Goal: Communication & Community: Answer question/provide support

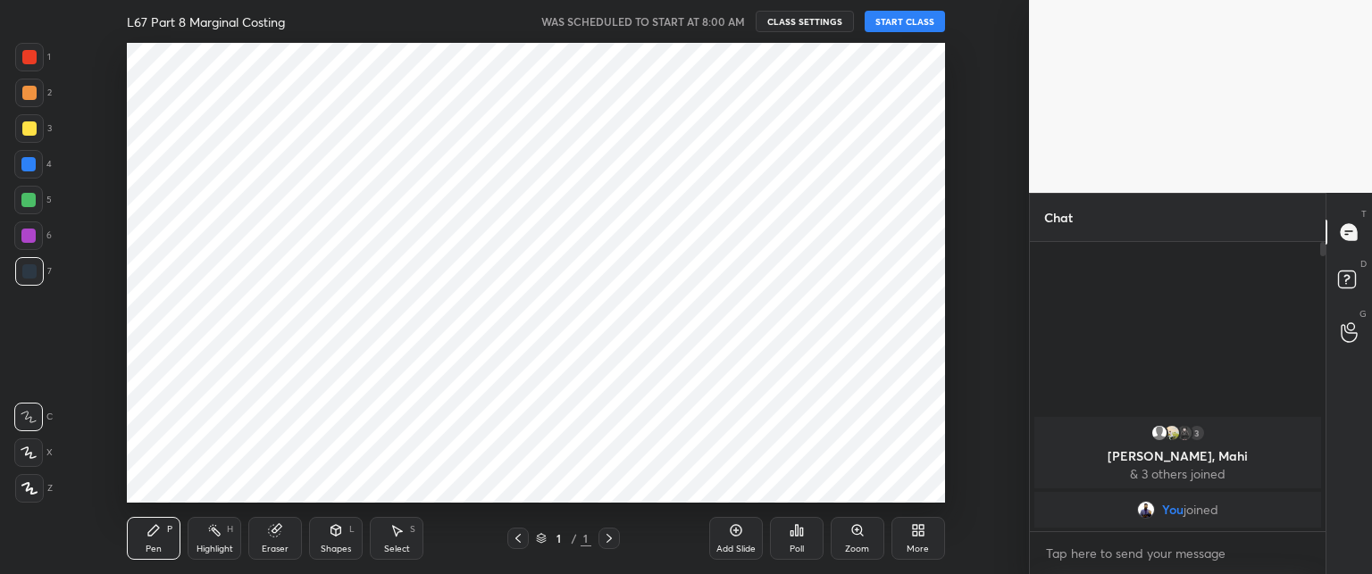
scroll to position [88847, 88350]
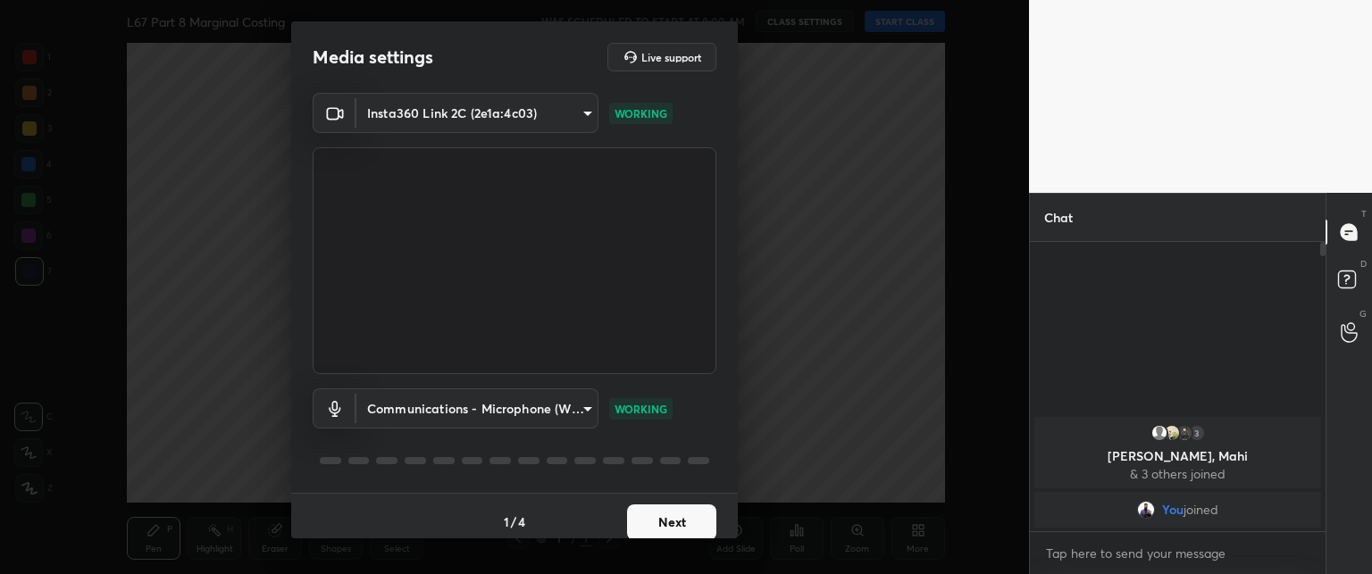
click at [644, 519] on button "Next" at bounding box center [671, 523] width 89 height 36
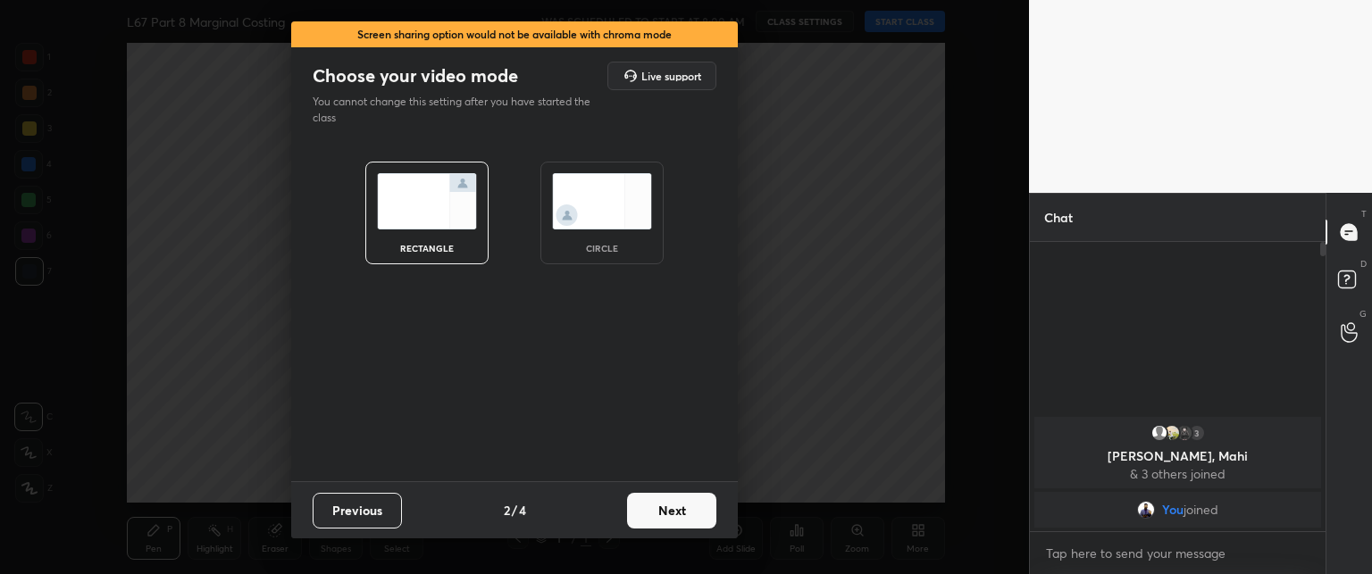
click at [642, 514] on button "Next" at bounding box center [671, 511] width 89 height 36
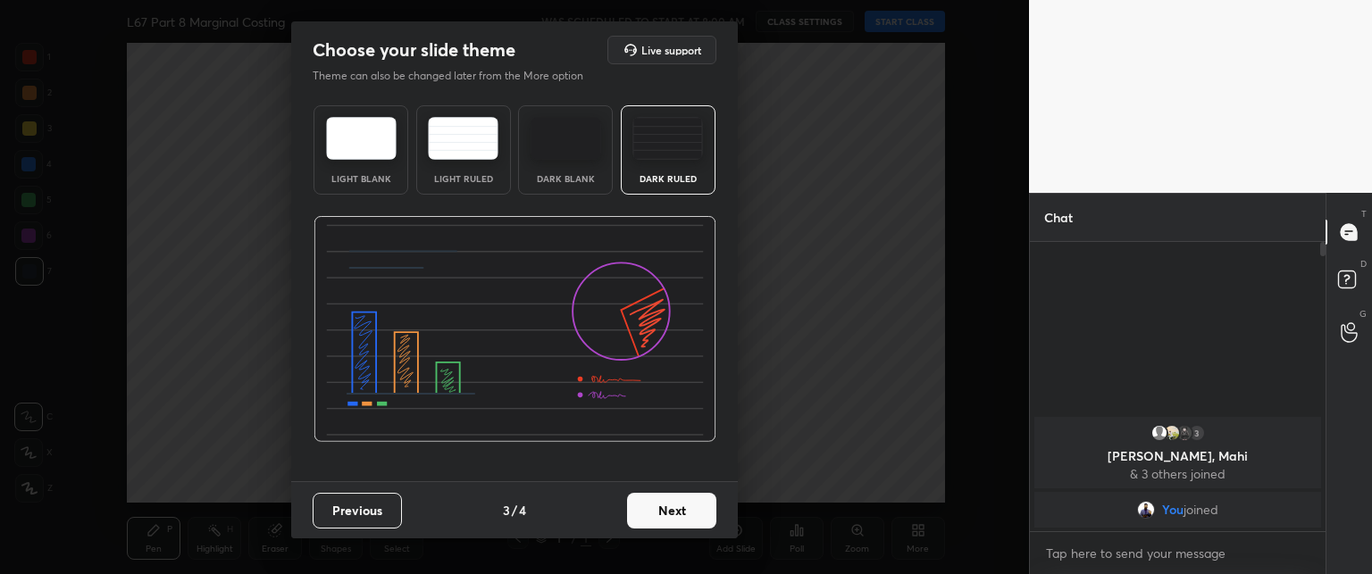
click at [643, 515] on button "Next" at bounding box center [671, 511] width 89 height 36
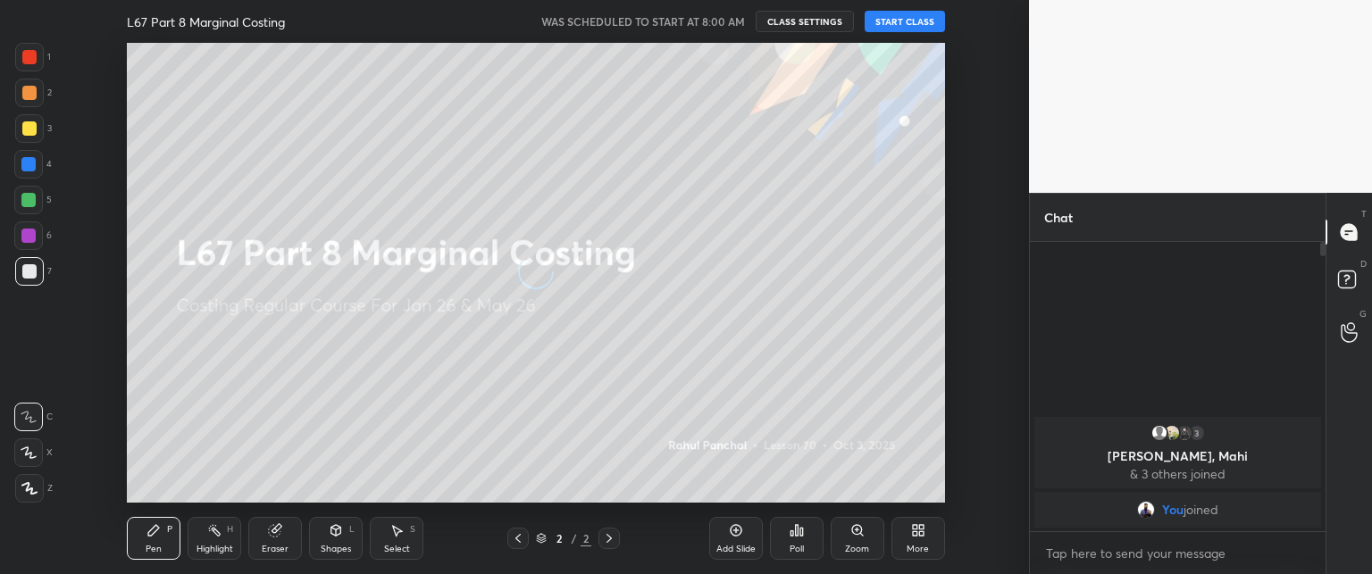
click at [897, 21] on button "START CLASS" at bounding box center [904, 21] width 80 height 21
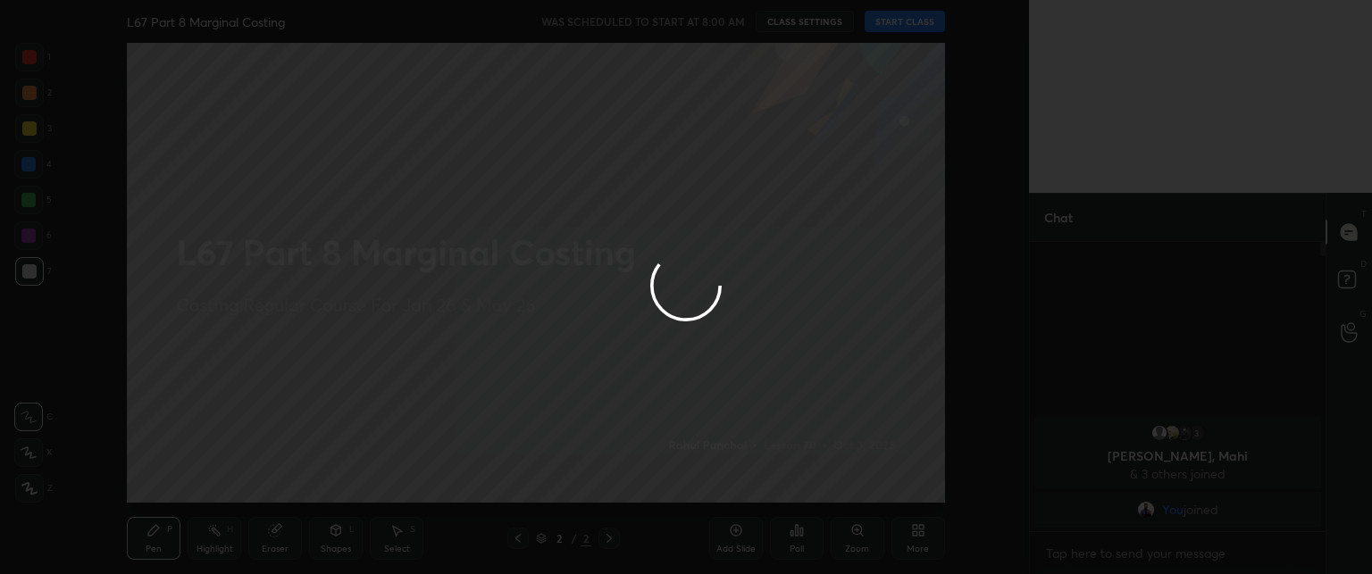
type textarea "x"
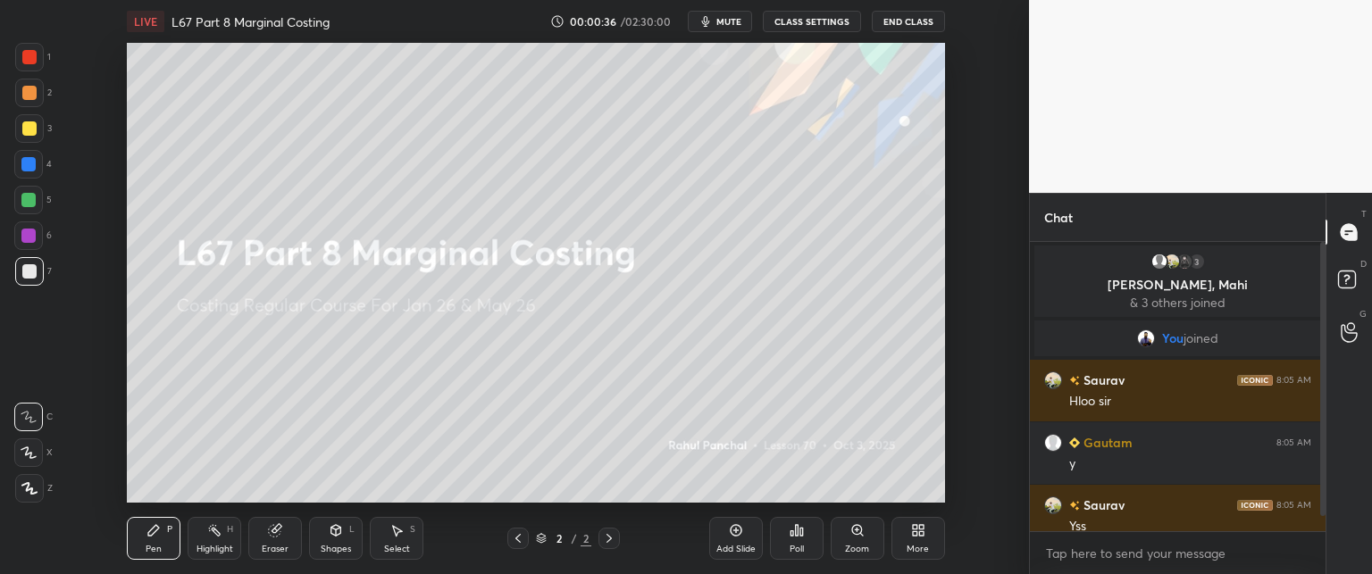
scroll to position [34, 0]
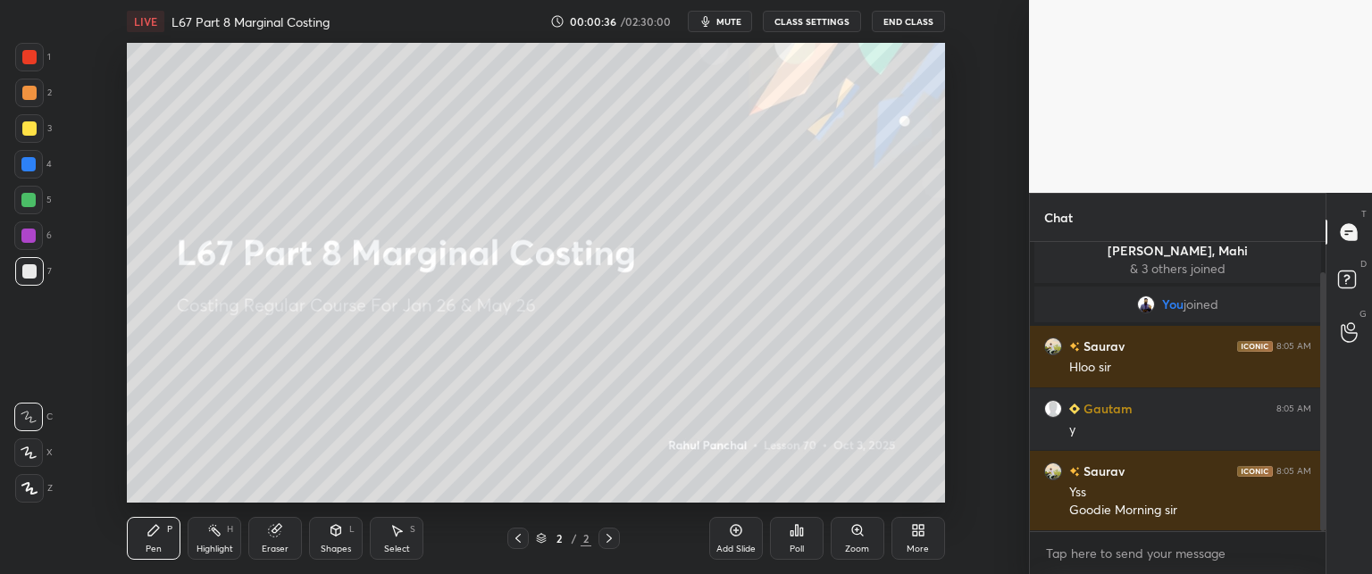
click at [918, 538] on icon at bounding box center [918, 530] width 14 height 14
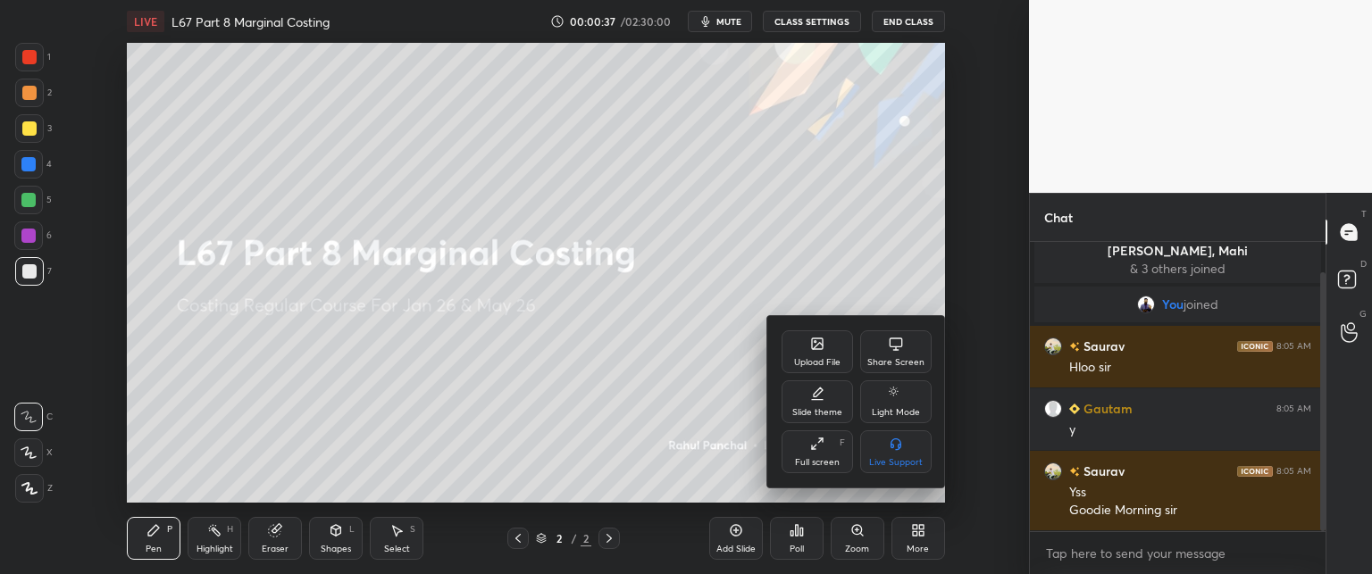
click at [816, 355] on div "Upload File" at bounding box center [816, 351] width 71 height 43
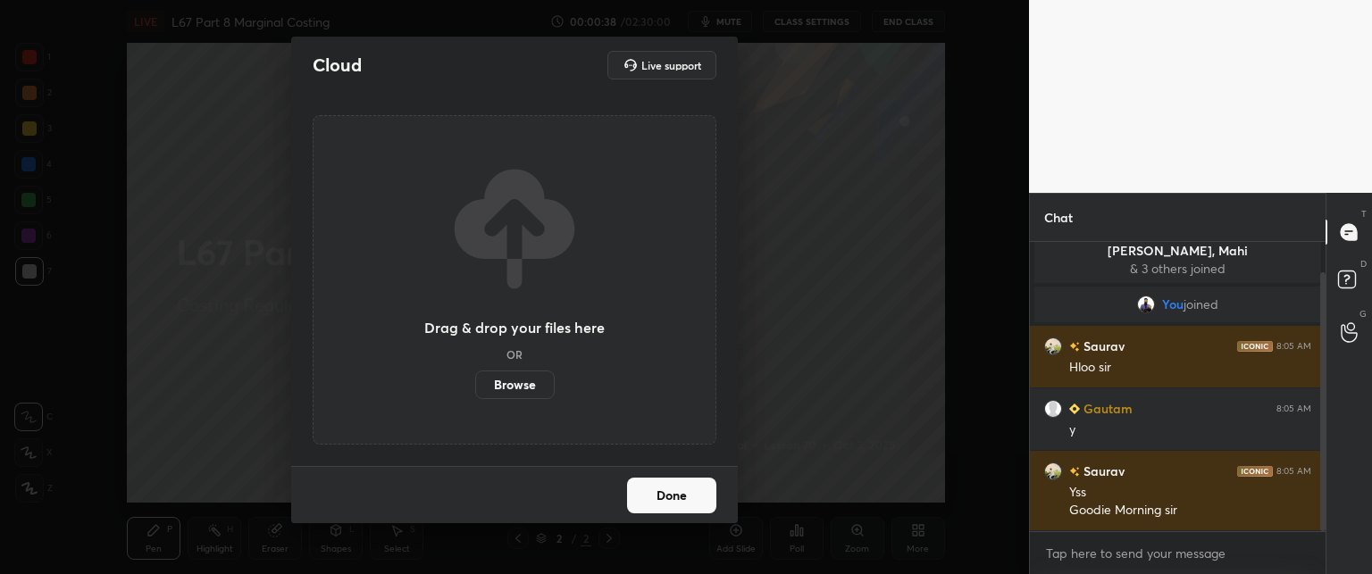
click at [507, 381] on label "Browse" at bounding box center [514, 385] width 79 height 29
click at [475, 381] on input "Browse" at bounding box center [475, 385] width 0 height 29
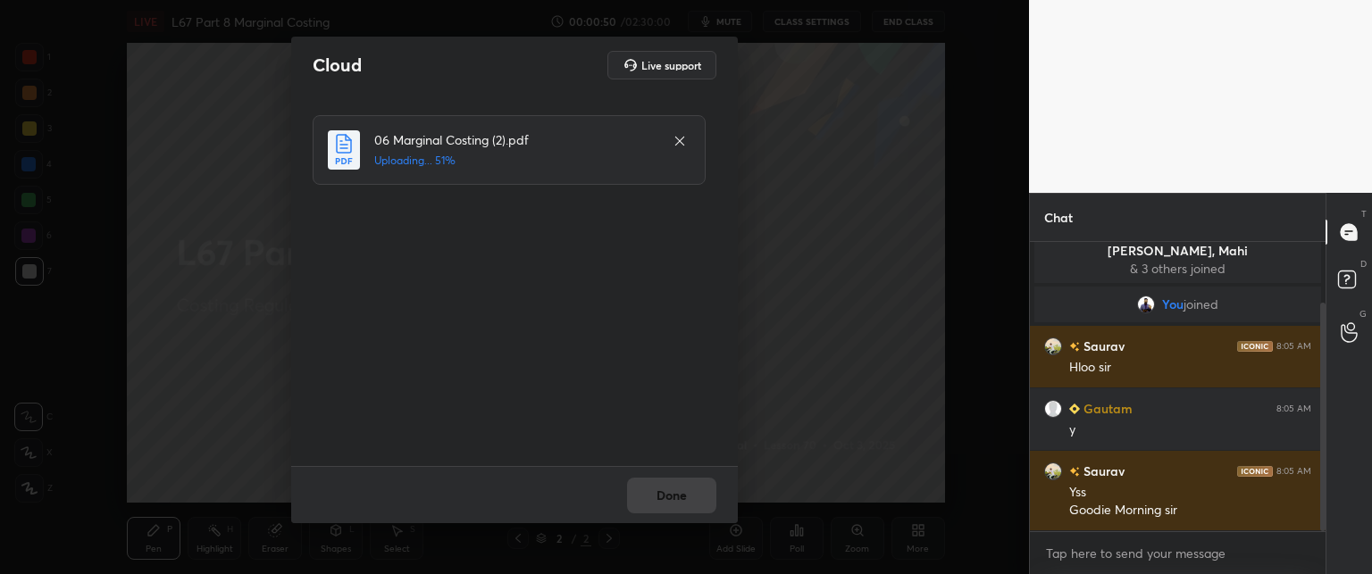
scroll to position [77, 0]
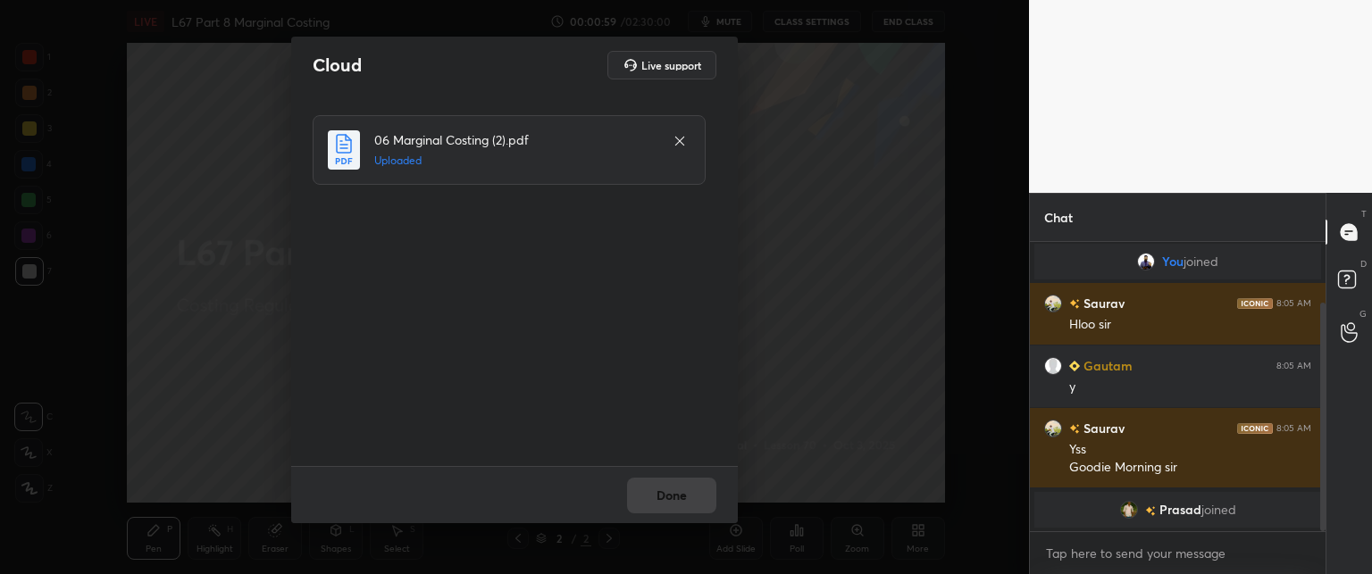
click at [666, 509] on div "Done" at bounding box center [514, 494] width 447 height 57
click at [670, 503] on button "Done" at bounding box center [671, 496] width 89 height 36
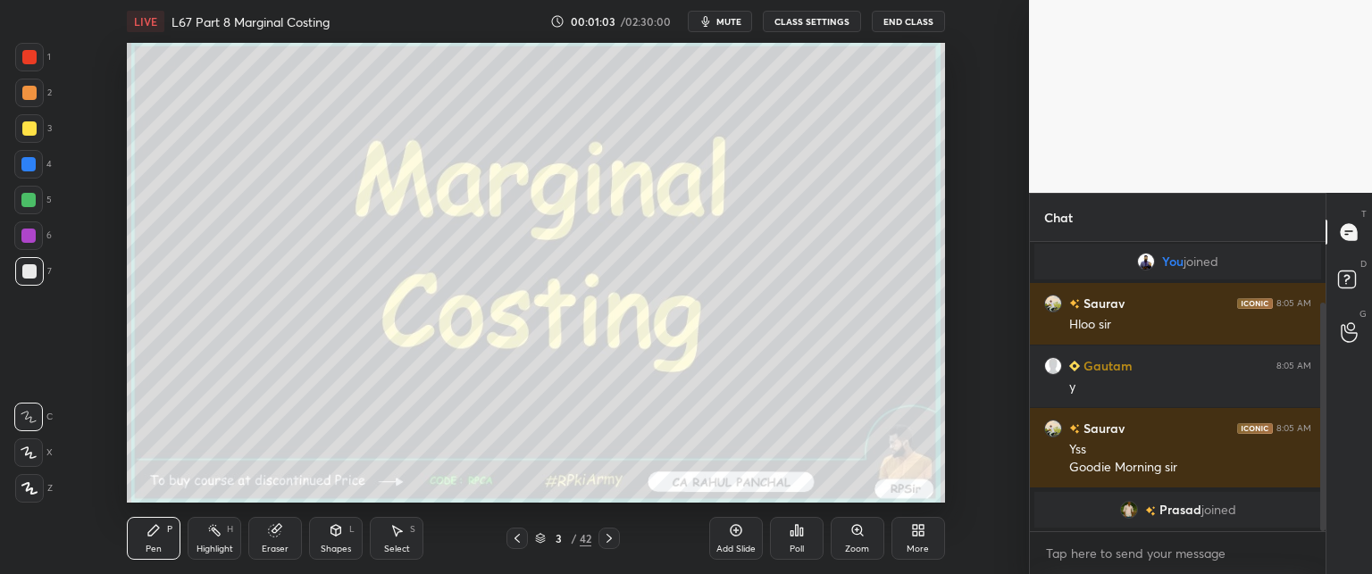
scroll to position [139, 0]
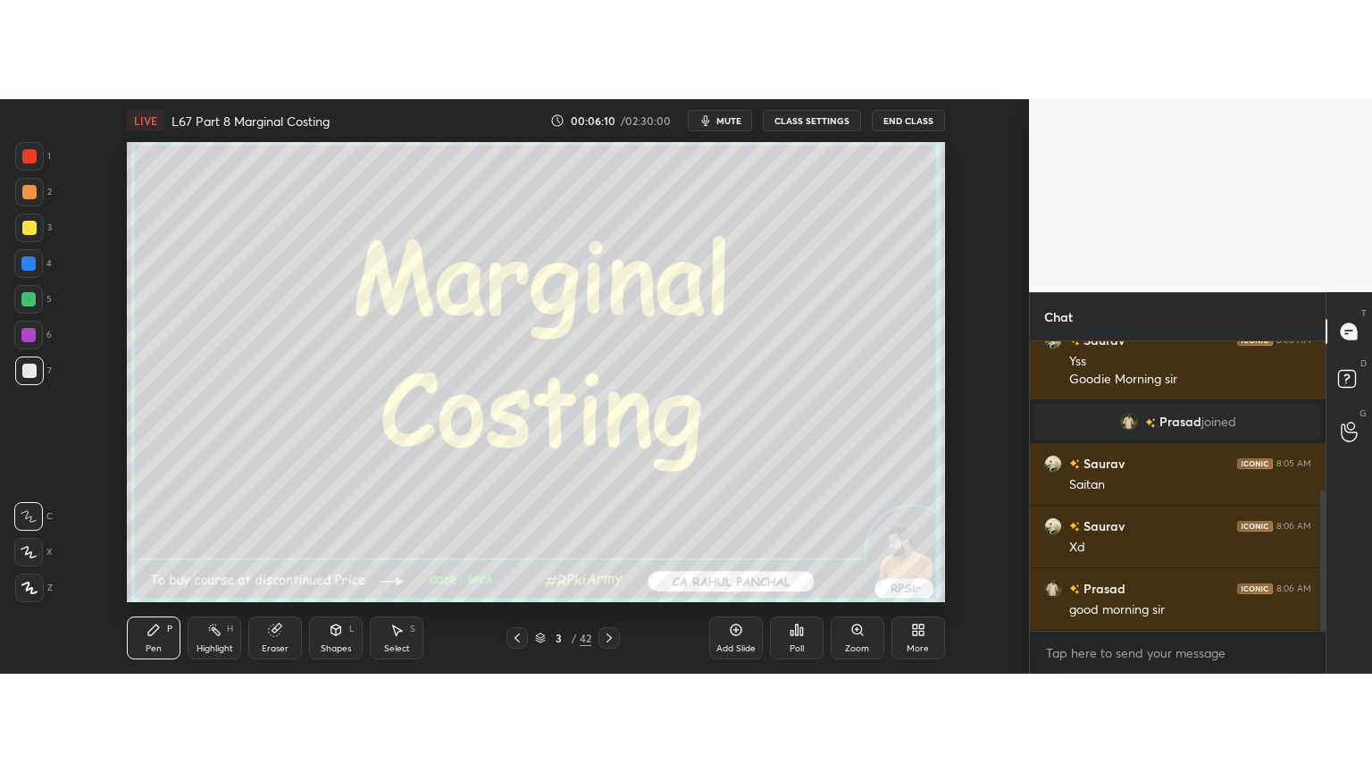
scroll to position [307, 0]
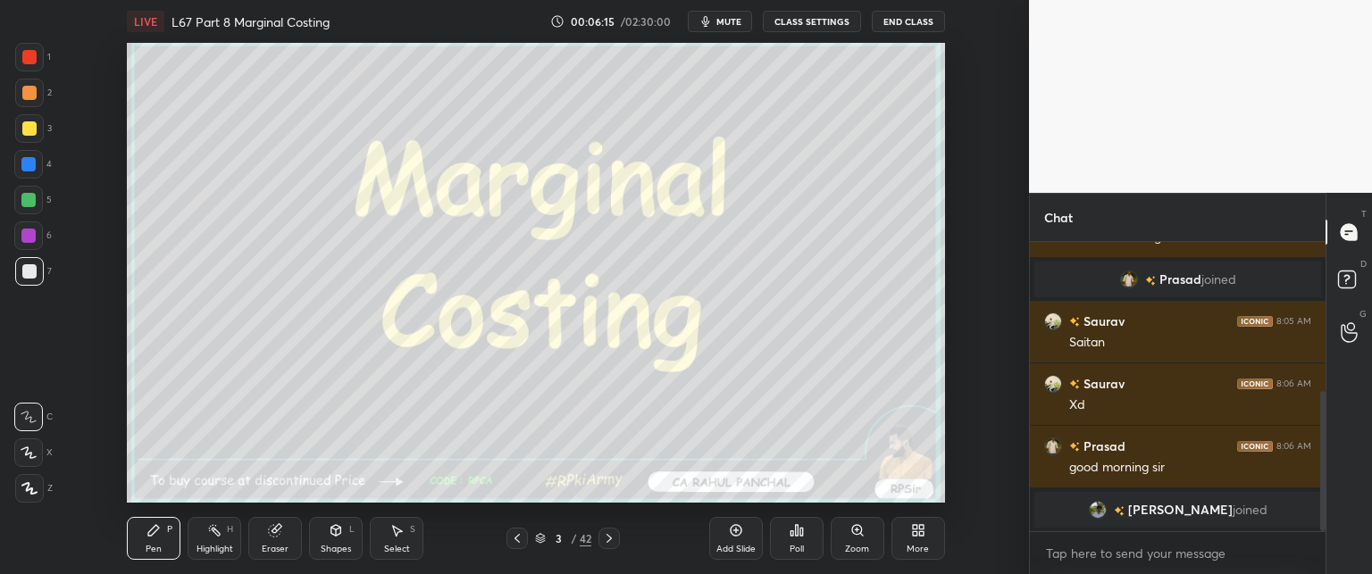
click at [905, 539] on div "More" at bounding box center [918, 538] width 54 height 43
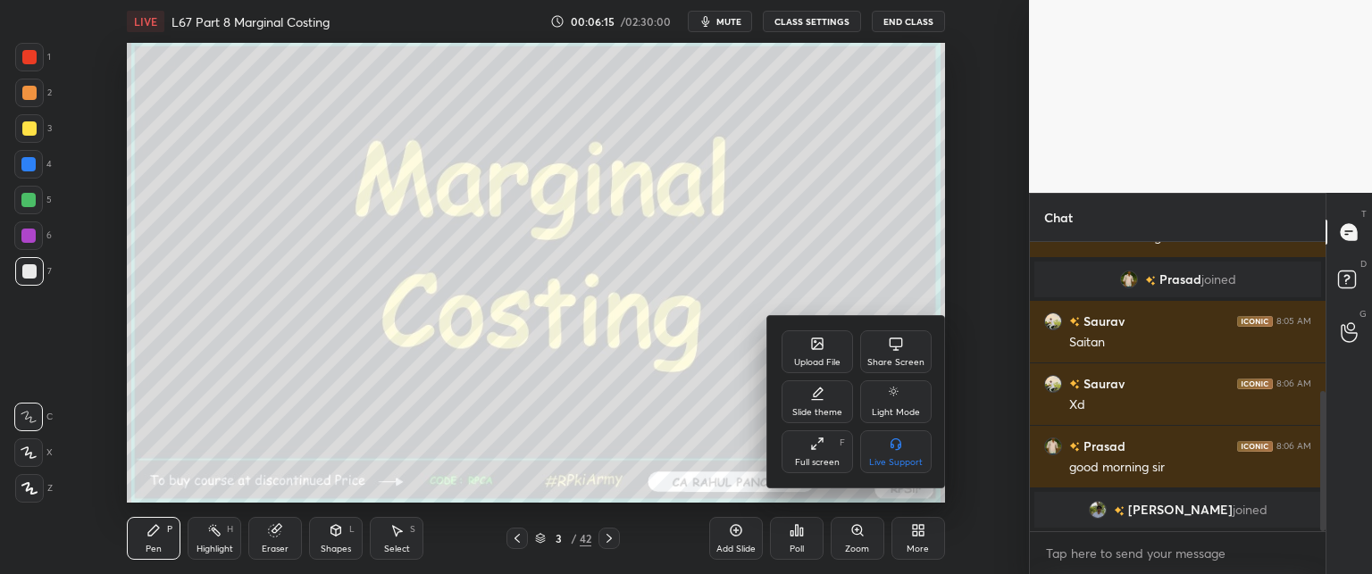
click at [819, 467] on div "Full screen" at bounding box center [817, 462] width 45 height 9
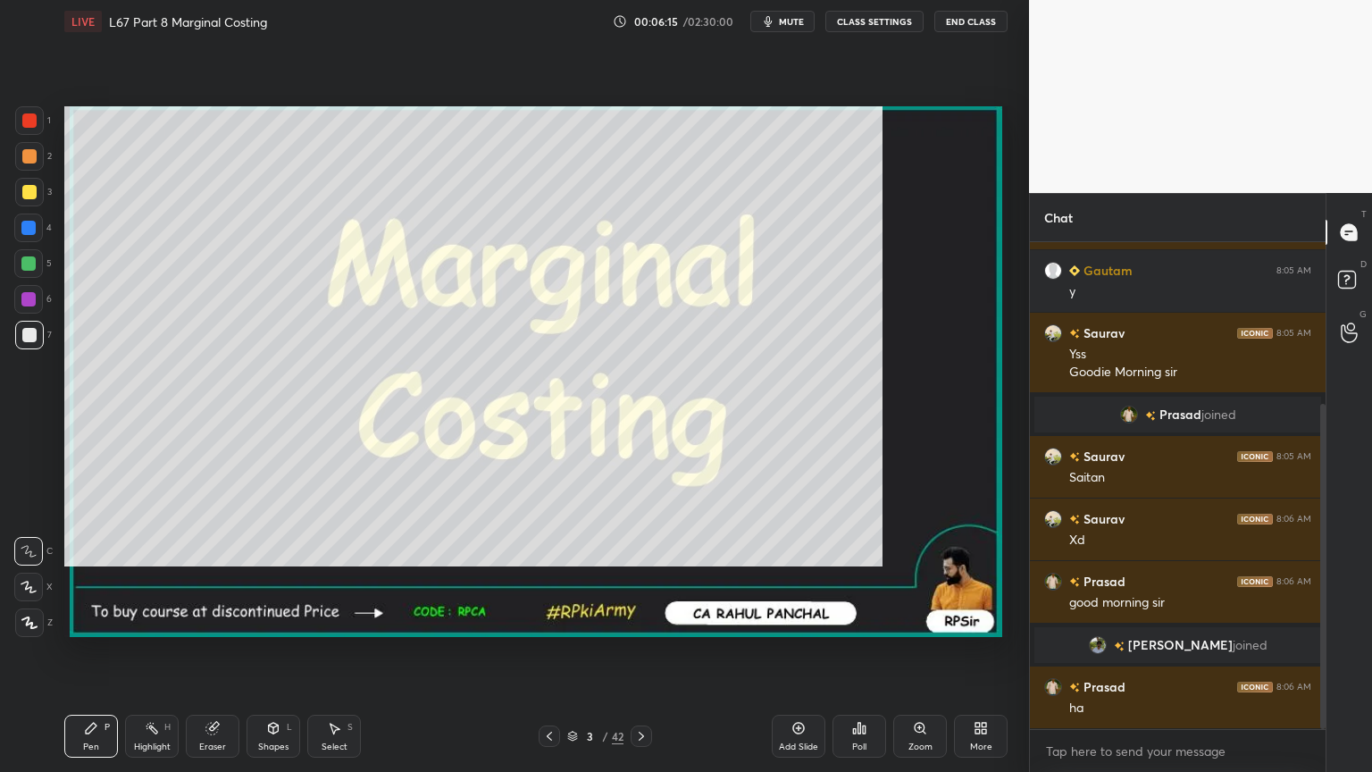
scroll to position [171, 0]
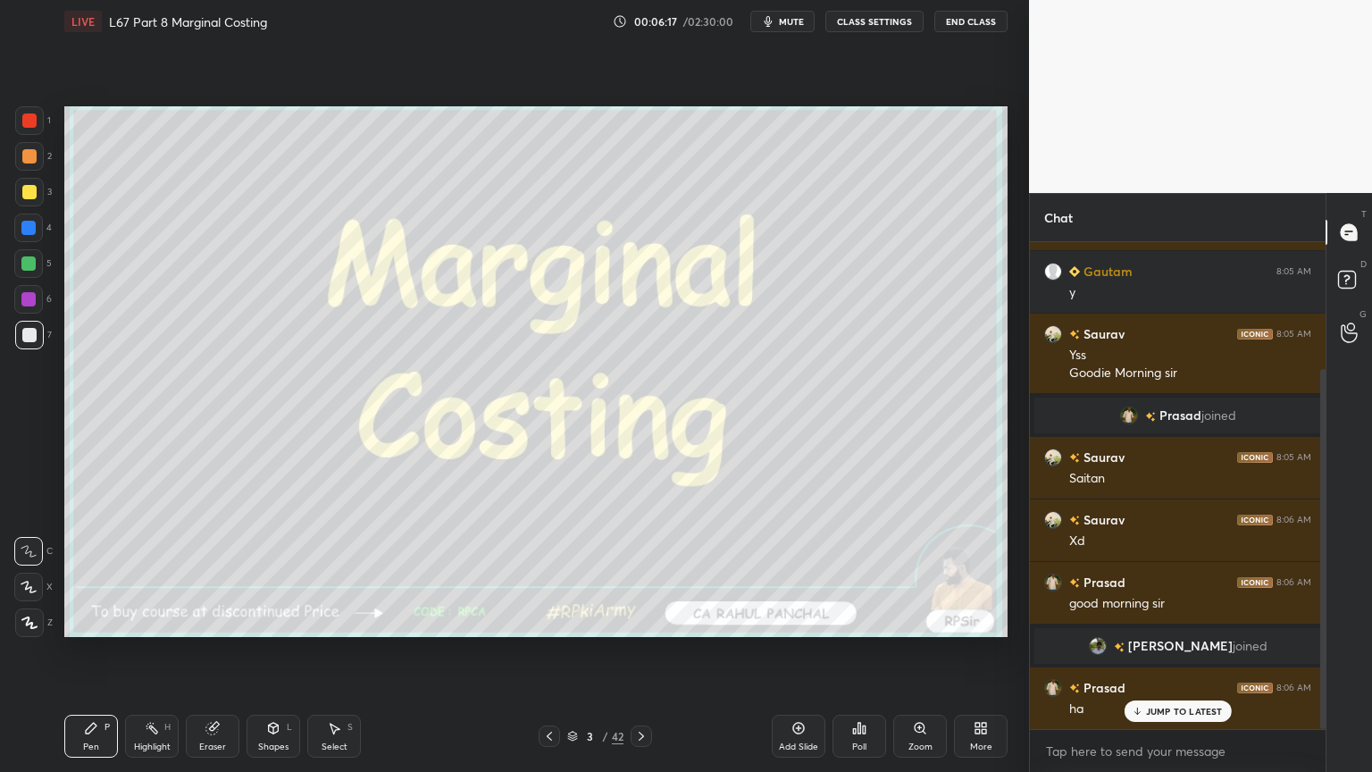
click at [214, 573] on icon at bounding box center [212, 728] width 12 height 12
click at [29, 573] on span "Erase all" at bounding box center [28, 622] width 27 height 13
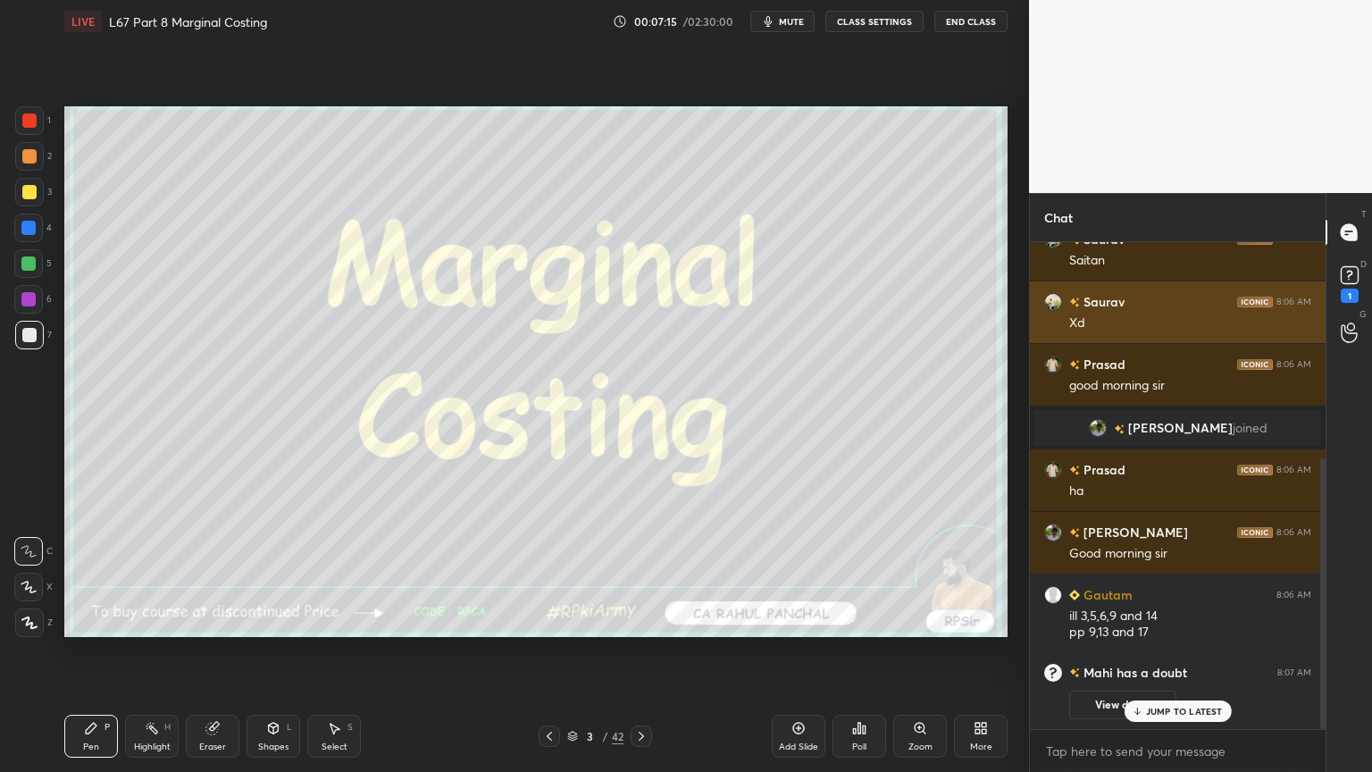
scroll to position [432, 0]
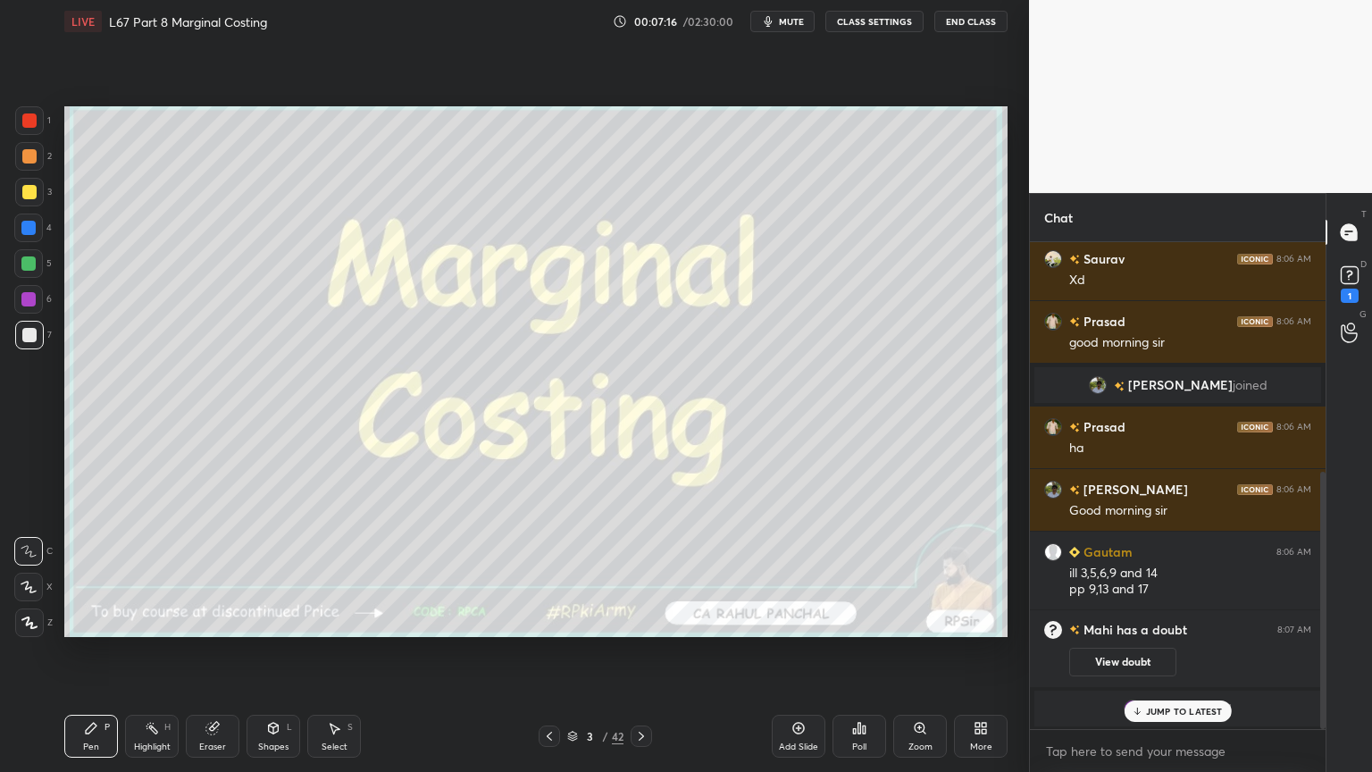
click at [1344, 289] on div "1" at bounding box center [1350, 295] width 18 height 14
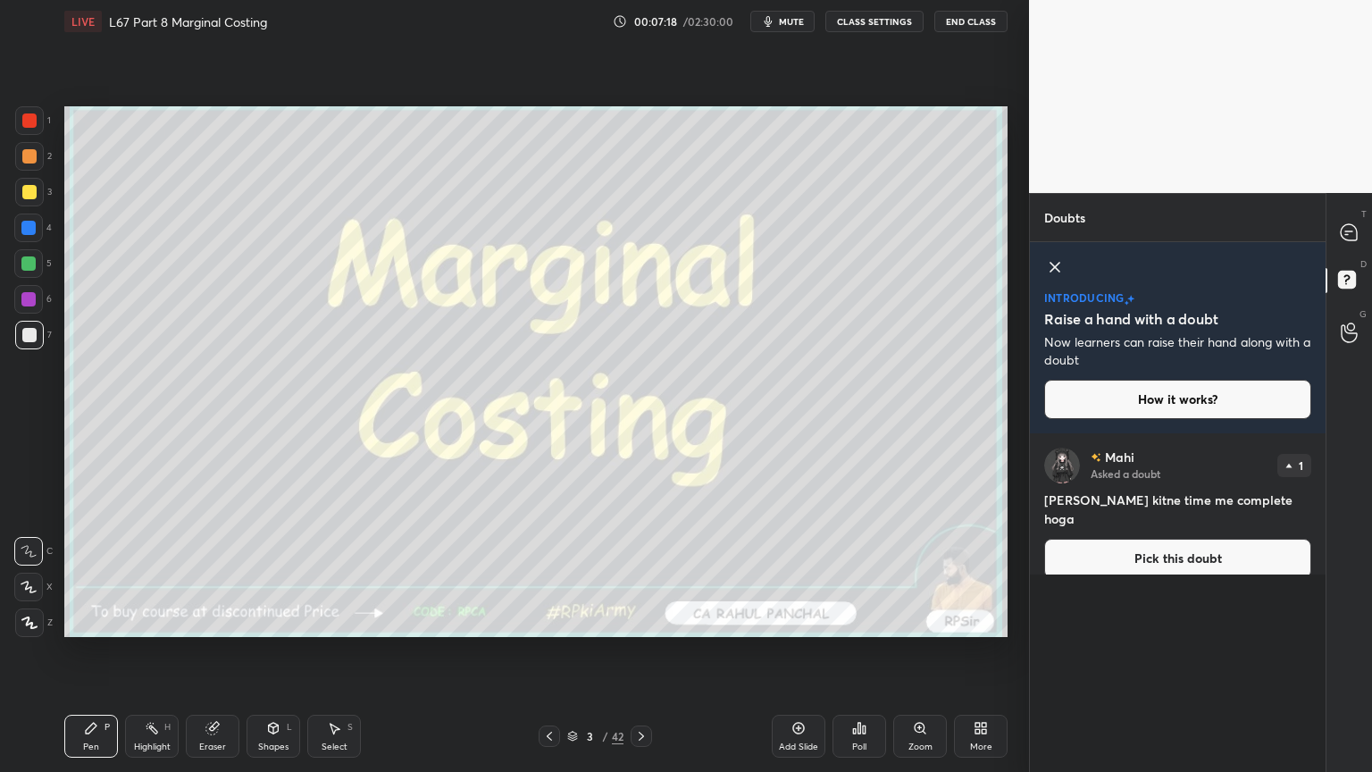
click at [1136, 549] on button "Pick this doubt" at bounding box center [1177, 558] width 267 height 39
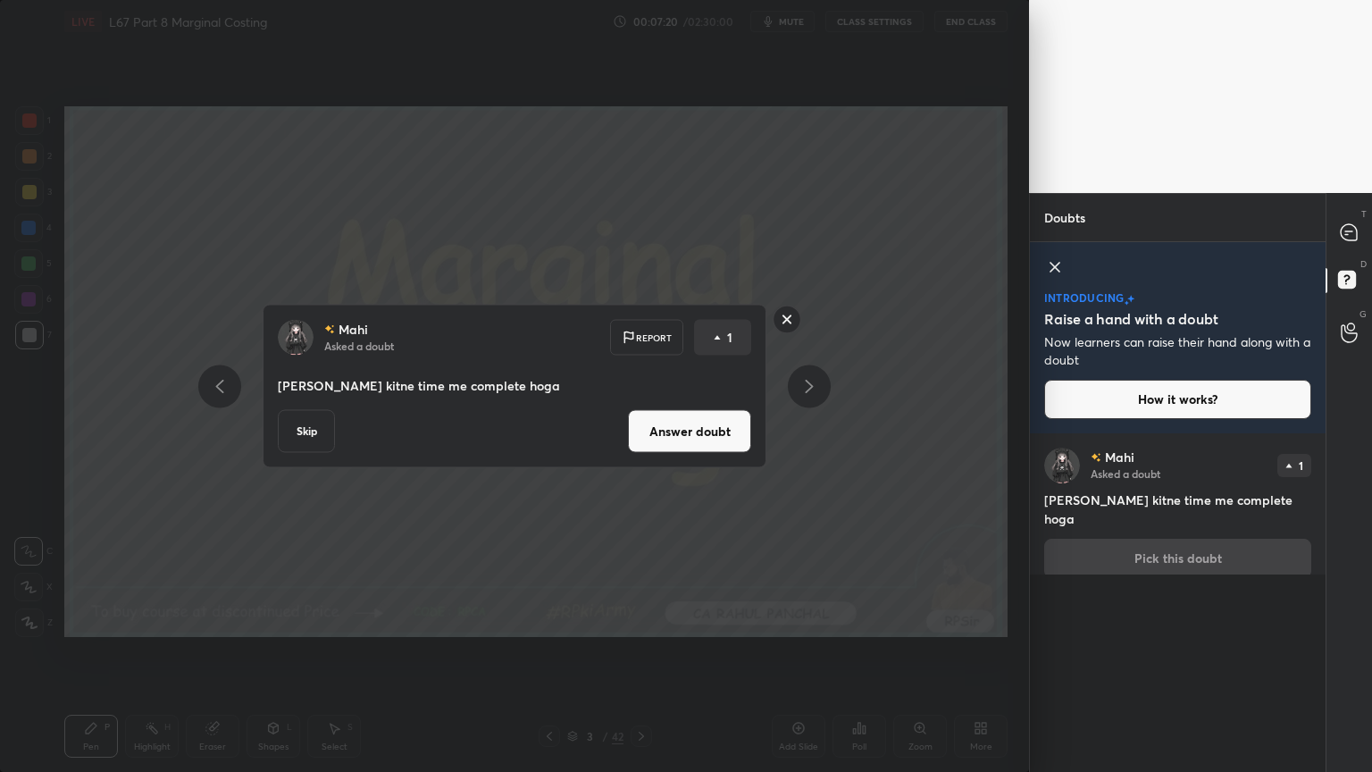
click at [307, 429] on button "Skip" at bounding box center [306, 431] width 57 height 43
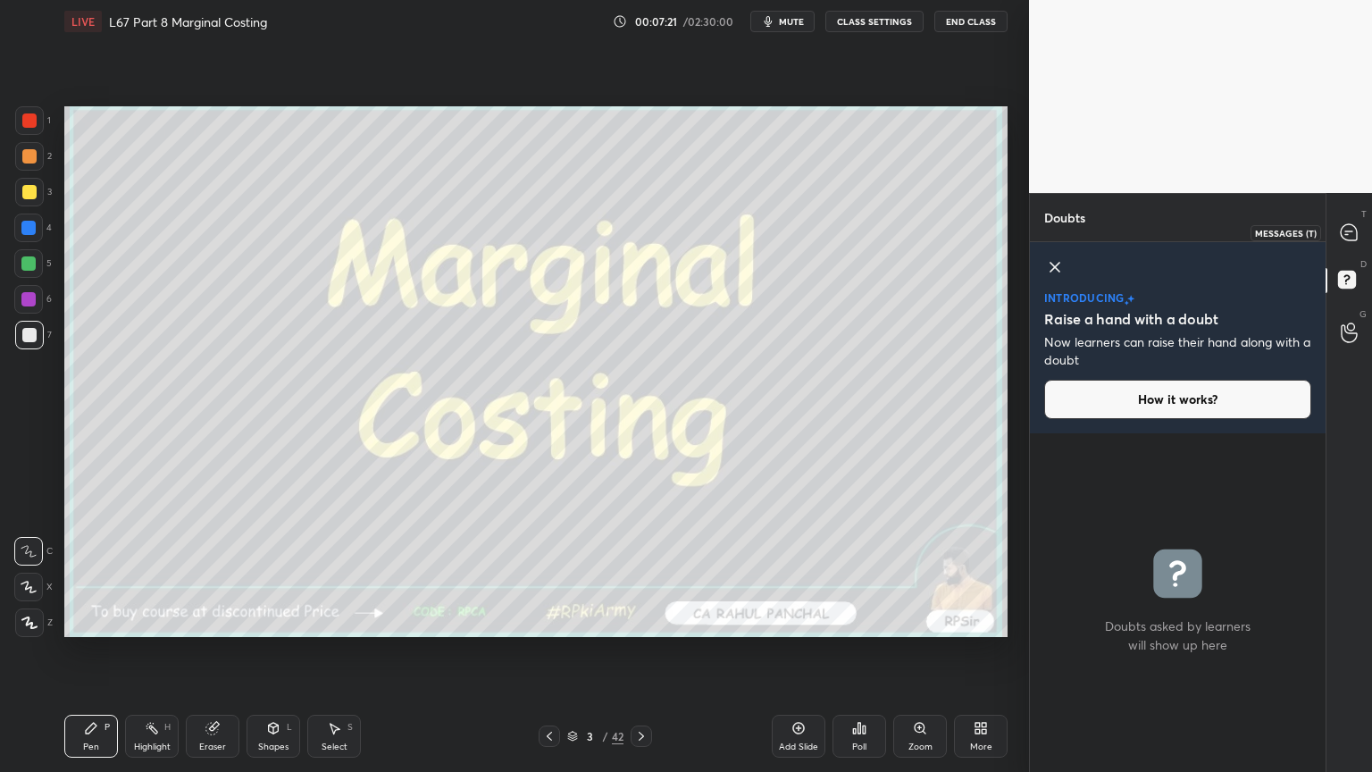
click at [1347, 234] on icon at bounding box center [1346, 234] width 3 height 0
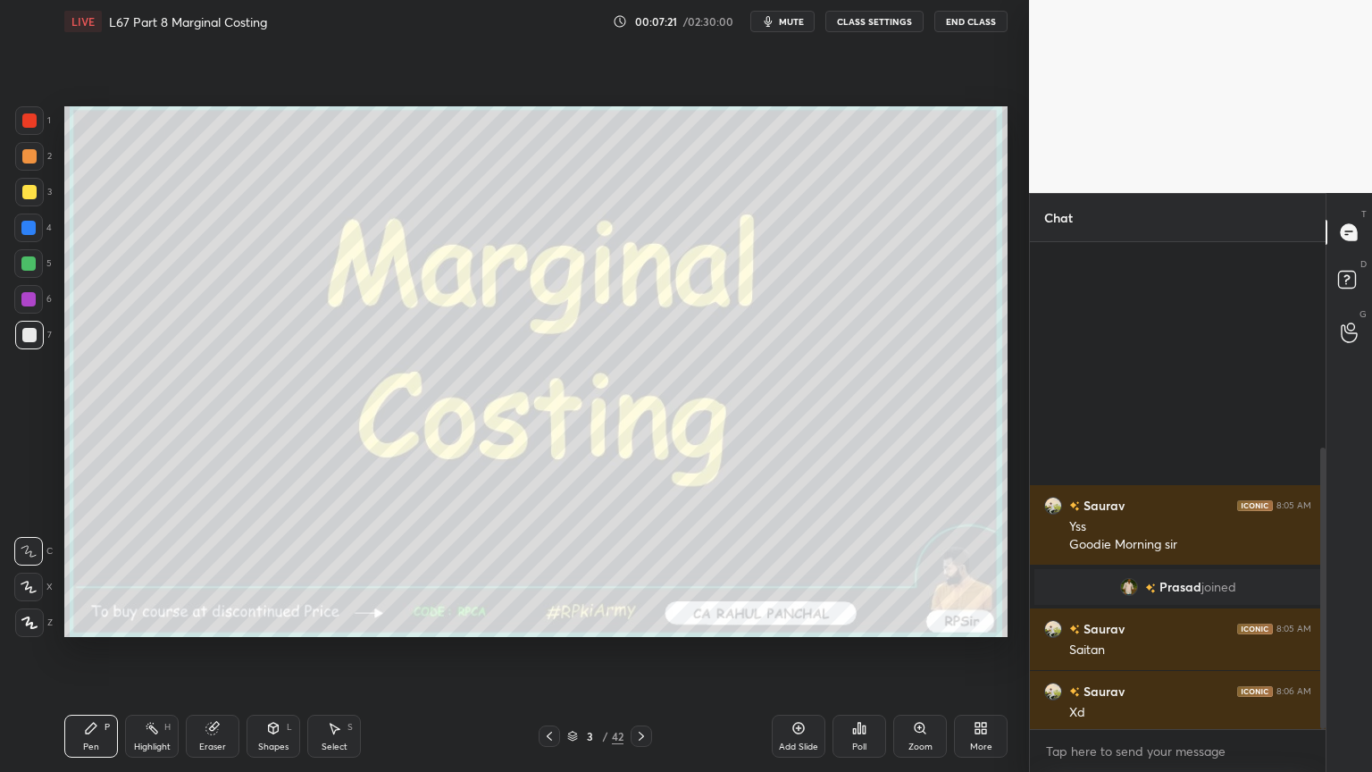
scroll to position [481, 290]
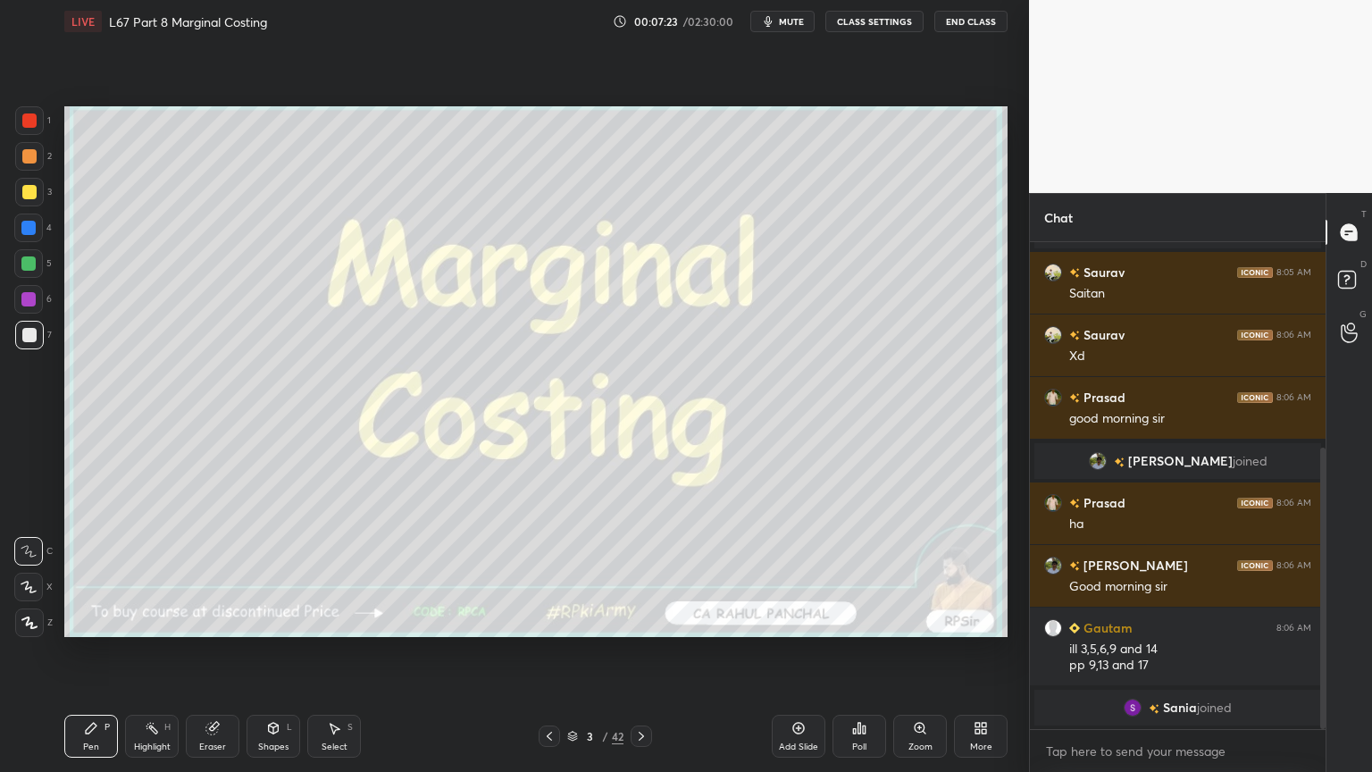
click at [993, 573] on div "More" at bounding box center [981, 735] width 54 height 43
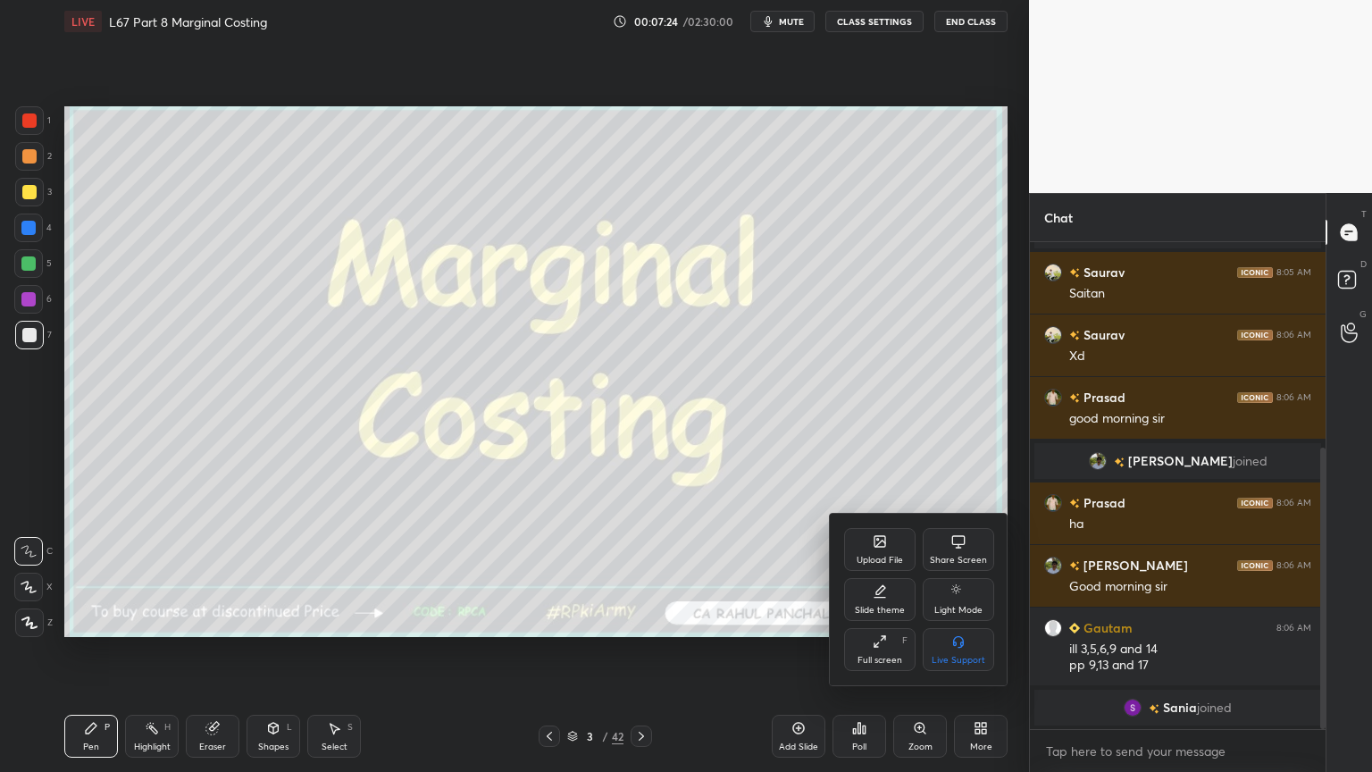
click at [748, 537] on div at bounding box center [686, 386] width 1372 height 772
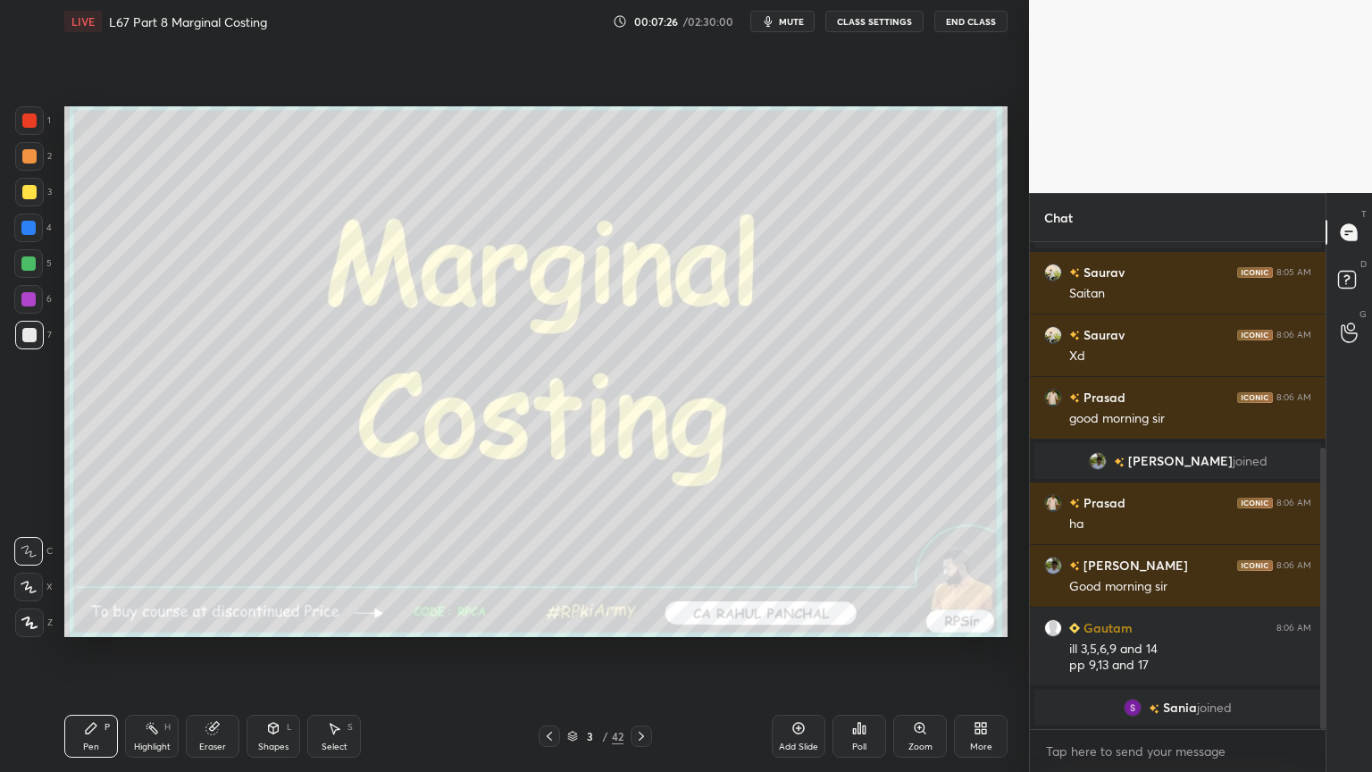
click at [636, 573] on div "Pen P Highlight H Eraser Shapes L Select S 3 / 42 Add Slide Poll Zoom More" at bounding box center [535, 735] width 943 height 71
click at [652, 573] on div "3 / 42" at bounding box center [595, 735] width 354 height 21
click at [654, 573] on div "3 / 42" at bounding box center [595, 735] width 354 height 21
click at [657, 573] on div "3 / 42" at bounding box center [595, 735] width 354 height 21
click at [641, 573] on icon at bounding box center [641, 736] width 14 height 14
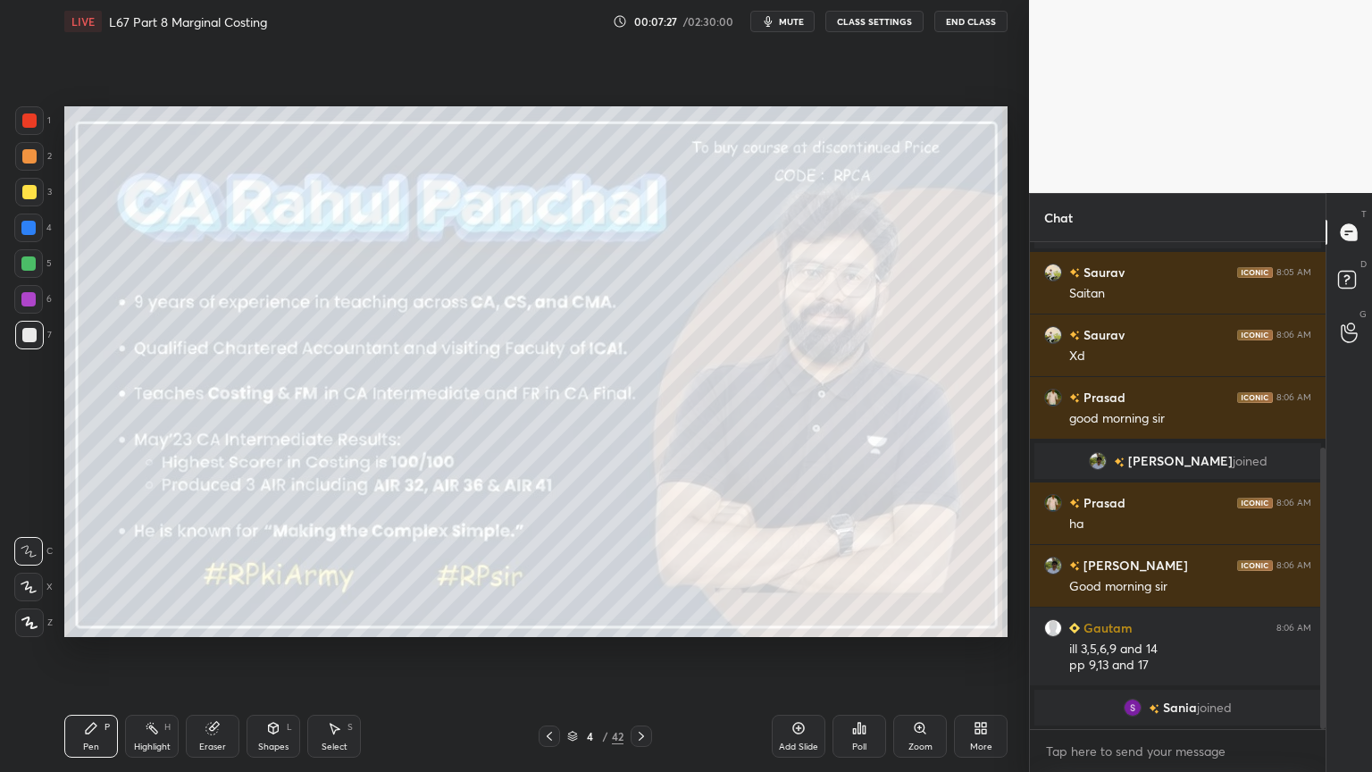
click at [641, 573] on icon at bounding box center [641, 736] width 14 height 14
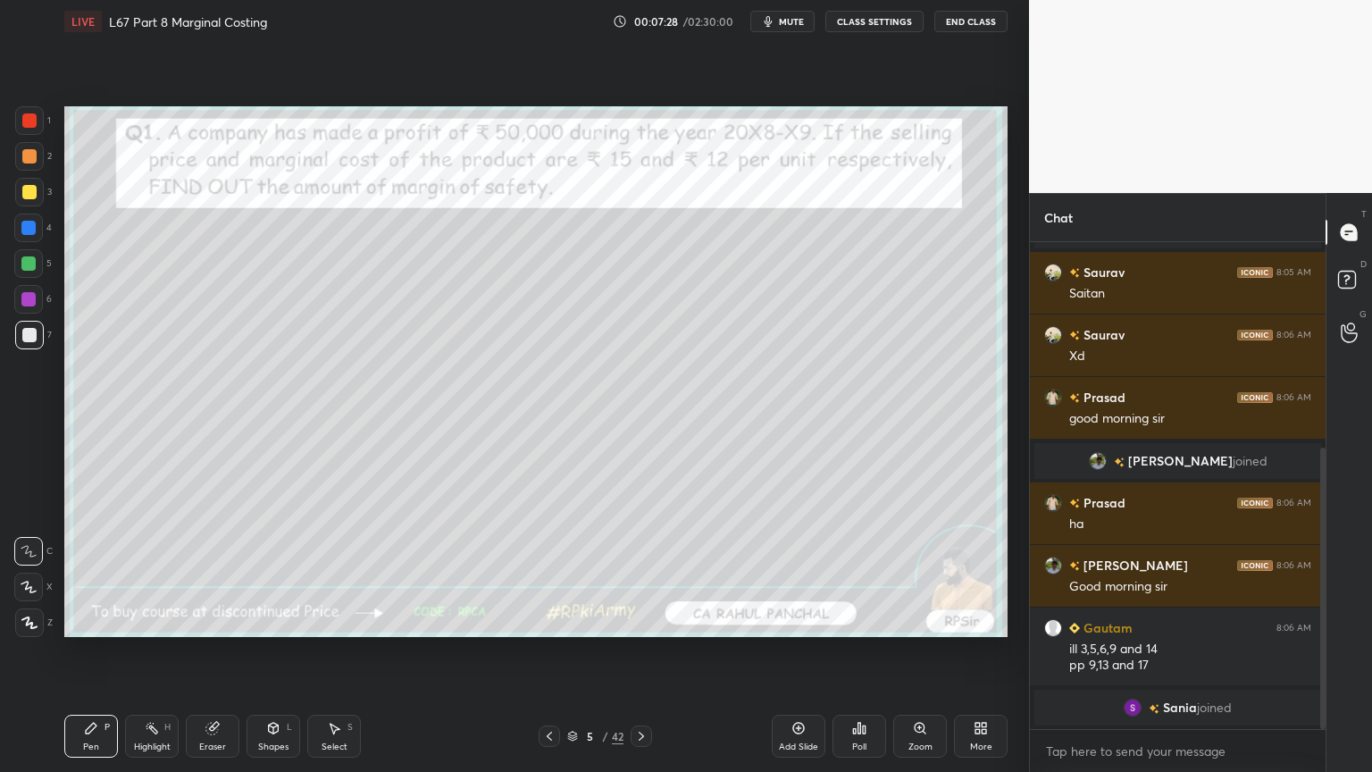
click at [639, 573] on icon at bounding box center [641, 736] width 14 height 14
click at [638, 573] on icon at bounding box center [641, 736] width 14 height 14
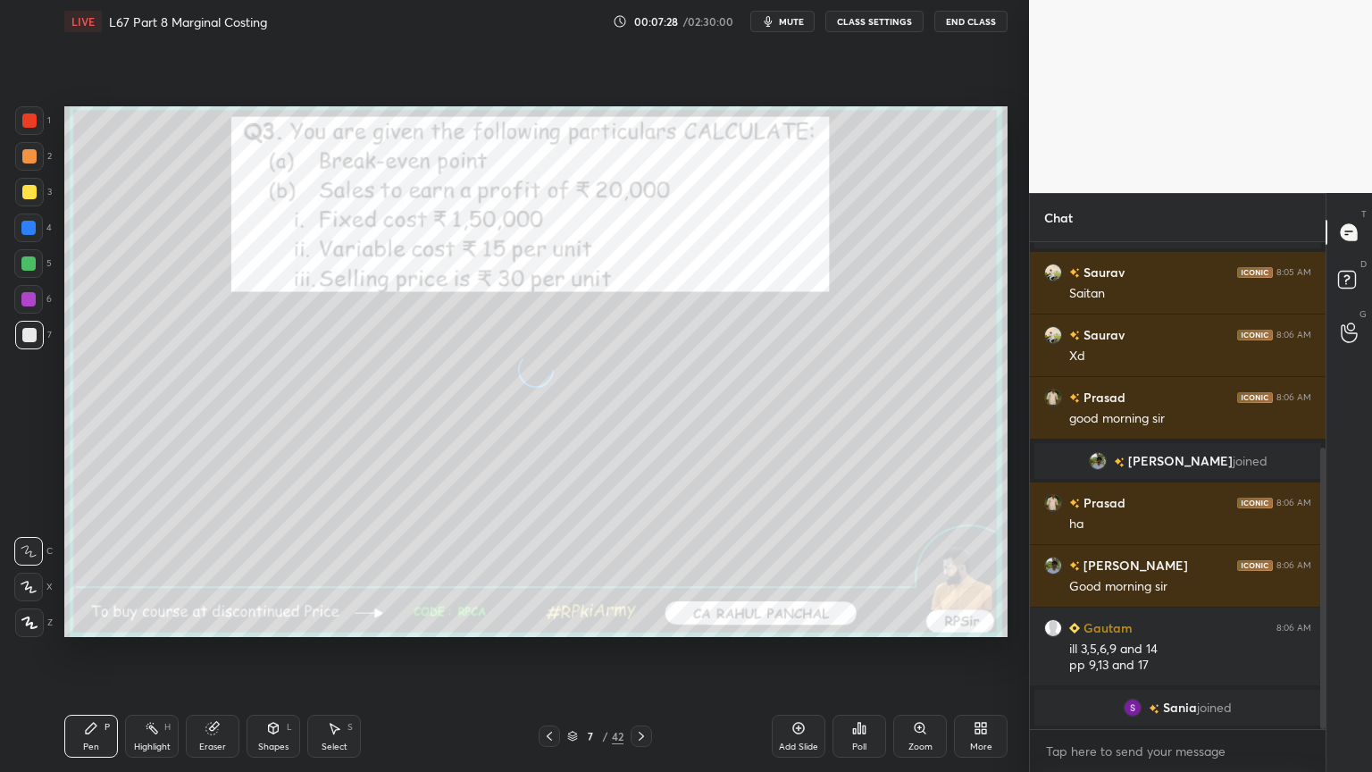
click at [638, 573] on icon at bounding box center [641, 736] width 14 height 14
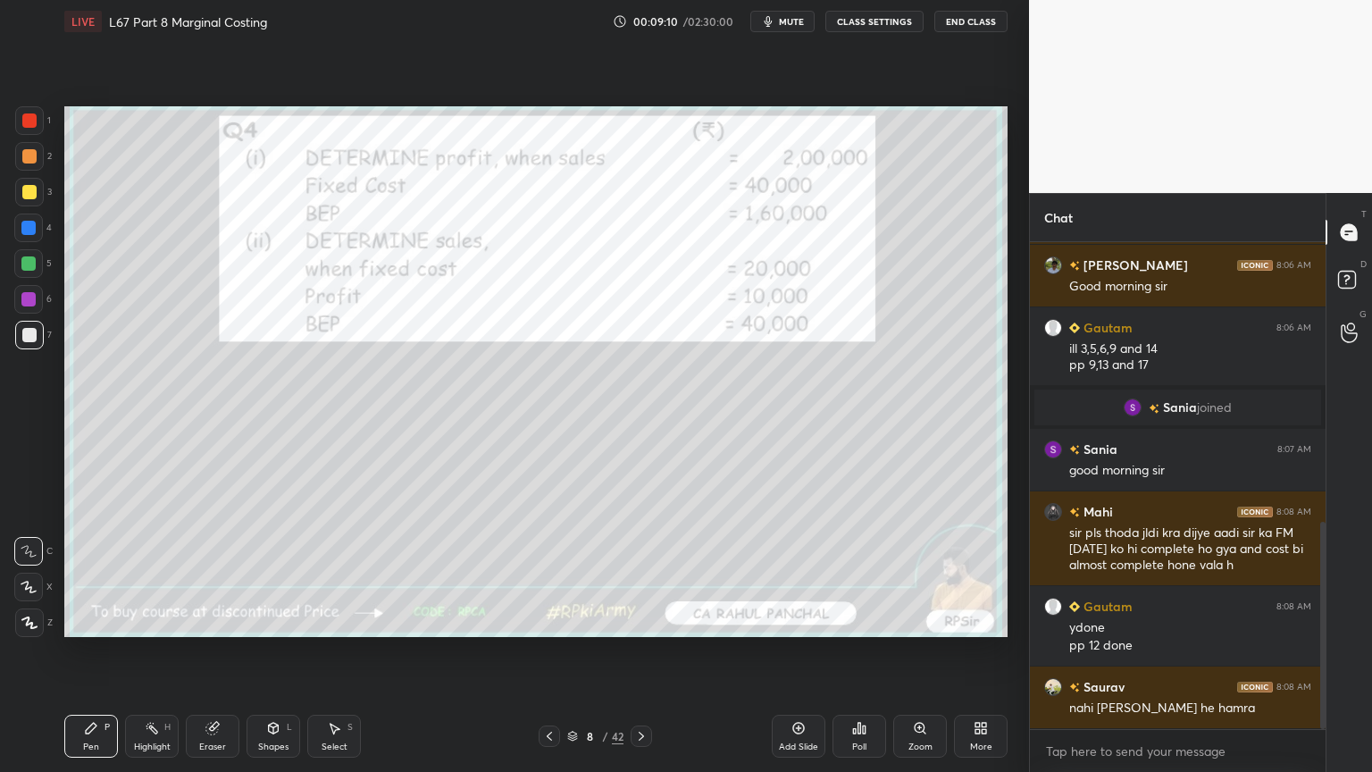
scroll to position [718, 0]
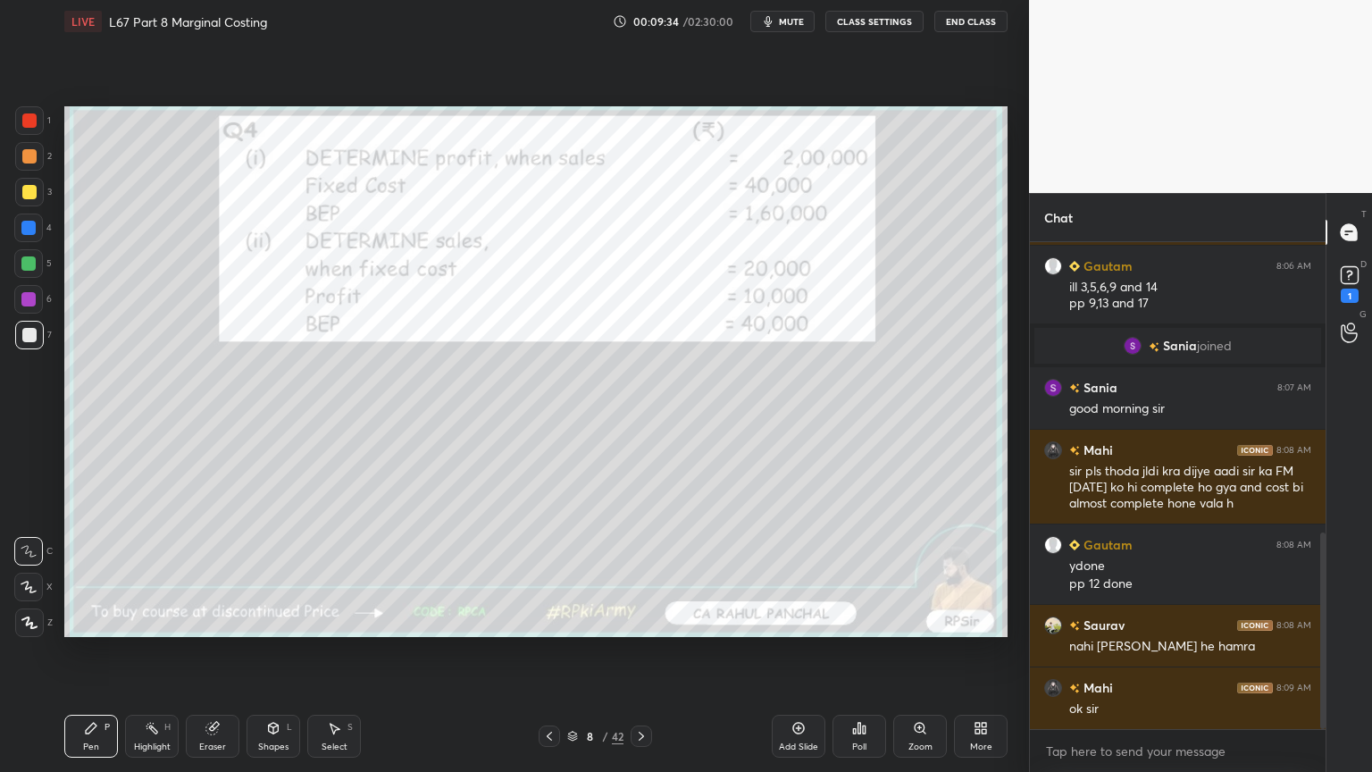
click at [218, 573] on icon at bounding box center [212, 728] width 14 height 14
click at [21, 573] on div "Erase all" at bounding box center [28, 622] width 29 height 29
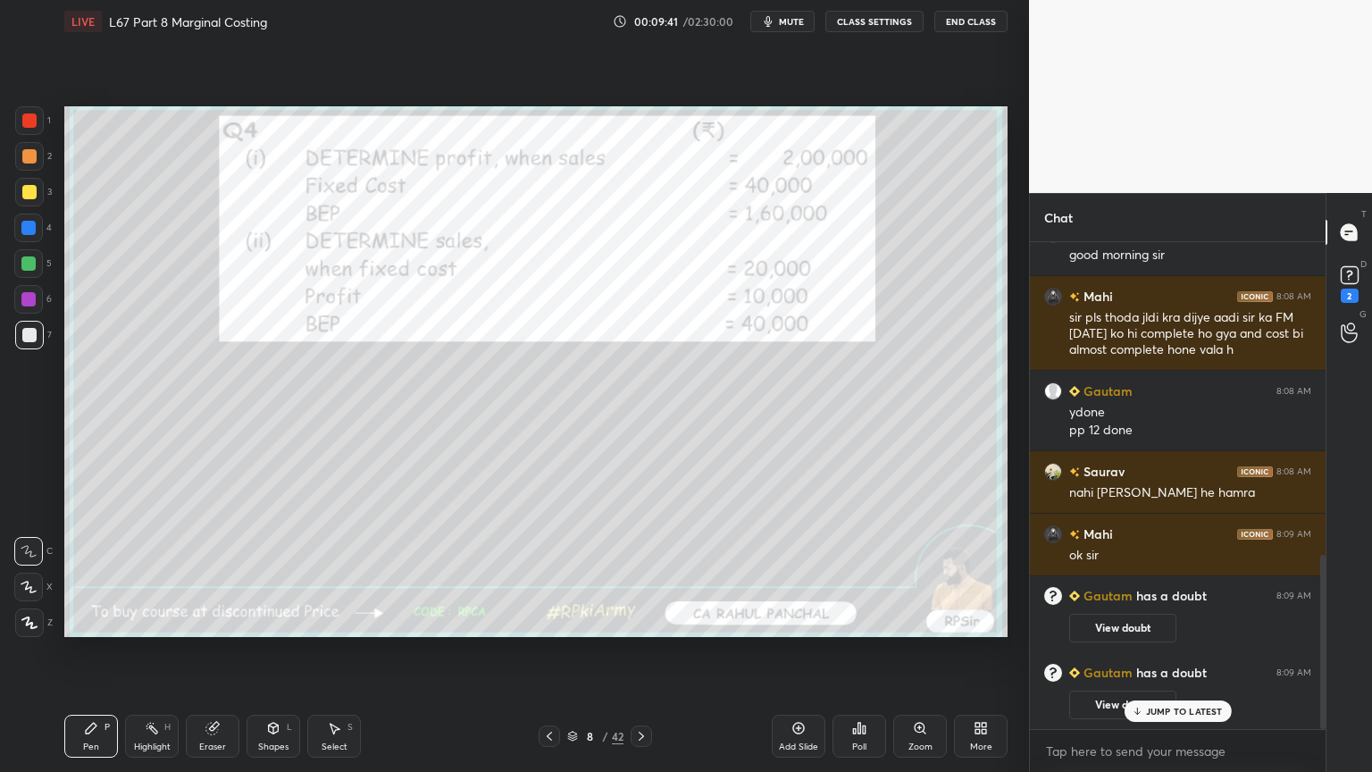
click at [1348, 289] on div "2" at bounding box center [1350, 295] width 18 height 14
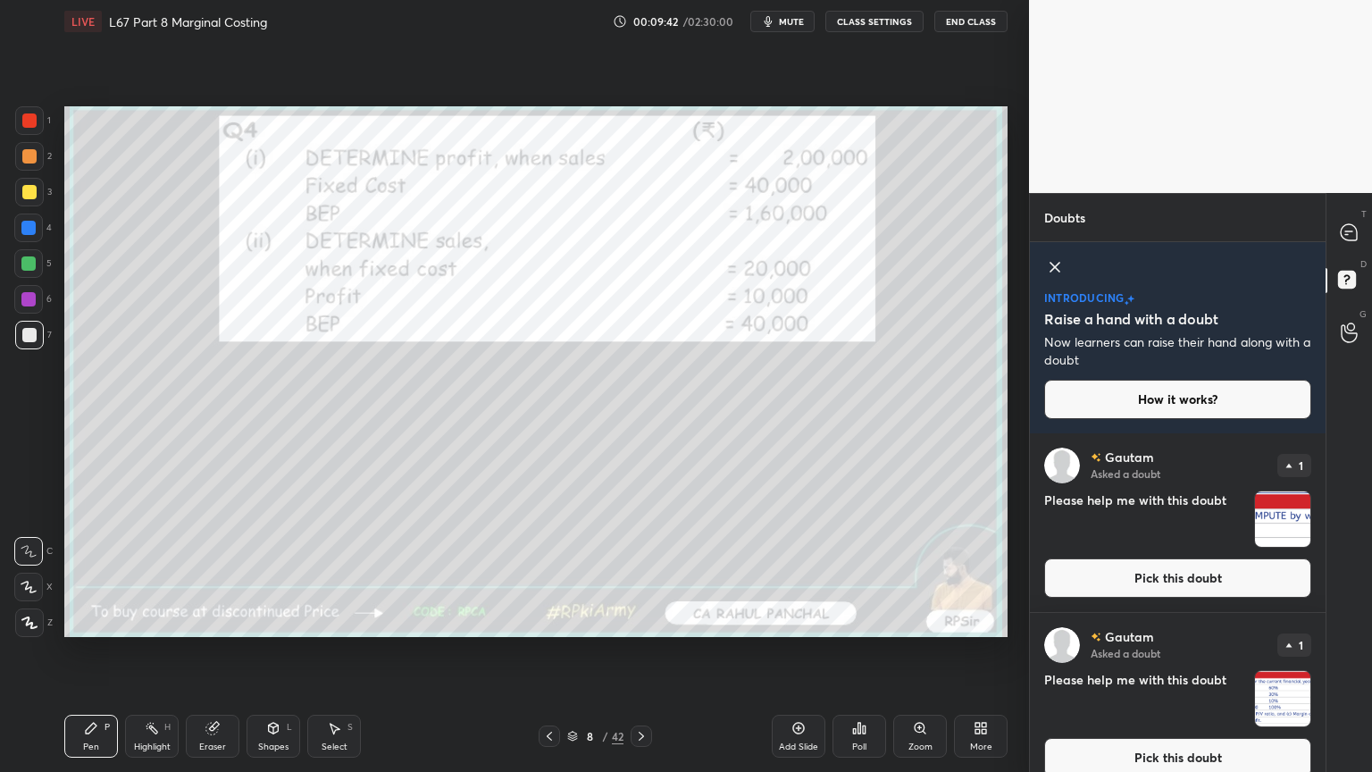
click at [1268, 522] on img "grid" at bounding box center [1282, 518] width 55 height 55
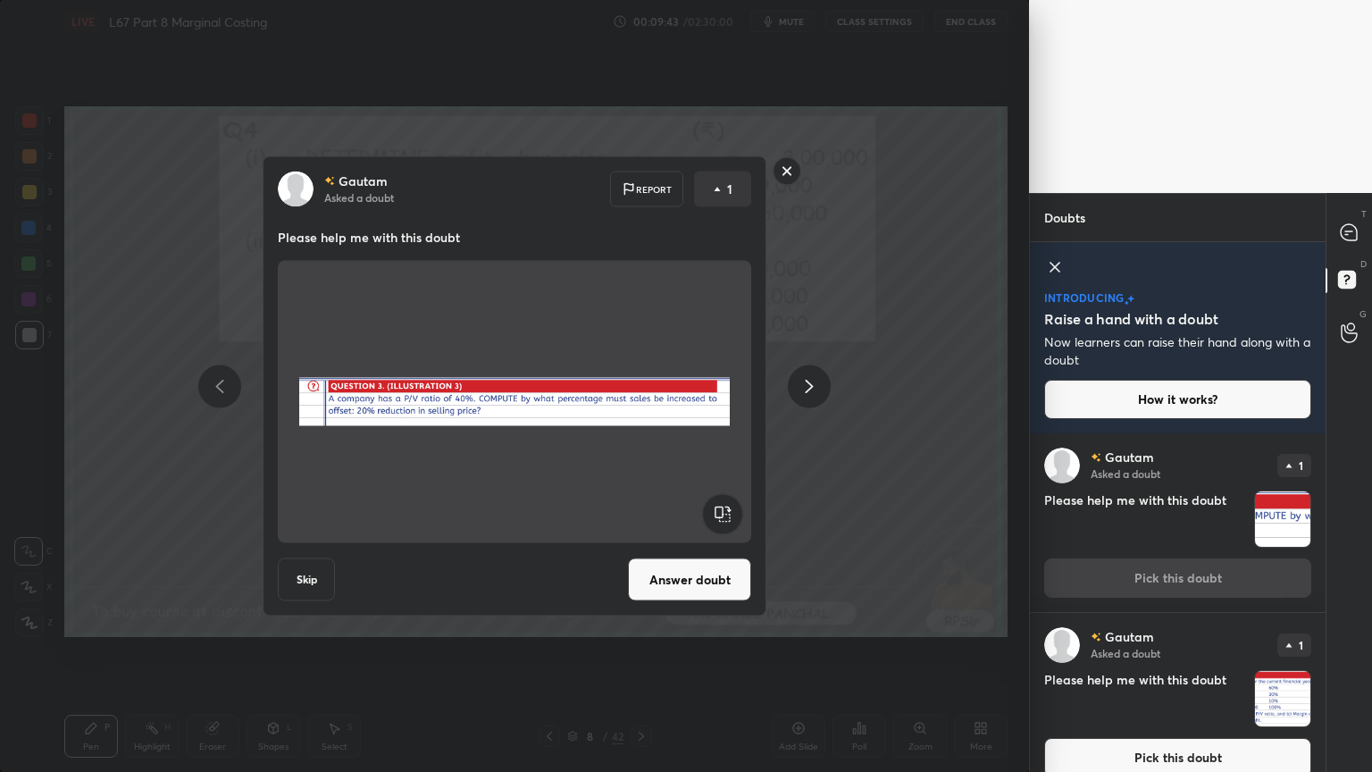
click at [675, 573] on button "Answer doubt" at bounding box center [689, 579] width 123 height 43
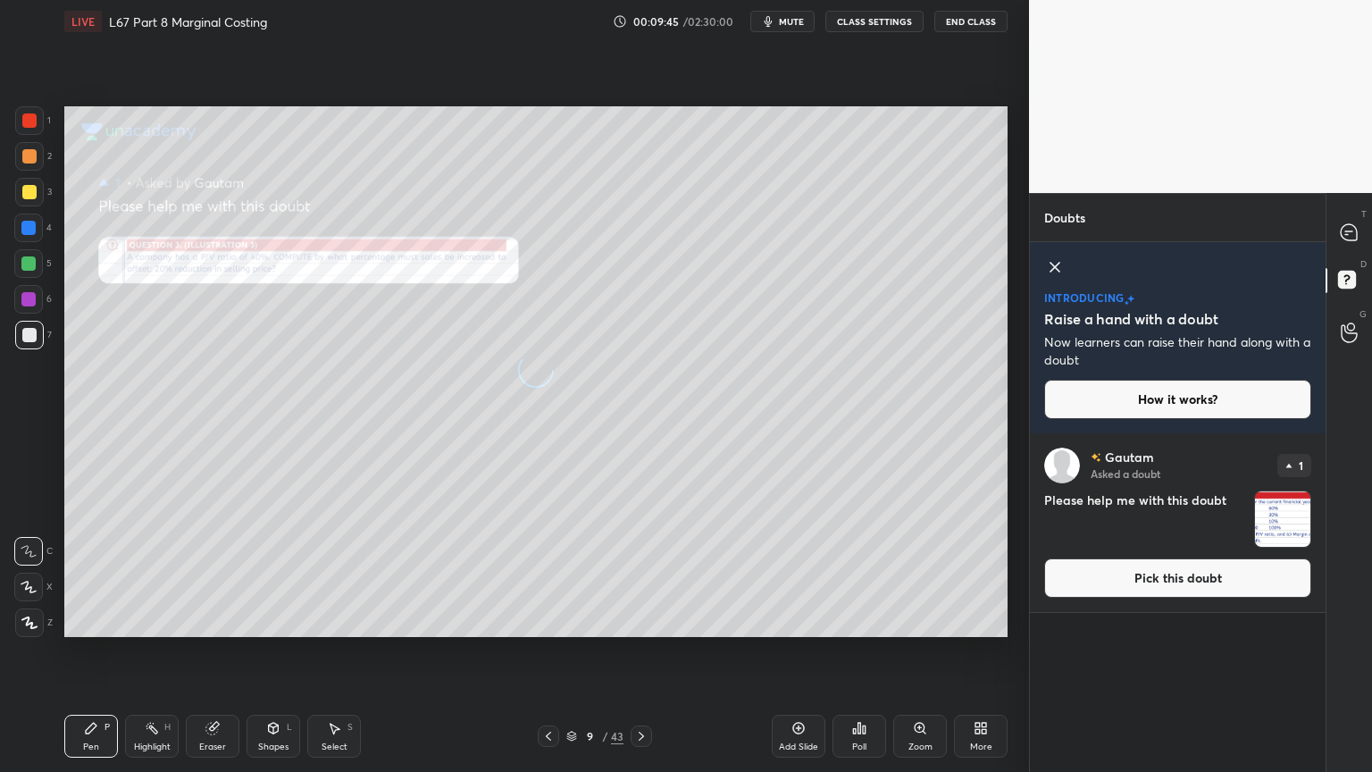
click at [1057, 271] on icon at bounding box center [1054, 267] width 9 height 9
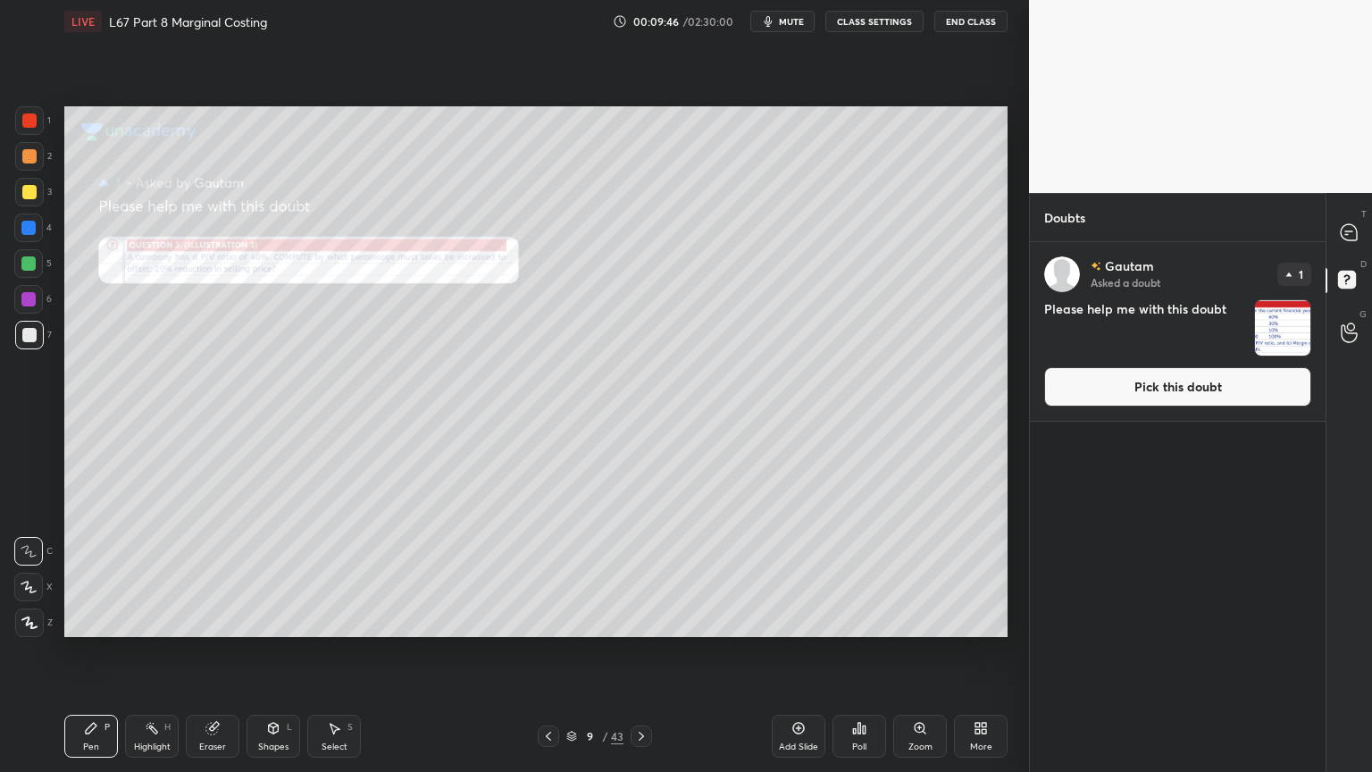
click at [1349, 231] on icon at bounding box center [1348, 231] width 7 height 0
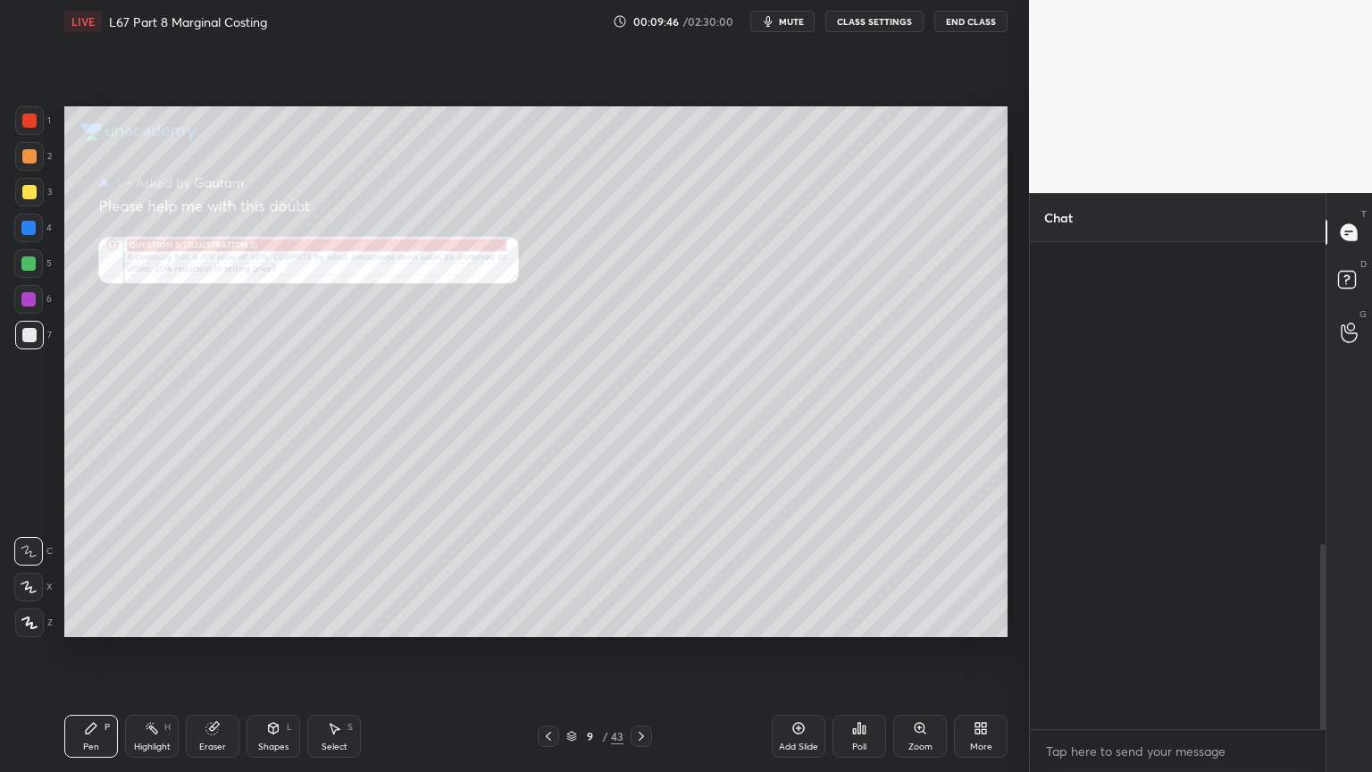
scroll to position [481, 290]
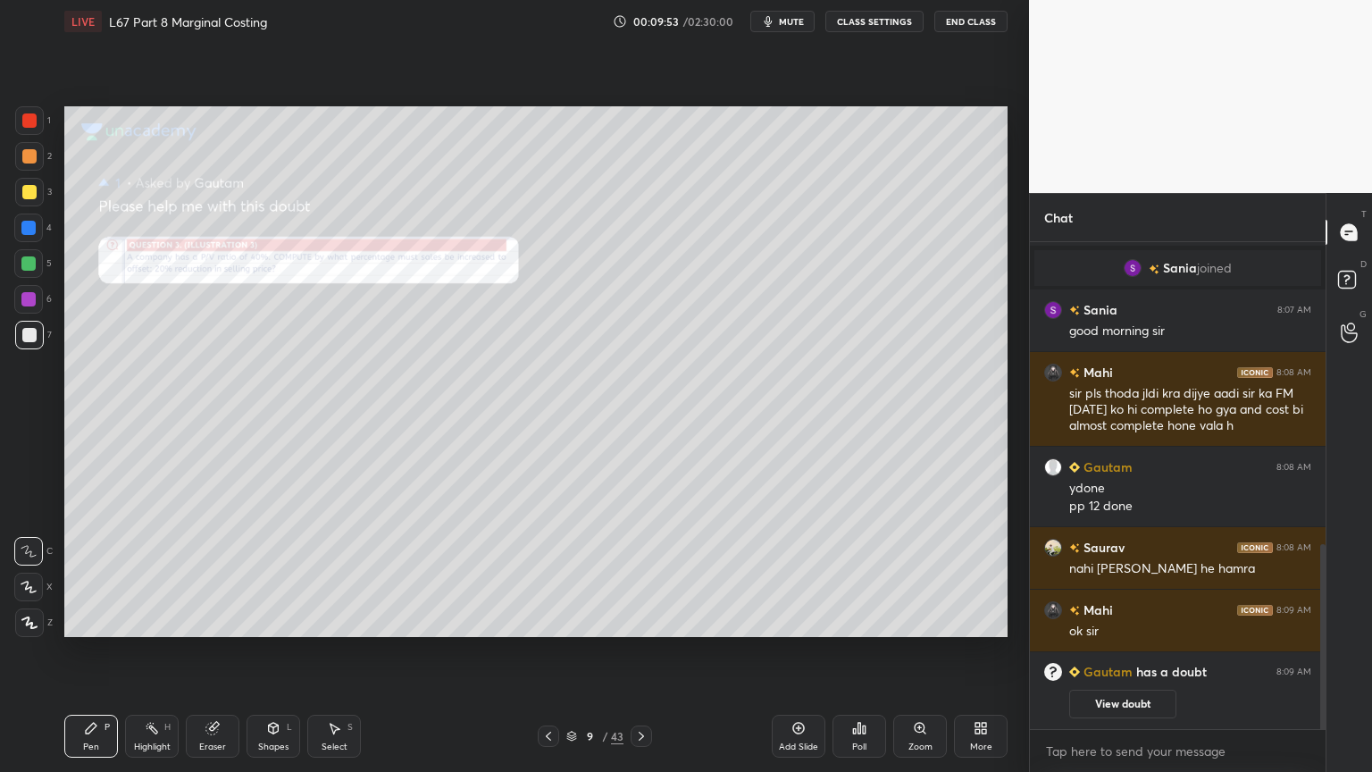
click at [572, 573] on icon at bounding box center [571, 736] width 11 height 11
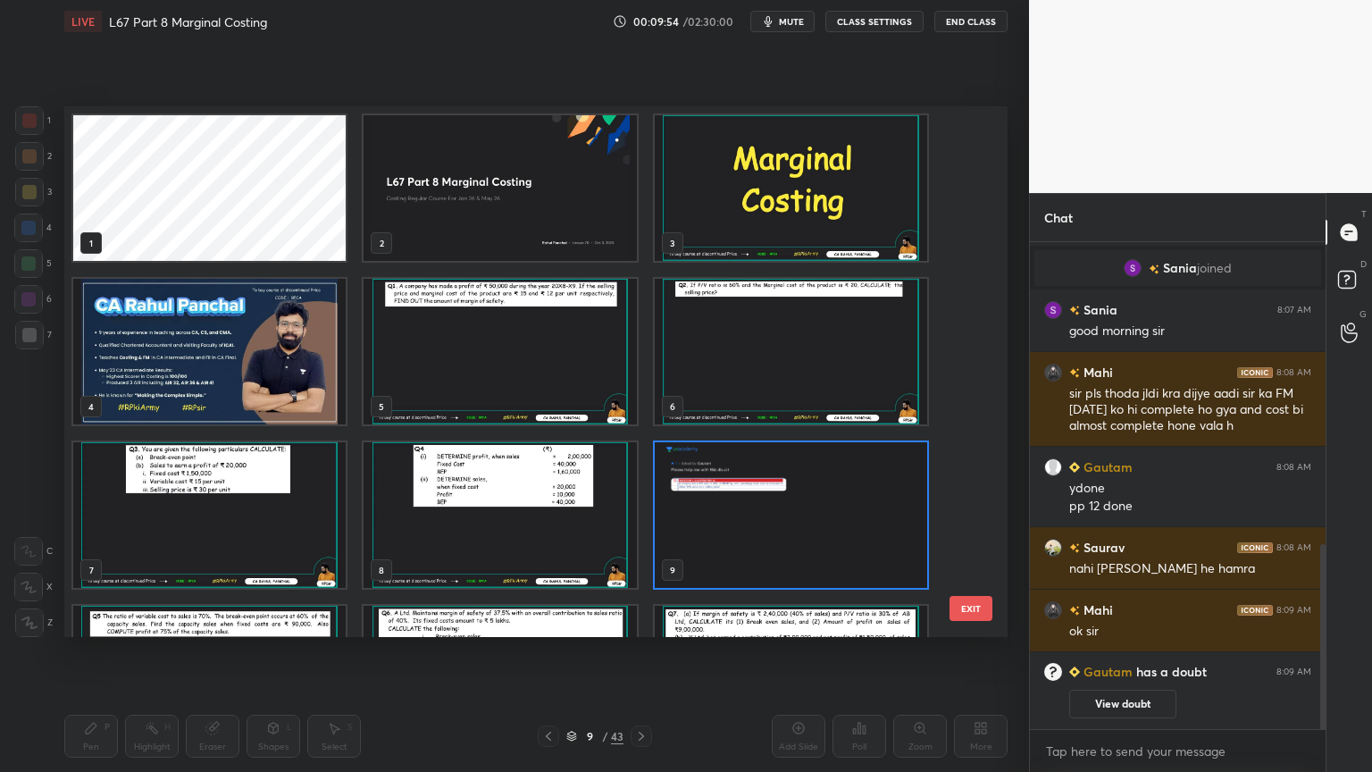
scroll to position [525, 934]
click at [449, 222] on img "grid" at bounding box center [499, 188] width 272 height 146
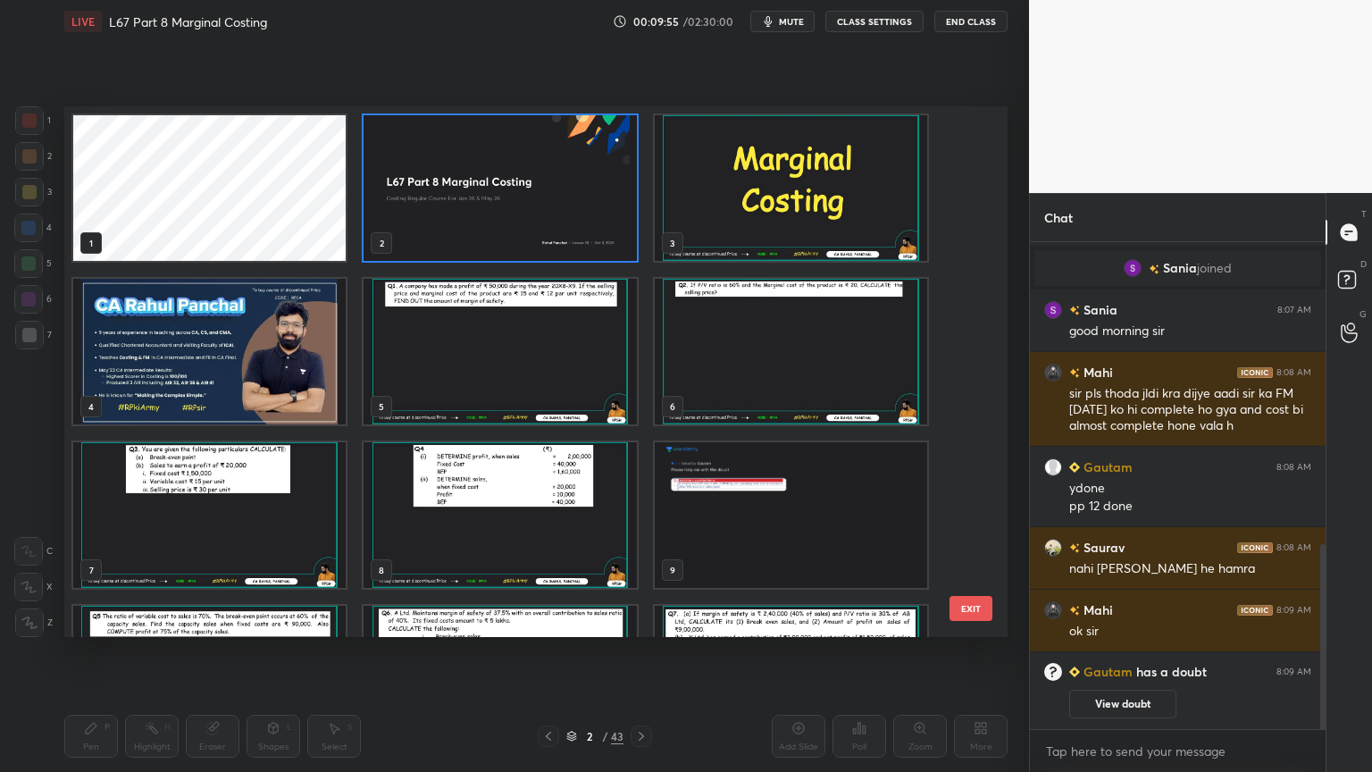
click at [447, 220] on img "grid" at bounding box center [499, 188] width 272 height 146
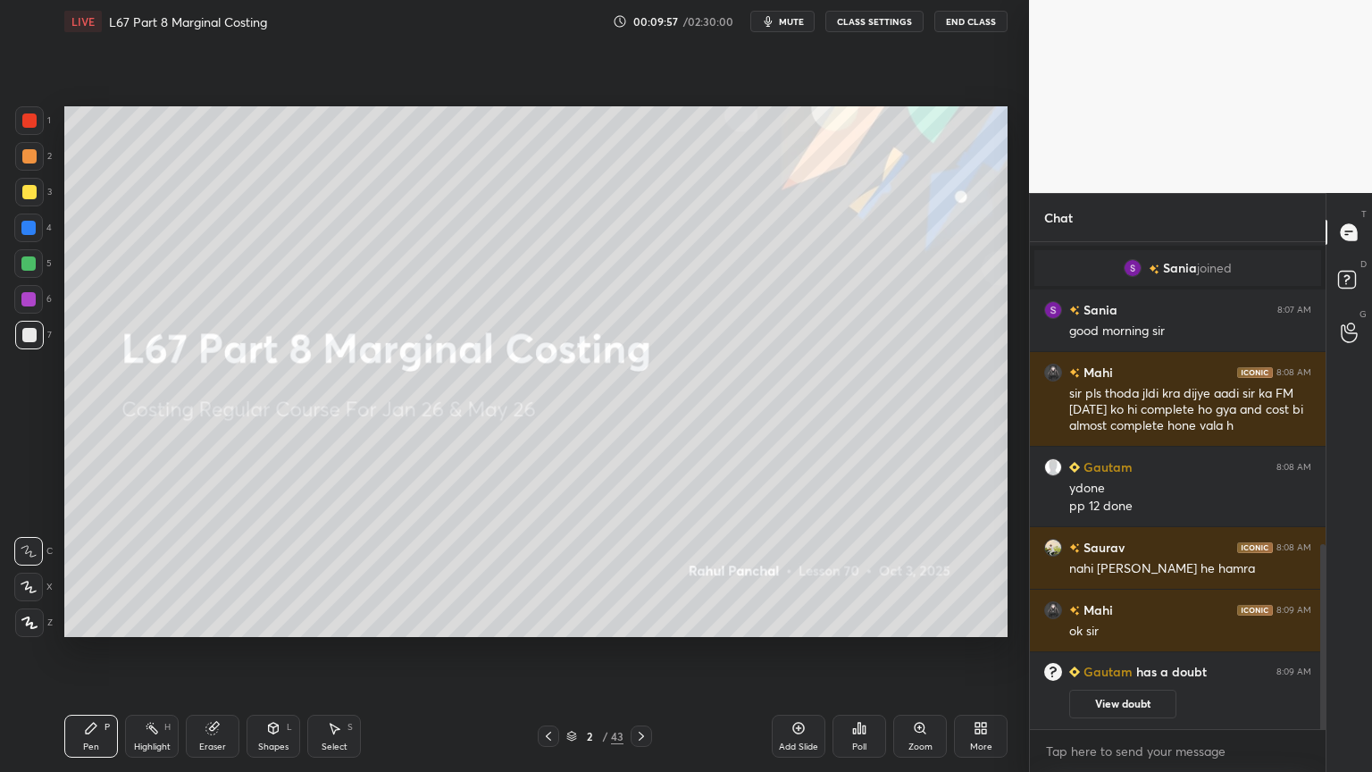
click at [552, 573] on icon at bounding box center [548, 736] width 14 height 14
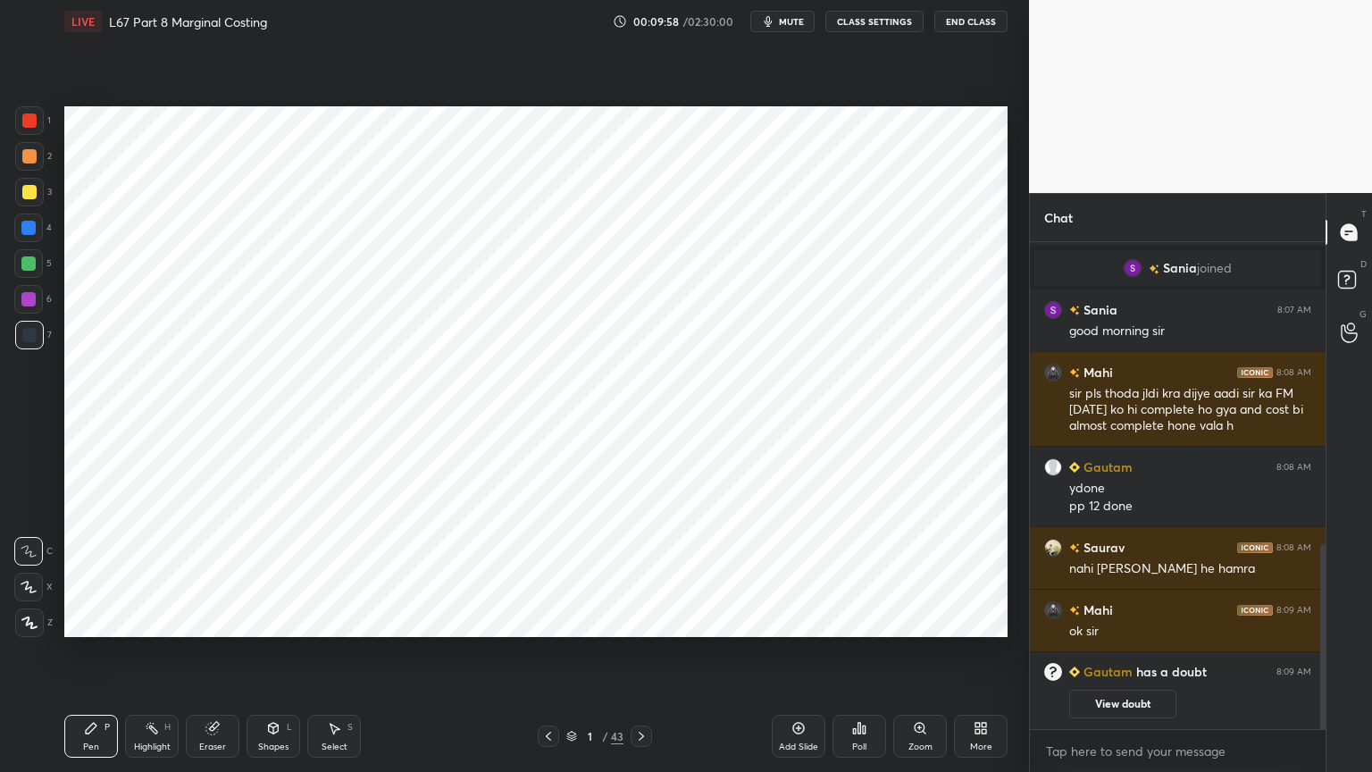
click at [639, 573] on icon at bounding box center [641, 736] width 14 height 14
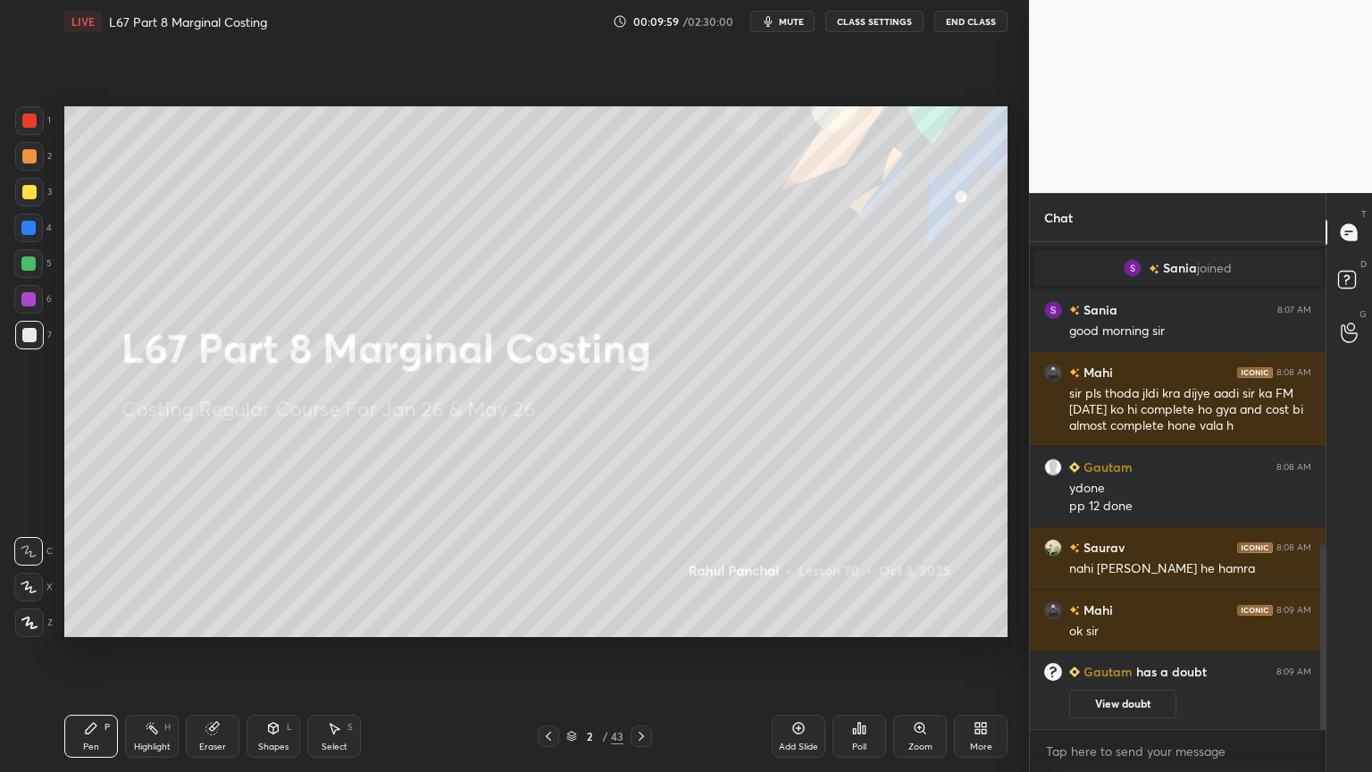
click at [572, 573] on icon at bounding box center [571, 733] width 9 height 4
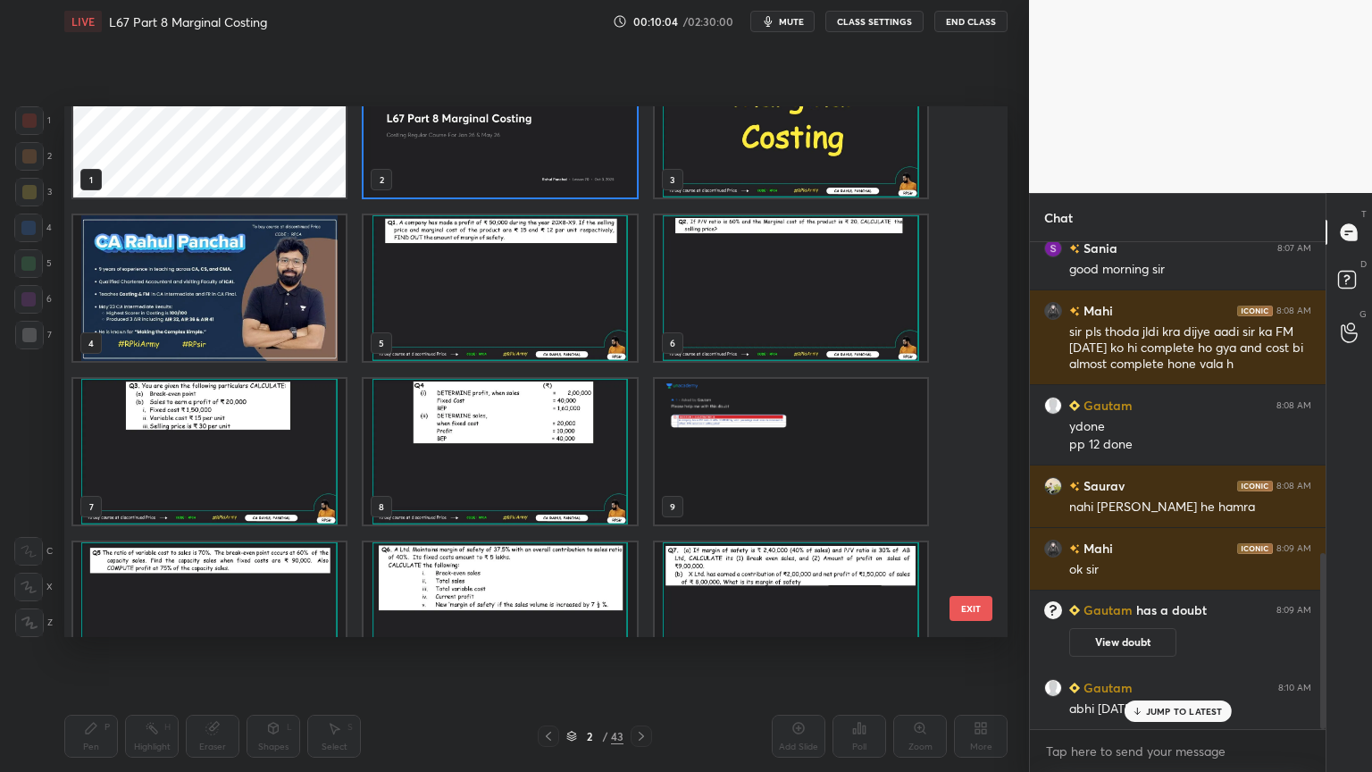
scroll to position [0, 0]
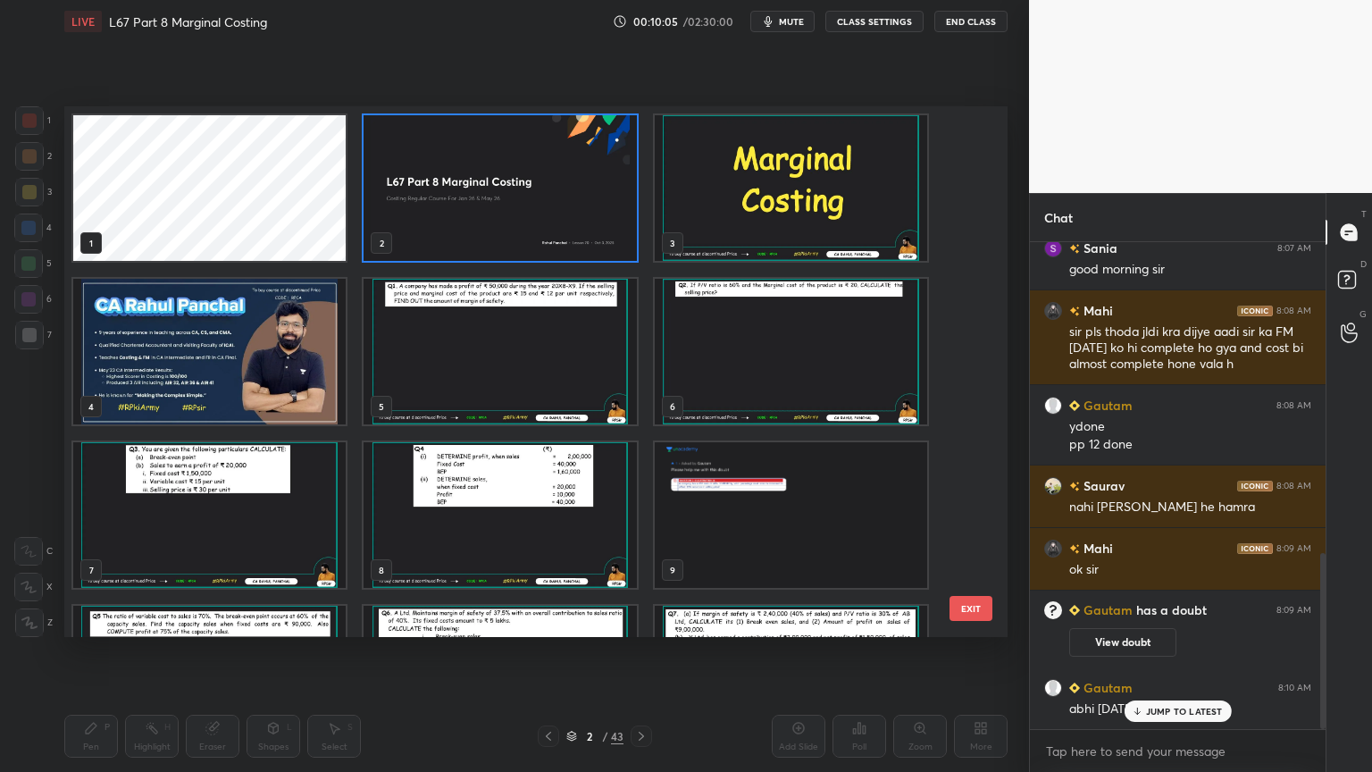
click at [704, 521] on img "grid" at bounding box center [791, 515] width 272 height 146
click at [707, 528] on img "grid" at bounding box center [791, 515] width 272 height 146
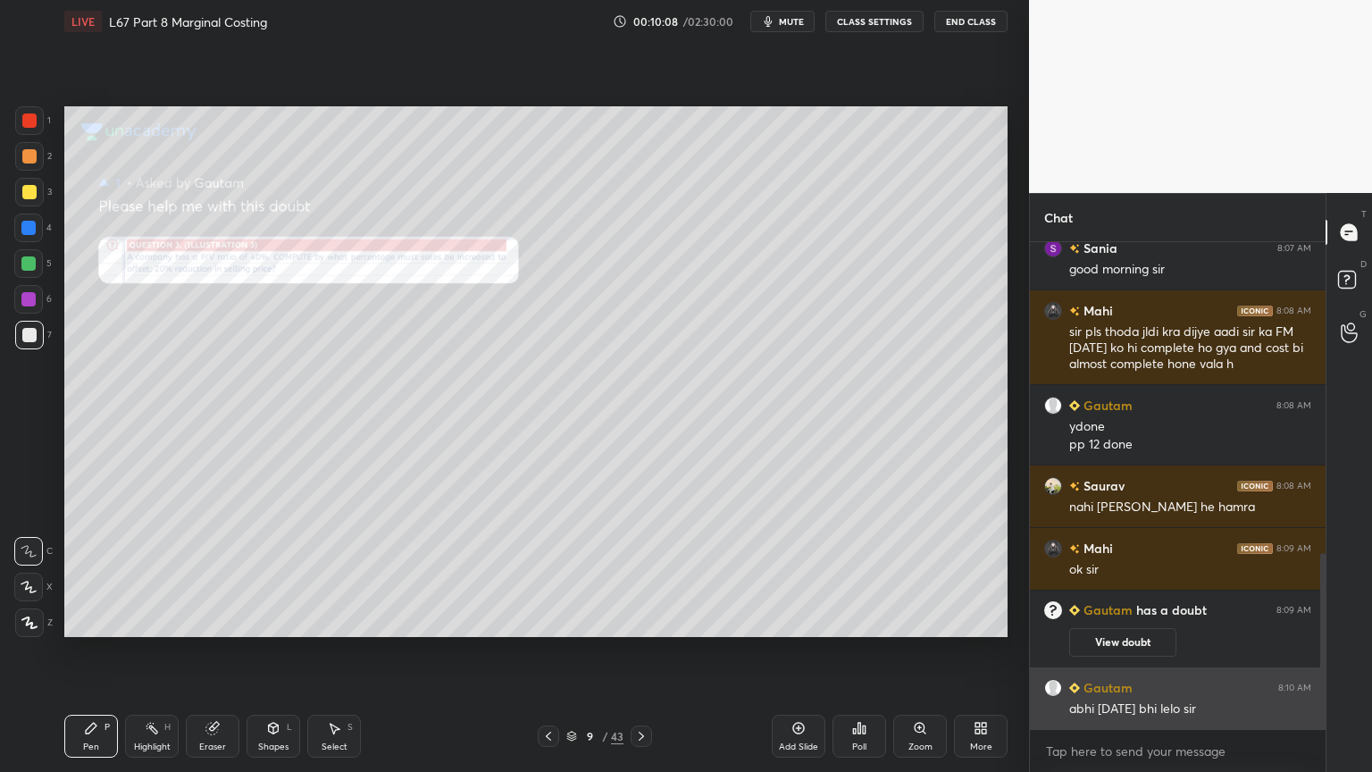
scroll to position [858, 0]
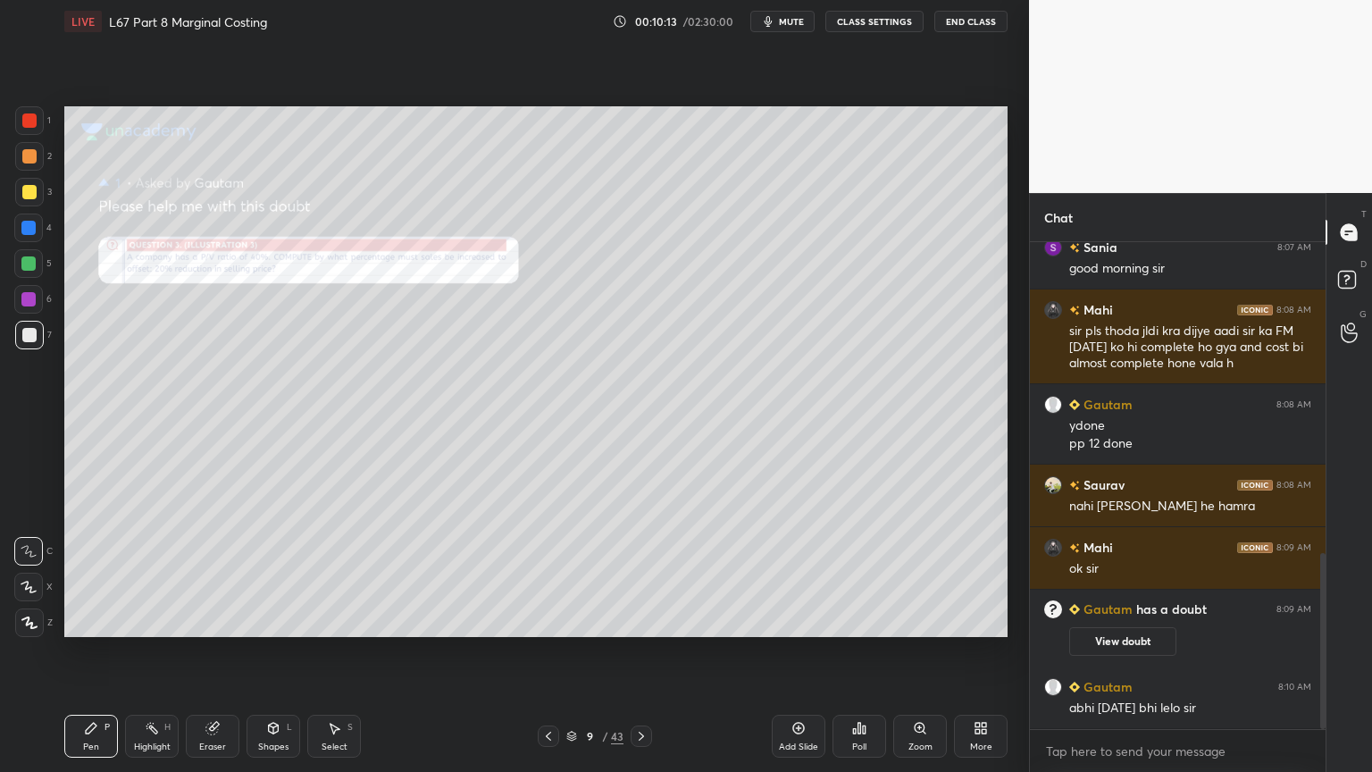
click at [913, 573] on icon at bounding box center [920, 728] width 14 height 14
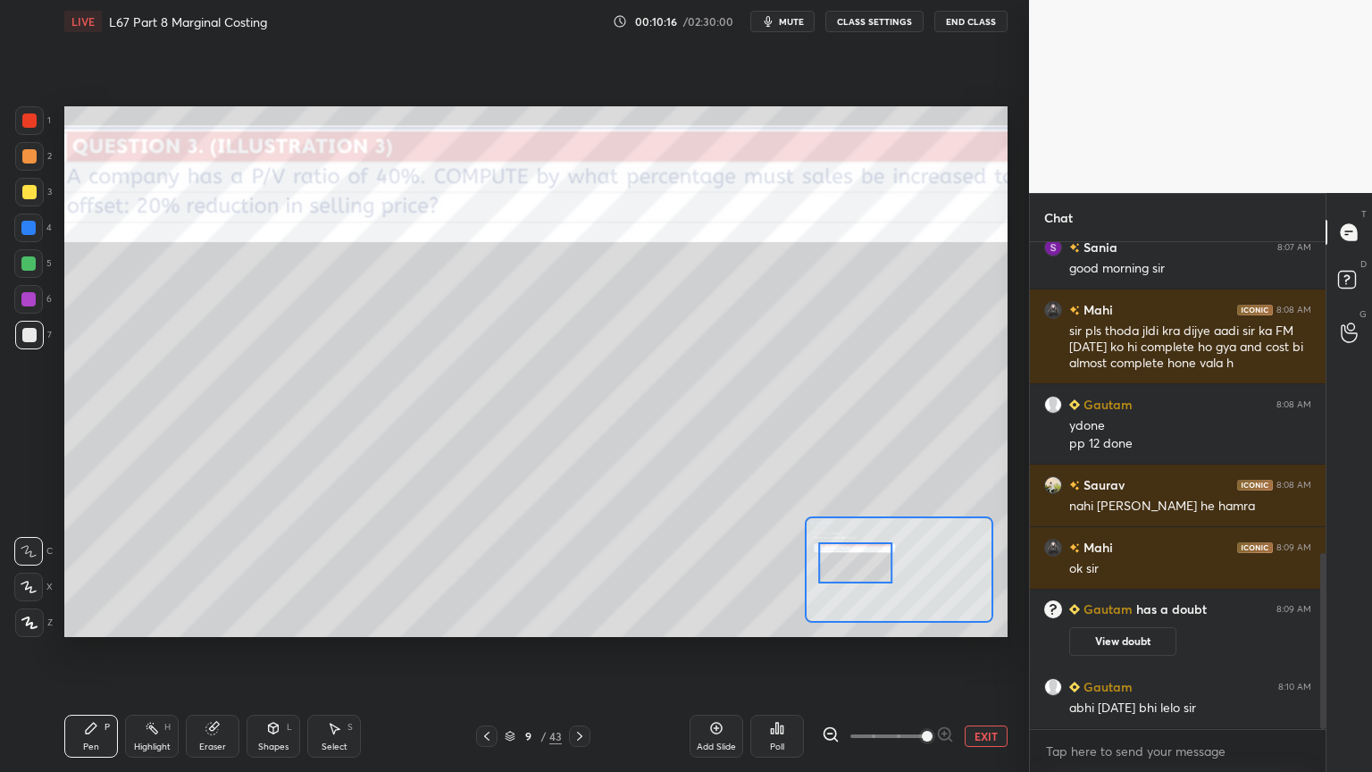
scroll to position [921, 0]
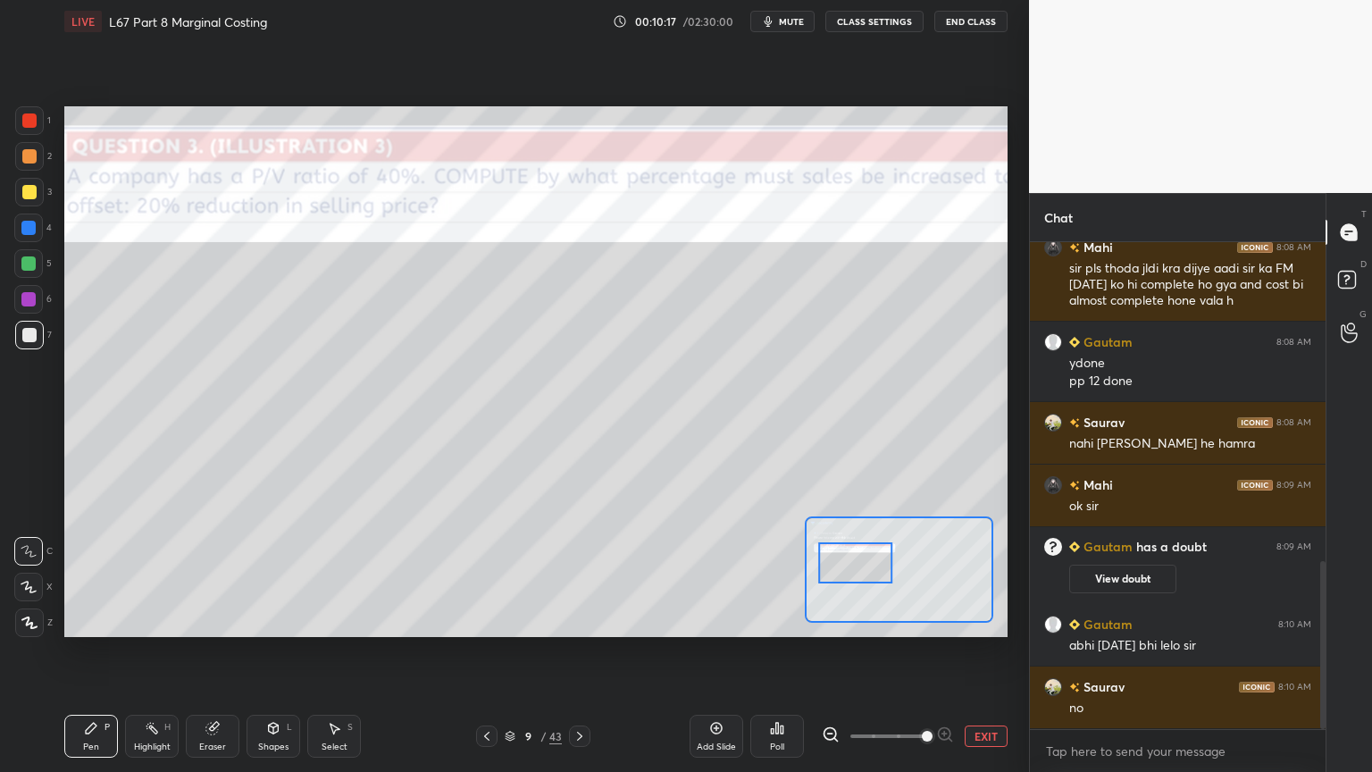
click at [975, 573] on button "EXIT" at bounding box center [986, 735] width 43 height 21
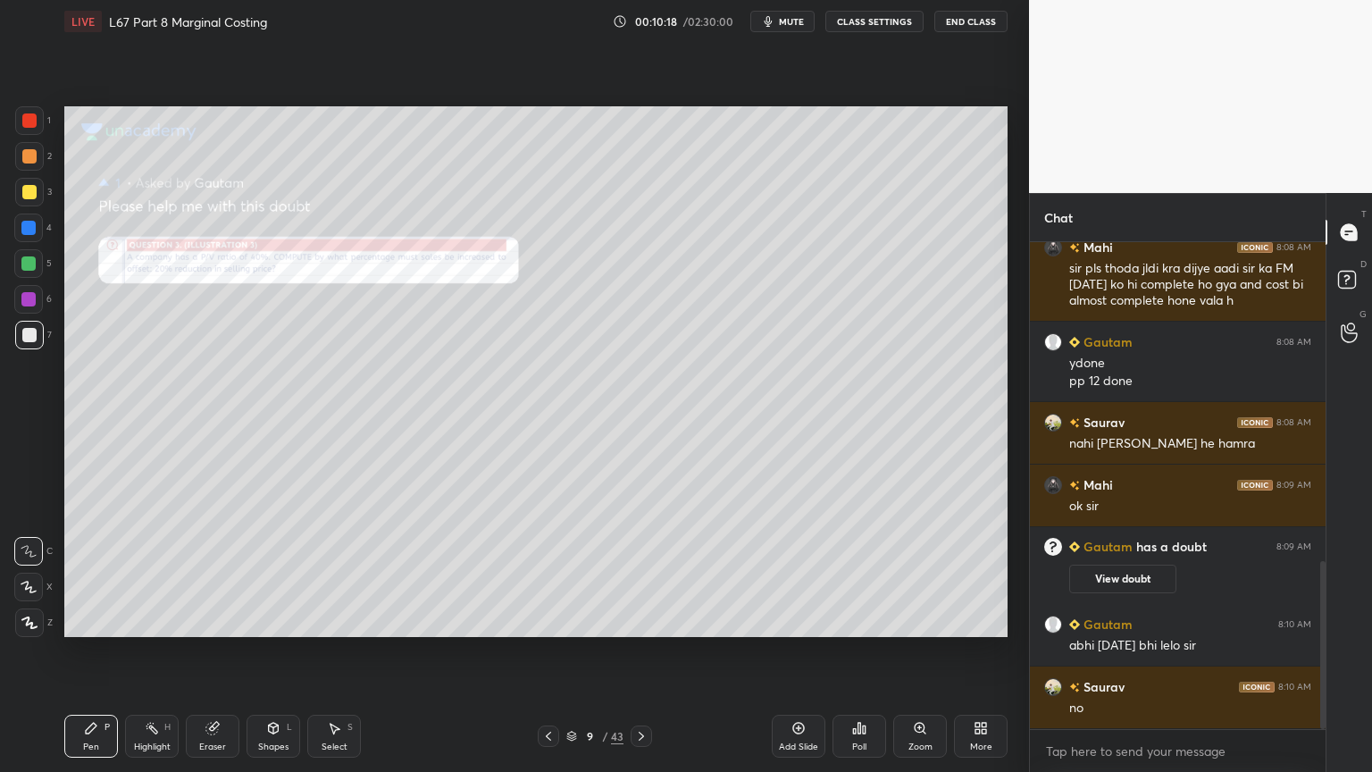
scroll to position [982, 0]
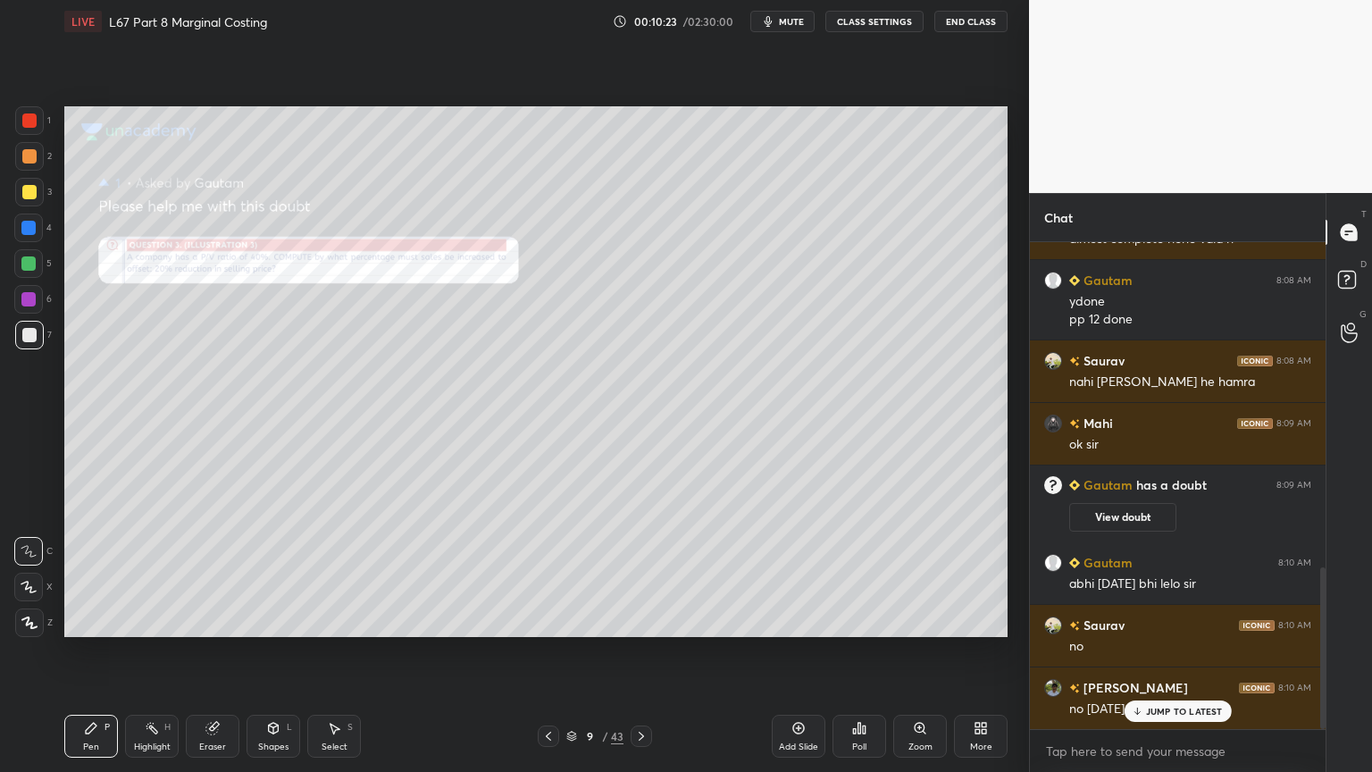
click at [922, 573] on div "Zoom" at bounding box center [920, 735] width 54 height 43
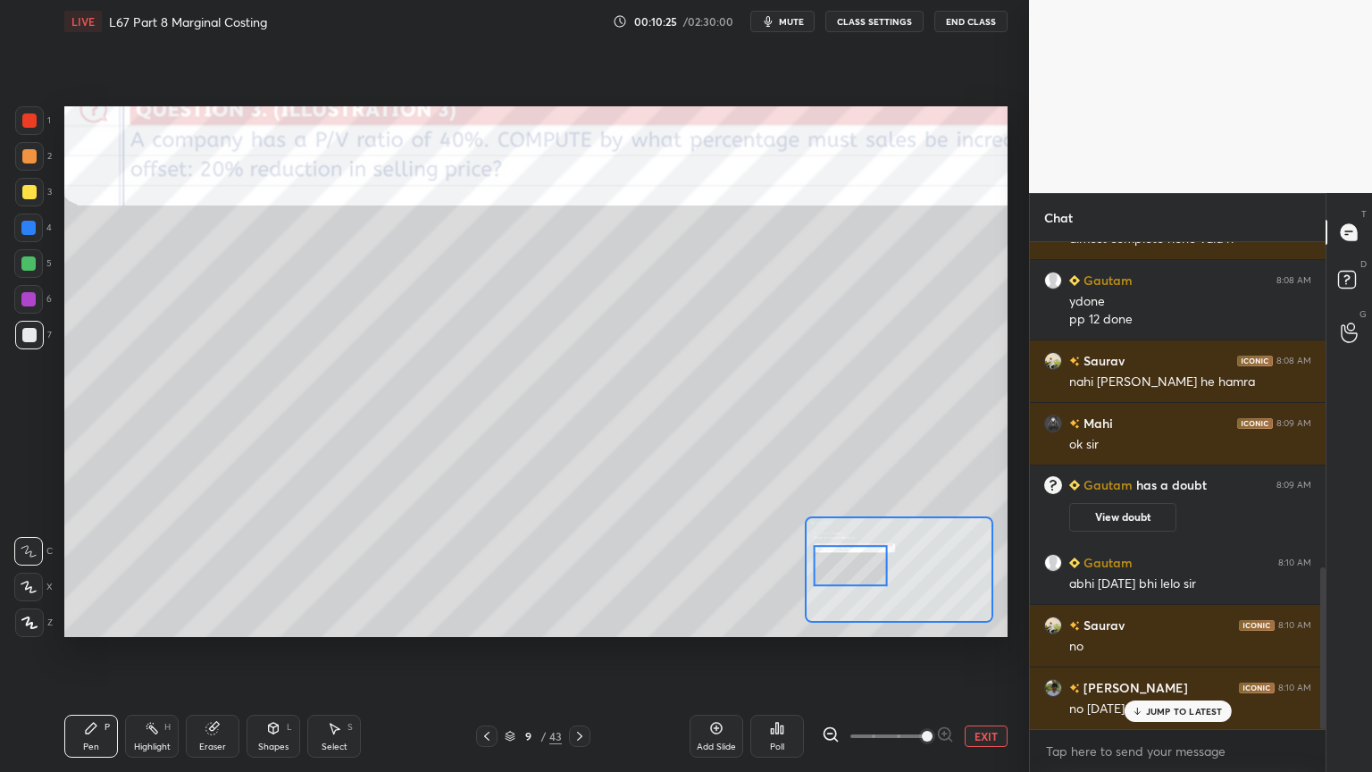
click at [823, 573] on icon at bounding box center [831, 734] width 18 height 18
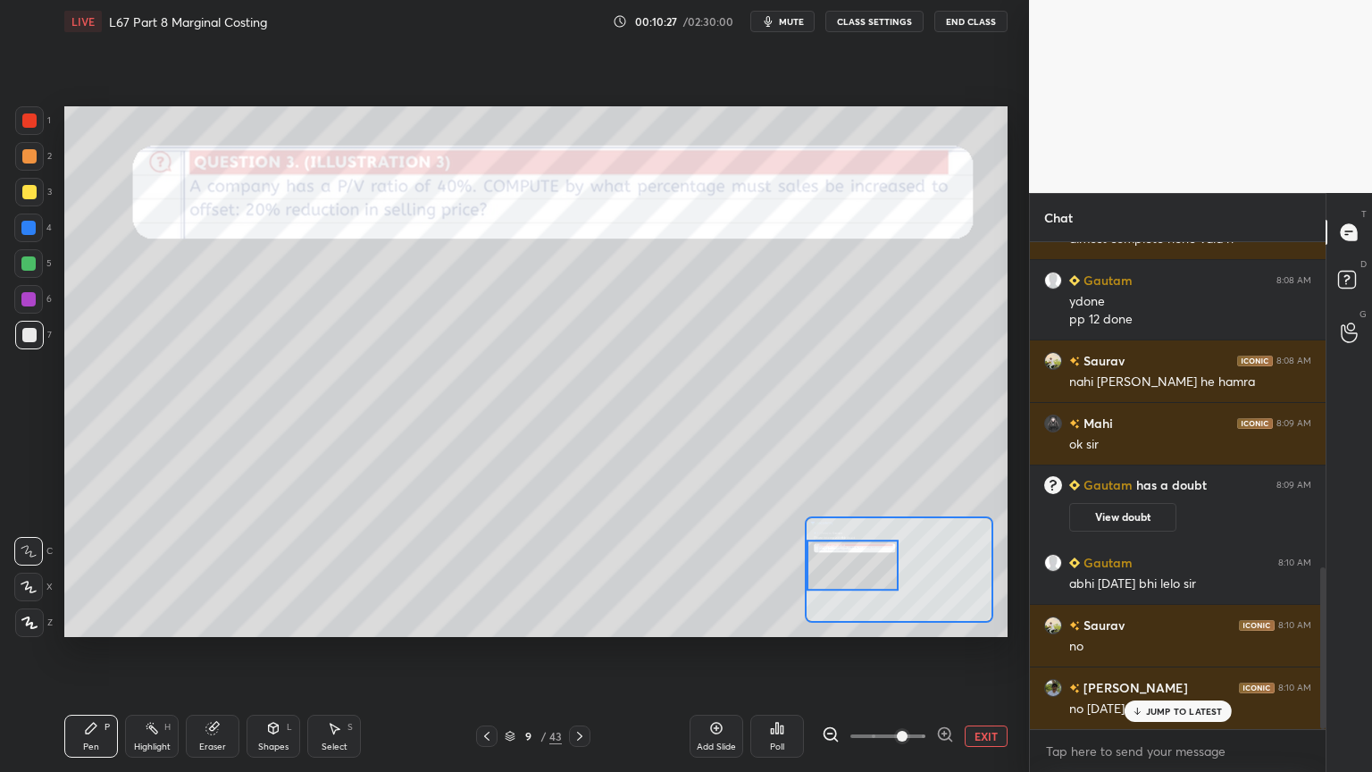
click at [93, 573] on div "Pen P" at bounding box center [91, 735] width 54 height 43
click at [306, 573] on div "Pen P Highlight H Eraser Shapes L Select S" at bounding box center [220, 735] width 313 height 43
click at [273, 573] on div "Shapes L" at bounding box center [273, 735] width 54 height 43
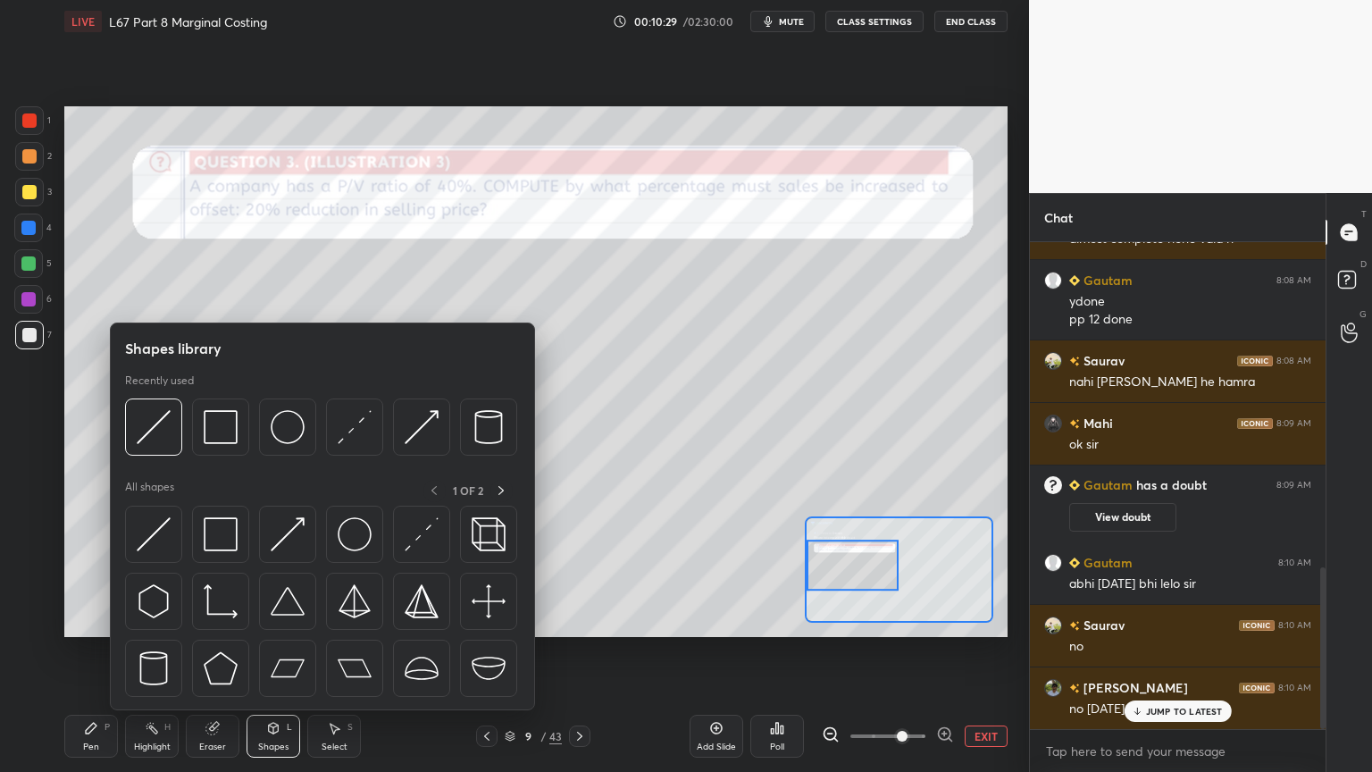
click at [229, 431] on img at bounding box center [221, 427] width 34 height 34
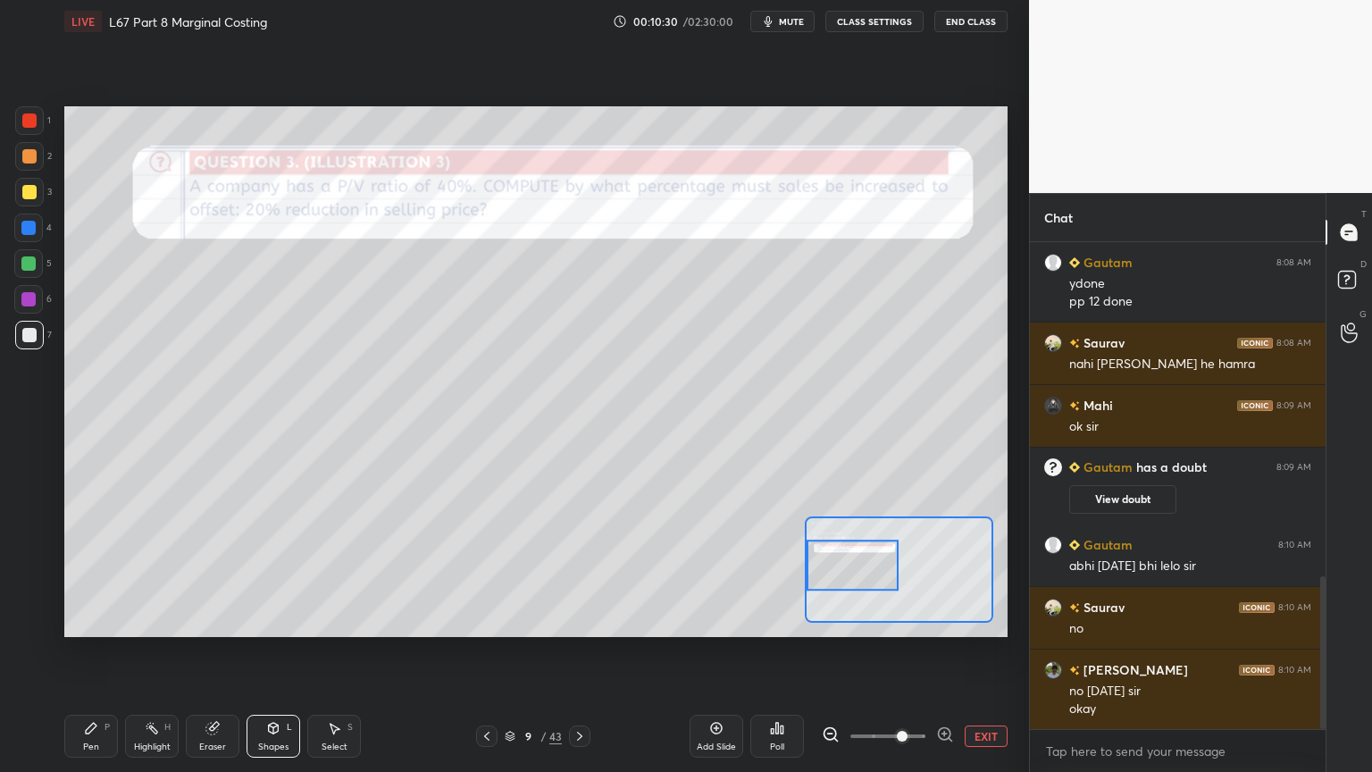
scroll to position [1064, 0]
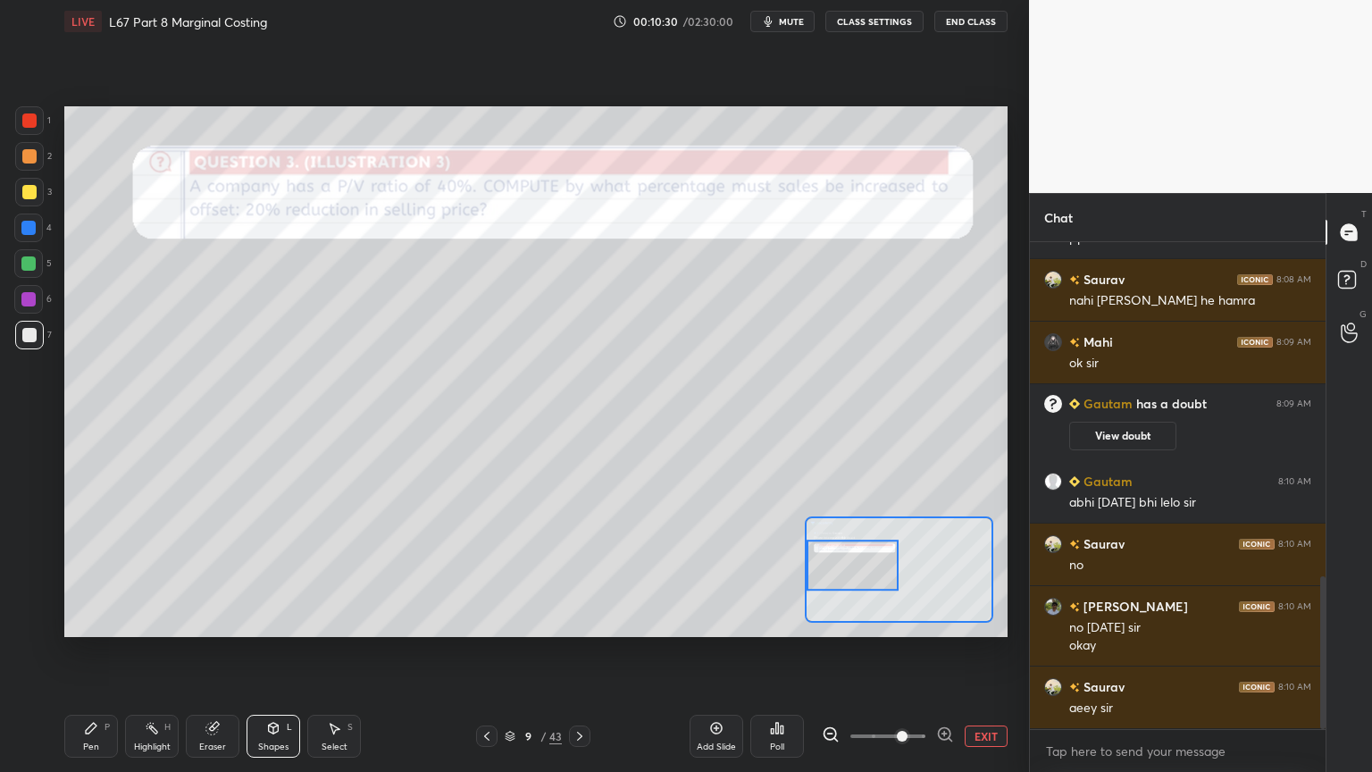
click at [29, 118] on div at bounding box center [29, 120] width 14 height 14
click at [331, 573] on div "Setting up your live class Poll for secs No correct answer Start poll" at bounding box center [535, 371] width 957 height 657
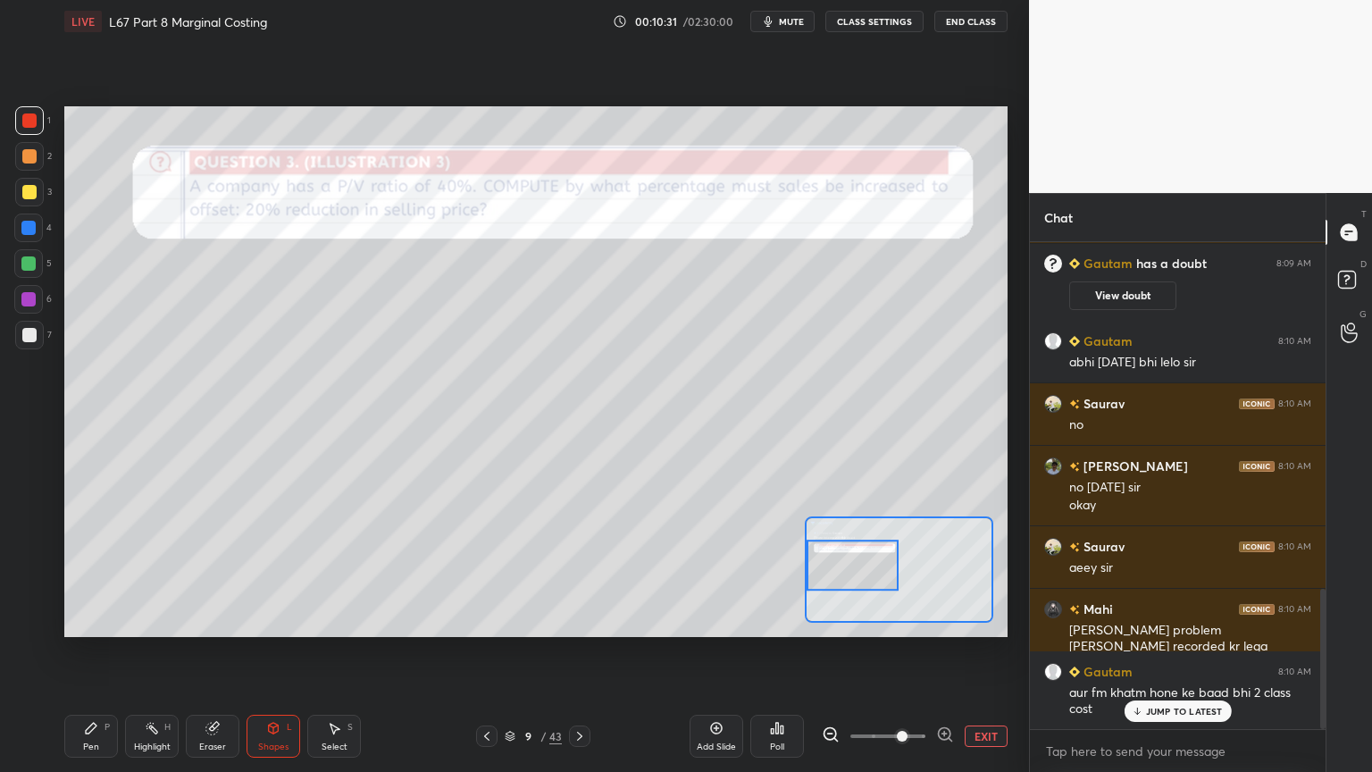
click at [258, 573] on div "Shapes L" at bounding box center [273, 735] width 54 height 43
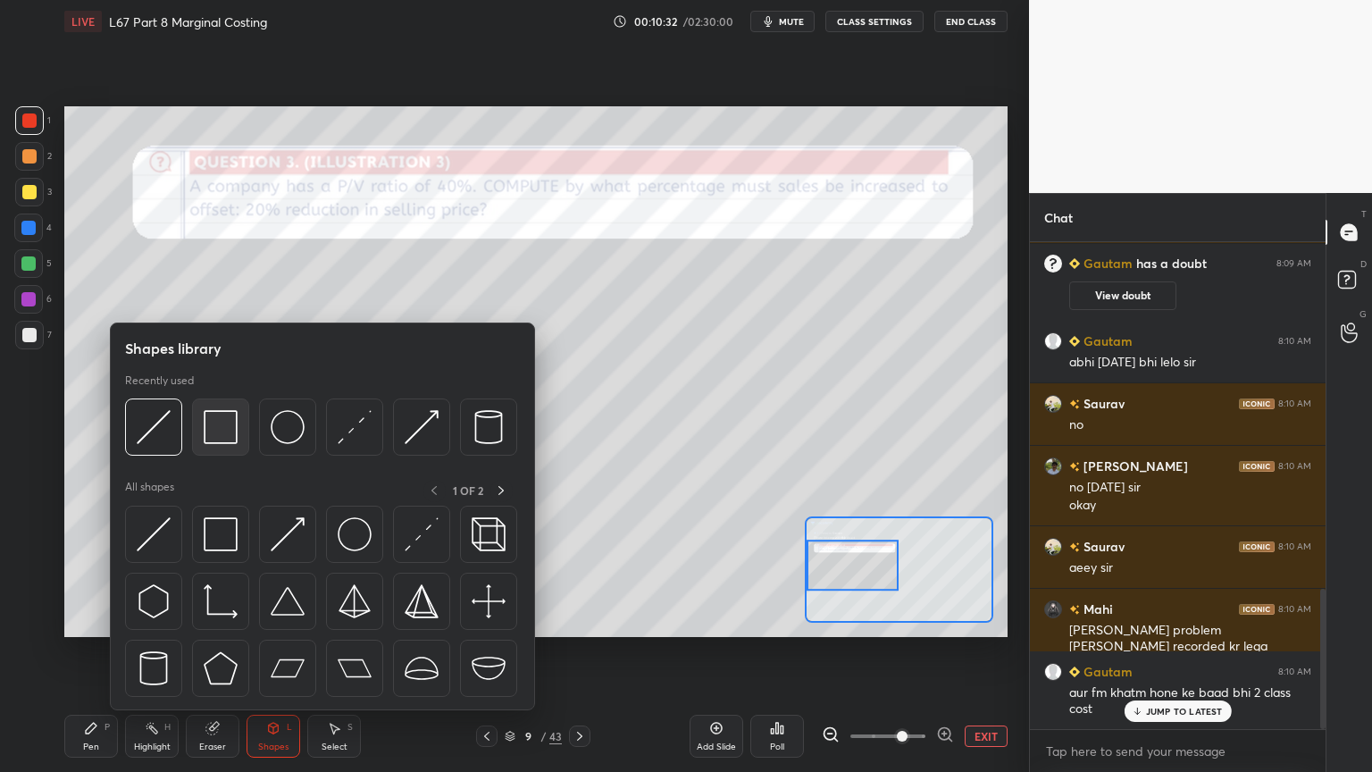
click at [199, 422] on div at bounding box center [220, 426] width 57 height 57
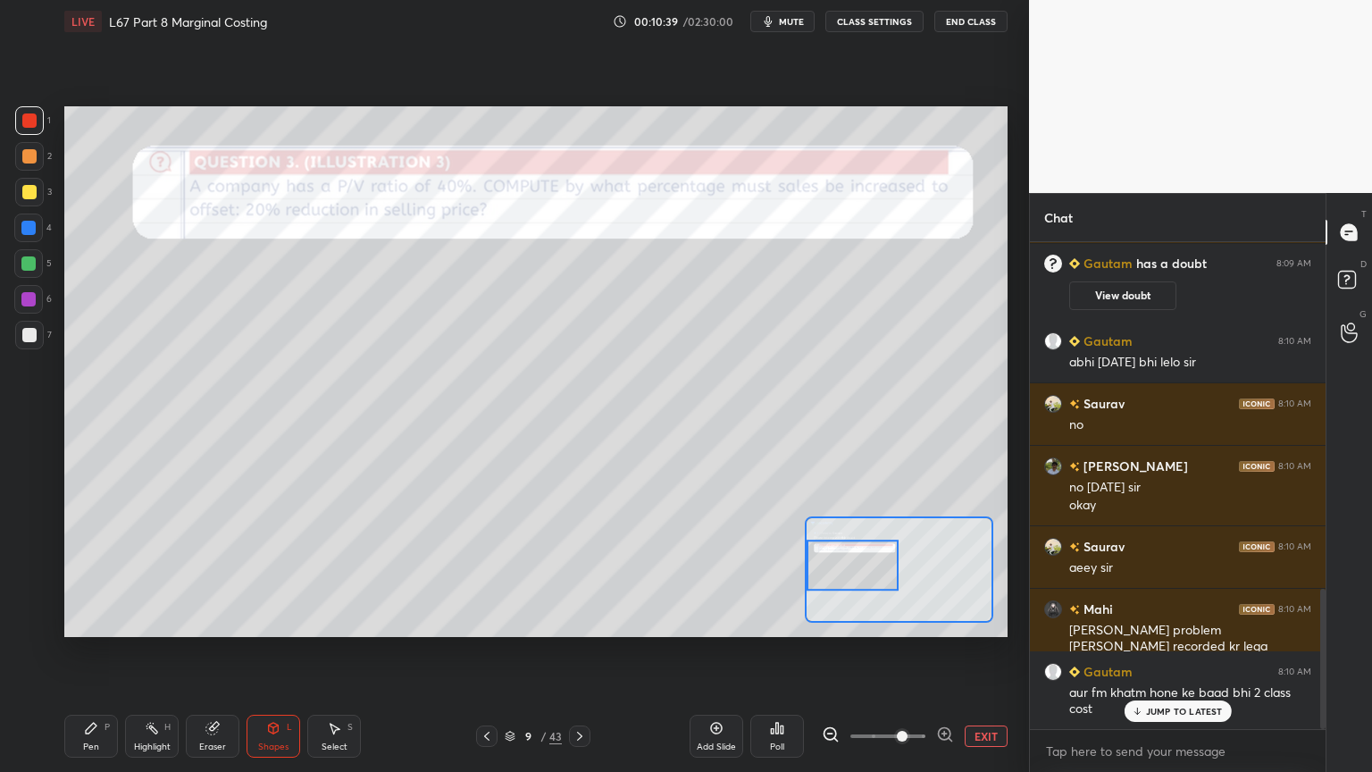
click at [82, 573] on div "Pen P" at bounding box center [91, 735] width 54 height 43
click at [271, 573] on icon at bounding box center [274, 727] width 10 height 11
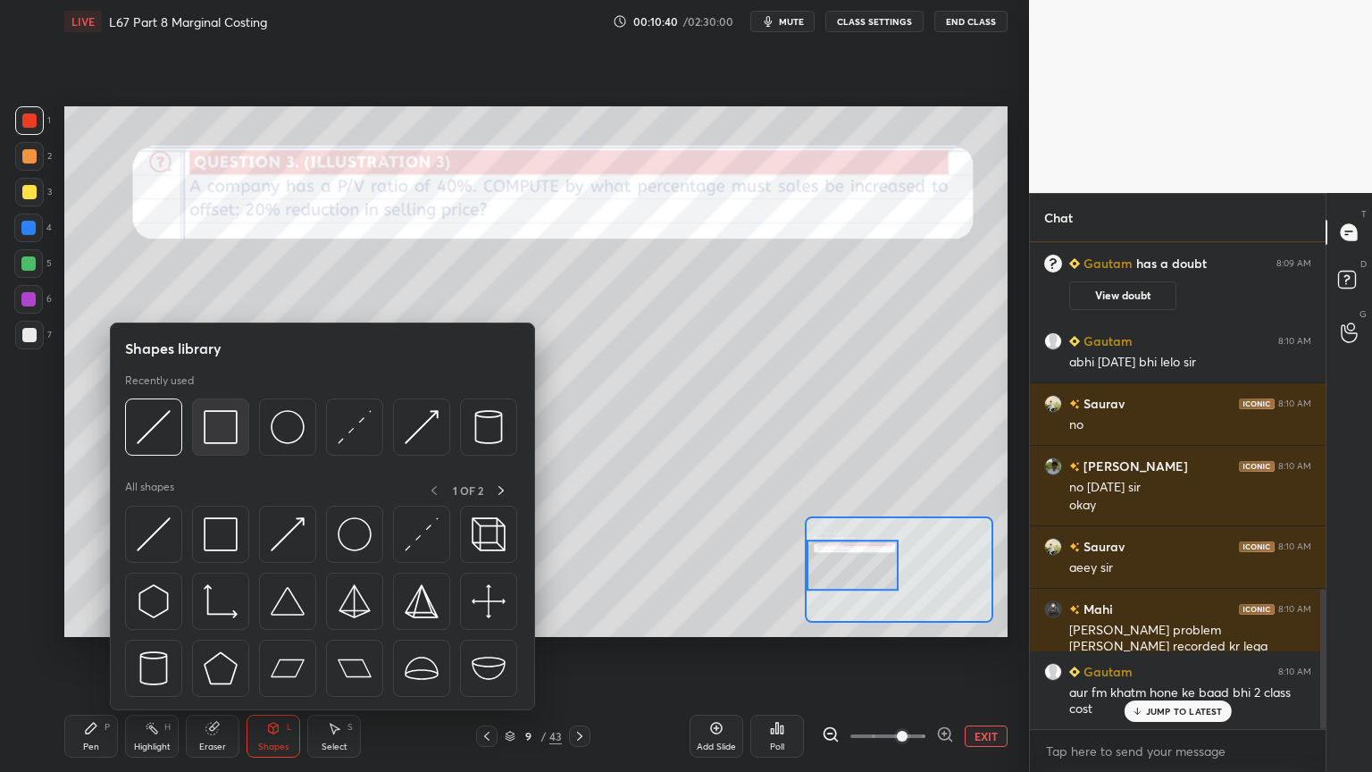
click at [192, 410] on div at bounding box center [220, 426] width 57 height 57
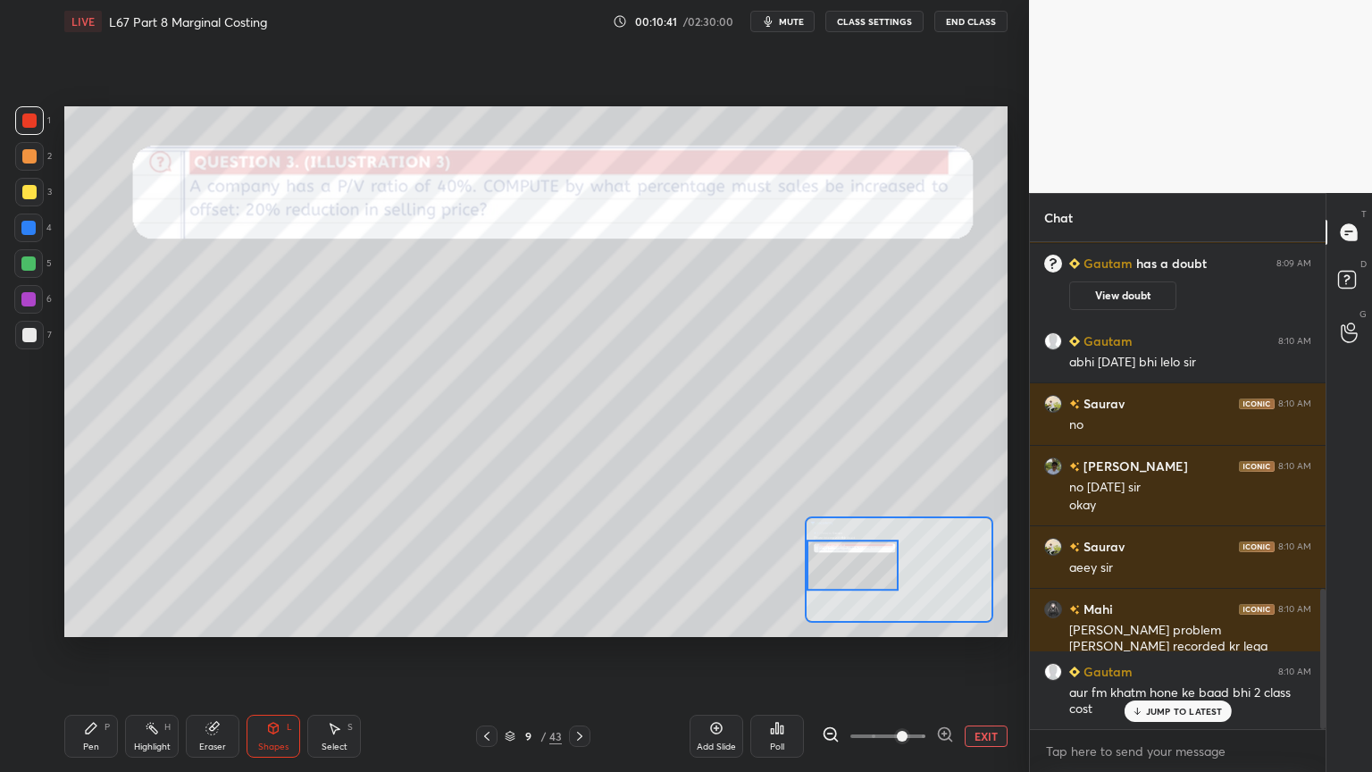
click at [268, 573] on div "Pen P Highlight H Eraser Shapes L Select S 9 / 43 Add Slide Poll EXIT" at bounding box center [535, 735] width 943 height 71
click at [286, 573] on div "Shapes L" at bounding box center [273, 735] width 54 height 43
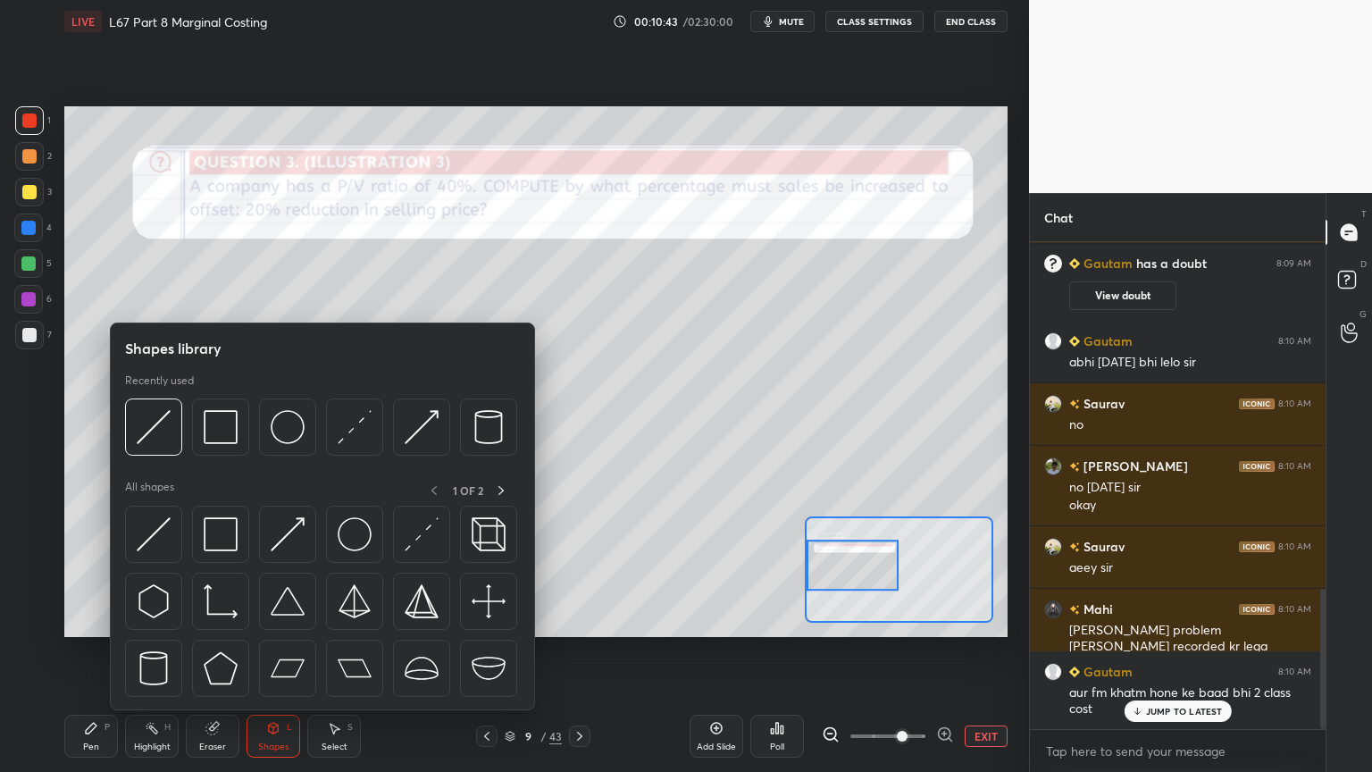
click at [229, 438] on img at bounding box center [221, 427] width 34 height 34
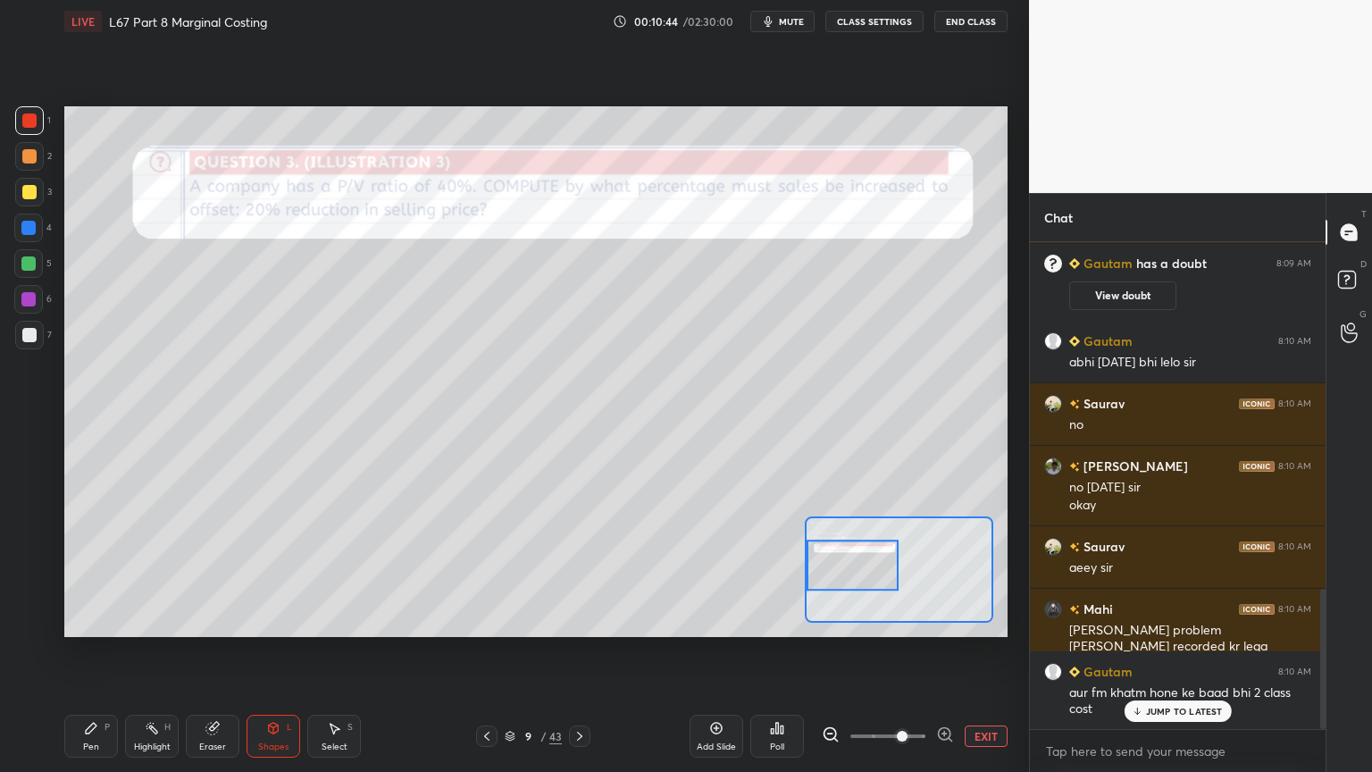
click at [275, 573] on div "Shapes" at bounding box center [273, 746] width 30 height 9
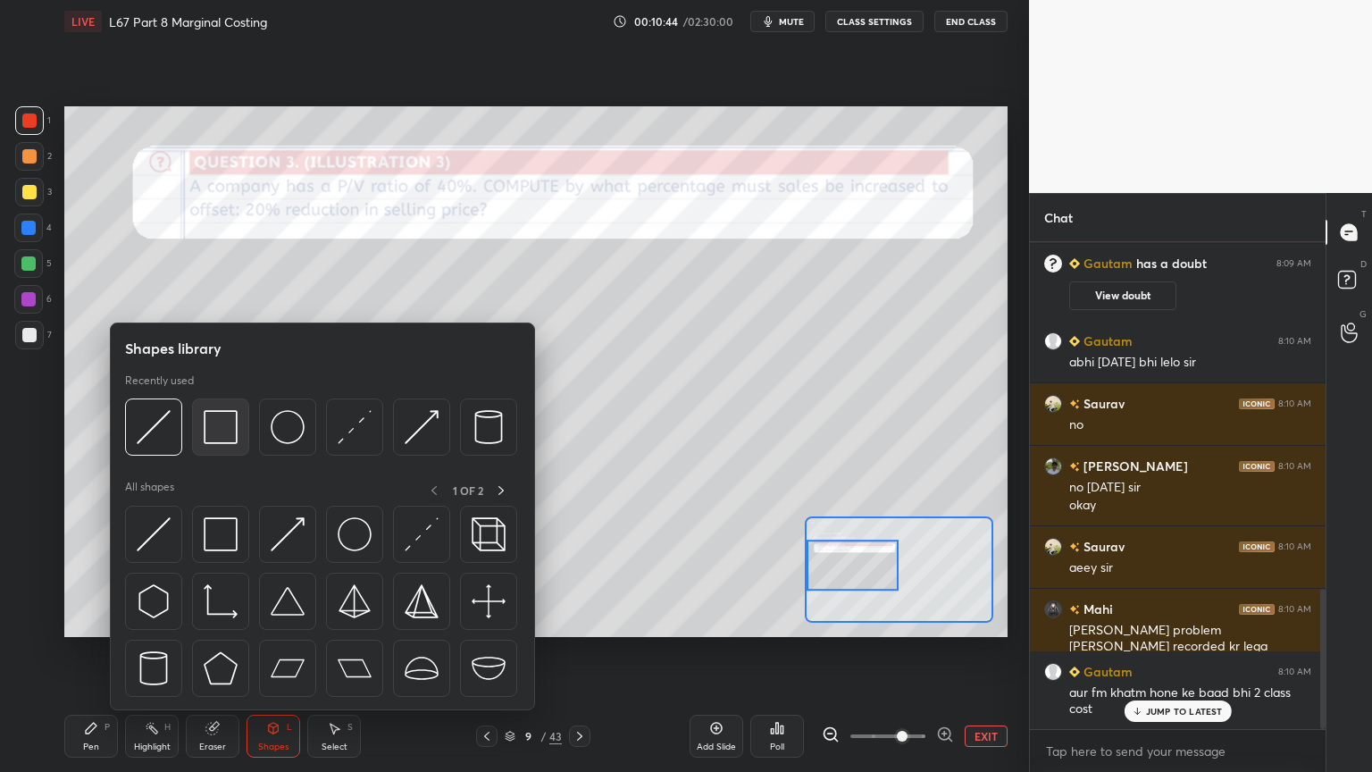
click at [230, 420] on img at bounding box center [221, 427] width 34 height 34
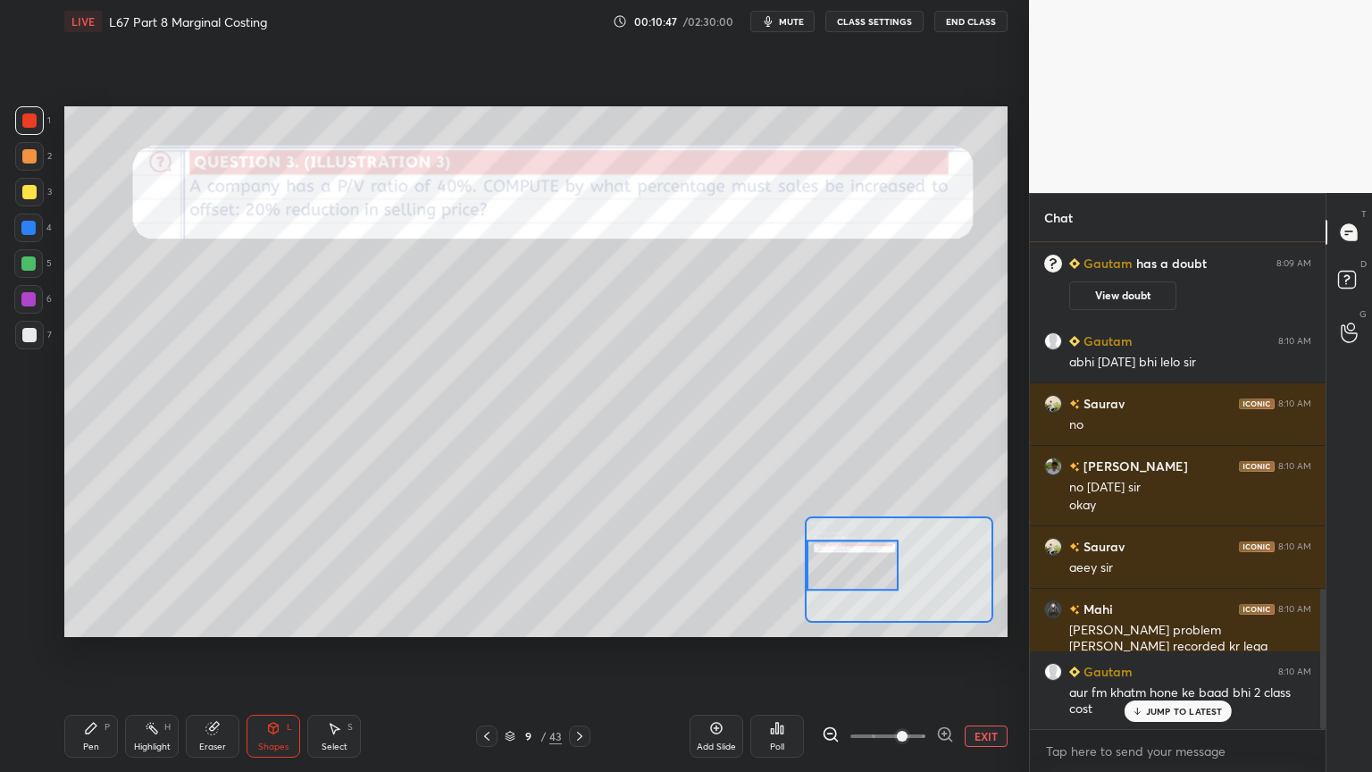
click at [291, 573] on div "Shapes L" at bounding box center [273, 735] width 54 height 43
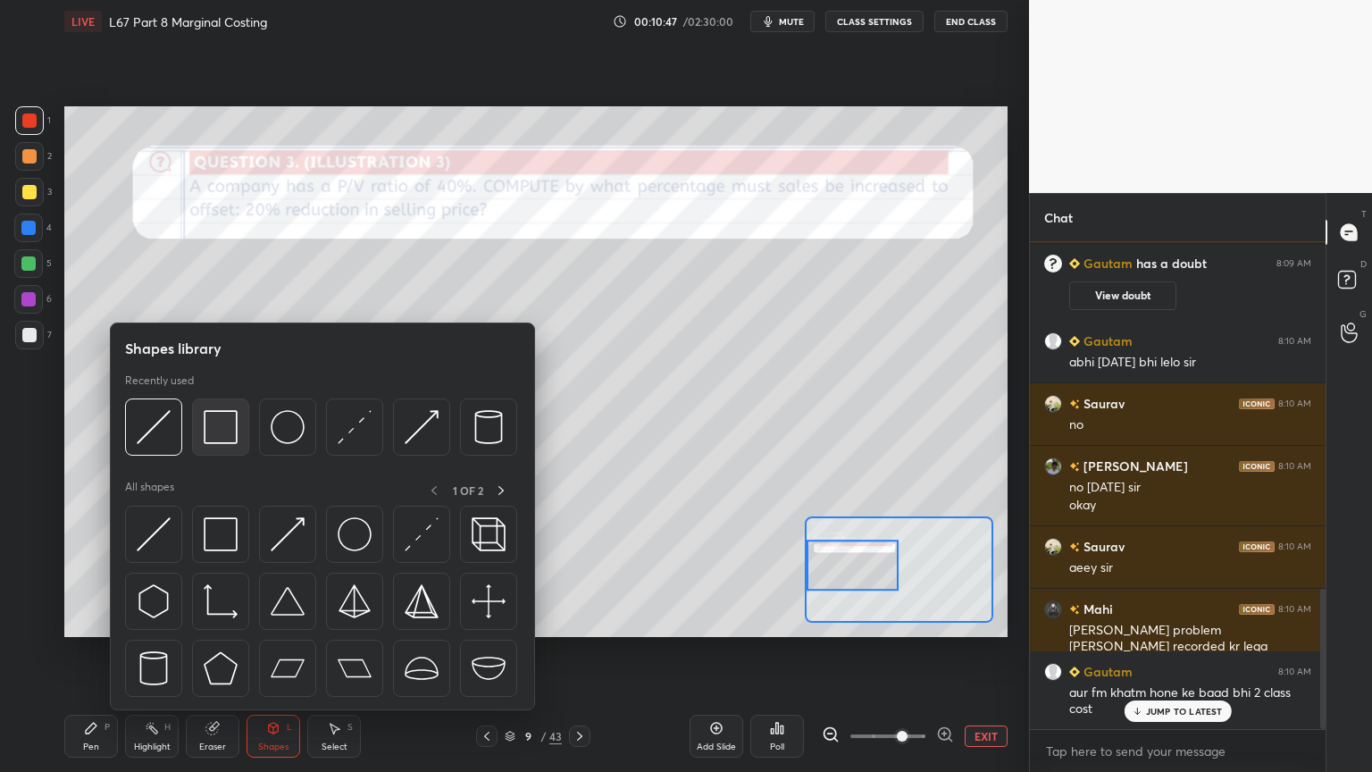
click at [216, 430] on img at bounding box center [221, 427] width 34 height 34
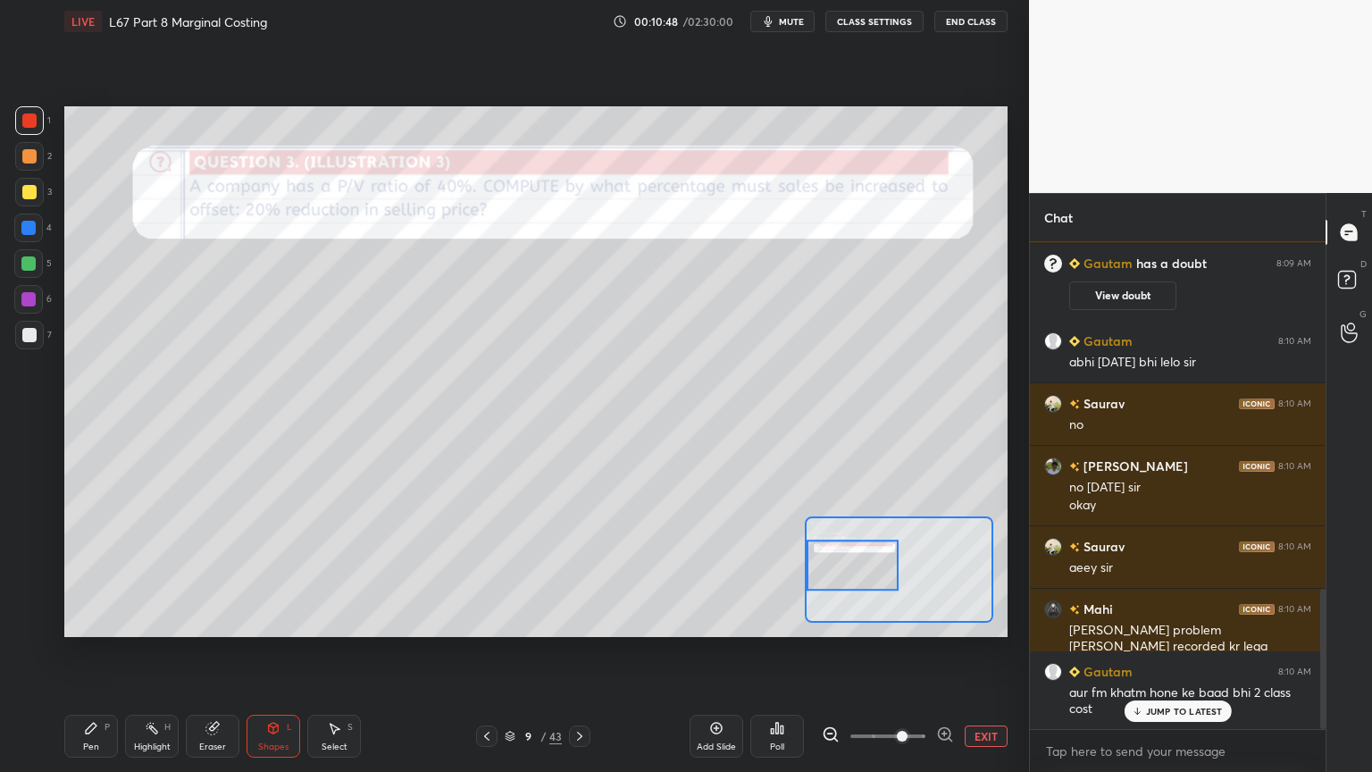
click at [95, 573] on icon at bounding box center [91, 727] width 11 height 11
click at [280, 573] on div "Shapes L" at bounding box center [273, 735] width 54 height 43
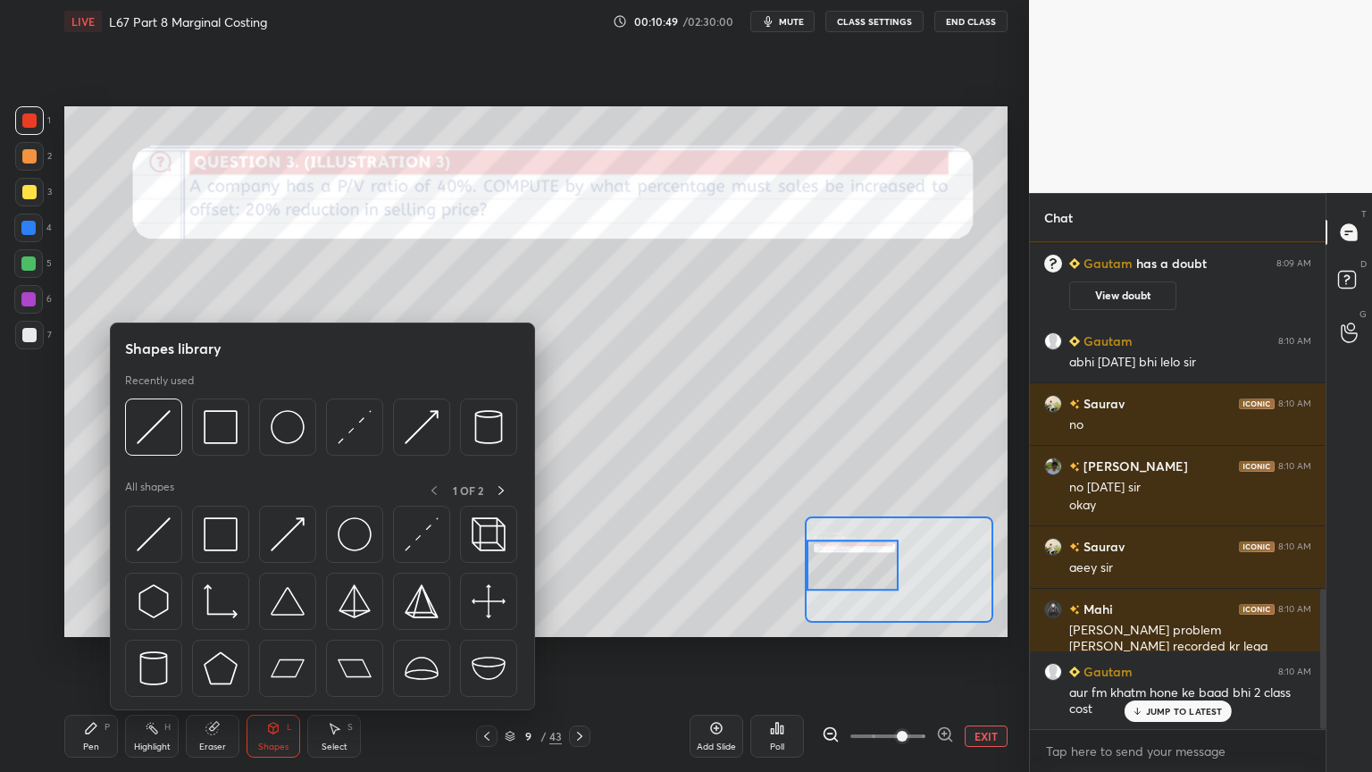
click at [218, 425] on img at bounding box center [221, 427] width 34 height 34
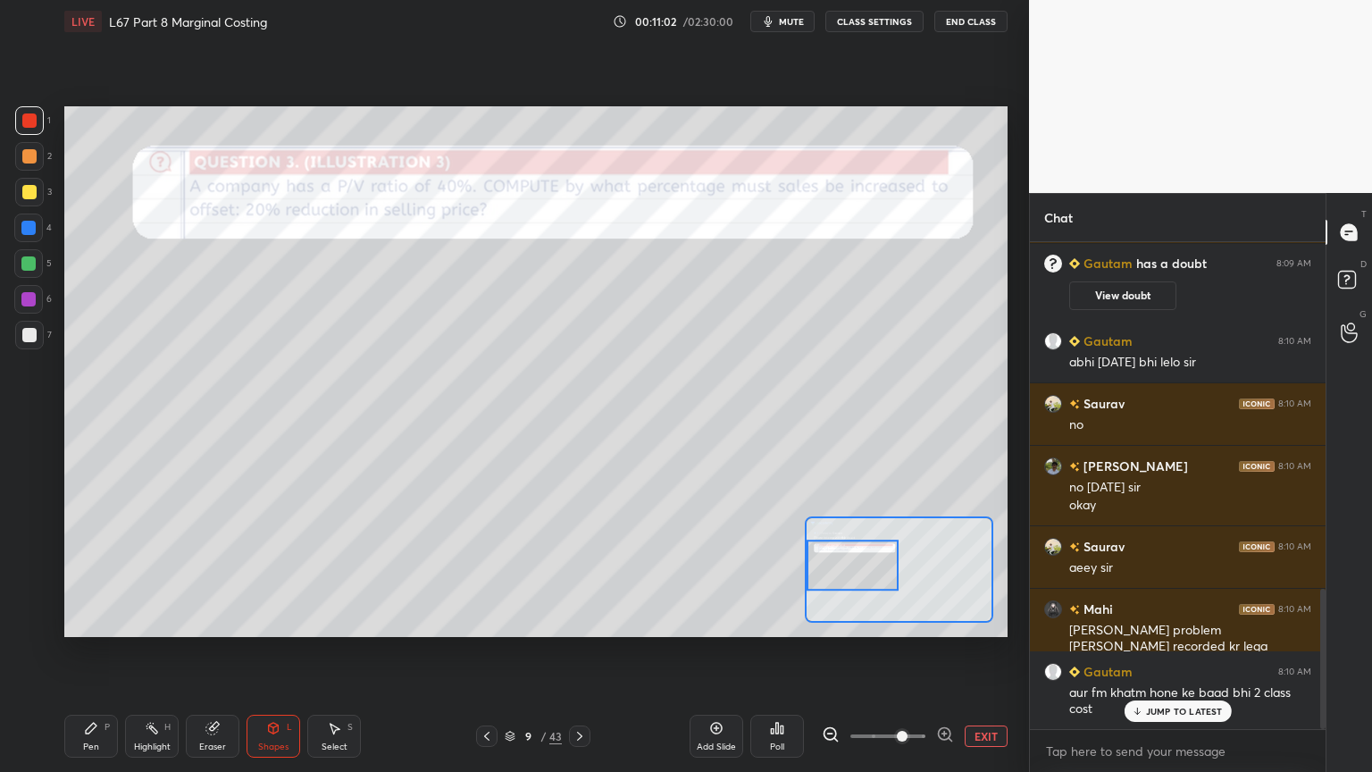
click at [216, 573] on div "Eraser" at bounding box center [213, 735] width 54 height 43
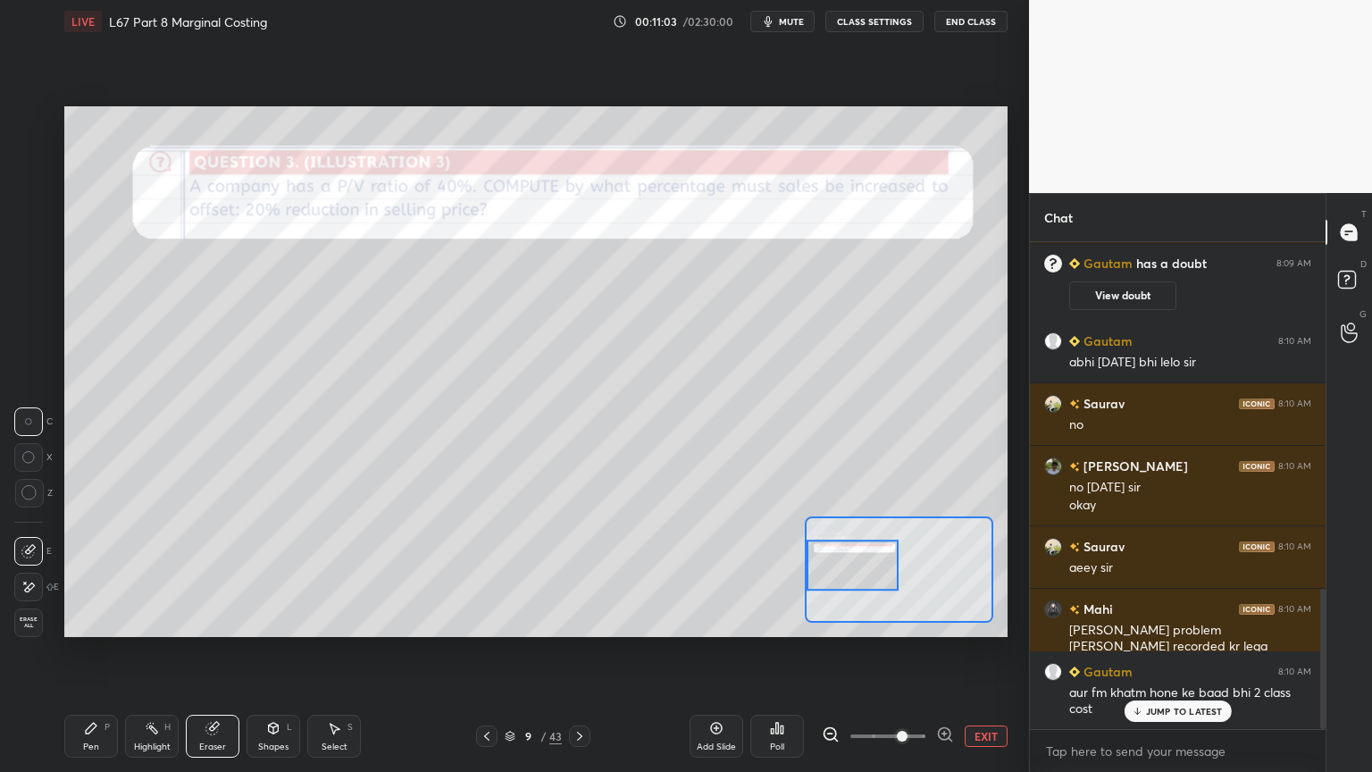
click at [29, 573] on span "Erase all" at bounding box center [28, 622] width 27 height 13
click at [104, 573] on div "Setting up your live class Poll for secs No correct answer Start poll" at bounding box center [535, 371] width 957 height 657
click at [978, 573] on button "EXIT" at bounding box center [986, 735] width 43 height 21
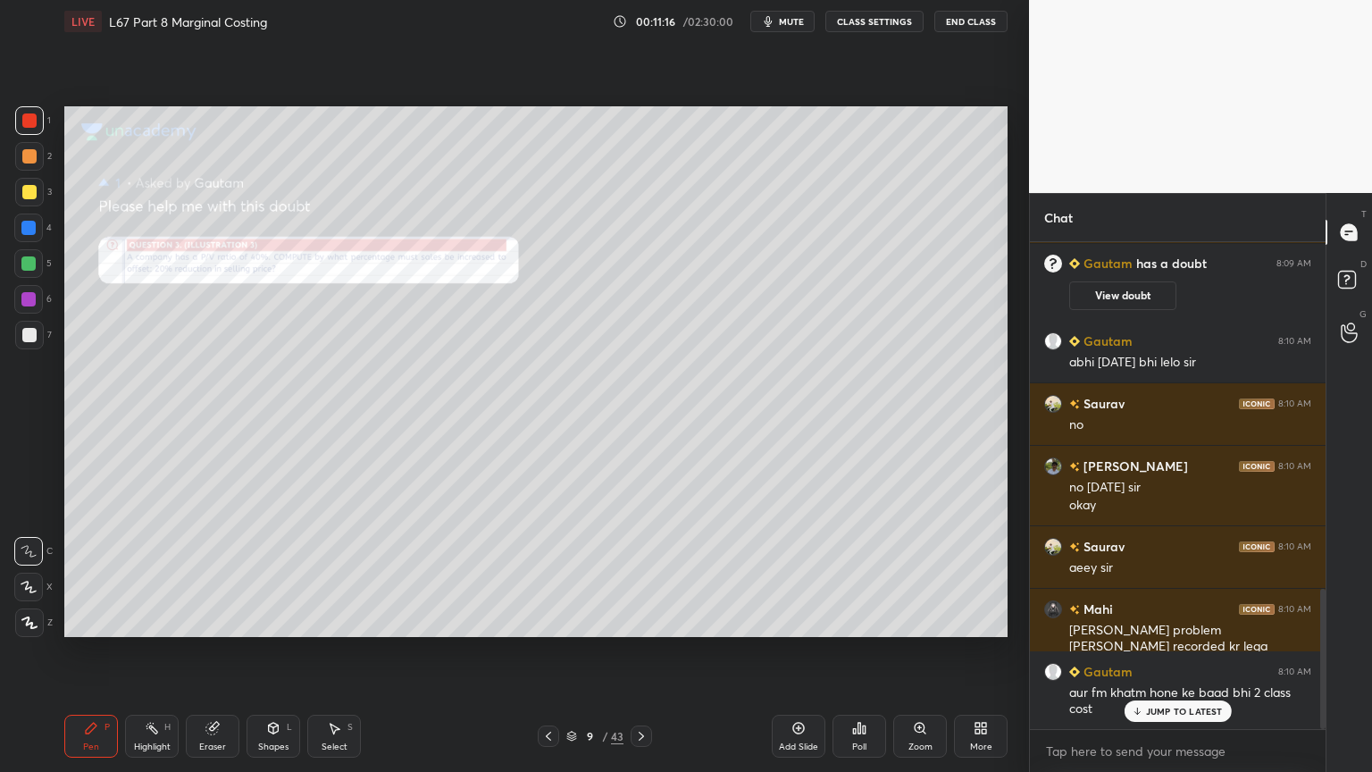
click at [860, 573] on div "Poll" at bounding box center [859, 746] width 14 height 9
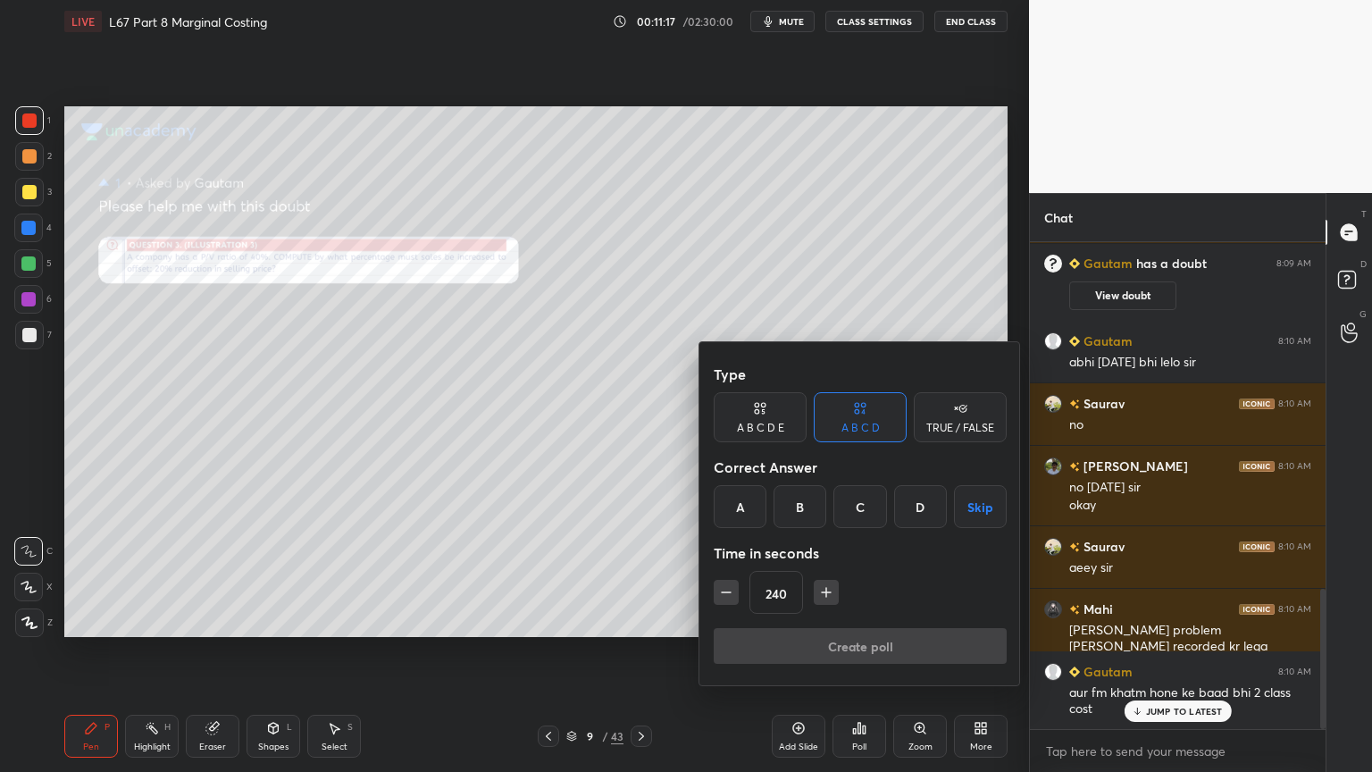
click at [862, 573] on div at bounding box center [686, 386] width 1372 height 772
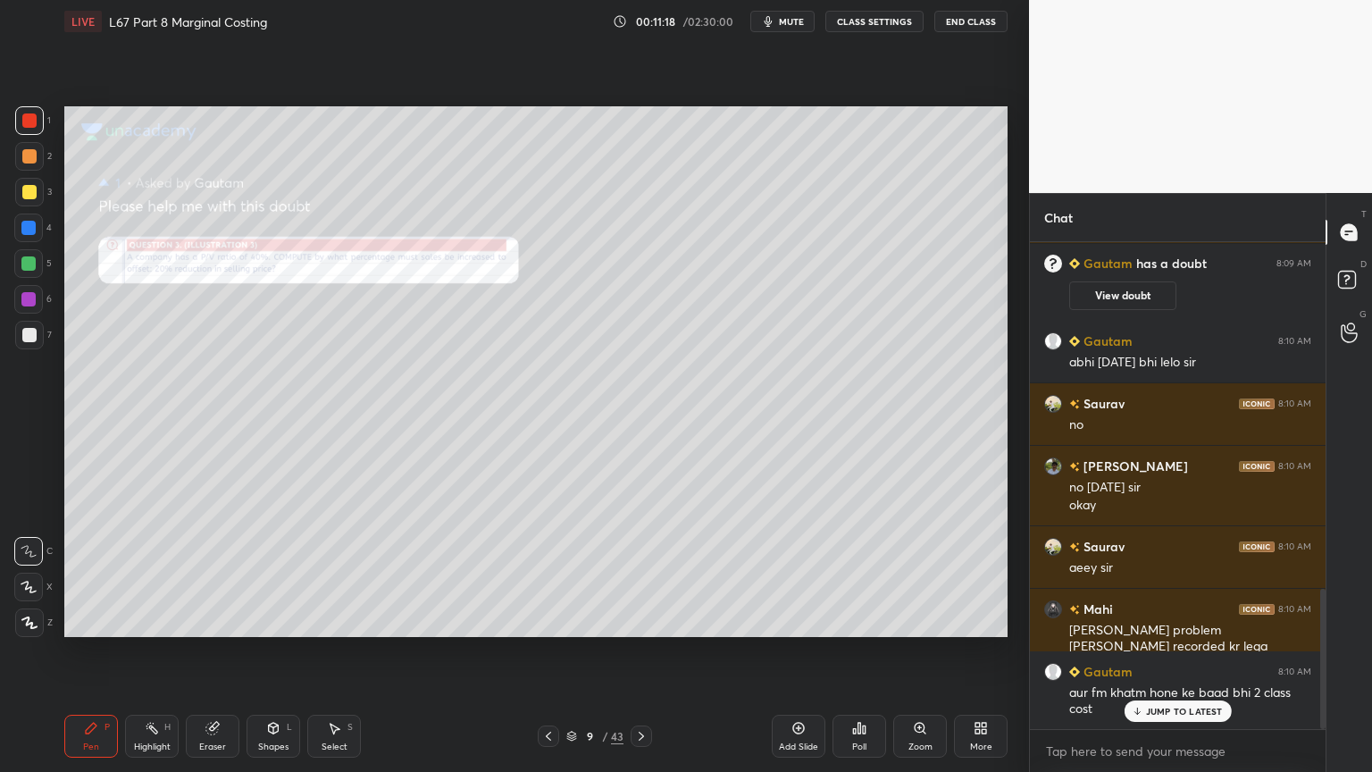
click at [988, 573] on div "More" at bounding box center [981, 735] width 54 height 43
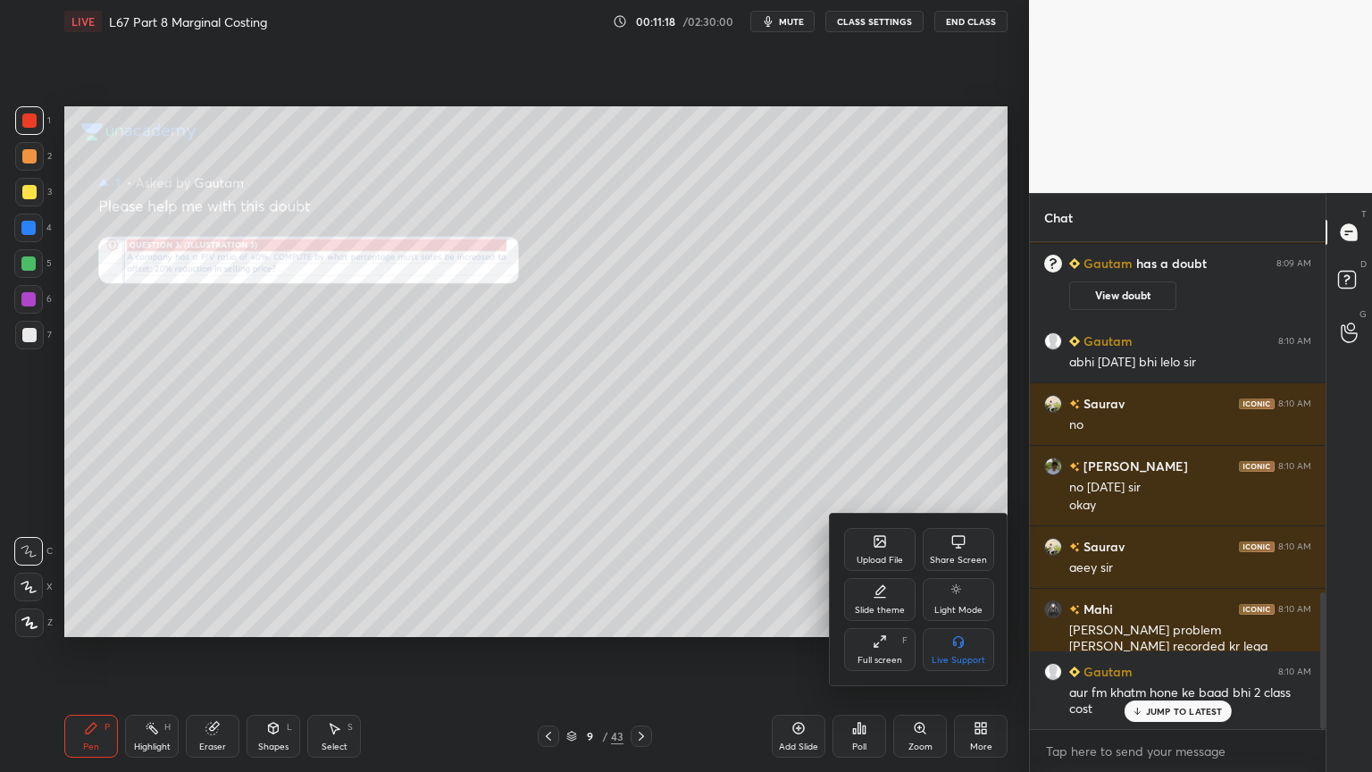
scroll to position [1247, 0]
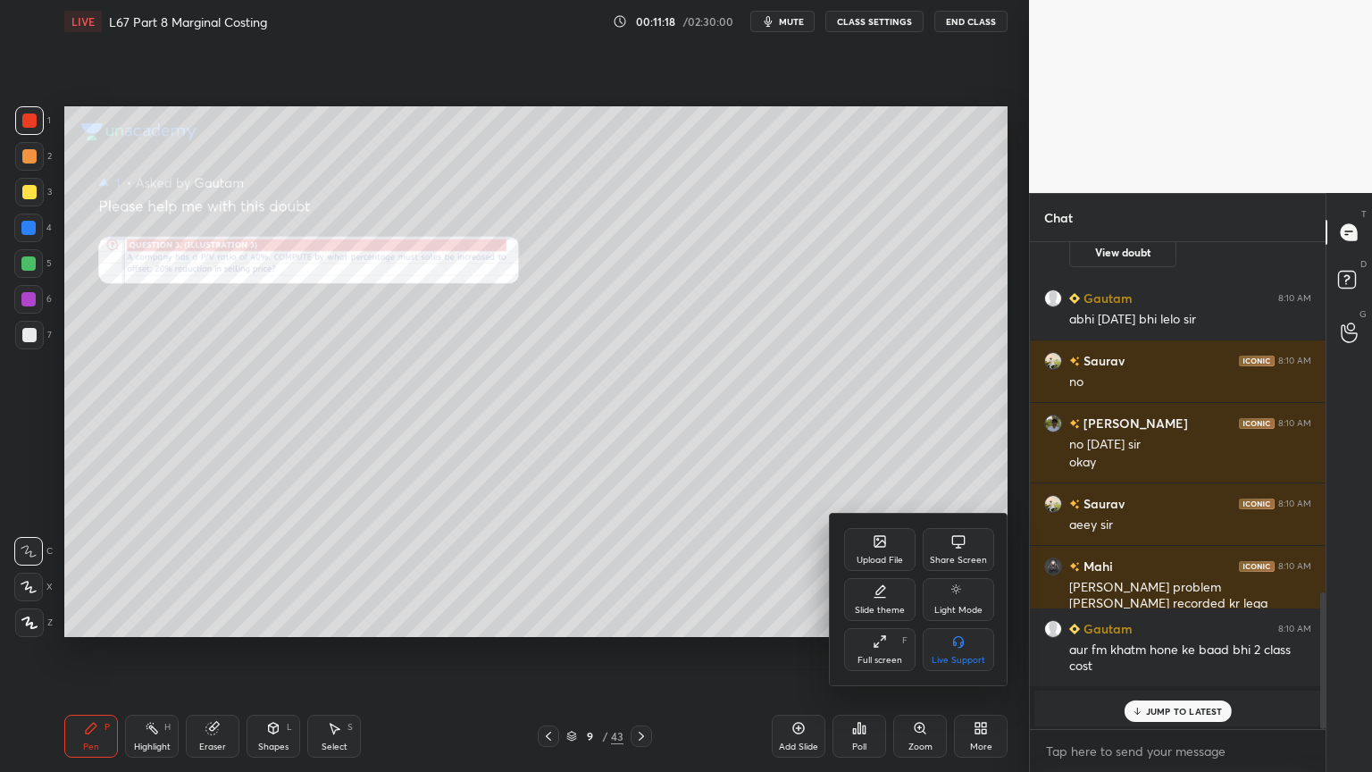
click at [889, 573] on div "Slide theme" at bounding box center [879, 599] width 71 height 43
click at [958, 573] on div "Dark Ruled" at bounding box center [959, 660] width 46 height 9
click at [847, 537] on icon at bounding box center [851, 539] width 14 height 14
click at [722, 571] on div at bounding box center [686, 386] width 1372 height 772
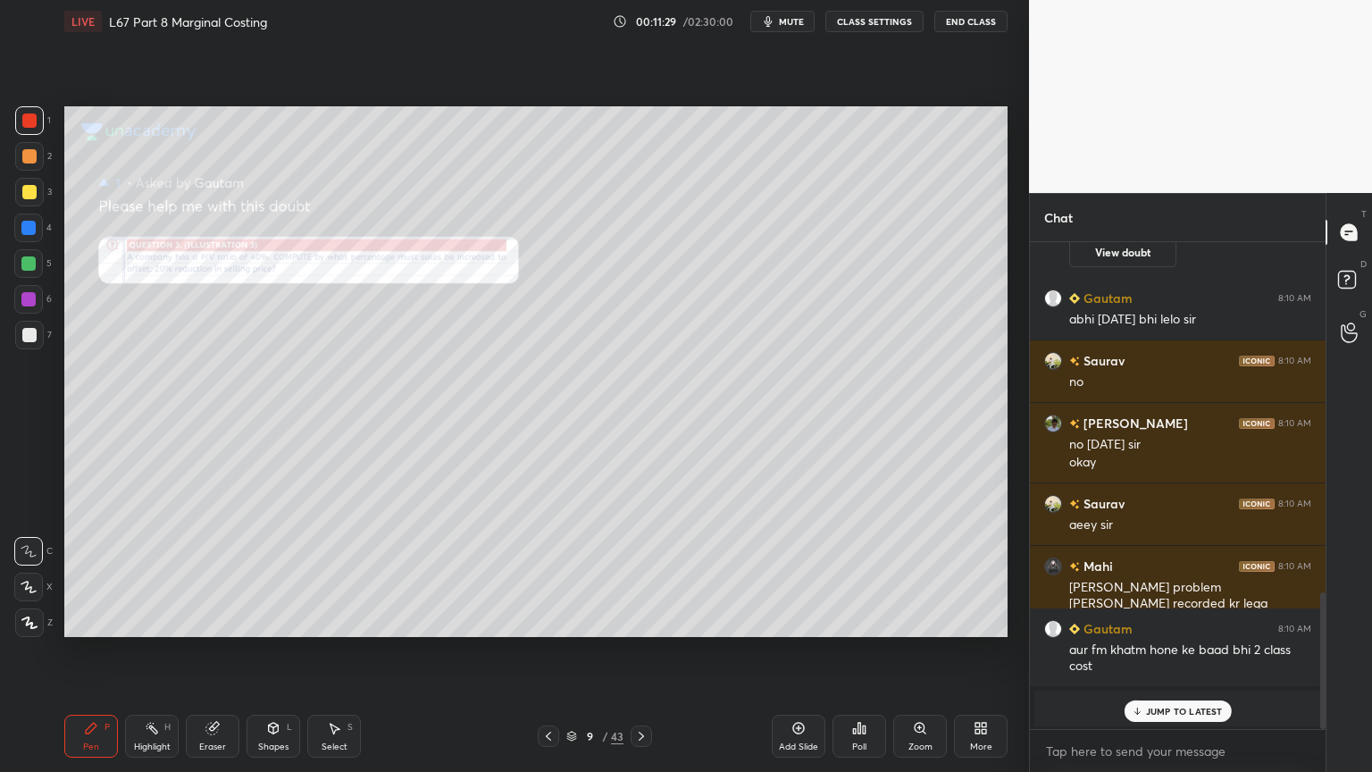
click at [916, 573] on icon at bounding box center [920, 728] width 14 height 14
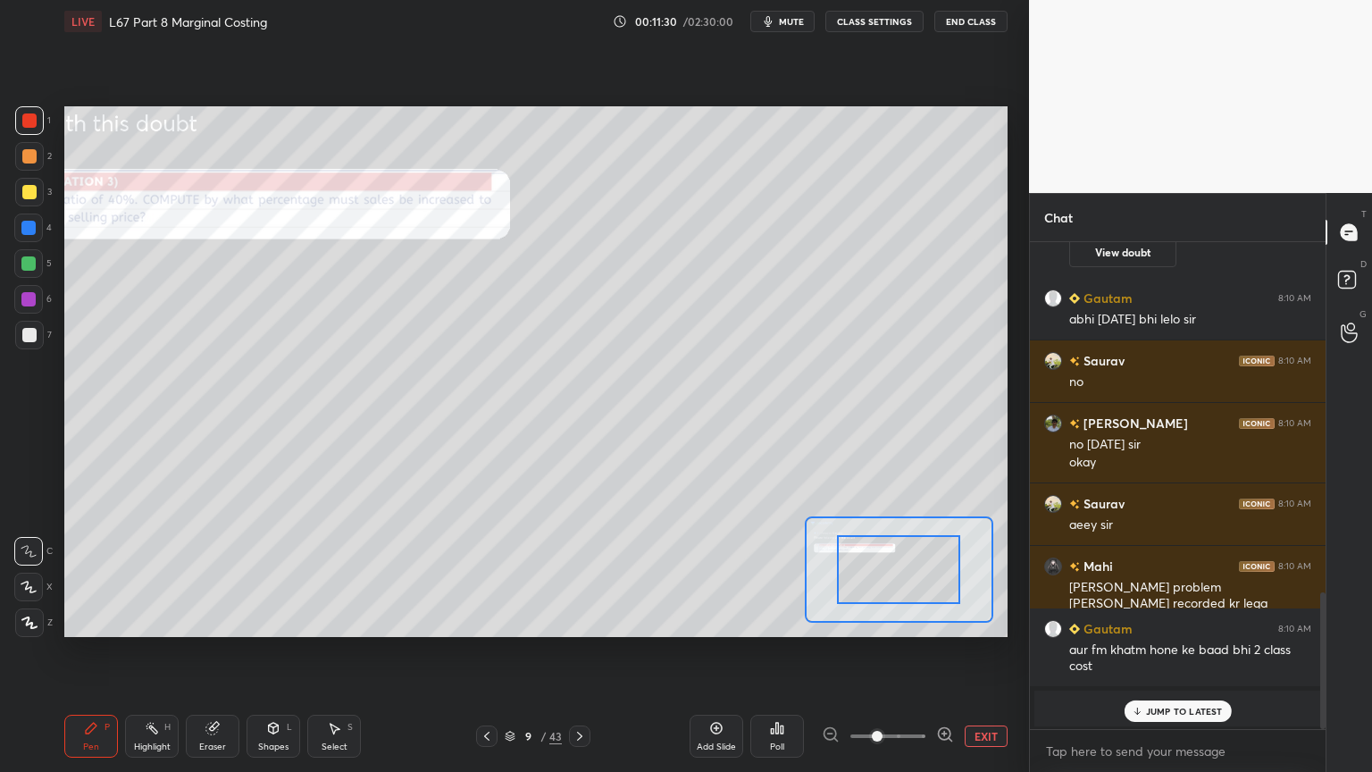
click at [993, 573] on div "Add Slide Poll EXIT" at bounding box center [848, 736] width 318 height 100
click at [974, 573] on button "EXIT" at bounding box center [986, 735] width 43 height 21
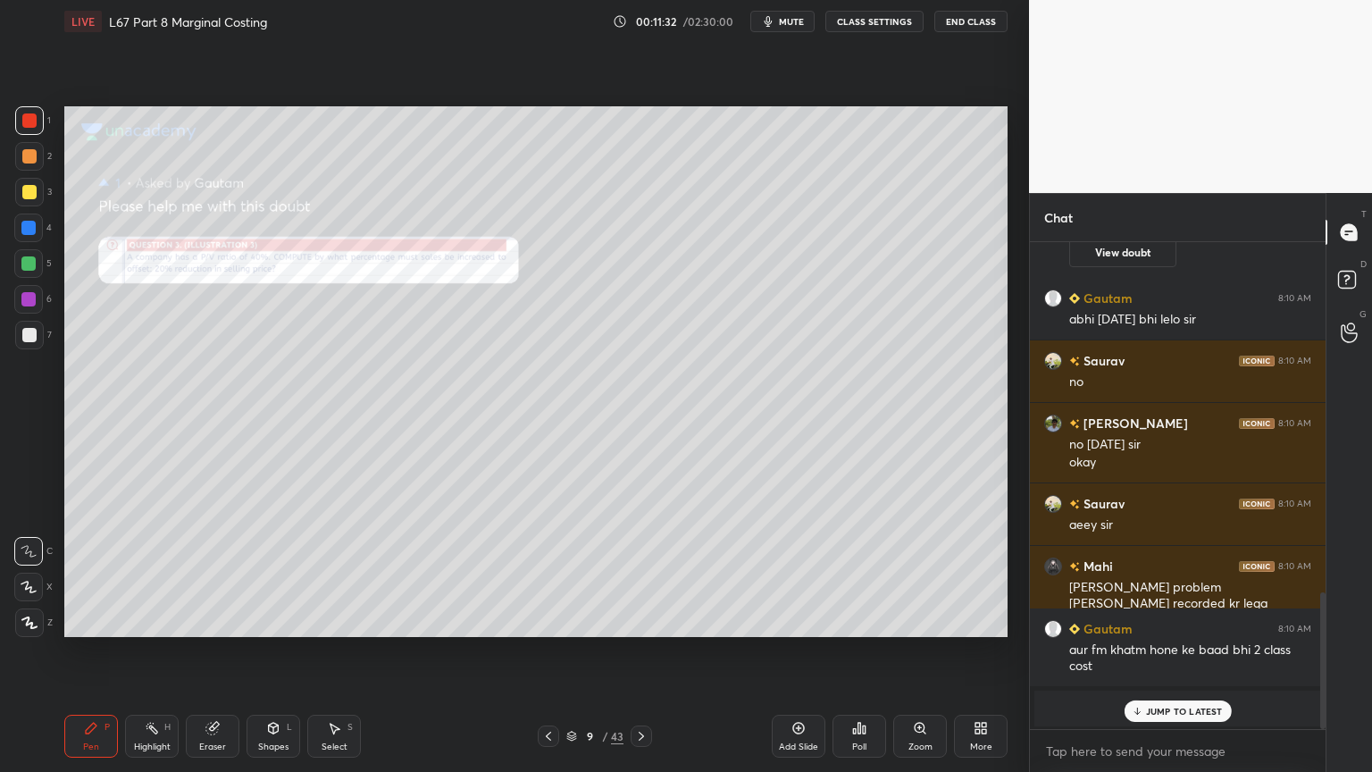
click at [789, 573] on div "Add Slide" at bounding box center [799, 735] width 54 height 43
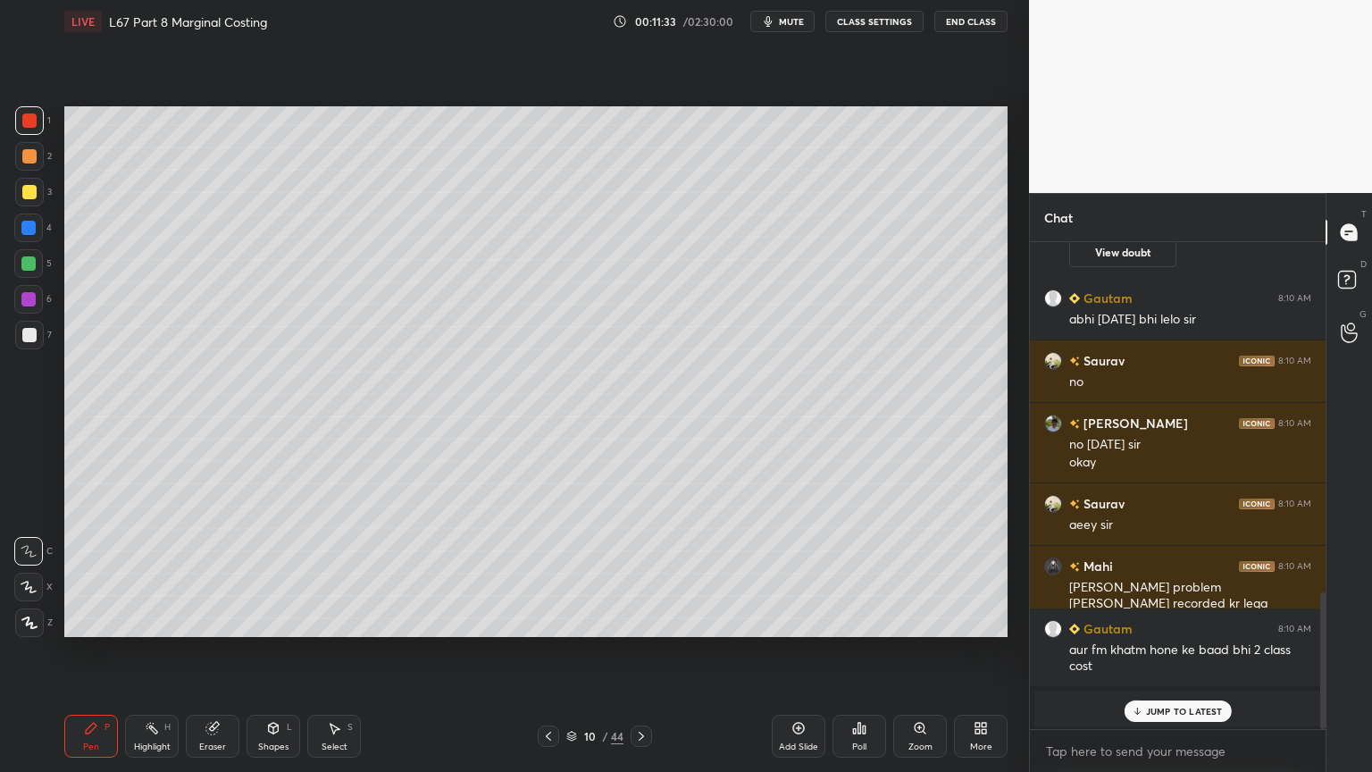
click at [271, 573] on div "Shapes" at bounding box center [273, 746] width 30 height 9
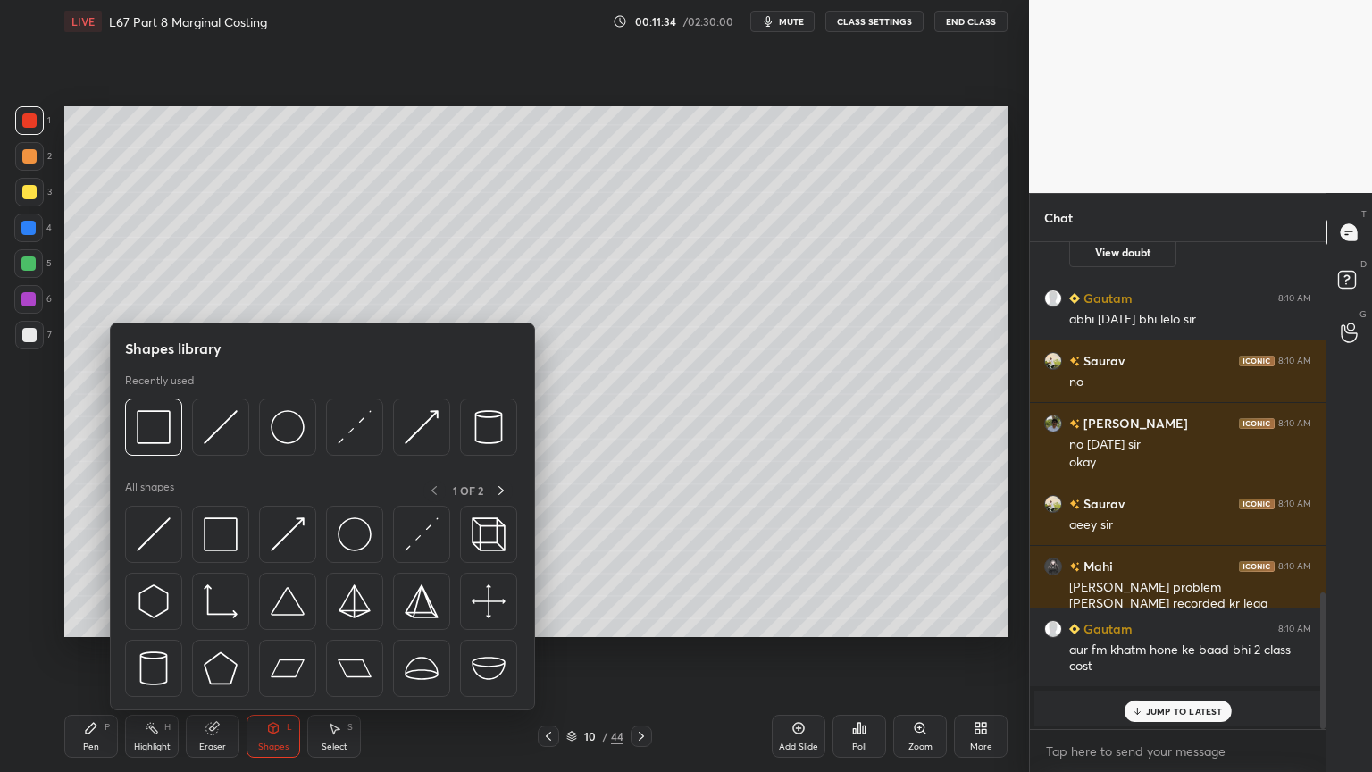
click at [171, 420] on div at bounding box center [153, 426] width 57 height 57
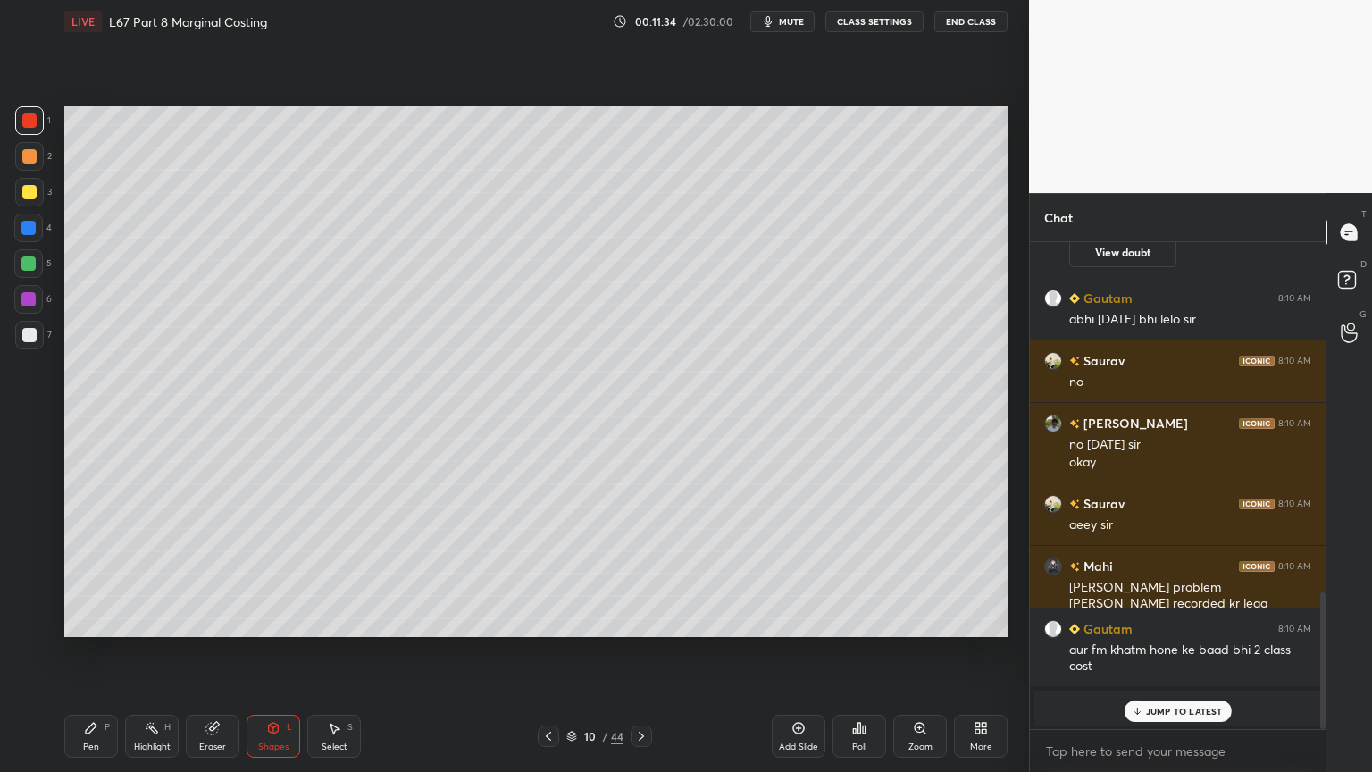
click at [43, 231] on div "4" at bounding box center [33, 227] width 38 height 29
click at [218, 573] on div "Eraser" at bounding box center [212, 746] width 27 height 9
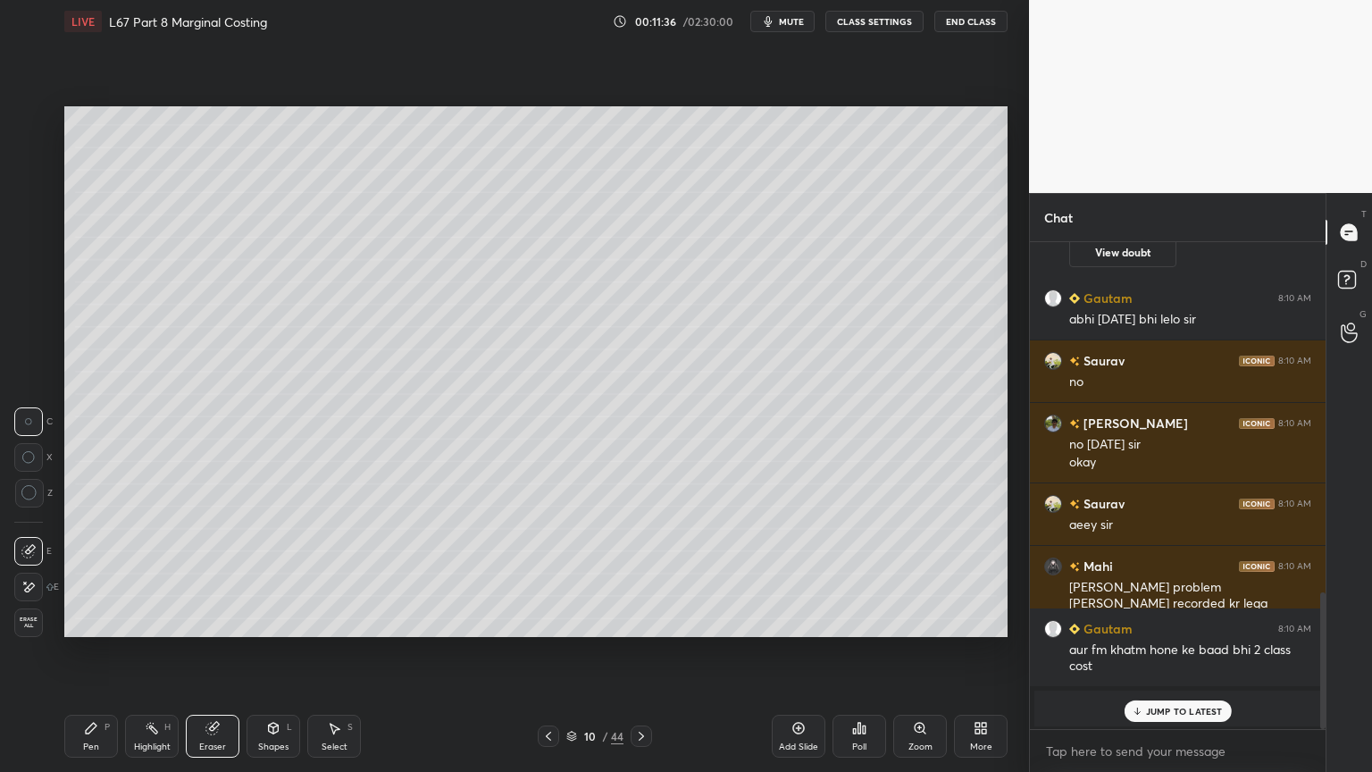
click at [242, 573] on div "Pen P Highlight H Eraser Shapes L Select S" at bounding box center [241, 735] width 354 height 43
click at [279, 573] on div "Shapes L" at bounding box center [273, 735] width 54 height 43
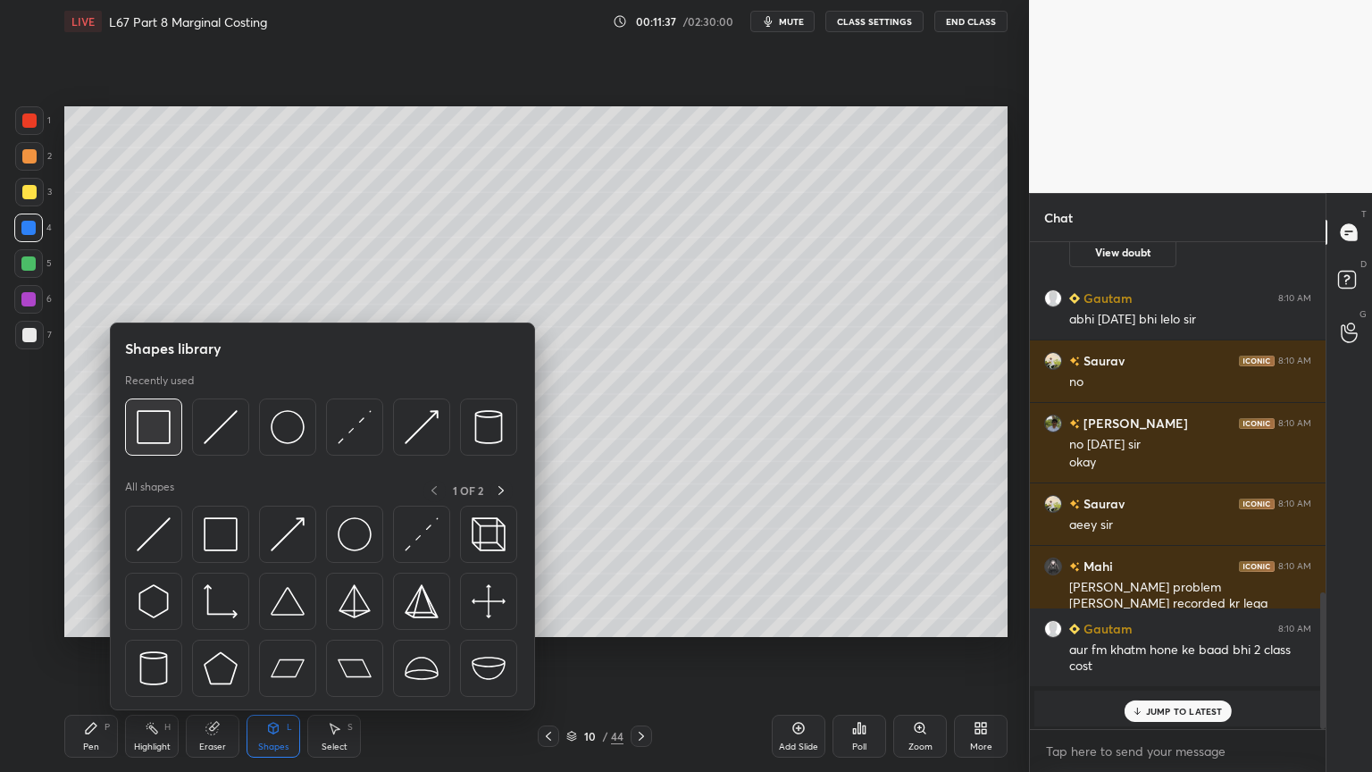
click at [161, 432] on img at bounding box center [154, 427] width 34 height 34
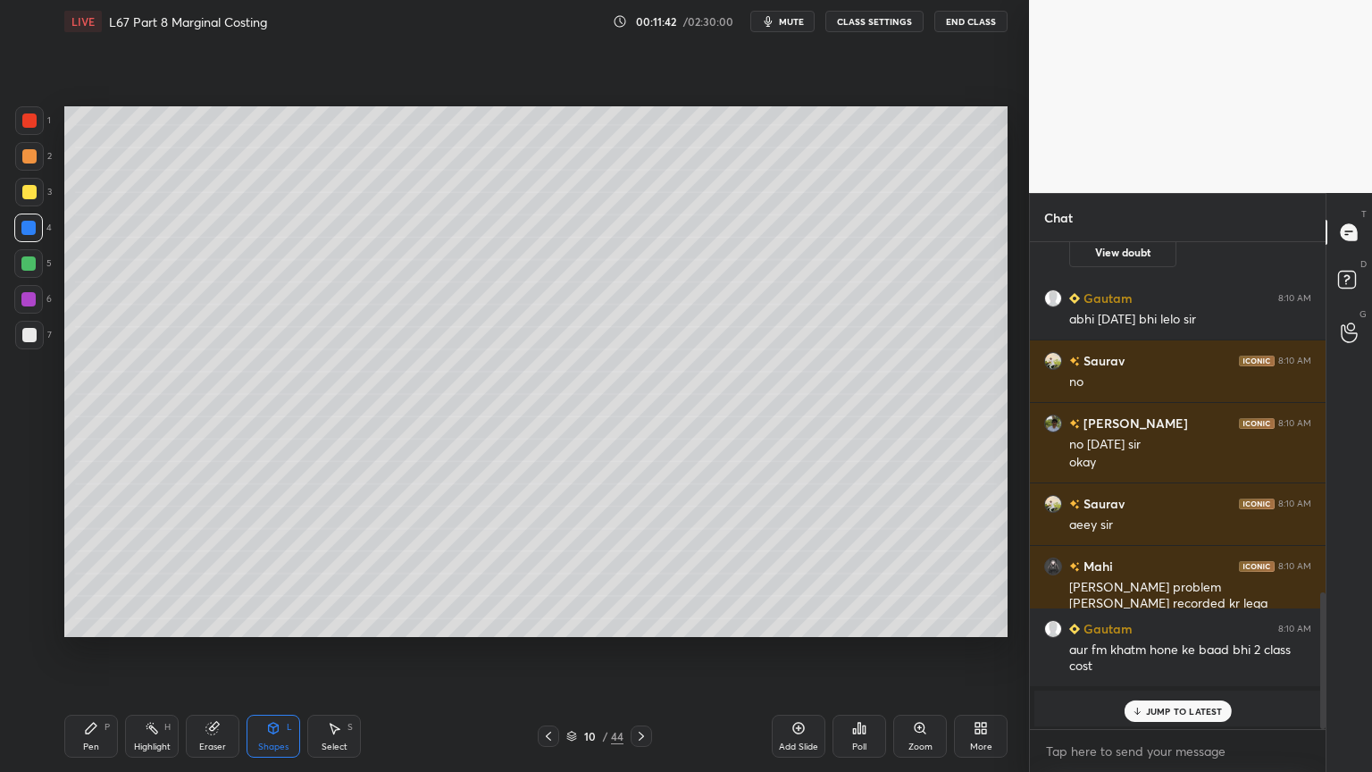
click at [545, 573] on icon at bounding box center [548, 736] width 14 height 14
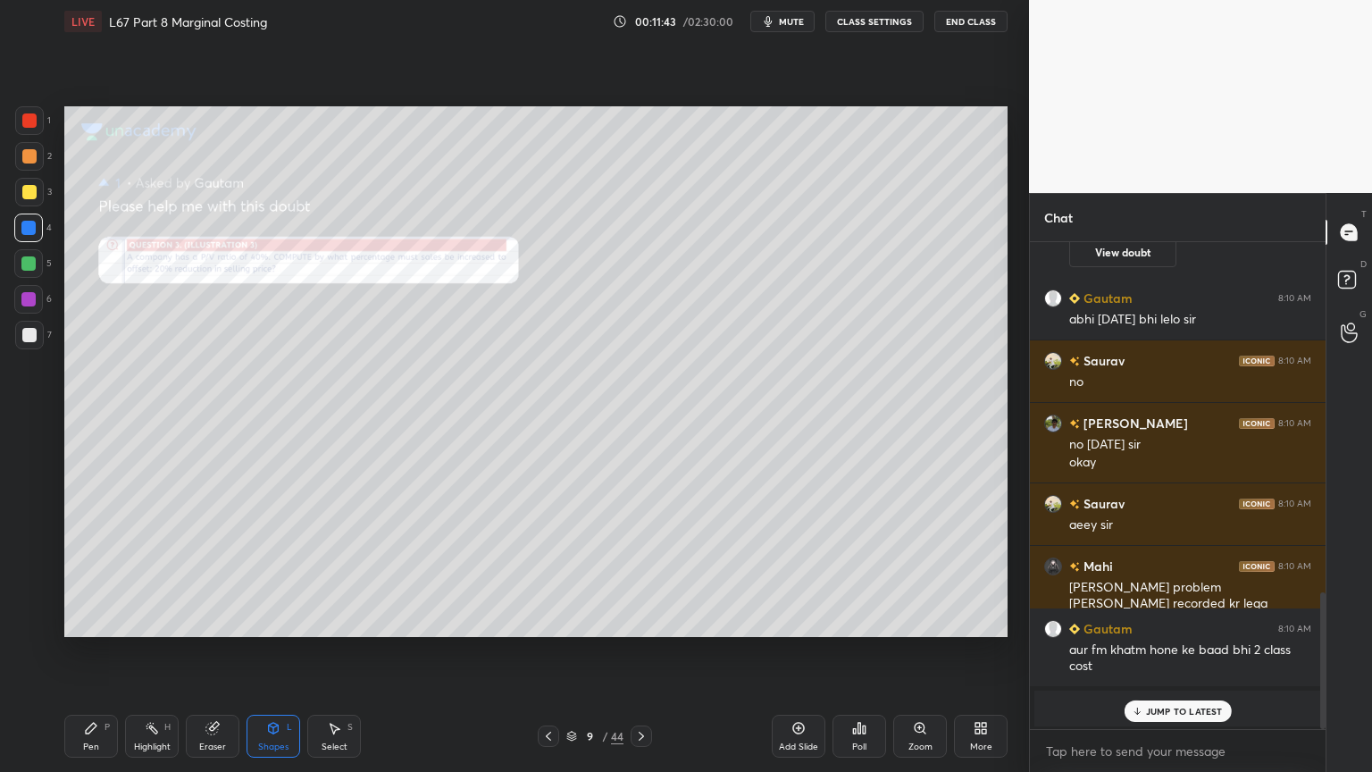
click at [639, 573] on icon at bounding box center [641, 736] width 14 height 14
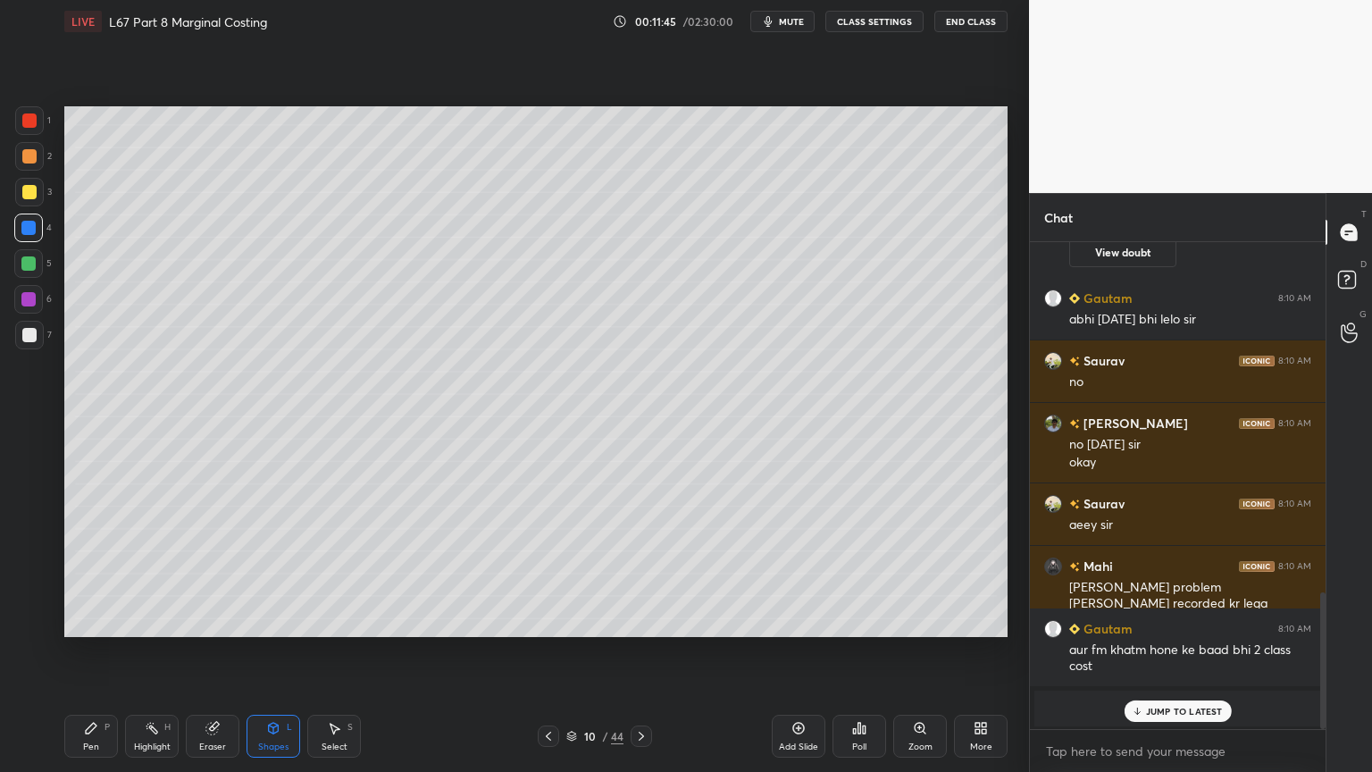
click at [82, 573] on div "Pen P" at bounding box center [91, 735] width 54 height 43
click at [29, 573] on icon at bounding box center [29, 622] width 16 height 13
click at [34, 213] on div at bounding box center [28, 227] width 29 height 29
click at [22, 196] on div at bounding box center [29, 192] width 14 height 14
click at [44, 124] on div "1" at bounding box center [33, 120] width 36 height 29
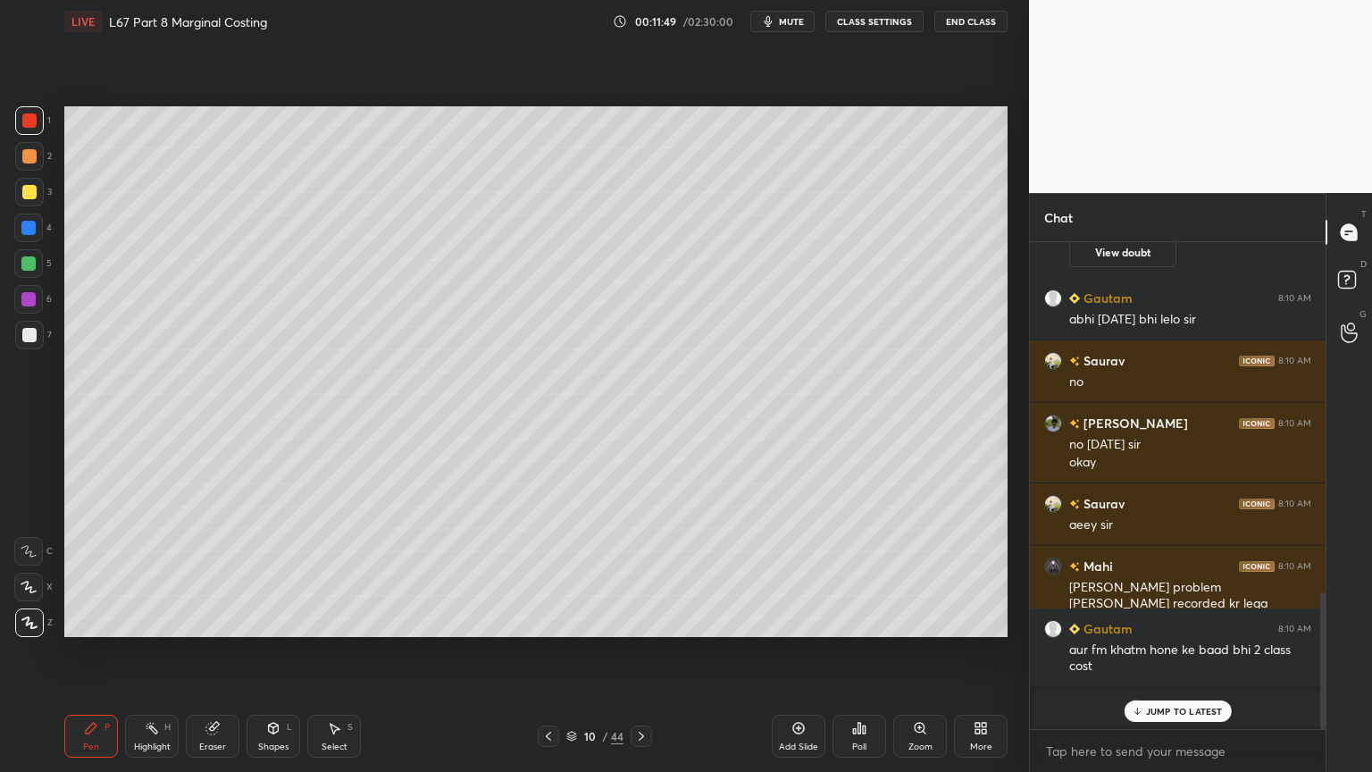
click at [261, 573] on div "Shapes L" at bounding box center [273, 735] width 54 height 43
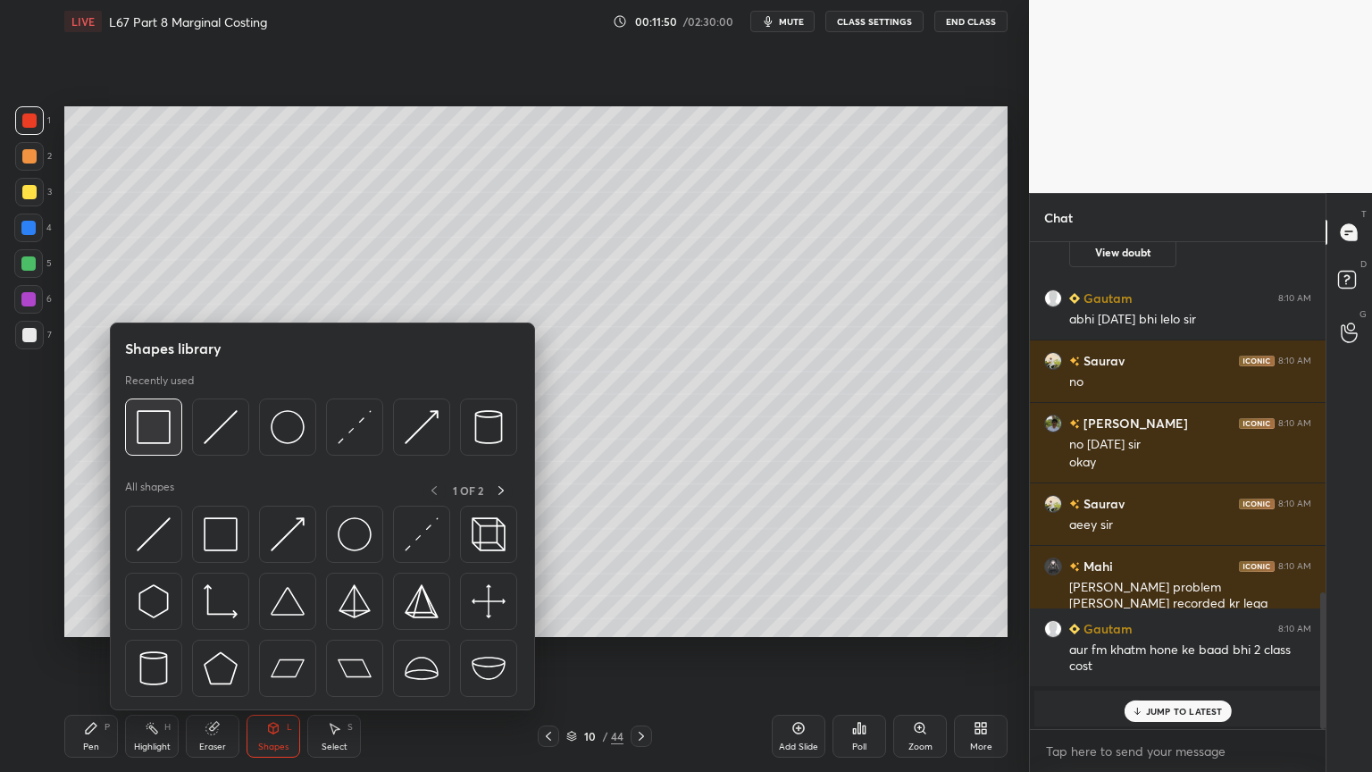
click at [162, 421] on img at bounding box center [154, 427] width 34 height 34
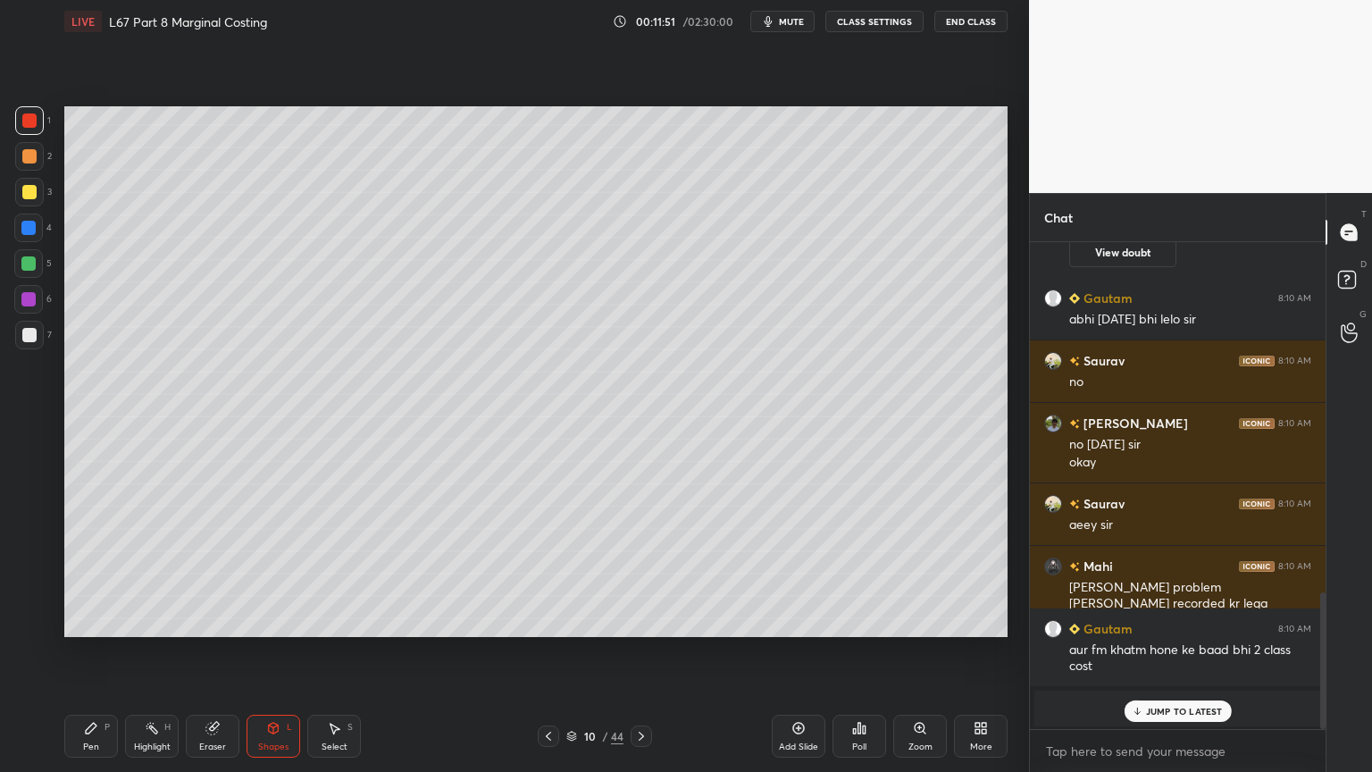
click at [25, 331] on div at bounding box center [29, 335] width 14 height 14
click at [94, 573] on icon at bounding box center [91, 727] width 11 height 11
click at [29, 564] on div at bounding box center [28, 551] width 29 height 29
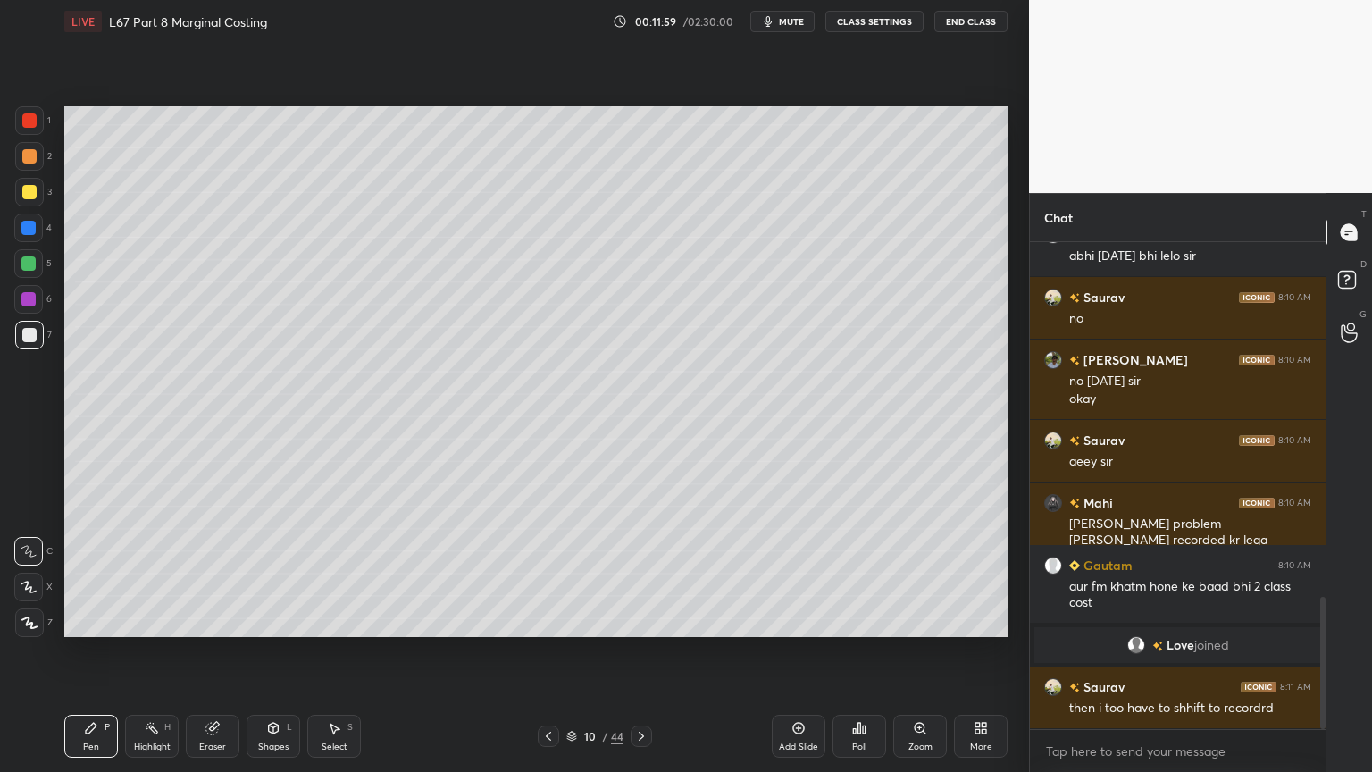
click at [543, 573] on icon at bounding box center [548, 736] width 14 height 14
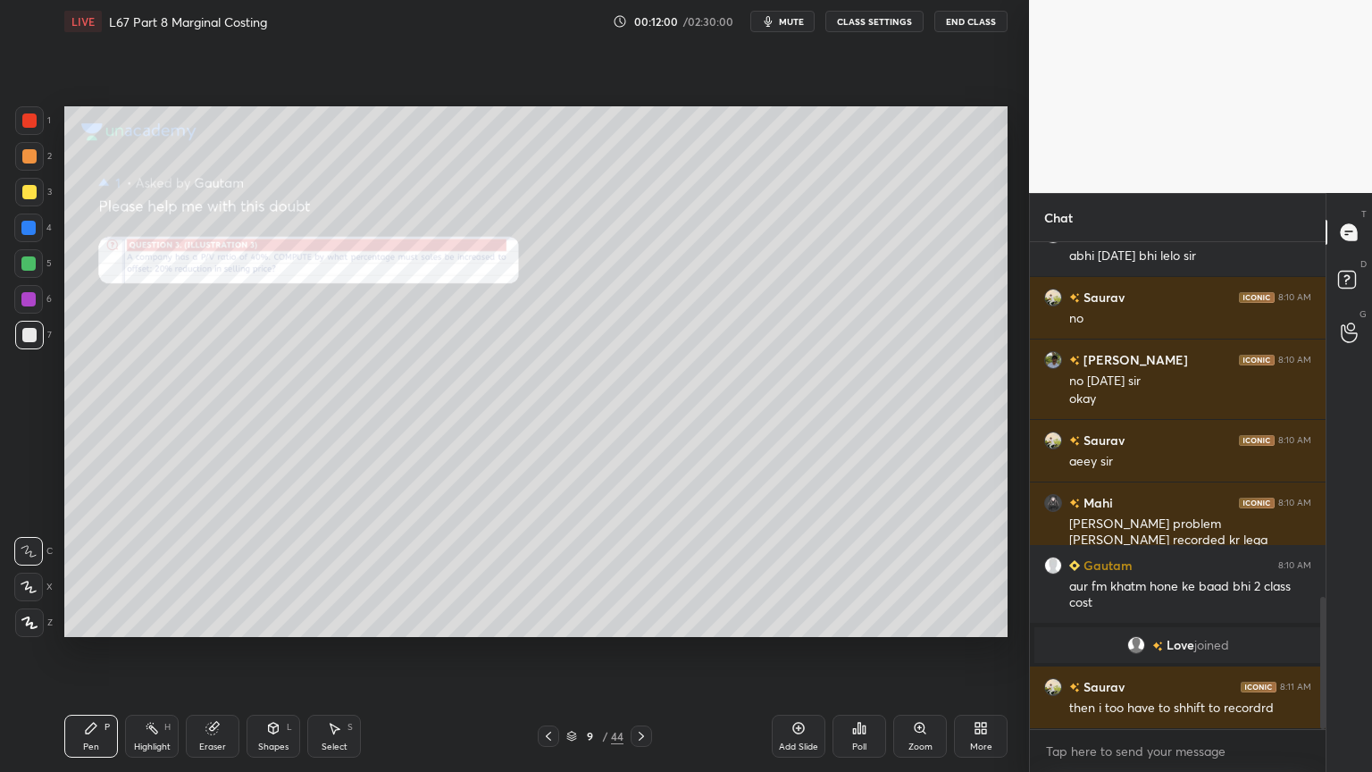
click at [913, 573] on icon at bounding box center [920, 728] width 14 height 14
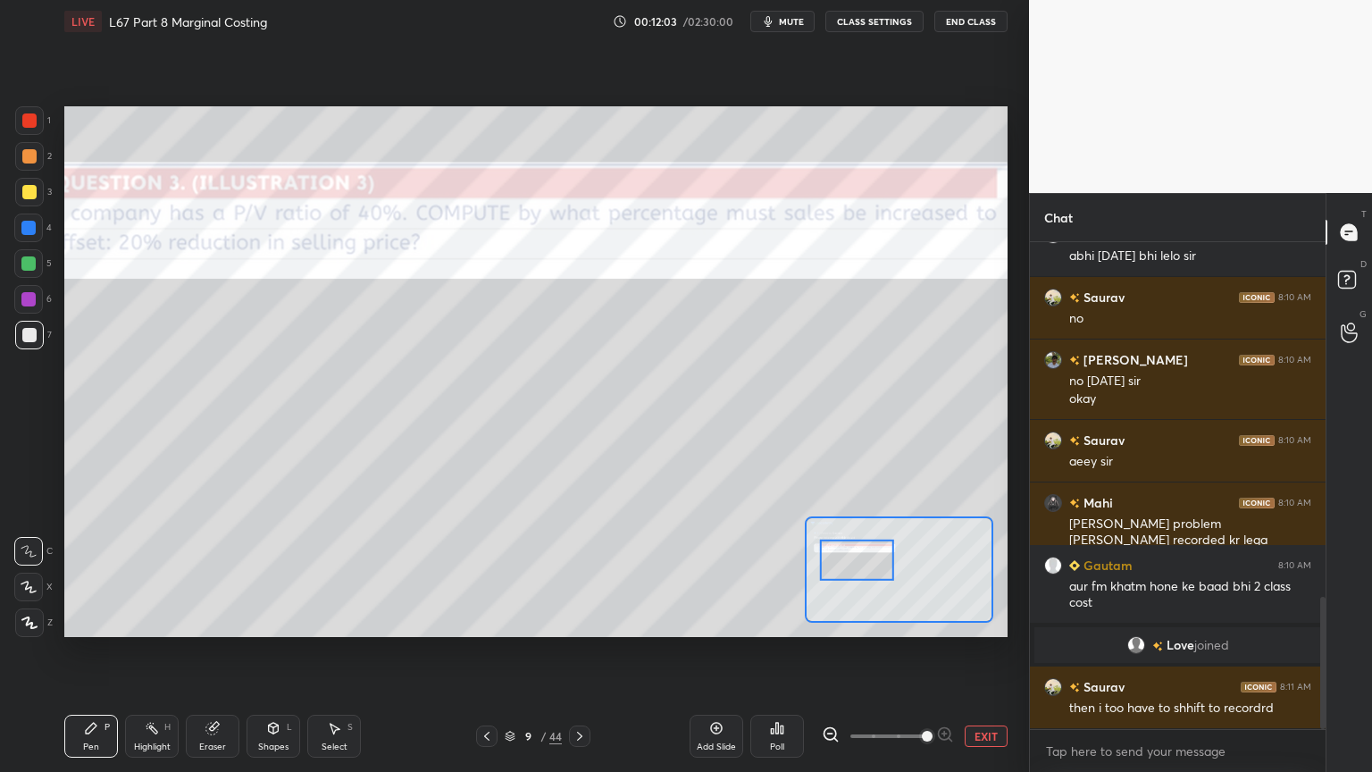
click at [831, 573] on icon at bounding box center [831, 734] width 18 height 18
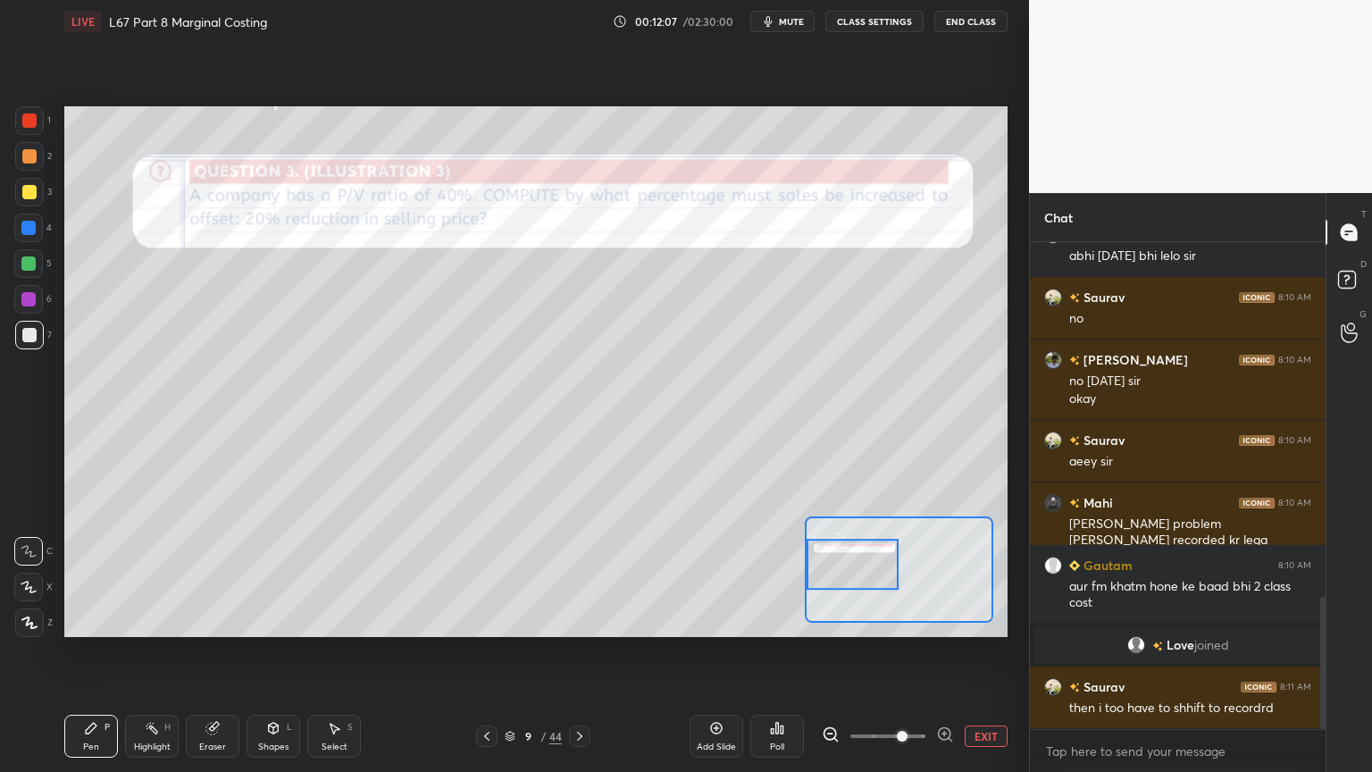
click at [81, 573] on div "Pen P" at bounding box center [91, 735] width 54 height 43
click at [28, 134] on div at bounding box center [29, 120] width 29 height 29
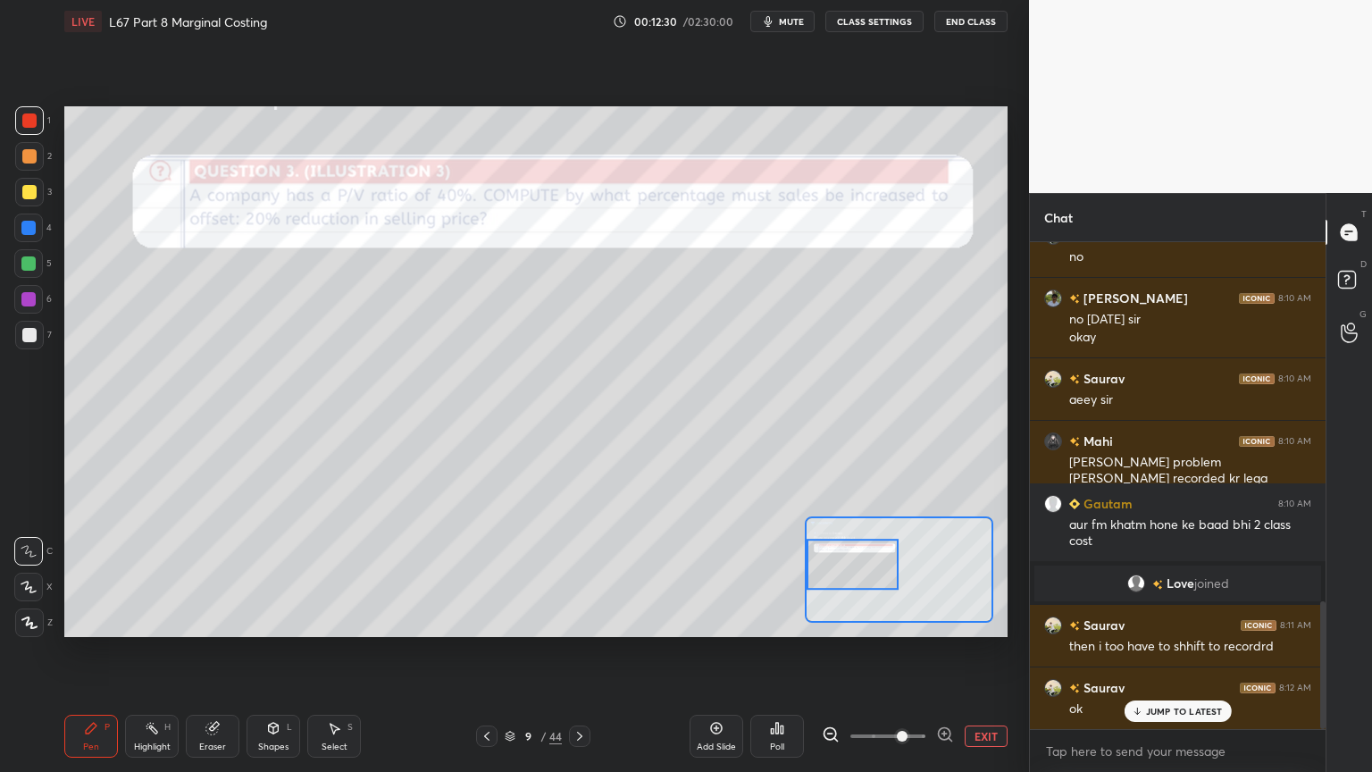
click at [584, 573] on icon at bounding box center [579, 736] width 14 height 14
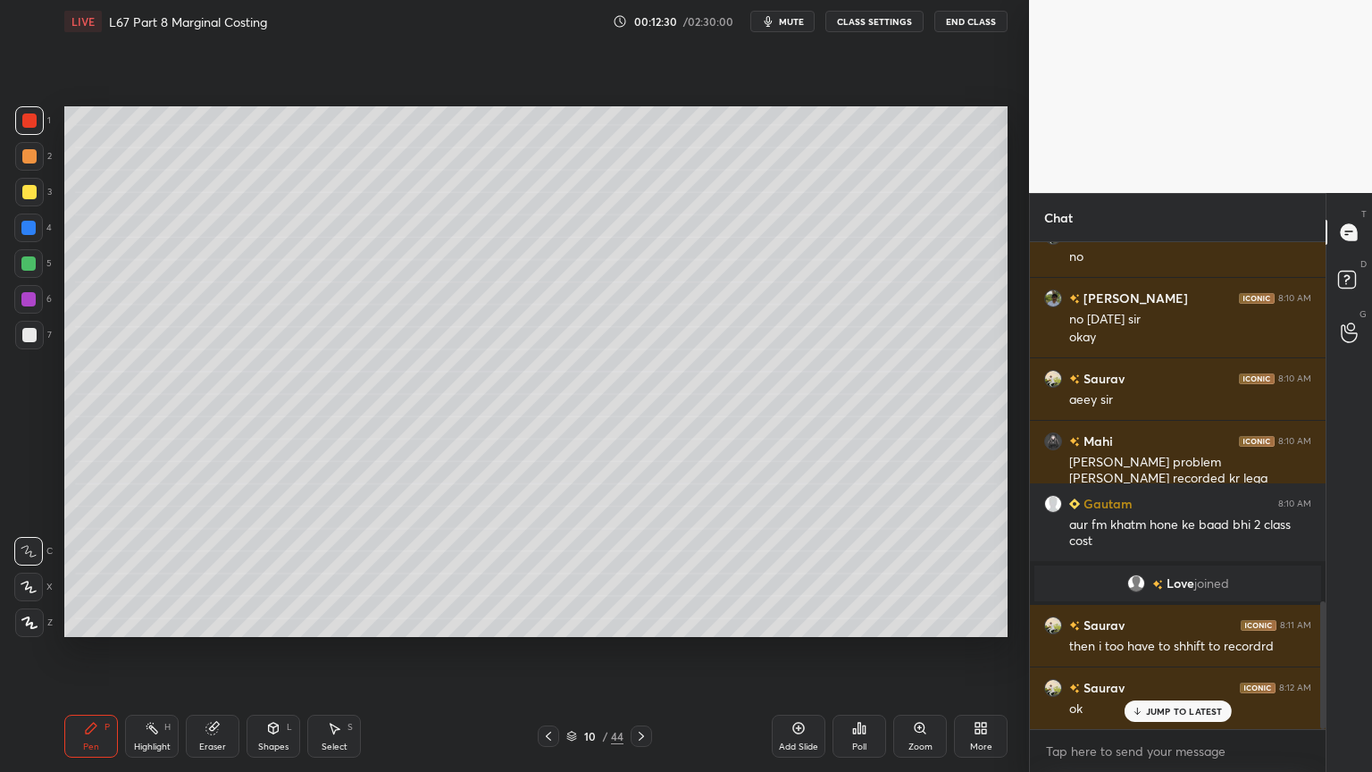
click at [86, 573] on div "Pen P Highlight H Eraser Shapes L Select S 10 / 44 Add Slide Poll Zoom More" at bounding box center [535, 735] width 943 height 71
click at [34, 338] on div at bounding box center [29, 335] width 14 height 14
click at [95, 573] on div "Pen P" at bounding box center [91, 735] width 54 height 43
click at [220, 573] on div "Eraser" at bounding box center [213, 735] width 54 height 43
click at [101, 573] on div "Pen P" at bounding box center [91, 735] width 54 height 43
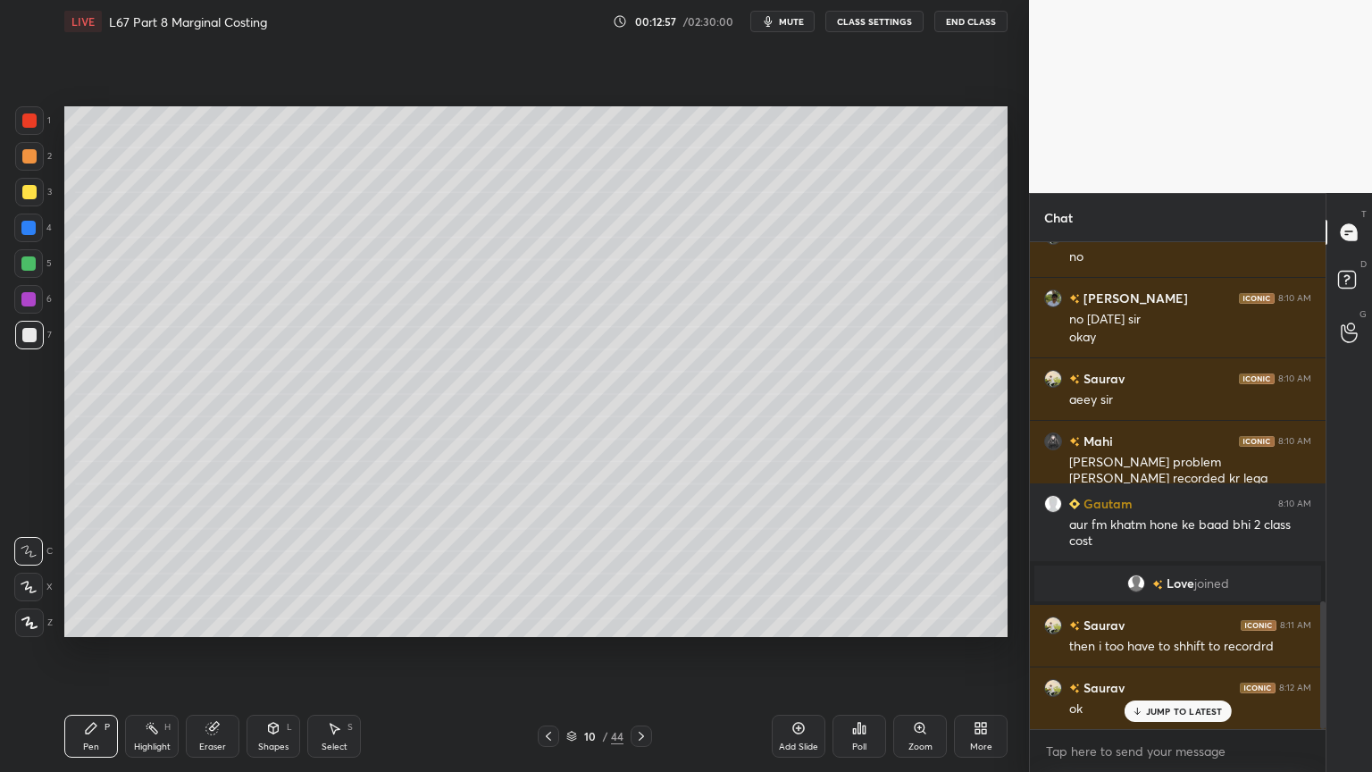
scroll to position [1390, 0]
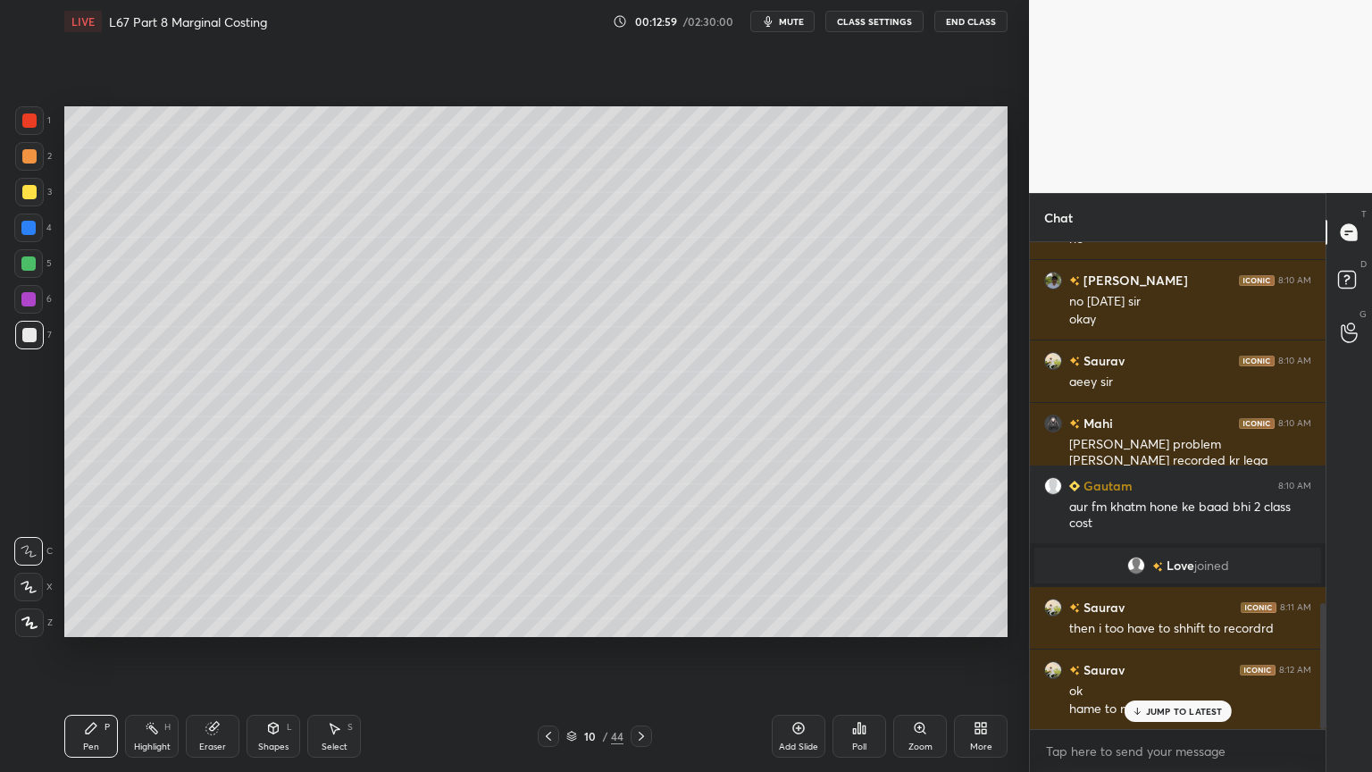
click at [545, 573] on icon at bounding box center [548, 736] width 14 height 14
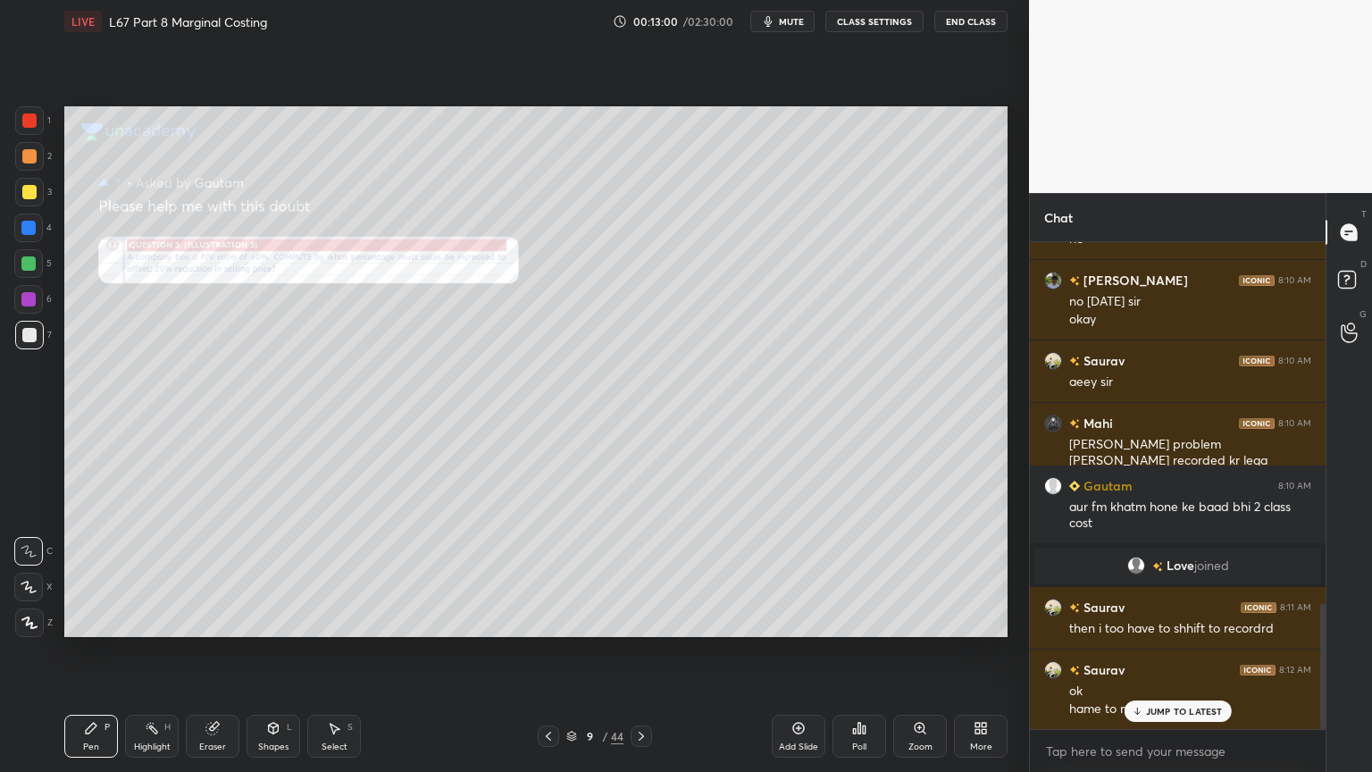
click at [642, 573] on icon at bounding box center [641, 735] width 5 height 9
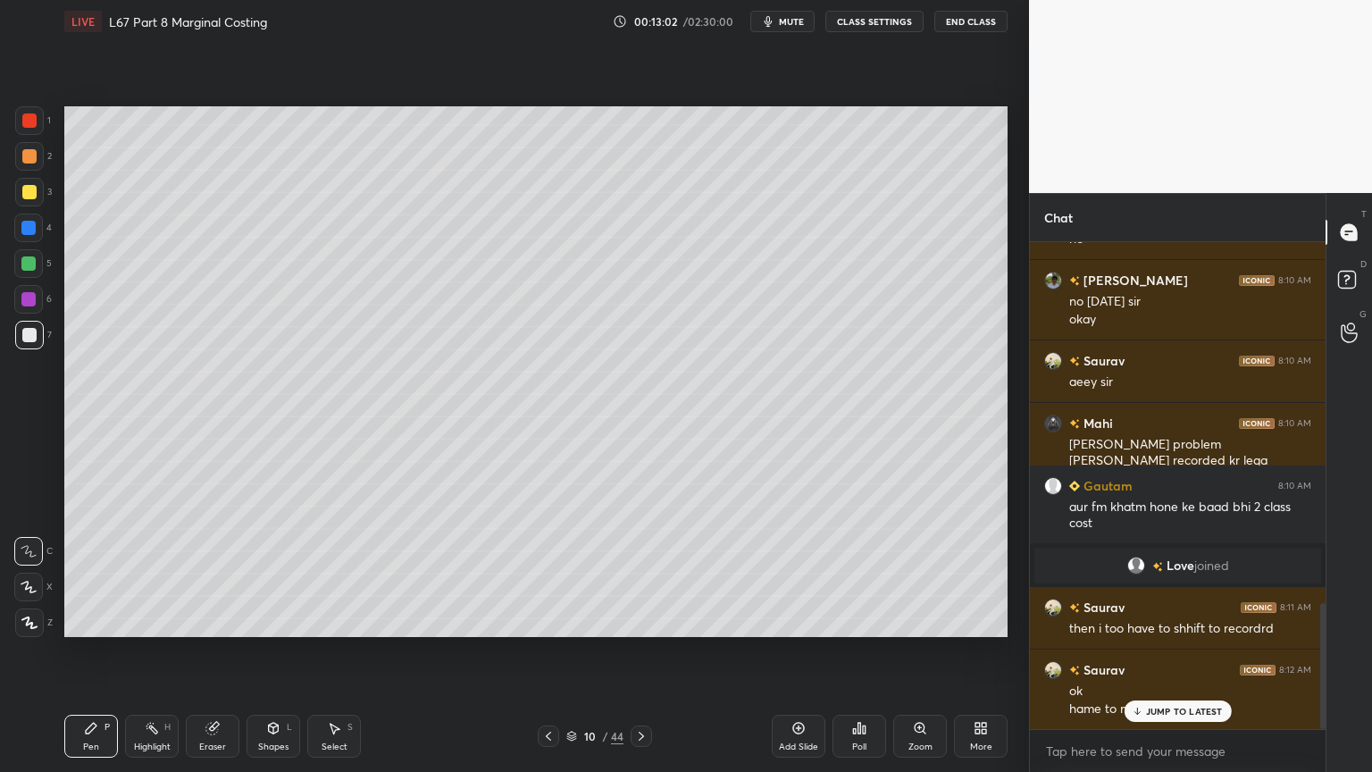
click at [109, 573] on div "Pen P" at bounding box center [91, 735] width 54 height 43
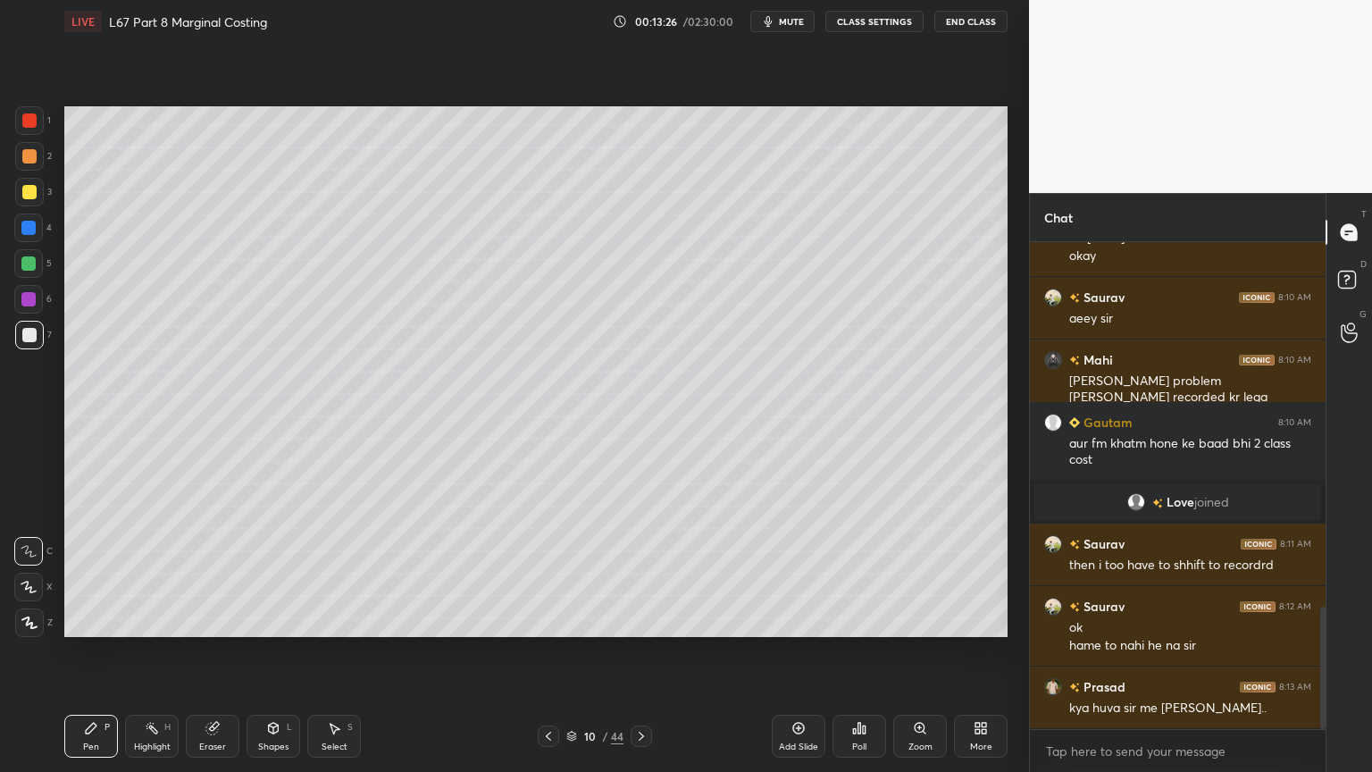
click at [257, 573] on div "Shapes L" at bounding box center [273, 735] width 54 height 43
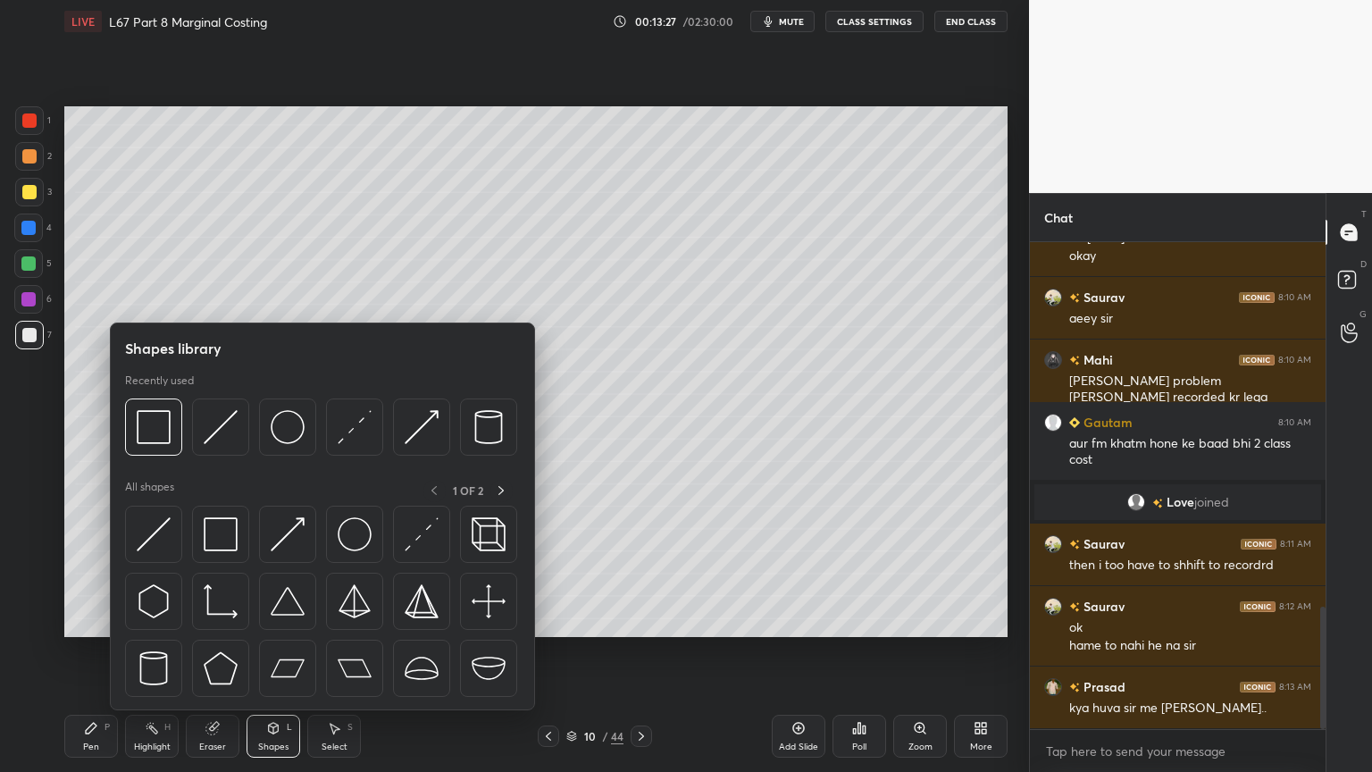
click at [211, 573] on div "Eraser" at bounding box center [213, 735] width 54 height 43
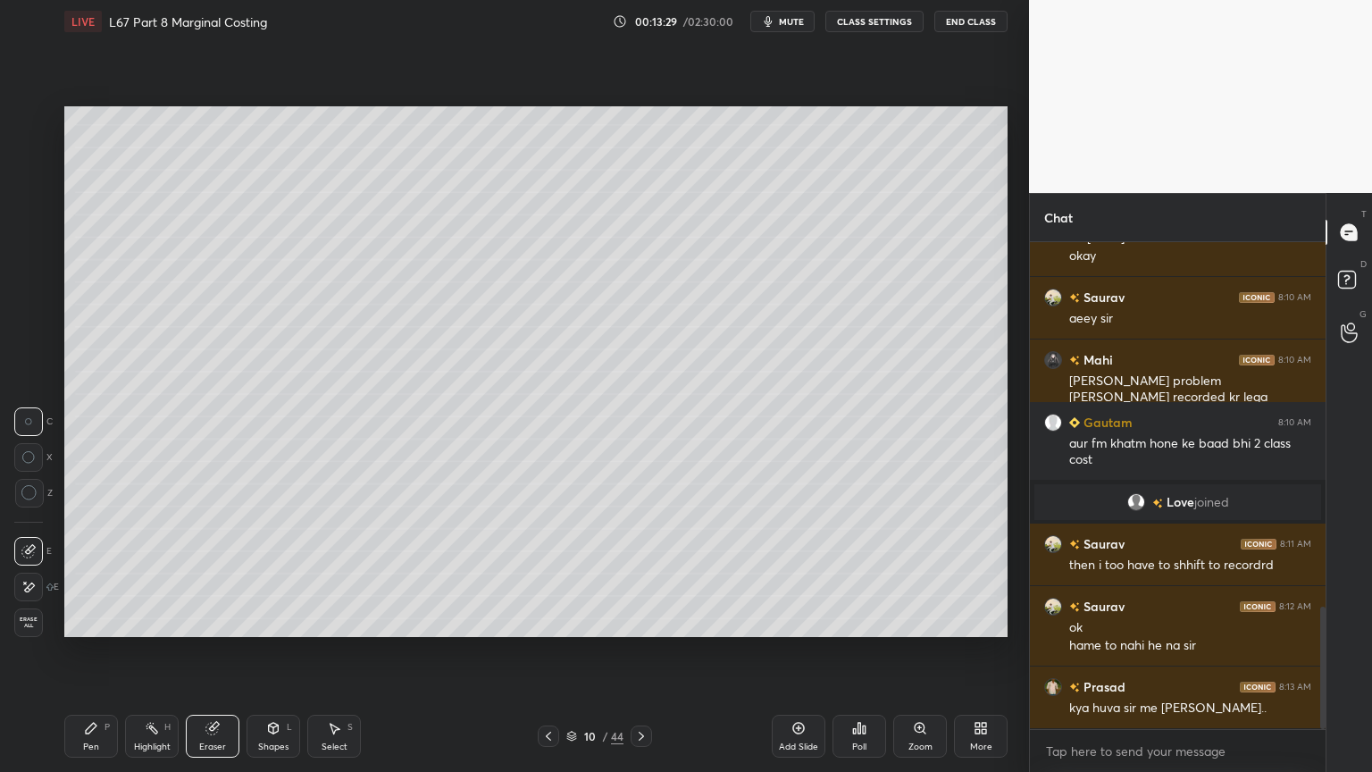
click at [99, 573] on div "Pen P" at bounding box center [91, 735] width 54 height 43
click at [327, 573] on div "Select" at bounding box center [335, 746] width 26 height 9
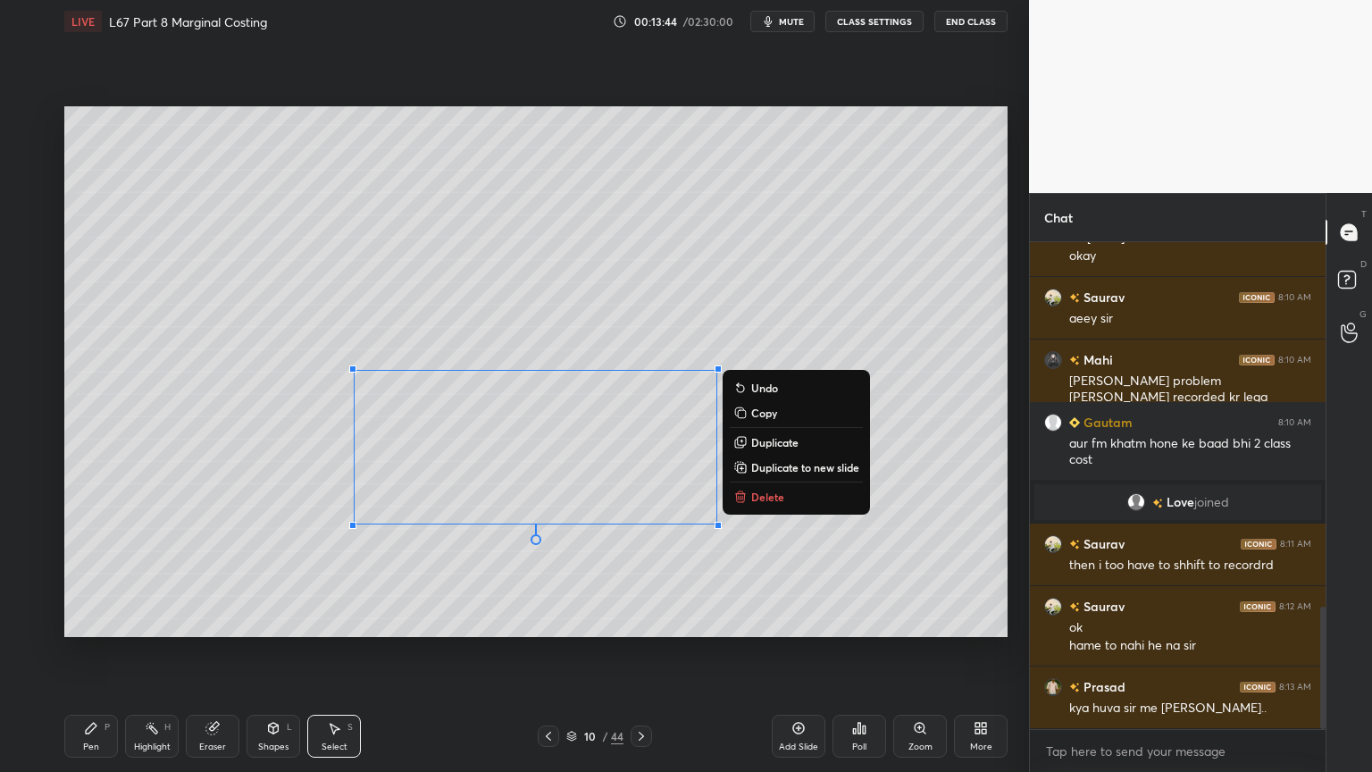
click at [763, 492] on p "Delete" at bounding box center [767, 496] width 33 height 14
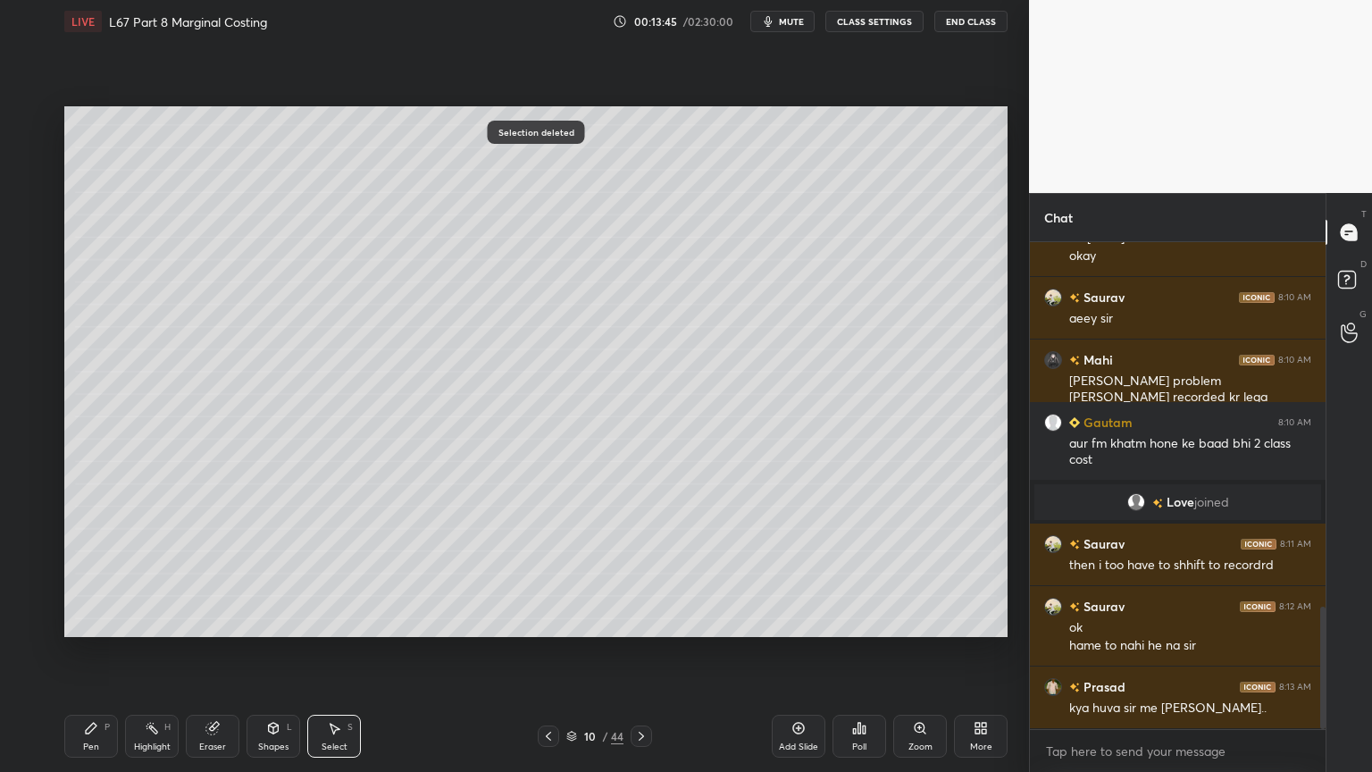
click at [107, 573] on div "Pen P" at bounding box center [91, 735] width 54 height 43
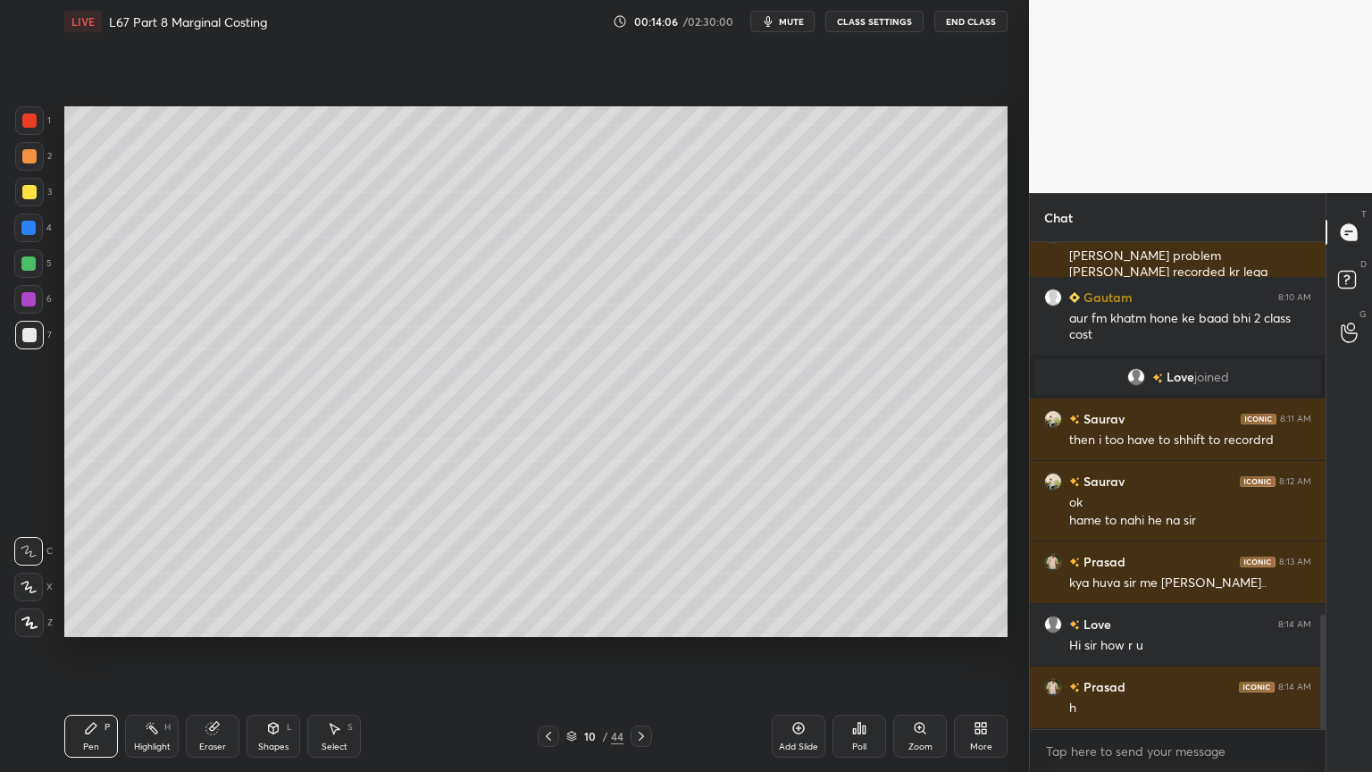
scroll to position [1640, 0]
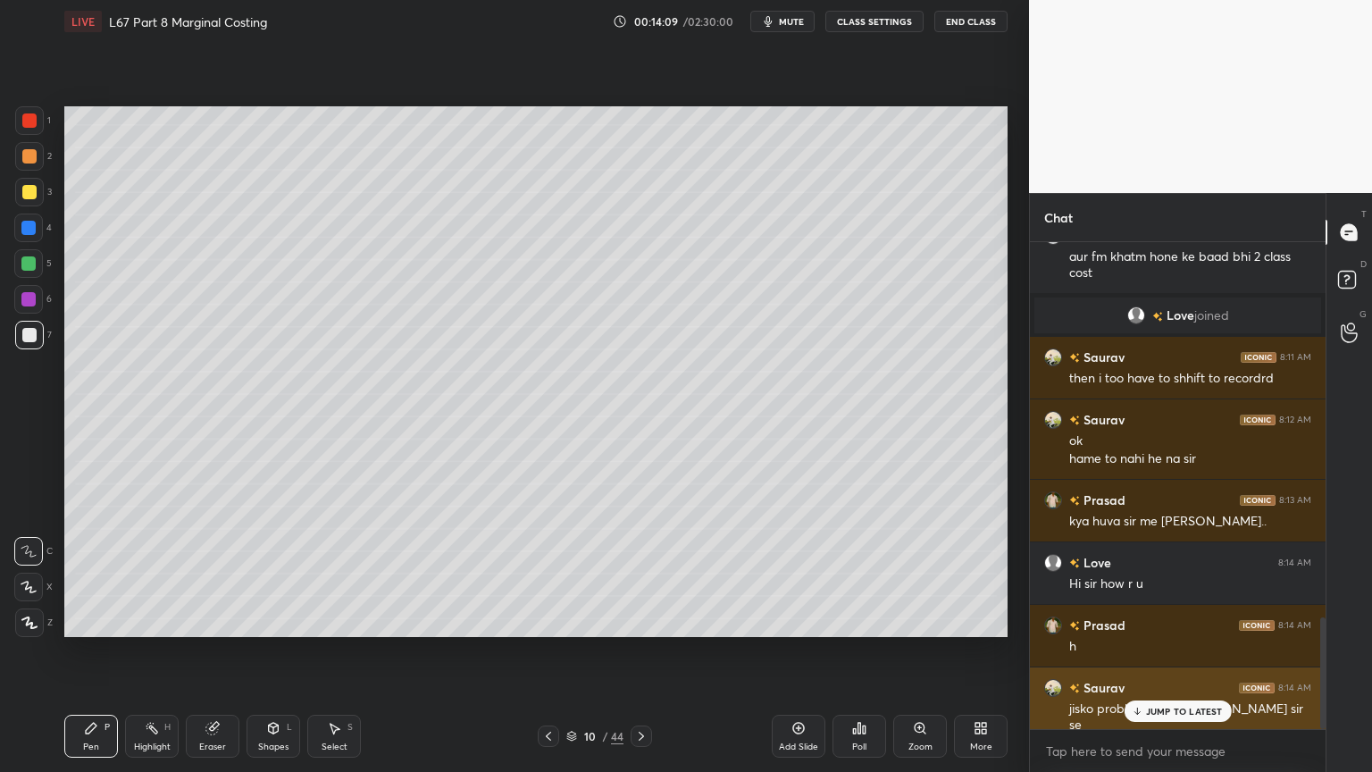
click at [1154, 573] on p "JUMP TO LATEST" at bounding box center [1184, 711] width 77 height 11
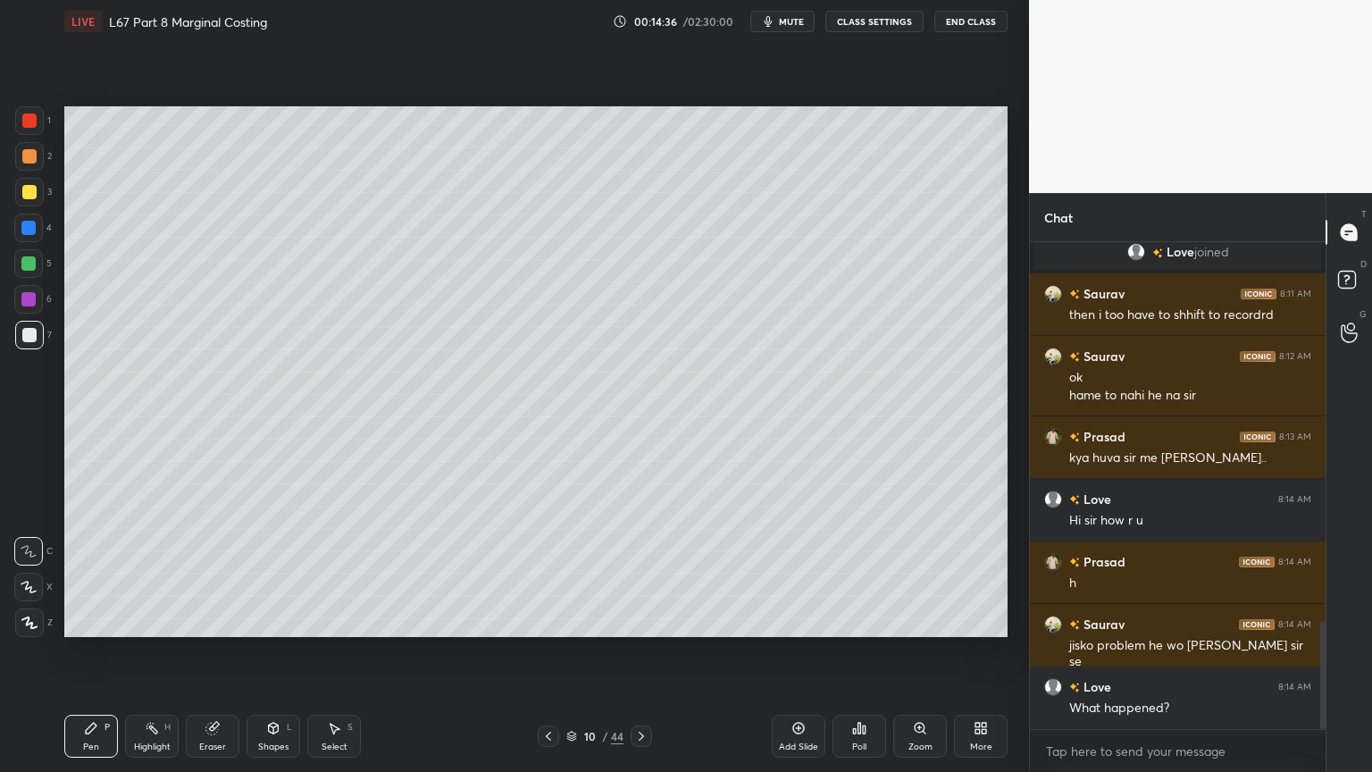
scroll to position [1765, 0]
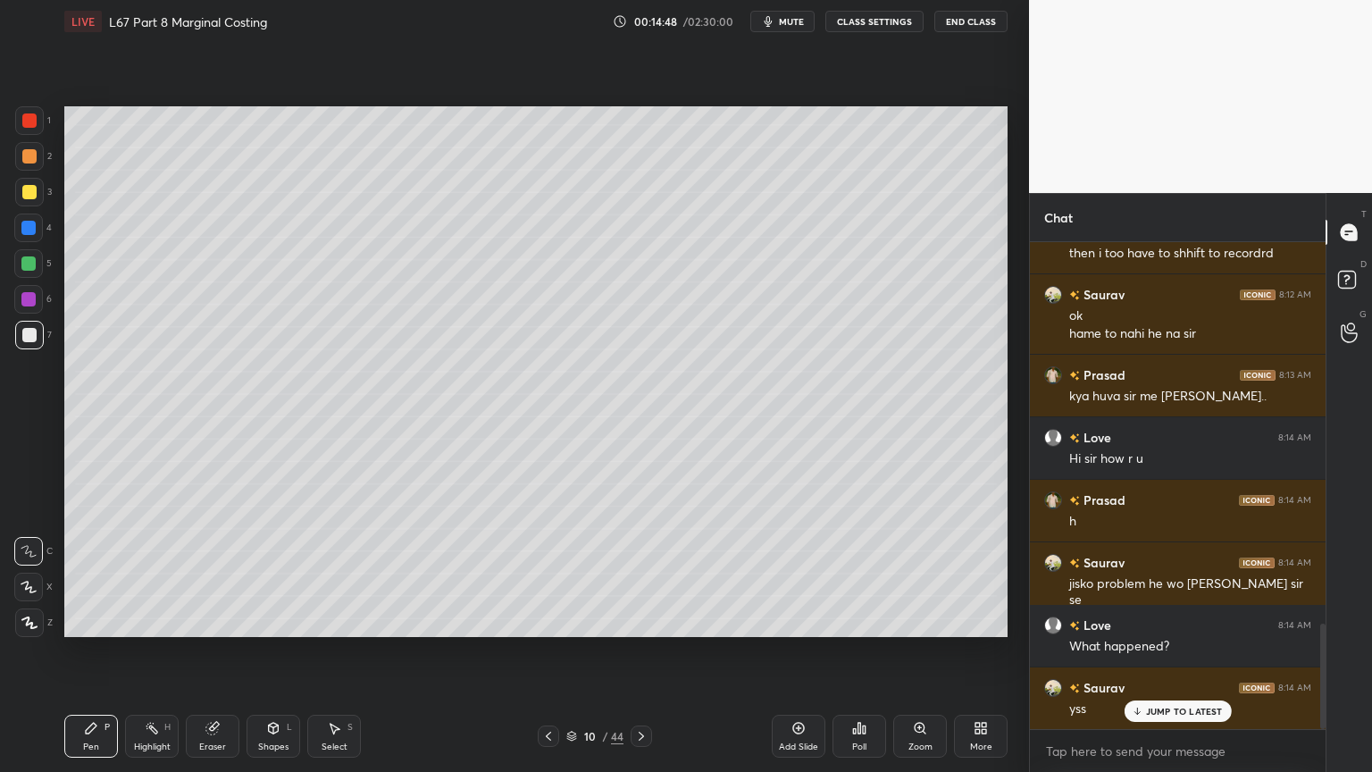
click at [216, 573] on div "Eraser" at bounding box center [213, 735] width 54 height 43
click at [64, 573] on div "Pen P" at bounding box center [91, 735] width 54 height 43
click at [546, 573] on icon at bounding box center [548, 736] width 14 height 14
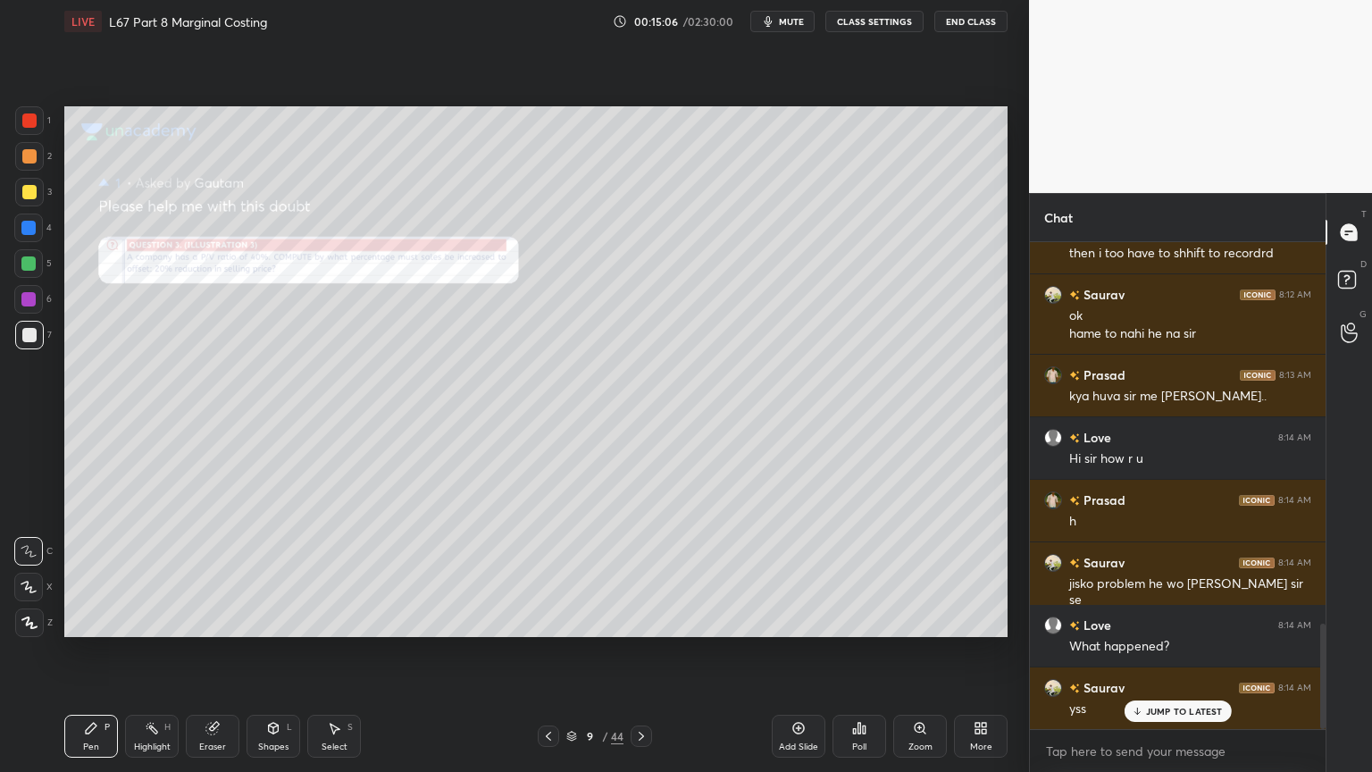
click at [932, 573] on div "Zoom" at bounding box center [920, 735] width 54 height 43
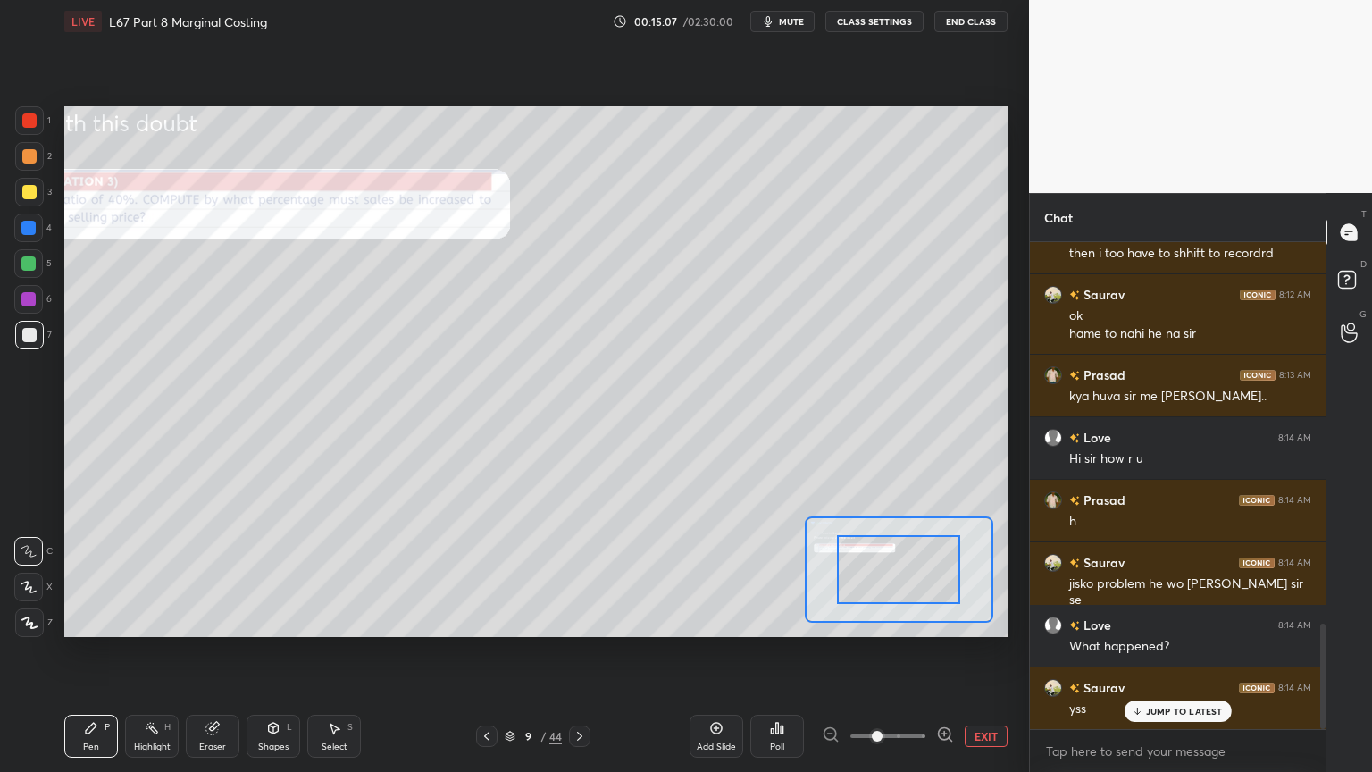
click at [882, 573] on span at bounding box center [877, 736] width 11 height 11
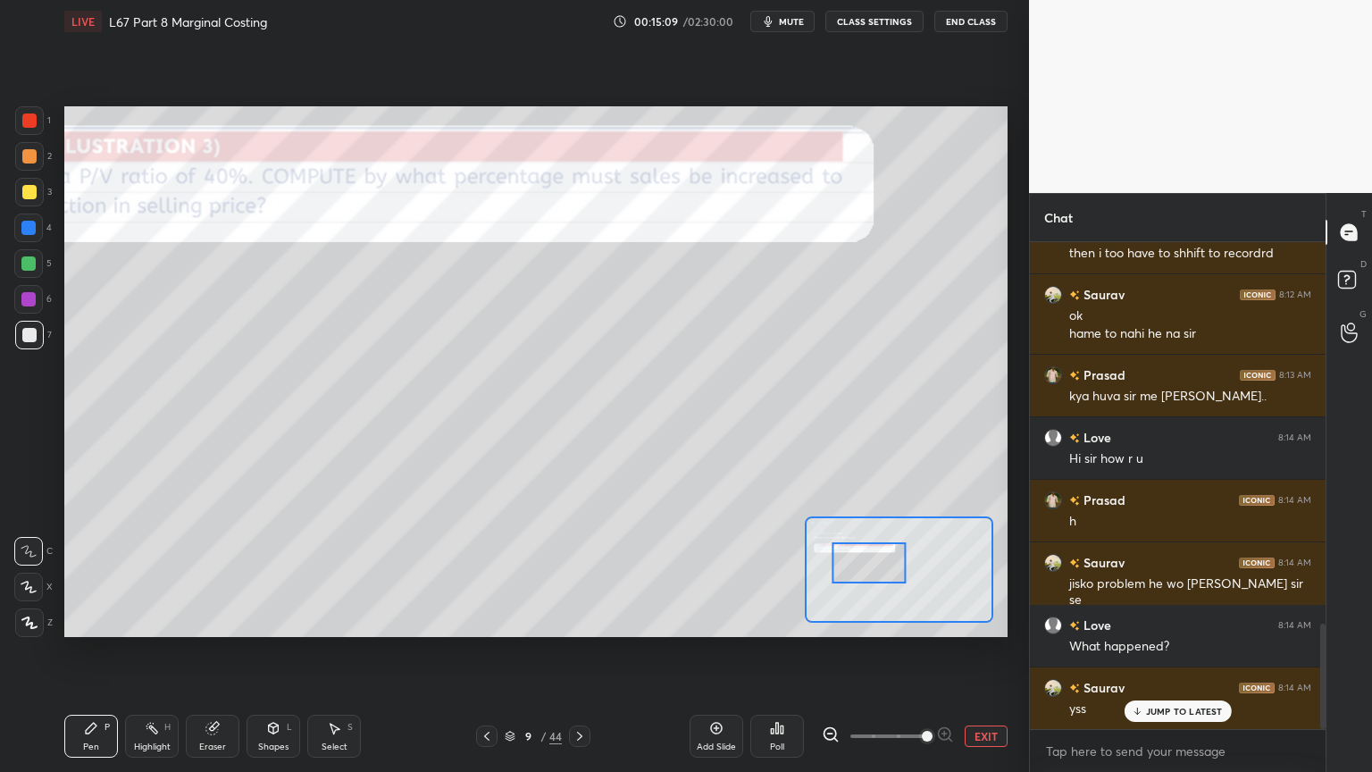
click at [832, 573] on icon at bounding box center [830, 734] width 12 height 12
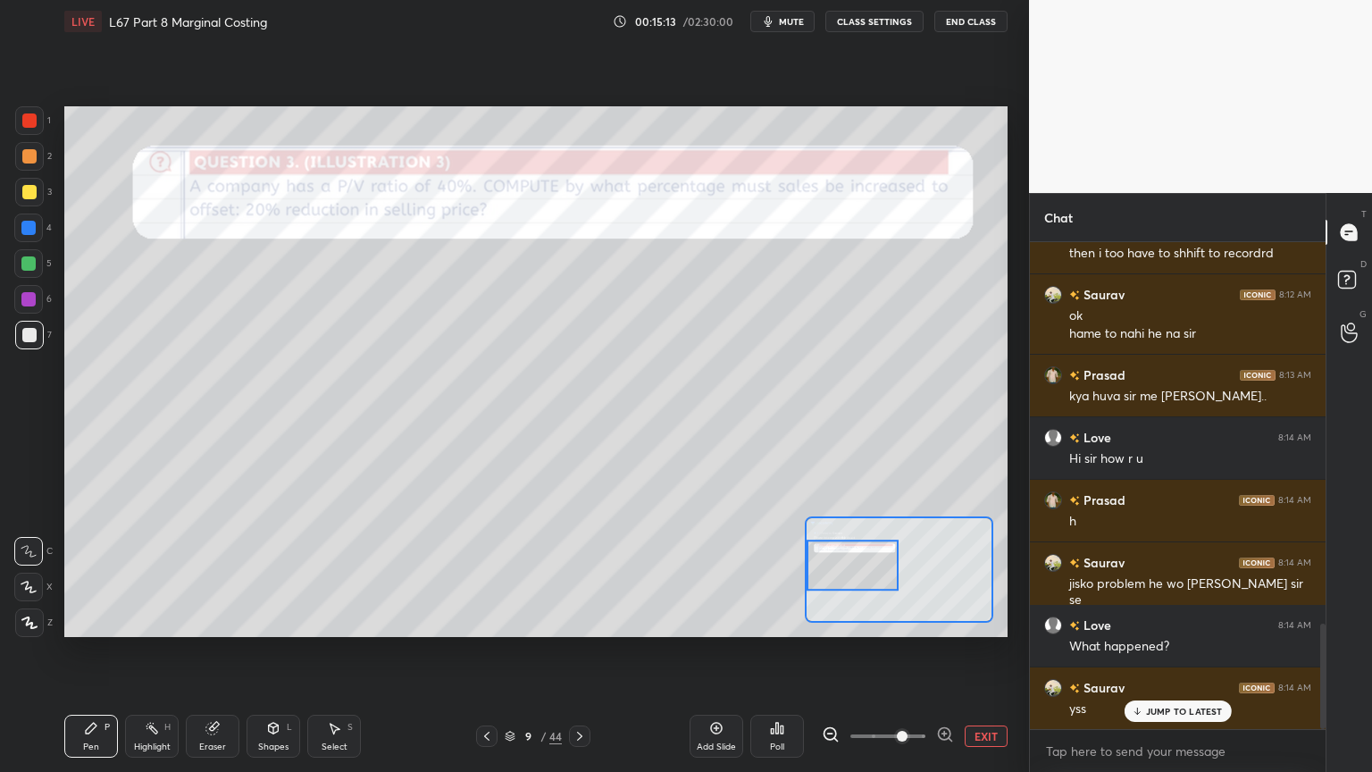
click at [83, 573] on div "Pen P" at bounding box center [91, 735] width 54 height 43
click at [39, 120] on div at bounding box center [29, 120] width 29 height 29
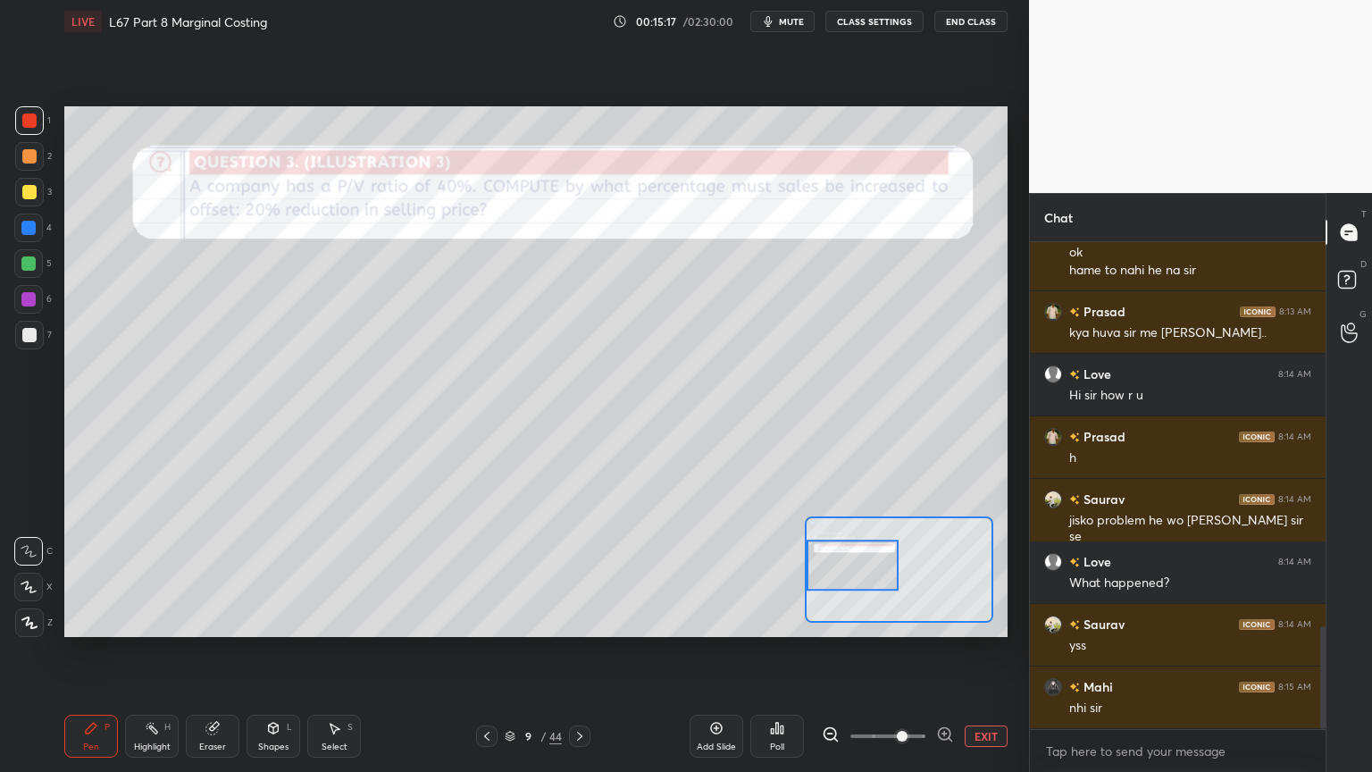
click at [86, 573] on icon at bounding box center [91, 728] width 14 height 14
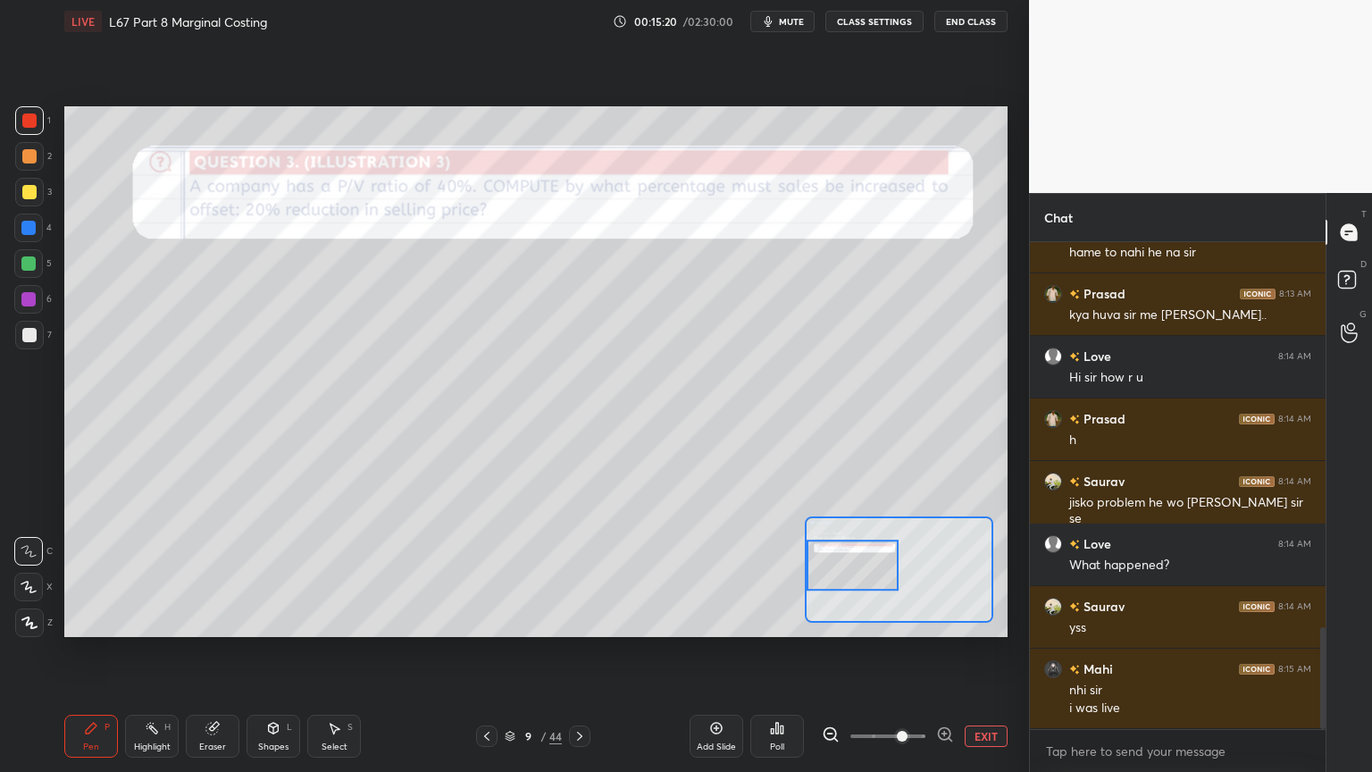
click at [29, 150] on div at bounding box center [29, 156] width 14 height 14
click at [38, 343] on div at bounding box center [29, 335] width 29 height 29
click at [29, 127] on div at bounding box center [29, 120] width 14 height 14
click at [9, 341] on div "1 2 3 4 5 6 7 C X Z C X Z E E Erase all H H" at bounding box center [28, 371] width 57 height 530
click at [37, 338] on div at bounding box center [29, 335] width 29 height 29
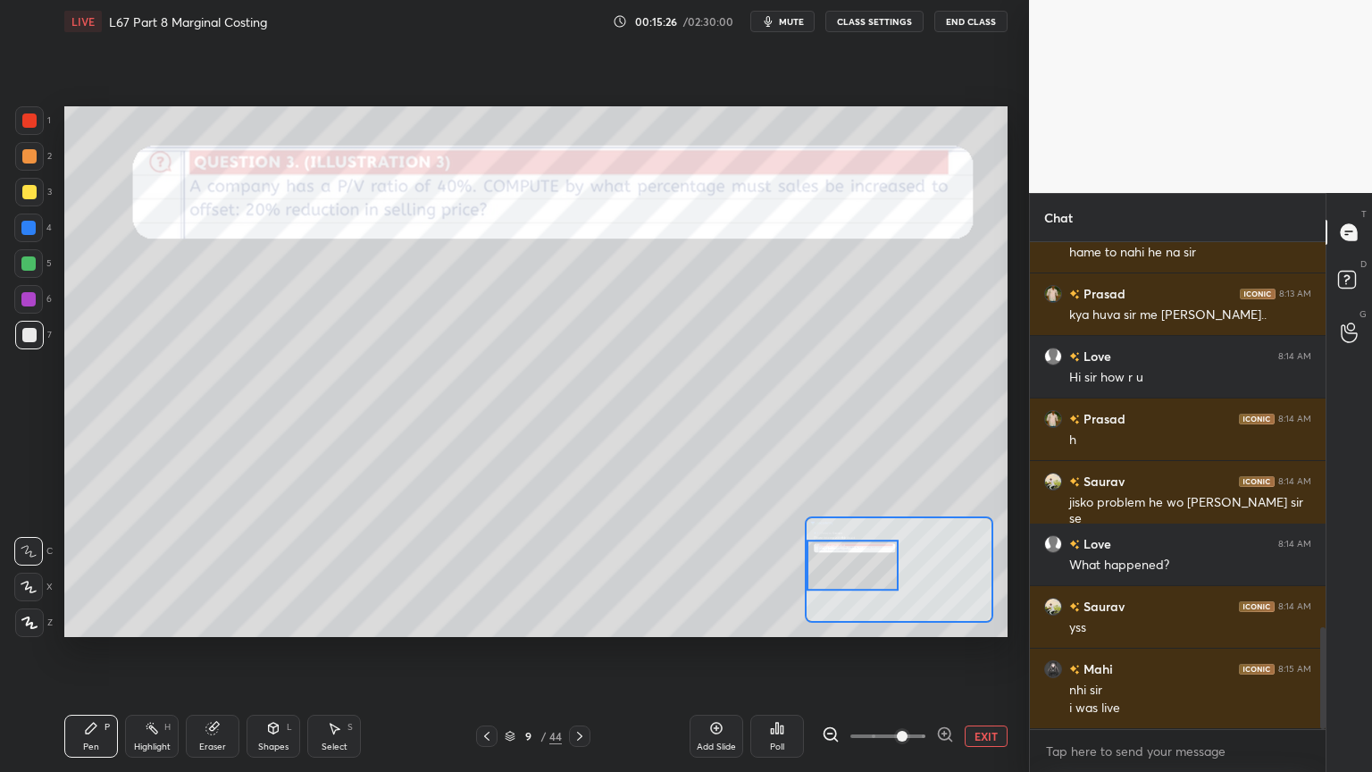
scroll to position [1908, 0]
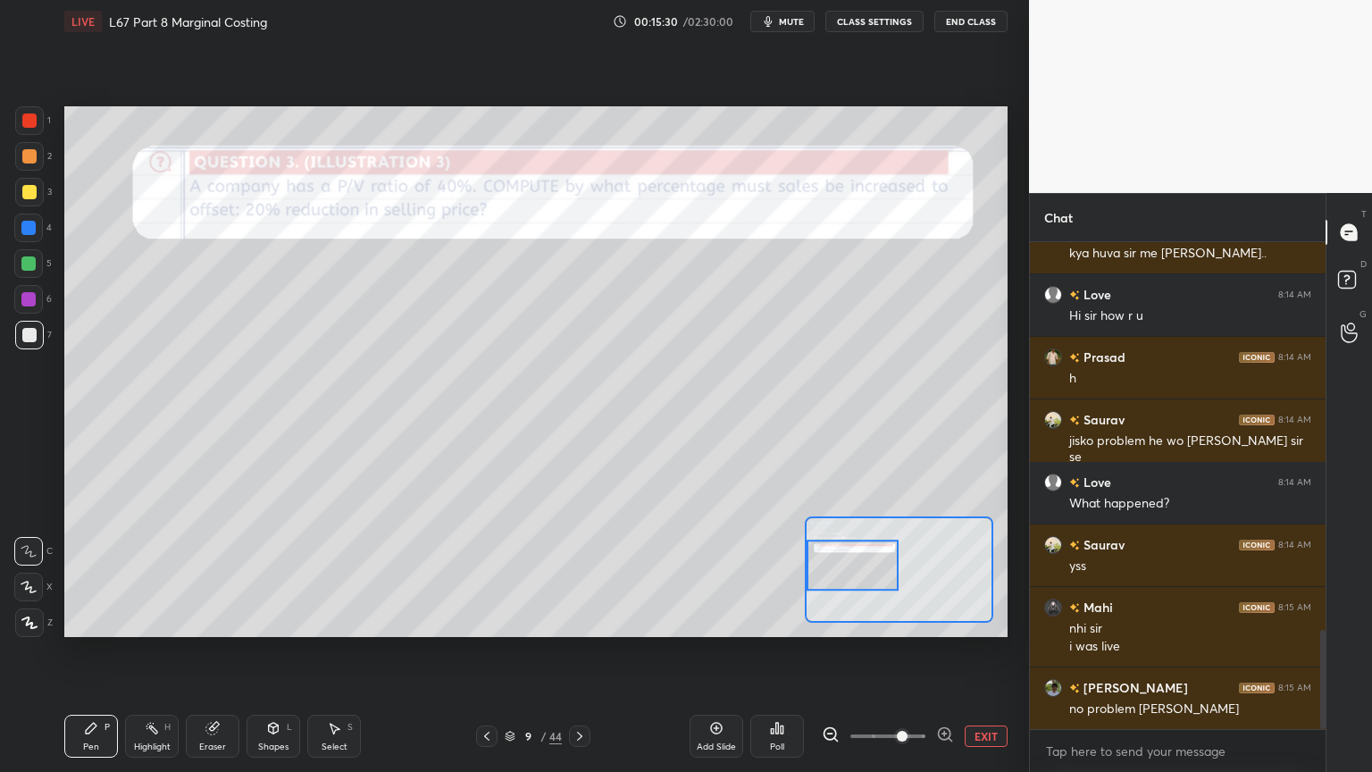
click at [226, 573] on div "Eraser" at bounding box center [213, 735] width 54 height 43
click at [29, 573] on div "Erase all" at bounding box center [28, 622] width 29 height 29
click at [96, 573] on div "Pen P" at bounding box center [91, 735] width 54 height 43
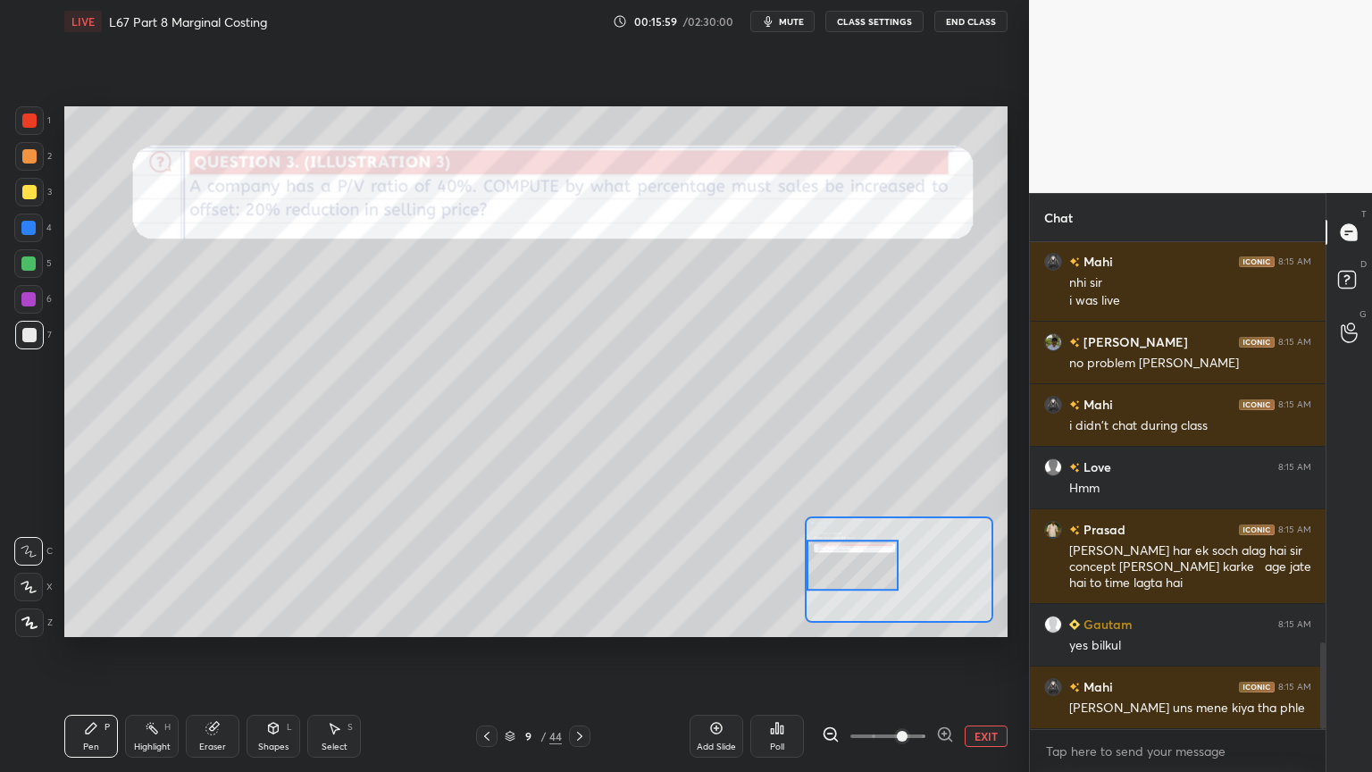
scroll to position [2315, 0]
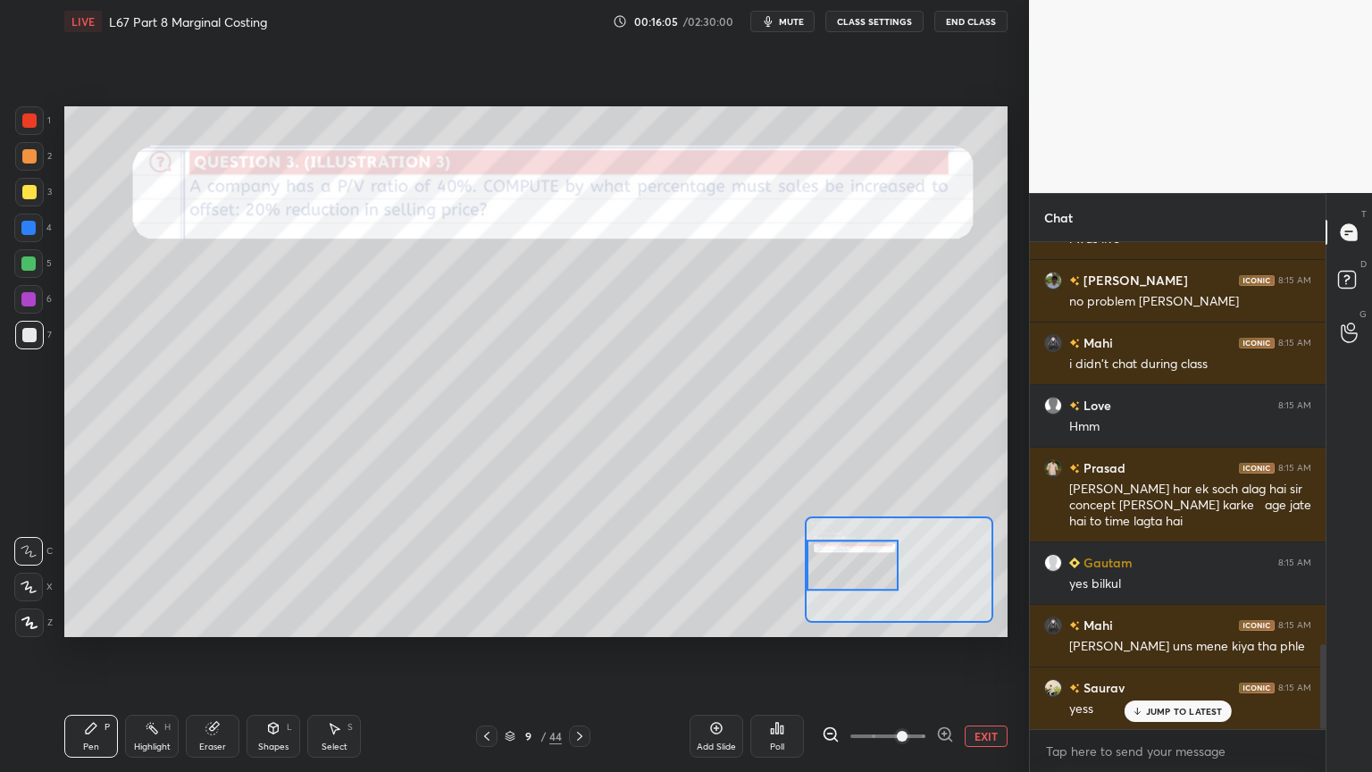
click at [213, 573] on div "Eraser" at bounding box center [212, 746] width 27 height 9
click at [25, 573] on span "Erase all" at bounding box center [28, 622] width 27 height 13
click at [107, 573] on div "Pen P Highlight H Eraser Shapes L Select S 9 / 44 Add Slide Poll EXIT" at bounding box center [535, 735] width 943 height 71
click at [100, 573] on div "Pen P" at bounding box center [91, 735] width 54 height 43
click at [219, 573] on div "Eraser" at bounding box center [213, 735] width 54 height 43
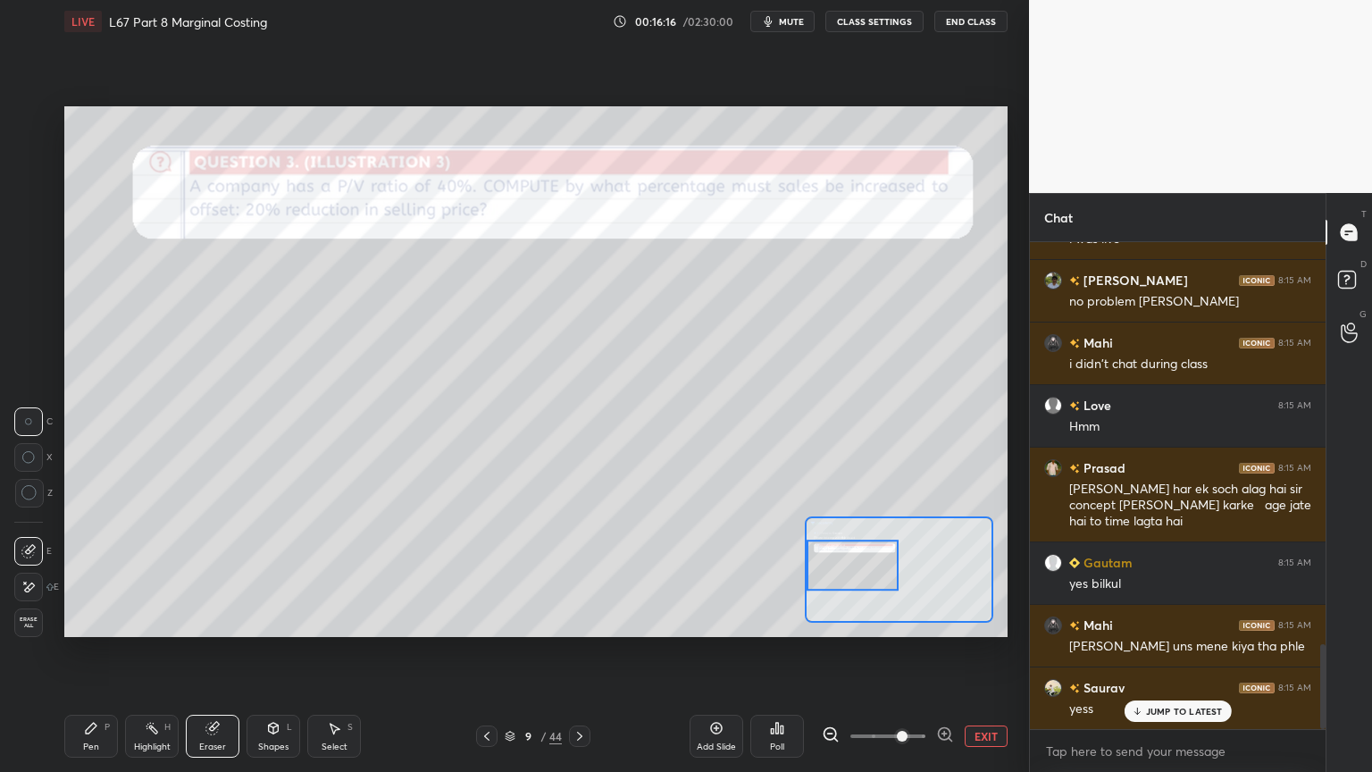
click at [21, 573] on span "Erase all" at bounding box center [28, 622] width 27 height 13
click at [98, 573] on div "Pen P" at bounding box center [91, 735] width 54 height 43
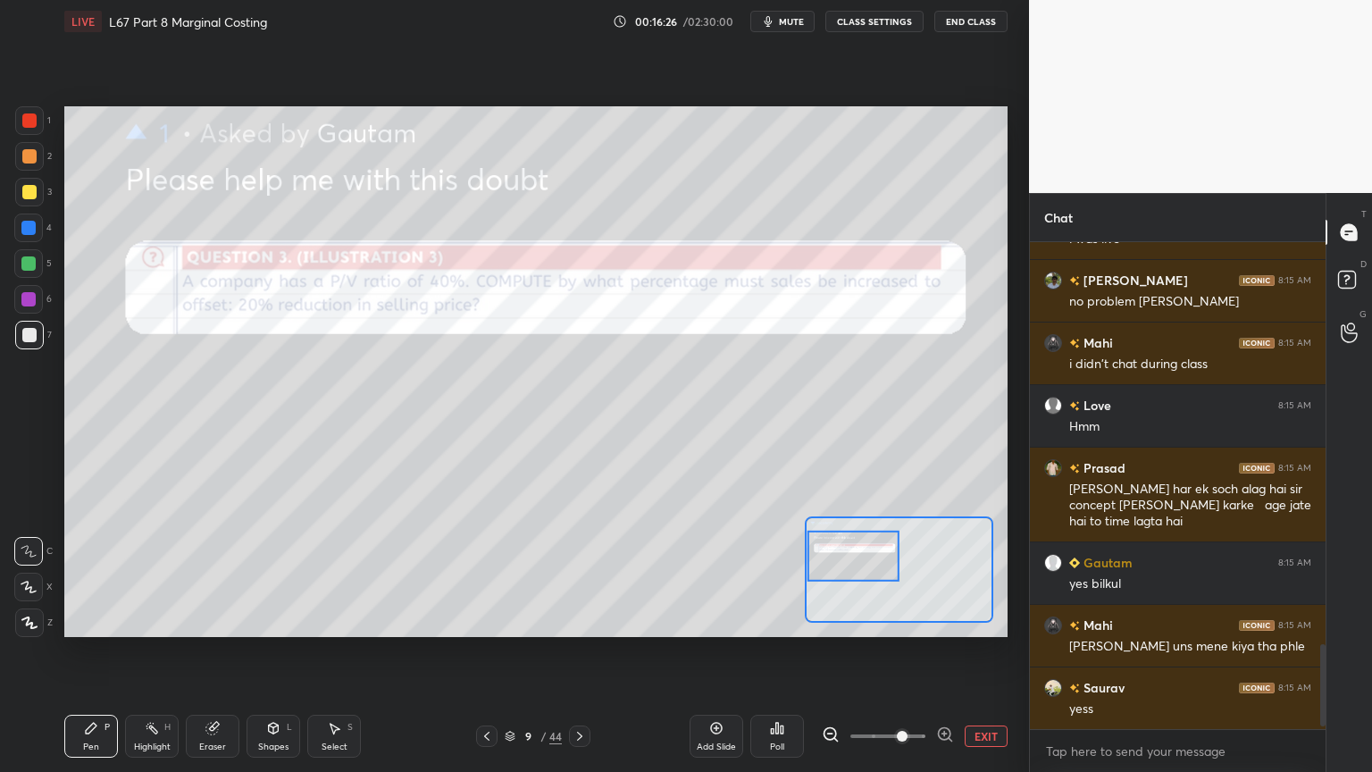
scroll to position [2393, 0]
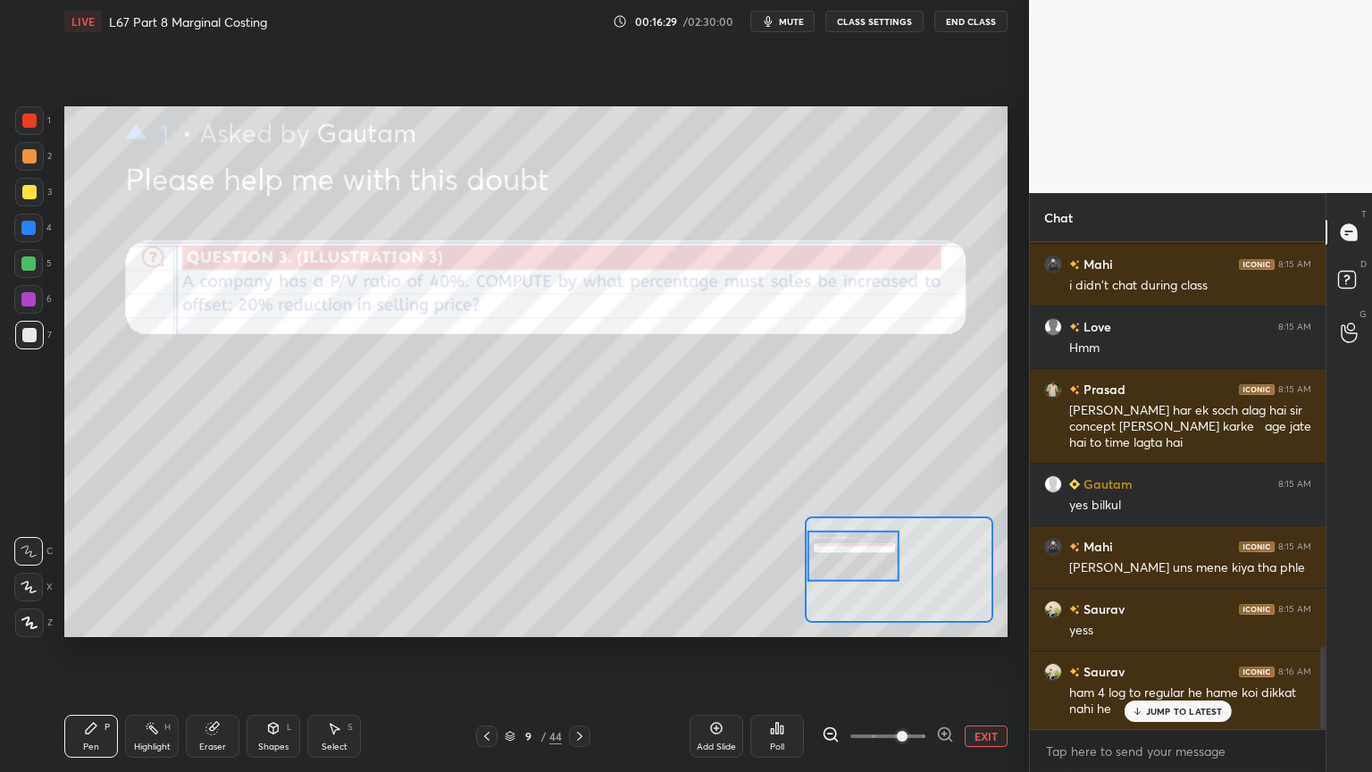
click at [95, 573] on icon at bounding box center [91, 727] width 11 height 11
click at [38, 128] on div at bounding box center [29, 120] width 29 height 29
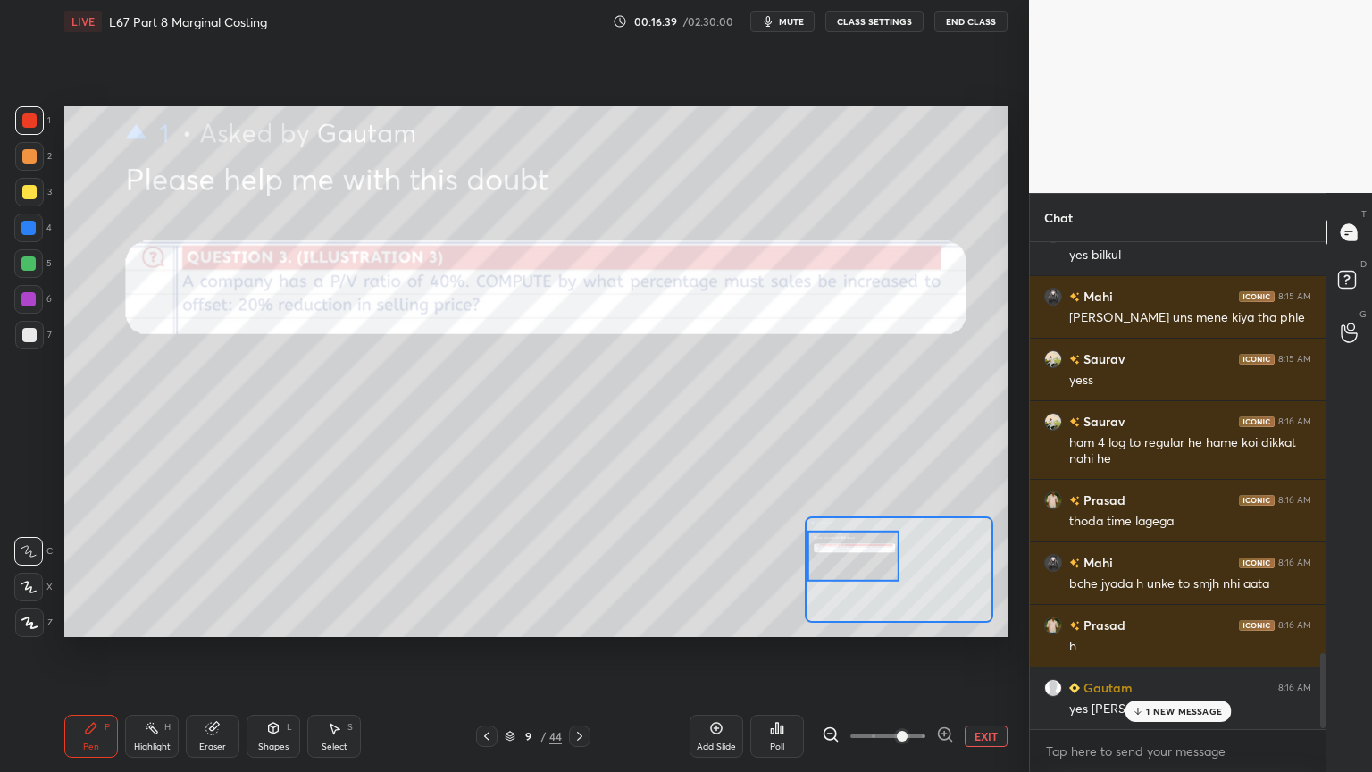
scroll to position [2707, 0]
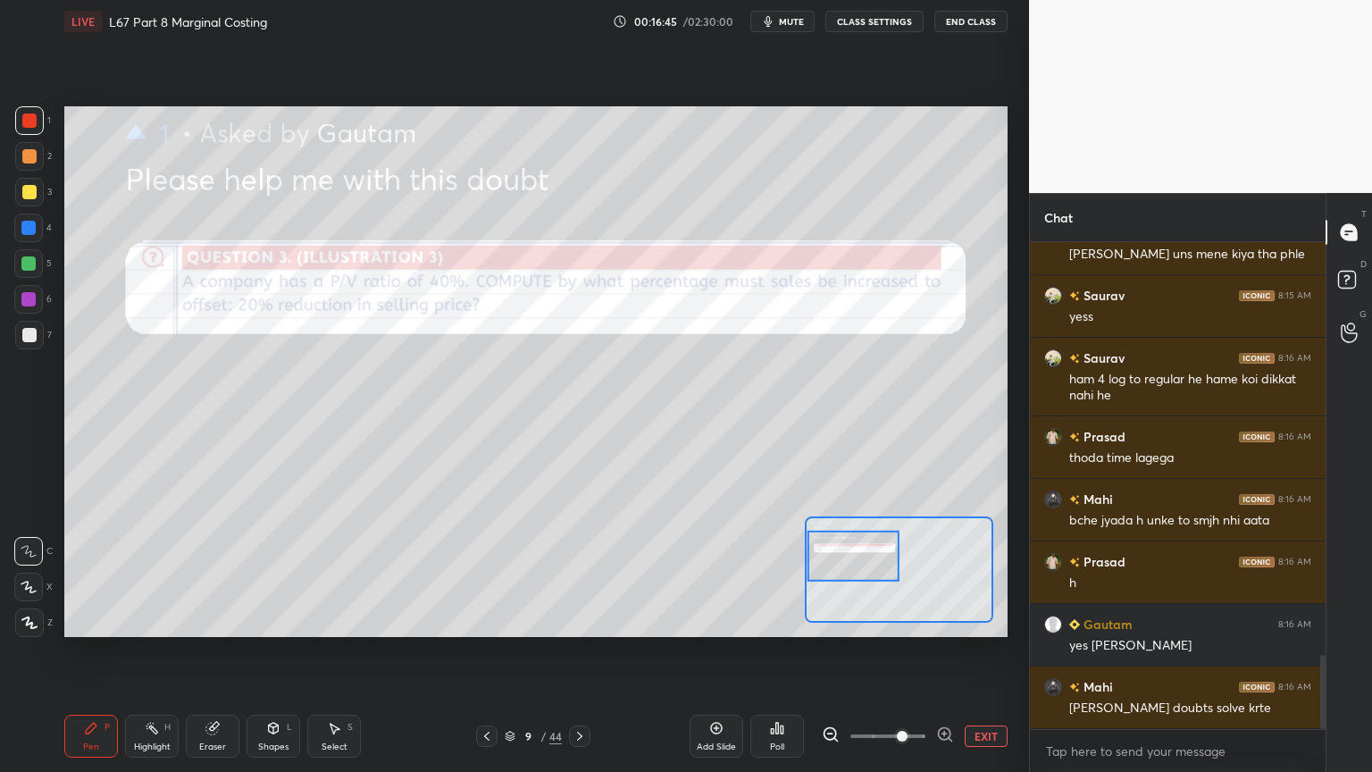
click at [106, 573] on div "P" at bounding box center [106, 726] width 5 height 9
click at [25, 338] on div at bounding box center [29, 335] width 14 height 14
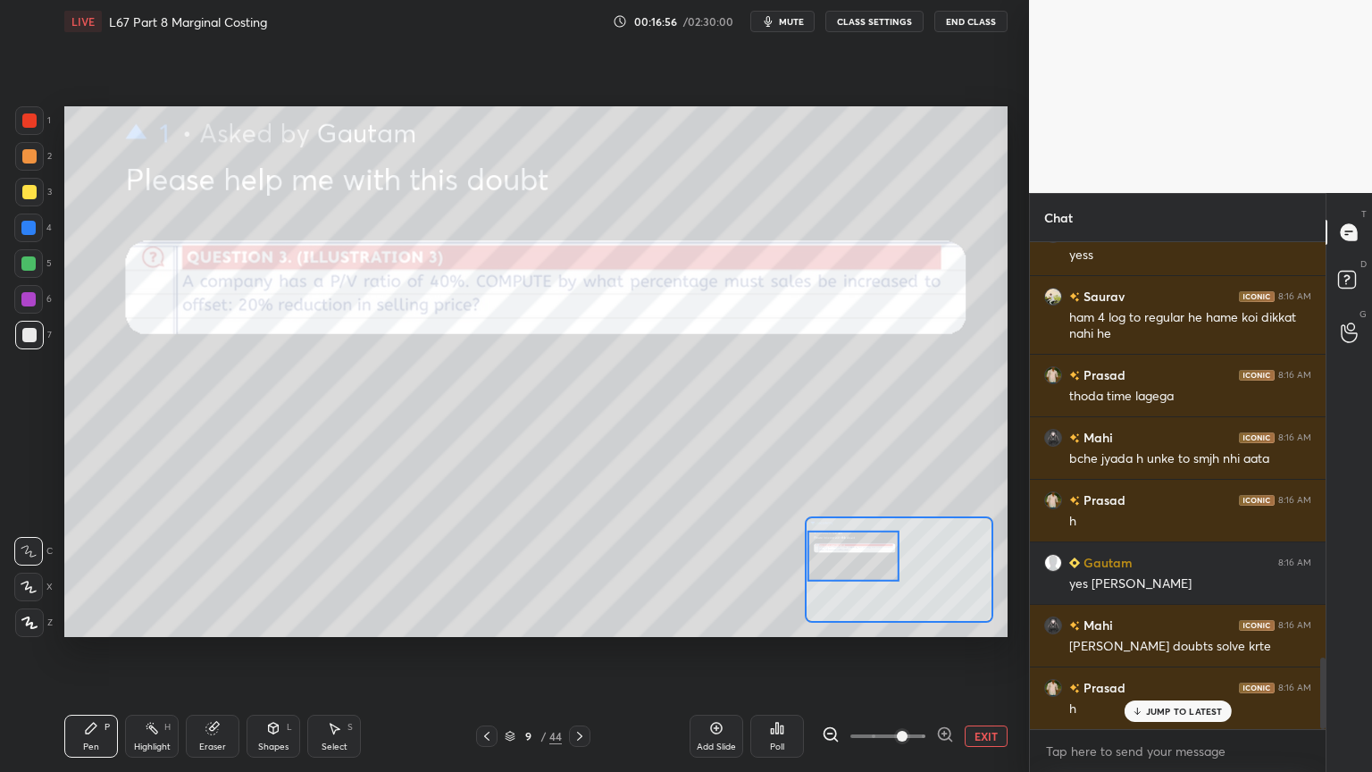
scroll to position [2811, 0]
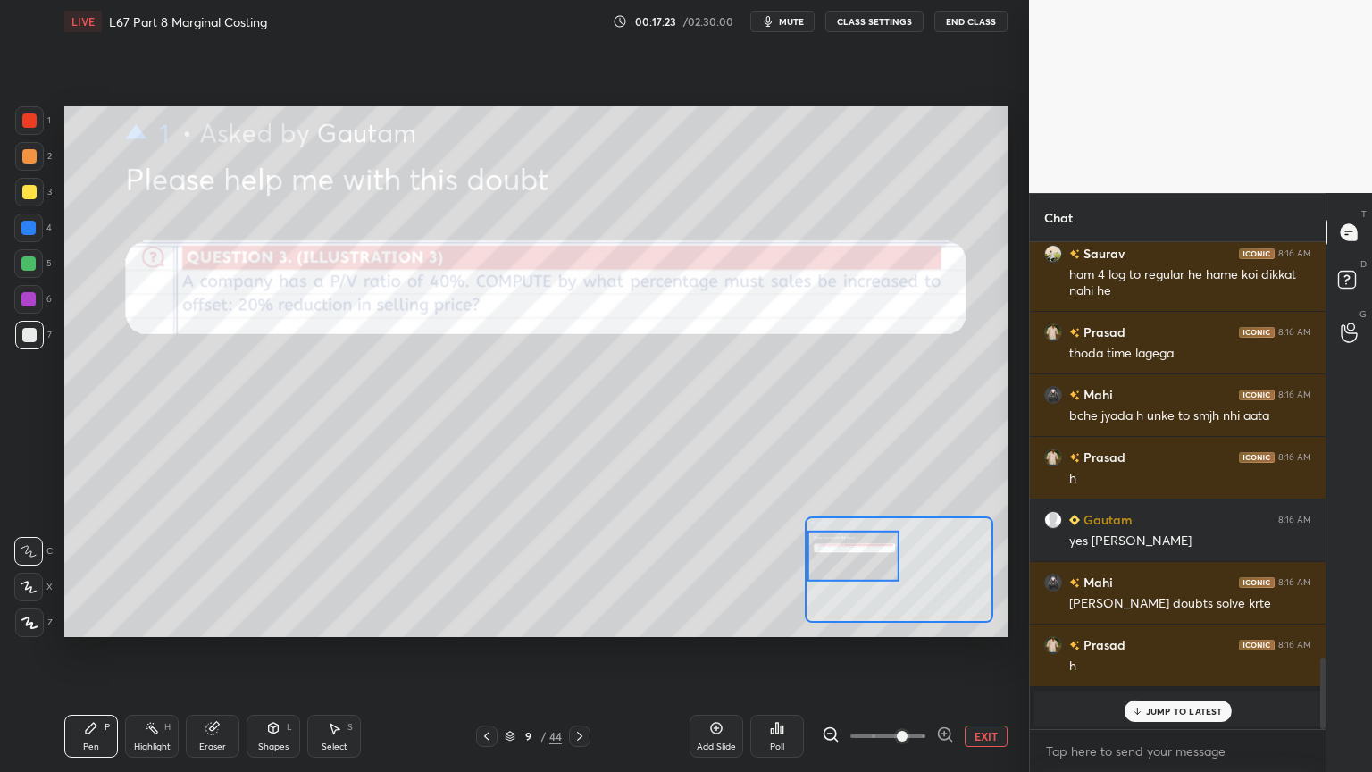
click at [581, 573] on div at bounding box center [579, 735] width 21 height 21
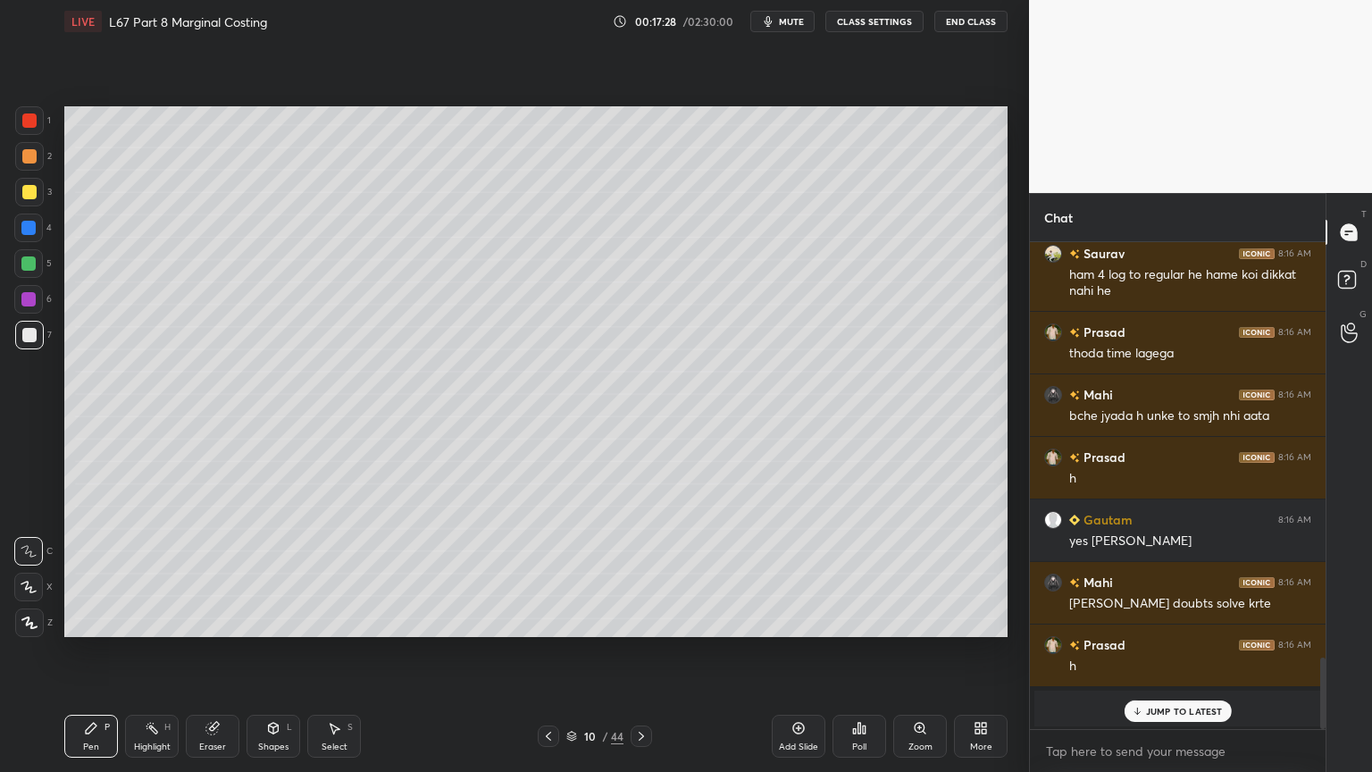
click at [554, 573] on div "Pen P Highlight H Eraser Shapes L Select S 10 / 44 Add Slide Poll Zoom More" at bounding box center [535, 735] width 943 height 71
click at [547, 573] on div at bounding box center [548, 735] width 21 height 21
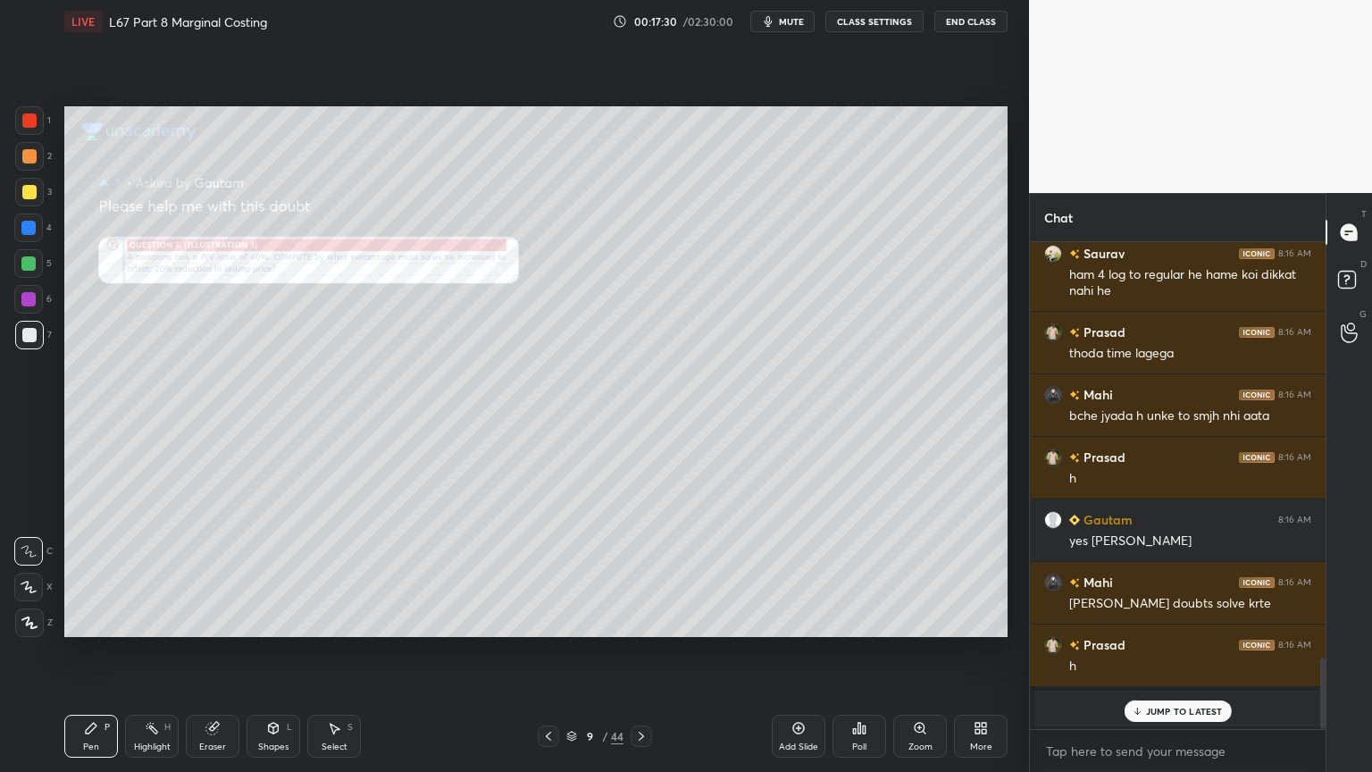
click at [931, 573] on div "Zoom" at bounding box center [920, 746] width 24 height 9
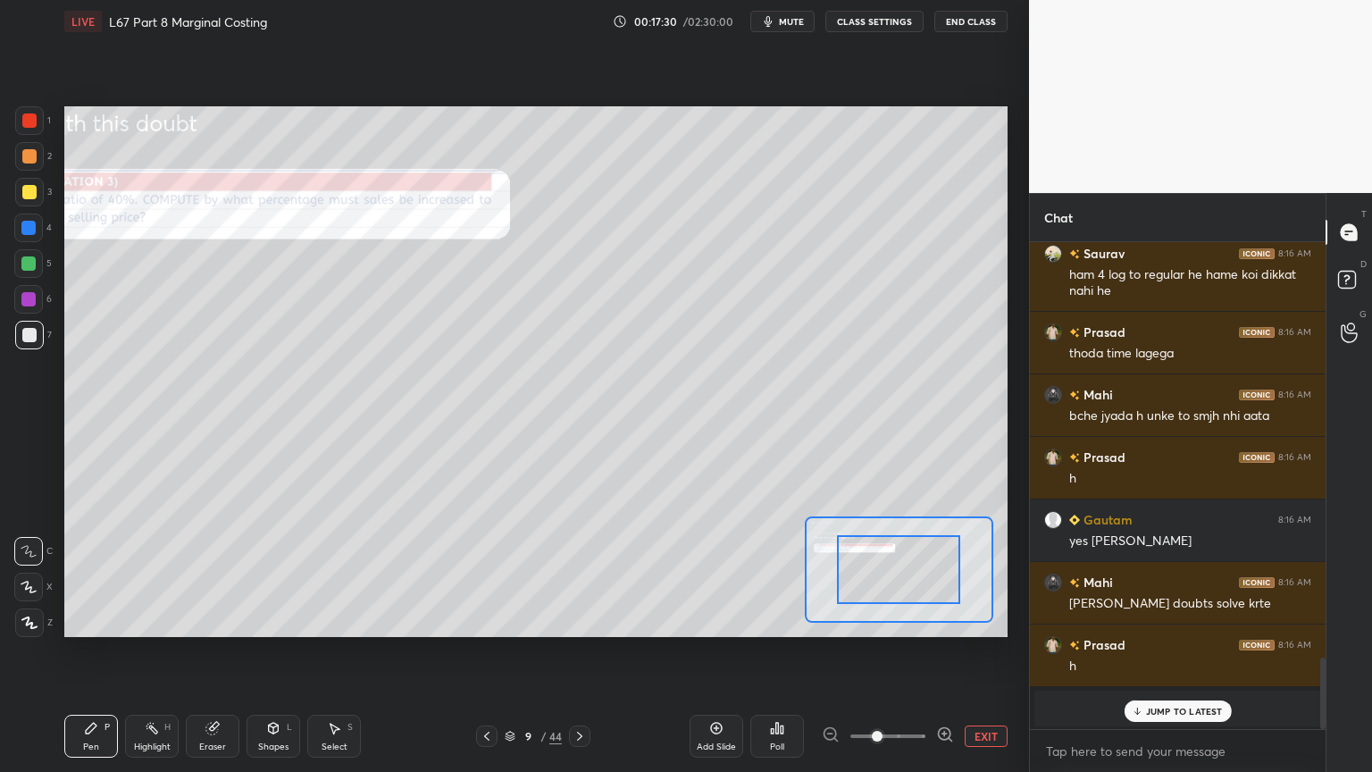
click at [882, 573] on span at bounding box center [877, 736] width 11 height 11
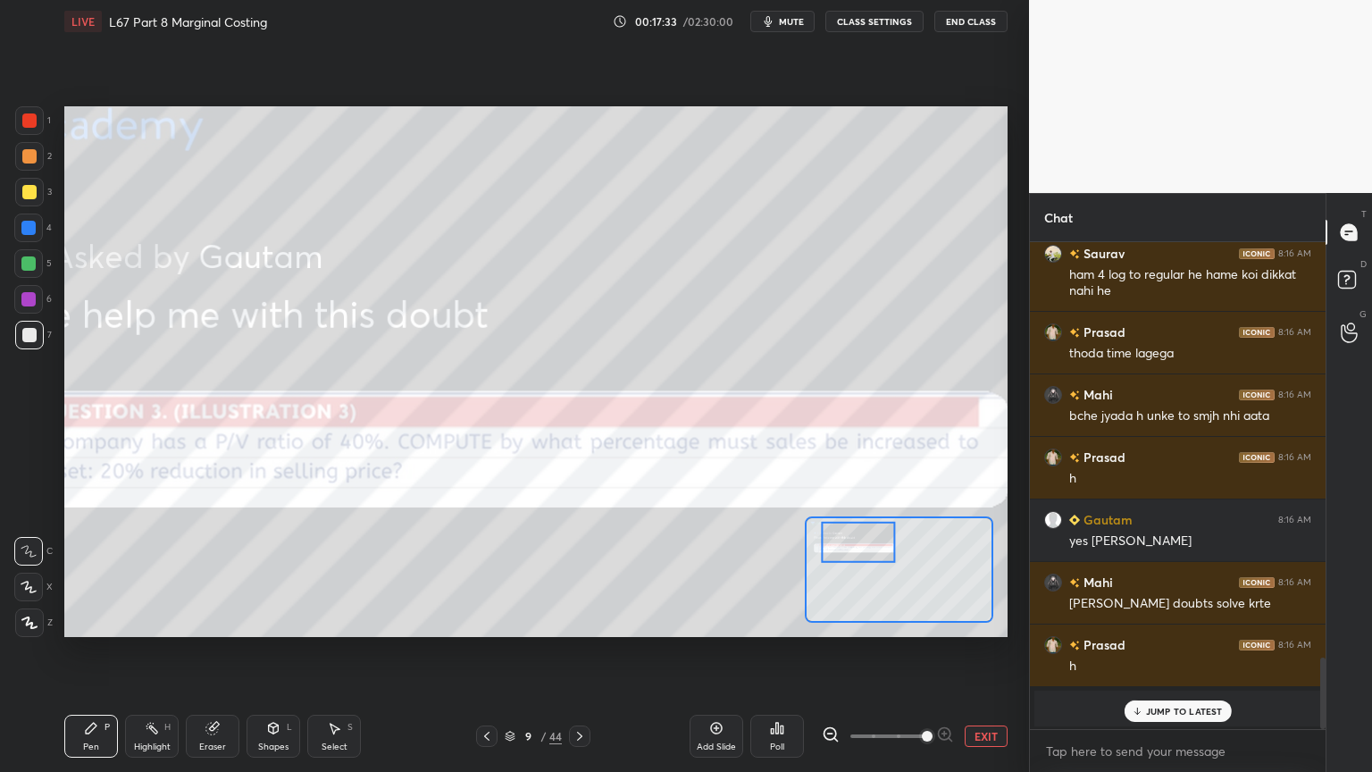
click at [582, 573] on icon at bounding box center [579, 736] width 14 height 14
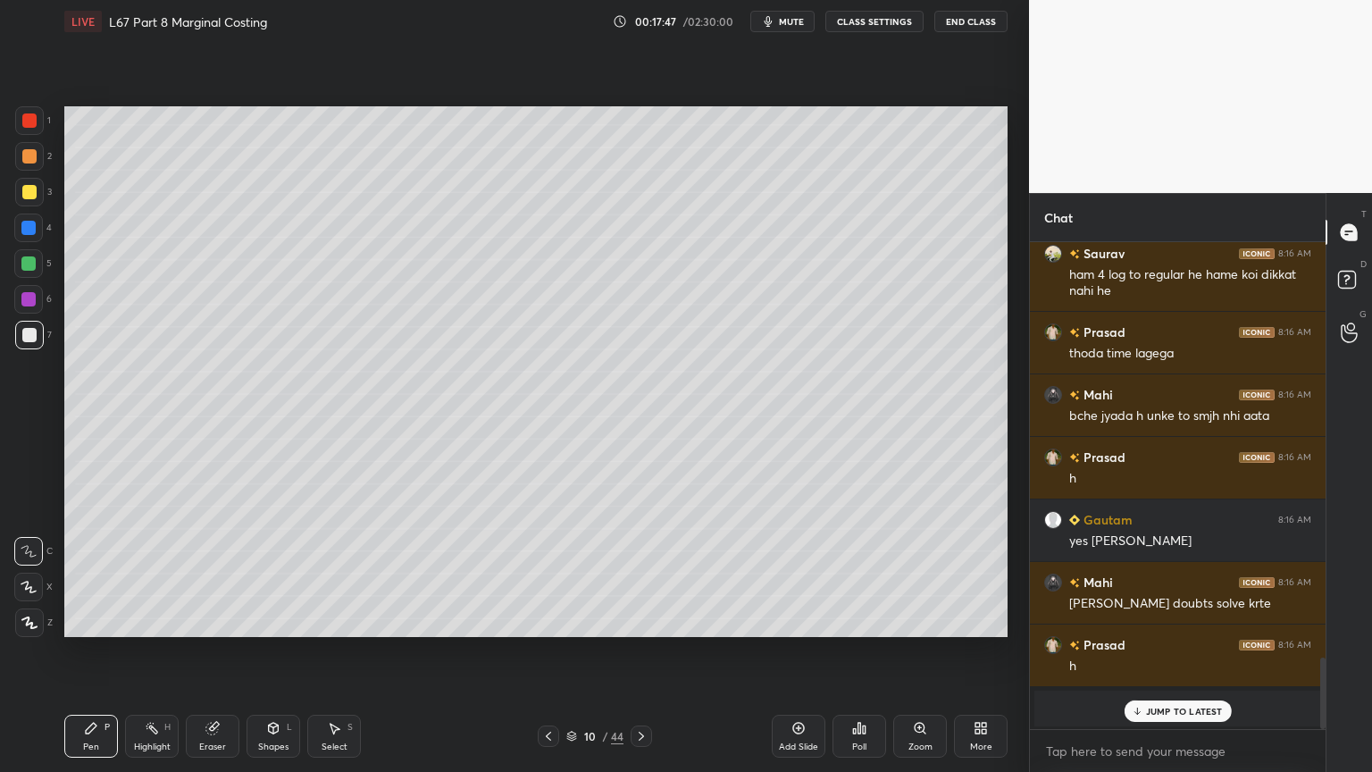
click at [550, 573] on icon at bounding box center [548, 736] width 14 height 14
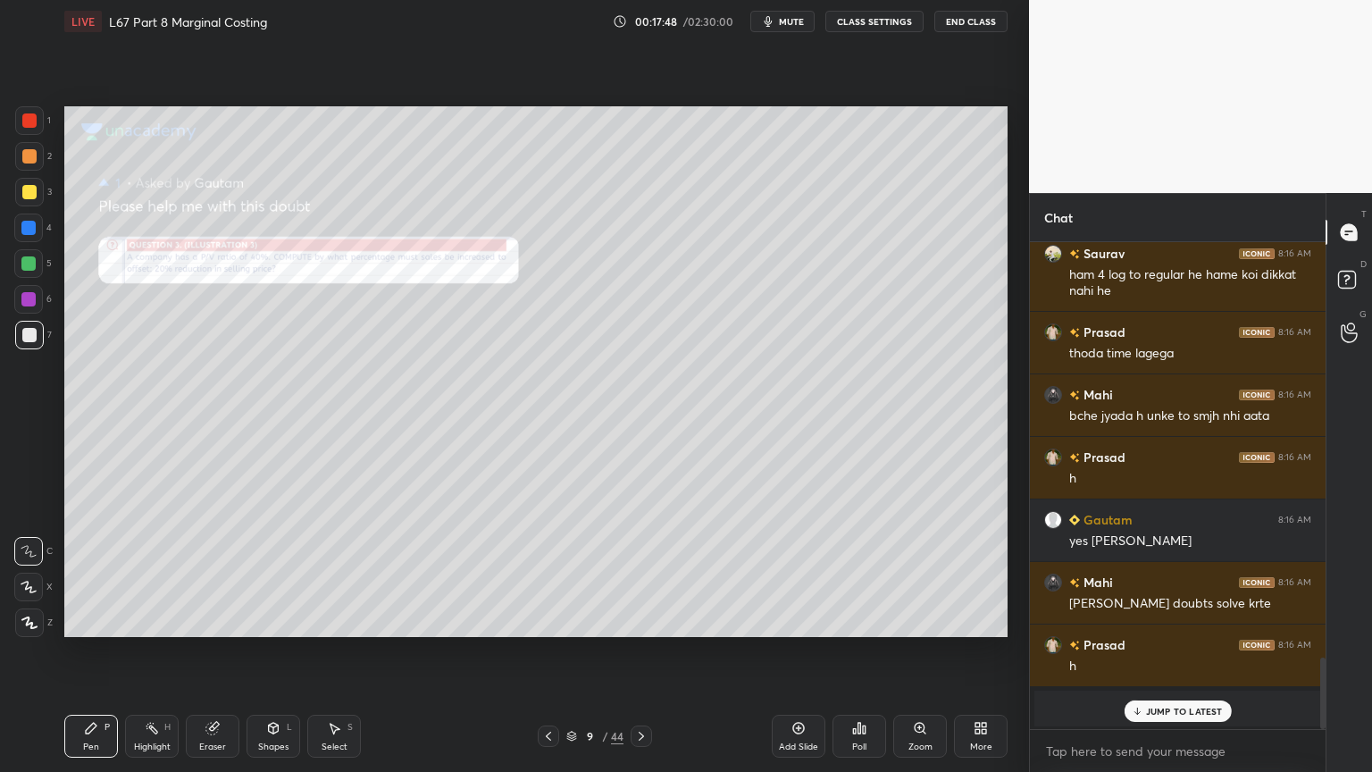
click at [927, 573] on div "Zoom" at bounding box center [920, 735] width 54 height 43
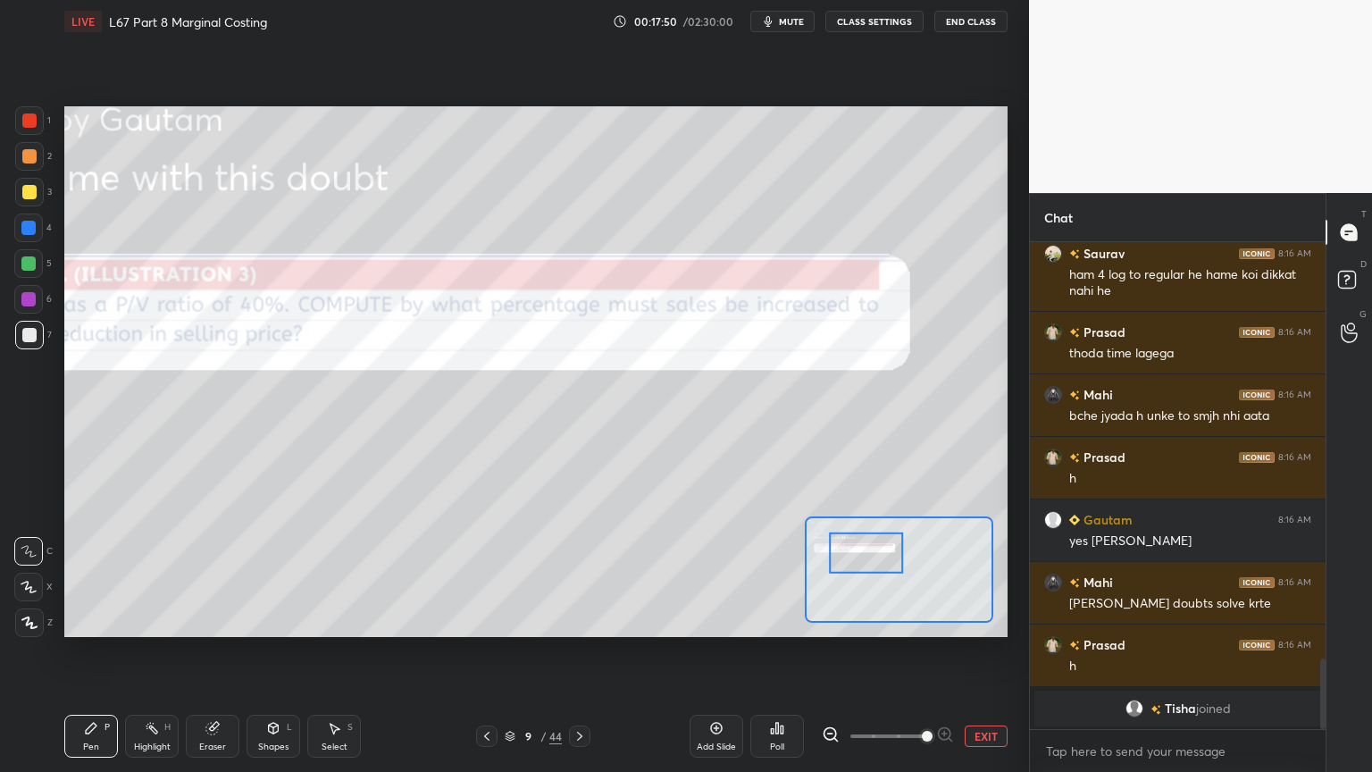
scroll to position [2875, 0]
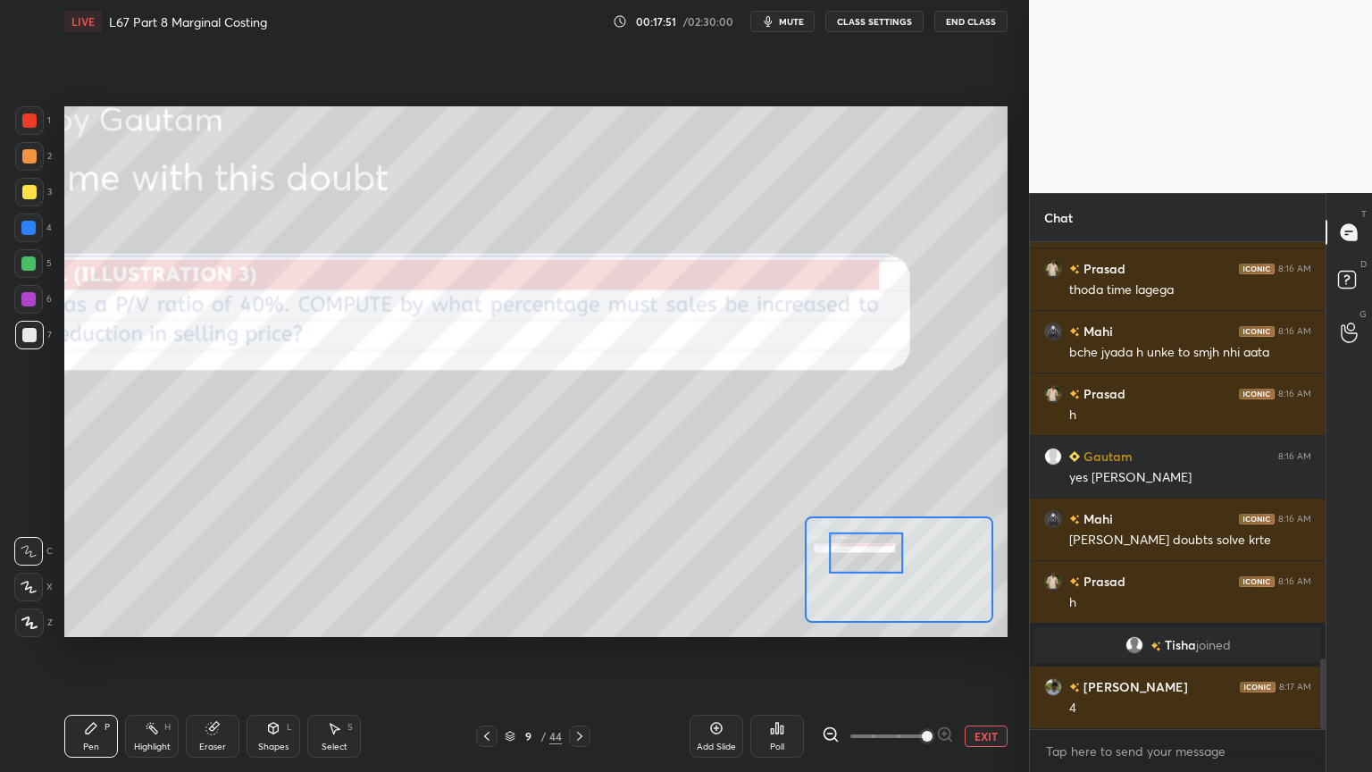
click at [586, 573] on icon at bounding box center [579, 736] width 14 height 14
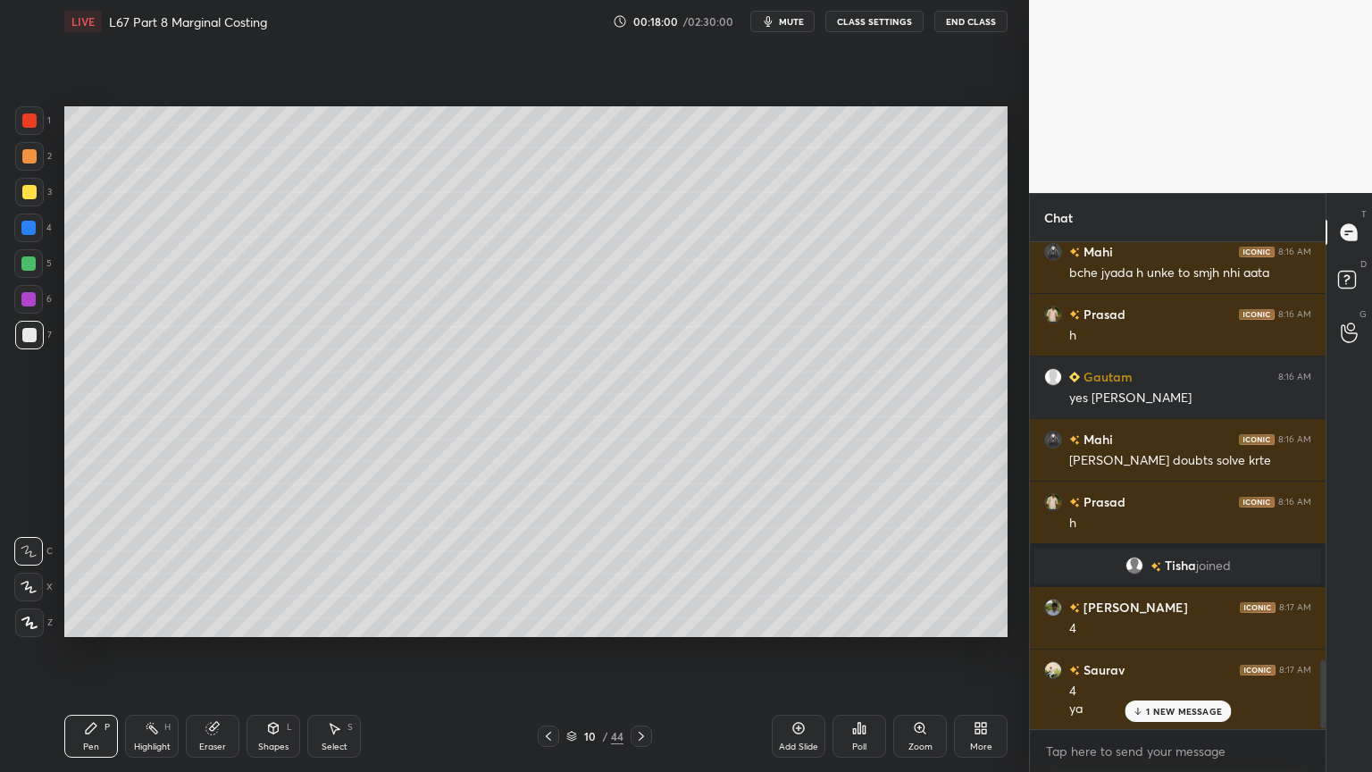
scroll to position [3018, 0]
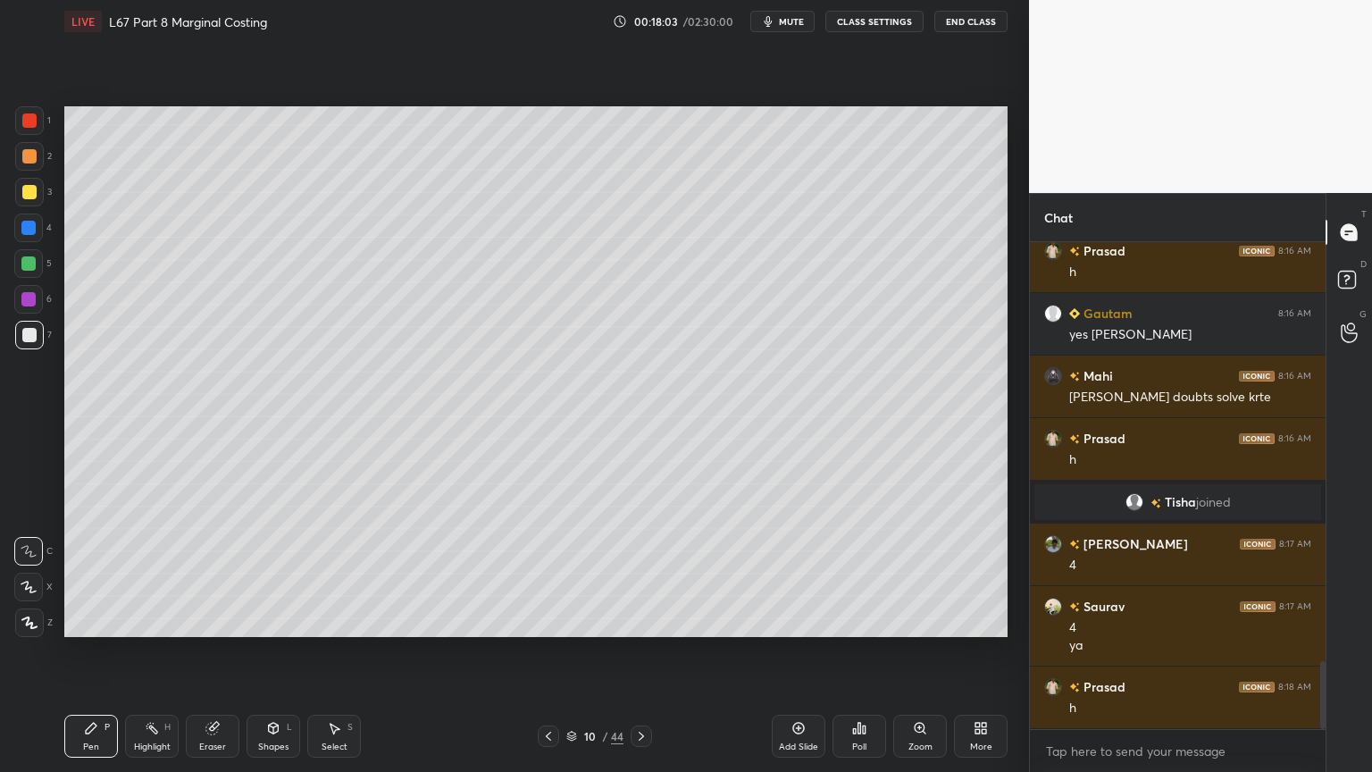
click at [33, 168] on div at bounding box center [29, 156] width 29 height 29
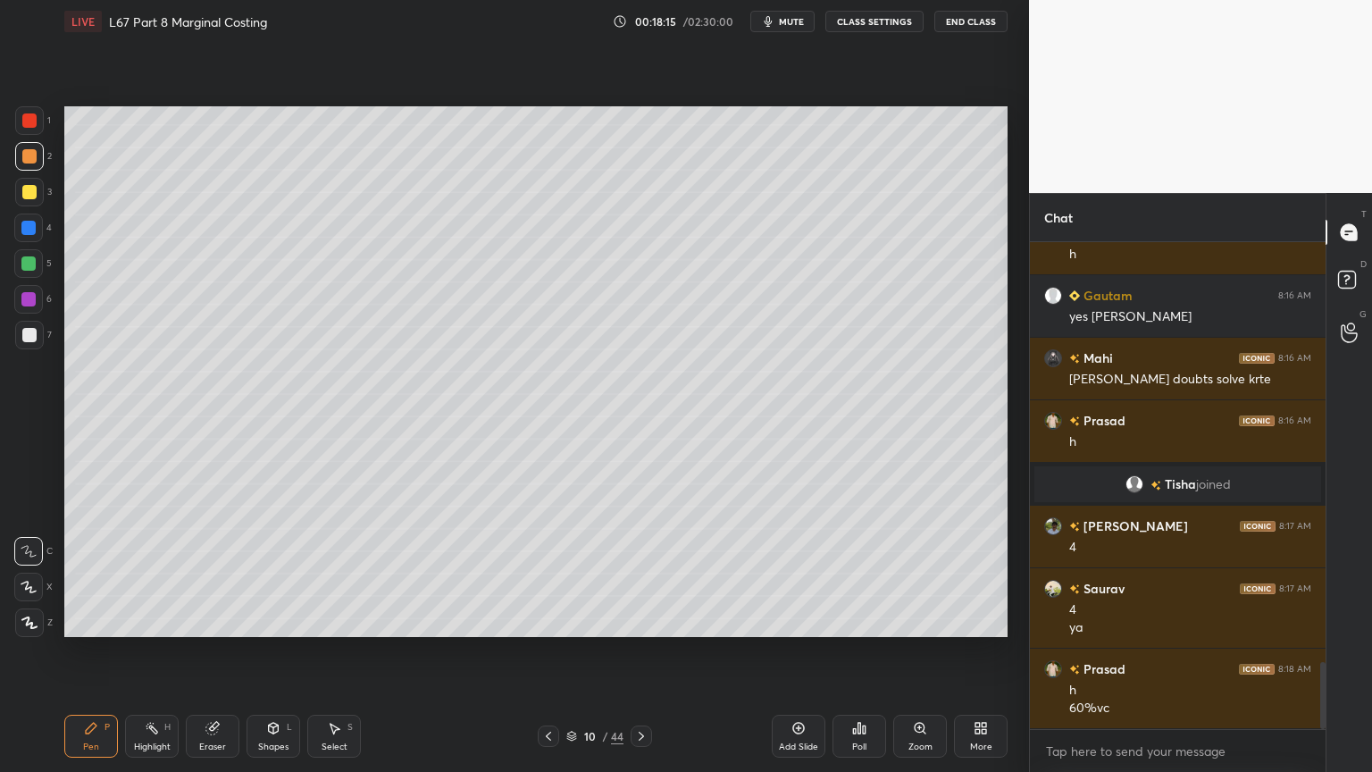
click at [270, 573] on icon at bounding box center [274, 726] width 10 height 3
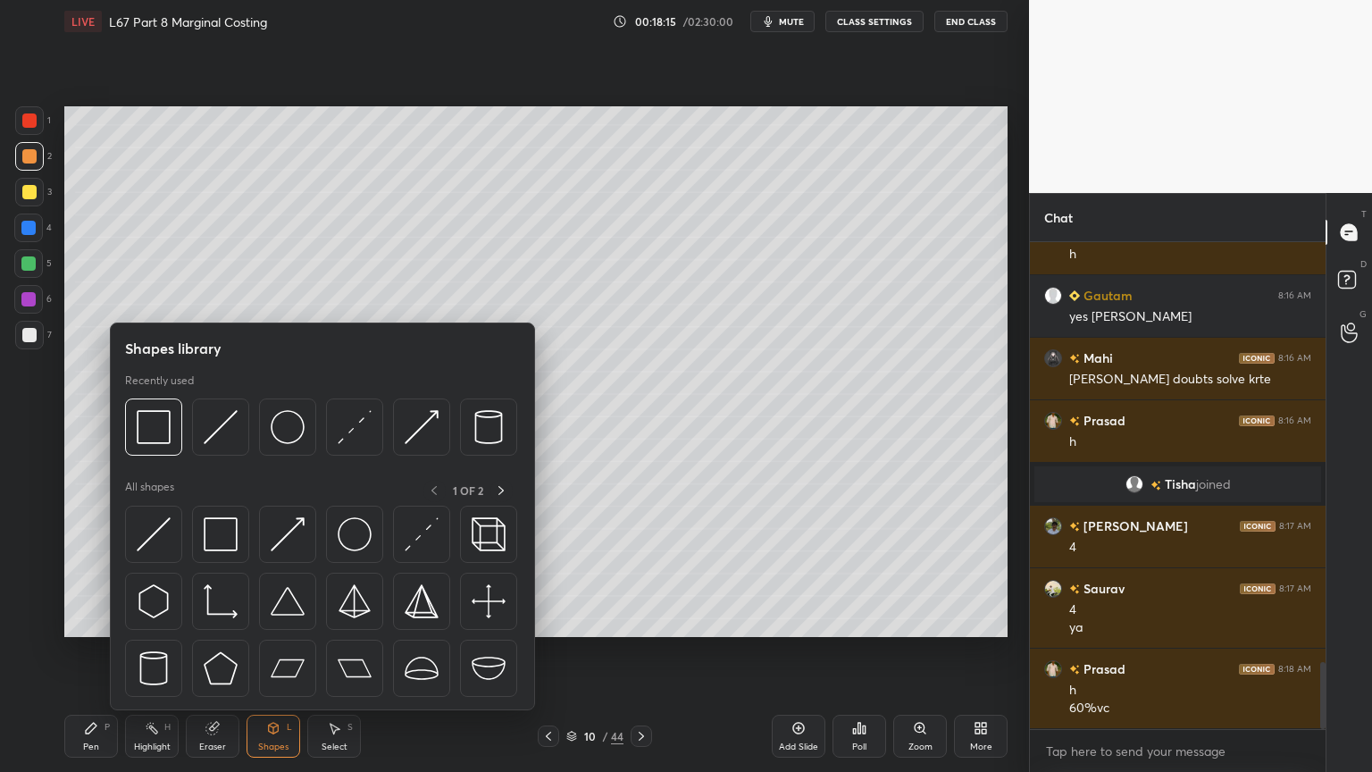
click at [218, 431] on img at bounding box center [221, 427] width 34 height 34
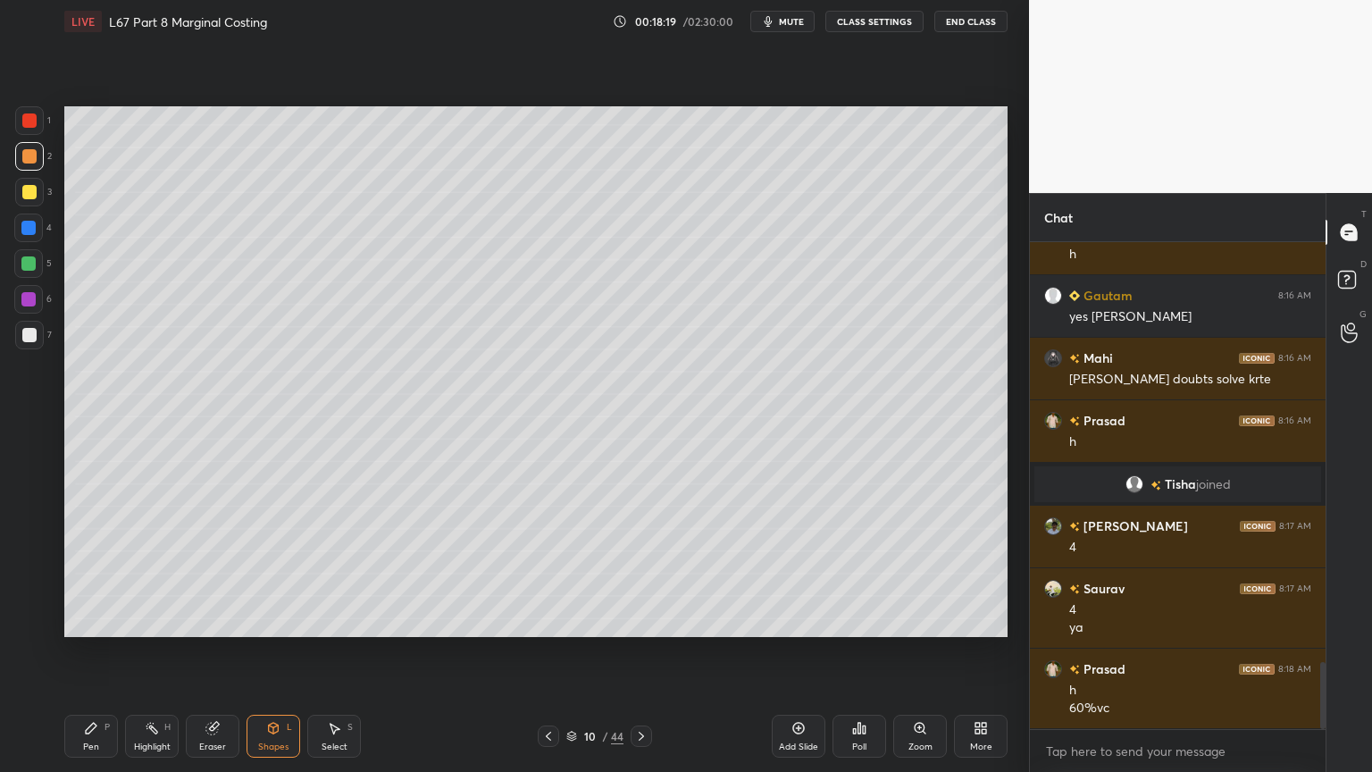
click at [25, 338] on div at bounding box center [29, 335] width 14 height 14
click at [90, 573] on div "Pen P" at bounding box center [91, 735] width 54 height 43
click at [35, 237] on div at bounding box center [28, 227] width 29 height 29
click at [290, 573] on div "Shapes L" at bounding box center [273, 735] width 54 height 43
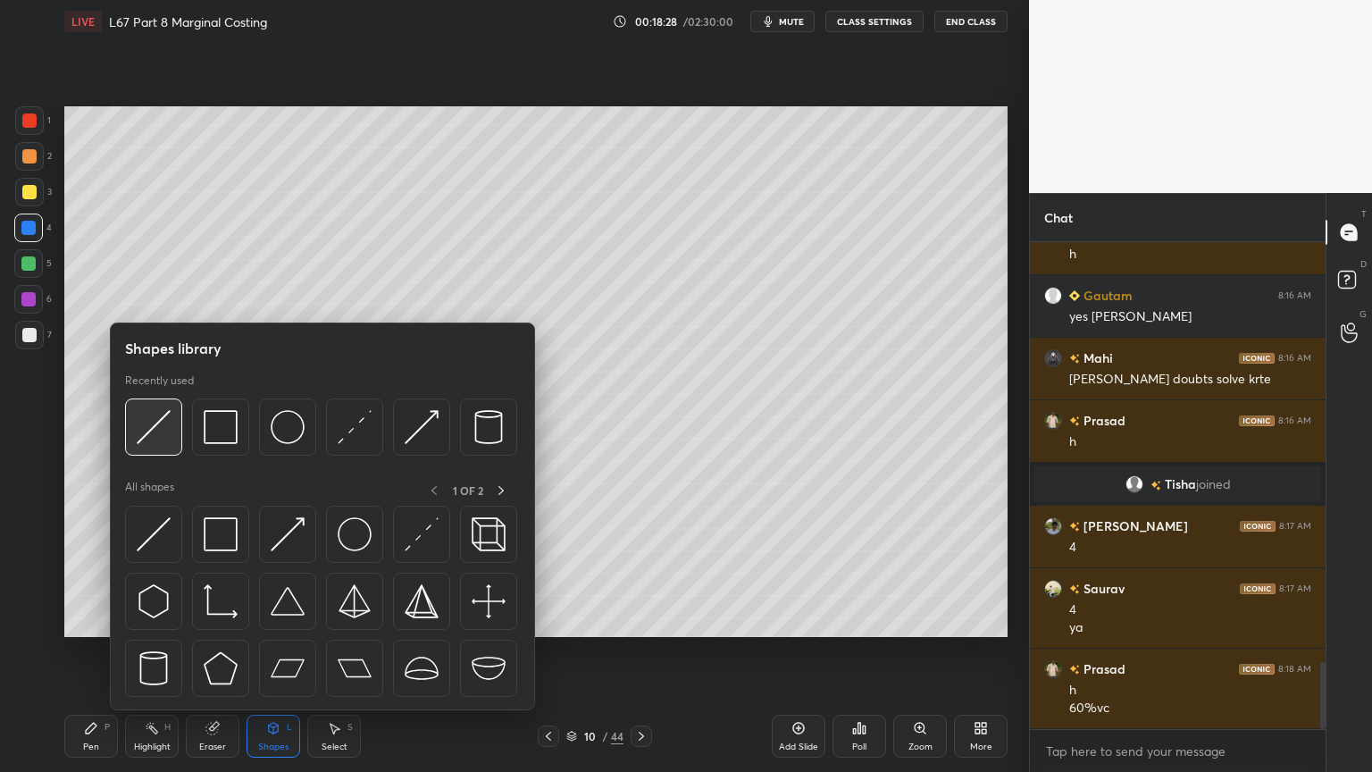
click at [157, 437] on img at bounding box center [154, 427] width 34 height 34
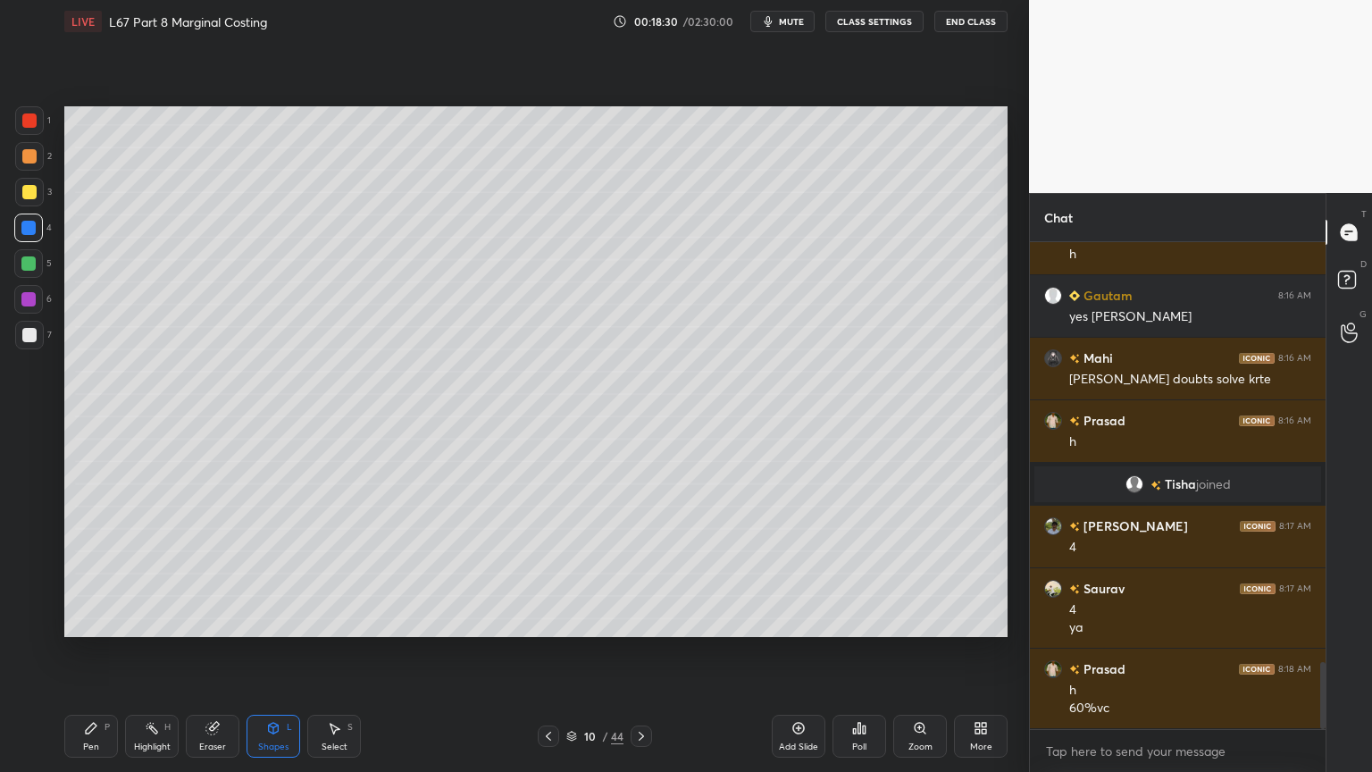
click at [31, 343] on div at bounding box center [29, 335] width 29 height 29
click at [89, 573] on div "Pen P" at bounding box center [91, 735] width 54 height 43
click at [543, 573] on icon at bounding box center [548, 736] width 14 height 14
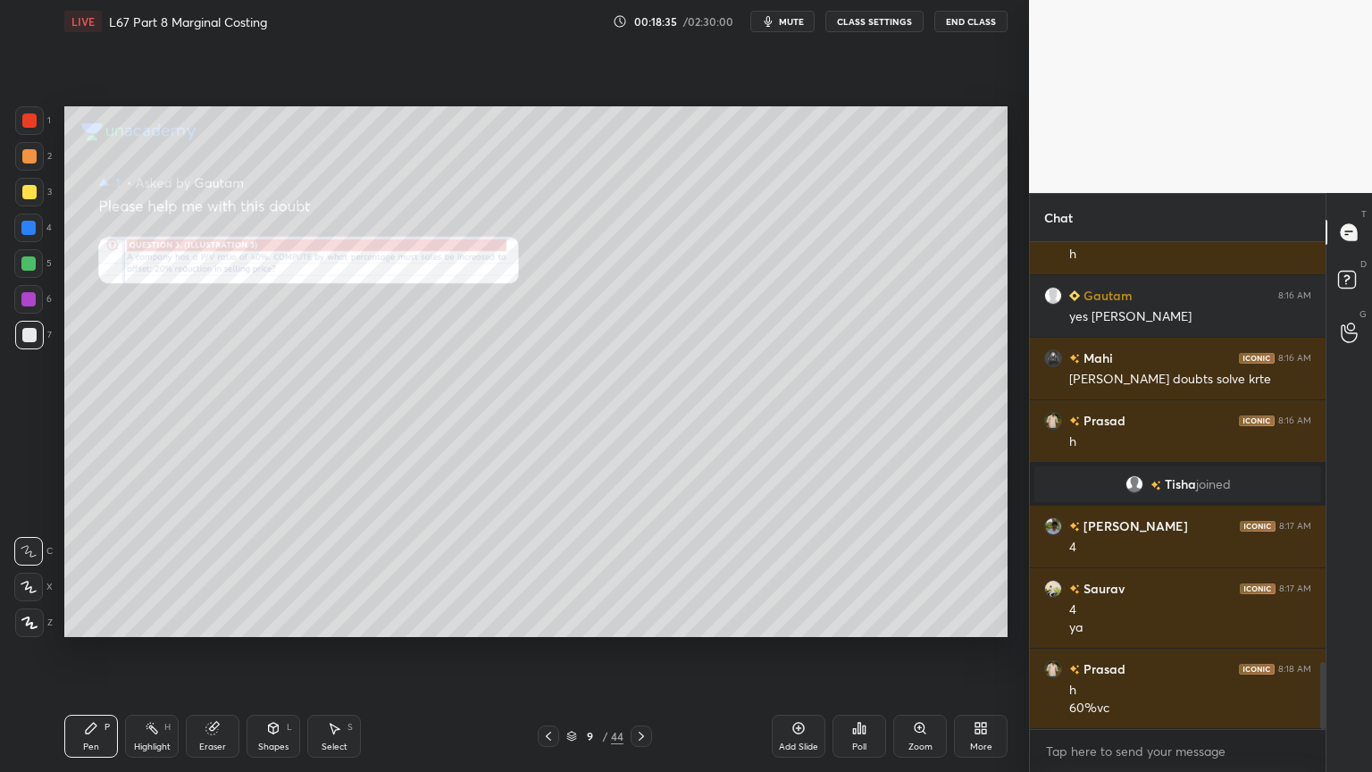
click at [918, 573] on icon at bounding box center [920, 728] width 14 height 14
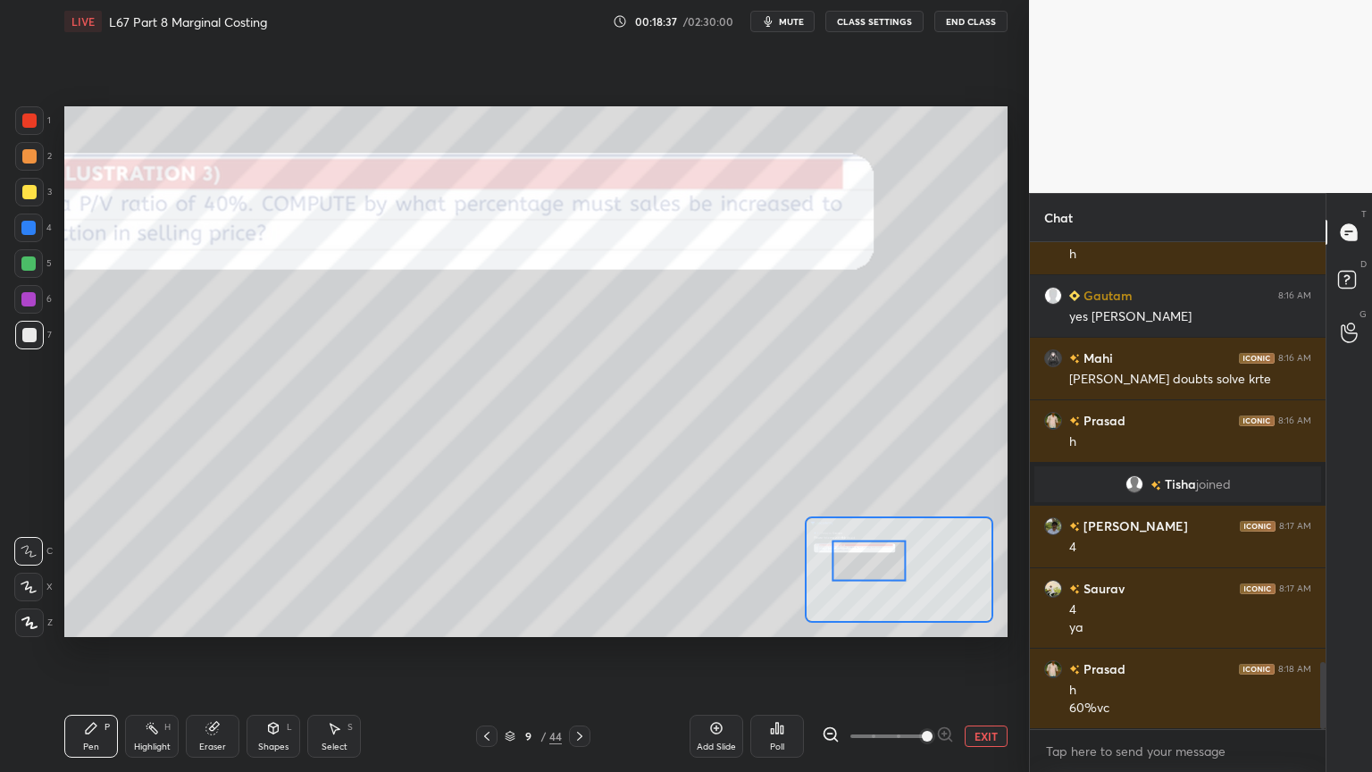
click at [582, 573] on icon at bounding box center [579, 736] width 14 height 14
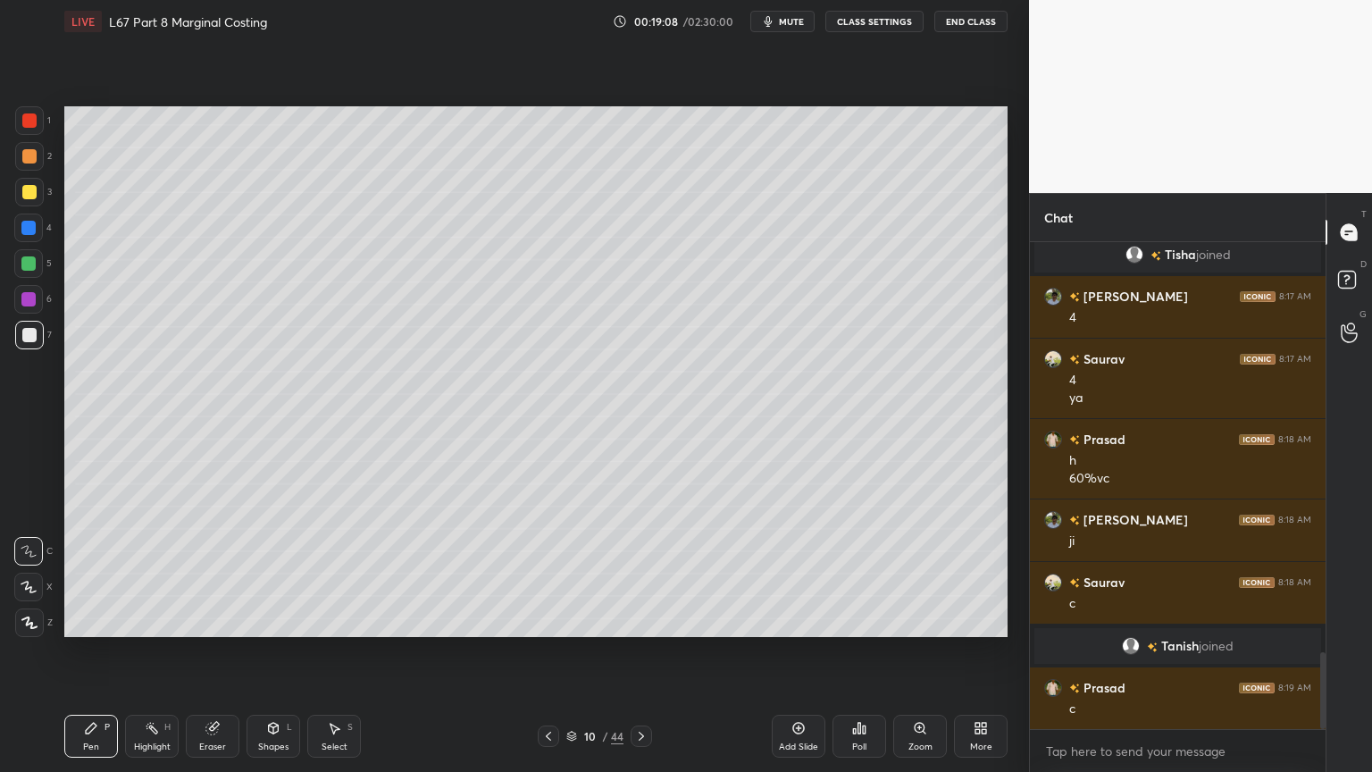
scroll to position [2603, 0]
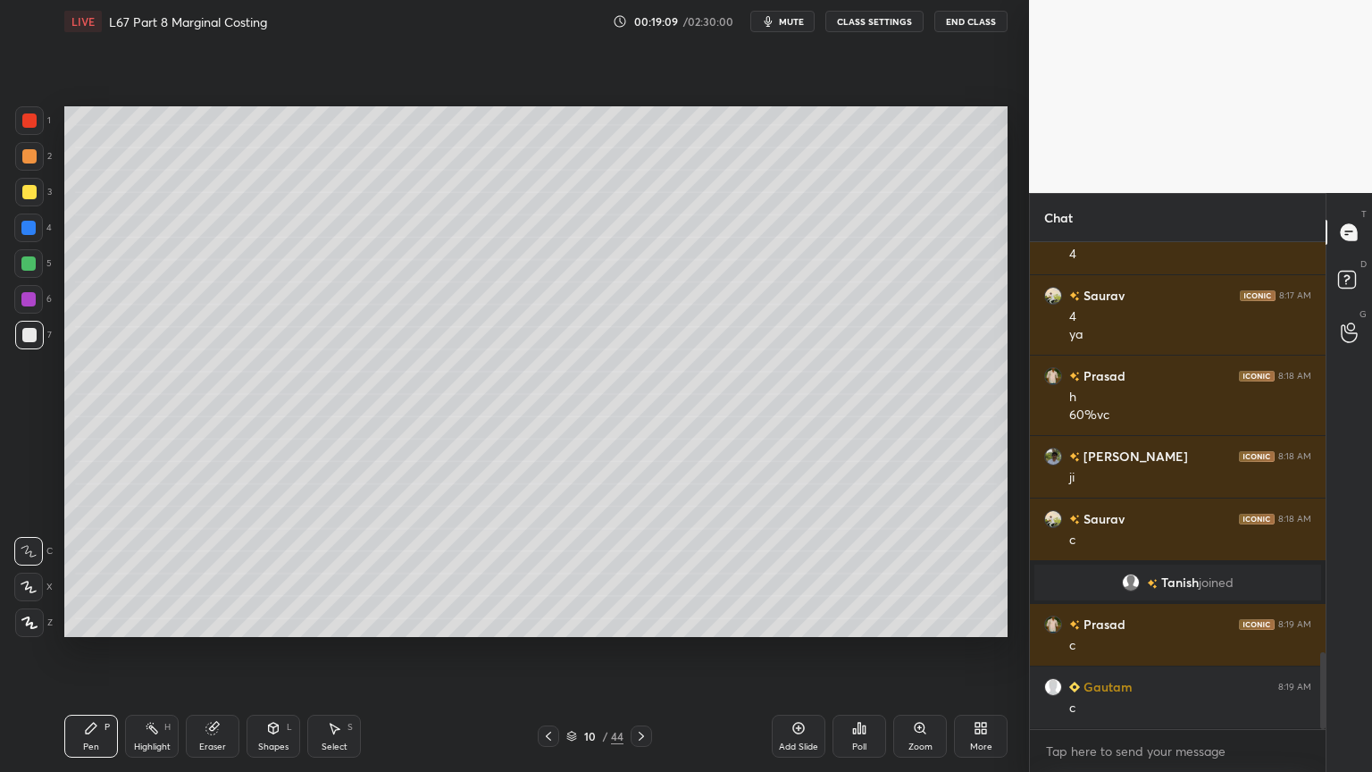
click at [546, 573] on icon at bounding box center [548, 736] width 14 height 14
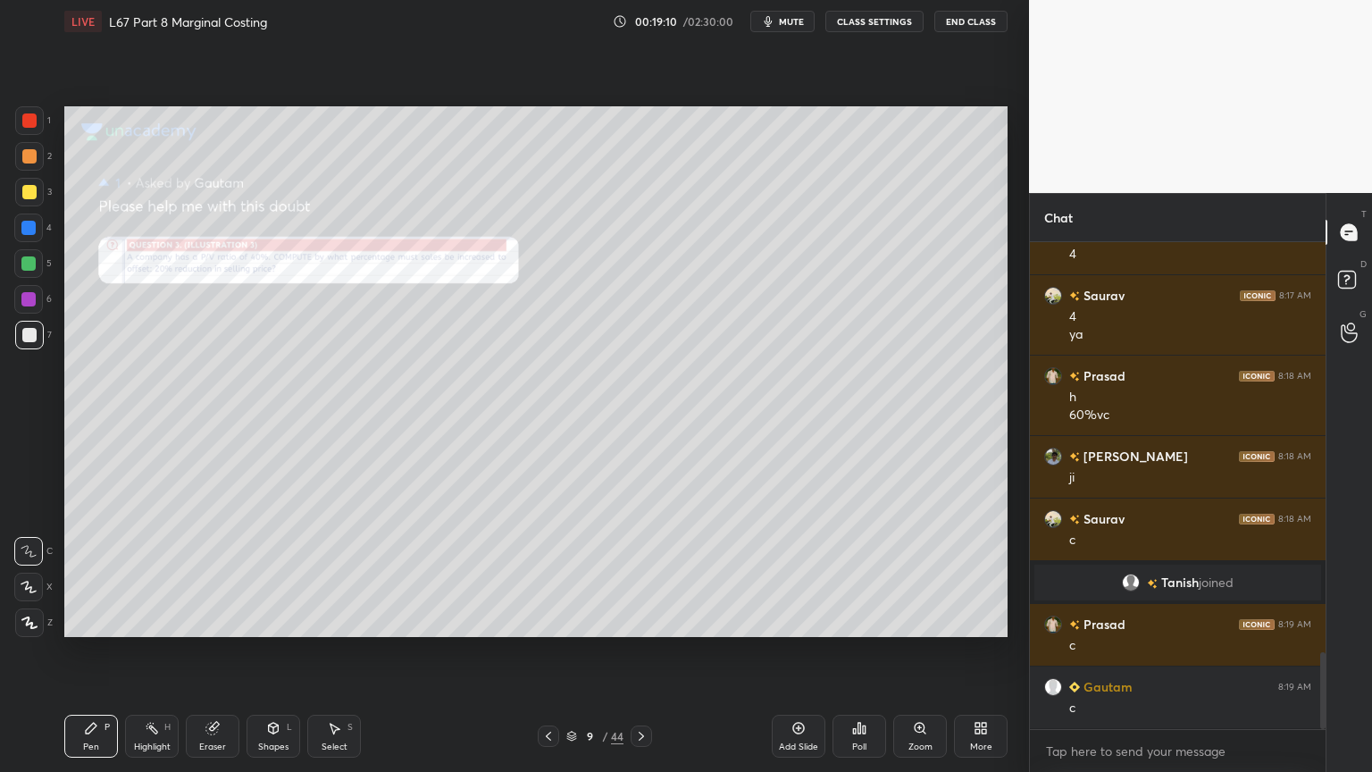
click at [925, 573] on icon at bounding box center [920, 728] width 14 height 14
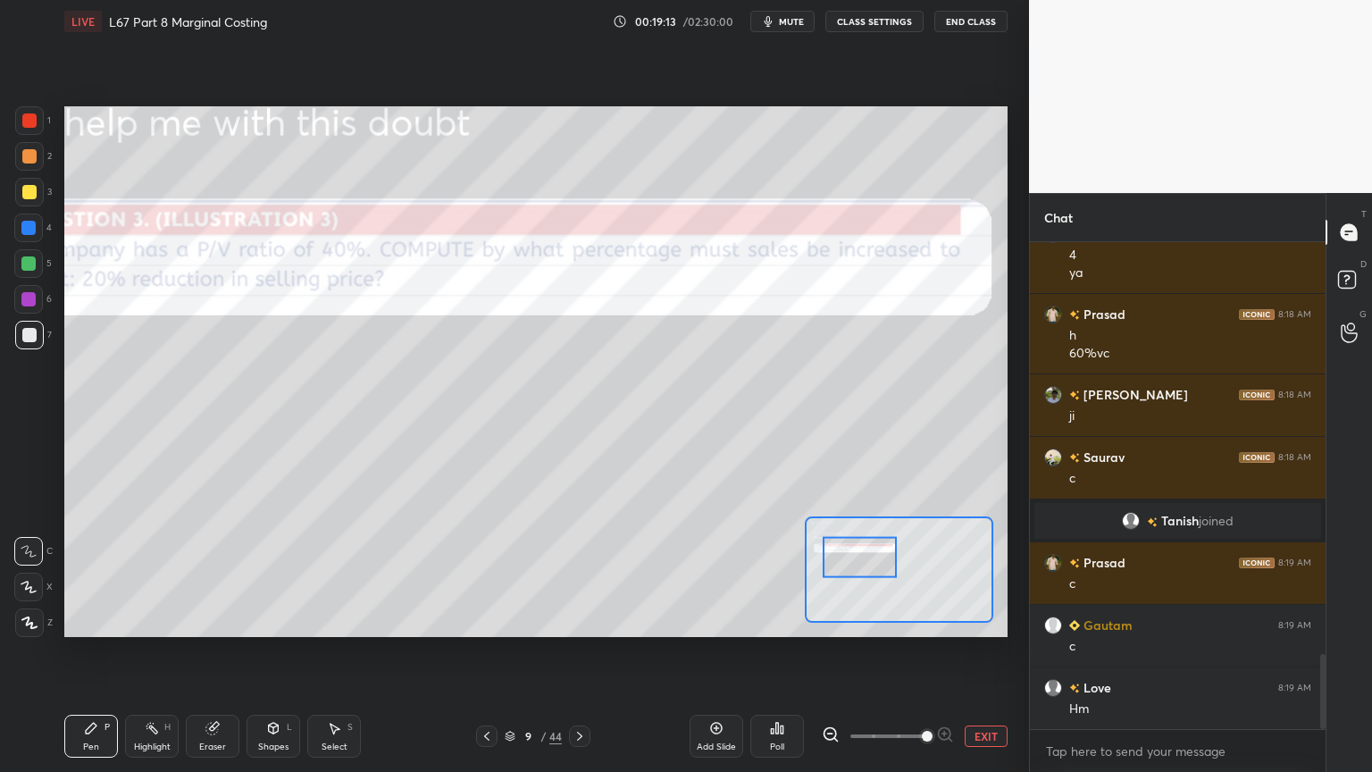
click at [830, 573] on icon at bounding box center [830, 733] width 4 height 0
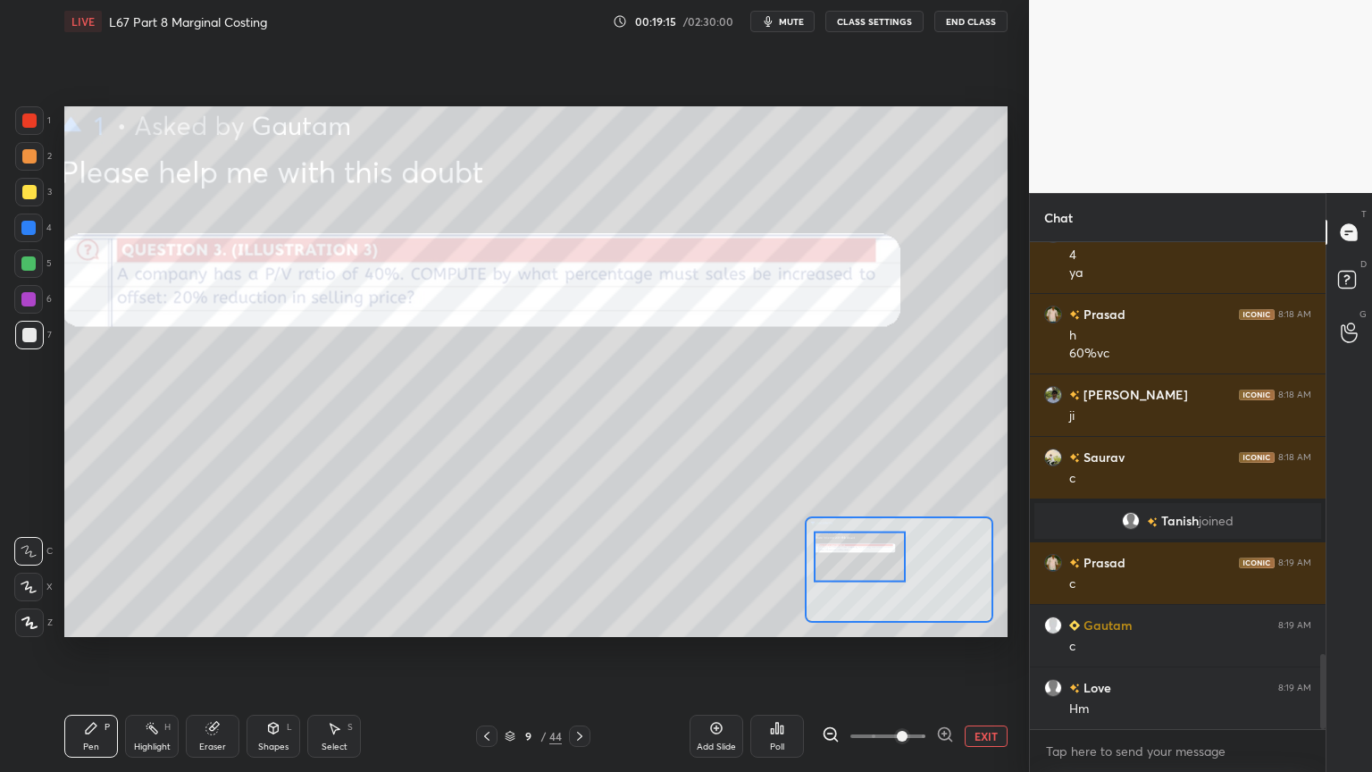
click at [124, 573] on div "Pen P Highlight H Eraser Shapes L Select S" at bounding box center [220, 735] width 313 height 43
click at [29, 124] on div at bounding box center [29, 120] width 14 height 14
click at [580, 573] on icon at bounding box center [579, 736] width 14 height 14
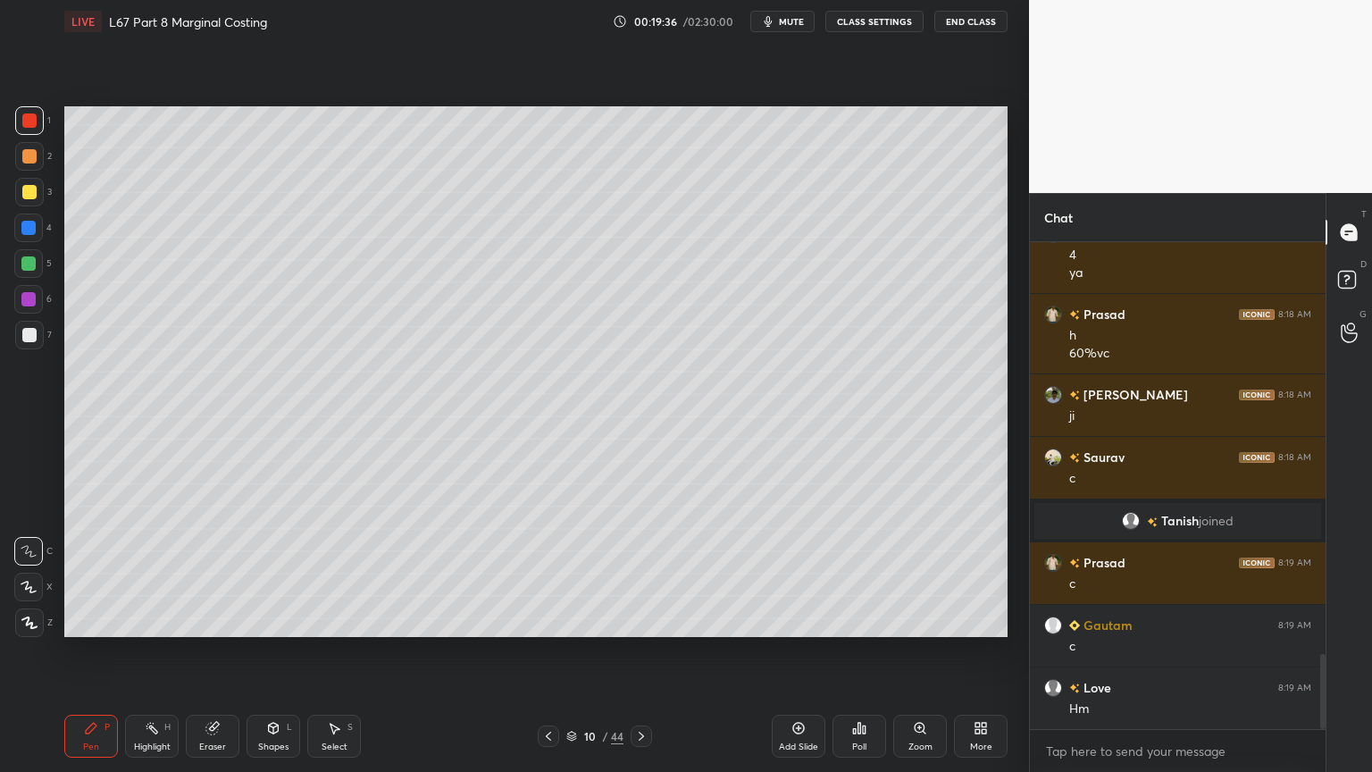
click at [104, 573] on div "Pen P" at bounding box center [91, 735] width 54 height 43
click at [30, 280] on div "5" at bounding box center [33, 267] width 38 height 36
click at [32, 337] on div at bounding box center [29, 335] width 14 height 14
click at [35, 165] on div at bounding box center [29, 156] width 29 height 29
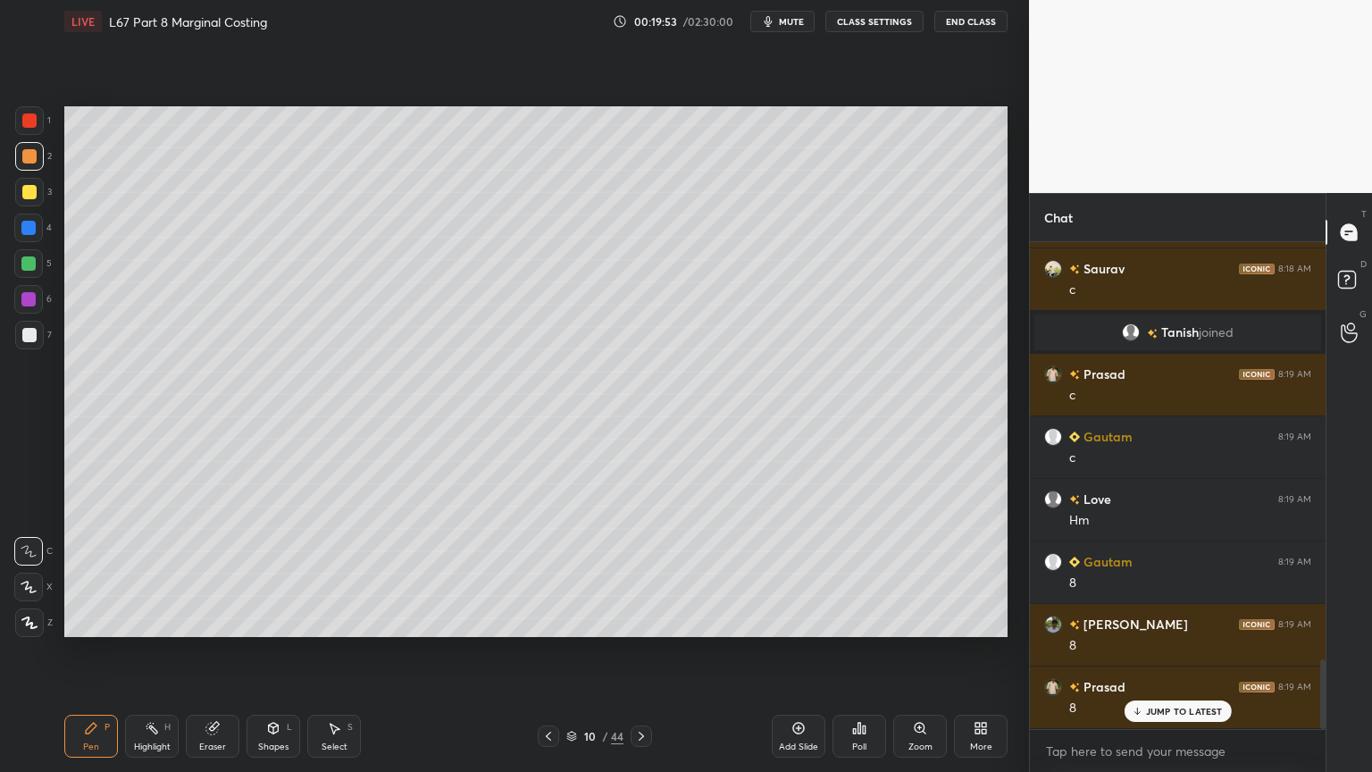
scroll to position [2915, 0]
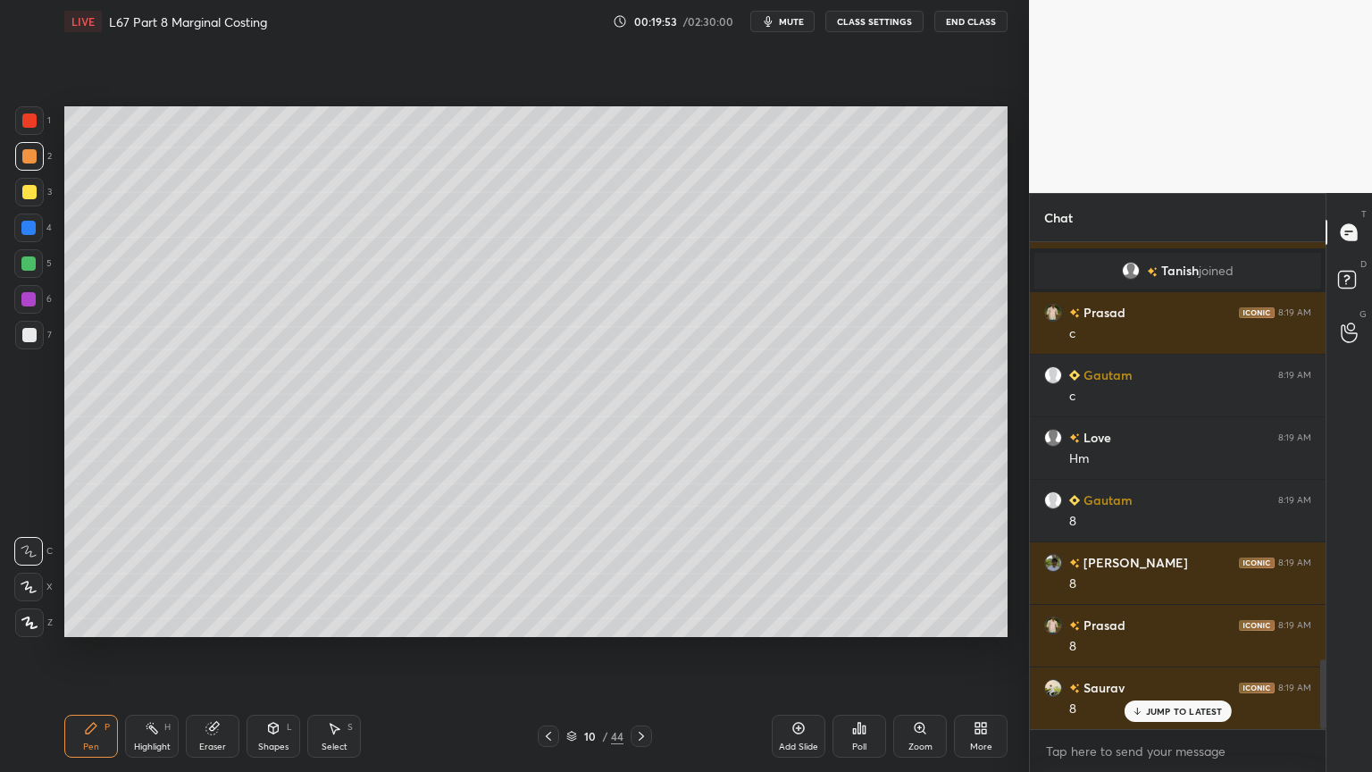
click at [280, 573] on div "Shapes L" at bounding box center [273, 735] width 54 height 43
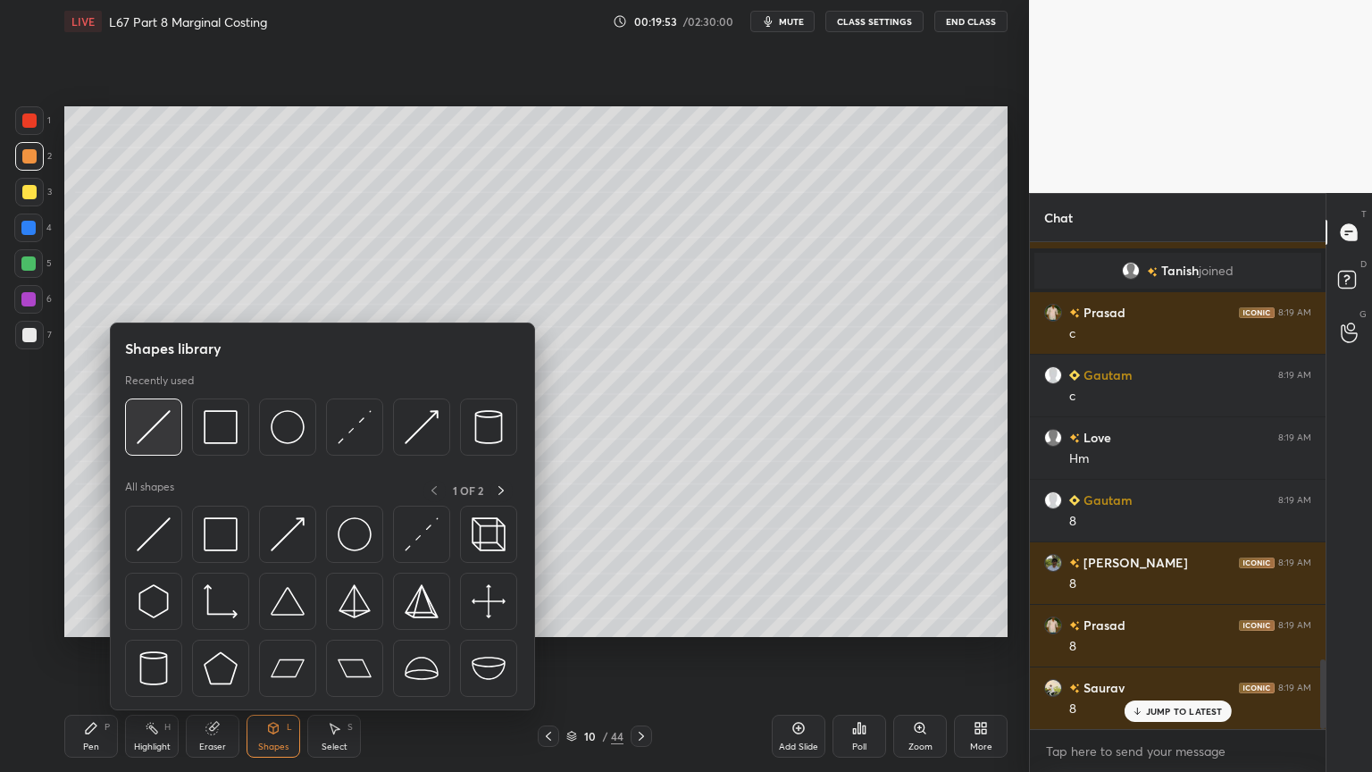
click at [160, 439] on img at bounding box center [154, 427] width 34 height 34
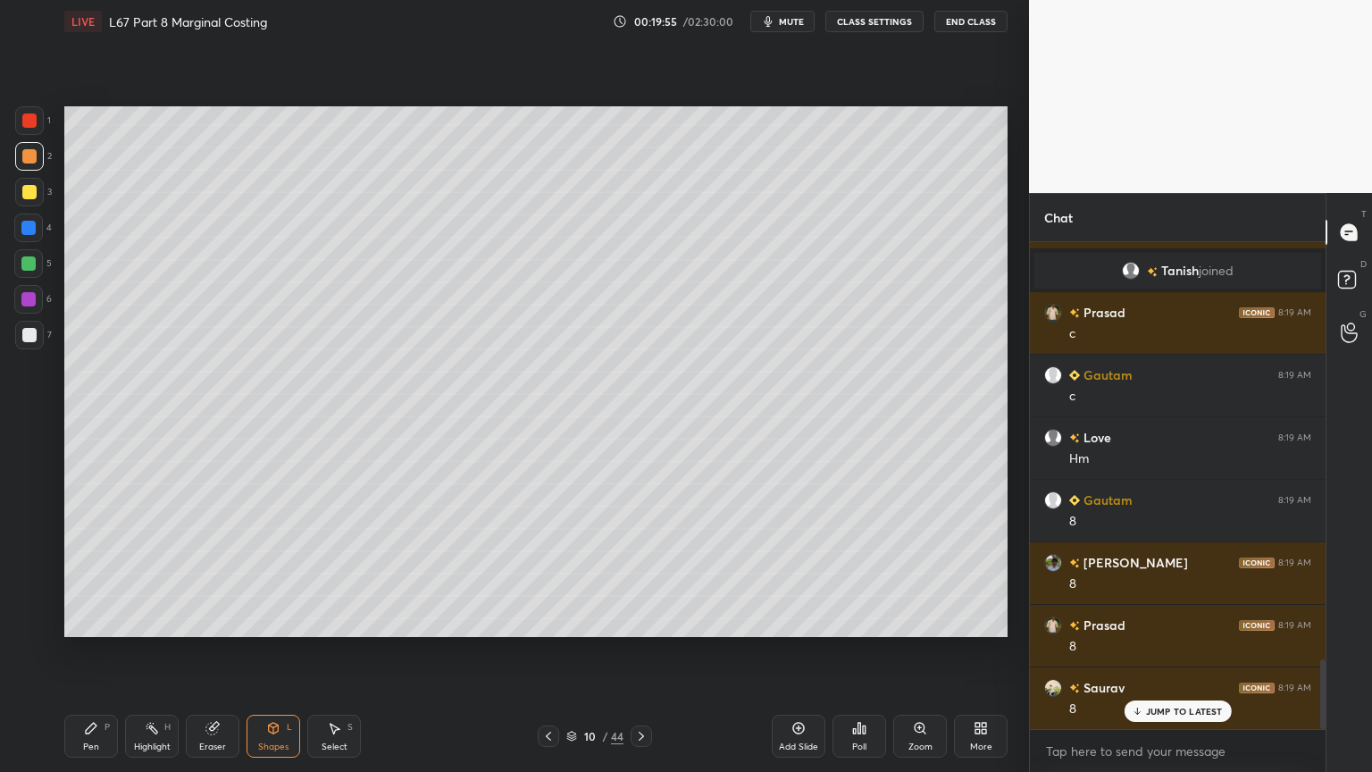
click at [36, 335] on div at bounding box center [29, 335] width 29 height 29
click at [132, 573] on div "Highlight H" at bounding box center [152, 735] width 54 height 43
click at [84, 573] on icon at bounding box center [91, 728] width 14 height 14
click at [20, 227] on div at bounding box center [28, 227] width 29 height 29
click at [267, 573] on icon at bounding box center [273, 728] width 14 height 14
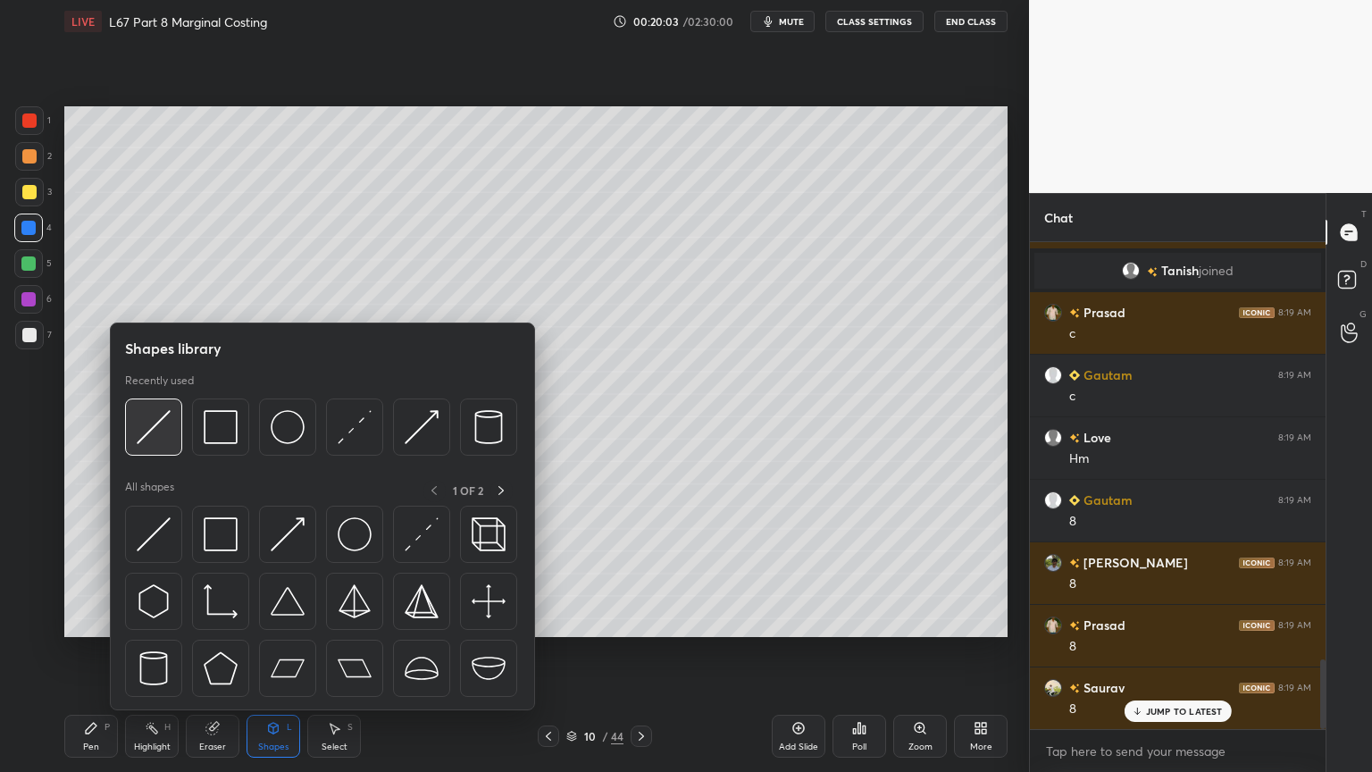
click at [157, 422] on img at bounding box center [154, 427] width 34 height 34
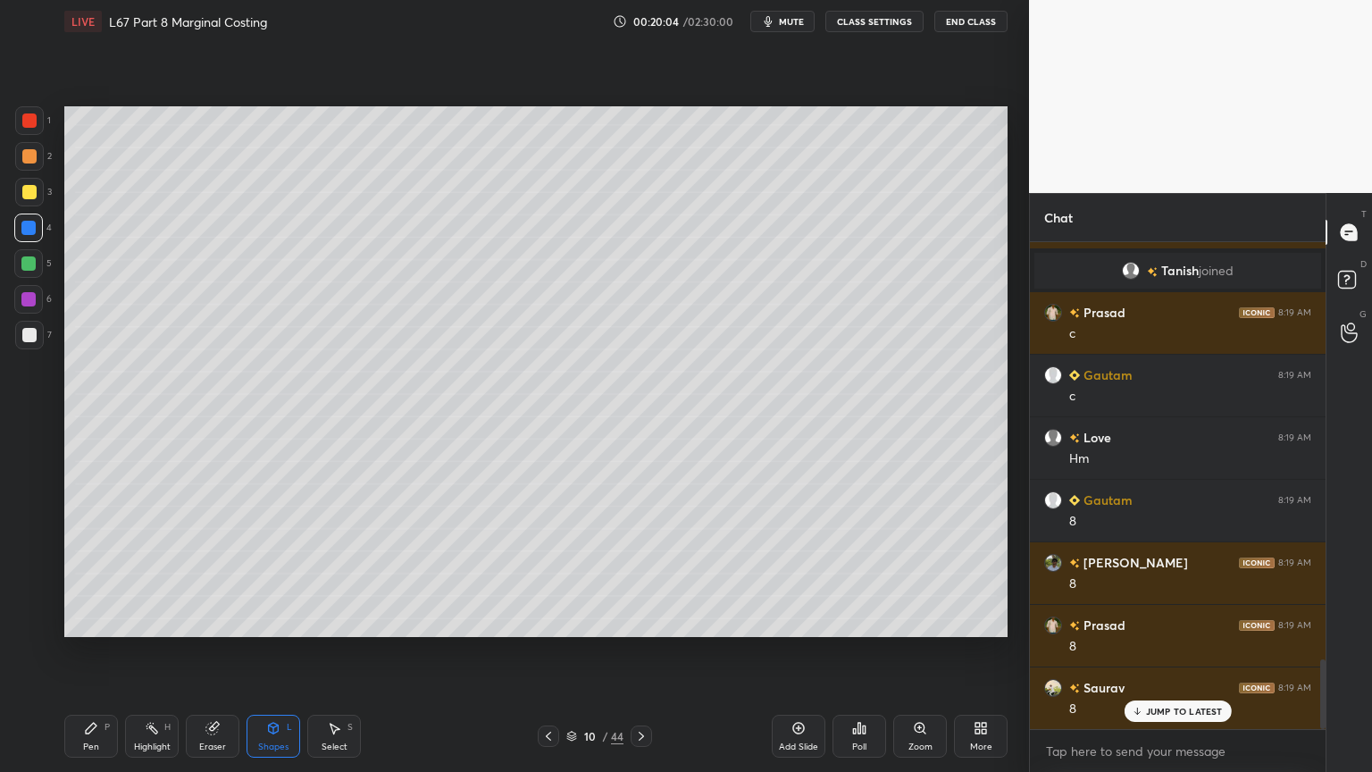
click at [68, 573] on div "Pen P" at bounding box center [91, 735] width 54 height 43
click at [37, 329] on div at bounding box center [29, 335] width 29 height 29
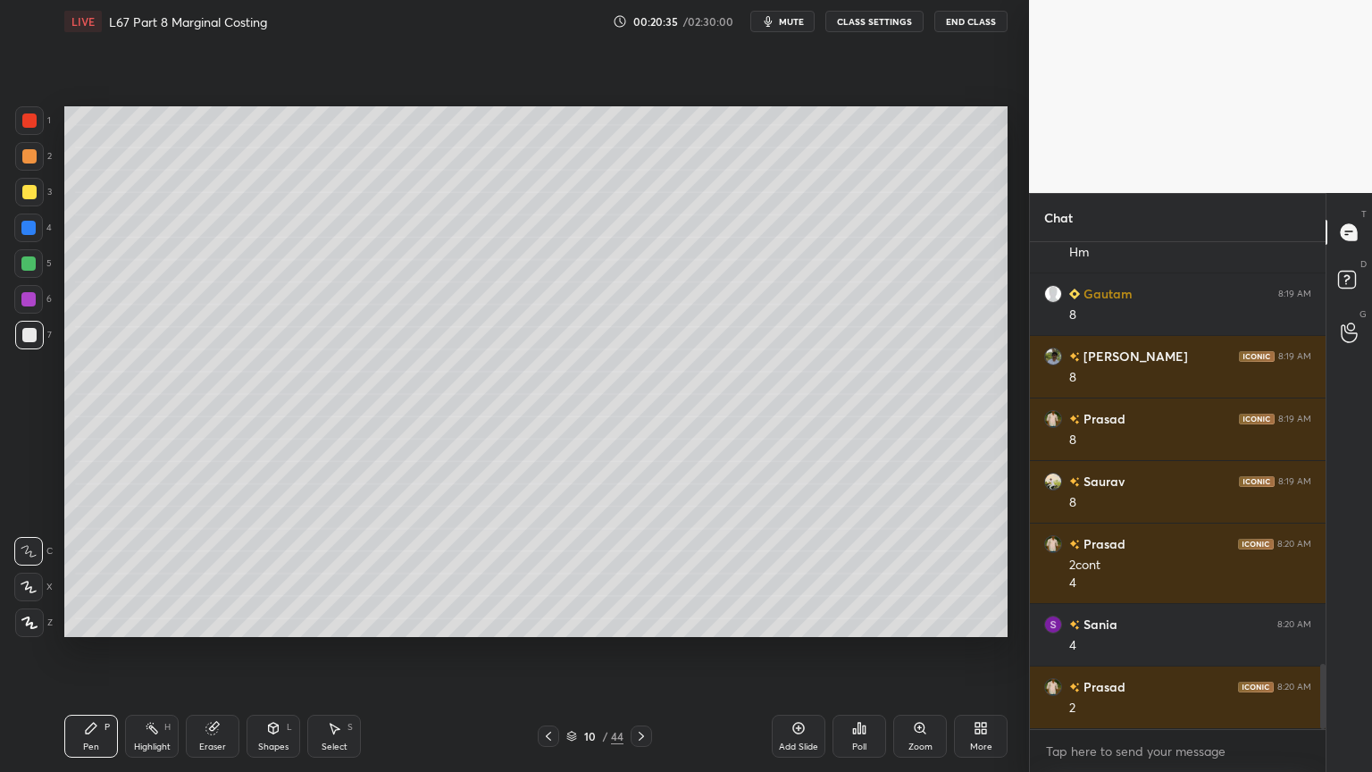
scroll to position [3183, 0]
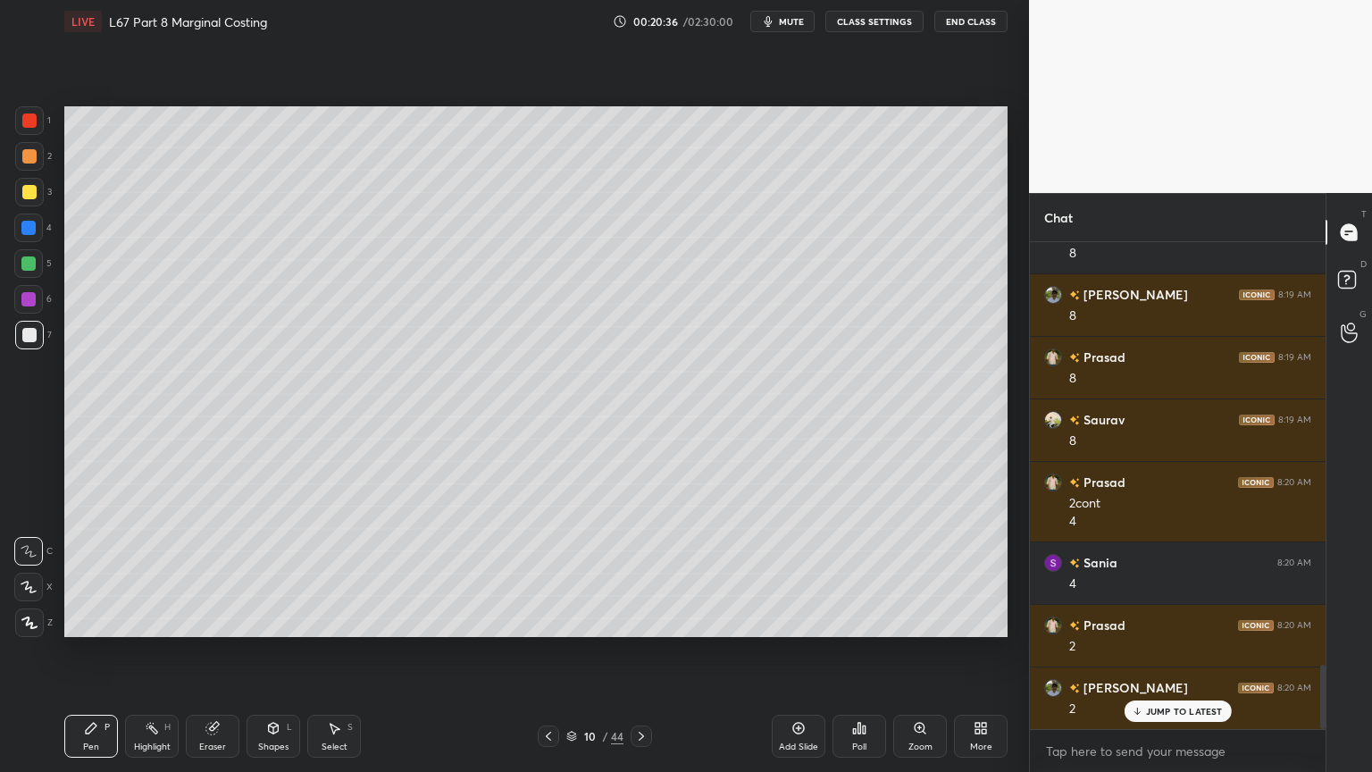
click at [30, 163] on div at bounding box center [29, 156] width 14 height 14
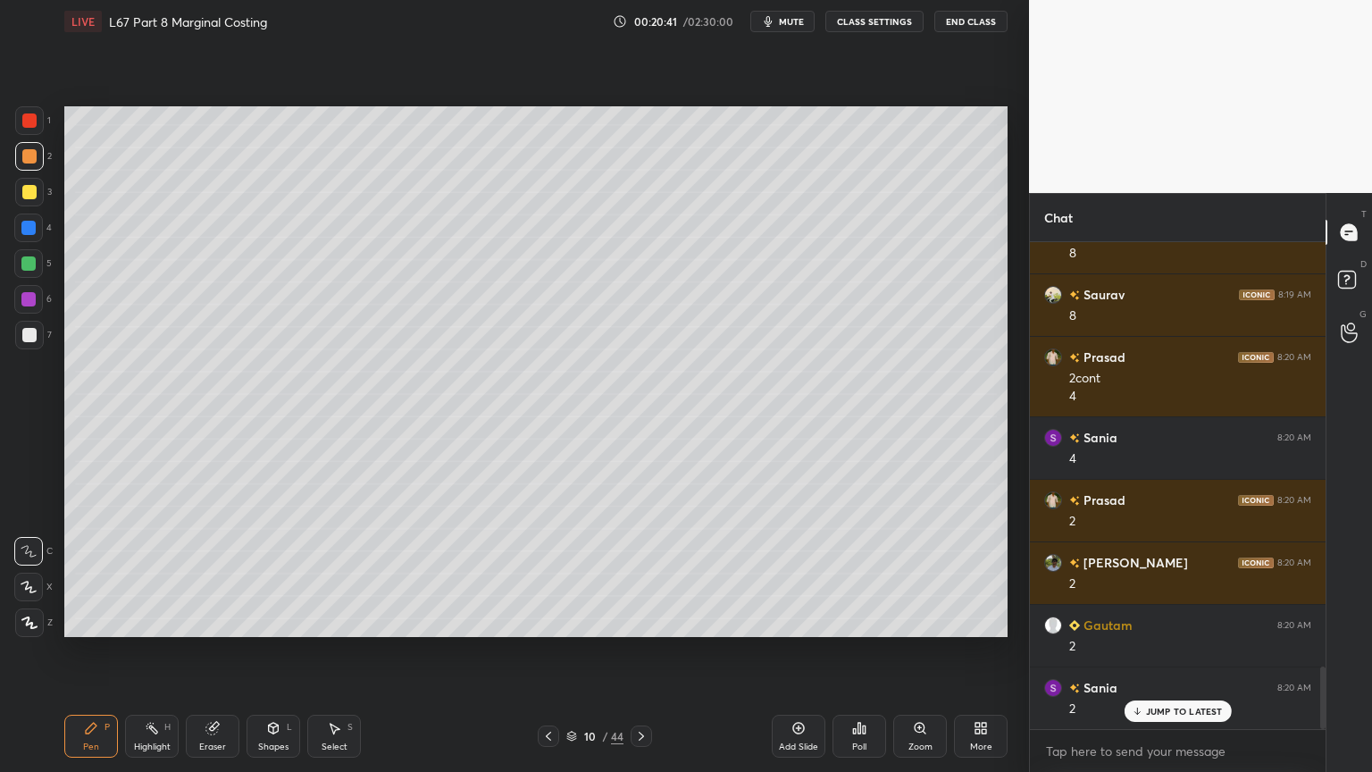
click at [271, 573] on div "Shapes L" at bounding box center [273, 735] width 54 height 43
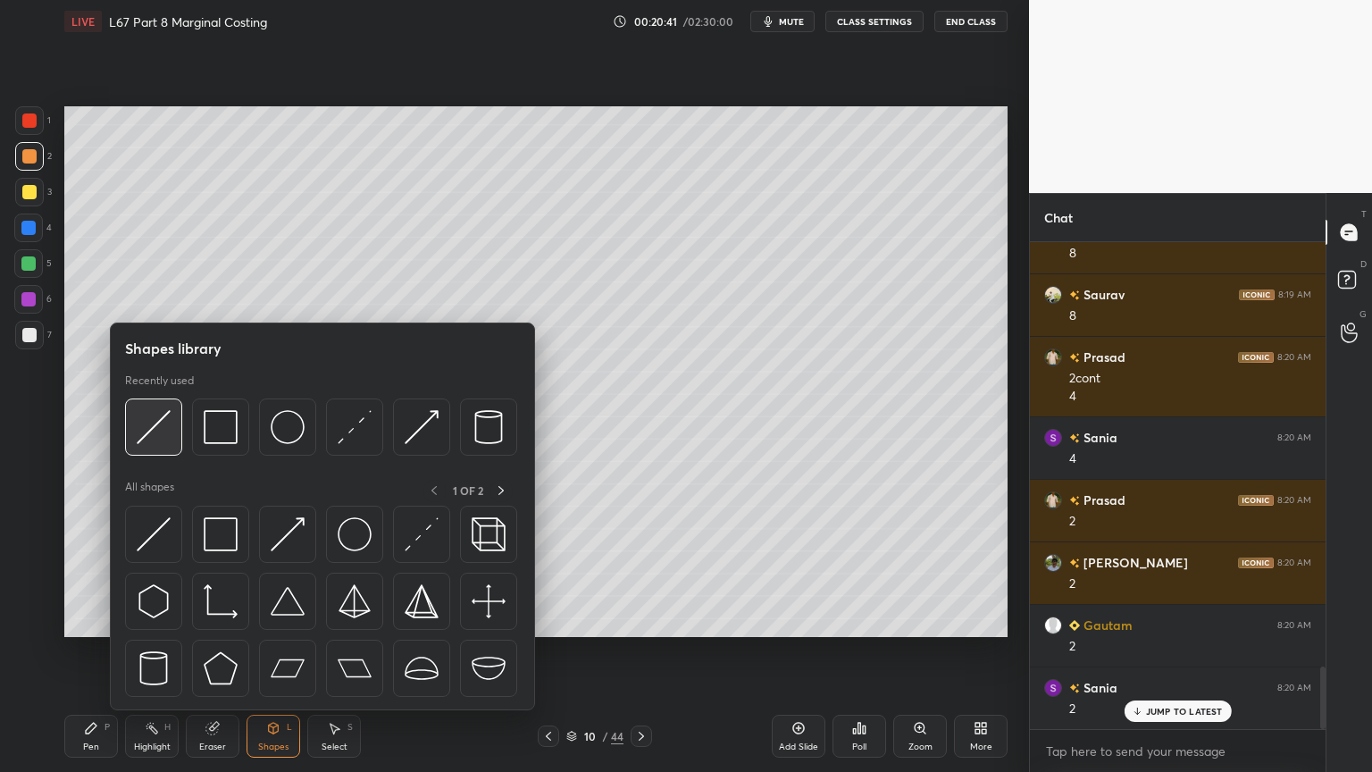
click at [142, 437] on img at bounding box center [154, 427] width 34 height 34
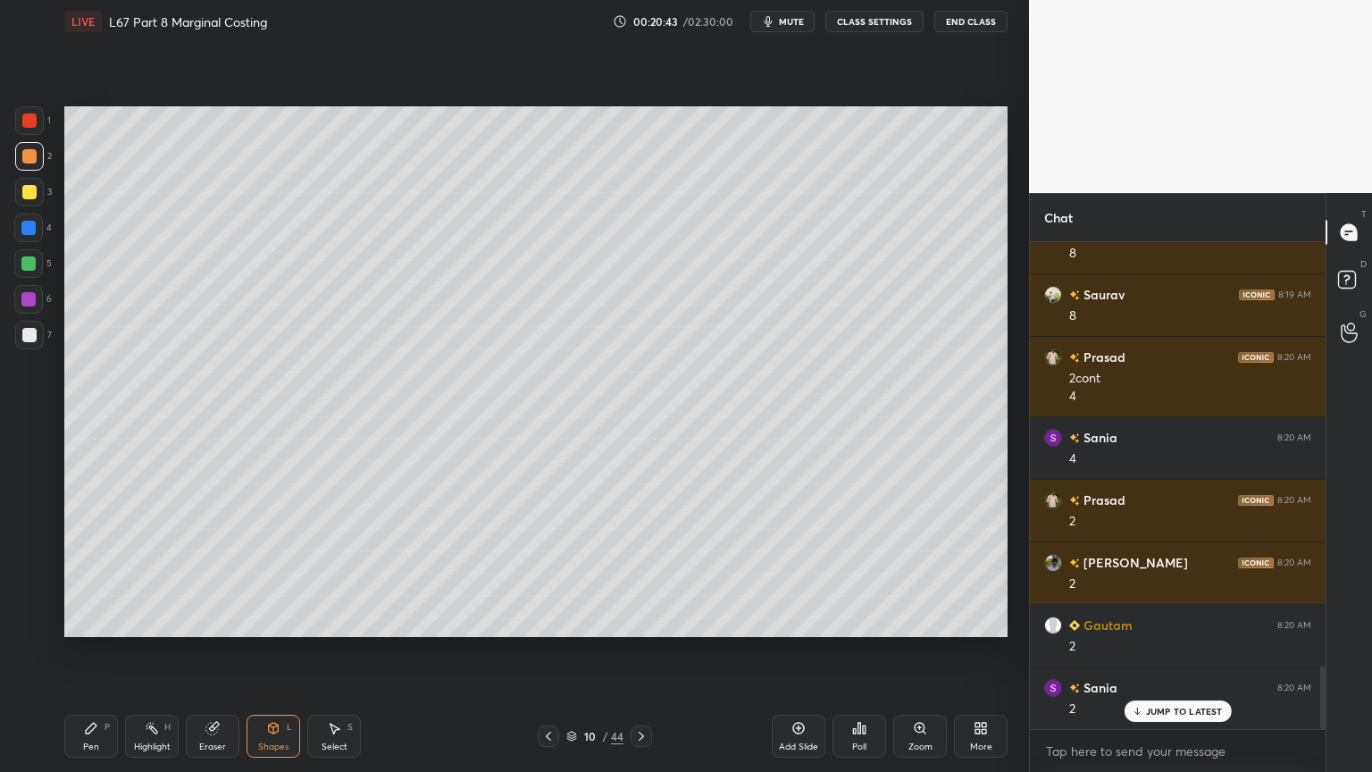
click at [25, 329] on div at bounding box center [29, 335] width 14 height 14
click at [89, 573] on div "Pen" at bounding box center [91, 746] width 16 height 9
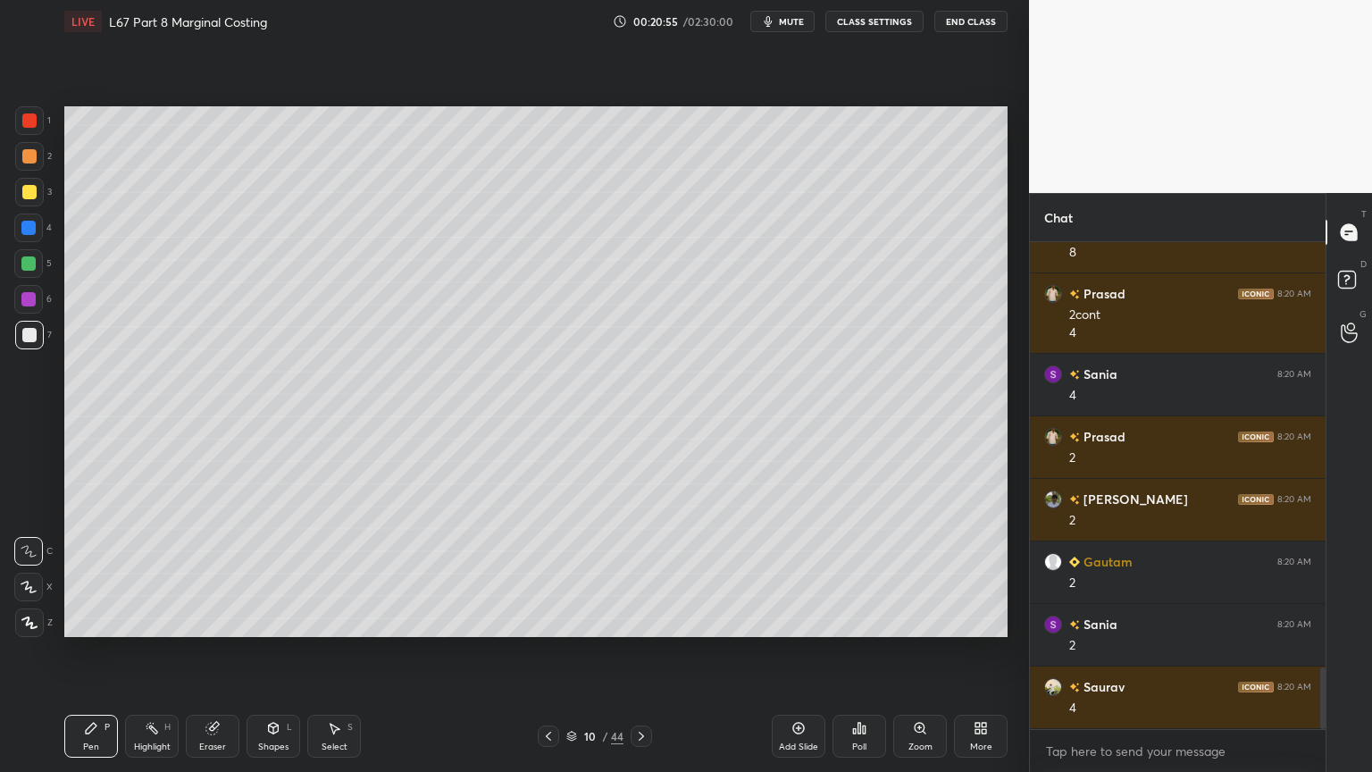
click at [30, 236] on div at bounding box center [28, 227] width 29 height 29
click at [261, 573] on div "Shapes L" at bounding box center [273, 735] width 54 height 43
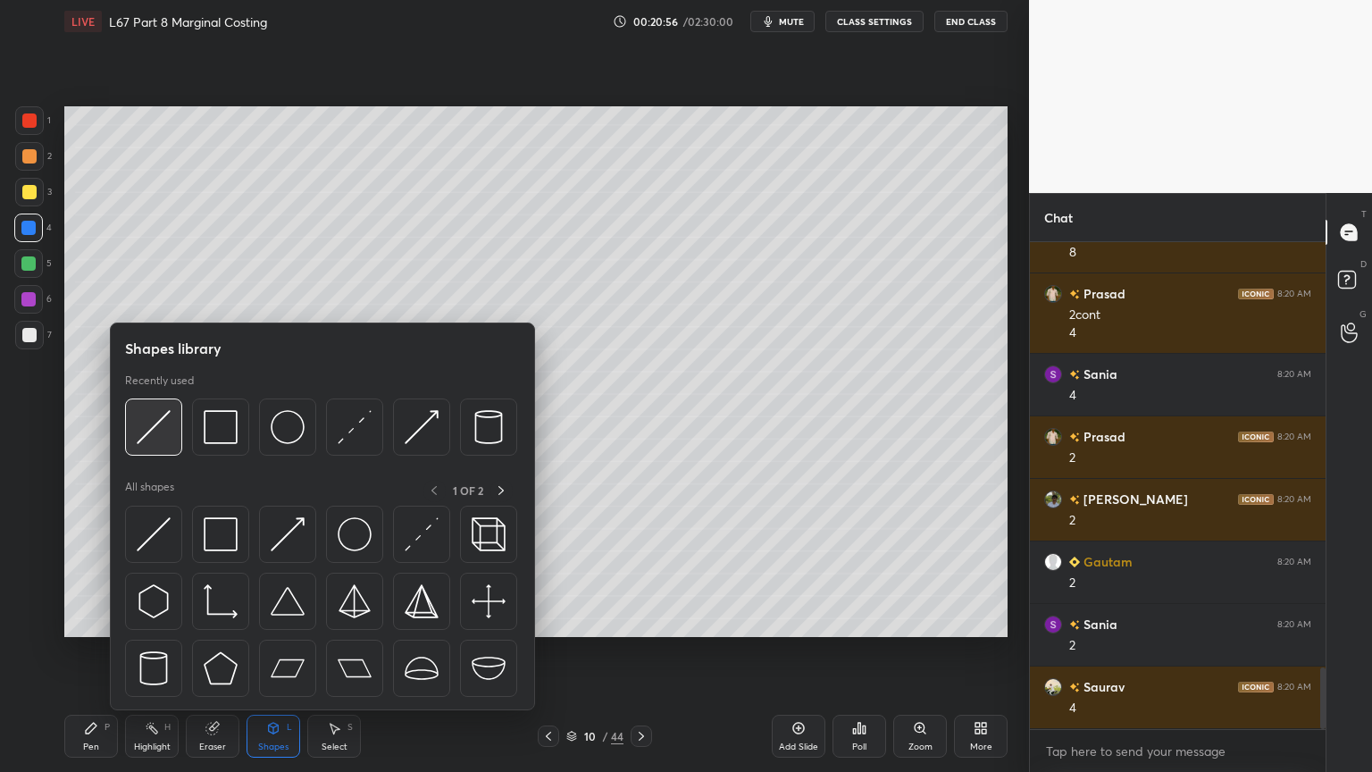
click at [166, 436] on img at bounding box center [154, 427] width 34 height 34
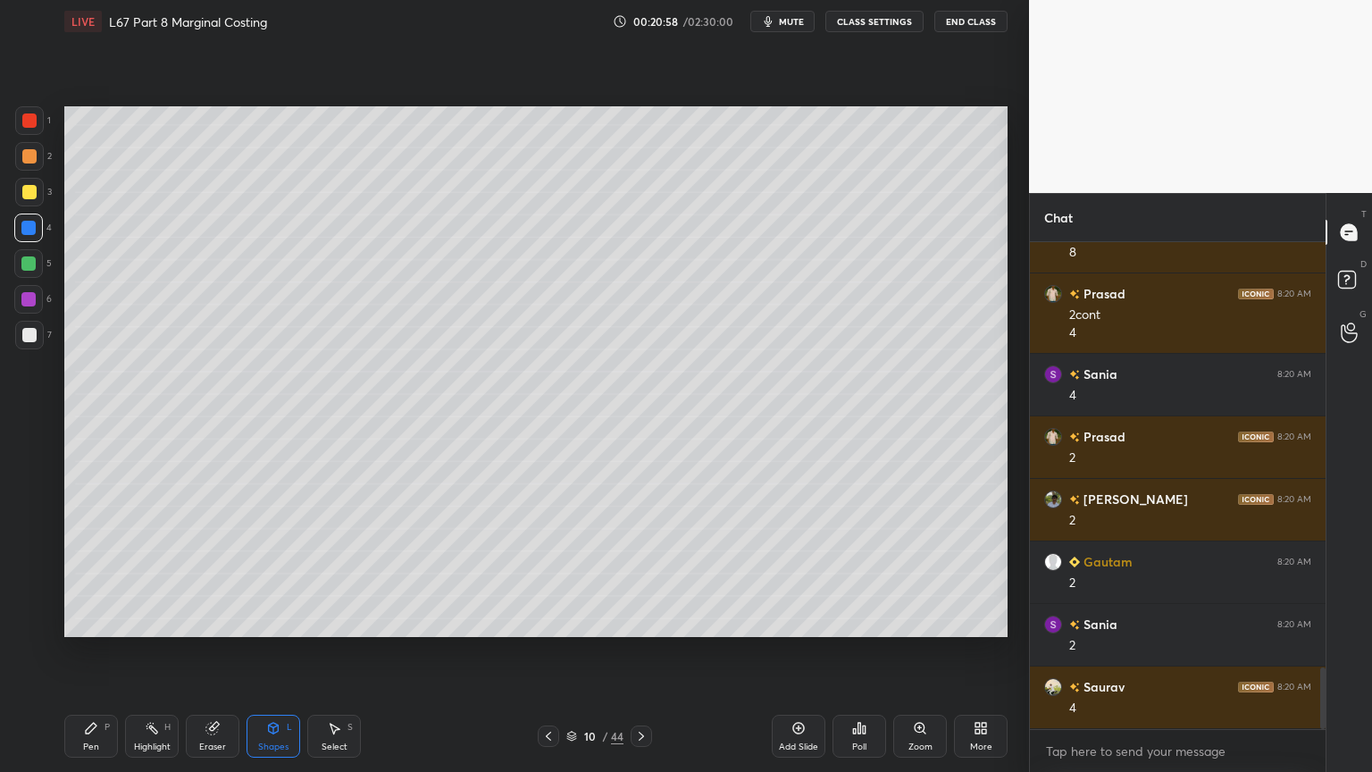
click at [88, 573] on icon at bounding box center [91, 727] width 11 height 11
click at [19, 116] on div at bounding box center [29, 120] width 29 height 29
click at [259, 573] on div "Shapes L" at bounding box center [273, 735] width 54 height 43
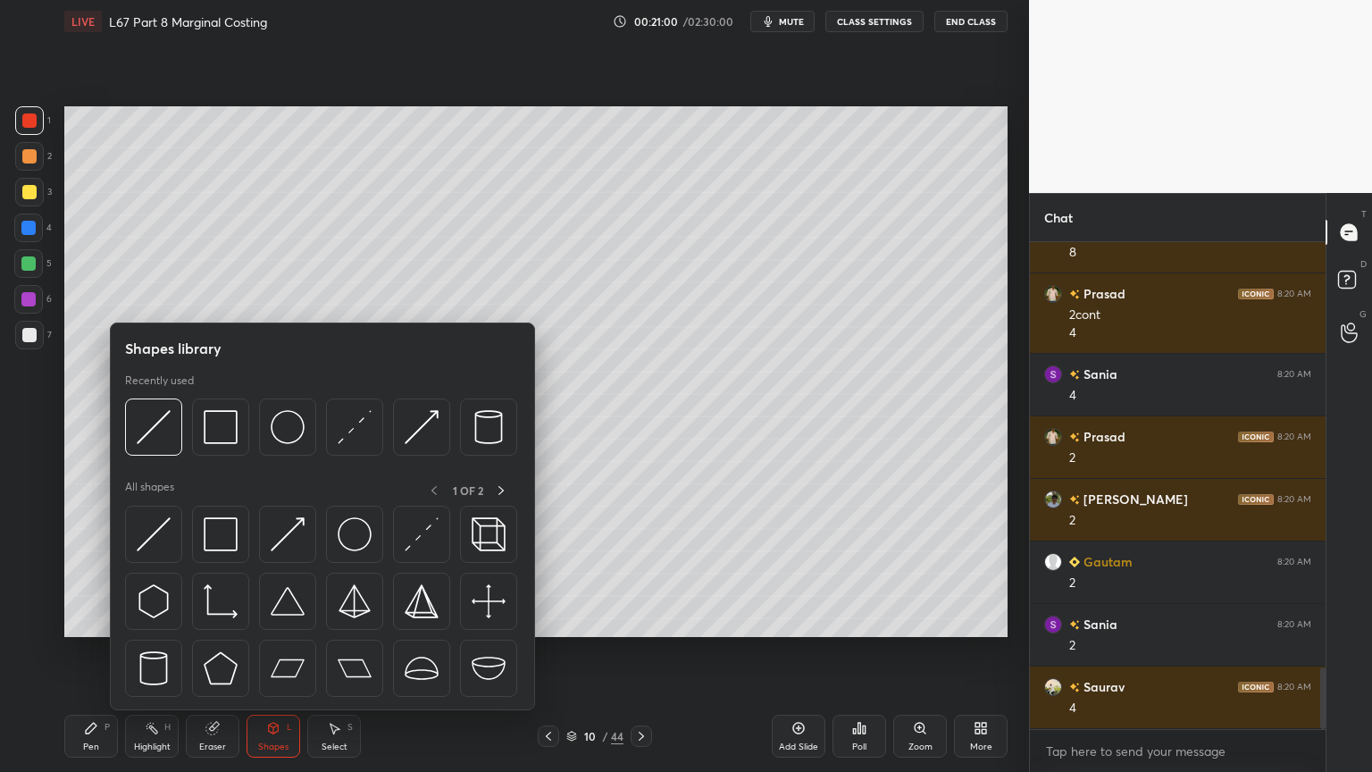
click at [222, 430] on img at bounding box center [221, 427] width 34 height 34
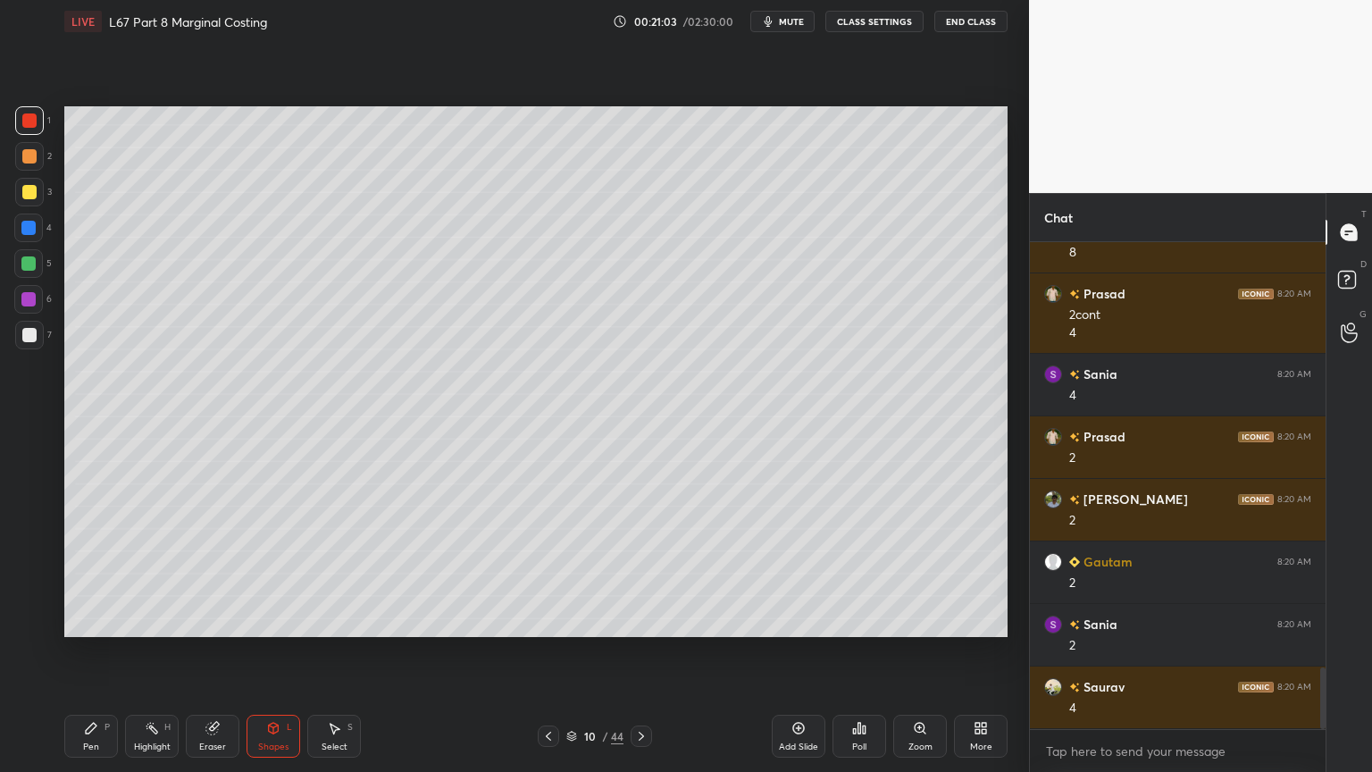
click at [28, 339] on div at bounding box center [29, 335] width 14 height 14
click at [69, 573] on div "Pen P" at bounding box center [91, 735] width 54 height 43
click at [23, 243] on div "4" at bounding box center [33, 231] width 38 height 36
click at [268, 573] on div "Shapes L" at bounding box center [273, 735] width 54 height 43
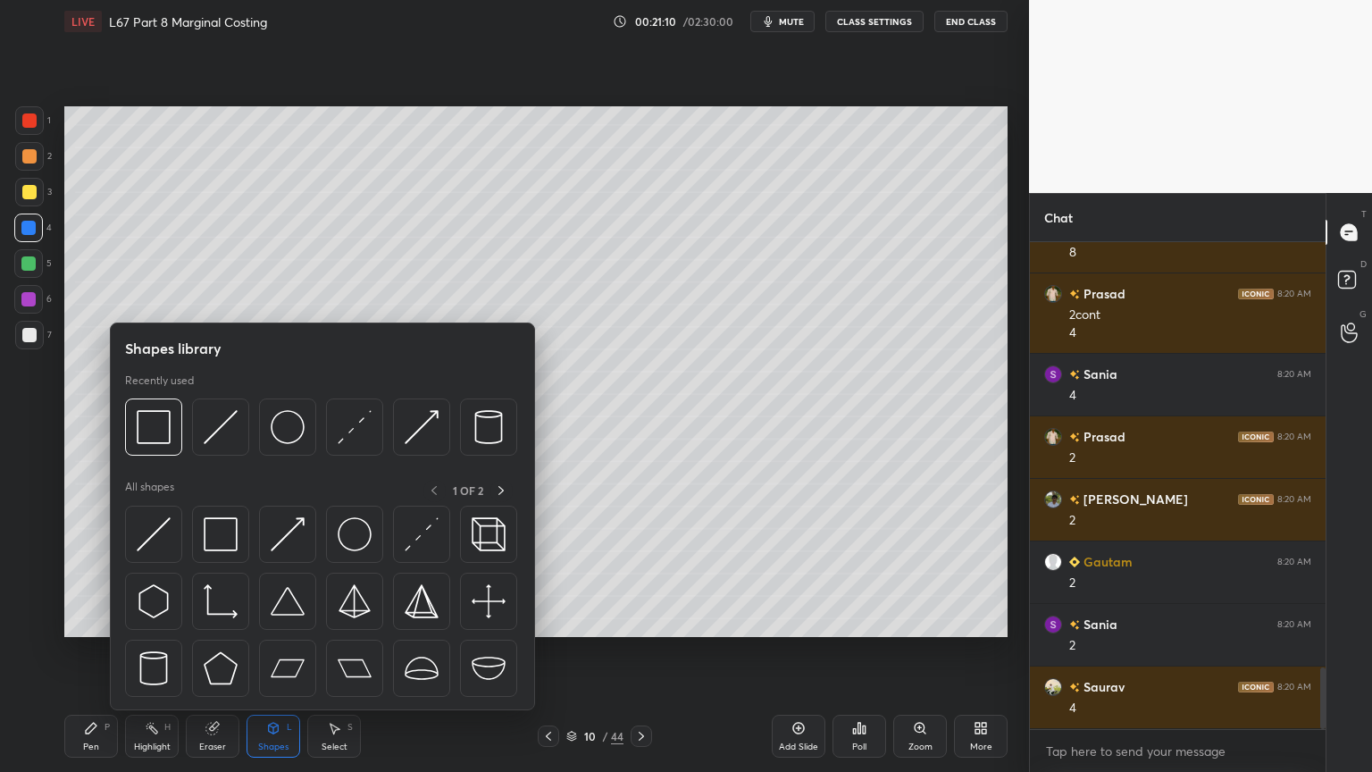
click at [419, 423] on img at bounding box center [422, 427] width 34 height 34
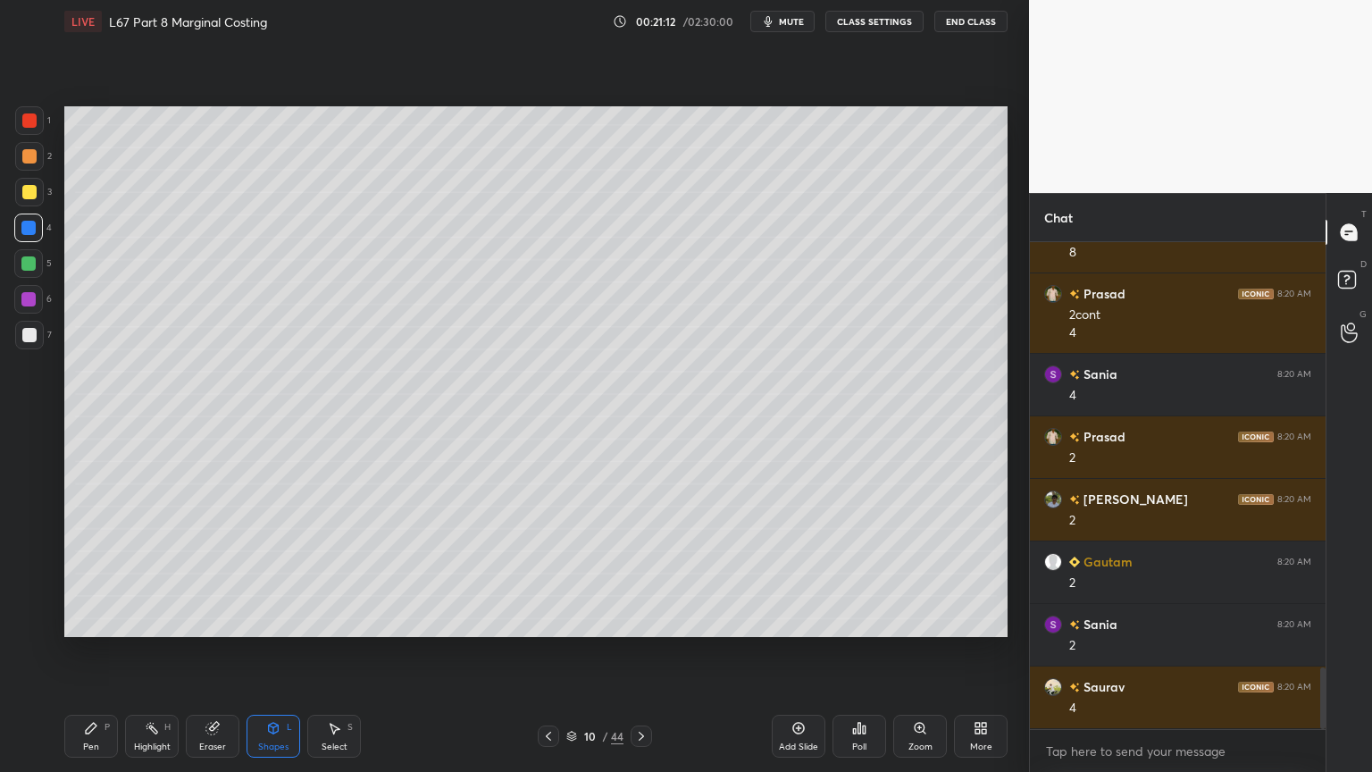
click at [70, 573] on div "Pen P Highlight H Eraser Shapes L Select S 10 / 44 Add Slide Poll Zoom More" at bounding box center [535, 735] width 943 height 71
click at [29, 339] on div at bounding box center [29, 335] width 14 height 14
click at [97, 573] on icon at bounding box center [91, 728] width 14 height 14
click at [211, 573] on div "Eraser" at bounding box center [213, 735] width 54 height 43
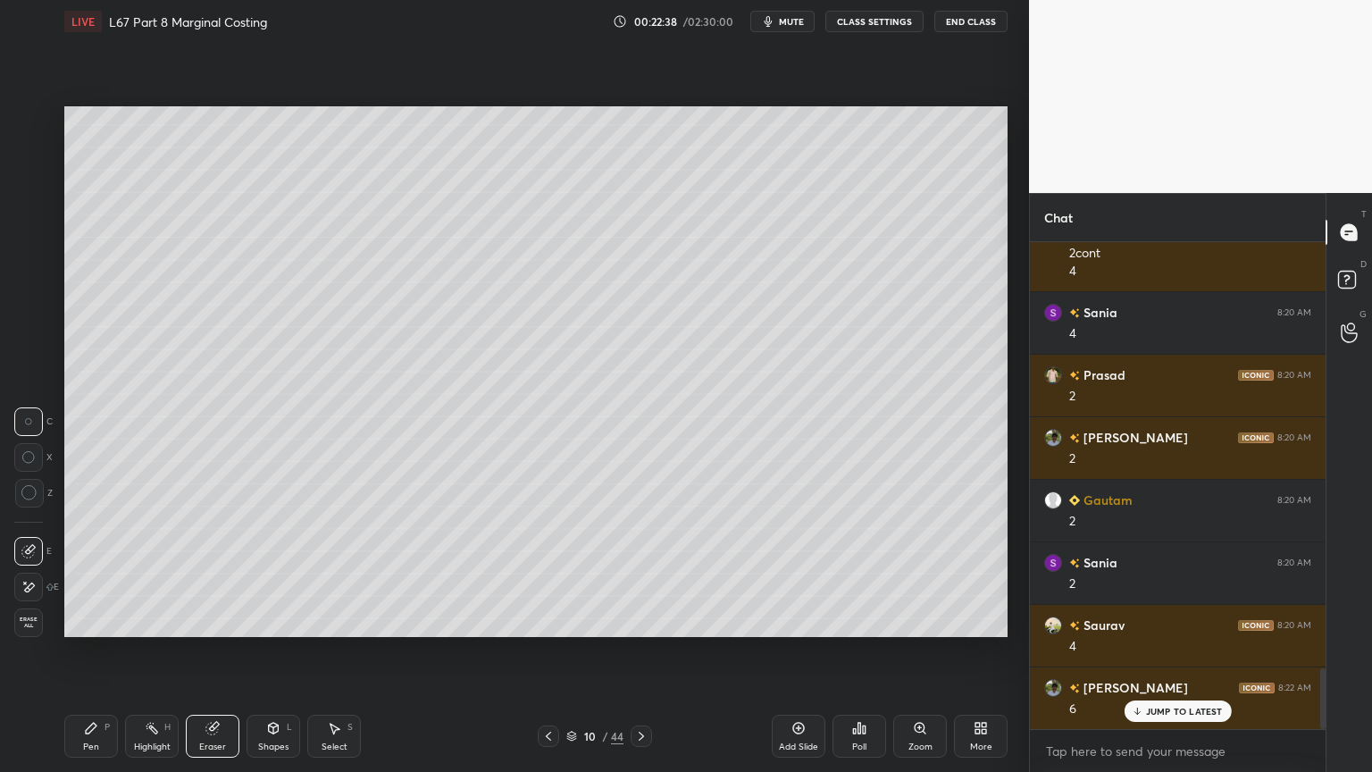
scroll to position [3496, 0]
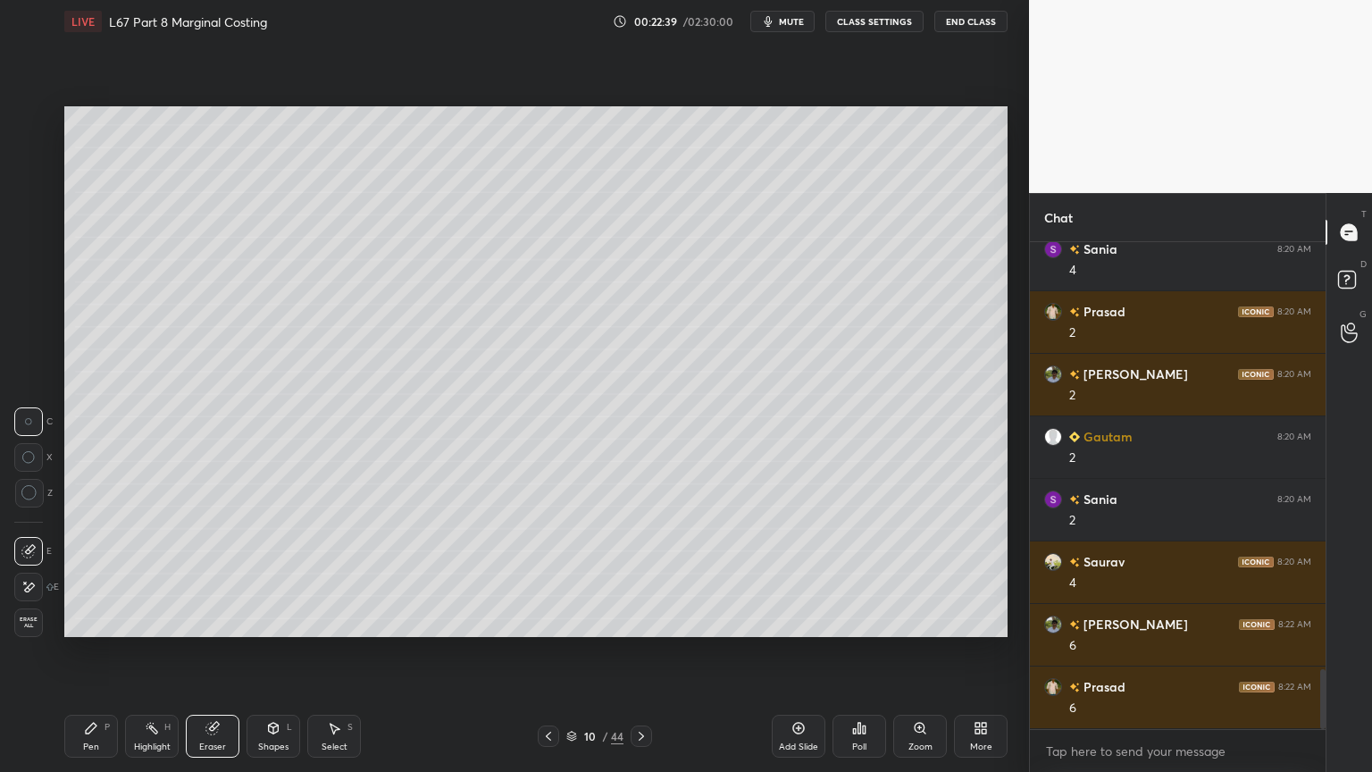
click at [105, 573] on div "Pen P" at bounding box center [91, 735] width 54 height 43
click at [153, 573] on div "Highlight" at bounding box center [152, 746] width 37 height 9
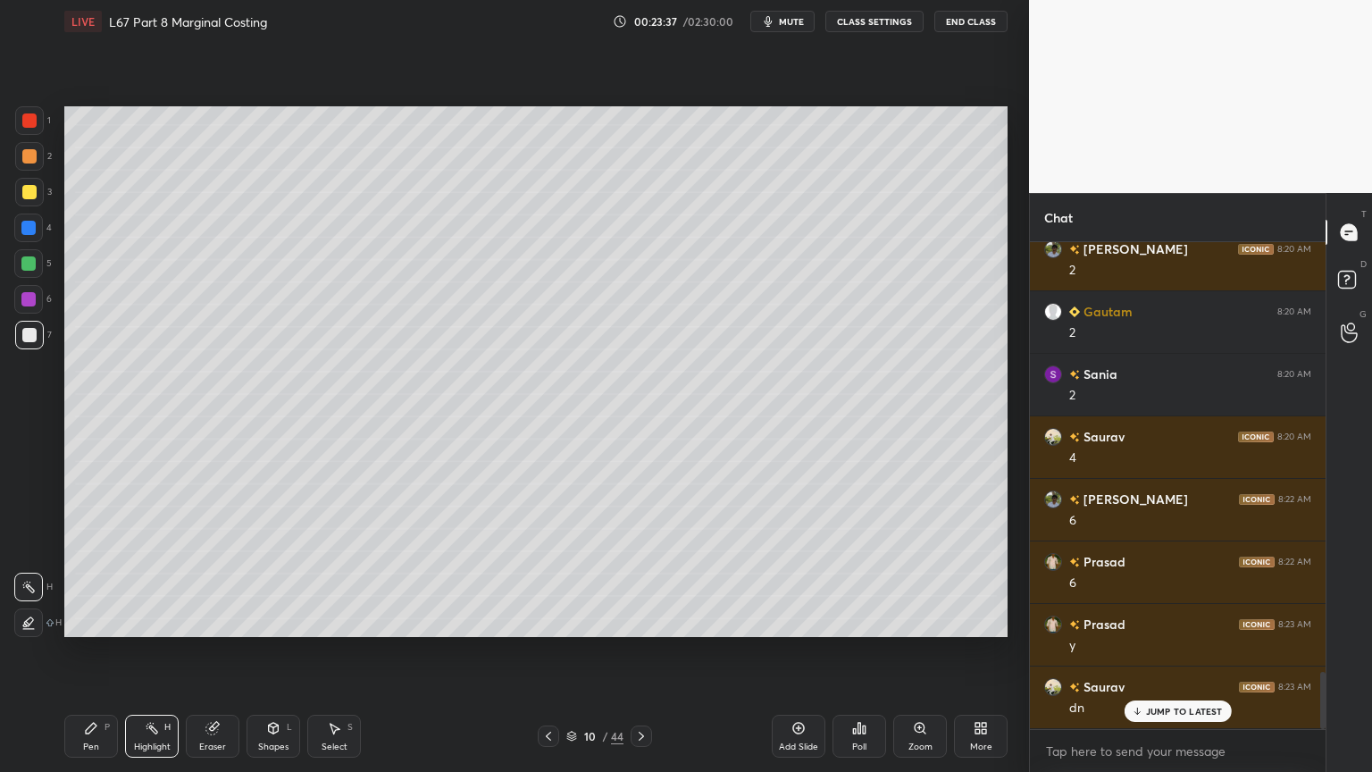
scroll to position [3683, 0]
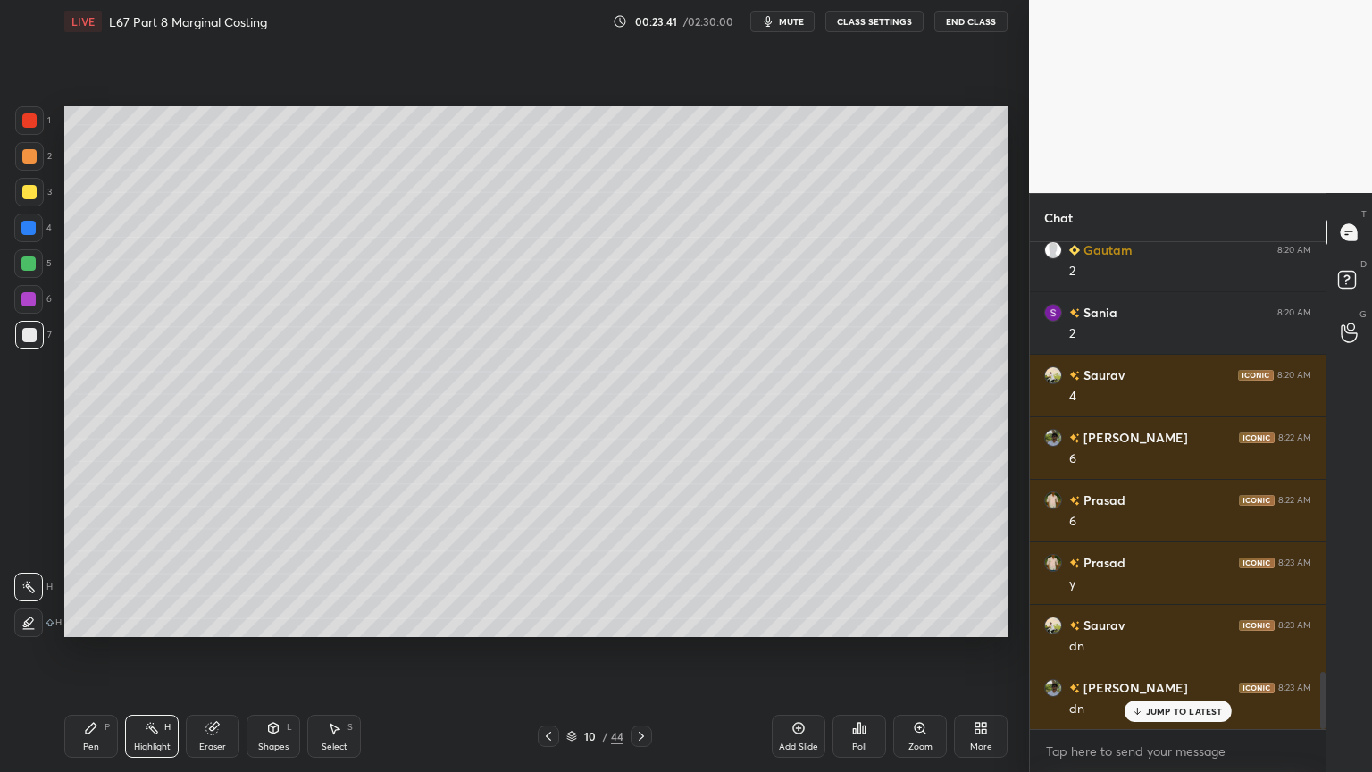
click at [96, 573] on div "Pen" at bounding box center [91, 746] width 16 height 9
click at [22, 317] on div "6" at bounding box center [33, 303] width 38 height 36
click at [23, 113] on div at bounding box center [29, 120] width 14 height 14
click at [218, 573] on div "Eraser" at bounding box center [213, 735] width 54 height 43
click at [89, 573] on div "Pen" at bounding box center [91, 746] width 16 height 9
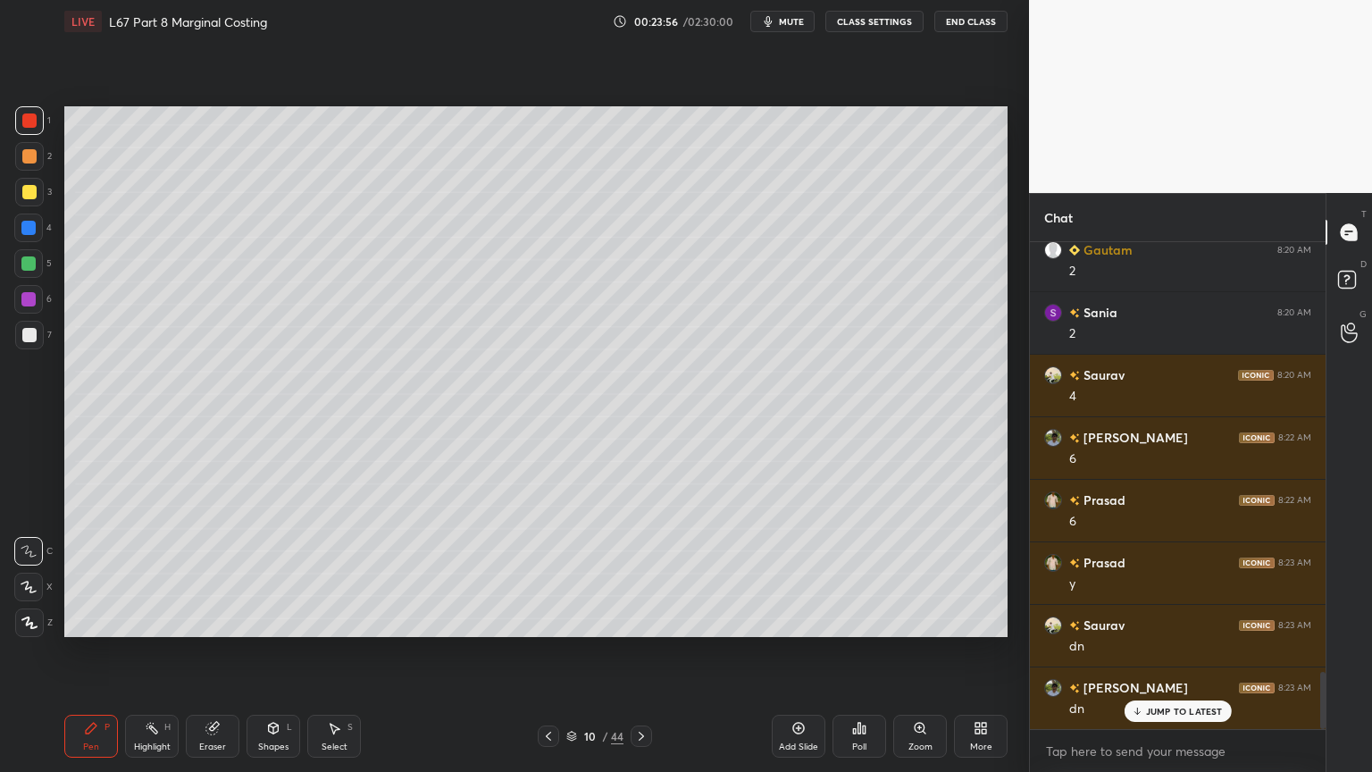
click at [544, 573] on icon at bounding box center [548, 736] width 14 height 14
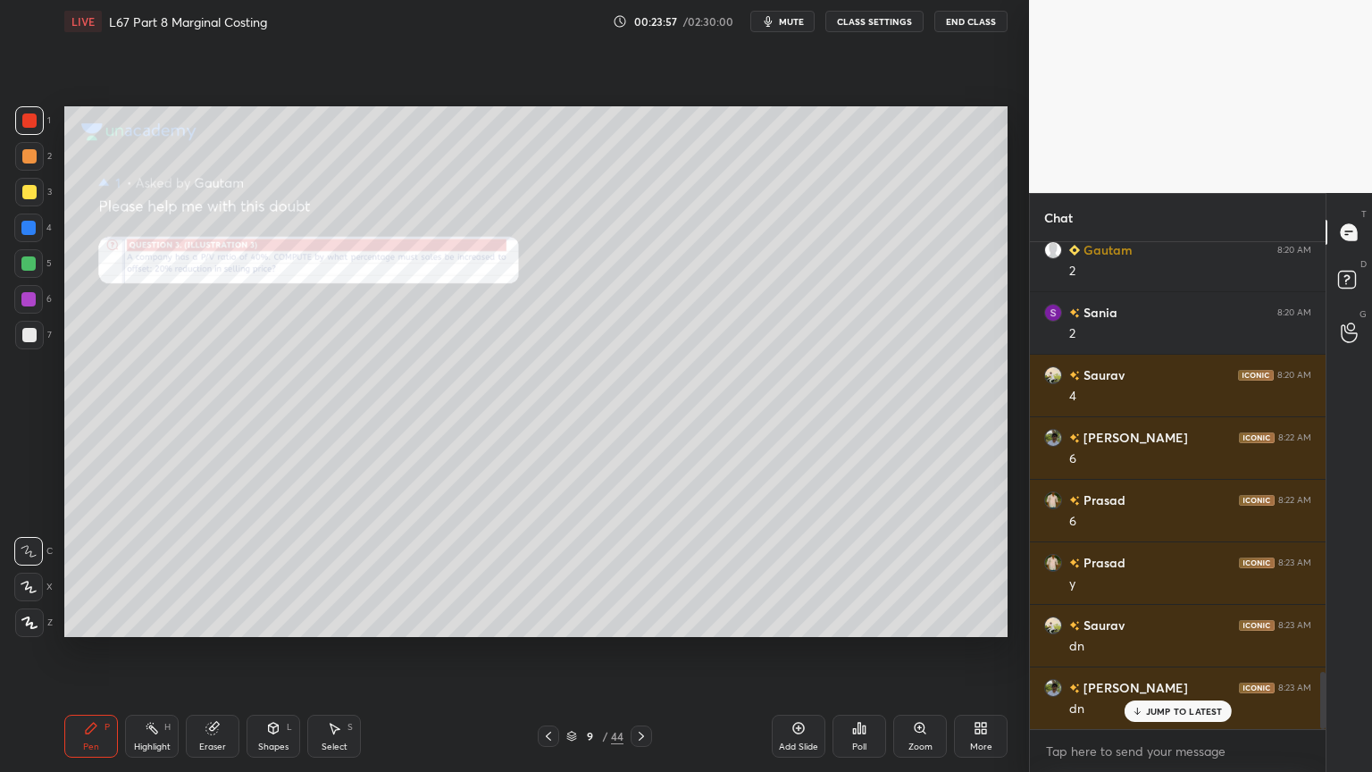
click at [918, 573] on icon at bounding box center [920, 727] width 10 height 10
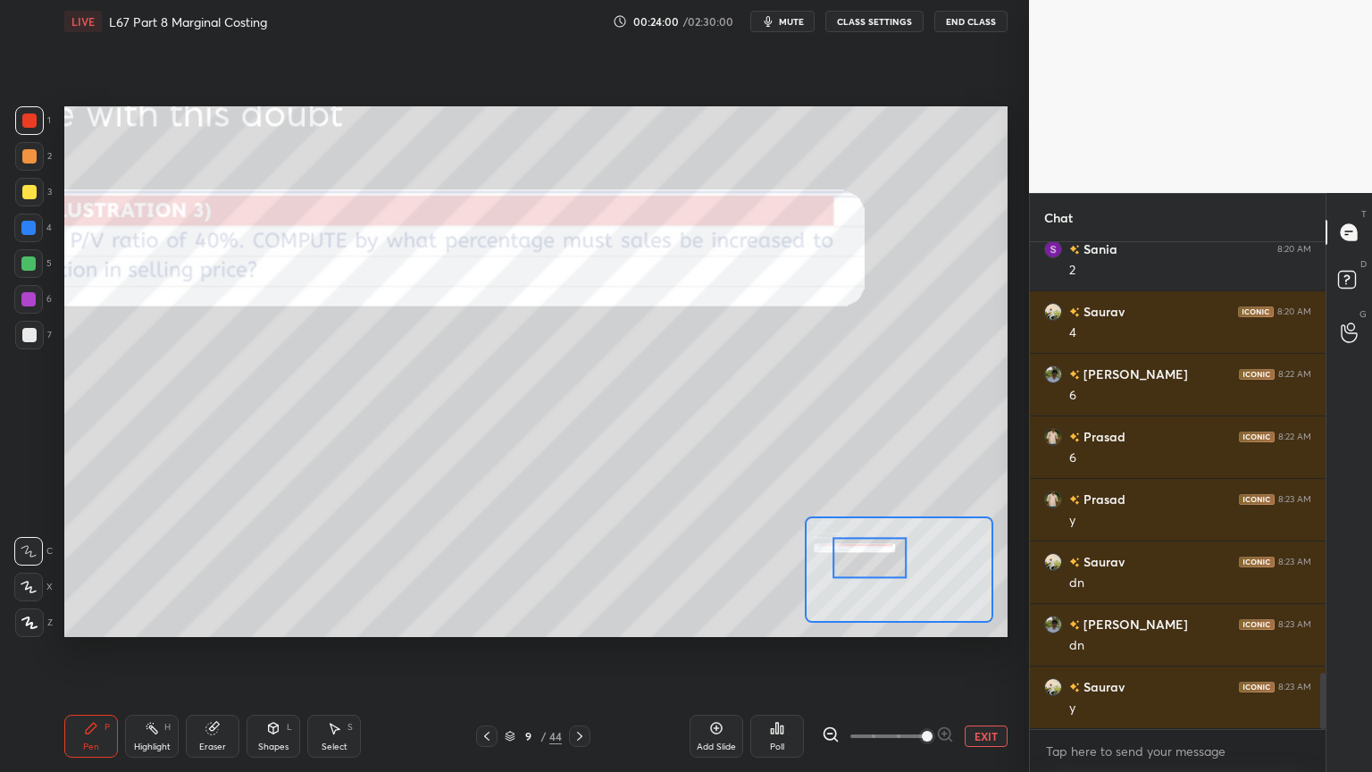
scroll to position [5, 5]
click at [829, 573] on icon at bounding box center [831, 734] width 18 height 18
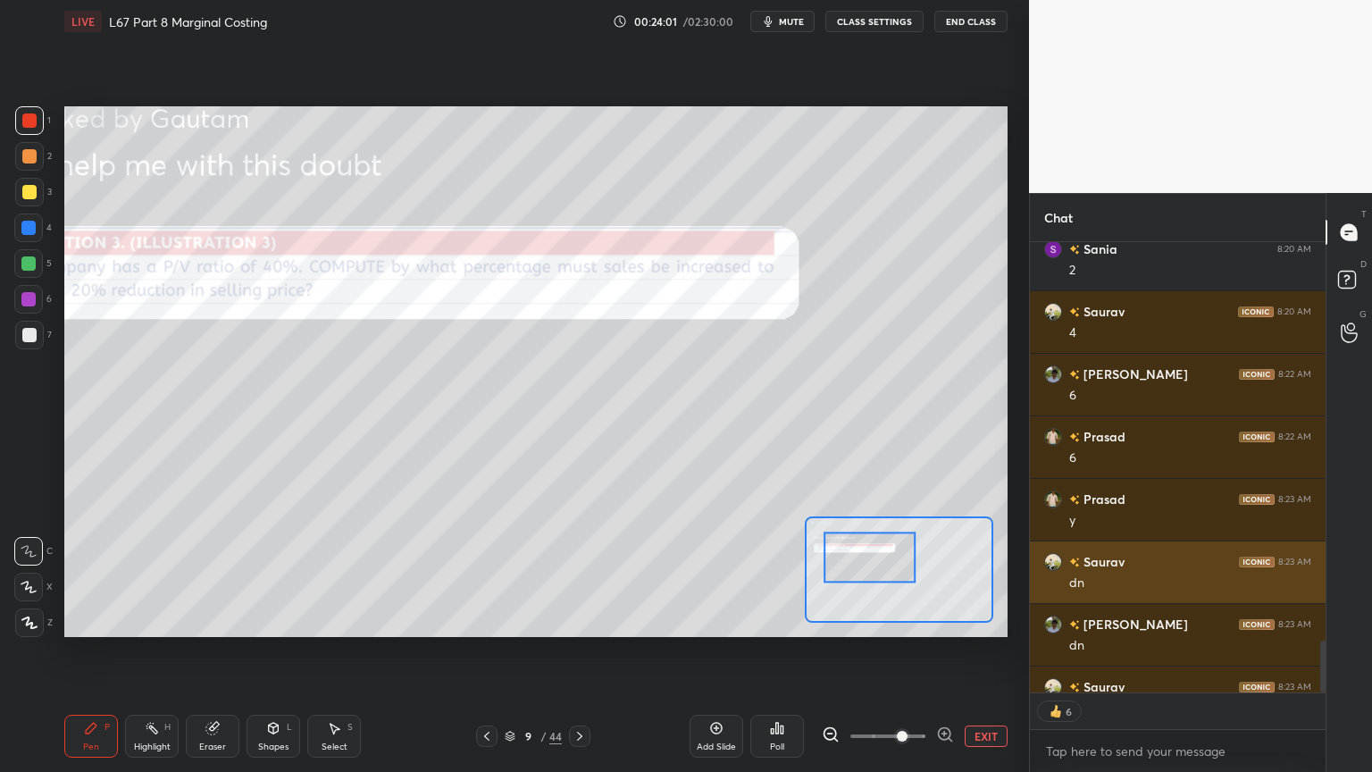
scroll to position [3783, 0]
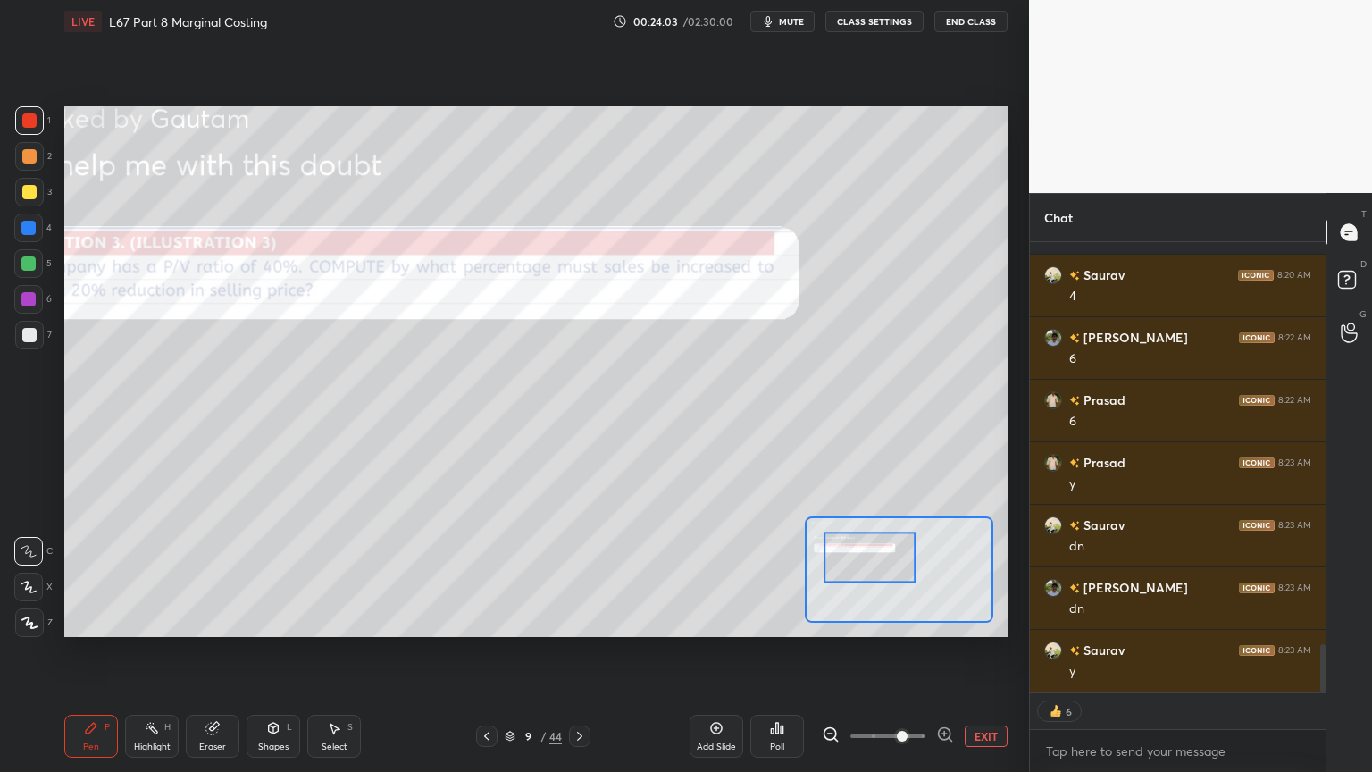
click at [204, 573] on div "Eraser" at bounding box center [212, 746] width 27 height 9
click at [26, 573] on span "Erase all" at bounding box center [28, 622] width 27 height 13
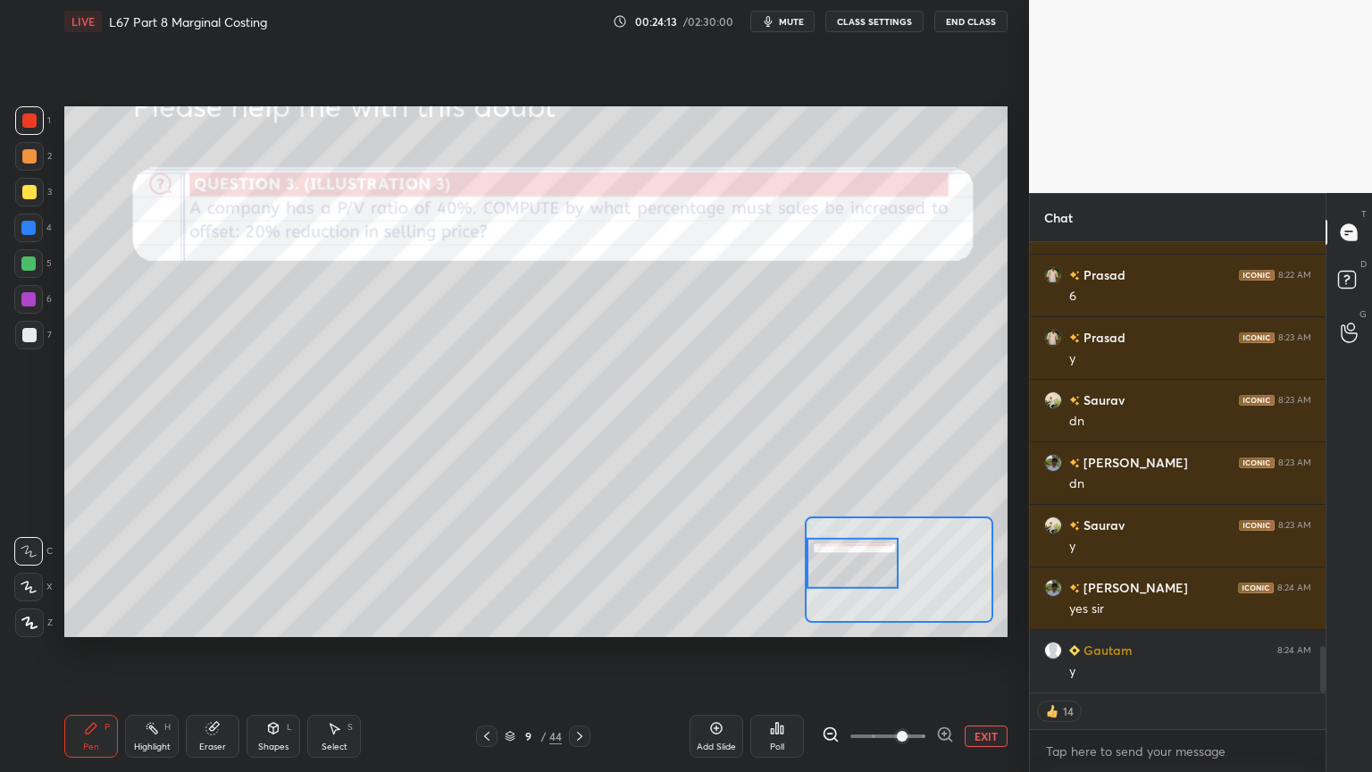
scroll to position [3971, 0]
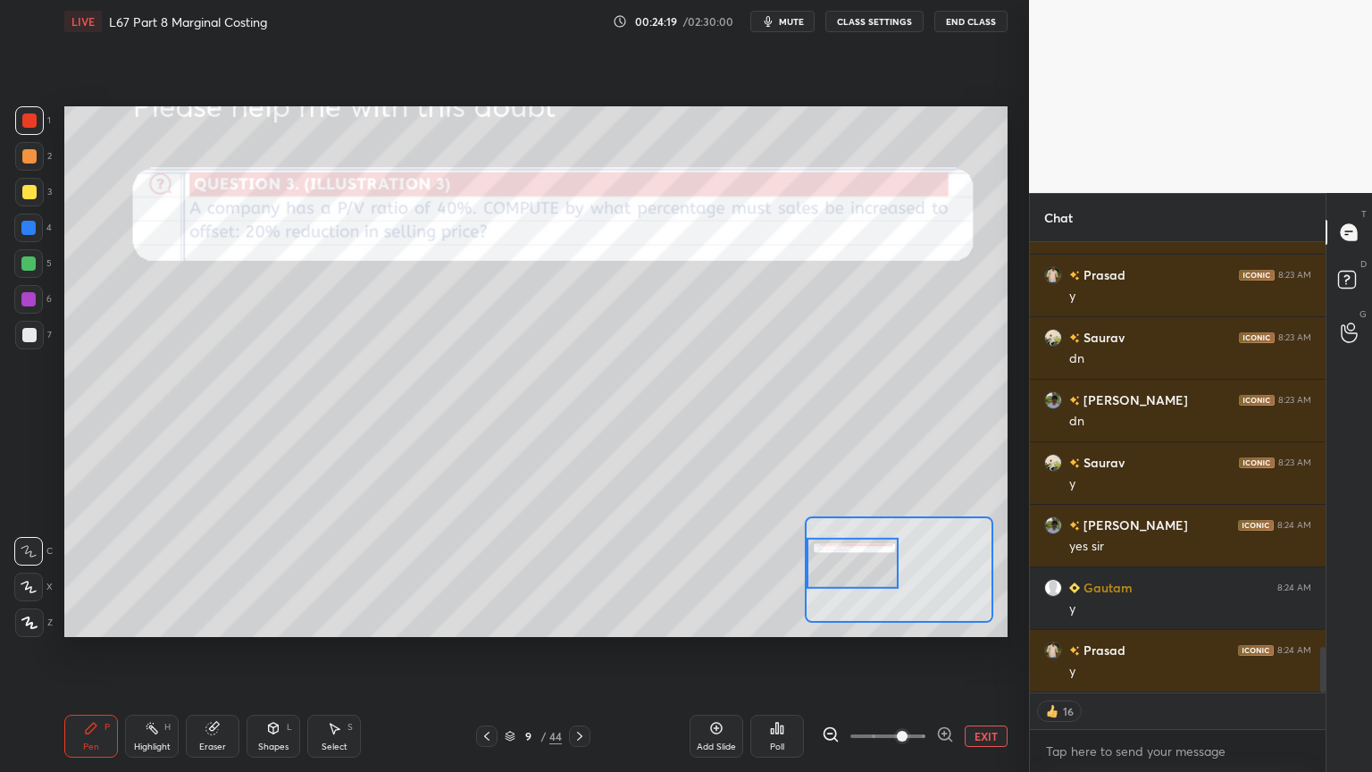
click at [25, 203] on div at bounding box center [29, 192] width 29 height 29
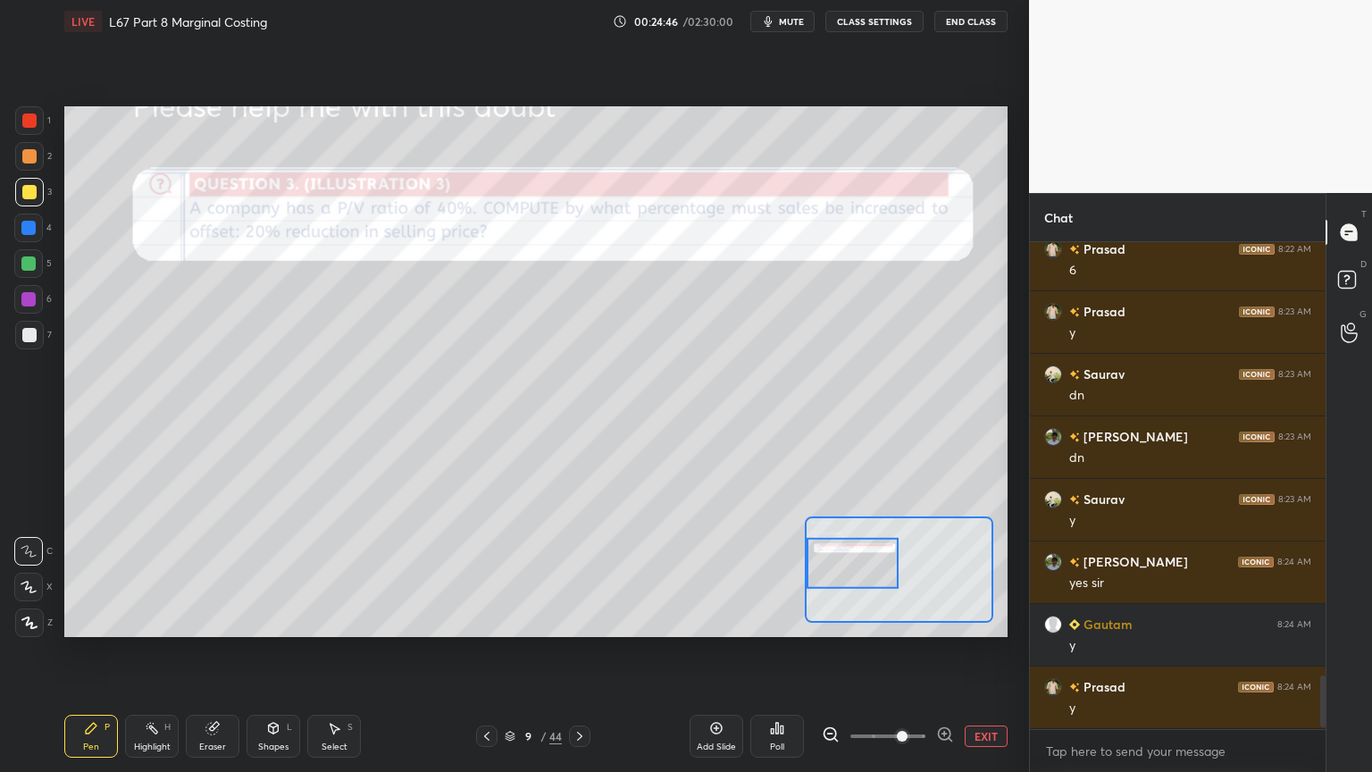
click at [209, 573] on icon at bounding box center [212, 728] width 12 height 12
click at [38, 573] on div "Erase all" at bounding box center [28, 622] width 29 height 29
click at [68, 573] on div "Pen P" at bounding box center [91, 735] width 54 height 43
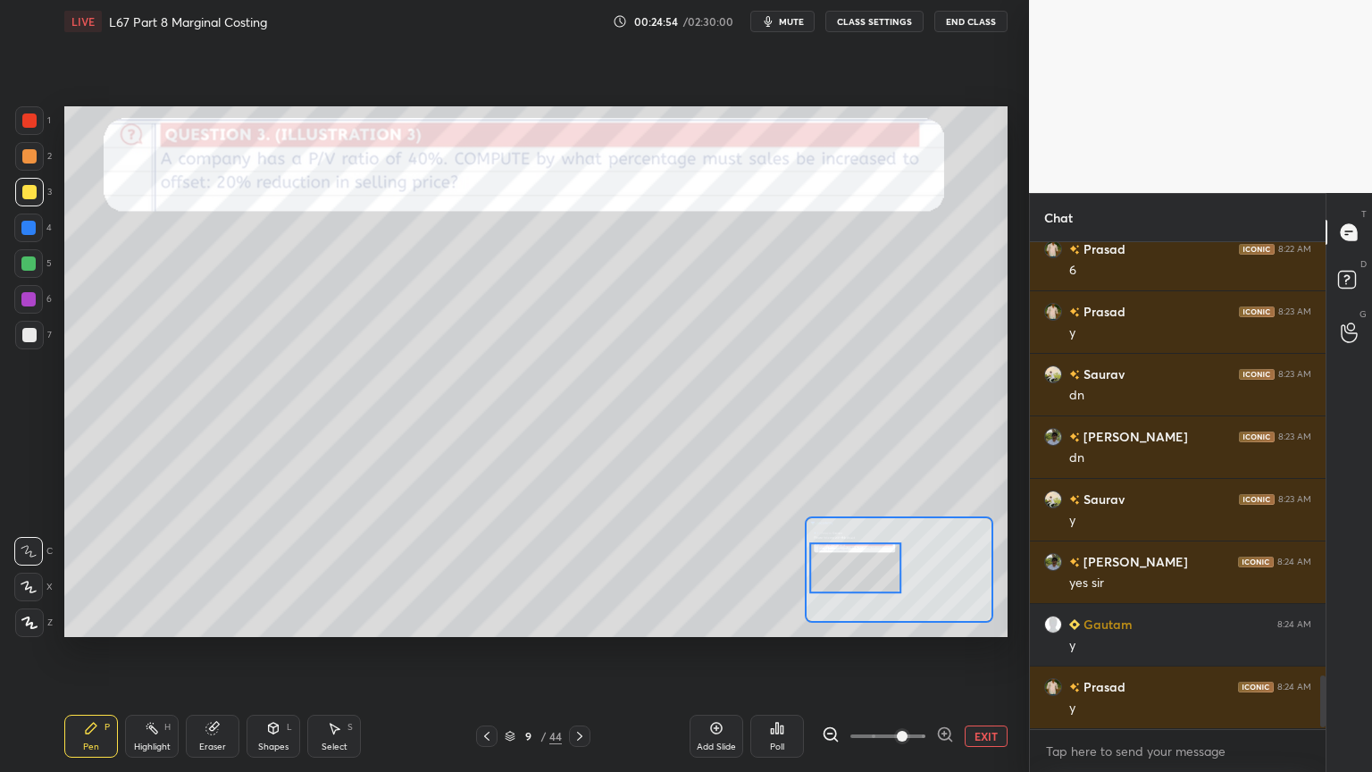
click at [90, 573] on div "Pen P" at bounding box center [91, 735] width 54 height 43
click at [33, 129] on div at bounding box center [29, 120] width 29 height 29
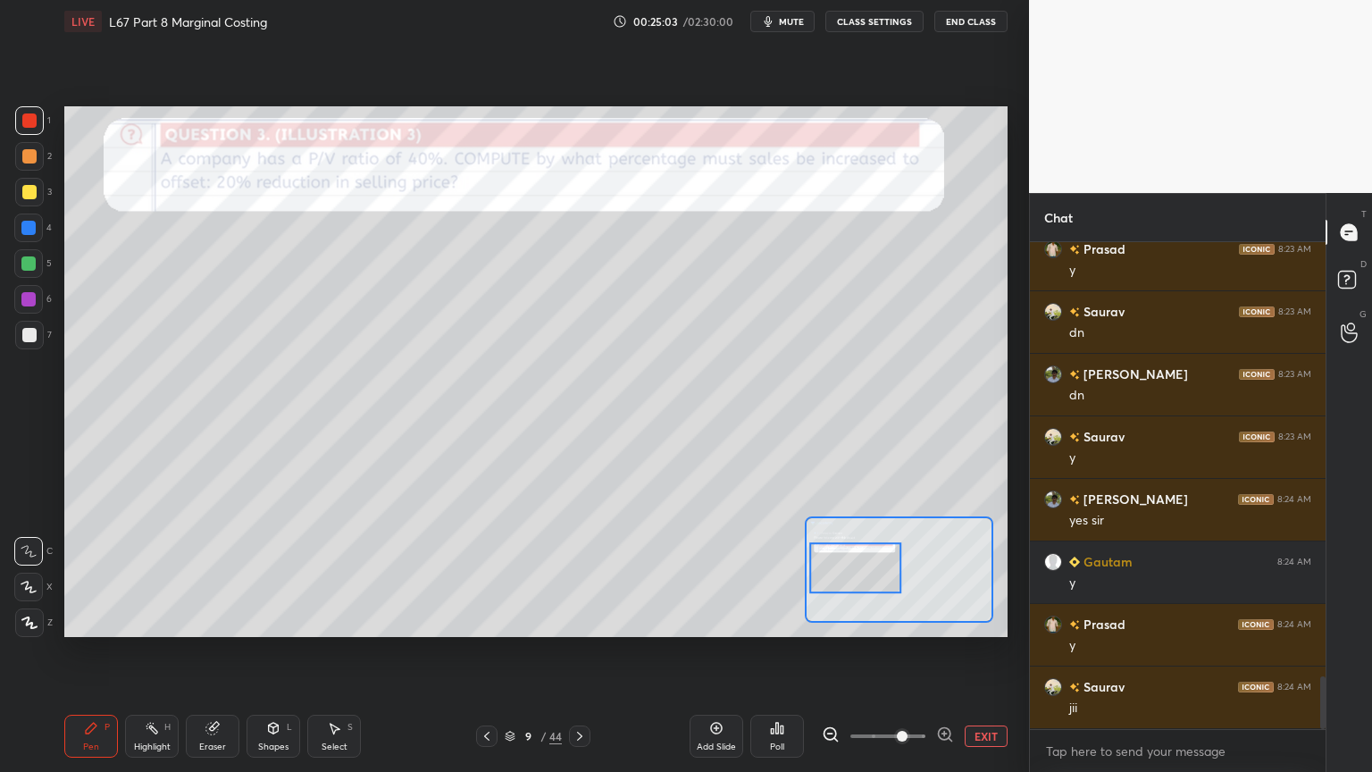
click at [214, 573] on icon at bounding box center [214, 726] width 10 height 9
click at [6, 573] on div "1 2 3 4 5 6 7 C X Z C X Z E E Erase all H H" at bounding box center [28, 371] width 57 height 530
click at [87, 573] on div "Pen P Highlight H Eraser Shapes L Select S 9 / 44 Add Slide Poll EXIT" at bounding box center [535, 735] width 943 height 71
click at [18, 573] on span "Erase all" at bounding box center [28, 622] width 27 height 13
click at [91, 573] on div "Pen P Highlight H Eraser Shapes L Select S 9 / 44 Add Slide Poll EXIT" at bounding box center [535, 735] width 943 height 71
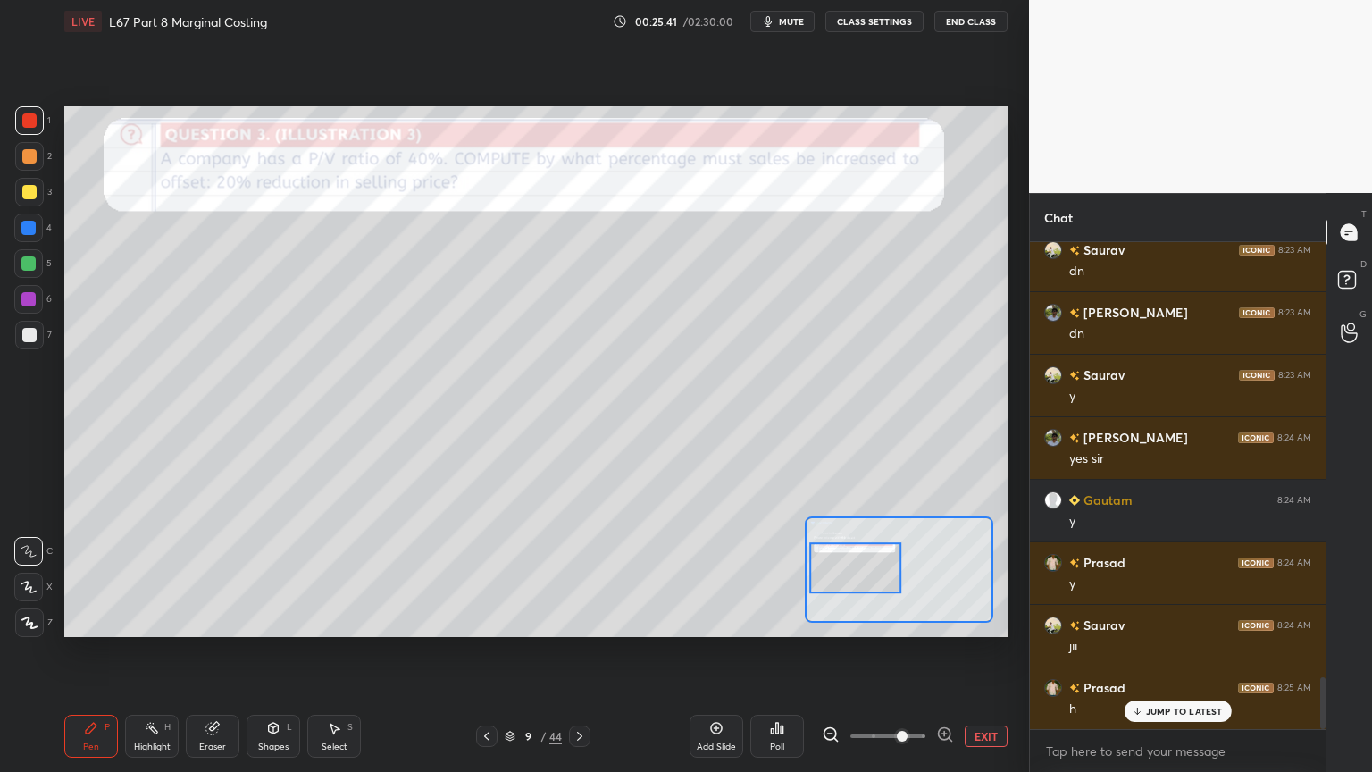
scroll to position [4122, 0]
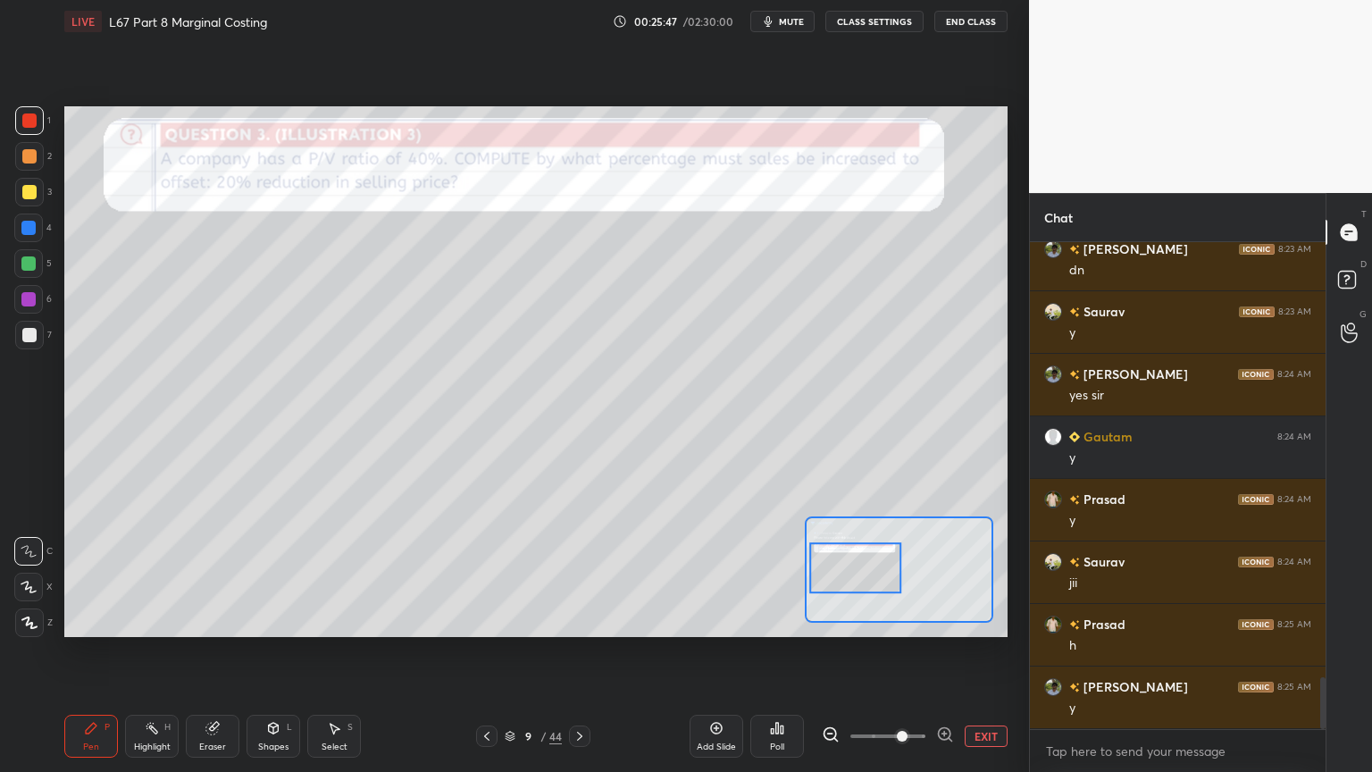
click at [576, 573] on icon at bounding box center [579, 736] width 14 height 14
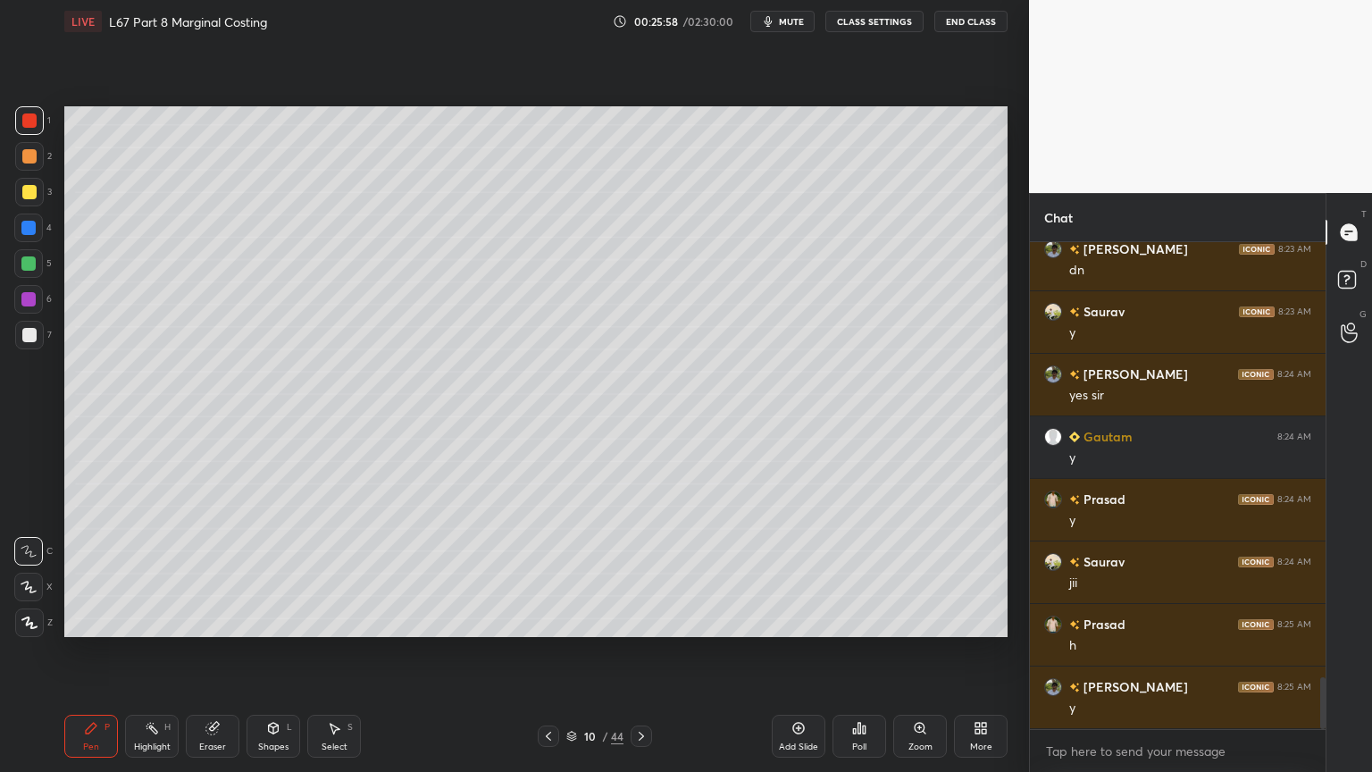
click at [547, 573] on icon at bounding box center [548, 735] width 5 height 9
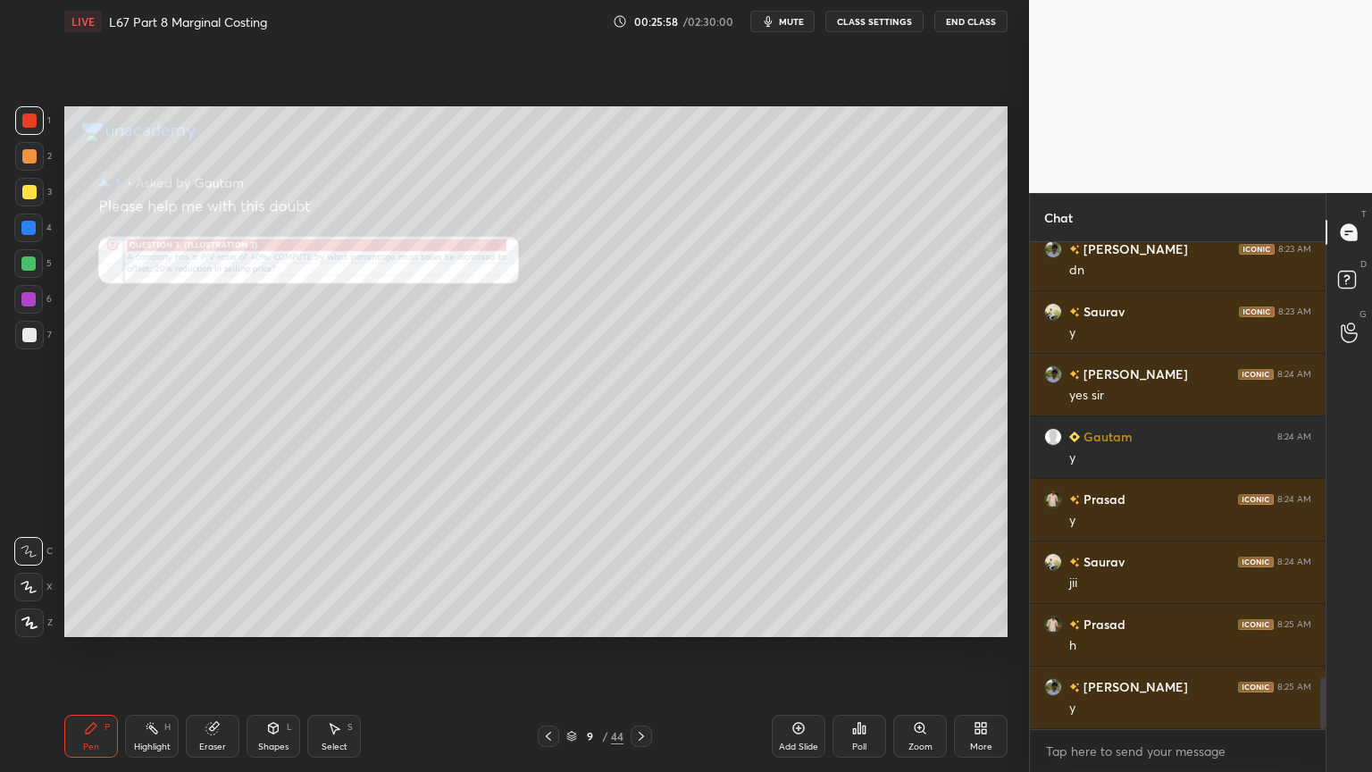
click at [217, 573] on icon at bounding box center [212, 728] width 12 height 12
click at [32, 573] on span "Erase all" at bounding box center [28, 622] width 27 height 13
click at [81, 573] on div "Pen P" at bounding box center [91, 735] width 54 height 43
click at [918, 573] on div "Zoom" at bounding box center [920, 746] width 24 height 9
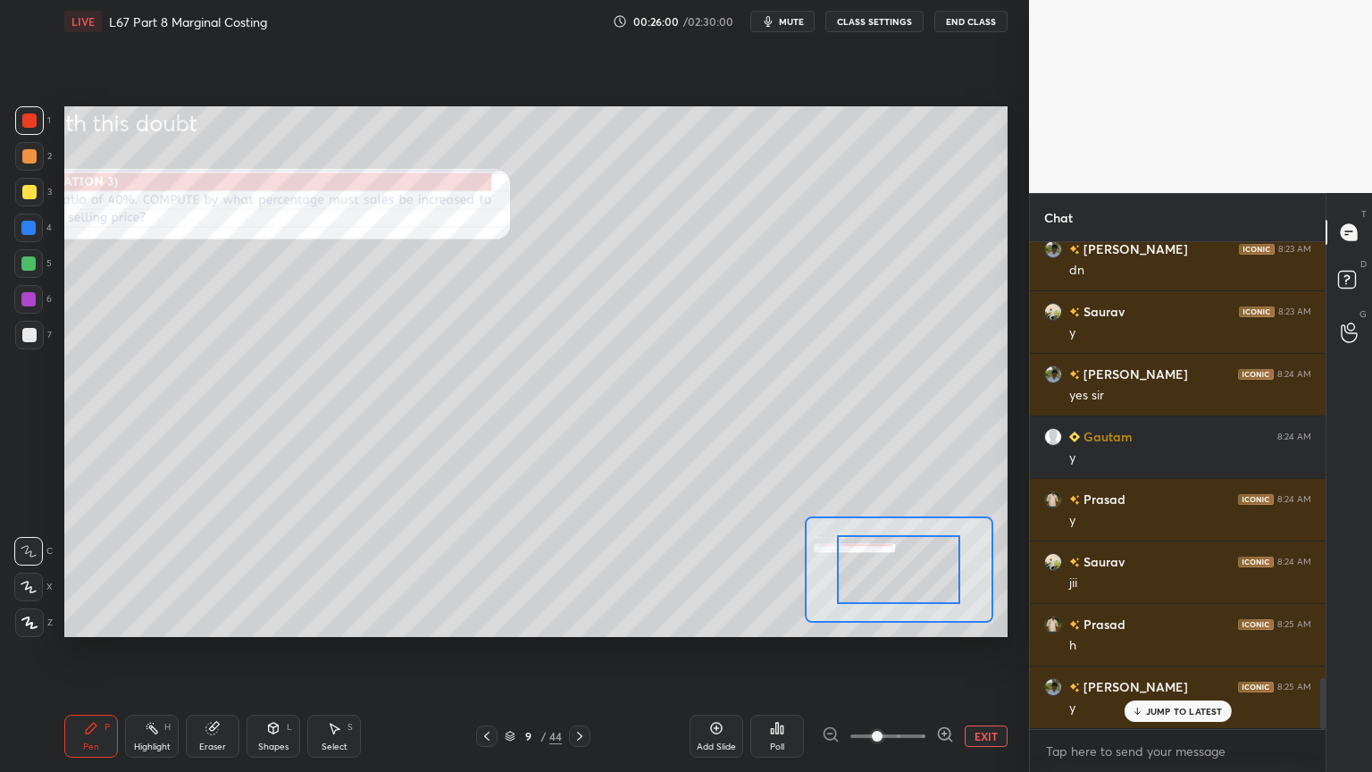
scroll to position [4183, 0]
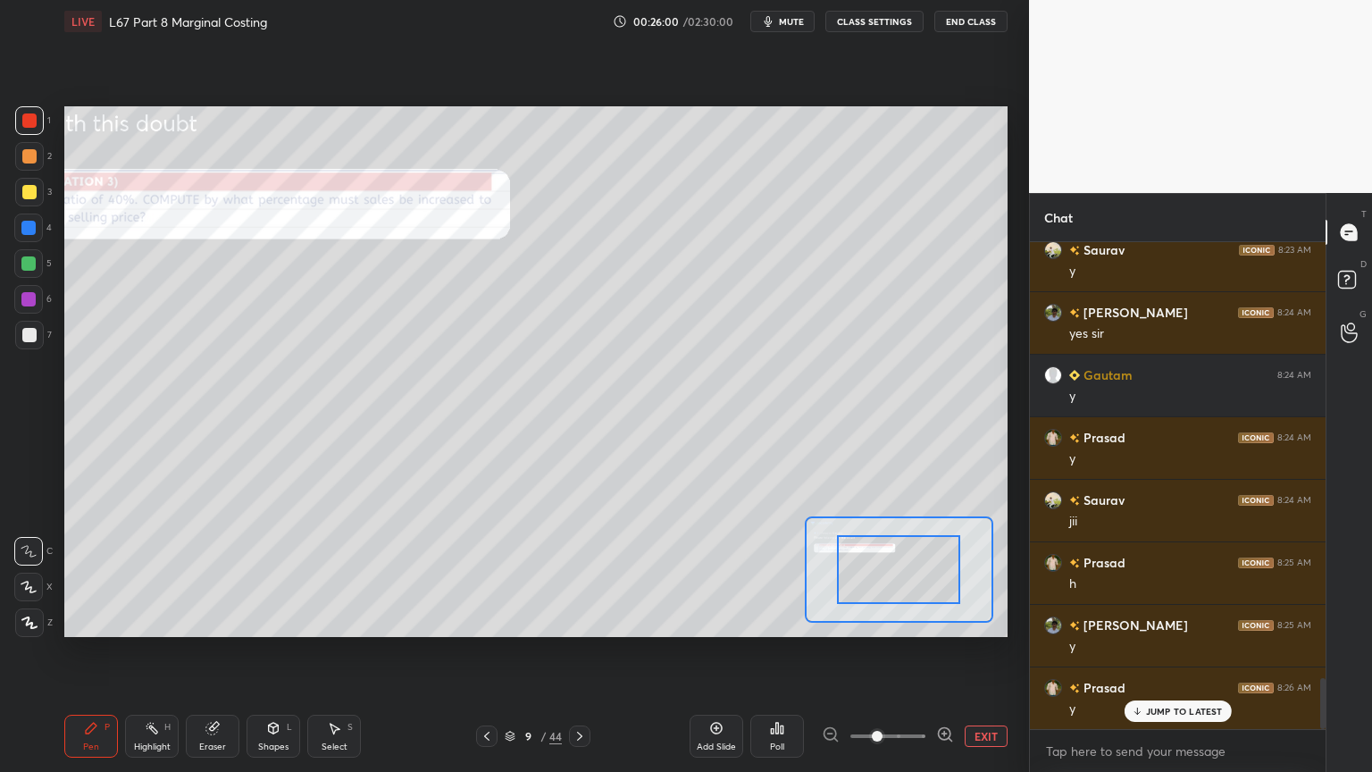
click at [941, 573] on icon at bounding box center [945, 734] width 18 height 18
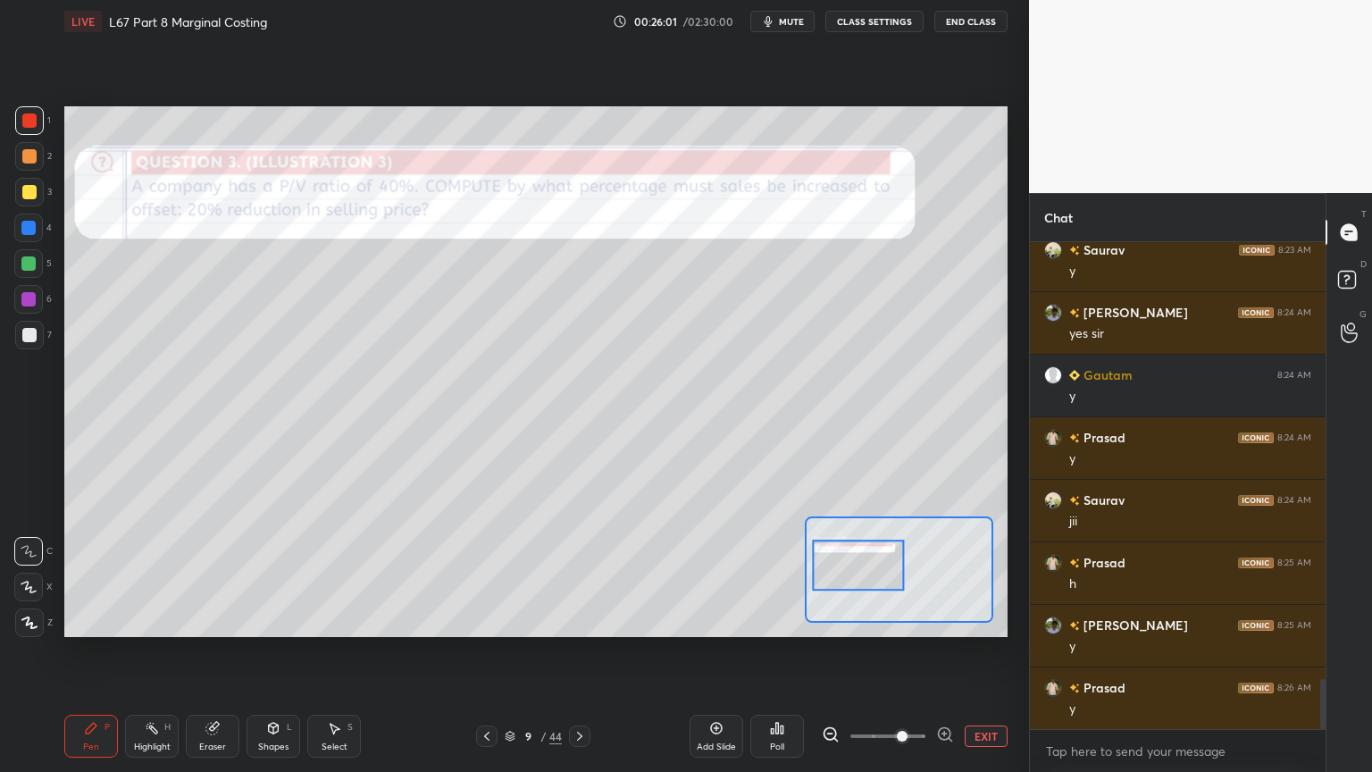
scroll to position [4247, 0]
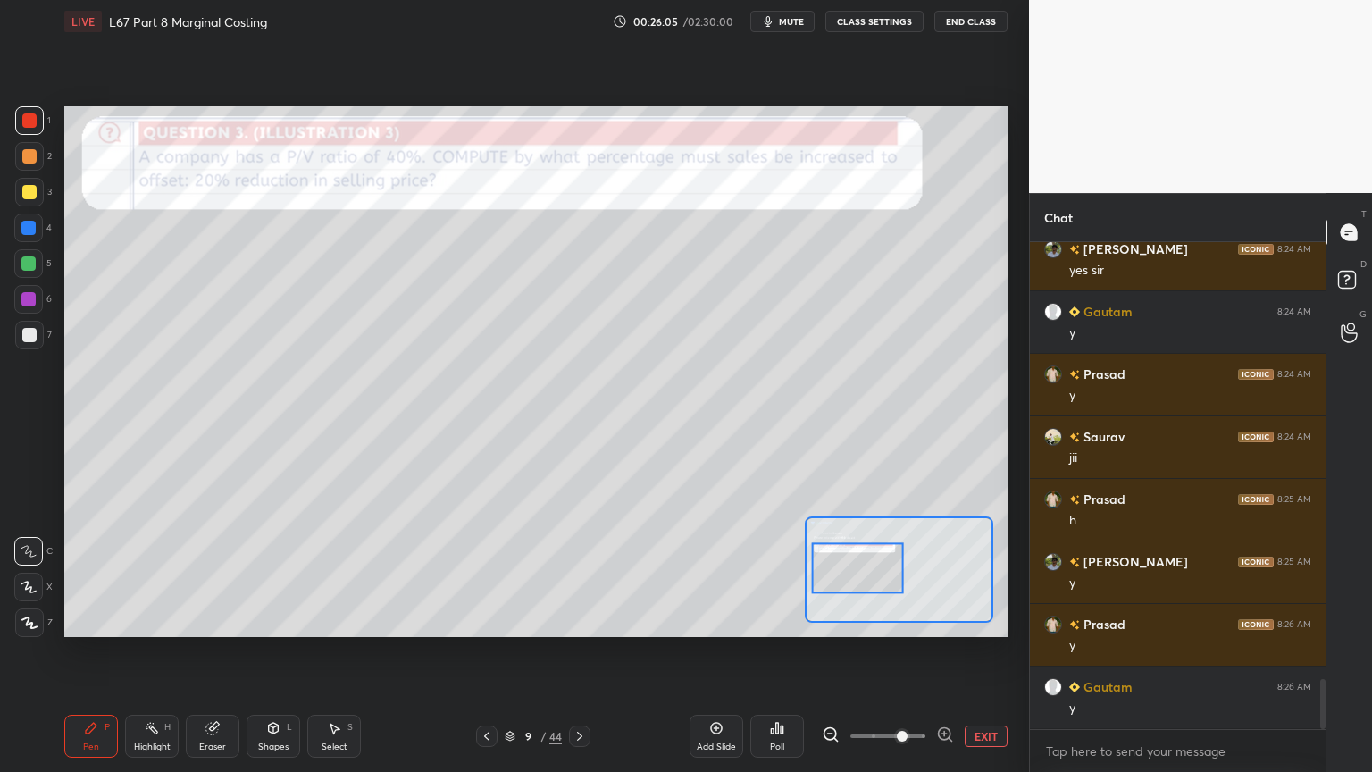
click at [580, 573] on icon at bounding box center [579, 736] width 14 height 14
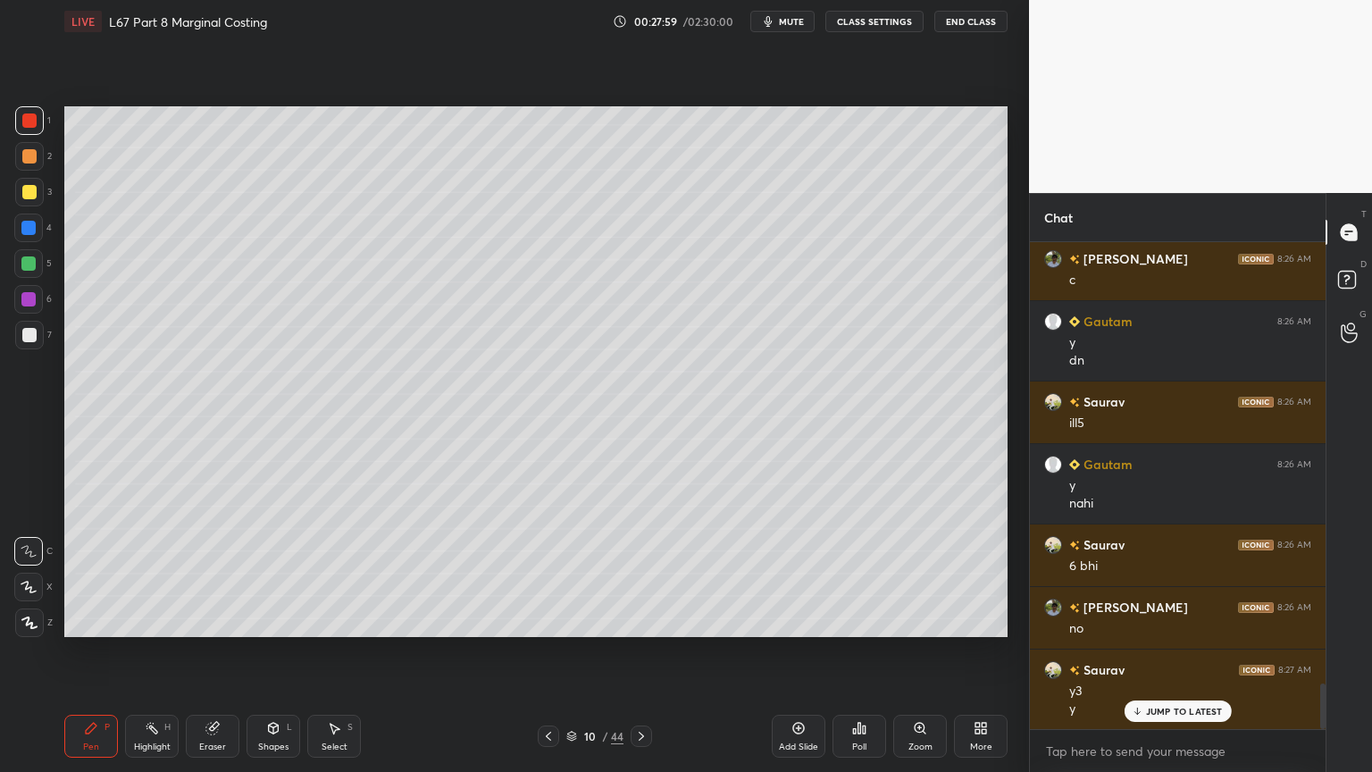
scroll to position [4800, 0]
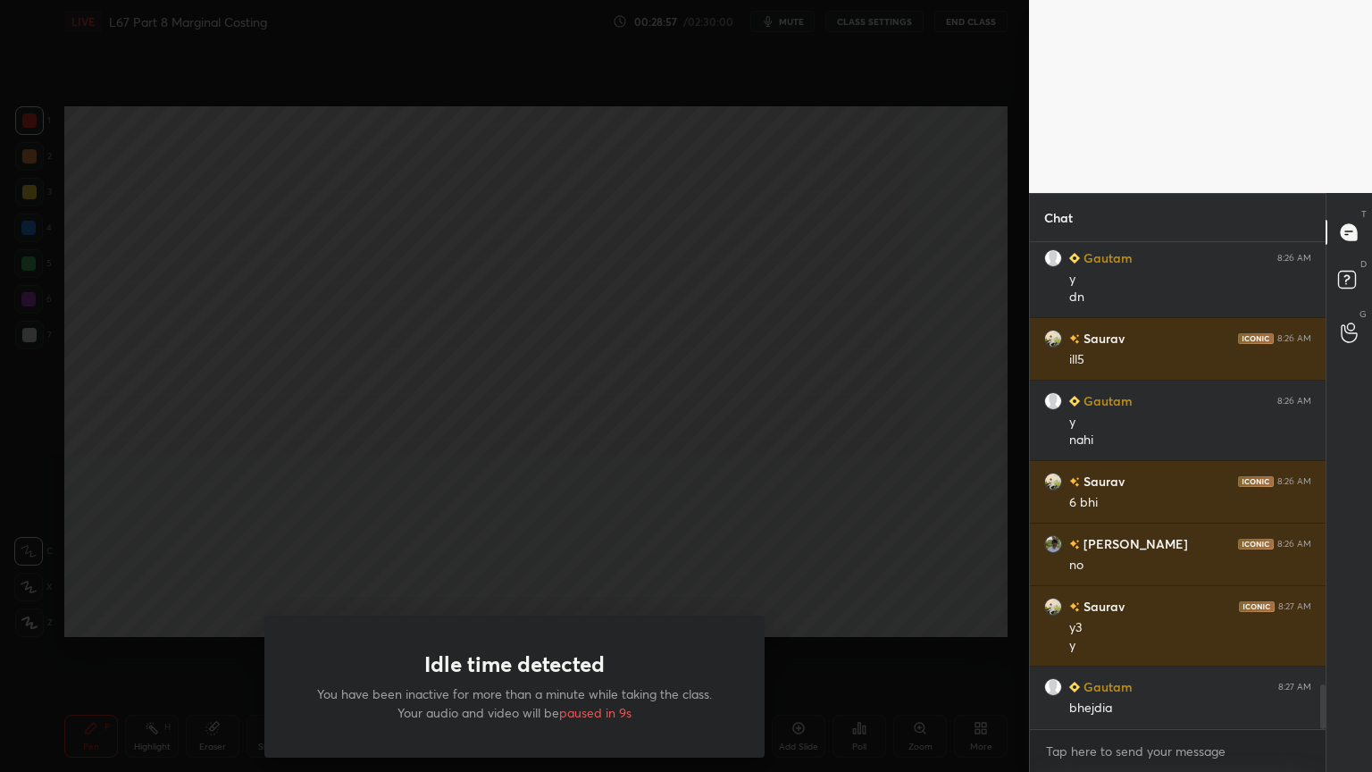
click at [386, 542] on div "Idle time detected You have been inactive for more than a minute while taking t…" at bounding box center [514, 386] width 1029 height 772
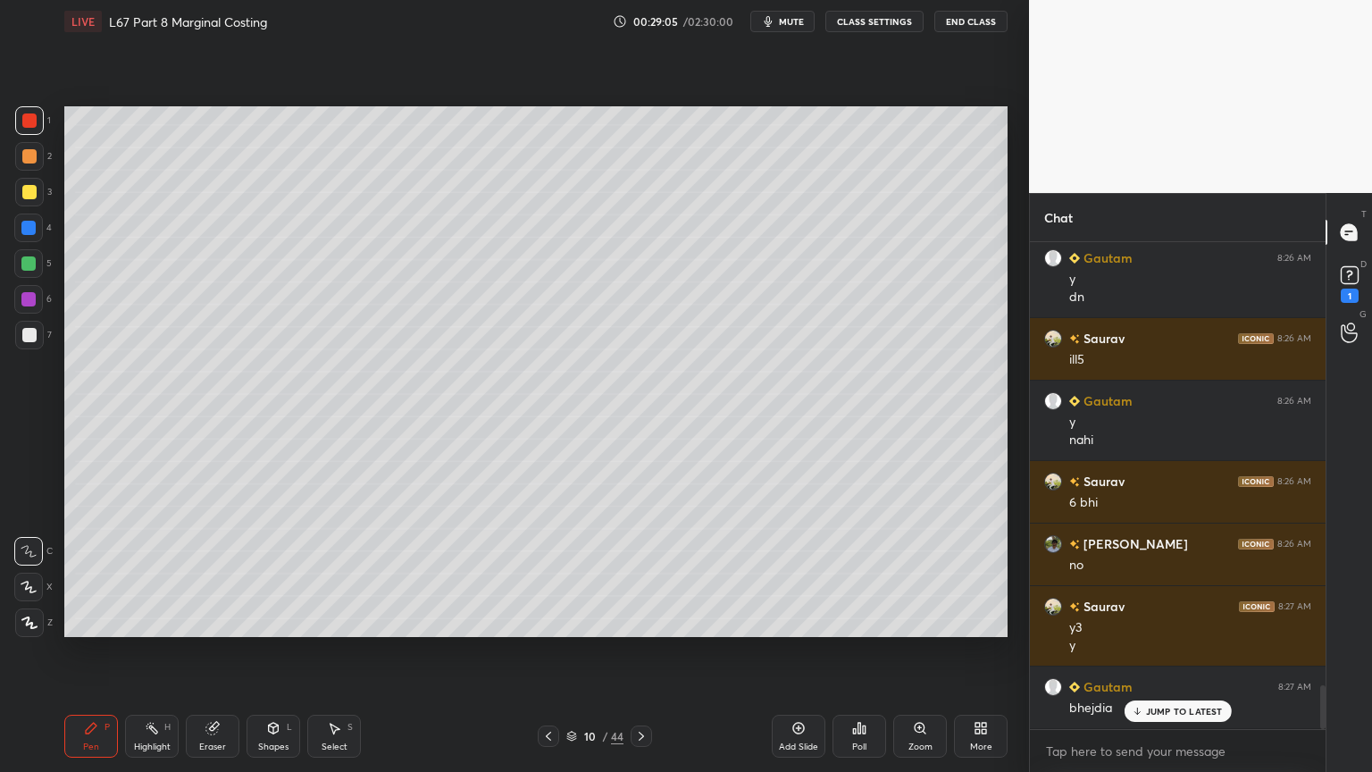
scroll to position [4876, 0]
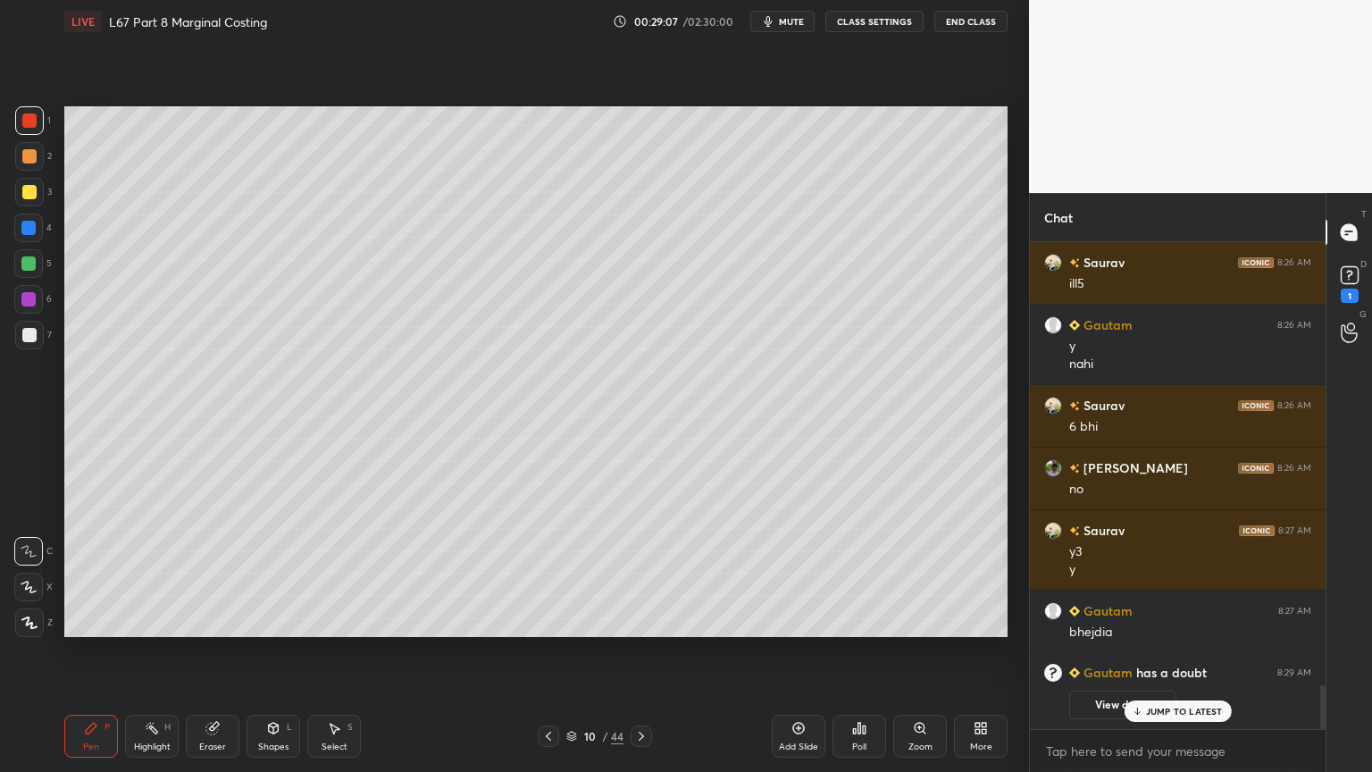
click at [1342, 286] on icon at bounding box center [1349, 275] width 27 height 27
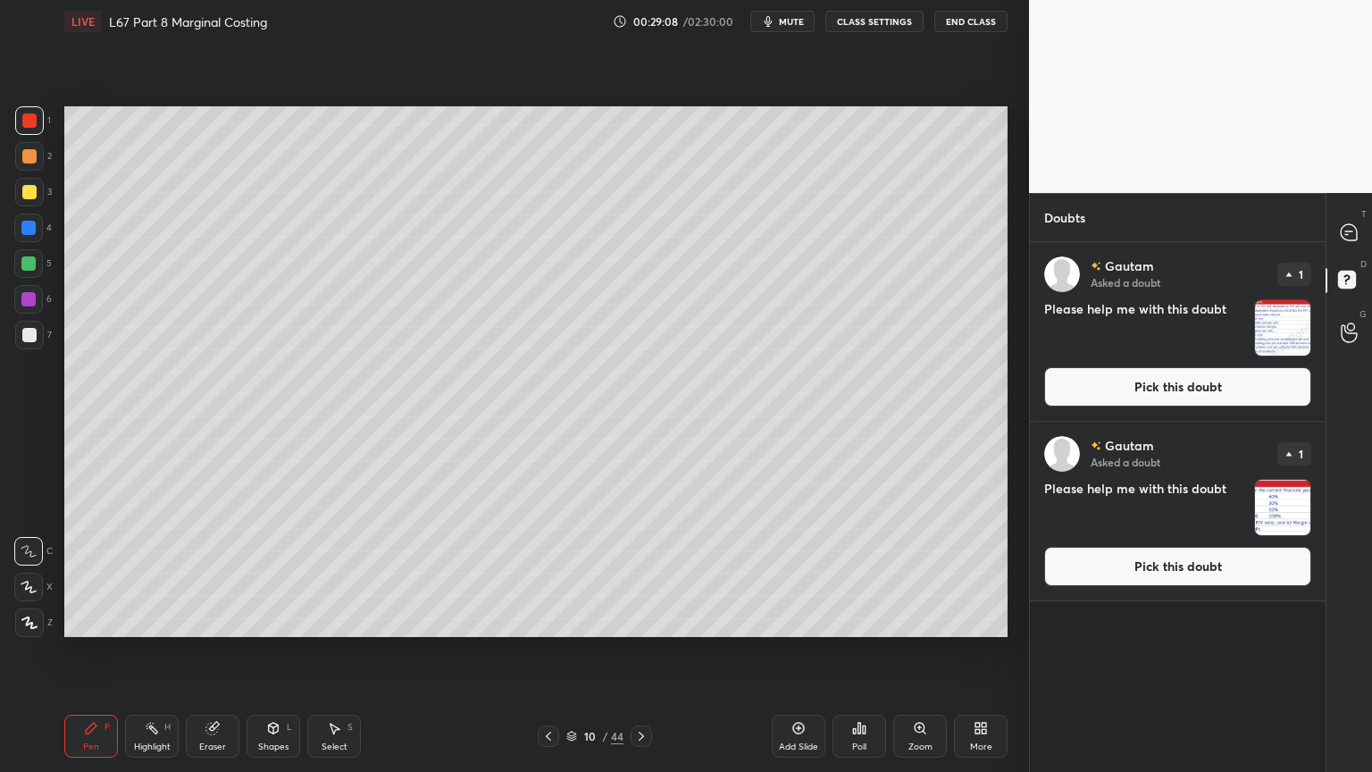
click at [1288, 338] on img "grid" at bounding box center [1282, 327] width 55 height 55
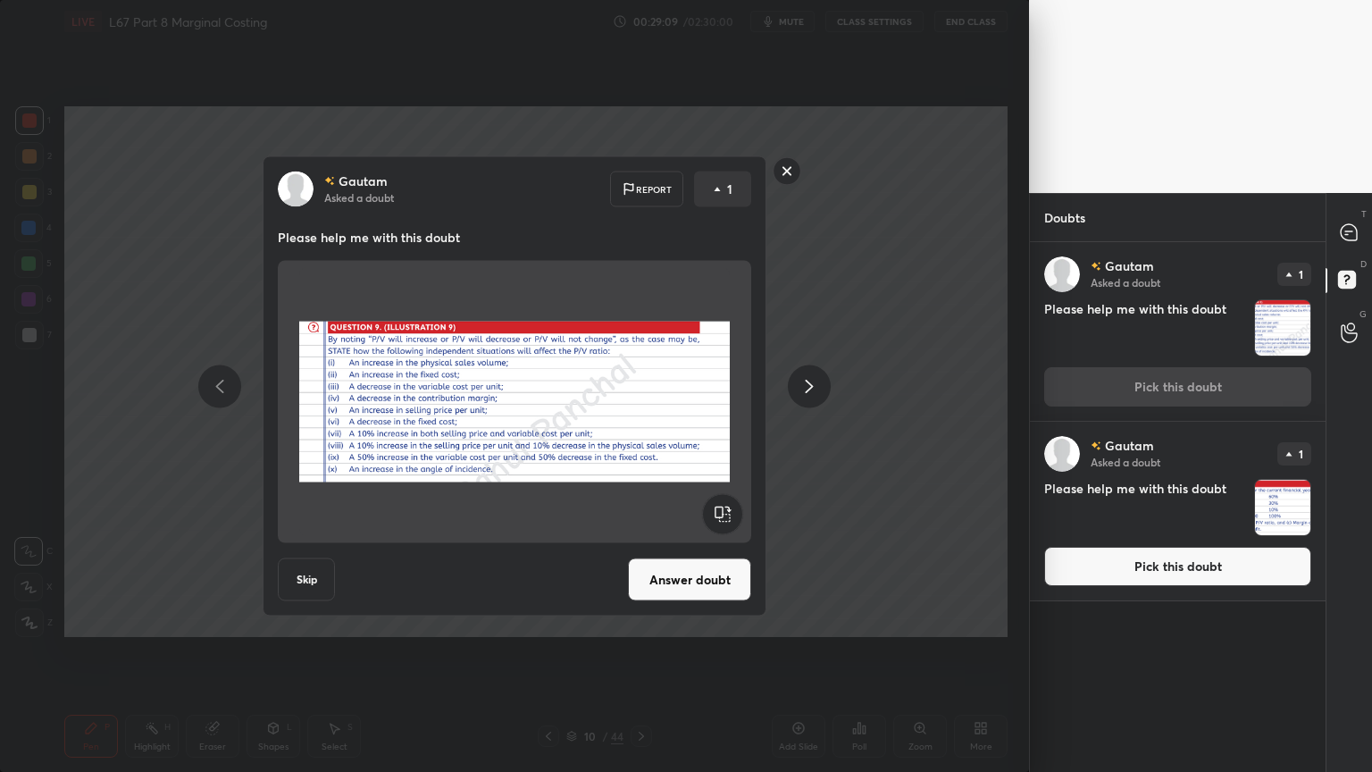
click at [689, 561] on button "Answer doubt" at bounding box center [689, 579] width 123 height 43
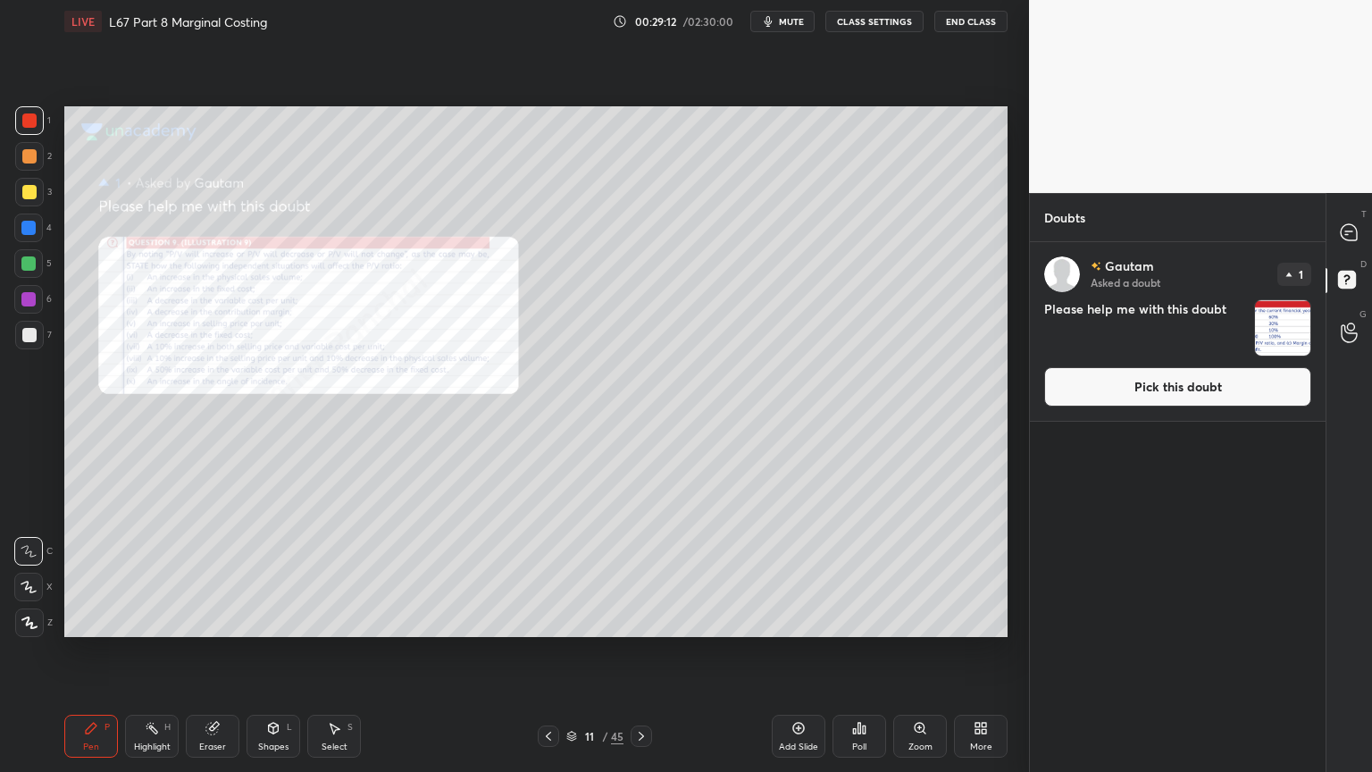
click at [1275, 330] on img "grid" at bounding box center [1282, 327] width 55 height 55
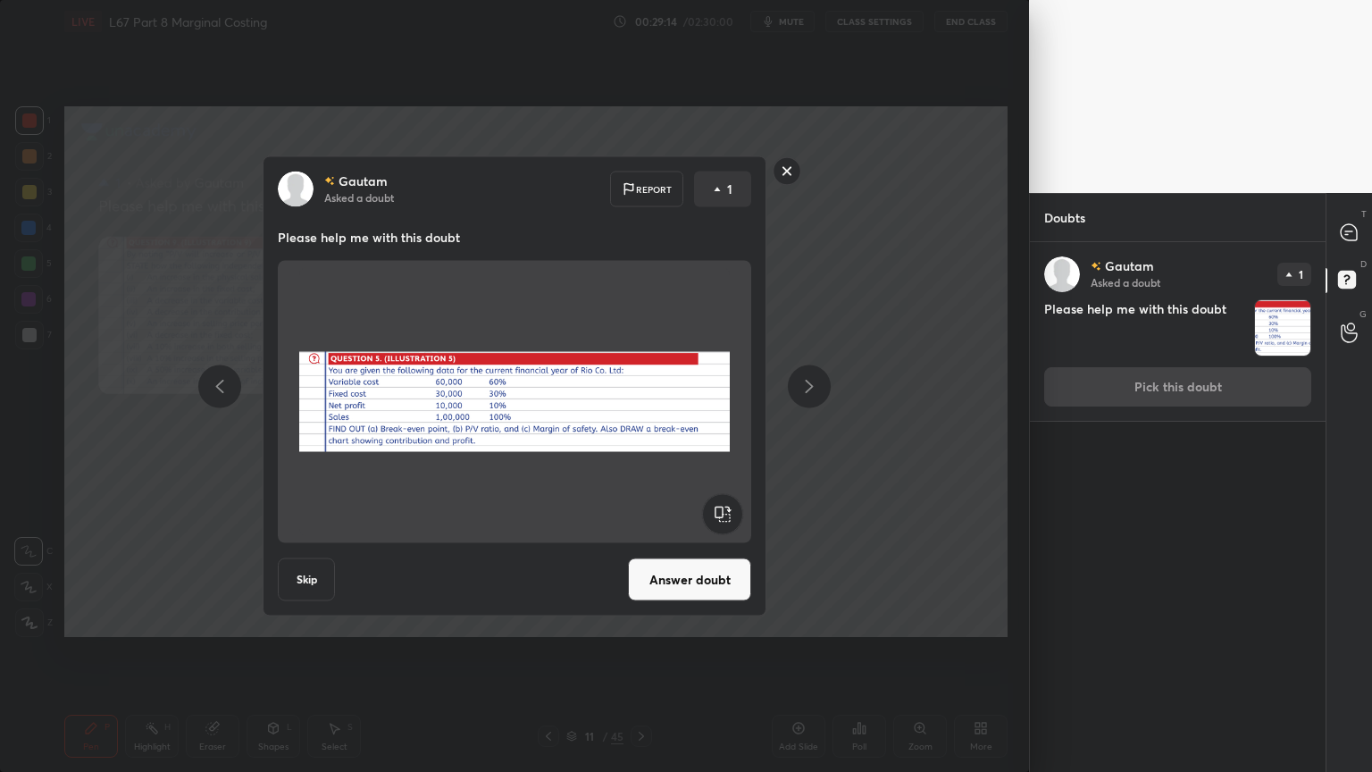
click at [314, 573] on button "Skip" at bounding box center [306, 579] width 57 height 43
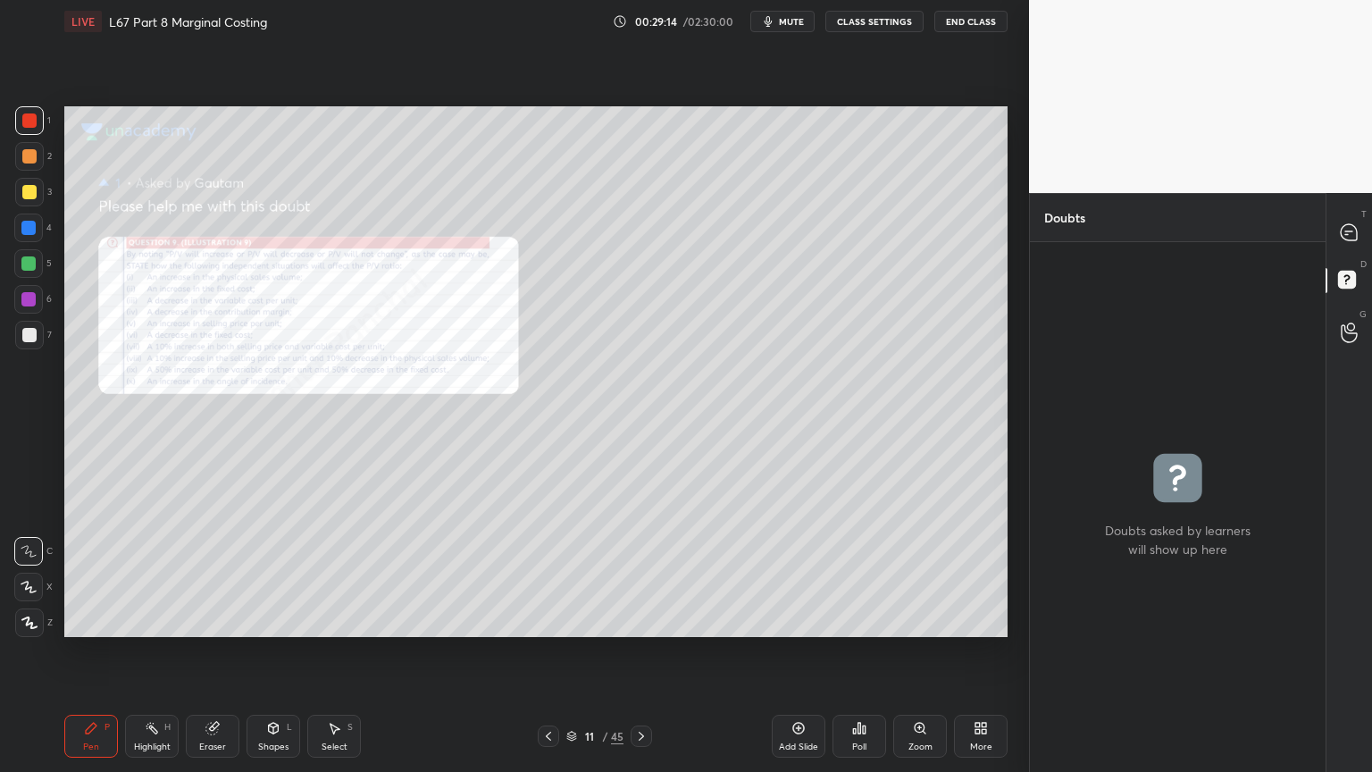
click at [1330, 241] on div "T Messages (T)" at bounding box center [1349, 232] width 46 height 50
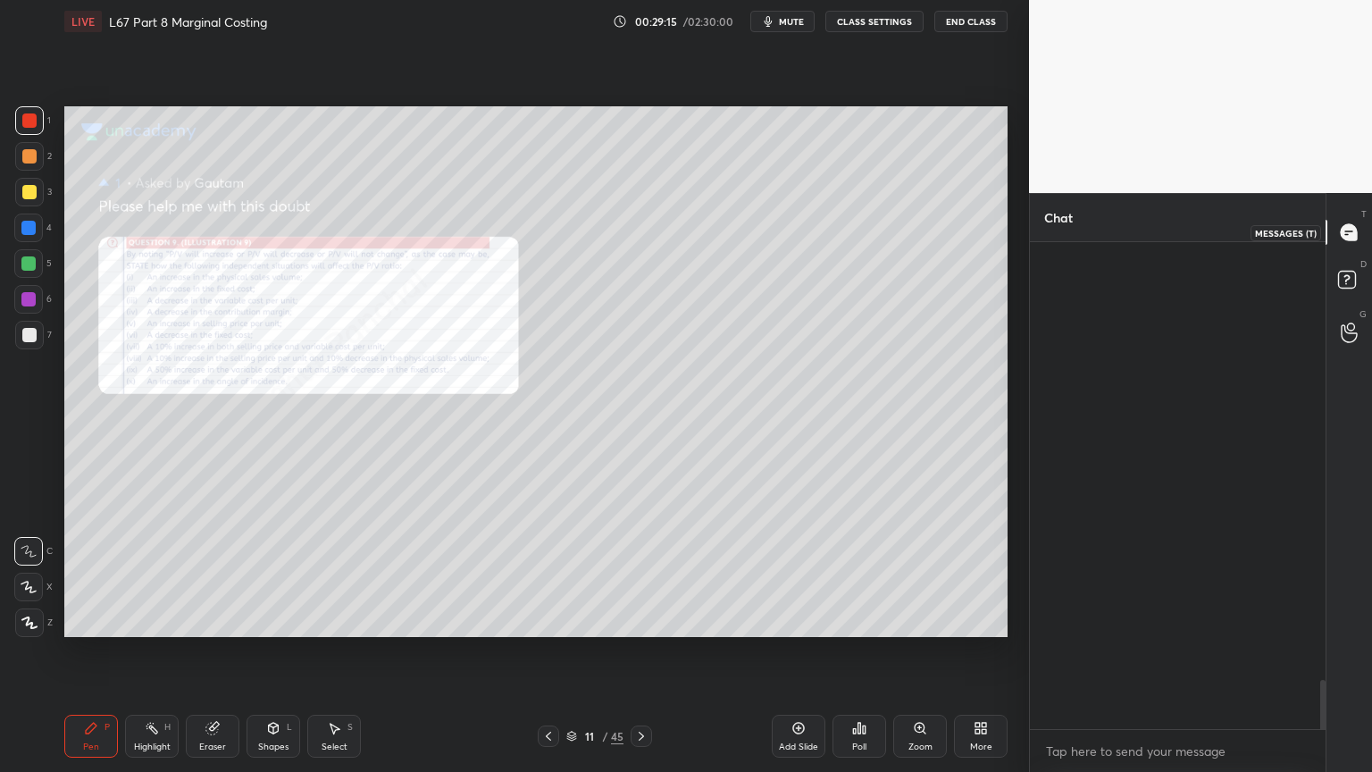
scroll to position [481, 290]
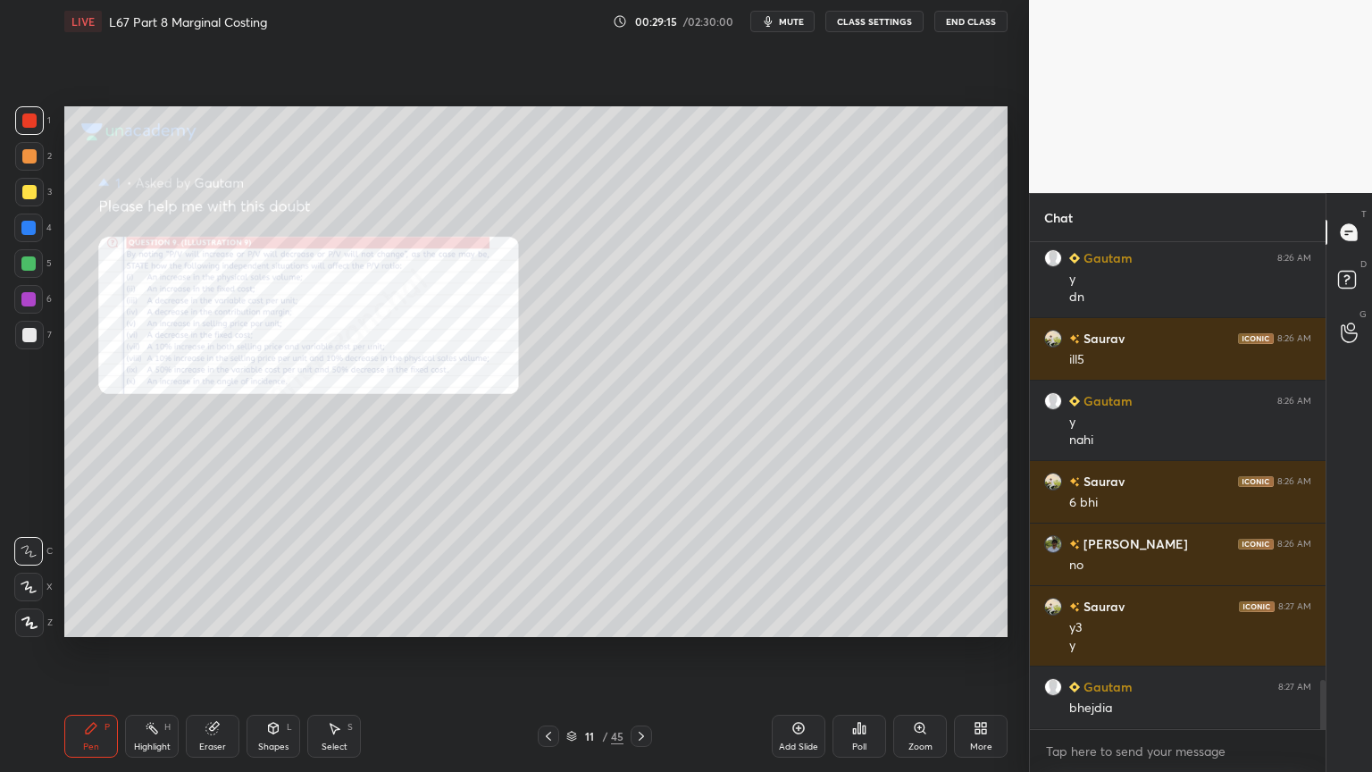
click at [915, 573] on icon at bounding box center [920, 728] width 14 height 14
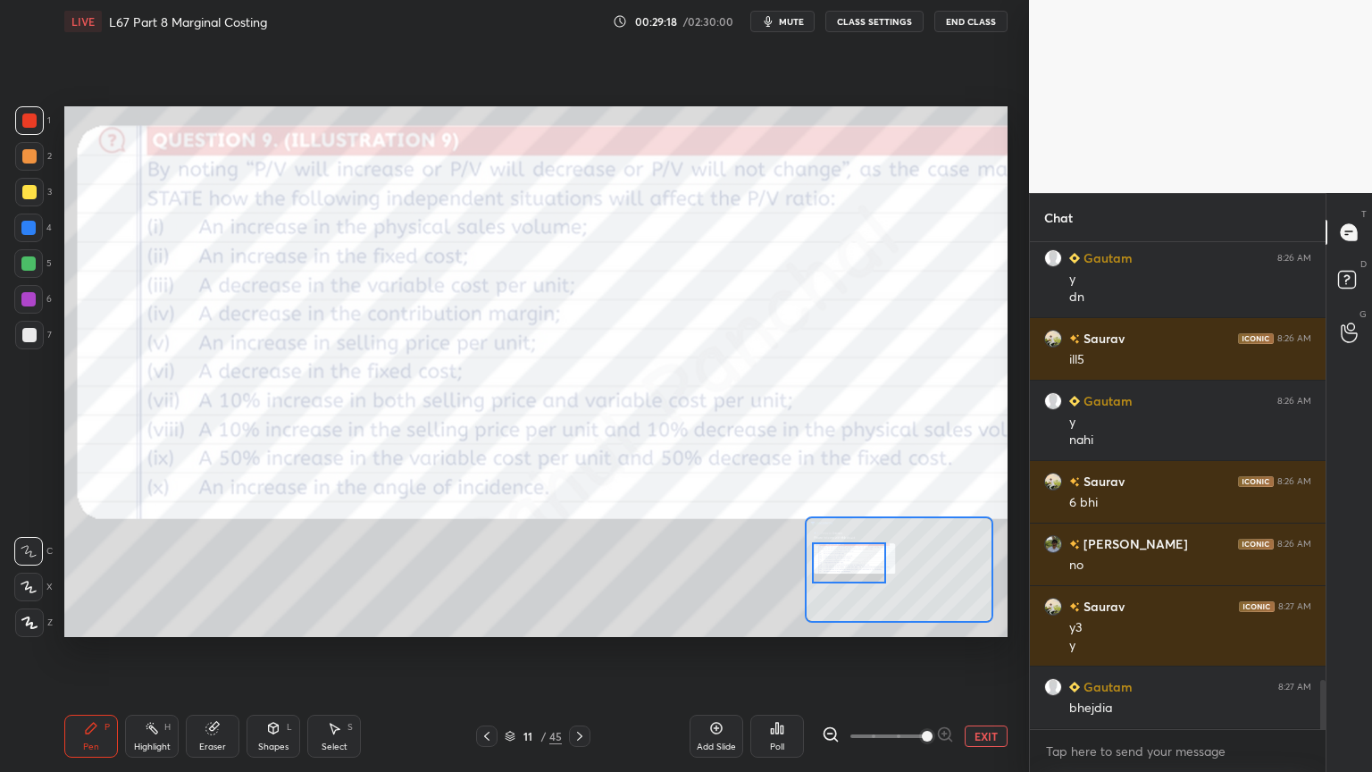
click at [989, 573] on button "EXIT" at bounding box center [986, 735] width 43 height 21
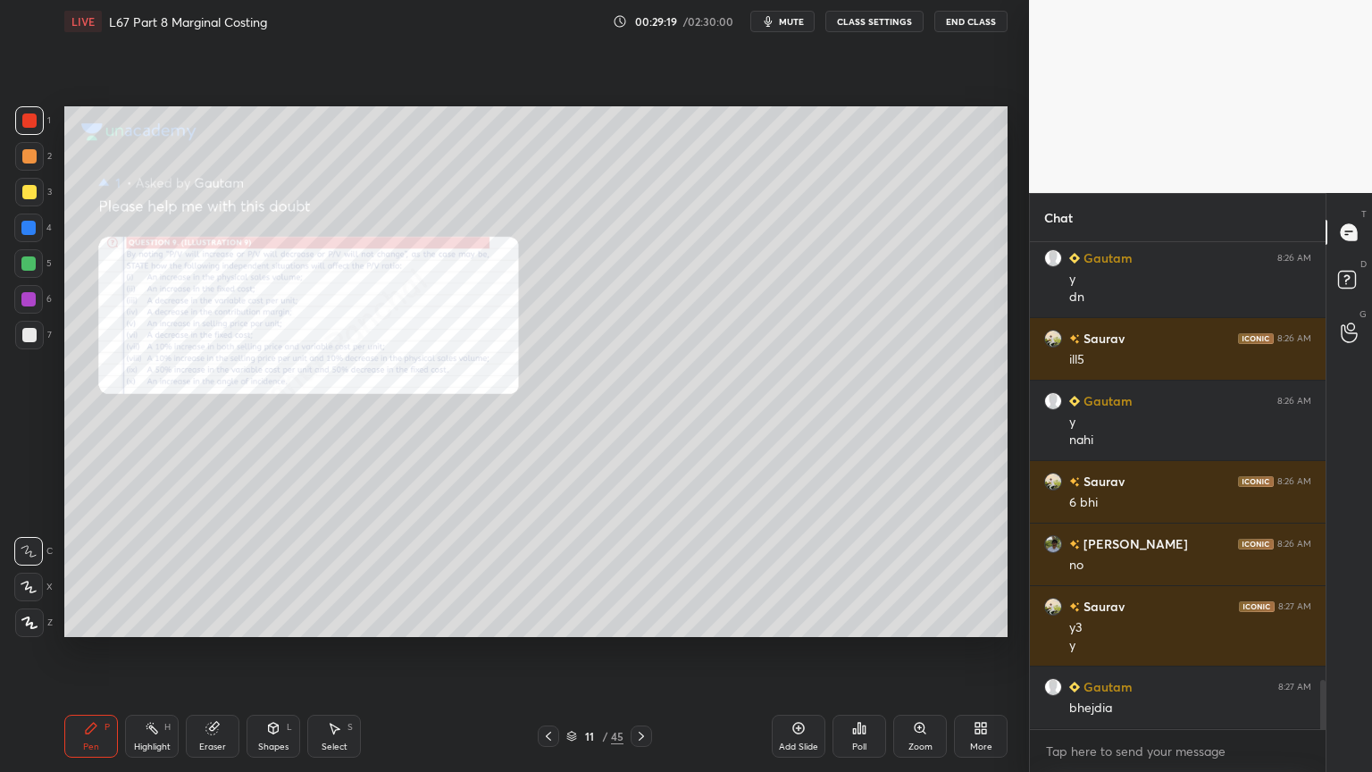
click at [31, 329] on div at bounding box center [29, 335] width 14 height 14
click at [83, 573] on div "Pen P" at bounding box center [91, 735] width 54 height 43
click at [31, 125] on div at bounding box center [29, 120] width 14 height 14
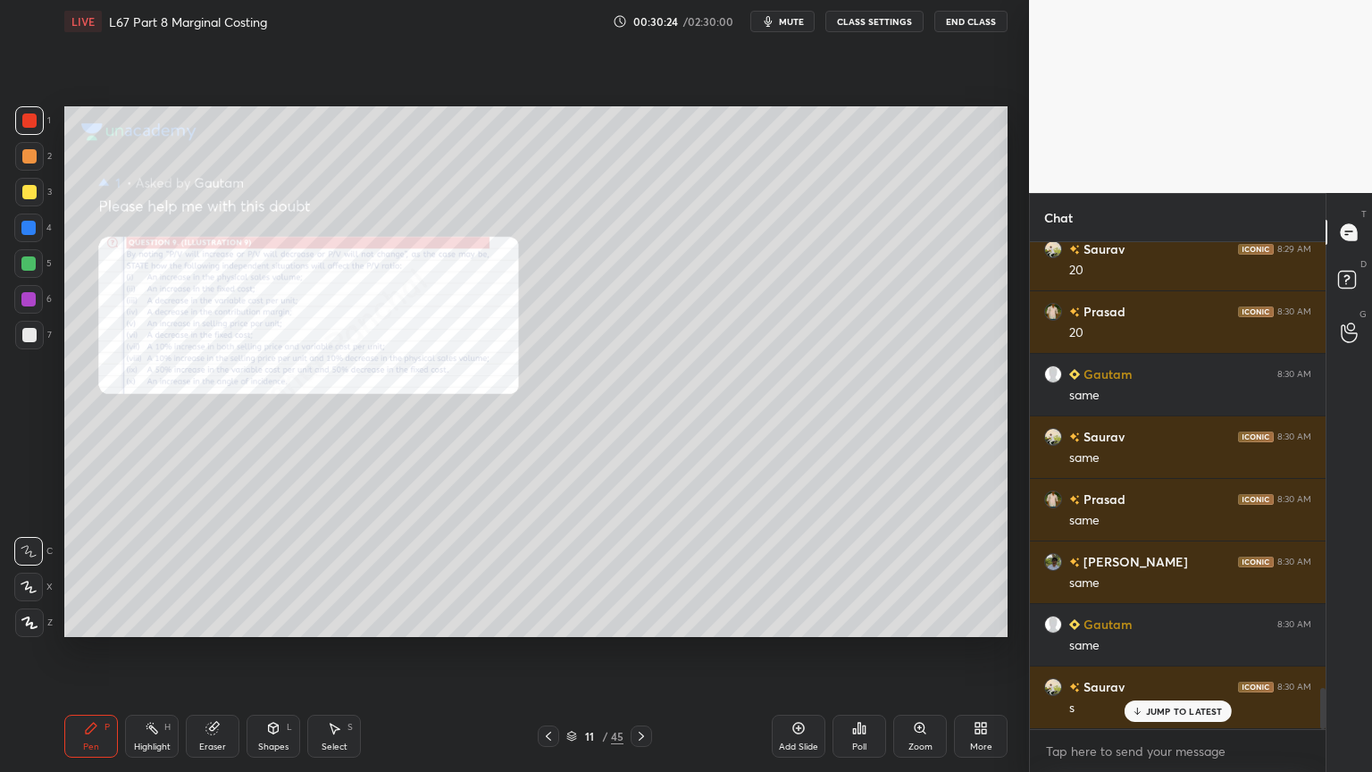
scroll to position [5308, 0]
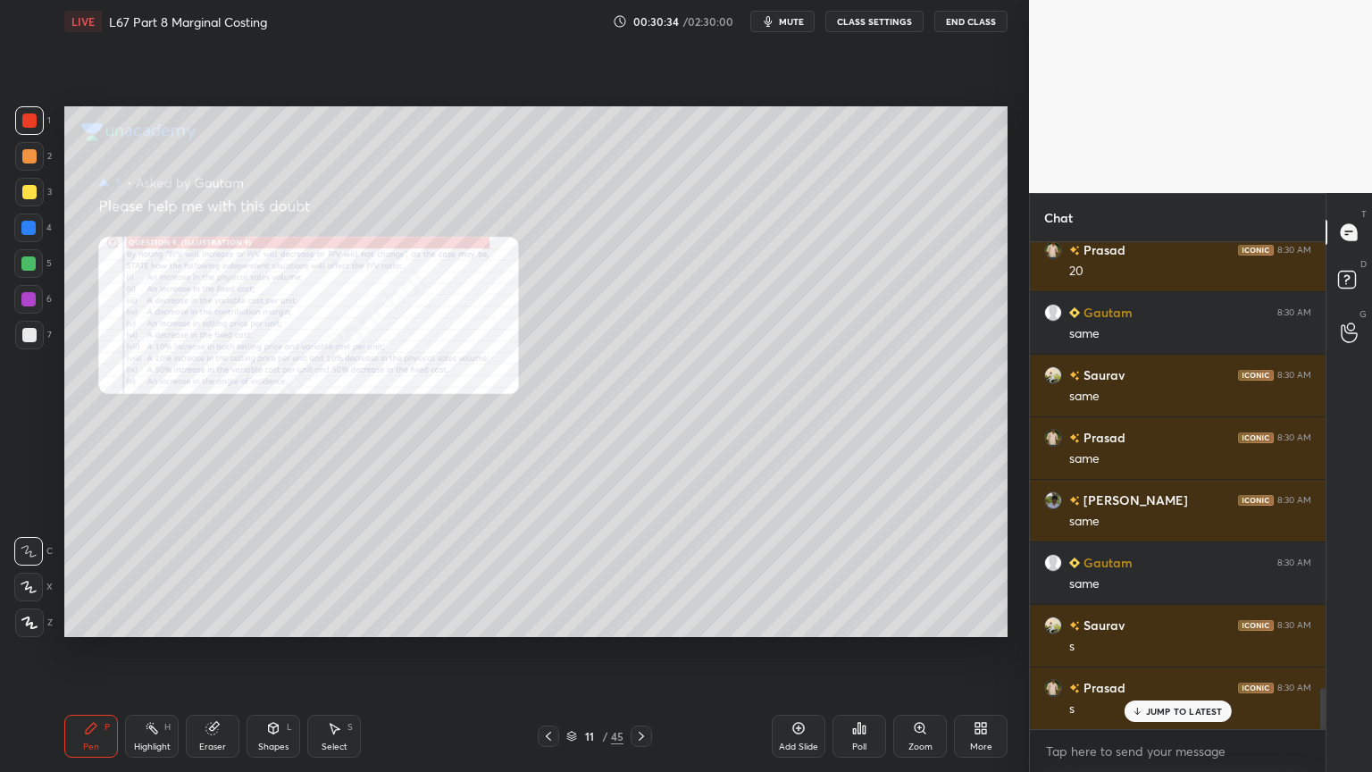
click at [199, 573] on div "Eraser" at bounding box center [213, 735] width 54 height 43
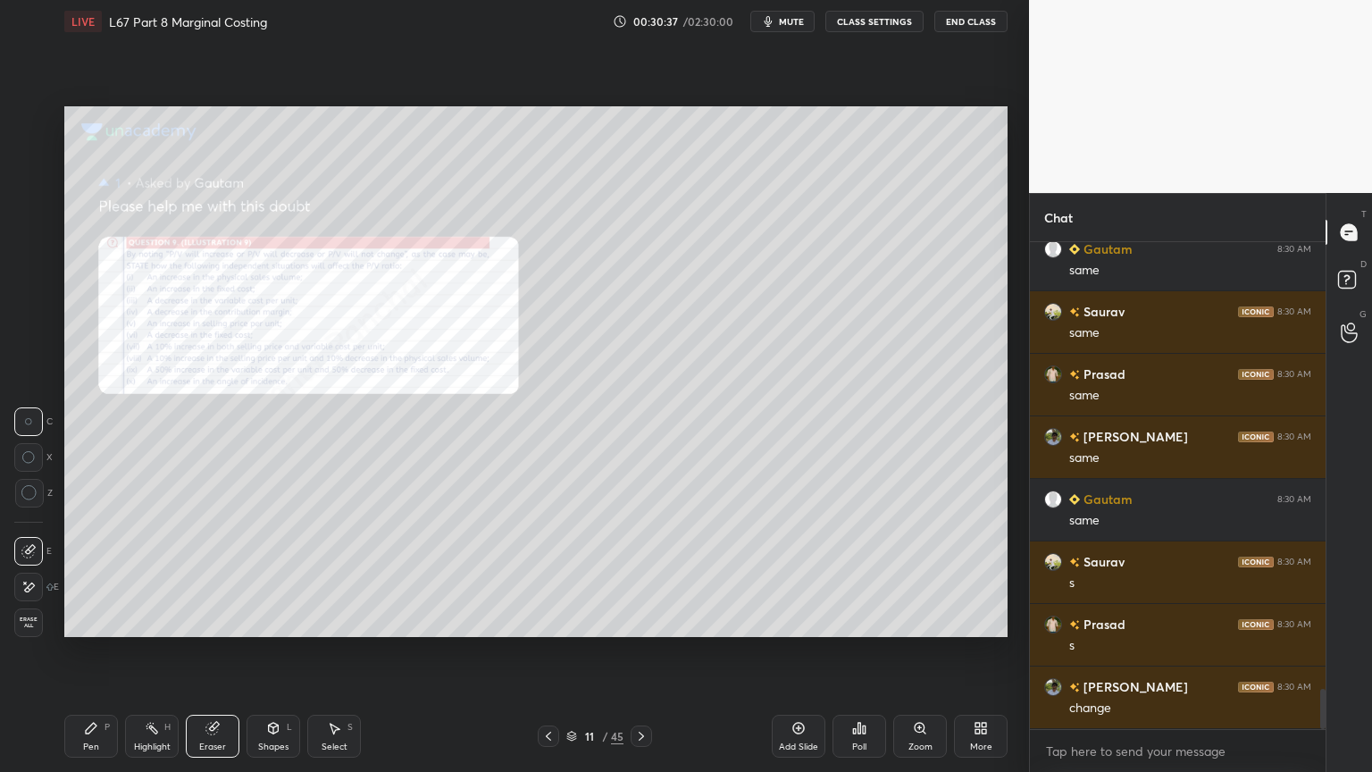
click at [313, 573] on div "Select S" at bounding box center [334, 735] width 54 height 43
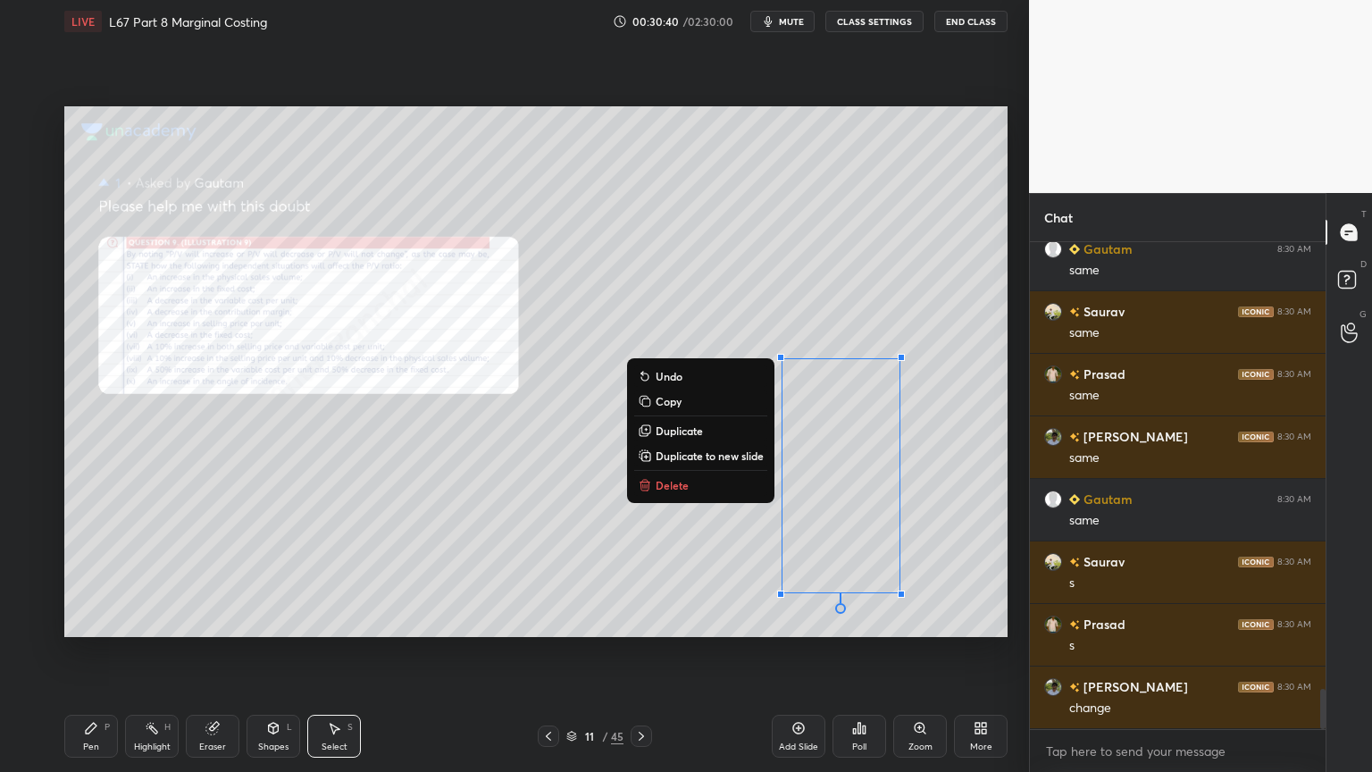
click at [651, 480] on button "Delete" at bounding box center [700, 484] width 133 height 21
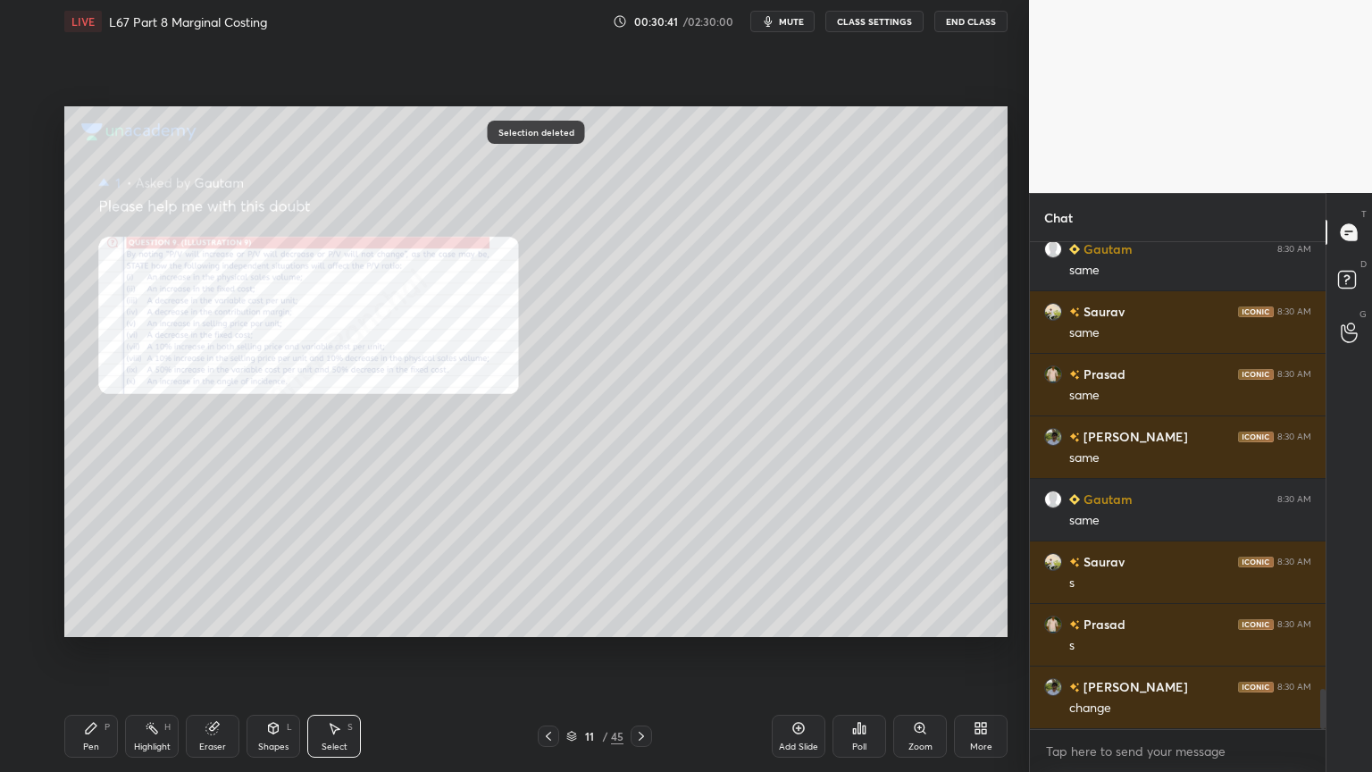
click at [76, 573] on div "Pen P" at bounding box center [91, 735] width 54 height 43
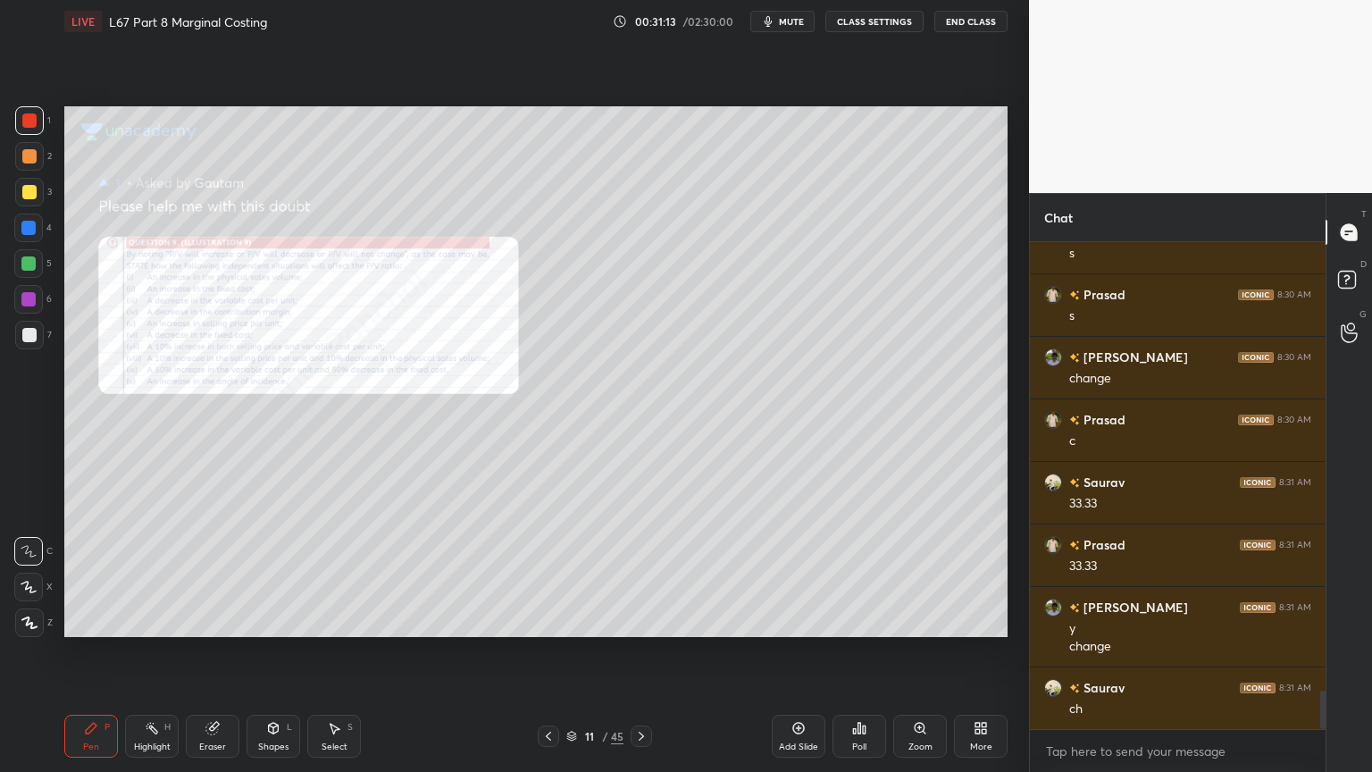
scroll to position [5765, 0]
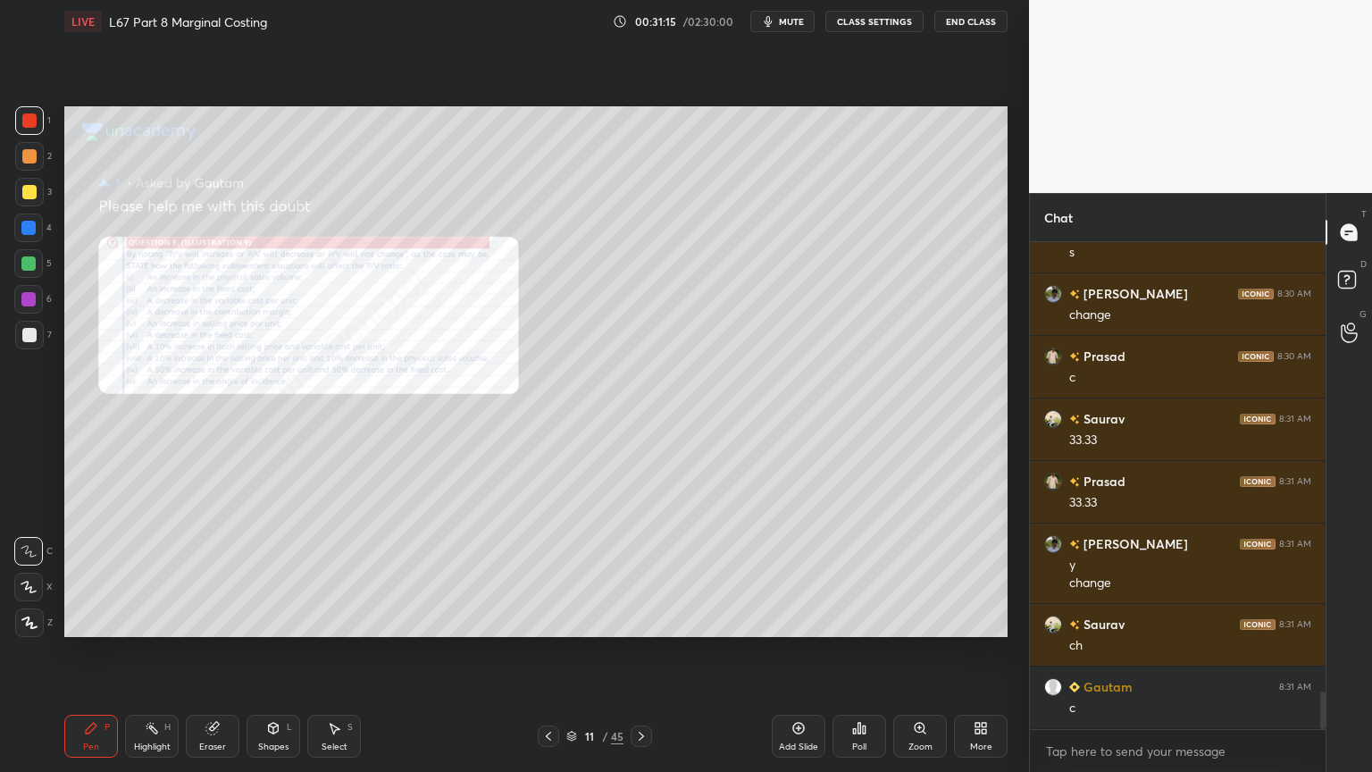
click at [214, 573] on div "Eraser" at bounding box center [213, 735] width 54 height 43
click at [328, 573] on div "Select S" at bounding box center [334, 735] width 54 height 43
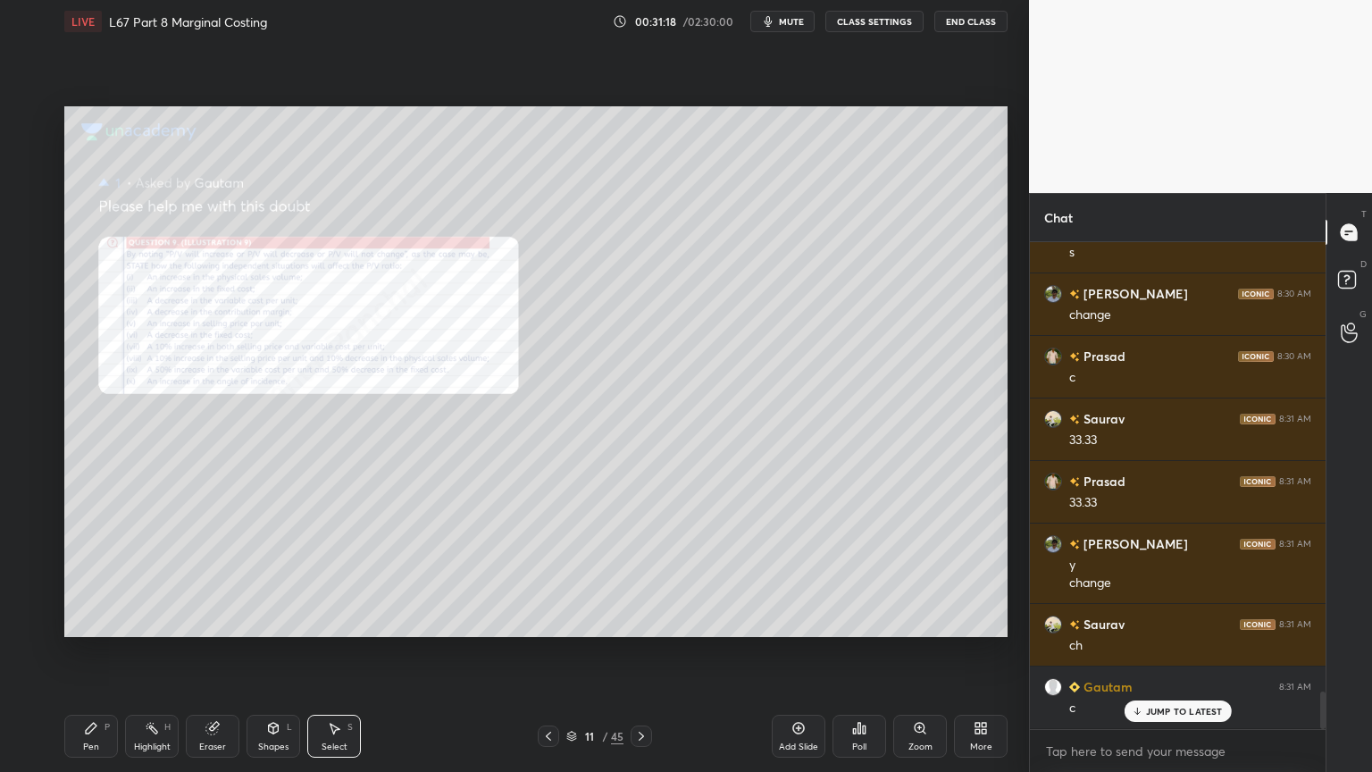
scroll to position [5826, 0]
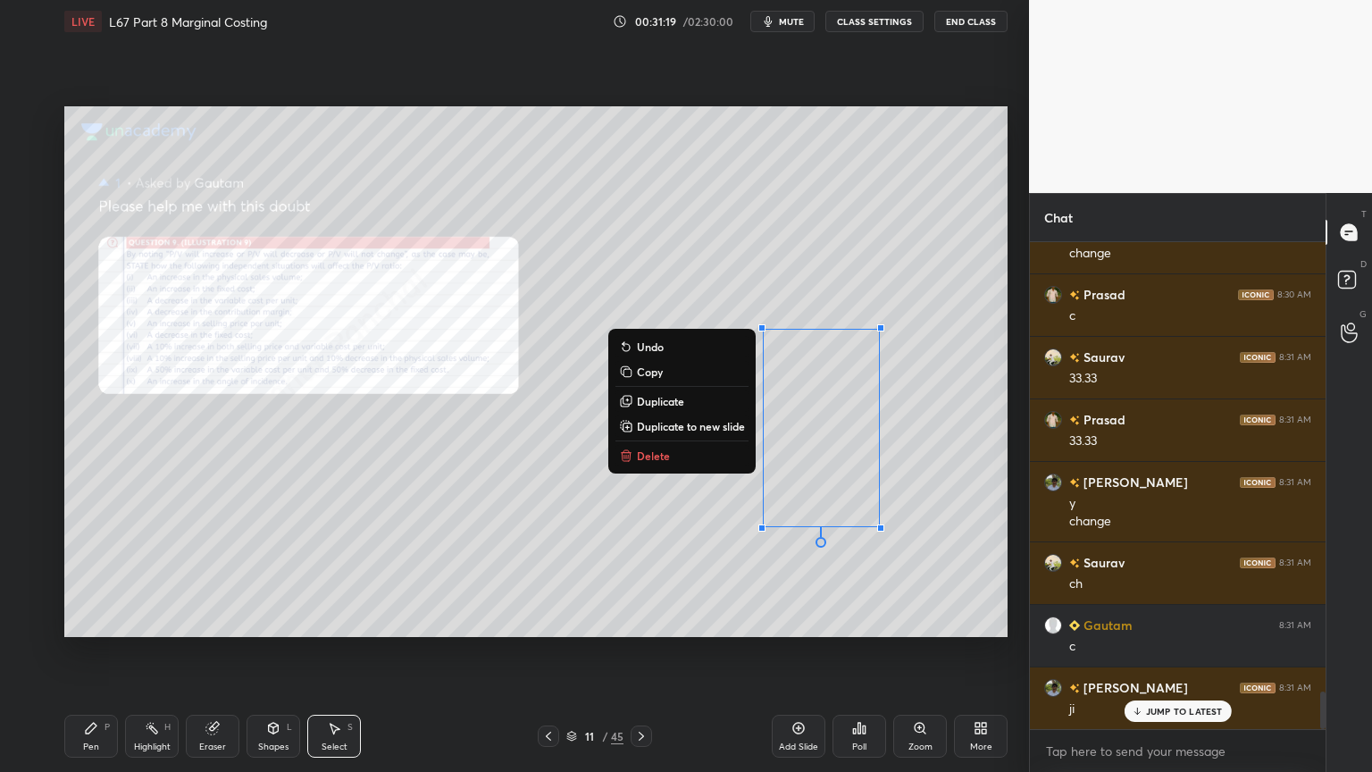
click at [664, 451] on p "Delete" at bounding box center [653, 455] width 33 height 14
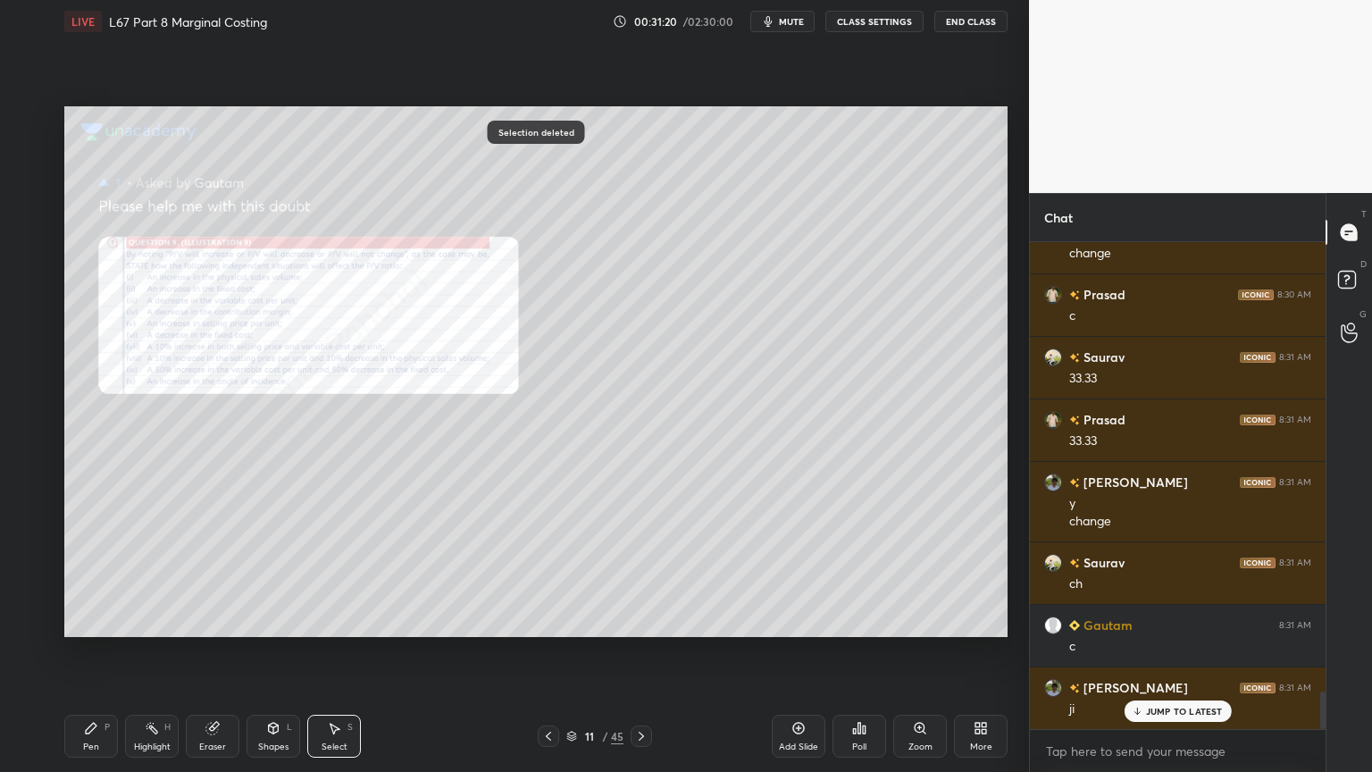
click at [81, 573] on div "Pen P" at bounding box center [91, 735] width 54 height 43
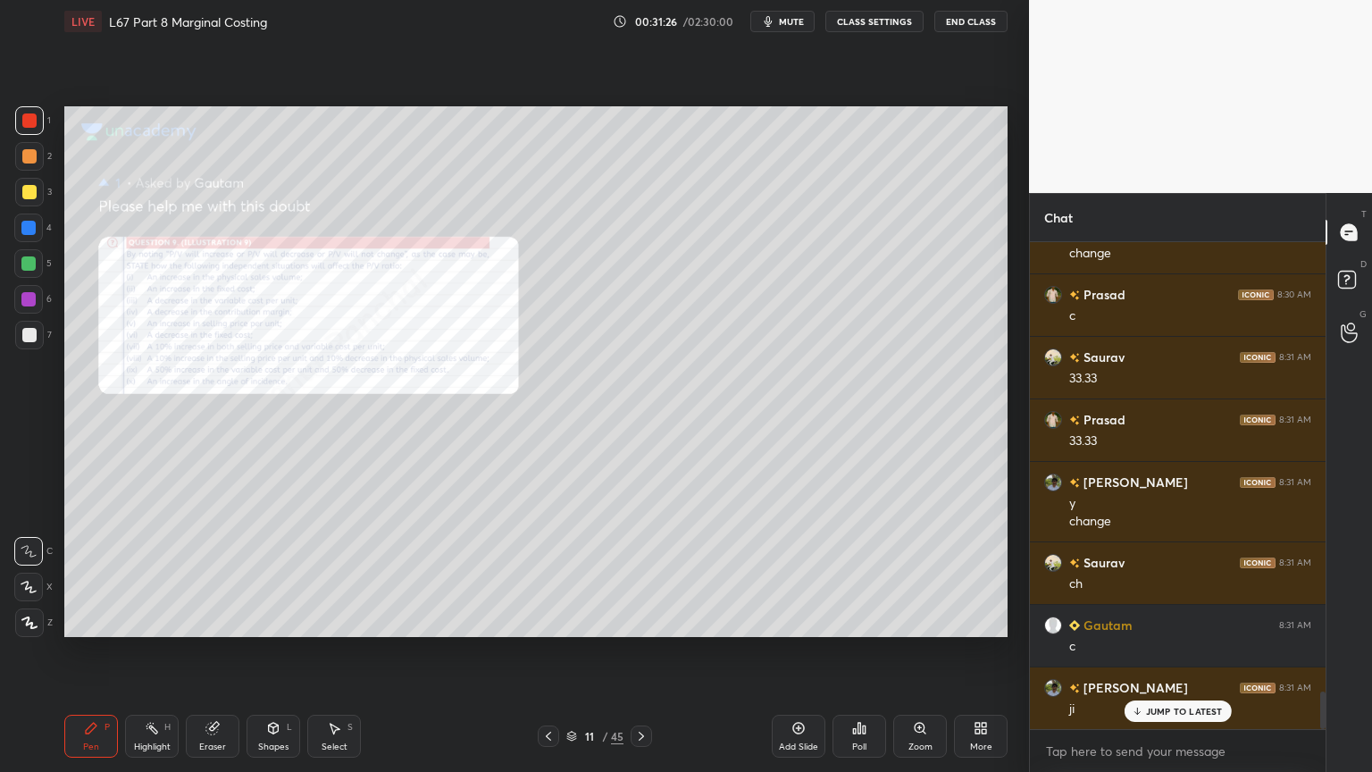
click at [325, 573] on div "Select S" at bounding box center [334, 735] width 54 height 43
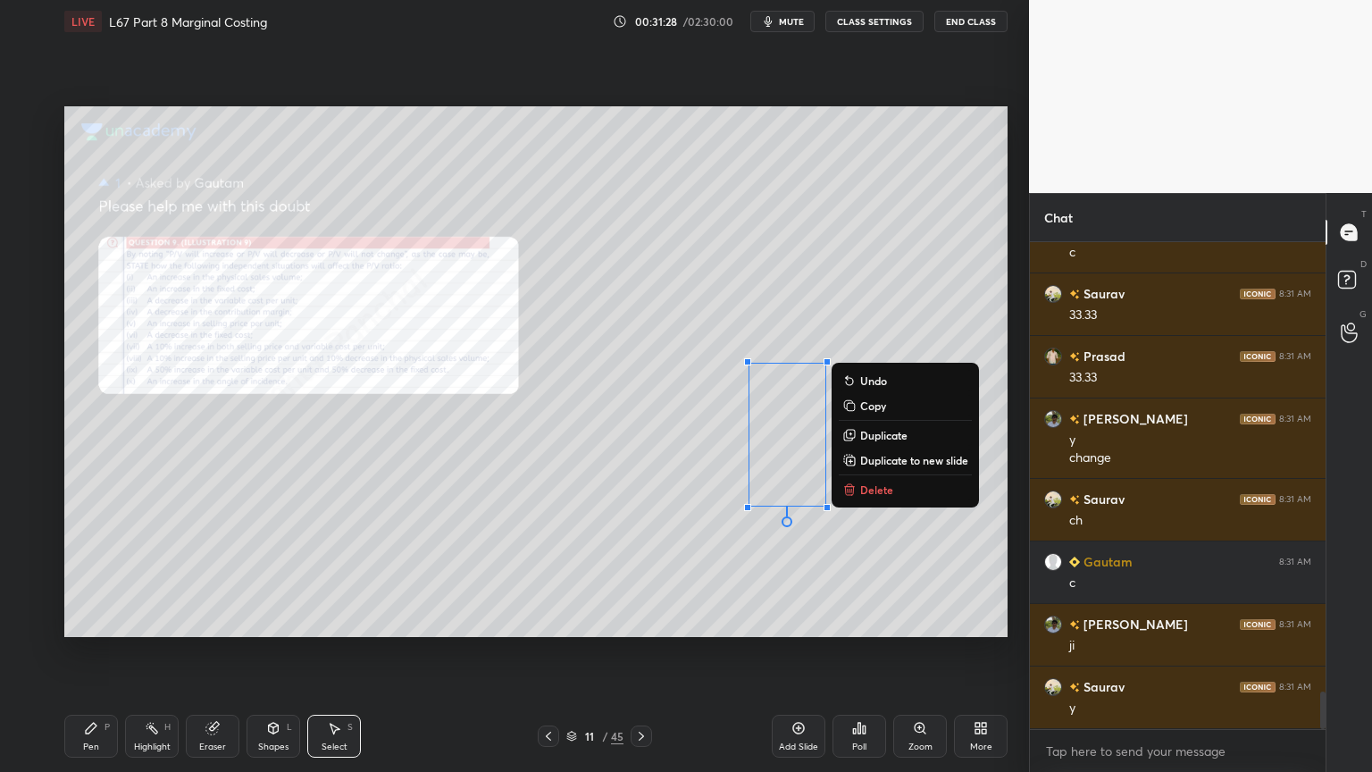
click at [872, 482] on p "Delete" at bounding box center [876, 489] width 33 height 14
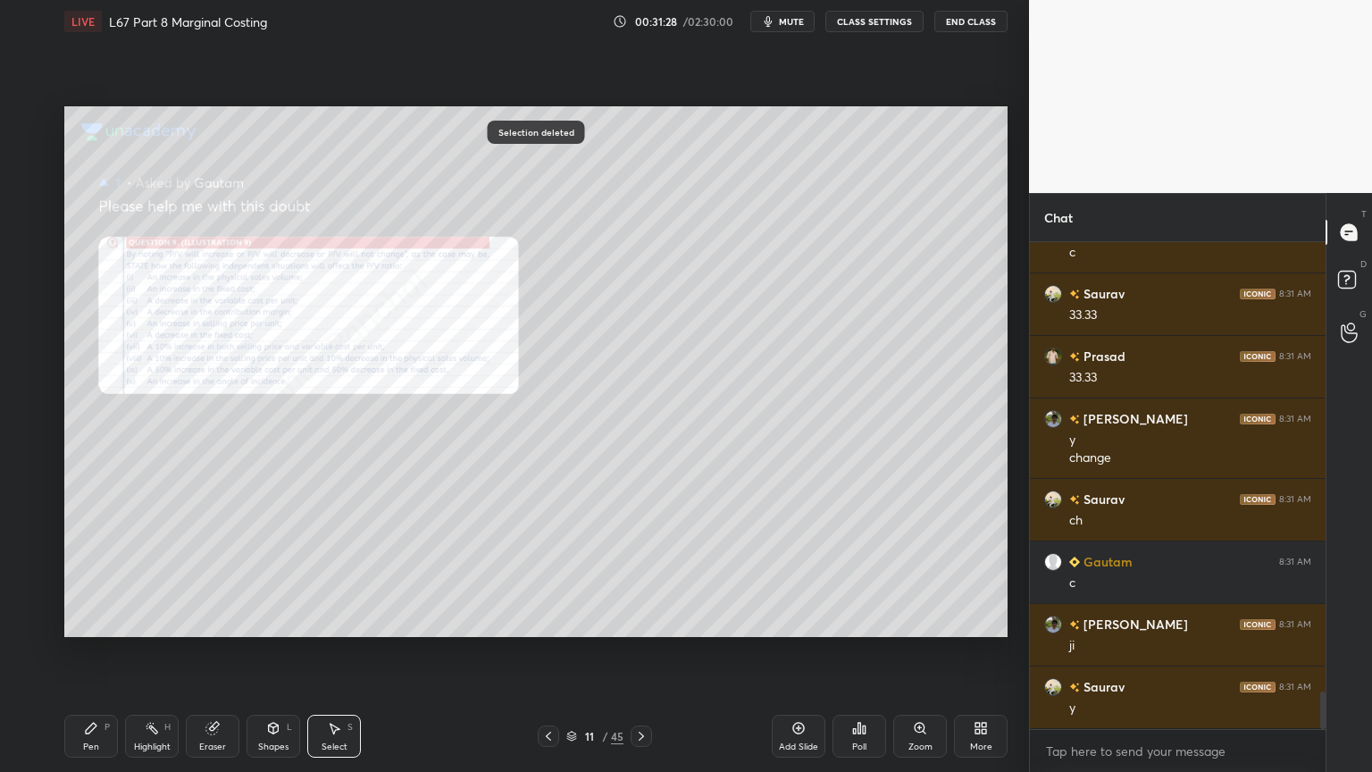
click at [82, 573] on div "Pen P" at bounding box center [91, 735] width 54 height 43
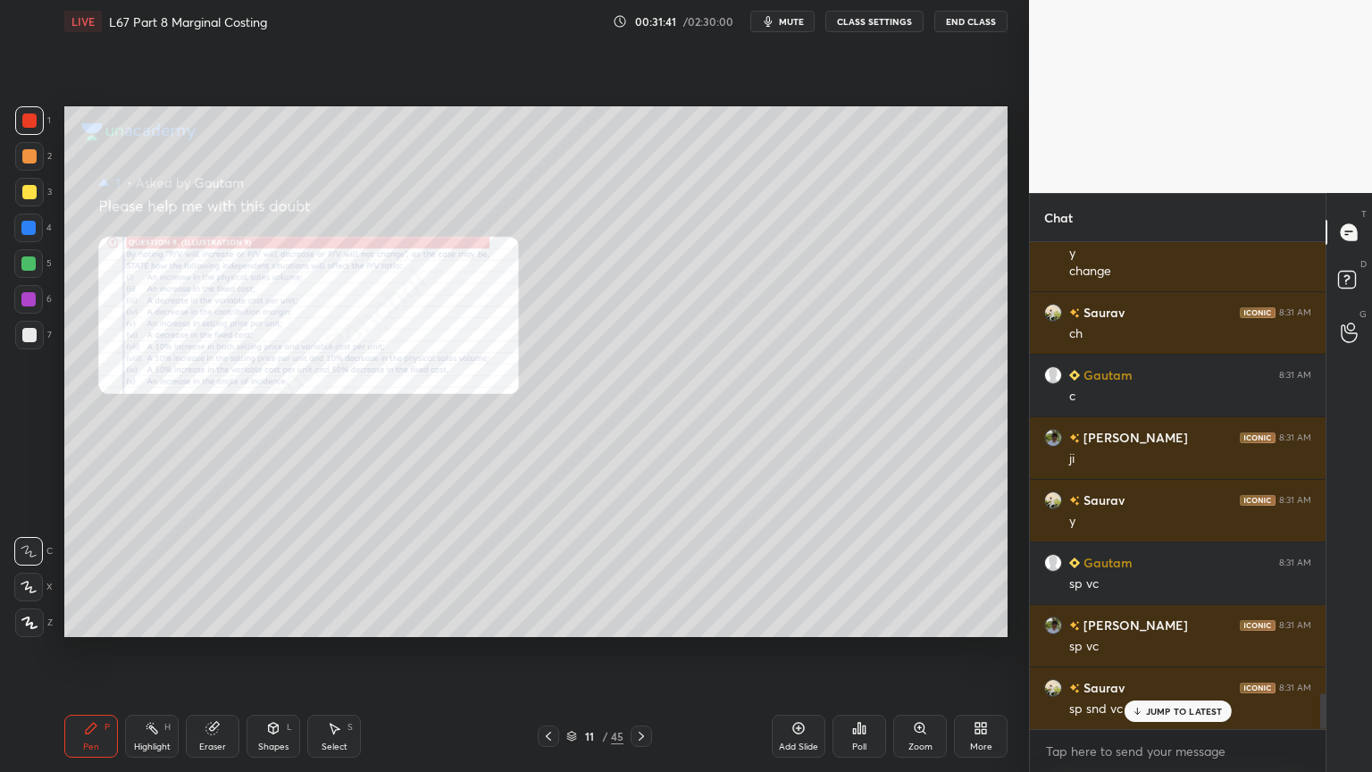
scroll to position [6140, 0]
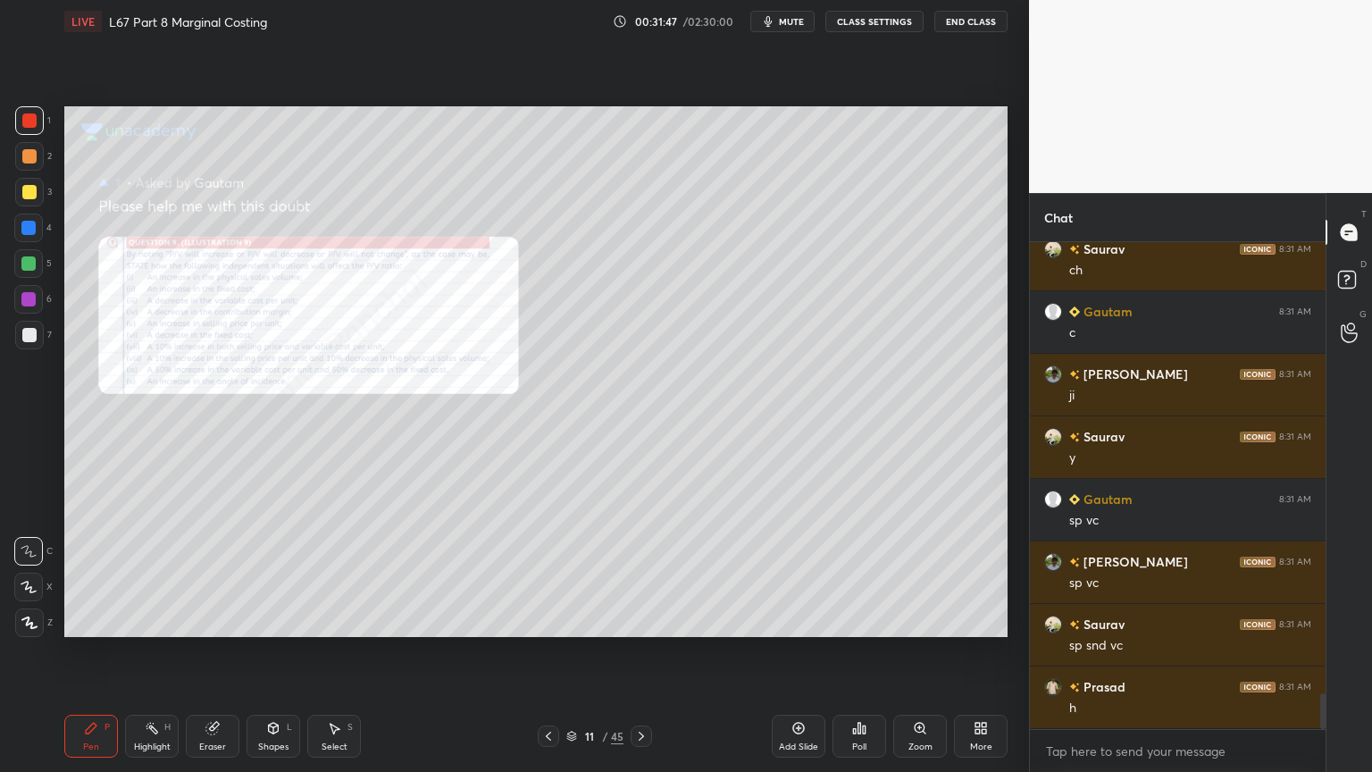
click at [349, 573] on div "Select S" at bounding box center [334, 735] width 54 height 43
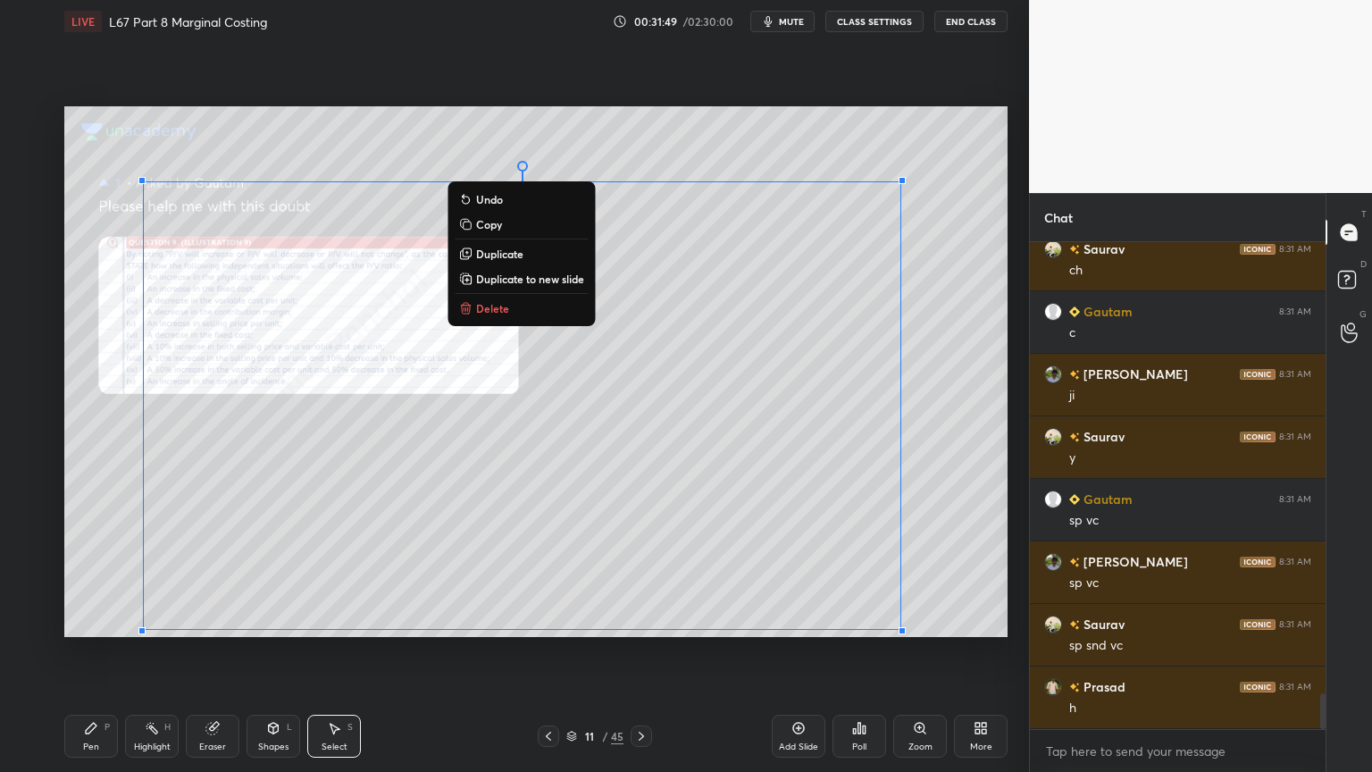
click at [507, 297] on button "Delete" at bounding box center [521, 307] width 133 height 21
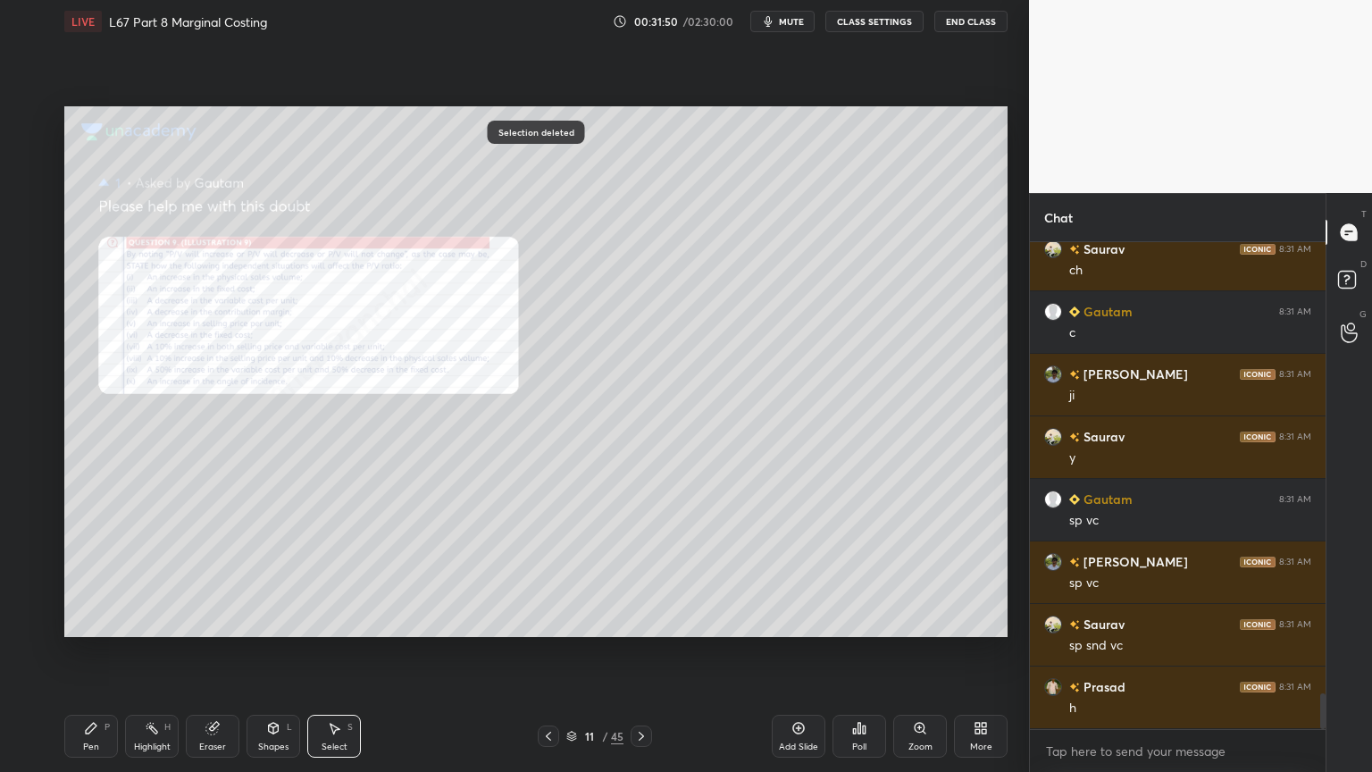
click at [88, 573] on div "Pen" at bounding box center [91, 746] width 16 height 9
click at [920, 573] on icon at bounding box center [920, 728] width 14 height 14
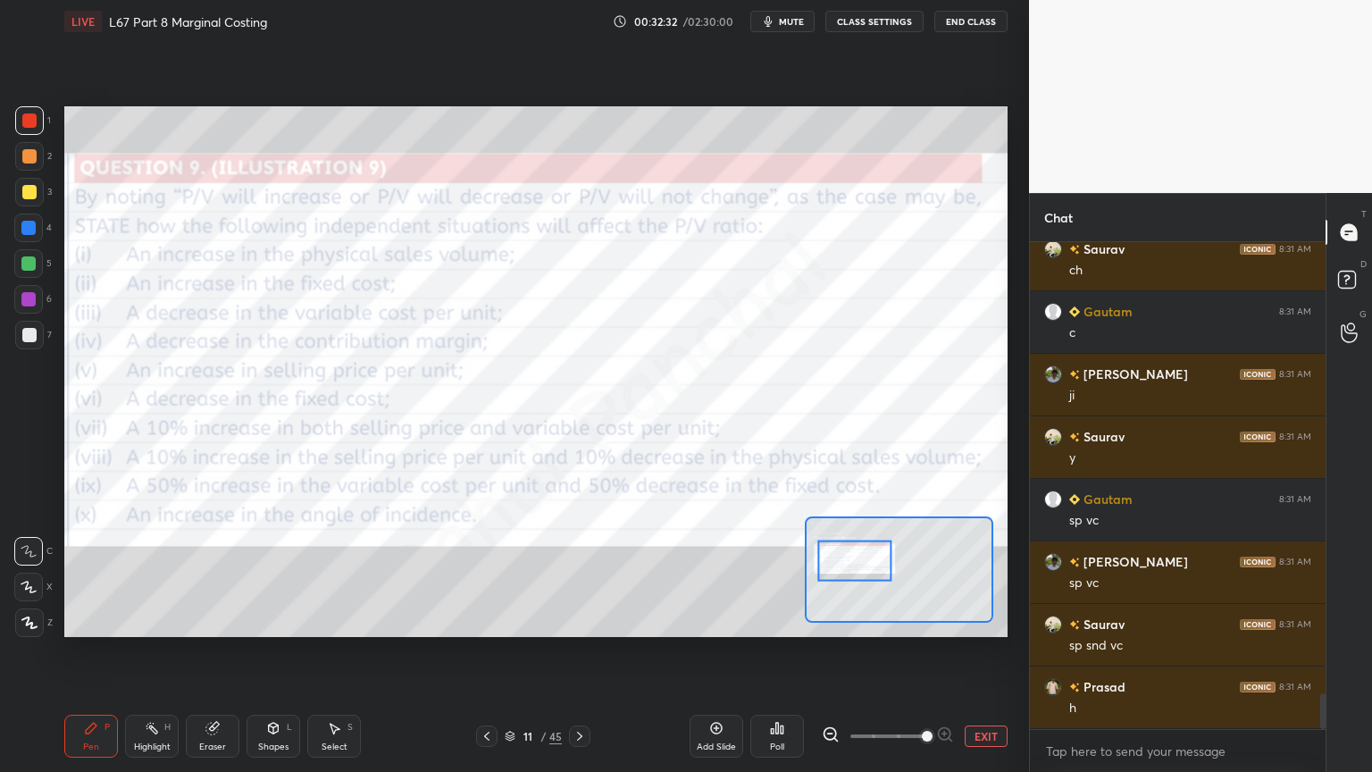
click at [84, 573] on div "Pen P Highlight H Eraser Shapes L Select S 11 / 45 Add Slide Poll EXIT" at bounding box center [535, 735] width 943 height 71
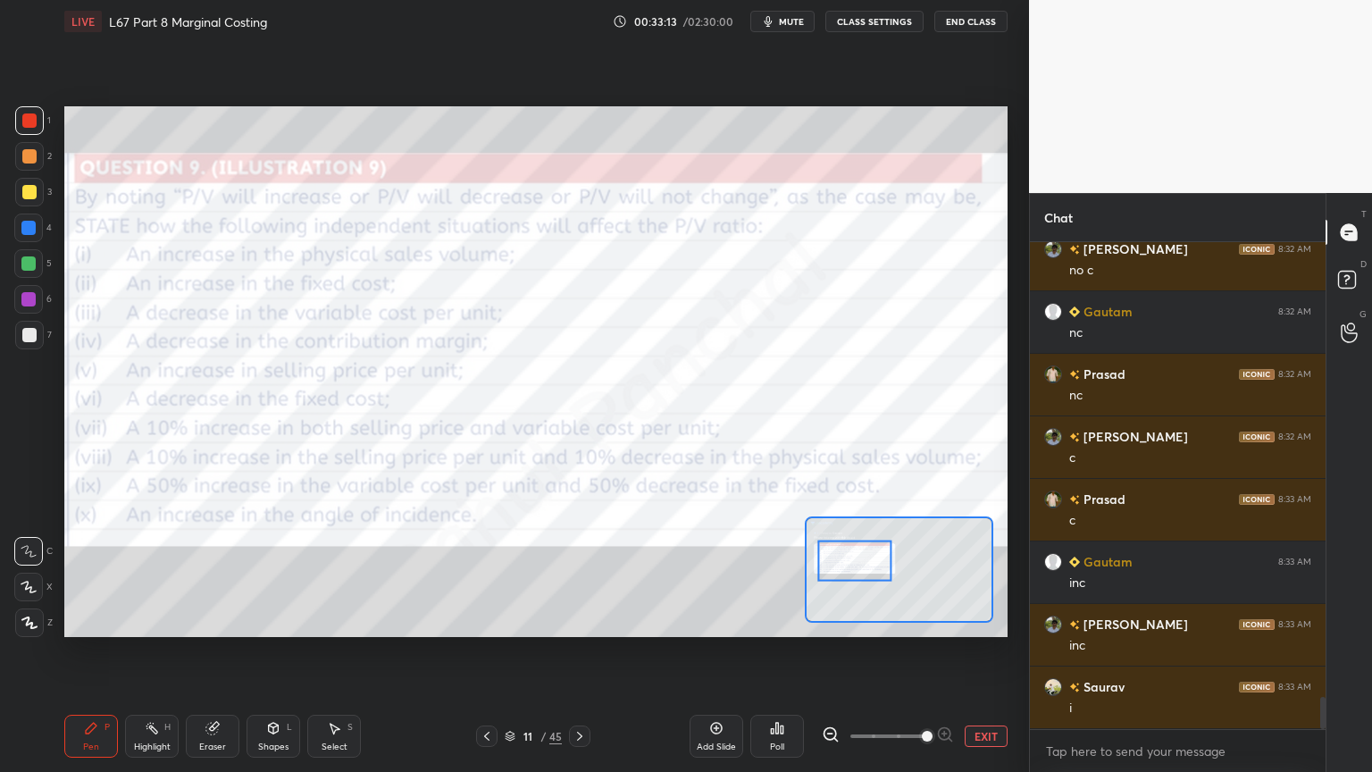
scroll to position [6952, 0]
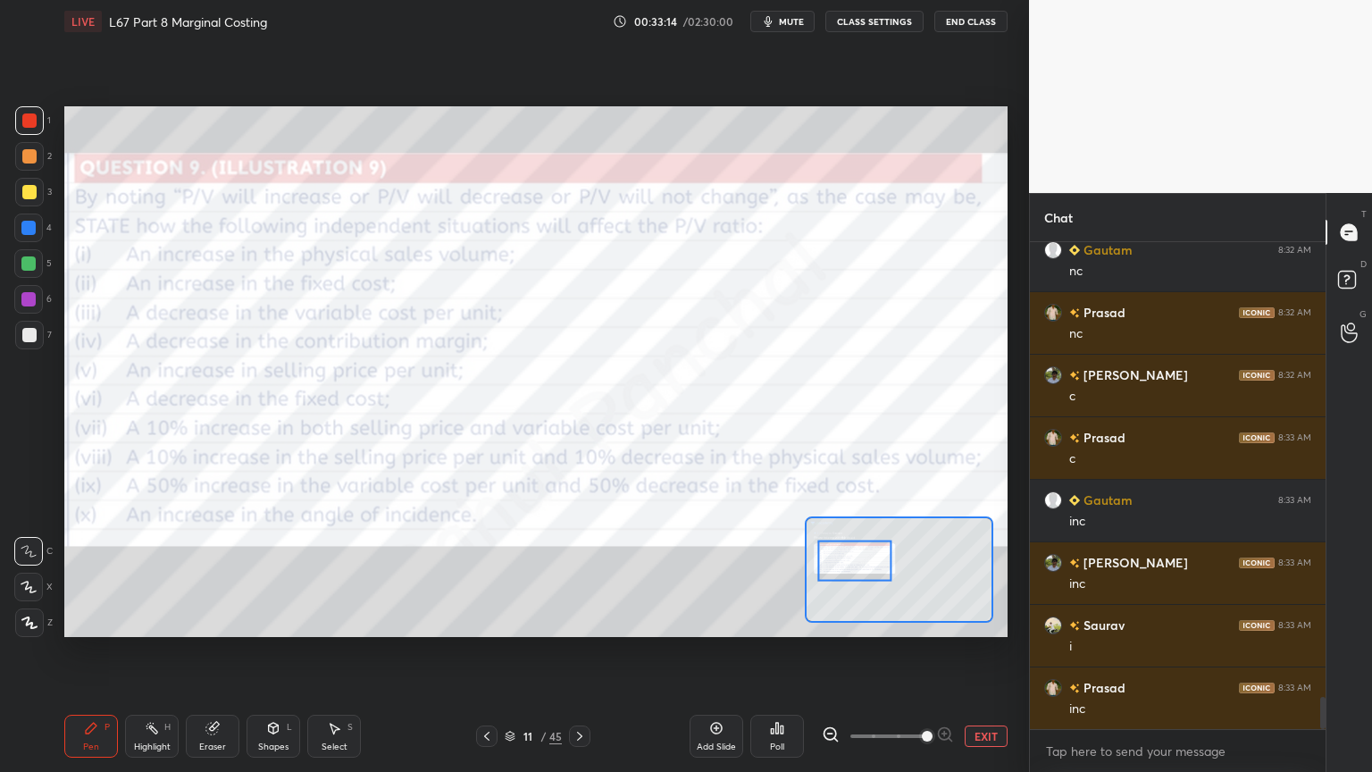
click at [224, 573] on div "Eraser" at bounding box center [213, 735] width 54 height 43
click at [93, 573] on icon at bounding box center [91, 728] width 14 height 14
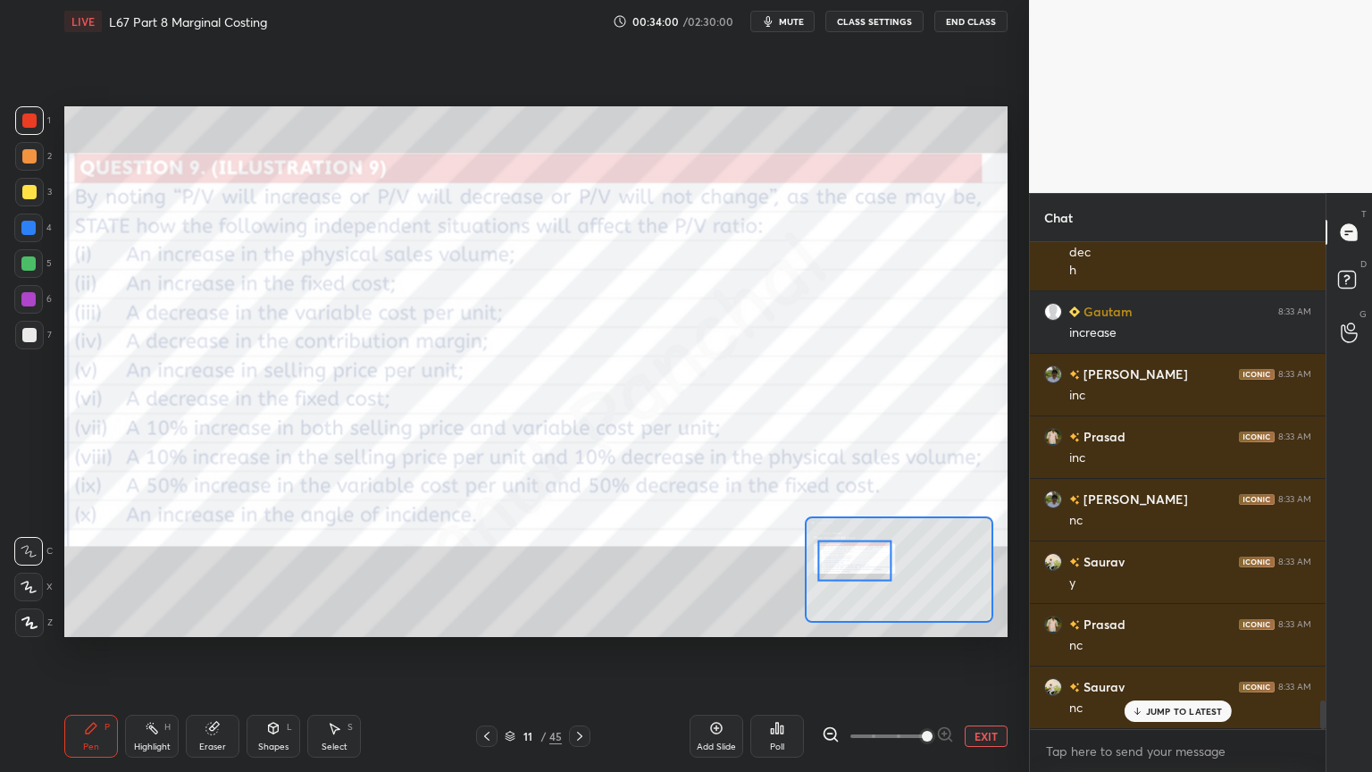
scroll to position [7720, 0]
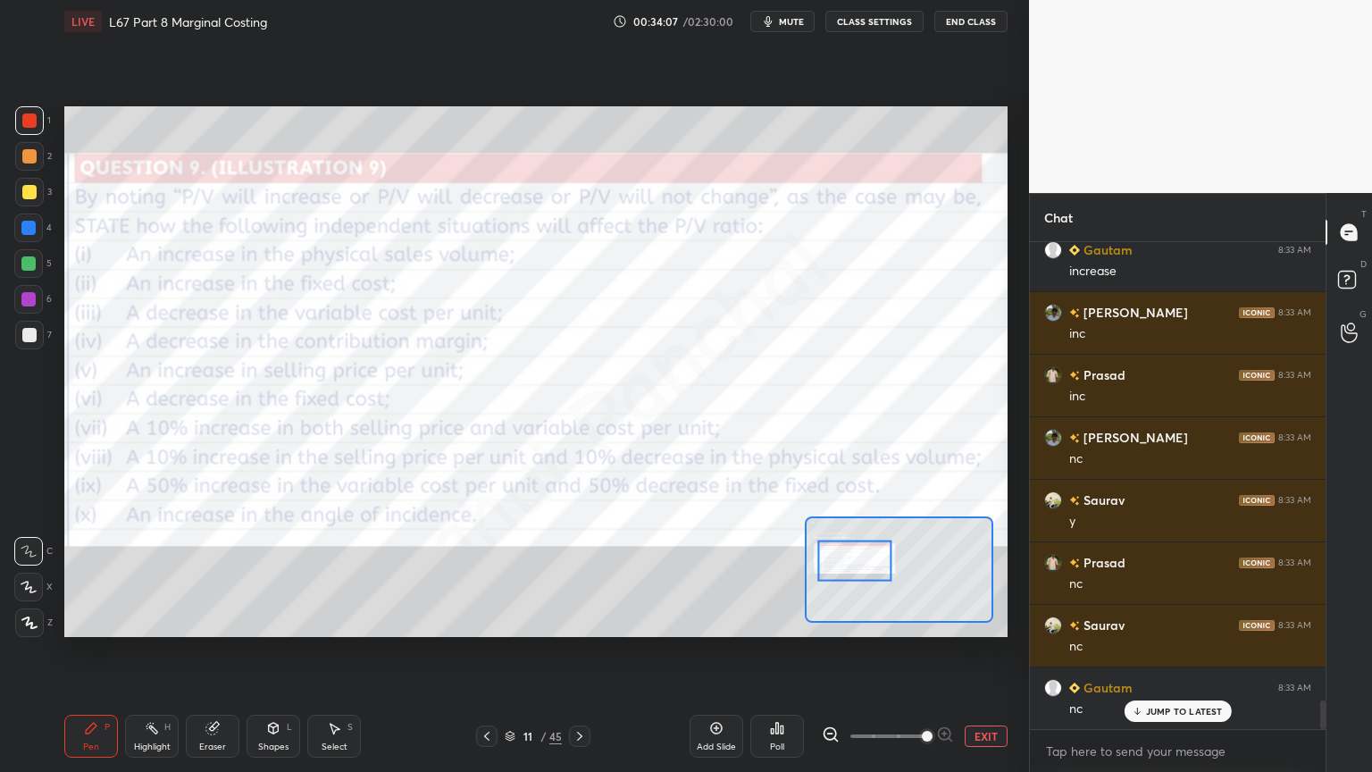
click at [330, 573] on div "Select S" at bounding box center [334, 735] width 54 height 43
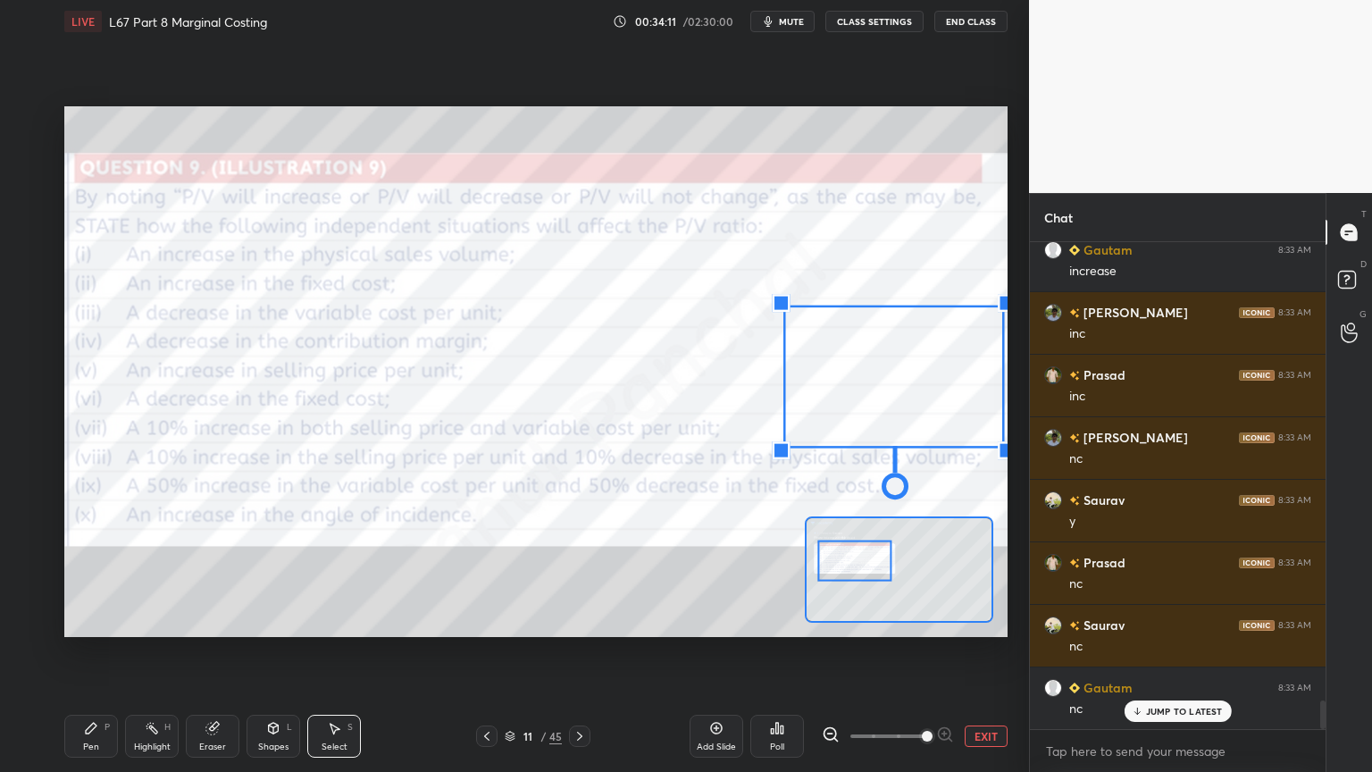
click at [989, 573] on button "EXIT" at bounding box center [986, 735] width 43 height 21
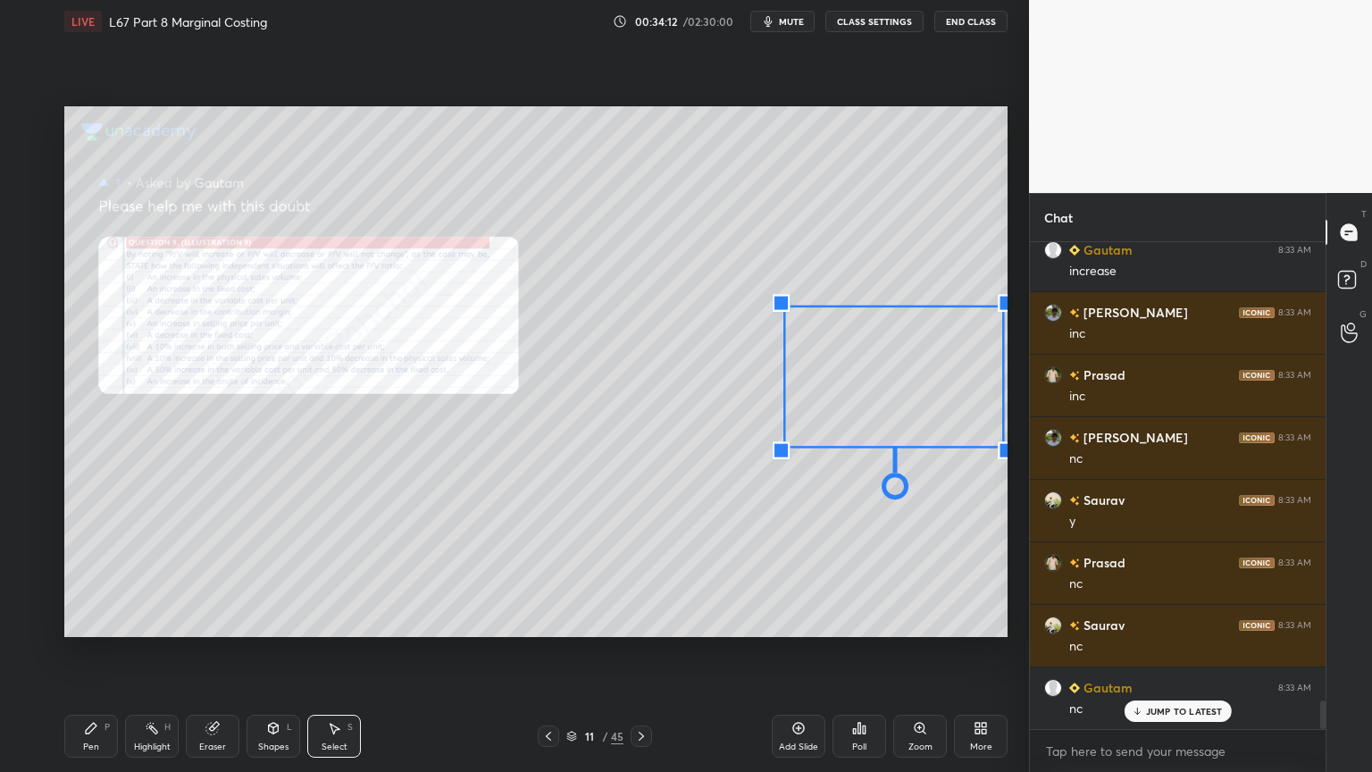
click at [104, 573] on div "Pen P" at bounding box center [91, 735] width 54 height 43
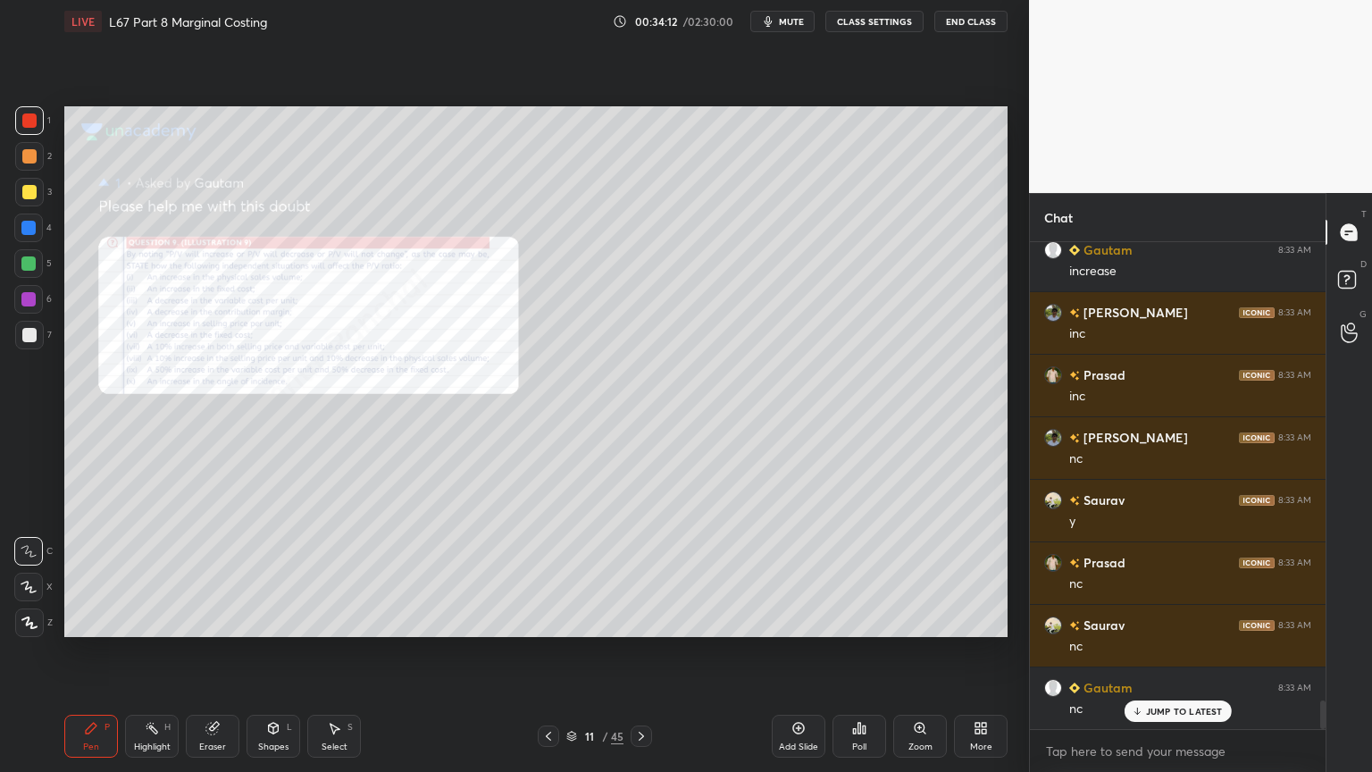
click at [329, 573] on div "Select S" at bounding box center [334, 735] width 54 height 43
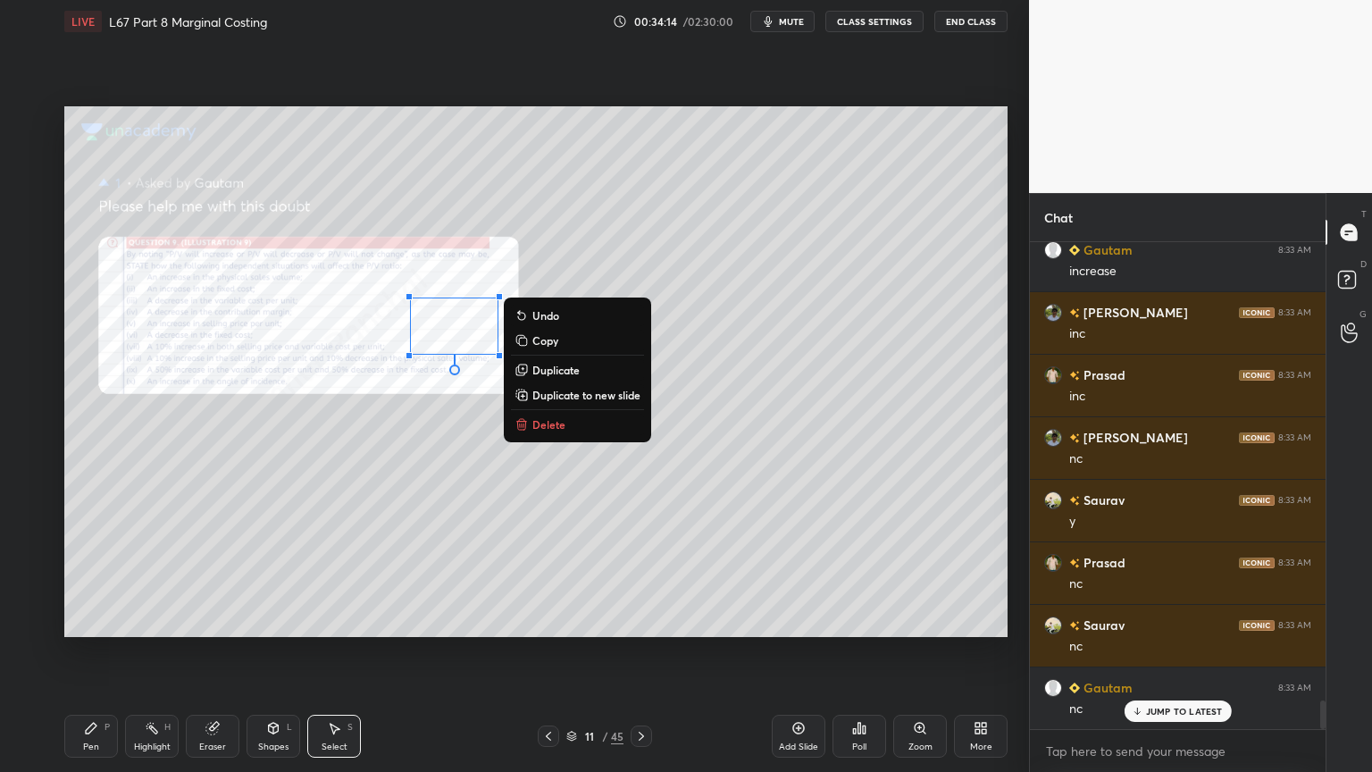
click at [571, 422] on button "Delete" at bounding box center [577, 423] width 133 height 21
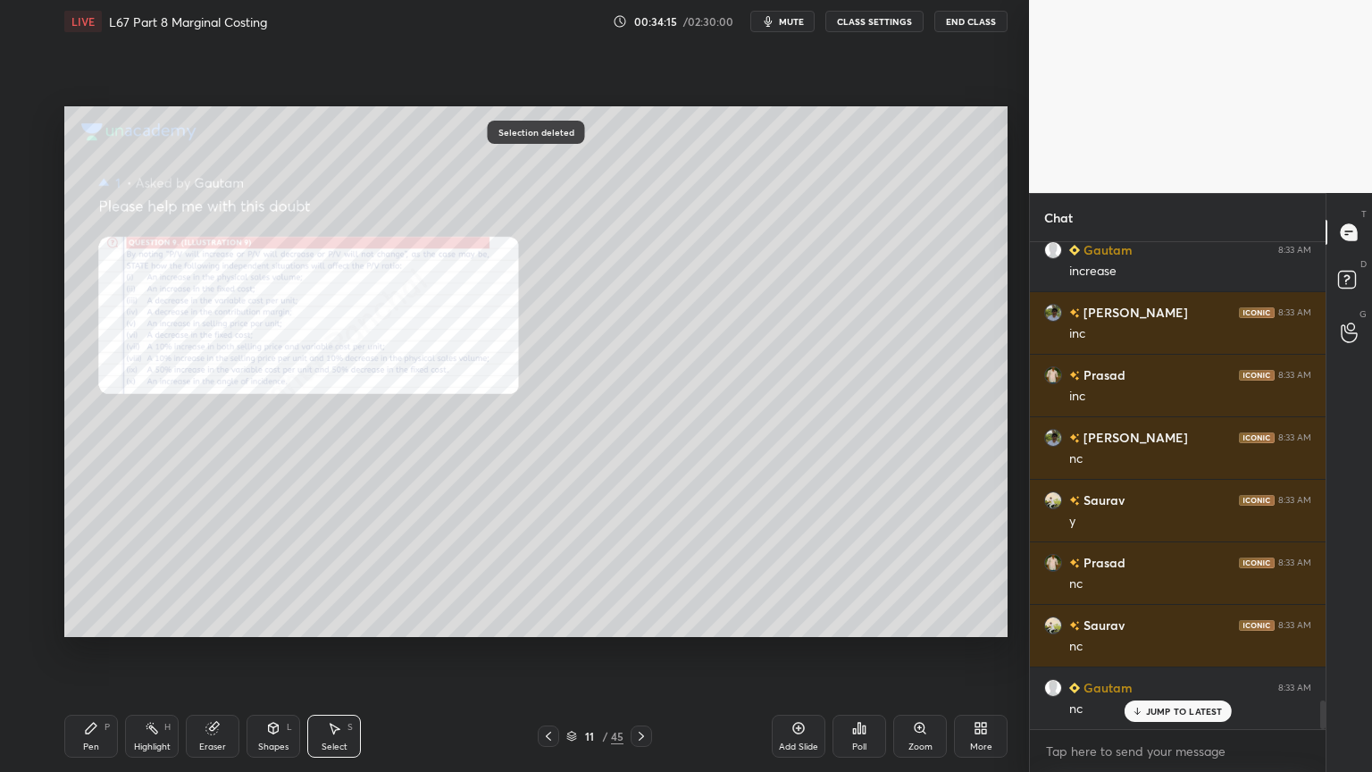
click at [85, 573] on div "Pen P" at bounding box center [91, 735] width 54 height 43
click at [905, 573] on div "Zoom" at bounding box center [920, 735] width 54 height 43
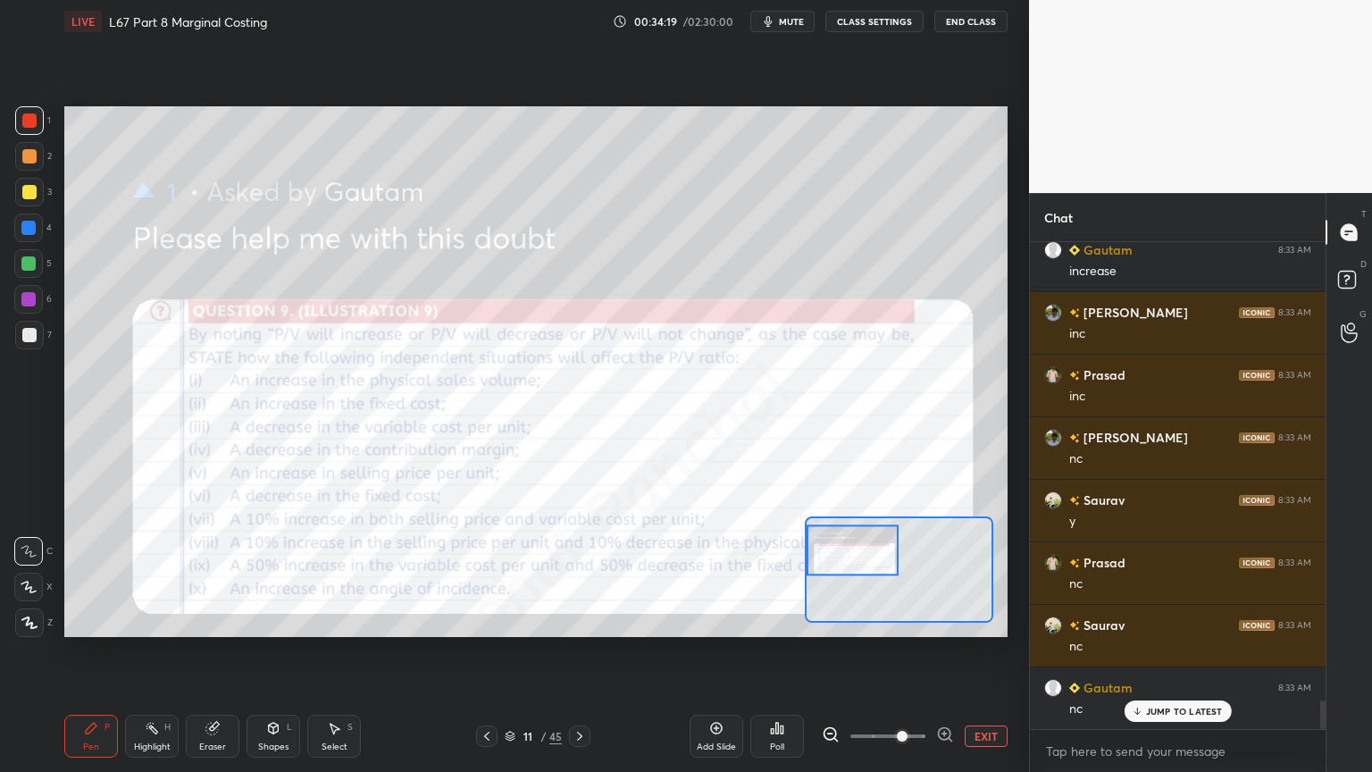
click at [939, 573] on icon at bounding box center [945, 734] width 18 height 18
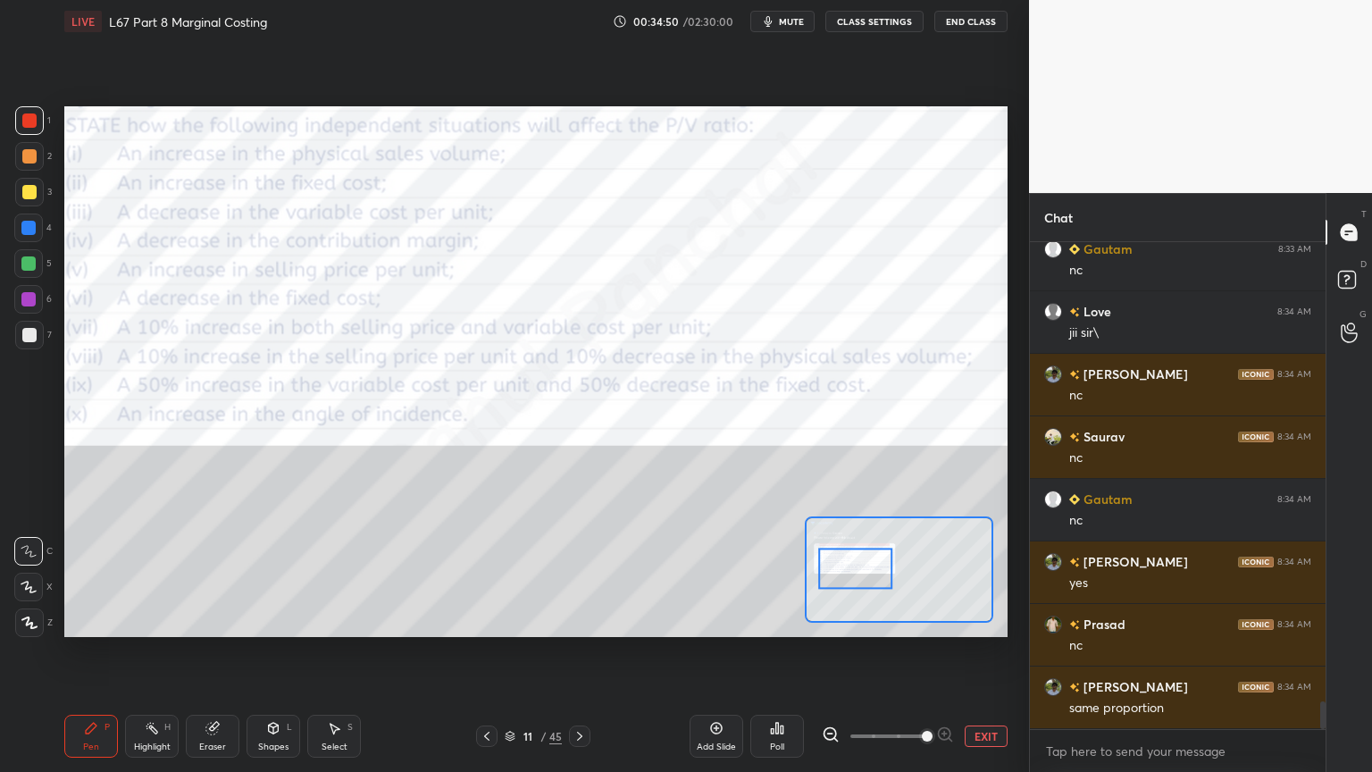
scroll to position [8220, 0]
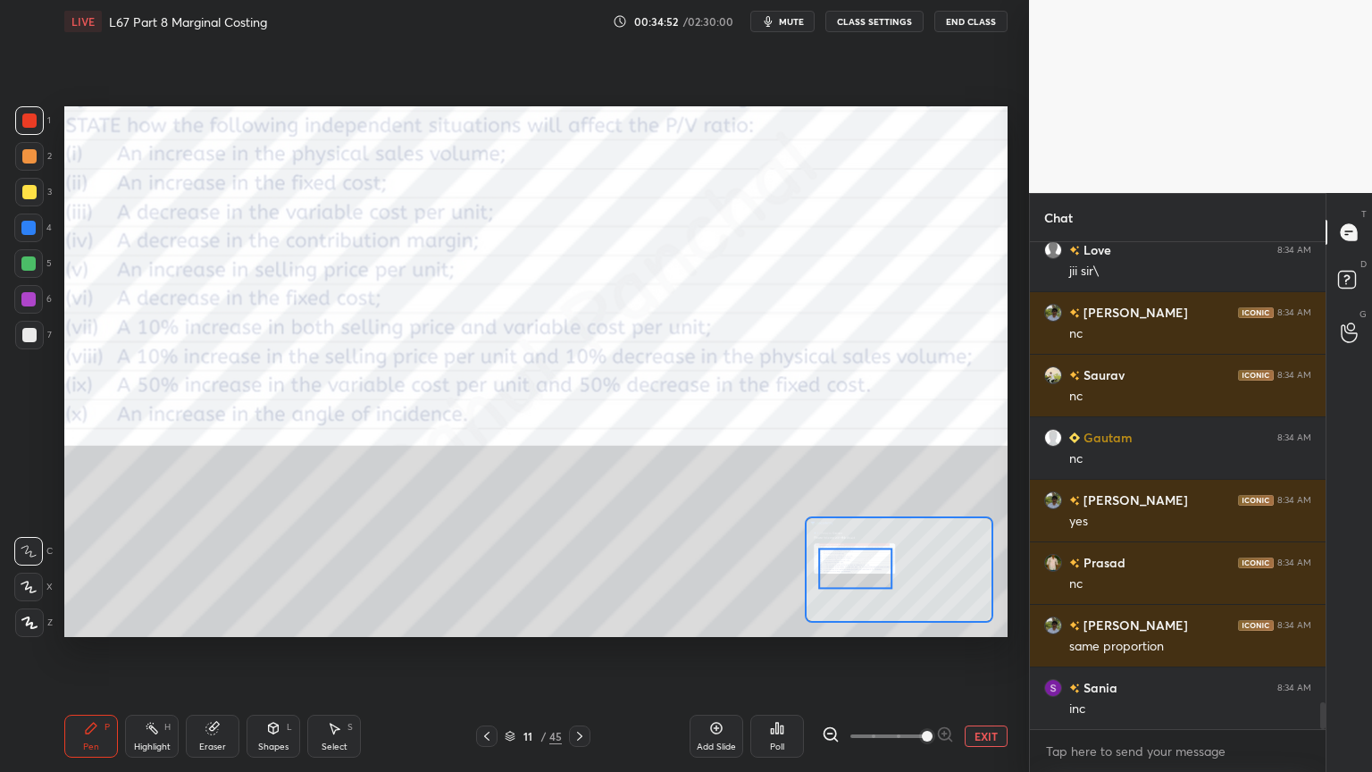
click at [485, 573] on div "Setting up your live class Poll for secs No correct answer Start poll" at bounding box center [535, 371] width 957 height 657
click at [506, 573] on div "Setting up your live class Poll for secs No correct answer Start poll" at bounding box center [535, 371] width 957 height 657
click at [500, 573] on div "Setting up your live class Poll for secs No correct answer Start poll" at bounding box center [535, 371] width 957 height 657
click at [514, 573] on div "Setting up your live class Poll for secs No correct answer Start poll" at bounding box center [535, 371] width 957 height 657
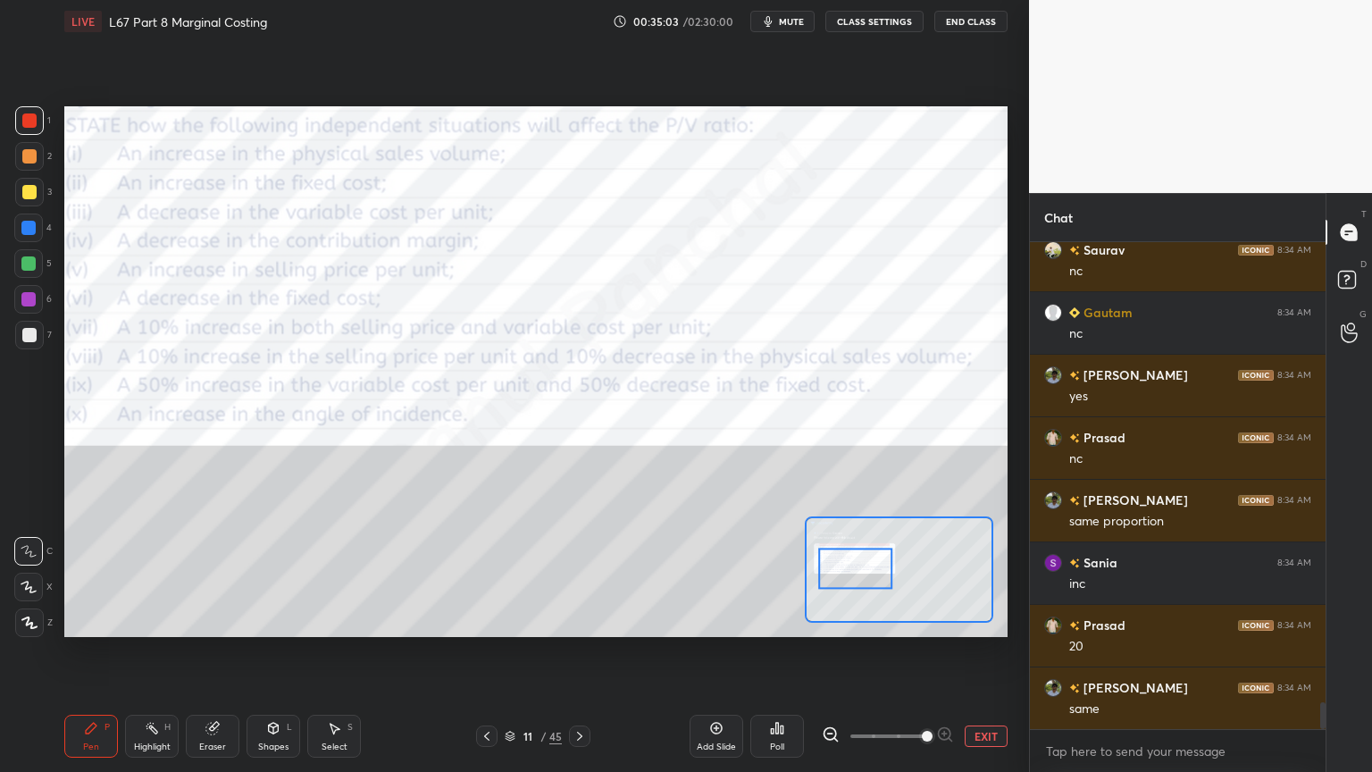
scroll to position [8408, 0]
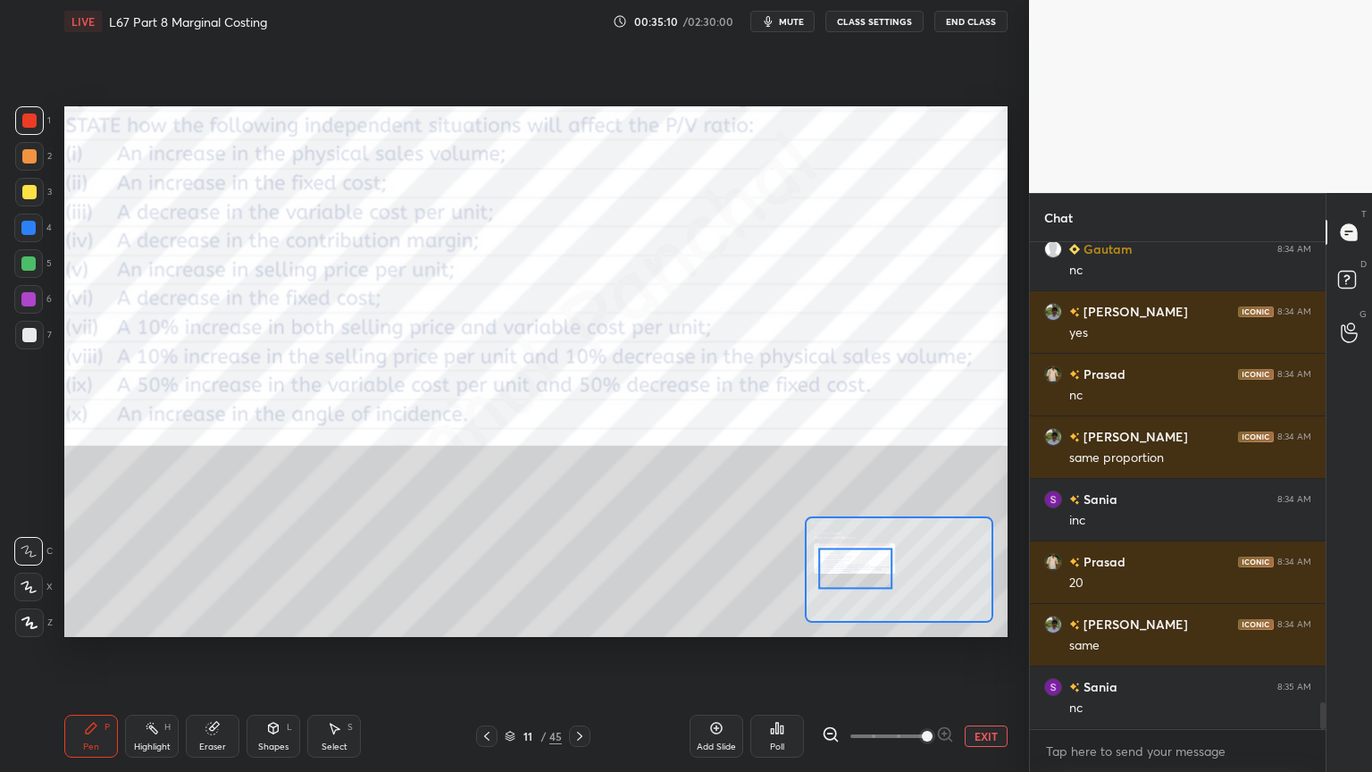
click at [330, 573] on icon at bounding box center [334, 728] width 14 height 14
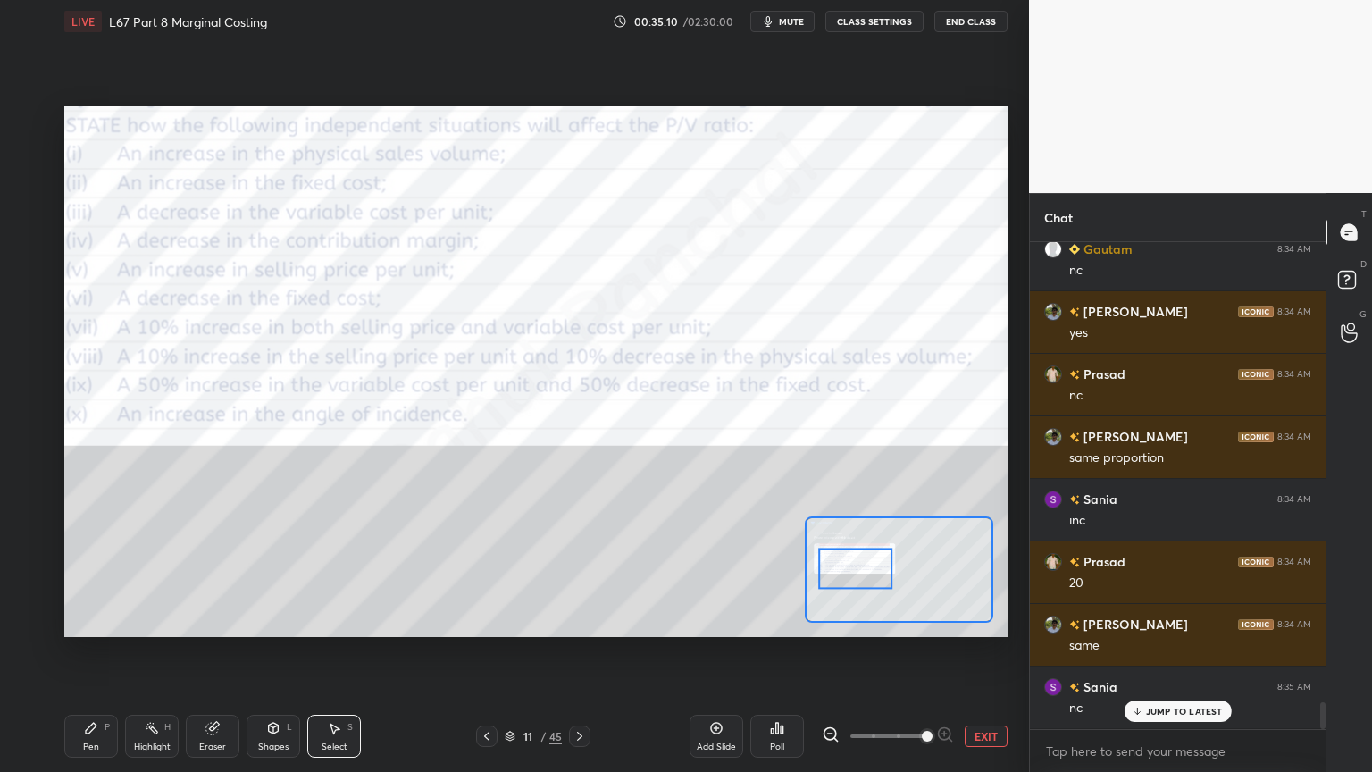
scroll to position [8470, 0]
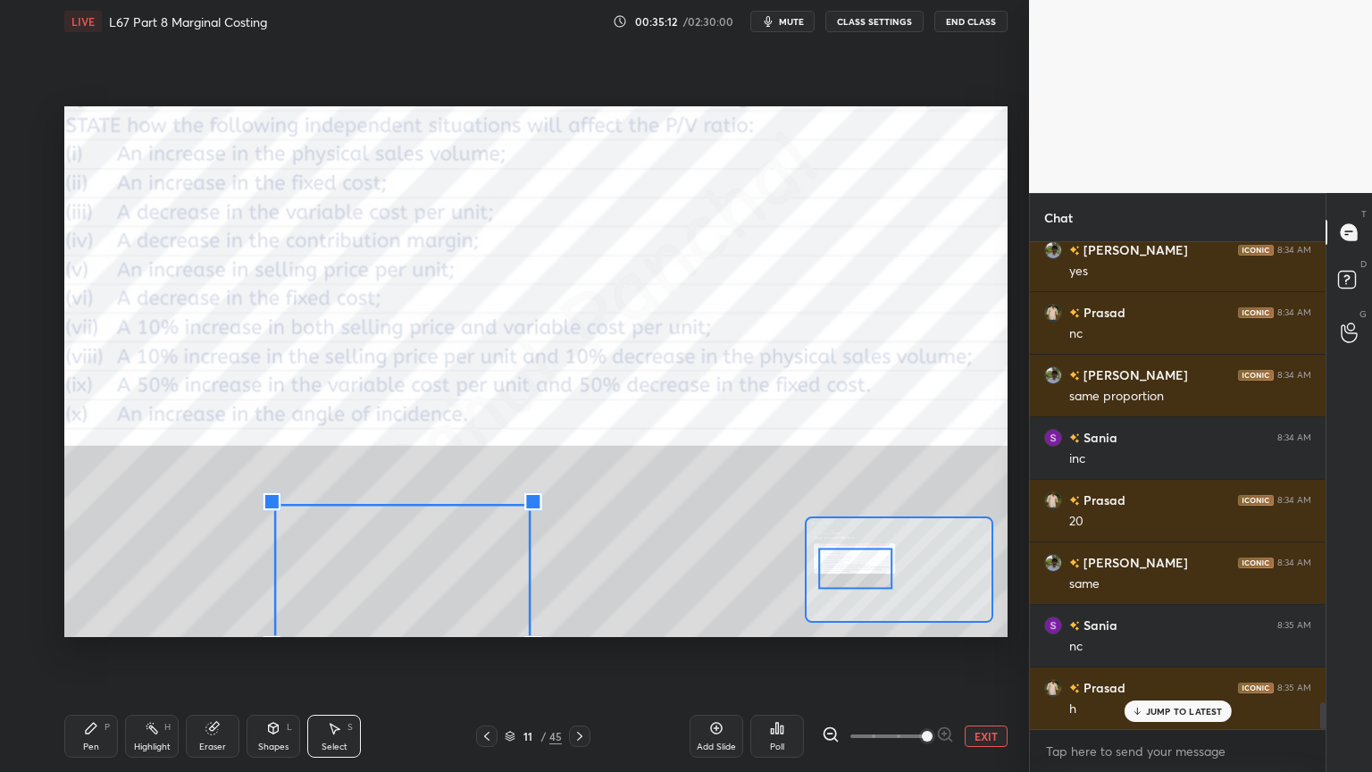
click at [610, 573] on div "0 ° Undo Copy Duplicate Duplicate to new slide Delete" at bounding box center [1089, 390] width 2358 height 1326
click at [210, 573] on div "Eraser" at bounding box center [212, 746] width 27 height 9
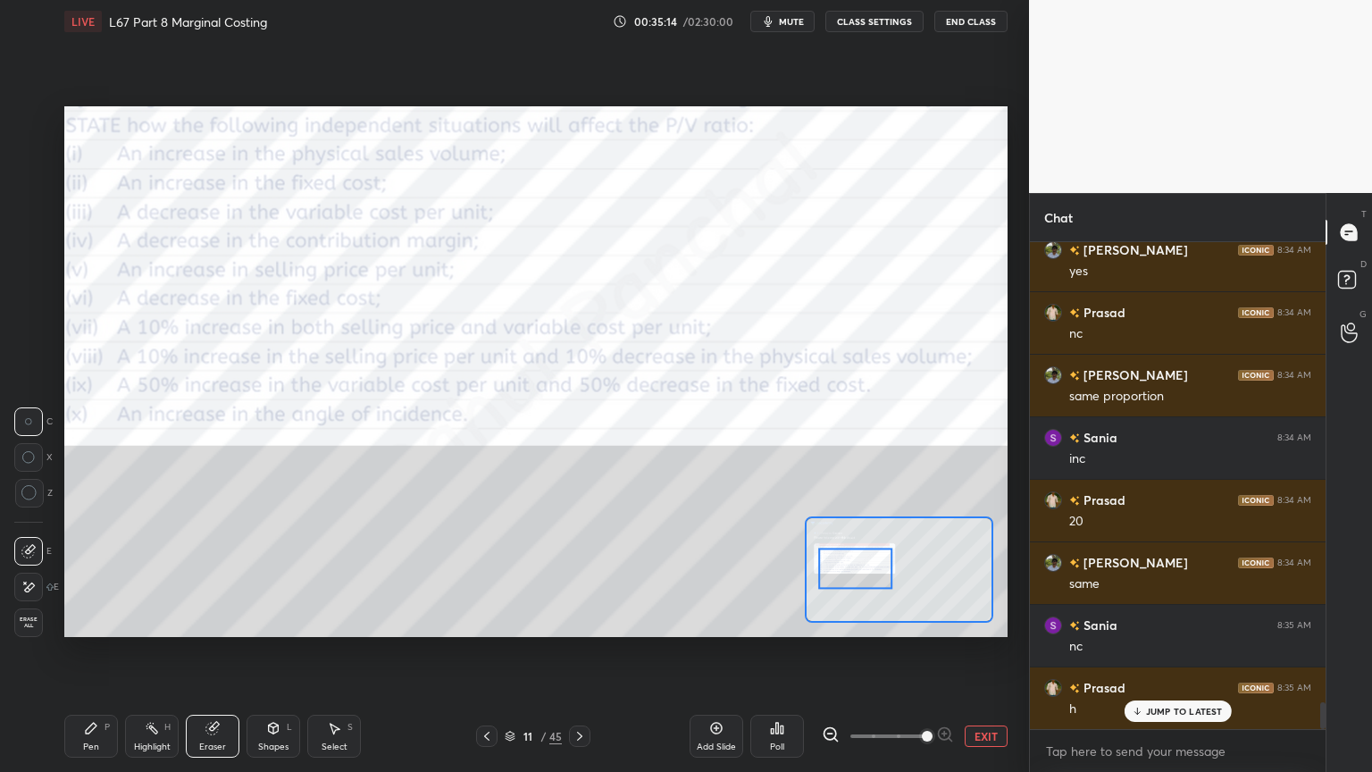
click at [37, 573] on div at bounding box center [28, 586] width 29 height 29
click at [79, 573] on div "Pen P" at bounding box center [91, 735] width 54 height 43
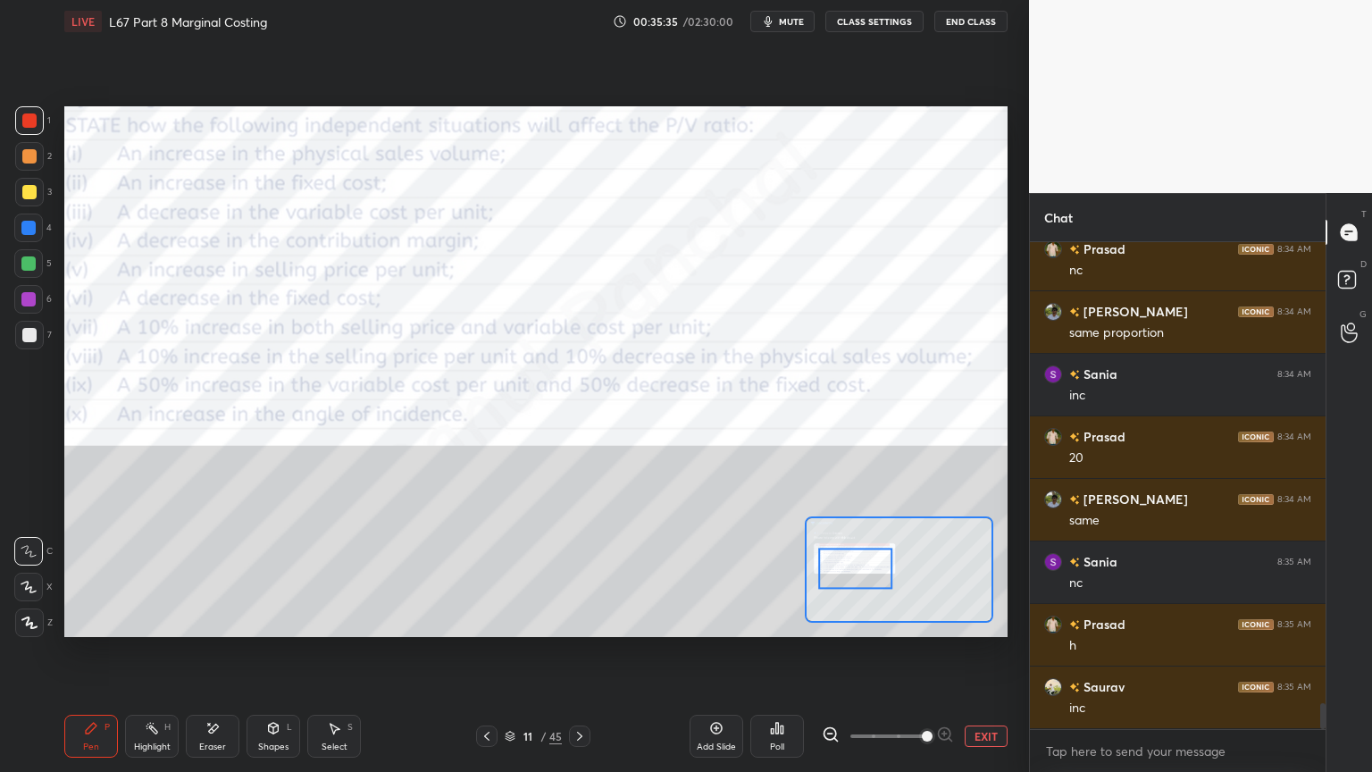
click at [286, 573] on div "Shapes L" at bounding box center [273, 735] width 54 height 43
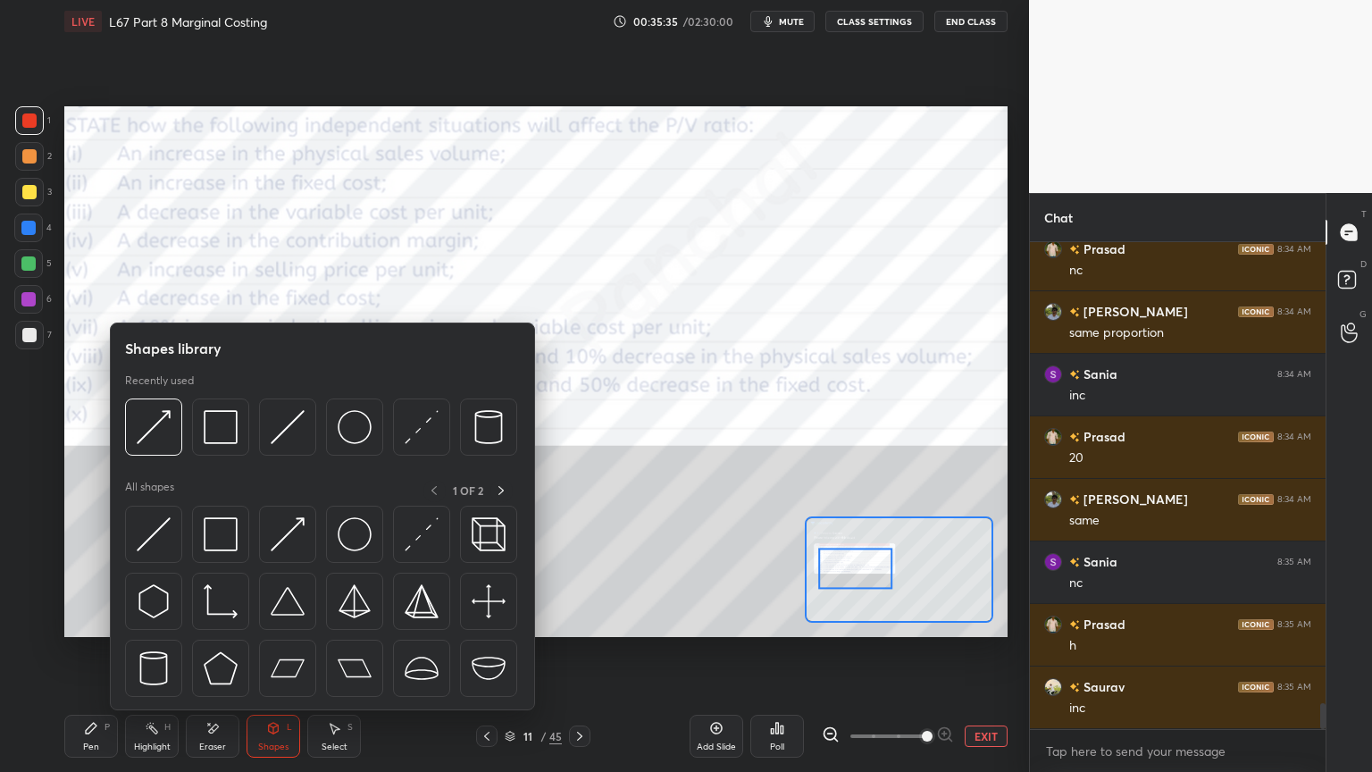
click at [296, 414] on img at bounding box center [288, 427] width 34 height 34
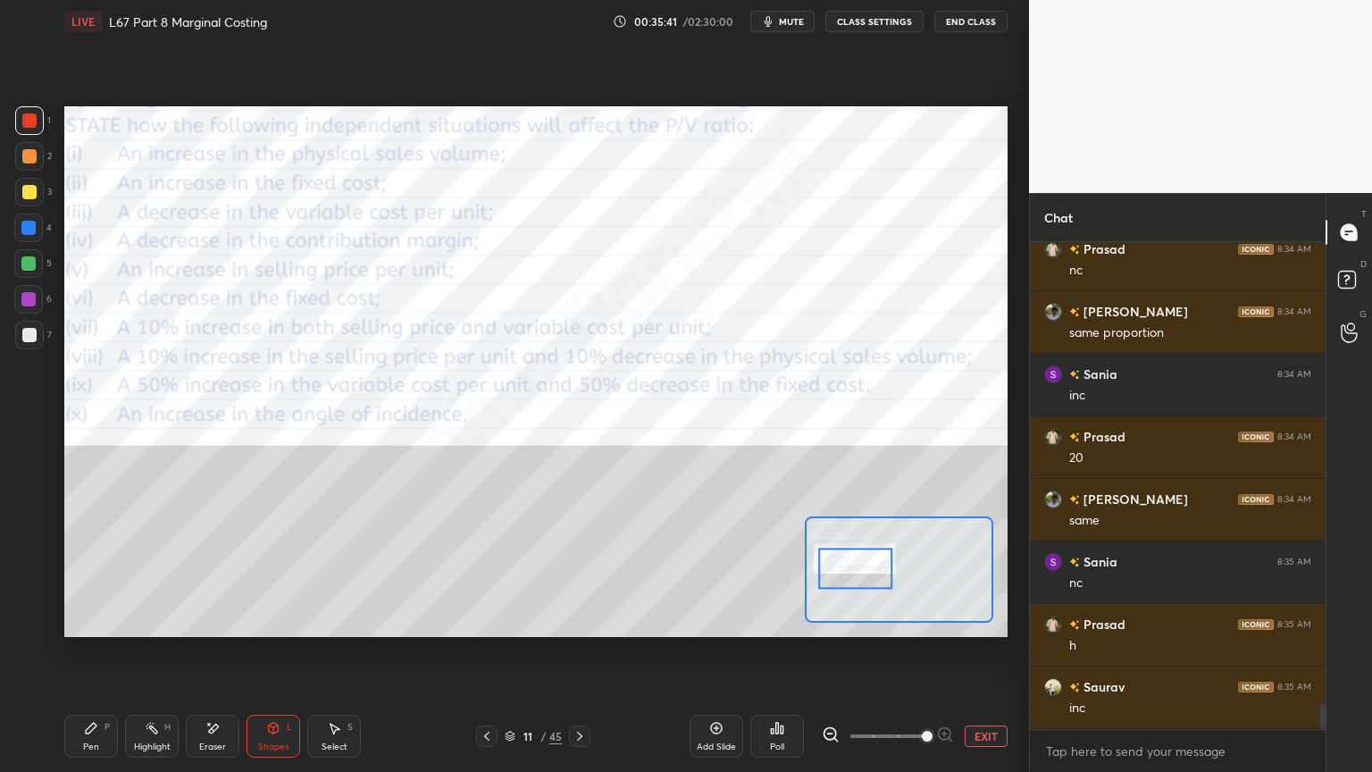
click at [84, 573] on icon at bounding box center [91, 728] width 14 height 14
click at [887, 571] on div at bounding box center [855, 567] width 74 height 41
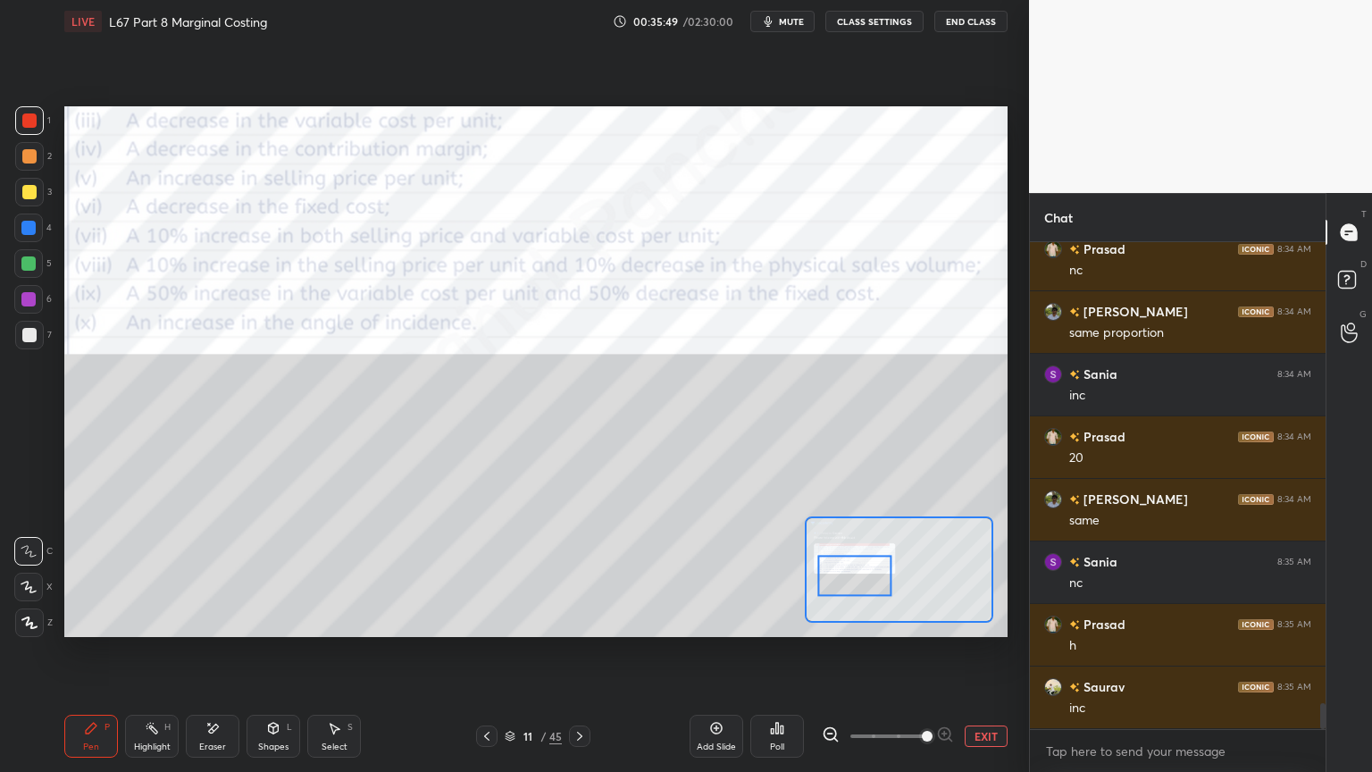
click at [833, 573] on icon at bounding box center [830, 734] width 12 height 12
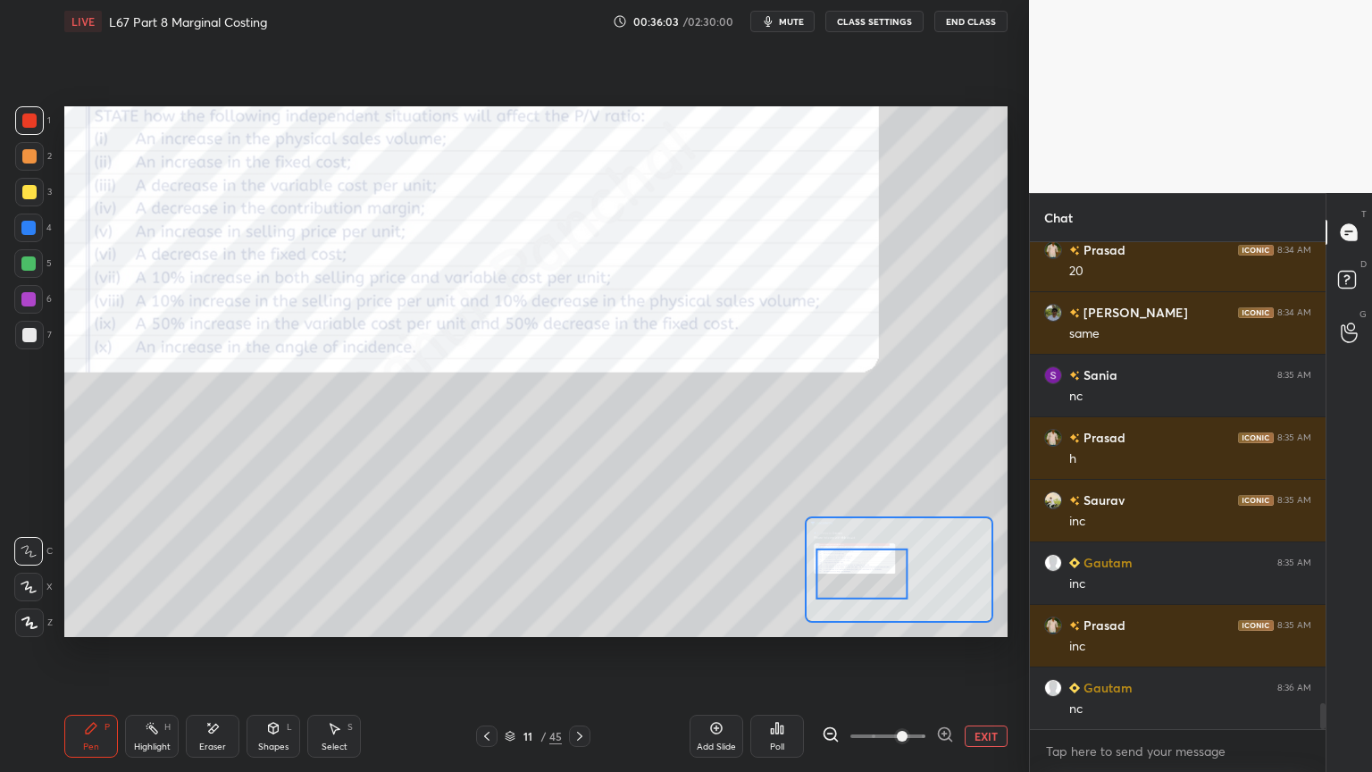
scroll to position [8783, 0]
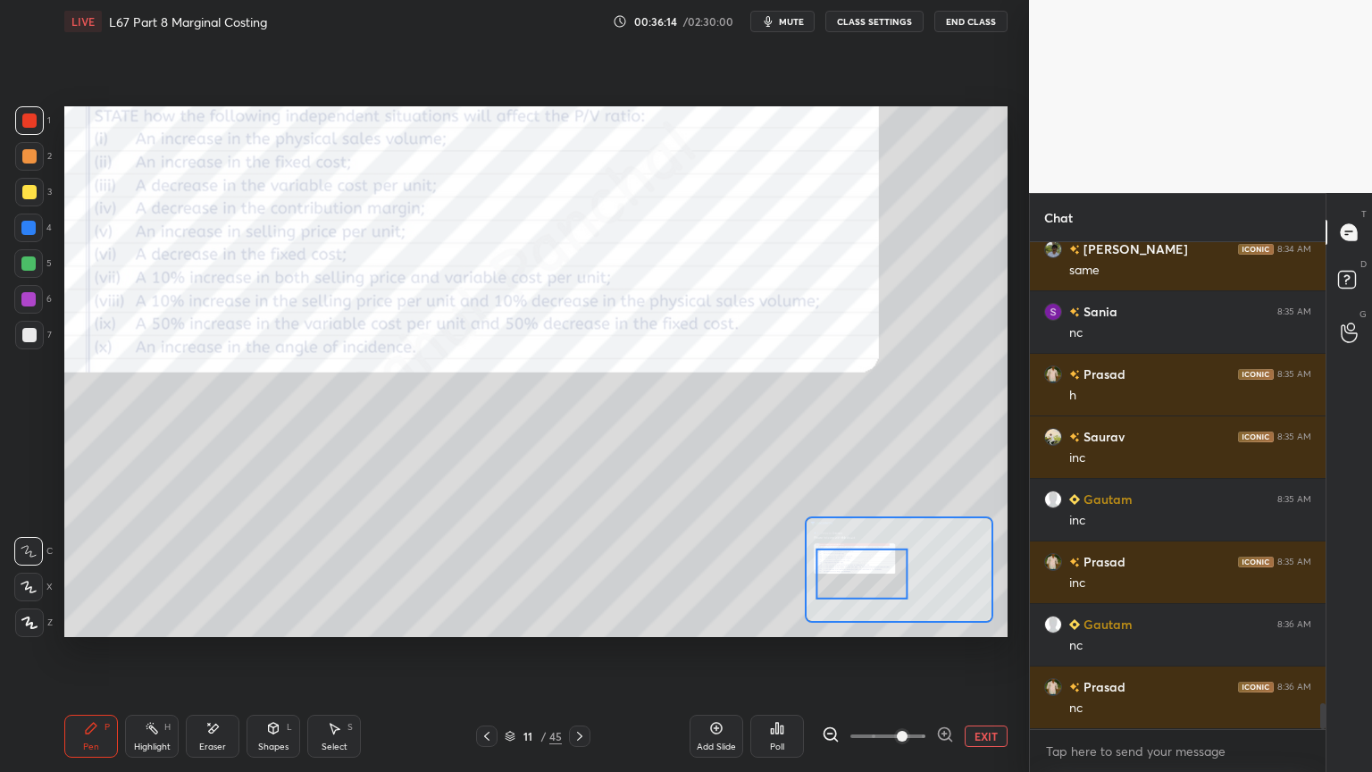
click at [279, 573] on div "Shapes L" at bounding box center [273, 735] width 54 height 43
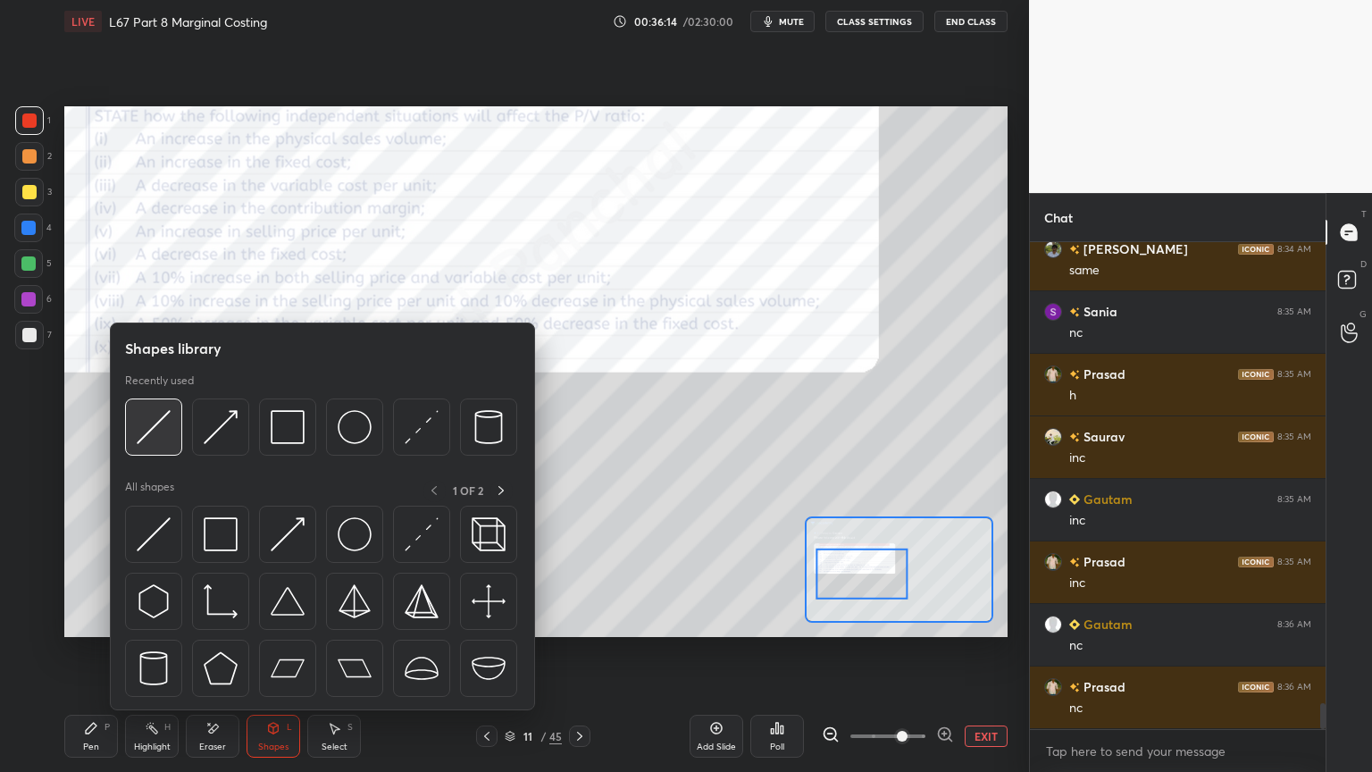
click at [148, 437] on img at bounding box center [154, 427] width 34 height 34
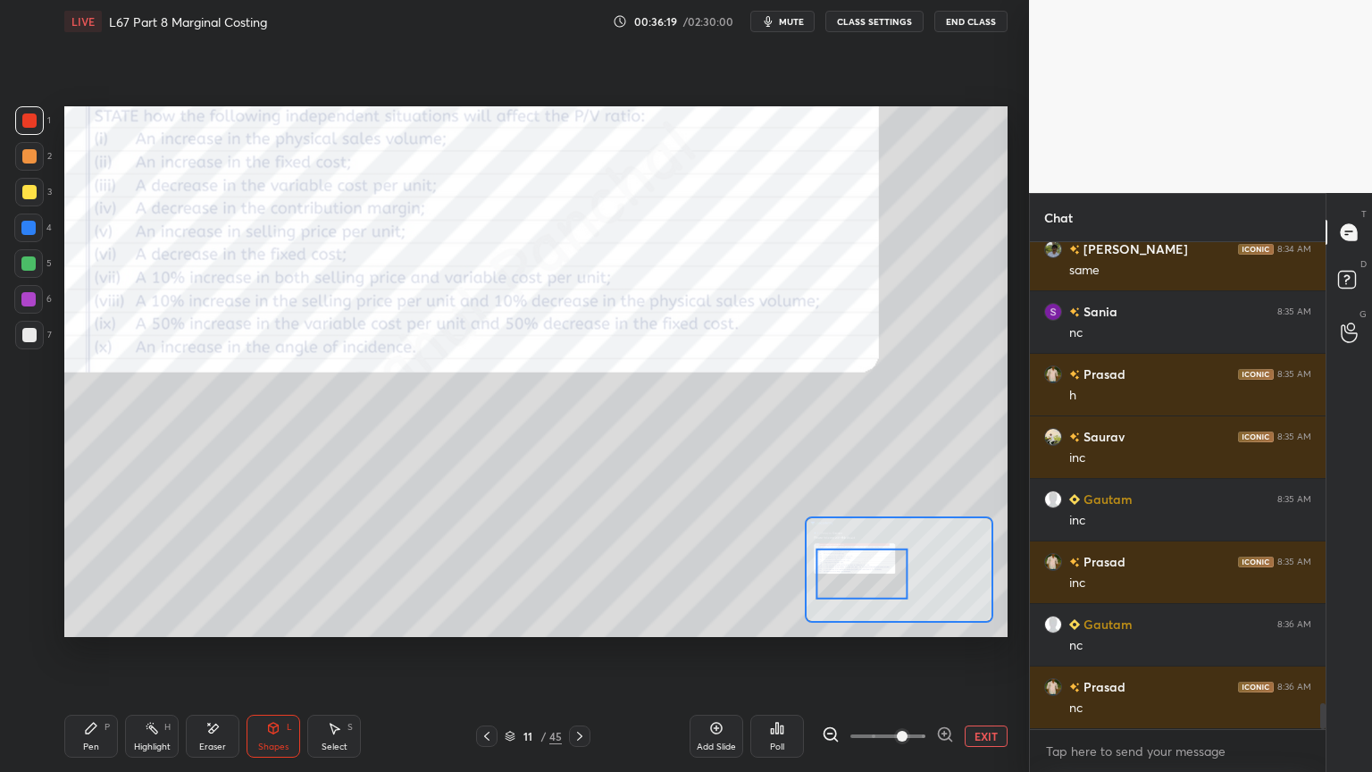
click at [88, 573] on icon at bounding box center [91, 727] width 11 height 11
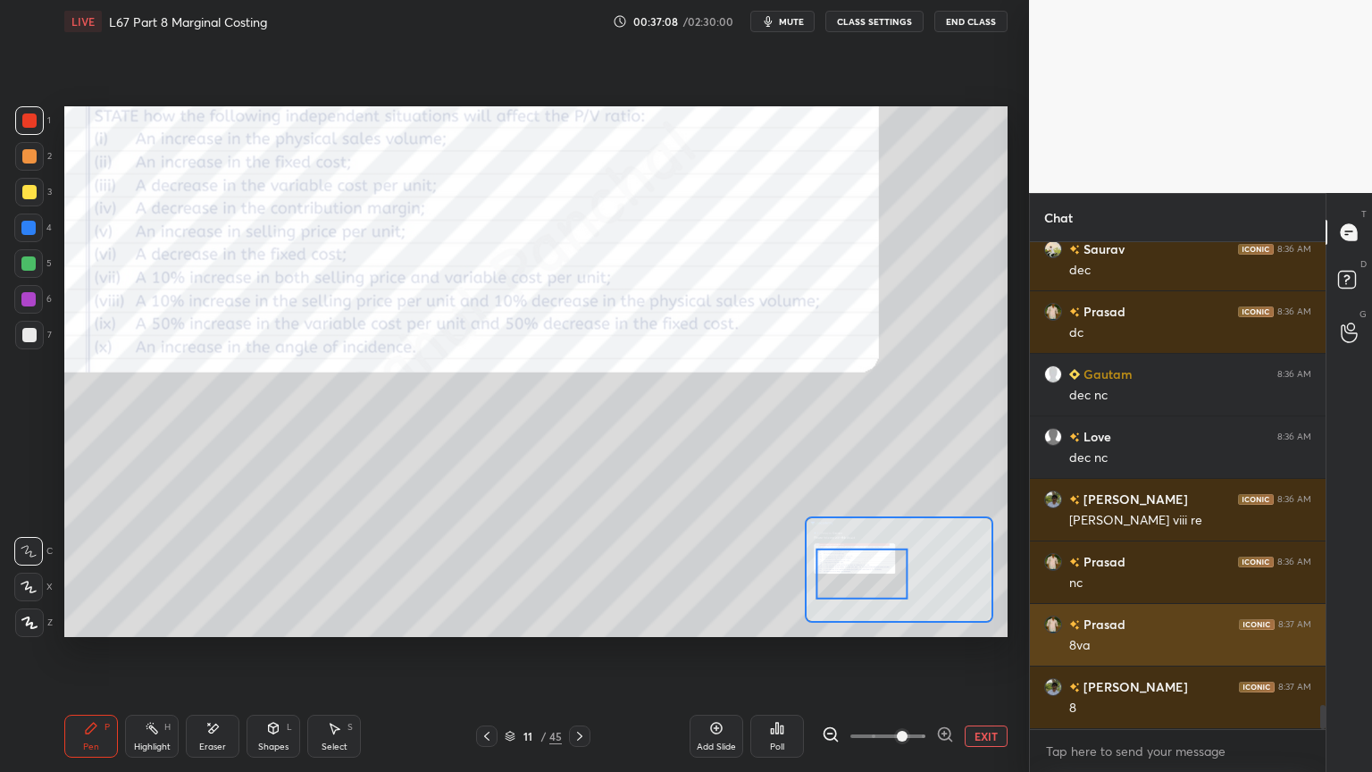
scroll to position [9345, 0]
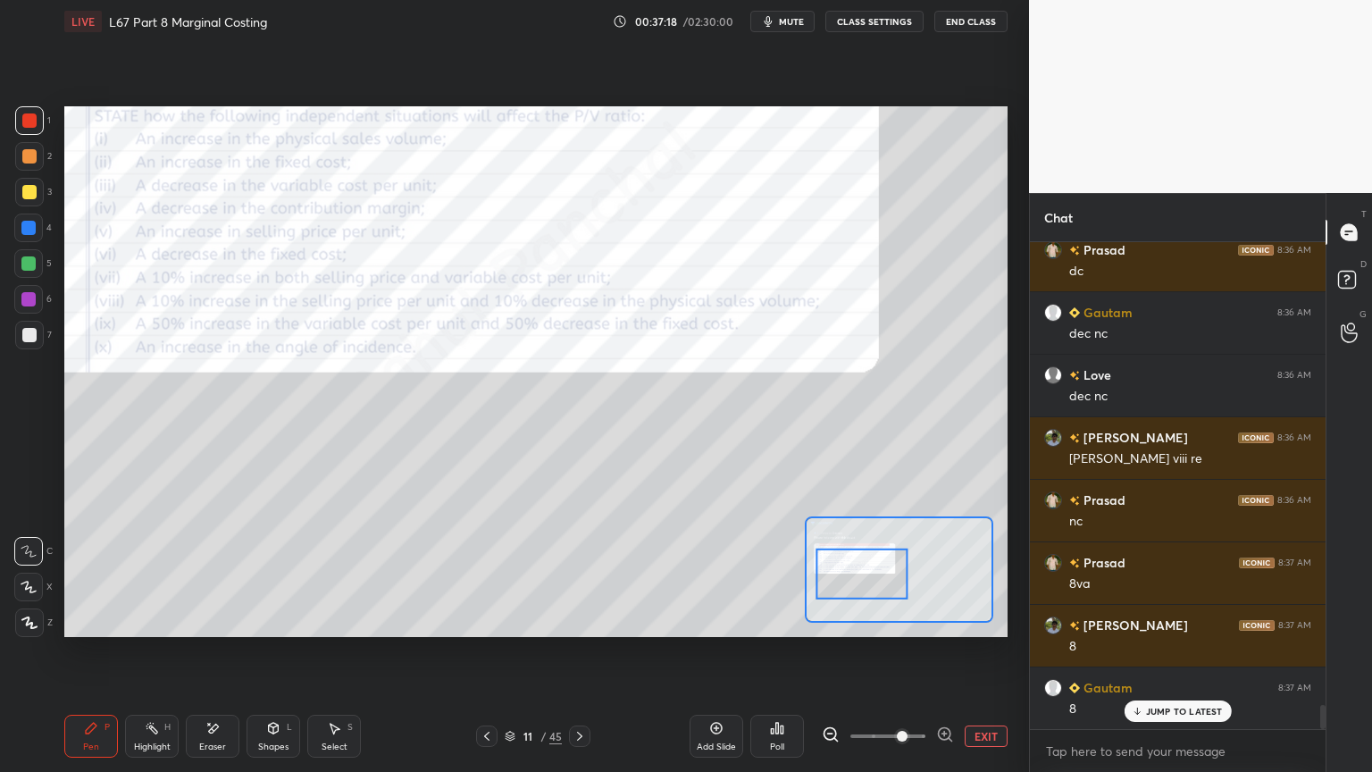
click at [330, 573] on div "Select S" at bounding box center [334, 735] width 54 height 43
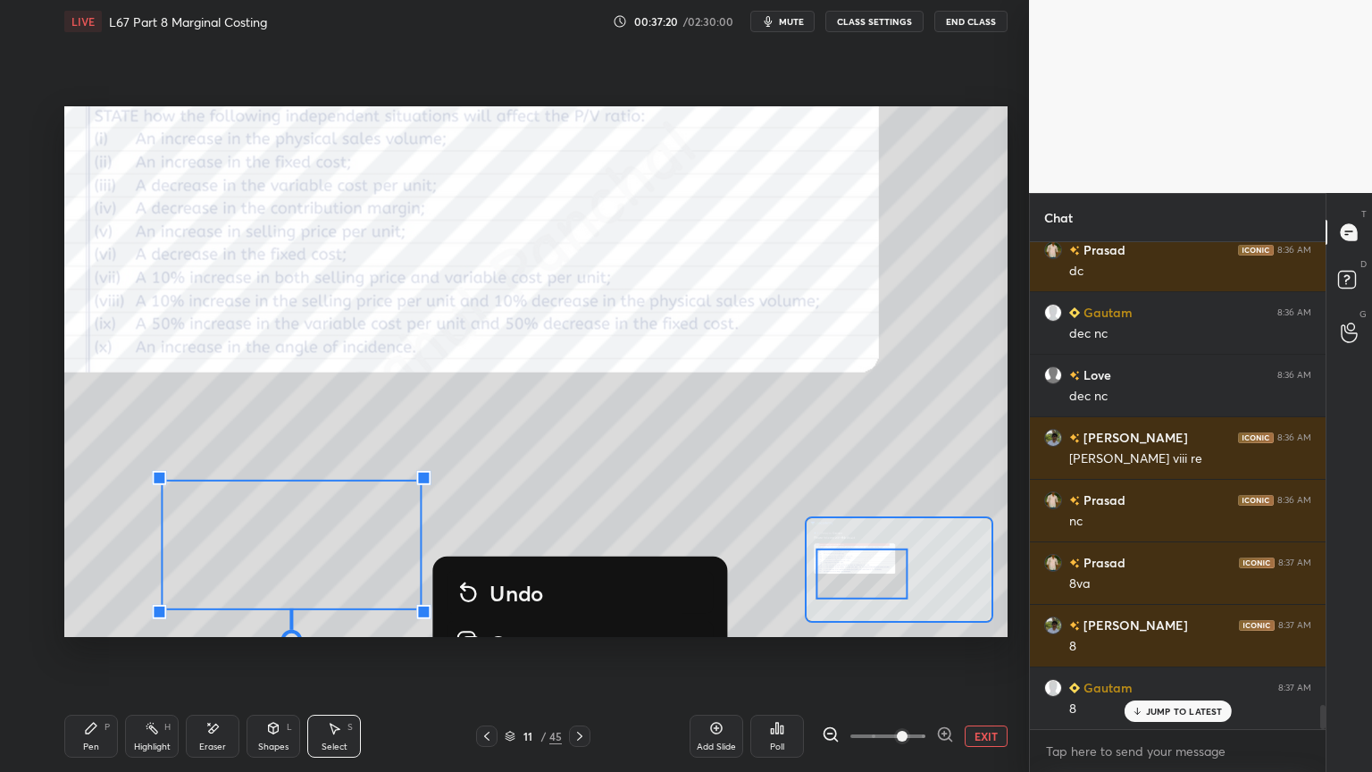
click at [292, 573] on div "0 ° Undo Copy Duplicate Duplicate to new slide Delete" at bounding box center [913, 327] width 1886 height 1061
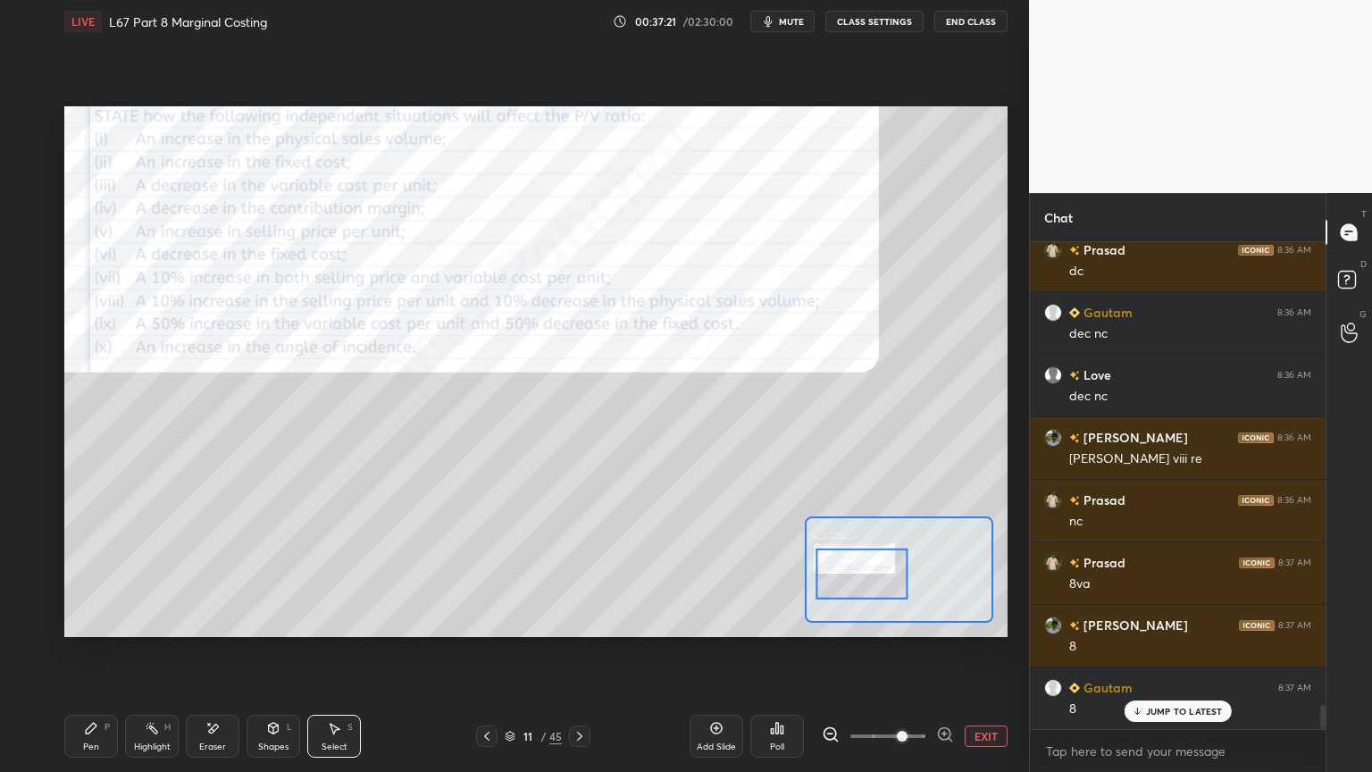
click at [93, 573] on icon at bounding box center [91, 728] width 14 height 14
click at [213, 573] on icon at bounding box center [214, 727] width 10 height 9
click at [100, 573] on div "Pen P" at bounding box center [91, 735] width 54 height 43
click at [214, 573] on icon at bounding box center [214, 727] width 10 height 9
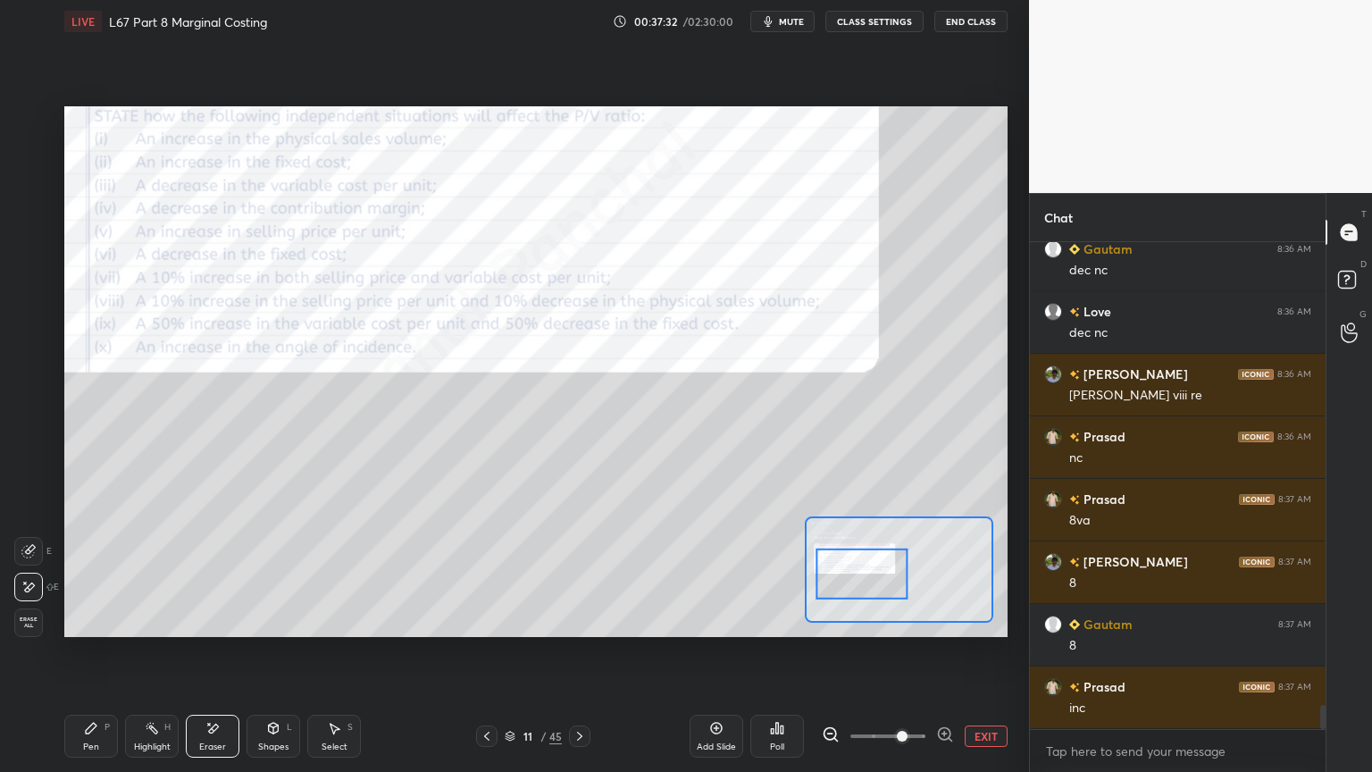
click at [123, 573] on div "Pen P Highlight H Eraser Shapes L Select S" at bounding box center [220, 735] width 313 height 43
click at [96, 573] on div "Pen" at bounding box center [91, 746] width 16 height 9
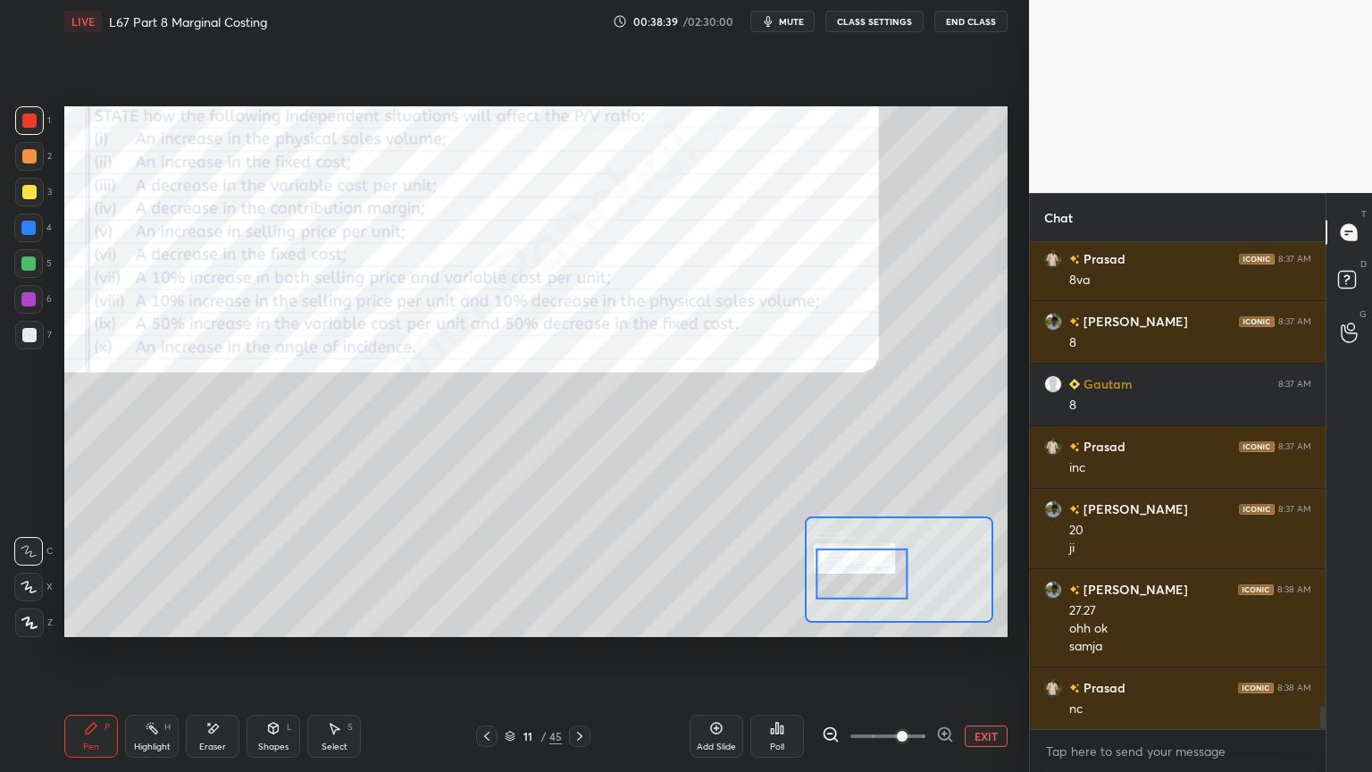
scroll to position [9712, 0]
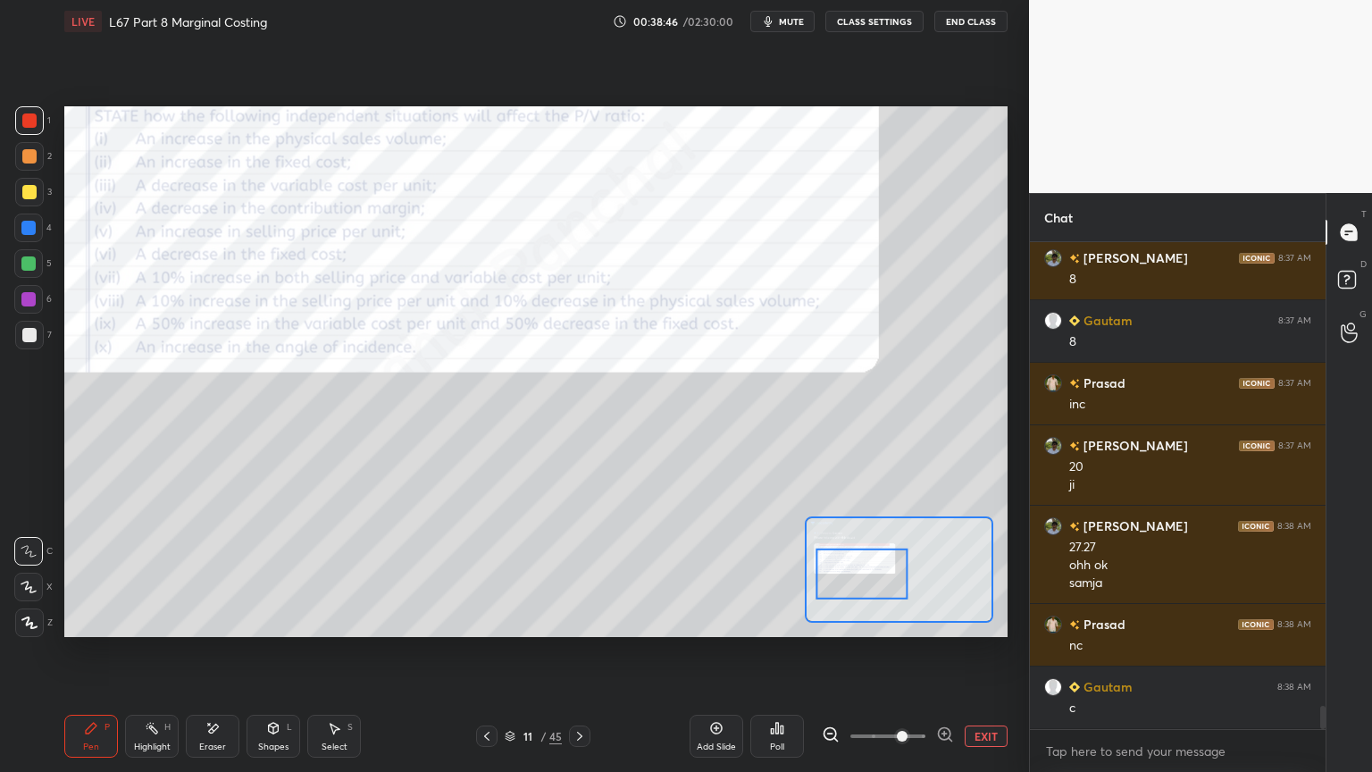
click at [330, 573] on div "Select" at bounding box center [335, 746] width 26 height 9
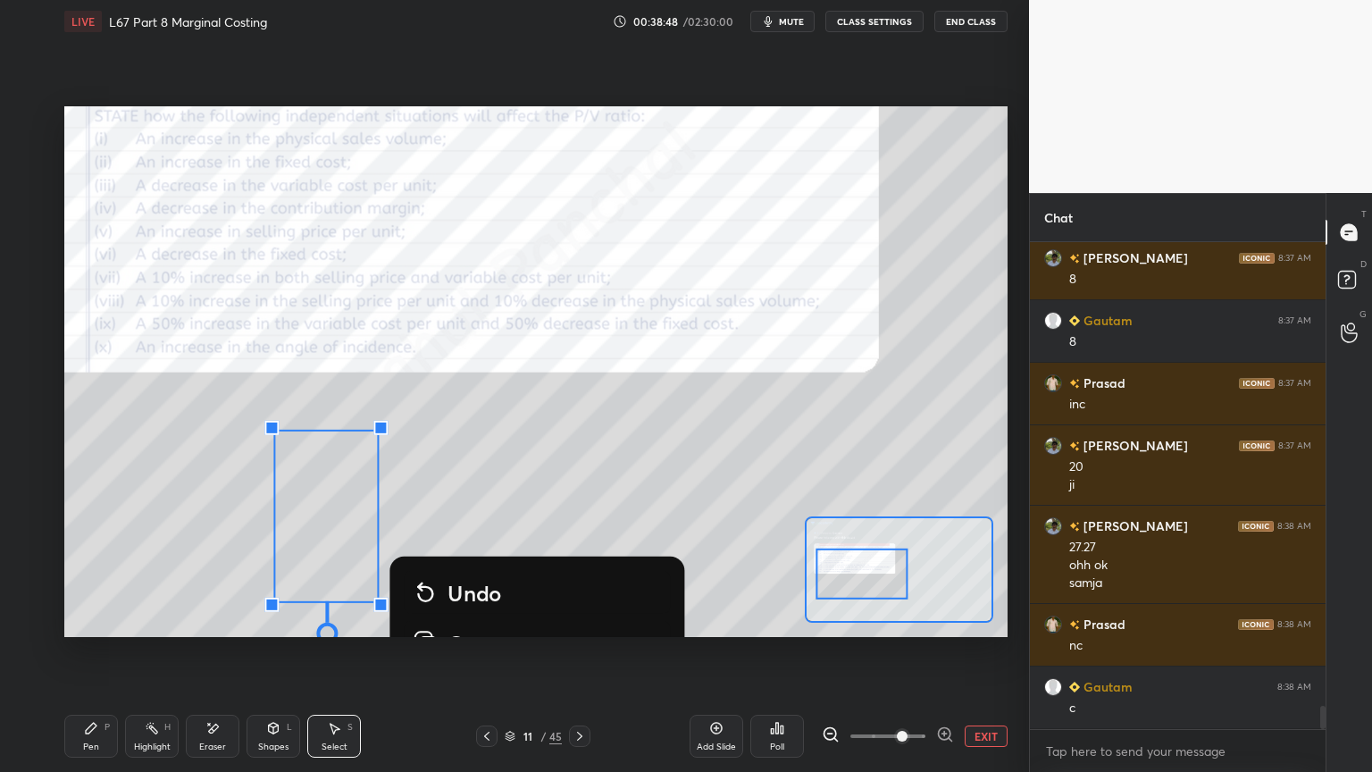
click at [118, 573] on div "Pen P Highlight H Eraser Shapes L Select S" at bounding box center [220, 735] width 313 height 43
click at [156, 573] on div "Highlight" at bounding box center [152, 746] width 37 height 9
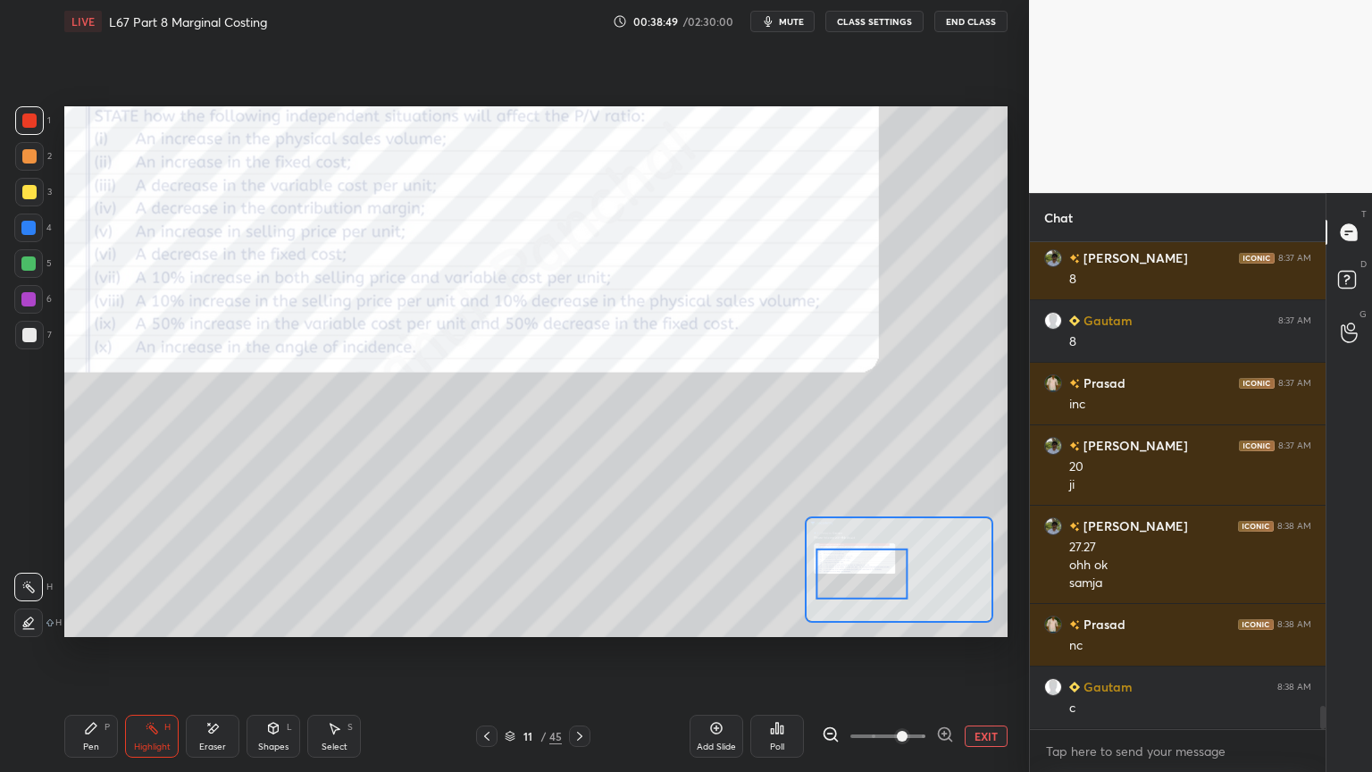
click at [81, 573] on div "Pen P" at bounding box center [91, 735] width 54 height 43
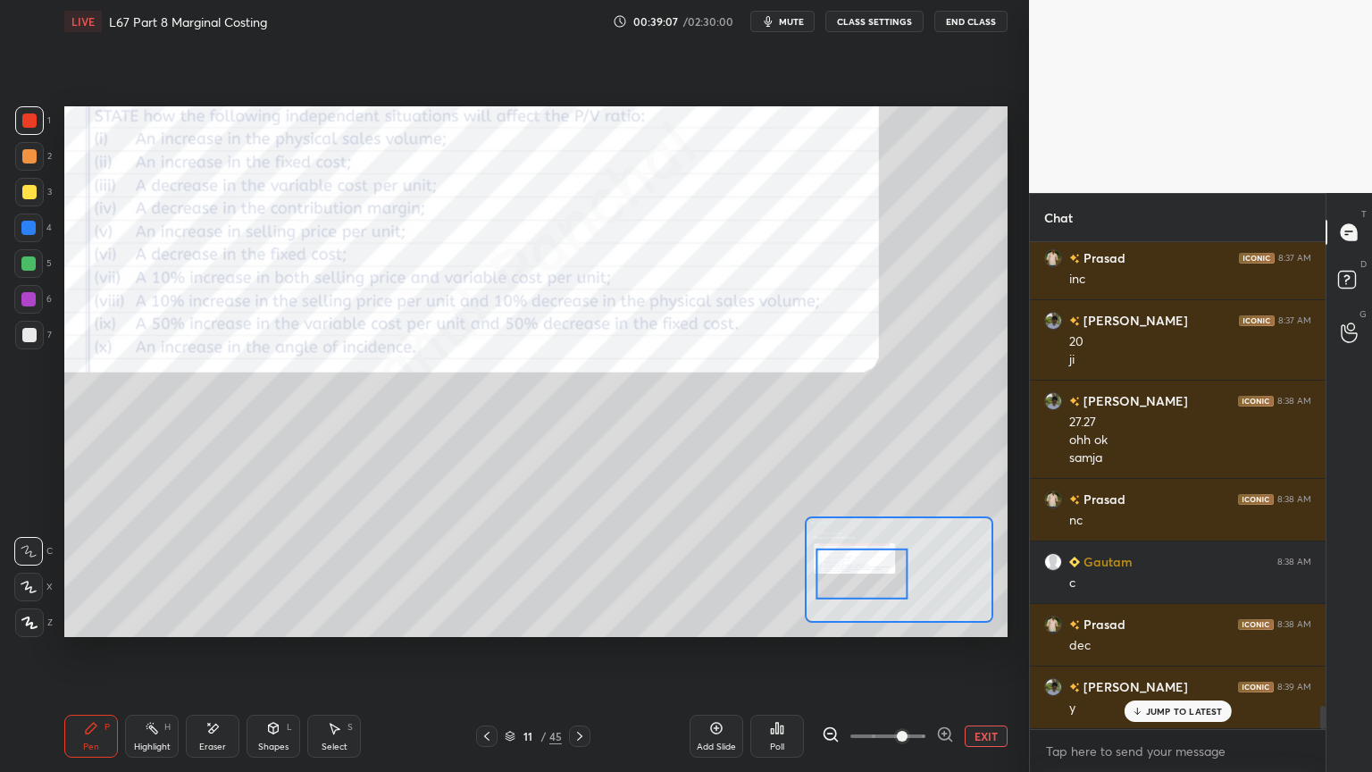
scroll to position [9899, 0]
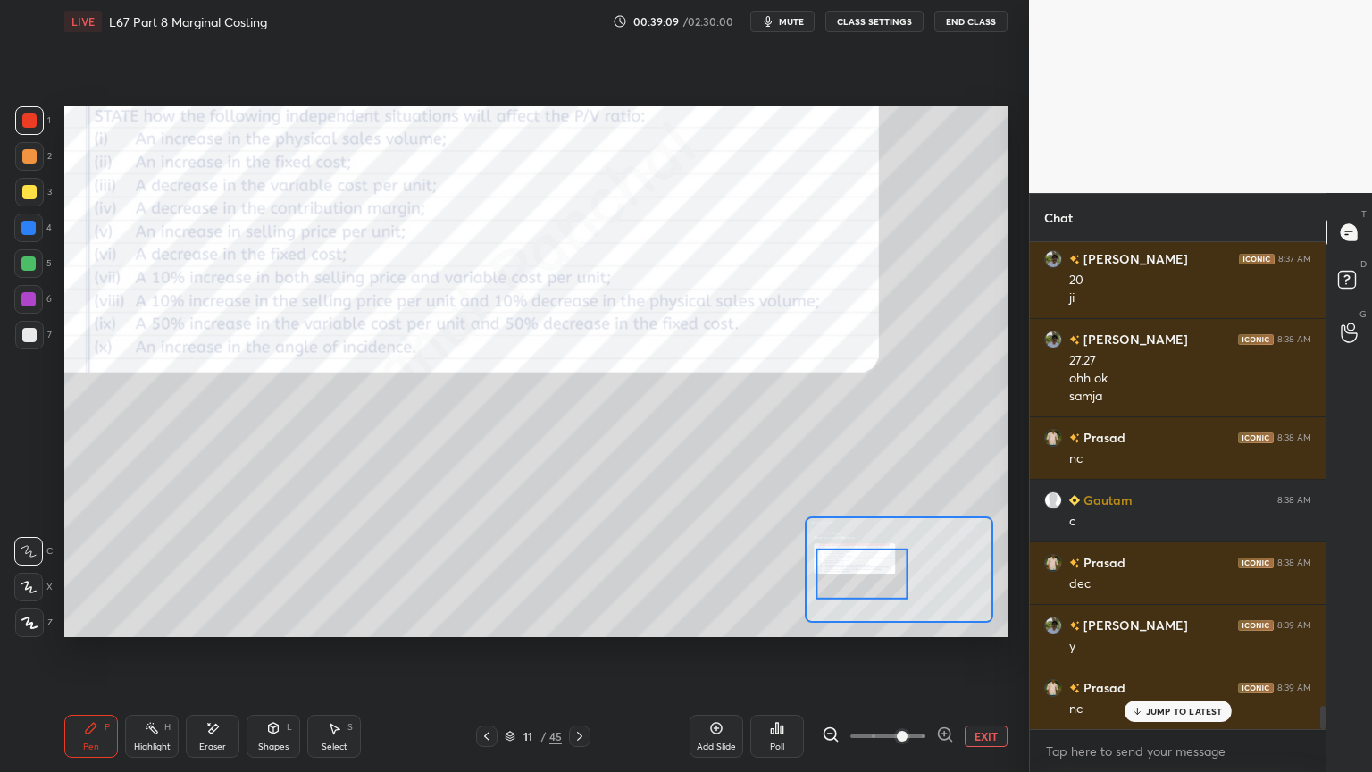
click at [196, 573] on div "Eraser" at bounding box center [213, 735] width 54 height 43
click at [123, 573] on div "Pen P Highlight H Eraser Shapes L Select S" at bounding box center [220, 735] width 313 height 43
click at [96, 573] on div "Pen P Highlight H Eraser Shapes L Select S 11 / 45 Add Slide Poll EXIT" at bounding box center [535, 735] width 943 height 71
click at [88, 573] on div "Pen P" at bounding box center [91, 735] width 54 height 43
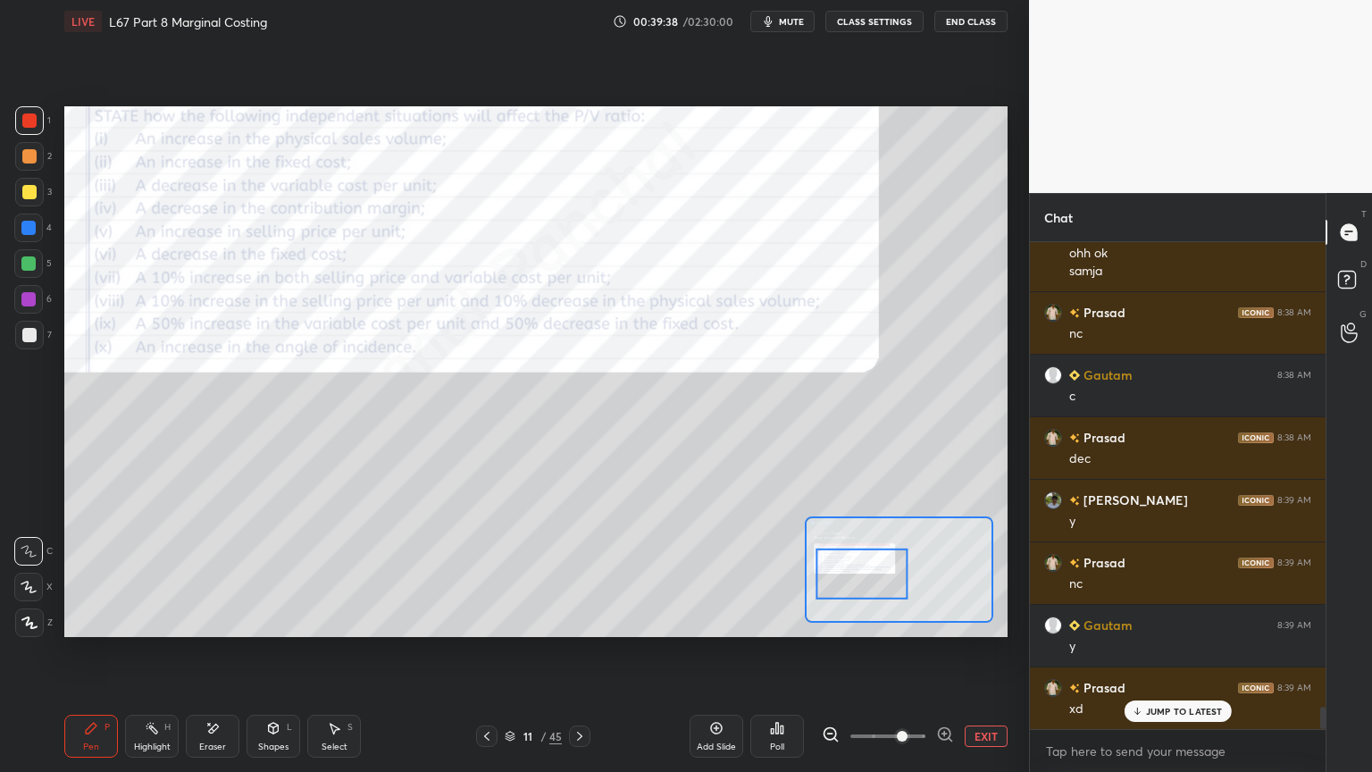
scroll to position [10087, 0]
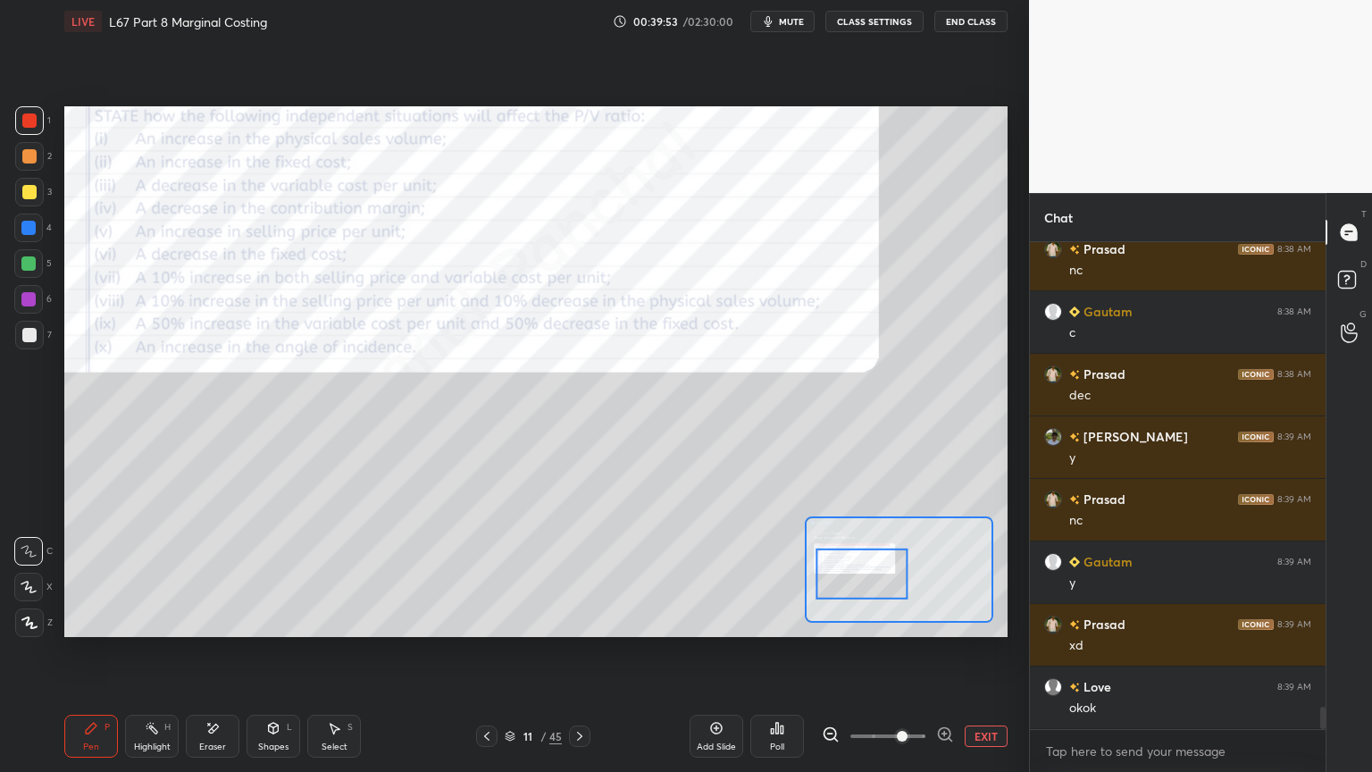
click at [212, 573] on icon at bounding box center [212, 728] width 14 height 15
click at [77, 573] on div "Pen P Highlight H Eraser Shapes L Select S 11 / 45 Add Slide Poll EXIT" at bounding box center [535, 735] width 943 height 71
click at [78, 573] on div "Pen P" at bounding box center [91, 735] width 54 height 43
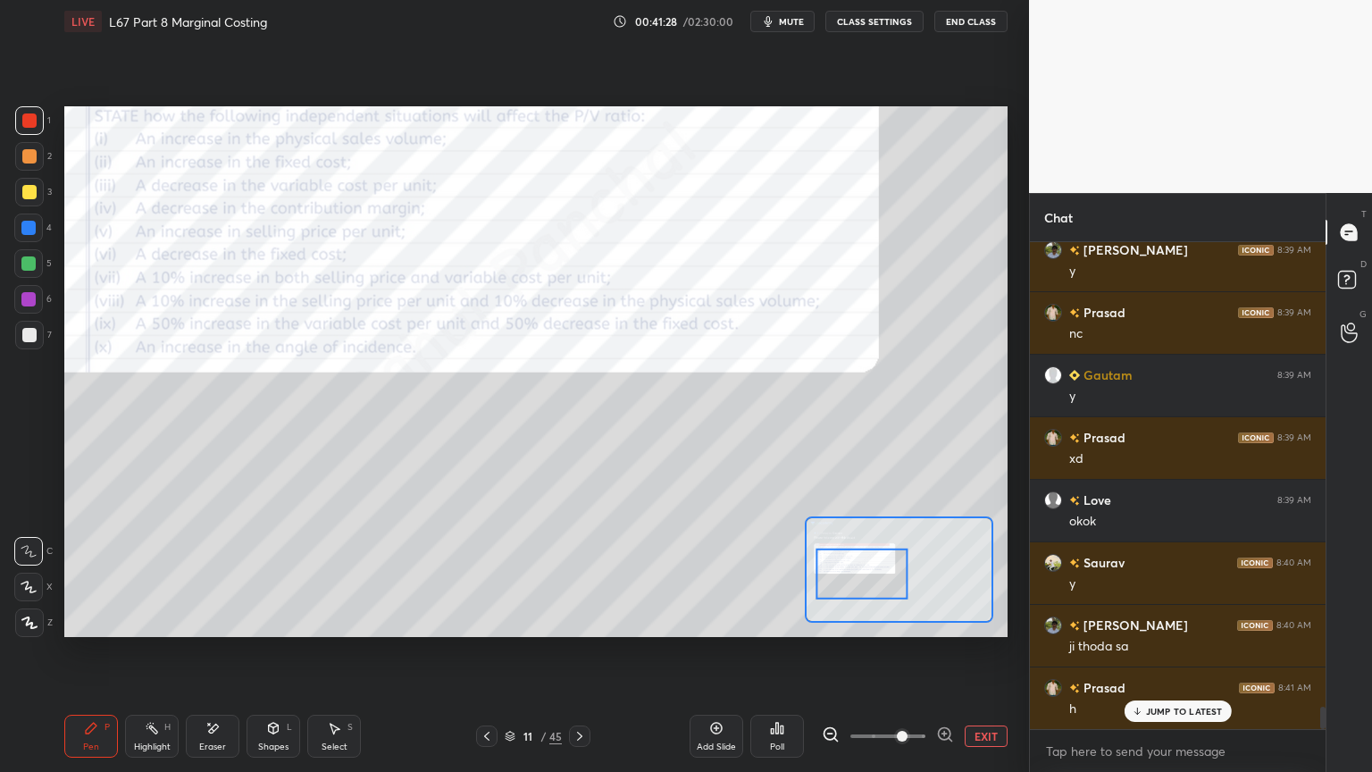
scroll to position [10337, 0]
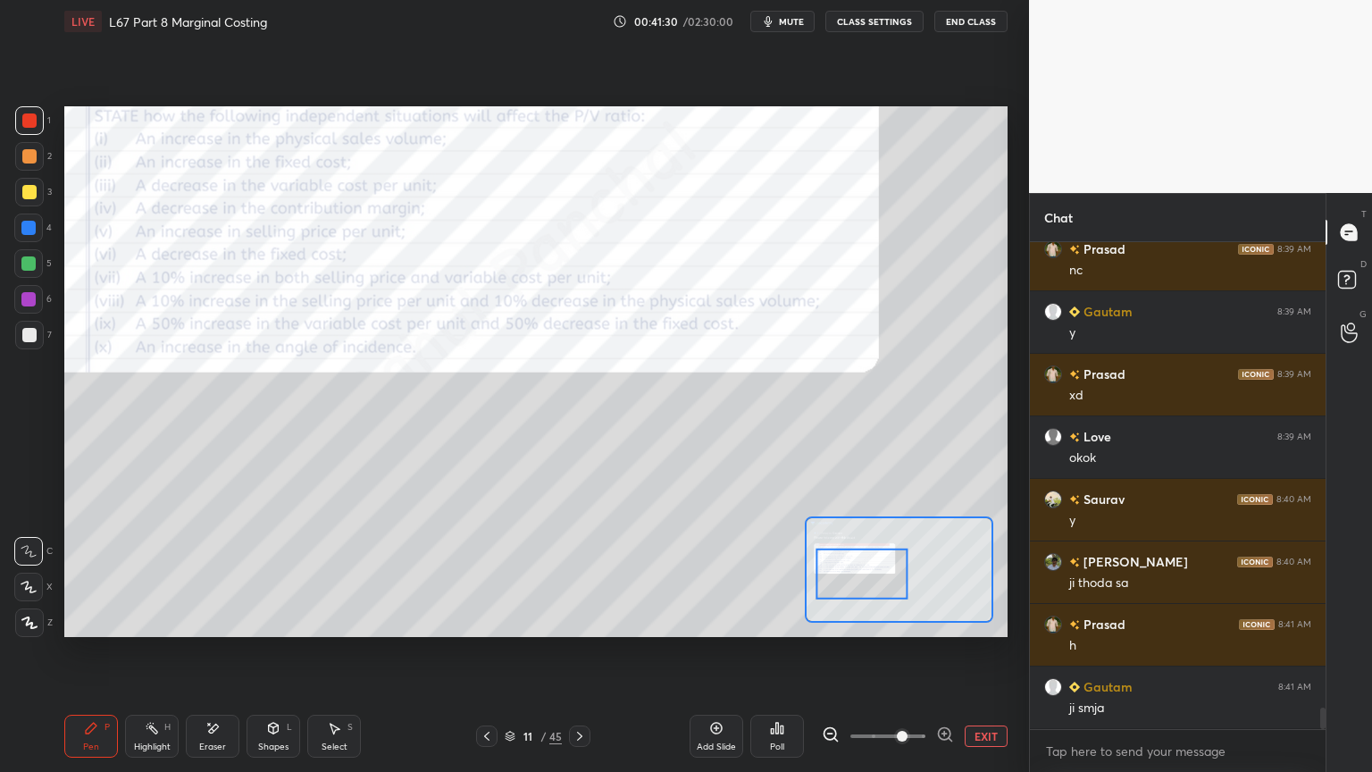
click at [231, 573] on div "Eraser" at bounding box center [213, 735] width 54 height 43
click at [32, 573] on div "Erase all" at bounding box center [28, 622] width 29 height 29
click at [123, 573] on div "Pen P Highlight H Eraser Shapes L Select S 11 / 45 Add Slide Poll EXIT" at bounding box center [535, 735] width 943 height 71
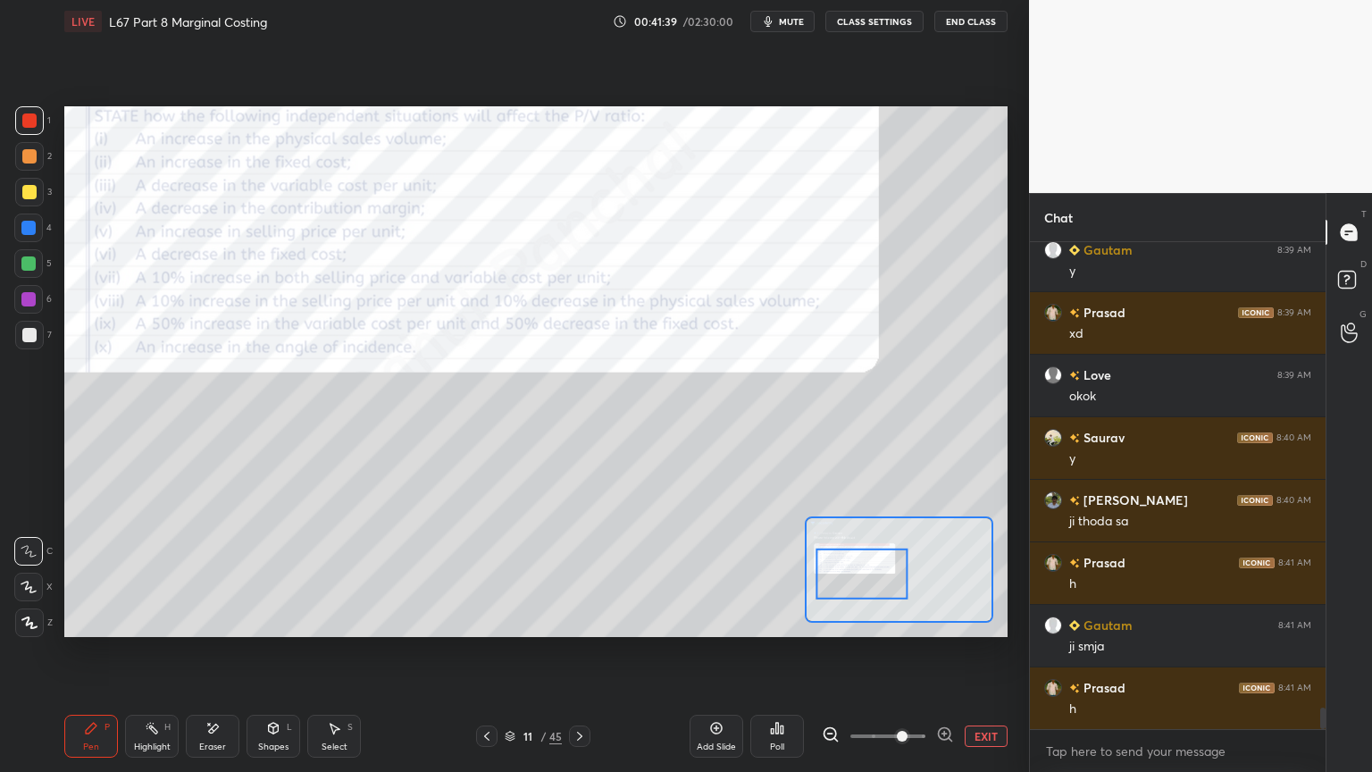
click at [207, 573] on div "Eraser" at bounding box center [212, 746] width 27 height 9
click at [16, 573] on span "Erase all" at bounding box center [28, 622] width 27 height 13
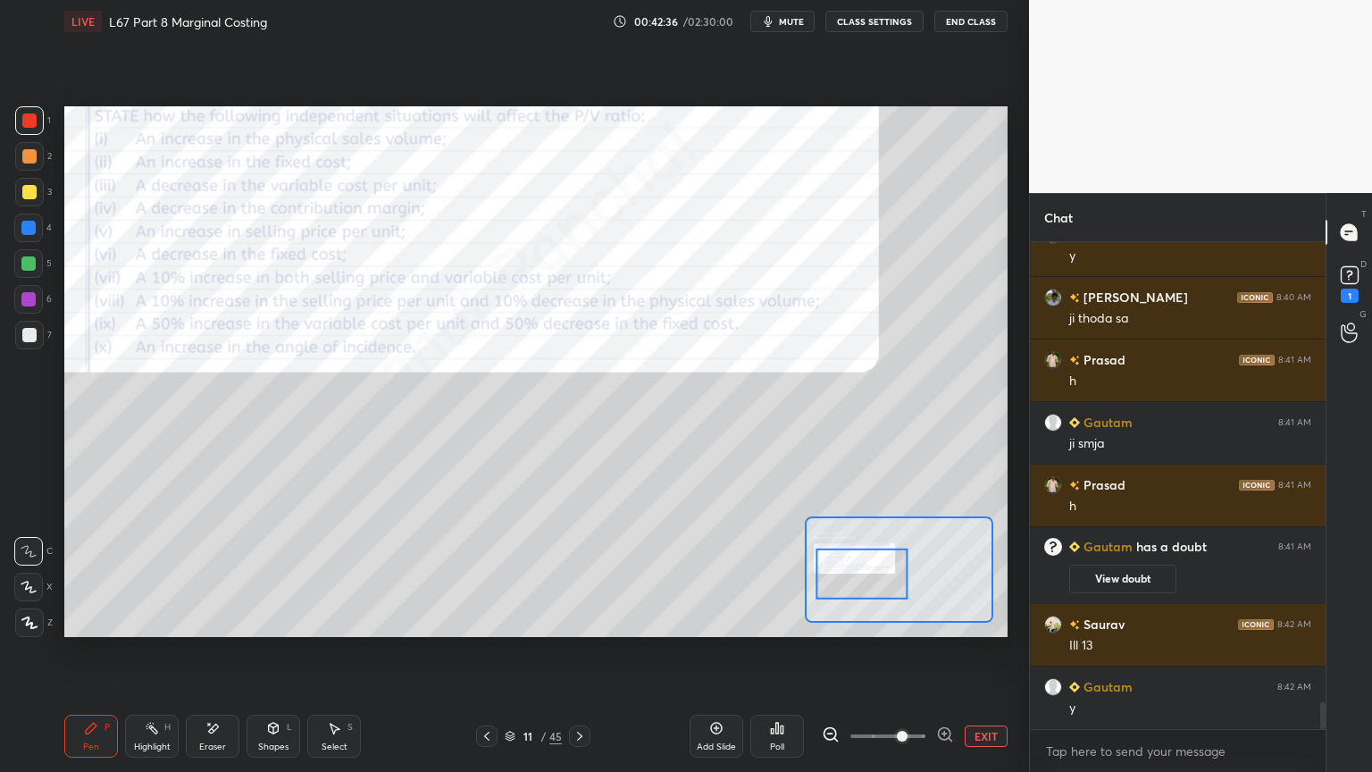
scroll to position [8552, 0]
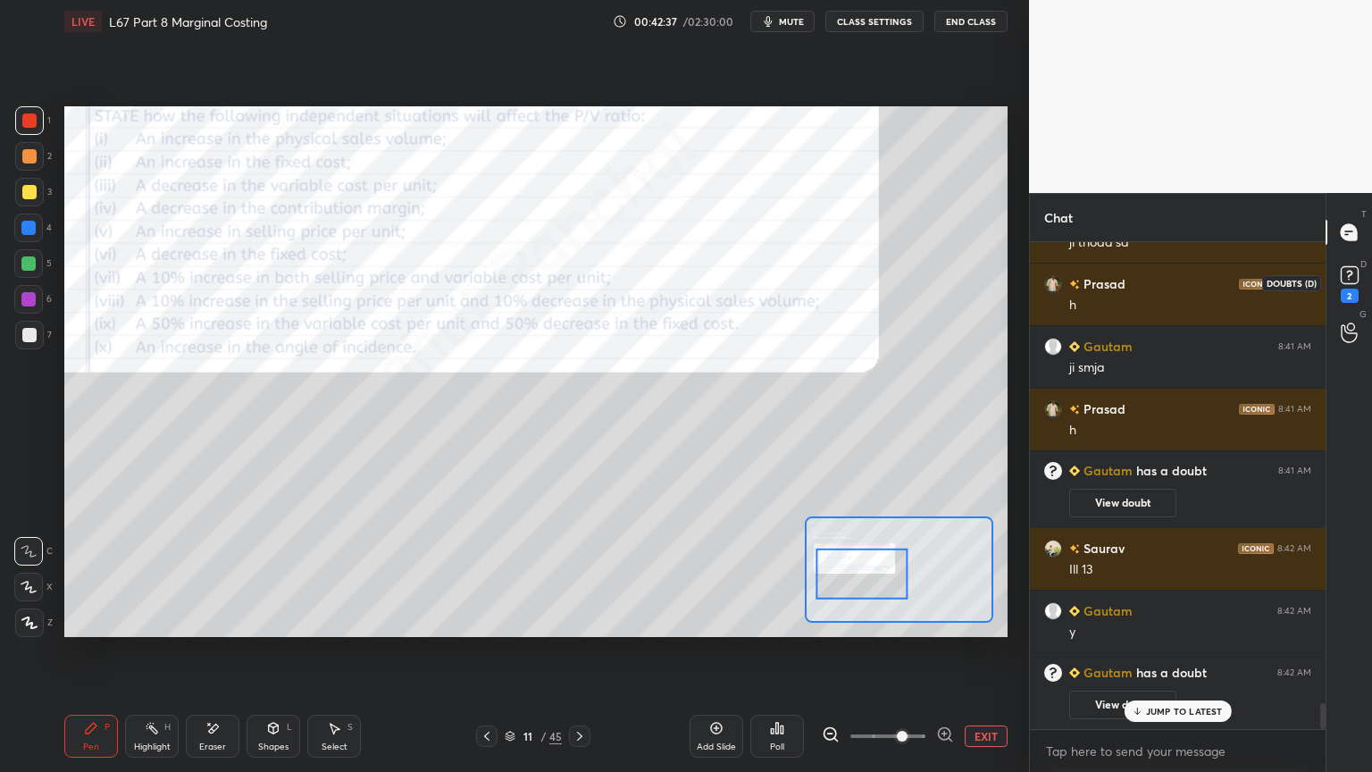
click at [1350, 288] on div "2" at bounding box center [1350, 295] width 18 height 14
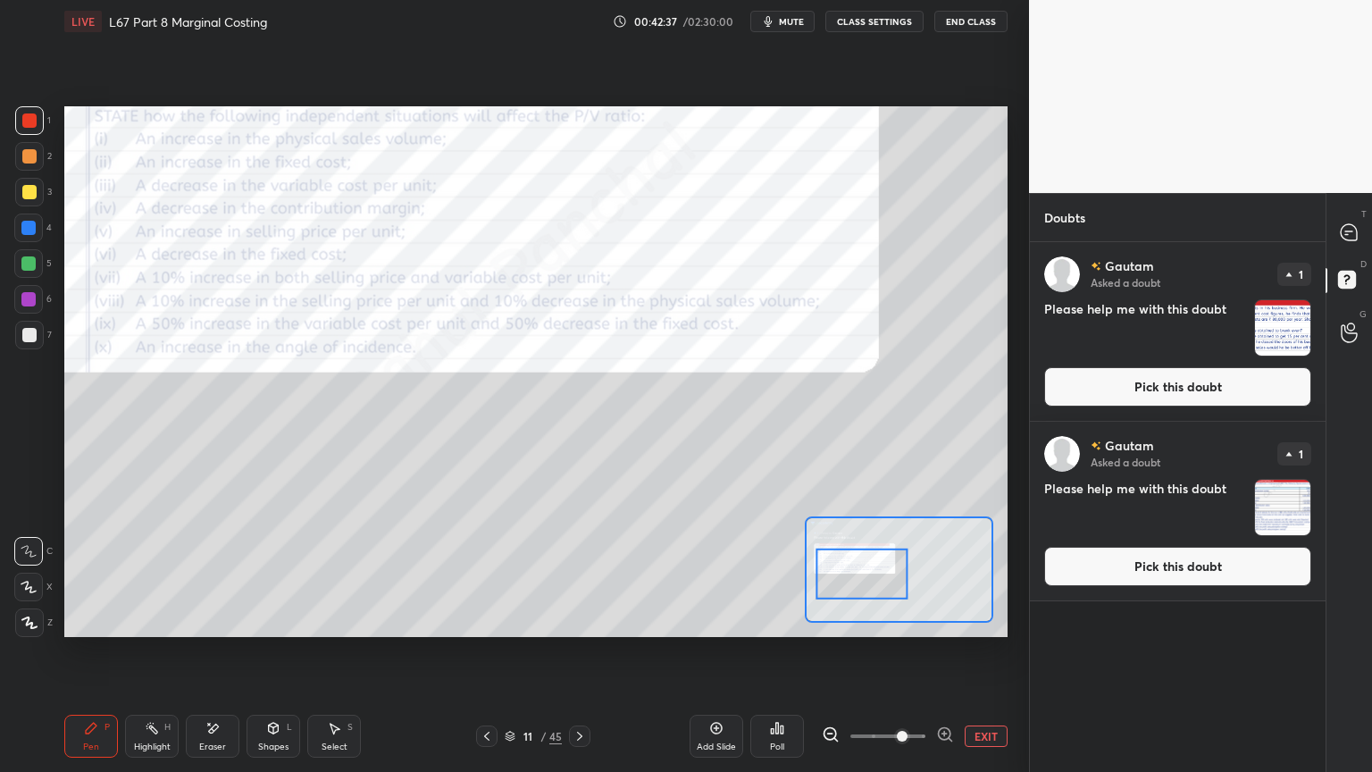
click at [1272, 498] on img "grid" at bounding box center [1282, 507] width 55 height 55
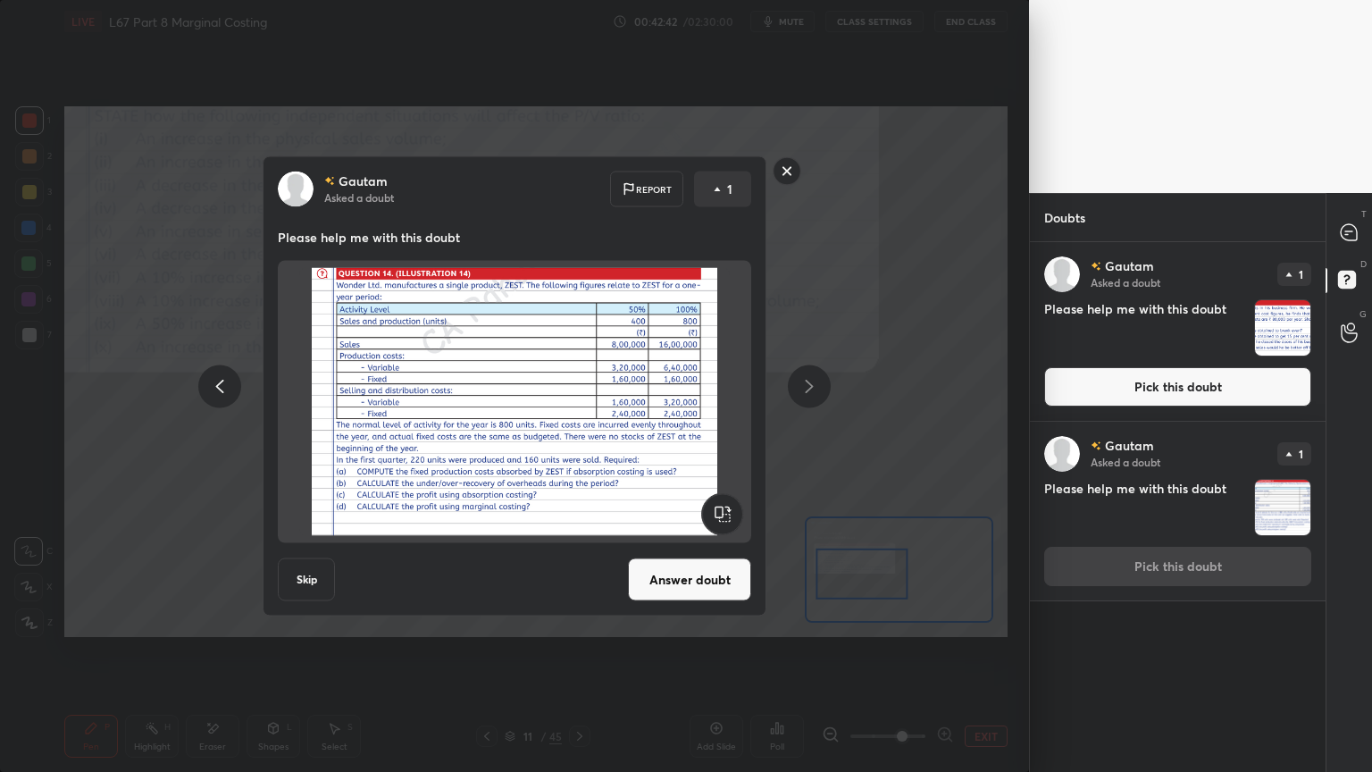
click at [786, 180] on rect at bounding box center [787, 171] width 28 height 28
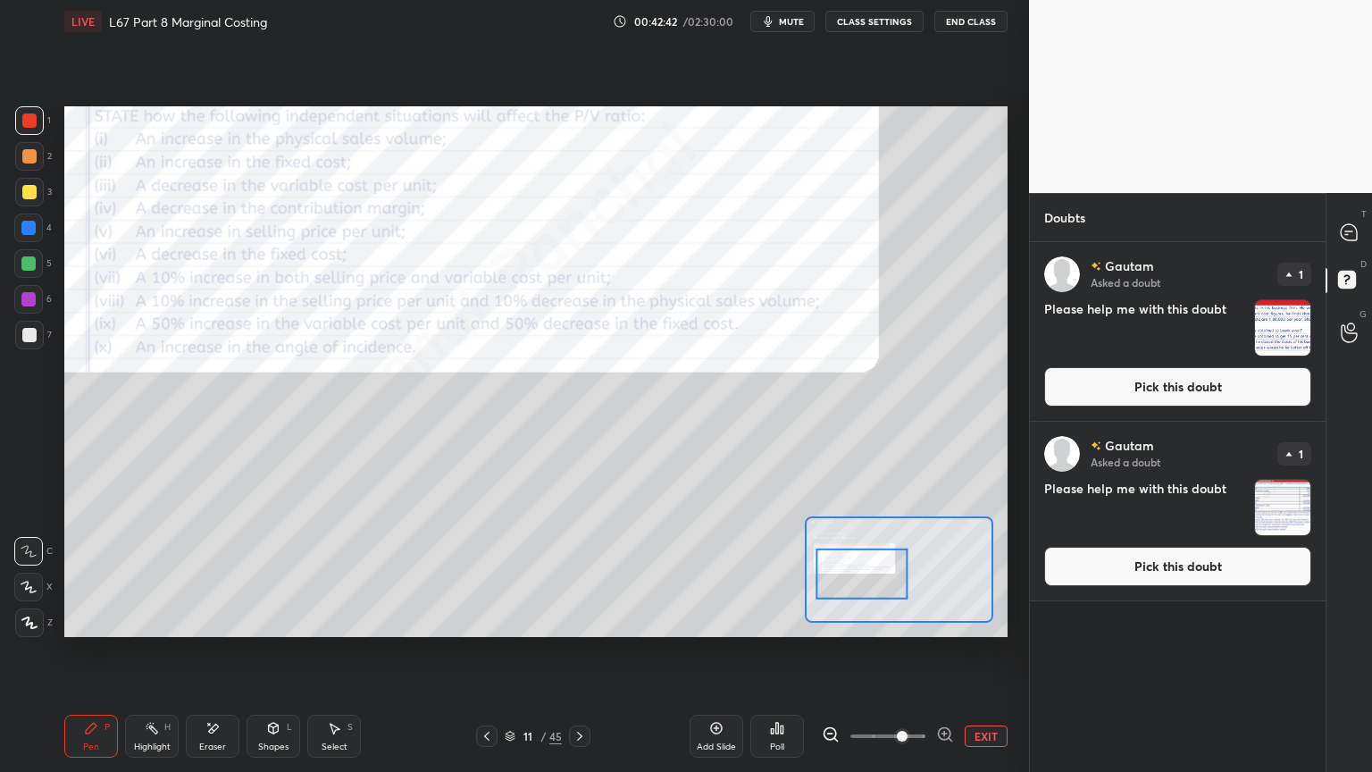
click at [1273, 340] on img "grid" at bounding box center [1282, 327] width 55 height 55
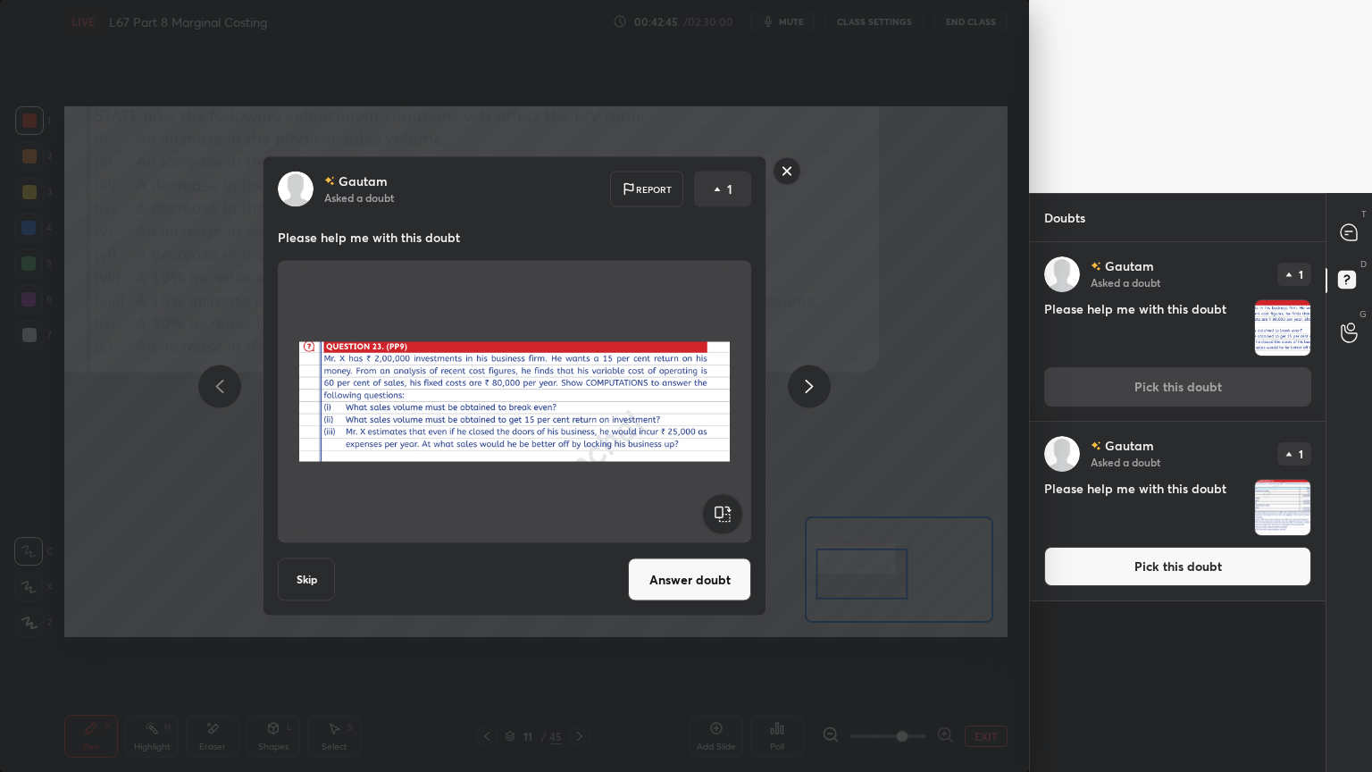
click at [679, 573] on button "Answer doubt" at bounding box center [689, 579] width 123 height 43
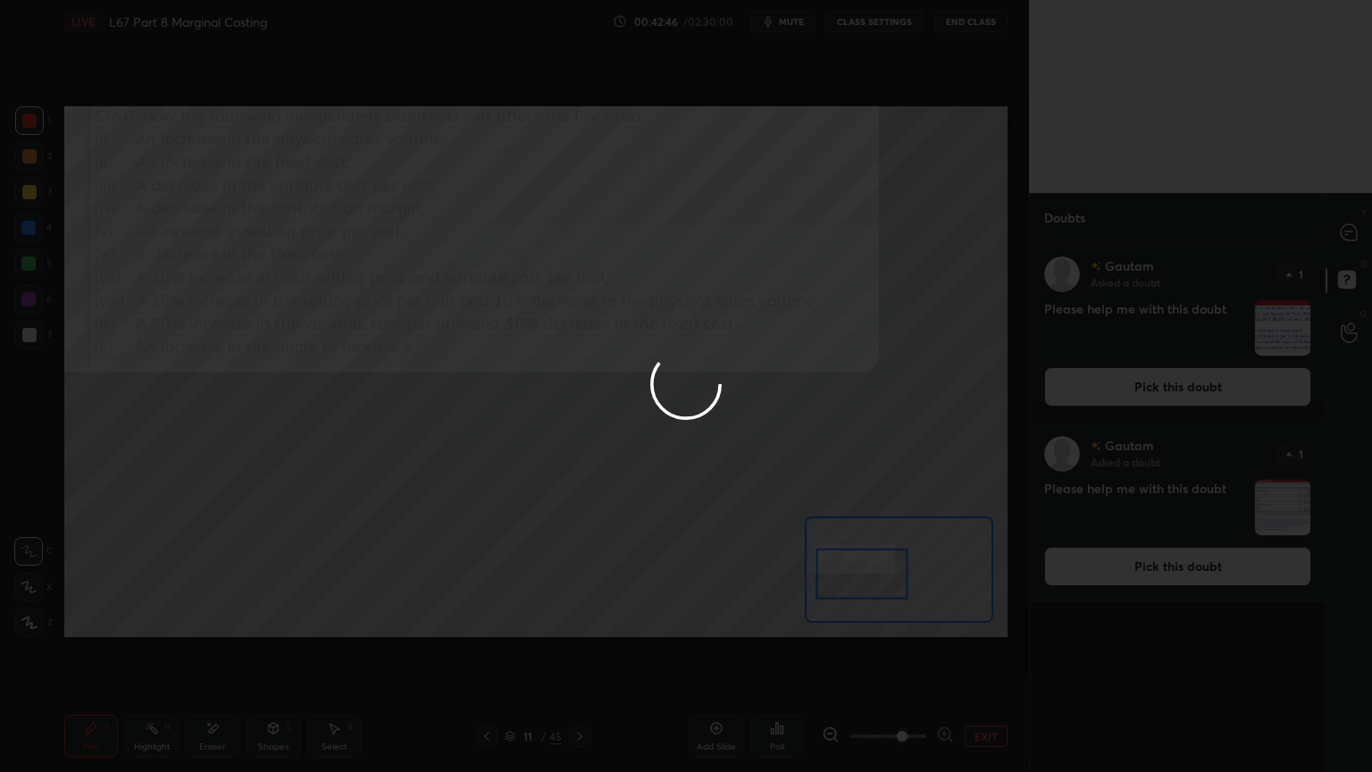
click at [1349, 241] on div at bounding box center [686, 386] width 1372 height 772
click at [1346, 239] on div at bounding box center [686, 386] width 1372 height 772
click at [1346, 238] on div at bounding box center [686, 386] width 1372 height 772
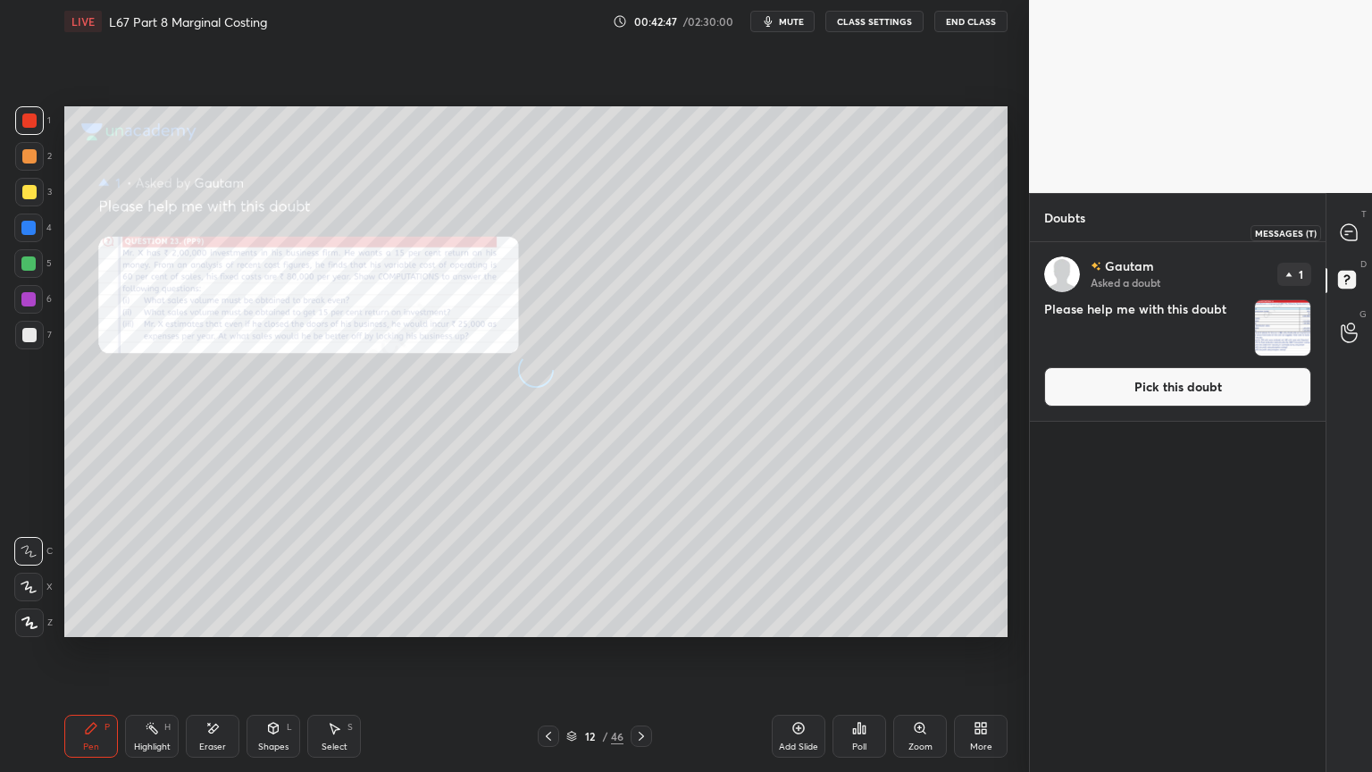
click at [1347, 246] on div at bounding box center [1350, 232] width 36 height 32
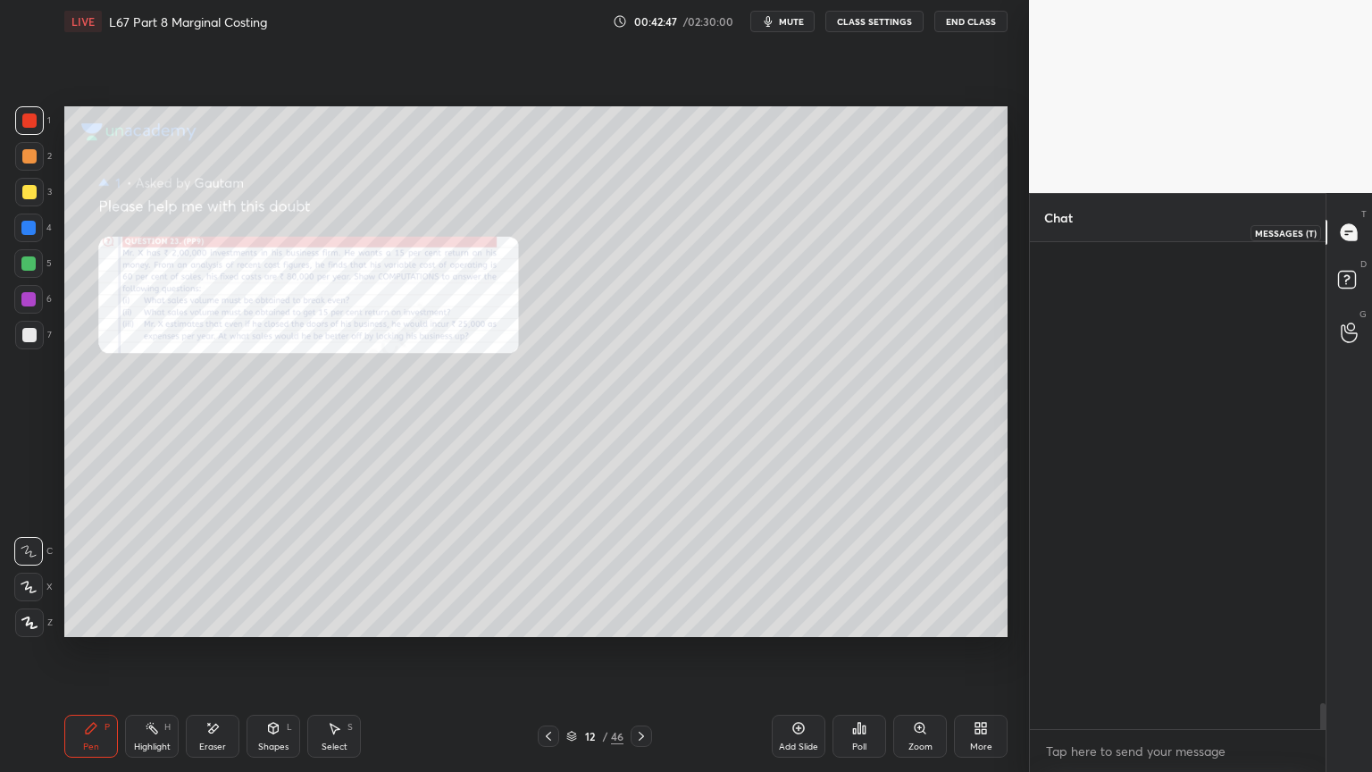
scroll to position [481, 290]
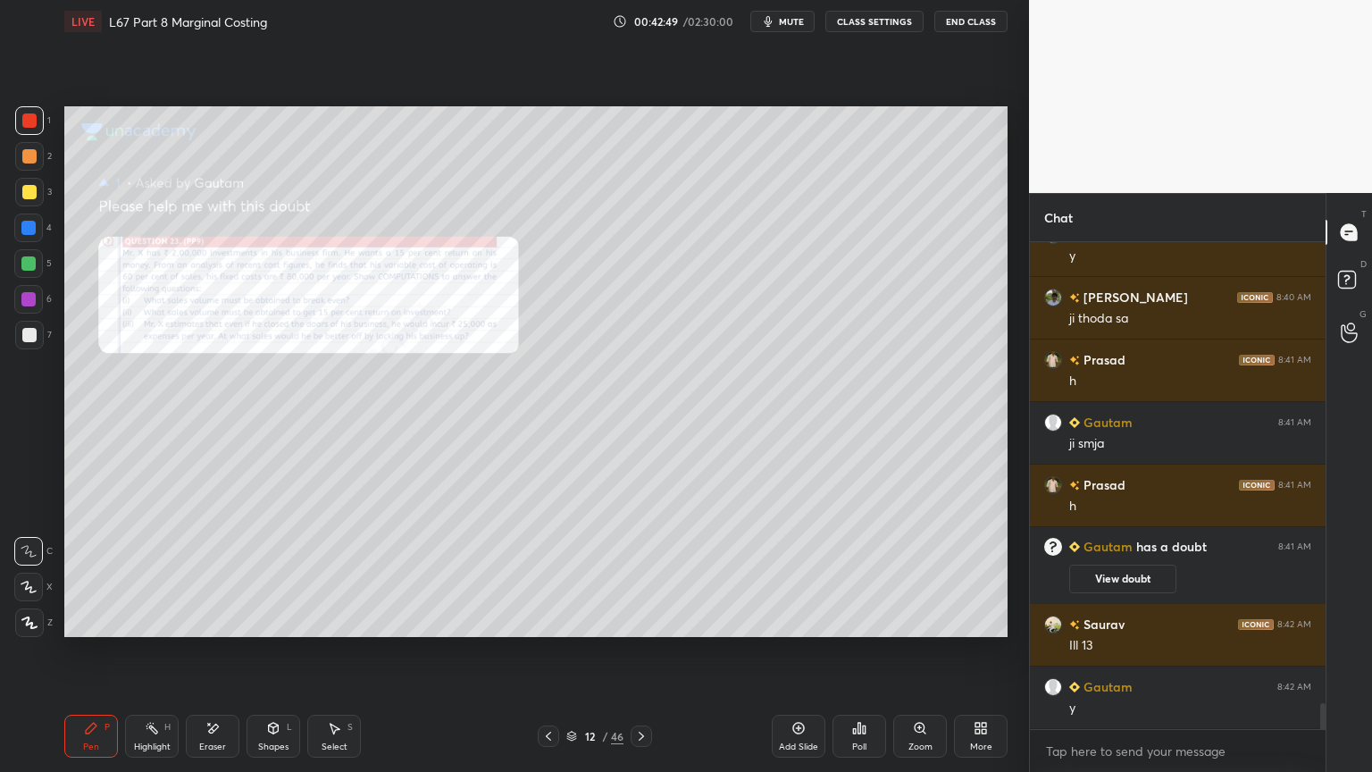
click at [807, 573] on div "Add Slide" at bounding box center [799, 735] width 54 height 43
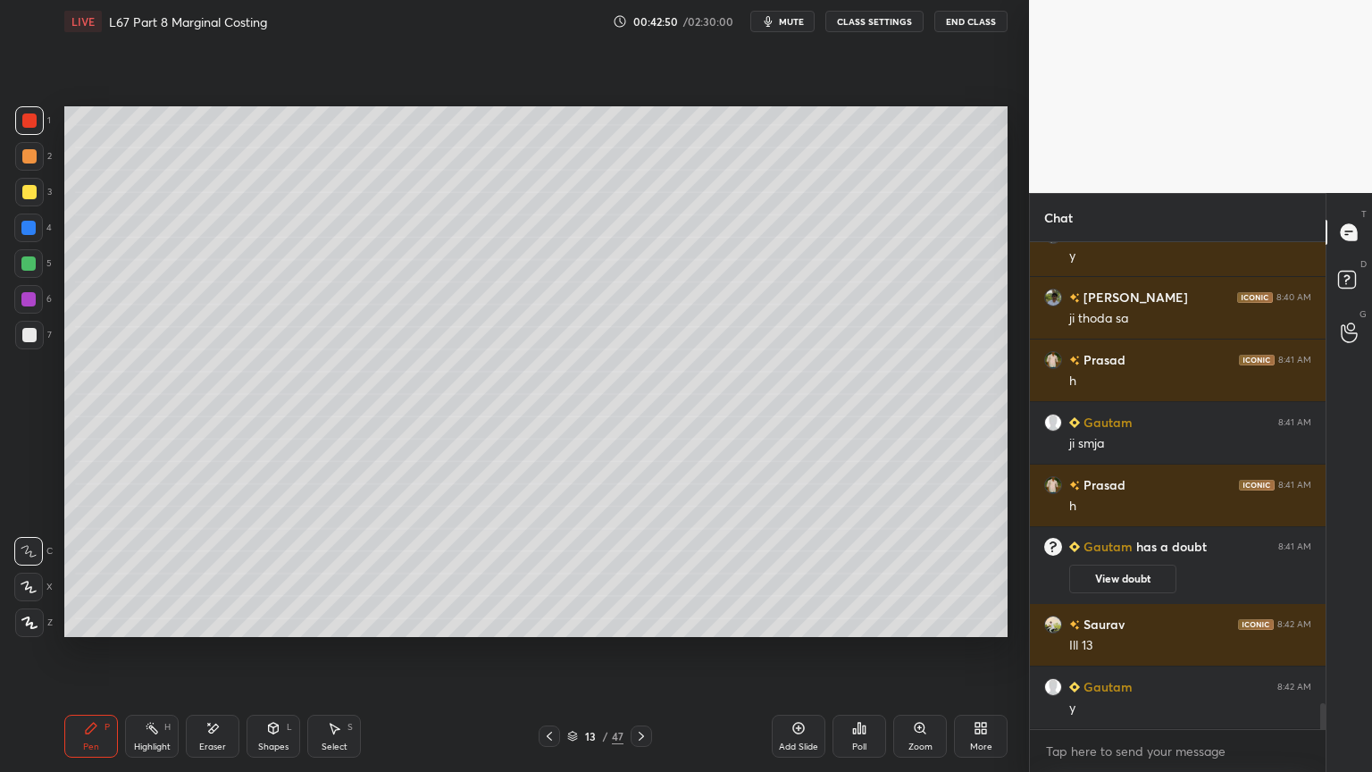
click at [22, 211] on div "3" at bounding box center [33, 196] width 37 height 36
click at [26, 234] on div at bounding box center [28, 228] width 14 height 14
click at [275, 573] on div "Shapes L" at bounding box center [273, 735] width 54 height 43
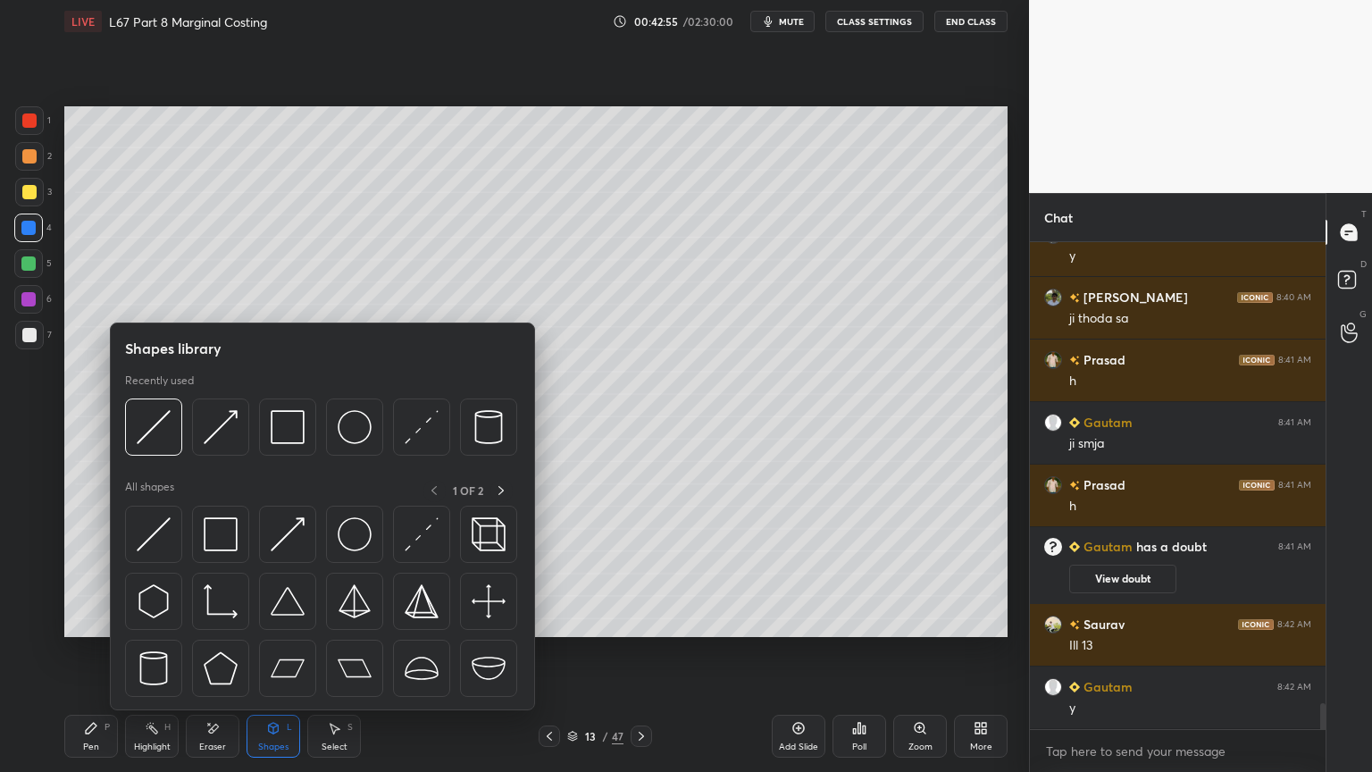
click at [302, 410] on img at bounding box center [288, 427] width 34 height 34
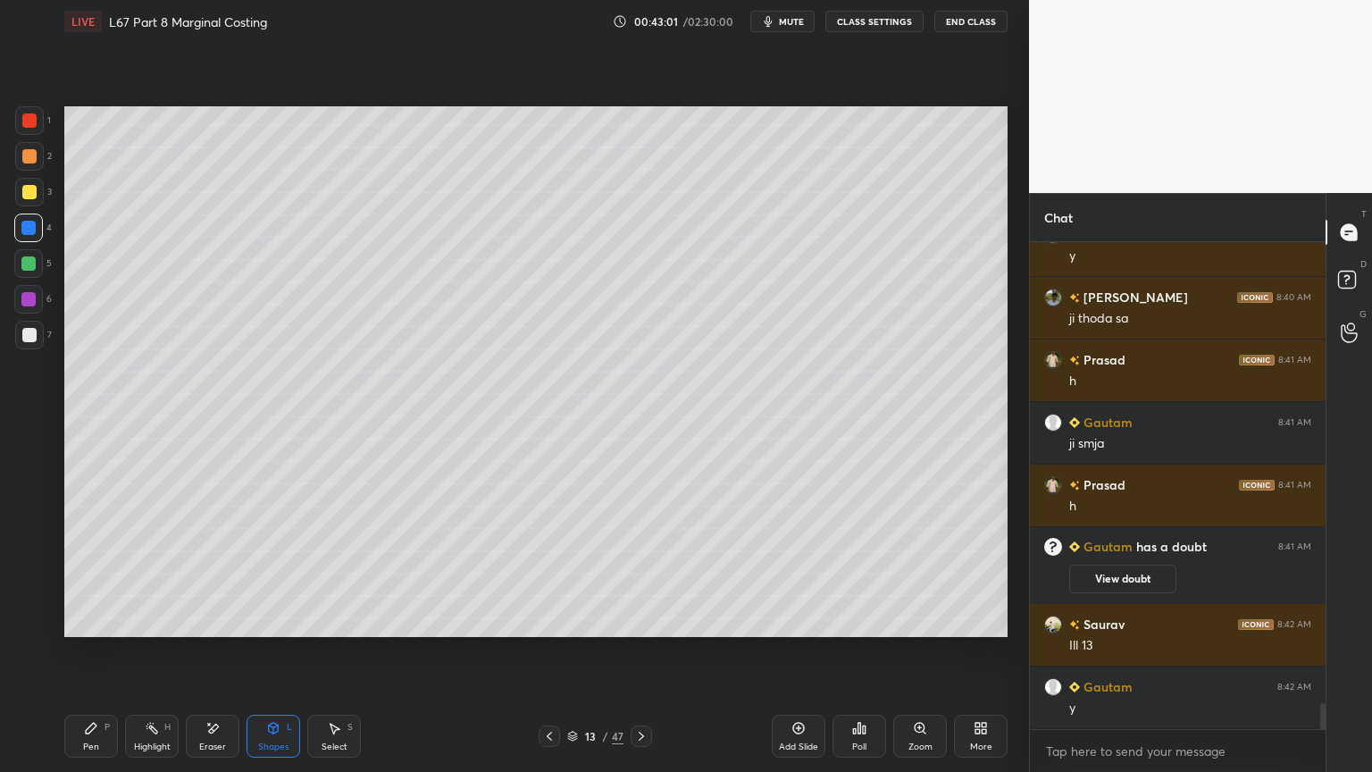
click at [543, 573] on icon at bounding box center [549, 736] width 14 height 14
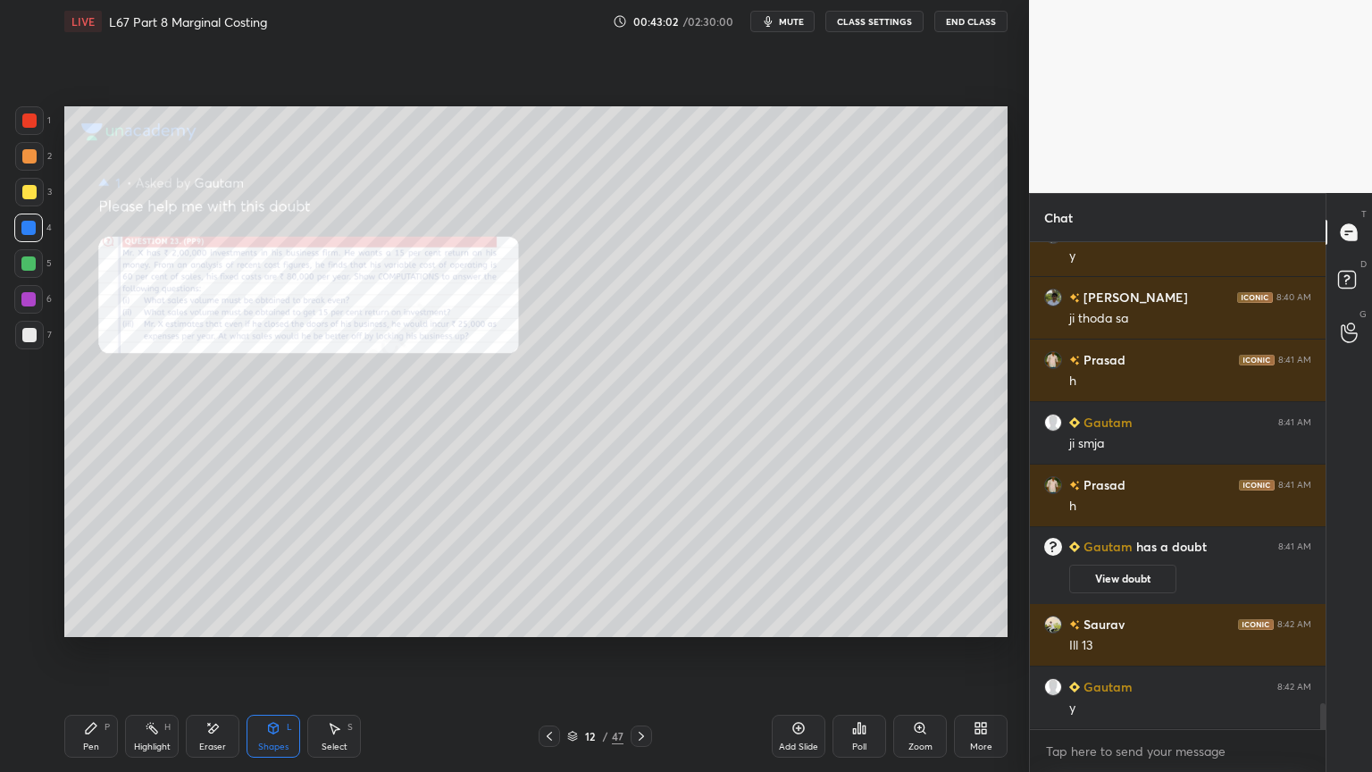
click at [71, 573] on div "Pen P Highlight H Eraser Shapes L Select S 12 / 47 Add Slide Poll Zoom More" at bounding box center [535, 735] width 943 height 71
click at [80, 573] on div "Pen P" at bounding box center [91, 735] width 54 height 43
click at [103, 573] on div "Pen P" at bounding box center [91, 735] width 54 height 43
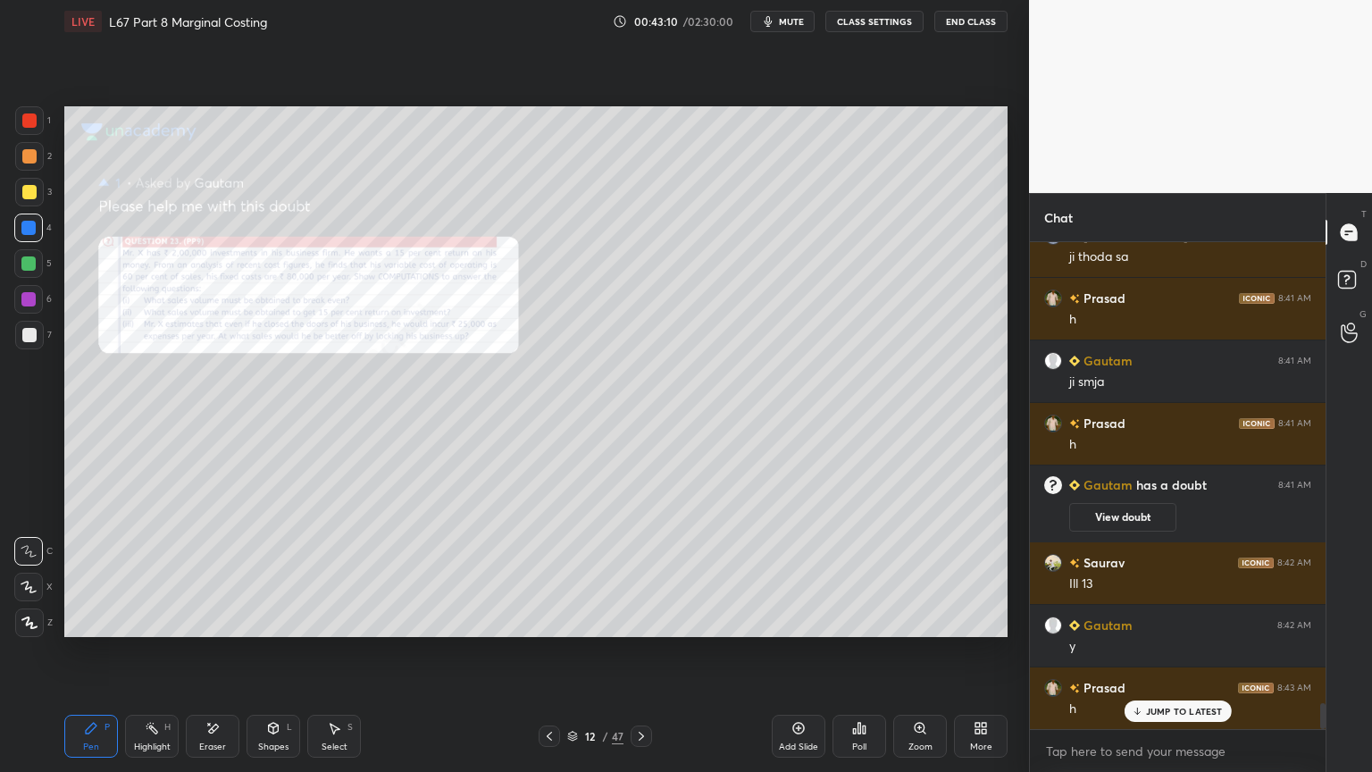
scroll to position [8824, 0]
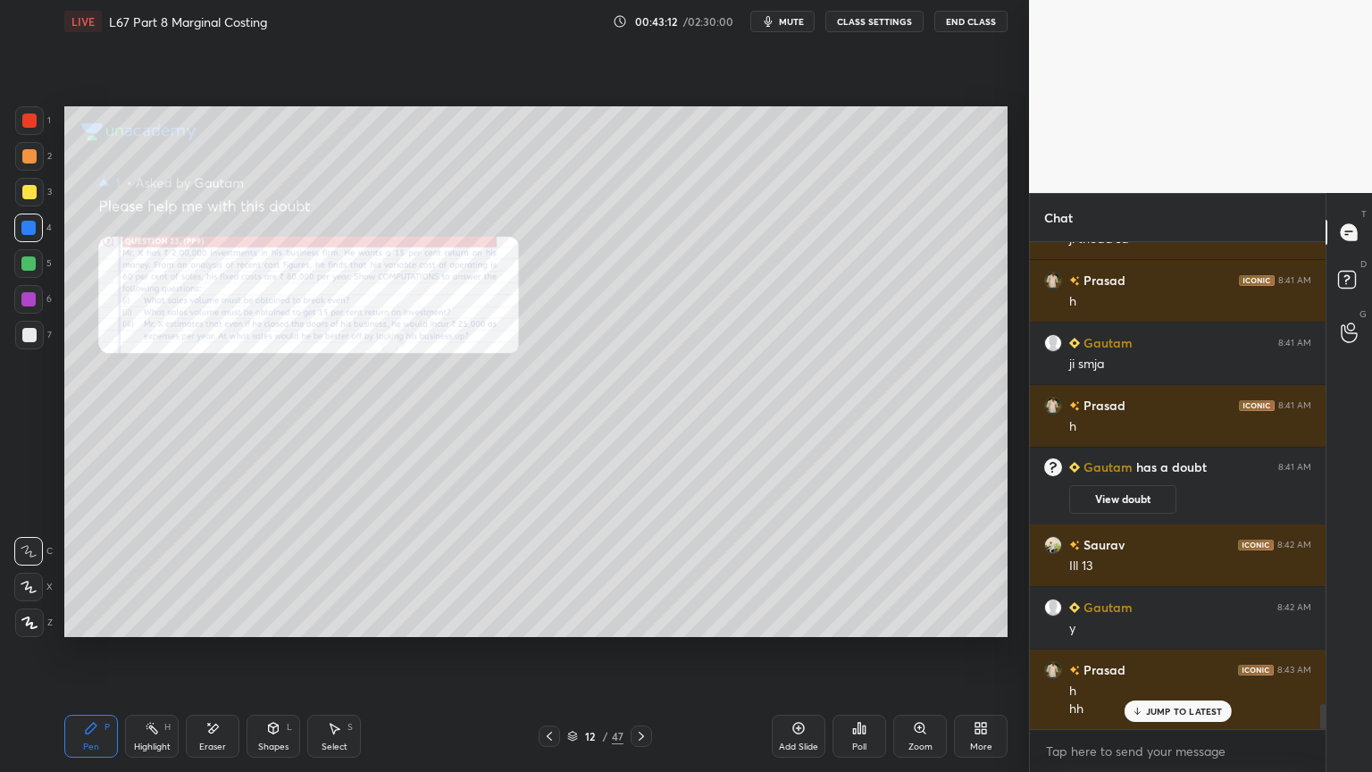
click at [924, 573] on div "Zoom" at bounding box center [920, 746] width 24 height 9
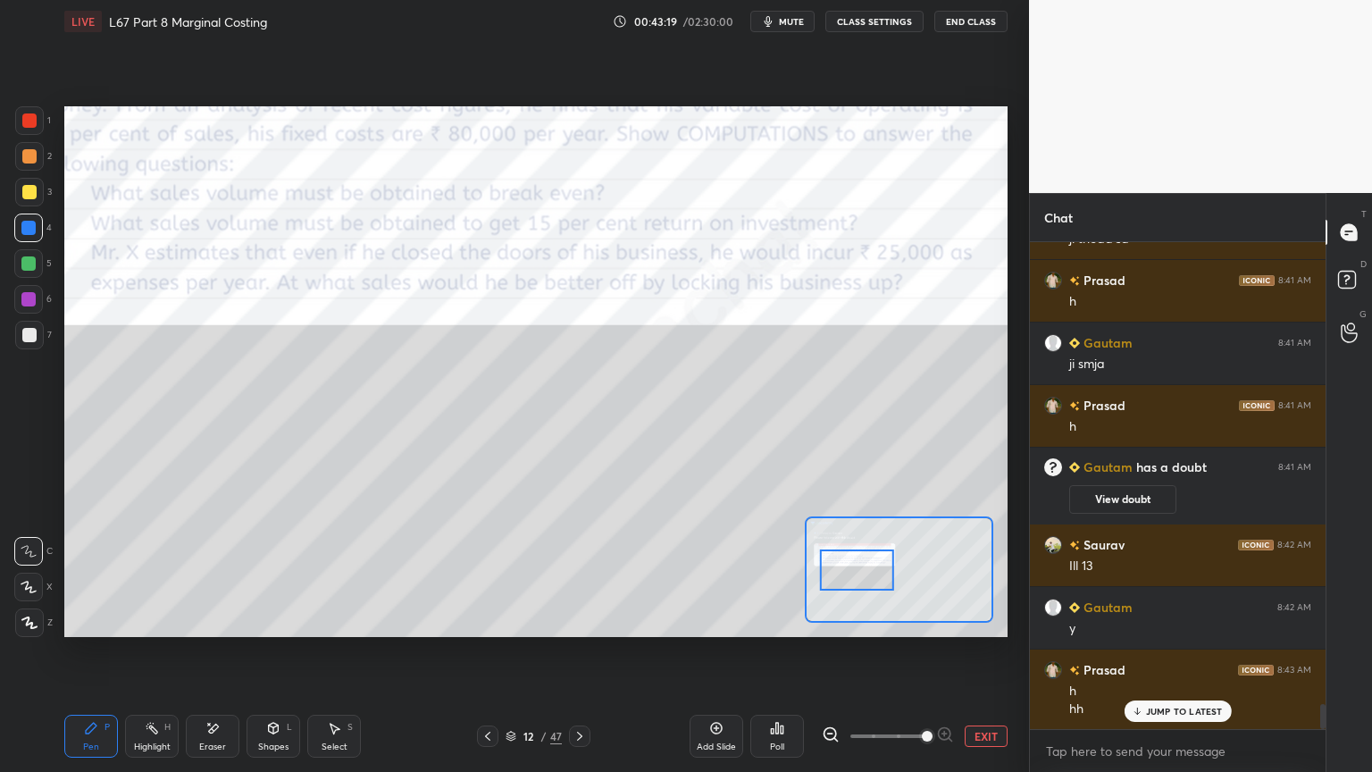
click at [837, 573] on icon at bounding box center [831, 734] width 18 height 18
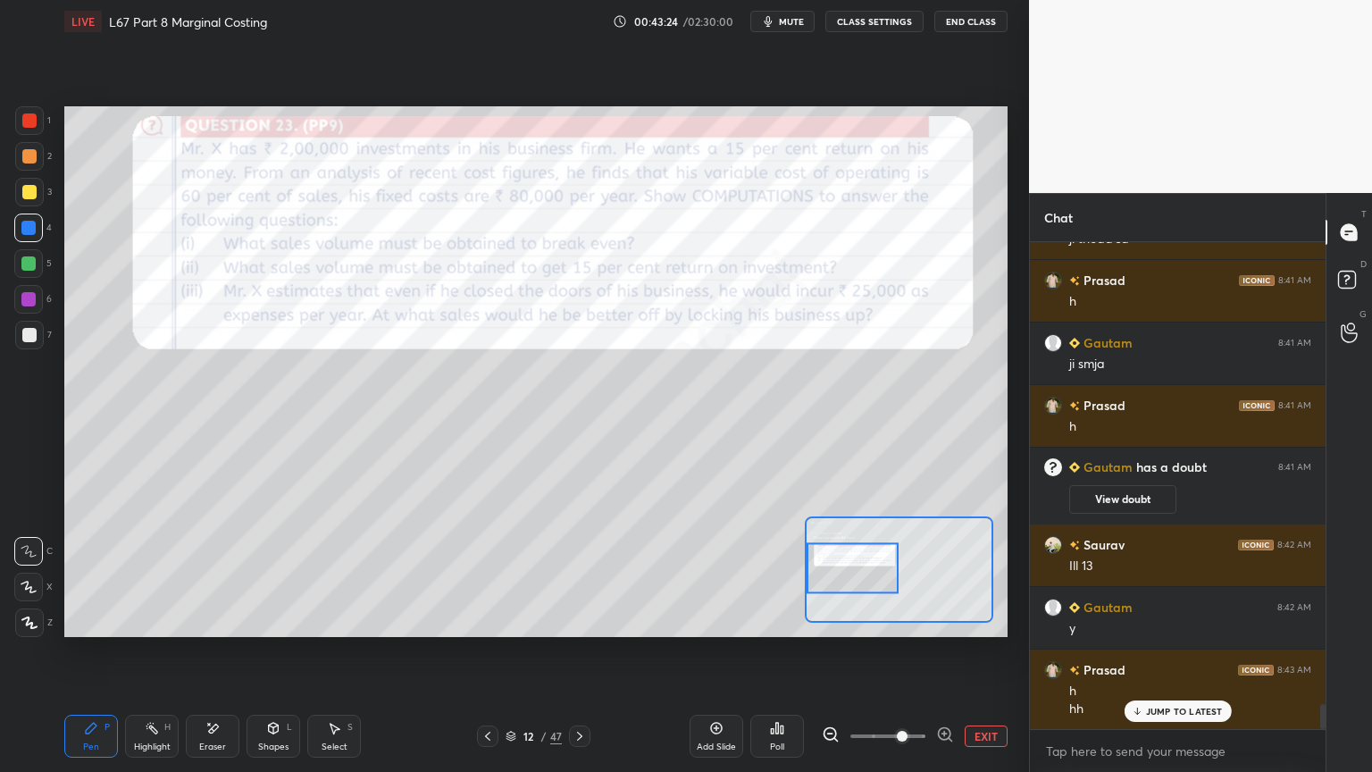
click at [93, 573] on div "Pen" at bounding box center [91, 746] width 16 height 9
click at [25, 119] on div at bounding box center [29, 120] width 14 height 14
click at [261, 573] on div "Shapes L" at bounding box center [273, 735] width 54 height 43
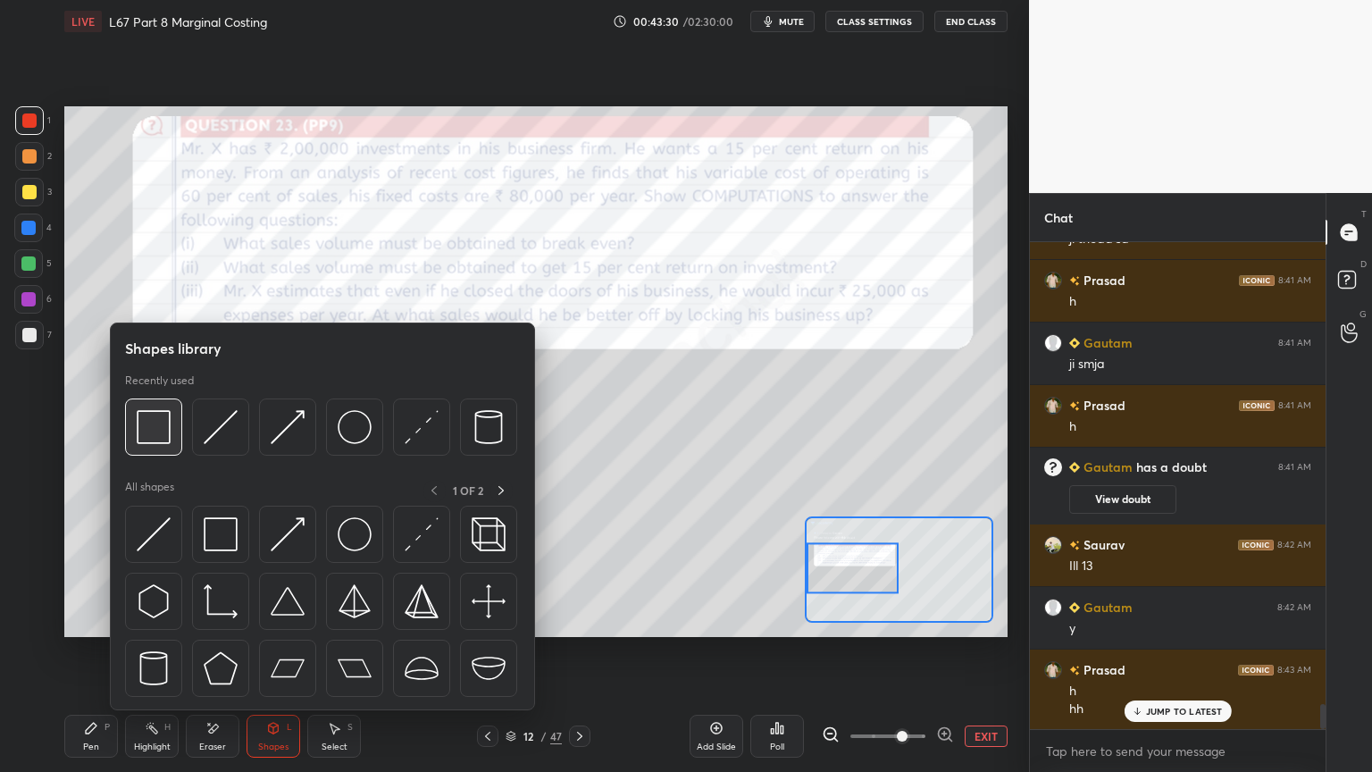
click at [131, 407] on div at bounding box center [153, 426] width 57 height 57
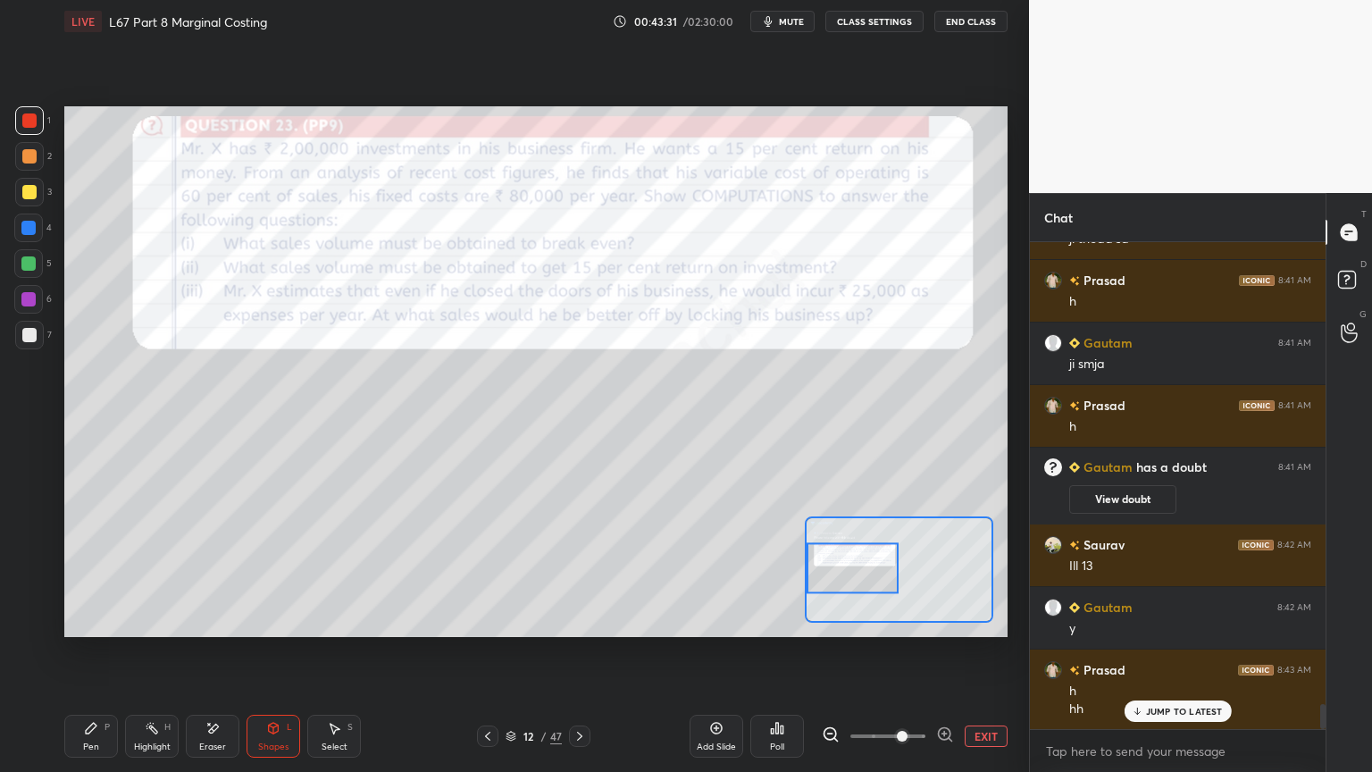
click at [80, 573] on div "Pen P Highlight H Eraser Shapes L Select S 12 / 47 Add Slide Poll EXIT" at bounding box center [535, 735] width 943 height 71
click at [286, 573] on div "Shapes L" at bounding box center [273, 735] width 54 height 43
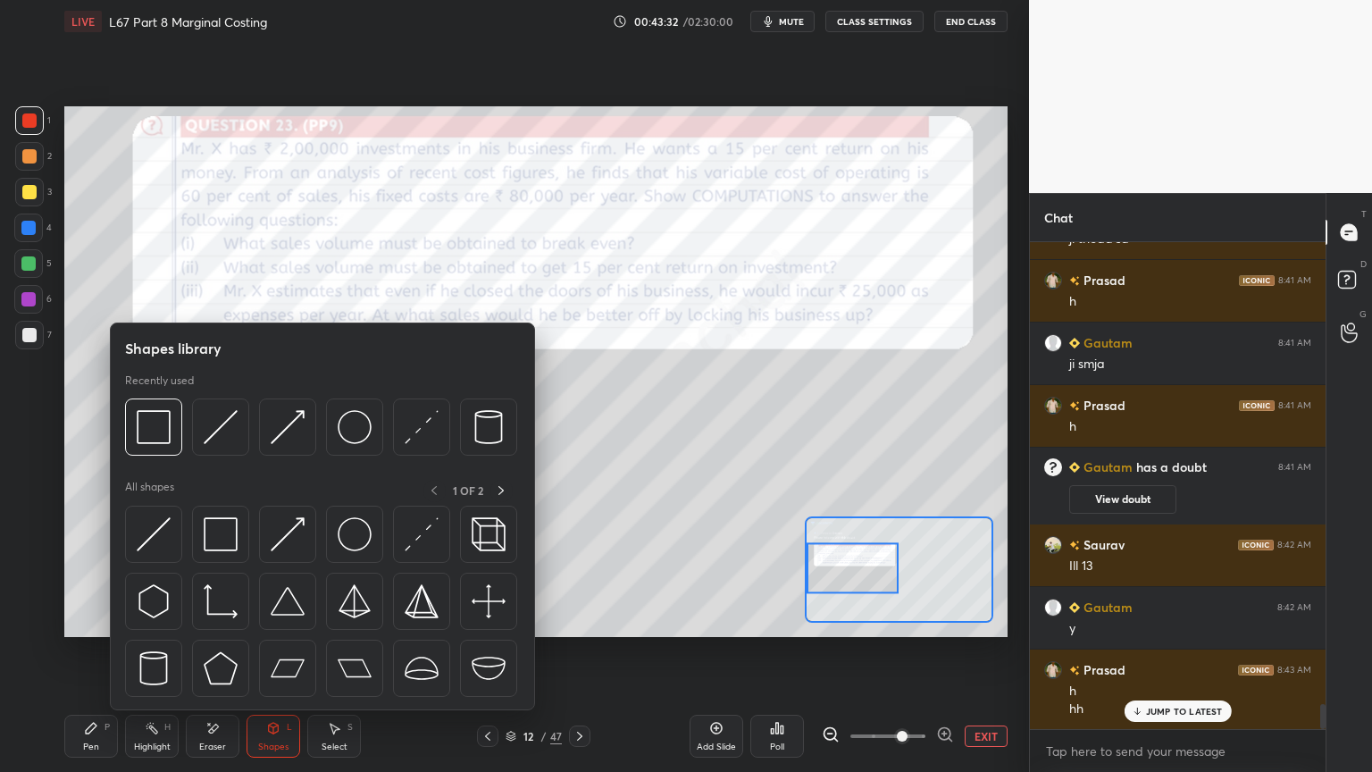
click at [50, 573] on div "1 2 3 4 5 6 7 C X Z E E Erase all H H LIVE L67 Part 8 Marginal Costing 00:43:32…" at bounding box center [507, 386] width 1015 height 772
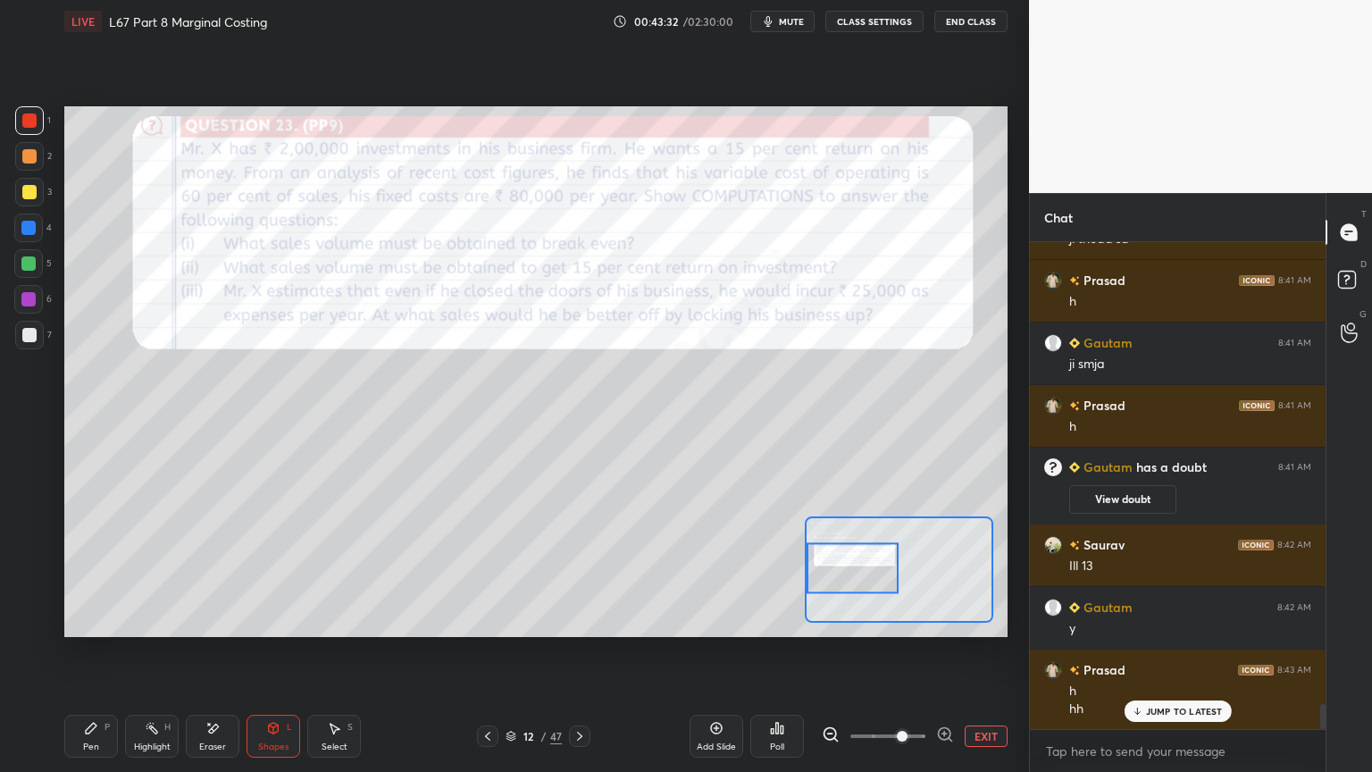
click at [77, 573] on div "Pen P" at bounding box center [91, 735] width 54 height 43
click at [84, 573] on div "Pen P" at bounding box center [91, 735] width 54 height 43
click at [287, 573] on div "Shapes" at bounding box center [273, 746] width 30 height 9
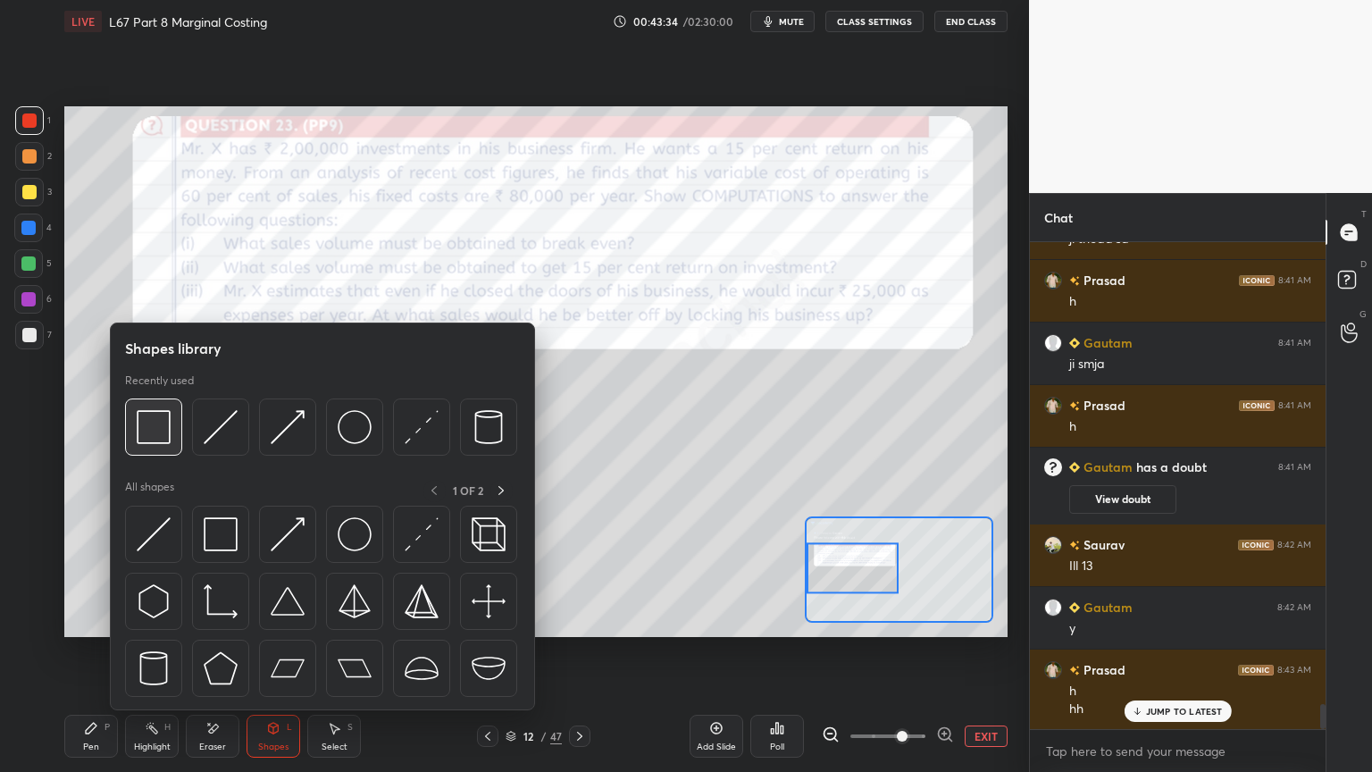
click at [163, 413] on img at bounding box center [154, 427] width 34 height 34
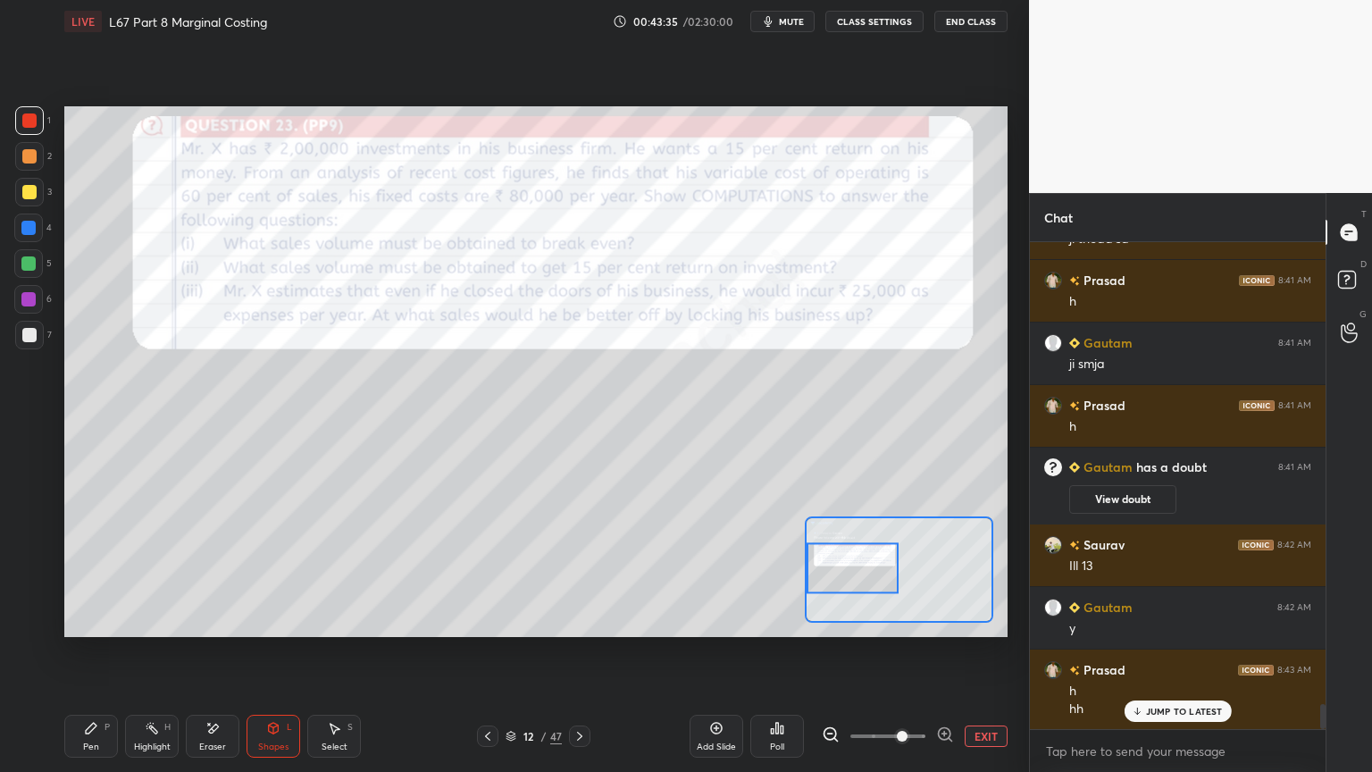
scroll to position [8887, 0]
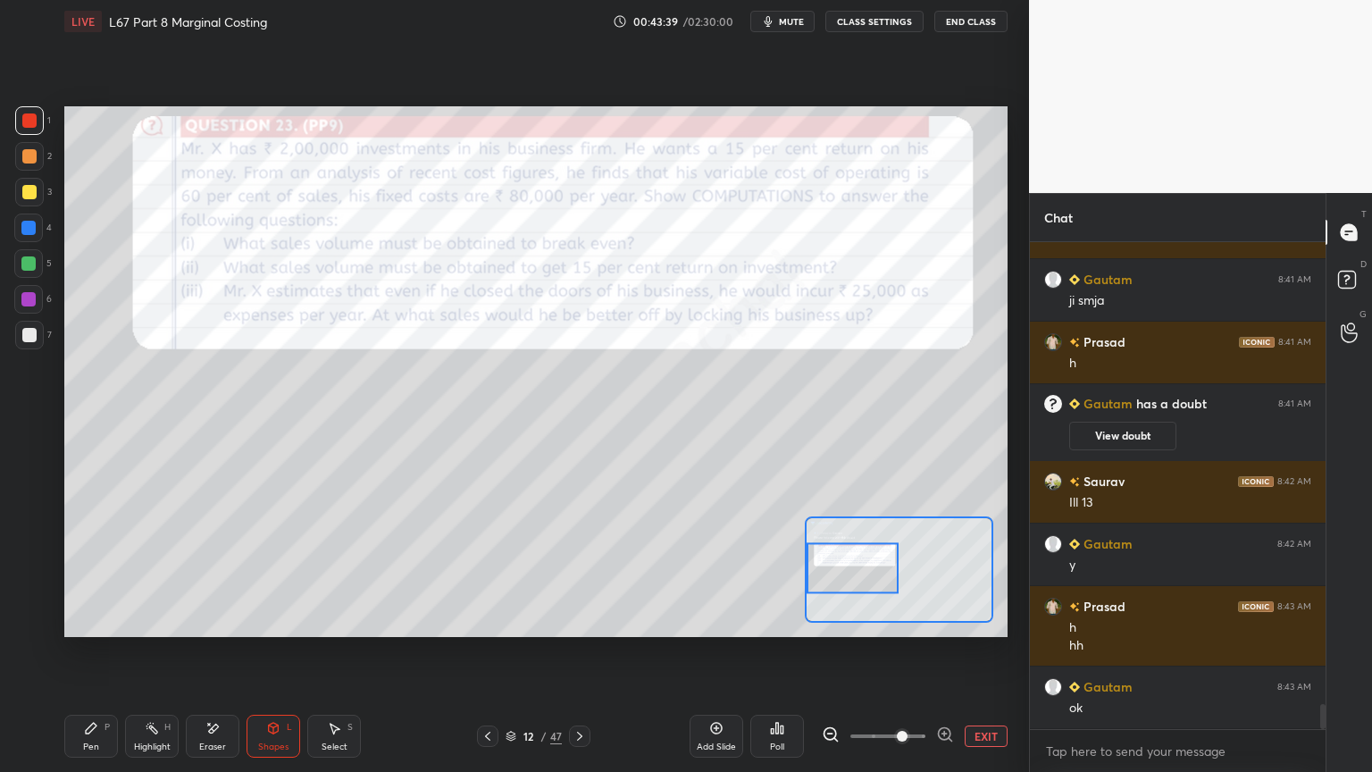
click at [264, 573] on div "Shapes L" at bounding box center [273, 735] width 54 height 43
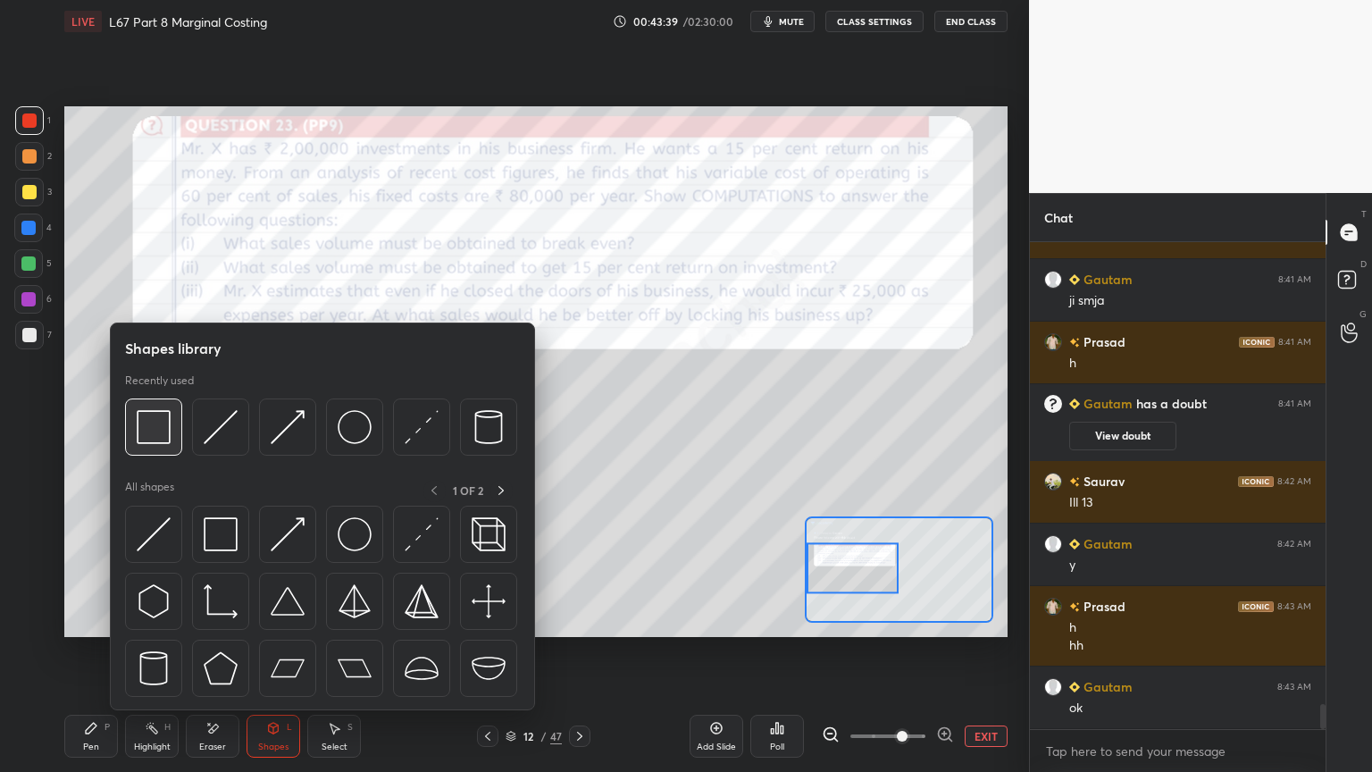
click at [144, 439] on img at bounding box center [154, 427] width 34 height 34
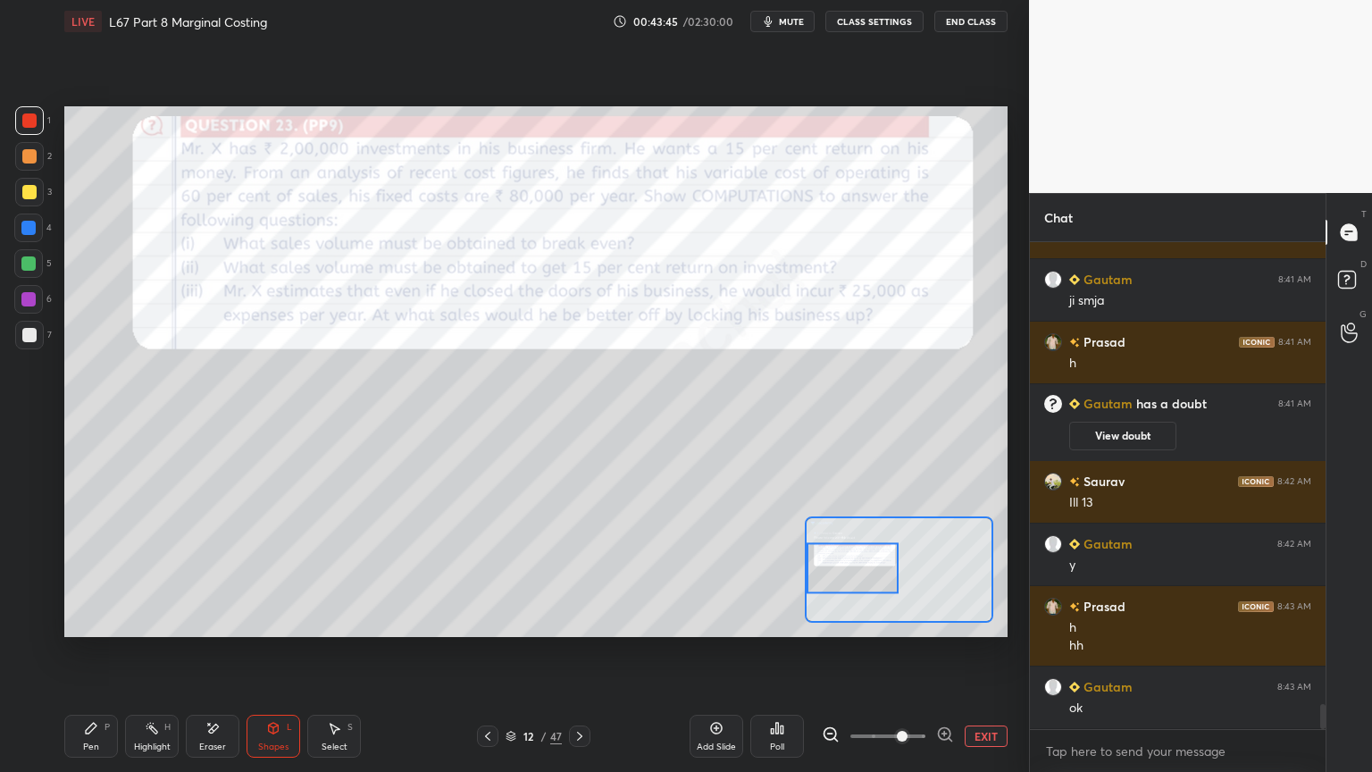
click at [263, 573] on div "Shapes L" at bounding box center [273, 735] width 54 height 43
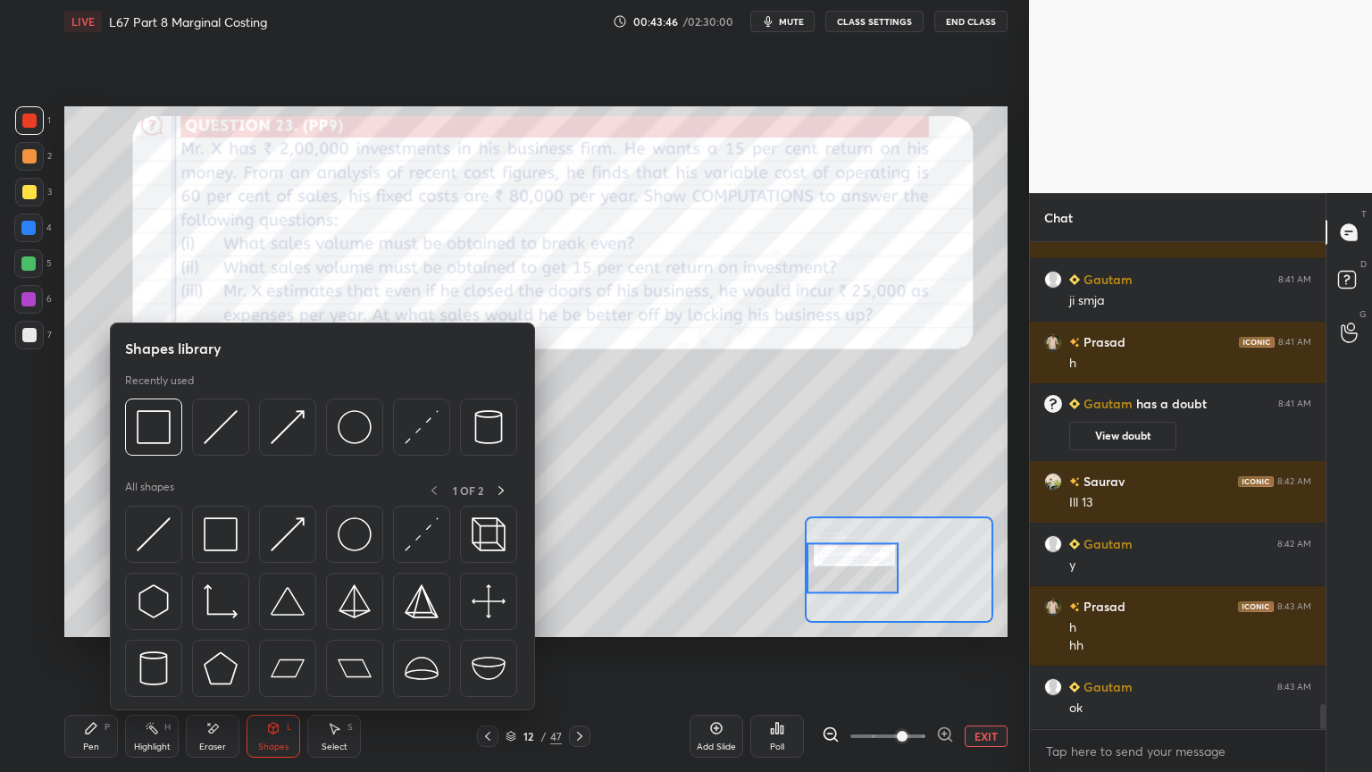
click at [152, 379] on p "Recently used" at bounding box center [159, 380] width 69 height 14
click at [154, 425] on img at bounding box center [154, 427] width 34 height 34
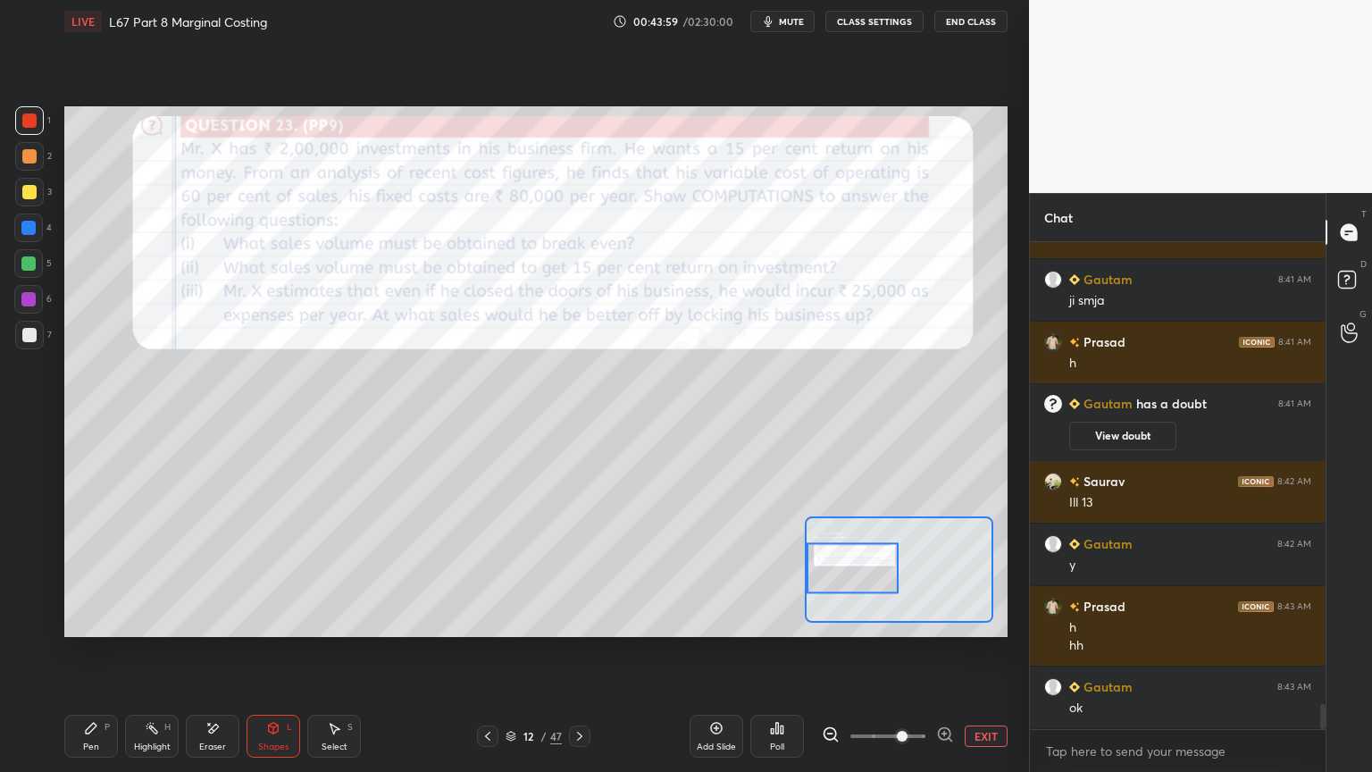
click at [269, 573] on icon at bounding box center [273, 728] width 14 height 14
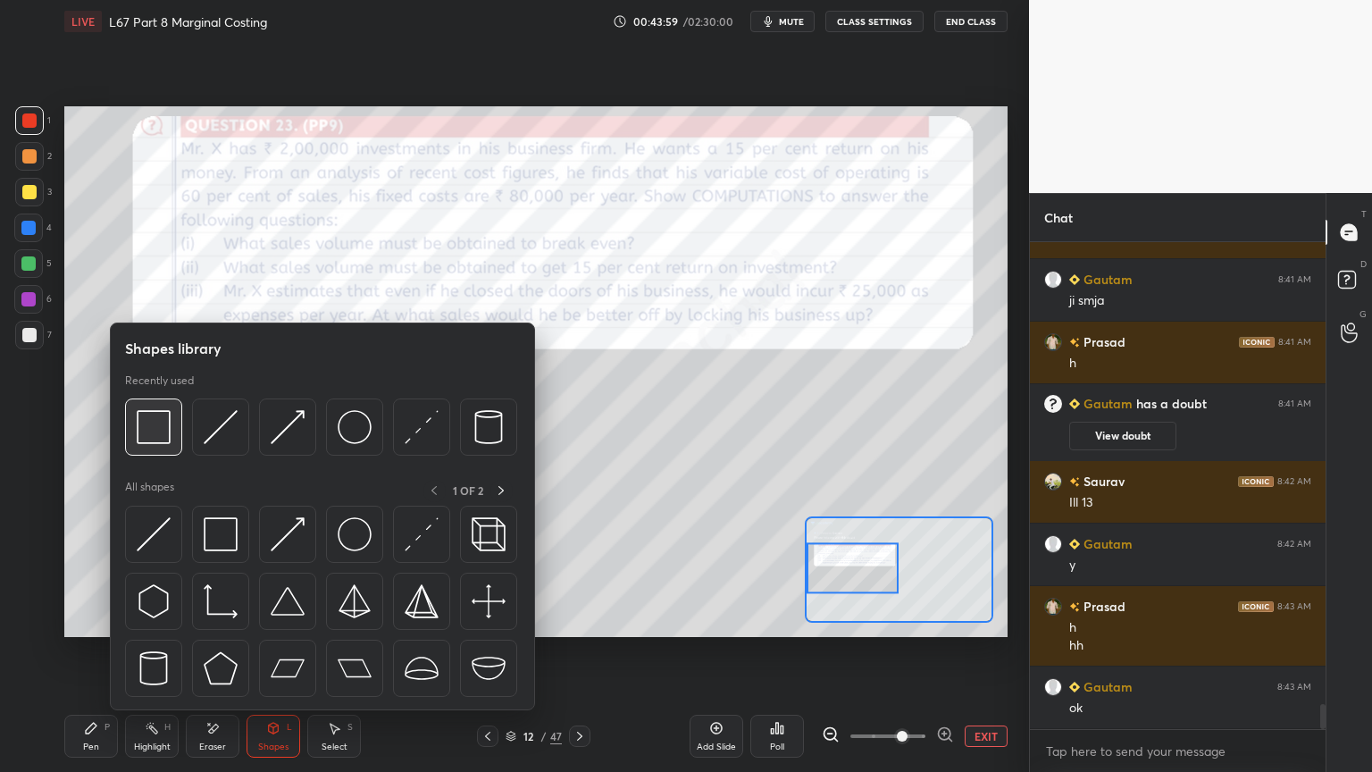
click at [134, 408] on div at bounding box center [153, 426] width 57 height 57
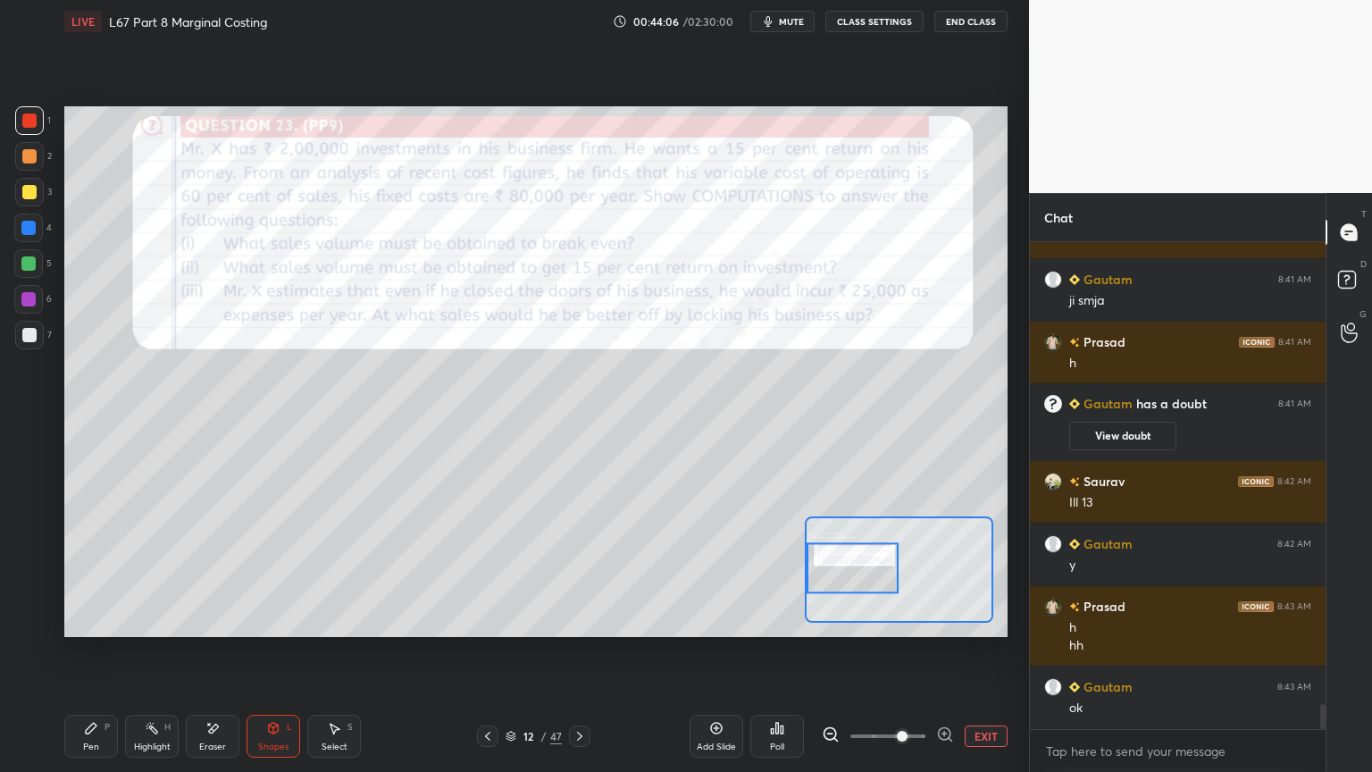
scroll to position [8949, 0]
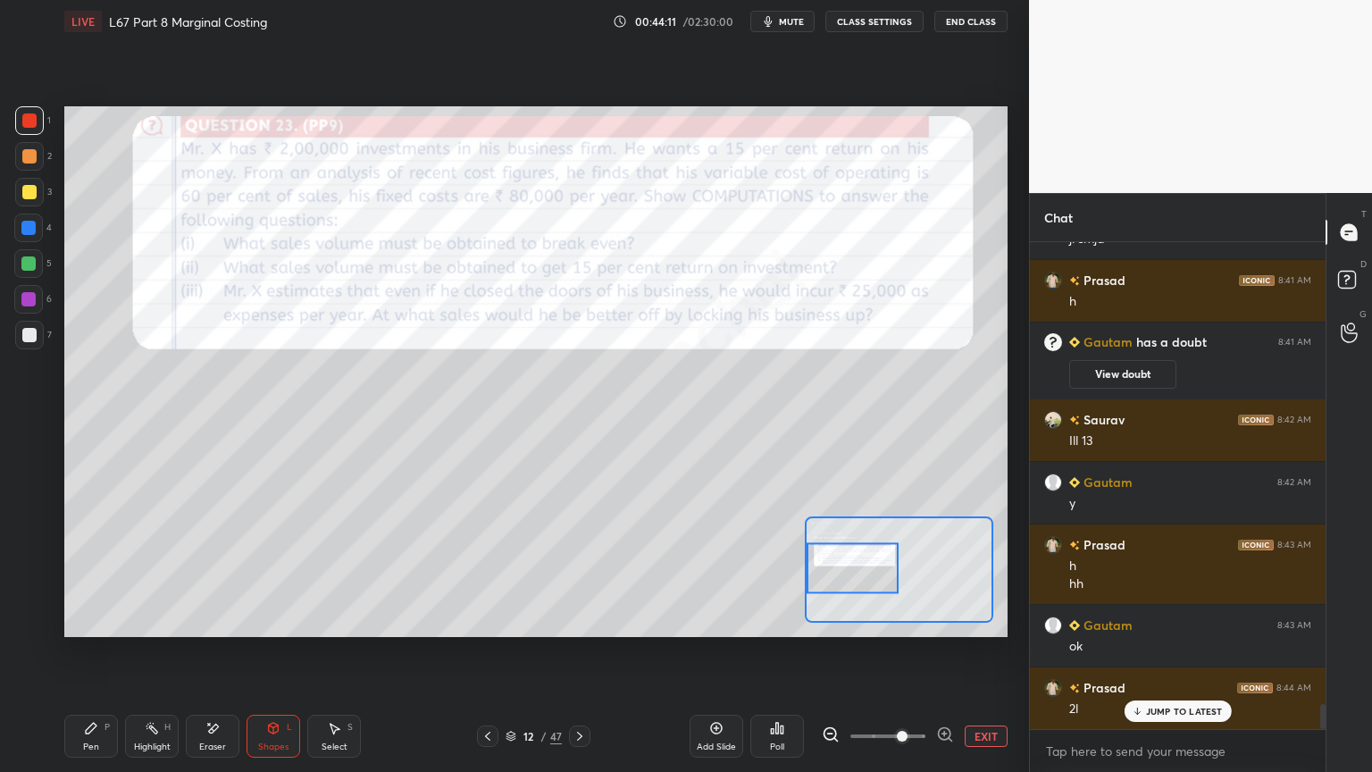
click at [261, 573] on div "Shapes L" at bounding box center [273, 735] width 54 height 43
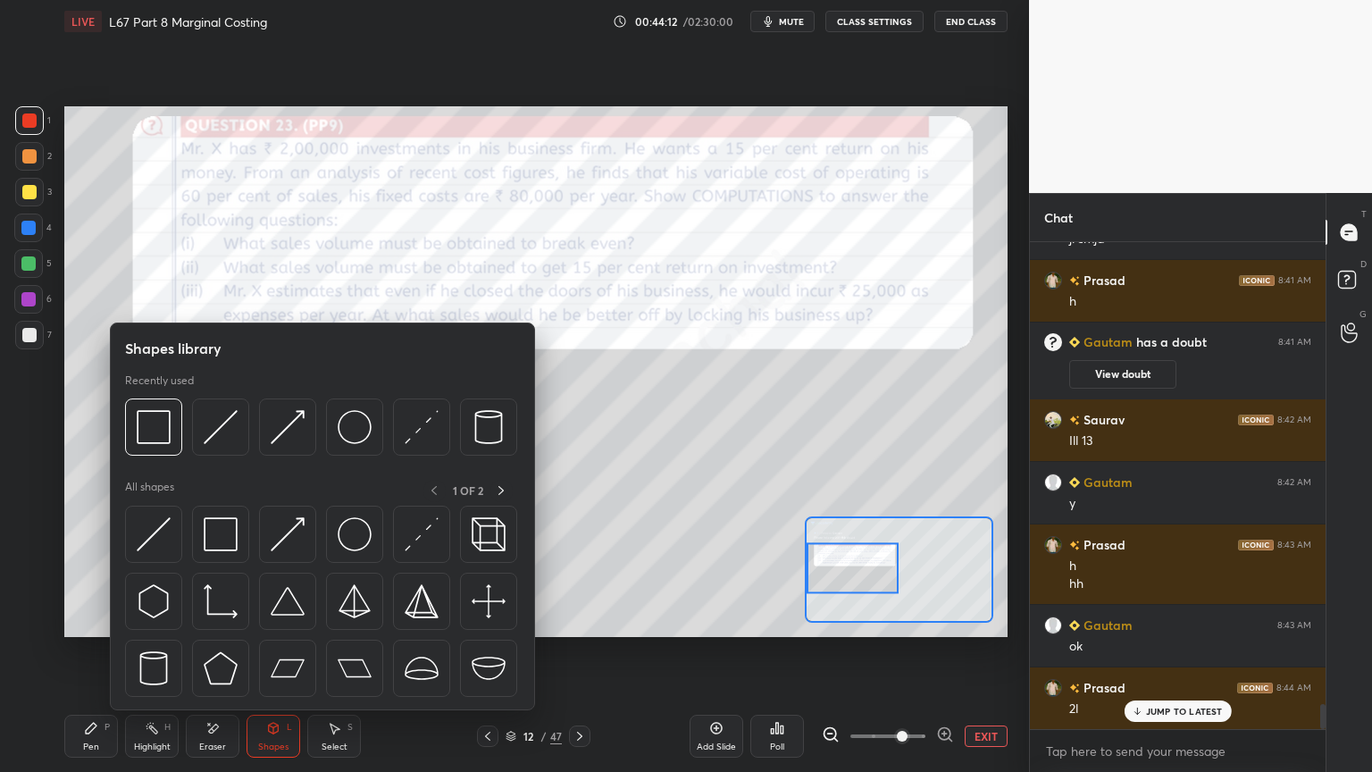
click at [126, 395] on div "Recently used" at bounding box center [321, 419] width 392 height 92
click at [133, 367] on div "Shapes library Recently used All shapes 1 OF 2" at bounding box center [322, 516] width 425 height 388
click at [151, 431] on img at bounding box center [154, 427] width 34 height 34
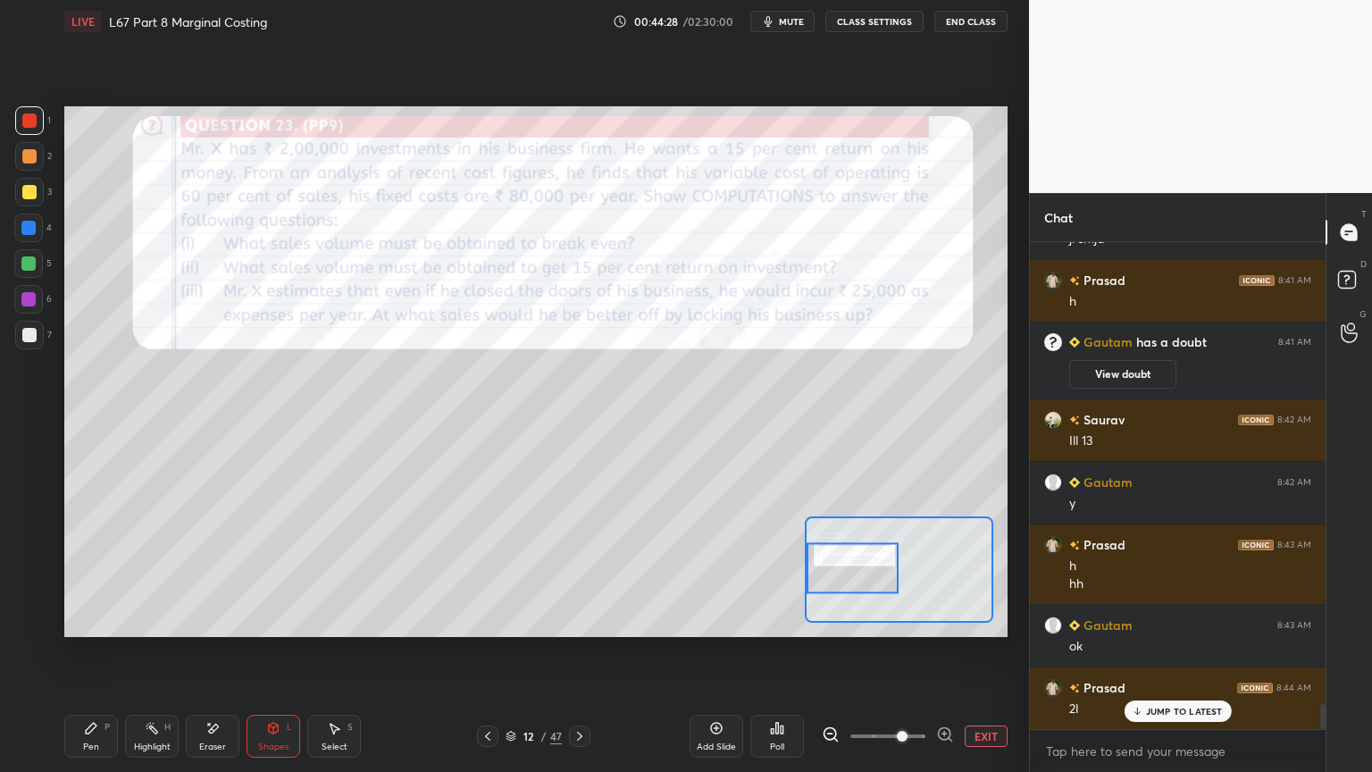
scroll to position [8966, 0]
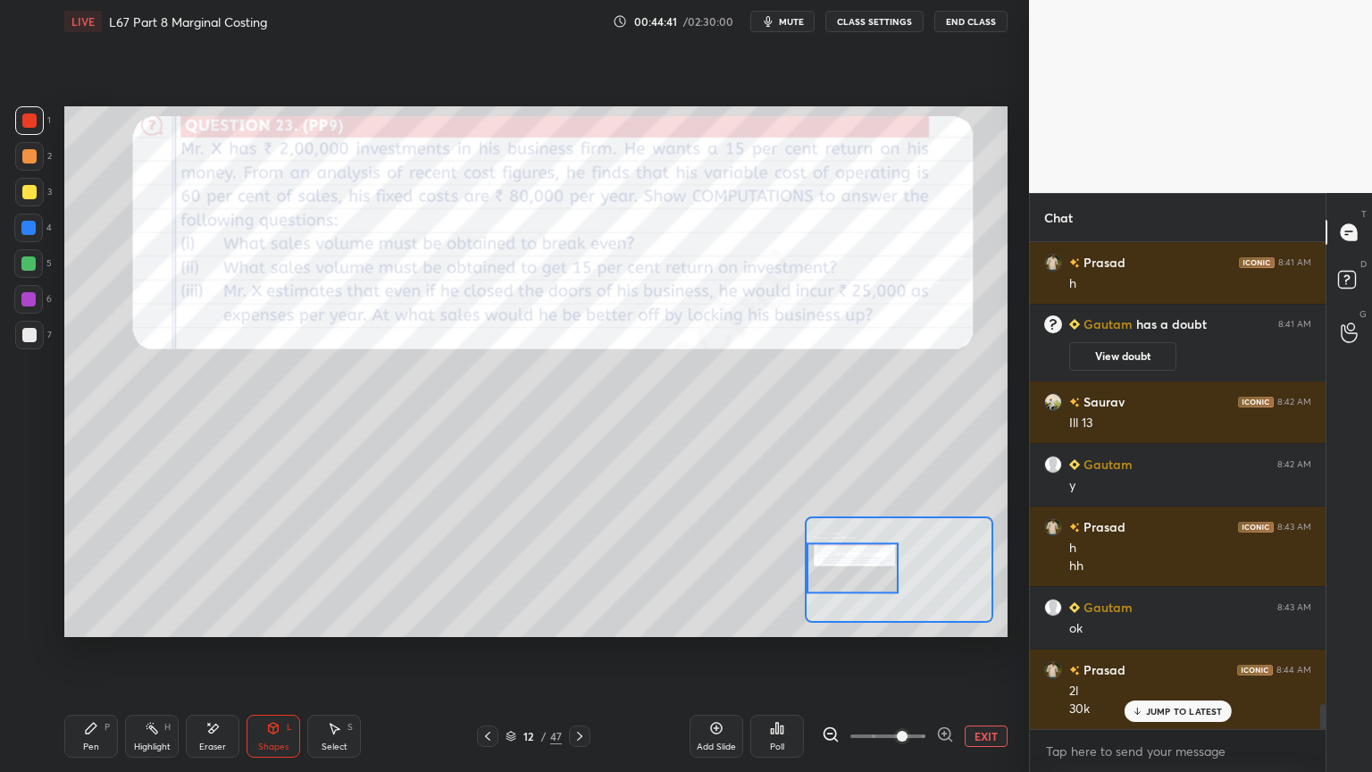
click at [266, 573] on div "Shapes L" at bounding box center [273, 735] width 54 height 43
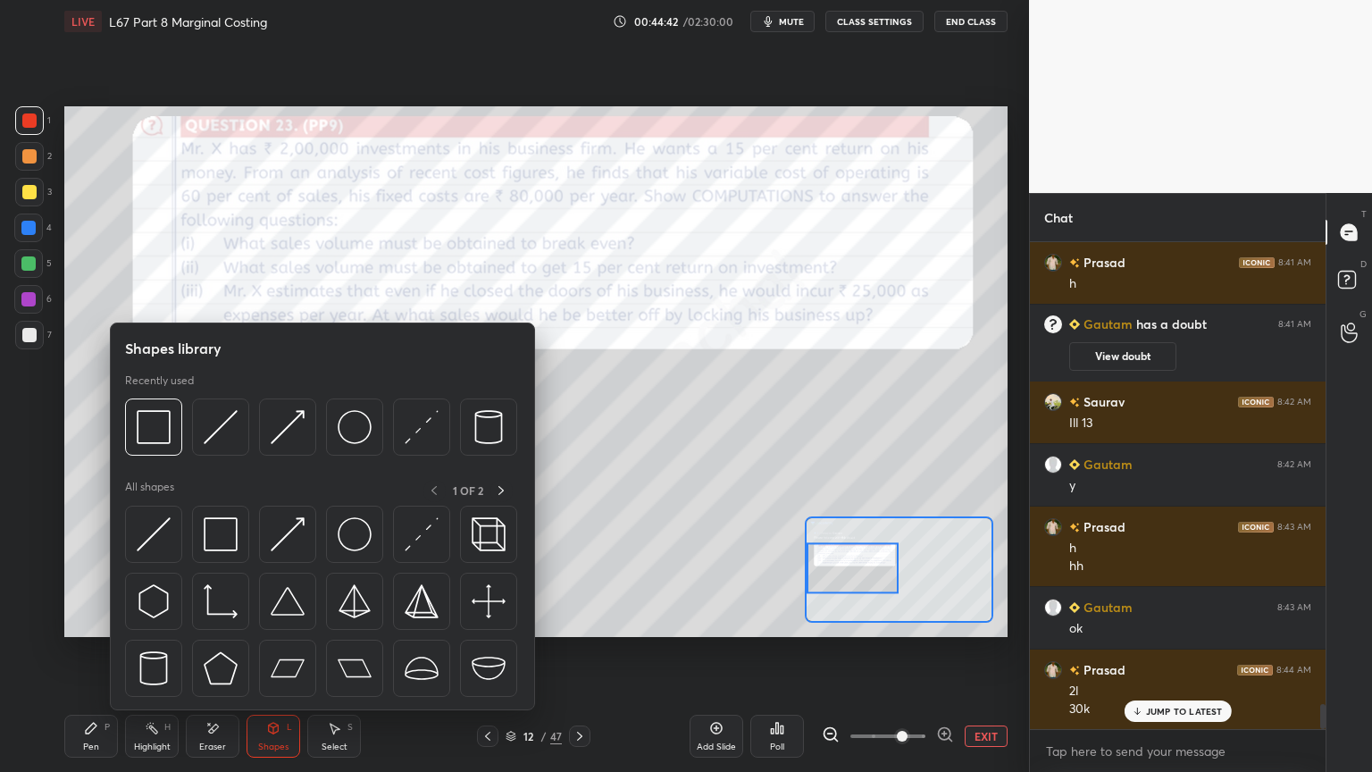
click at [143, 386] on p "Recently used" at bounding box center [159, 380] width 69 height 14
click at [157, 425] on img at bounding box center [154, 427] width 34 height 34
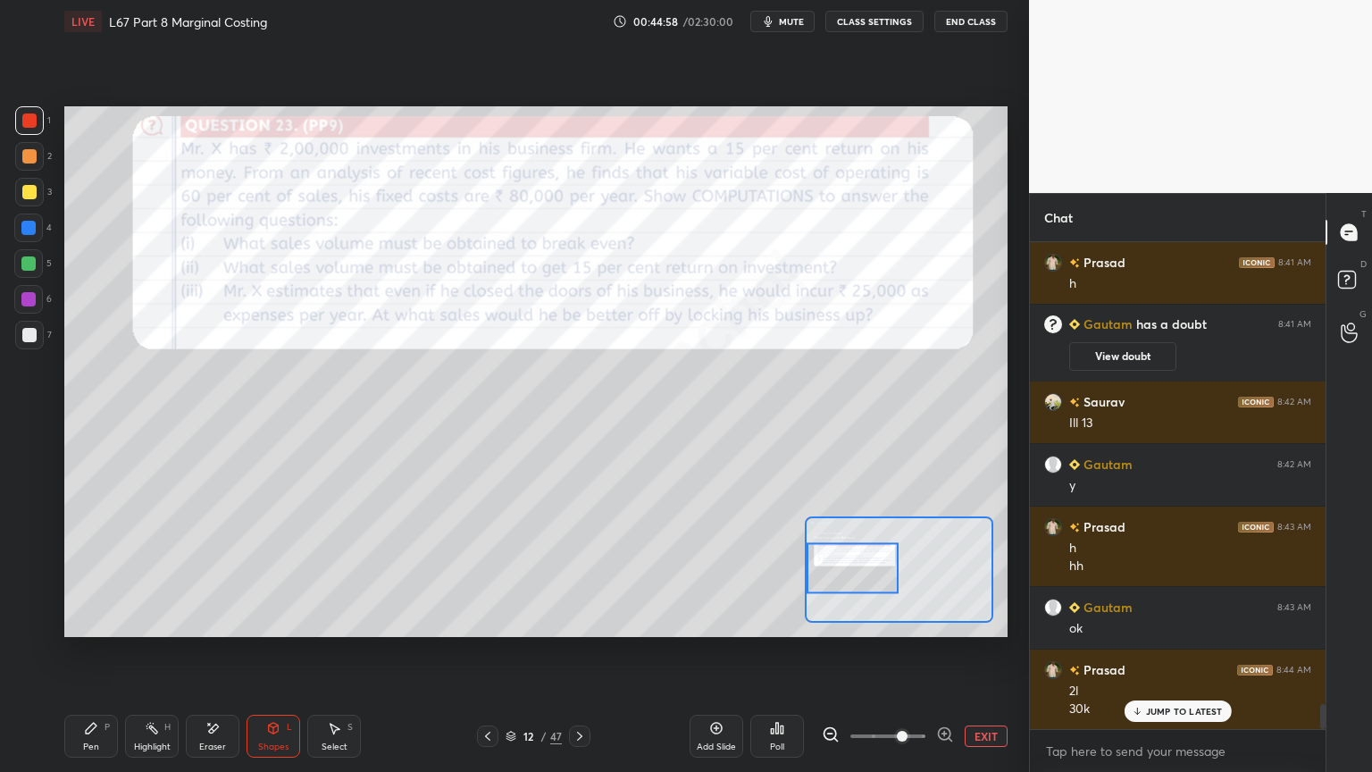
scroll to position [8984, 0]
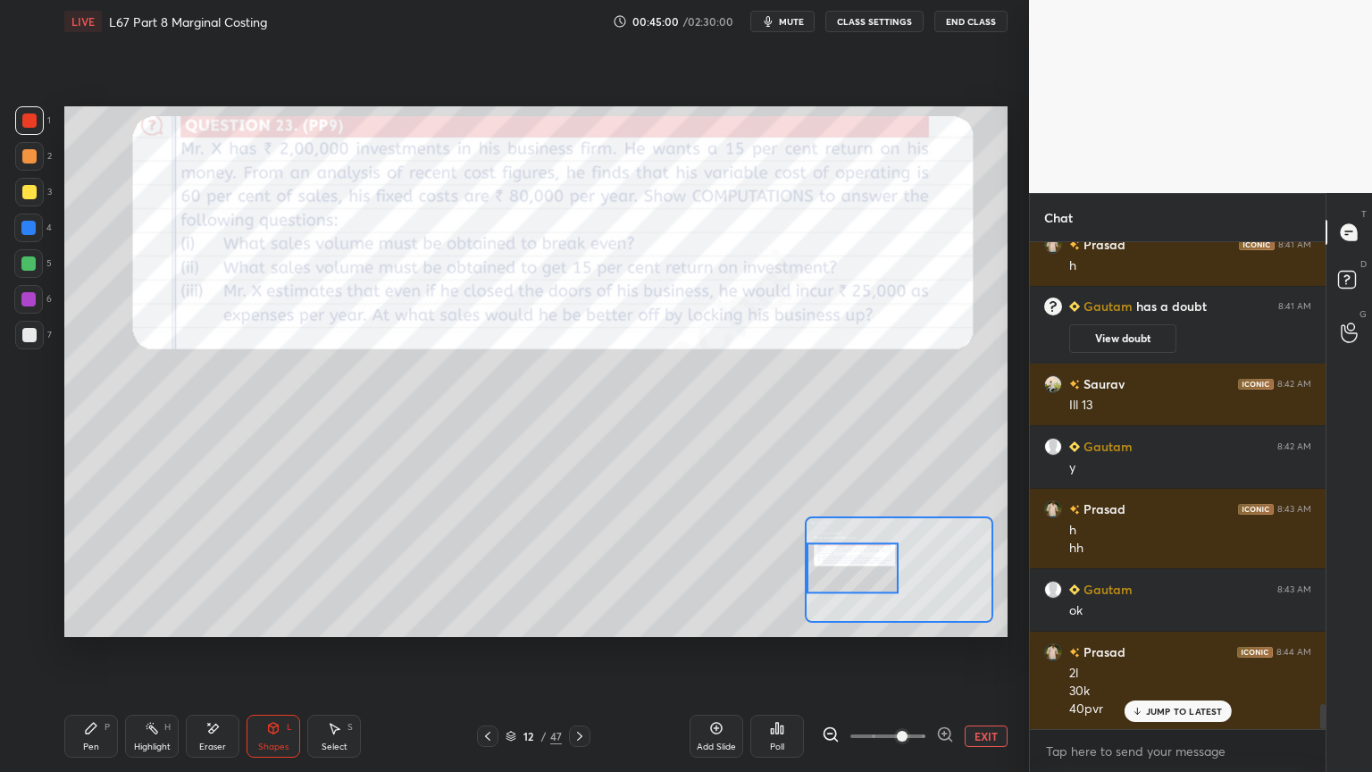
click at [101, 573] on div "Pen P" at bounding box center [91, 735] width 54 height 43
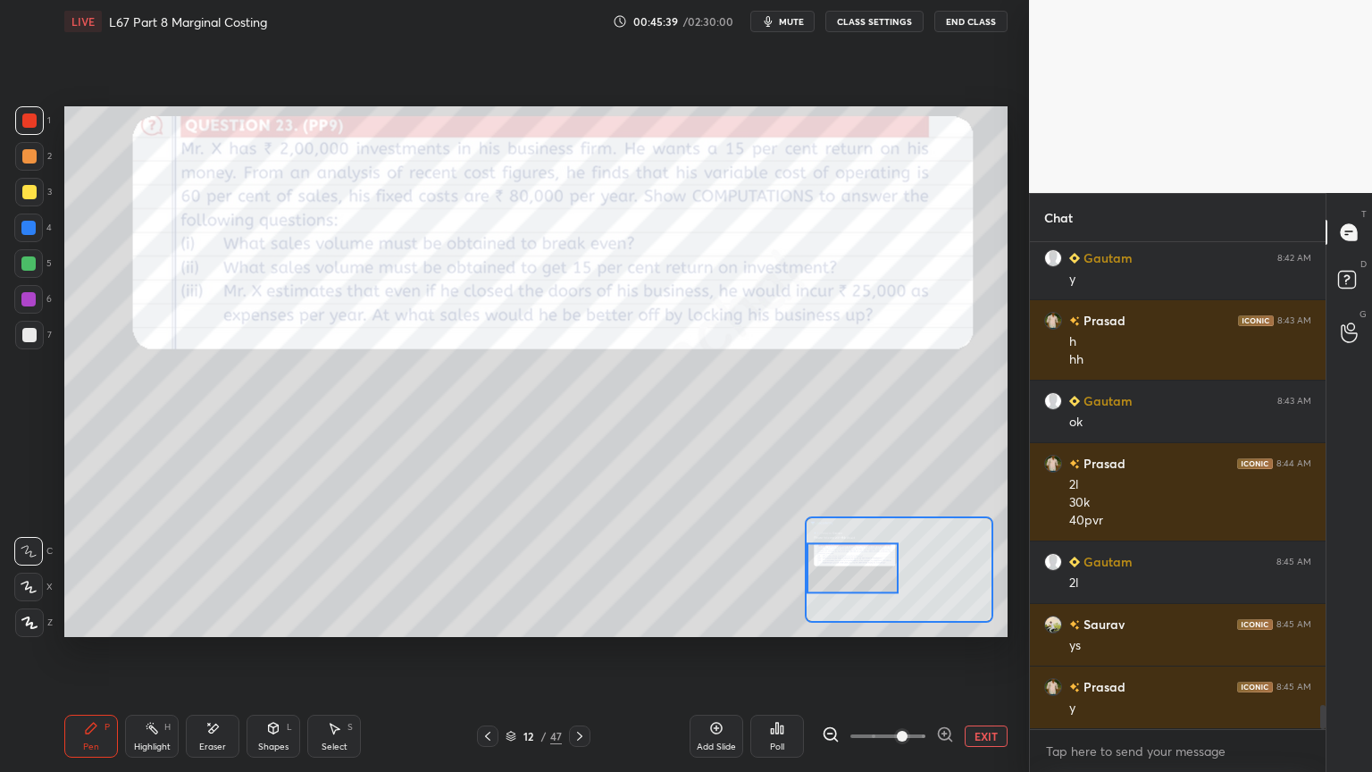
scroll to position [9234, 0]
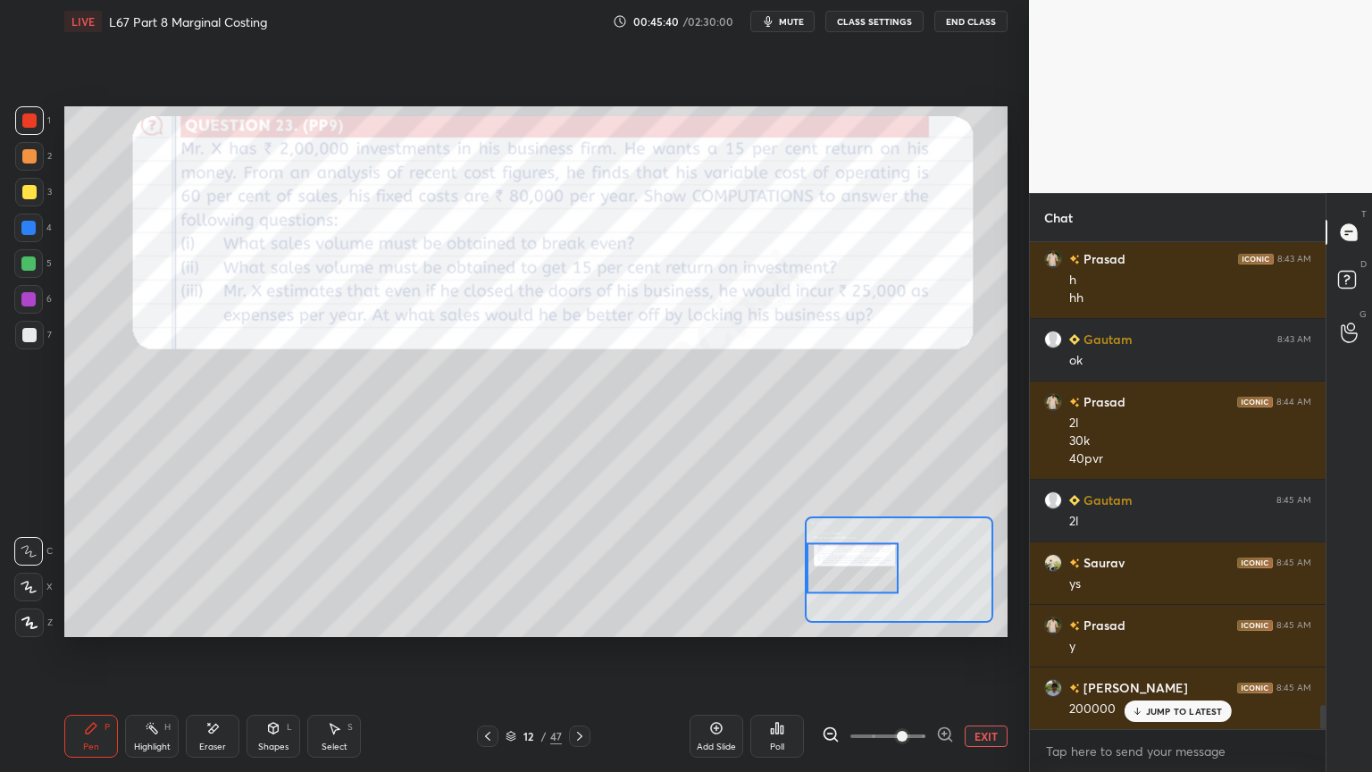
click at [575, 573] on icon at bounding box center [579, 736] width 14 height 14
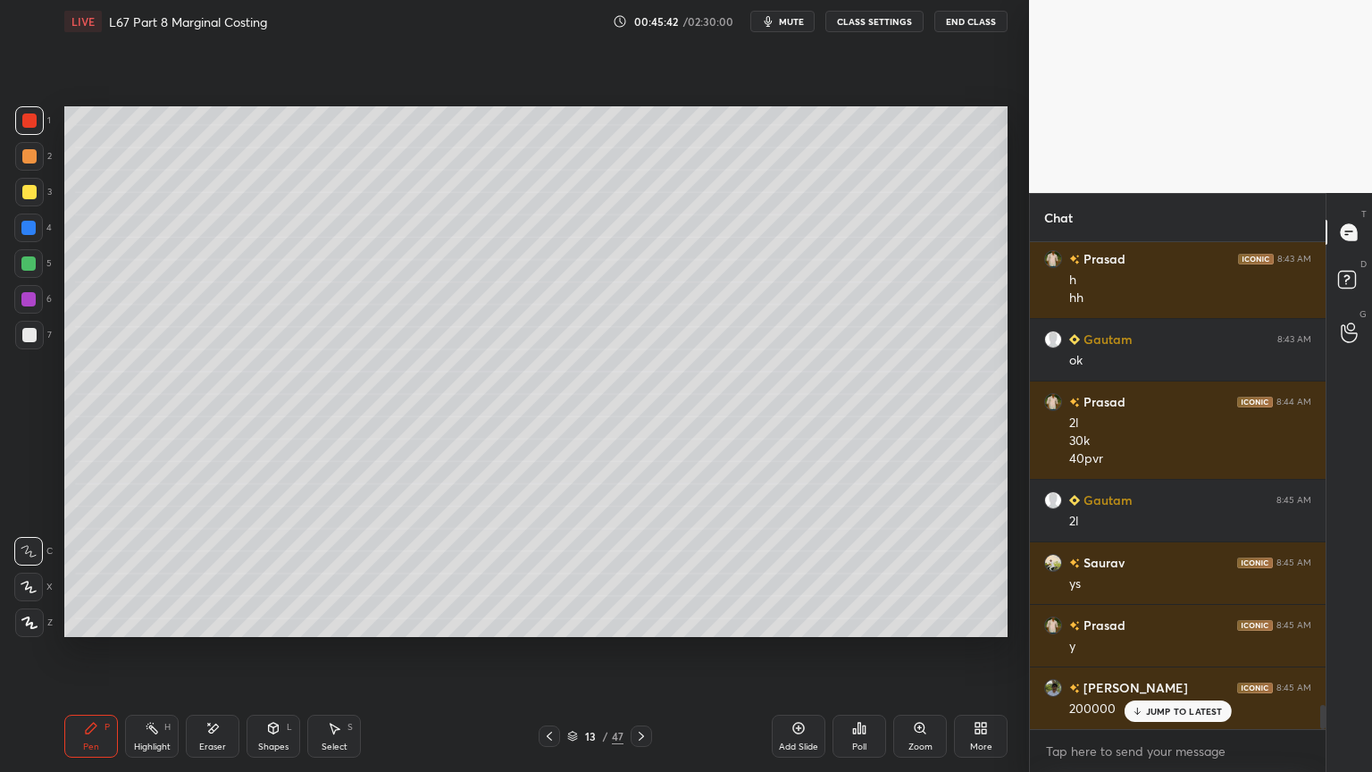
click at [27, 202] on div at bounding box center [29, 192] width 29 height 29
click at [54, 573] on div "1 2 3 4 5 6 7 C X Z E E Erase all H H" at bounding box center [28, 371] width 57 height 530
click at [548, 573] on icon at bounding box center [549, 736] width 14 height 14
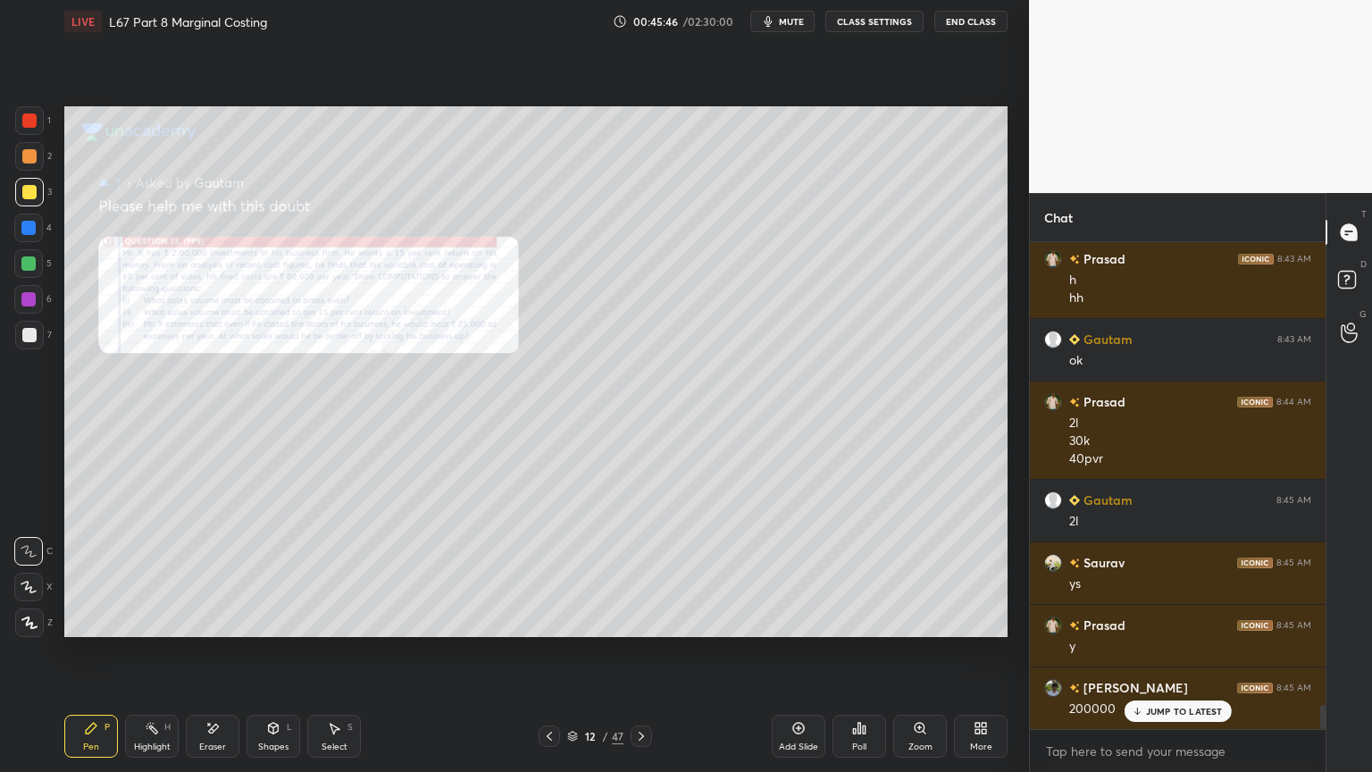
click at [641, 573] on icon at bounding box center [641, 736] width 14 height 14
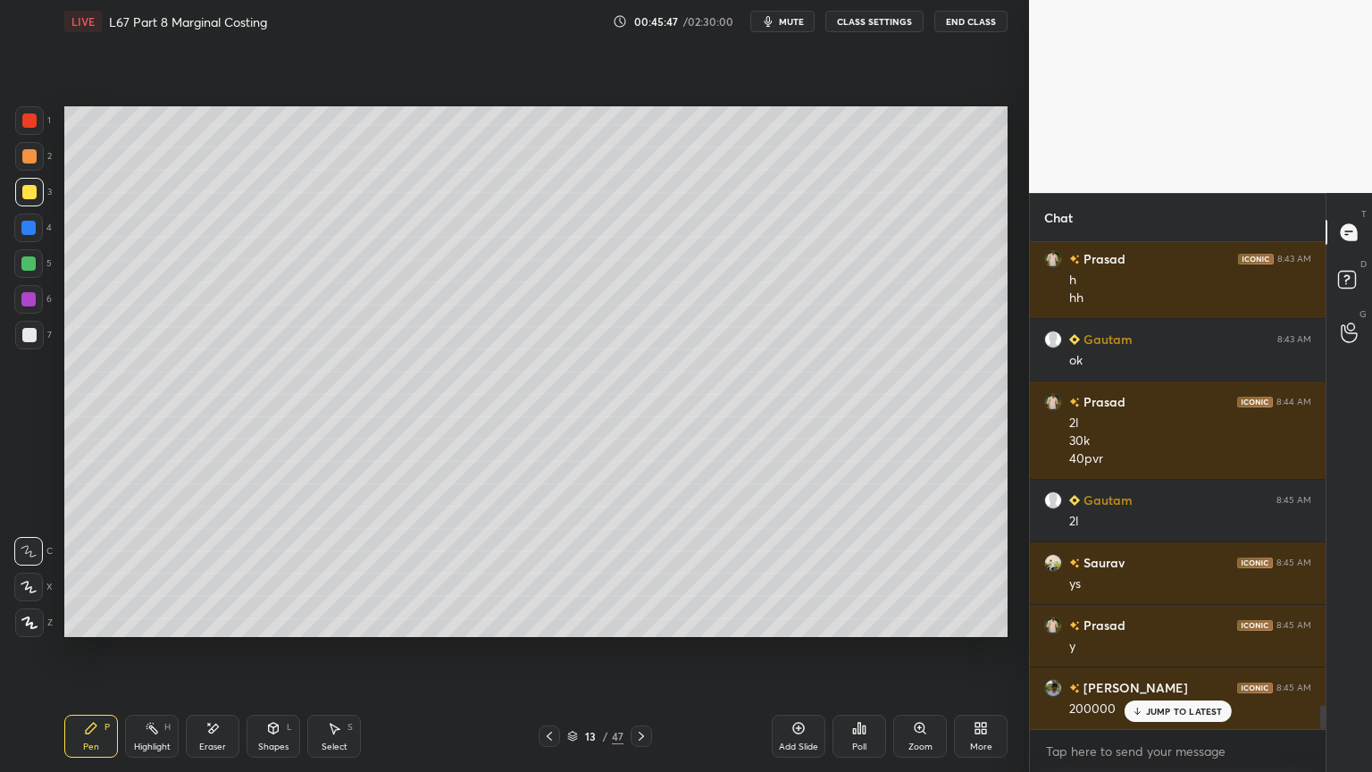
click at [96, 573] on icon at bounding box center [91, 728] width 14 height 14
click at [39, 573] on div "X" at bounding box center [33, 586] width 38 height 29
click at [19, 573] on div at bounding box center [29, 622] width 29 height 29
click at [29, 573] on div at bounding box center [28, 586] width 29 height 29
click at [37, 125] on div at bounding box center [29, 120] width 29 height 29
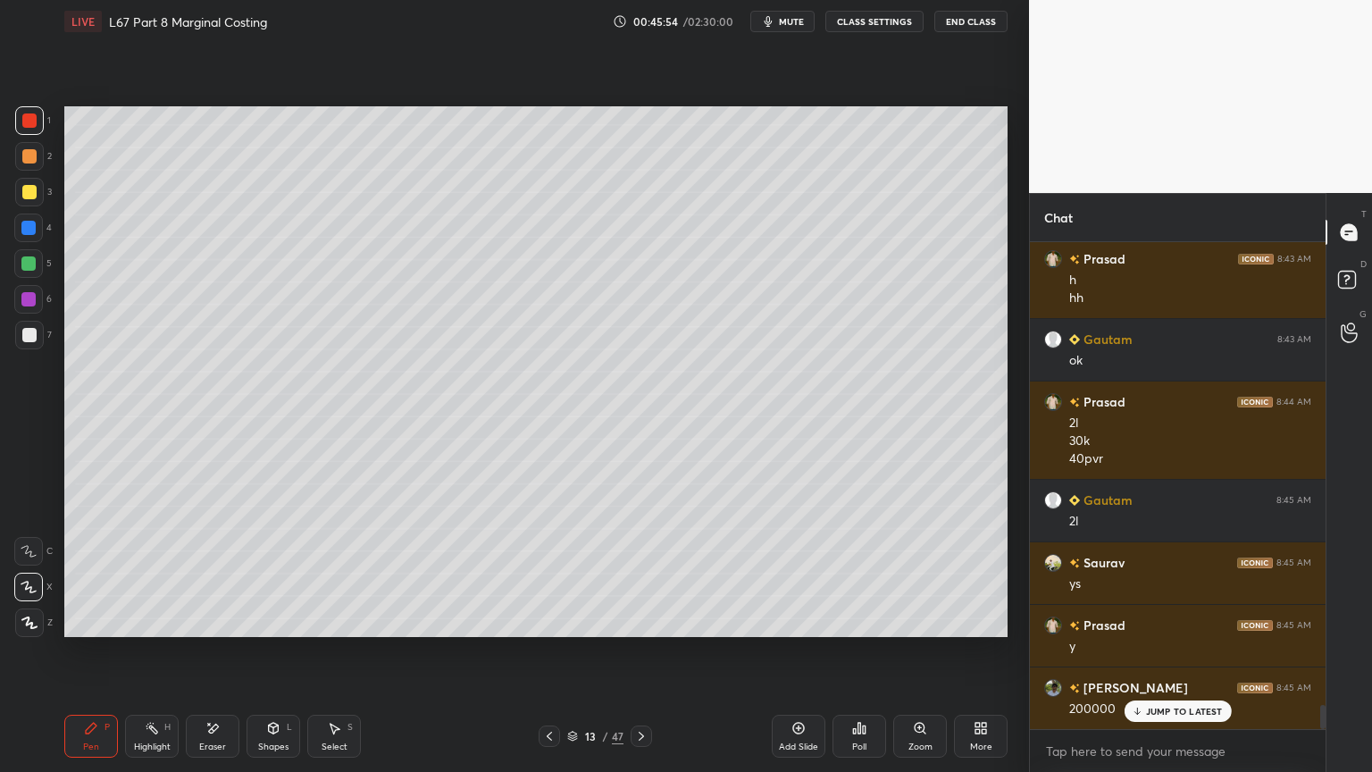
click at [252, 573] on div "Shapes L" at bounding box center [273, 735] width 54 height 43
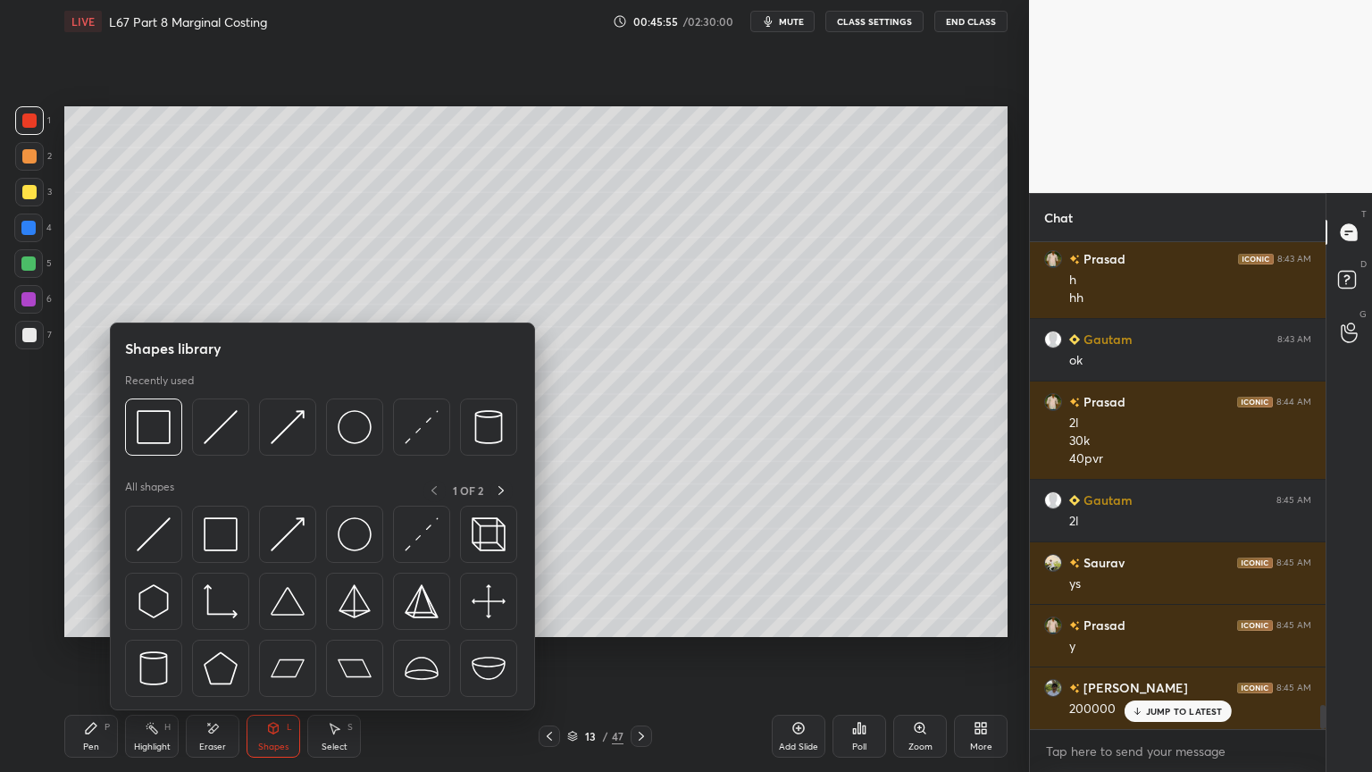
click at [165, 439] on img at bounding box center [154, 427] width 34 height 34
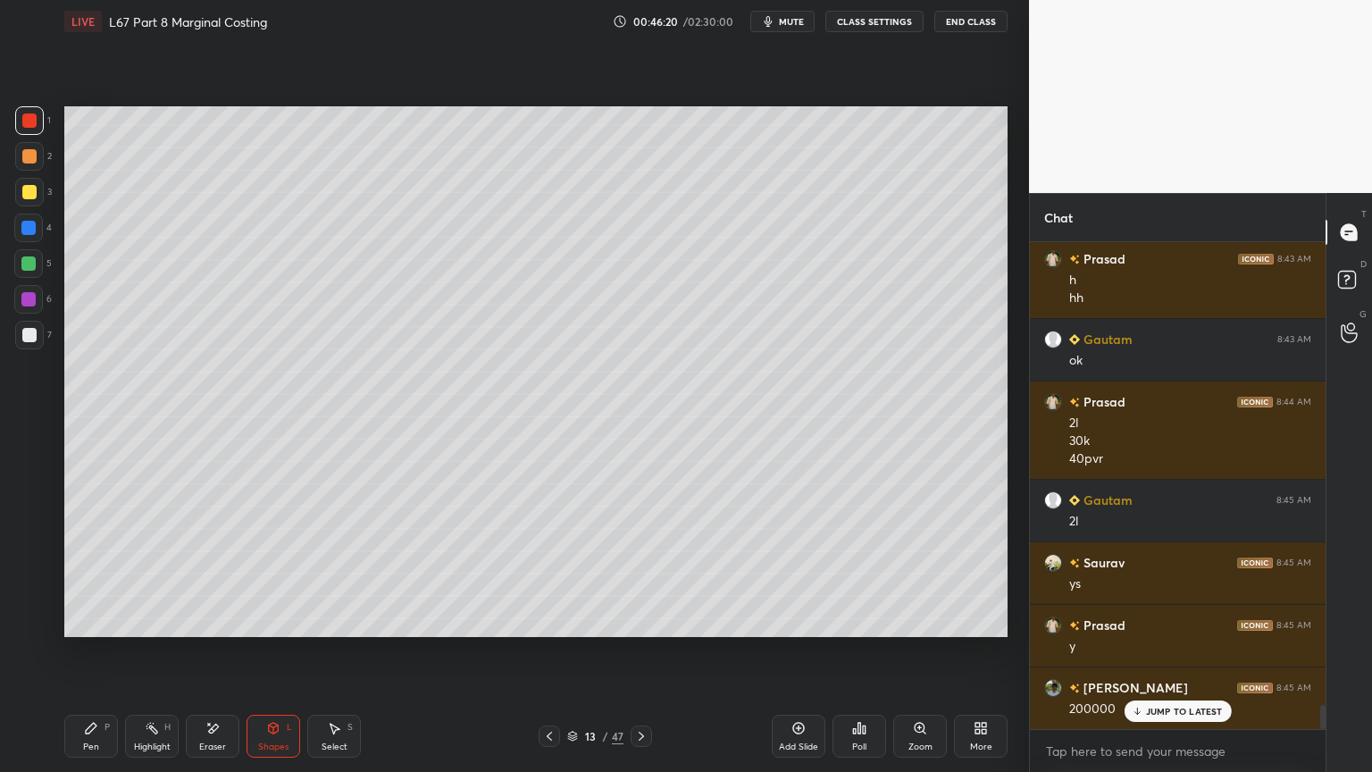
scroll to position [9298, 0]
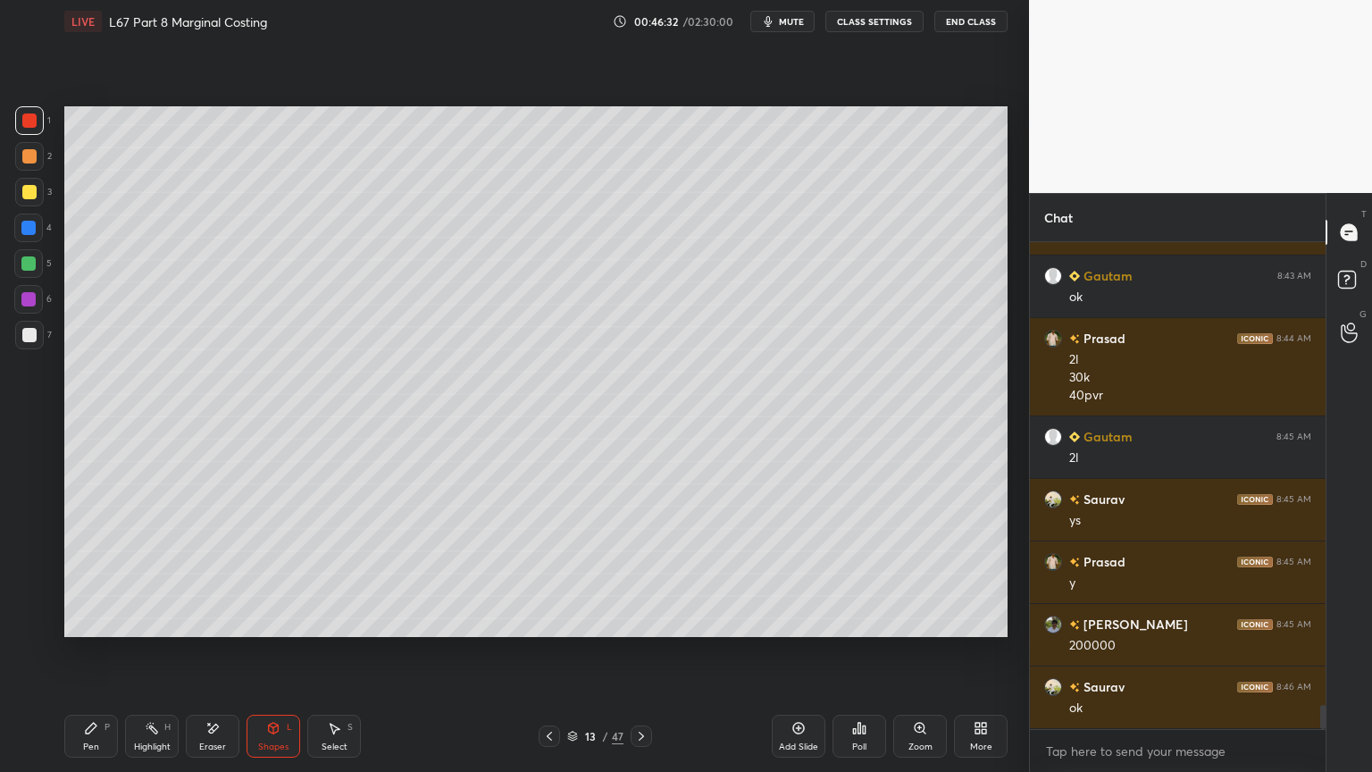
click at [87, 573] on icon at bounding box center [91, 728] width 14 height 14
click at [29, 550] on icon at bounding box center [29, 551] width 16 height 13
click at [32, 203] on div at bounding box center [29, 192] width 29 height 29
click at [25, 339] on div at bounding box center [29, 335] width 14 height 14
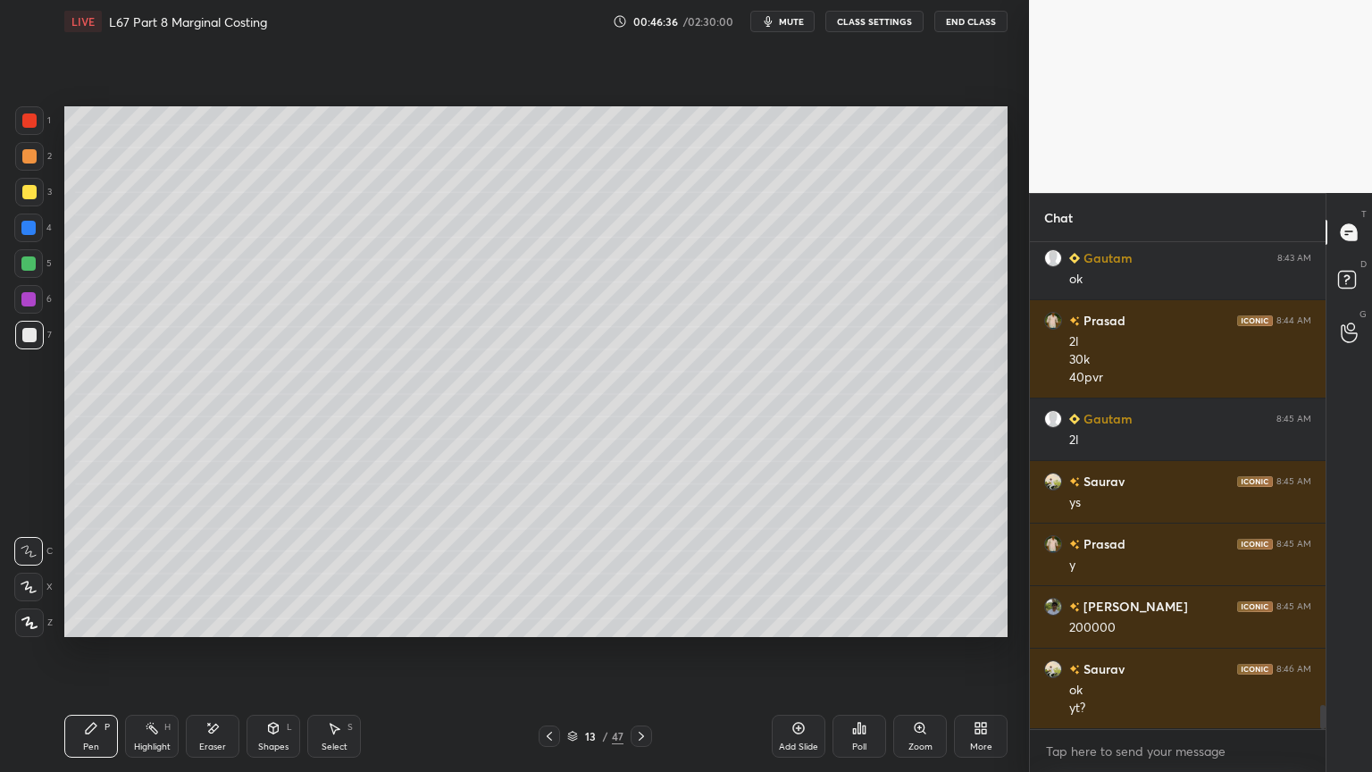
click at [552, 573] on icon at bounding box center [549, 736] width 14 height 14
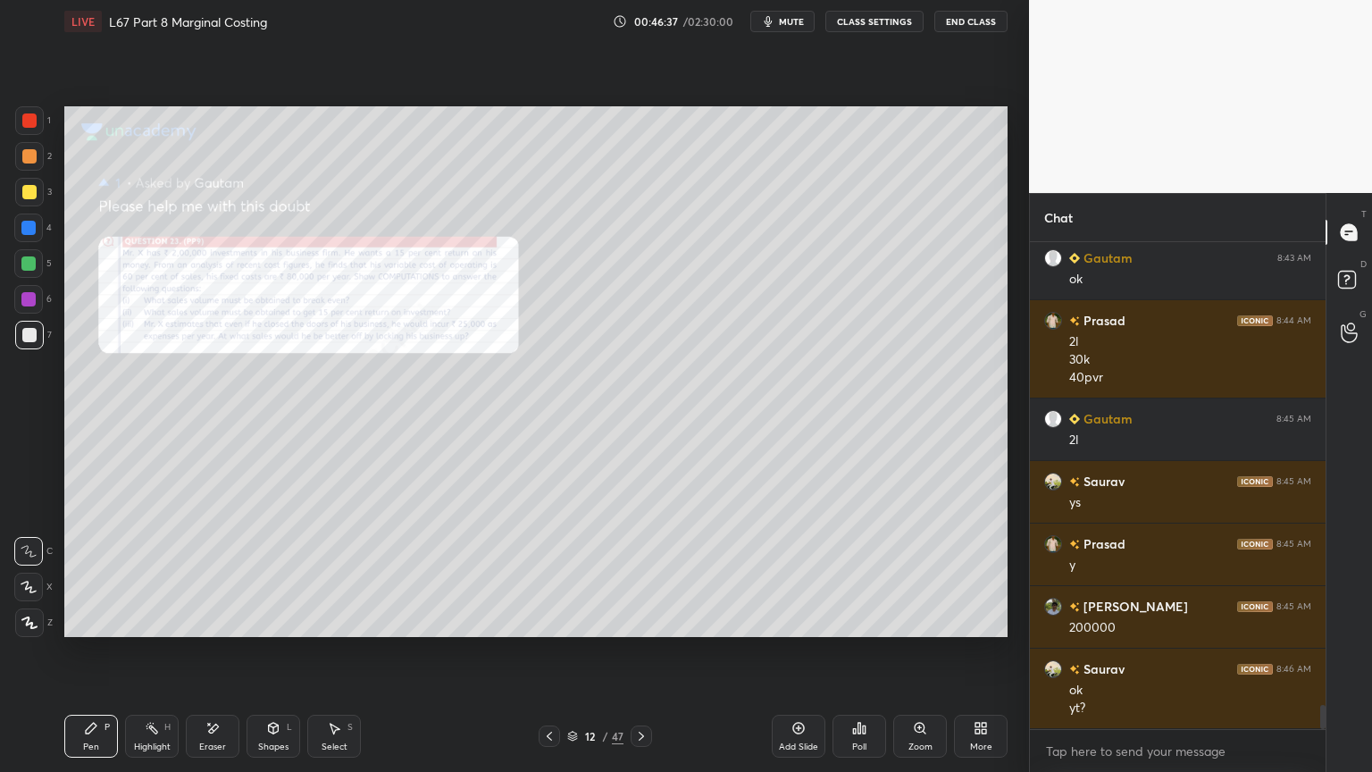
click at [211, 573] on icon at bounding box center [214, 727] width 10 height 9
click at [31, 573] on span "Erase all" at bounding box center [28, 622] width 27 height 13
click at [79, 573] on div "Pen P Highlight H Eraser Shapes L Select S 12 / 47 Add Slide Poll Zoom More" at bounding box center [535, 735] width 943 height 71
click at [640, 573] on icon at bounding box center [641, 735] width 5 height 9
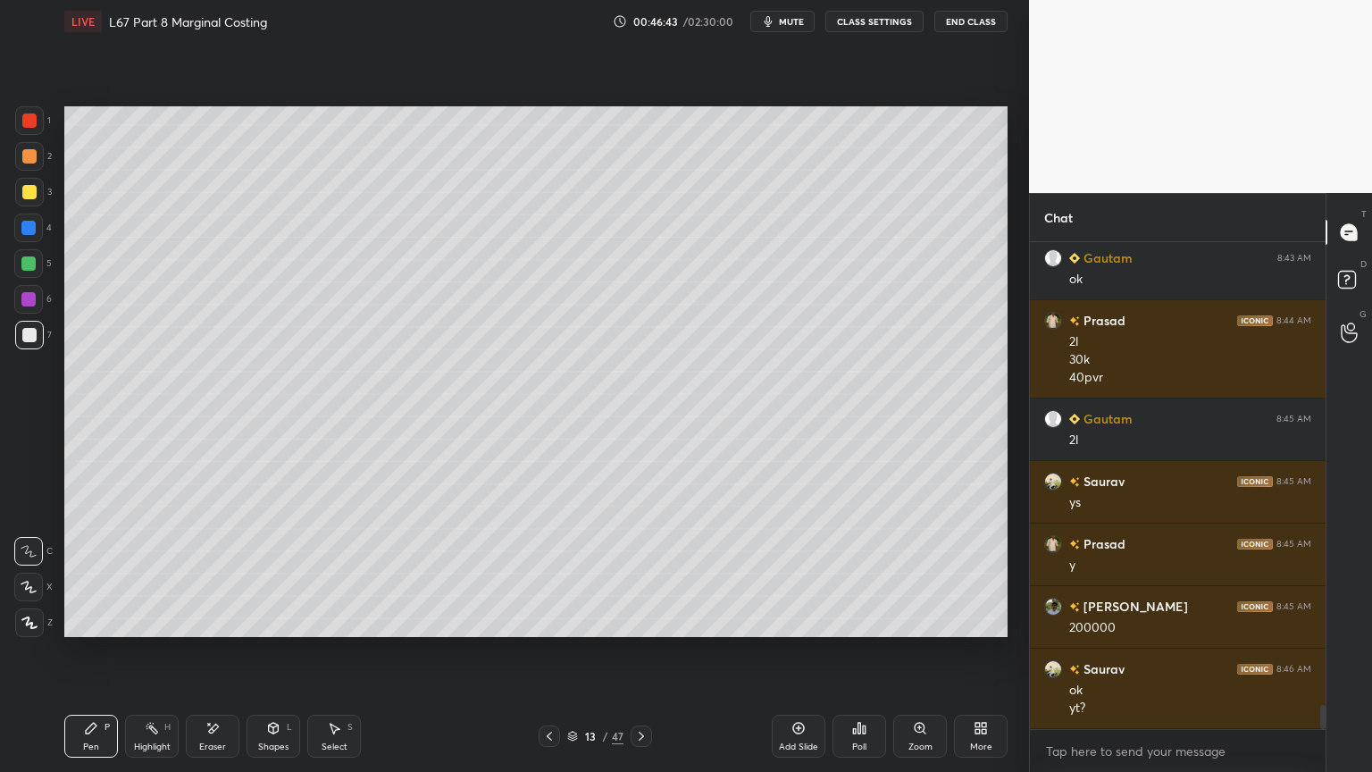
click at [29, 239] on div at bounding box center [28, 227] width 29 height 29
click at [31, 264] on div at bounding box center [28, 263] width 14 height 14
click at [73, 573] on div "Pen P" at bounding box center [91, 735] width 54 height 43
click at [45, 193] on div "3" at bounding box center [33, 192] width 37 height 29
click at [32, 166] on div at bounding box center [29, 156] width 29 height 29
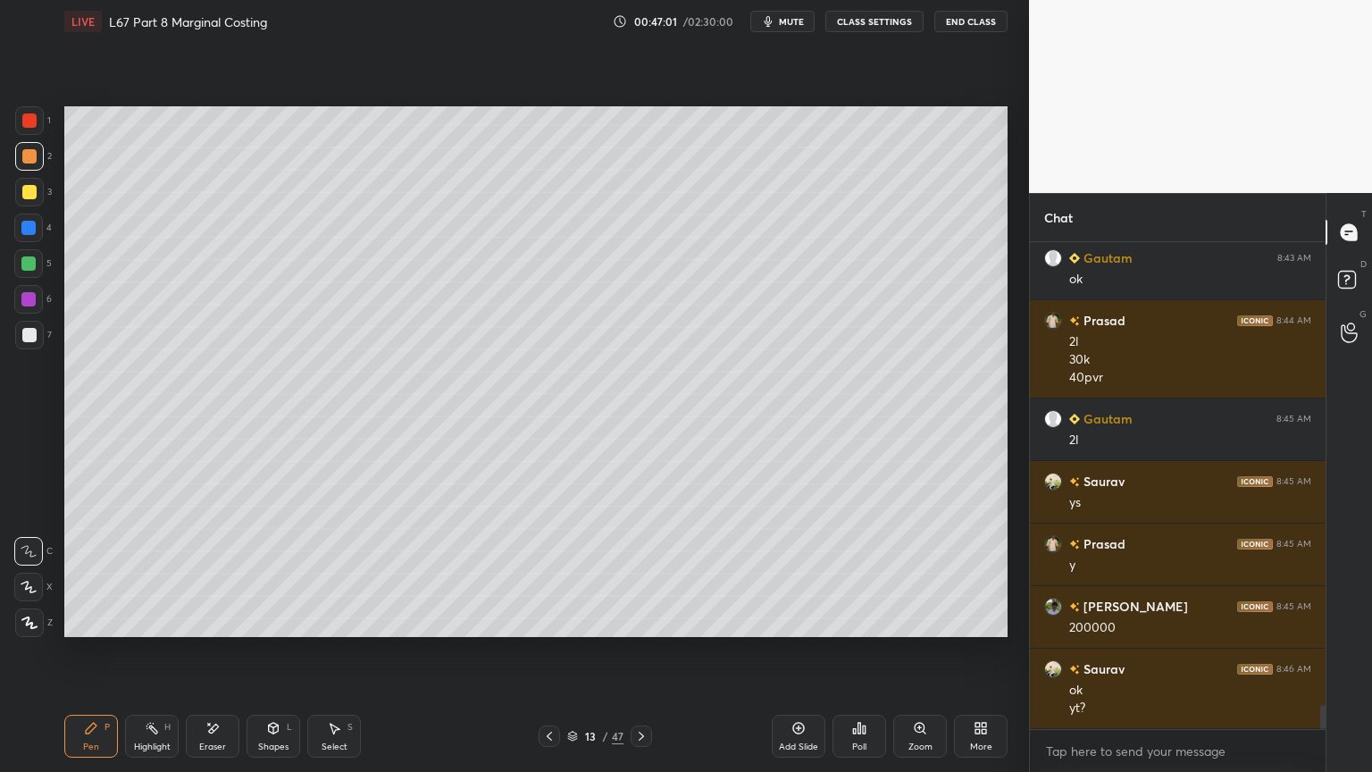
click at [261, 573] on div "Shapes L" at bounding box center [273, 735] width 54 height 43
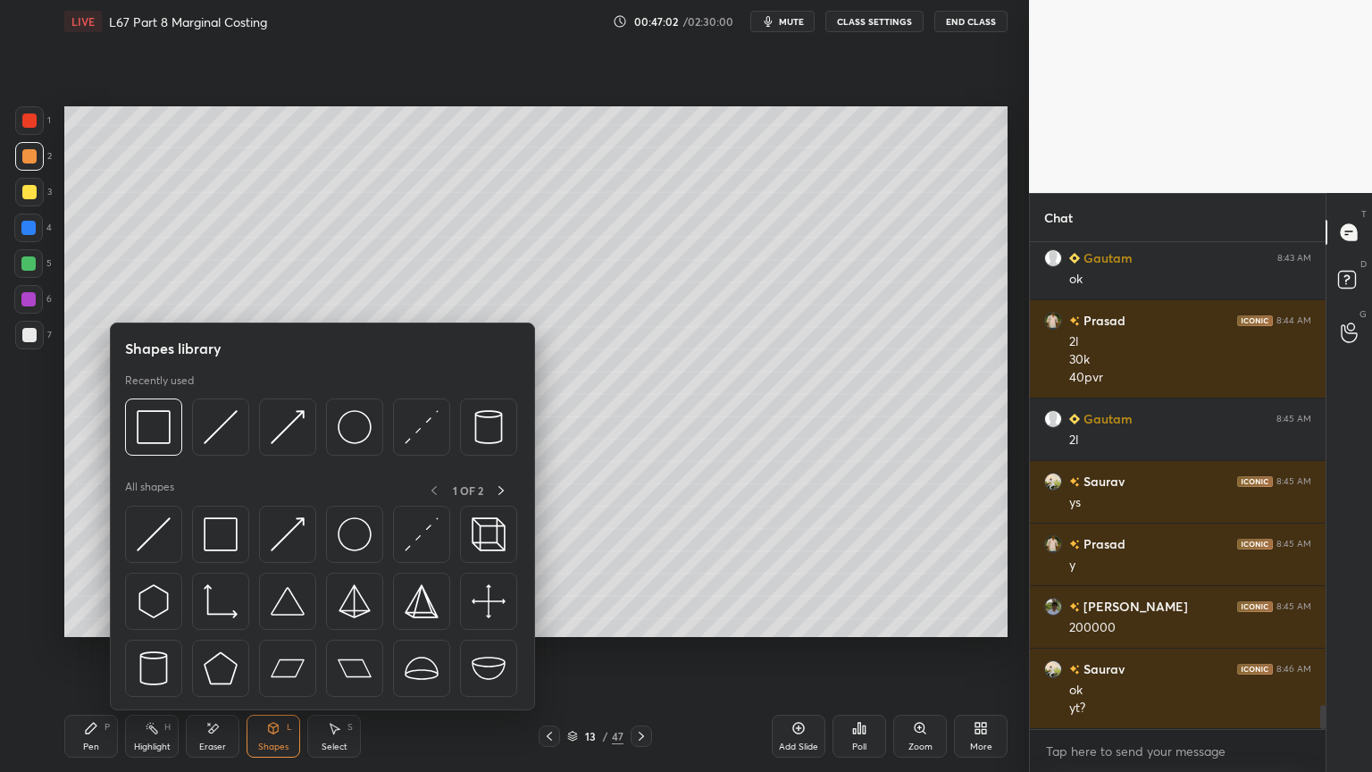
click at [209, 435] on img at bounding box center [221, 427] width 34 height 34
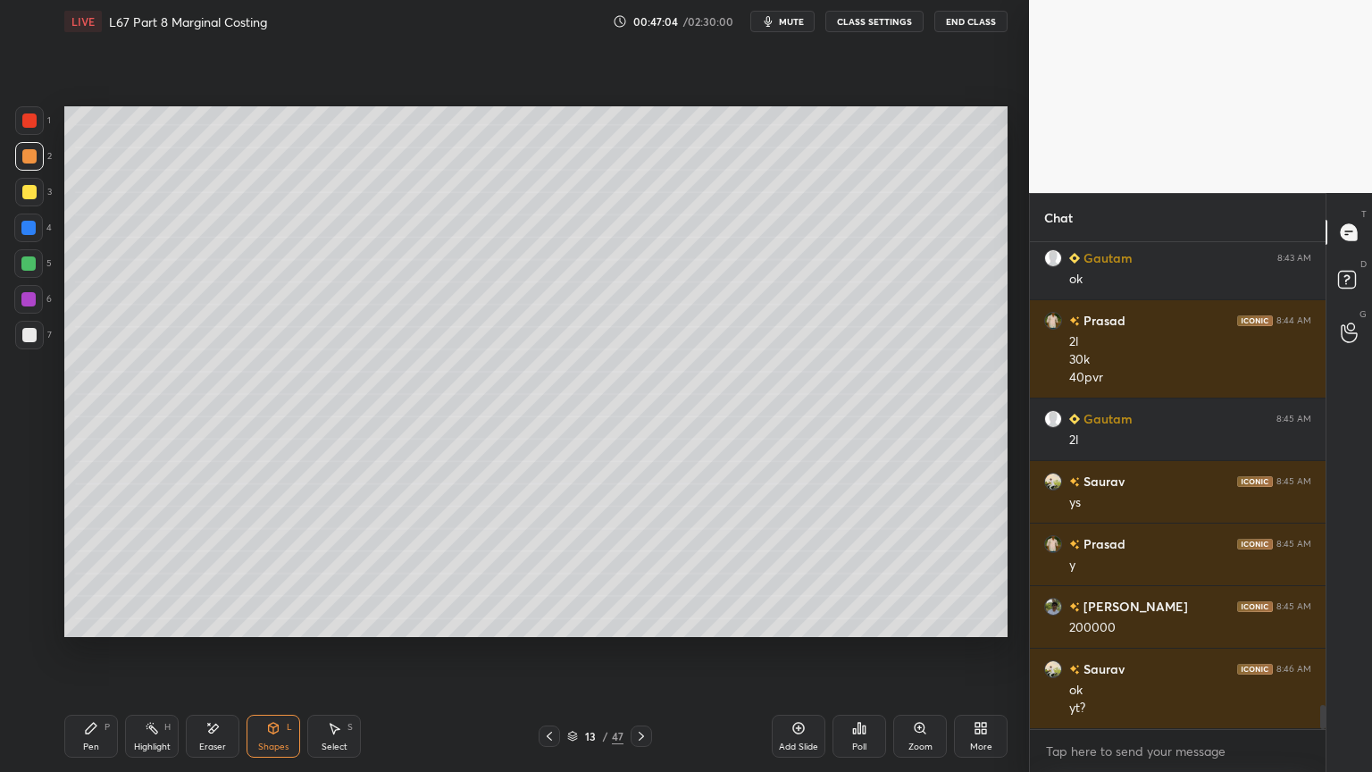
click at [76, 573] on div "Pen P" at bounding box center [91, 735] width 54 height 43
click at [30, 339] on div at bounding box center [29, 335] width 14 height 14
click at [555, 573] on div at bounding box center [549, 735] width 21 height 21
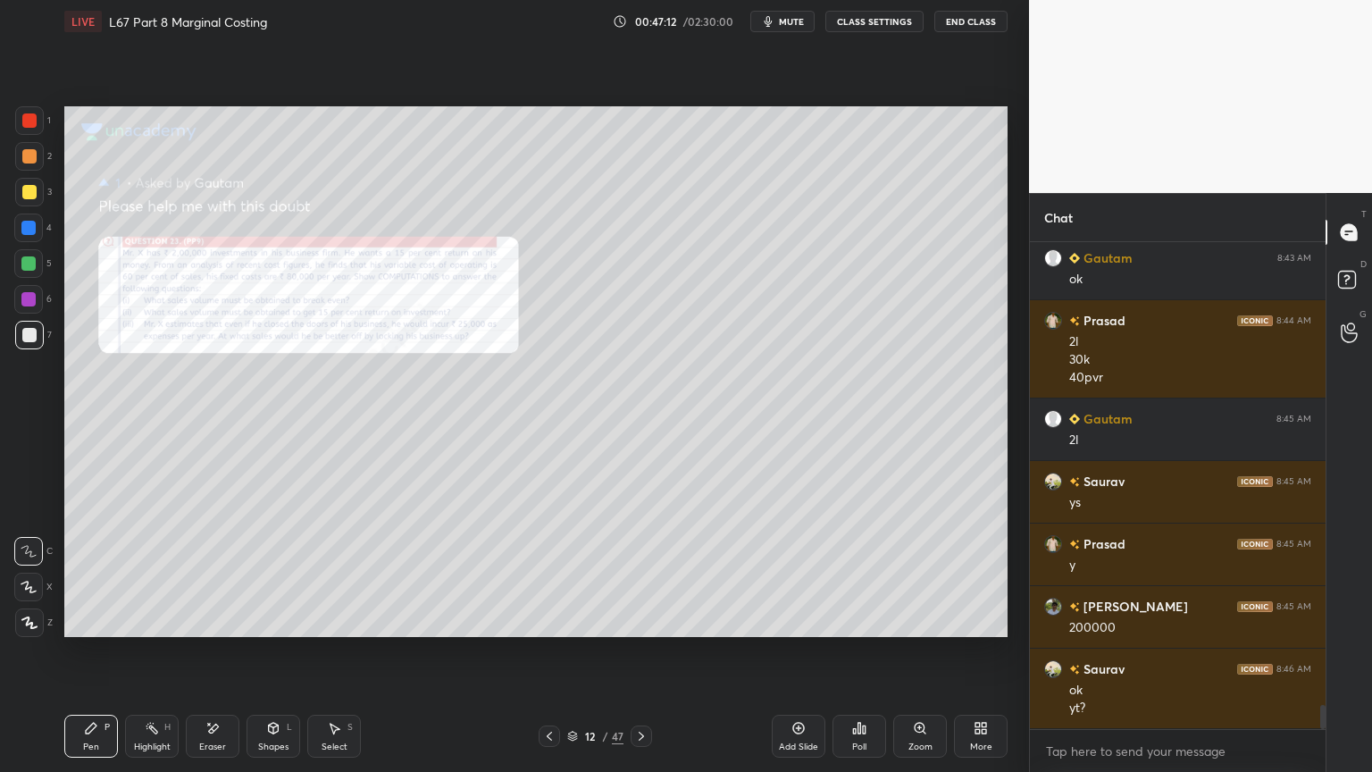
click at [639, 573] on icon at bounding box center [641, 736] width 14 height 14
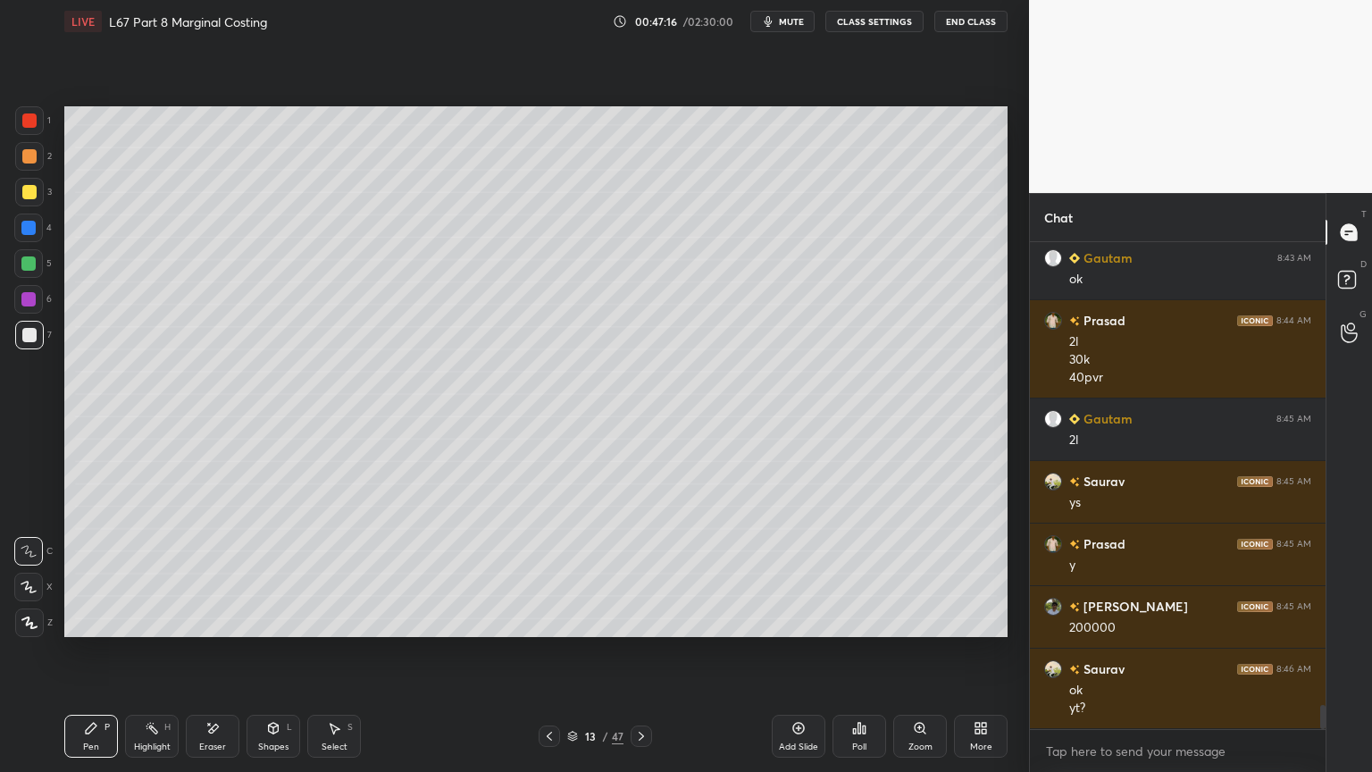
click at [308, 573] on div "Select S" at bounding box center [334, 735] width 54 height 43
click at [264, 573] on div "Shapes L" at bounding box center [273, 735] width 54 height 43
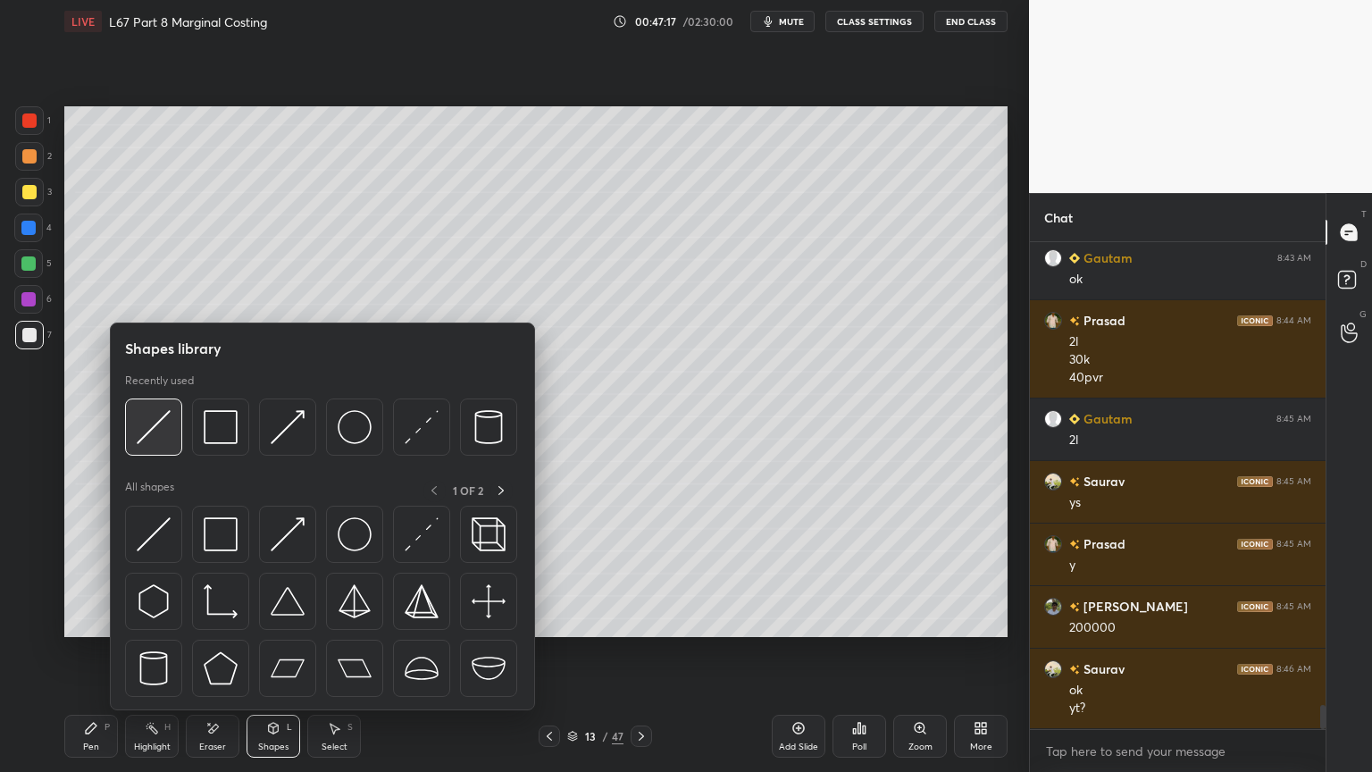
click at [157, 447] on div at bounding box center [153, 426] width 57 height 57
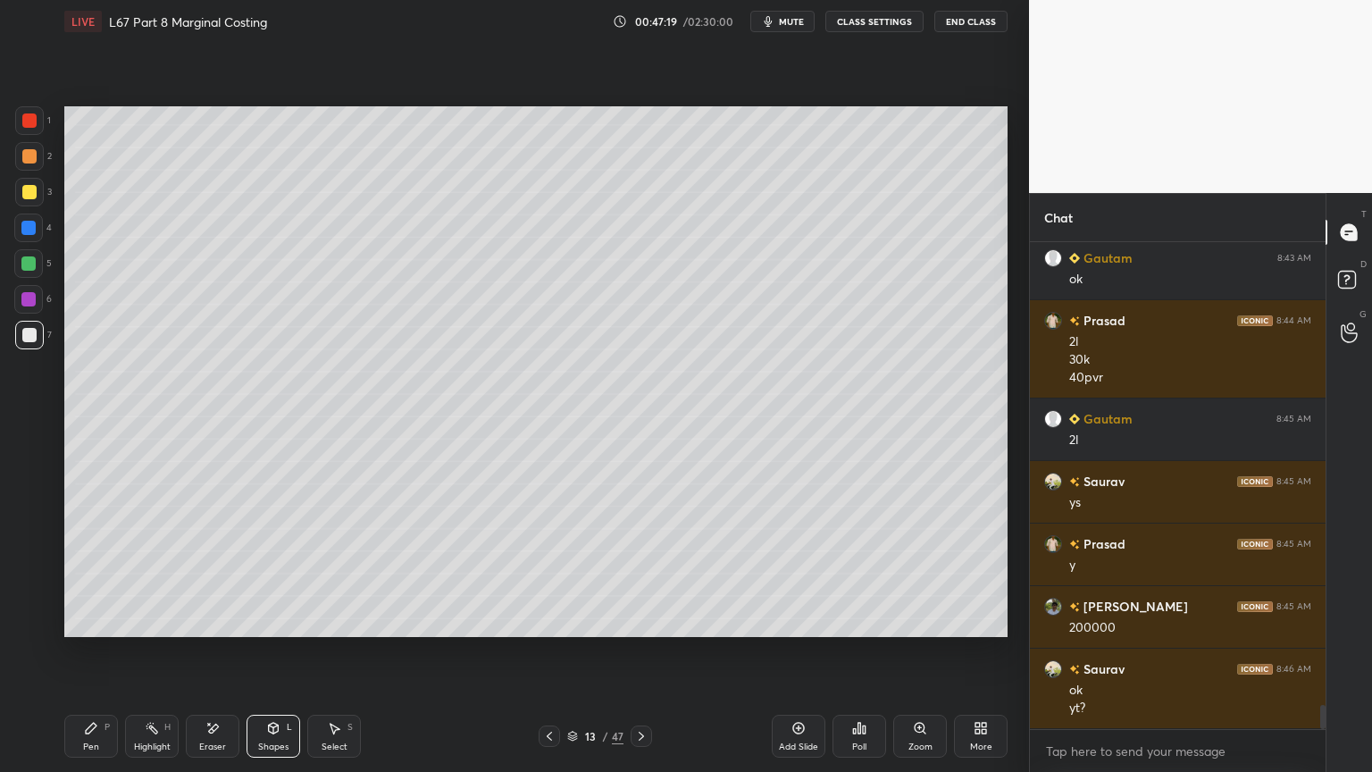
click at [93, 573] on div "Pen P" at bounding box center [91, 735] width 54 height 43
click at [212, 573] on div "Eraser" at bounding box center [213, 735] width 54 height 43
click at [91, 573] on icon at bounding box center [91, 727] width 11 height 11
click at [32, 174] on div "2" at bounding box center [33, 160] width 37 height 36
click at [20, 336] on div at bounding box center [29, 335] width 29 height 29
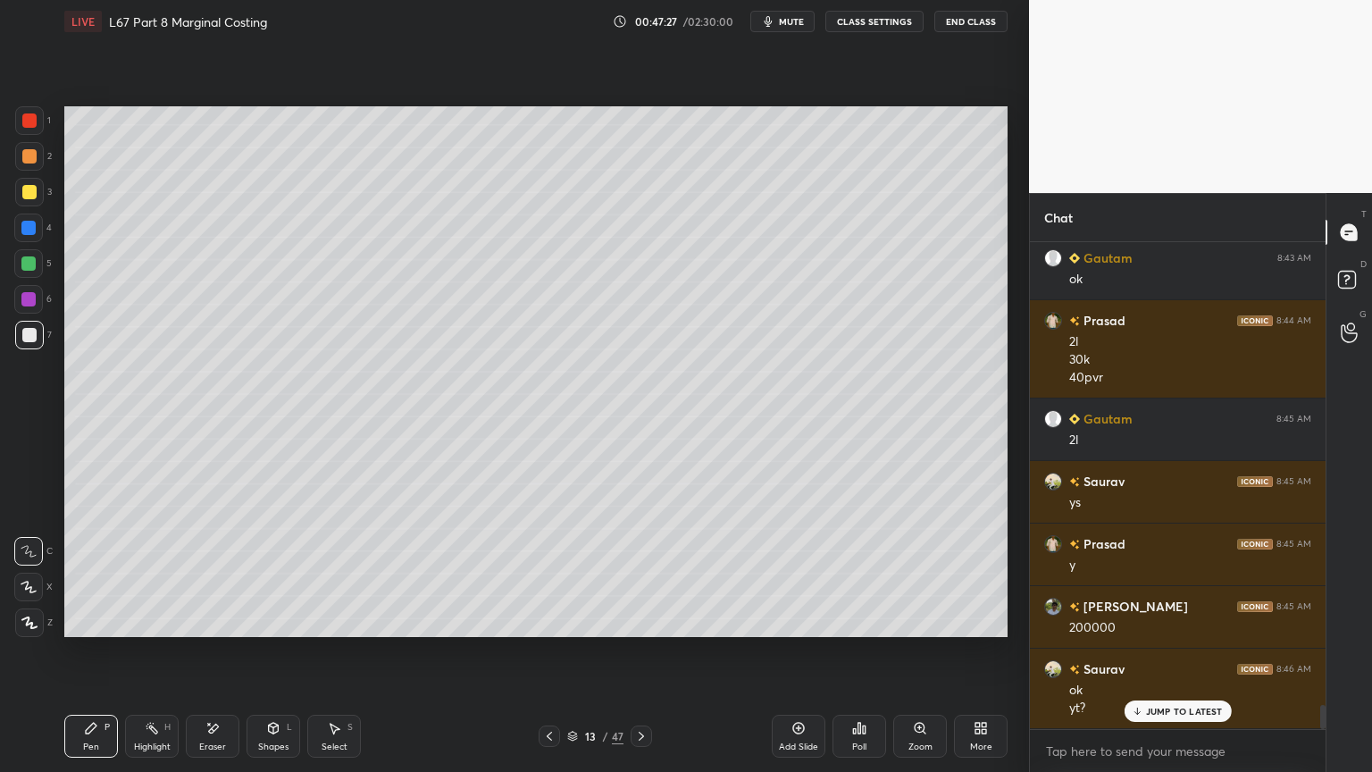
scroll to position [9377, 0]
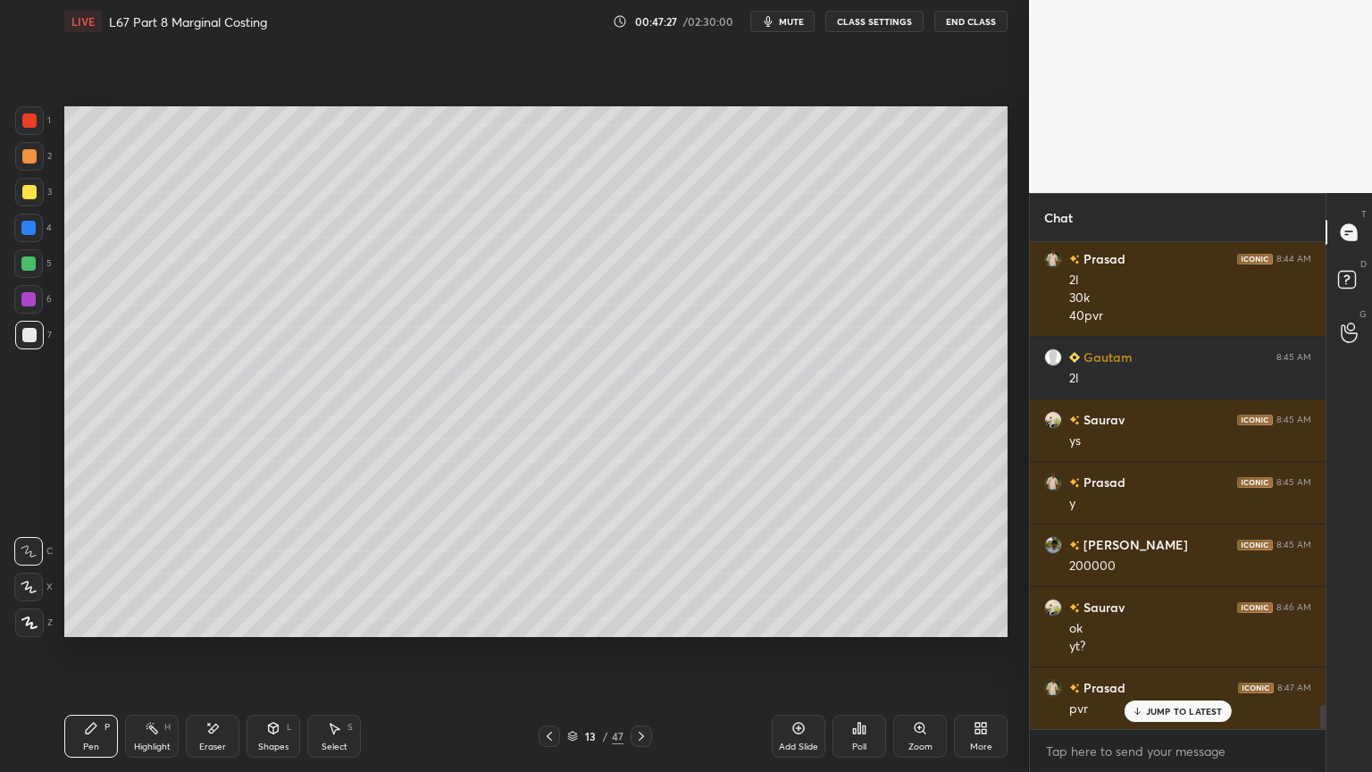
click at [548, 573] on icon at bounding box center [549, 736] width 14 height 14
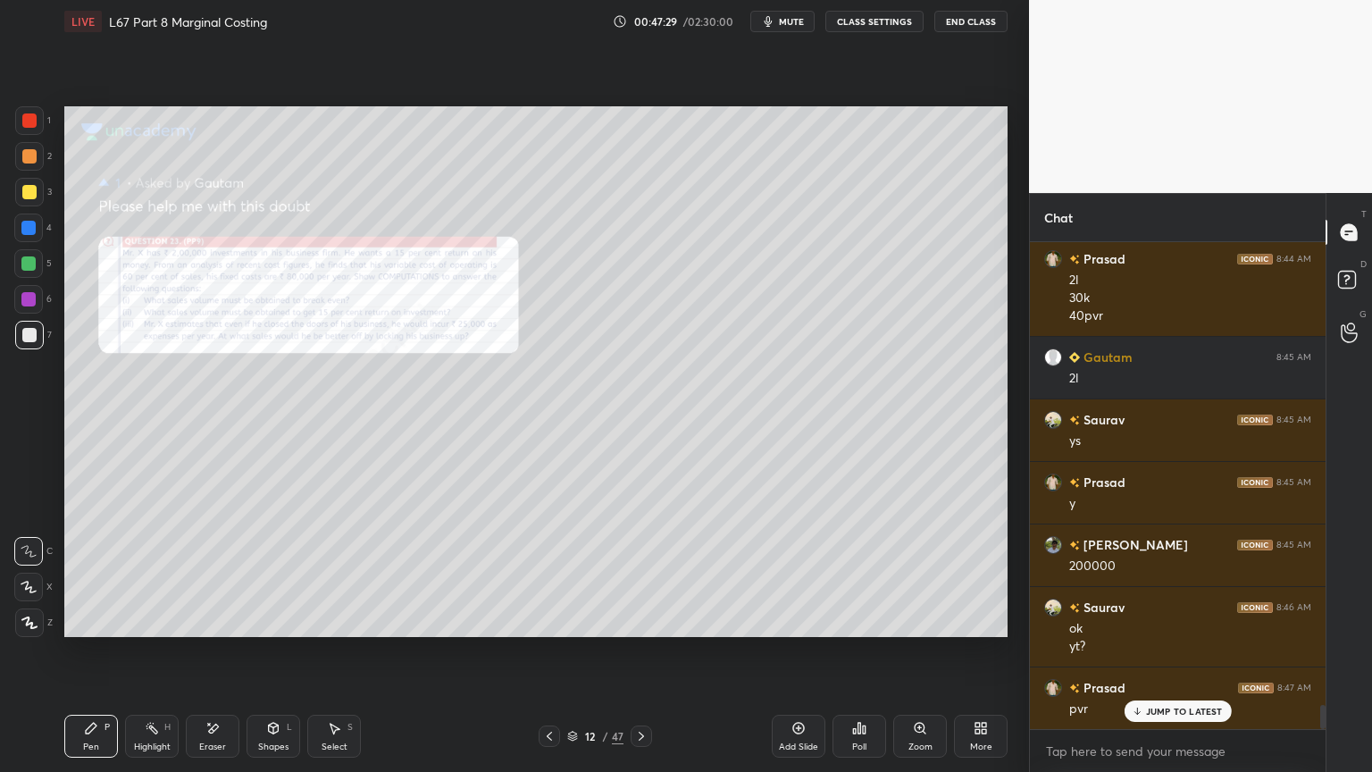
click at [639, 573] on icon at bounding box center [641, 736] width 14 height 14
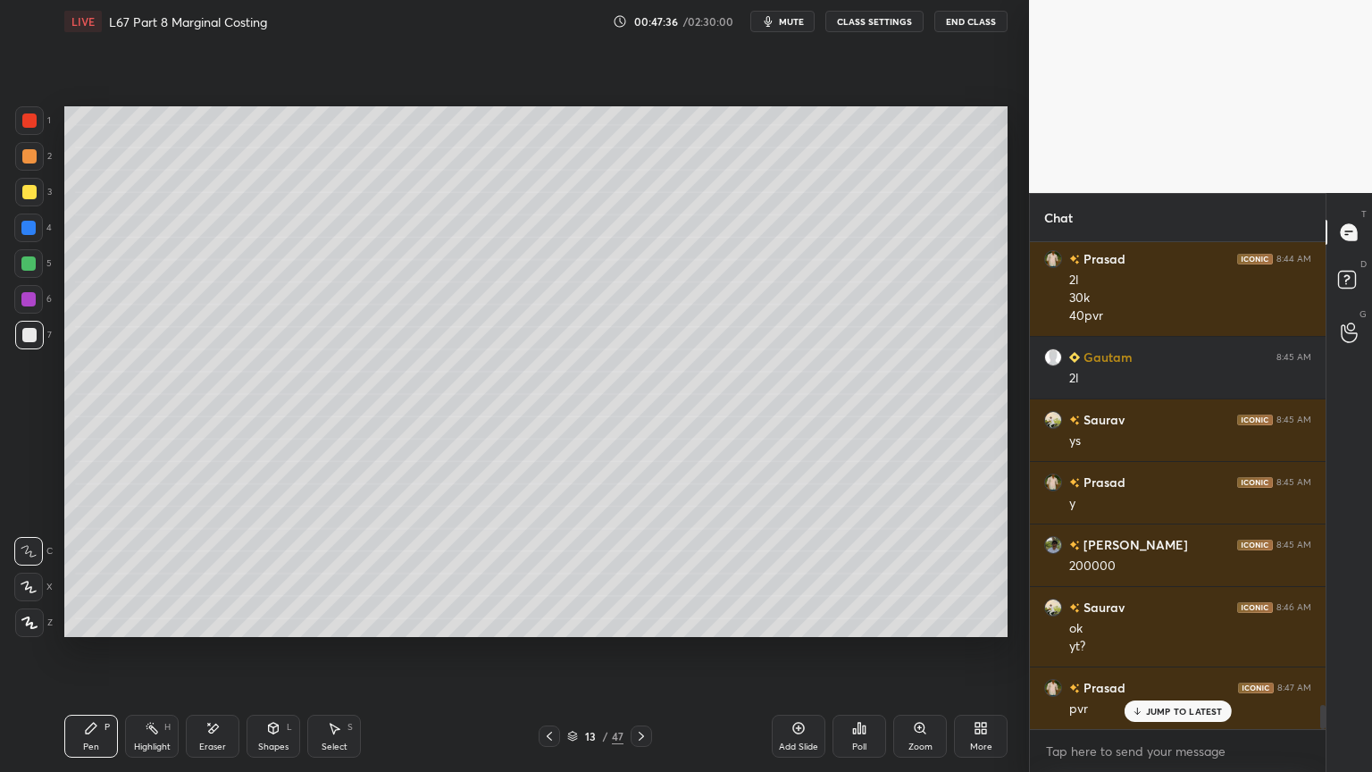
scroll to position [9395, 0]
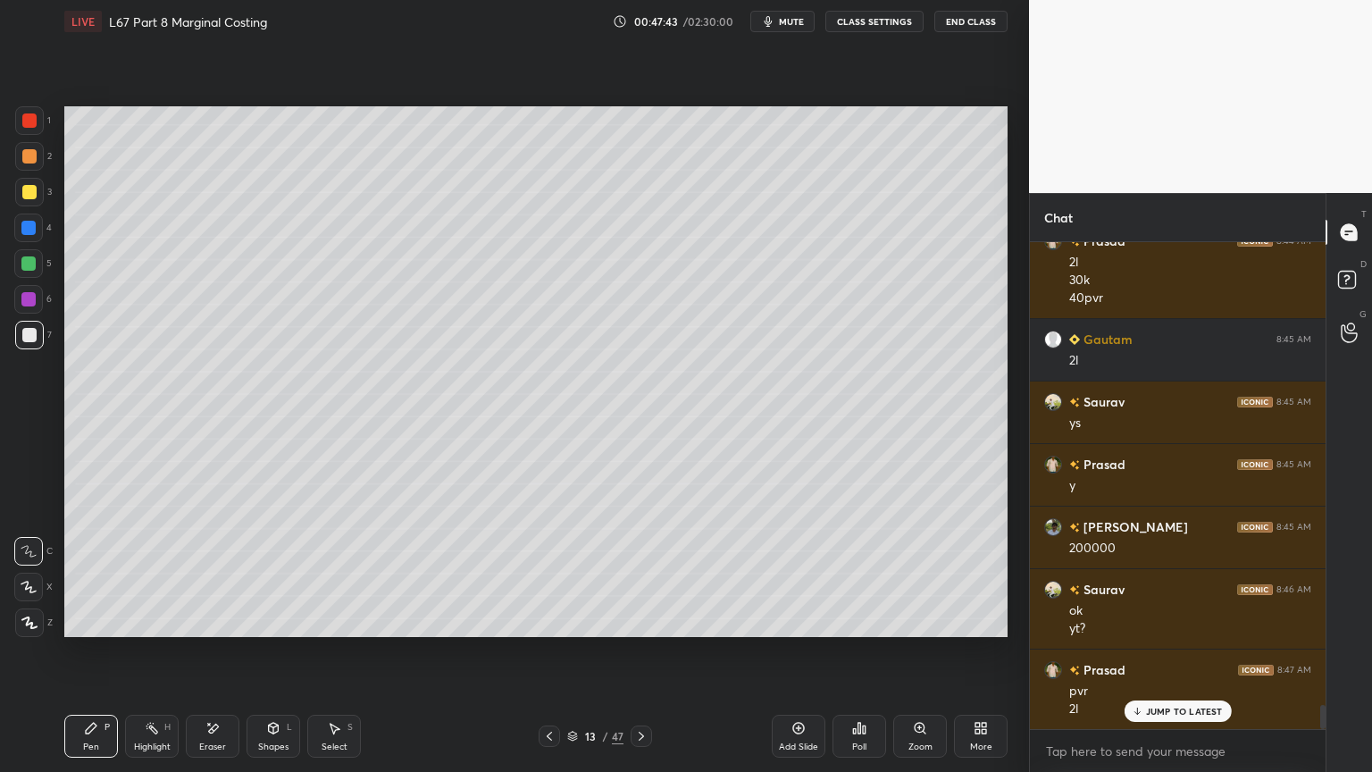
click at [30, 126] on div at bounding box center [29, 120] width 14 height 14
click at [261, 573] on div "Shapes L" at bounding box center [273, 735] width 54 height 43
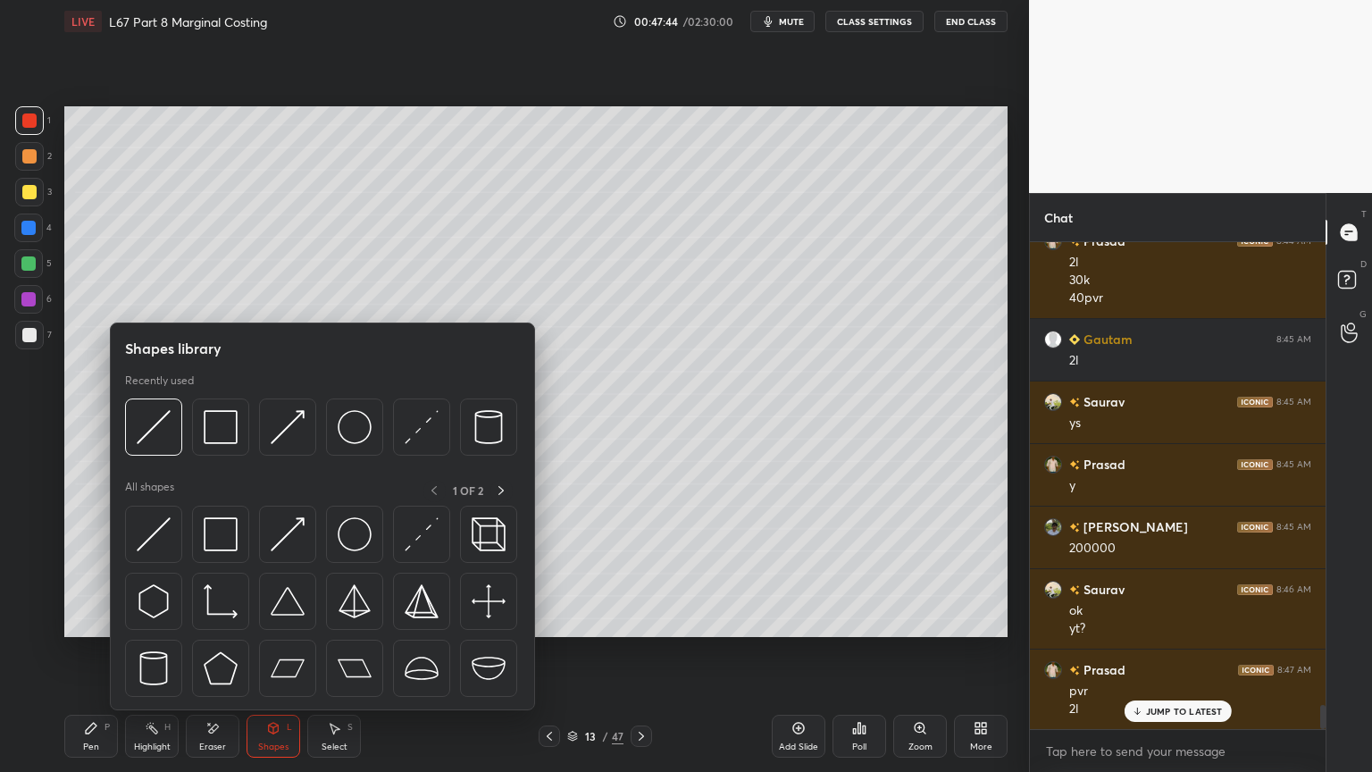
click at [222, 443] on img at bounding box center [221, 427] width 34 height 34
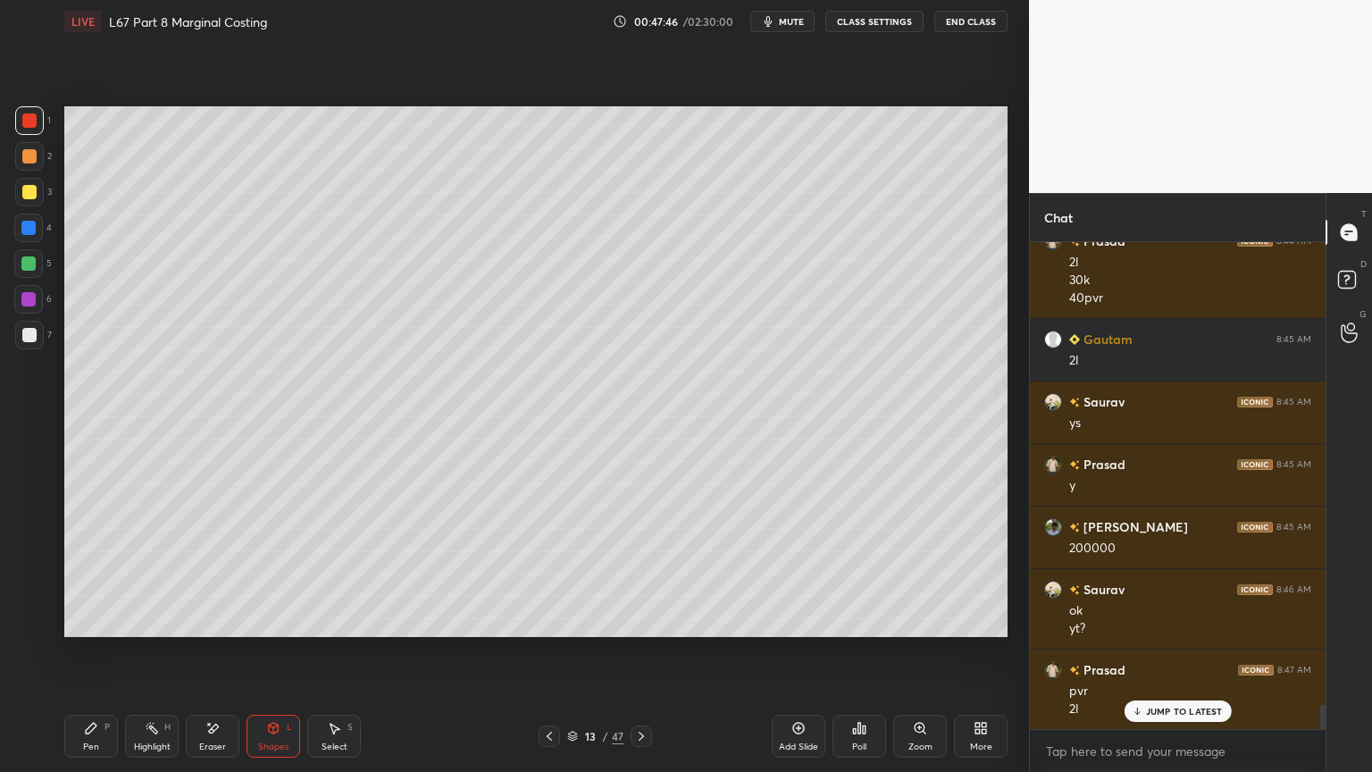
click at [18, 347] on div at bounding box center [29, 335] width 29 height 29
click at [75, 573] on div "Pen P" at bounding box center [91, 735] width 54 height 43
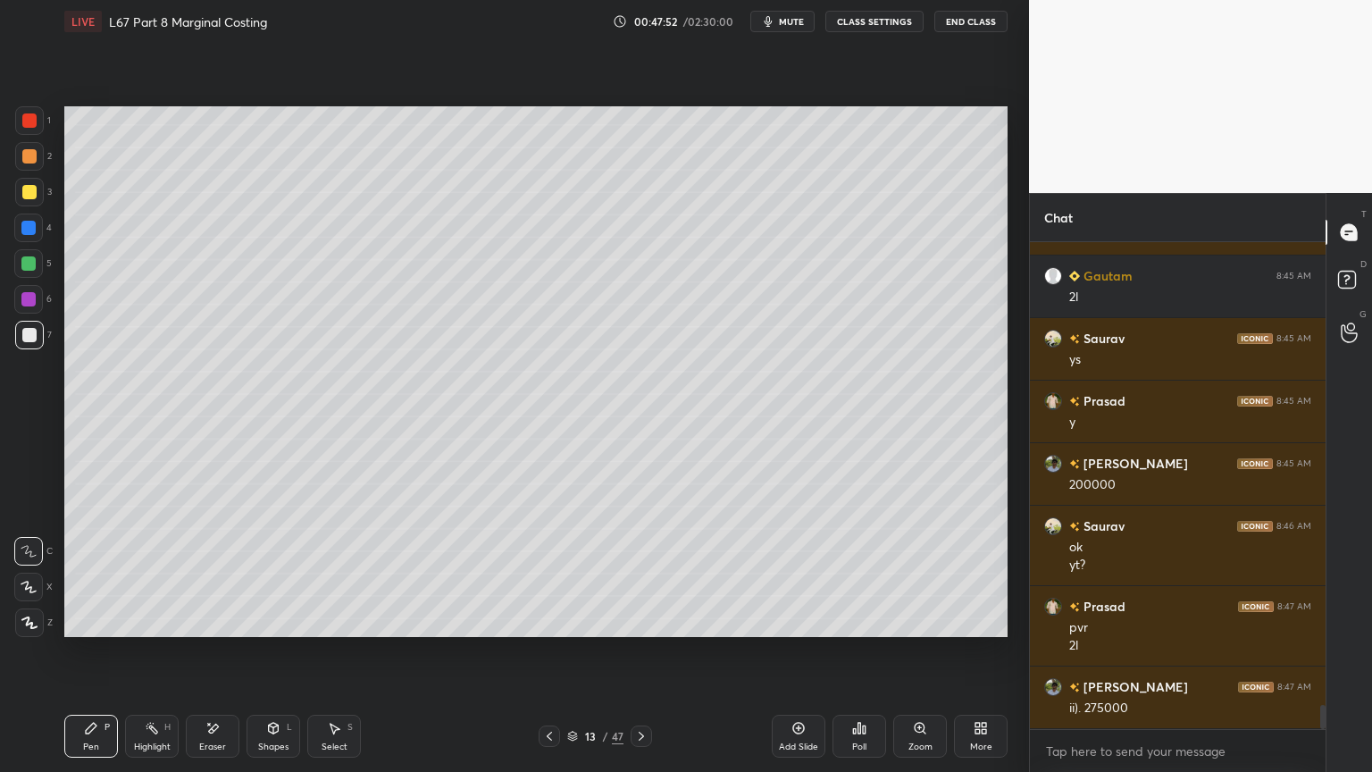
click at [21, 345] on div at bounding box center [29, 335] width 29 height 29
click at [26, 204] on div at bounding box center [29, 192] width 29 height 29
click at [74, 573] on div "Pen P" at bounding box center [91, 735] width 54 height 43
click at [24, 257] on div at bounding box center [28, 263] width 14 height 14
click at [22, 161] on div at bounding box center [29, 156] width 14 height 14
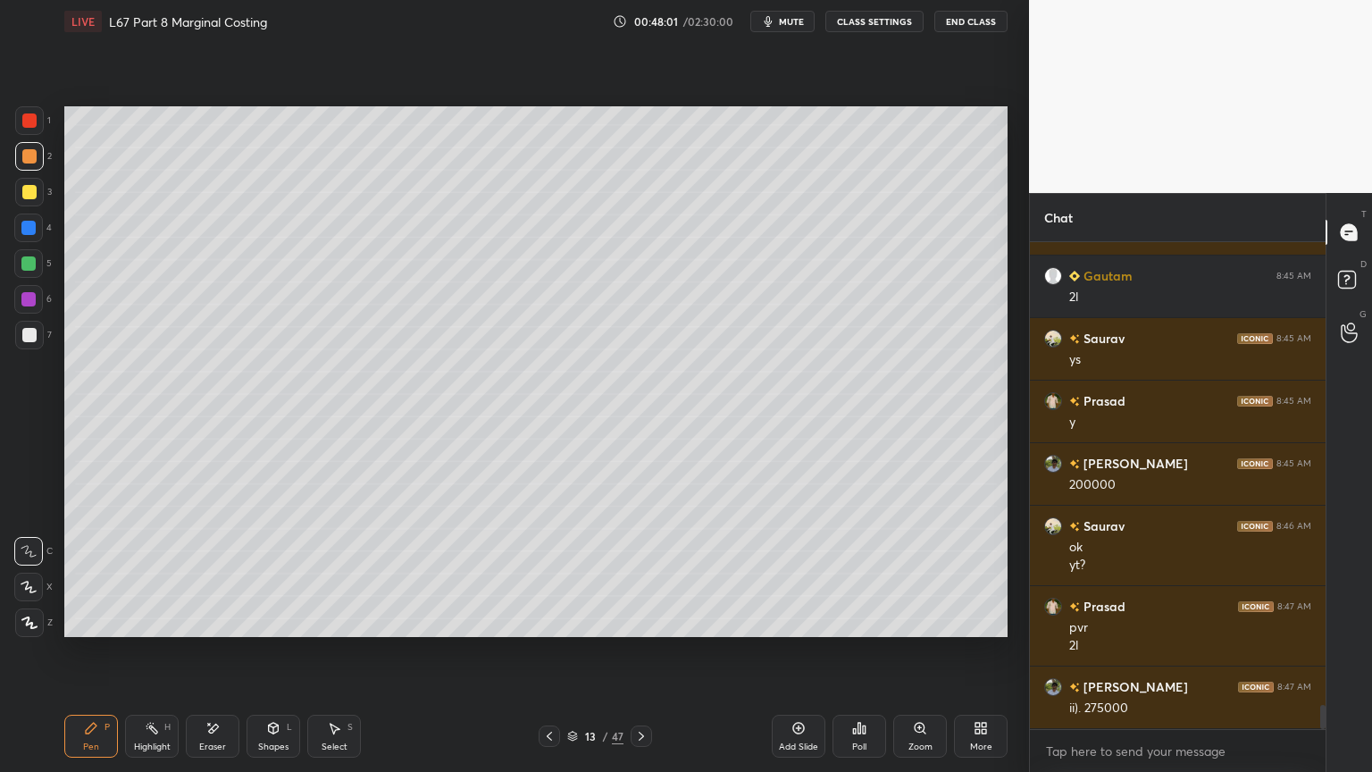
click at [36, 326] on div at bounding box center [29, 335] width 29 height 29
click at [549, 573] on icon at bounding box center [549, 735] width 5 height 9
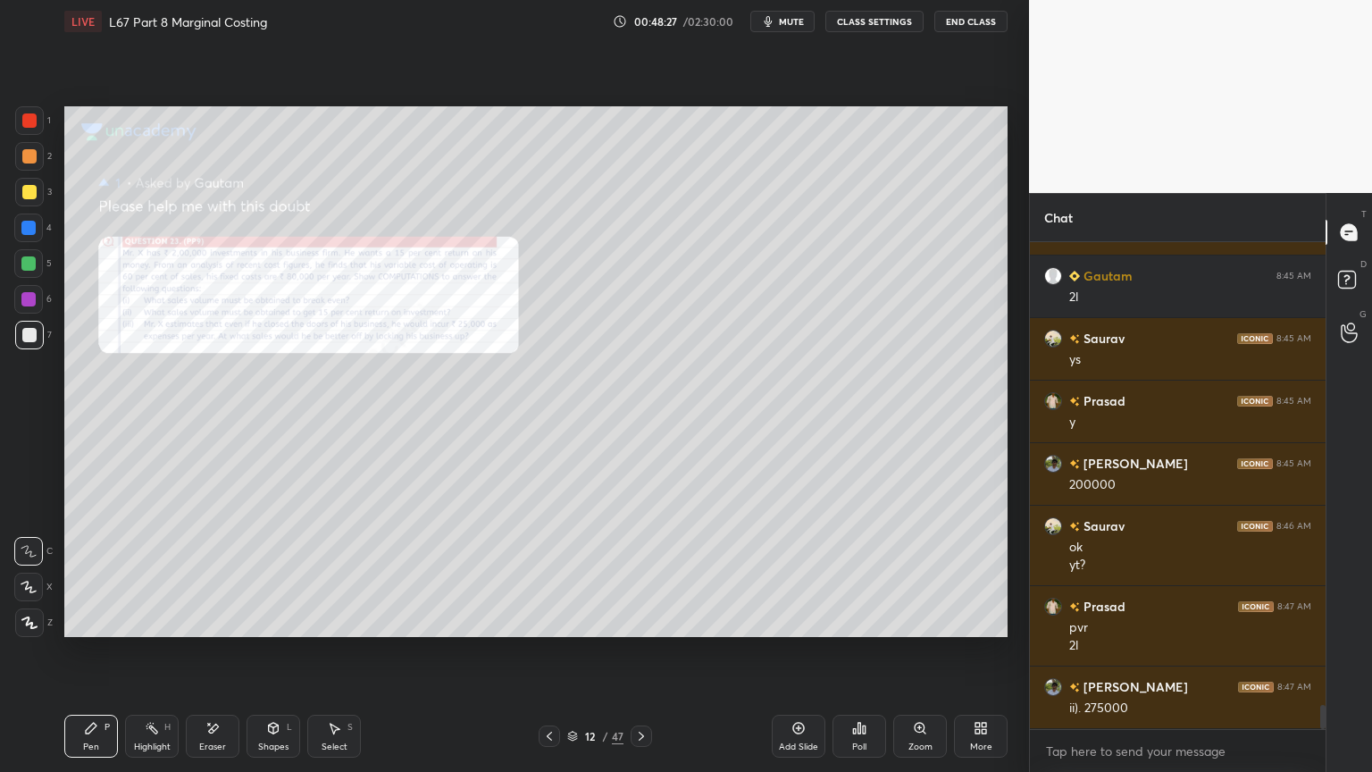
click at [915, 573] on icon at bounding box center [920, 728] width 14 height 14
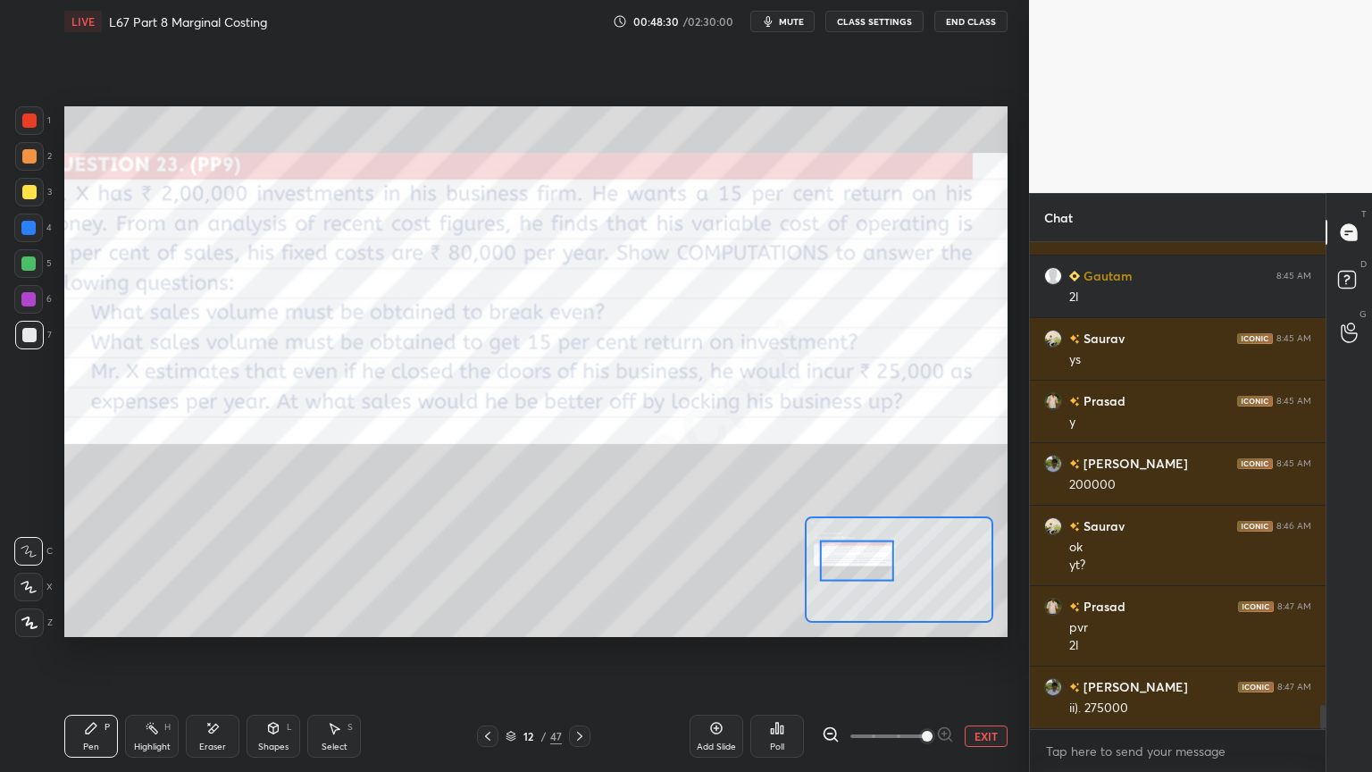
click at [825, 573] on icon at bounding box center [830, 734] width 12 height 12
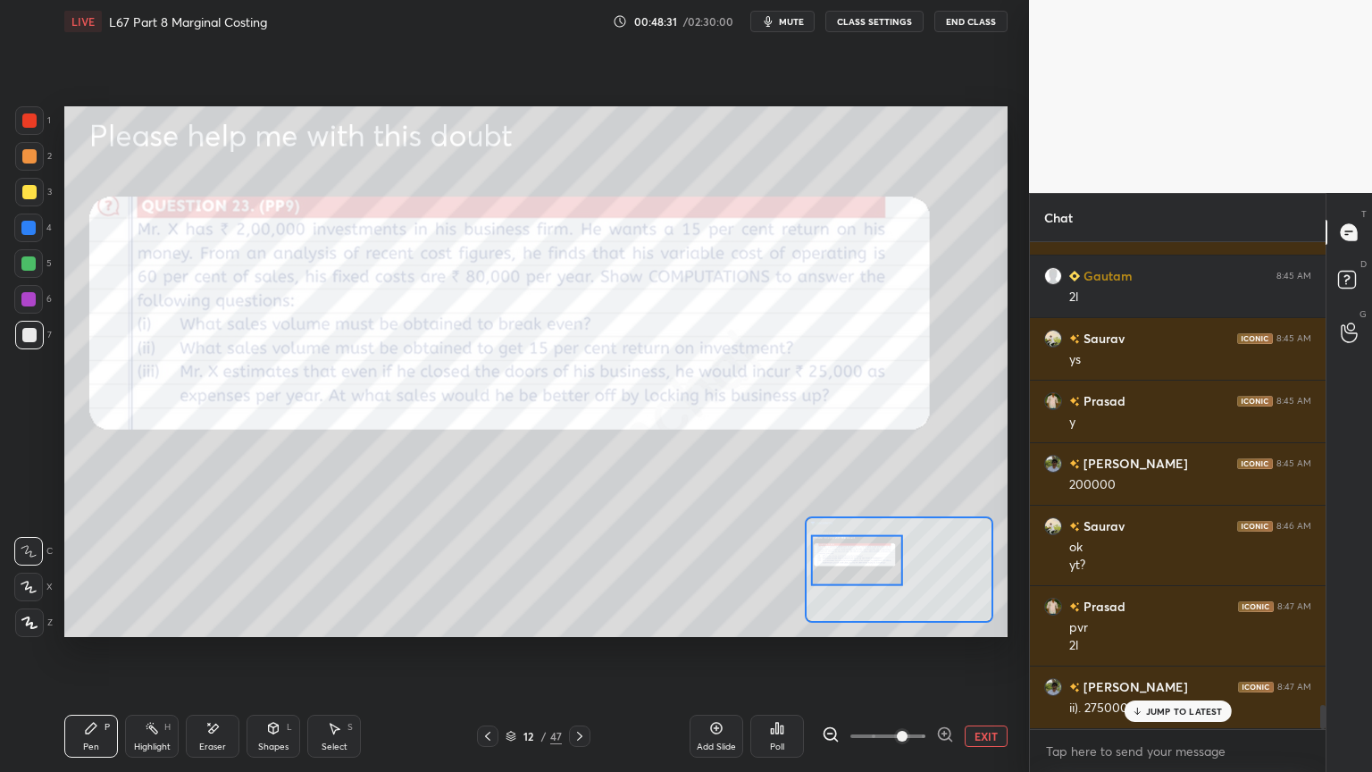
scroll to position [9520, 0]
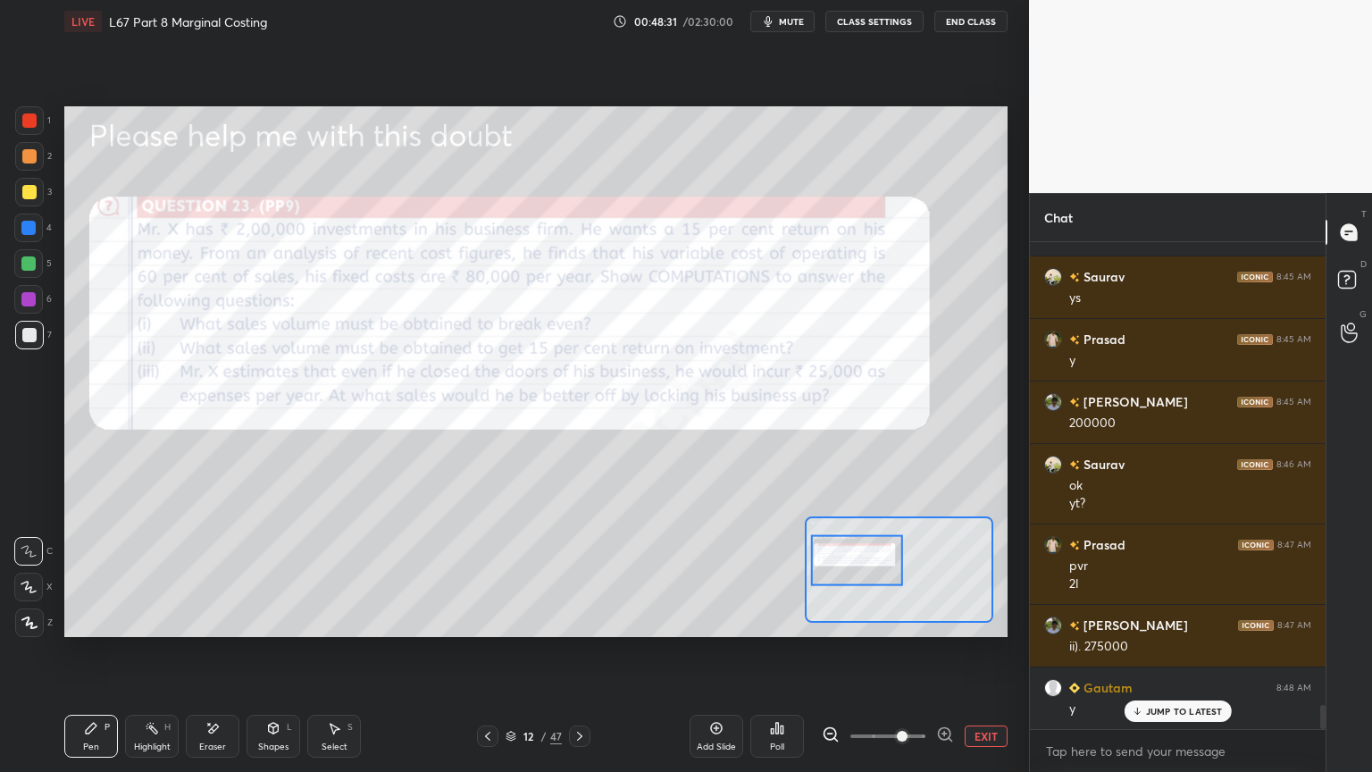
click at [192, 573] on div "Eraser" at bounding box center [213, 735] width 54 height 43
click at [42, 573] on div "Erase all" at bounding box center [28, 622] width 29 height 29
click at [82, 573] on div "Pen P" at bounding box center [91, 735] width 54 height 43
click at [33, 121] on div at bounding box center [29, 120] width 14 height 14
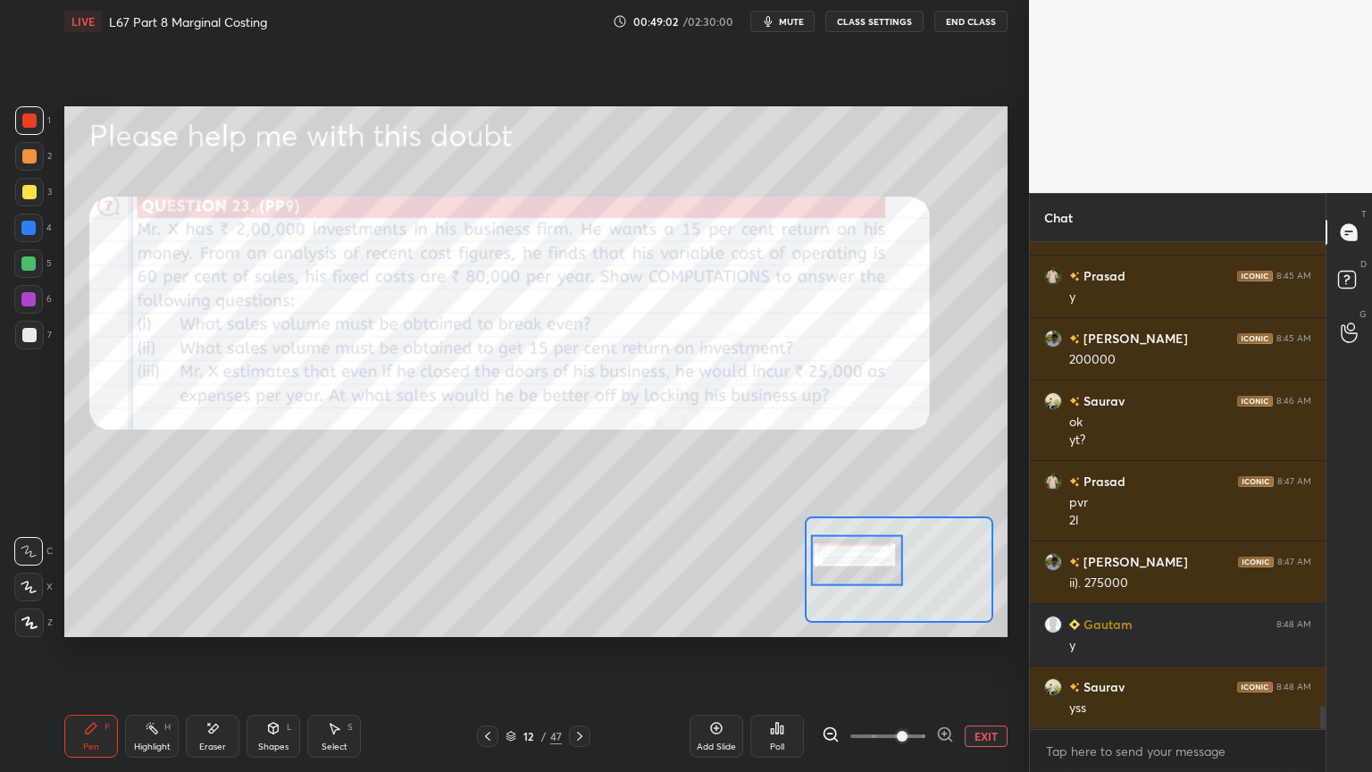
scroll to position [9645, 0]
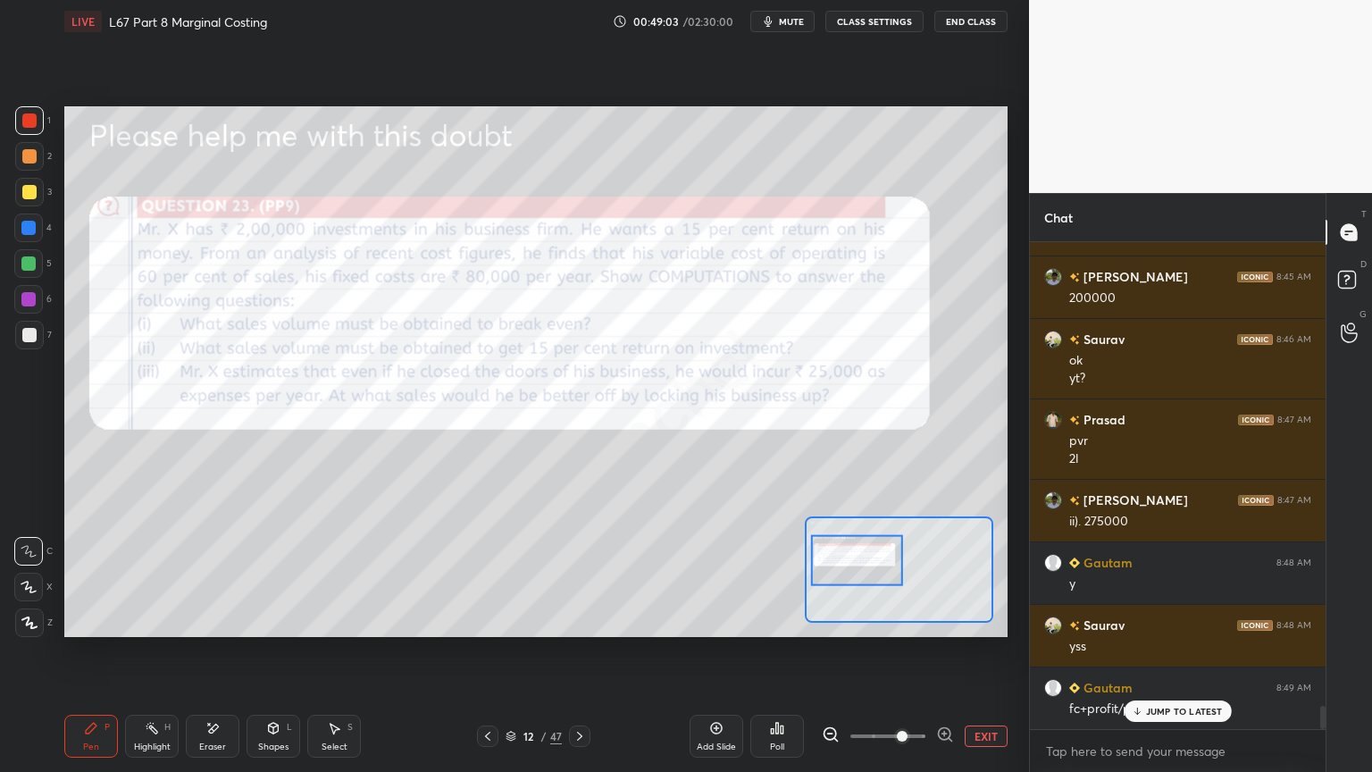
click at [577, 573] on icon at bounding box center [579, 736] width 14 height 14
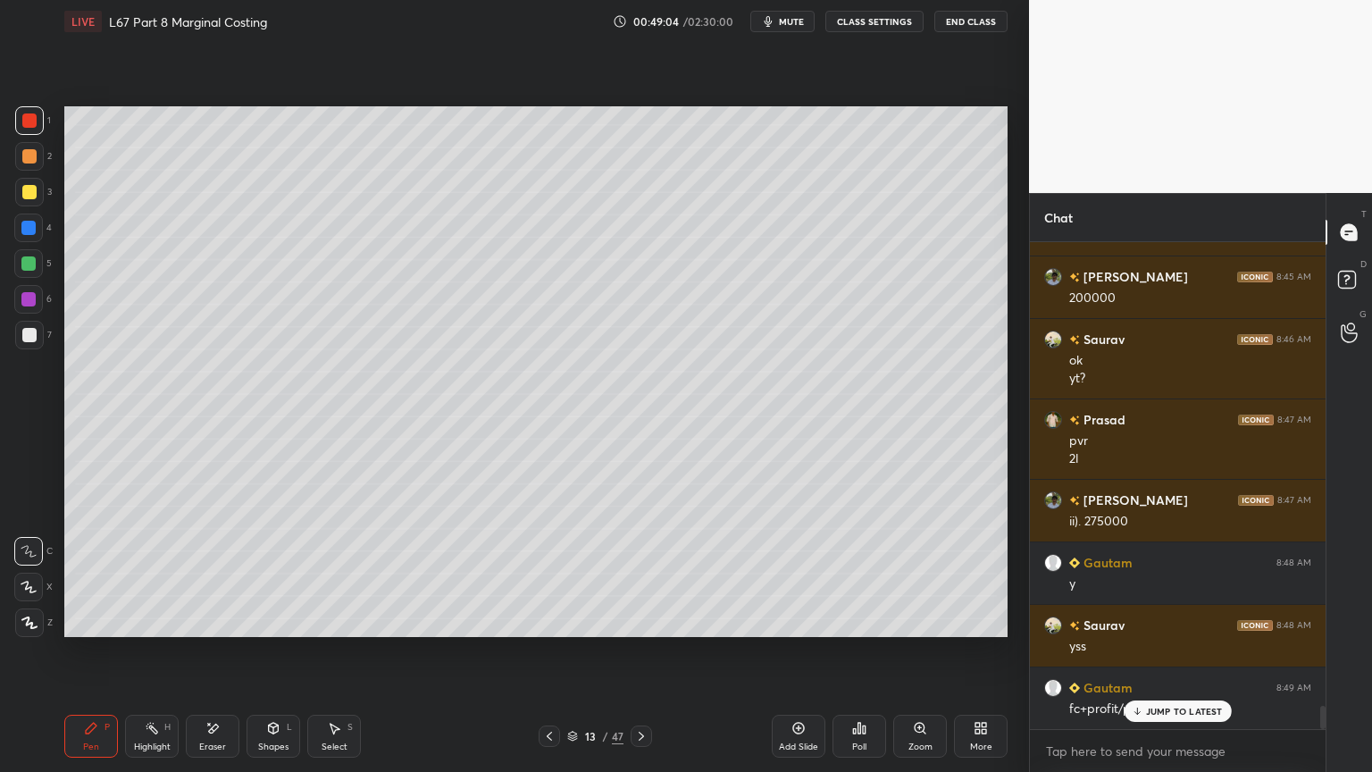
click at [35, 199] on div at bounding box center [29, 192] width 29 height 29
click at [82, 573] on div "Pen P" at bounding box center [91, 735] width 54 height 43
click at [36, 168] on div at bounding box center [29, 156] width 29 height 29
click at [279, 573] on div "Shapes" at bounding box center [273, 746] width 30 height 9
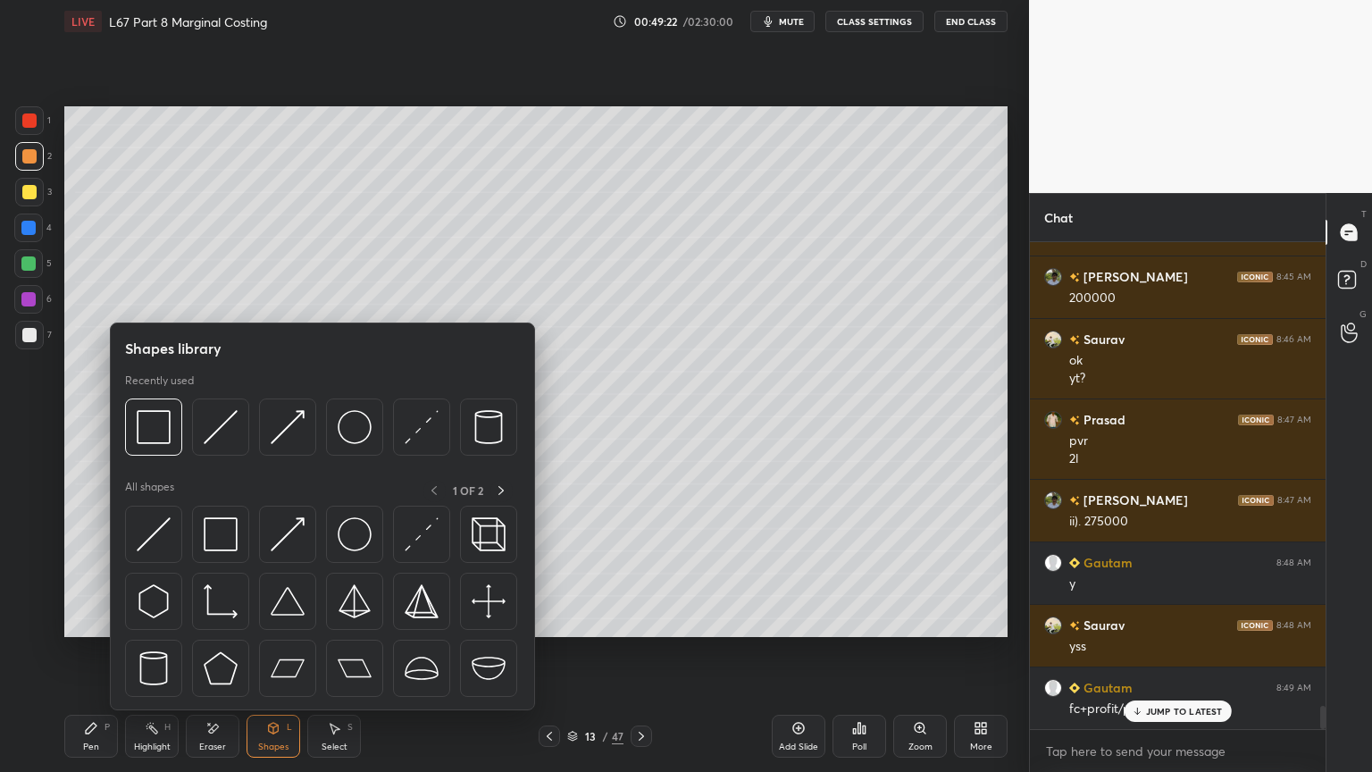
click at [220, 432] on img at bounding box center [221, 427] width 34 height 34
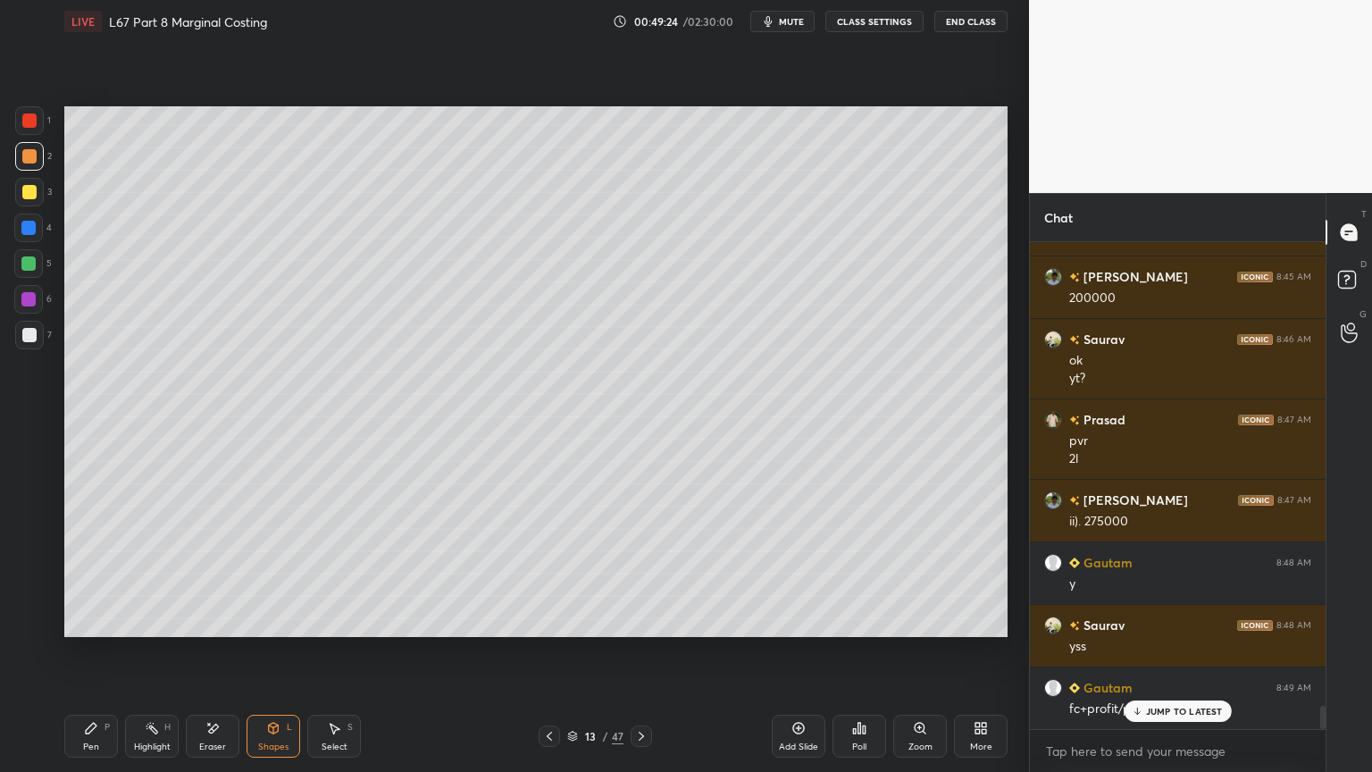
click at [32, 341] on div at bounding box center [29, 335] width 14 height 14
click at [80, 573] on div "Pen P" at bounding box center [91, 735] width 54 height 43
click at [542, 573] on icon at bounding box center [549, 736] width 14 height 14
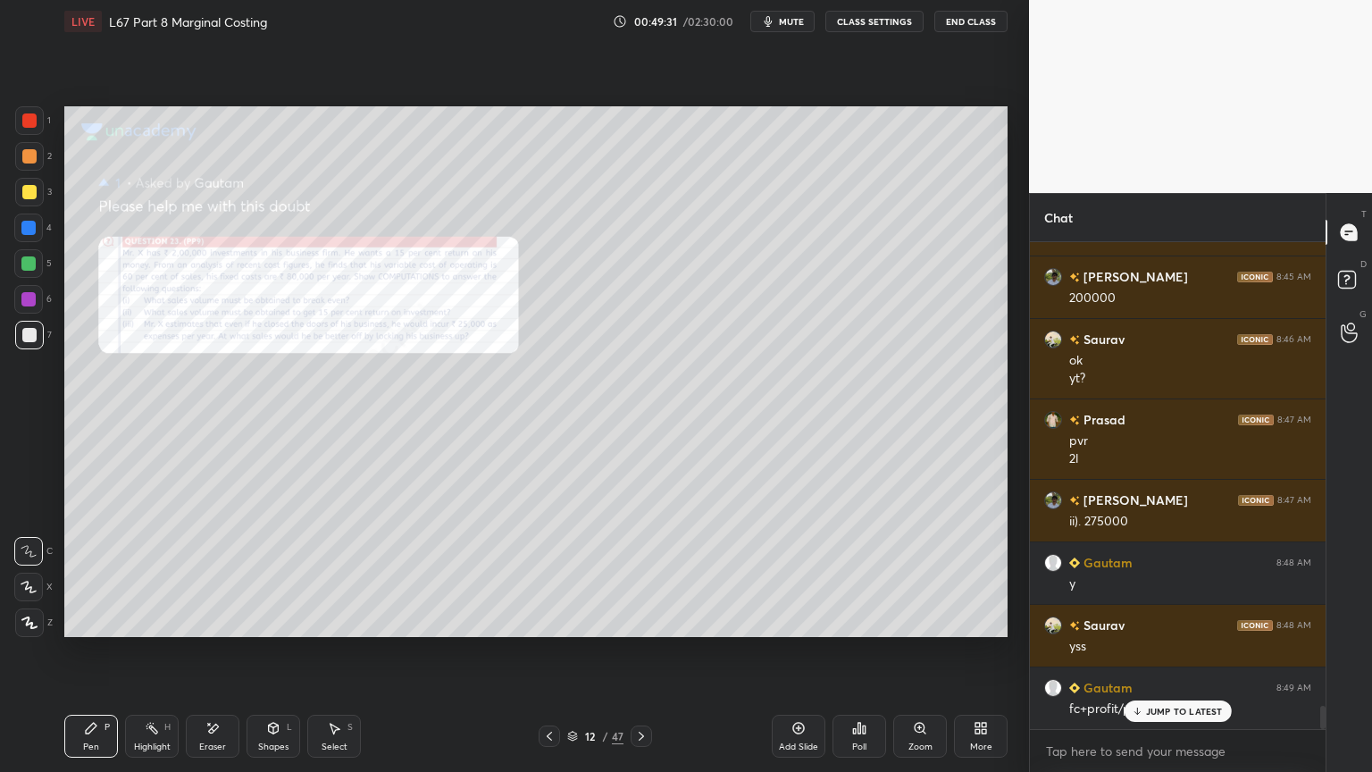
click at [638, 573] on icon at bounding box center [641, 736] width 14 height 14
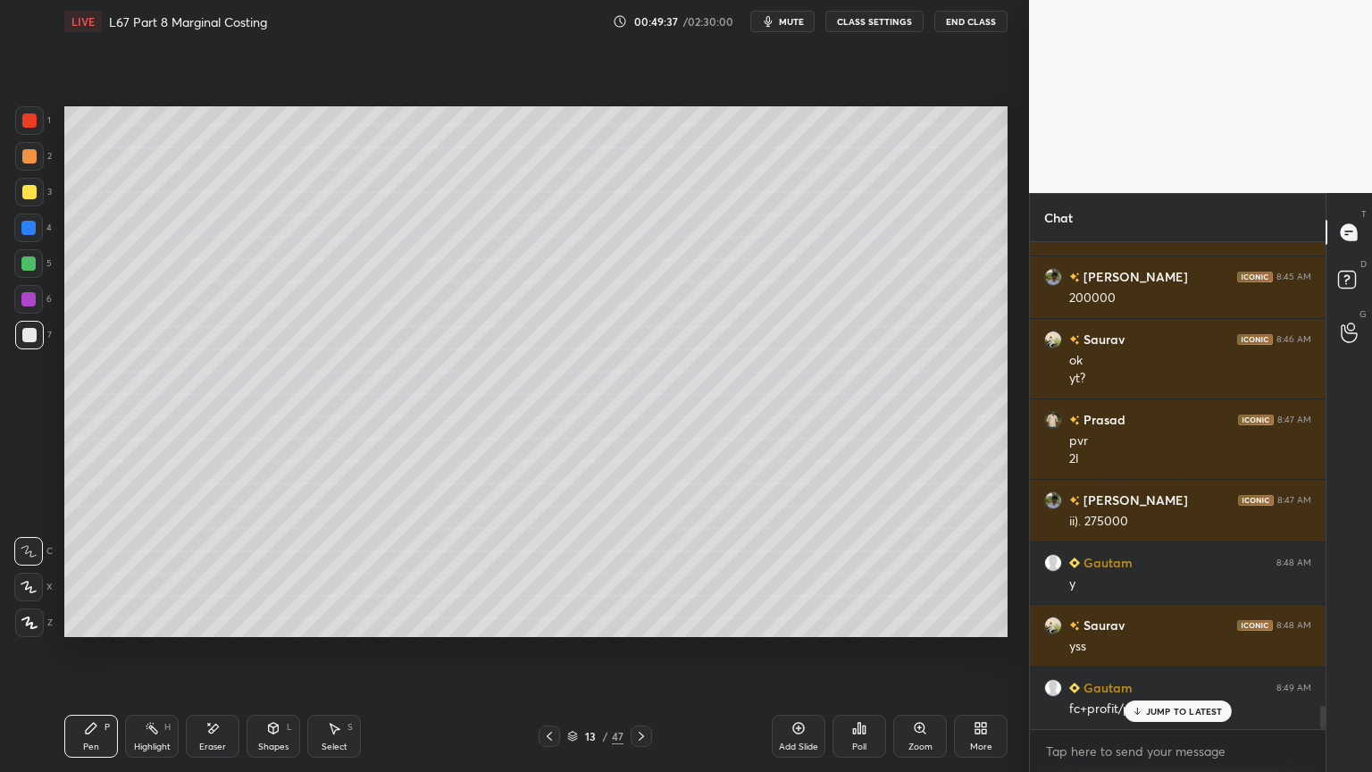
click at [559, 573] on div at bounding box center [549, 735] width 21 height 21
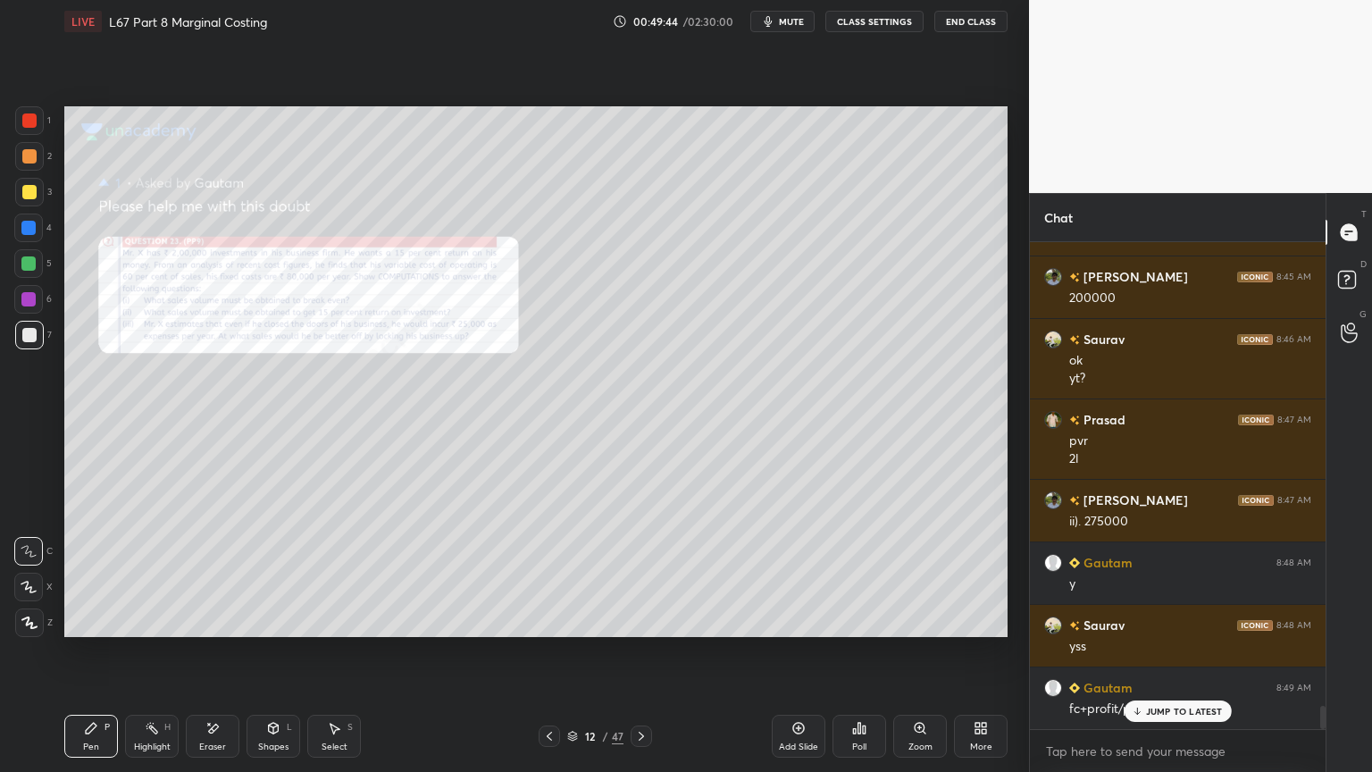
click at [634, 573] on icon at bounding box center [641, 736] width 14 height 14
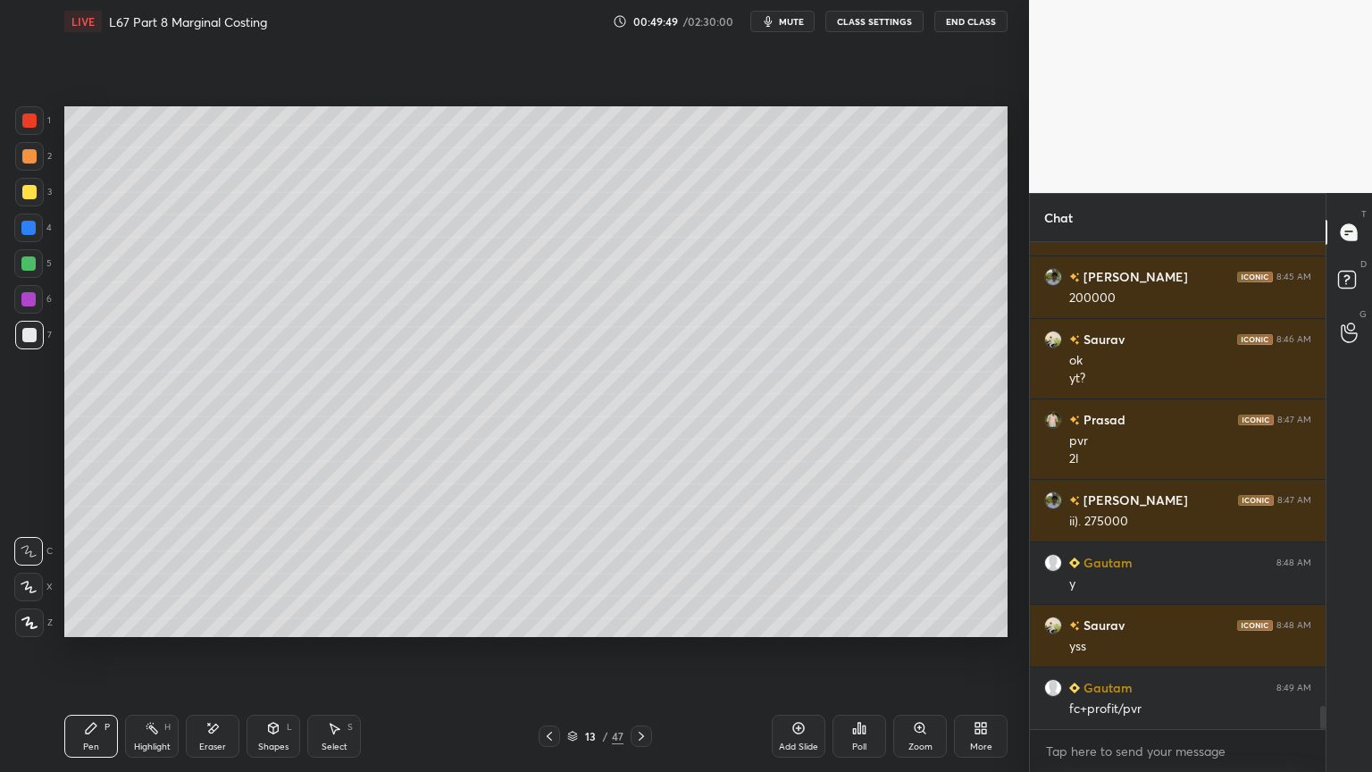
scroll to position [9709, 0]
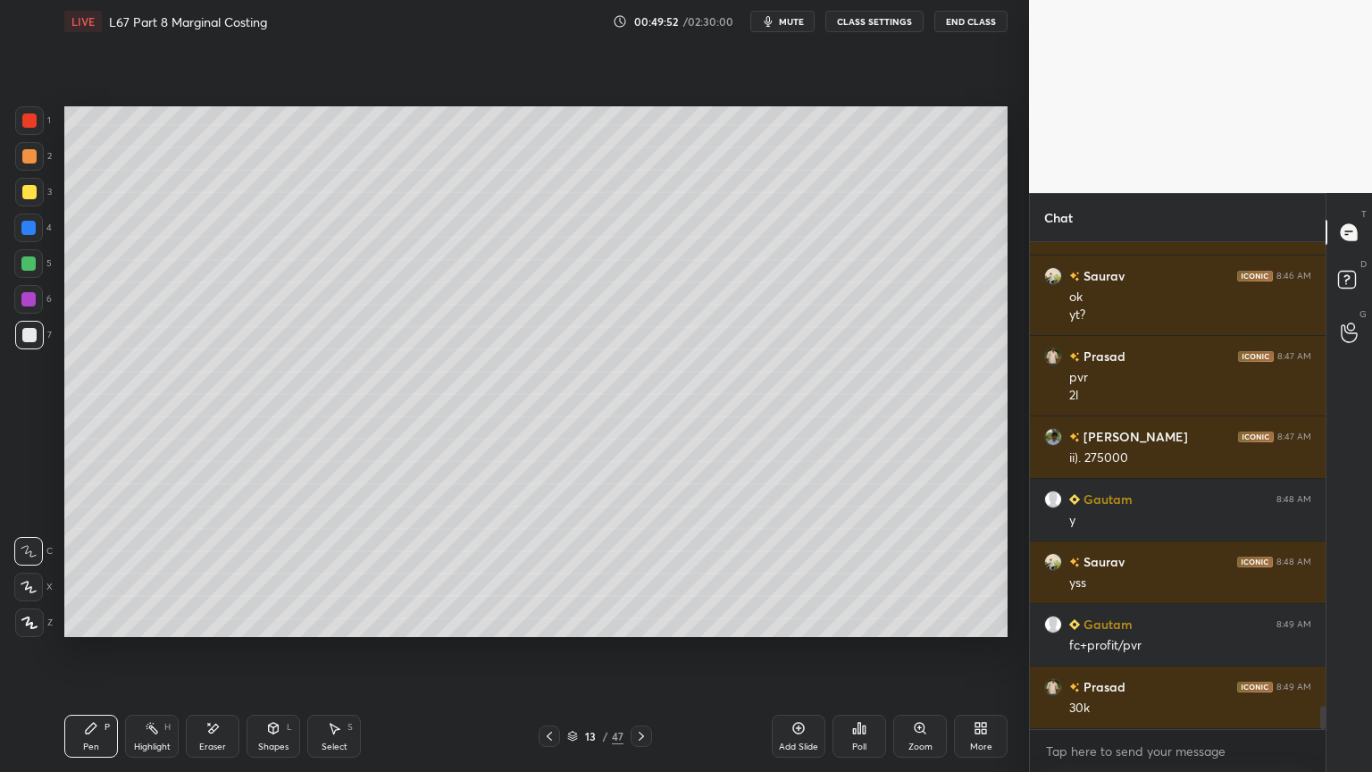
click at [273, 573] on icon at bounding box center [274, 726] width 10 height 3
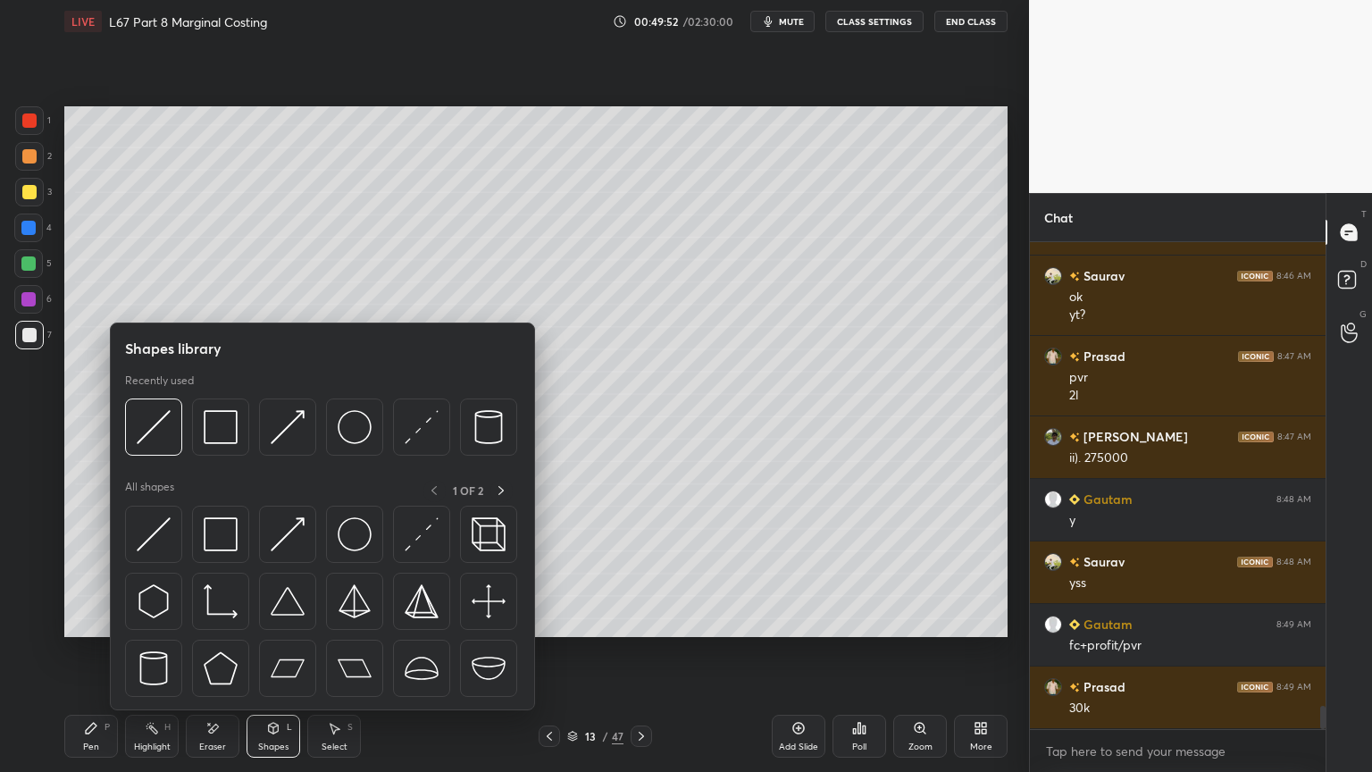
click at [164, 447] on div at bounding box center [153, 426] width 57 height 57
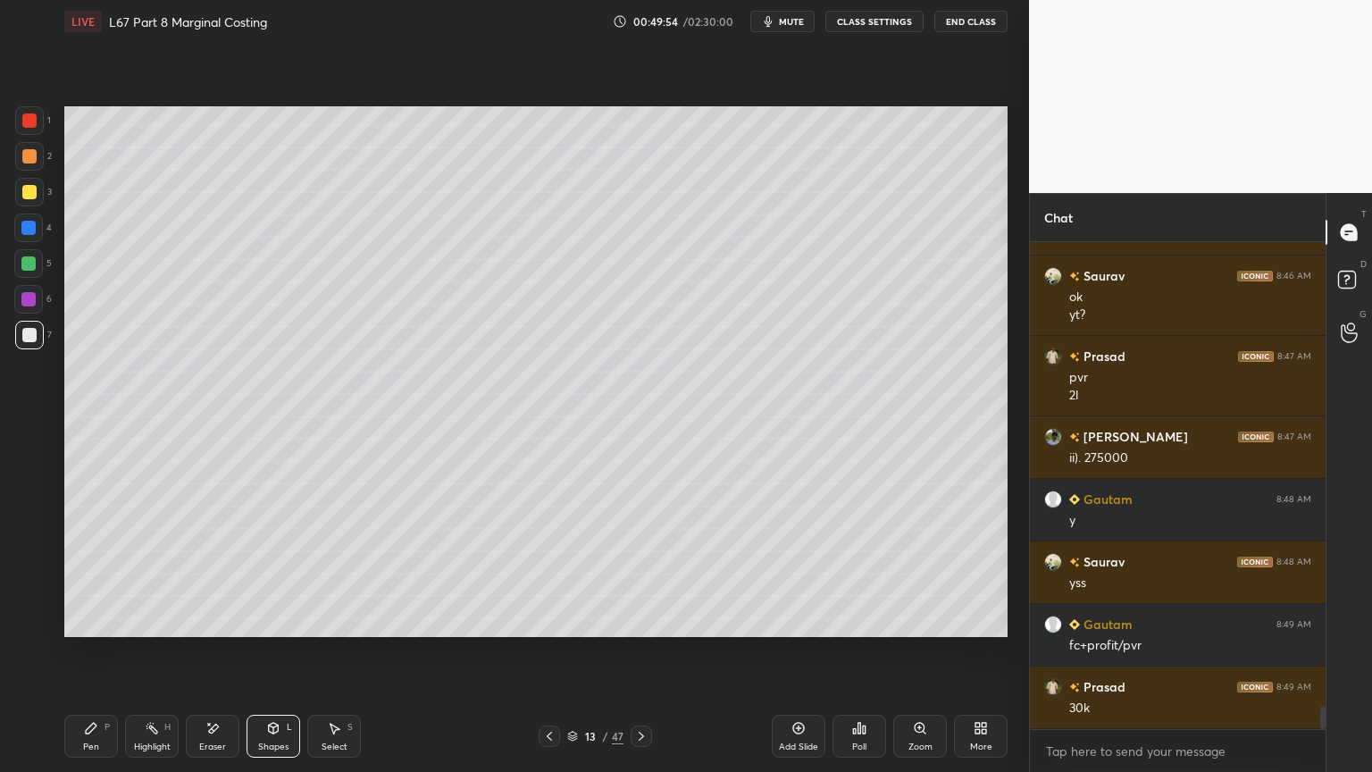
click at [89, 573] on icon at bounding box center [91, 727] width 11 height 11
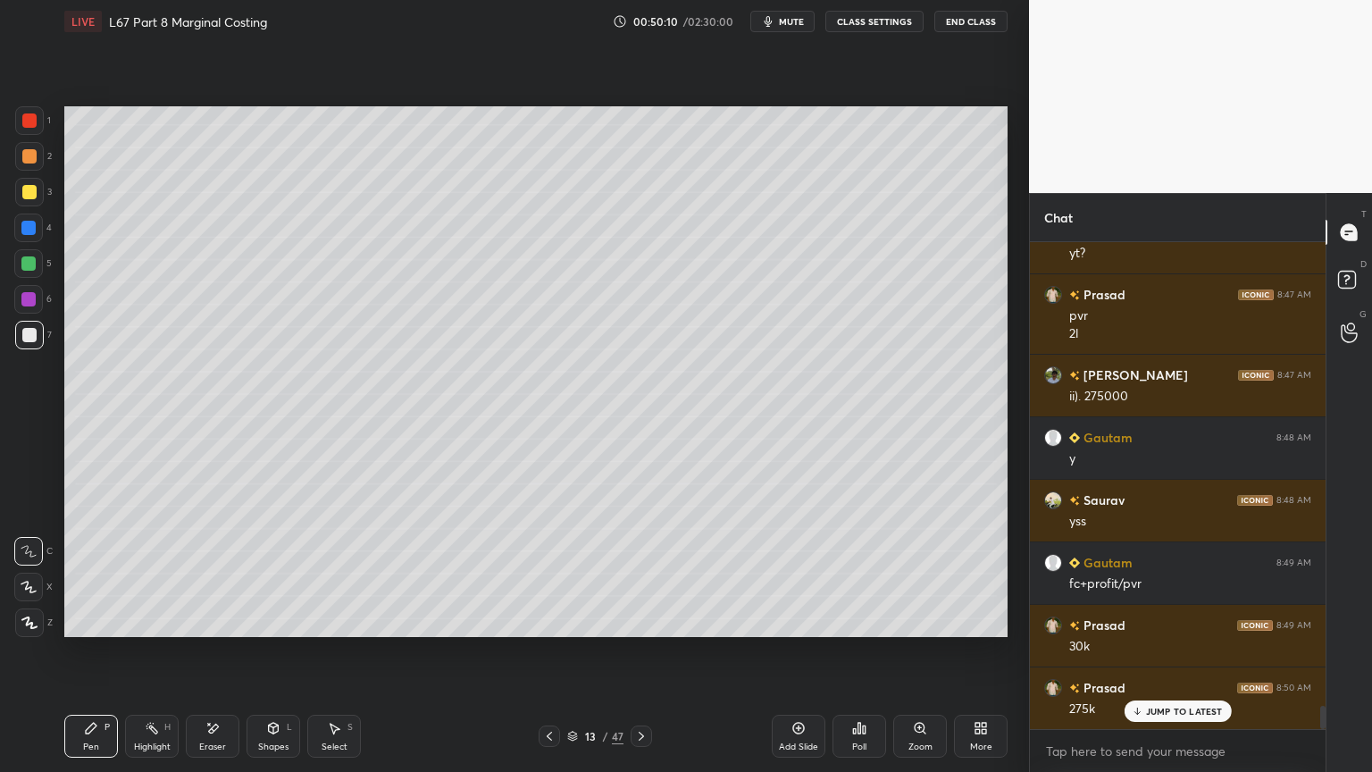
click at [38, 121] on div at bounding box center [29, 120] width 29 height 29
click at [264, 573] on div "Shapes L" at bounding box center [273, 735] width 54 height 43
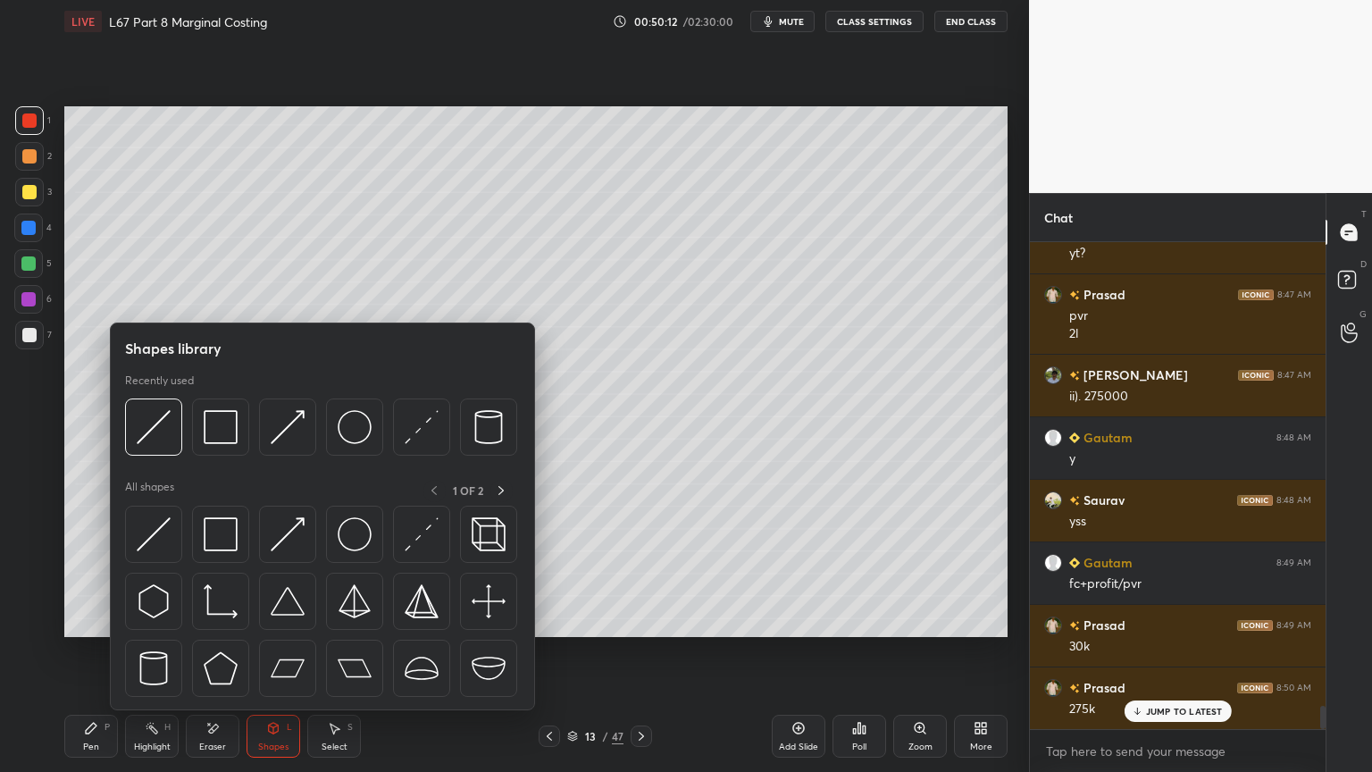
click at [233, 426] on img at bounding box center [221, 427] width 34 height 34
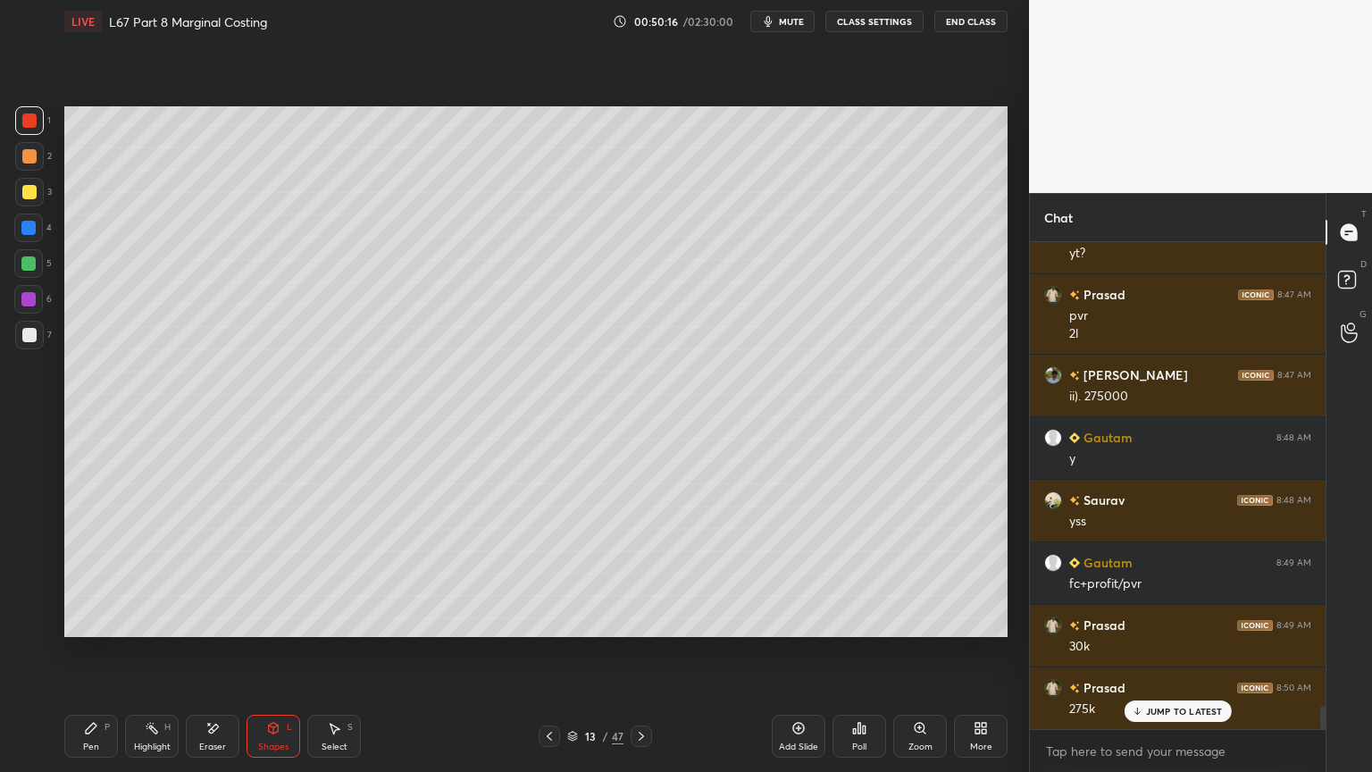
click at [18, 203] on div at bounding box center [29, 192] width 29 height 29
click at [77, 573] on div "Pen P" at bounding box center [91, 735] width 54 height 43
click at [547, 573] on icon at bounding box center [549, 736] width 14 height 14
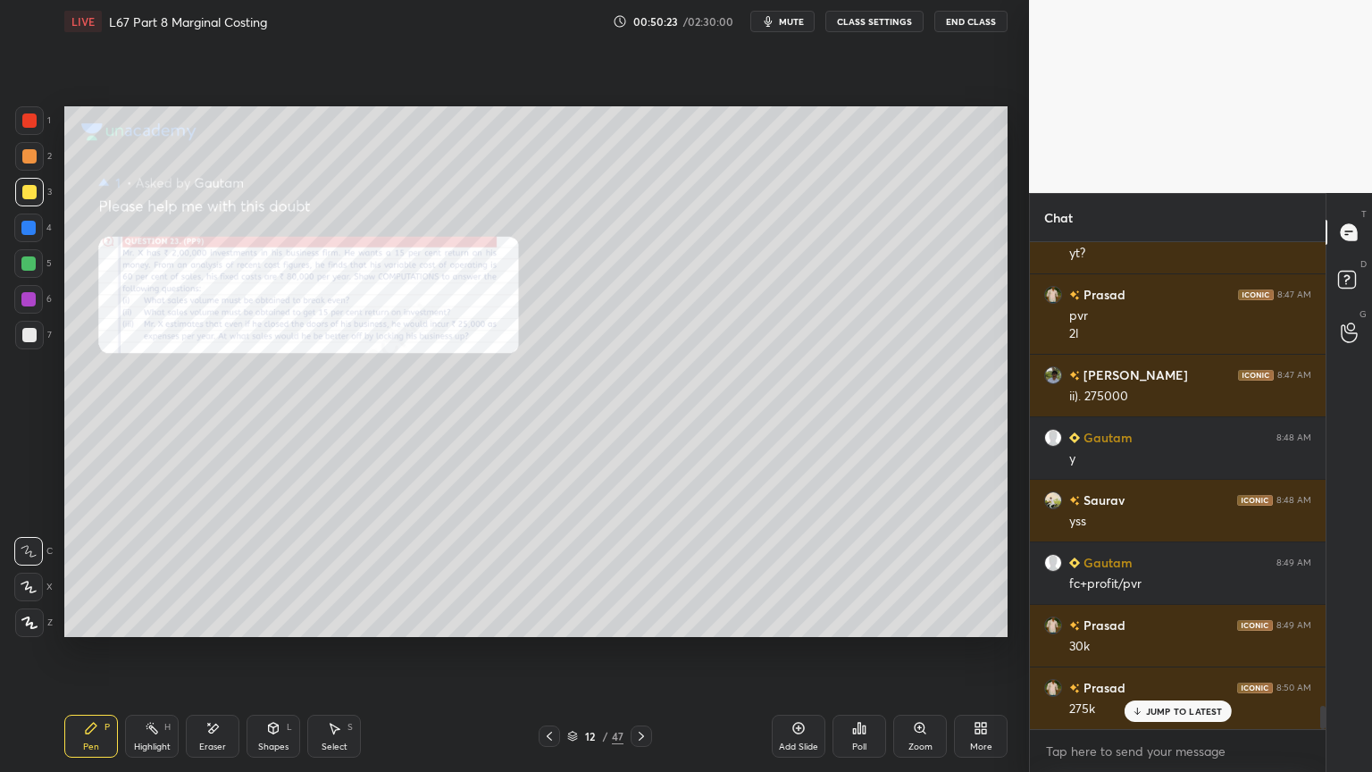
click at [213, 573] on icon at bounding box center [212, 728] width 14 height 15
click at [29, 573] on span "Erase all" at bounding box center [28, 622] width 27 height 13
click at [71, 573] on div "Setting up your live class Poll for secs No correct answer Start poll" at bounding box center [535, 371] width 957 height 657
click at [643, 573] on icon at bounding box center [641, 736] width 14 height 14
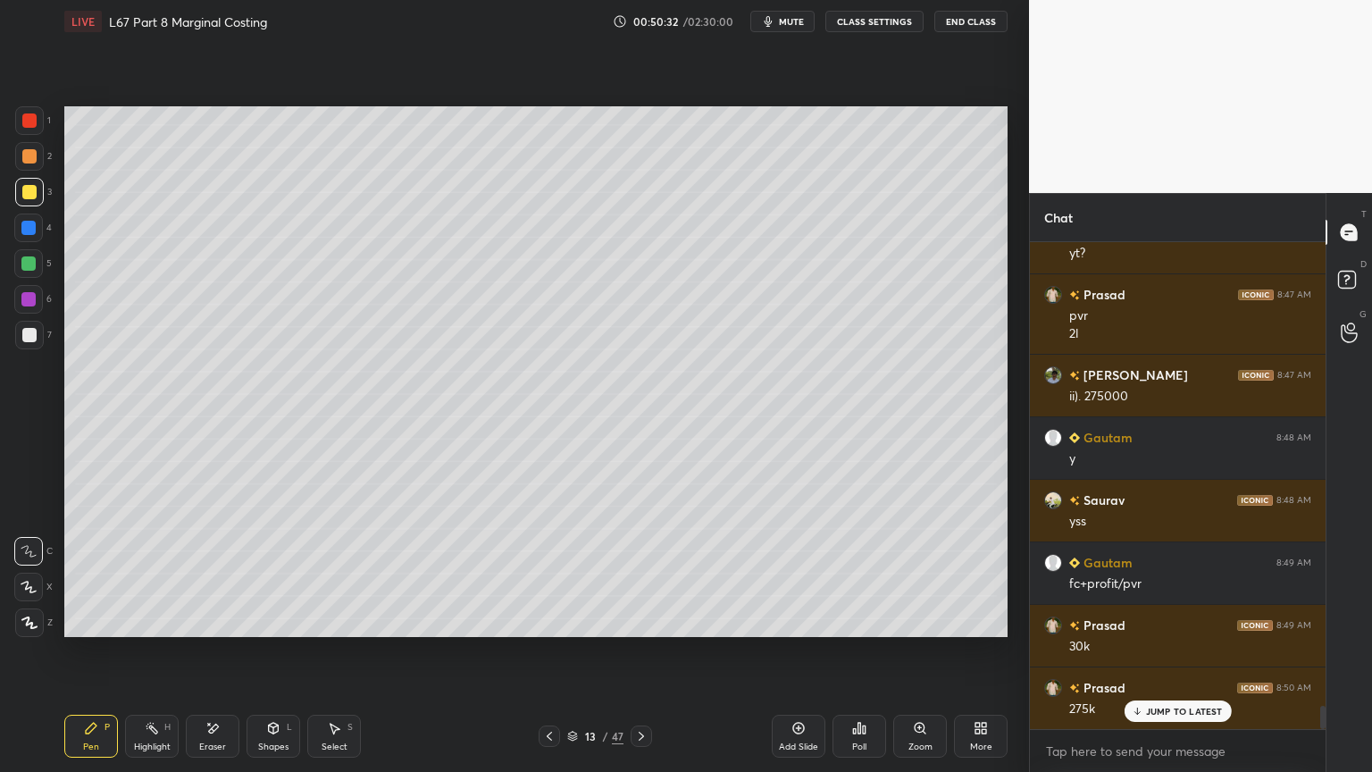
click at [921, 573] on icon at bounding box center [920, 728] width 14 height 14
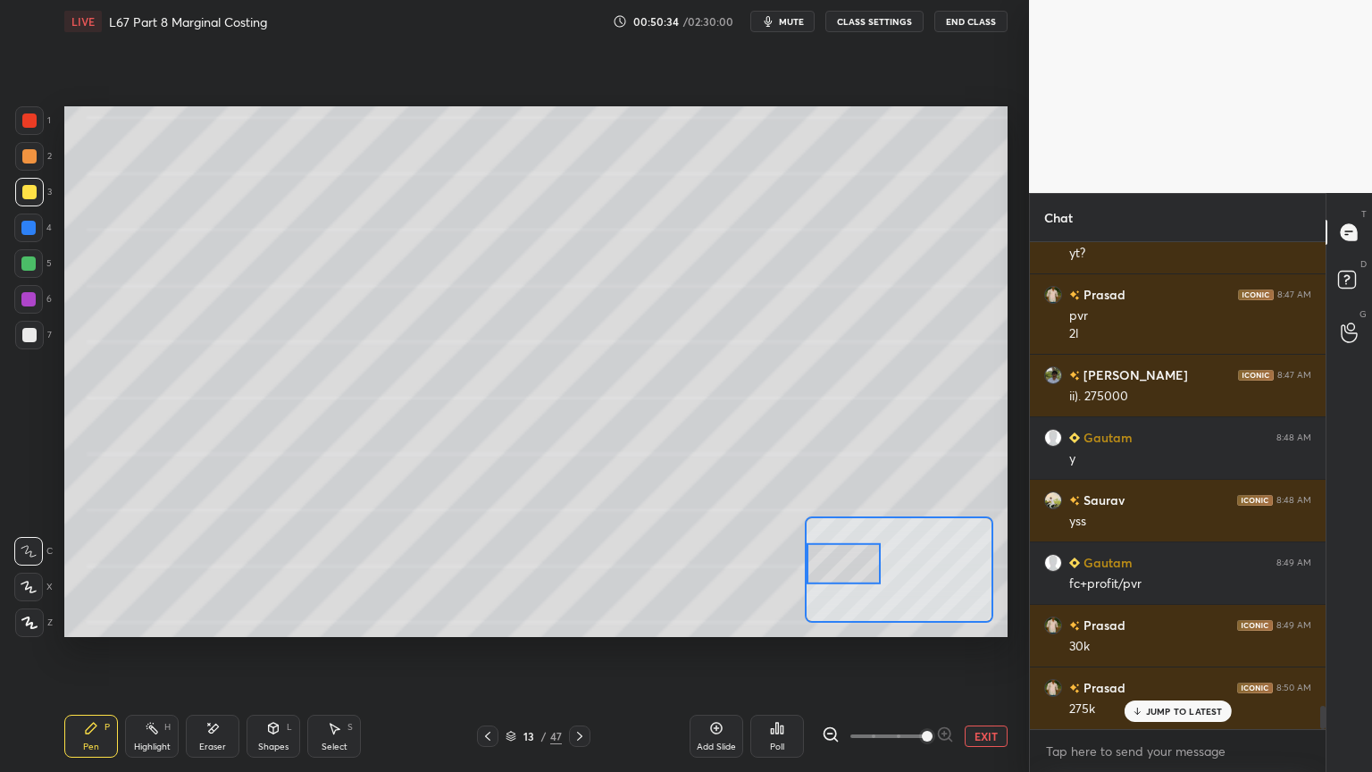
click at [964, 573] on div "EXIT" at bounding box center [915, 735] width 186 height 21
click at [958, 573] on div "Add Slide Poll EXIT" at bounding box center [848, 736] width 318 height 100
click at [991, 573] on button "EXIT" at bounding box center [986, 735] width 43 height 21
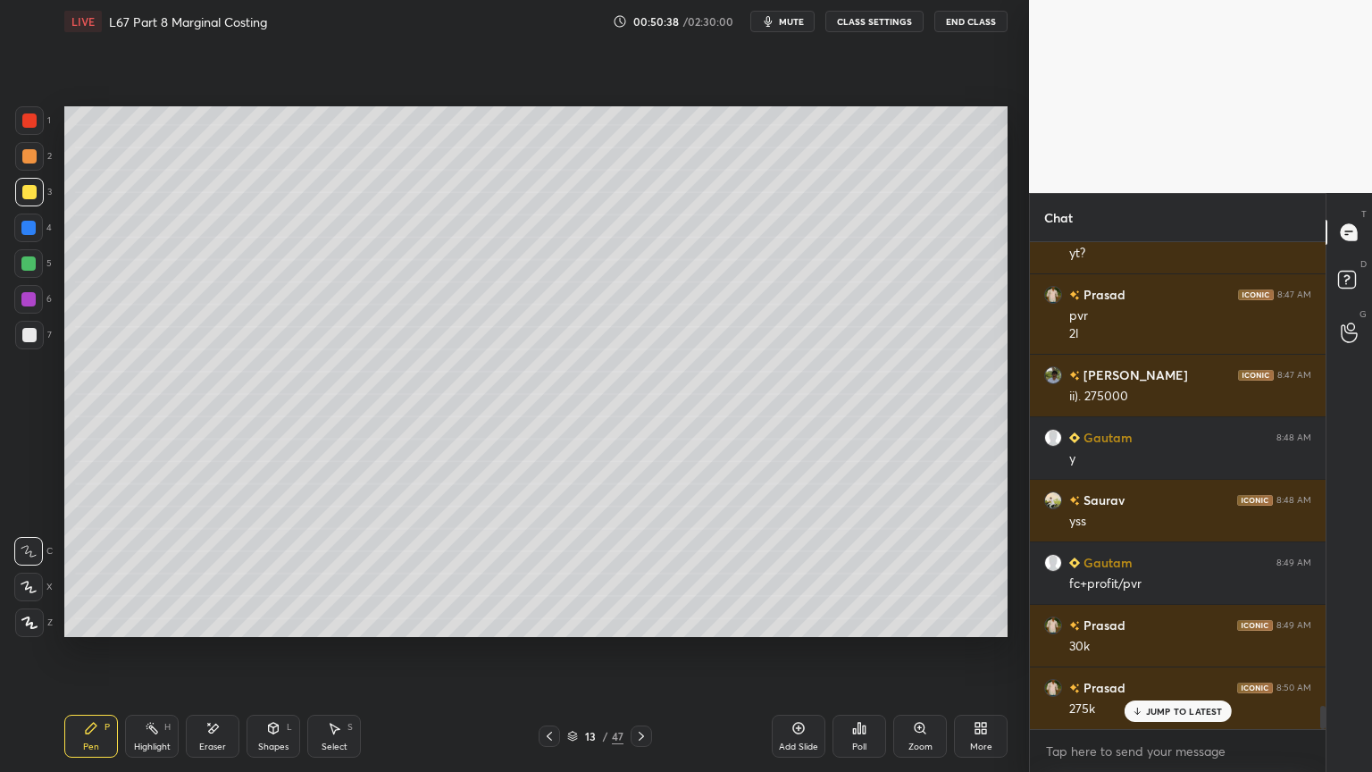
click at [545, 573] on icon at bounding box center [549, 736] width 14 height 14
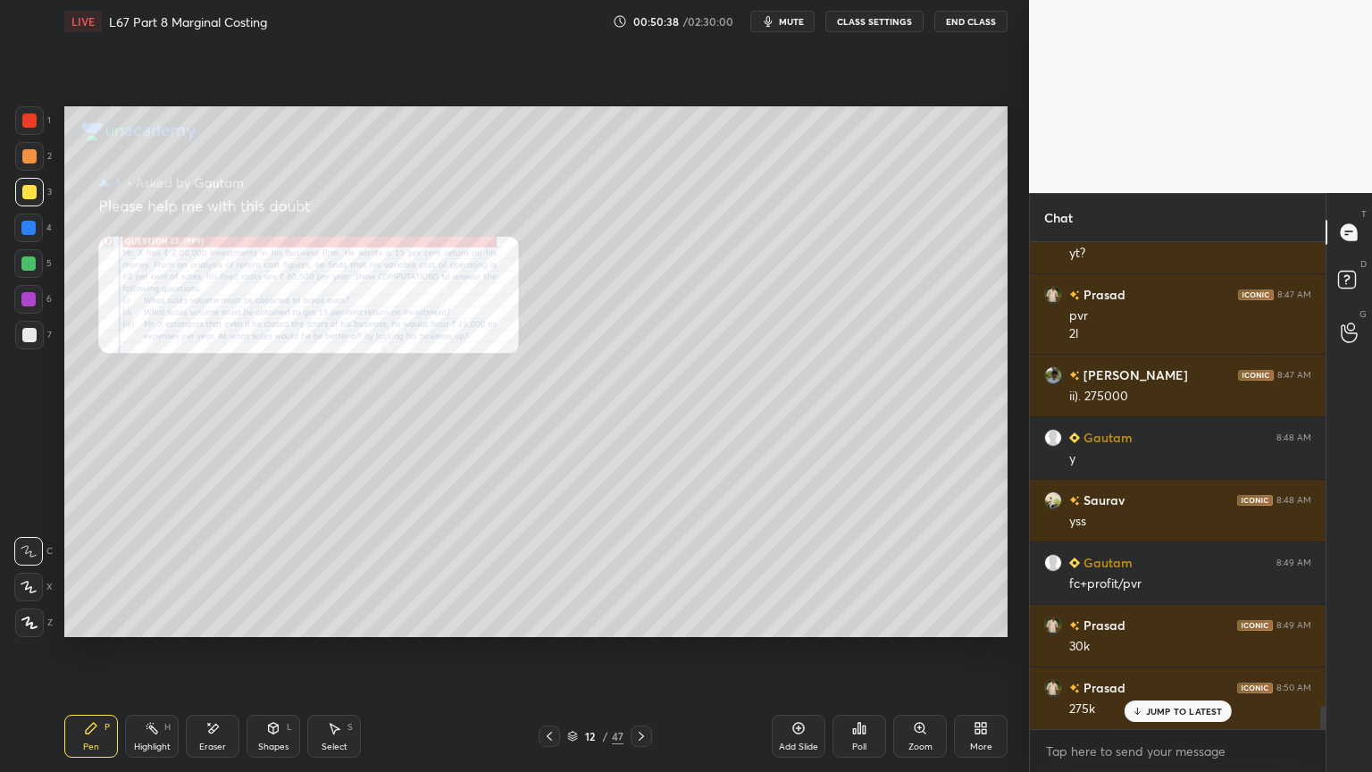
click at [915, 573] on div "Zoom" at bounding box center [920, 746] width 24 height 9
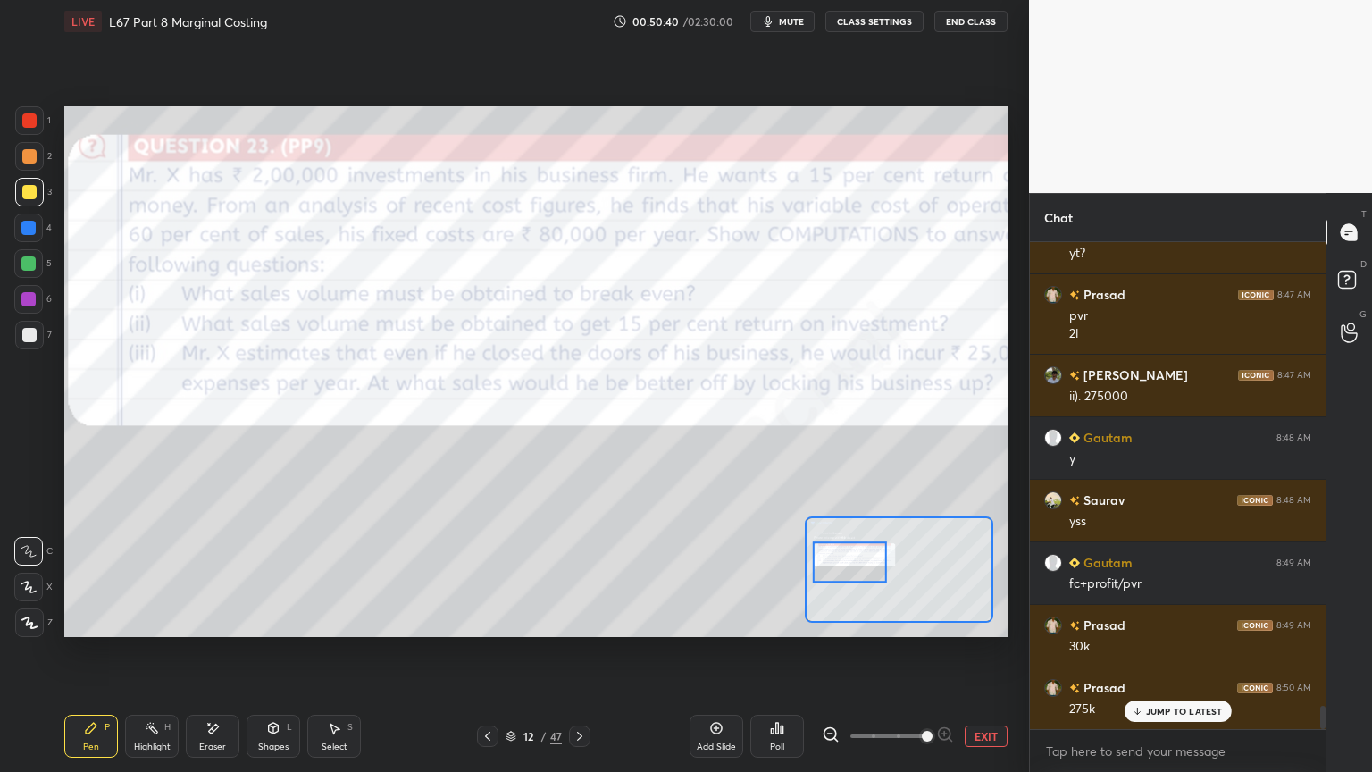
click at [826, 573] on icon at bounding box center [831, 734] width 18 height 18
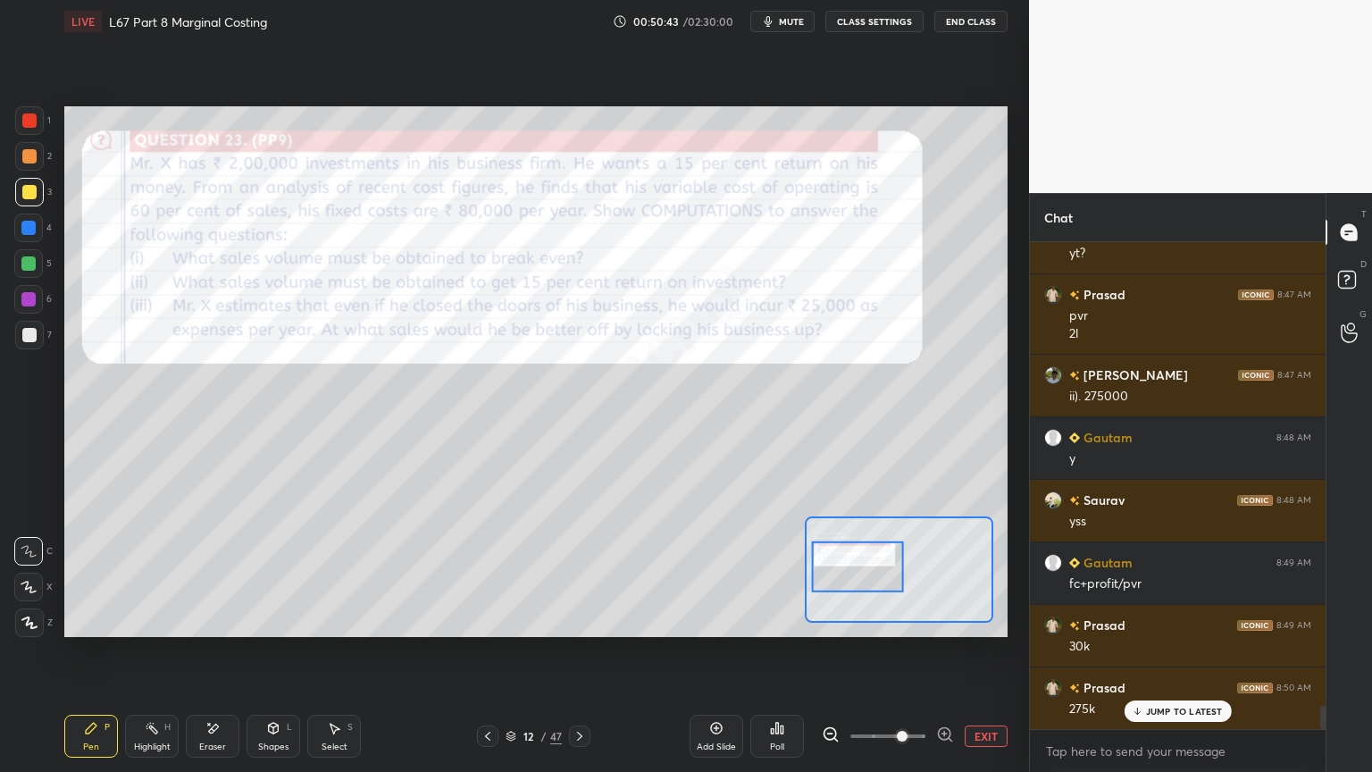
click at [85, 573] on div "Pen P Highlight H Eraser Shapes L Select S 12 / 47 Add Slide Poll EXIT" at bounding box center [535, 735] width 943 height 71
click at [34, 132] on div at bounding box center [29, 120] width 29 height 29
click at [279, 573] on div "Shapes L" at bounding box center [273, 735] width 54 height 43
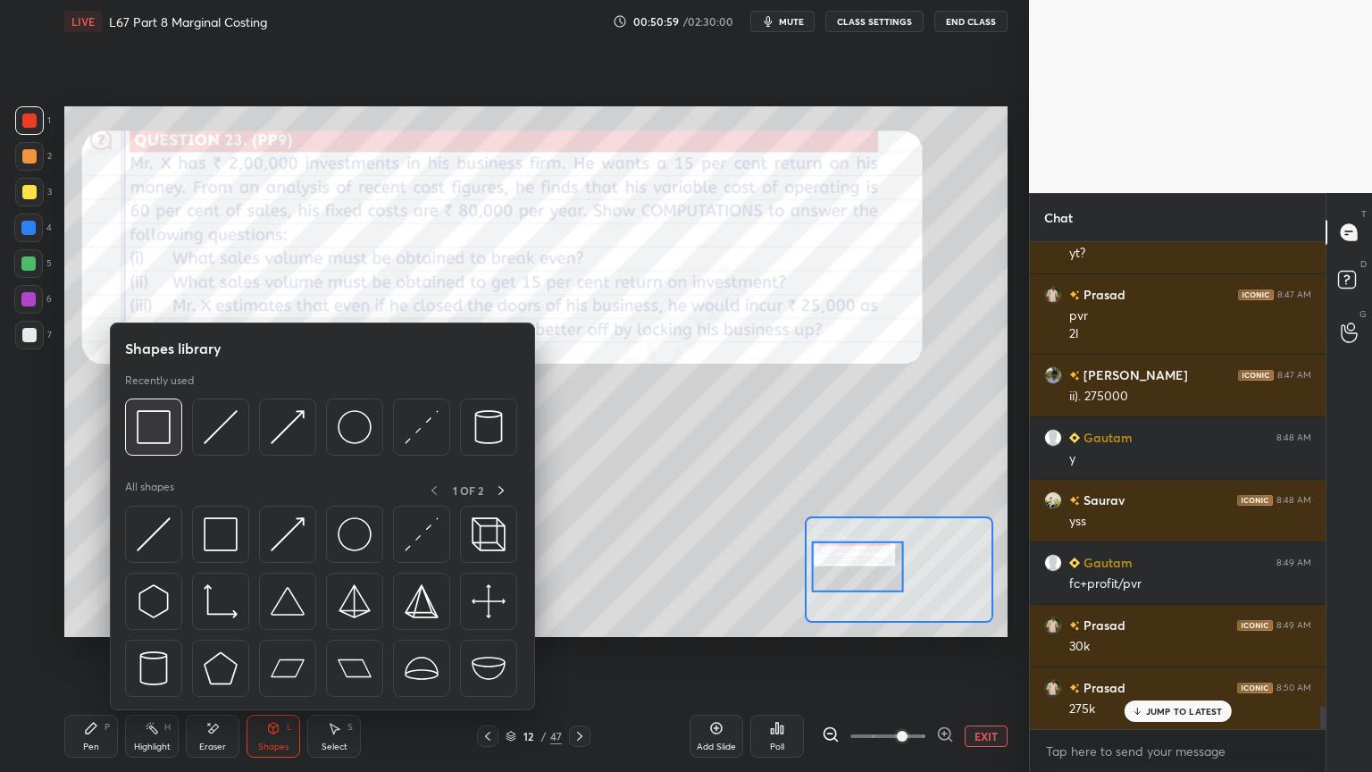
click at [171, 422] on div at bounding box center [153, 426] width 57 height 57
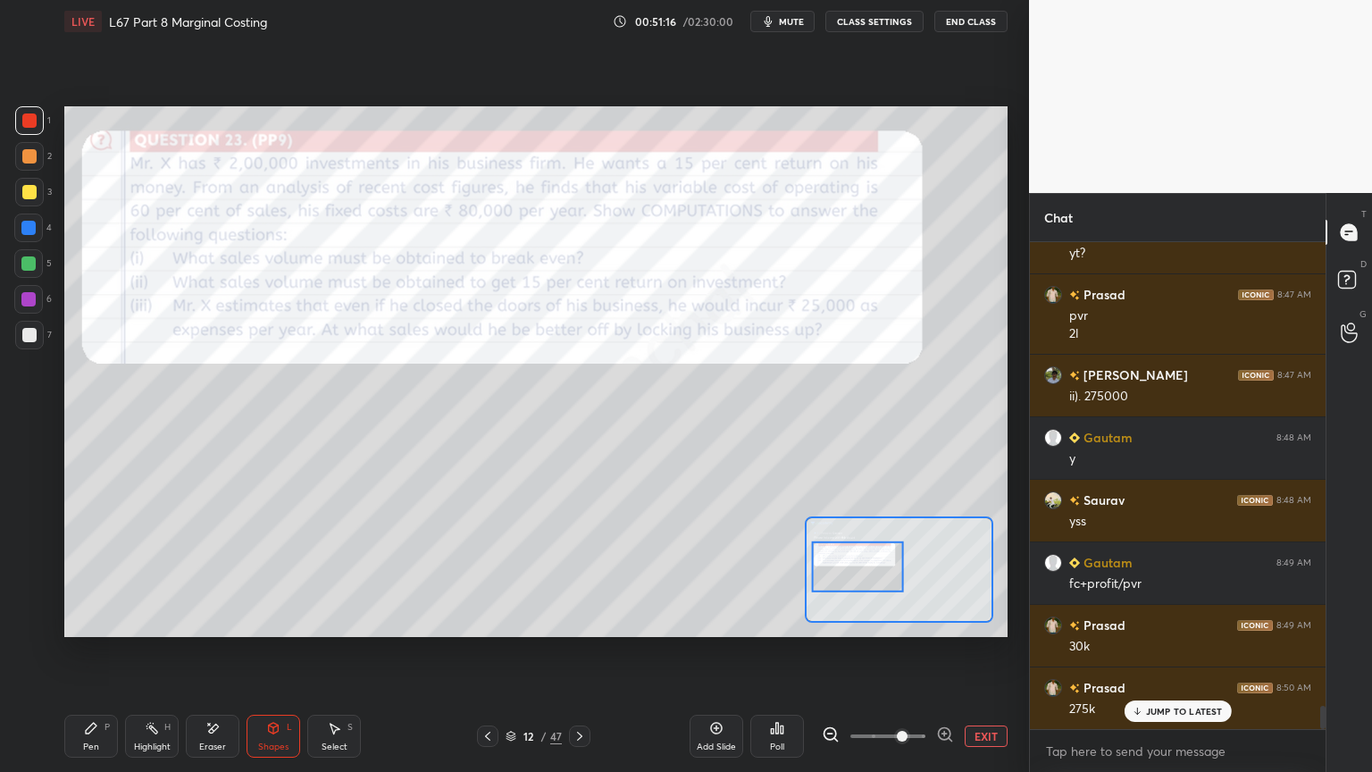
click at [193, 573] on div "Eraser" at bounding box center [213, 735] width 54 height 43
click at [29, 573] on div "Erase all" at bounding box center [28, 622] width 29 height 29
click at [72, 573] on div "Pen P Highlight H Eraser Shapes L Select S 12 / 47 Add Slide Poll EXIT" at bounding box center [535, 735] width 943 height 71
click at [579, 573] on icon at bounding box center [579, 736] width 14 height 14
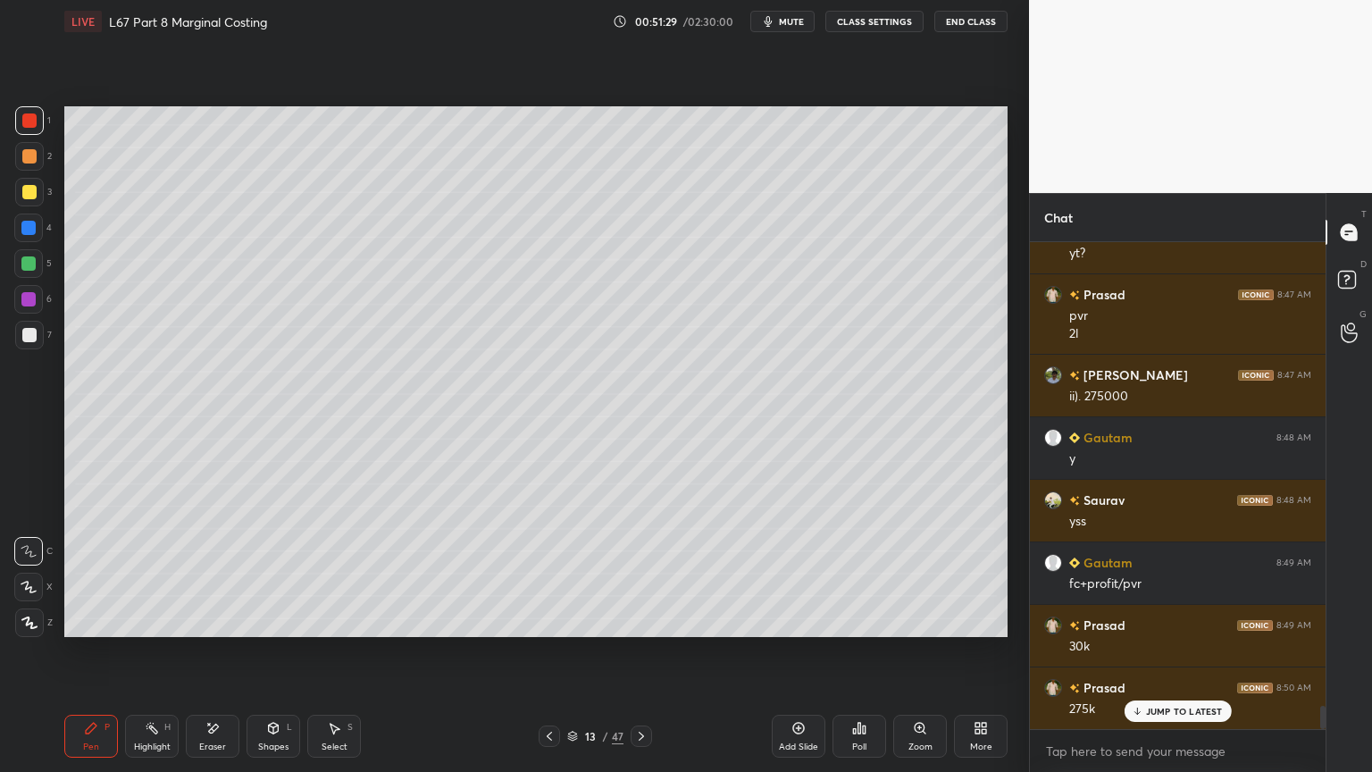
click at [84, 573] on icon at bounding box center [91, 728] width 14 height 14
click at [17, 195] on div at bounding box center [29, 192] width 29 height 29
click at [29, 171] on div "2" at bounding box center [33, 160] width 37 height 36
click at [32, 330] on div at bounding box center [29, 335] width 14 height 14
click at [34, 170] on div at bounding box center [29, 156] width 29 height 29
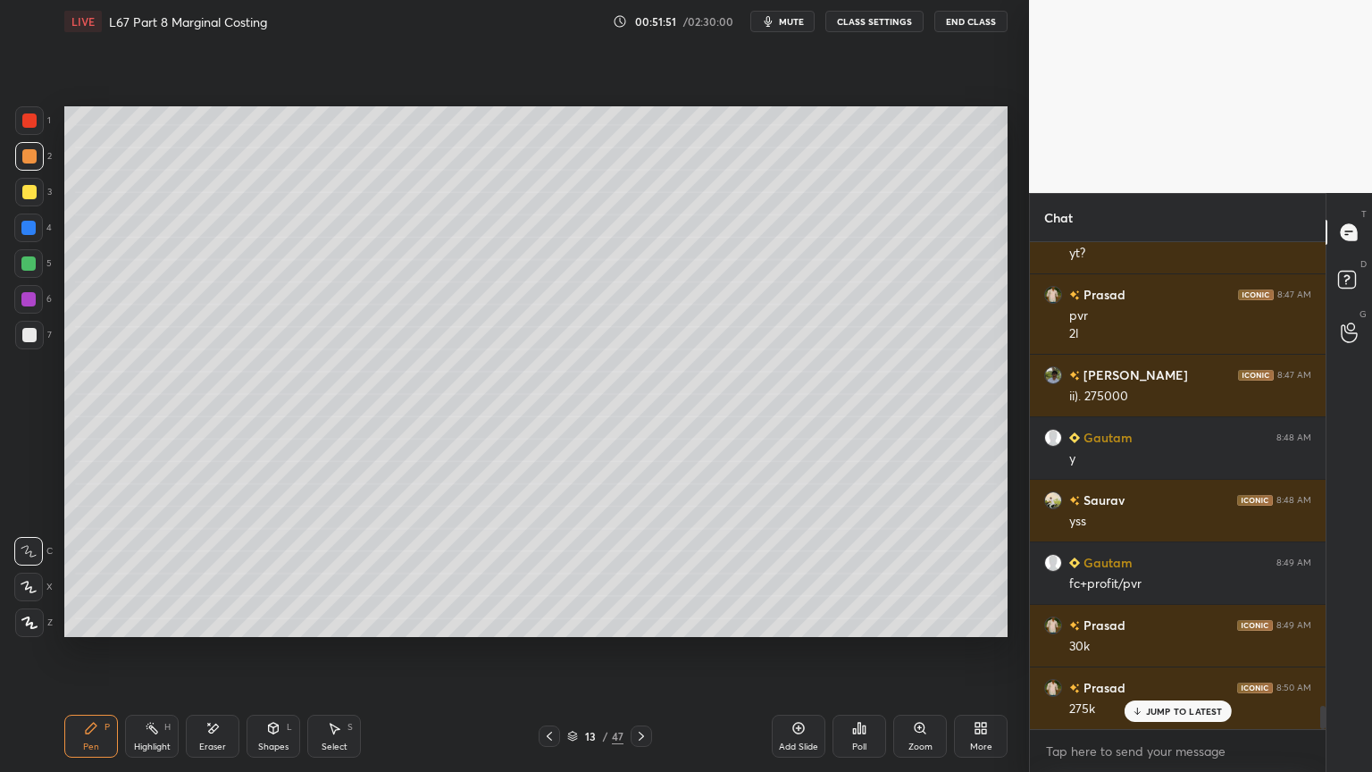
click at [16, 344] on div at bounding box center [29, 335] width 29 height 29
click at [28, 154] on div at bounding box center [29, 156] width 14 height 14
click at [281, 573] on div "Shapes L" at bounding box center [273, 735] width 54 height 43
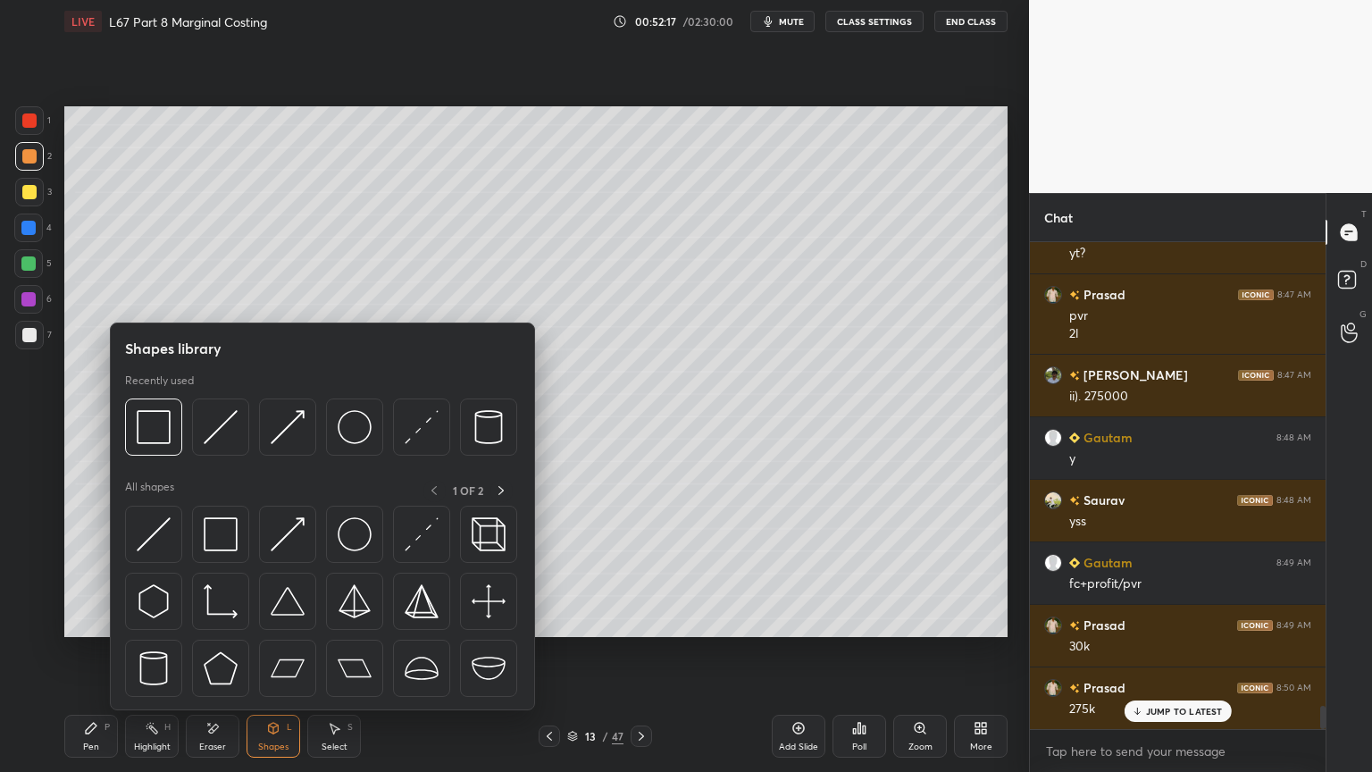
click at [224, 429] on img at bounding box center [221, 427] width 34 height 34
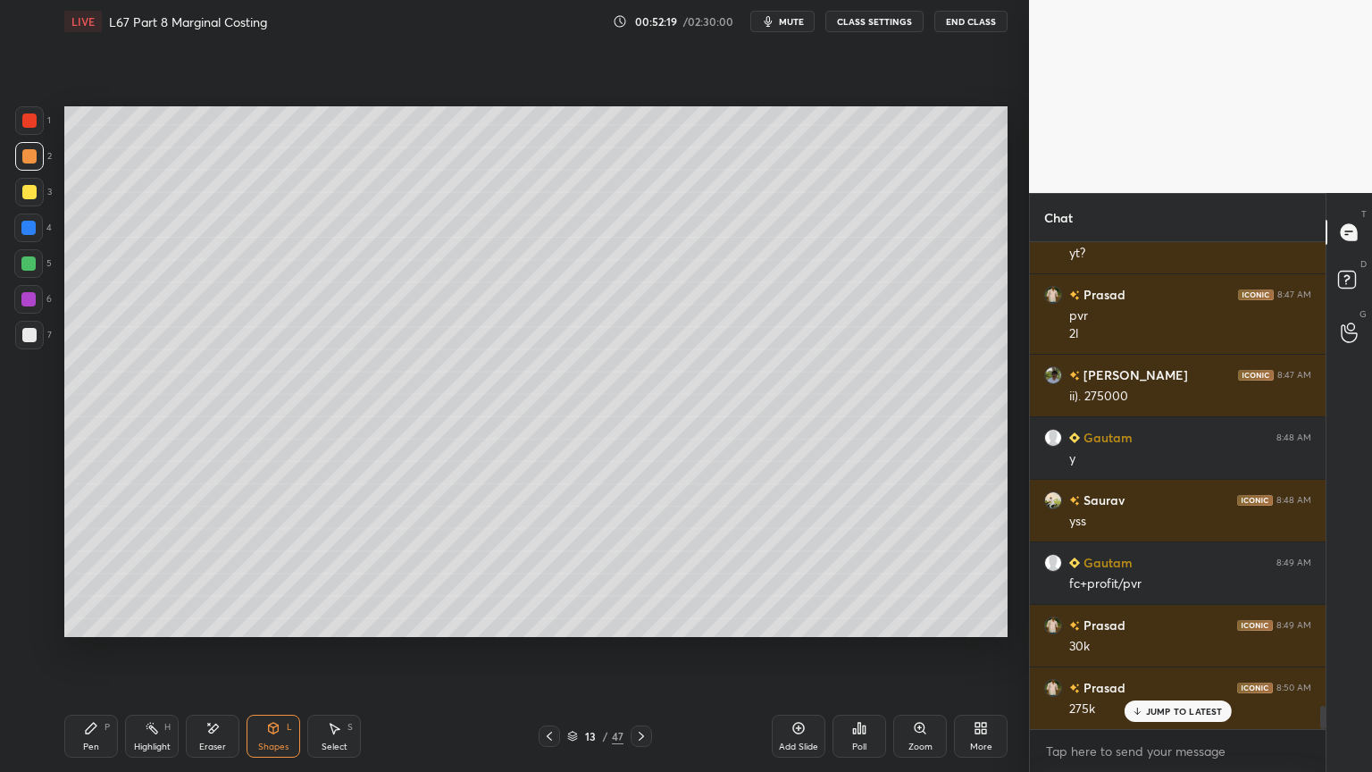
click at [78, 573] on div "Pen P" at bounding box center [91, 735] width 54 height 43
click at [27, 336] on div at bounding box center [29, 335] width 14 height 14
click at [551, 573] on icon at bounding box center [549, 736] width 14 height 14
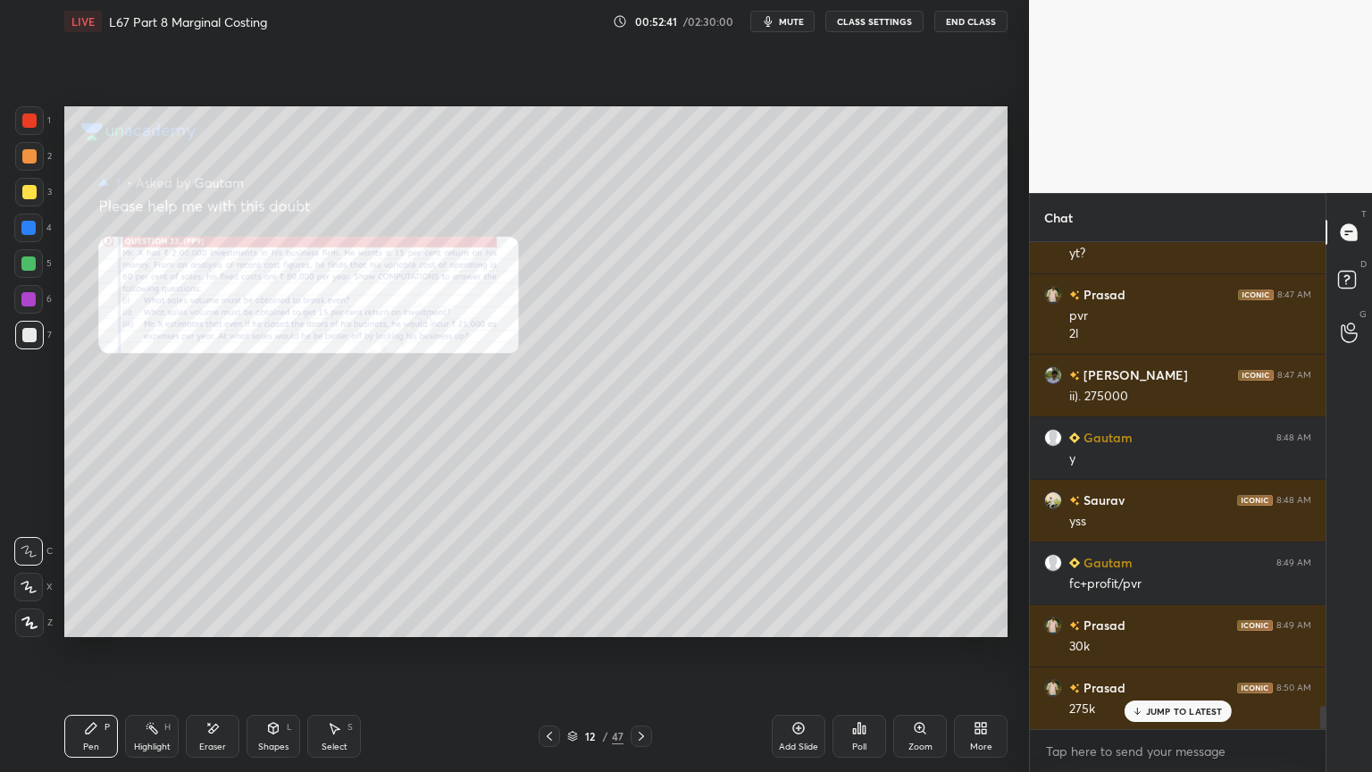
click at [911, 573] on div "Zoom" at bounding box center [920, 735] width 54 height 43
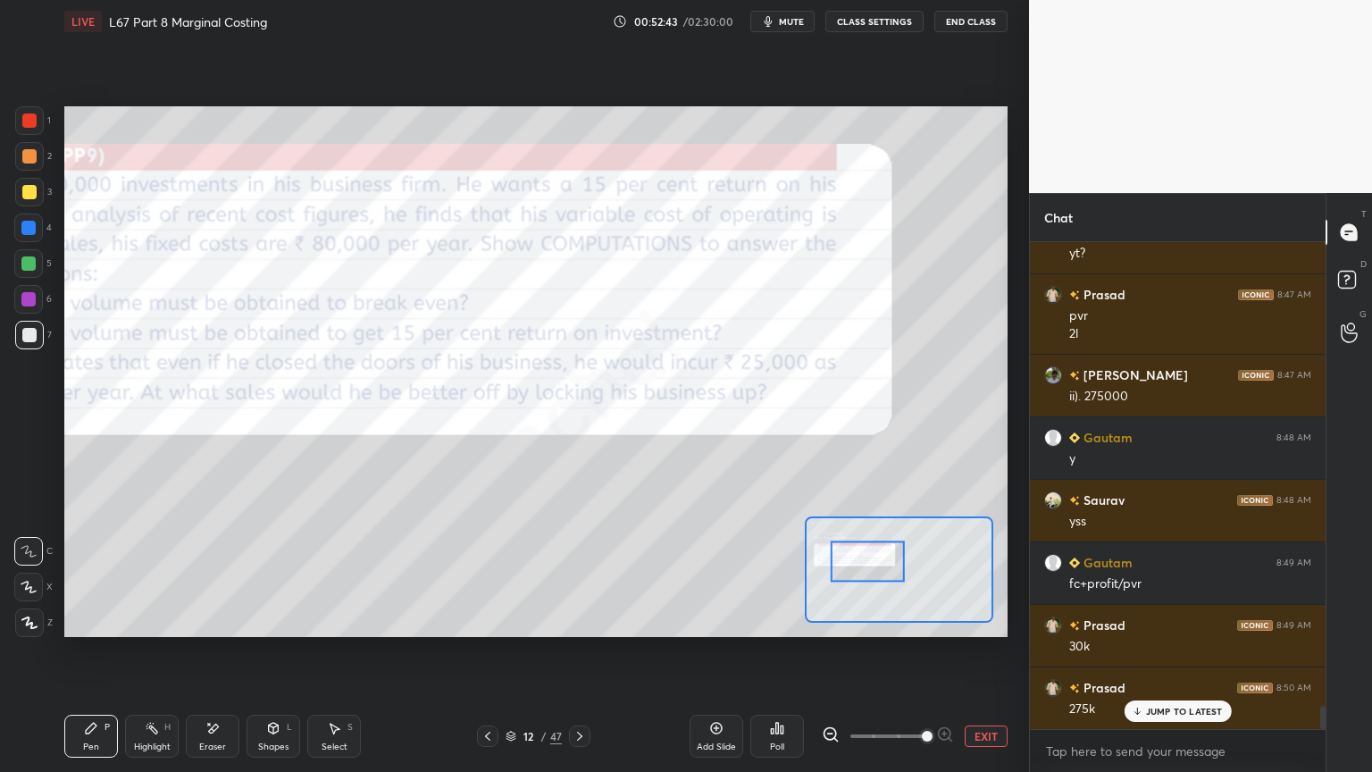
click at [831, 573] on icon at bounding box center [831, 734] width 18 height 18
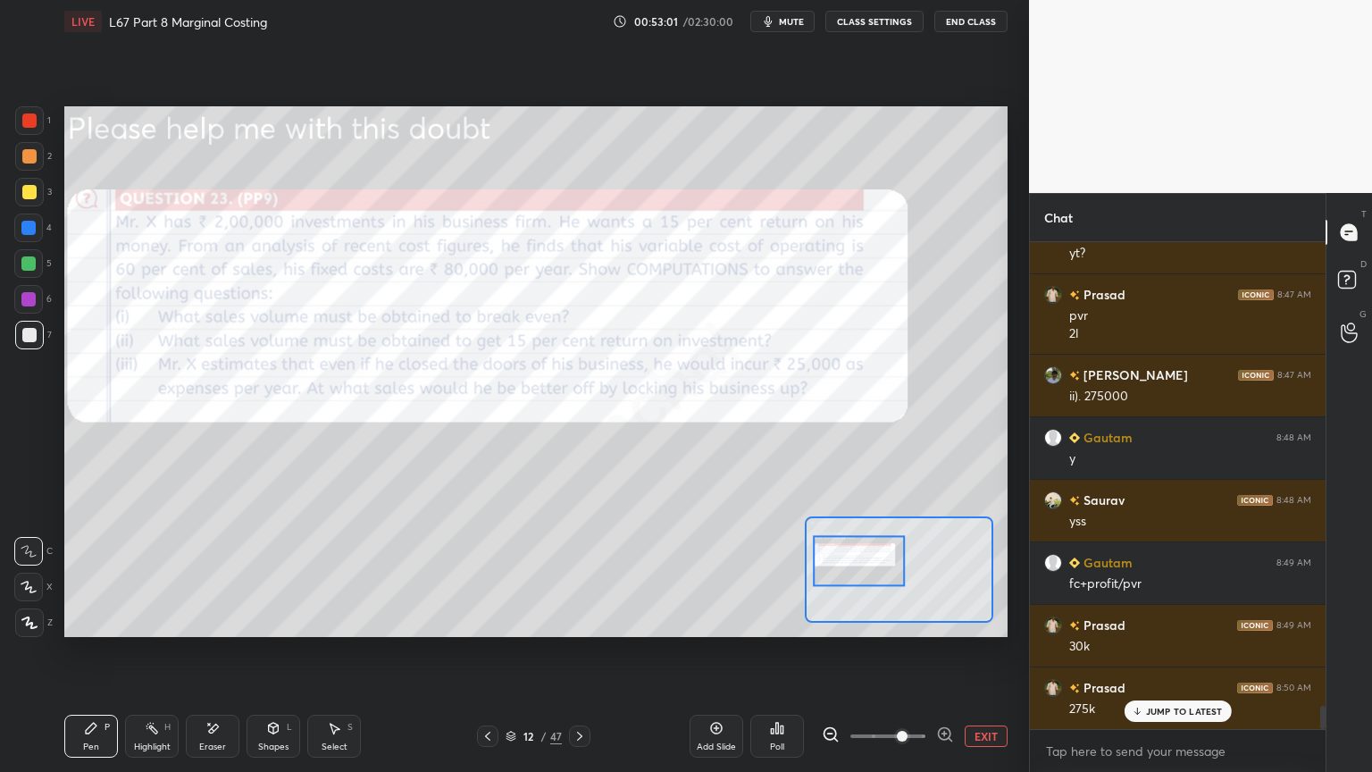
click at [40, 114] on div at bounding box center [29, 120] width 29 height 29
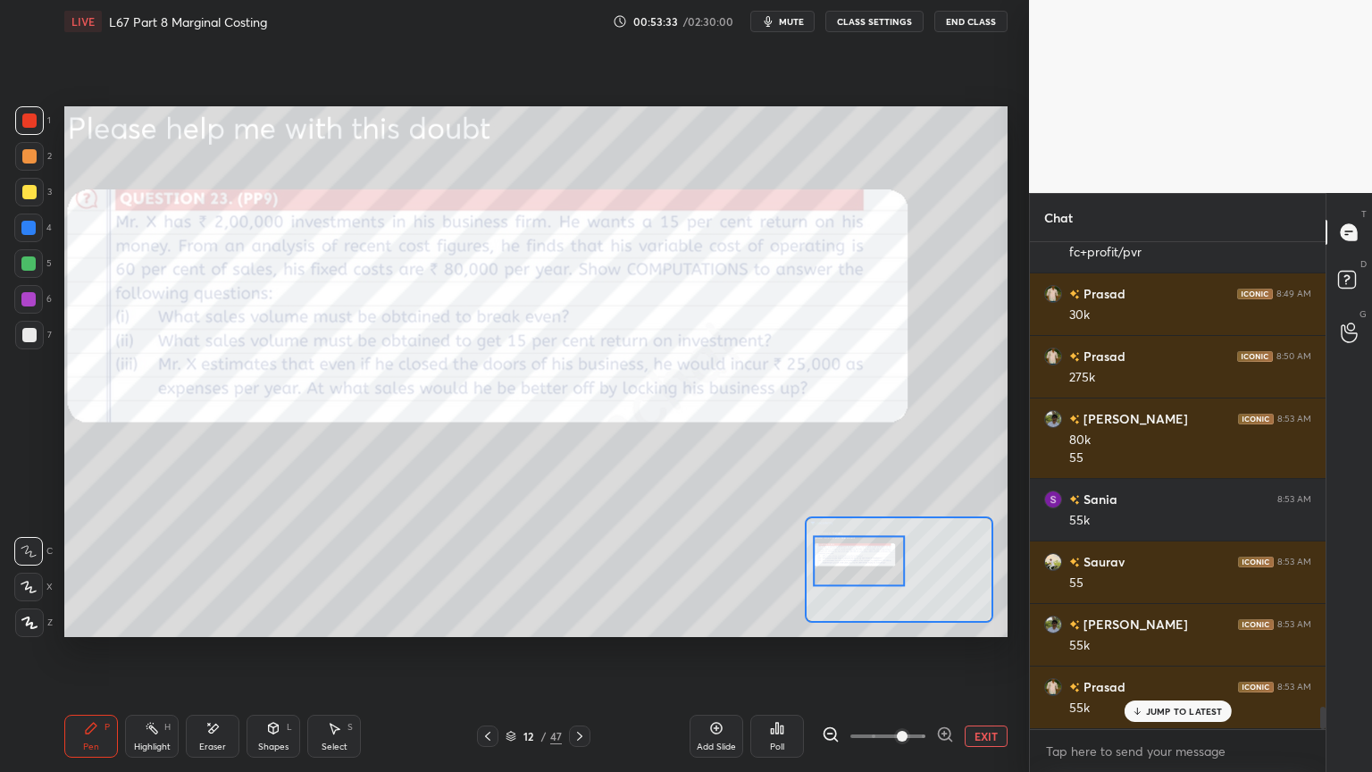
scroll to position [10163, 0]
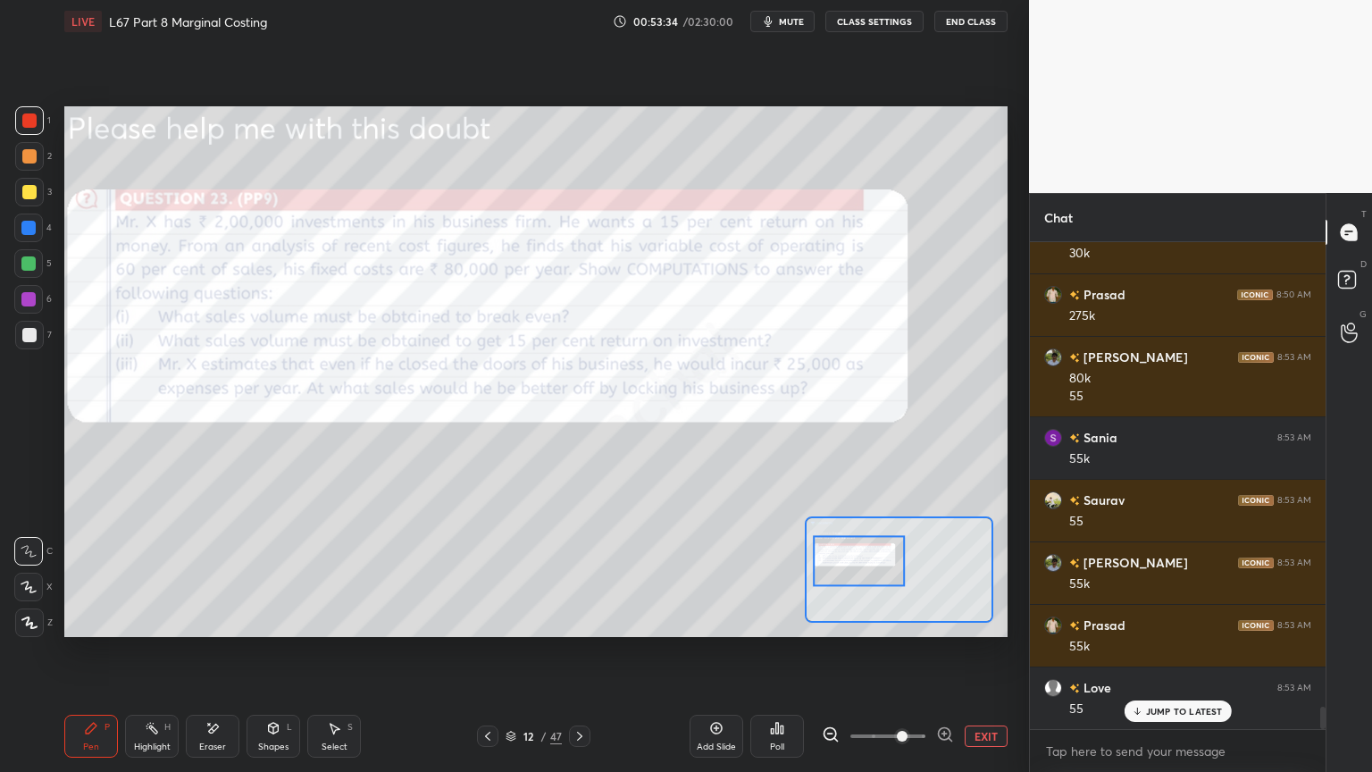
click at [576, 573] on icon at bounding box center [579, 736] width 14 height 14
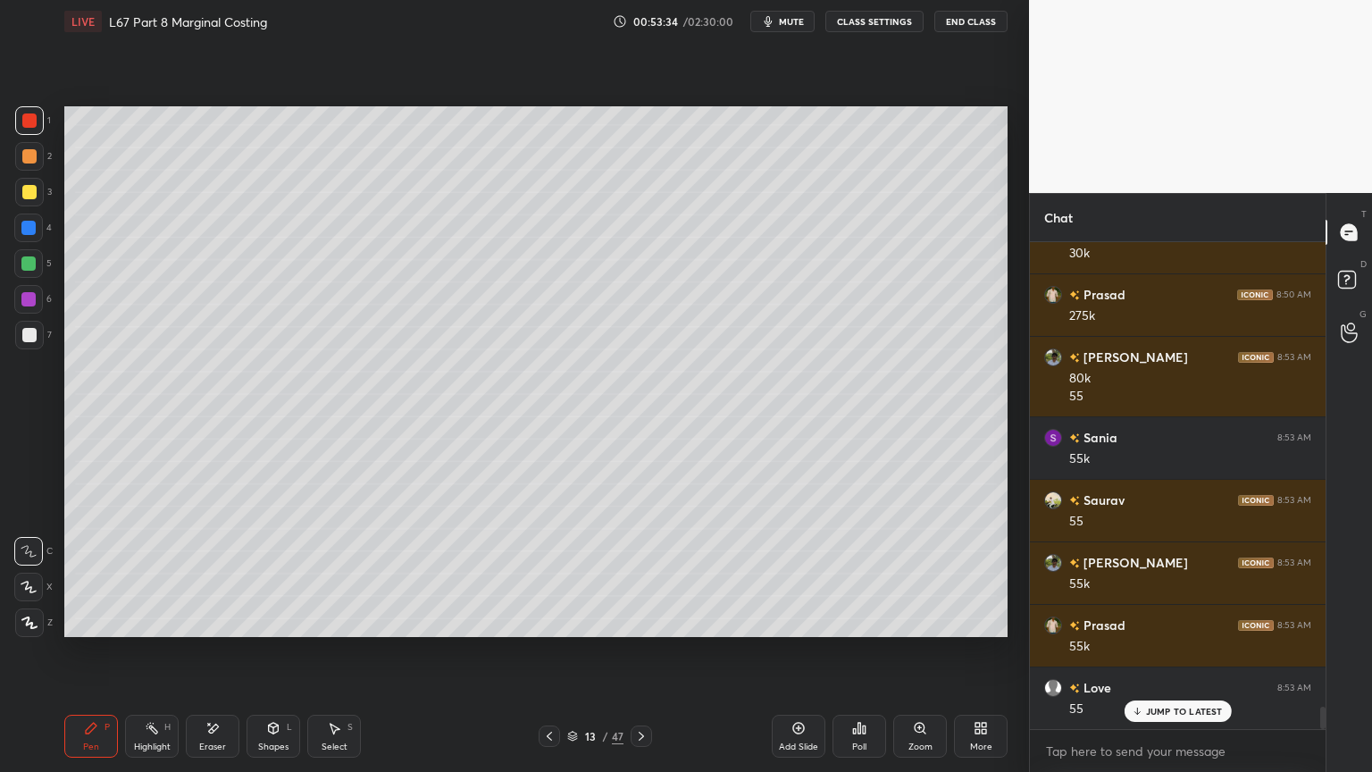
click at [17, 345] on div at bounding box center [29, 335] width 29 height 29
click at [547, 573] on div at bounding box center [549, 735] width 21 height 21
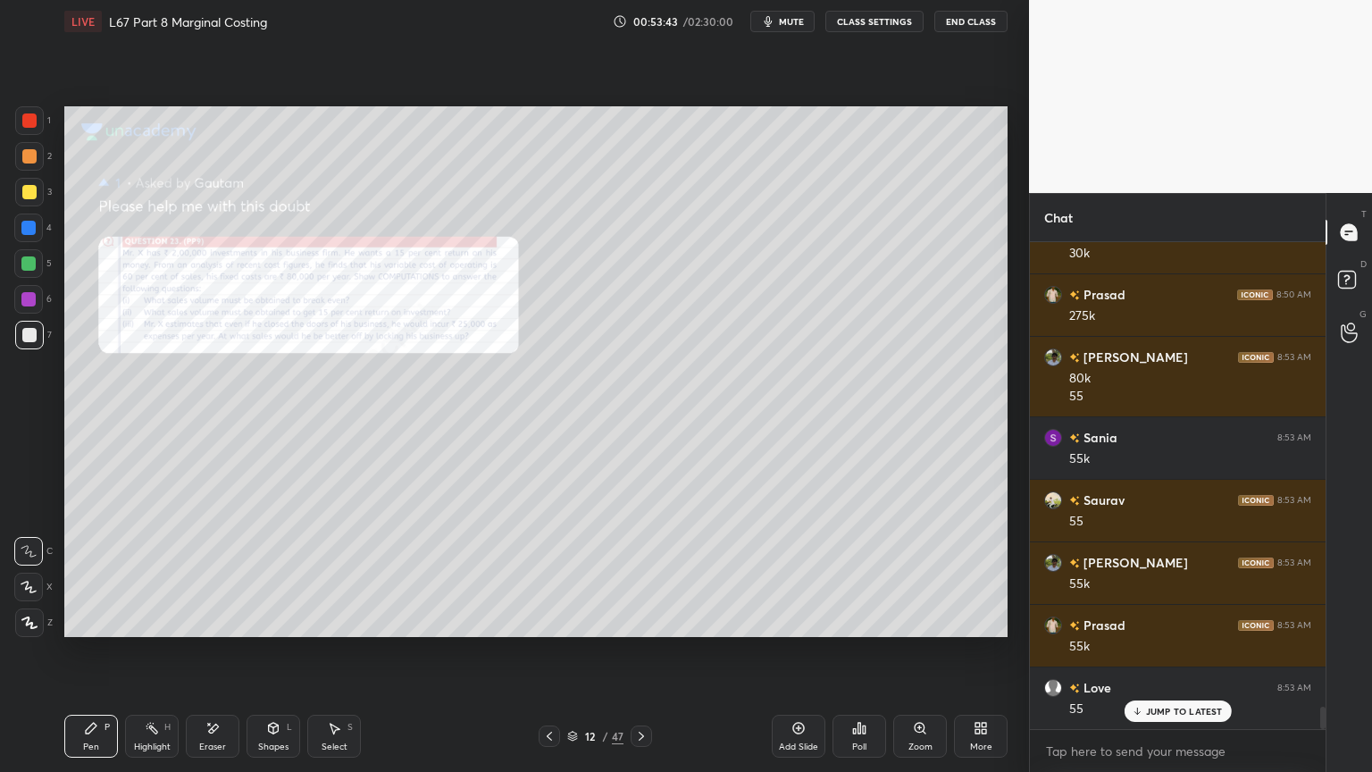
click at [550, 573] on div at bounding box center [549, 735] width 21 height 21
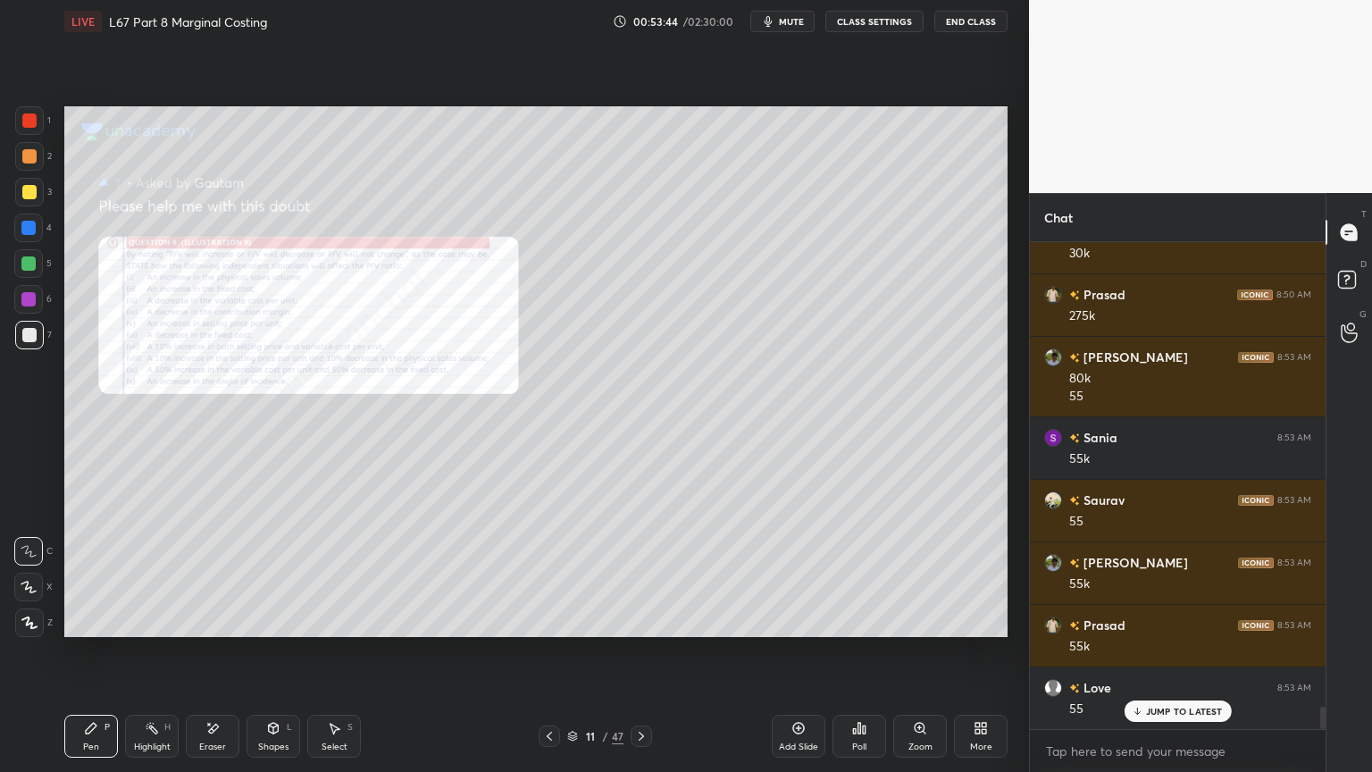
click at [643, 573] on icon at bounding box center [641, 736] width 14 height 14
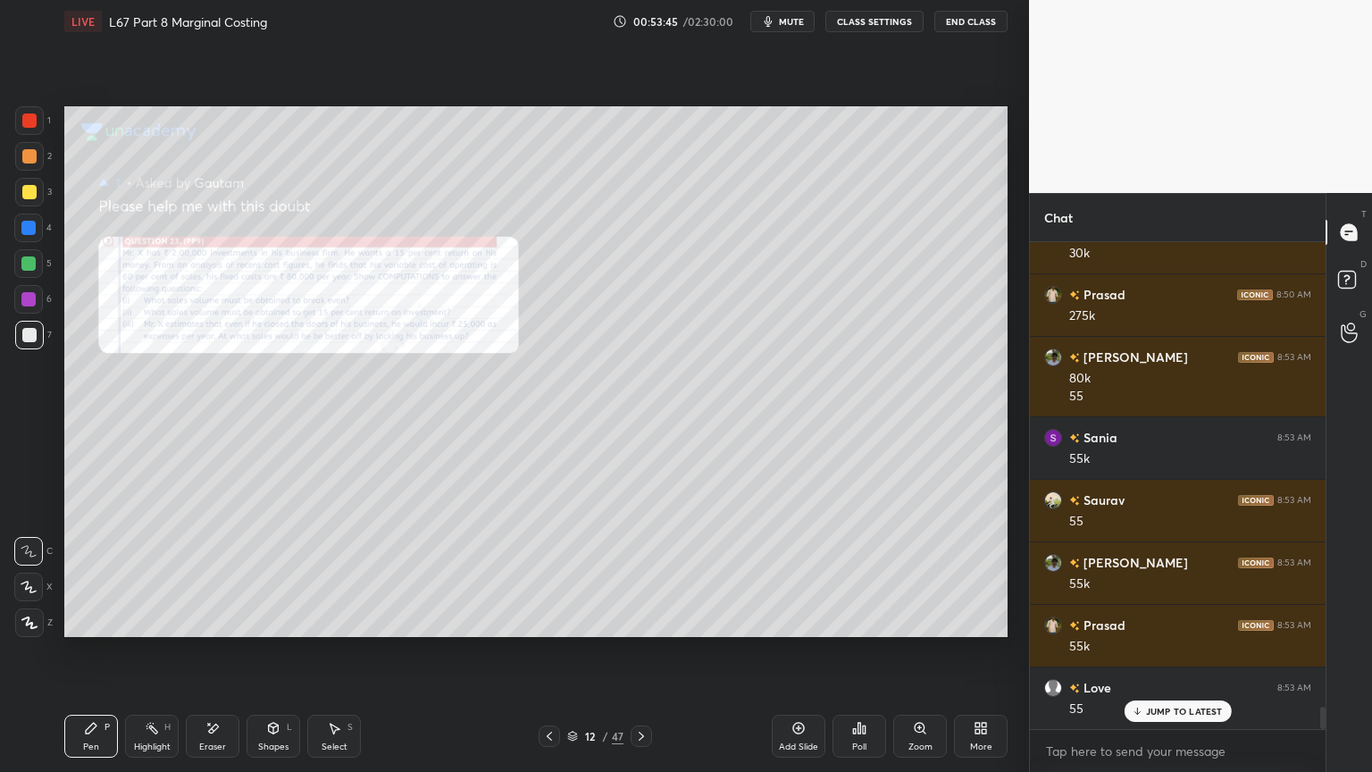
click at [636, 573] on icon at bounding box center [641, 736] width 14 height 14
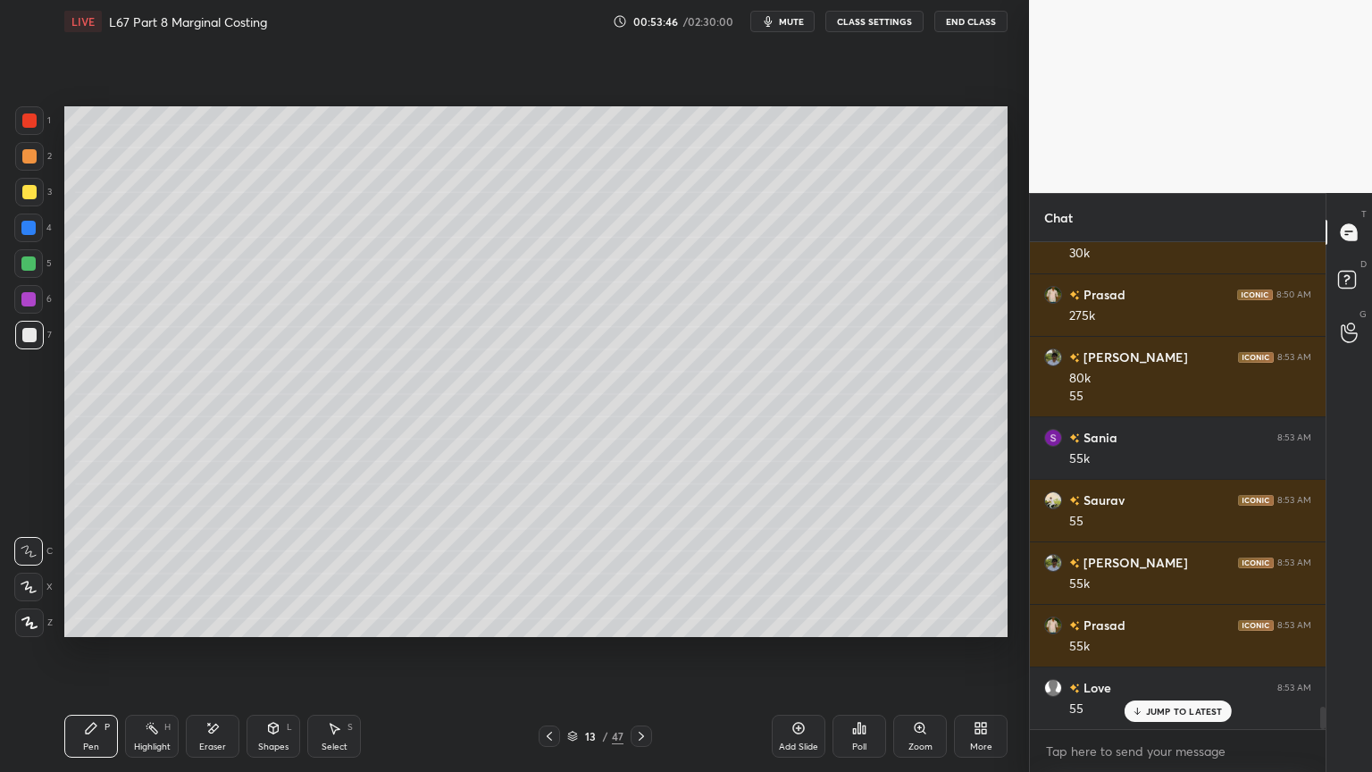
click at [209, 573] on icon at bounding box center [214, 727] width 10 height 9
click at [91, 573] on div "Pen P" at bounding box center [91, 735] width 54 height 43
click at [275, 573] on icon at bounding box center [274, 726] width 10 height 3
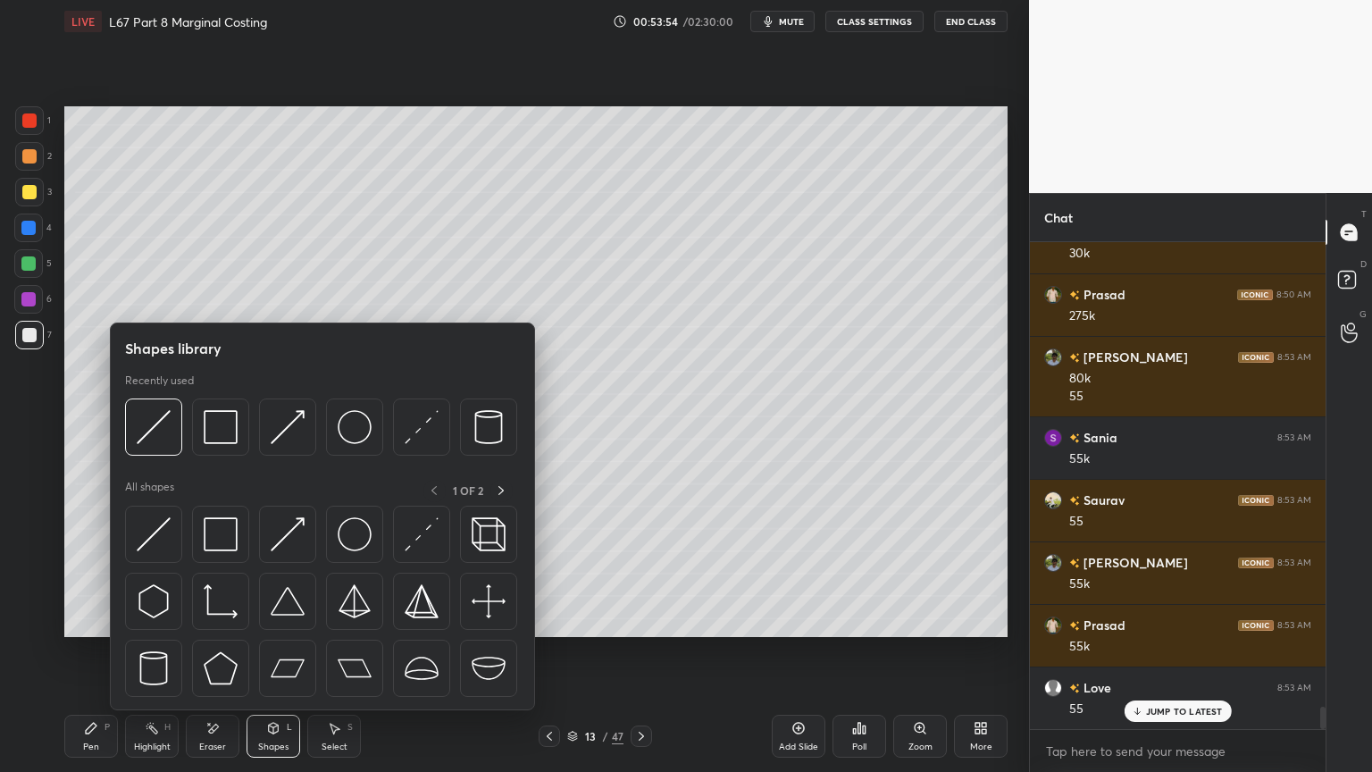
click at [163, 422] on img at bounding box center [154, 427] width 34 height 34
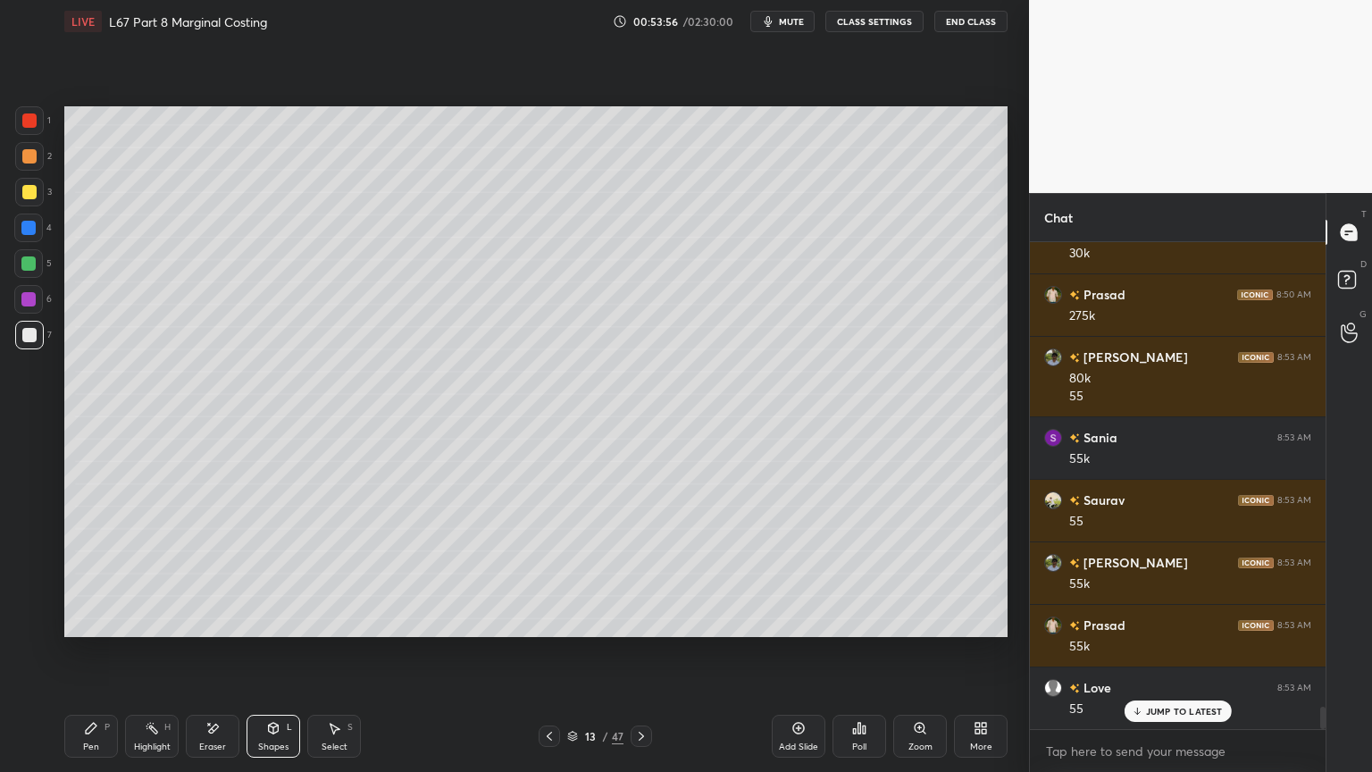
click at [82, 573] on div "Pen P" at bounding box center [91, 735] width 54 height 43
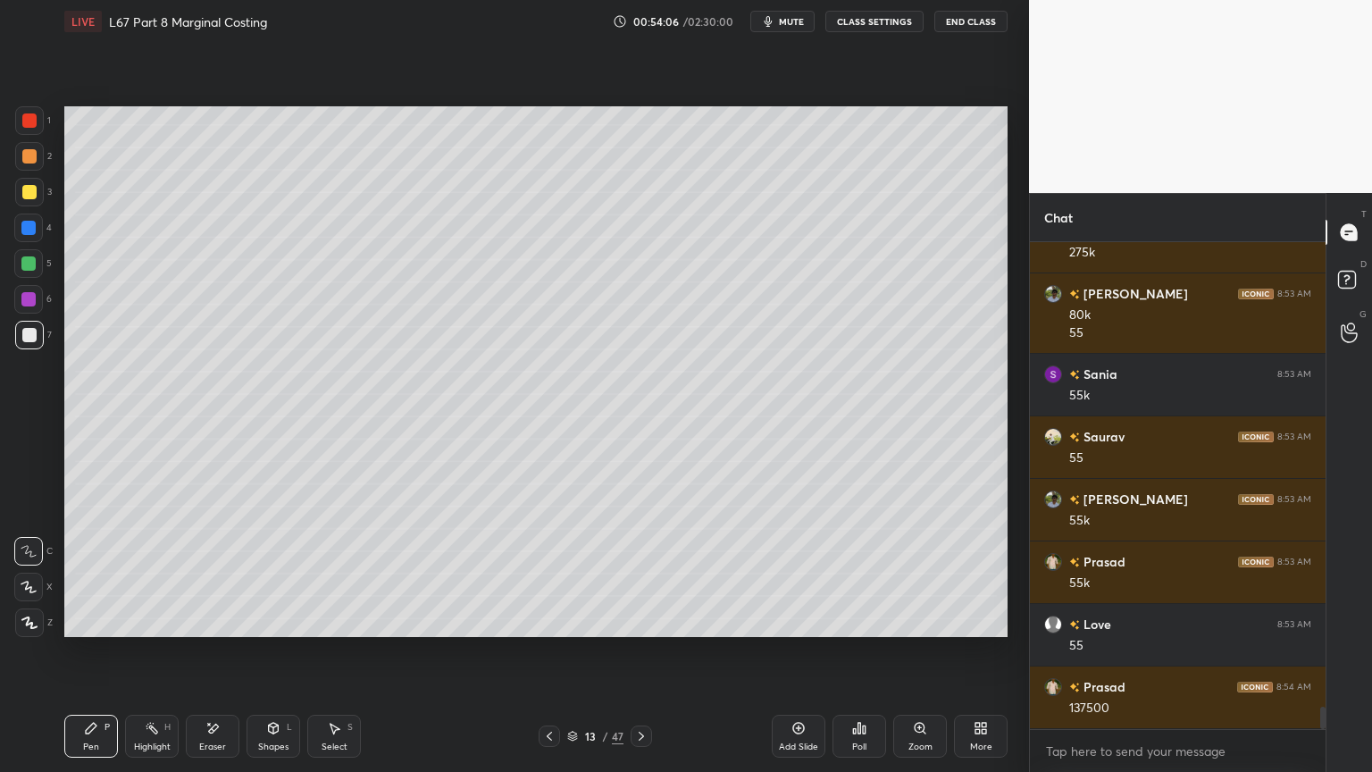
scroll to position [10288, 0]
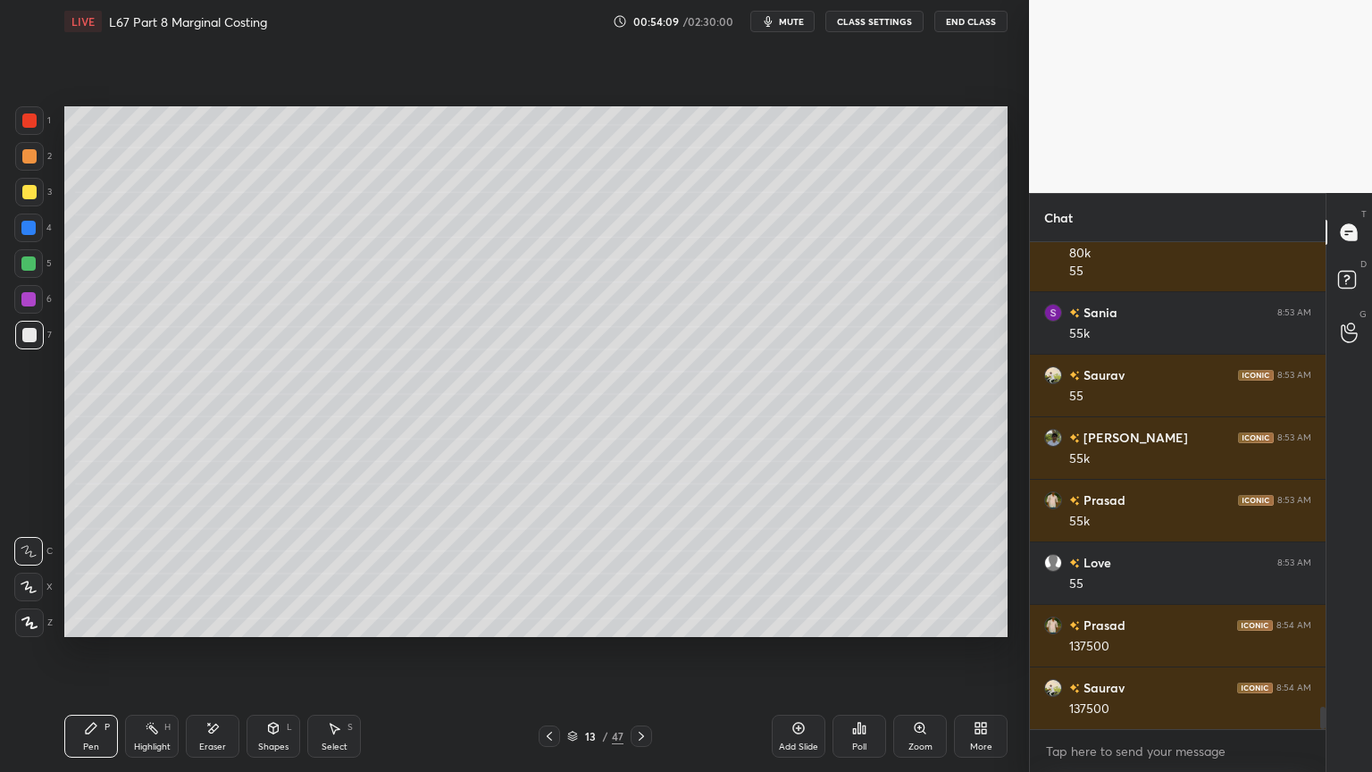
click at [39, 130] on div at bounding box center [29, 120] width 29 height 29
click at [267, 573] on icon at bounding box center [273, 728] width 14 height 14
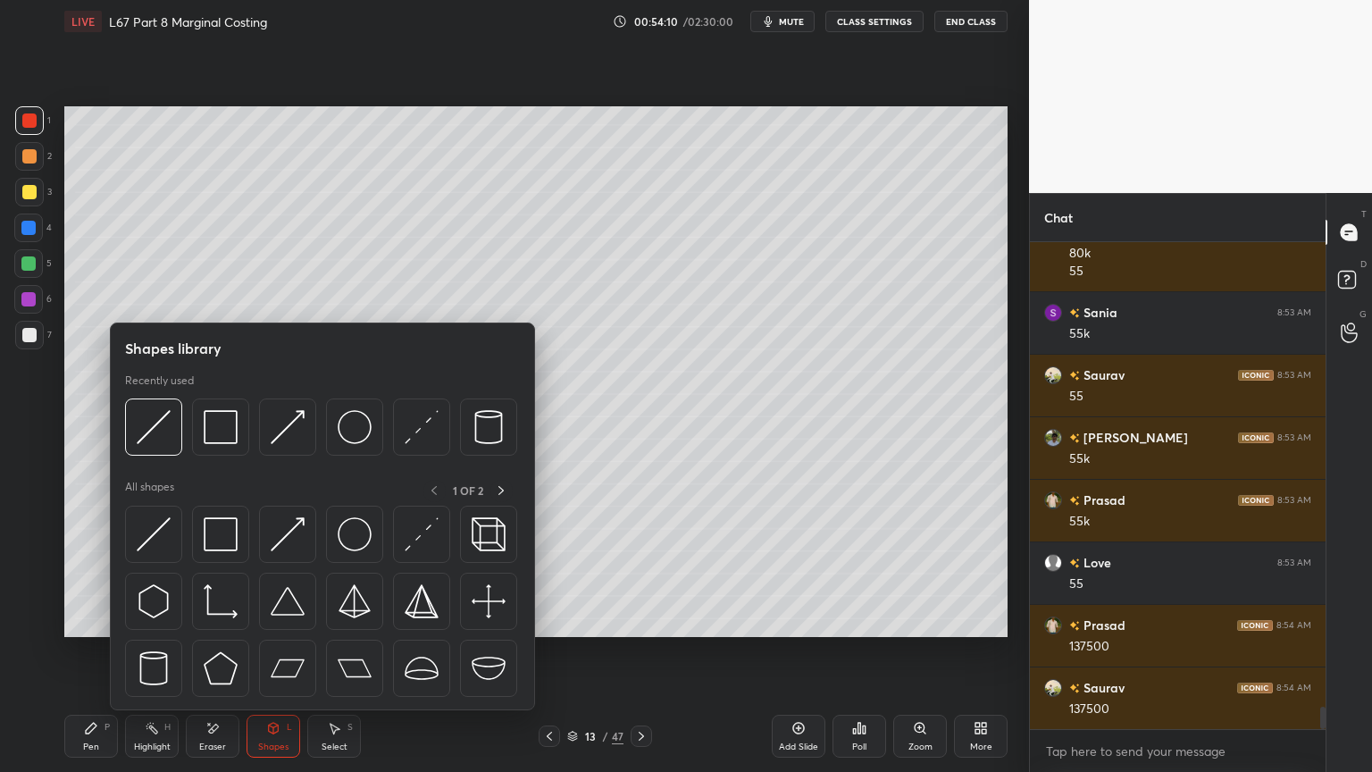
click at [238, 437] on div at bounding box center [220, 426] width 57 height 57
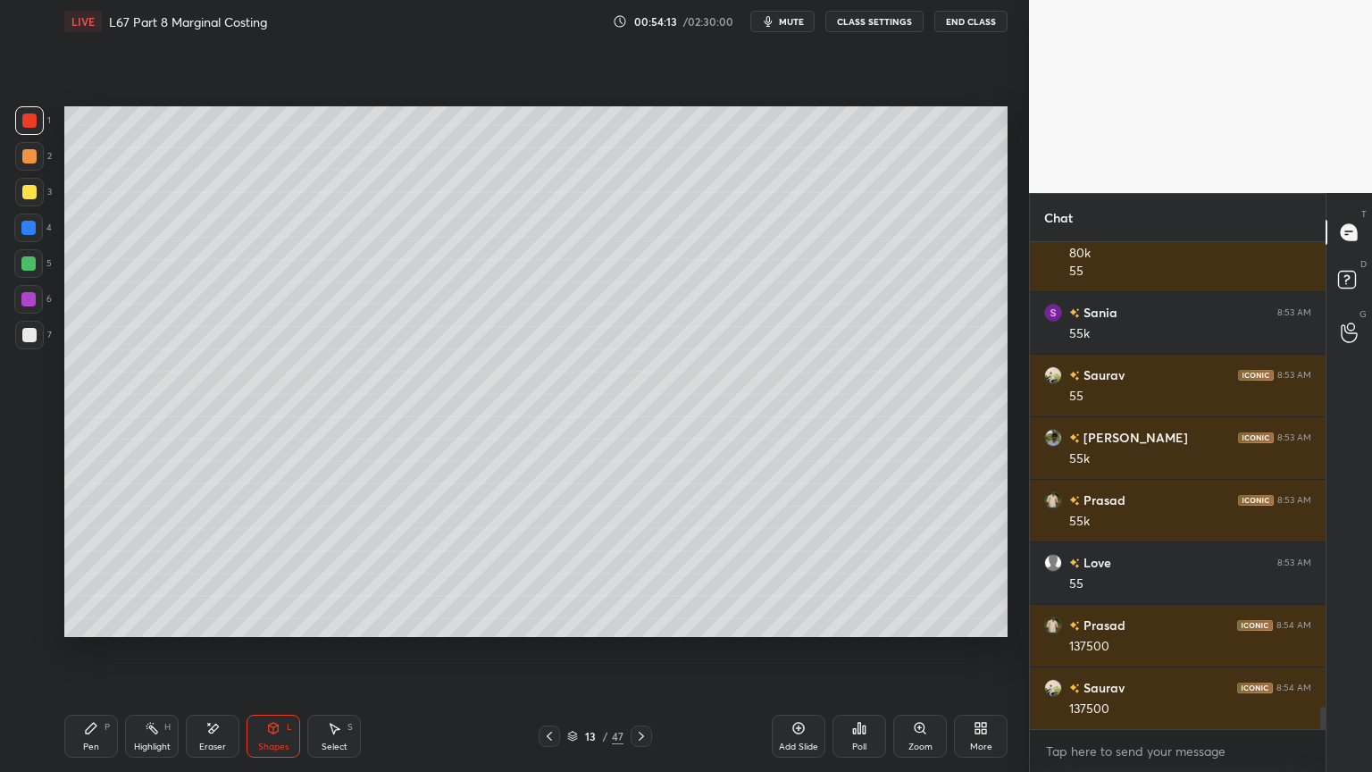
click at [18, 343] on div at bounding box center [29, 335] width 29 height 29
click at [93, 573] on icon at bounding box center [91, 727] width 11 height 11
click at [642, 573] on icon at bounding box center [641, 736] width 14 height 14
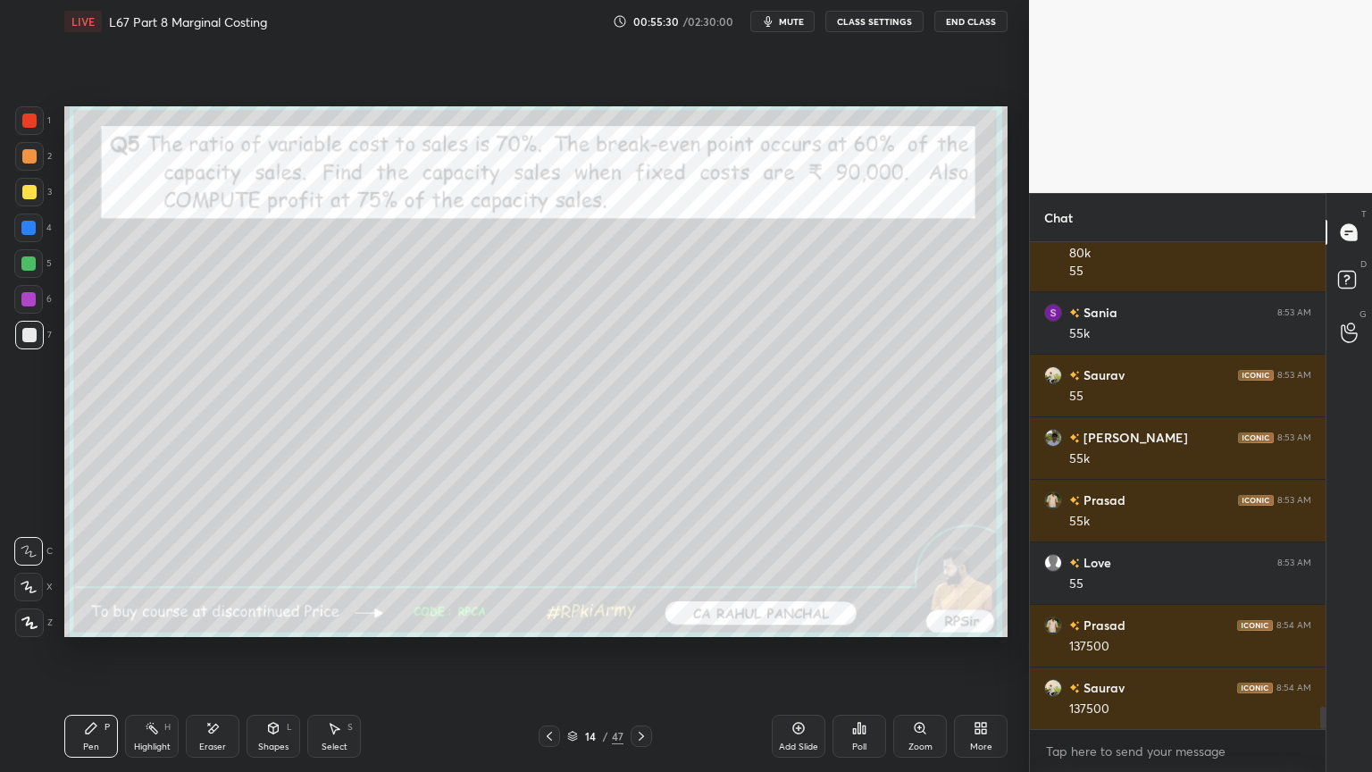
click at [550, 573] on icon at bounding box center [549, 736] width 14 height 14
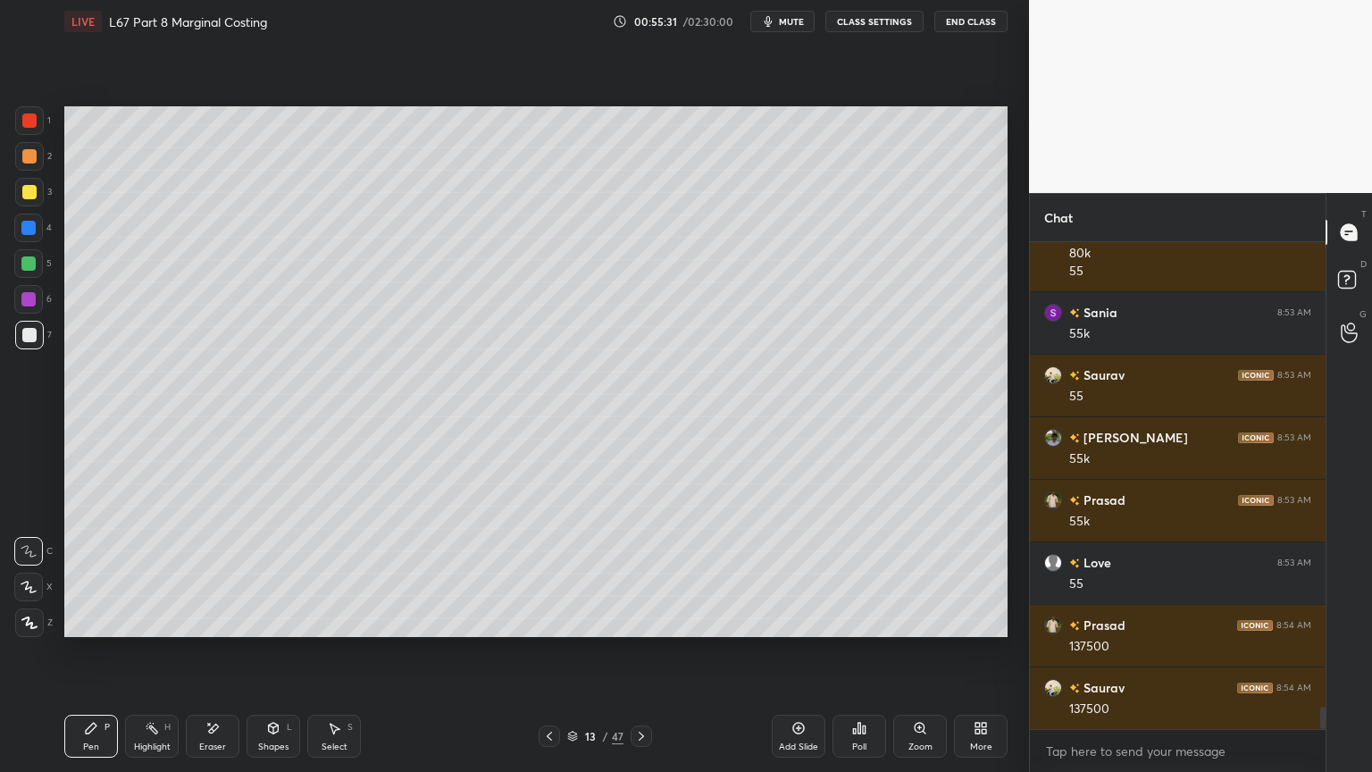
click at [795, 573] on div "Add Slide" at bounding box center [799, 735] width 54 height 43
click at [29, 233] on div at bounding box center [28, 228] width 14 height 14
click at [258, 573] on div "Pen P Highlight H Eraser Shapes L Select S 14 / 48 Add Slide Poll Zoom More" at bounding box center [535, 735] width 943 height 71
click at [270, 573] on icon at bounding box center [273, 728] width 14 height 14
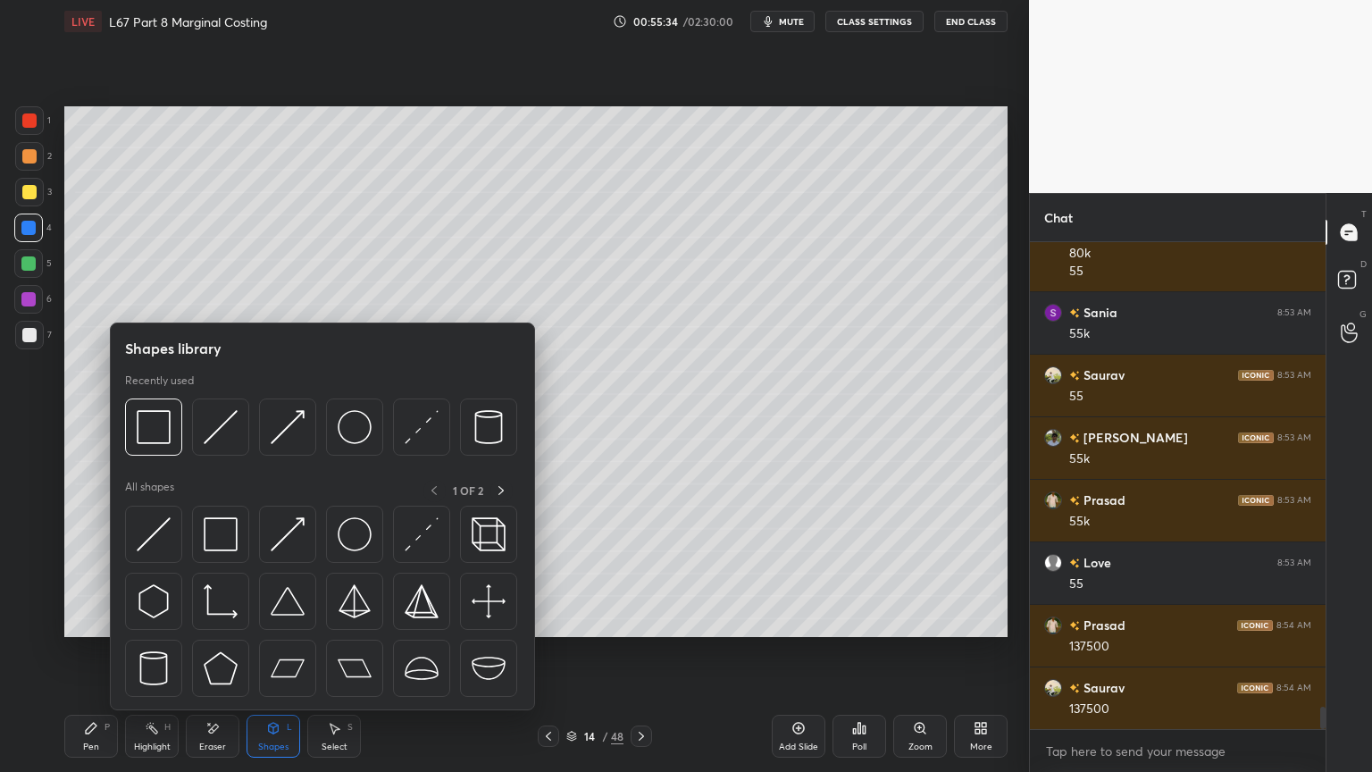
click at [157, 432] on img at bounding box center [154, 427] width 34 height 34
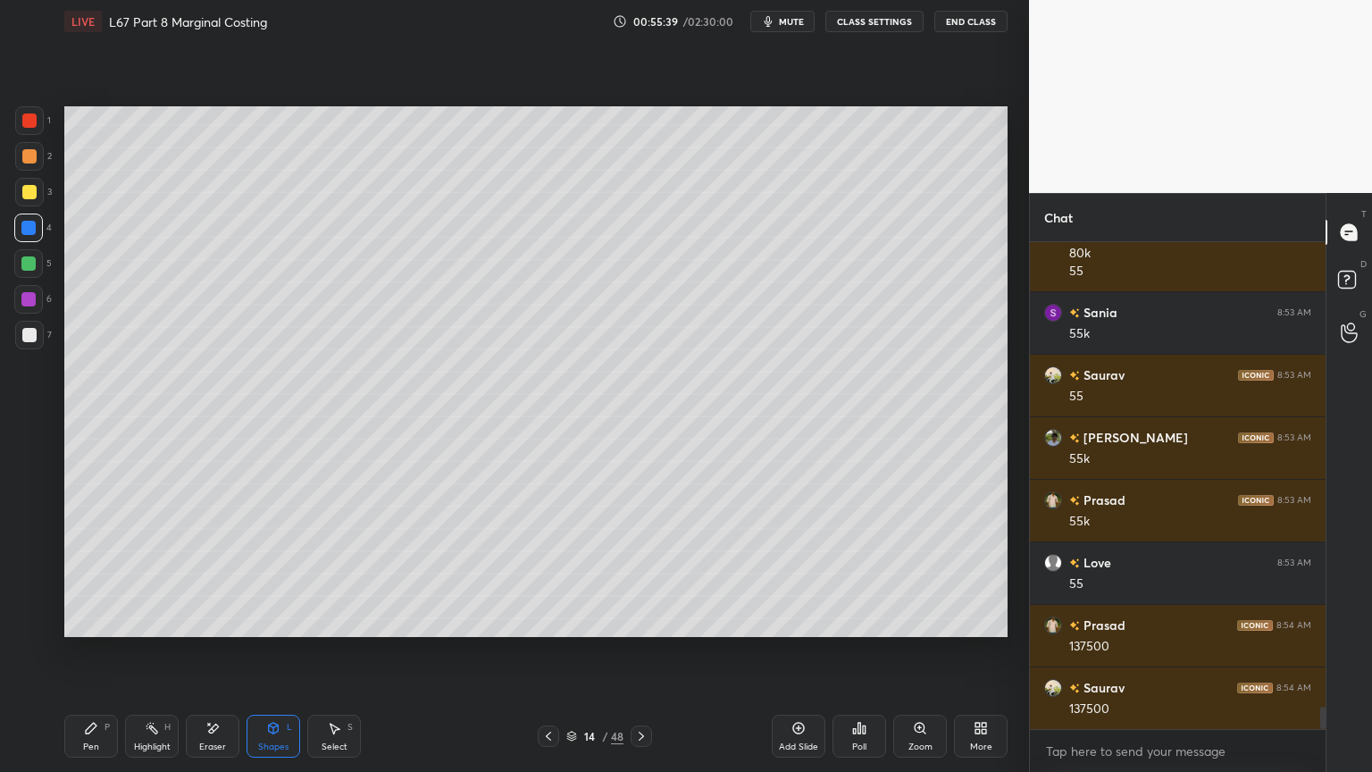
click at [85, 573] on icon at bounding box center [91, 728] width 14 height 14
click at [25, 197] on div at bounding box center [29, 192] width 14 height 14
click at [15, 340] on div at bounding box center [29, 335] width 29 height 29
click at [549, 573] on icon at bounding box center [548, 735] width 5 height 9
click at [637, 573] on icon at bounding box center [641, 736] width 14 height 14
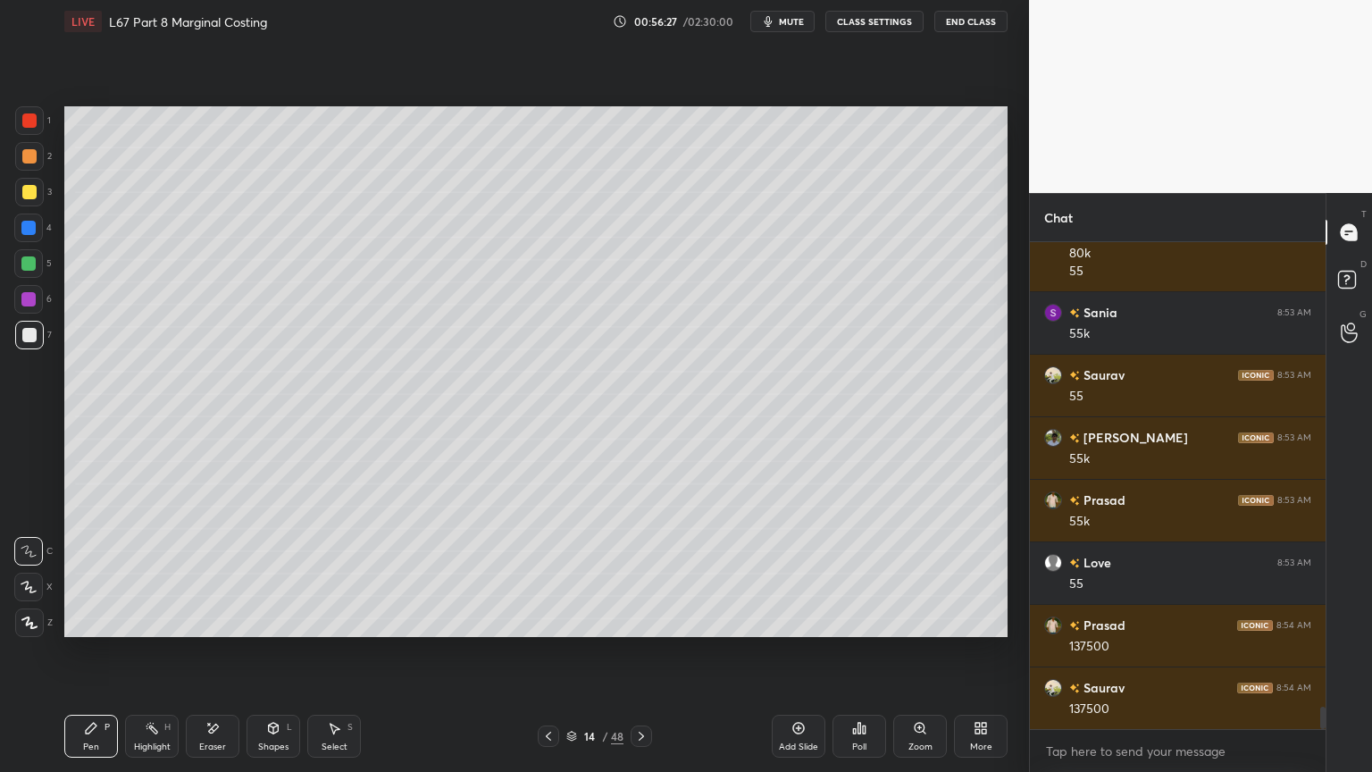
click at [548, 573] on icon at bounding box center [548, 736] width 14 height 14
click at [551, 573] on icon at bounding box center [548, 736] width 14 height 14
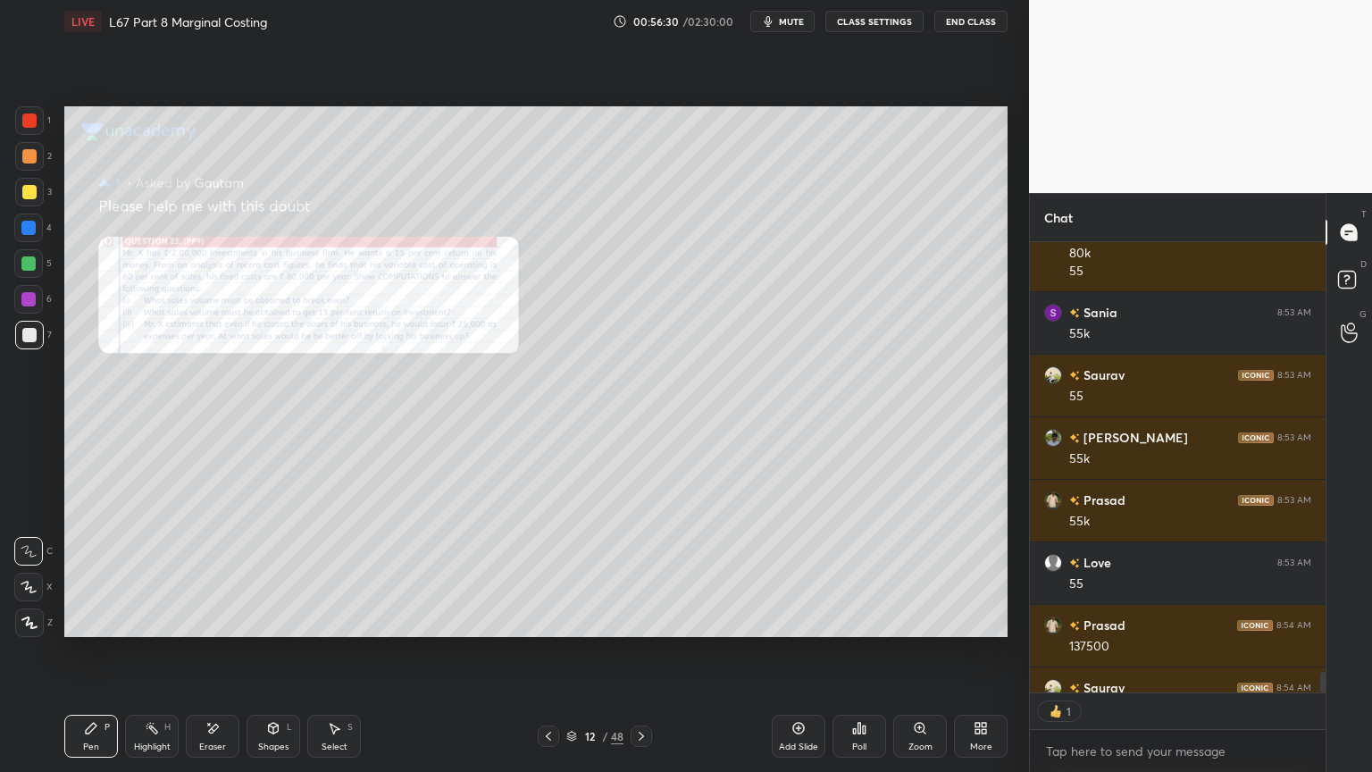
scroll to position [446, 290]
click at [622, 573] on div "48" at bounding box center [617, 736] width 13 height 16
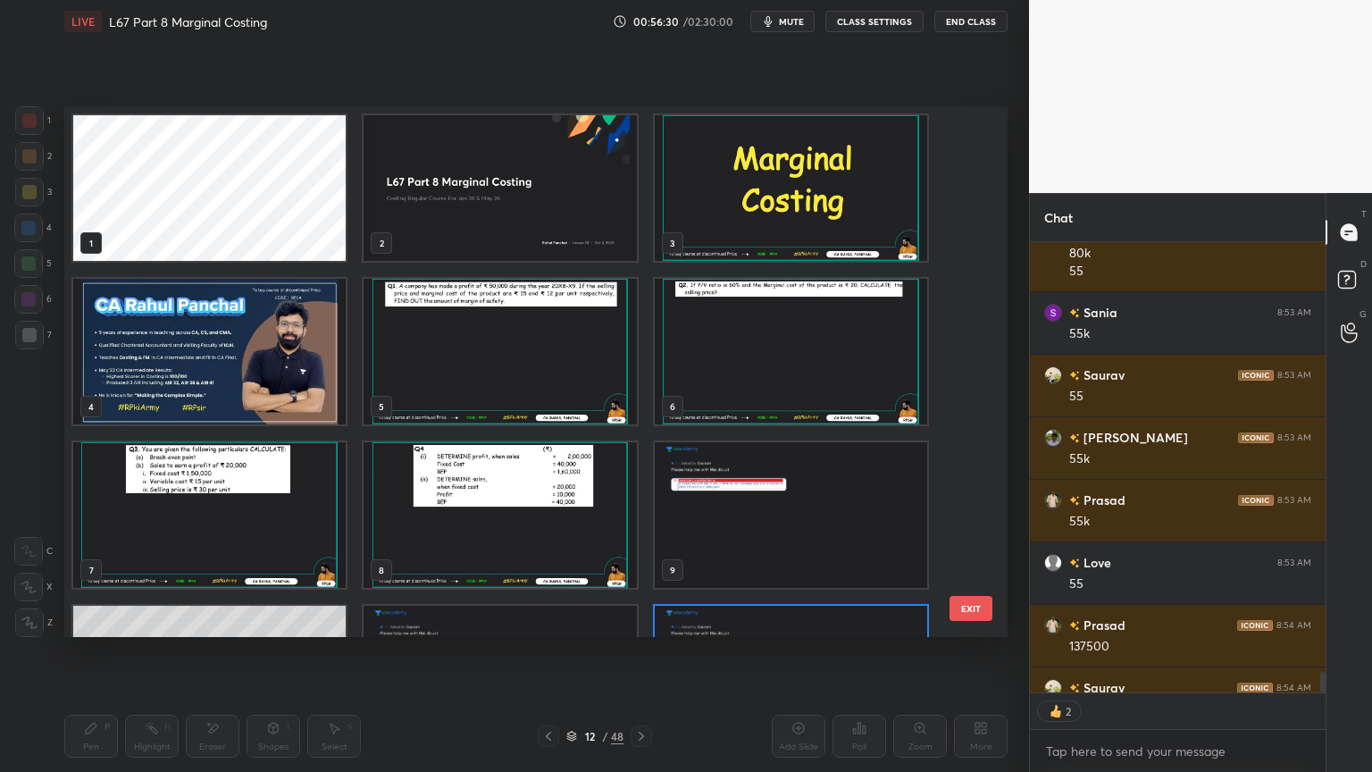
click at [622, 573] on div "48" at bounding box center [617, 736] width 13 height 16
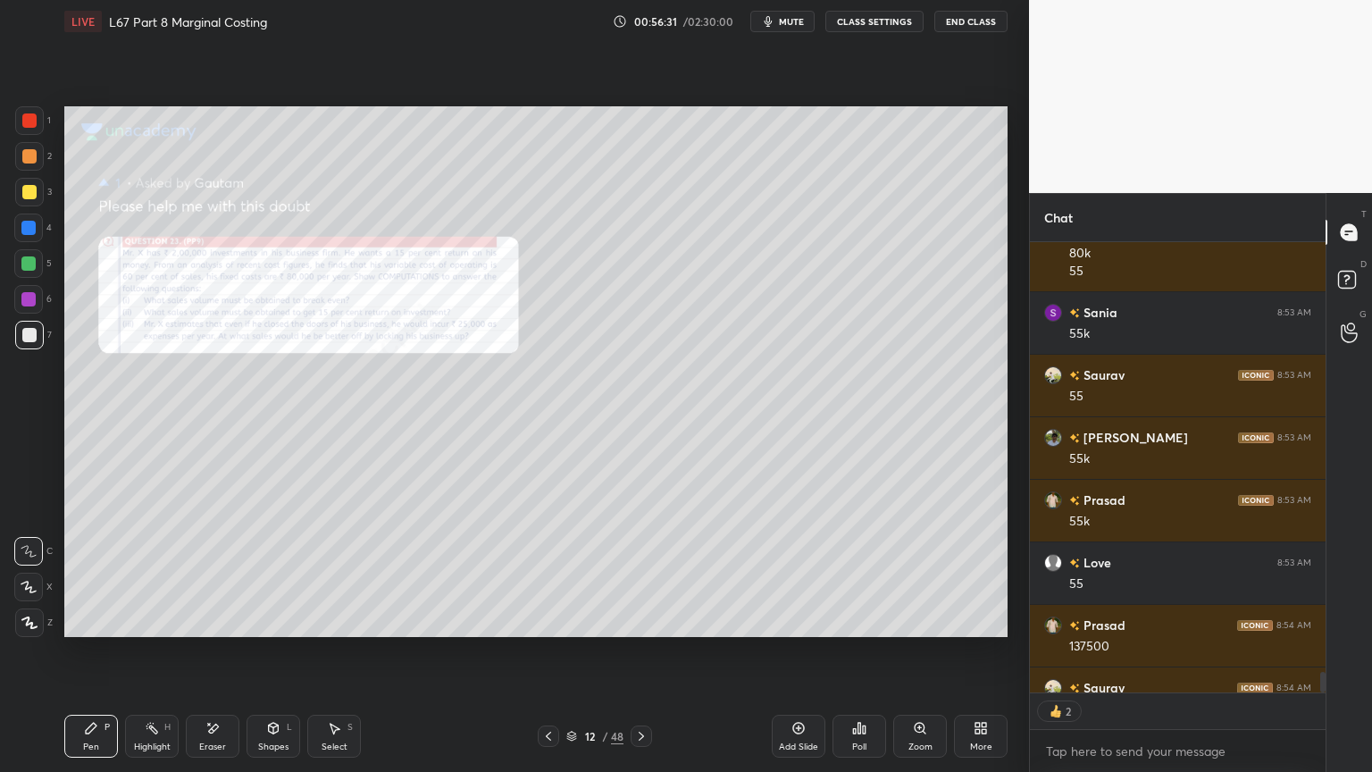
scroll to position [0, 0]
click at [641, 573] on icon at bounding box center [641, 736] width 14 height 14
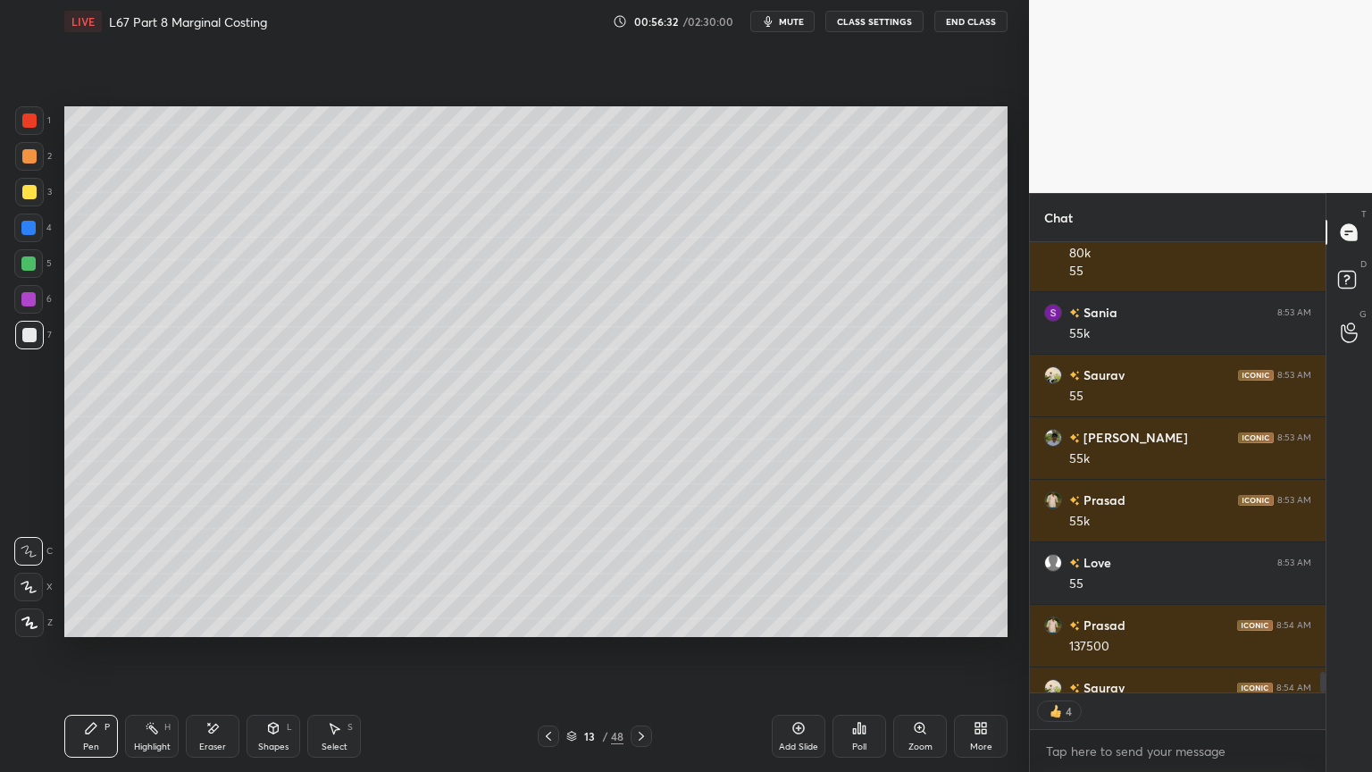
click at [640, 573] on icon at bounding box center [641, 736] width 14 height 14
click at [26, 130] on div at bounding box center [29, 120] width 29 height 29
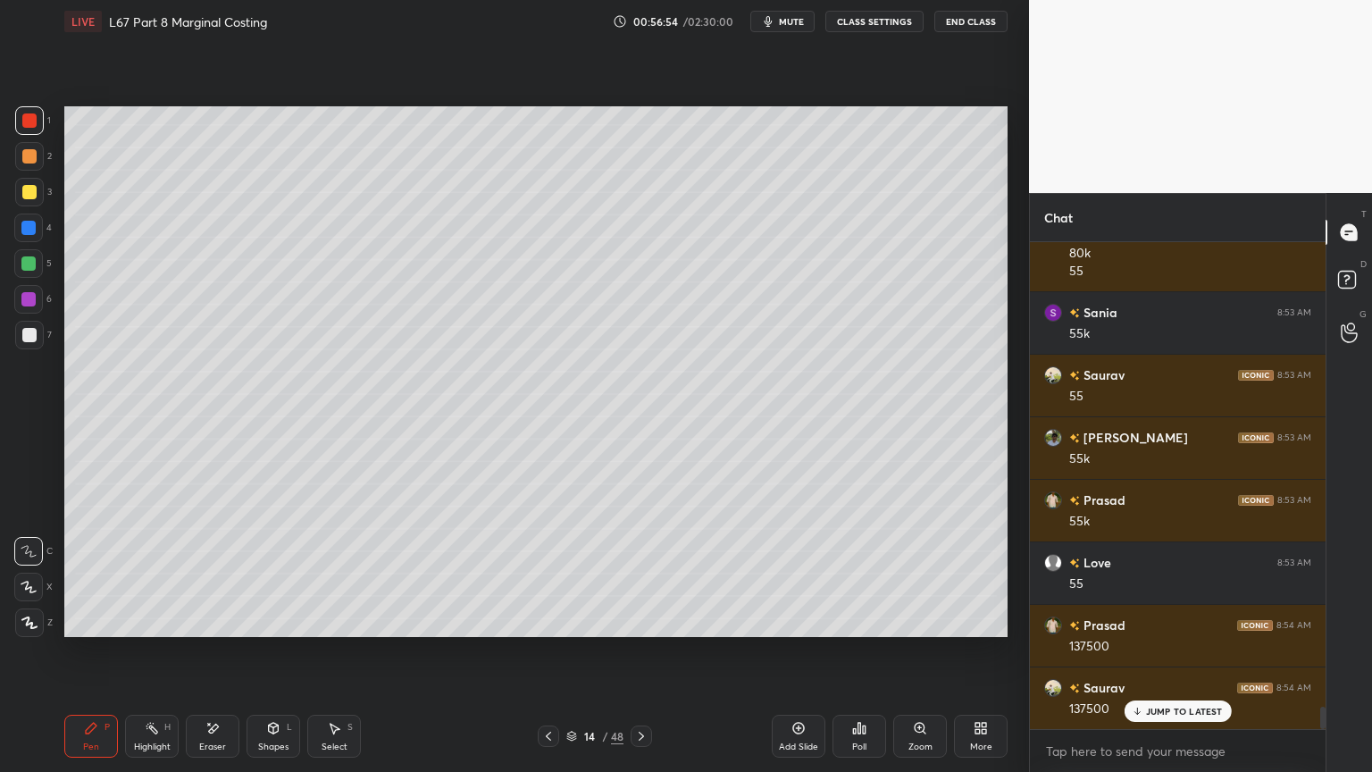
click at [37, 334] on div at bounding box center [29, 335] width 29 height 29
click at [22, 230] on div at bounding box center [28, 228] width 14 height 14
click at [253, 573] on div "Shapes L" at bounding box center [273, 735] width 54 height 43
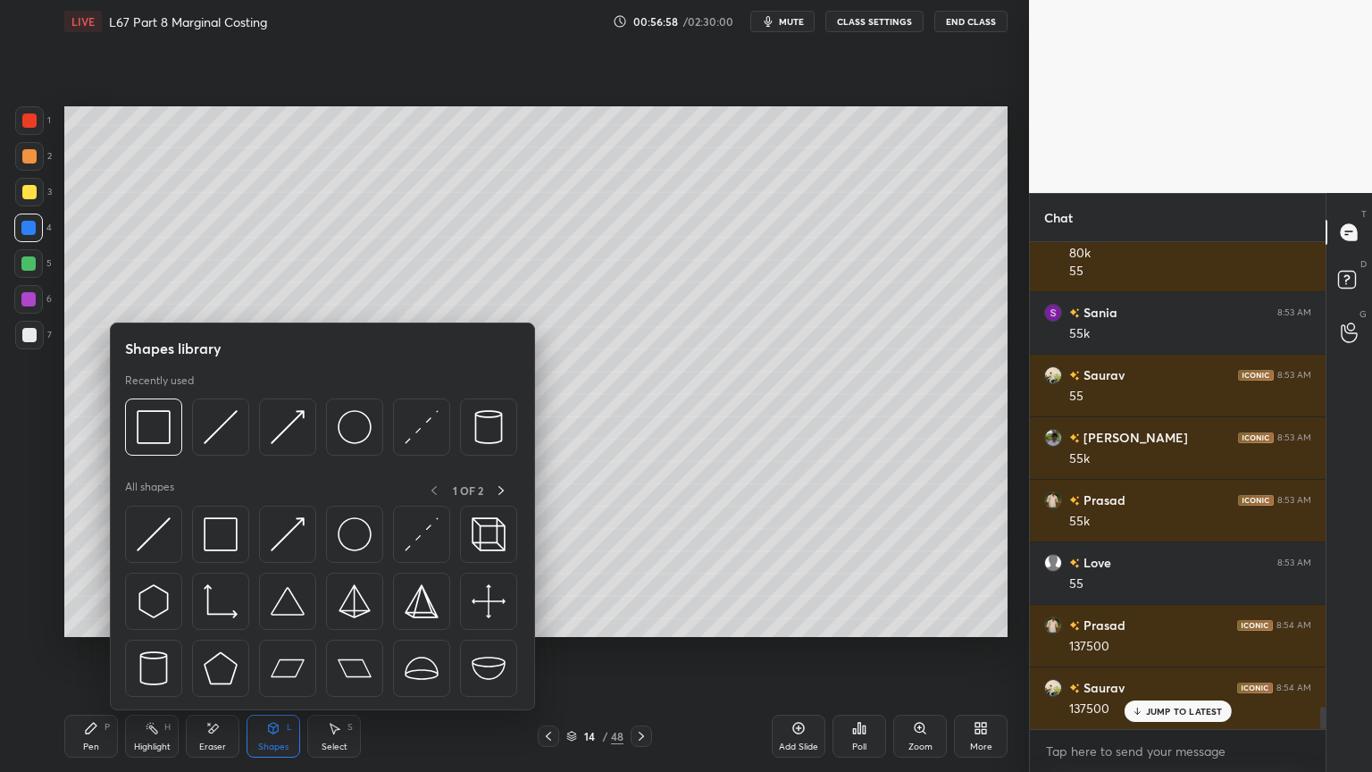
click at [239, 421] on div at bounding box center [220, 426] width 57 height 57
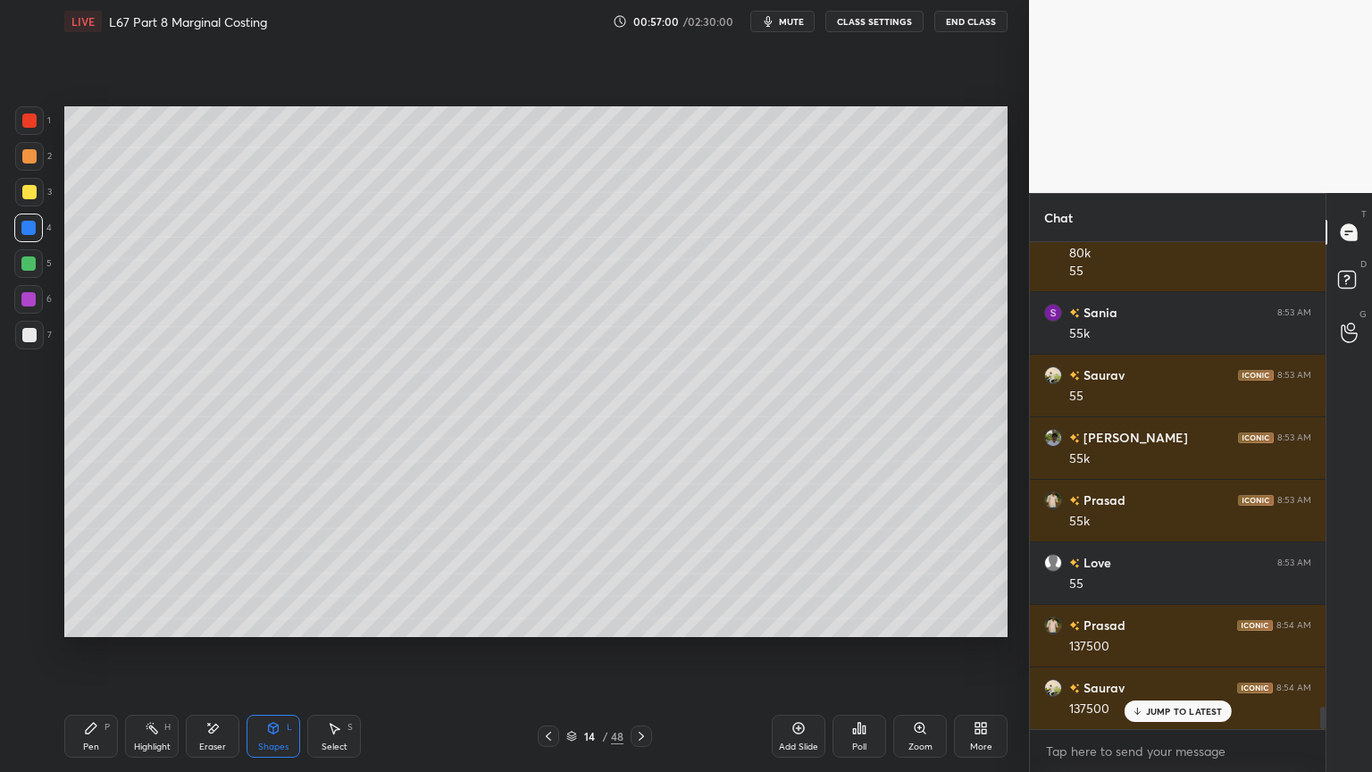
click at [21, 339] on div at bounding box center [29, 335] width 29 height 29
click at [88, 573] on div "Pen" at bounding box center [91, 746] width 16 height 9
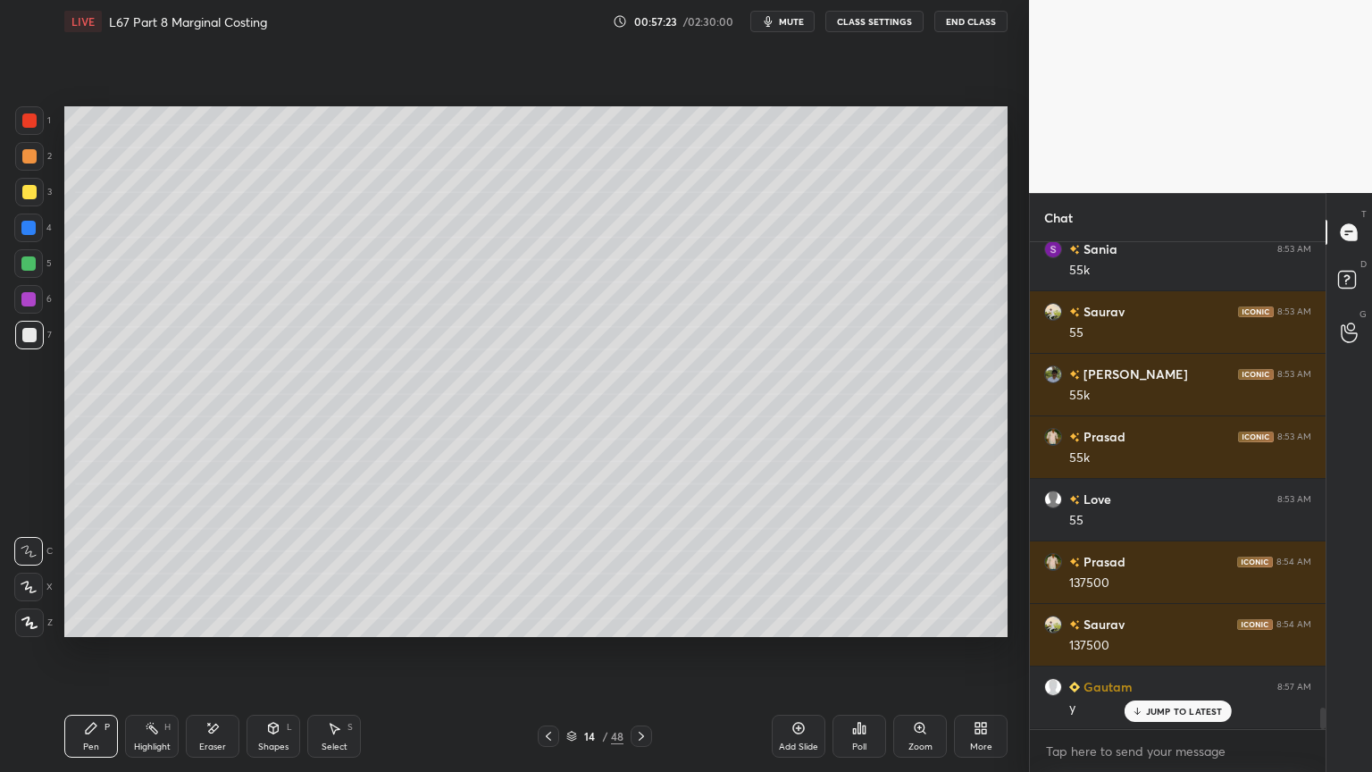
scroll to position [10413, 0]
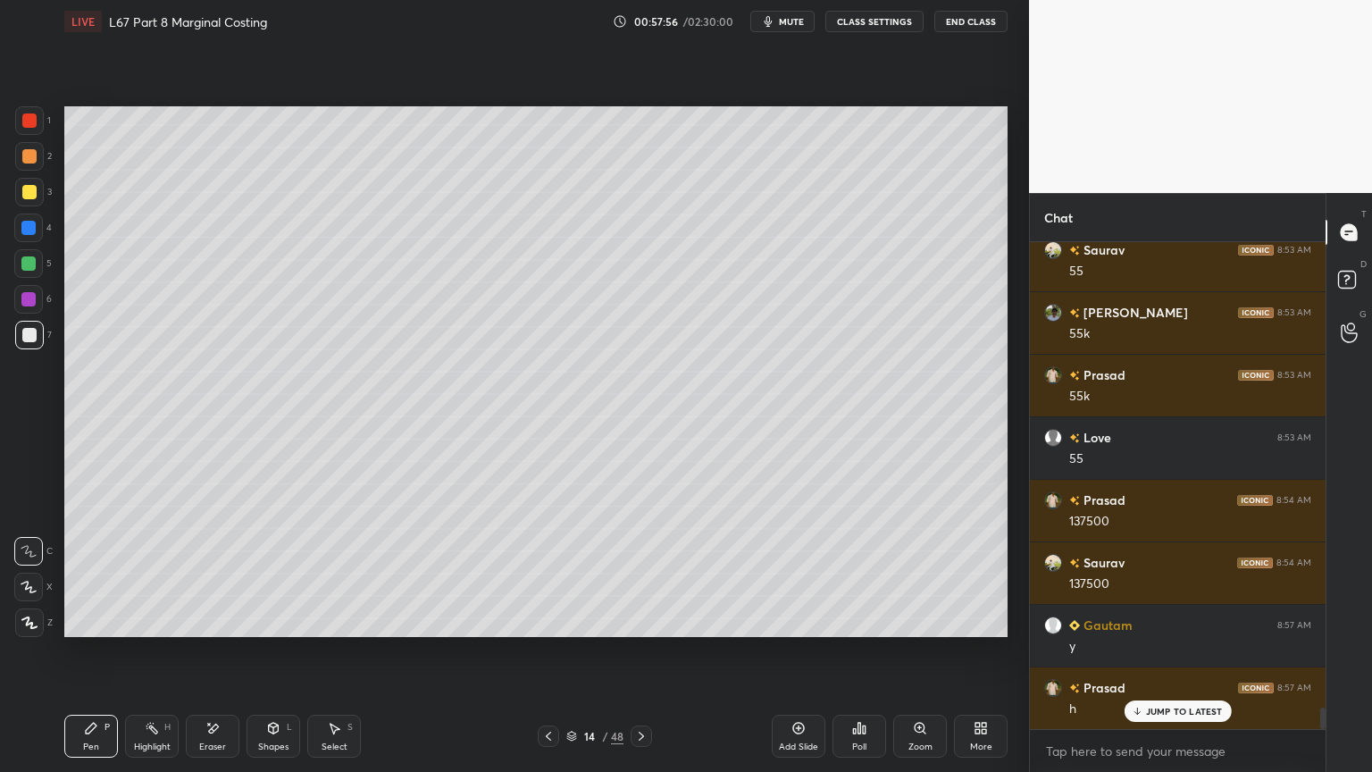
click at [154, 573] on div "Highlight" at bounding box center [152, 746] width 37 height 9
click at [89, 573] on icon at bounding box center [91, 727] width 11 height 11
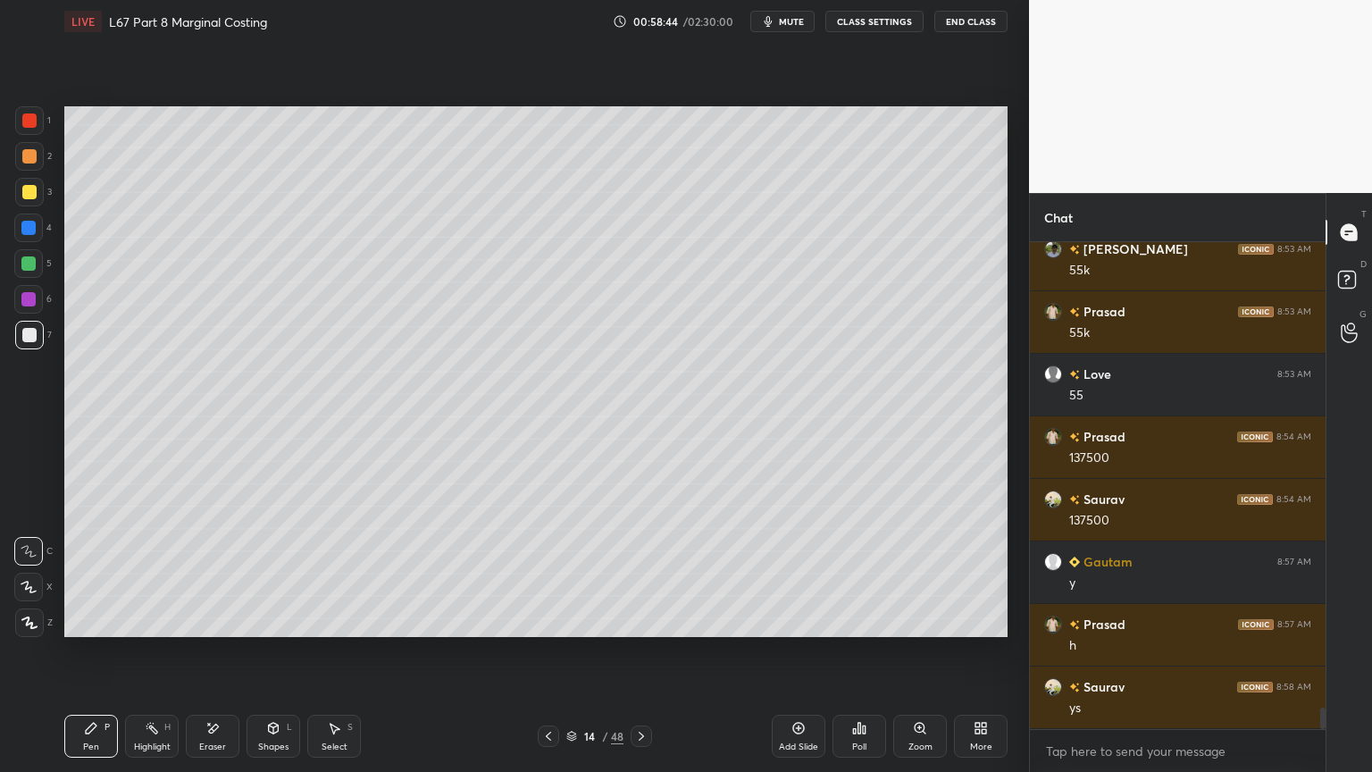
scroll to position [10602, 0]
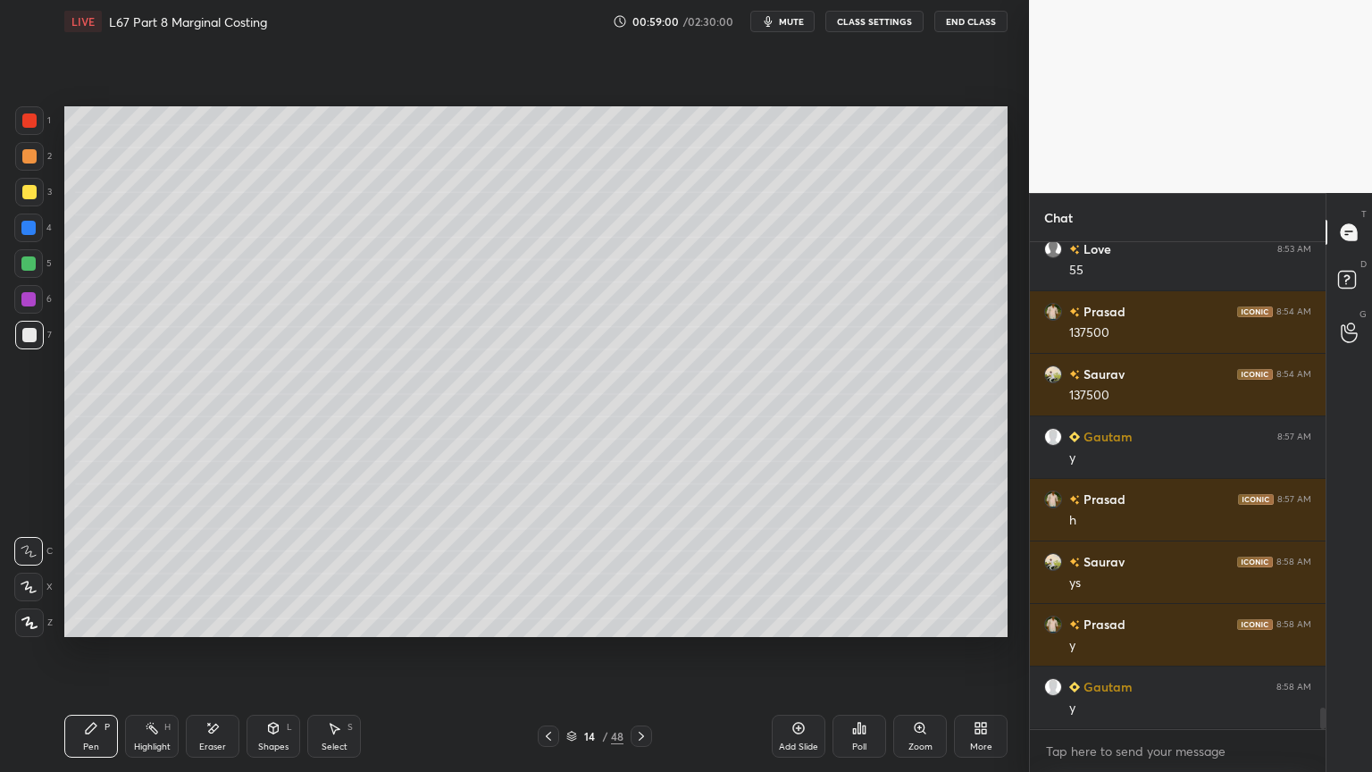
click at [30, 232] on div at bounding box center [28, 228] width 14 height 14
click at [266, 573] on icon at bounding box center [273, 728] width 14 height 14
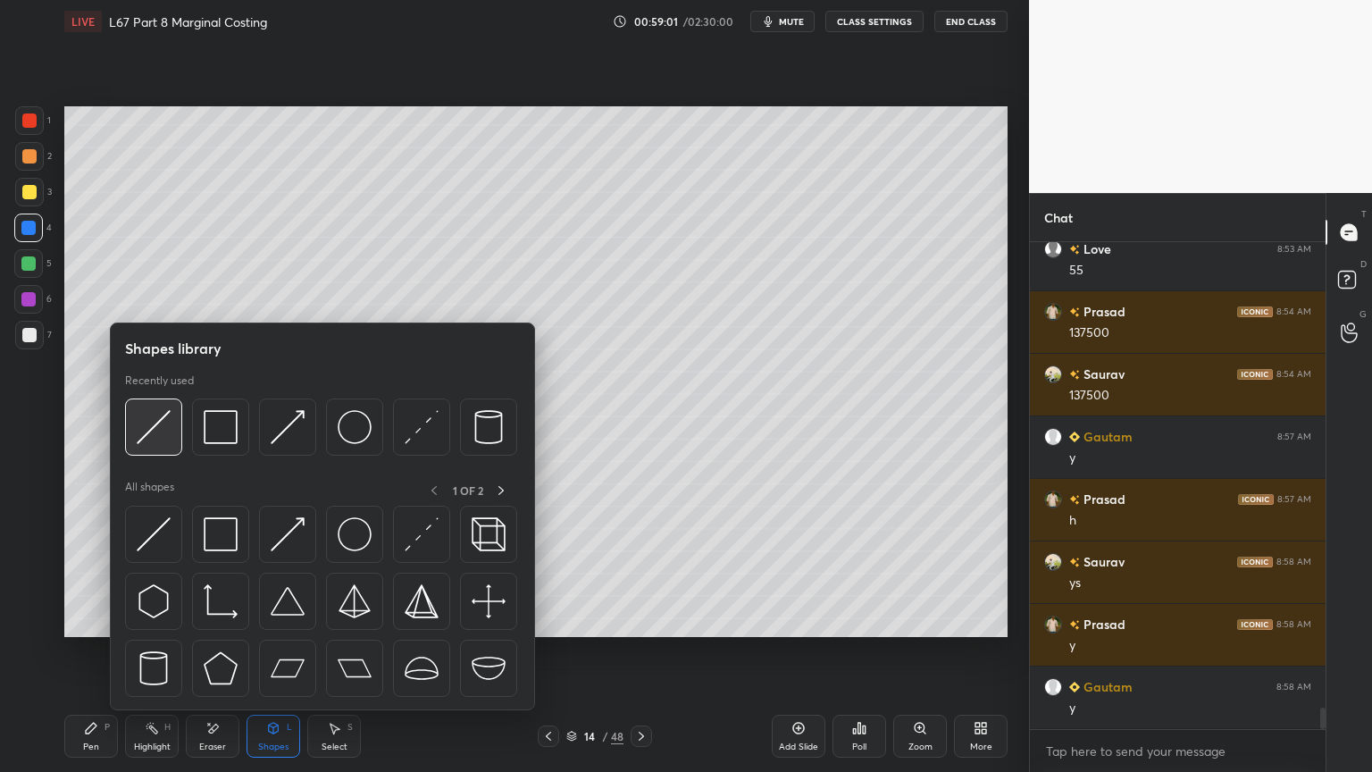
click at [141, 438] on img at bounding box center [154, 427] width 34 height 34
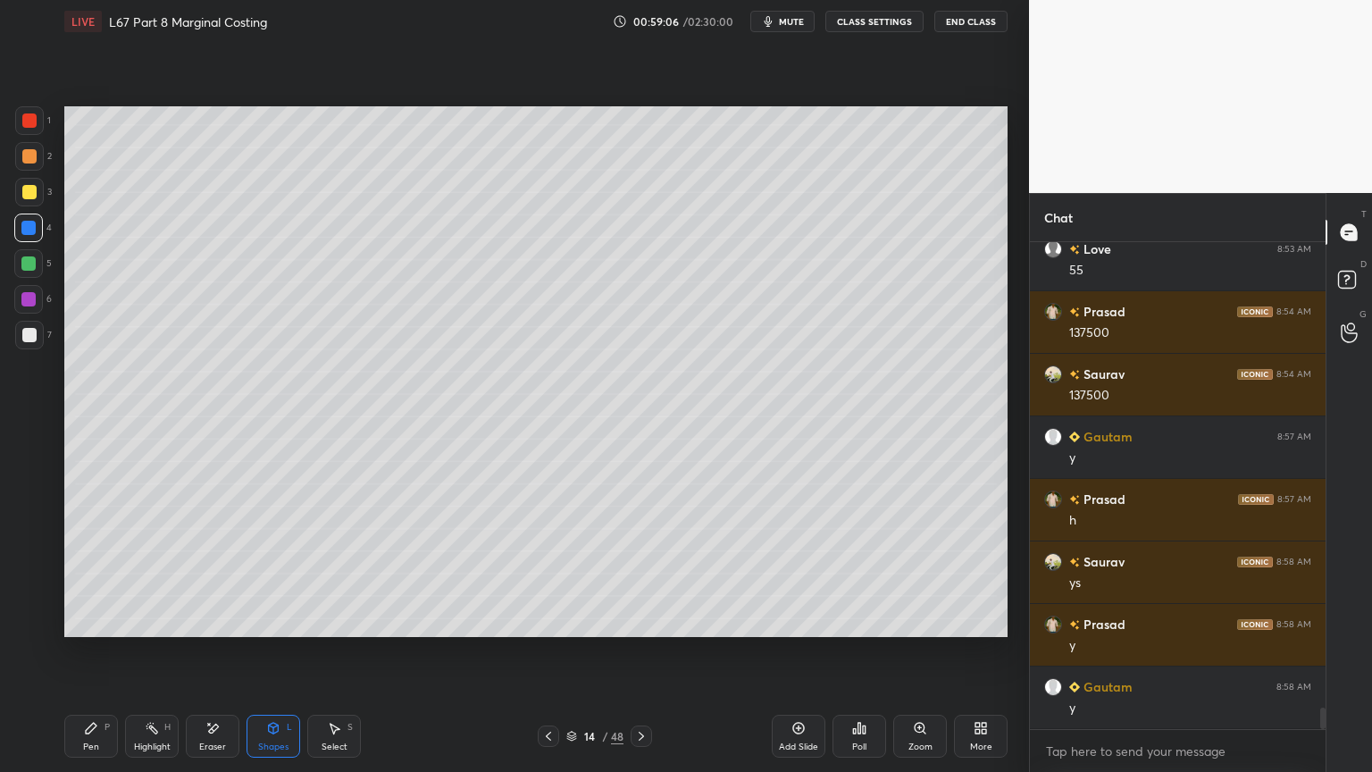
click at [88, 573] on icon at bounding box center [91, 727] width 11 height 11
click at [29, 207] on div "3" at bounding box center [33, 196] width 37 height 36
click at [15, 356] on div "1 2 3 4 5 6 7 C X Z E E Erase all H H" at bounding box center [28, 371] width 57 height 530
click at [36, 339] on div at bounding box center [29, 335] width 14 height 14
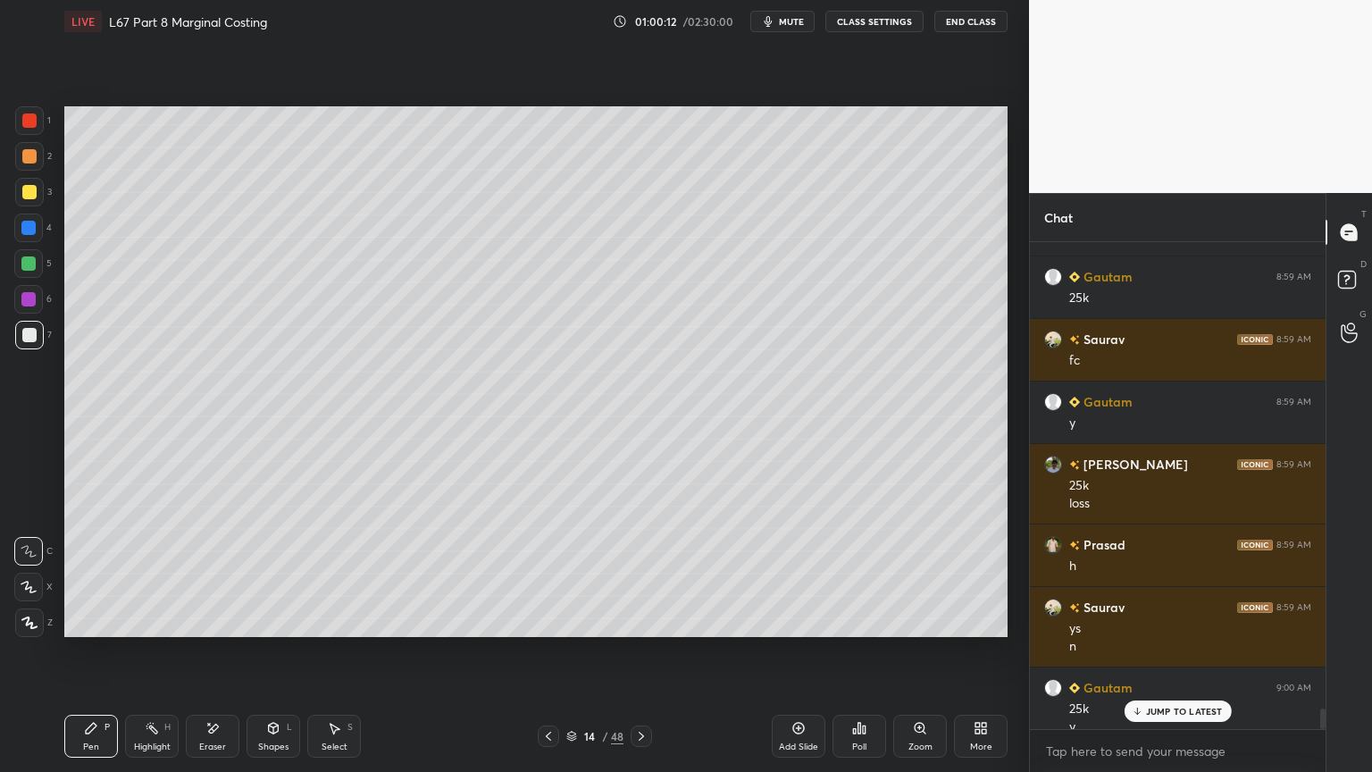
scroll to position [11092, 0]
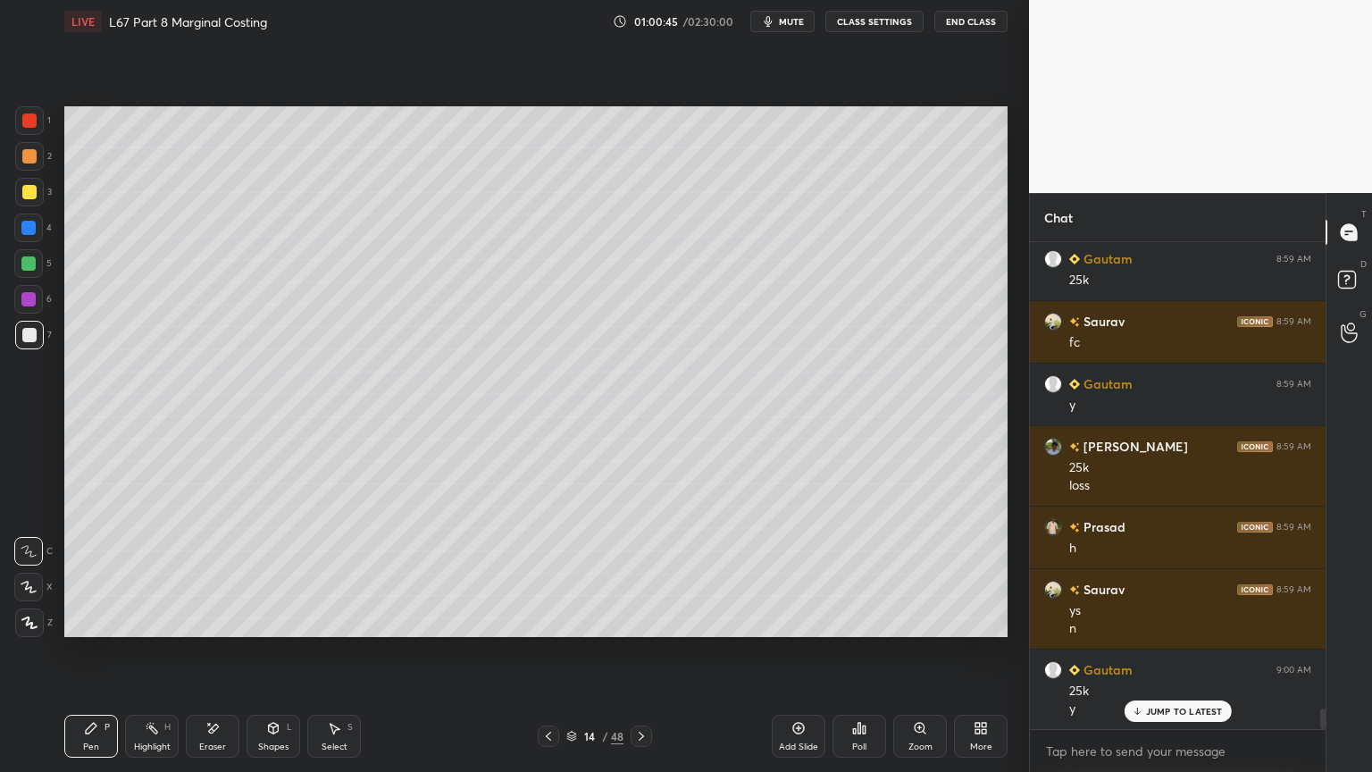
click at [146, 573] on icon at bounding box center [152, 728] width 14 height 14
click at [86, 573] on icon at bounding box center [91, 727] width 11 height 11
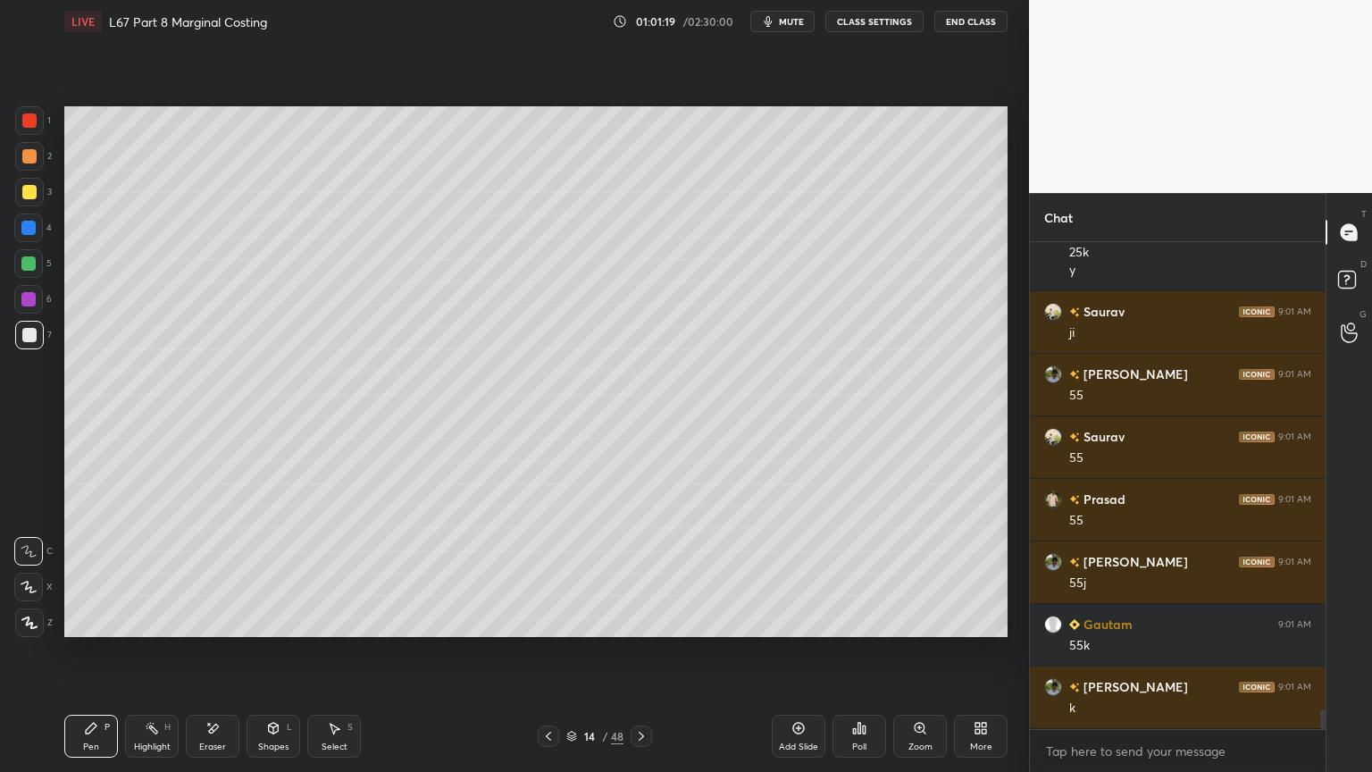
scroll to position [11548, 0]
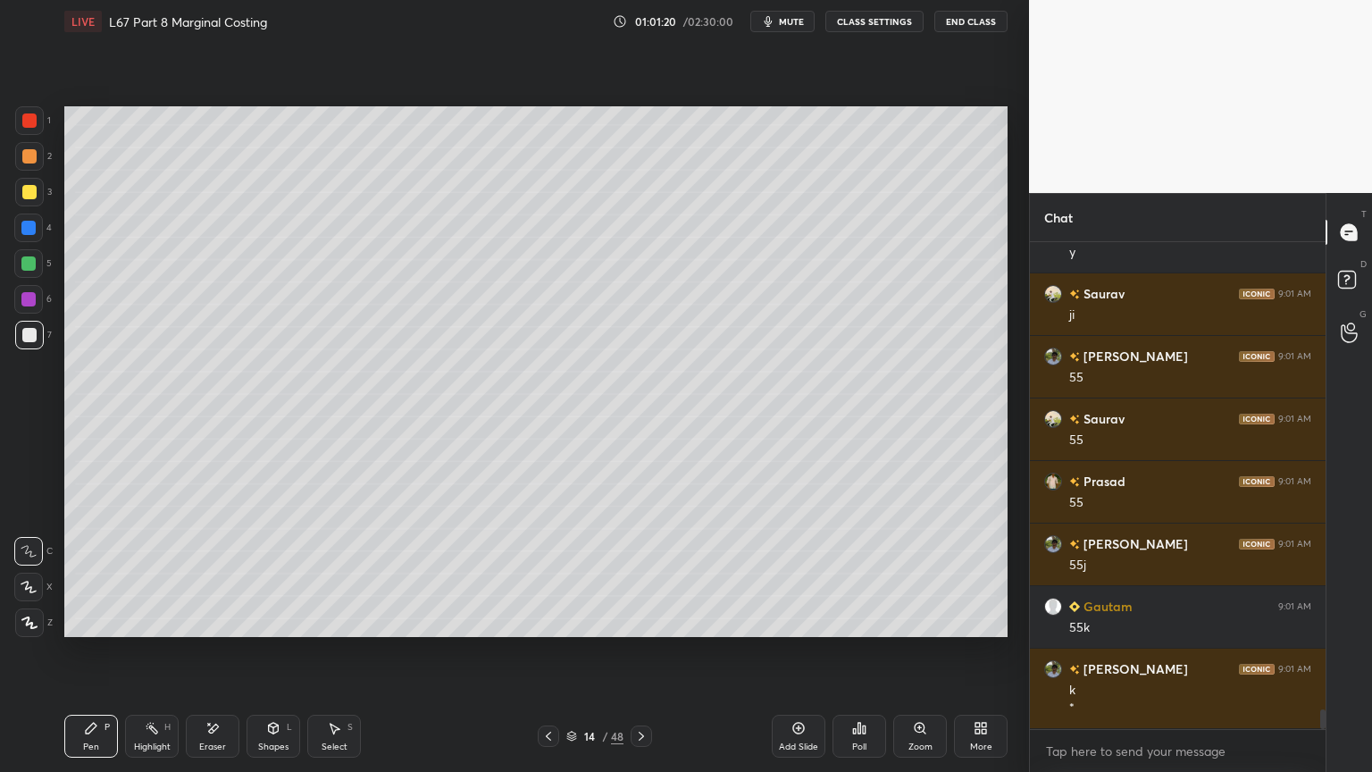
click at [208, 573] on div "Eraser" at bounding box center [212, 746] width 27 height 9
click at [151, 573] on div "Highlight H" at bounding box center [152, 735] width 54 height 43
click at [31, 193] on div at bounding box center [29, 192] width 14 height 14
click at [90, 573] on div "Pen" at bounding box center [91, 746] width 16 height 9
click at [27, 340] on div at bounding box center [29, 335] width 14 height 14
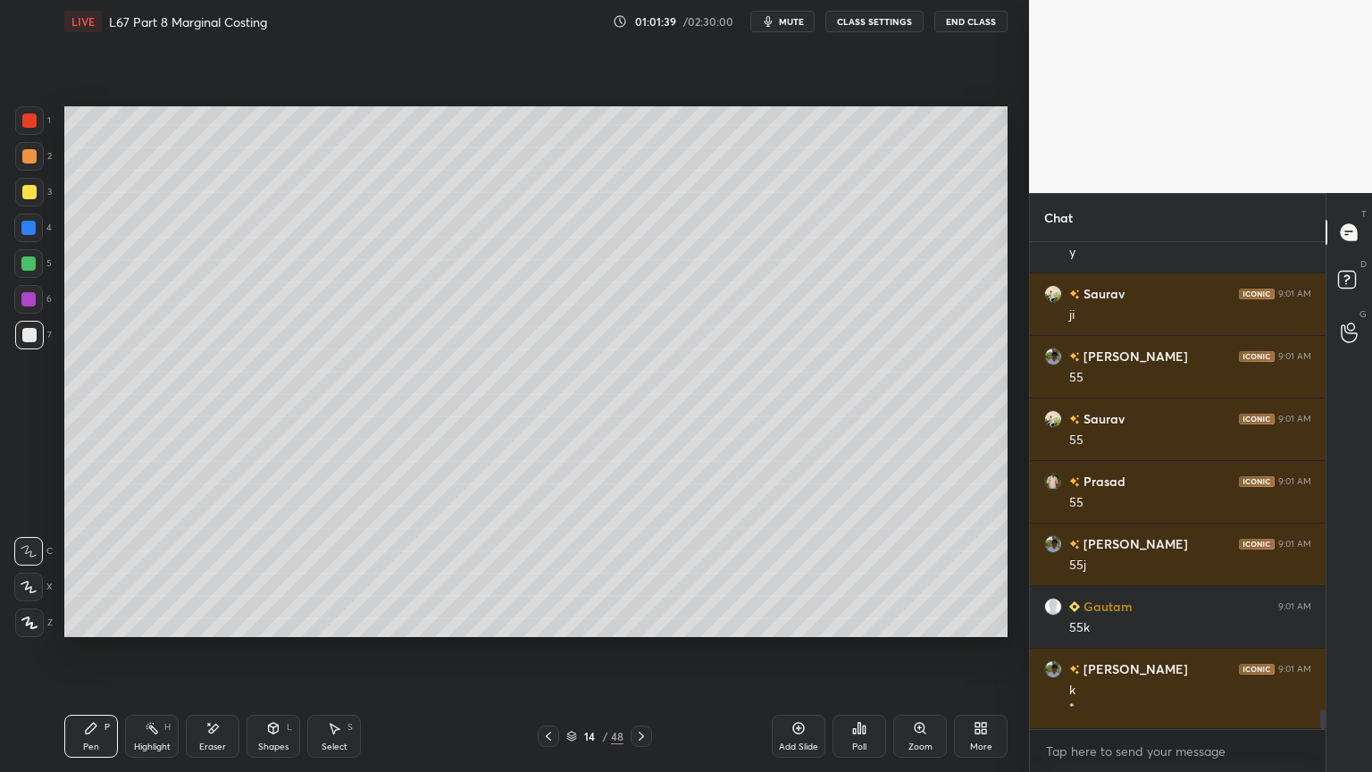
click at [549, 573] on icon at bounding box center [548, 736] width 14 height 14
click at [632, 573] on div at bounding box center [641, 735] width 21 height 21
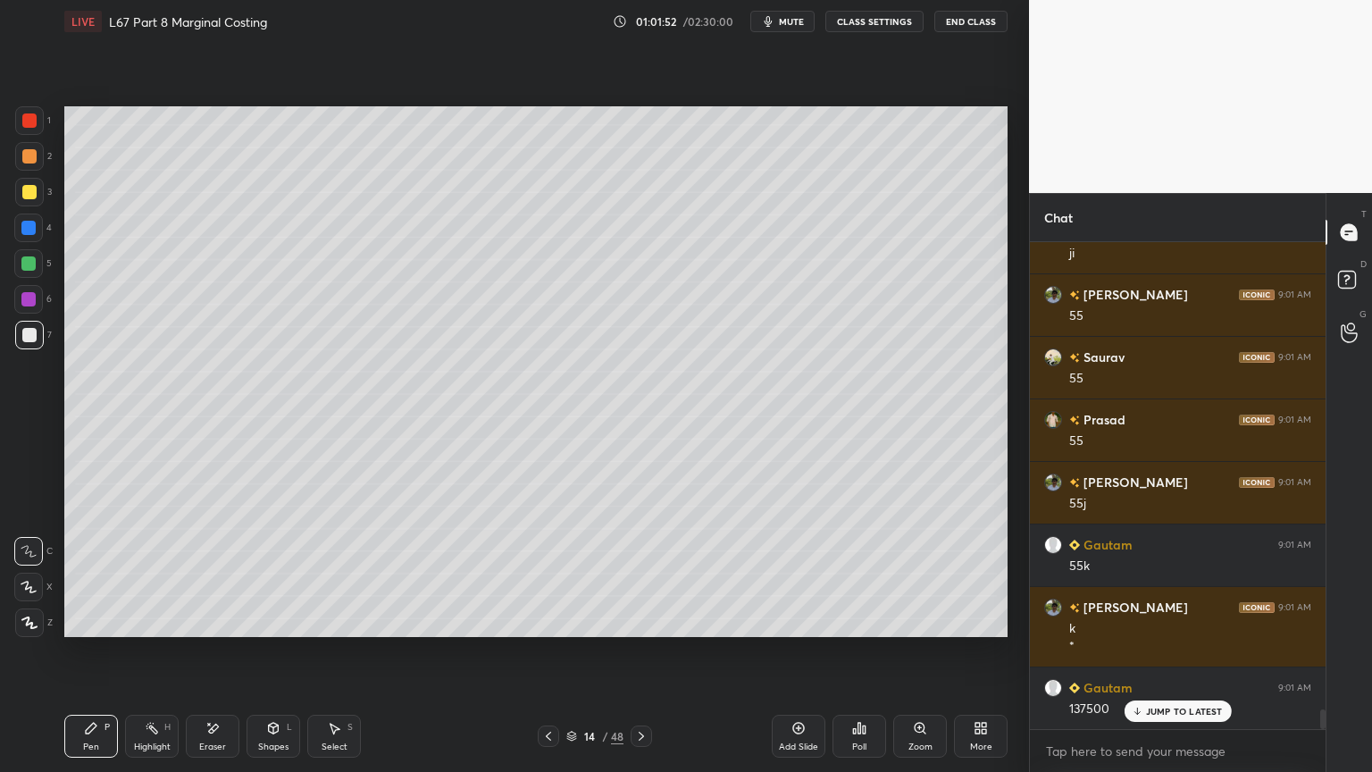
click at [170, 573] on div "Highlight" at bounding box center [152, 746] width 37 height 9
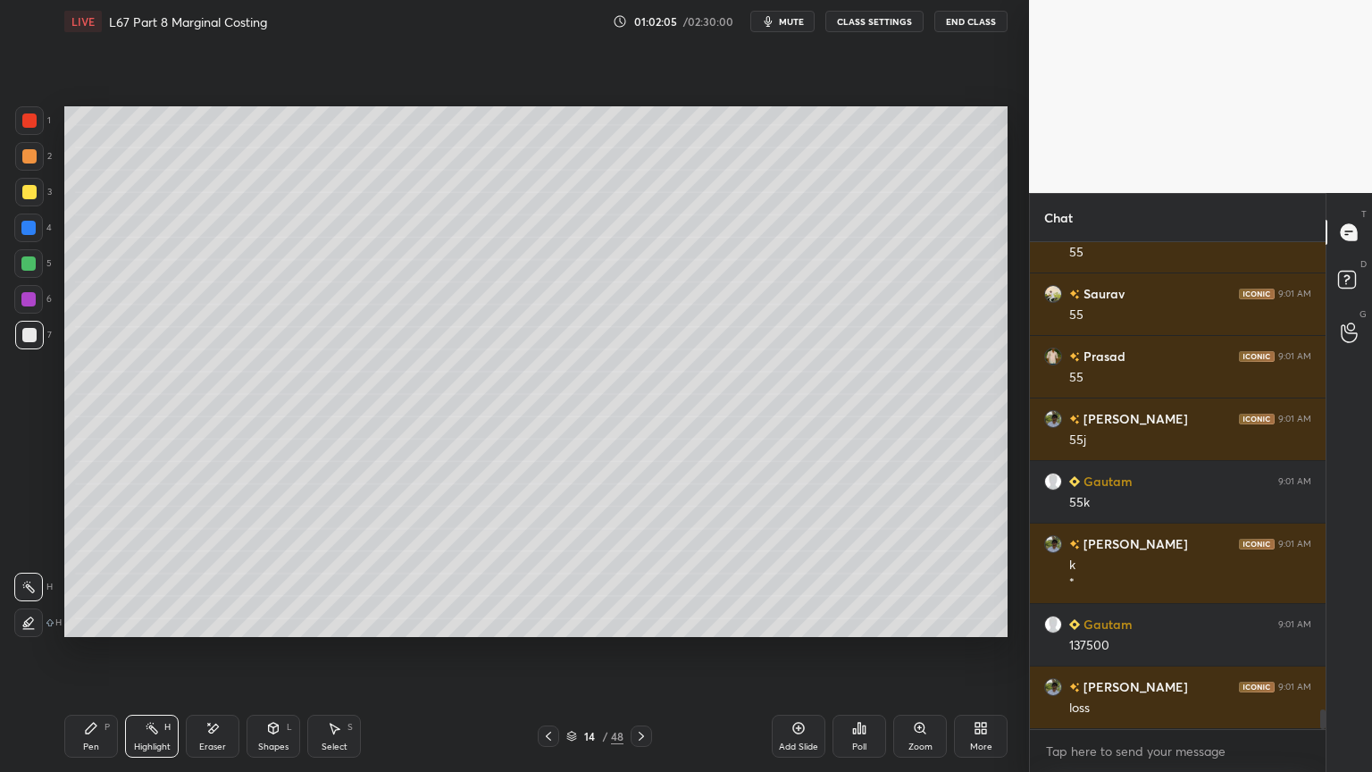
scroll to position [11735, 0]
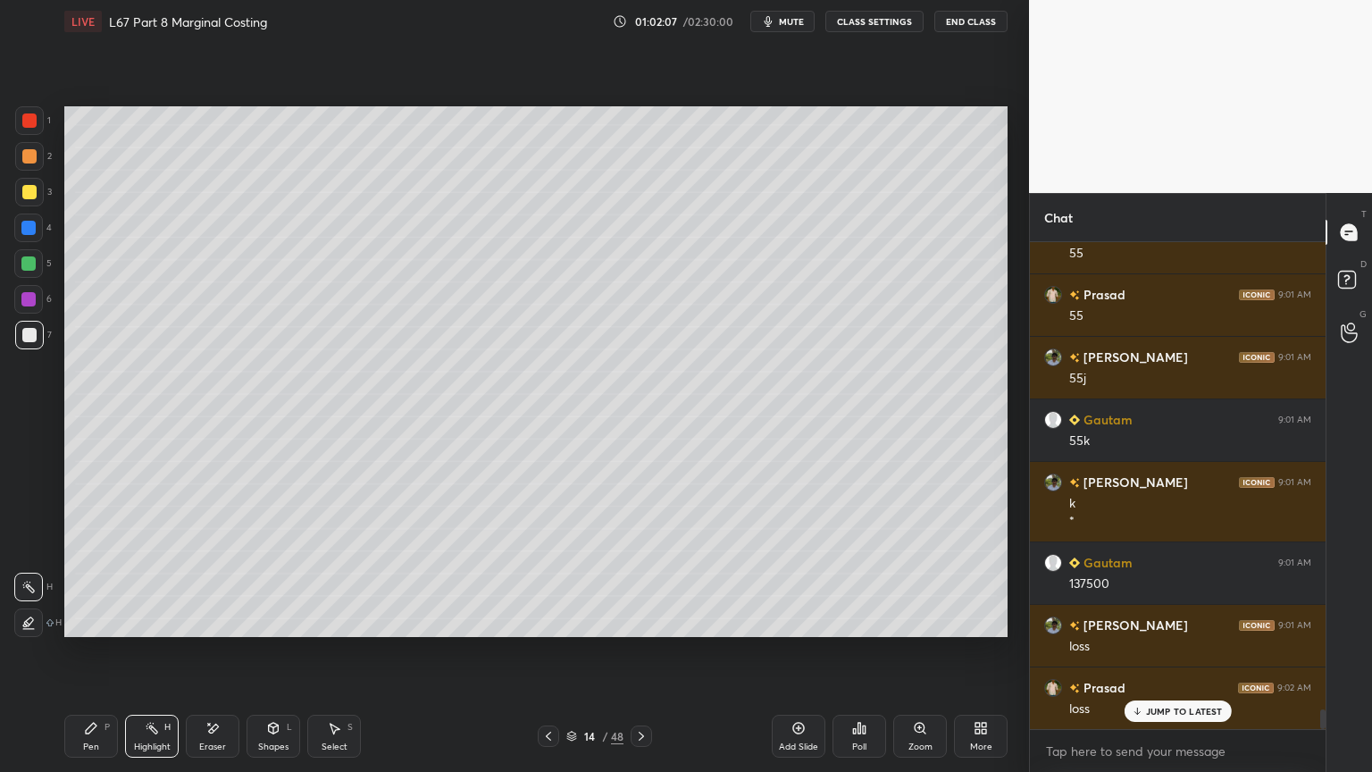
click at [88, 573] on icon at bounding box center [91, 728] width 14 height 14
click at [29, 354] on div "7" at bounding box center [33, 339] width 37 height 36
click at [20, 129] on div at bounding box center [29, 120] width 29 height 29
click at [40, 232] on div at bounding box center [28, 227] width 29 height 29
click at [283, 573] on div "Shapes L" at bounding box center [273, 735] width 54 height 43
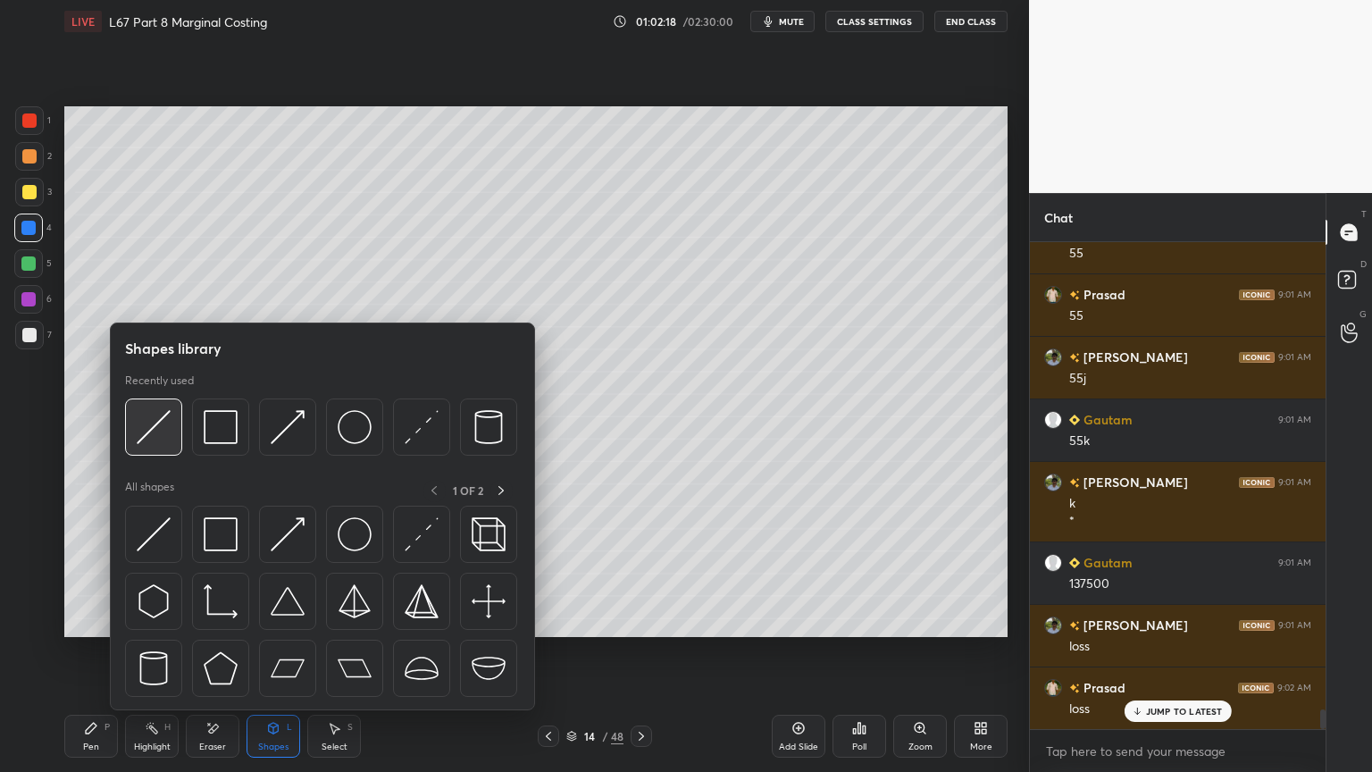
click at [155, 447] on div at bounding box center [153, 426] width 57 height 57
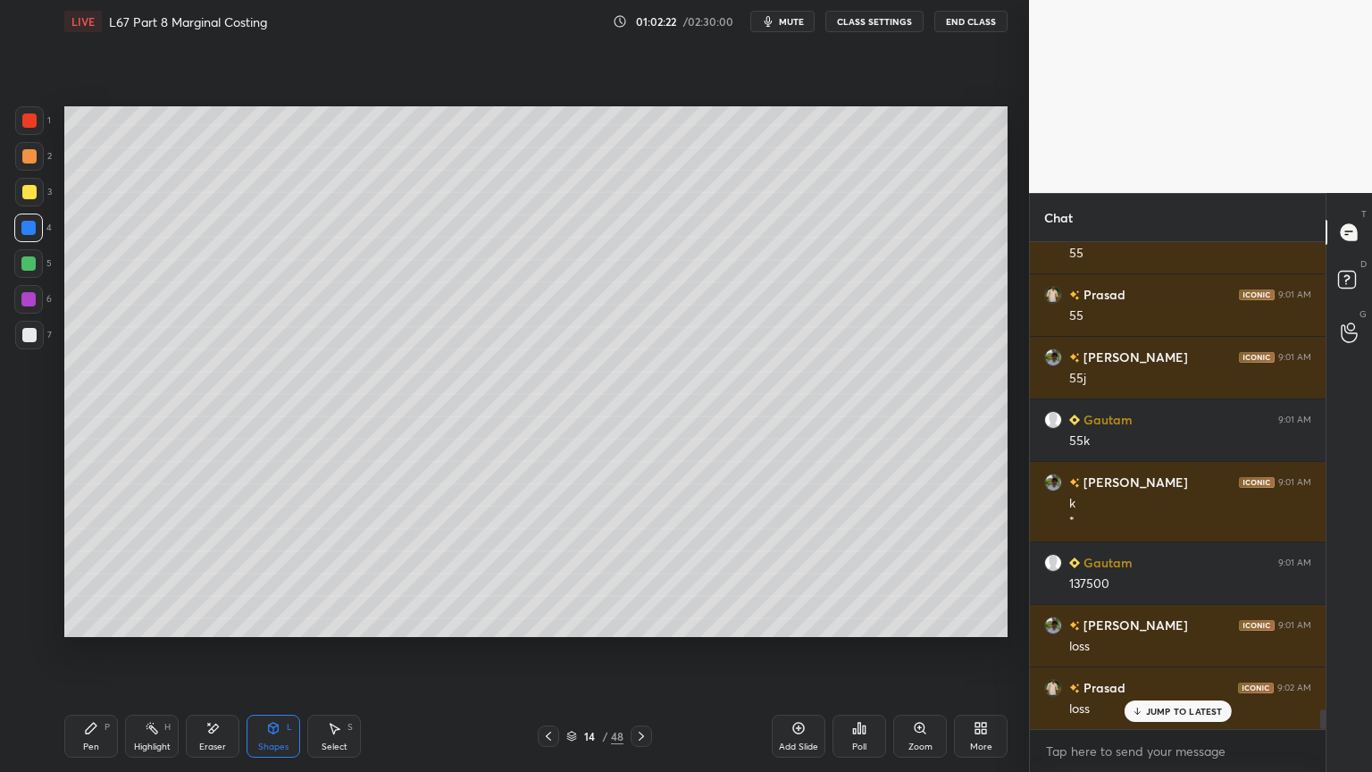
click at [91, 573] on icon at bounding box center [91, 728] width 14 height 14
click at [23, 336] on div at bounding box center [29, 335] width 14 height 14
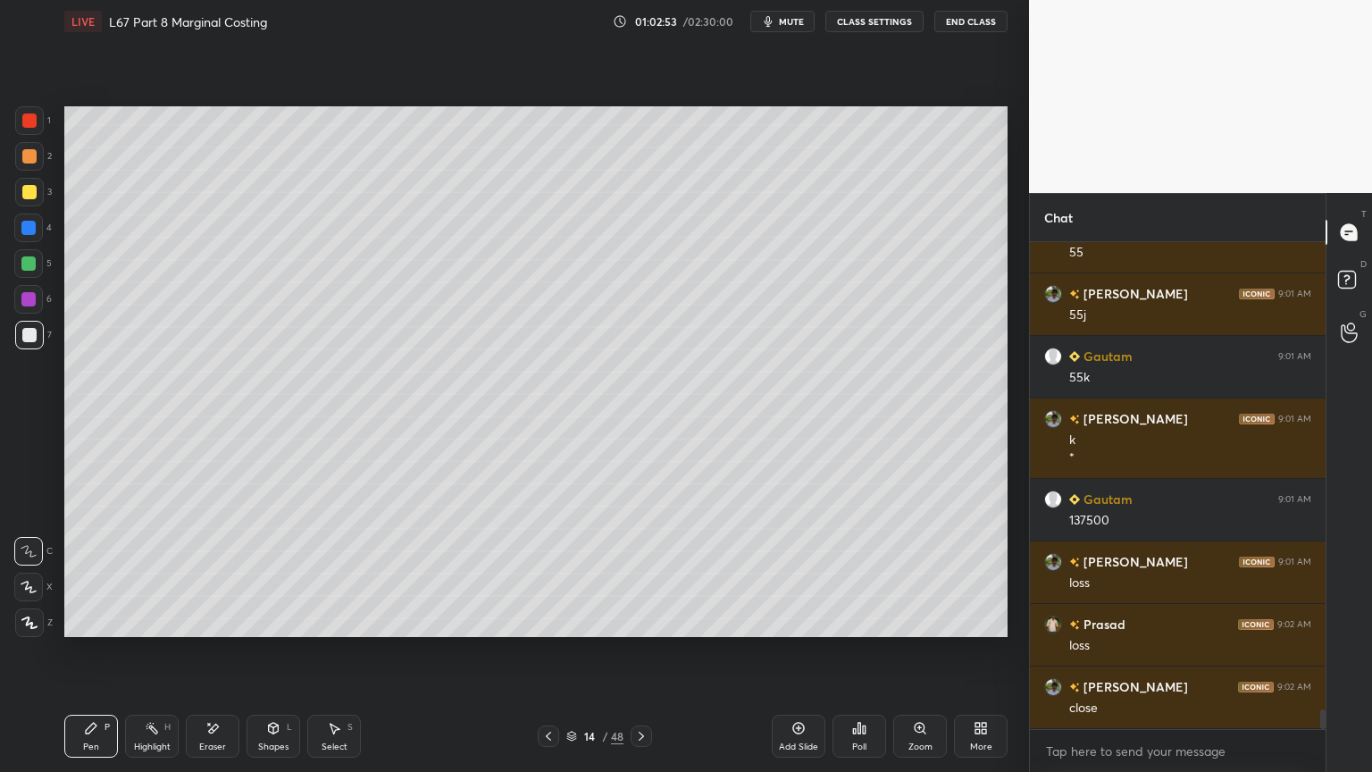
scroll to position [11860, 0]
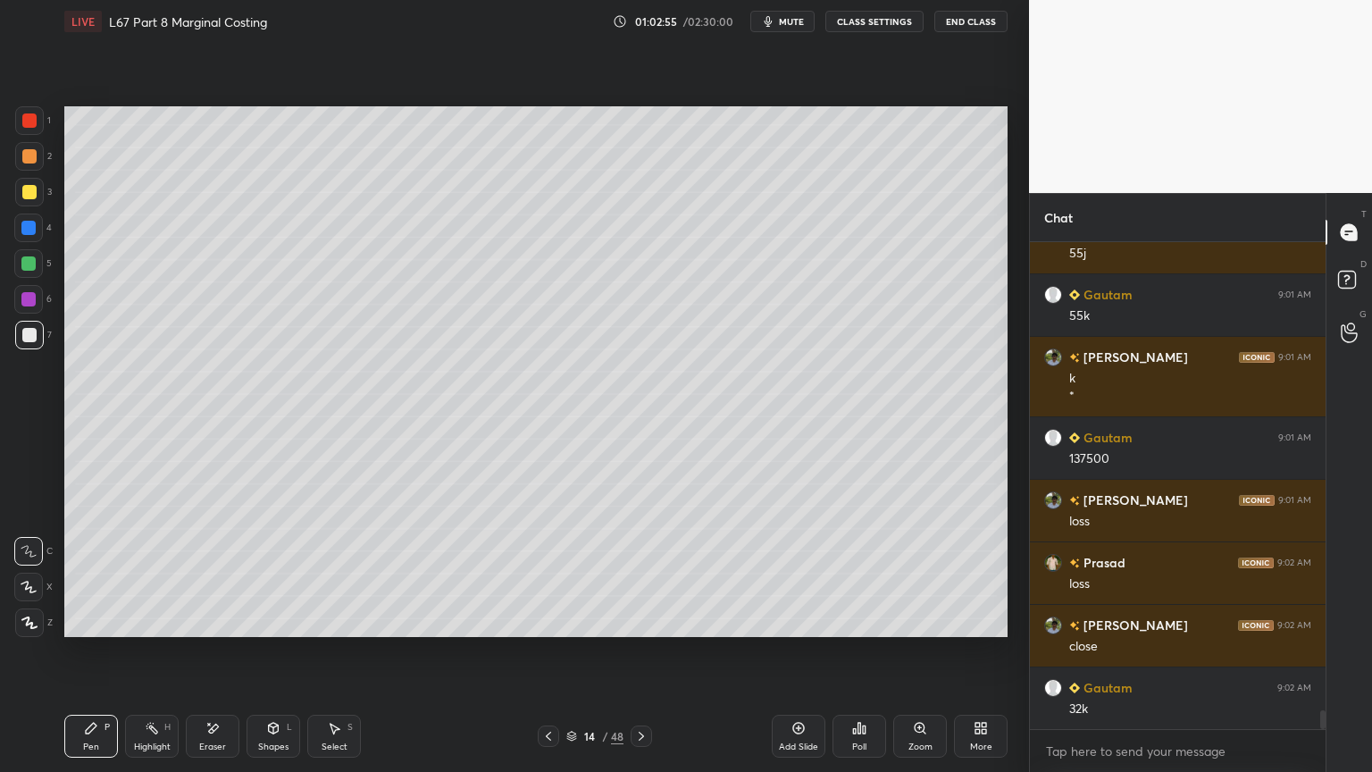
click at [143, 573] on div "Highlight H" at bounding box center [152, 735] width 54 height 43
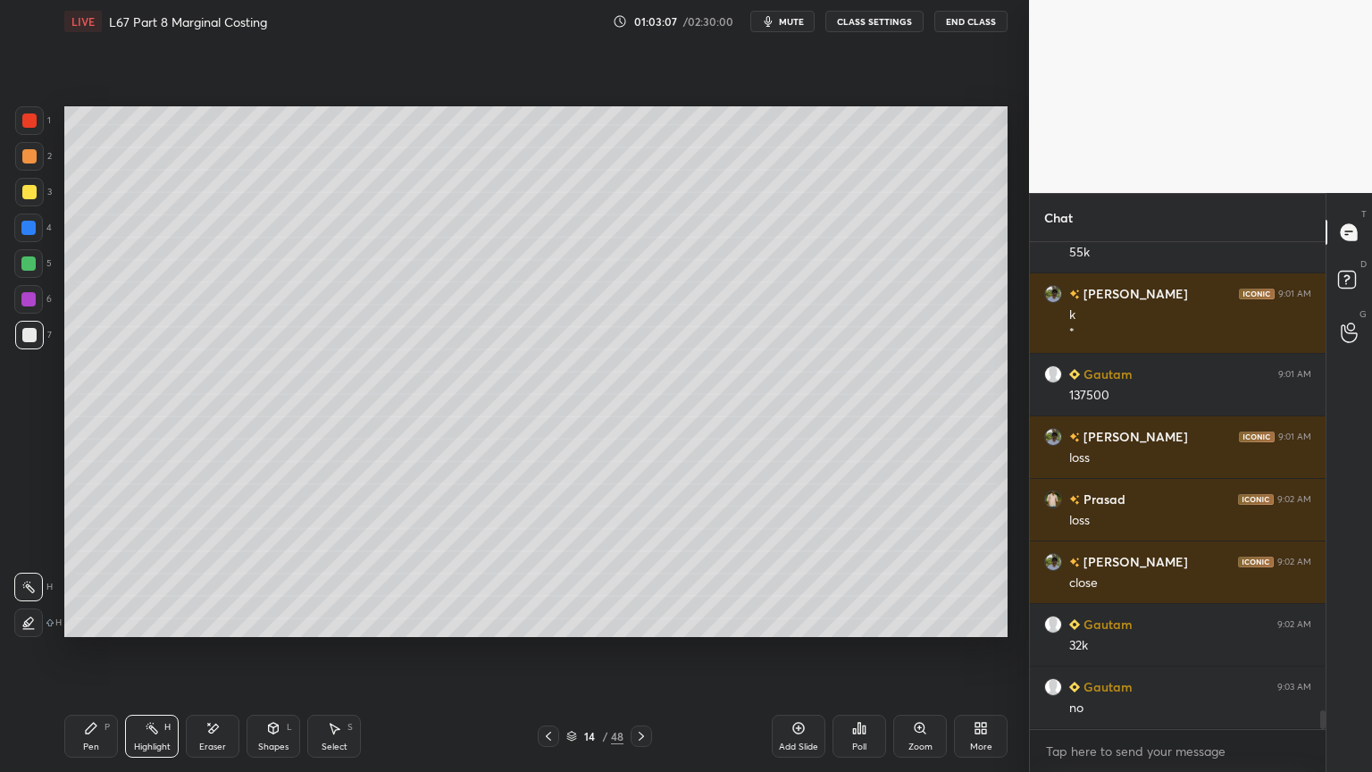
click at [96, 573] on div "Pen P" at bounding box center [91, 735] width 54 height 43
click at [140, 573] on div "Highlight H" at bounding box center [152, 735] width 54 height 43
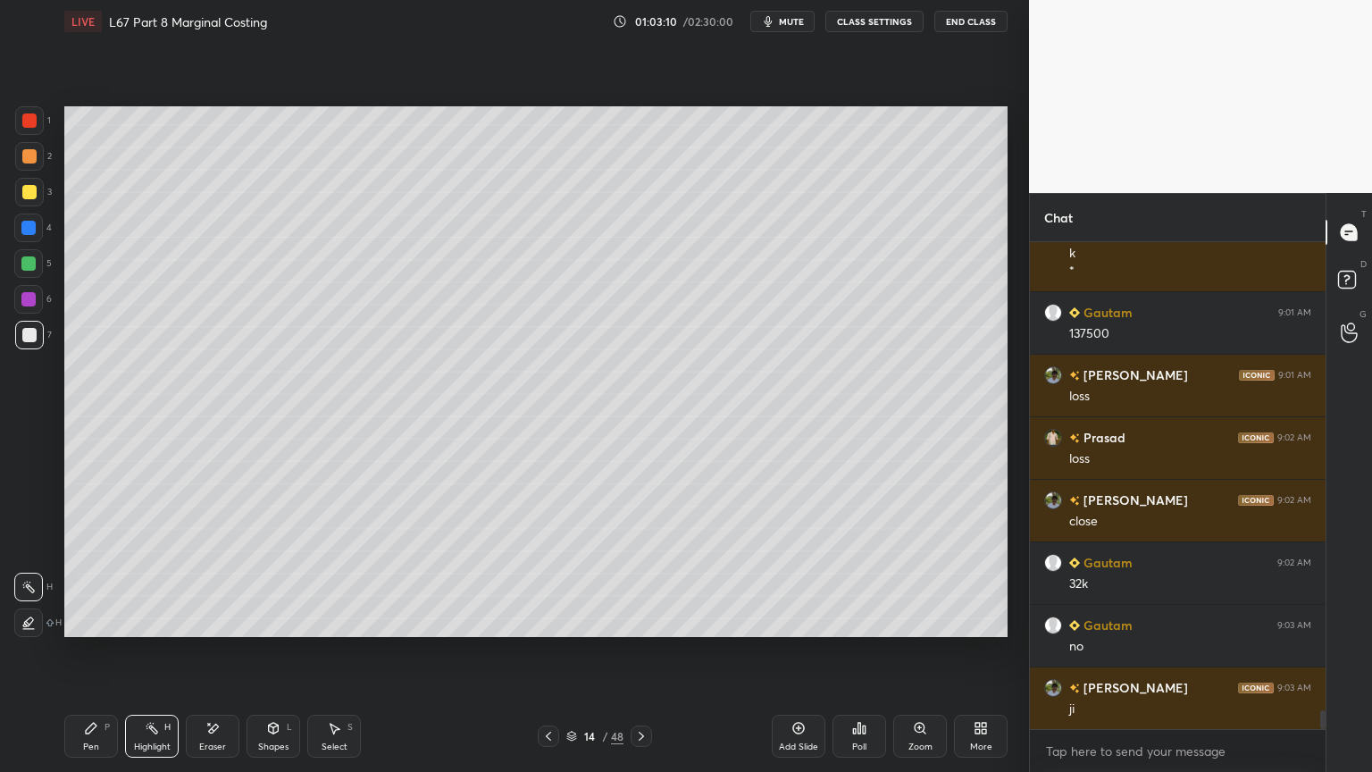
click at [106, 573] on div "P" at bounding box center [106, 726] width 5 height 9
click at [24, 124] on div at bounding box center [29, 120] width 14 height 14
click at [19, 337] on div at bounding box center [29, 335] width 29 height 29
click at [150, 573] on div "Highlight H" at bounding box center [152, 735] width 54 height 43
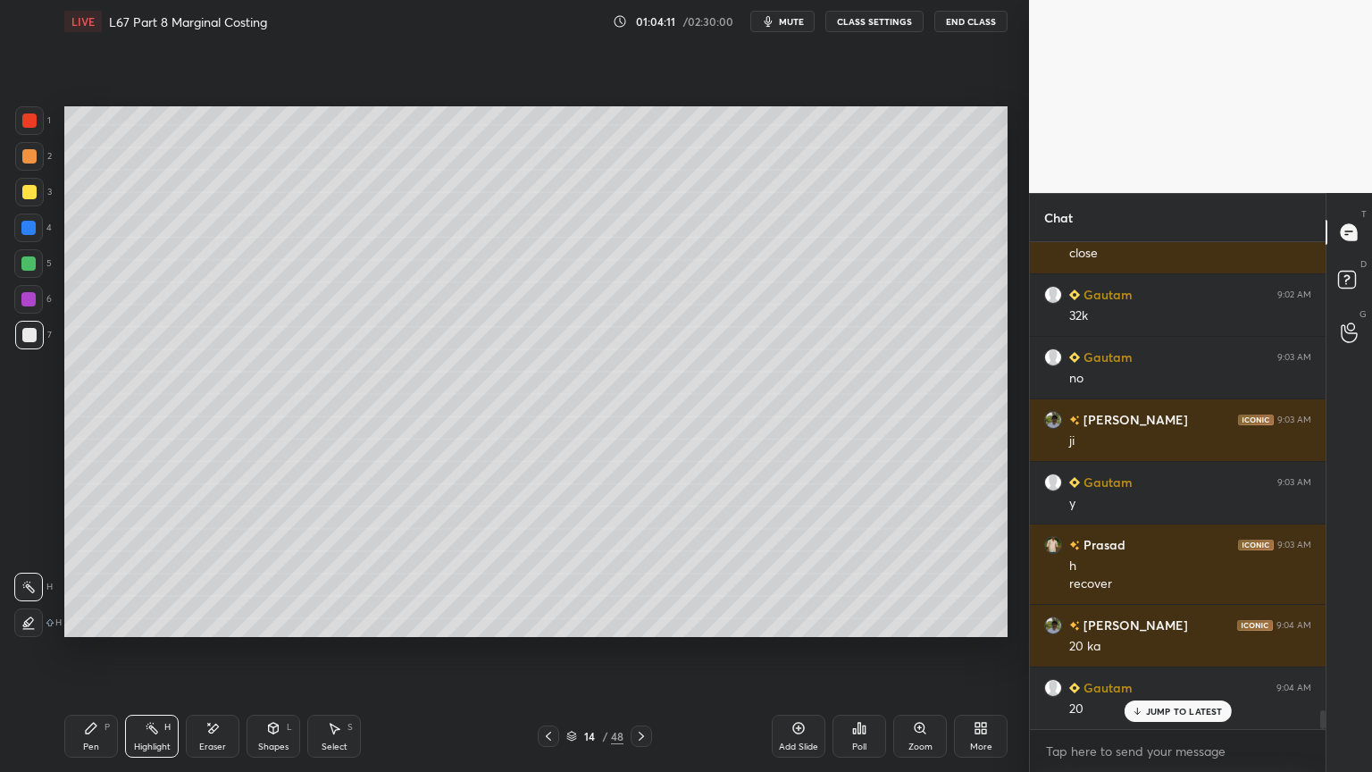
scroll to position [12316, 0]
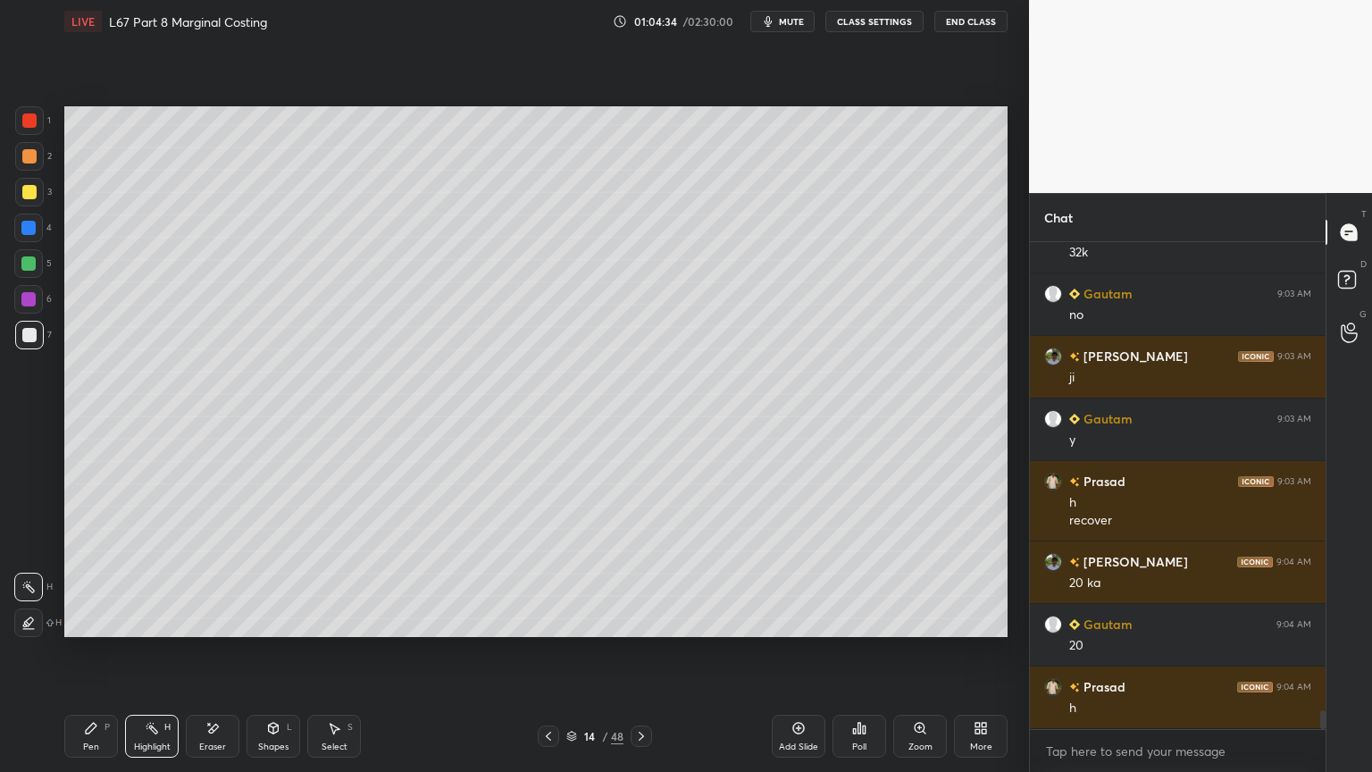
click at [554, 573] on icon at bounding box center [548, 736] width 14 height 14
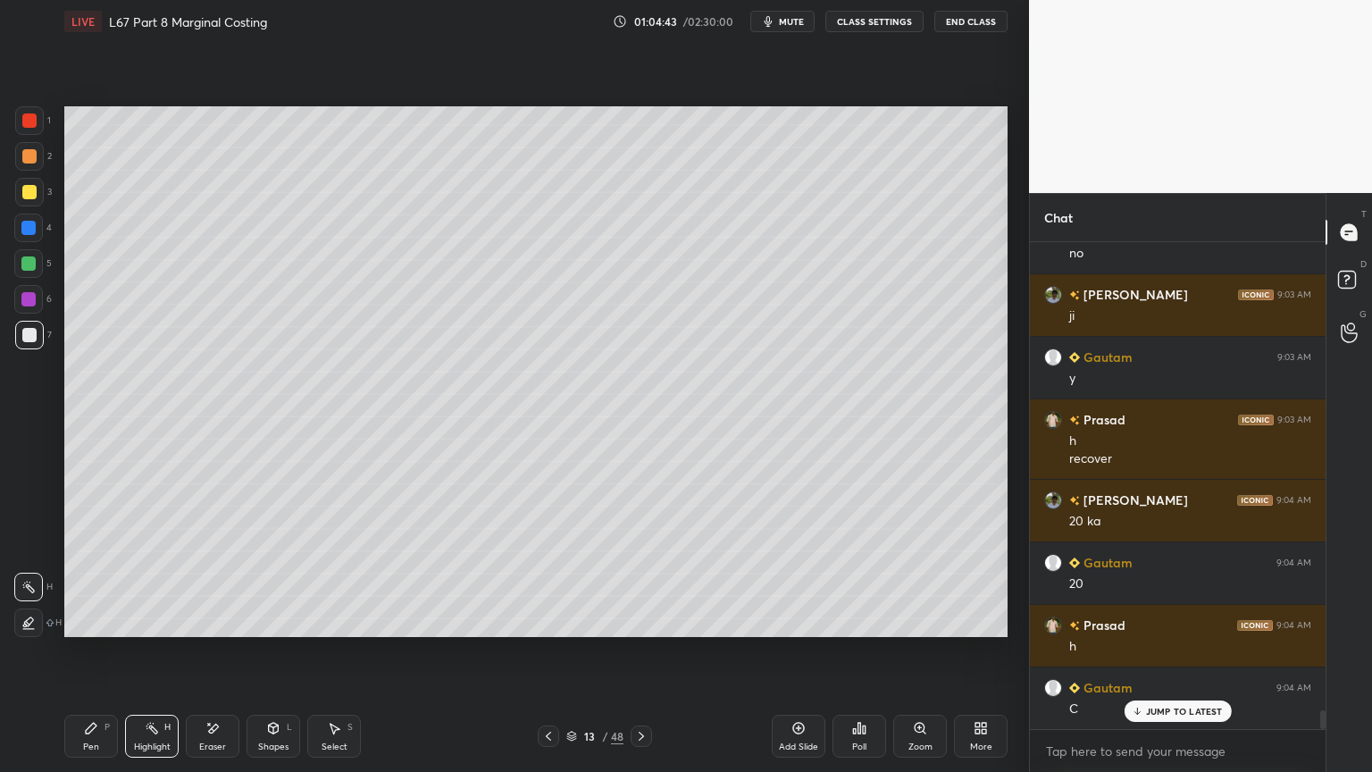
click at [641, 573] on icon at bounding box center [641, 736] width 14 height 14
click at [552, 573] on div at bounding box center [548, 735] width 21 height 21
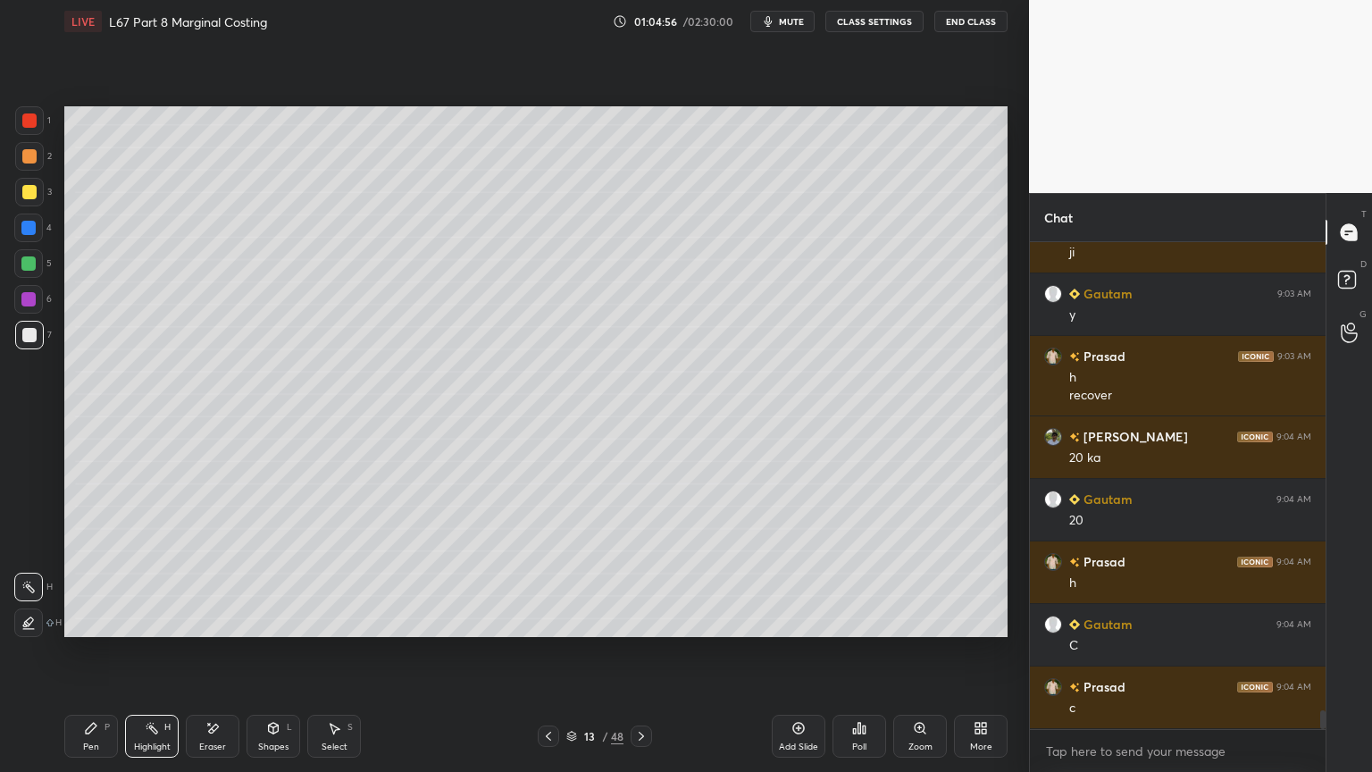
click at [639, 573] on icon at bounding box center [641, 736] width 14 height 14
click at [549, 573] on icon at bounding box center [548, 736] width 14 height 14
click at [91, 573] on icon at bounding box center [91, 728] width 14 height 14
click at [40, 351] on div "7" at bounding box center [33, 339] width 37 height 36
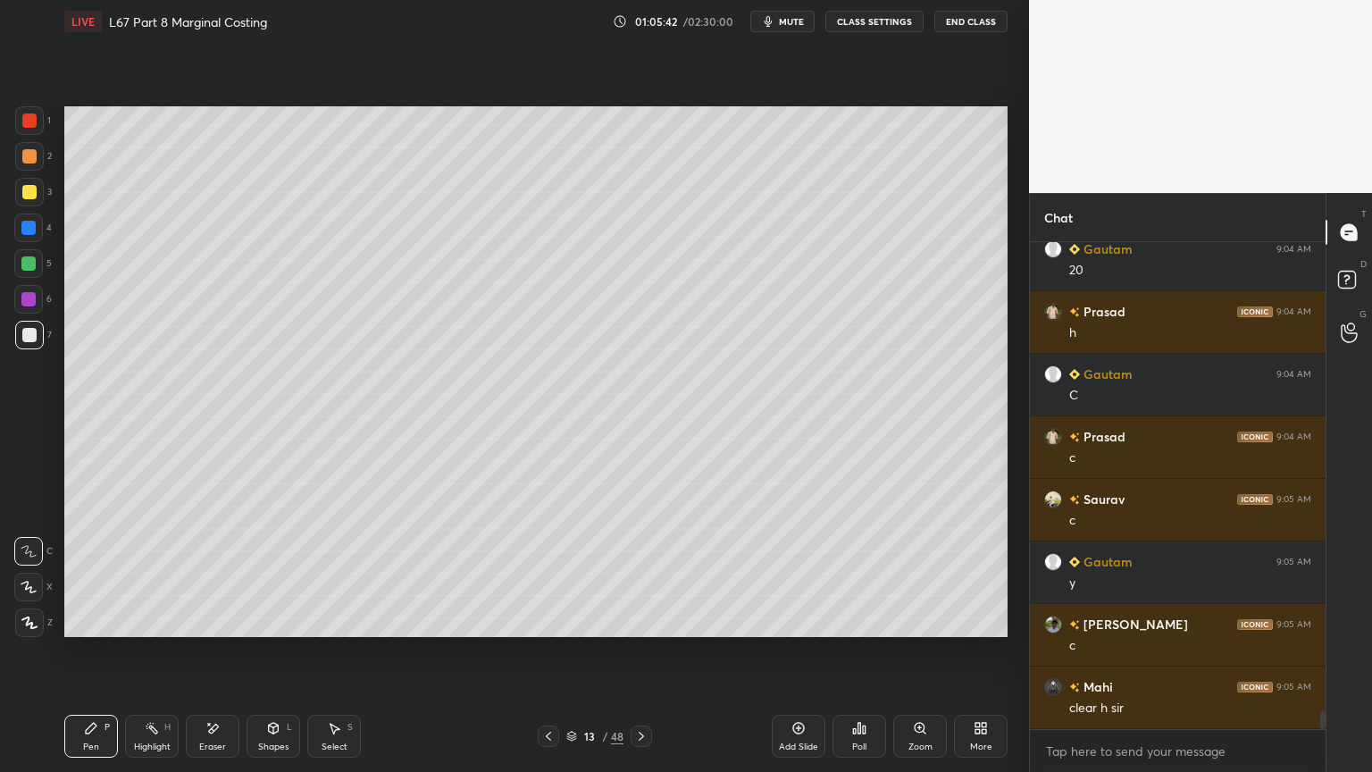
scroll to position [12753, 0]
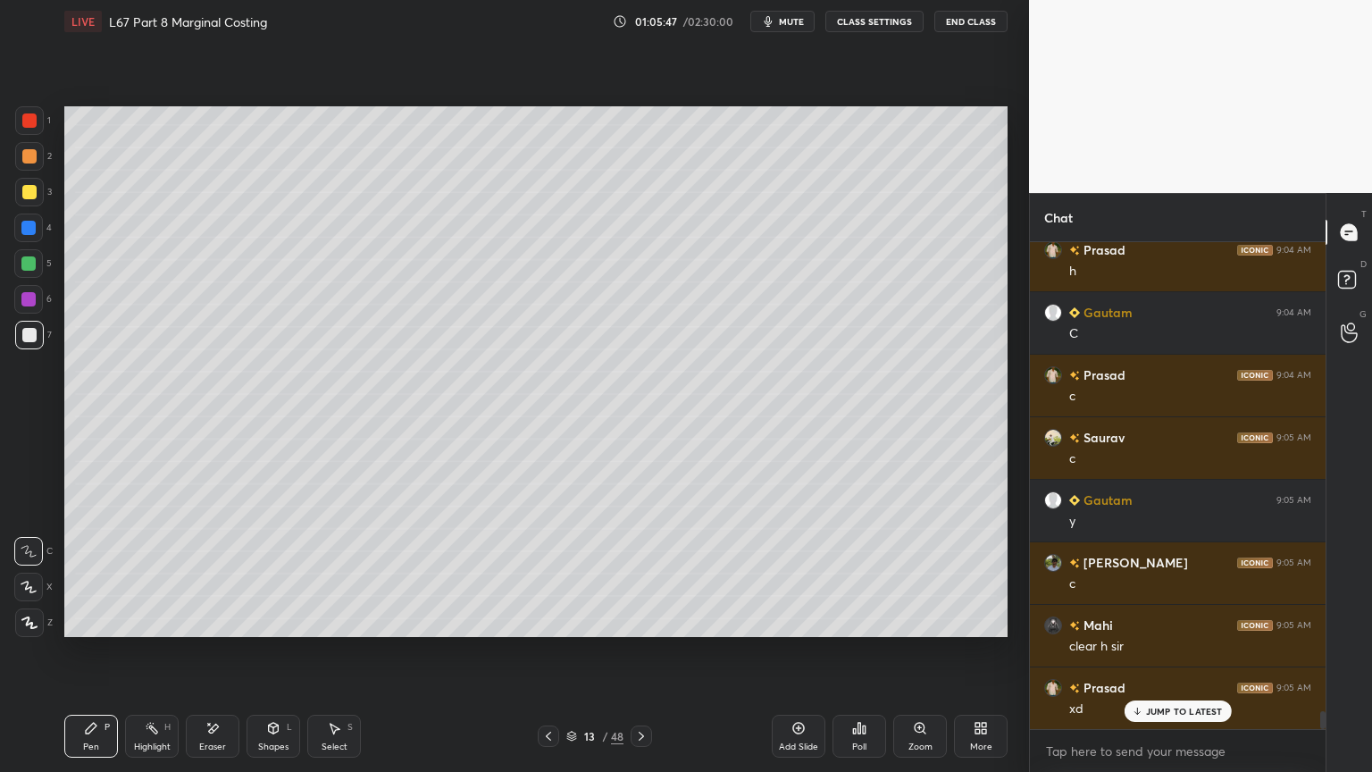
click at [864, 573] on icon at bounding box center [864, 729] width 3 height 8
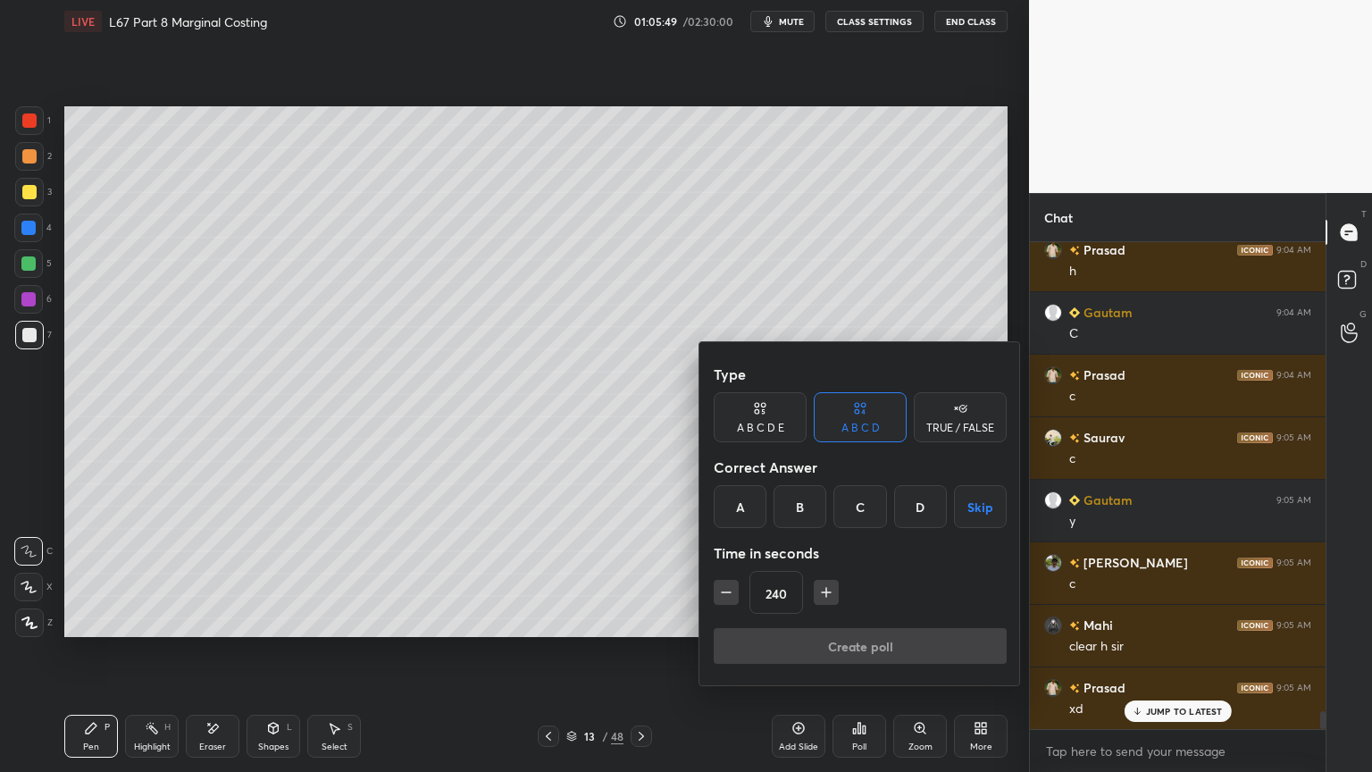
click at [863, 511] on div "C" at bounding box center [859, 506] width 53 height 43
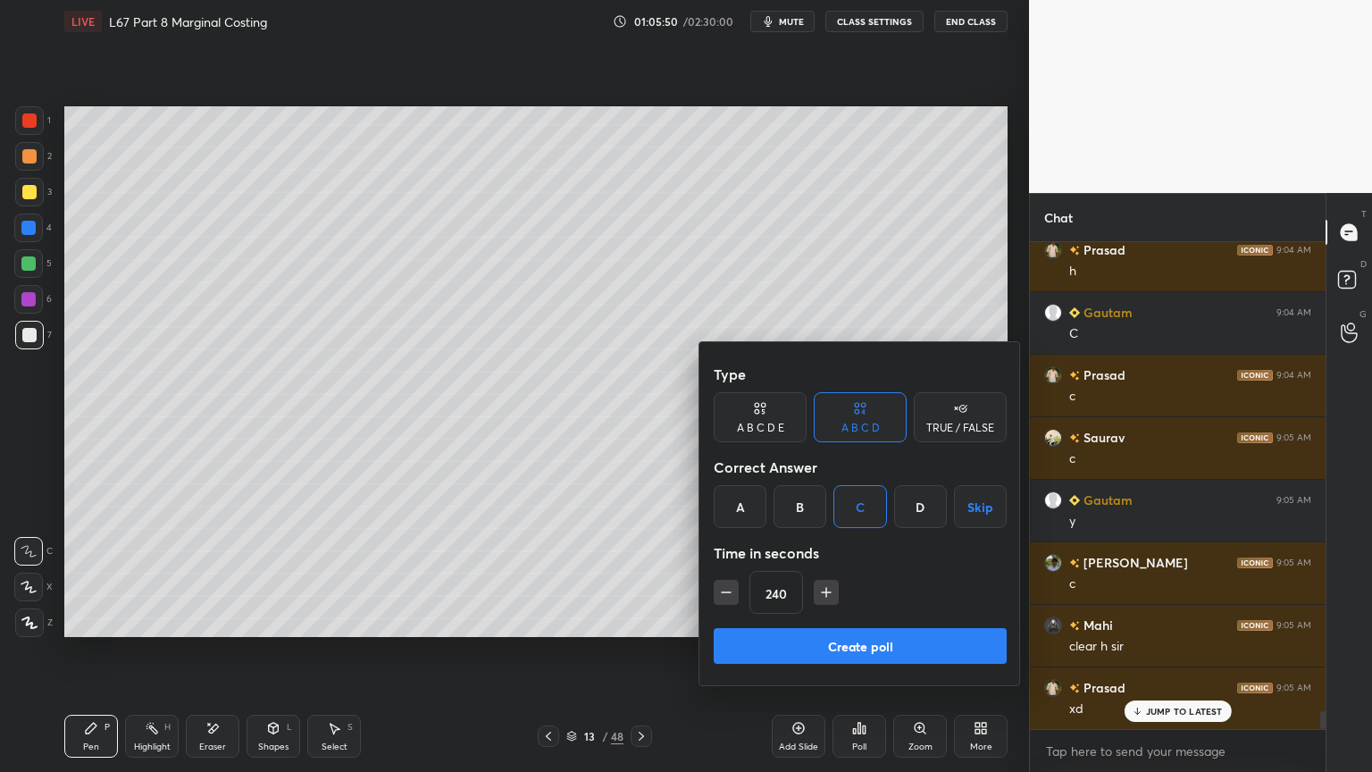
click at [797, 573] on button "Create poll" at bounding box center [860, 646] width 293 height 36
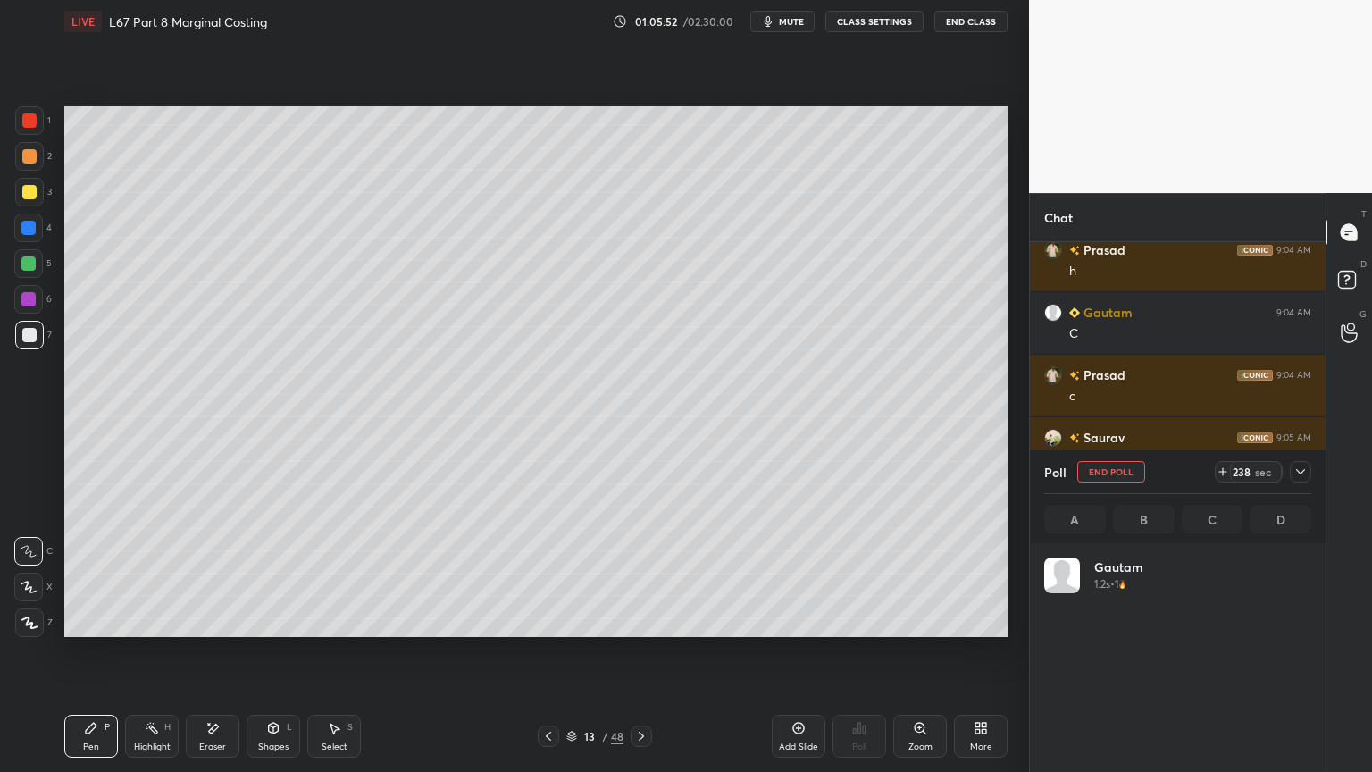
scroll to position [209, 262]
click at [1291, 478] on div at bounding box center [1300, 471] width 21 height 21
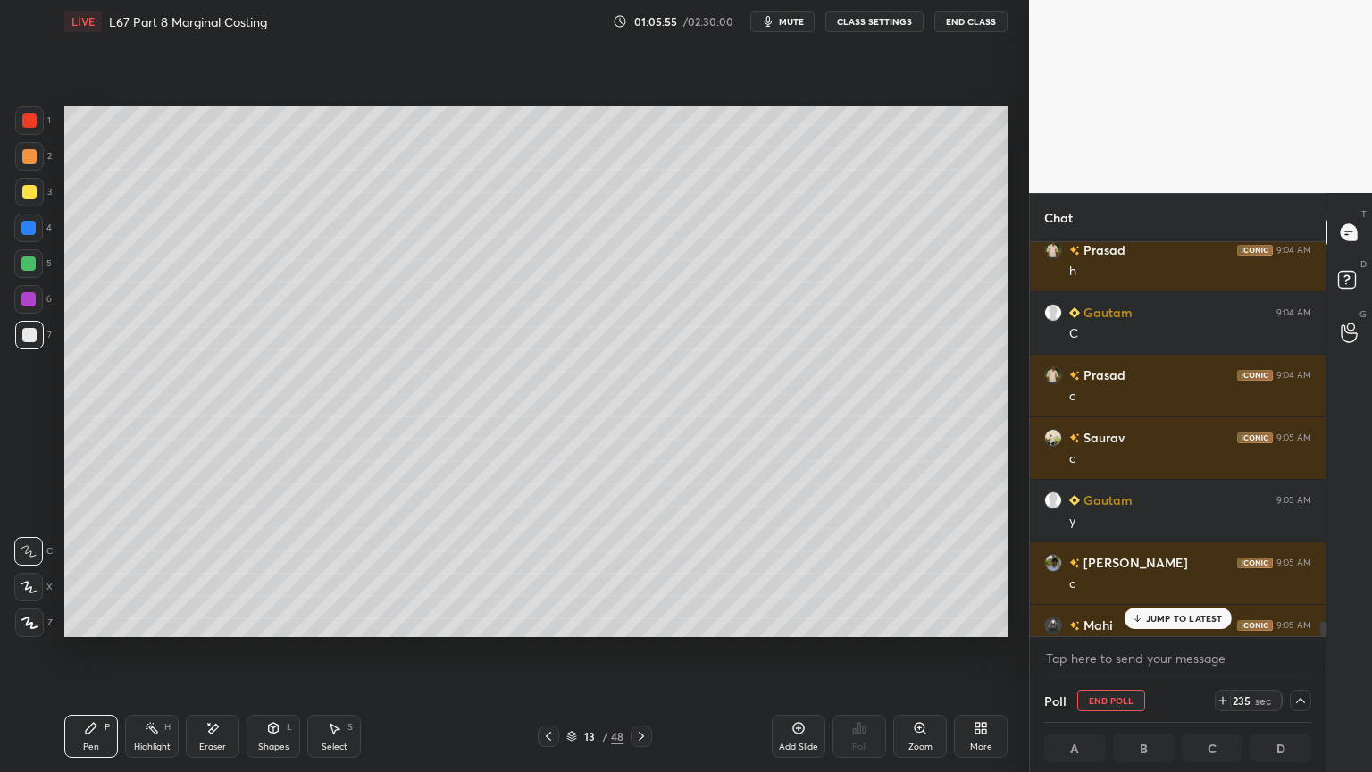
scroll to position [12847, 0]
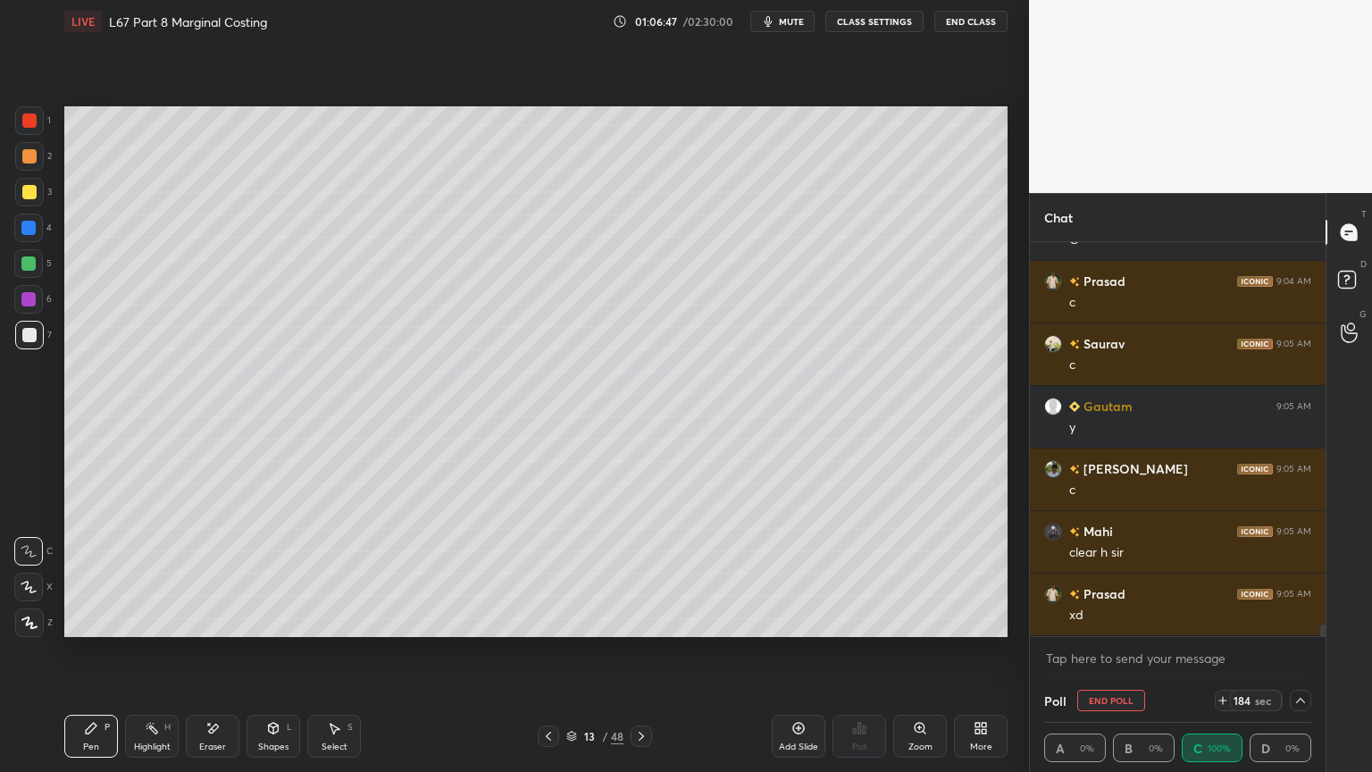
click at [775, 21] on icon "button" at bounding box center [768, 21] width 14 height 14
click at [1356, 289] on icon at bounding box center [1349, 282] width 32 height 32
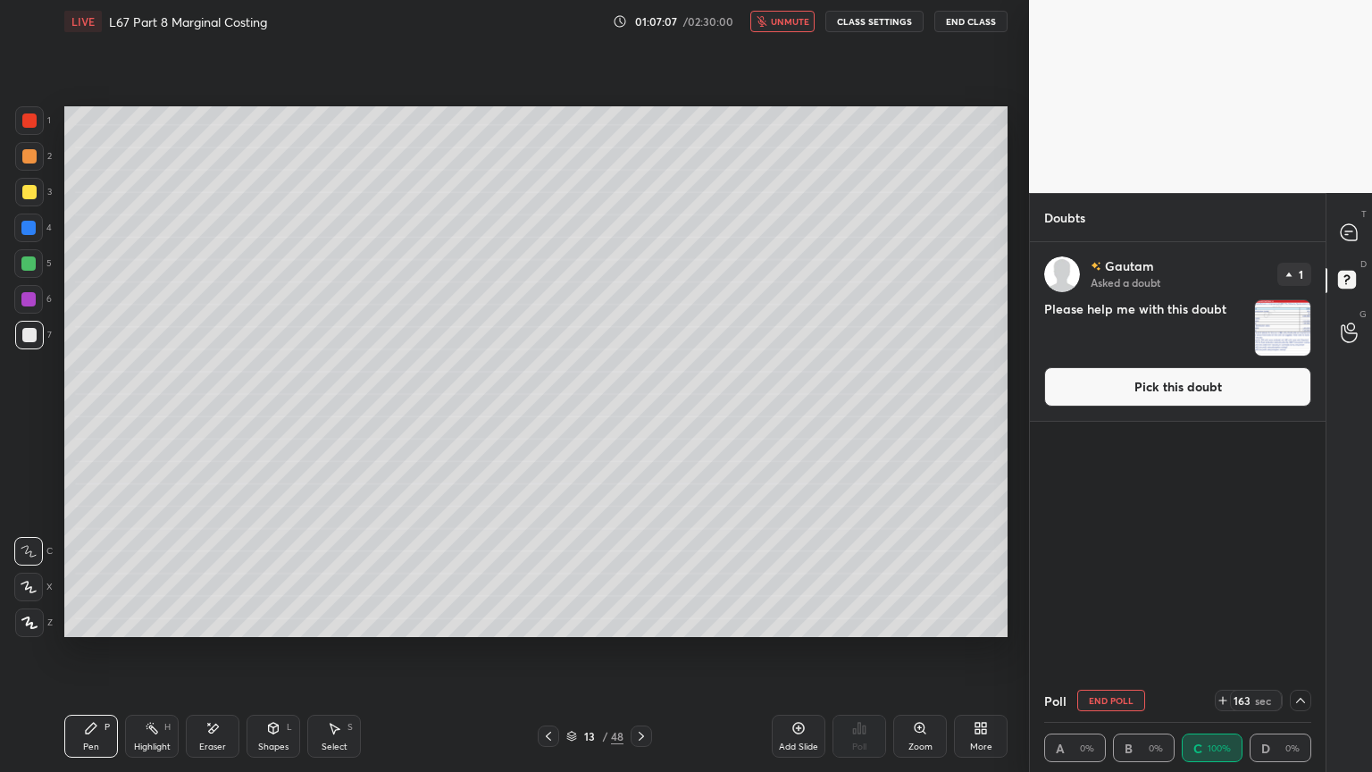
click at [1278, 335] on img "grid" at bounding box center [1282, 327] width 55 height 55
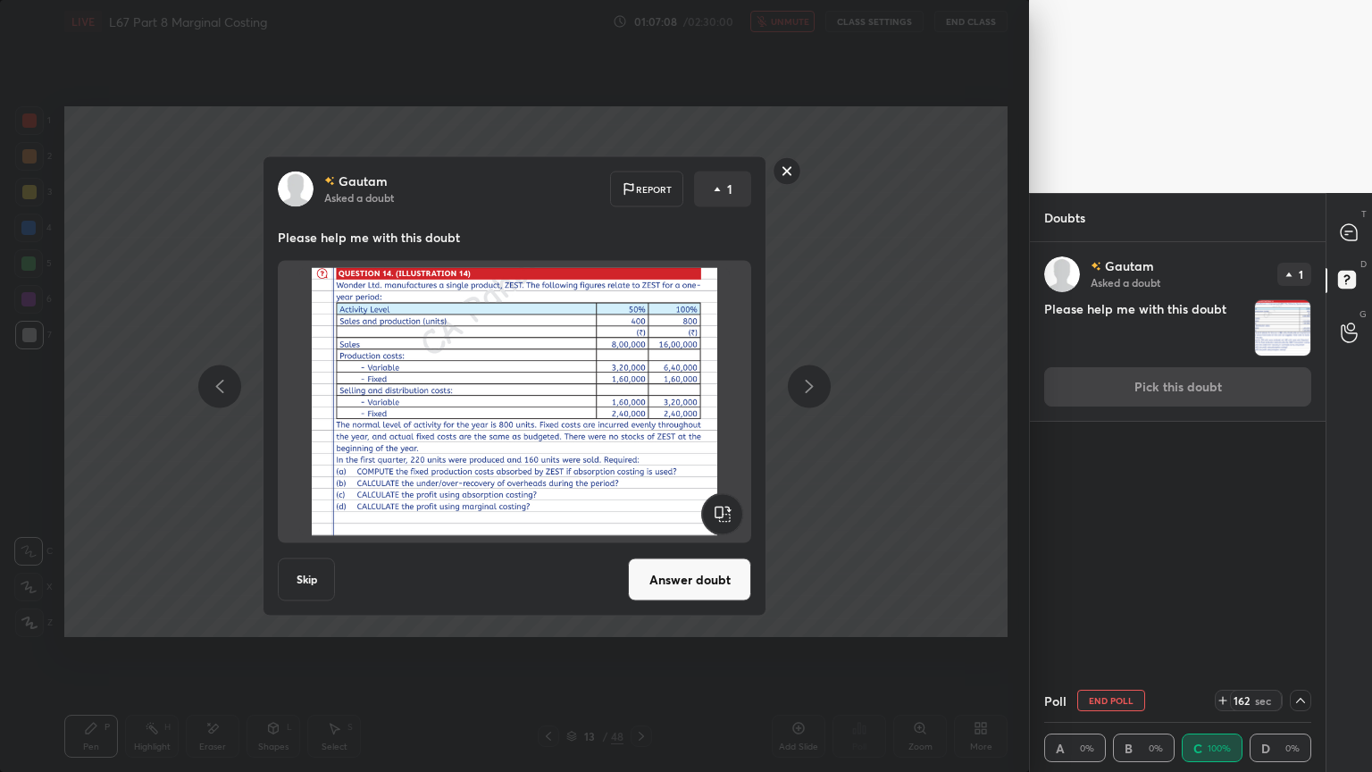
click at [689, 573] on button "Answer doubt" at bounding box center [689, 579] width 123 height 43
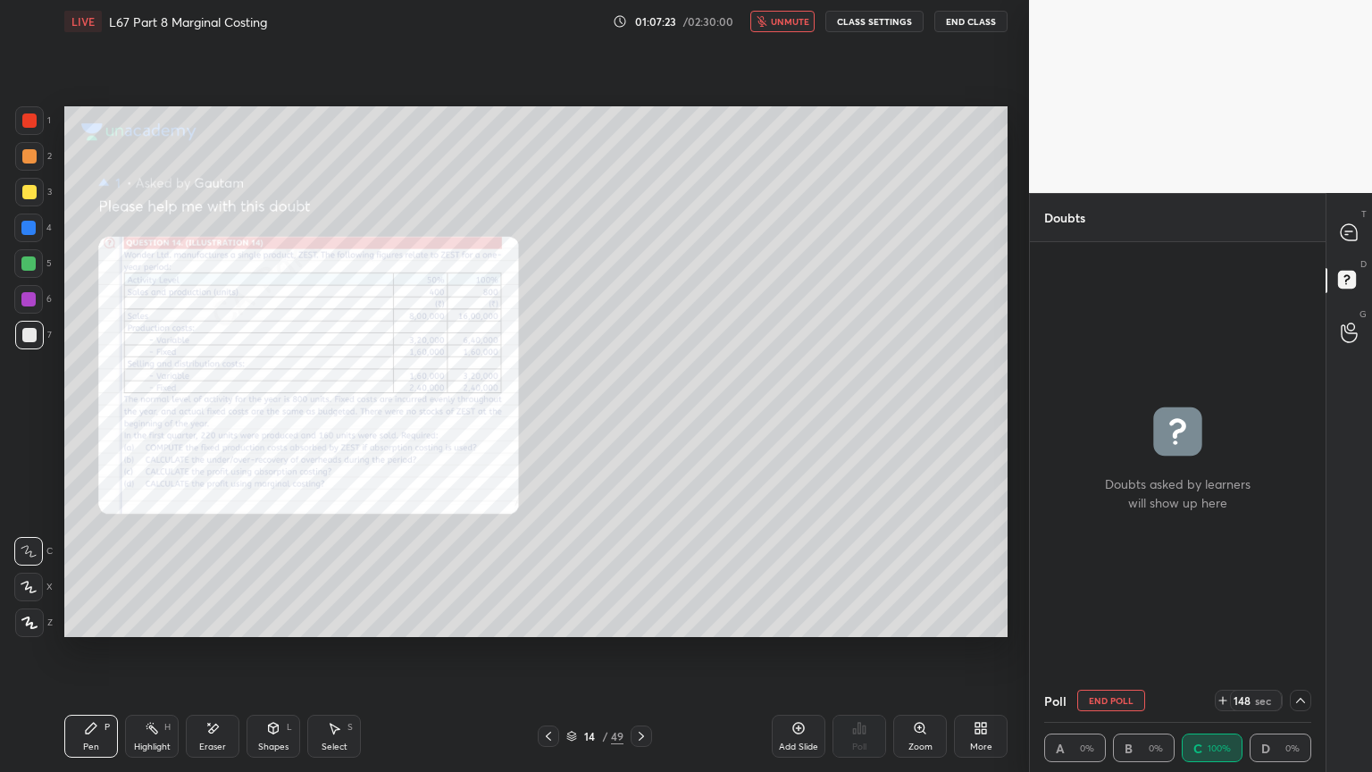
click at [1336, 235] on div at bounding box center [1350, 232] width 36 height 32
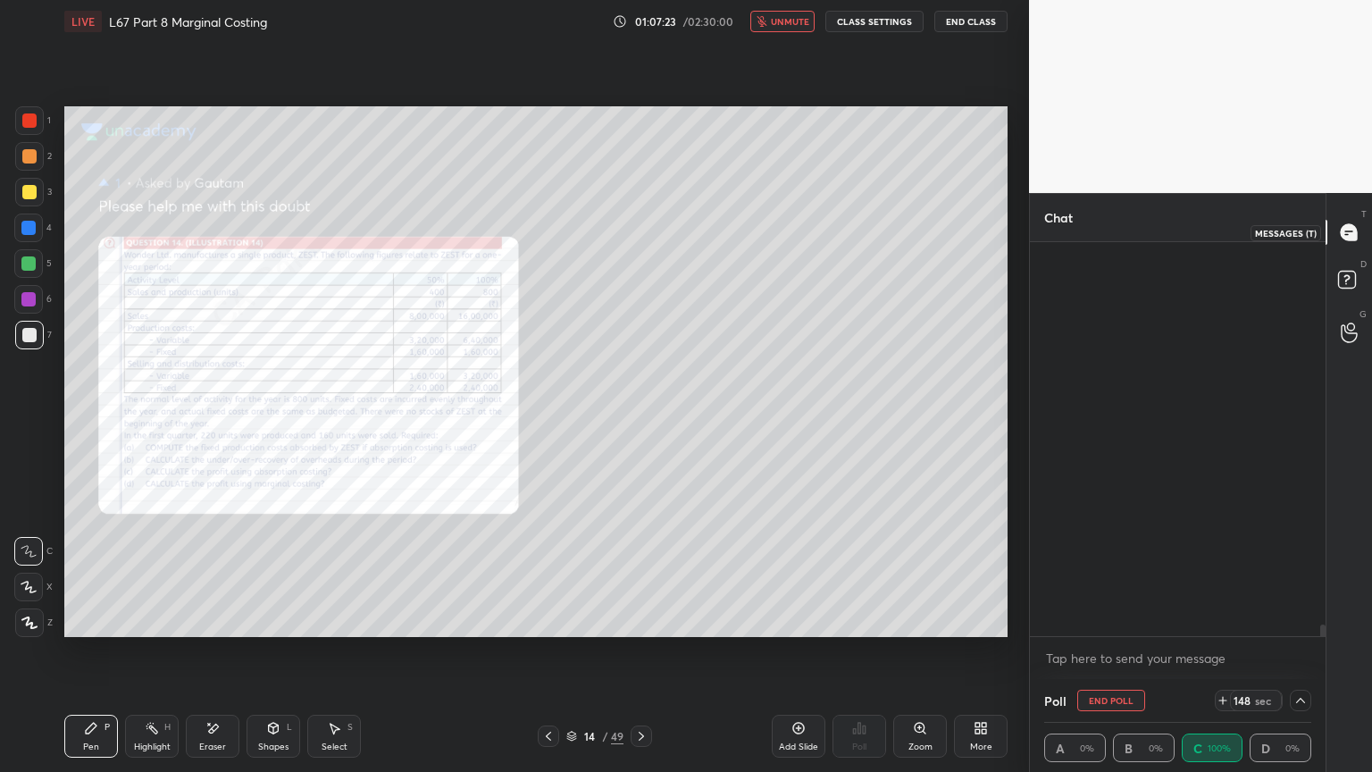
scroll to position [388, 290]
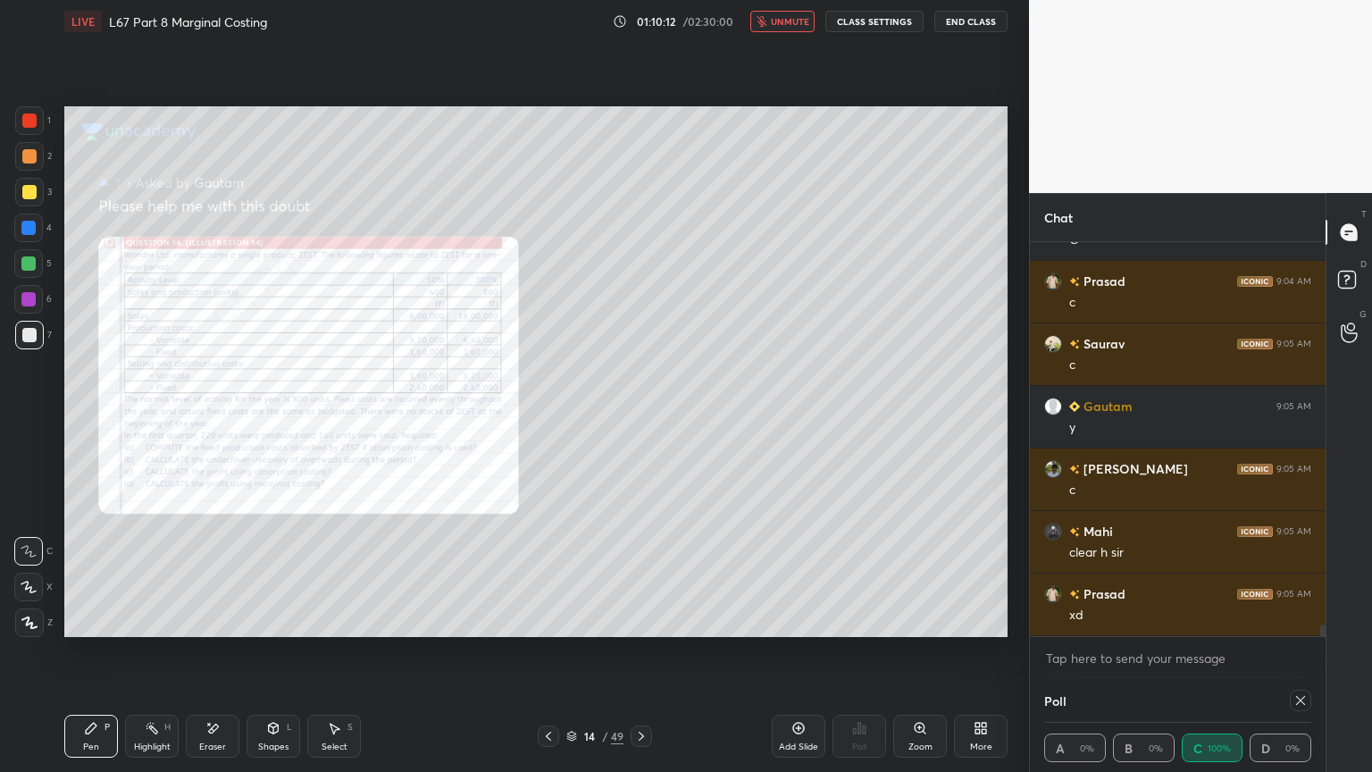
click at [789, 21] on span "unmute" at bounding box center [790, 21] width 38 height 13
click at [1299, 573] on icon at bounding box center [1300, 700] width 9 height 9
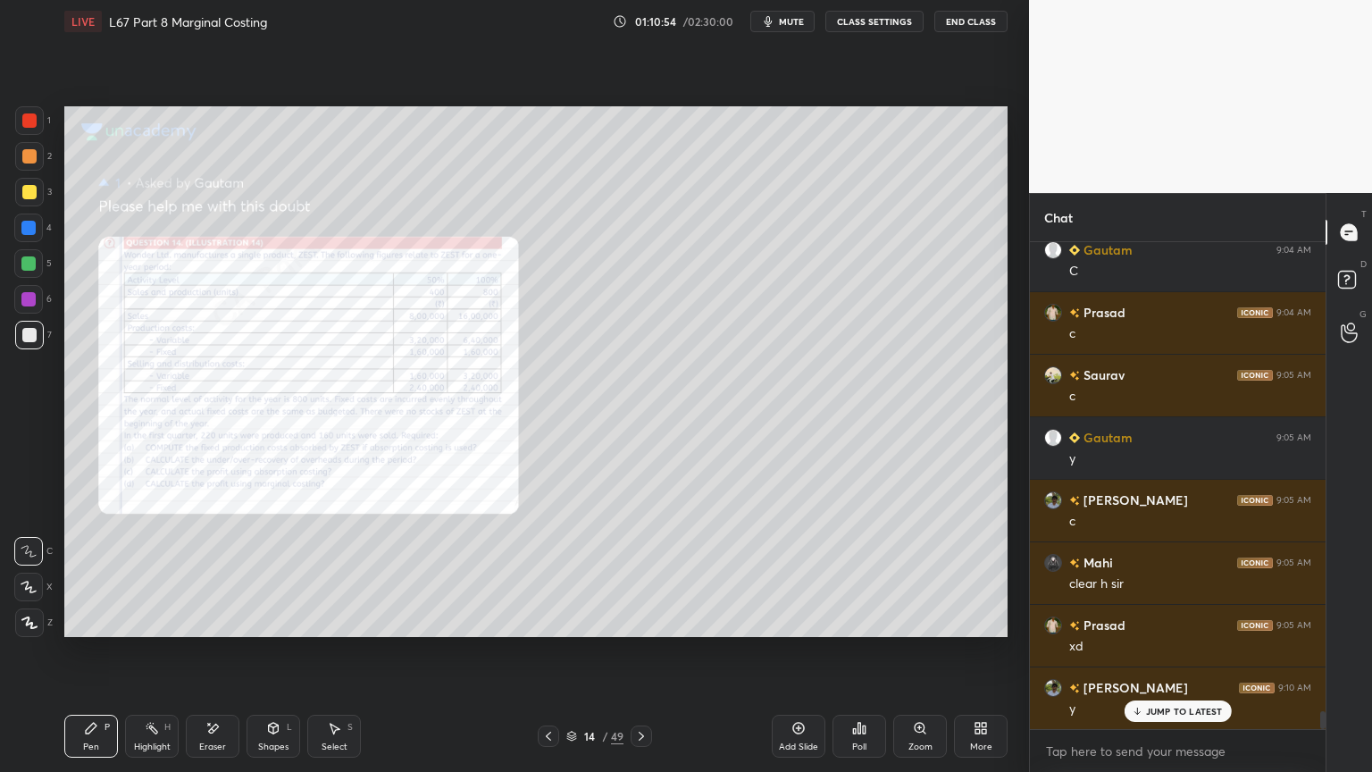
scroll to position [12802, 0]
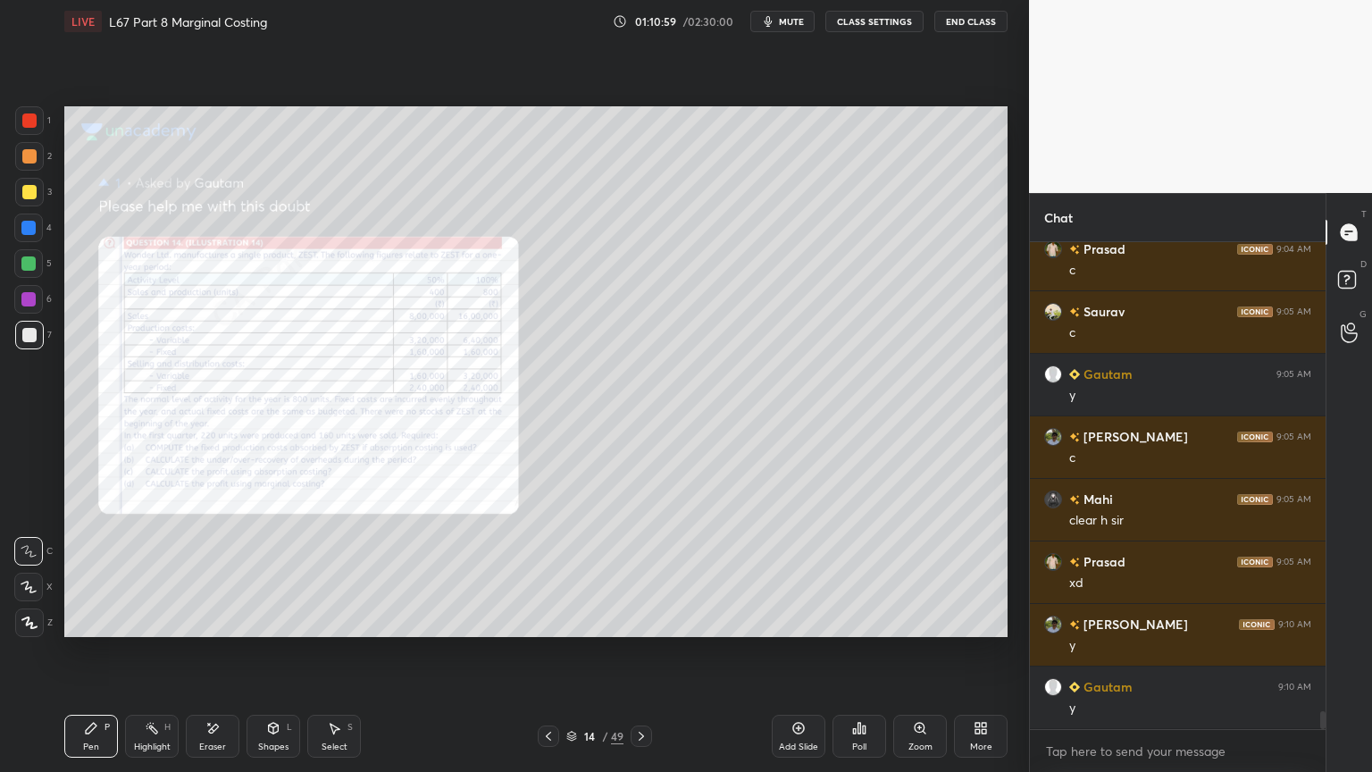
click at [545, 573] on icon at bounding box center [548, 736] width 14 height 14
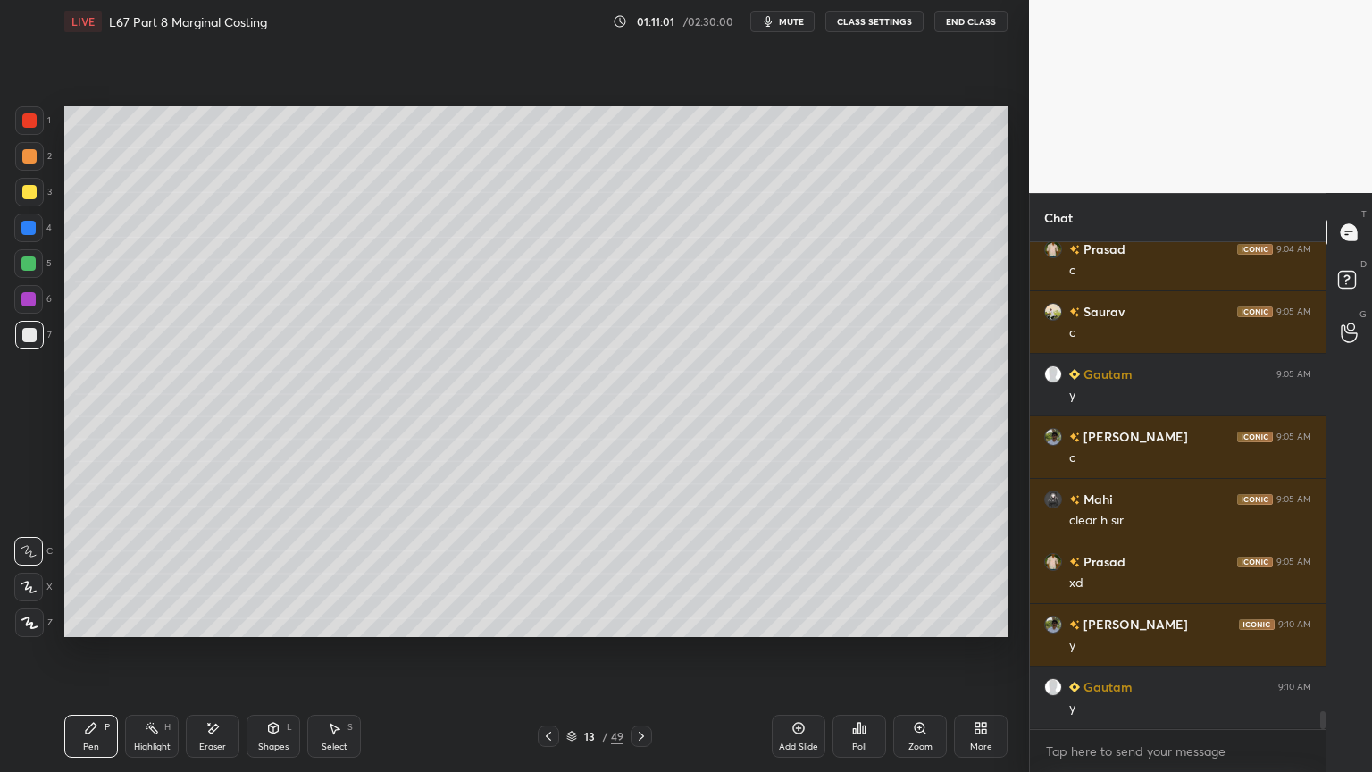
click at [796, 573] on icon at bounding box center [798, 728] width 14 height 14
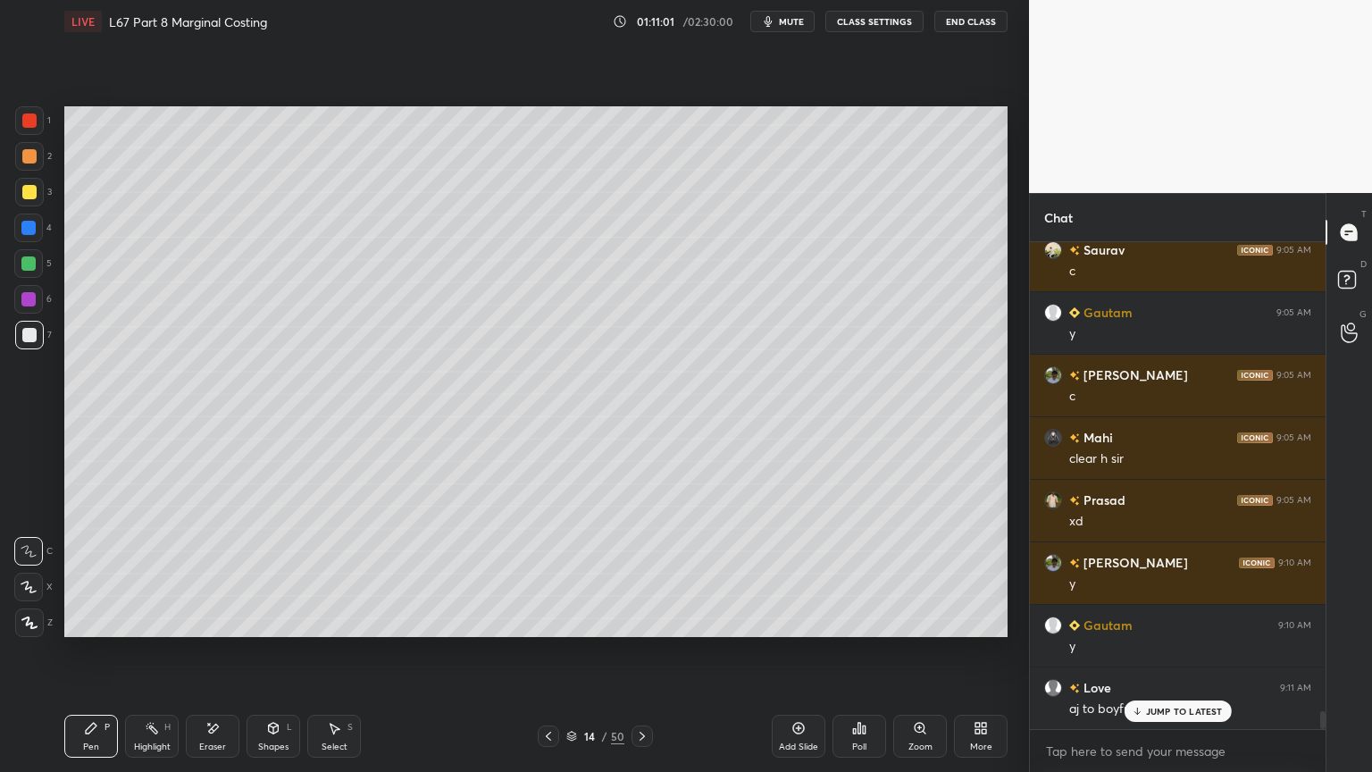
click at [32, 231] on div at bounding box center [28, 228] width 14 height 14
click at [270, 573] on icon at bounding box center [273, 728] width 14 height 14
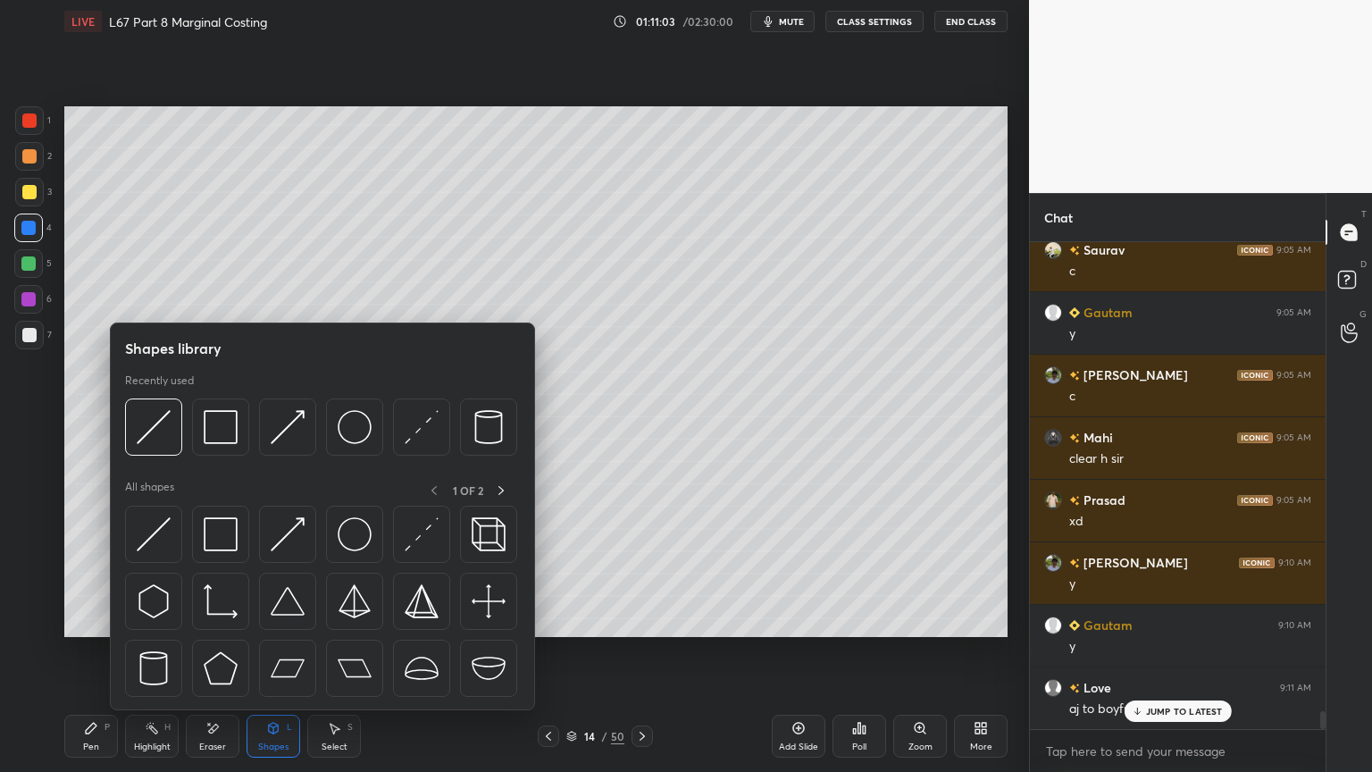
click at [231, 436] on img at bounding box center [221, 427] width 34 height 34
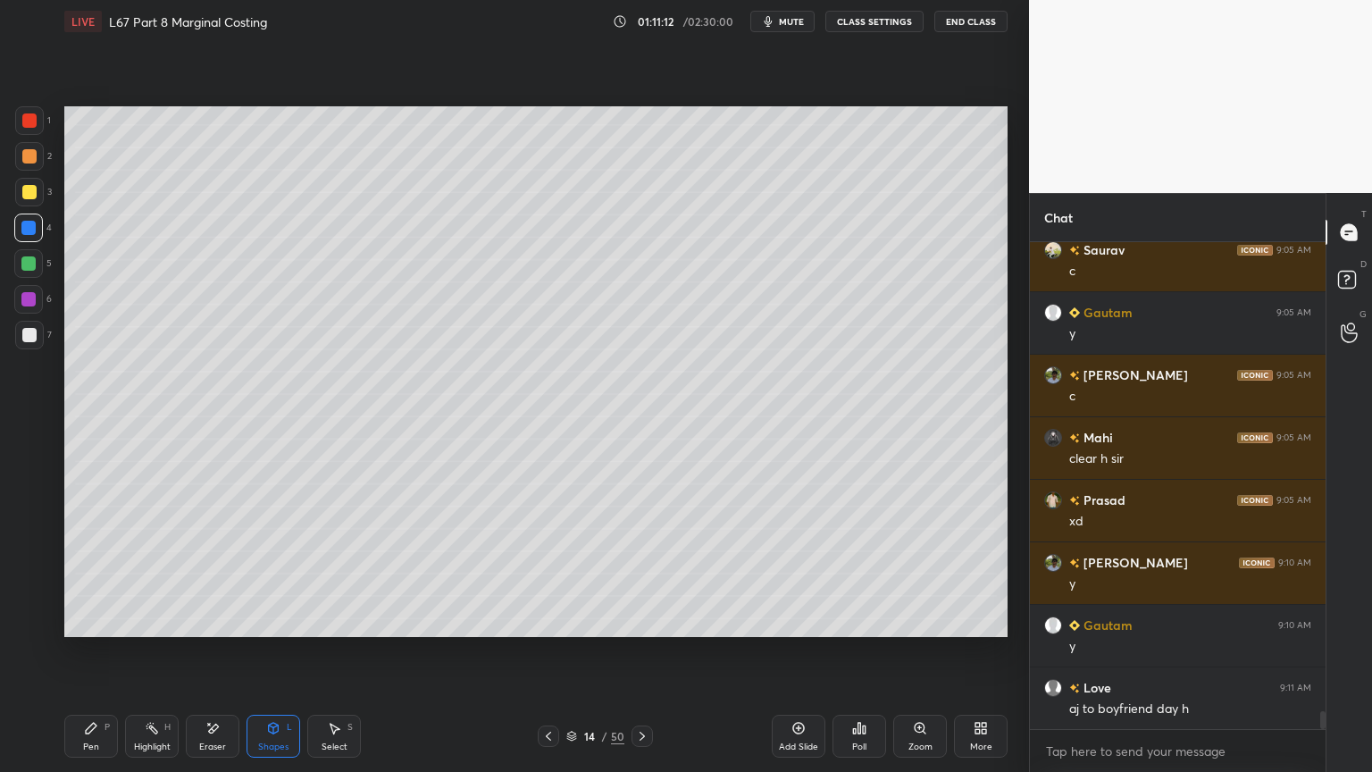
scroll to position [12927, 0]
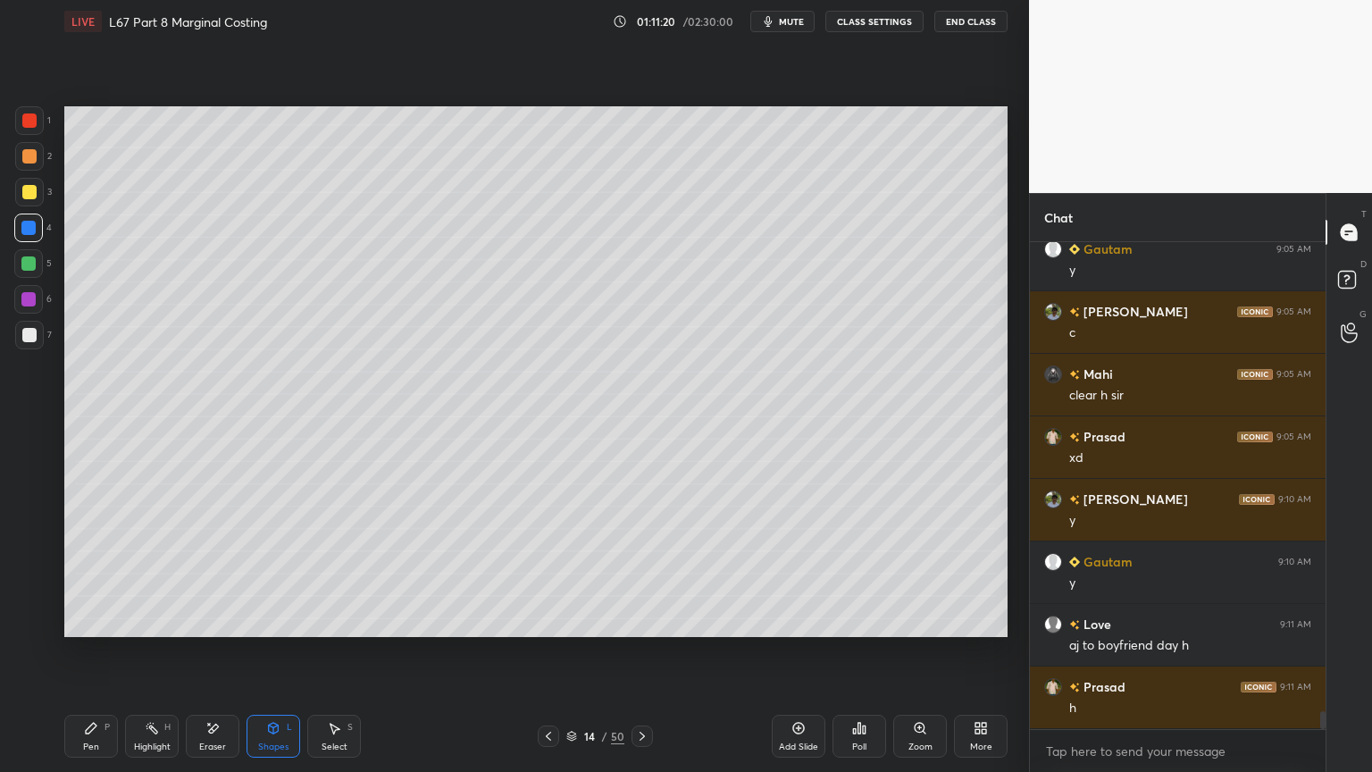
click at [12, 200] on div "1 2 3 4 5 6 7 C X Z E E Erase all H H" at bounding box center [28, 371] width 57 height 530
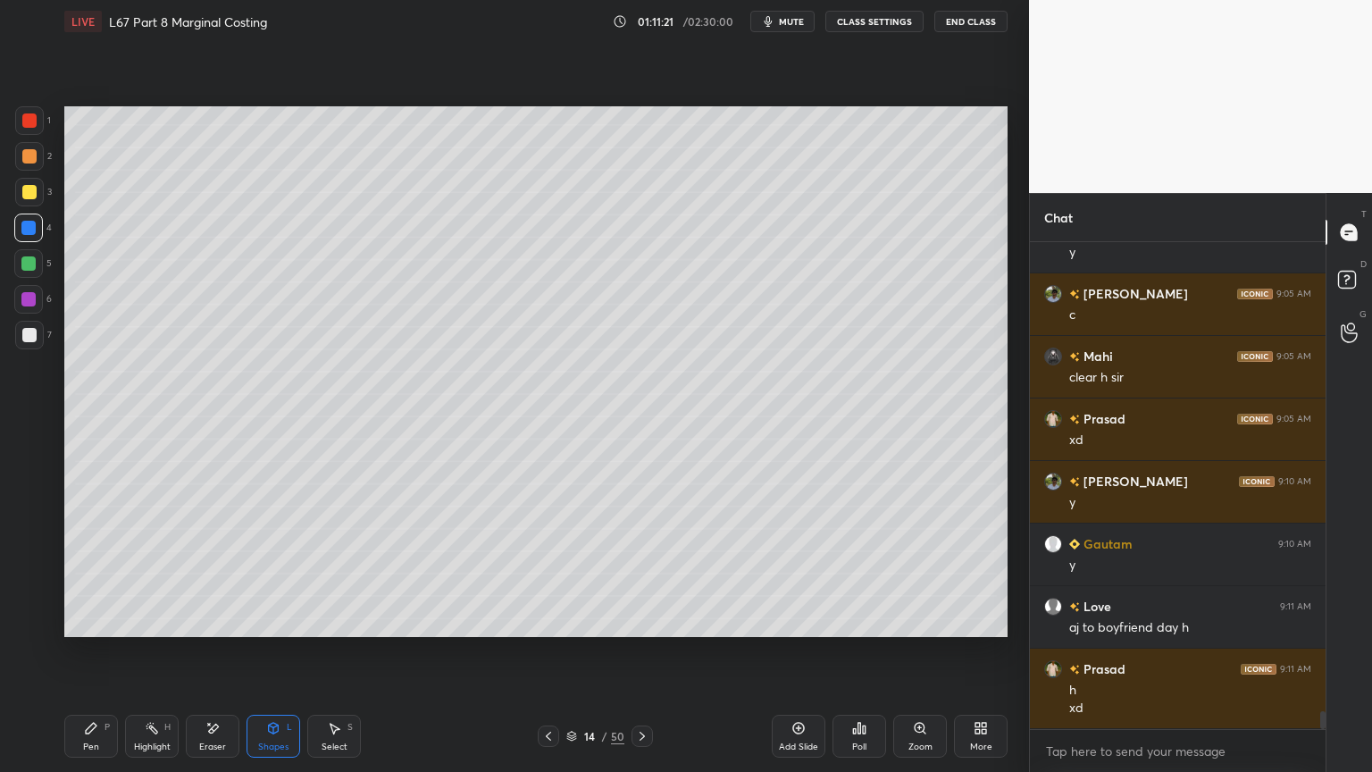
click at [104, 573] on div "Pen P Highlight H Eraser Shapes L Select S 14 / 50 Add Slide Poll Zoom More" at bounding box center [535, 735] width 943 height 71
click at [98, 573] on div "Pen P" at bounding box center [91, 735] width 54 height 43
click at [34, 196] on div at bounding box center [29, 192] width 14 height 14
click at [36, 573] on div at bounding box center [28, 586] width 29 height 29
click at [347, 573] on div "S" at bounding box center [349, 726] width 5 height 9
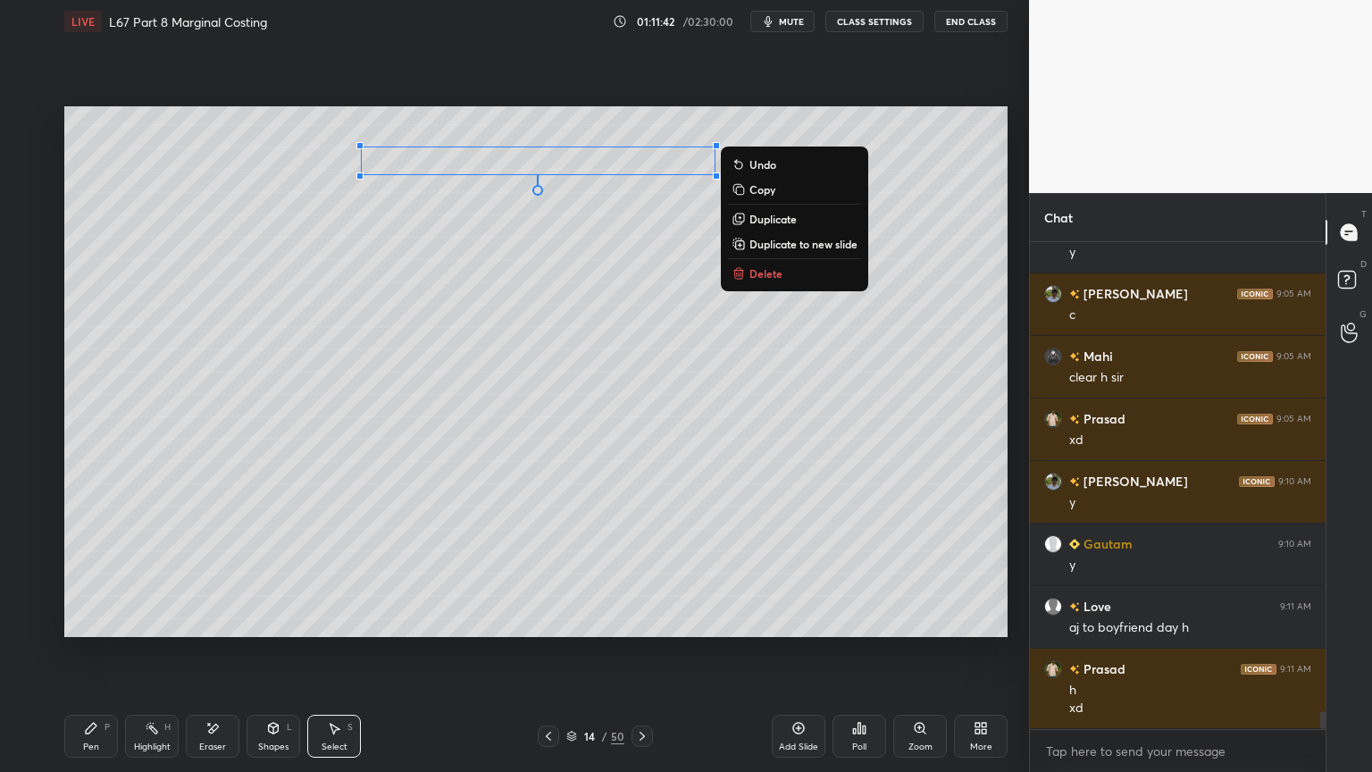
click at [497, 309] on div "0 ° Undo Copy Duplicate Duplicate to new slide Delete" at bounding box center [535, 371] width 943 height 530
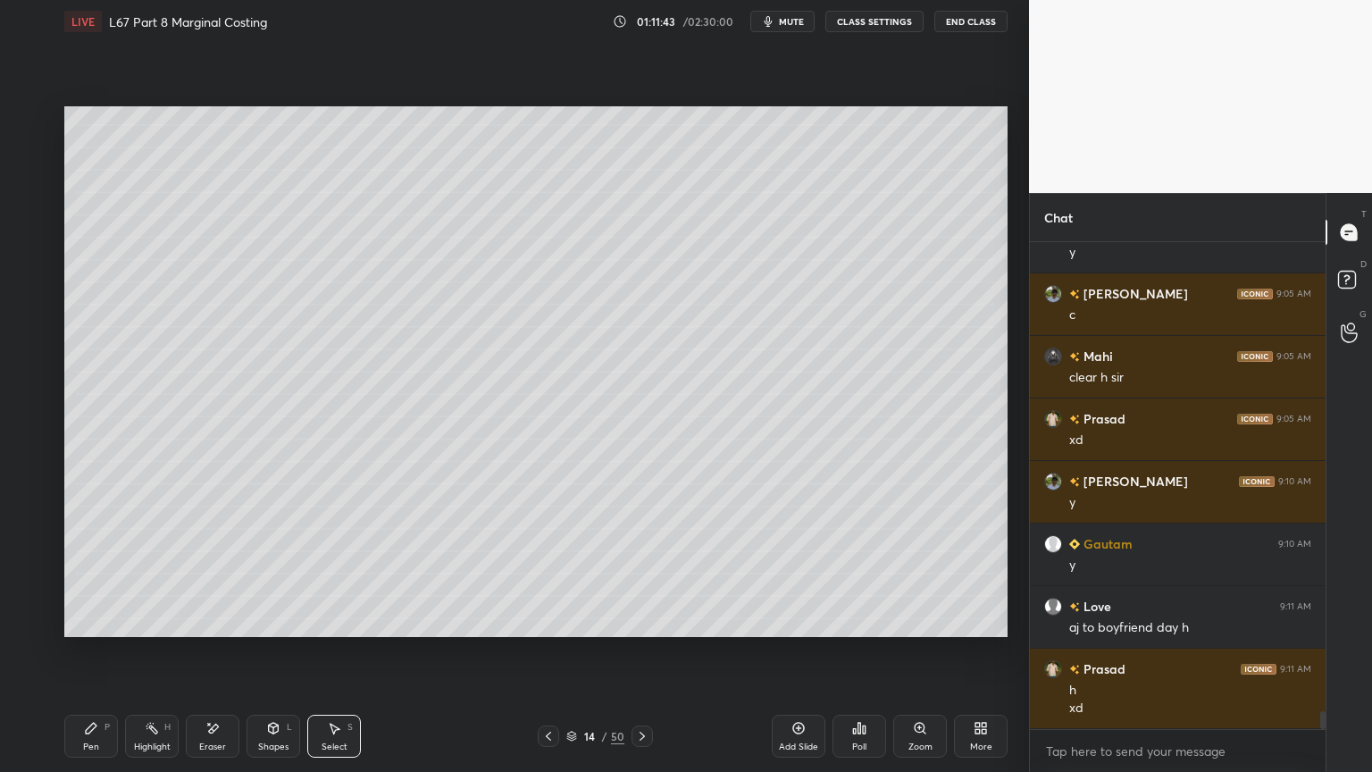
click at [104, 573] on div "Pen P" at bounding box center [91, 735] width 54 height 43
click at [271, 573] on icon at bounding box center [274, 727] width 10 height 11
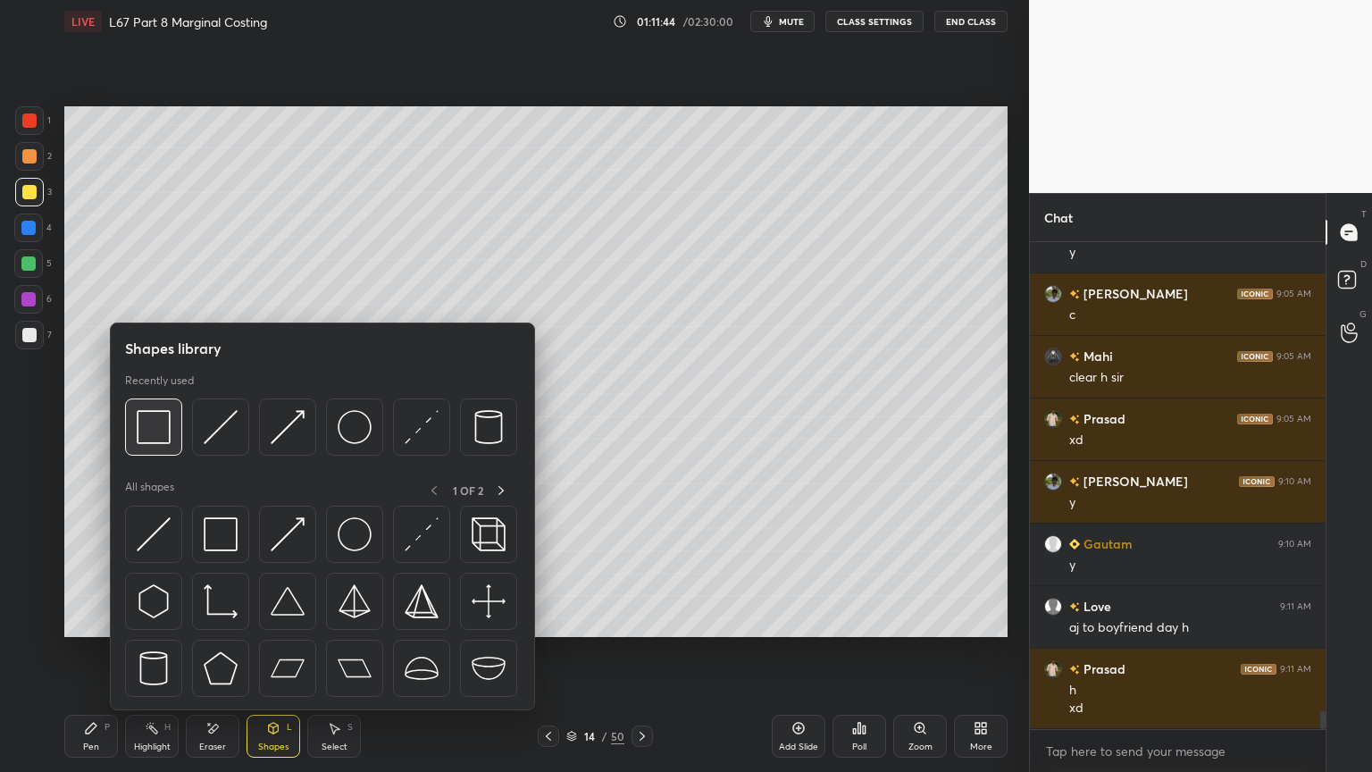
click at [154, 428] on img at bounding box center [154, 427] width 34 height 34
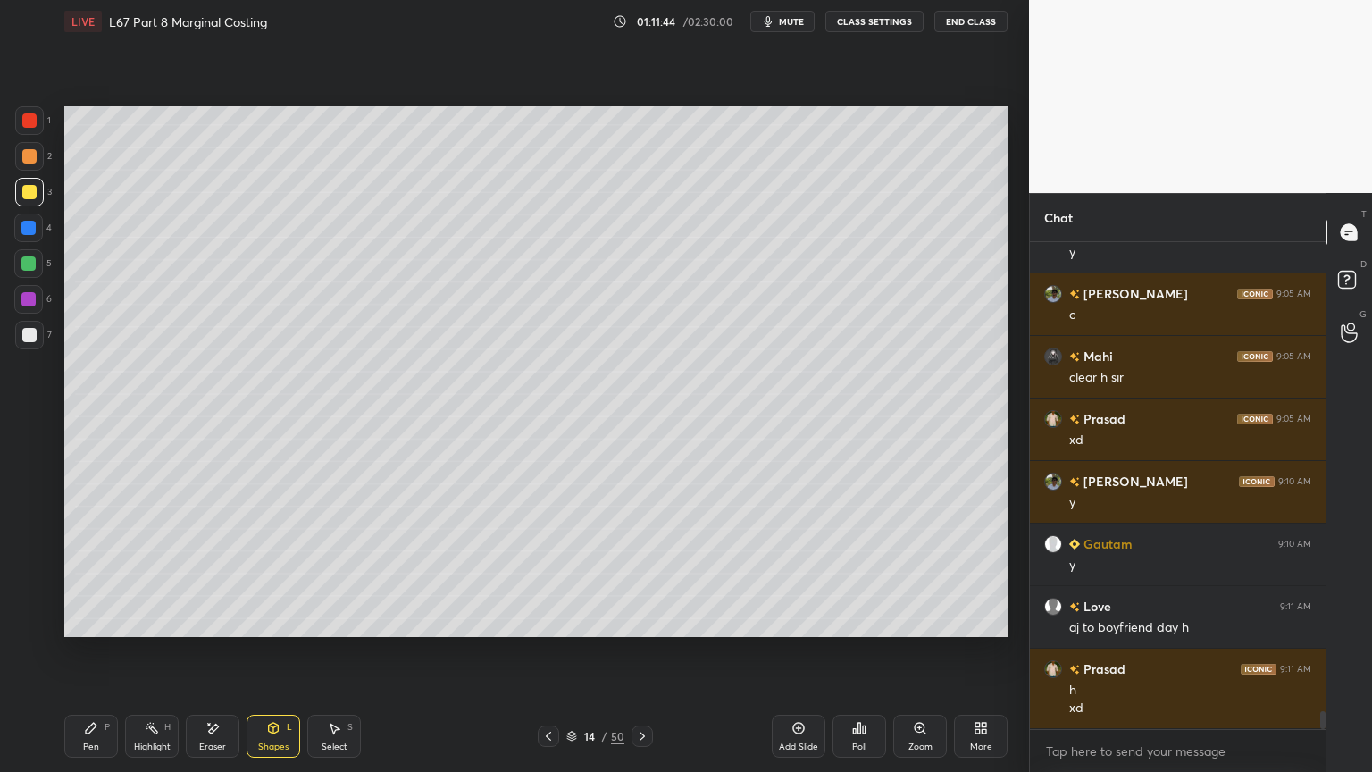
click at [18, 164] on div at bounding box center [29, 156] width 29 height 29
click at [265, 573] on div "Shapes L" at bounding box center [273, 735] width 54 height 43
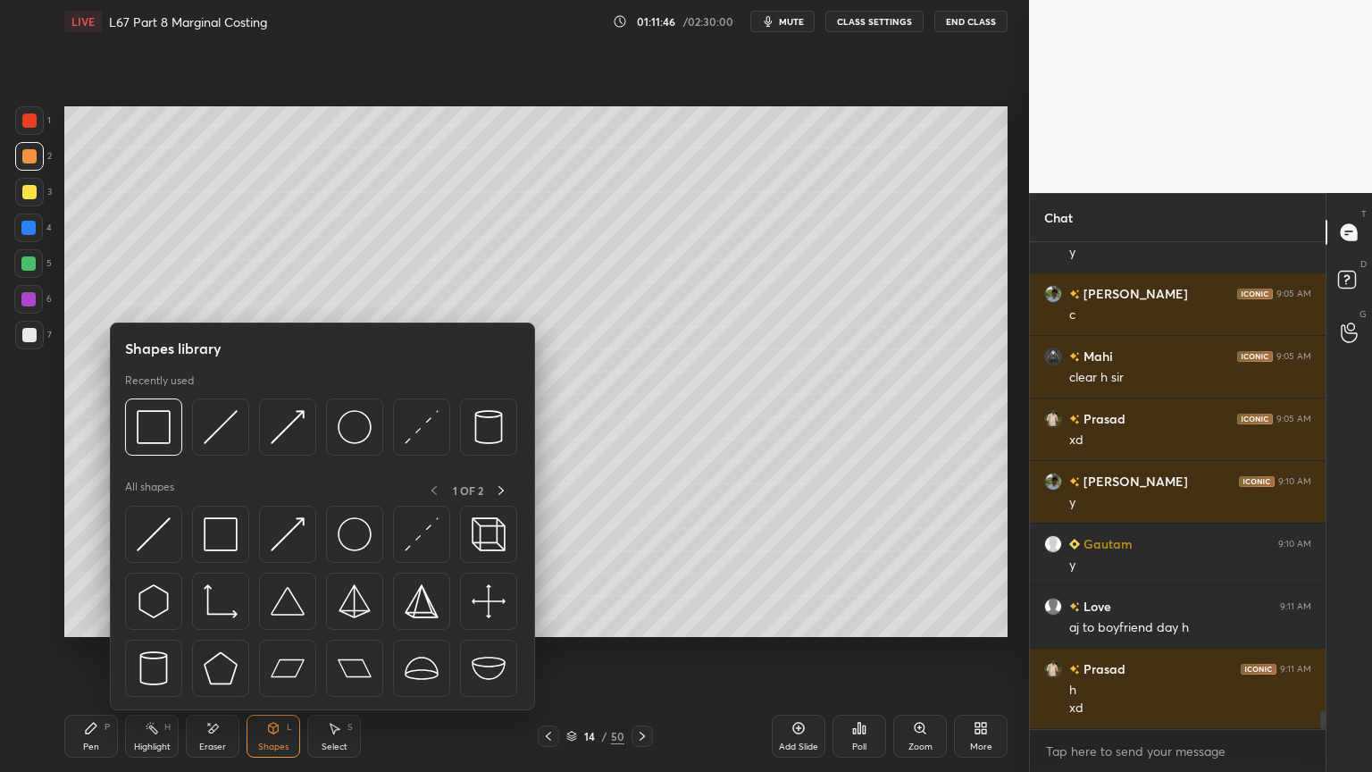
click at [163, 431] on img at bounding box center [154, 427] width 34 height 34
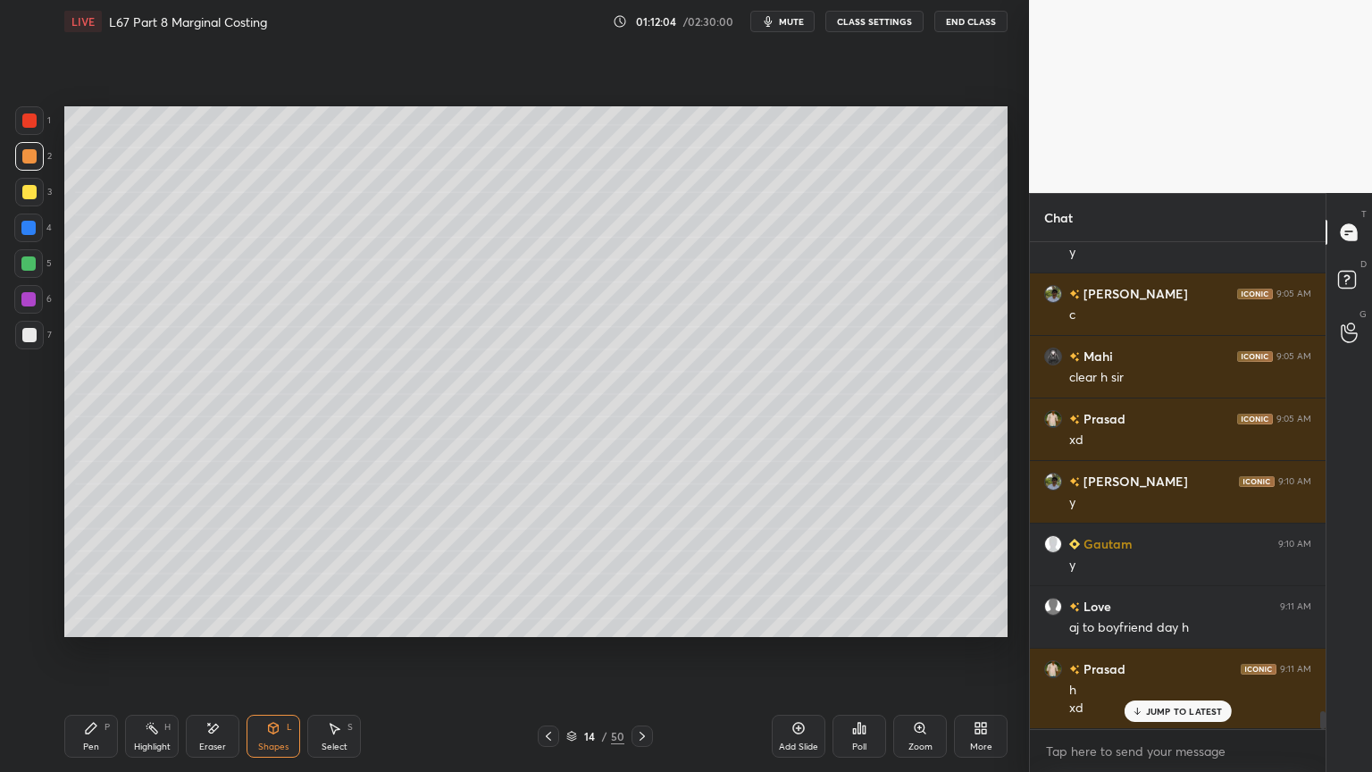
scroll to position [13007, 0]
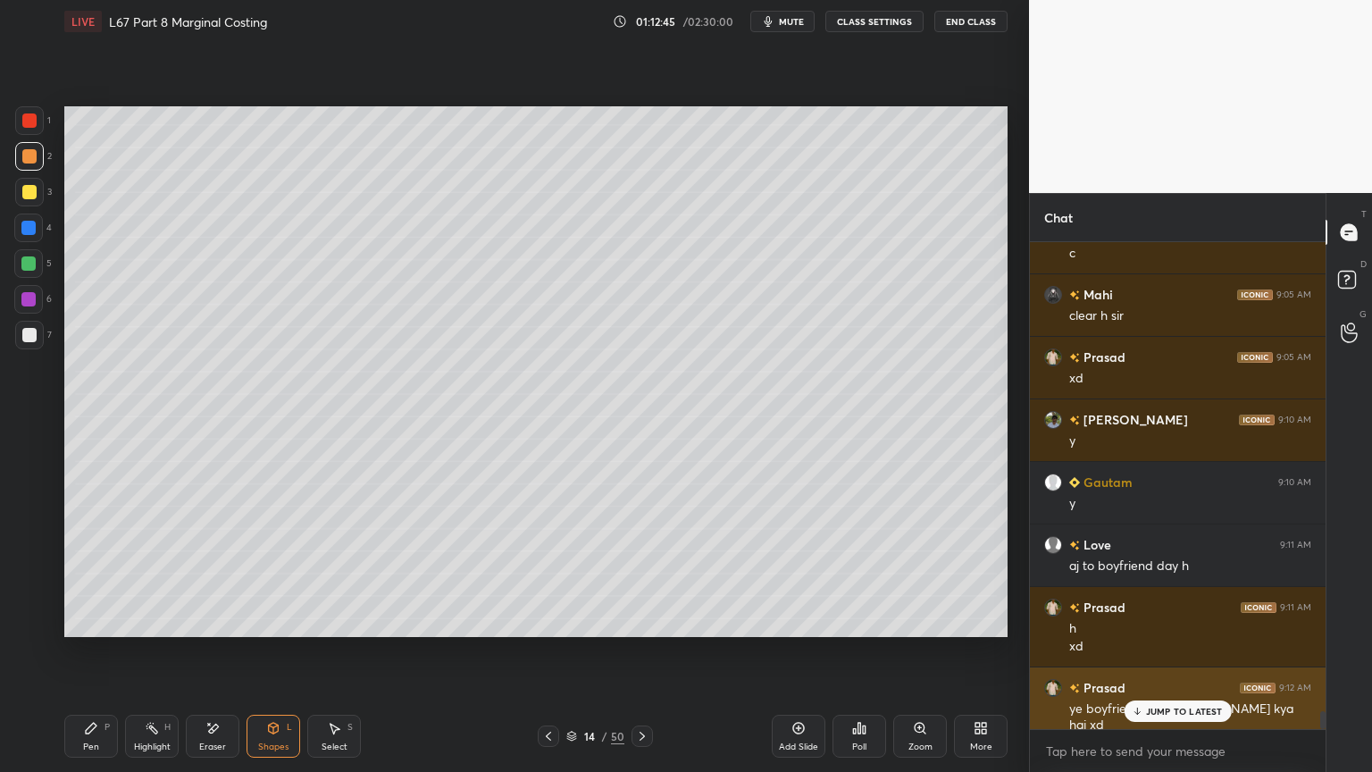
click at [1182, 573] on p "JUMP TO LATEST" at bounding box center [1184, 711] width 77 height 11
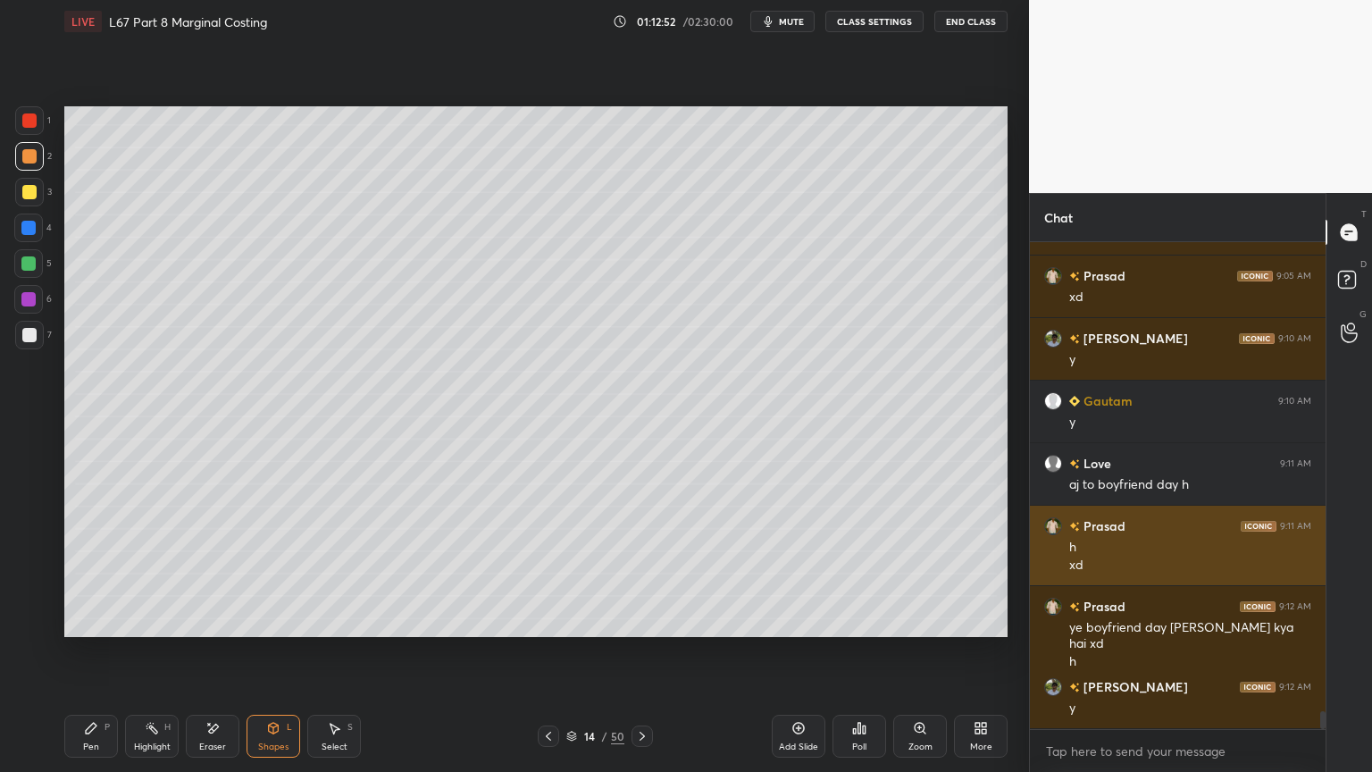
scroll to position [13150, 0]
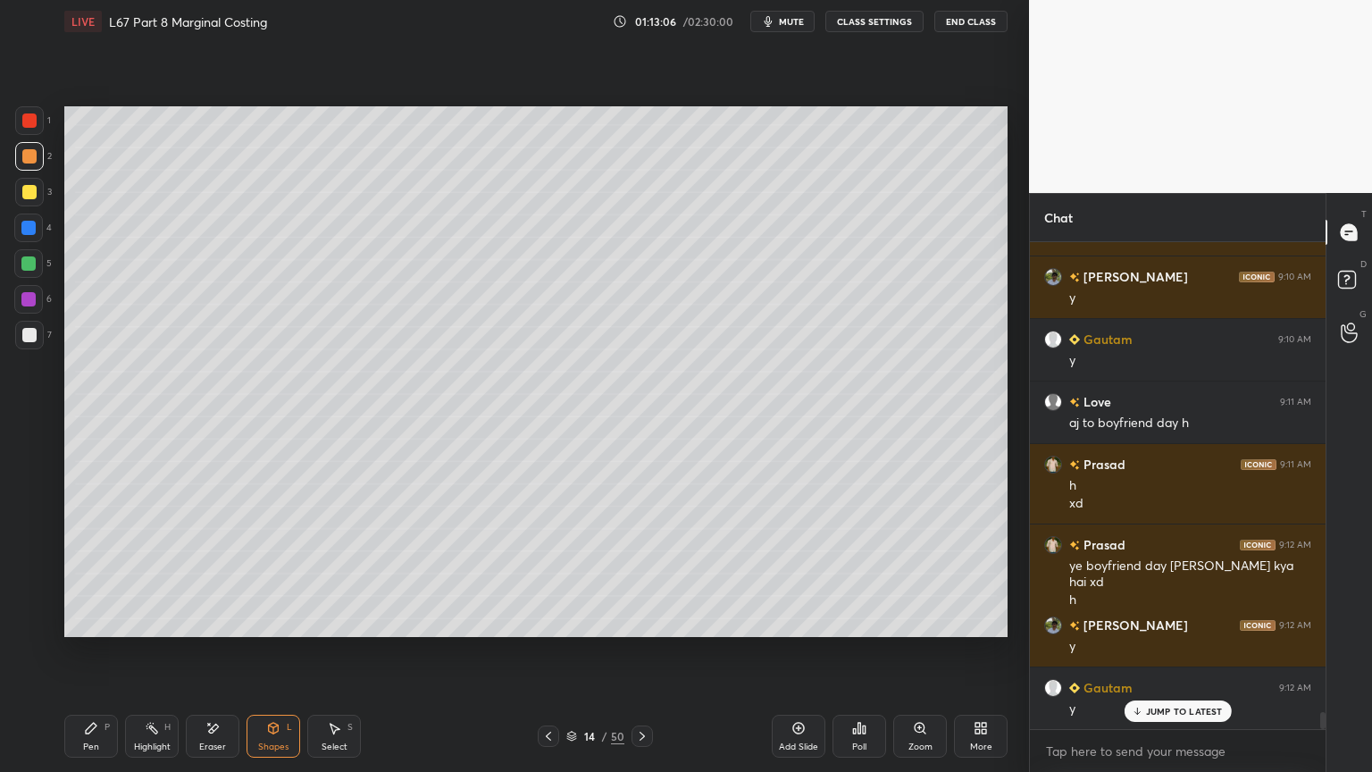
click at [28, 229] on div at bounding box center [28, 228] width 14 height 14
click at [270, 573] on div "Shapes L" at bounding box center [273, 735] width 54 height 43
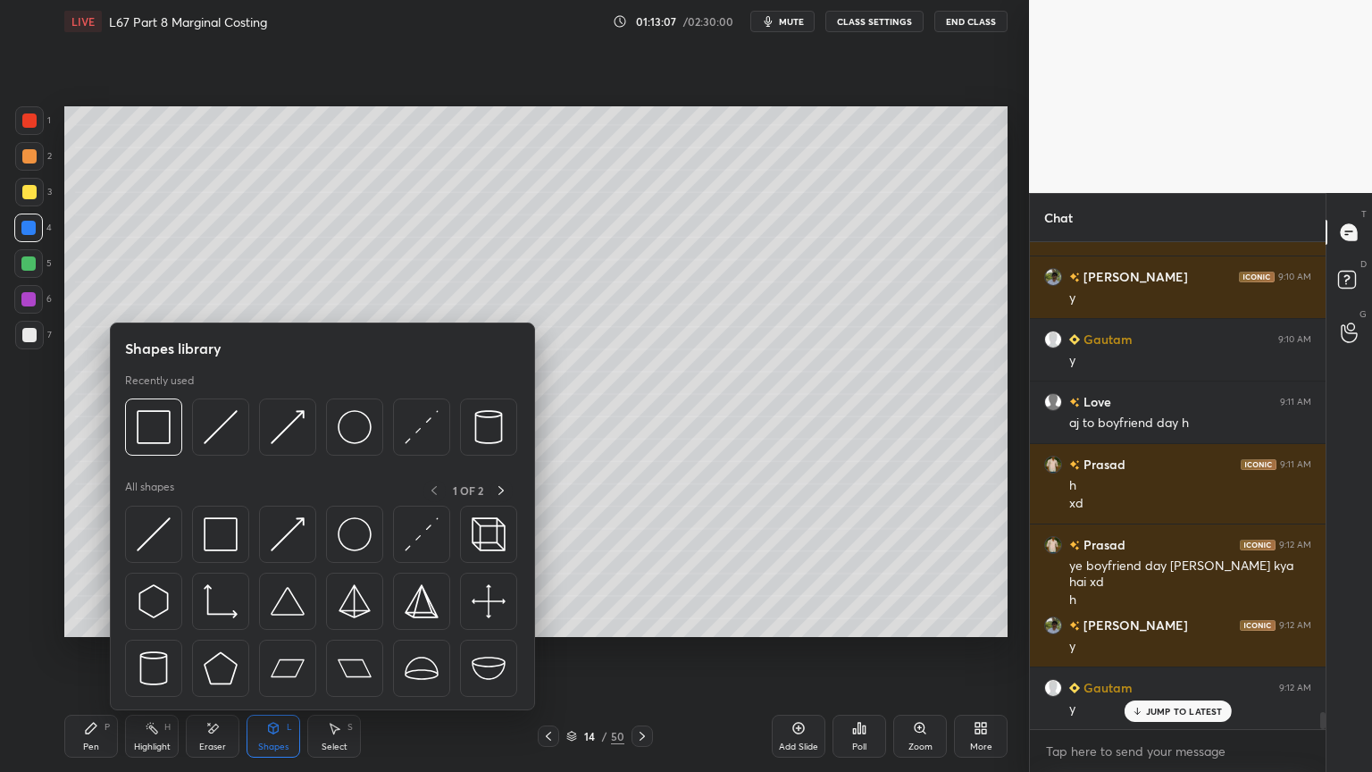
click at [209, 429] on img at bounding box center [221, 427] width 34 height 34
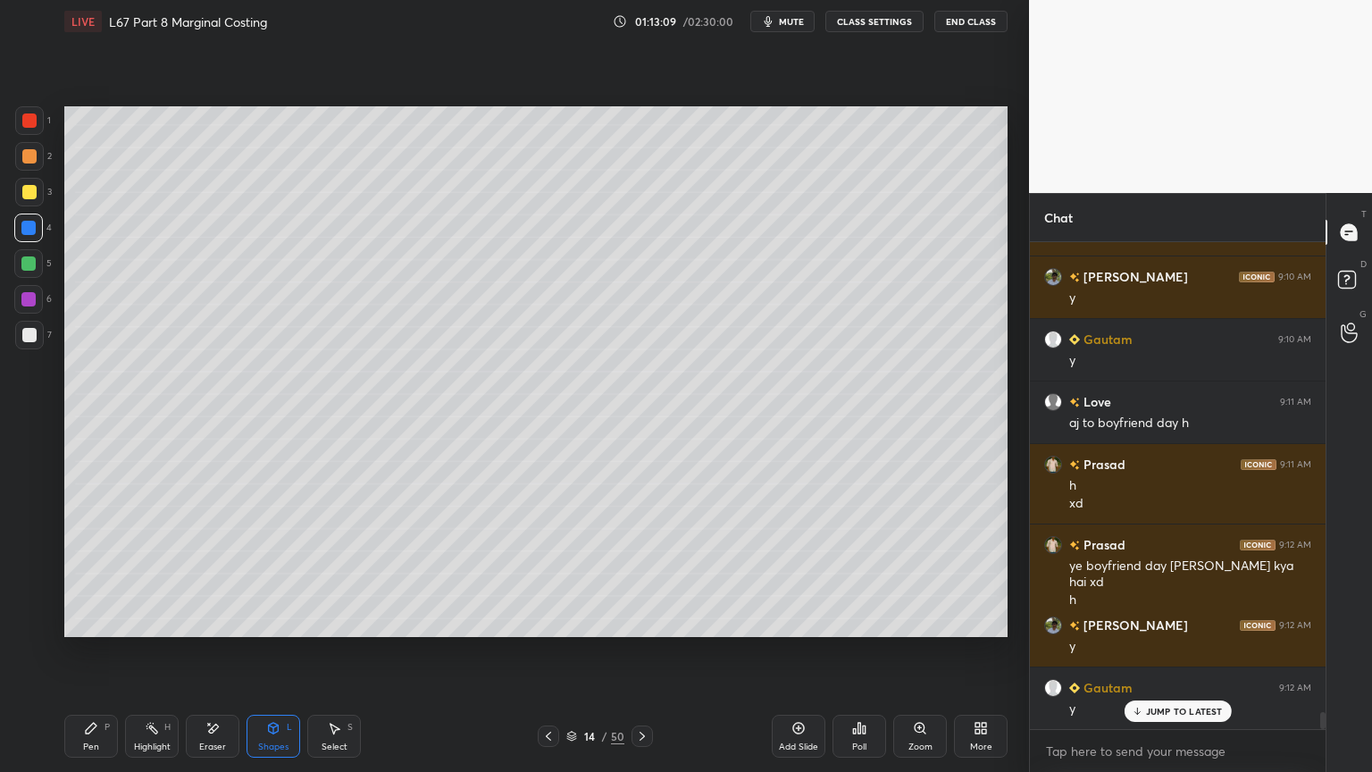
click at [86, 573] on div "Pen" at bounding box center [91, 746] width 16 height 9
click at [29, 188] on div at bounding box center [29, 192] width 14 height 14
click at [26, 161] on div at bounding box center [29, 156] width 14 height 14
click at [279, 573] on icon at bounding box center [273, 728] width 14 height 14
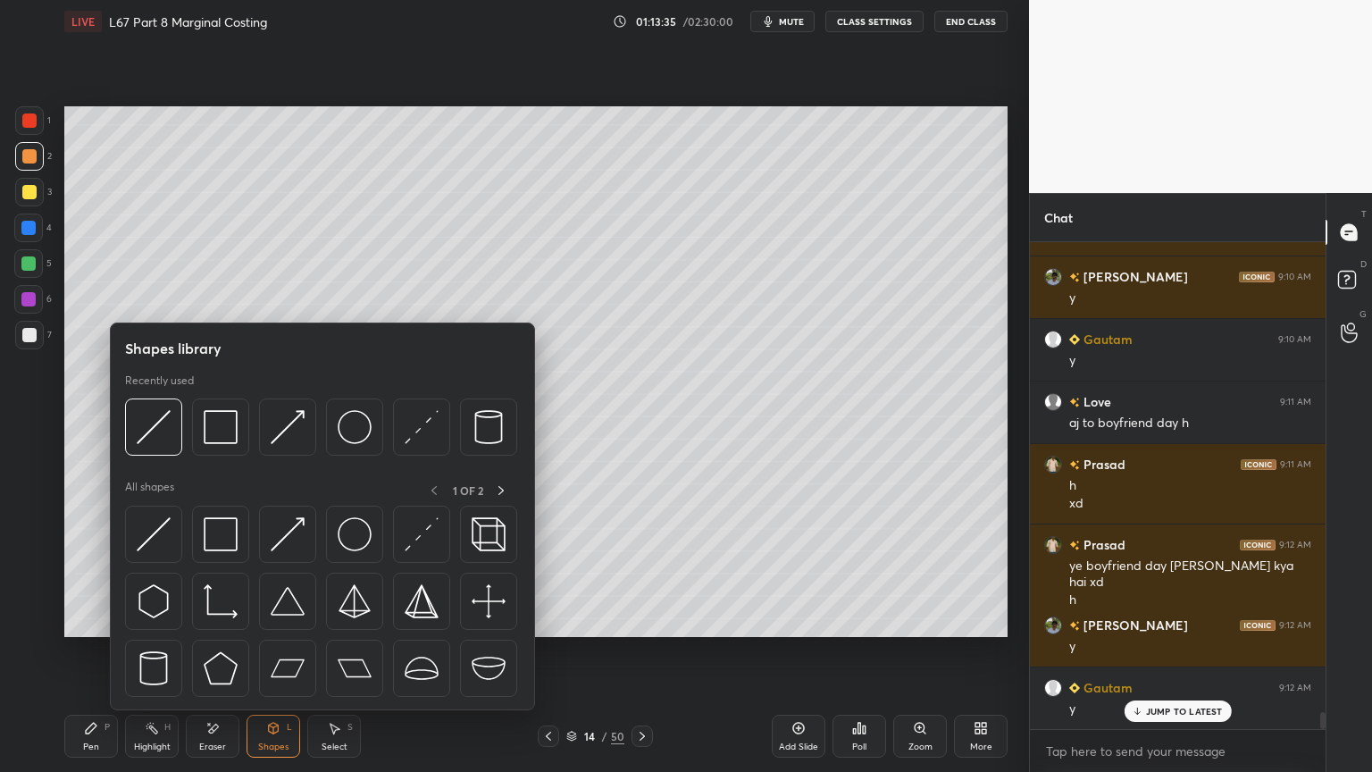
click at [164, 440] on img at bounding box center [154, 427] width 34 height 34
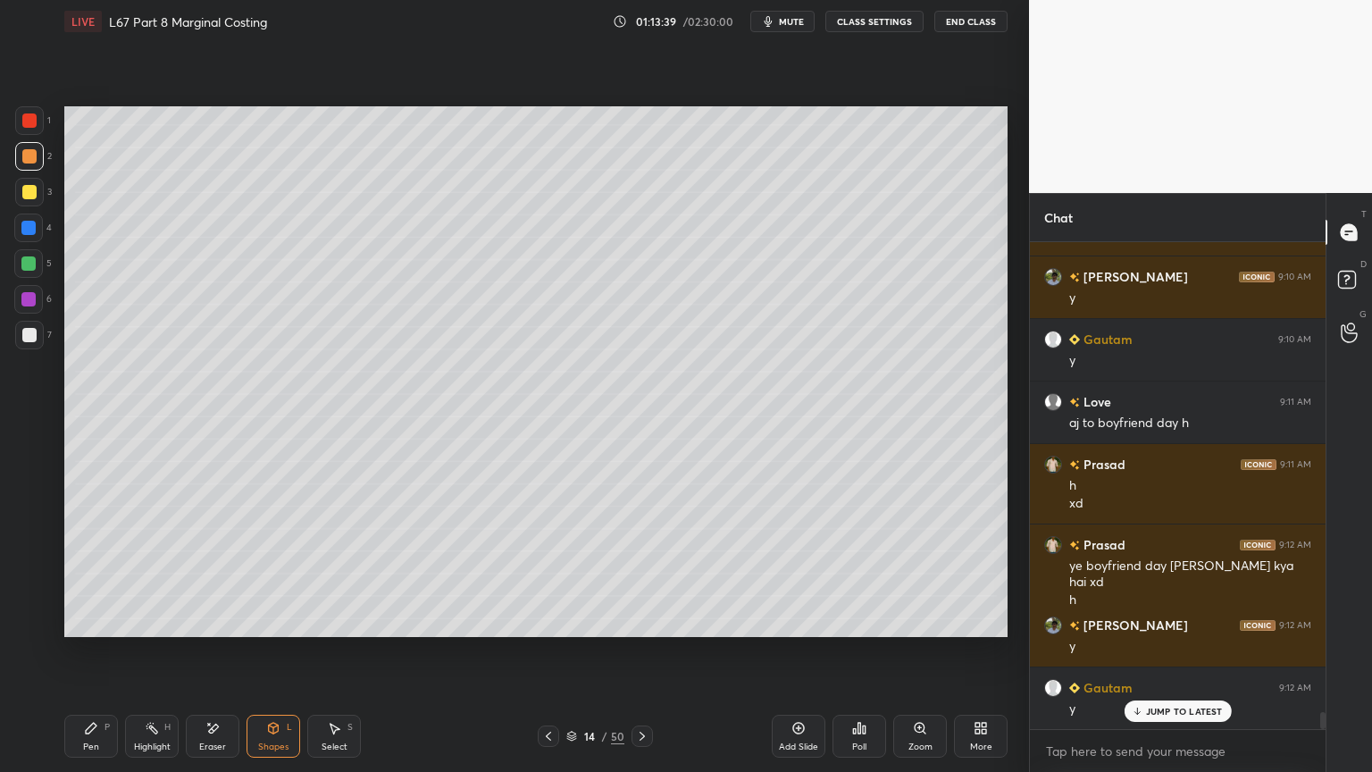
click at [82, 573] on div "Pen P" at bounding box center [91, 735] width 54 height 43
click at [32, 198] on div at bounding box center [29, 192] width 14 height 14
click at [35, 335] on div at bounding box center [29, 335] width 14 height 14
click at [43, 564] on div "C" at bounding box center [33, 551] width 38 height 29
click at [89, 573] on icon at bounding box center [91, 727] width 11 height 11
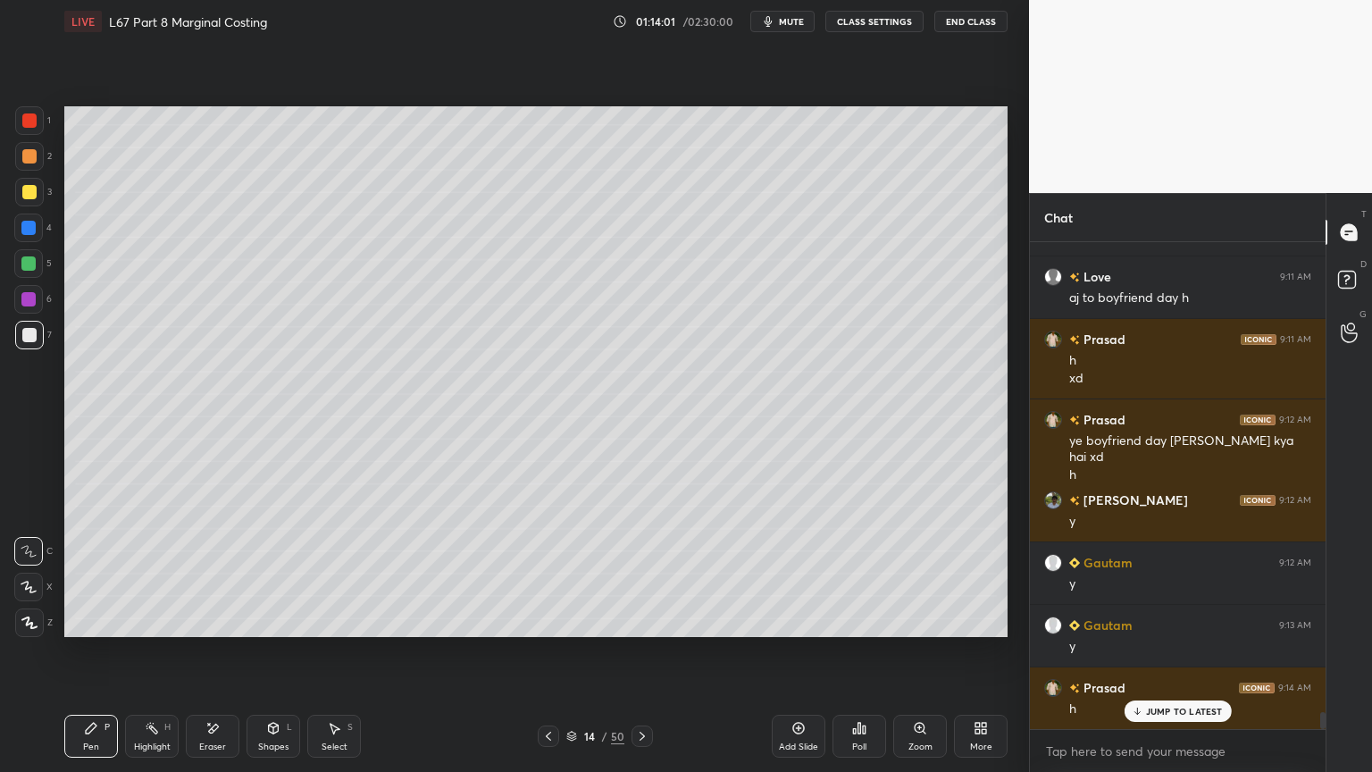
scroll to position [13338, 0]
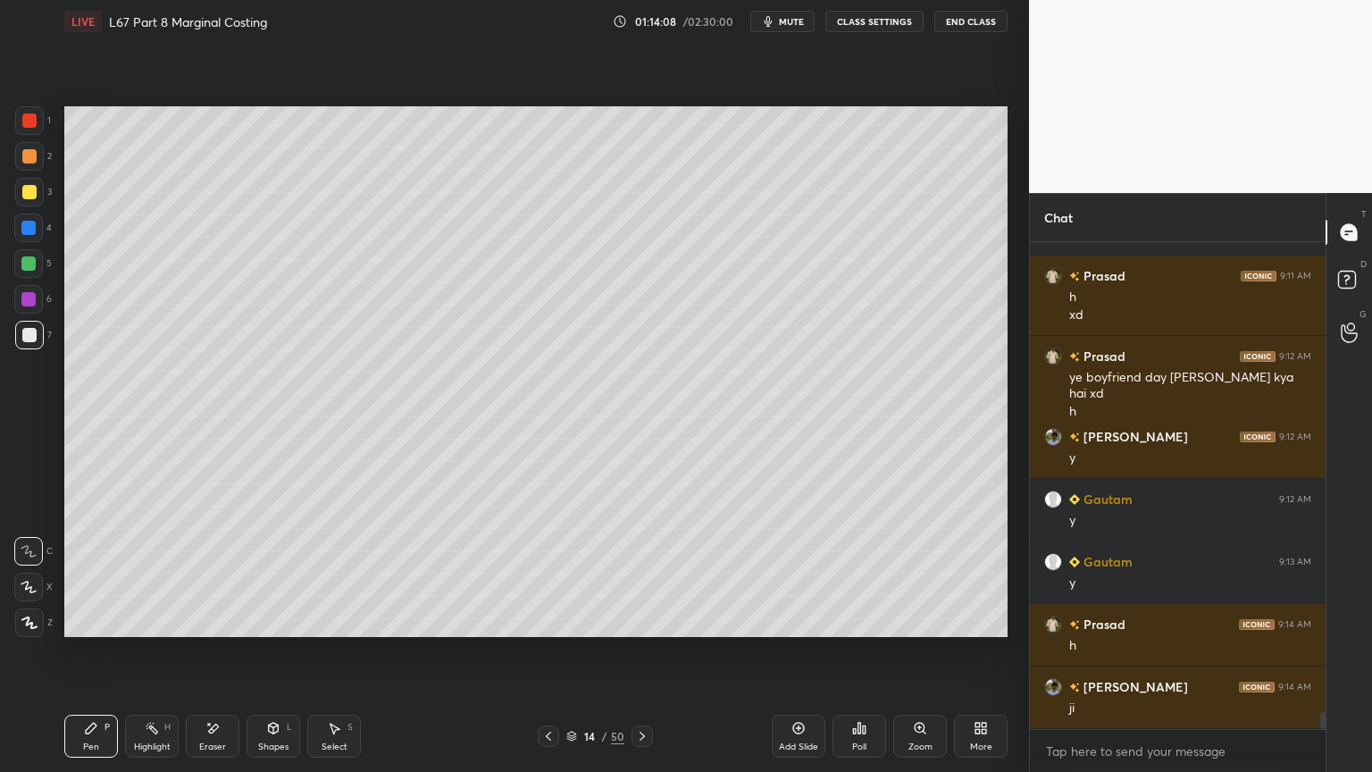
click at [331, 573] on div "Select S" at bounding box center [334, 735] width 54 height 43
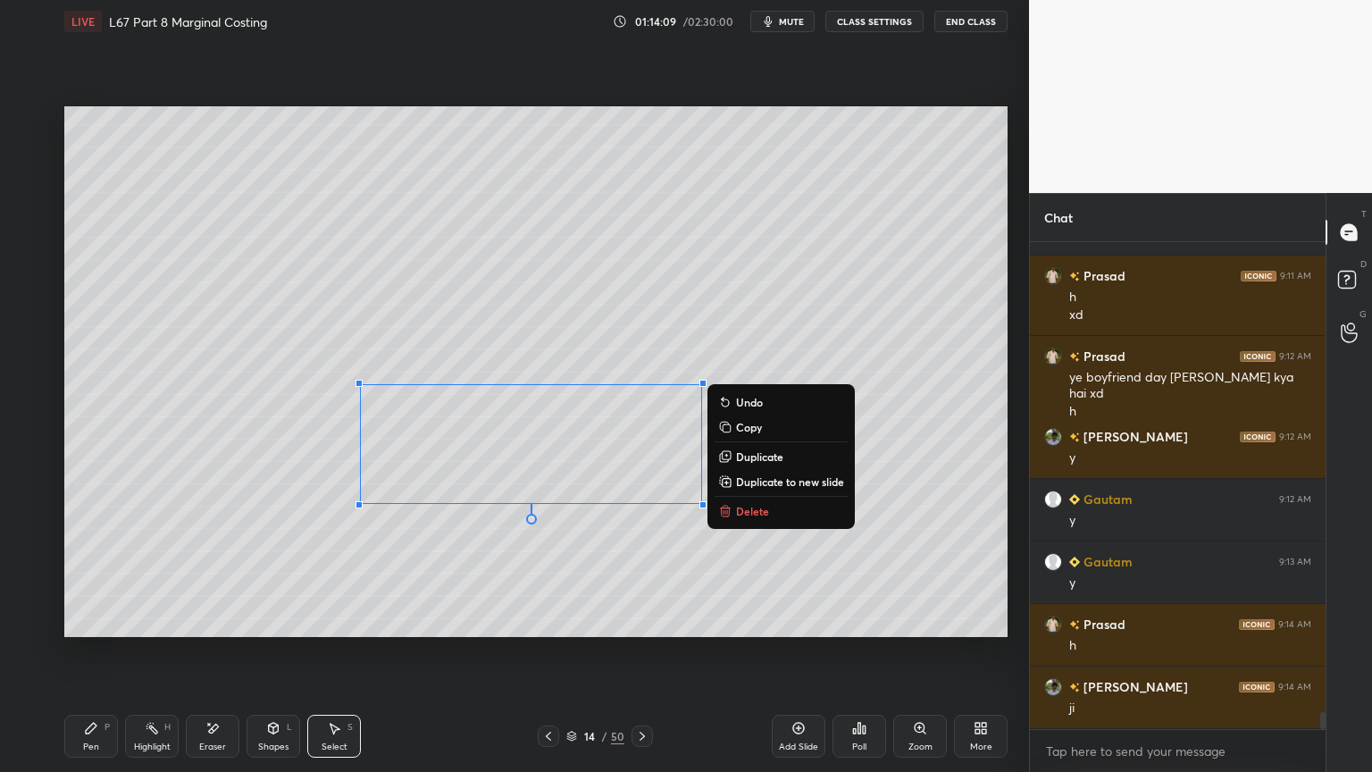
click at [739, 505] on p "Delete" at bounding box center [752, 511] width 33 height 14
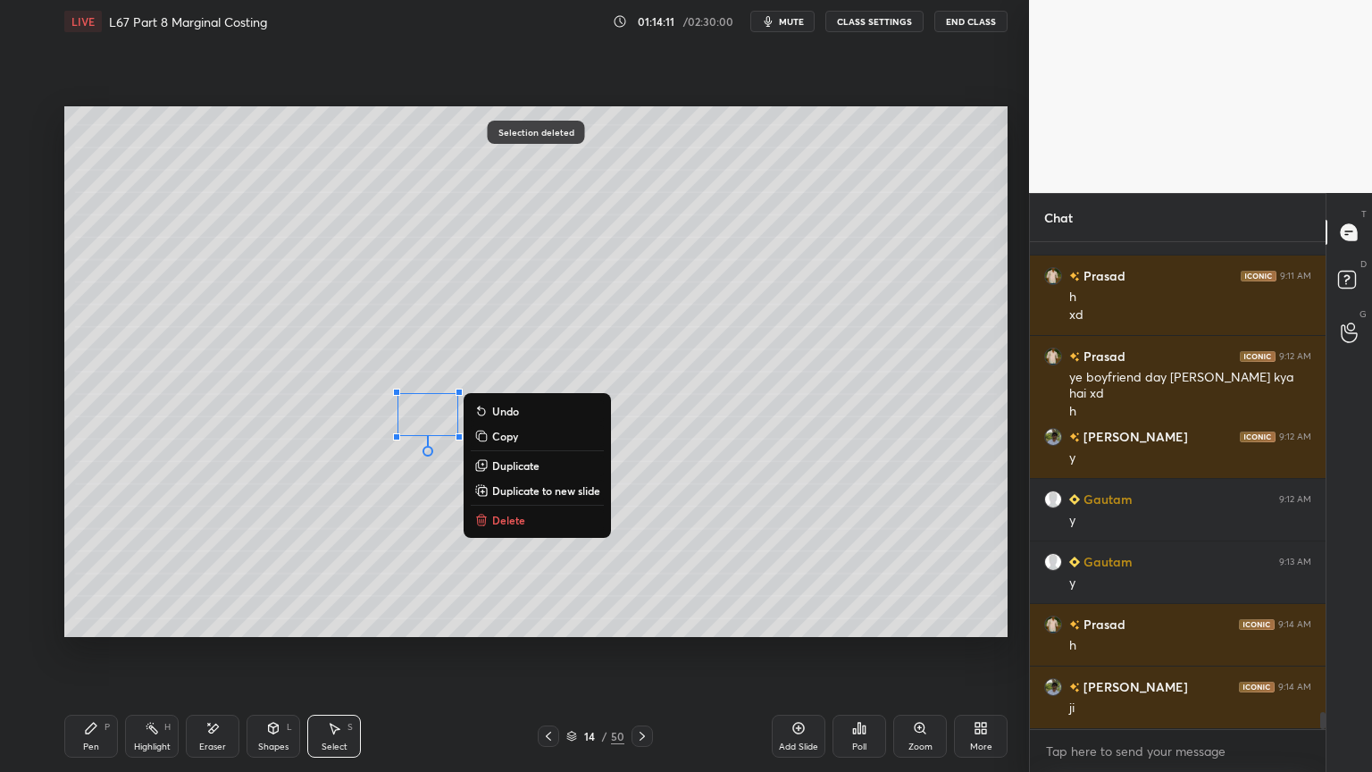
click at [534, 529] on button "Delete" at bounding box center [537, 519] width 133 height 21
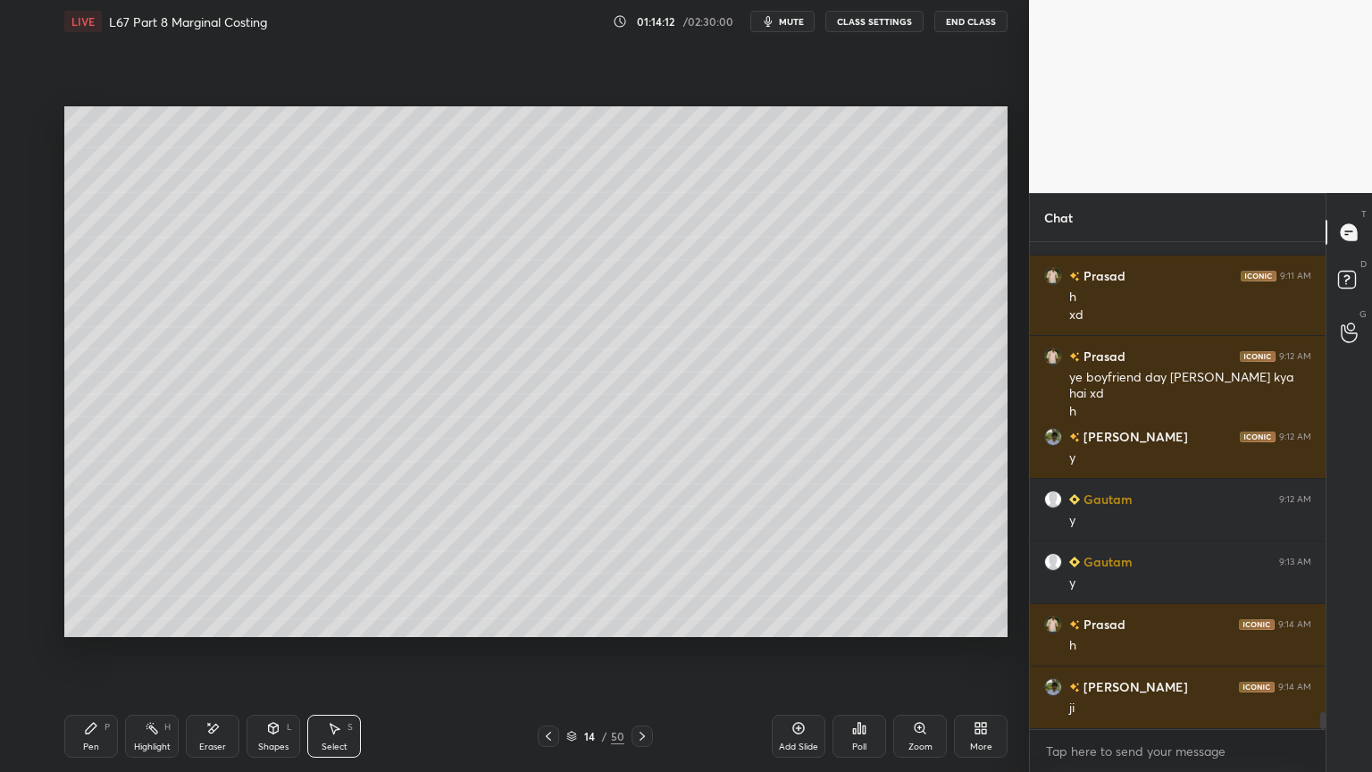
click at [93, 573] on div "Pen P" at bounding box center [91, 735] width 54 height 43
click at [34, 254] on div at bounding box center [28, 263] width 29 height 29
click at [28, 343] on div at bounding box center [29, 335] width 29 height 29
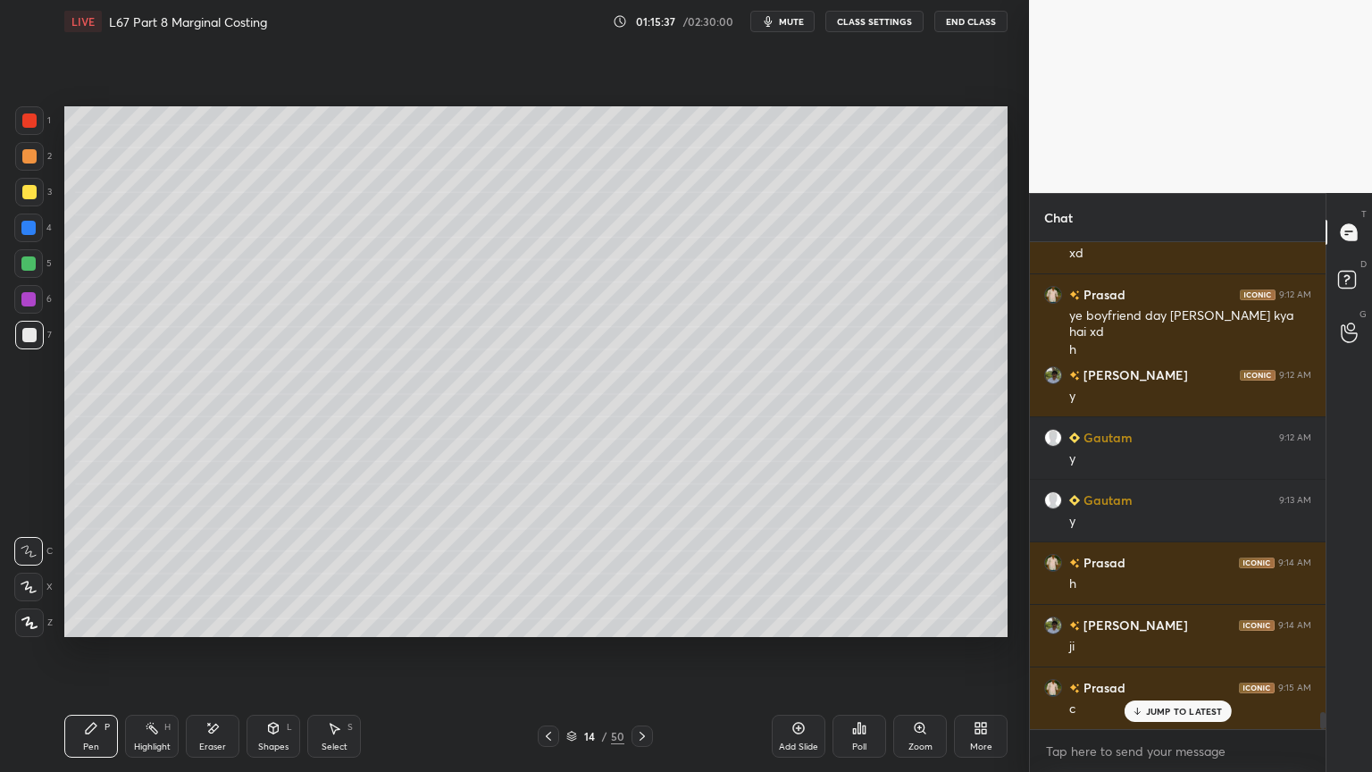
click at [243, 573] on div "Setting up your live class Poll for secs No correct answer Start poll" at bounding box center [535, 371] width 957 height 657
click at [327, 573] on div "Select" at bounding box center [335, 746] width 26 height 9
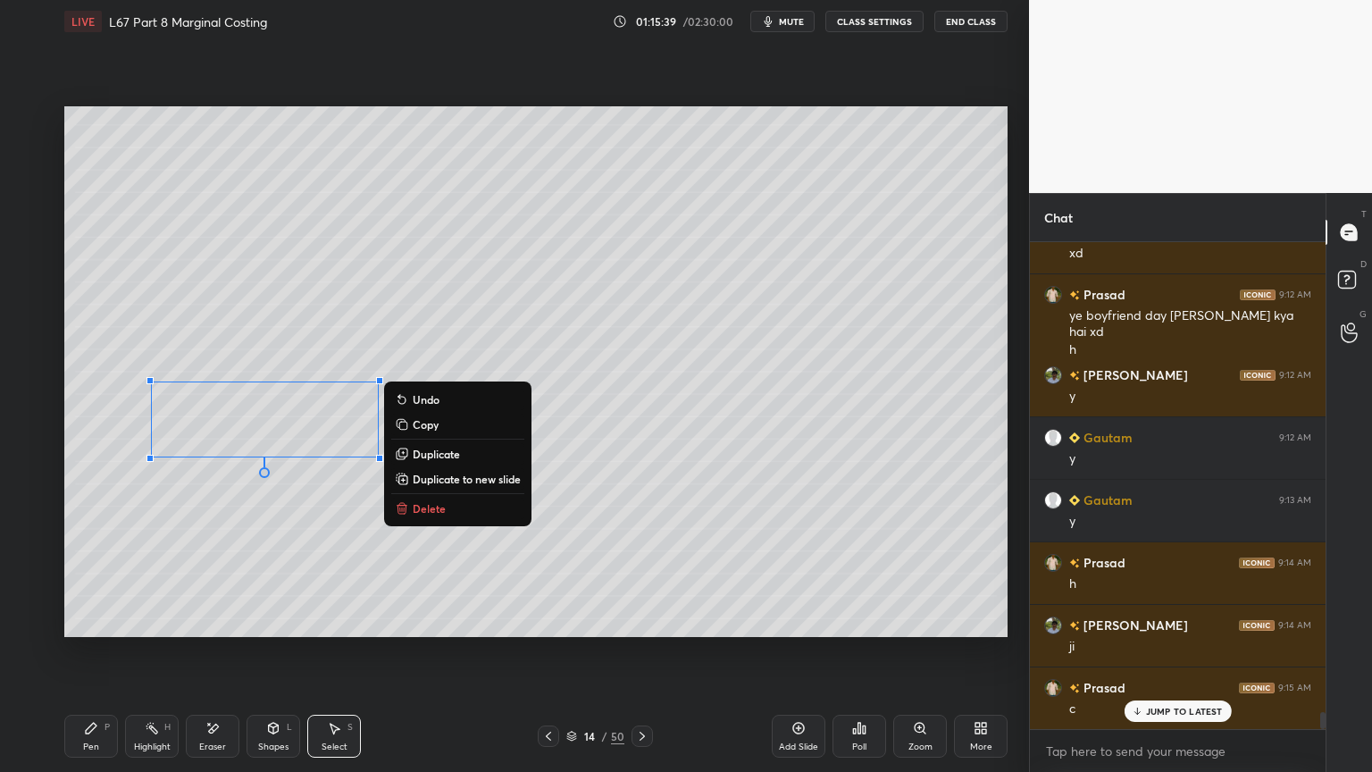
click at [449, 509] on button "Delete" at bounding box center [457, 507] width 133 height 21
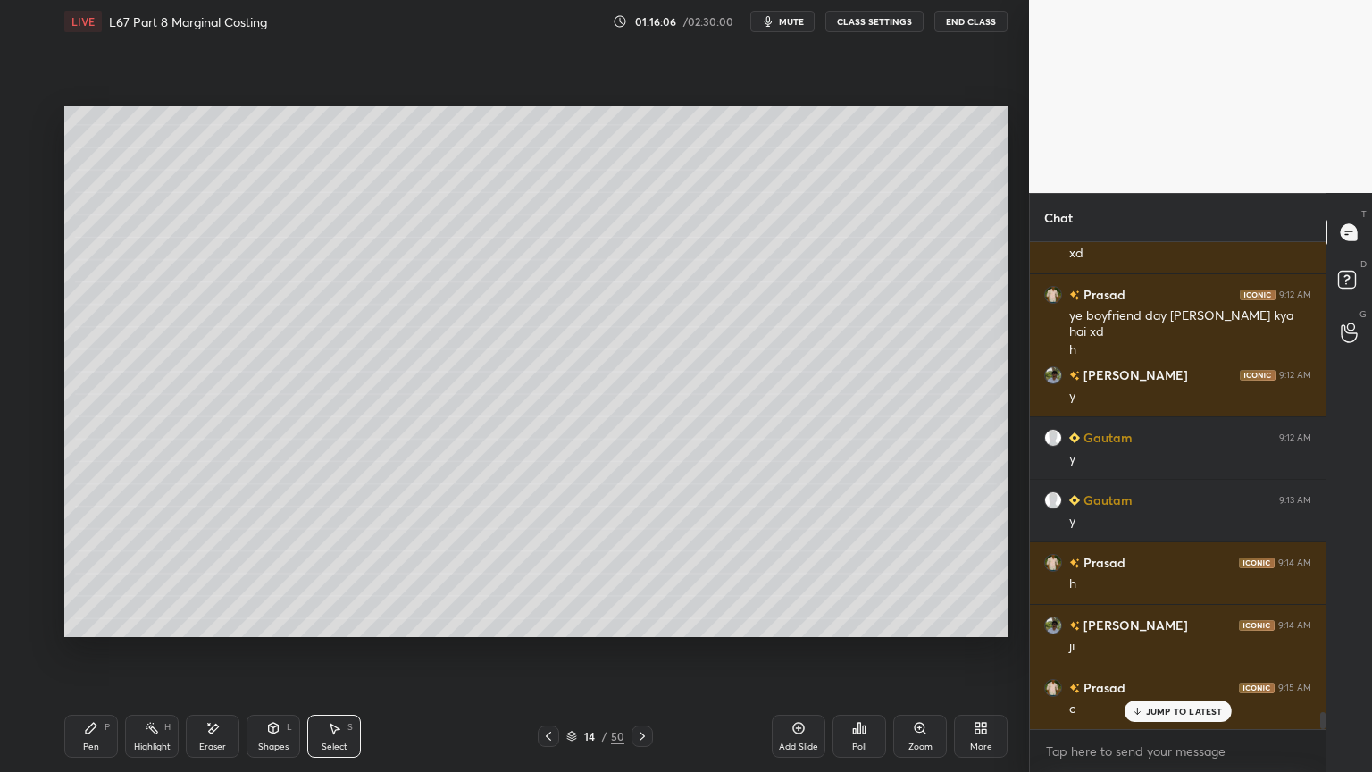
scroll to position [13463, 0]
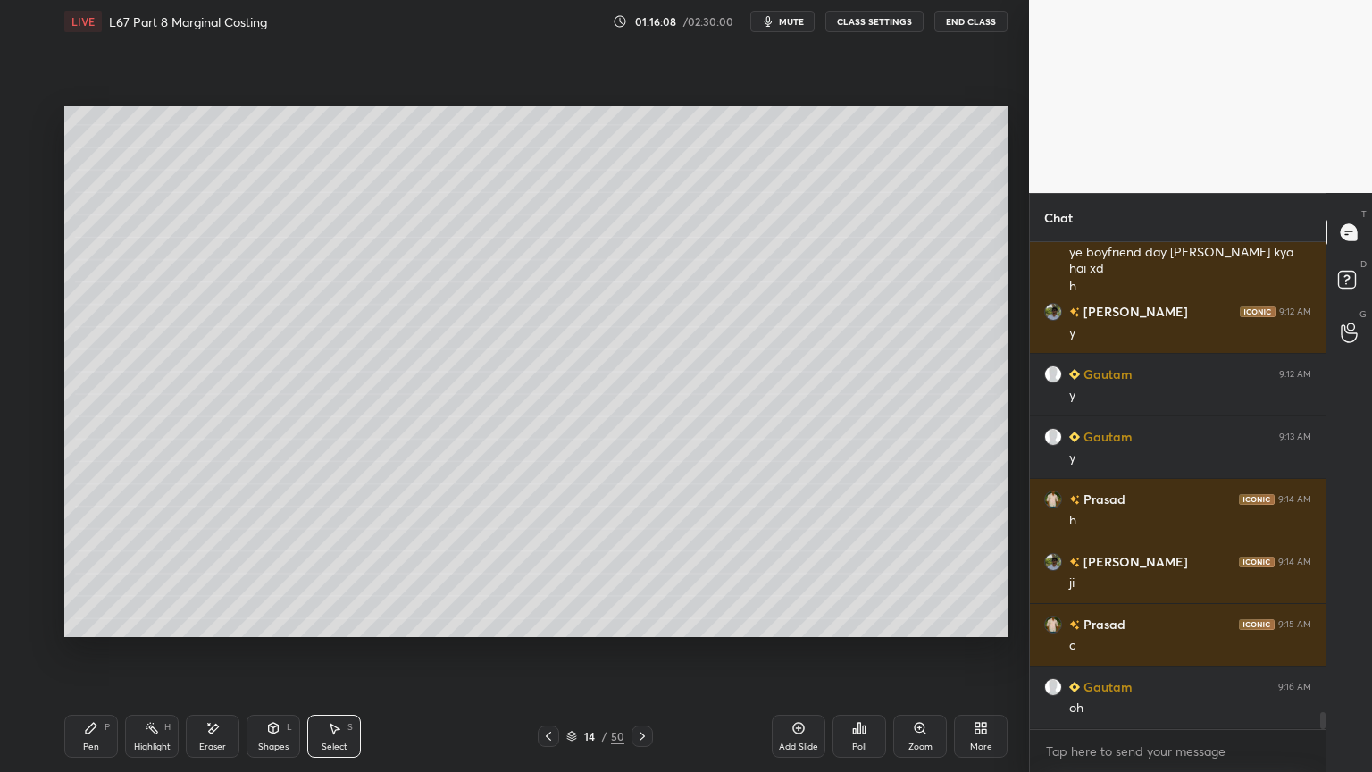
click at [553, 573] on icon at bounding box center [548, 736] width 14 height 14
click at [551, 573] on icon at bounding box center [548, 736] width 14 height 14
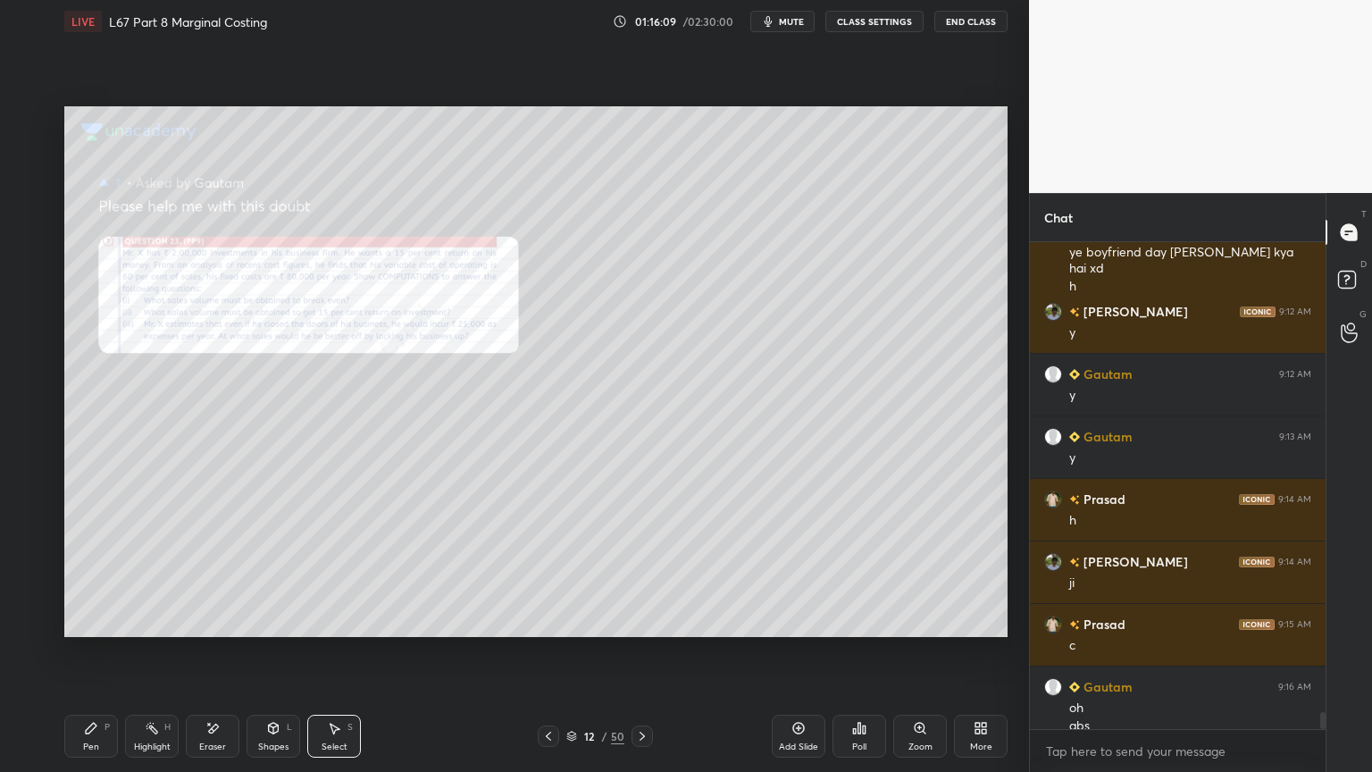
scroll to position [13481, 0]
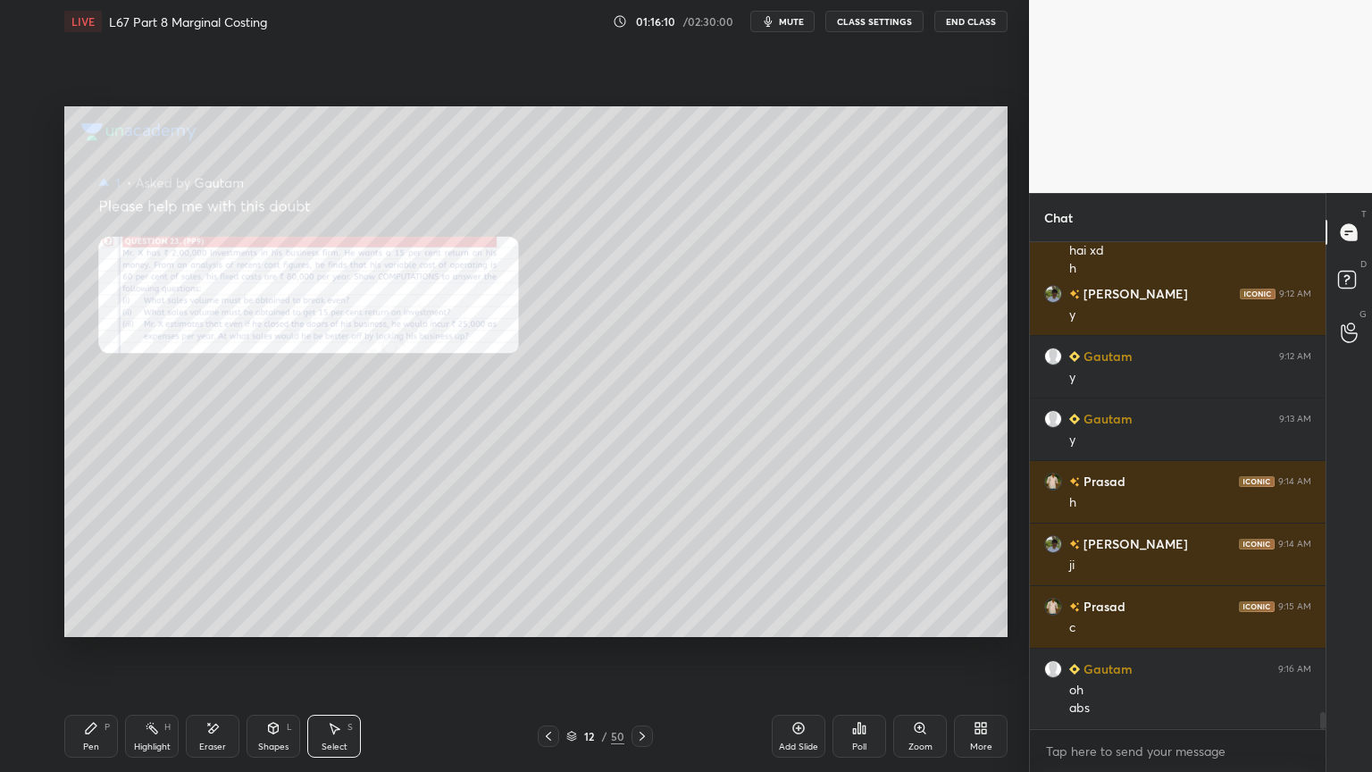
click at [643, 573] on icon at bounding box center [642, 736] width 14 height 14
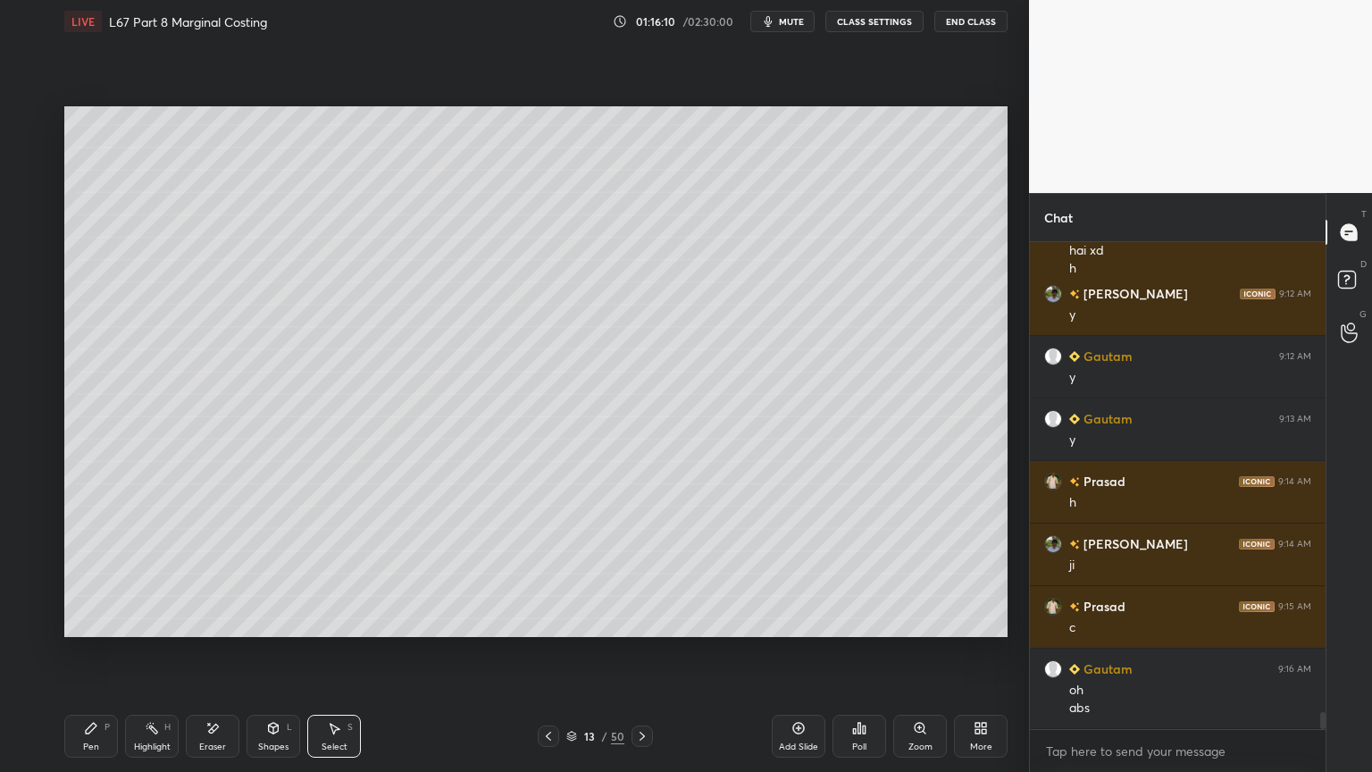
click at [646, 573] on icon at bounding box center [642, 736] width 14 height 14
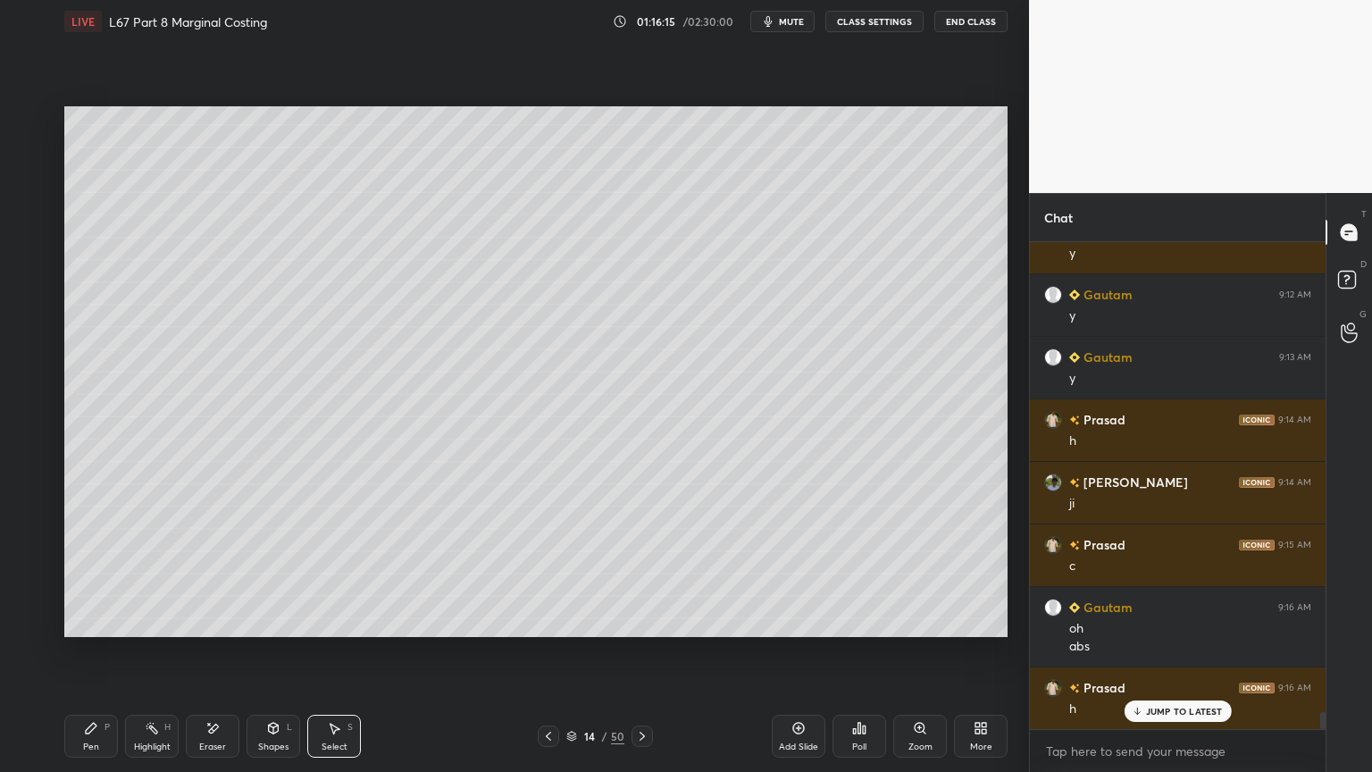
click at [554, 573] on icon at bounding box center [548, 736] width 14 height 14
click at [640, 573] on icon at bounding box center [642, 736] width 14 height 14
click at [645, 573] on icon at bounding box center [642, 736] width 14 height 14
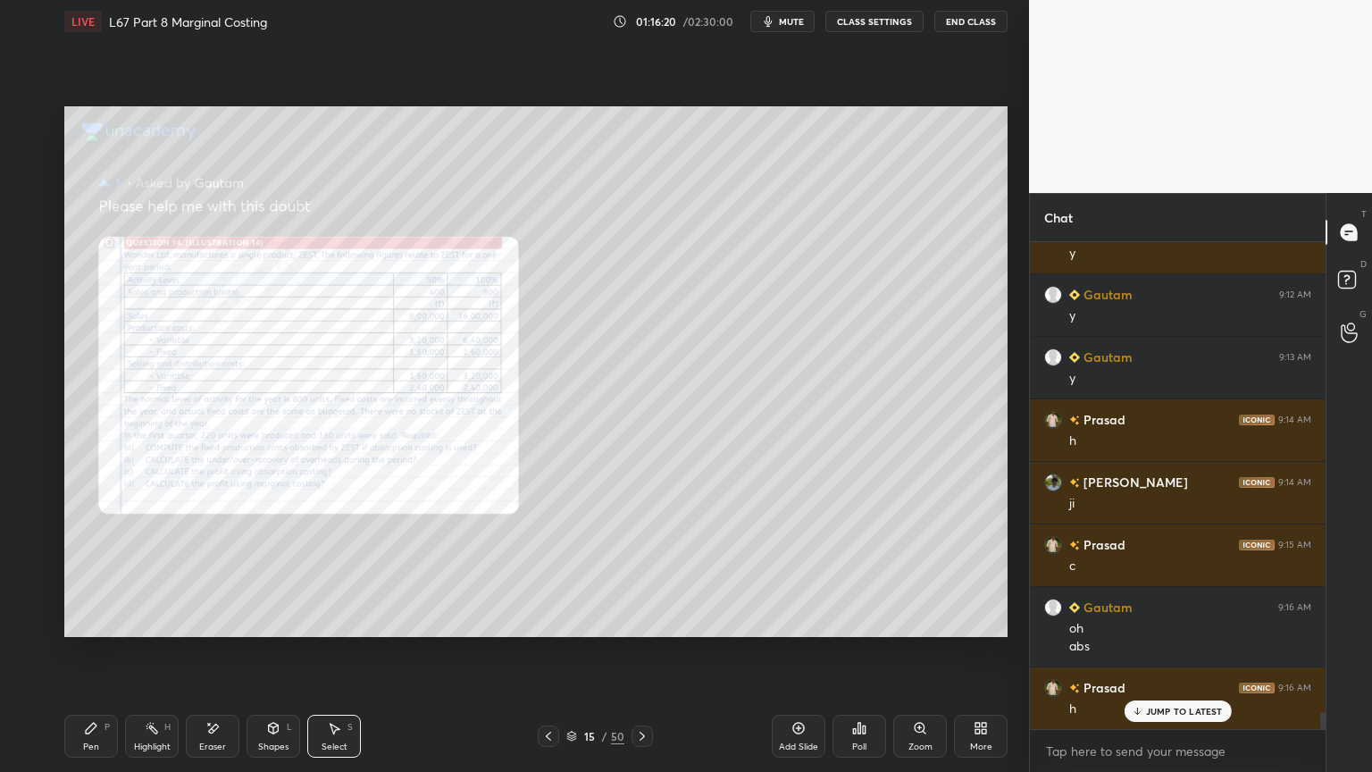
click at [789, 573] on div "Add Slide" at bounding box center [799, 735] width 54 height 43
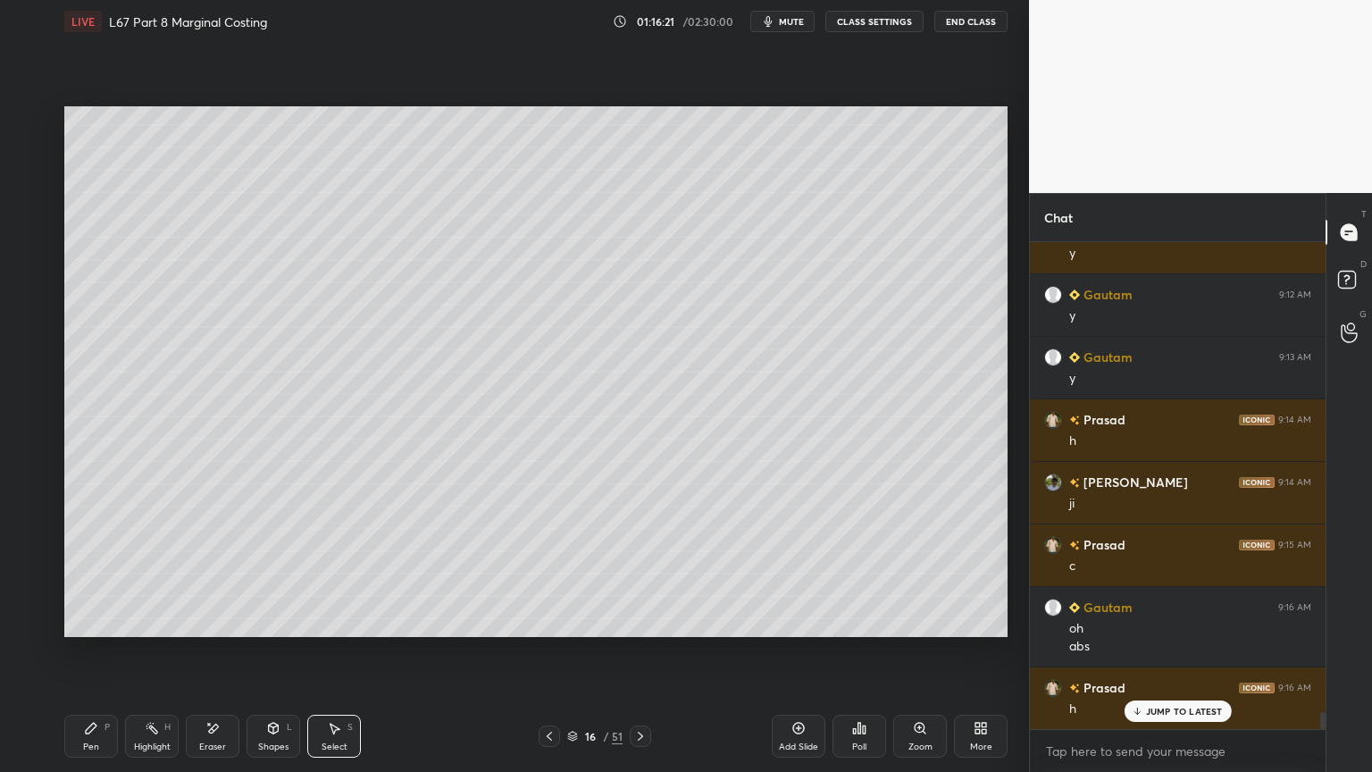
click at [111, 573] on div "Pen P" at bounding box center [91, 735] width 54 height 43
click at [262, 573] on div "Shapes L" at bounding box center [273, 735] width 54 height 43
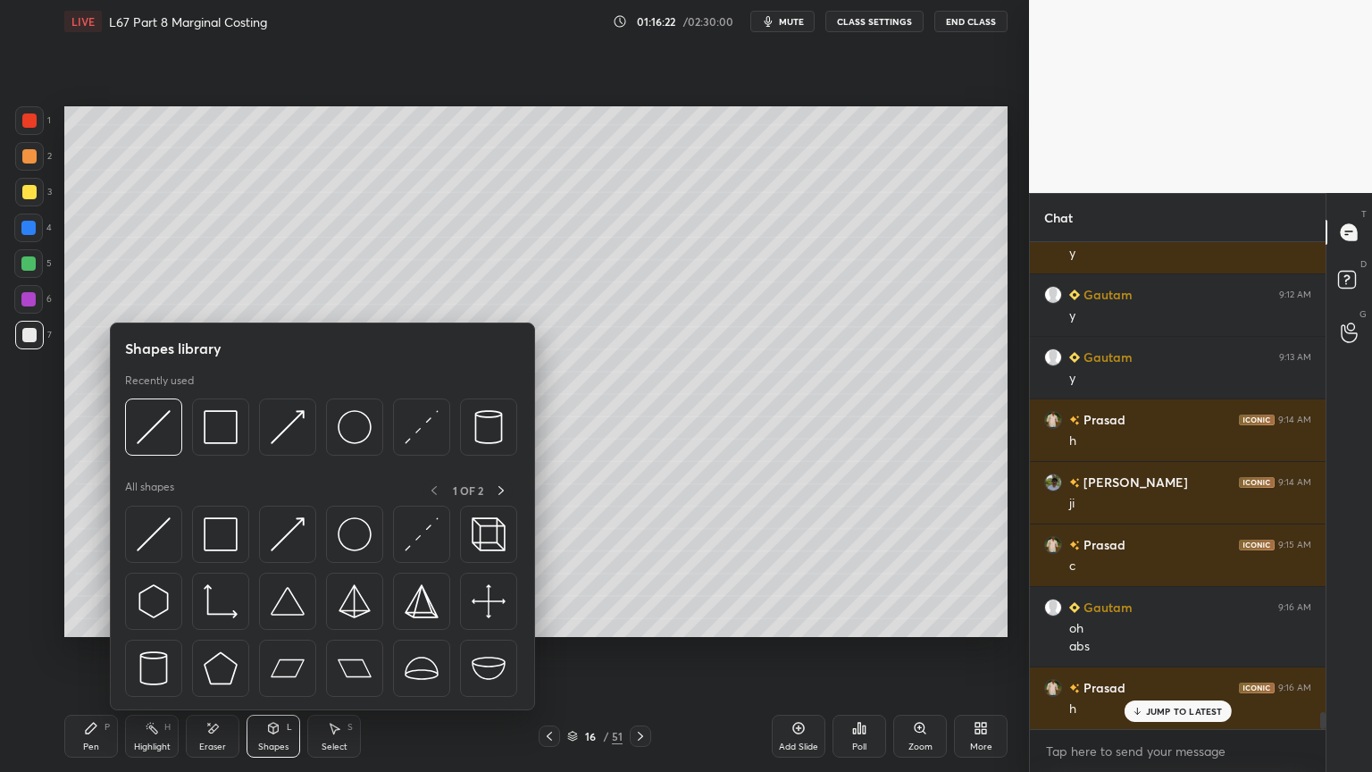
click at [217, 430] on img at bounding box center [221, 427] width 34 height 34
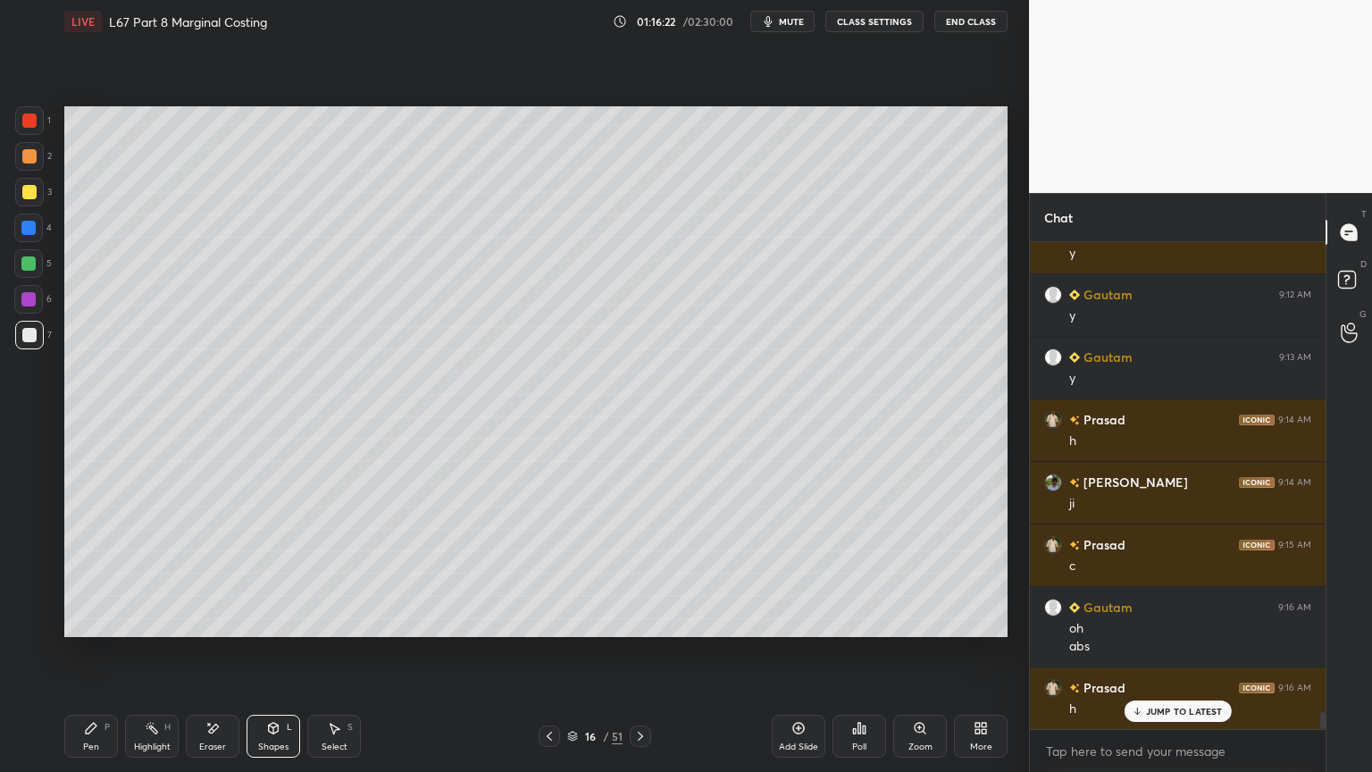
click at [38, 241] on div at bounding box center [28, 227] width 29 height 29
click at [285, 573] on div "Shapes L" at bounding box center [273, 735] width 54 height 43
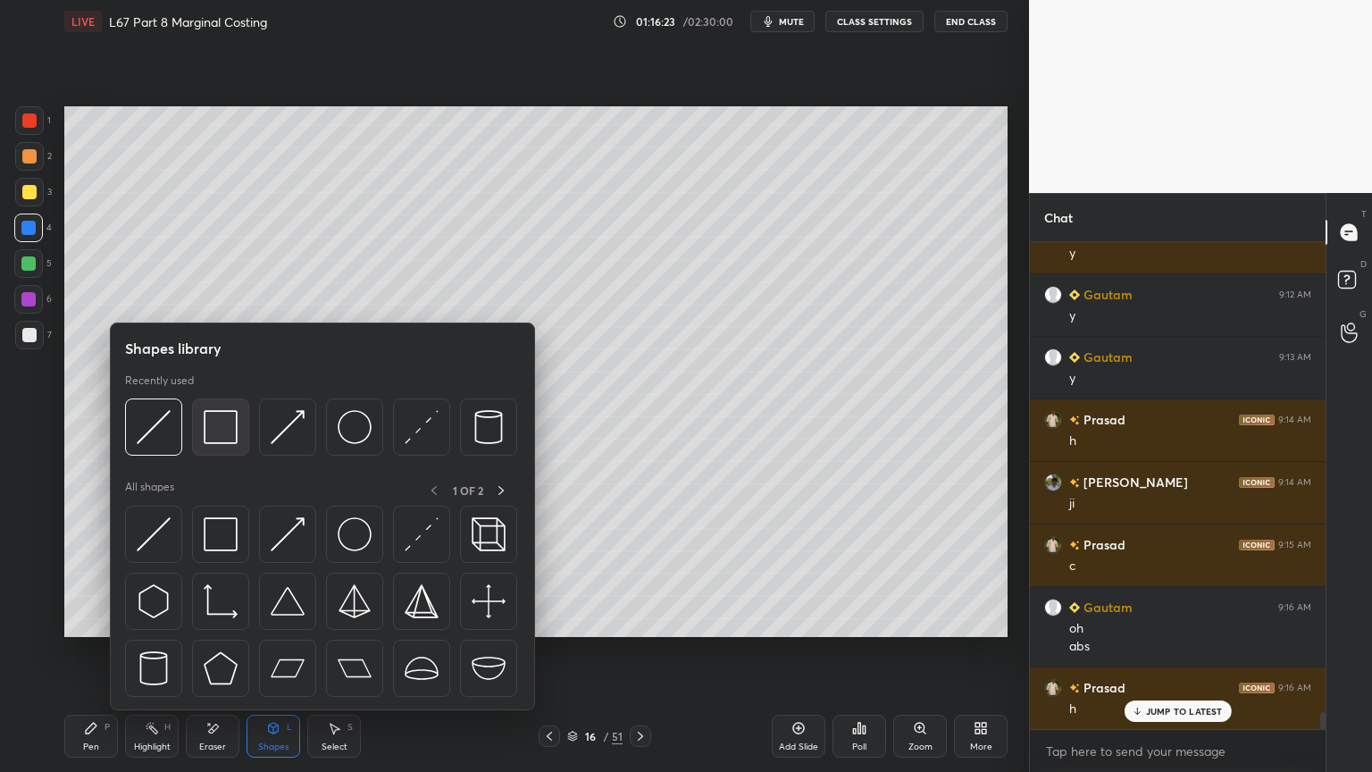
click at [228, 431] on img at bounding box center [221, 427] width 34 height 34
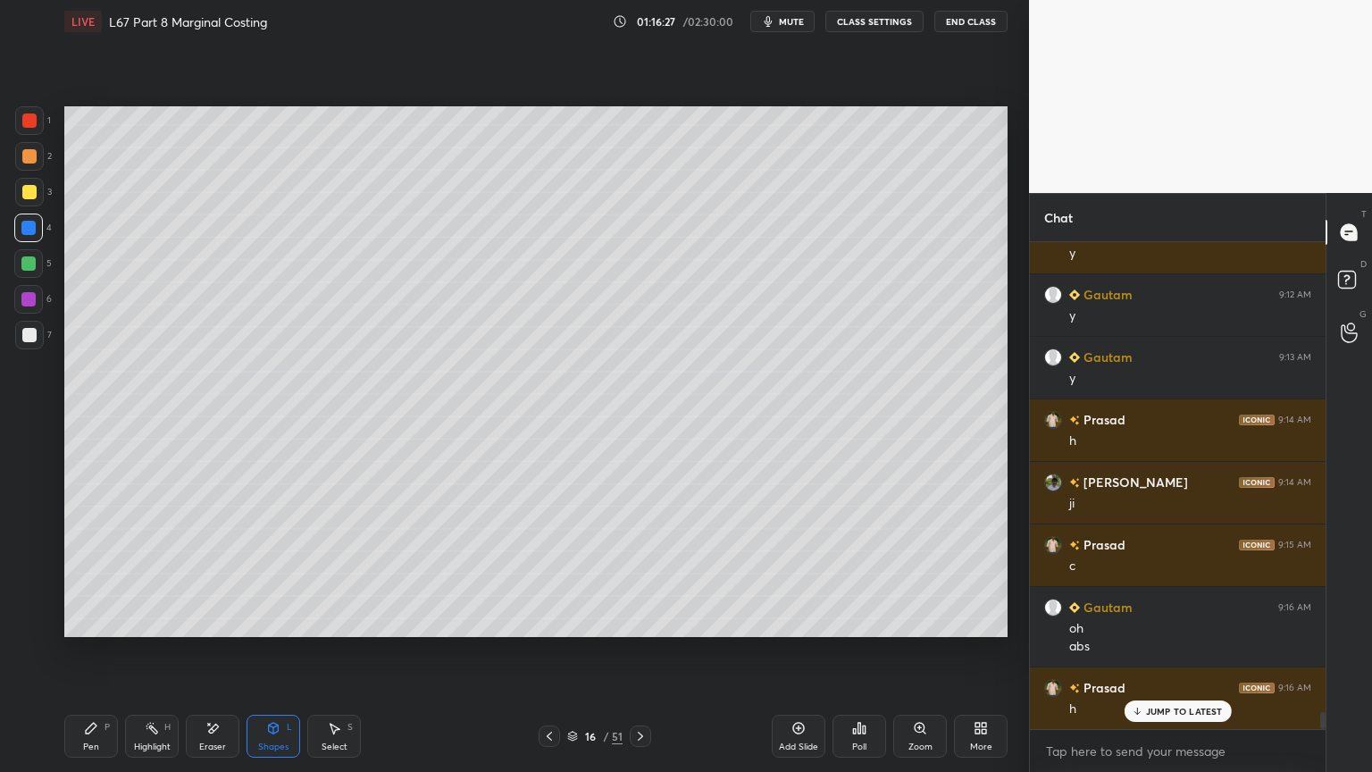
click at [34, 196] on div at bounding box center [29, 192] width 14 height 14
click at [97, 573] on icon at bounding box center [91, 728] width 14 height 14
click at [544, 573] on div at bounding box center [549, 735] width 21 height 21
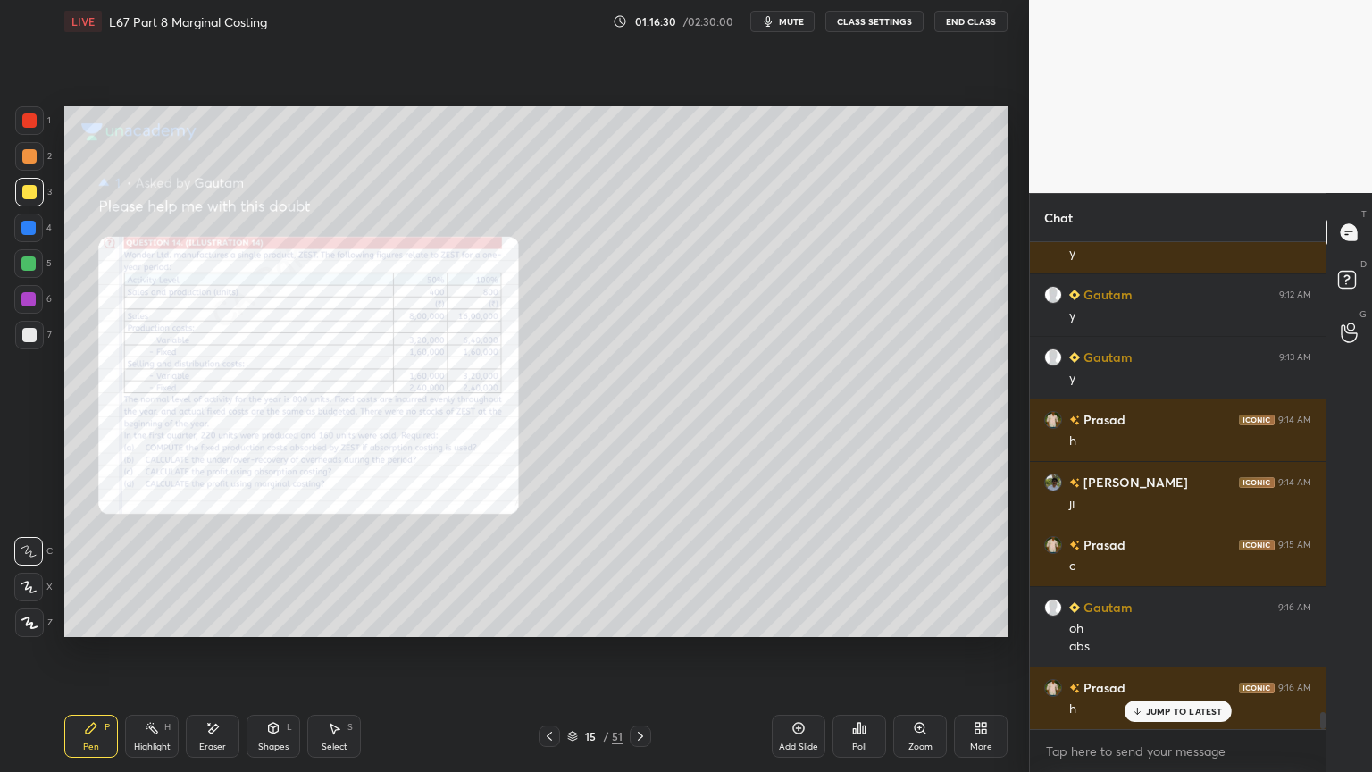
click at [911, 573] on div "Zoom" at bounding box center [920, 735] width 54 height 43
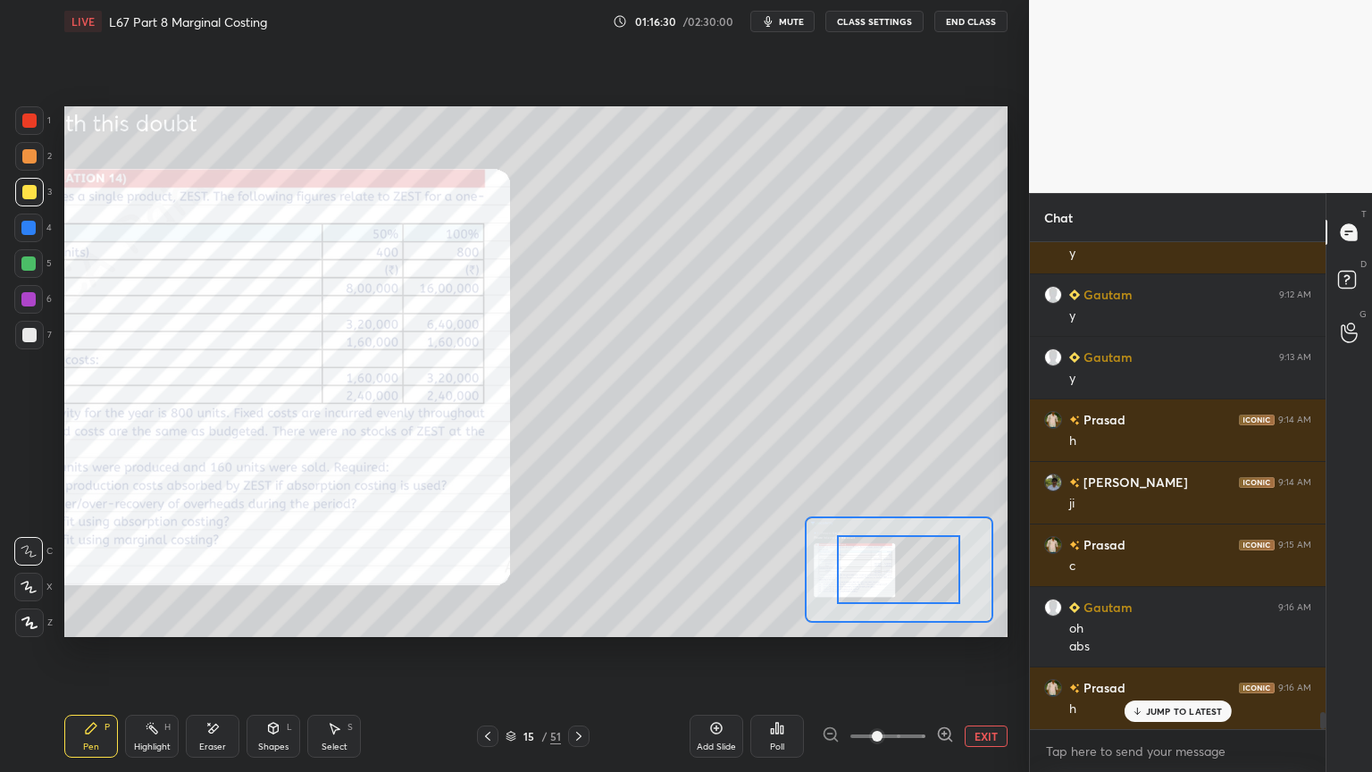
click at [940, 573] on icon at bounding box center [945, 734] width 12 height 12
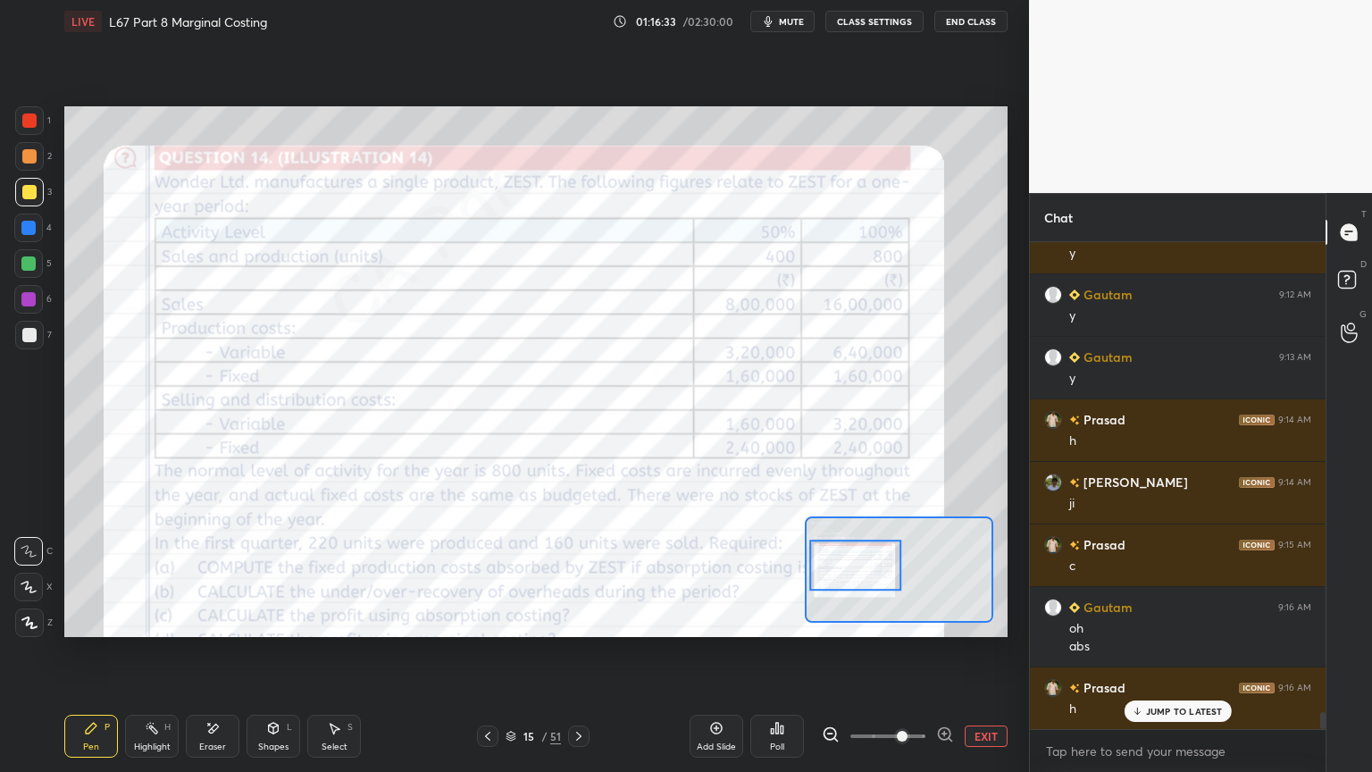
click at [36, 125] on div at bounding box center [29, 120] width 14 height 14
click at [76, 573] on div "Pen P" at bounding box center [91, 735] width 54 height 43
click at [147, 573] on div "Highlight" at bounding box center [152, 746] width 37 height 9
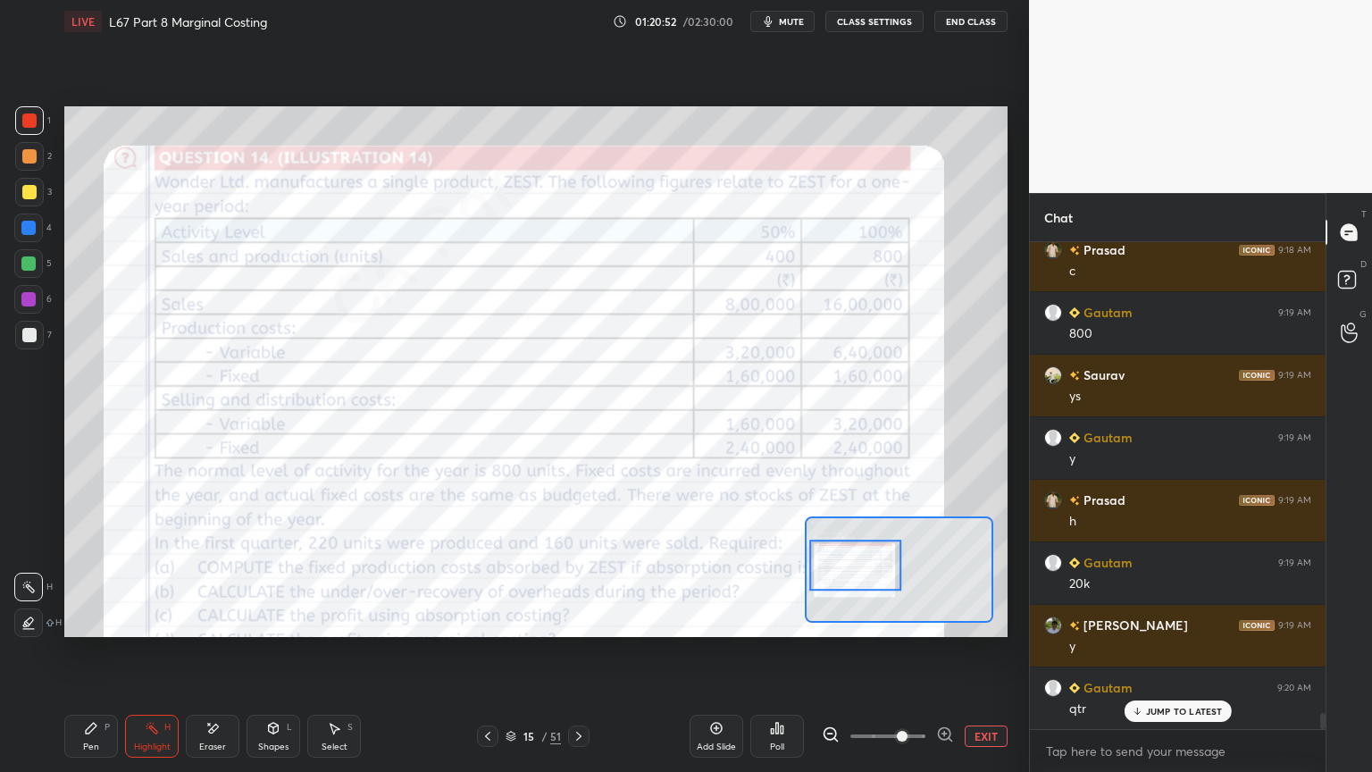
scroll to position [14535, 0]
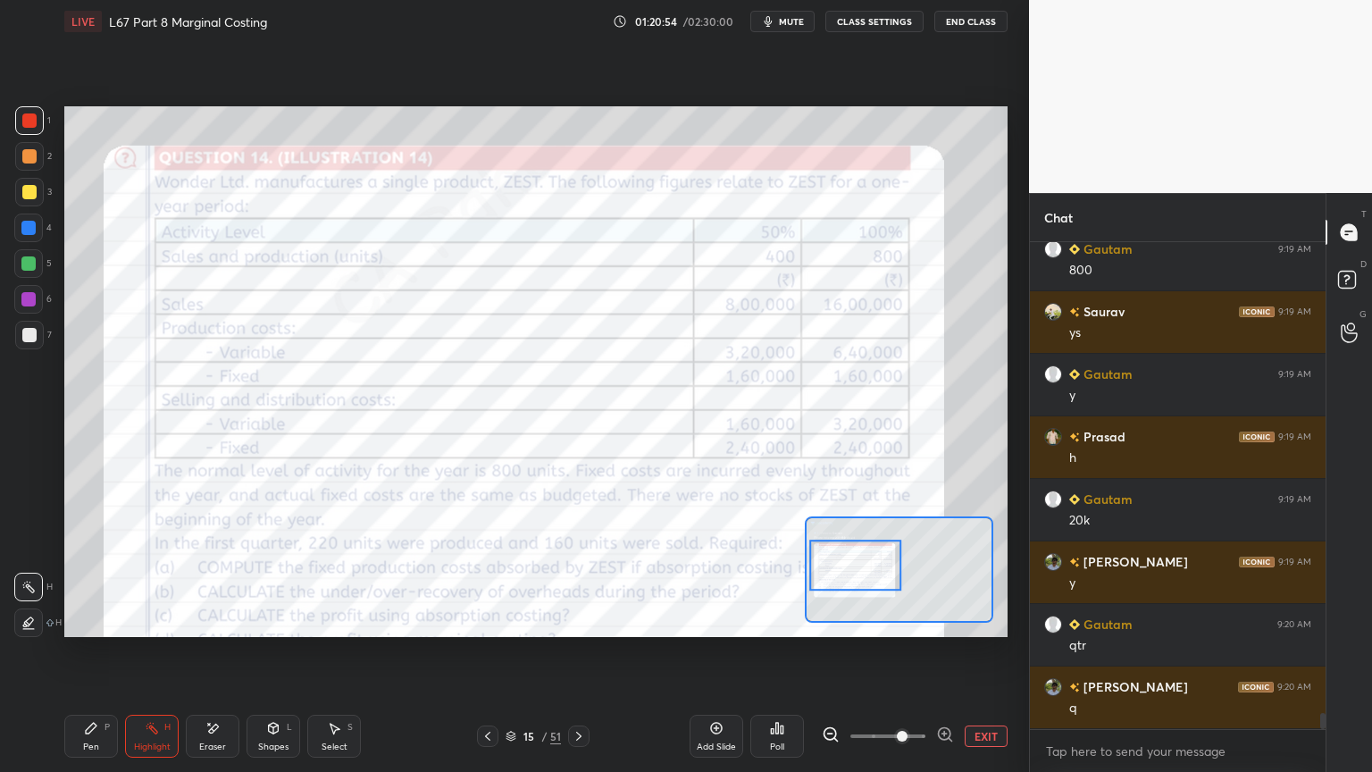
click at [579, 573] on icon at bounding box center [579, 736] width 14 height 14
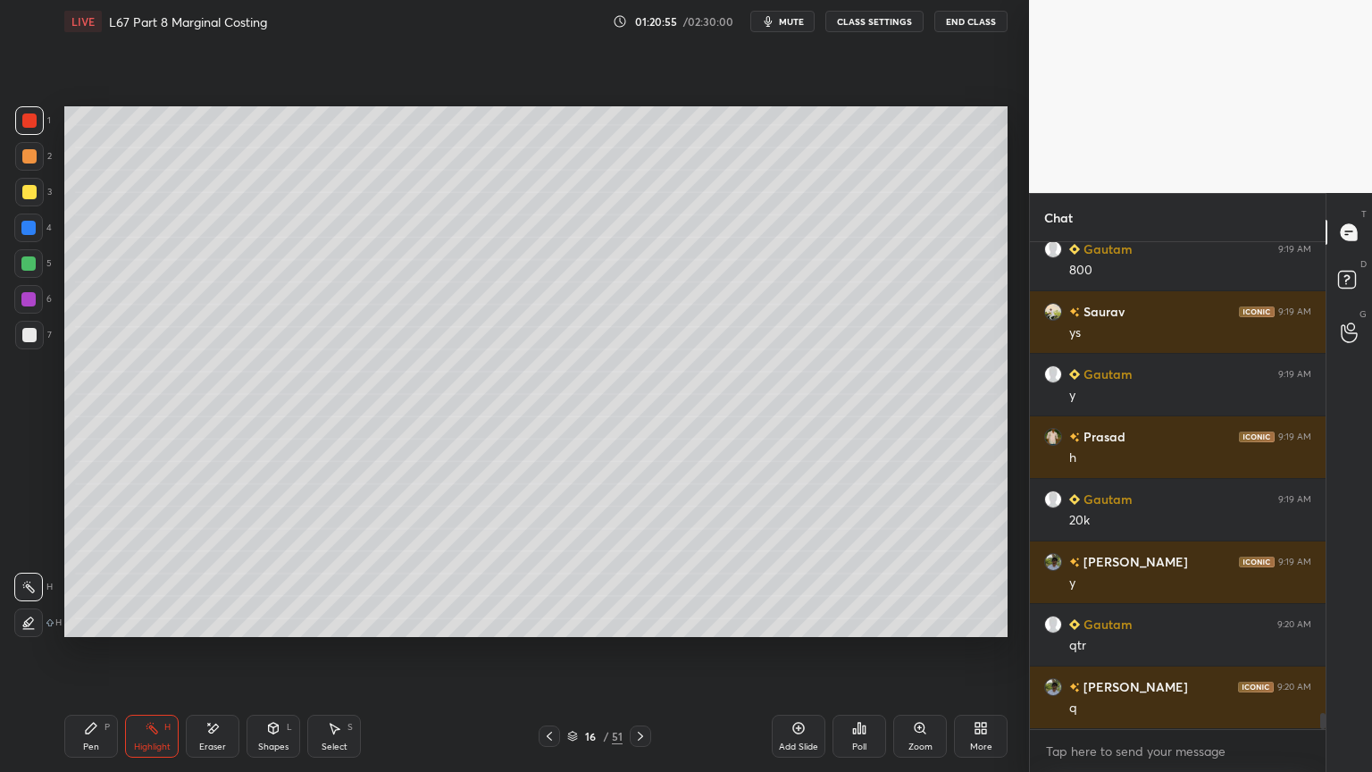
click at [118, 573] on div "Pen P Highlight H Eraser Shapes L Select S" at bounding box center [241, 735] width 354 height 43
click at [38, 573] on div at bounding box center [28, 622] width 29 height 29
click at [73, 573] on div "Pen P" at bounding box center [91, 735] width 54 height 43
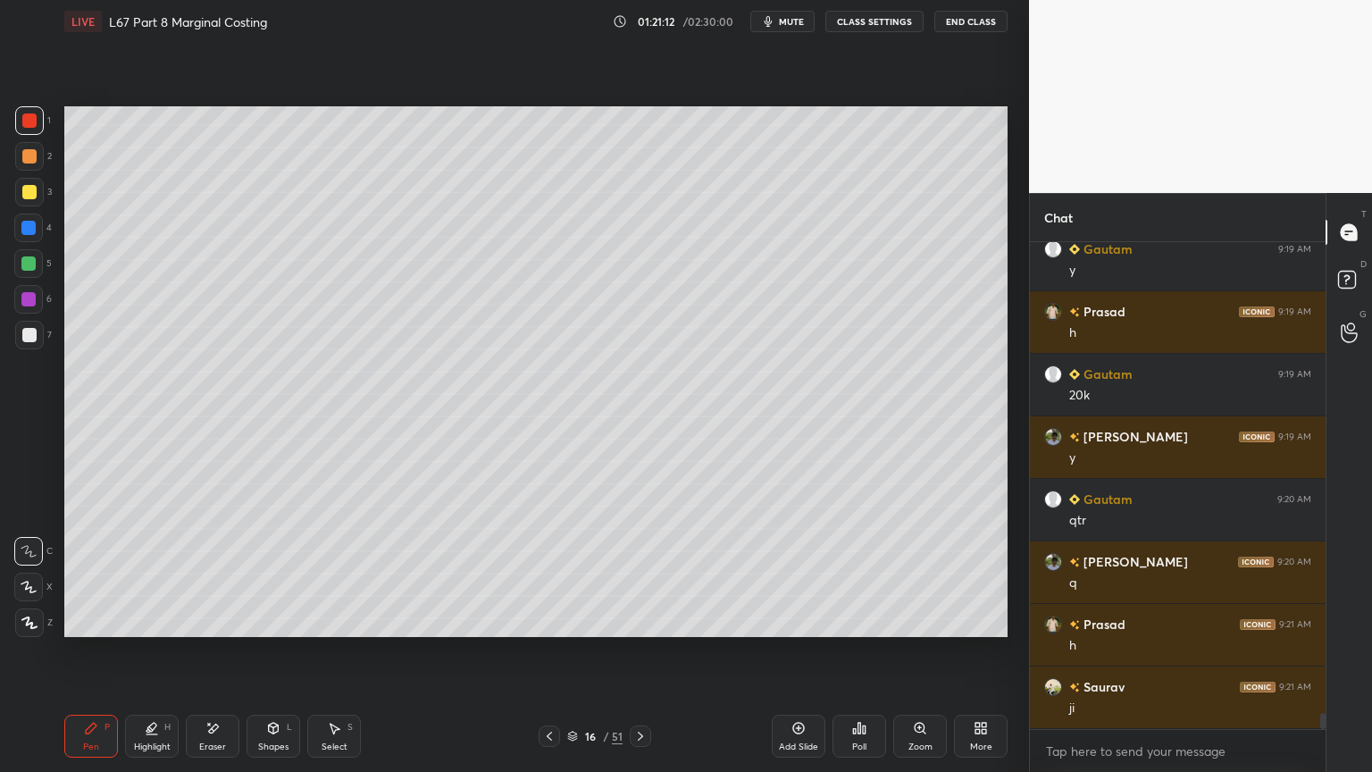
scroll to position [14721, 0]
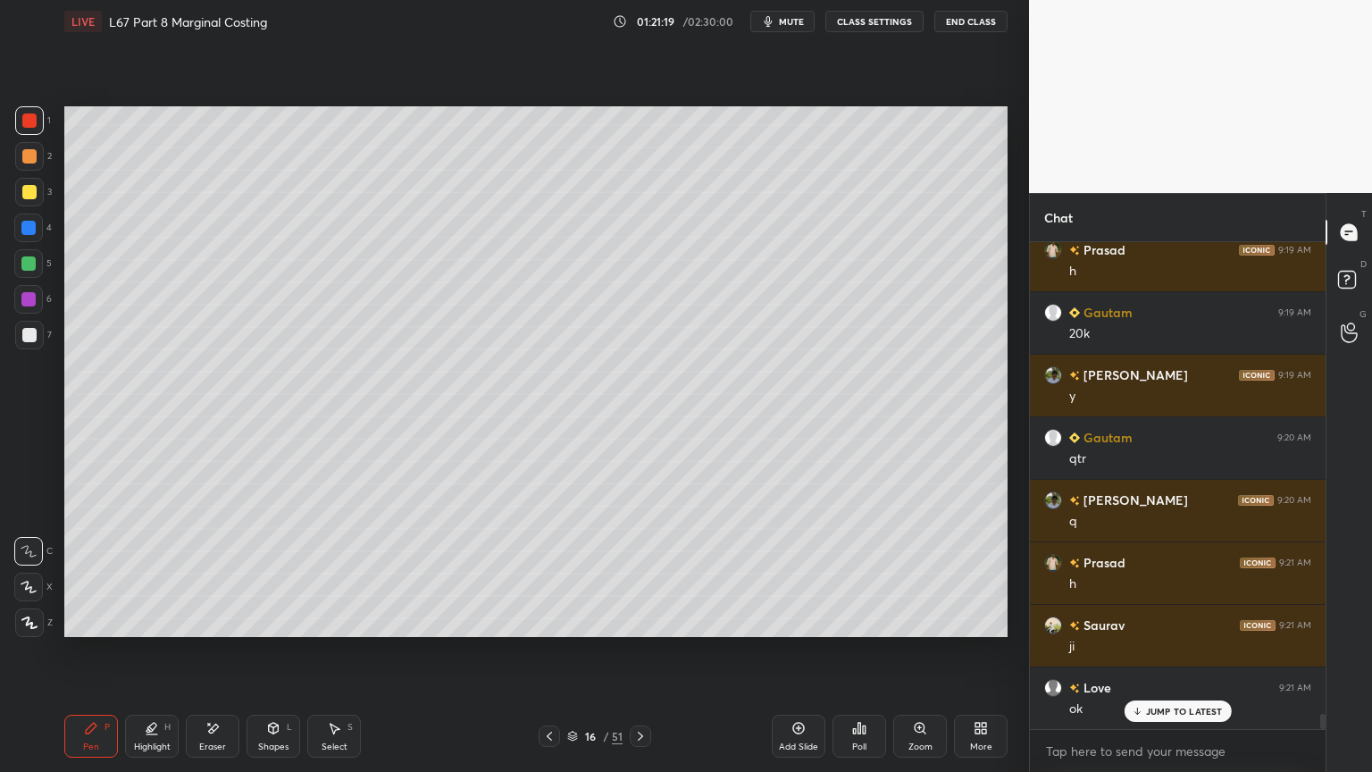
click at [88, 573] on div "Pen P Highlight H Eraser Shapes L Select S 16 / 51 Add Slide Poll Zoom More" at bounding box center [535, 735] width 943 height 71
click at [88, 573] on div "Pen" at bounding box center [91, 746] width 16 height 9
click at [19, 573] on div at bounding box center [28, 586] width 29 height 29
click at [30, 198] on div at bounding box center [29, 192] width 14 height 14
click at [548, 573] on icon at bounding box center [549, 736] width 14 height 14
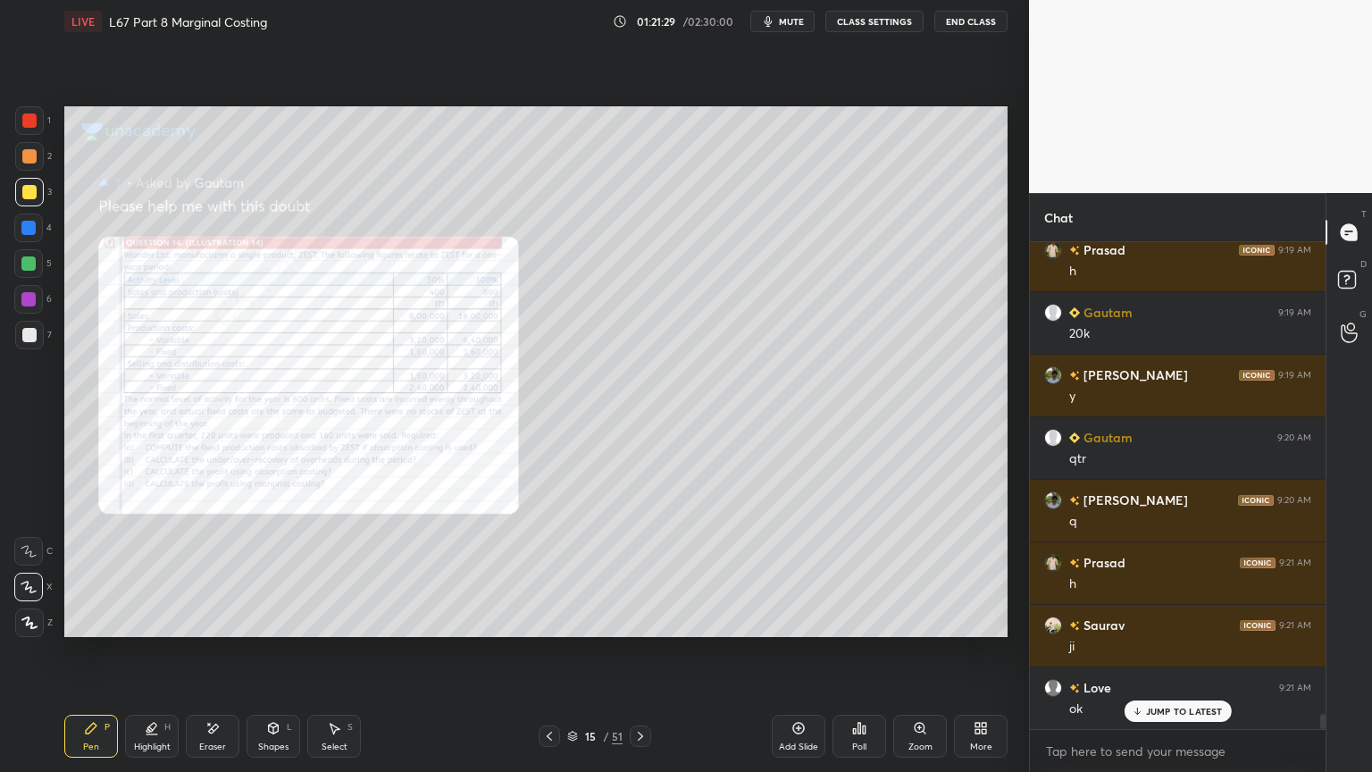
click at [640, 573] on icon at bounding box center [640, 735] width 5 height 9
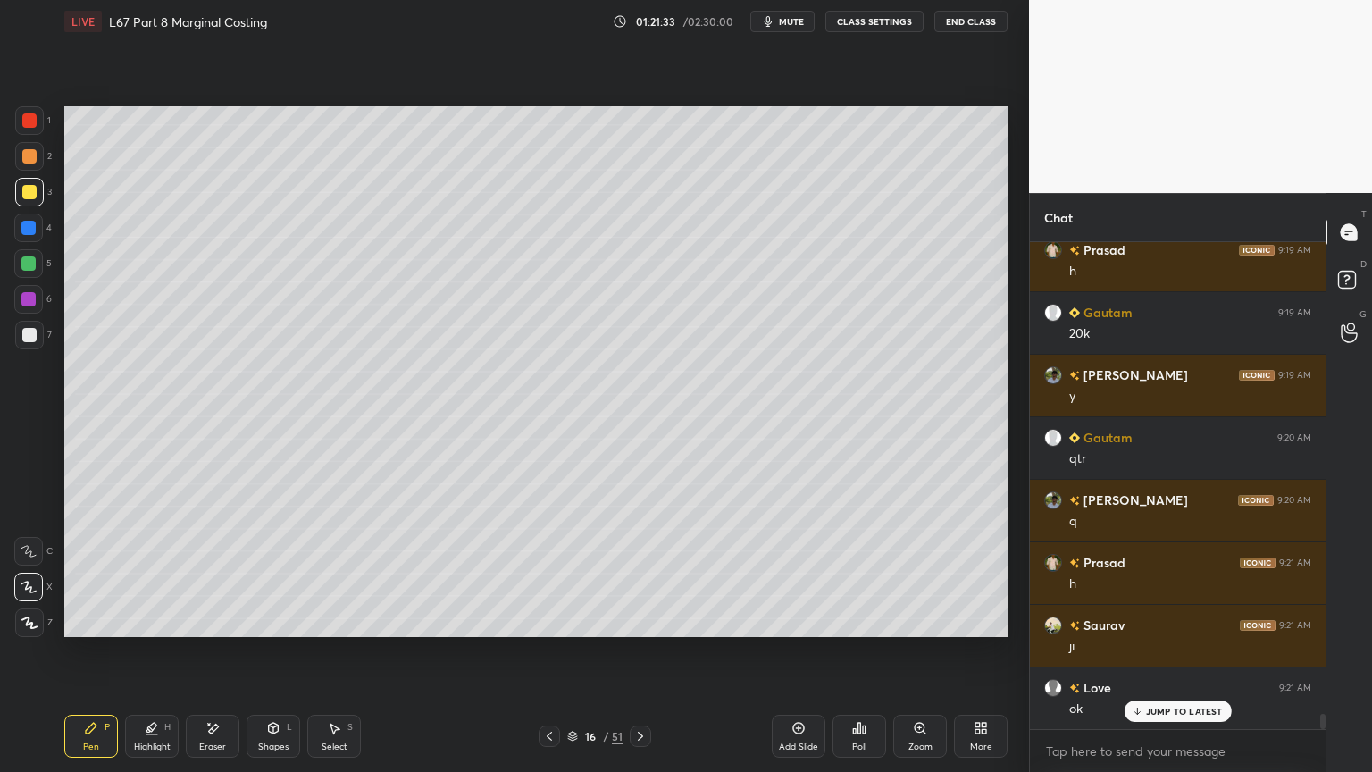
click at [39, 126] on div at bounding box center [29, 120] width 29 height 29
click at [273, 573] on icon at bounding box center [274, 727] width 10 height 11
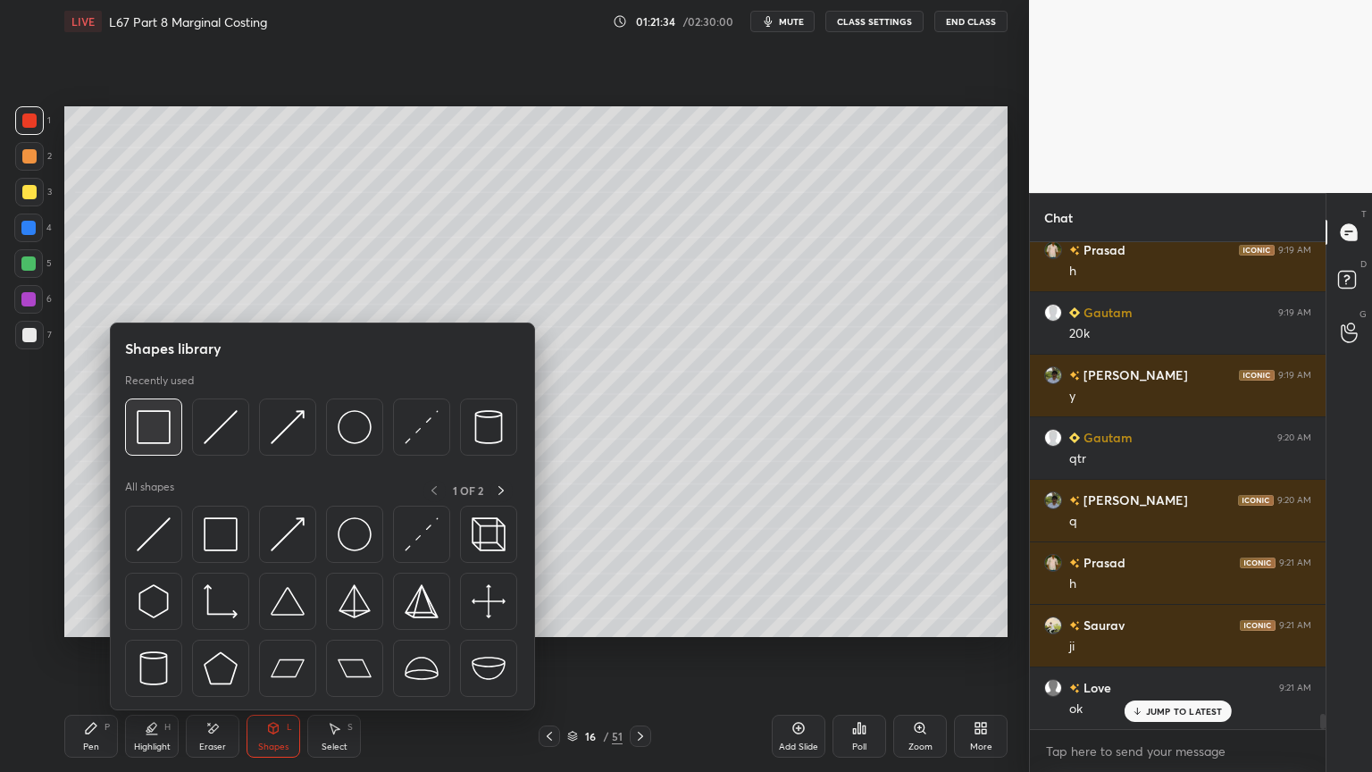
click at [152, 436] on img at bounding box center [154, 427] width 34 height 34
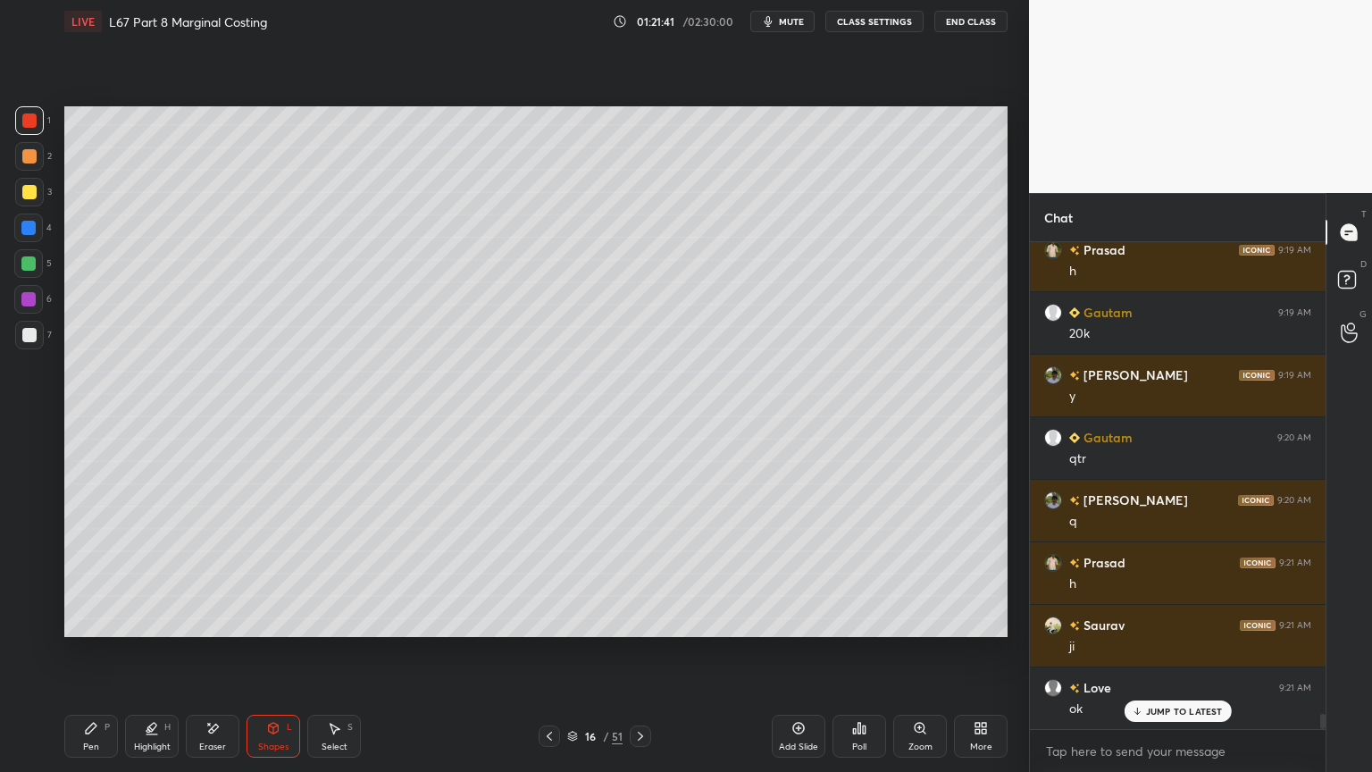
click at [100, 573] on div "Pen P" at bounding box center [91, 735] width 54 height 43
click at [25, 195] on div at bounding box center [29, 192] width 14 height 14
click at [82, 573] on div "Pen P" at bounding box center [91, 735] width 54 height 43
click at [28, 569] on div "X" at bounding box center [33, 583] width 38 height 36
click at [29, 560] on div at bounding box center [28, 551] width 29 height 29
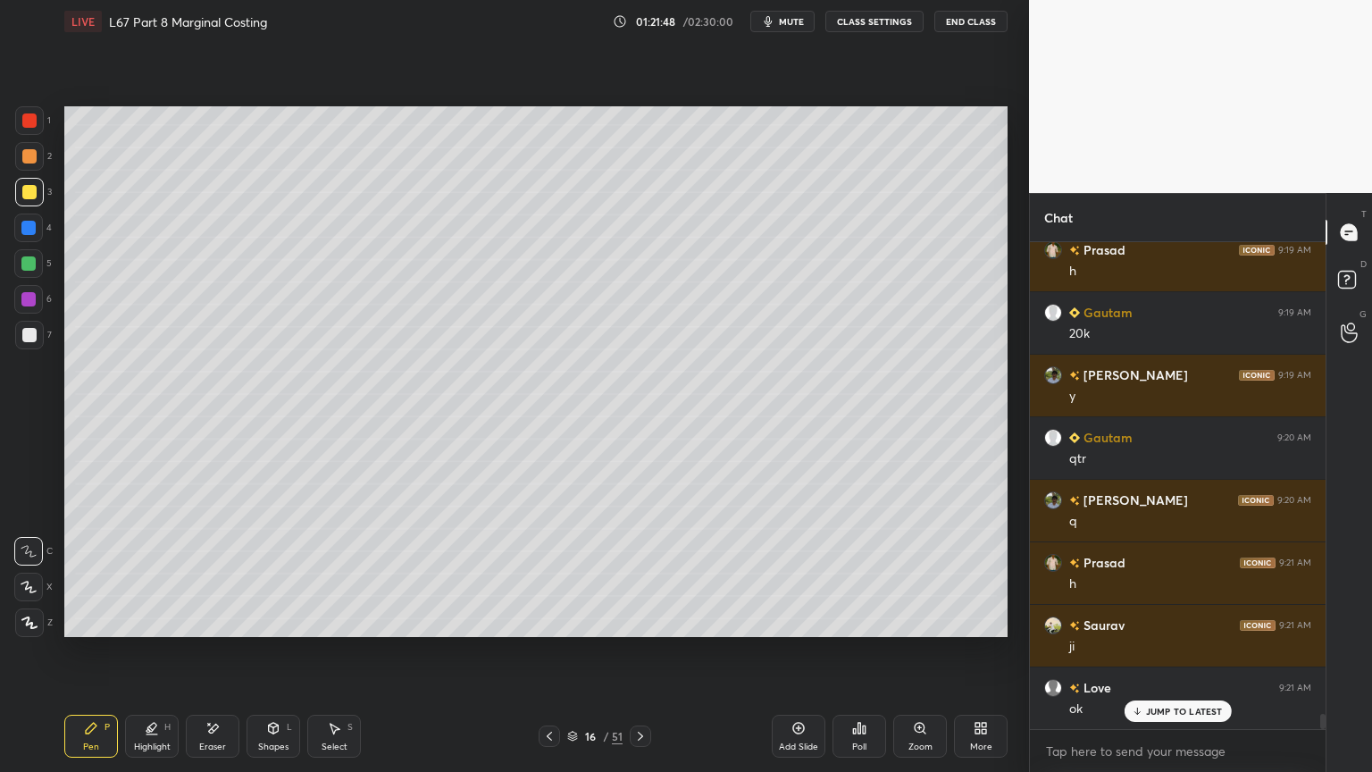
click at [80, 573] on div "Pen P" at bounding box center [91, 735] width 54 height 43
click at [212, 573] on div "Eraser" at bounding box center [212, 746] width 27 height 9
click at [79, 573] on div "Pen P" at bounding box center [91, 735] width 54 height 43
click at [271, 573] on icon at bounding box center [274, 726] width 10 height 3
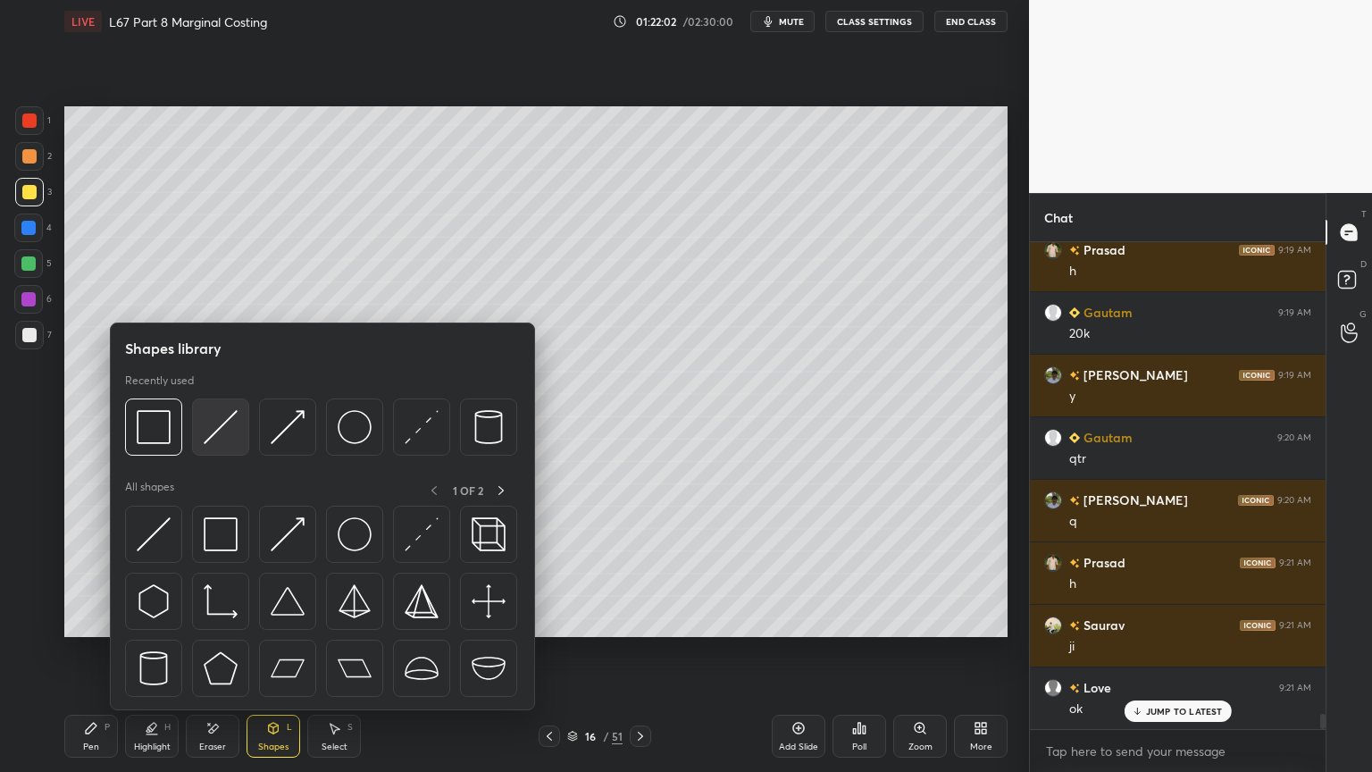
click at [213, 430] on img at bounding box center [221, 427] width 34 height 34
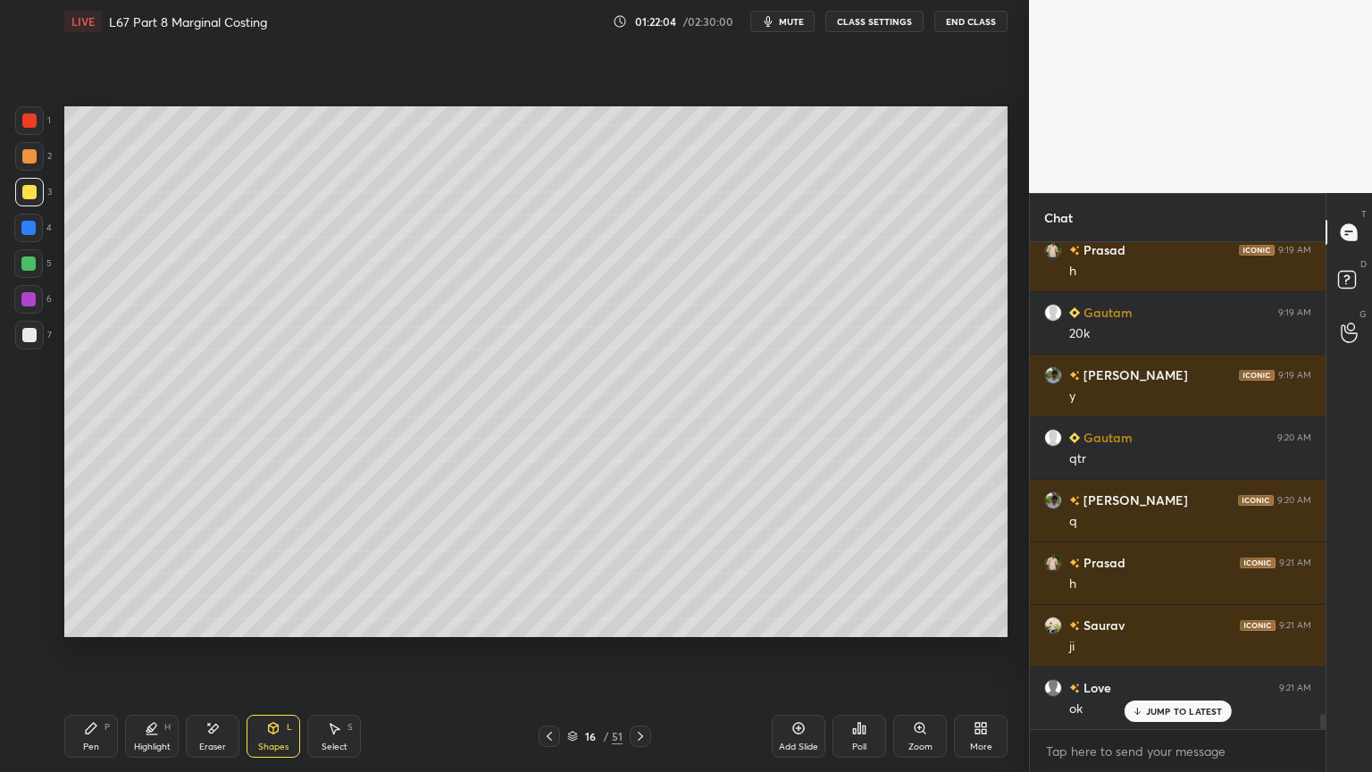
click at [27, 329] on div at bounding box center [29, 335] width 14 height 14
click at [83, 573] on div "Pen" at bounding box center [91, 746] width 16 height 9
click at [26, 232] on div at bounding box center [28, 228] width 14 height 14
click at [272, 573] on div "Shapes" at bounding box center [273, 746] width 30 height 9
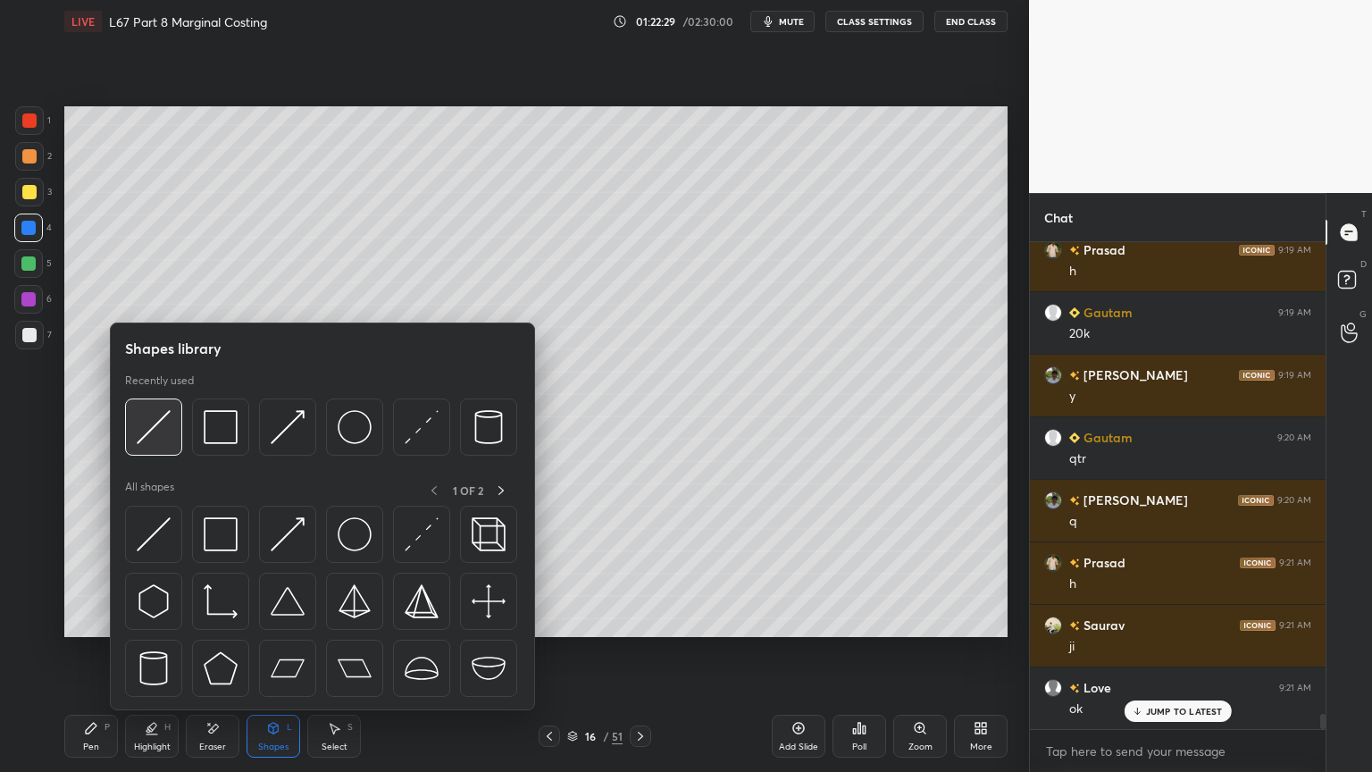
click at [175, 445] on div at bounding box center [153, 426] width 57 height 57
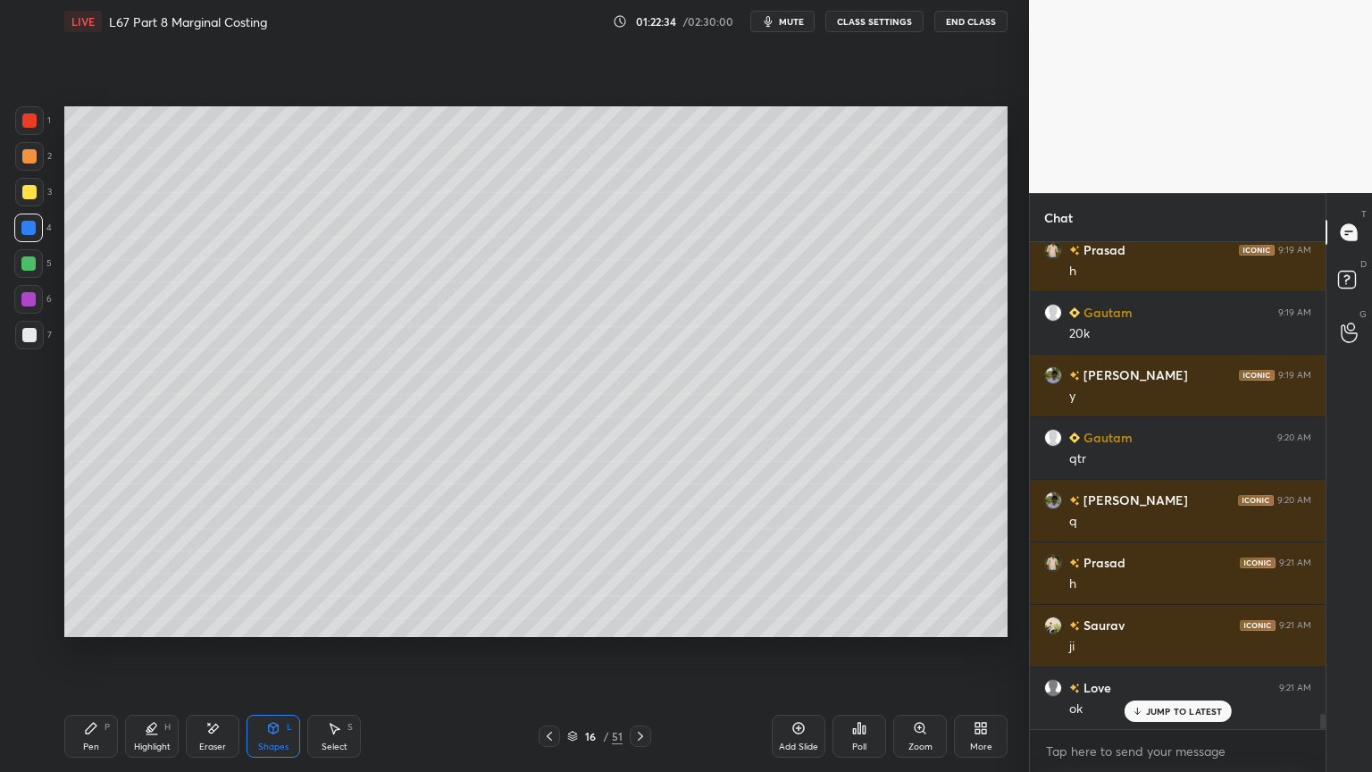
click at [36, 327] on div at bounding box center [29, 335] width 29 height 29
click at [75, 573] on div "Pen P" at bounding box center [91, 735] width 54 height 43
click at [547, 573] on icon at bounding box center [549, 736] width 14 height 14
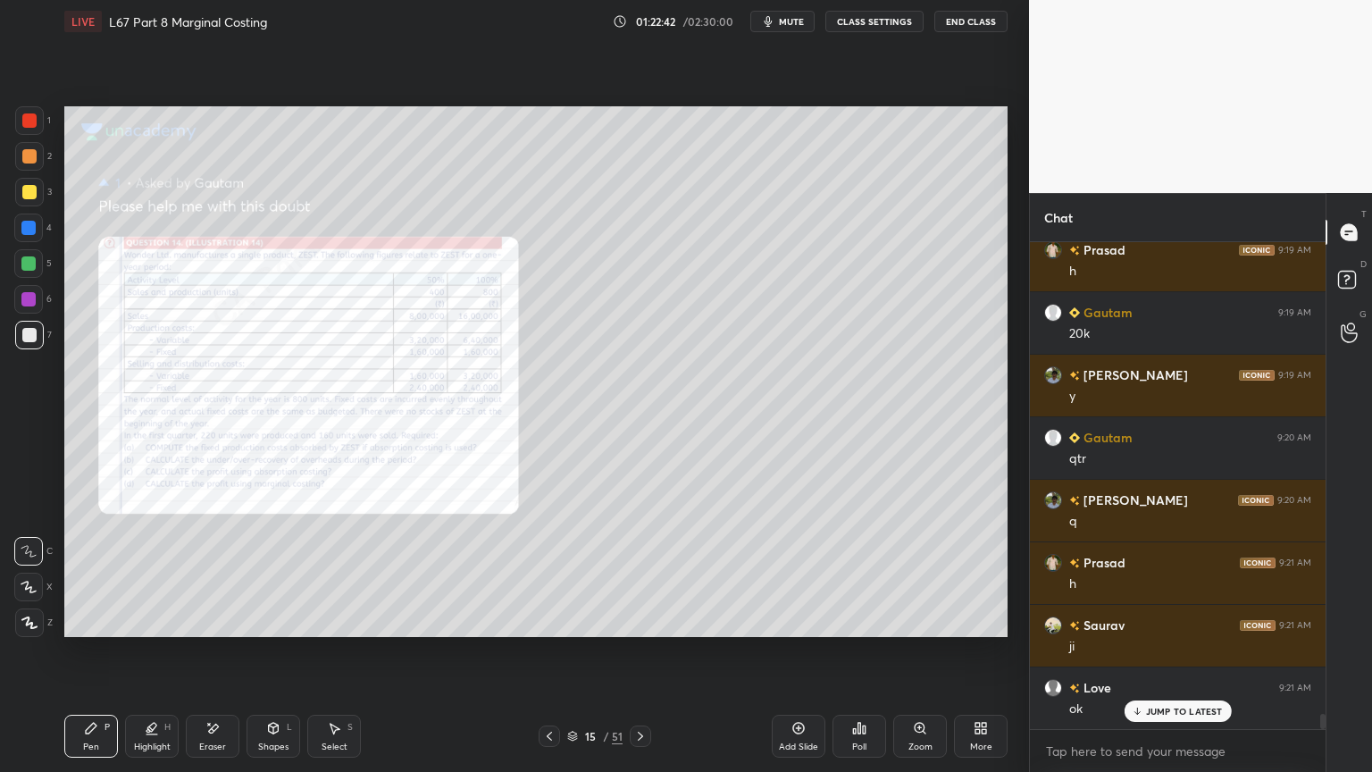
click at [914, 573] on icon at bounding box center [920, 728] width 14 height 14
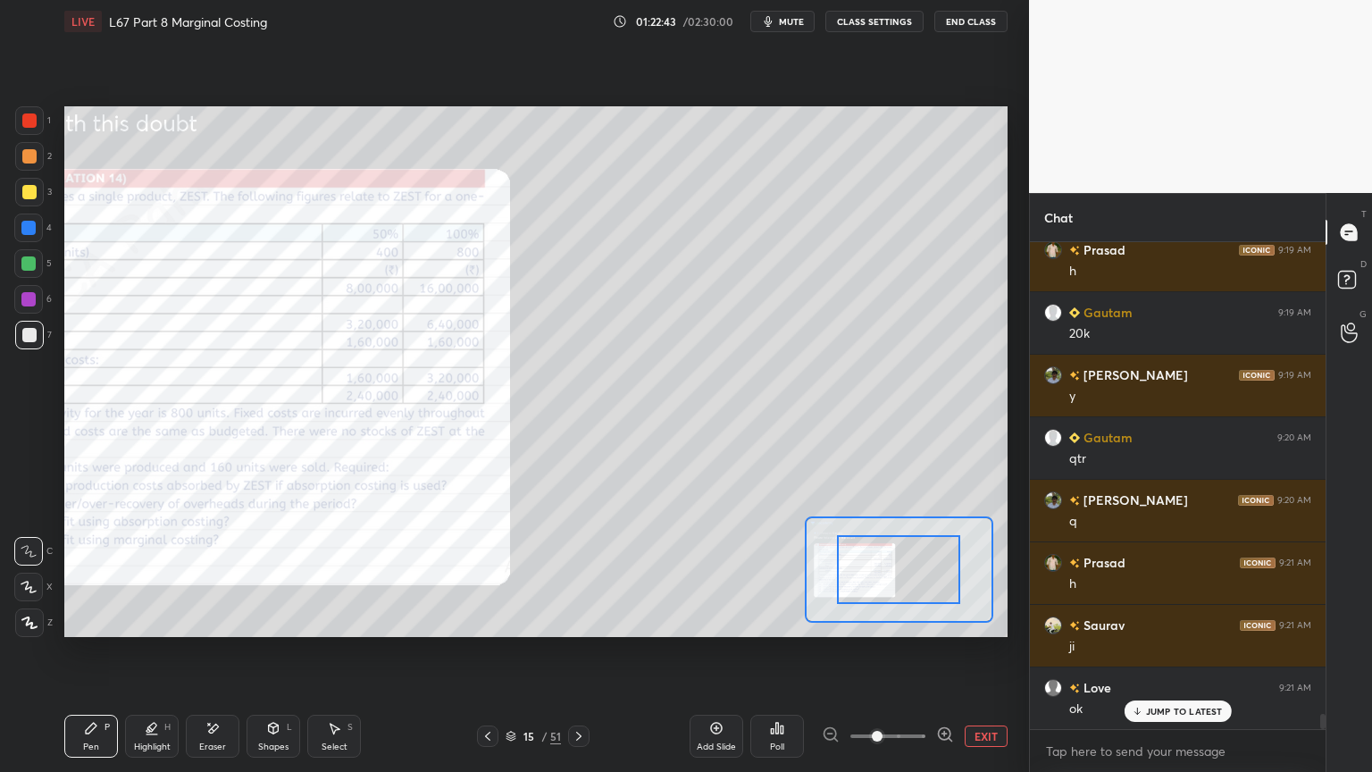
click at [942, 573] on icon at bounding box center [945, 734] width 18 height 18
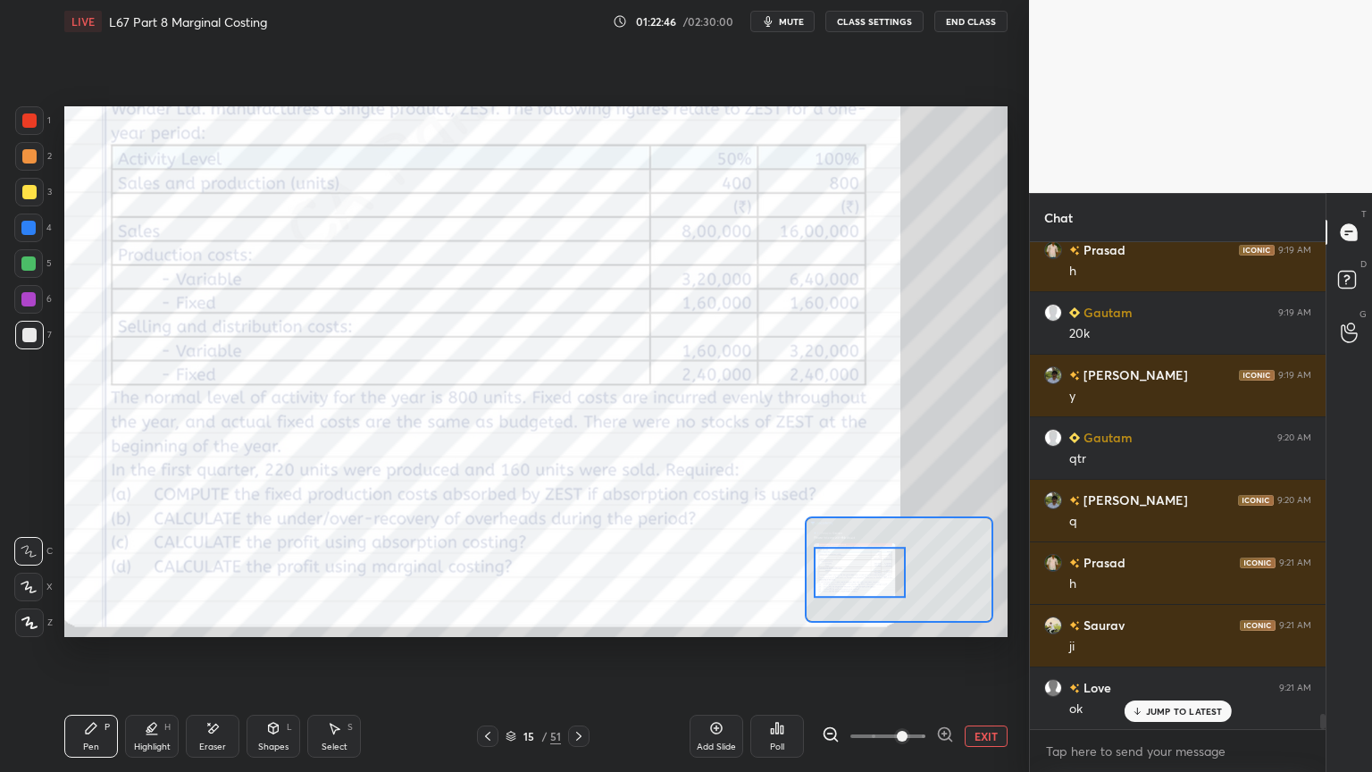
click at [939, 573] on icon at bounding box center [945, 734] width 12 height 12
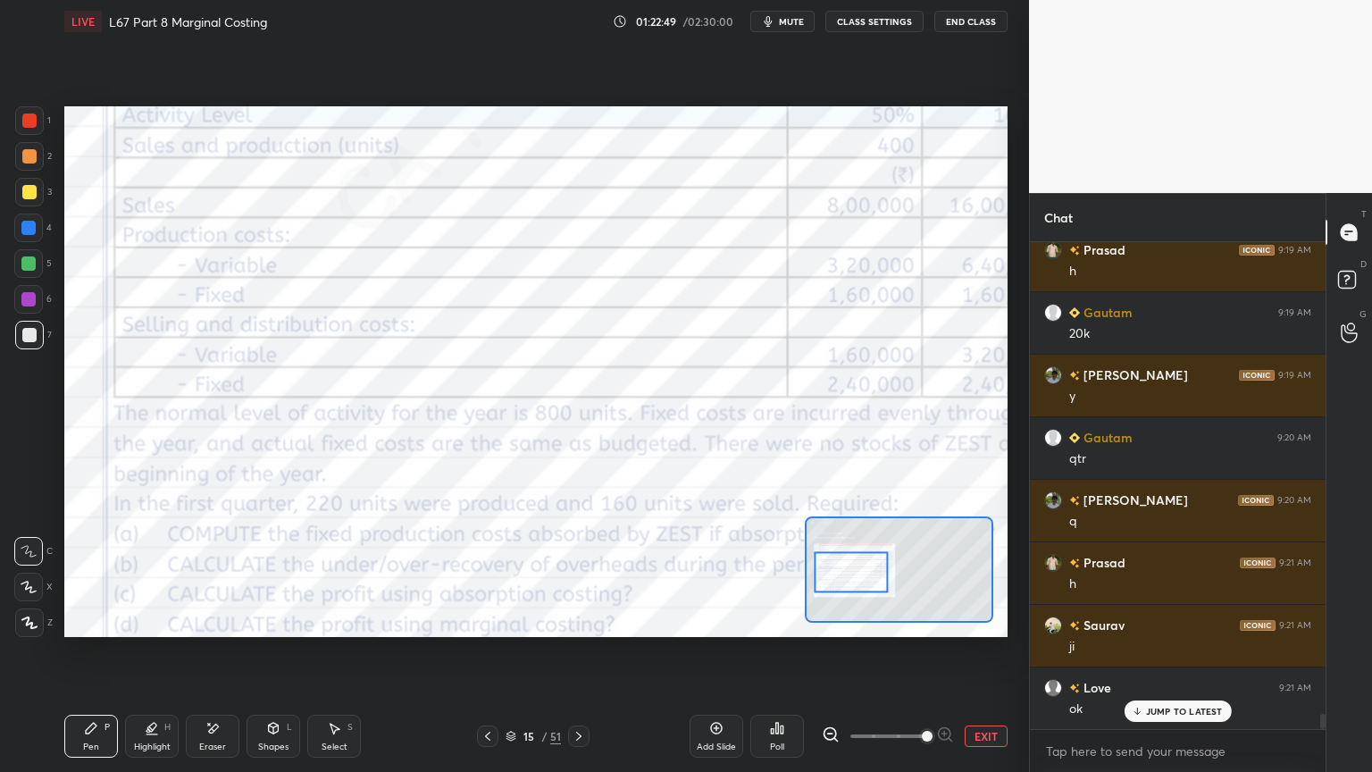
click at [829, 573] on icon at bounding box center [831, 734] width 18 height 18
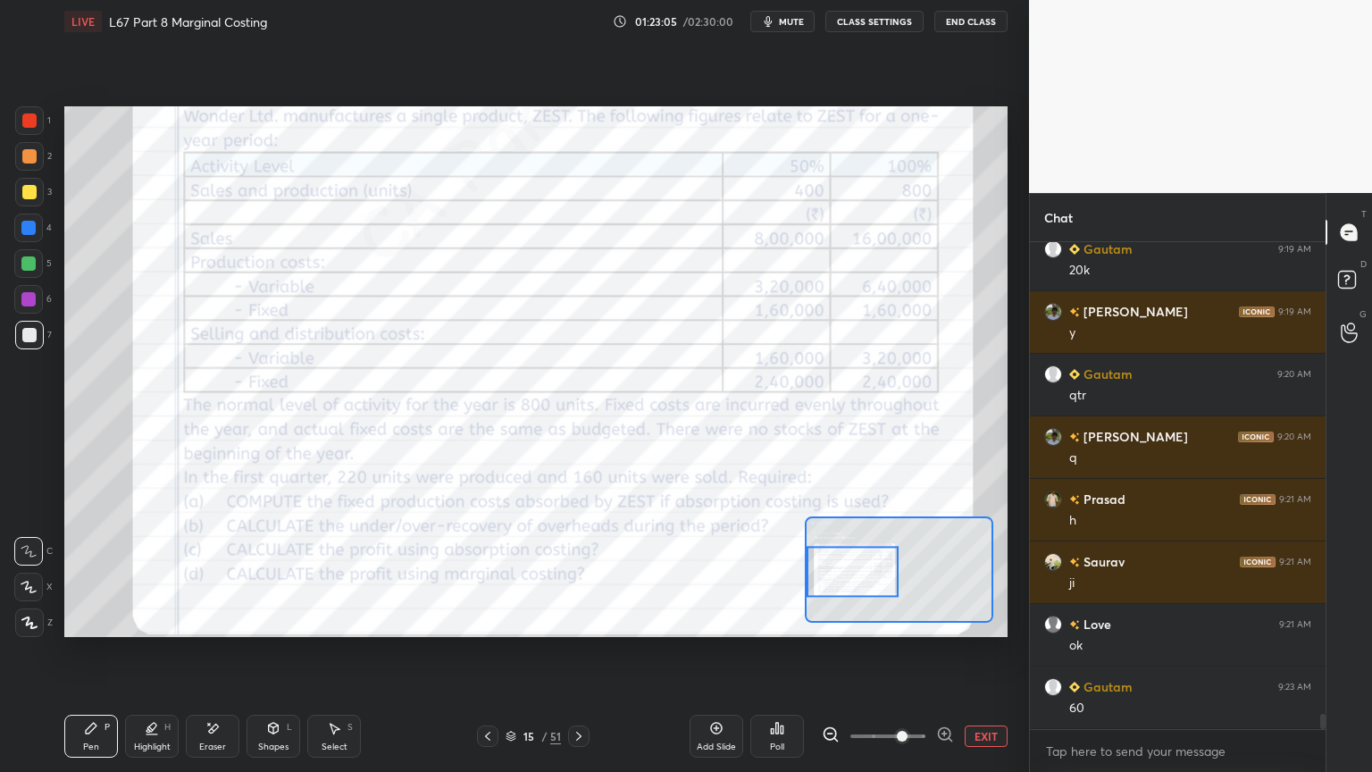
scroll to position [14846, 0]
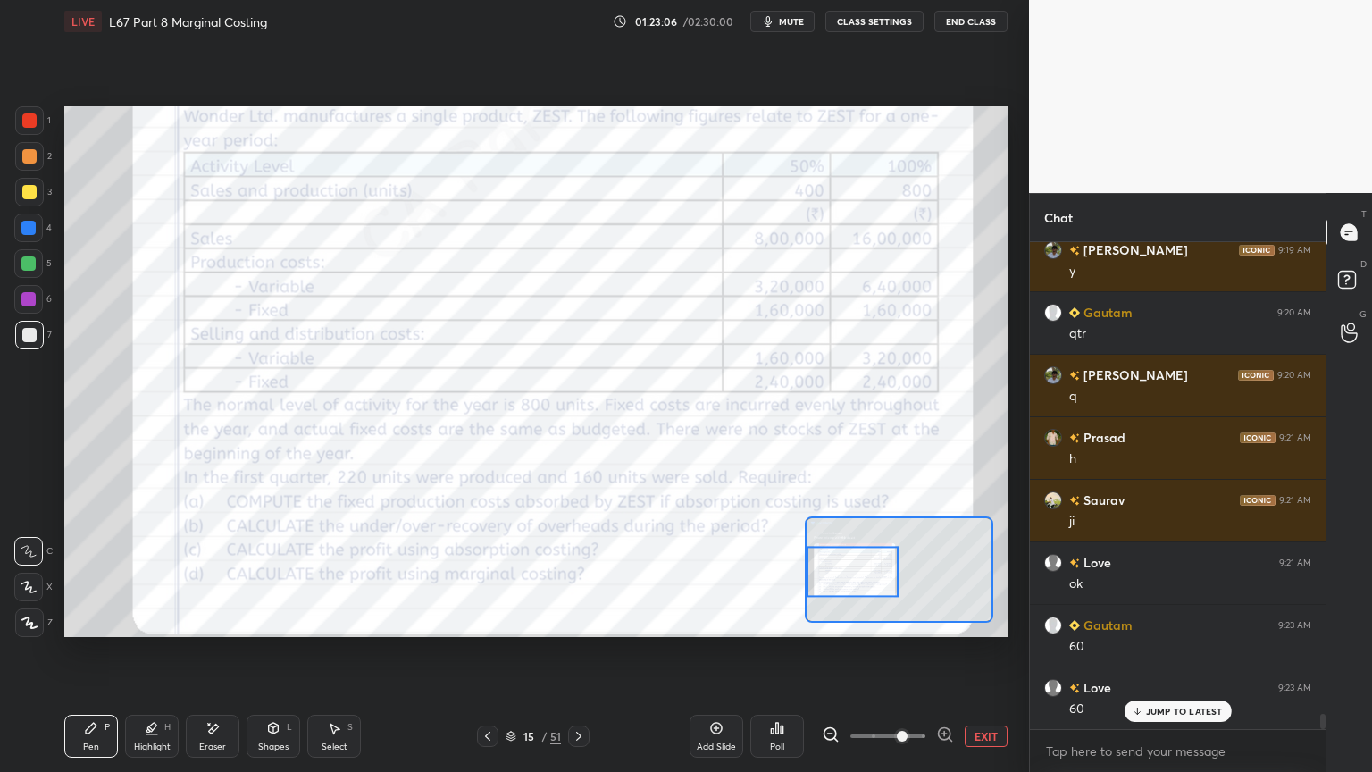
click at [575, 573] on icon at bounding box center [579, 736] width 14 height 14
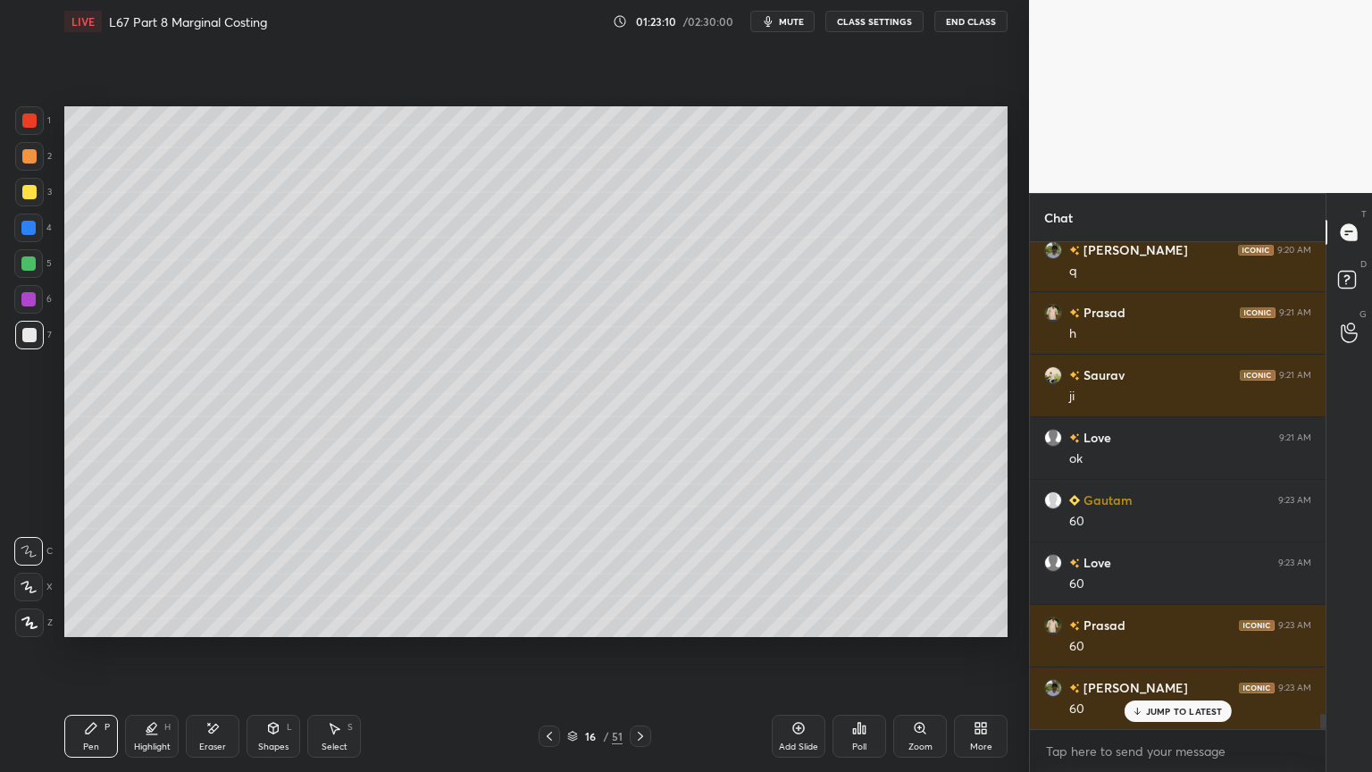
scroll to position [15035, 0]
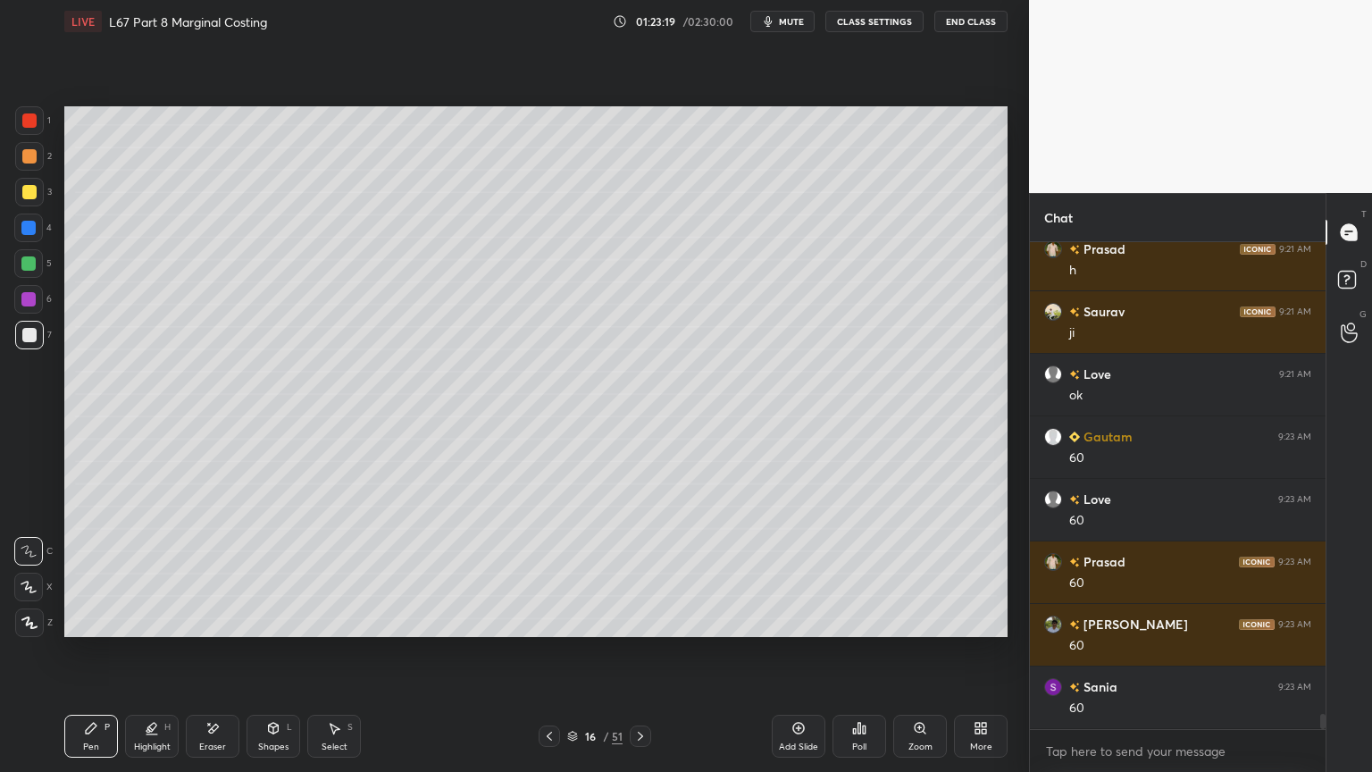
click at [32, 129] on div at bounding box center [29, 120] width 29 height 29
click at [264, 573] on div "Shapes L" at bounding box center [273, 735] width 54 height 43
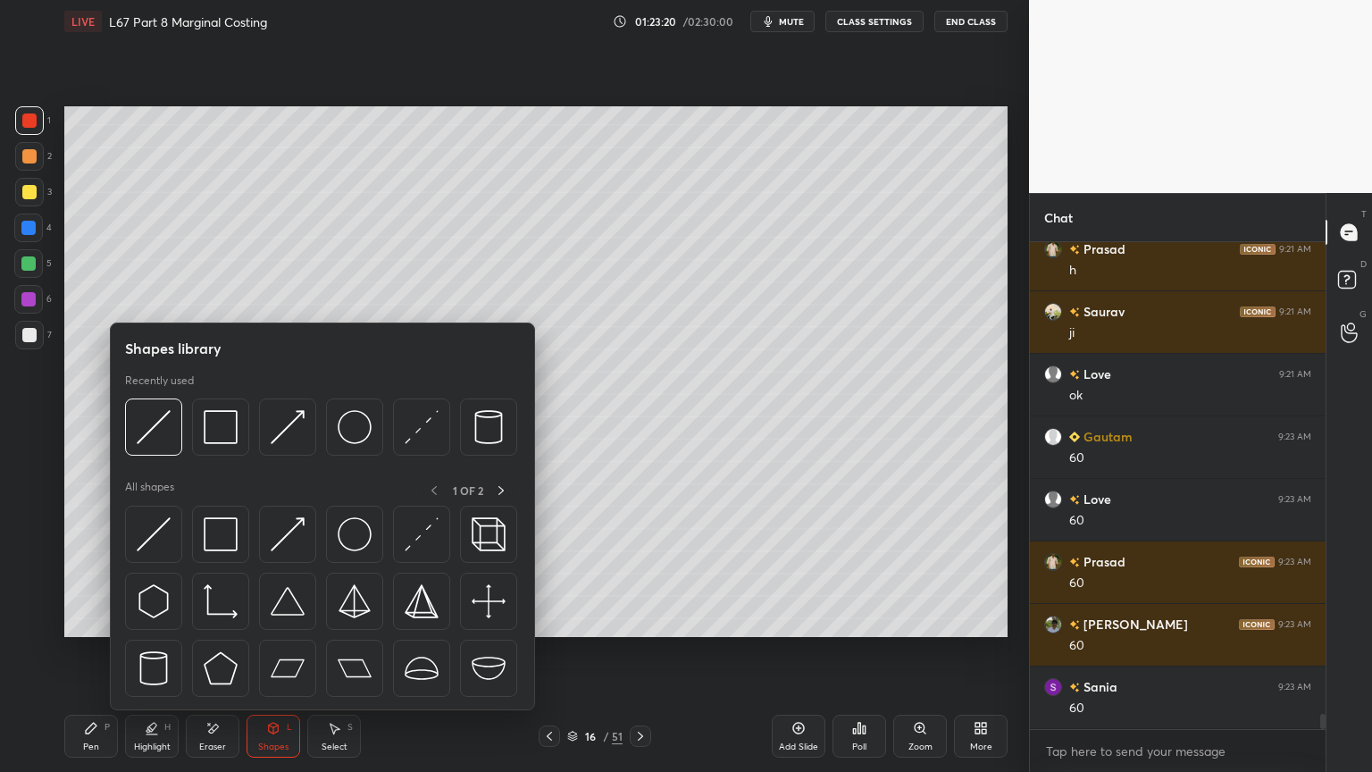
click at [359, 422] on img at bounding box center [355, 427] width 34 height 34
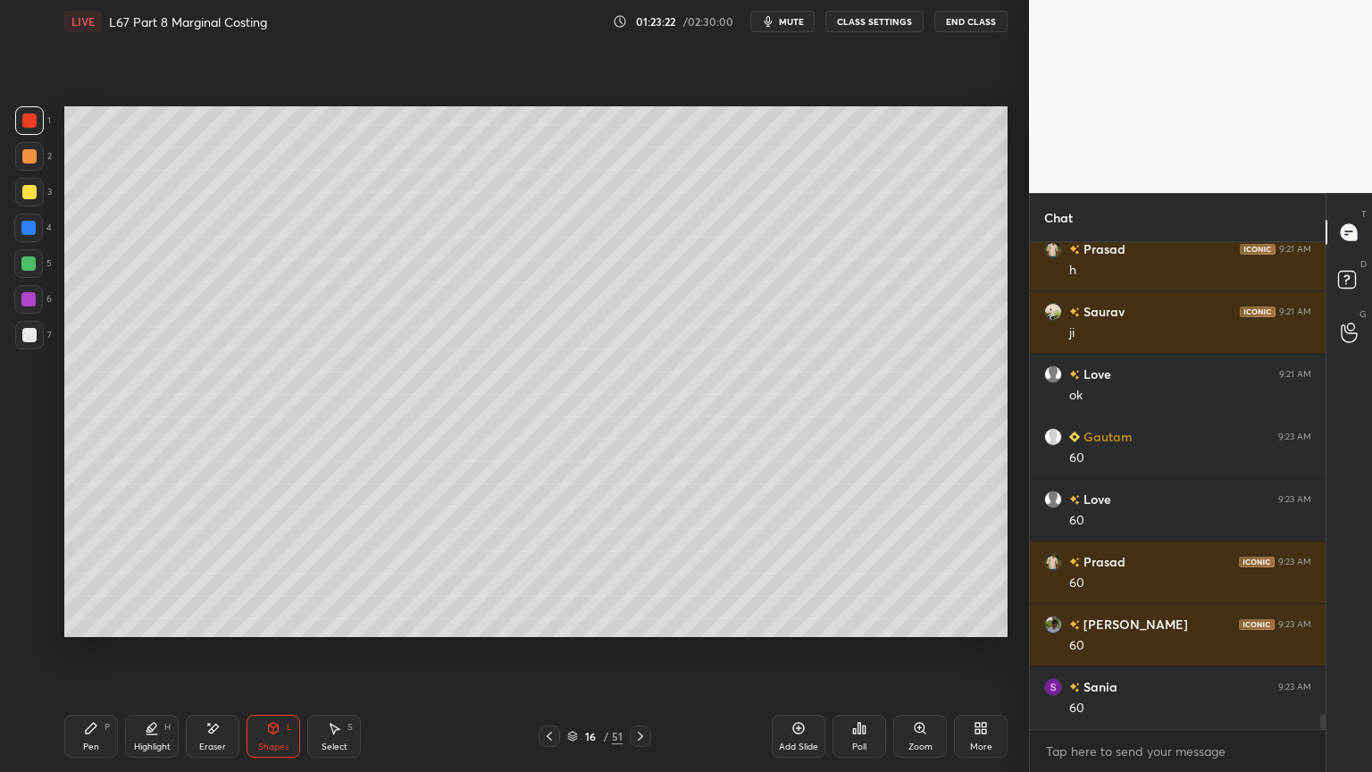
click at [25, 345] on div at bounding box center [29, 335] width 29 height 29
click at [79, 573] on div "Pen P" at bounding box center [91, 735] width 54 height 43
click at [38, 165] on div at bounding box center [29, 156] width 29 height 29
click at [32, 207] on div "3" at bounding box center [33, 196] width 37 height 36
click at [61, 573] on div "LIVE L67 Part 8 Marginal Costing 01:23:36 / 02:30:00 mute CLASS SETTINGS End Cl…" at bounding box center [535, 386] width 957 height 772
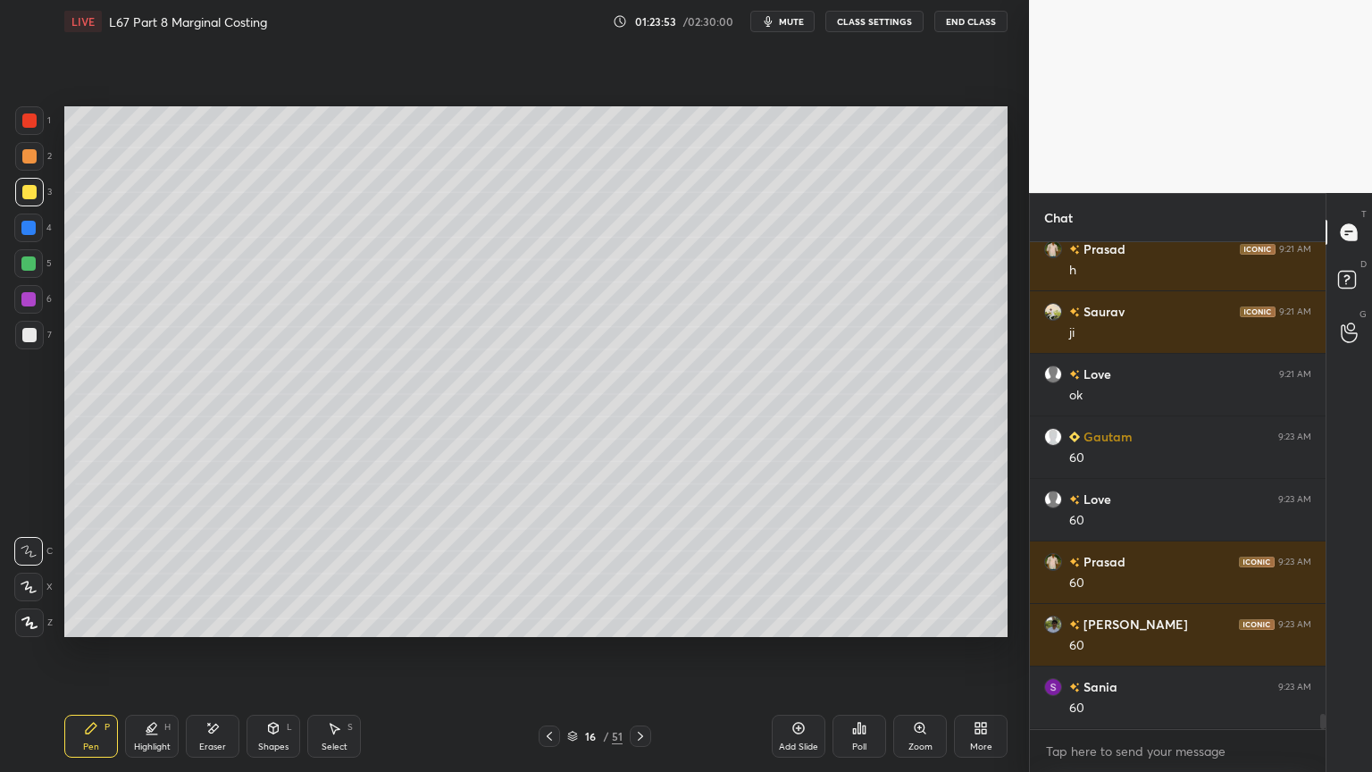
click at [269, 573] on icon at bounding box center [274, 726] width 10 height 3
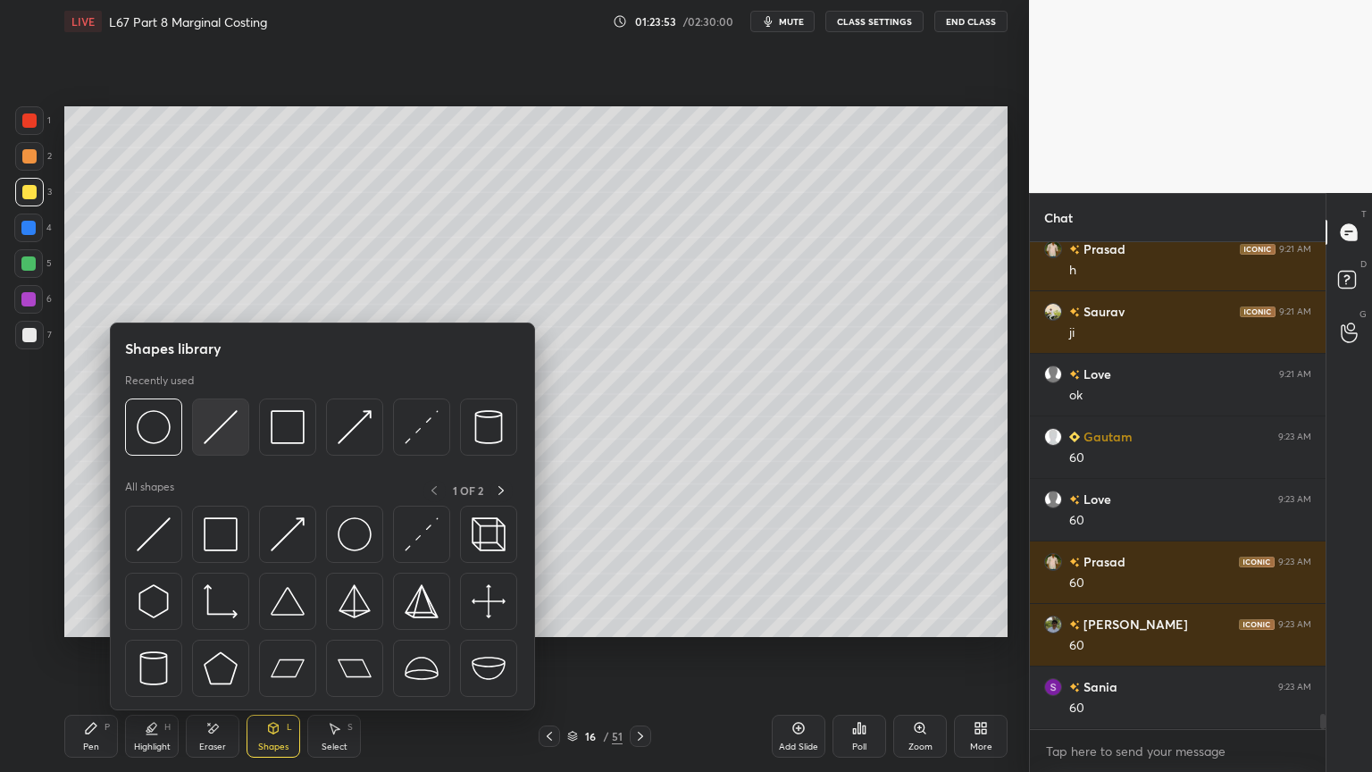
click at [224, 439] on img at bounding box center [221, 427] width 34 height 34
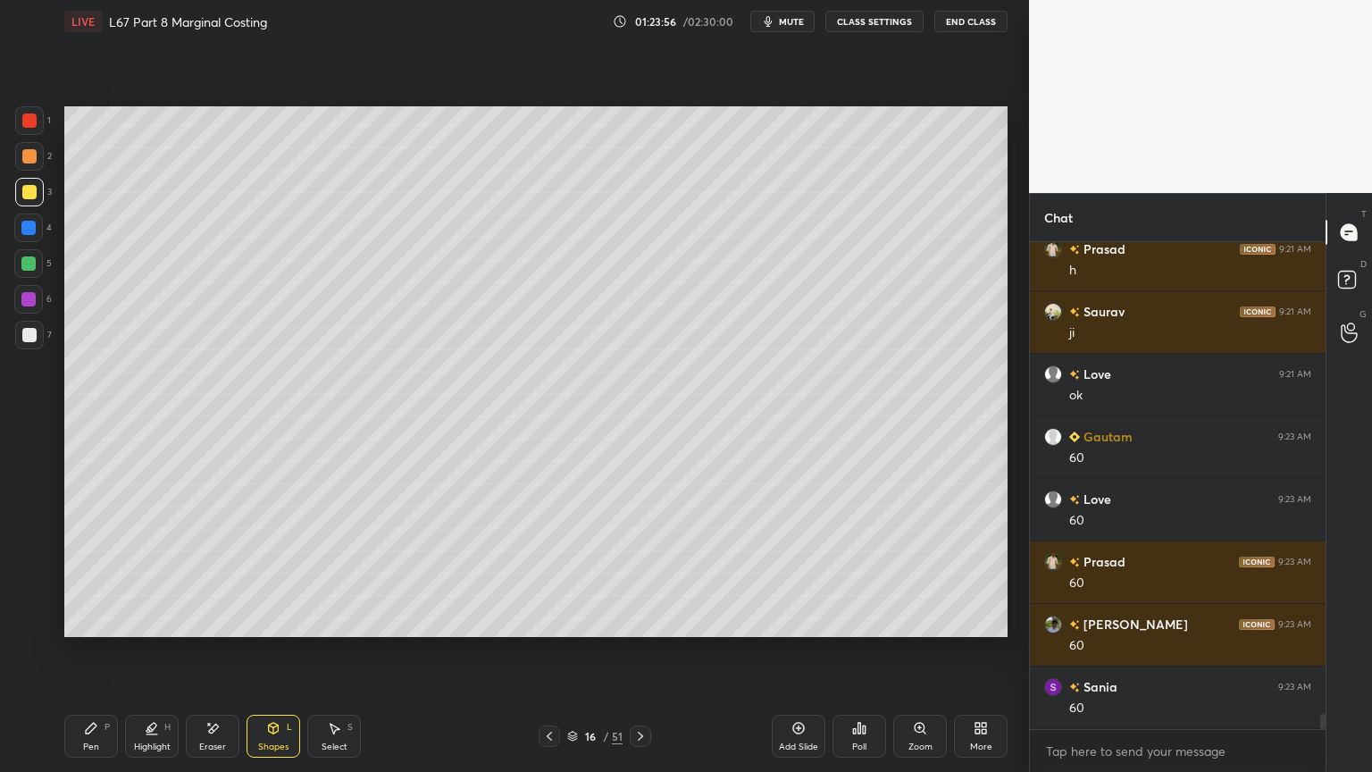
click at [34, 341] on div at bounding box center [29, 335] width 14 height 14
click at [90, 573] on icon at bounding box center [91, 728] width 14 height 14
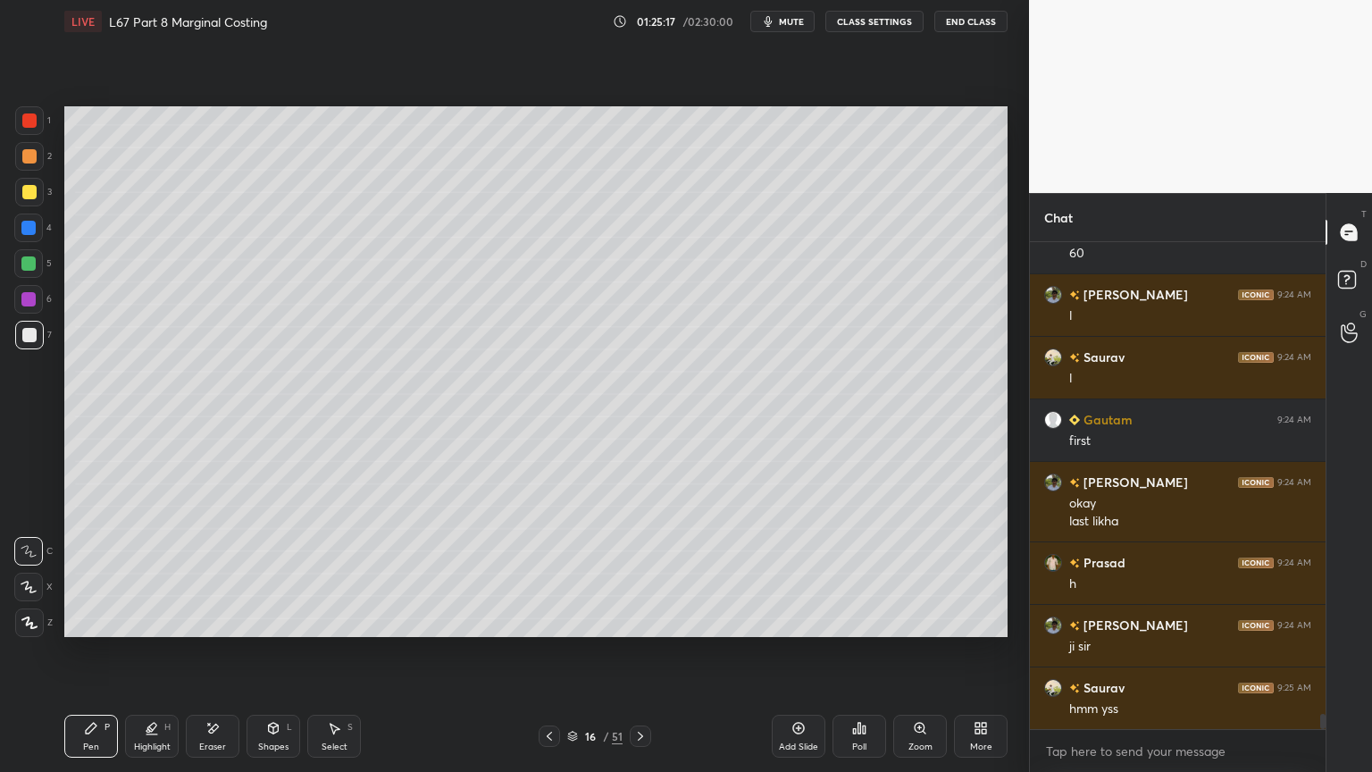
scroll to position [15553, 0]
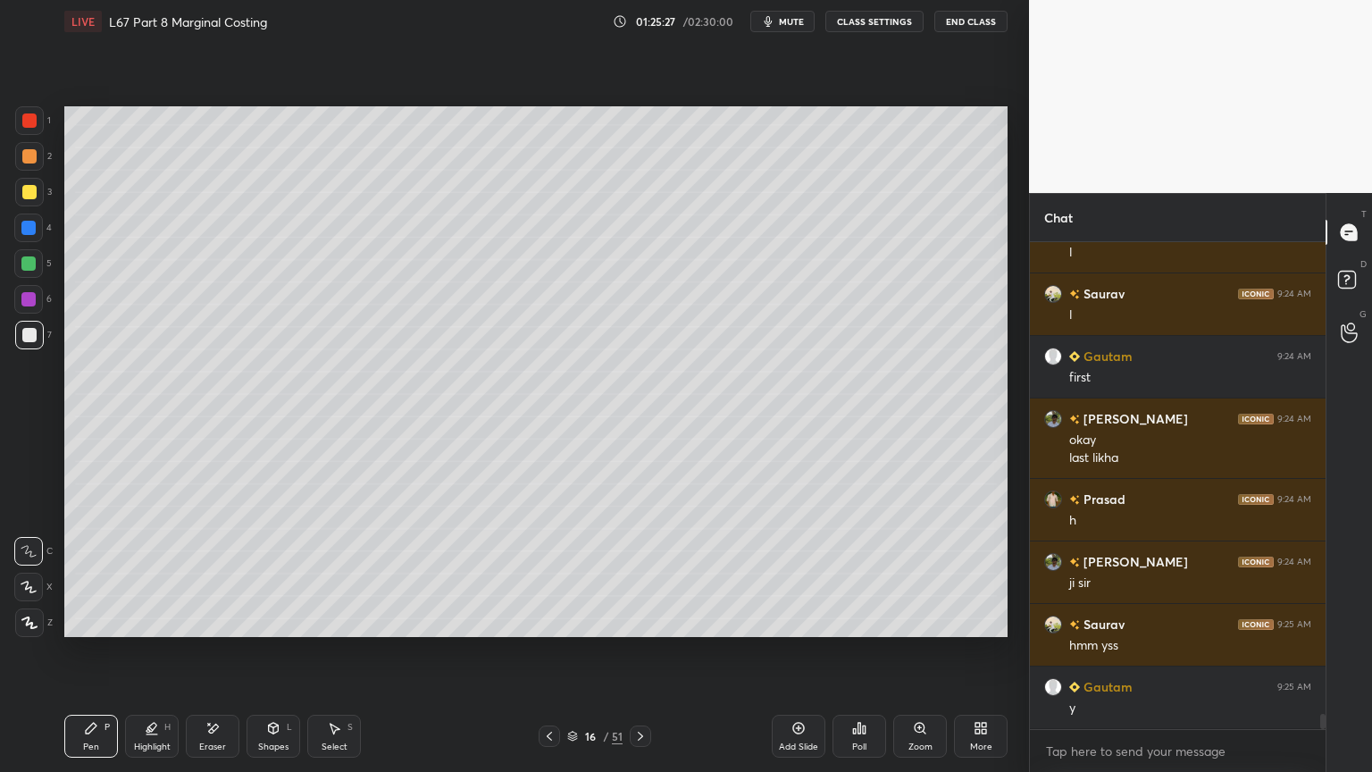
click at [335, 573] on div "Select" at bounding box center [335, 746] width 26 height 9
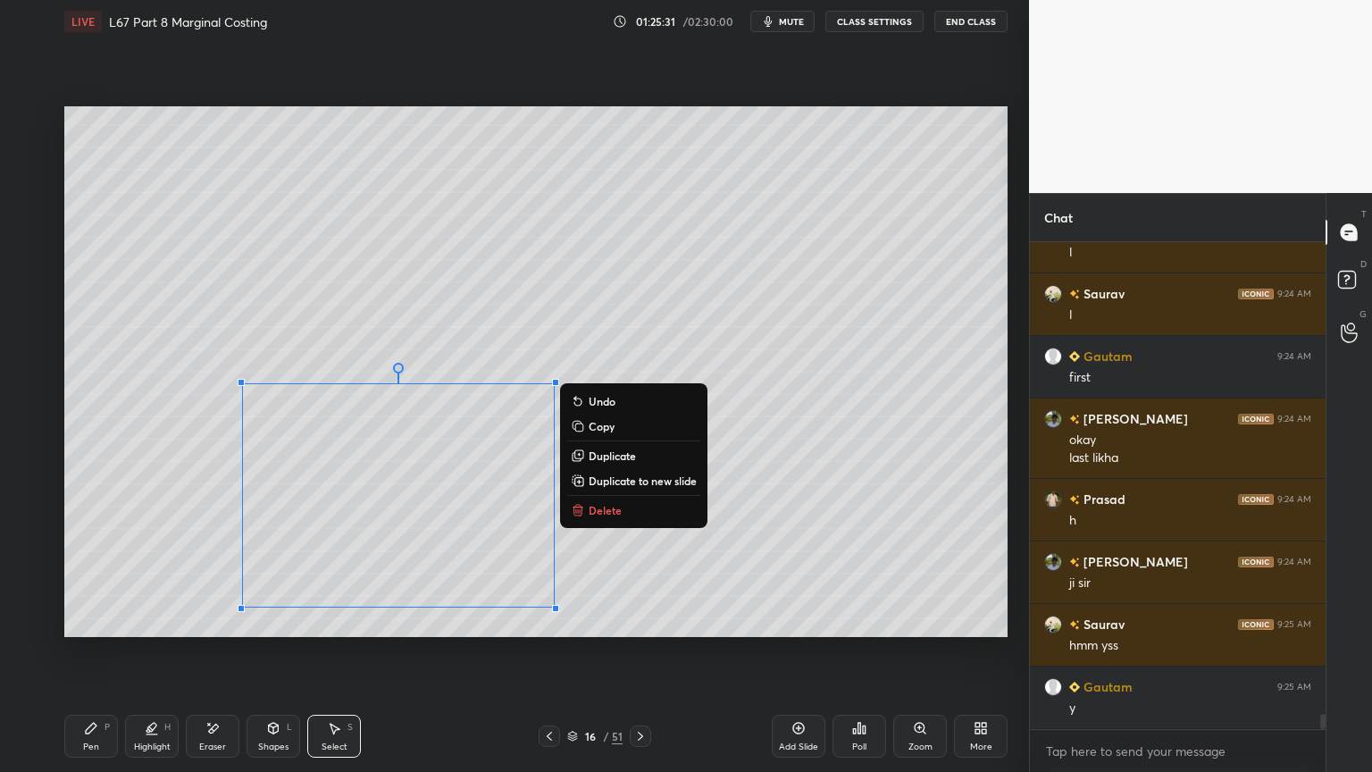
click at [597, 508] on p "Delete" at bounding box center [605, 510] width 33 height 14
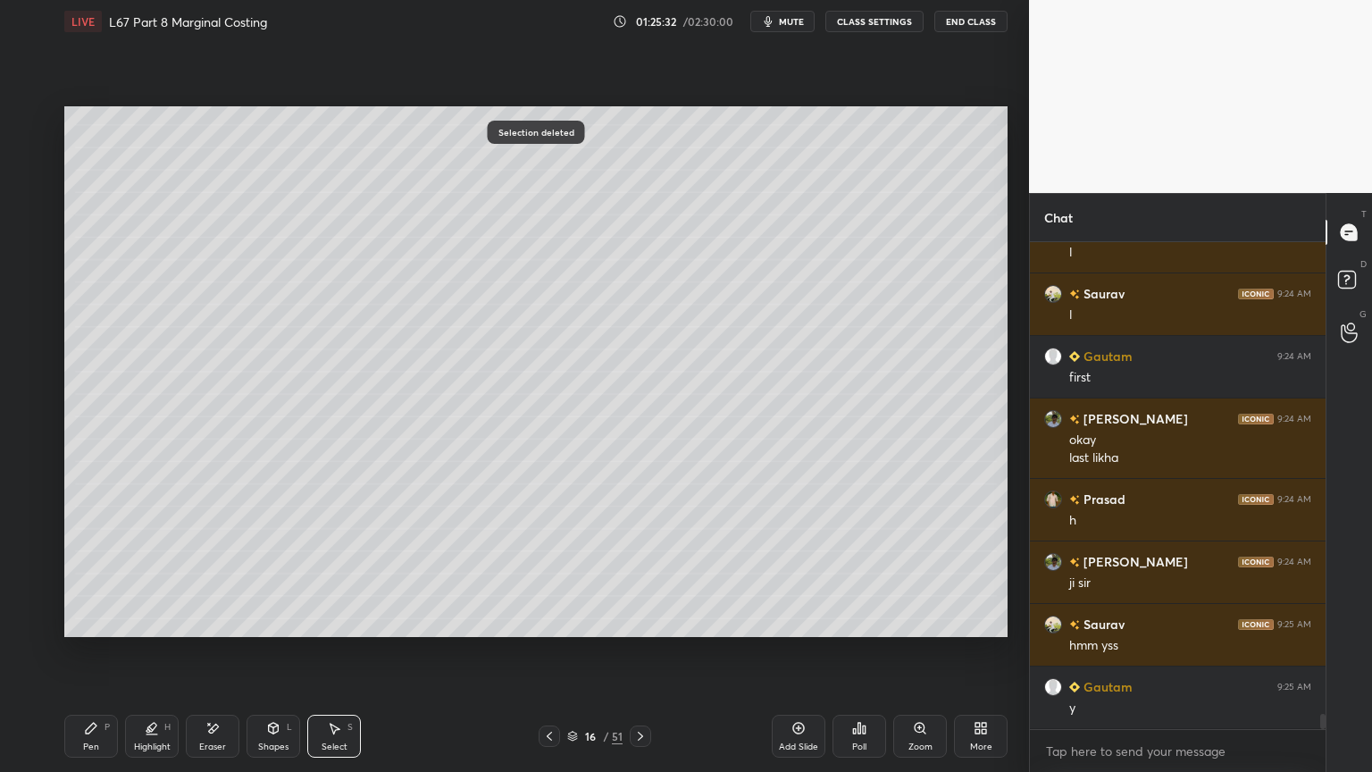
click at [111, 573] on div "Pen P" at bounding box center [91, 735] width 54 height 43
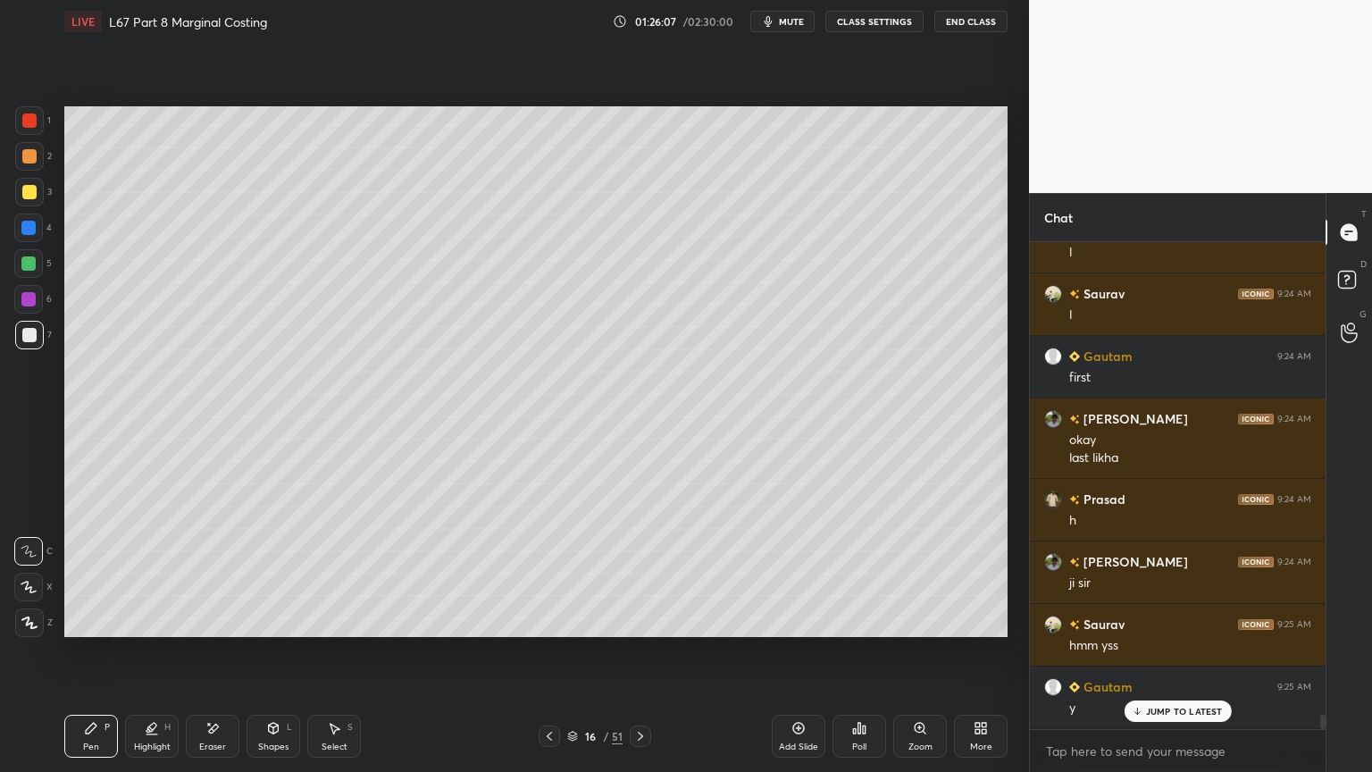
scroll to position [15615, 0]
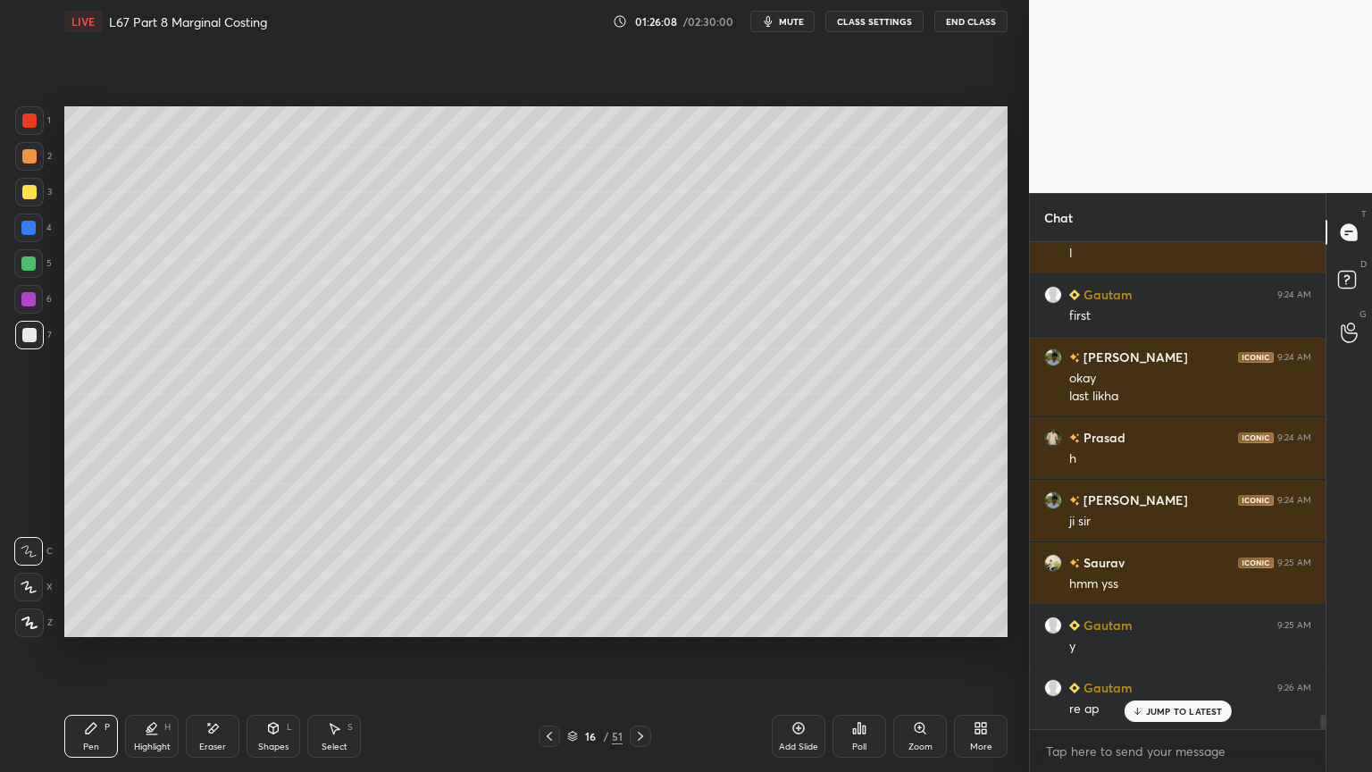
click at [325, 573] on div "Select S" at bounding box center [334, 735] width 54 height 43
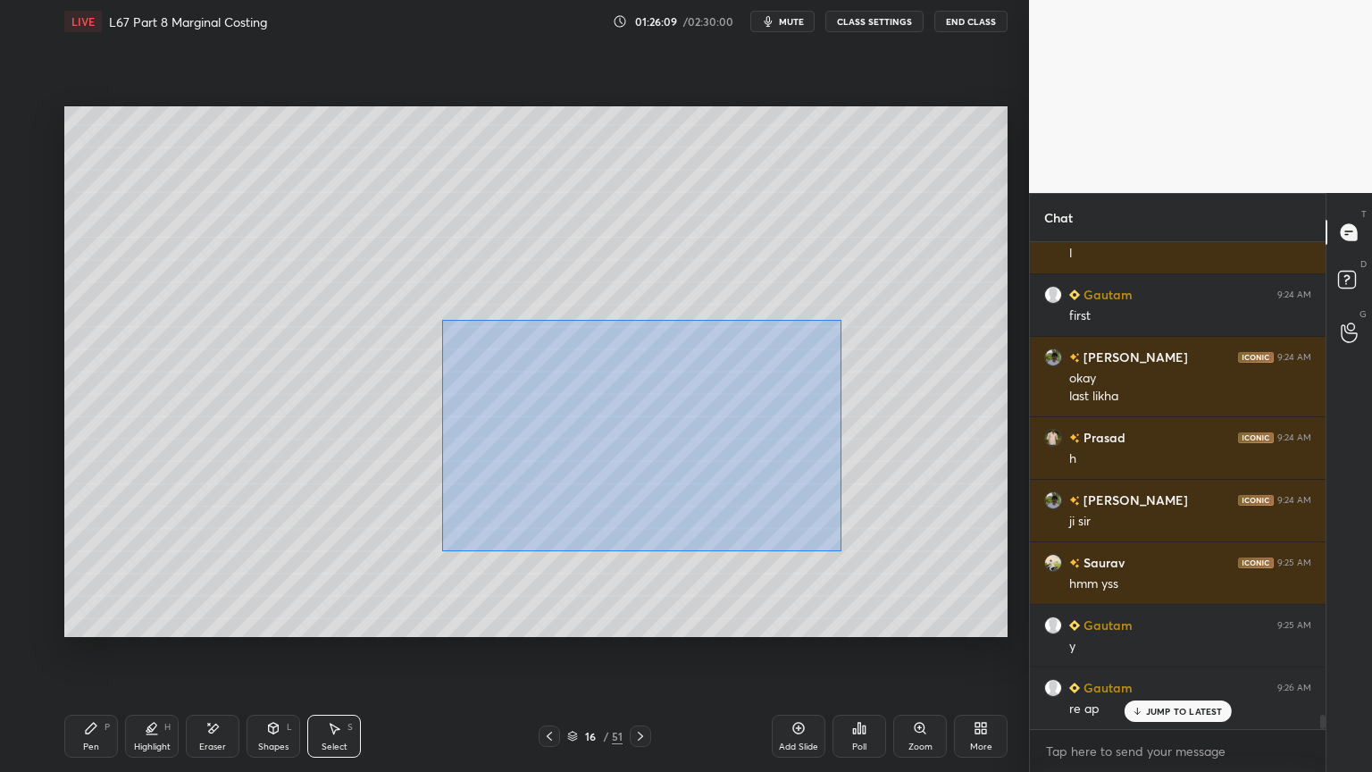
scroll to position [15632, 0]
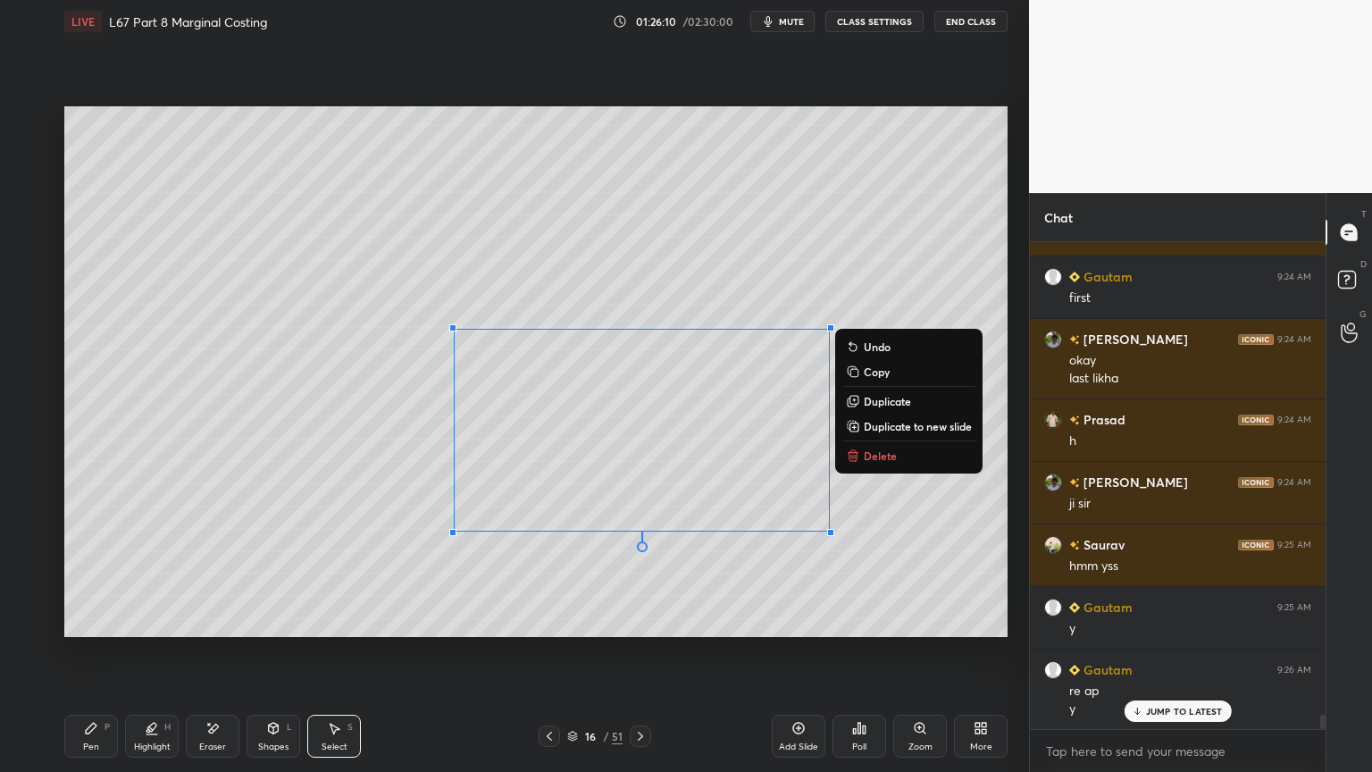
click at [864, 447] on button "Delete" at bounding box center [908, 455] width 133 height 21
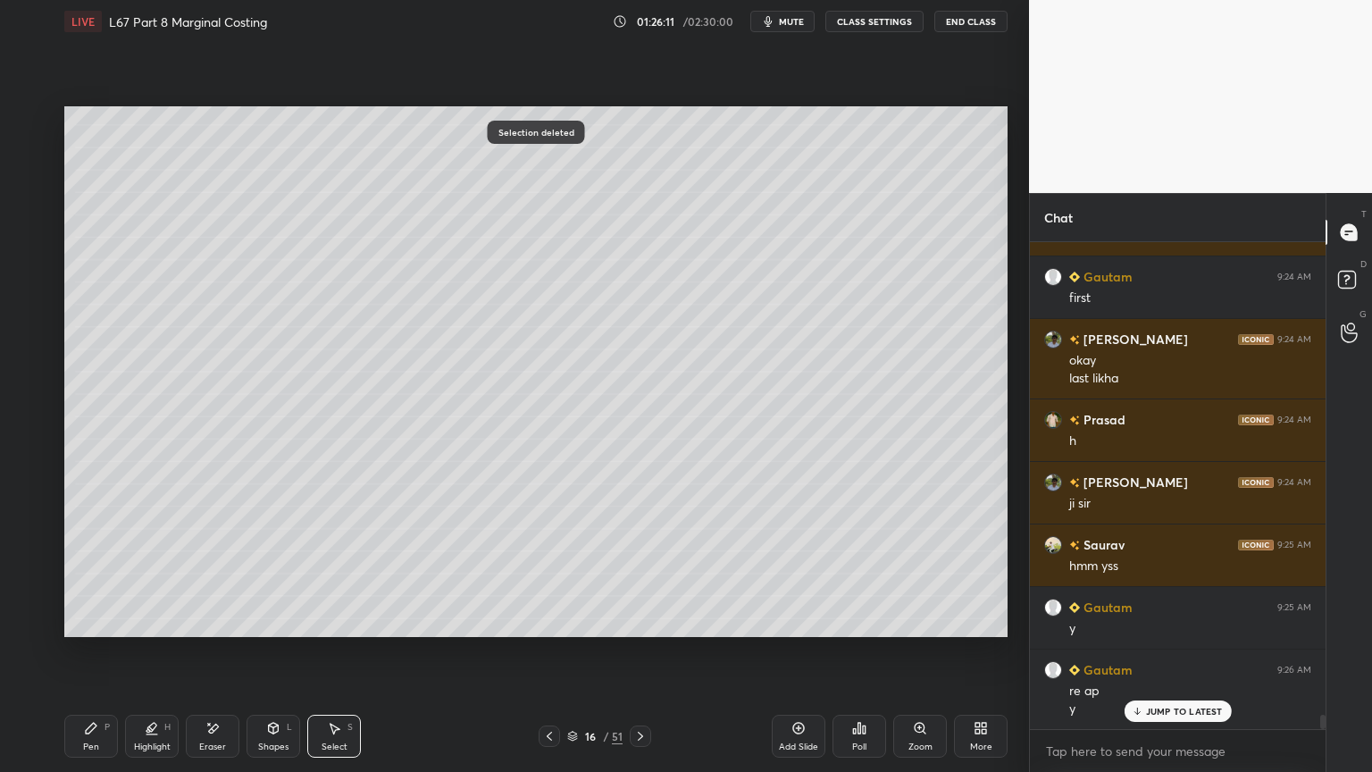
click at [102, 573] on div "Pen P Highlight H Eraser Shapes L Select S 16 / 51 Add Slide Poll Zoom More" at bounding box center [535, 735] width 943 height 71
click at [89, 573] on div "Pen P" at bounding box center [91, 735] width 54 height 43
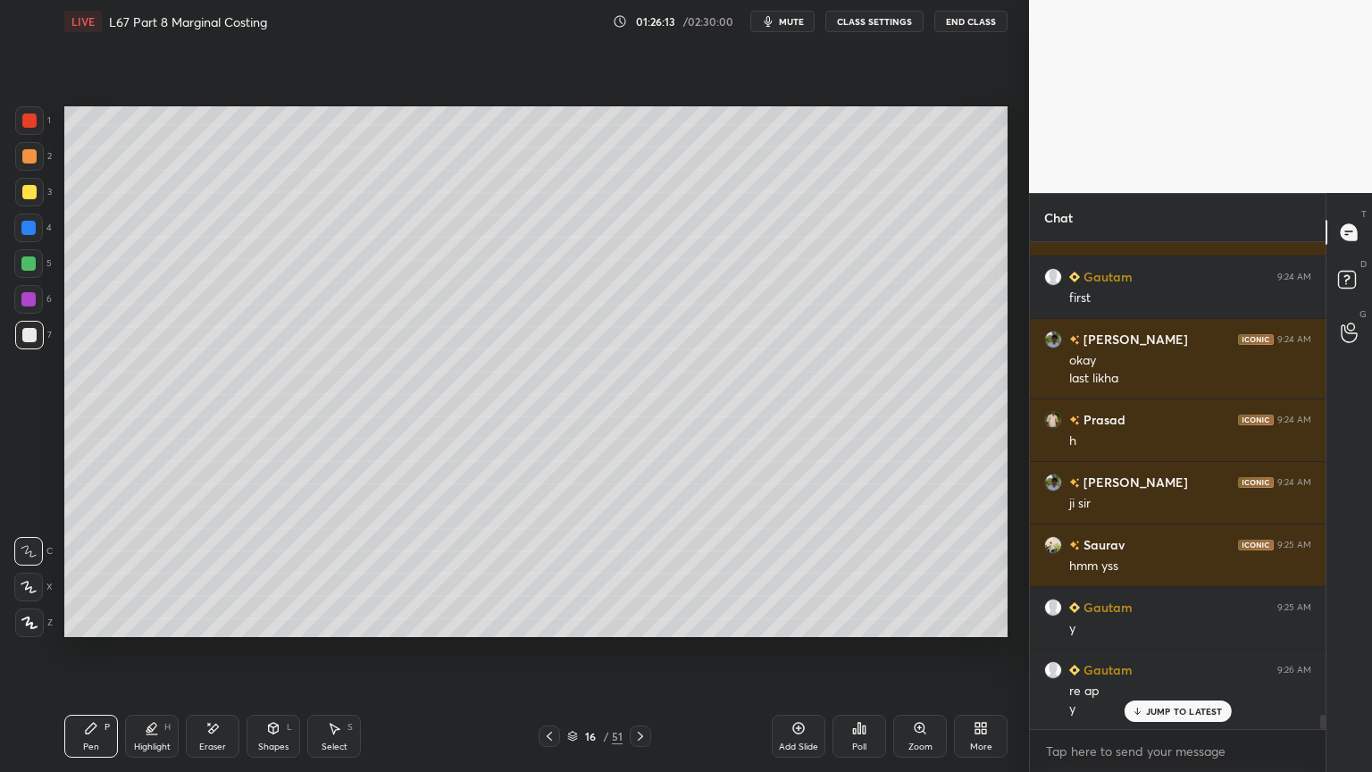
click at [542, 573] on icon at bounding box center [549, 736] width 14 height 14
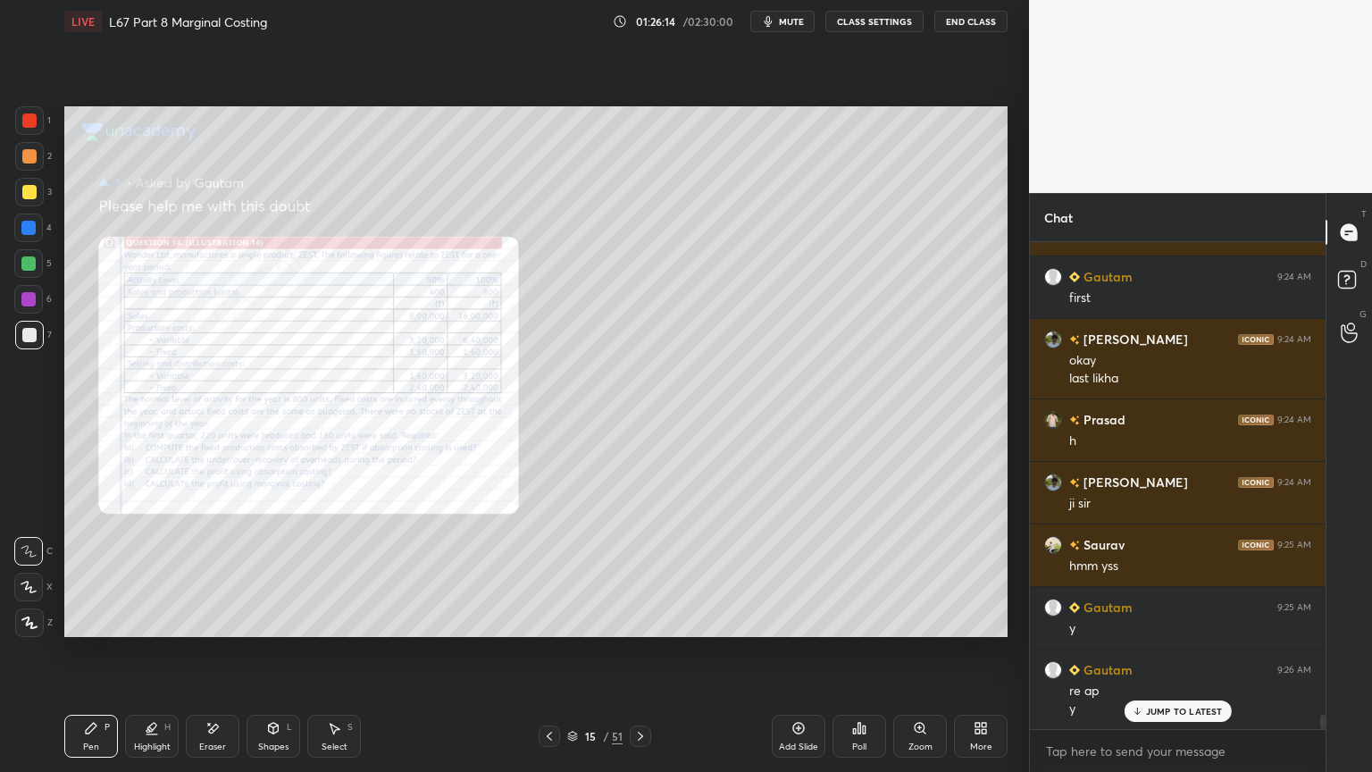
click at [924, 573] on icon at bounding box center [920, 728] width 14 height 14
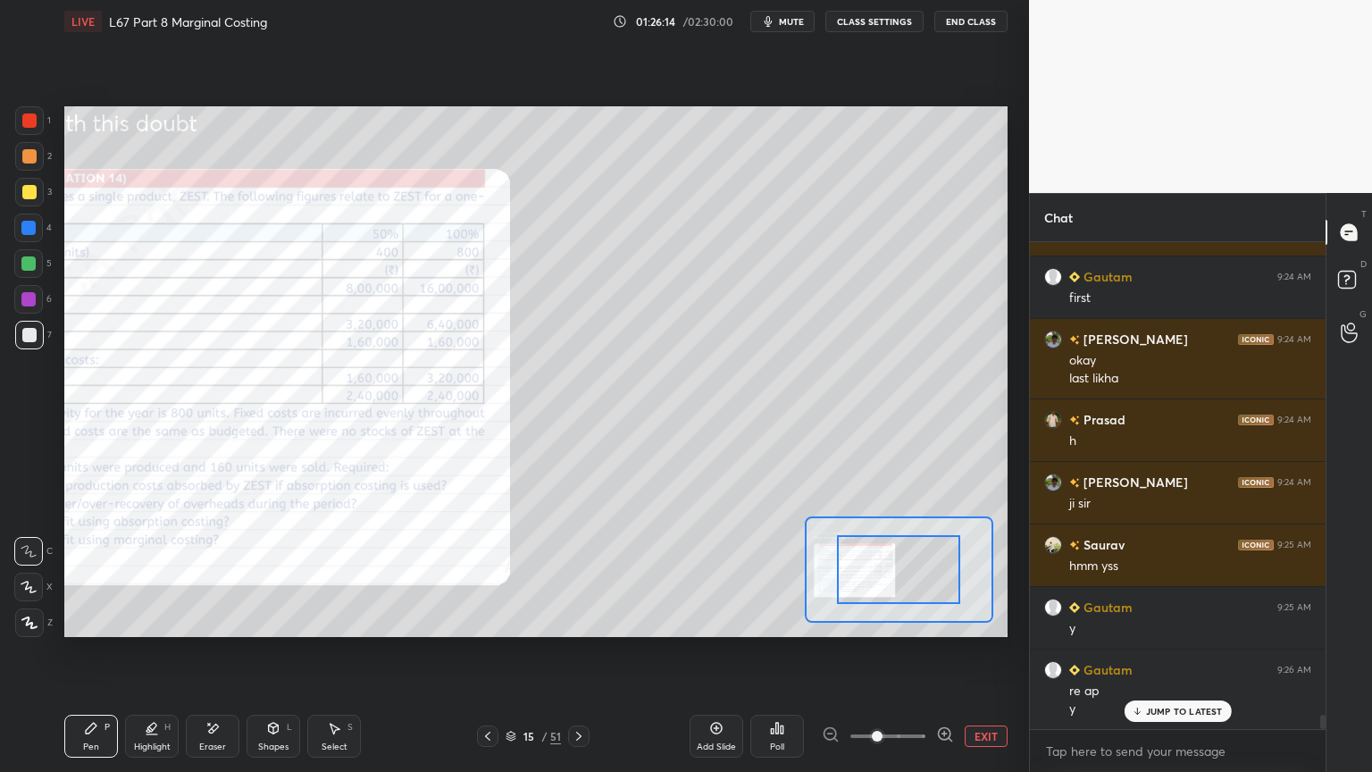
click at [882, 573] on span at bounding box center [877, 736] width 11 height 11
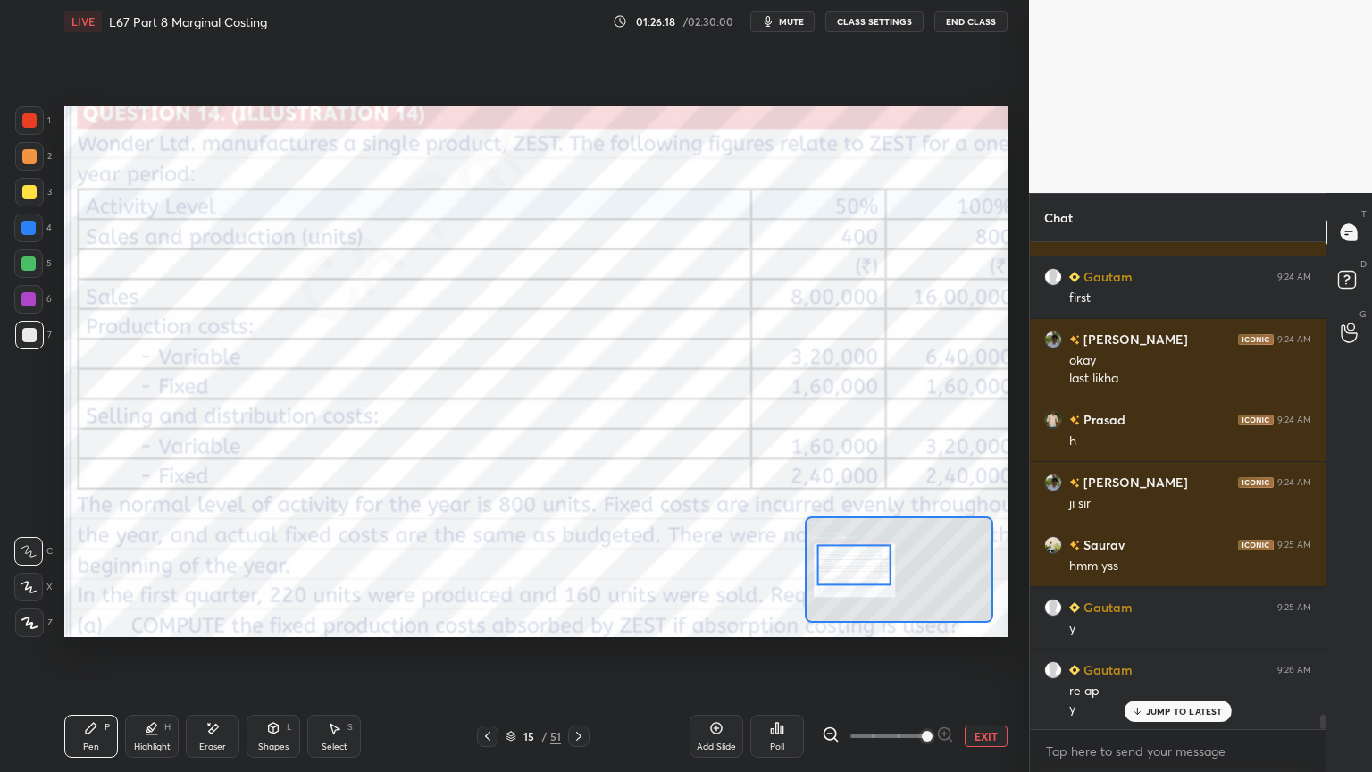
click at [29, 124] on div at bounding box center [29, 120] width 14 height 14
click at [557, 573] on div "Setting up your live class Poll for secs No correct answer Start poll" at bounding box center [535, 371] width 957 height 657
click at [578, 573] on icon at bounding box center [579, 736] width 14 height 14
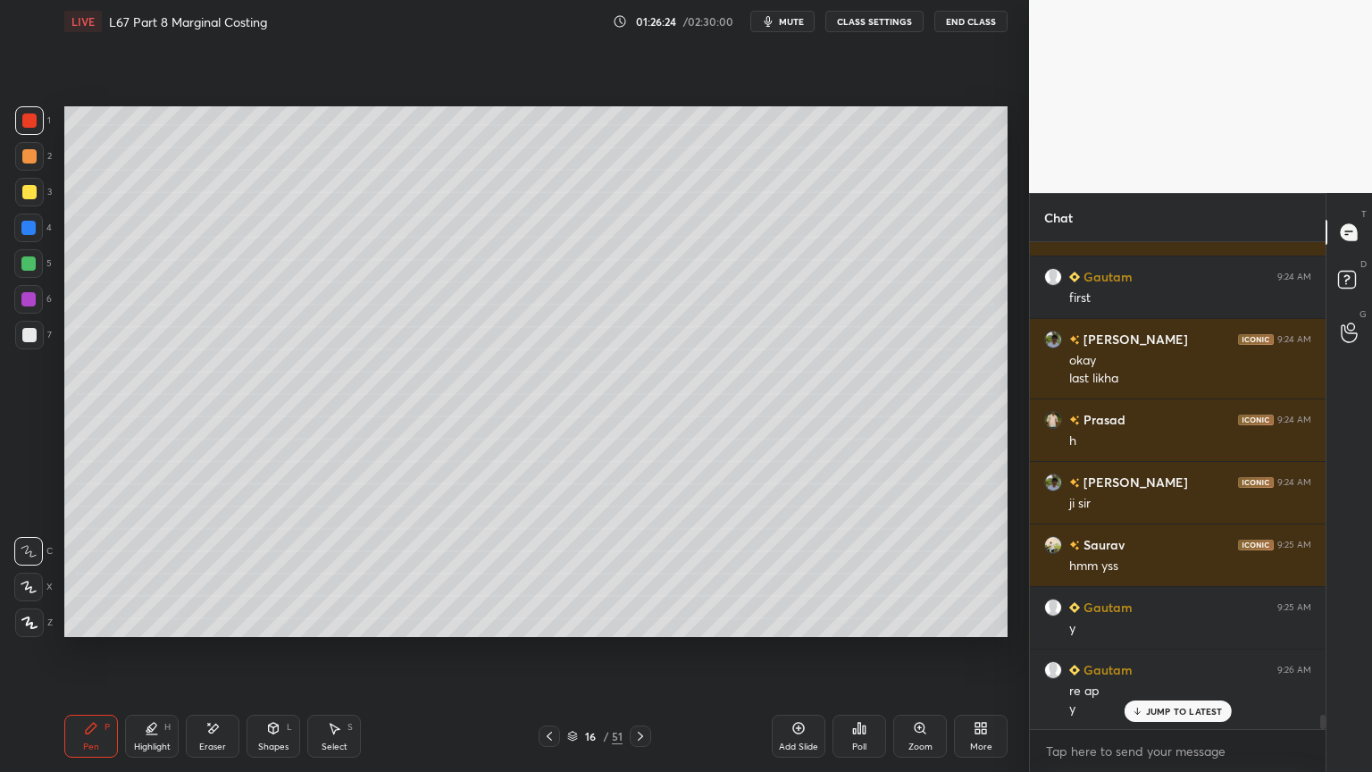
click at [41, 348] on div "7" at bounding box center [33, 335] width 37 height 29
click at [79, 573] on div "Pen P" at bounding box center [91, 735] width 54 height 43
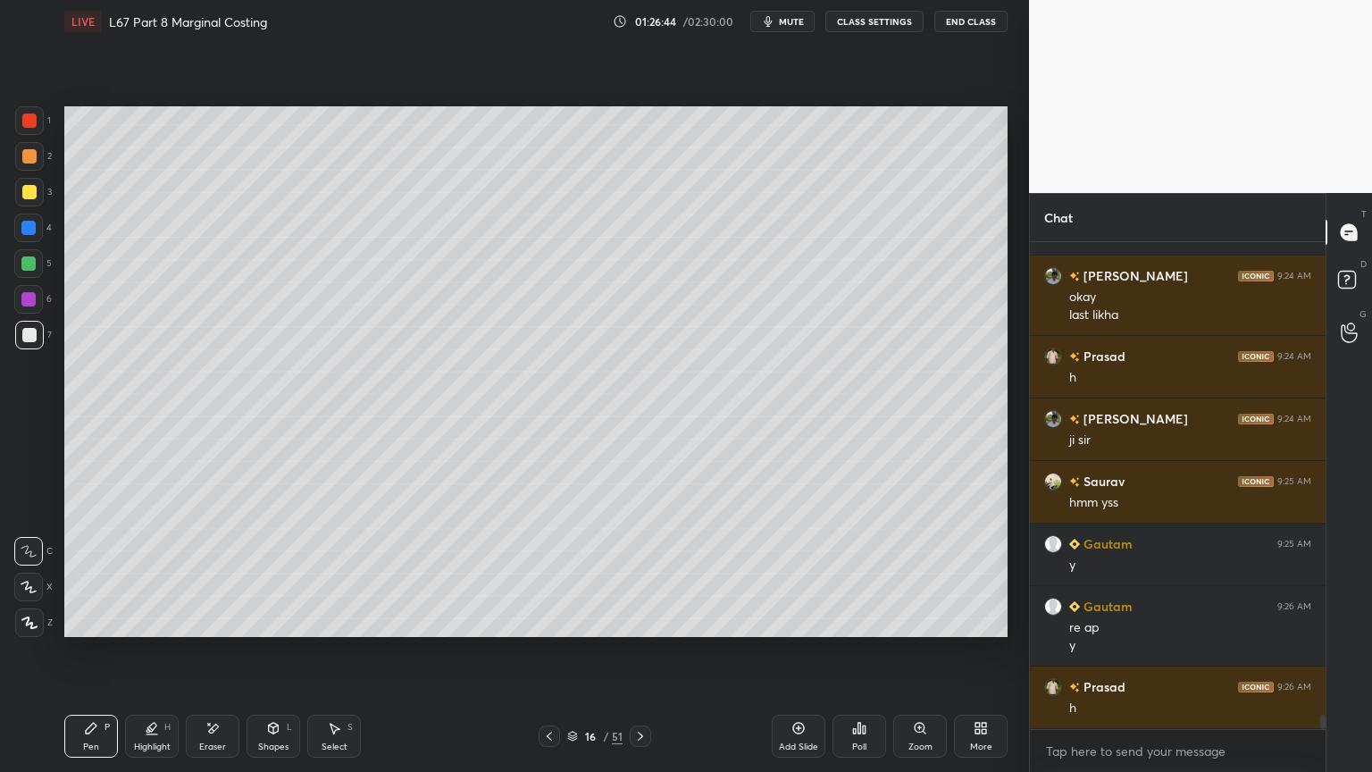
click at [39, 230] on div at bounding box center [28, 227] width 29 height 29
click at [264, 573] on div "Shapes L" at bounding box center [273, 735] width 54 height 43
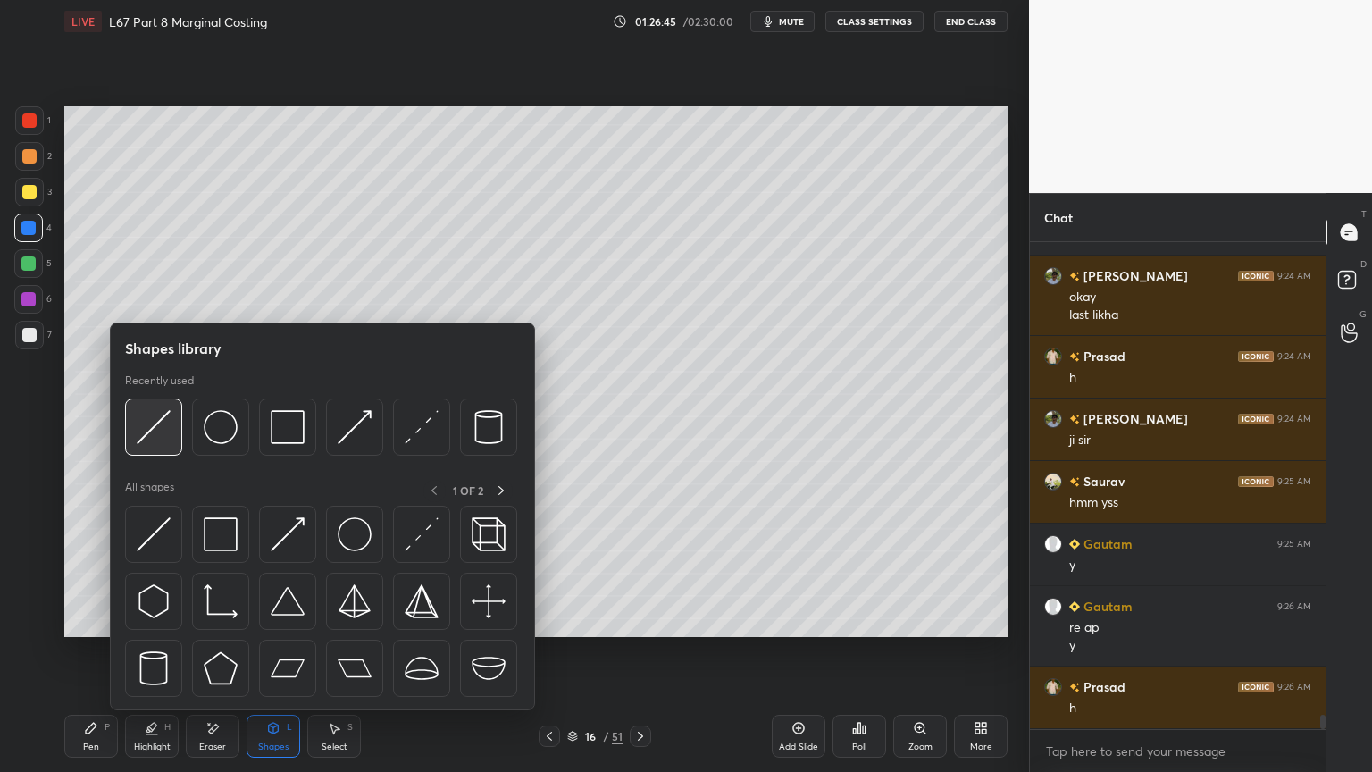
click at [179, 436] on div at bounding box center [153, 426] width 57 height 57
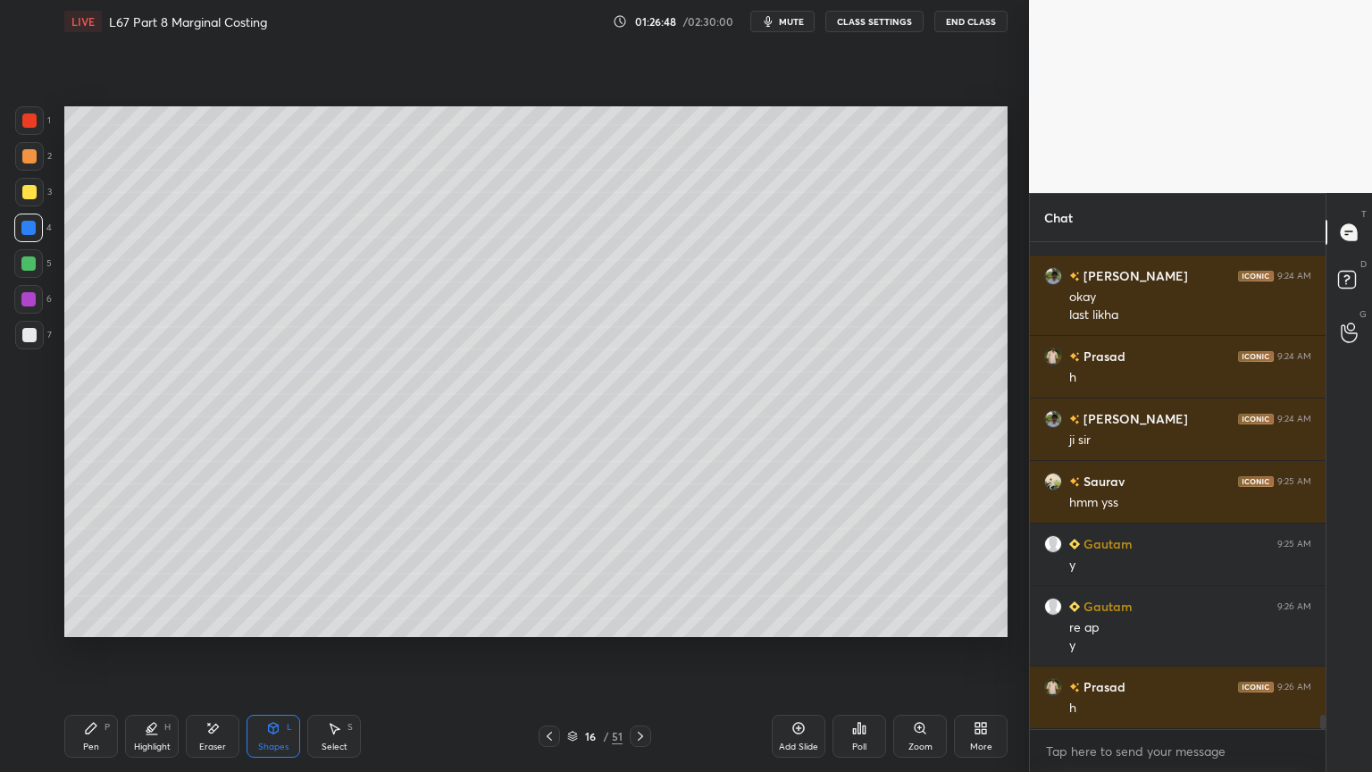
click at [43, 345] on div at bounding box center [29, 335] width 29 height 29
click at [79, 573] on div "Pen P Highlight H Eraser Shapes L Select S 16 / 51 Add Slide Poll Zoom More" at bounding box center [535, 735] width 943 height 71
click at [100, 573] on div "Pen P" at bounding box center [91, 735] width 54 height 43
click at [550, 573] on icon at bounding box center [549, 736] width 14 height 14
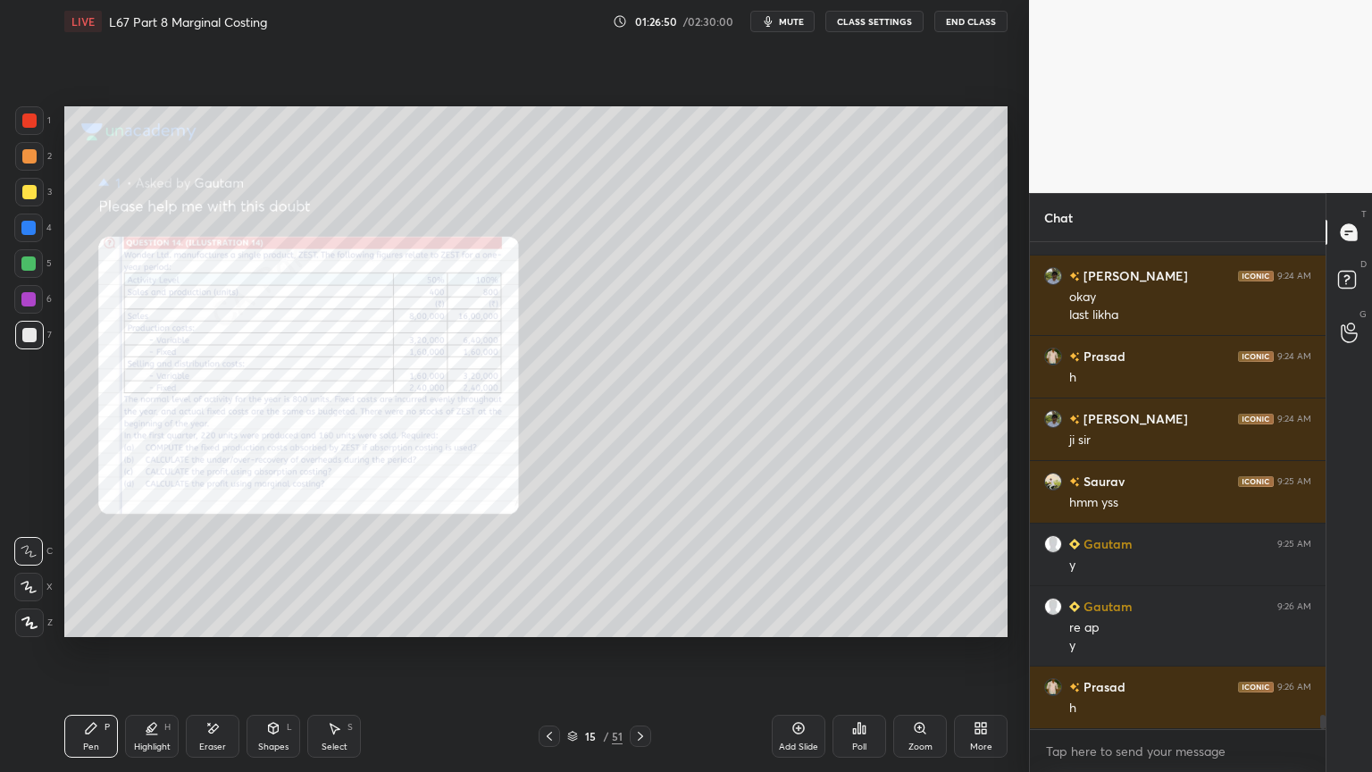
click at [933, 573] on div "Zoom" at bounding box center [920, 735] width 54 height 43
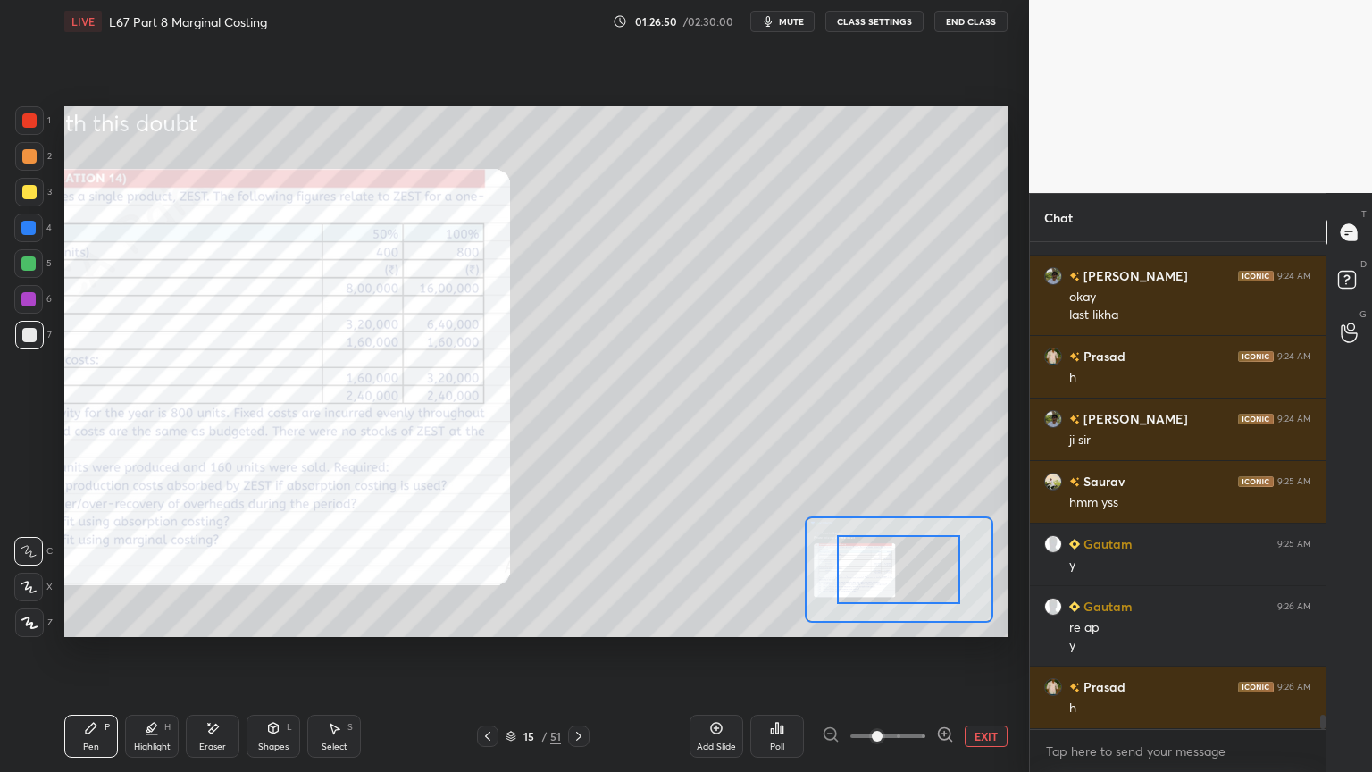
click at [937, 573] on icon at bounding box center [945, 734] width 18 height 18
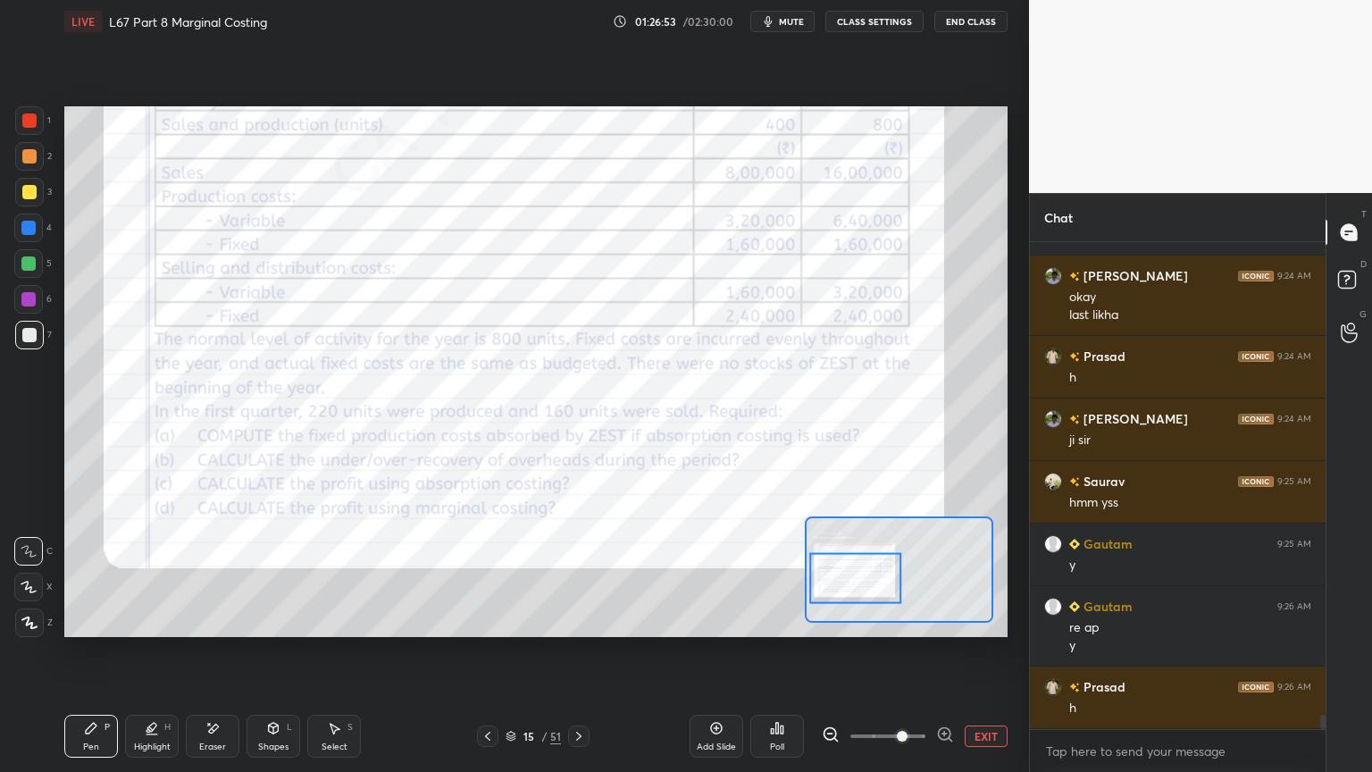
click at [44, 129] on div "1" at bounding box center [33, 120] width 36 height 29
click at [576, 573] on icon at bounding box center [579, 736] width 14 height 14
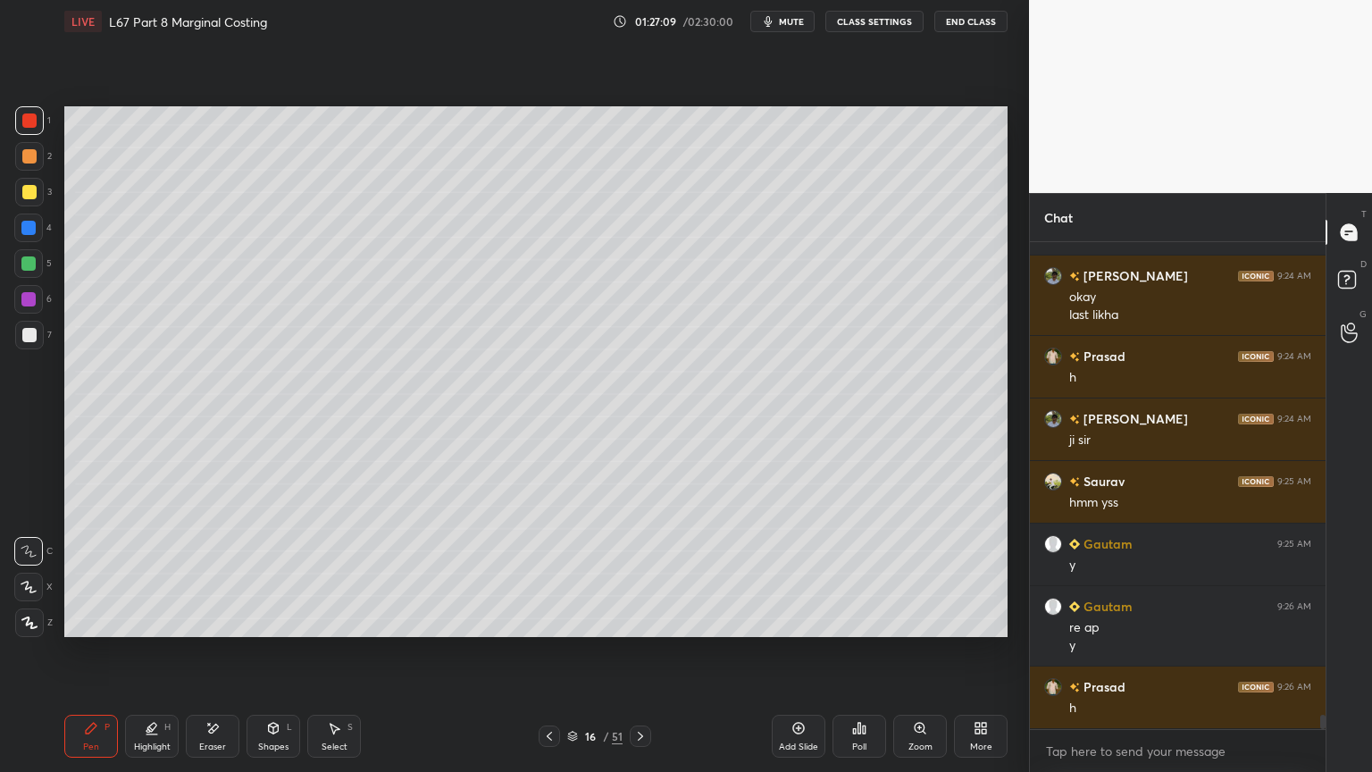
click at [27, 339] on div at bounding box center [29, 335] width 14 height 14
click at [25, 260] on div at bounding box center [28, 263] width 14 height 14
click at [32, 346] on div at bounding box center [29, 335] width 29 height 29
click at [336, 573] on icon at bounding box center [335, 728] width 10 height 11
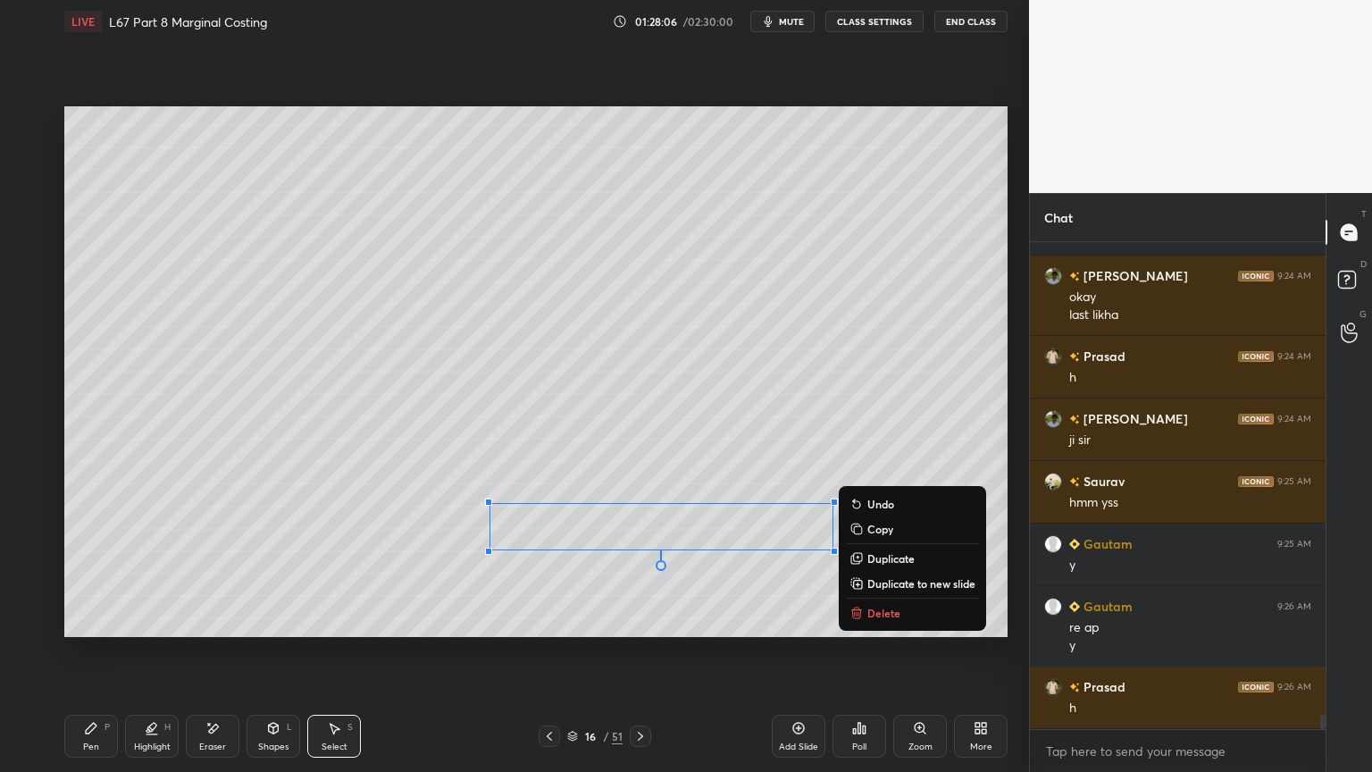
click at [872, 573] on p "Delete" at bounding box center [883, 613] width 33 height 14
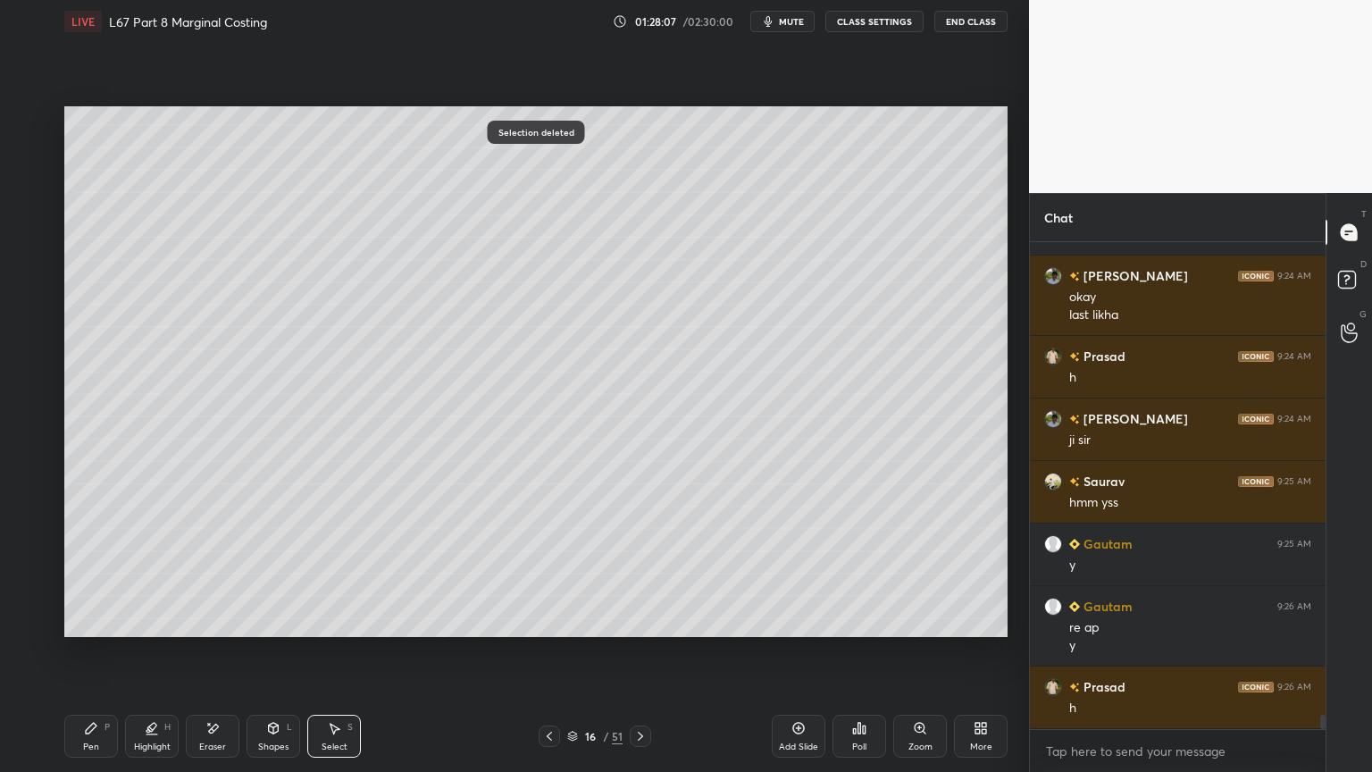
click at [90, 573] on icon at bounding box center [91, 728] width 14 height 14
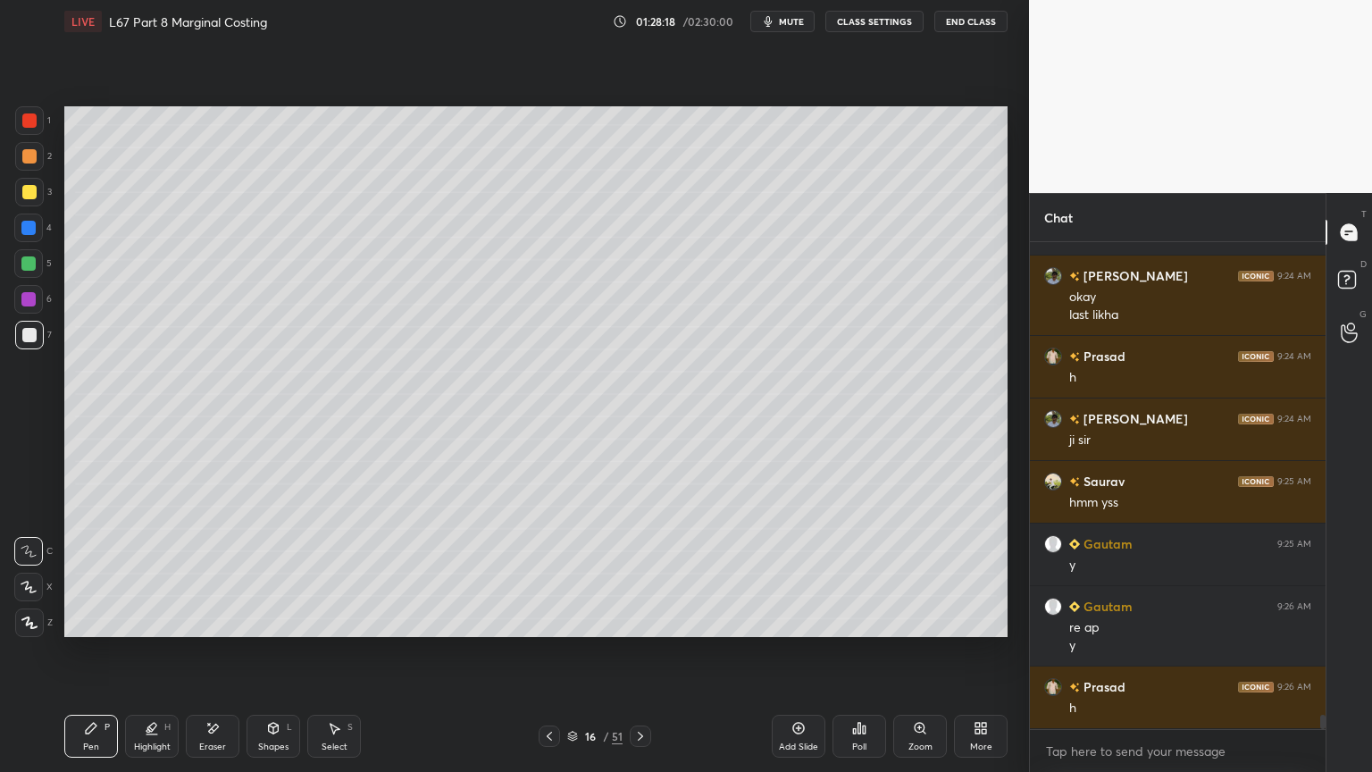
click at [150, 573] on icon at bounding box center [151, 726] width 9 height 9
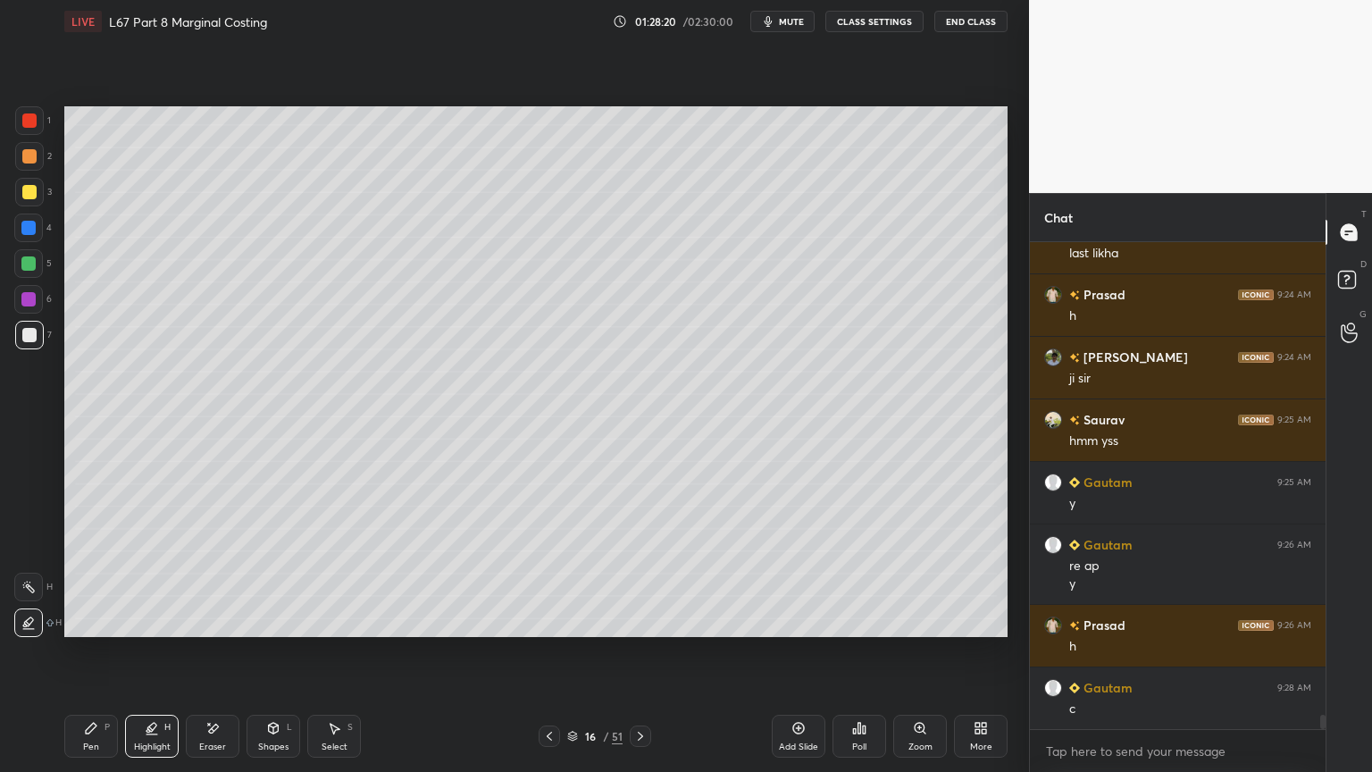
click at [38, 573] on div at bounding box center [28, 586] width 29 height 29
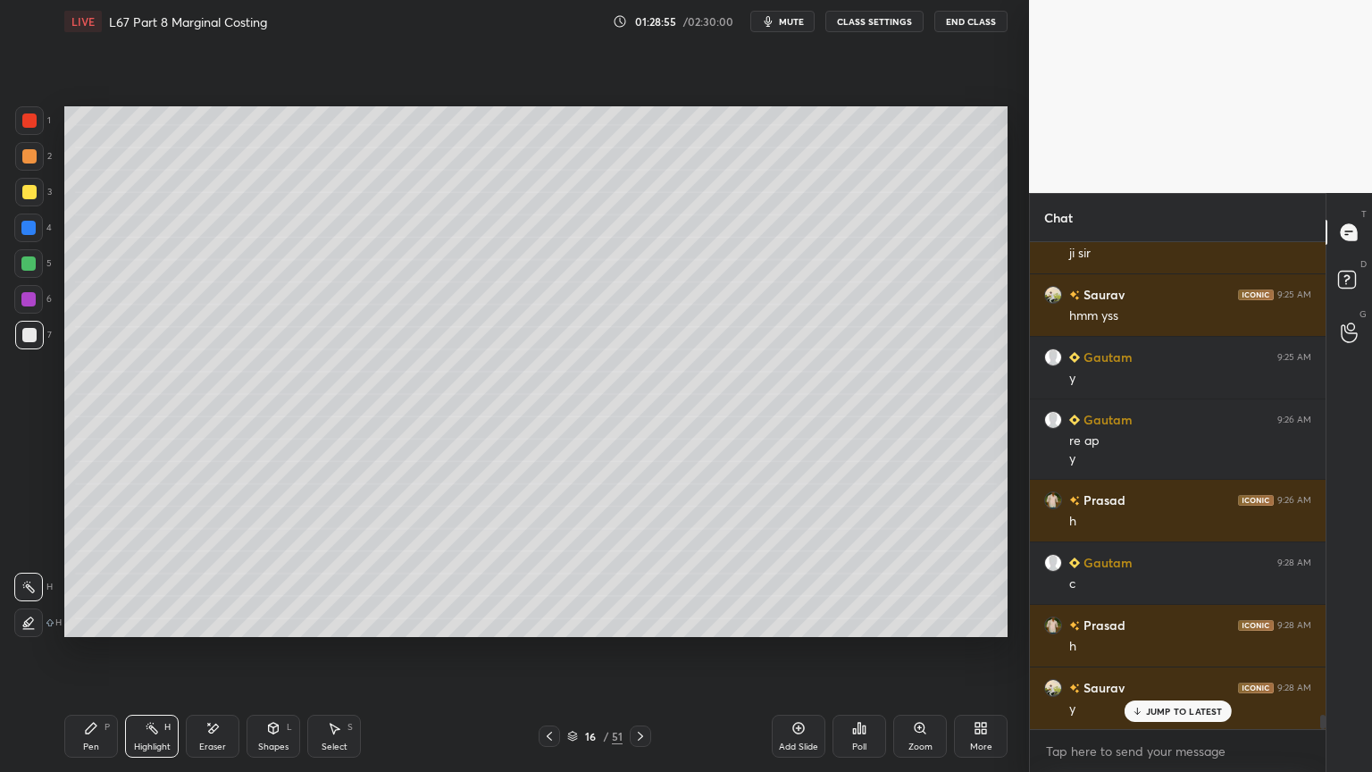
scroll to position [15946, 0]
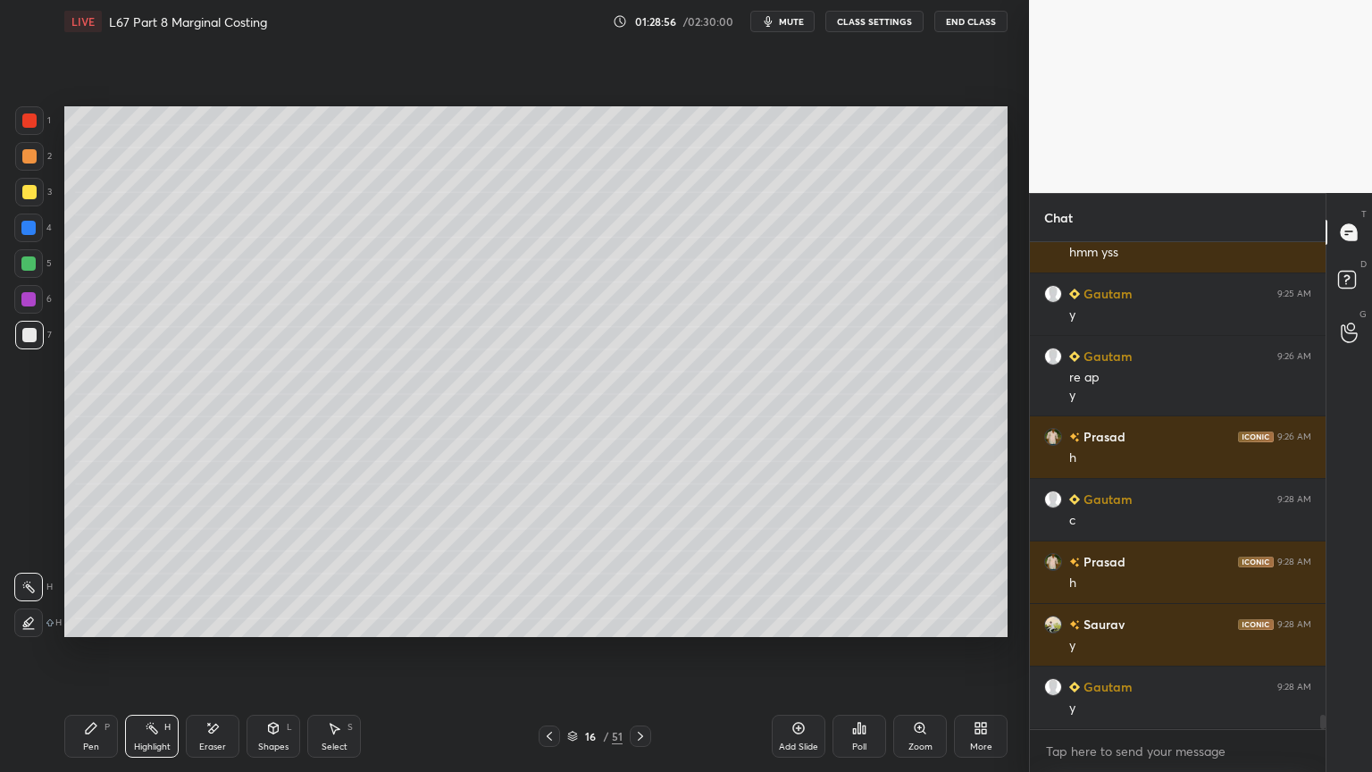
click at [82, 573] on div "Pen P" at bounding box center [91, 735] width 54 height 43
click at [15, 341] on div at bounding box center [29, 335] width 29 height 29
click at [550, 573] on div "Pen P Highlight H Eraser Shapes L Select S 16 / 51 Add Slide Poll Zoom More" at bounding box center [535, 735] width 943 height 71
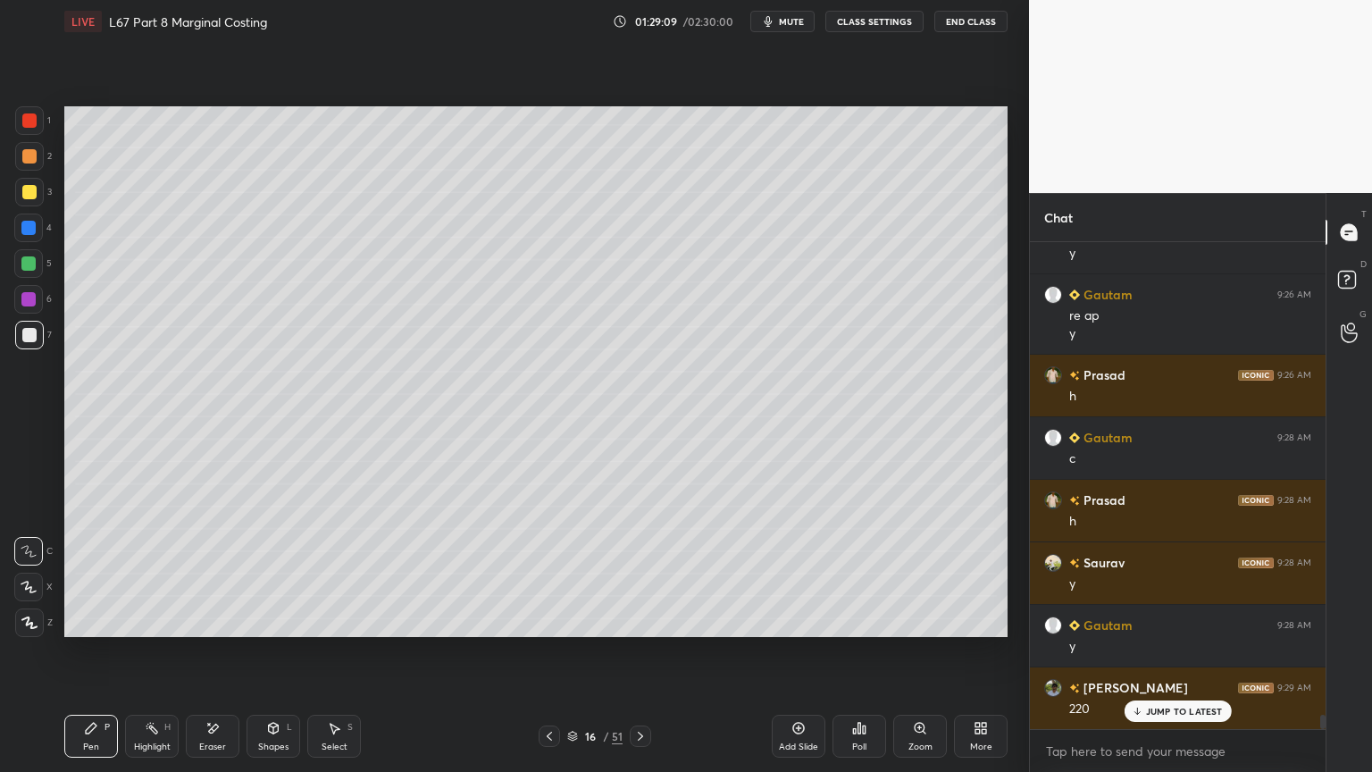
scroll to position [16071, 0]
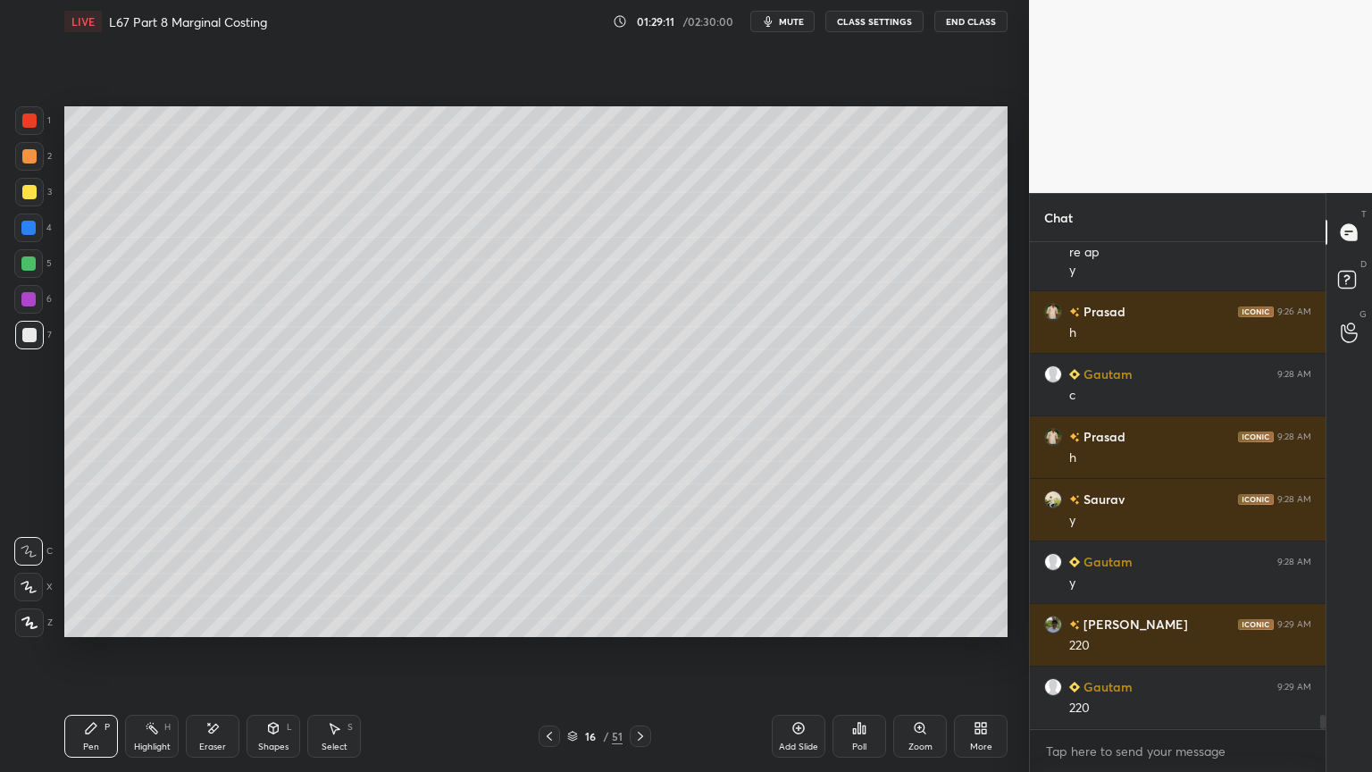
click at [94, 573] on icon at bounding box center [91, 727] width 11 height 11
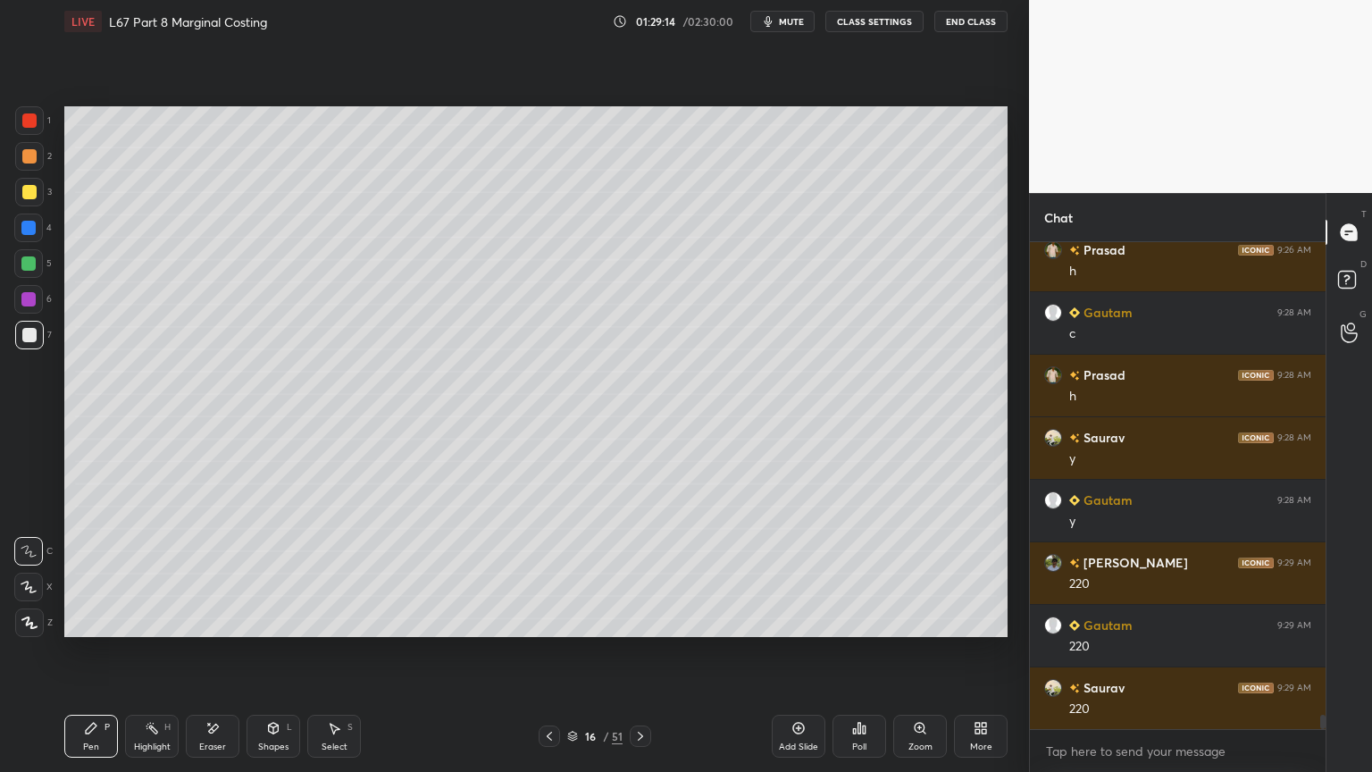
scroll to position [16196, 0]
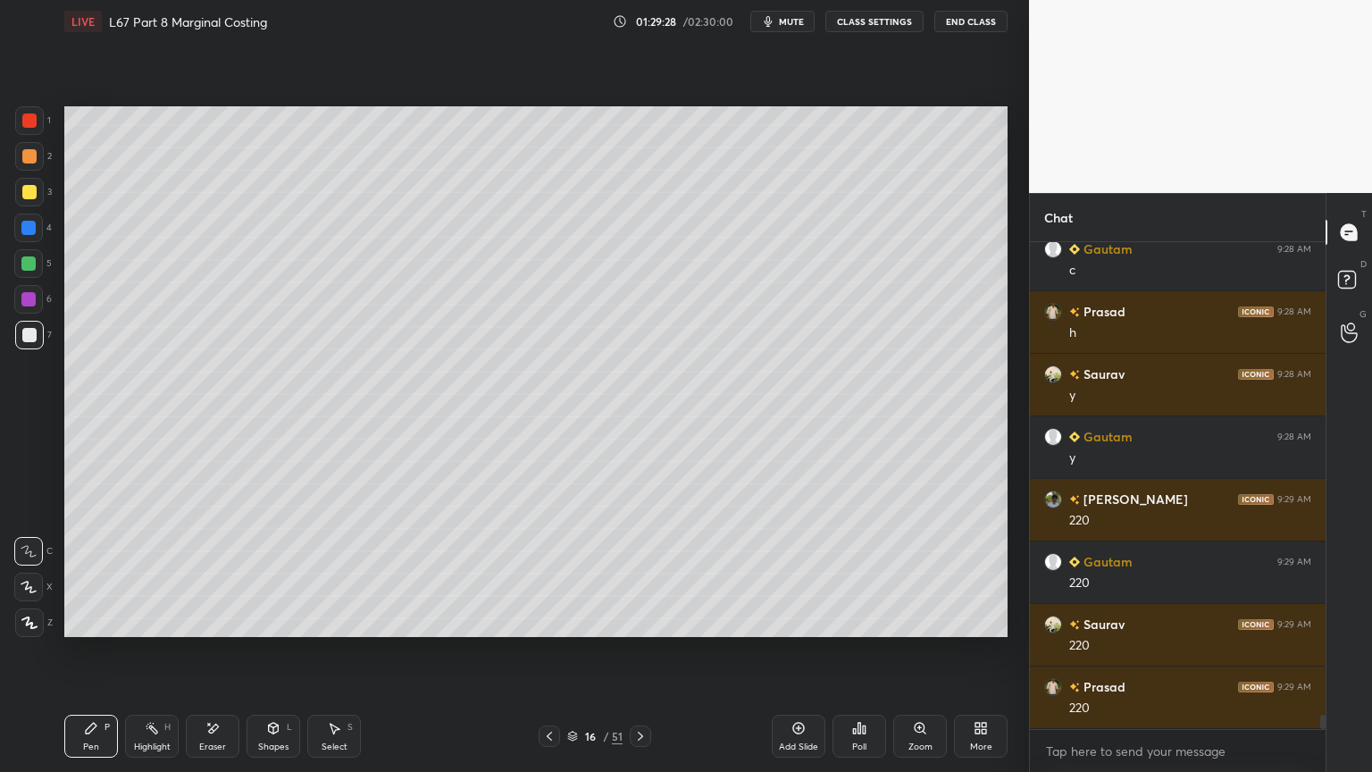
click at [29, 237] on div at bounding box center [28, 227] width 29 height 29
click at [267, 573] on div "Shapes L" at bounding box center [273, 735] width 54 height 43
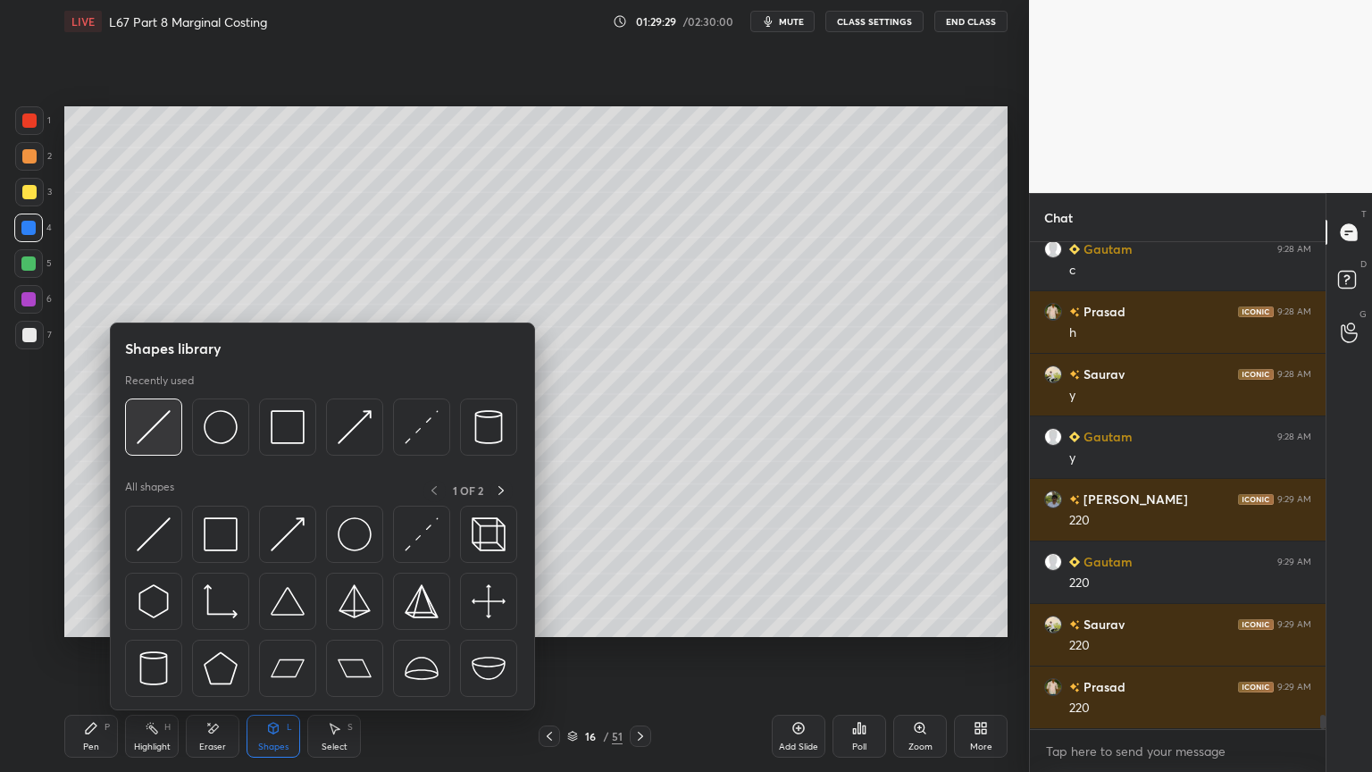
click at [147, 450] on div at bounding box center [153, 426] width 57 height 57
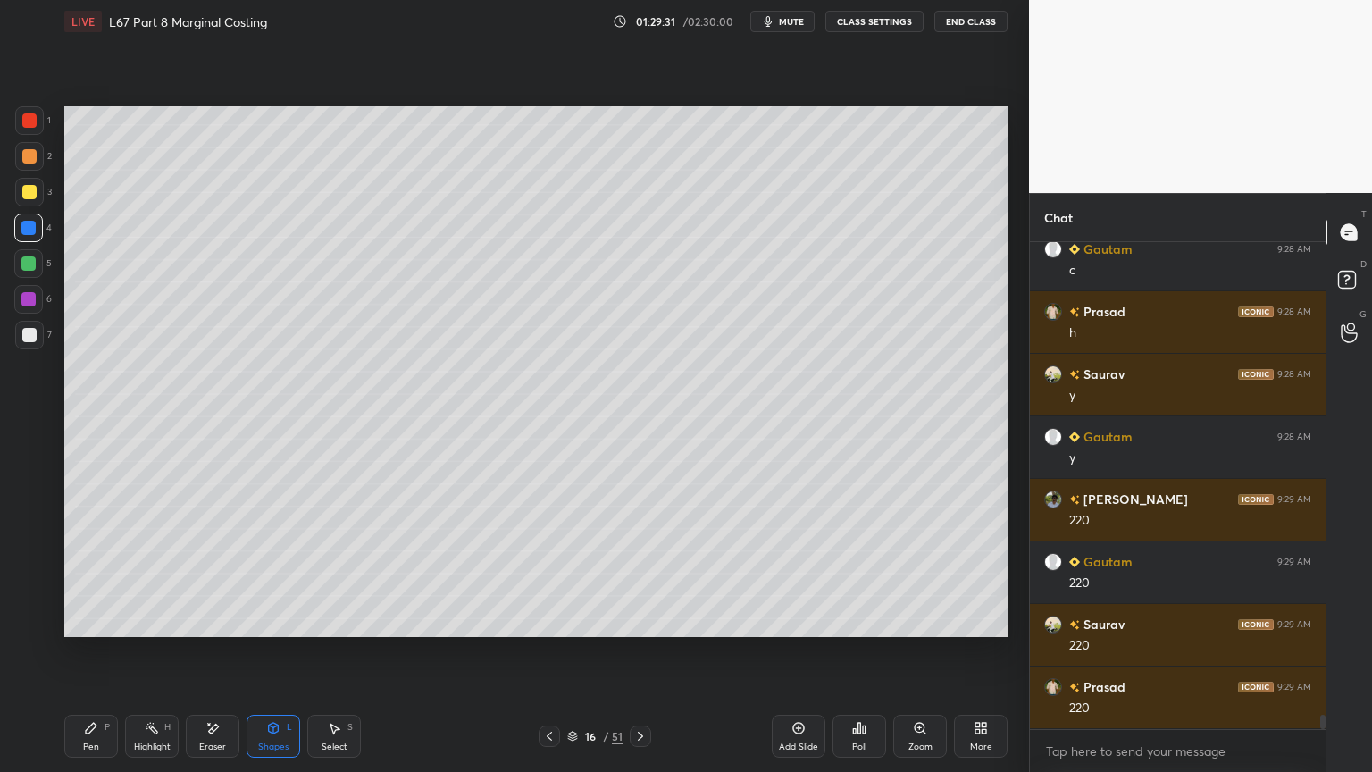
click at [29, 339] on div at bounding box center [29, 335] width 14 height 14
click at [77, 573] on div "Pen P" at bounding box center [91, 735] width 54 height 43
click at [32, 266] on div at bounding box center [28, 263] width 14 height 14
click at [554, 573] on div at bounding box center [549, 735] width 21 height 21
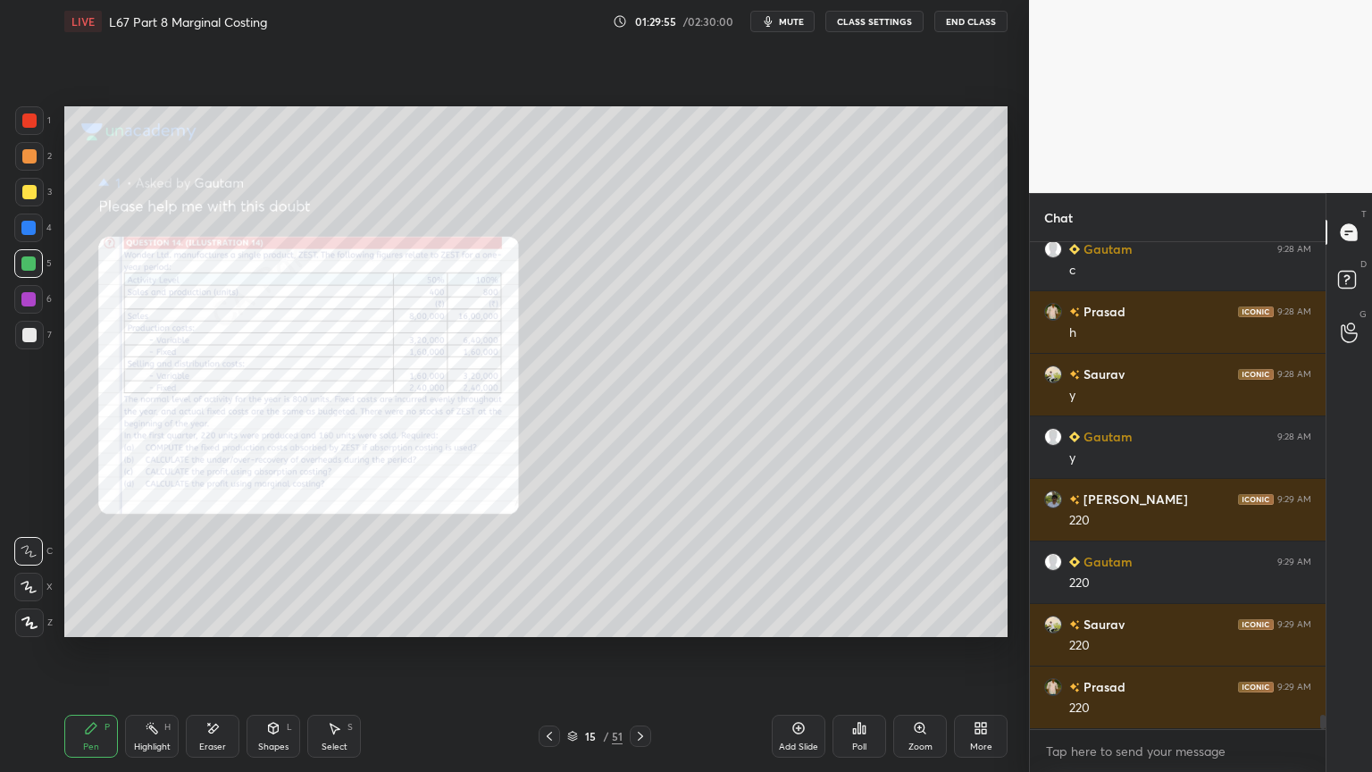
click at [921, 573] on div "Zoom" at bounding box center [920, 735] width 54 height 43
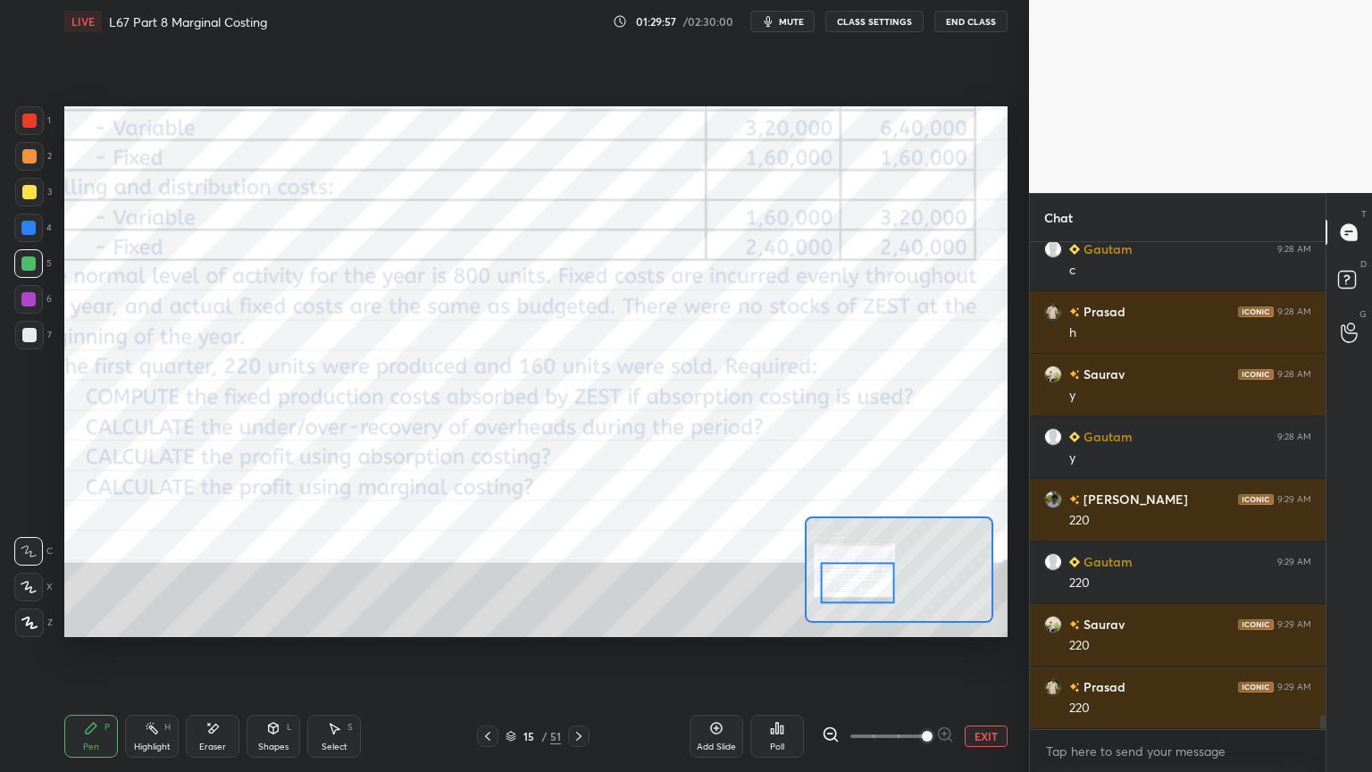
click at [204, 573] on div "Eraser" at bounding box center [213, 735] width 54 height 43
click at [25, 573] on span "Erase all" at bounding box center [28, 622] width 27 height 13
click at [75, 573] on div "Pen P Highlight H Eraser Shapes L Select S 15 / 51 Add Slide Poll EXIT" at bounding box center [535, 735] width 943 height 71
click at [31, 134] on div at bounding box center [29, 120] width 29 height 29
click at [829, 573] on icon at bounding box center [831, 734] width 18 height 18
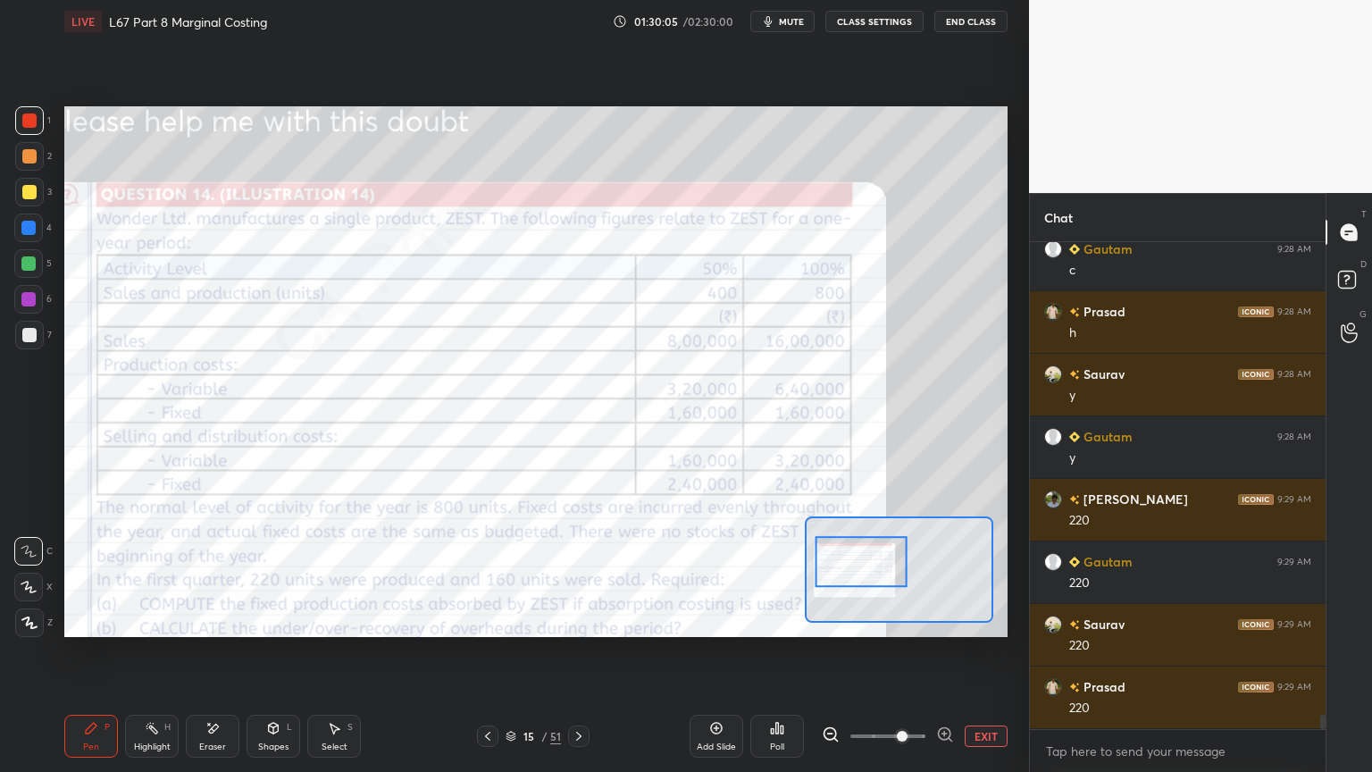
scroll to position [16258, 0]
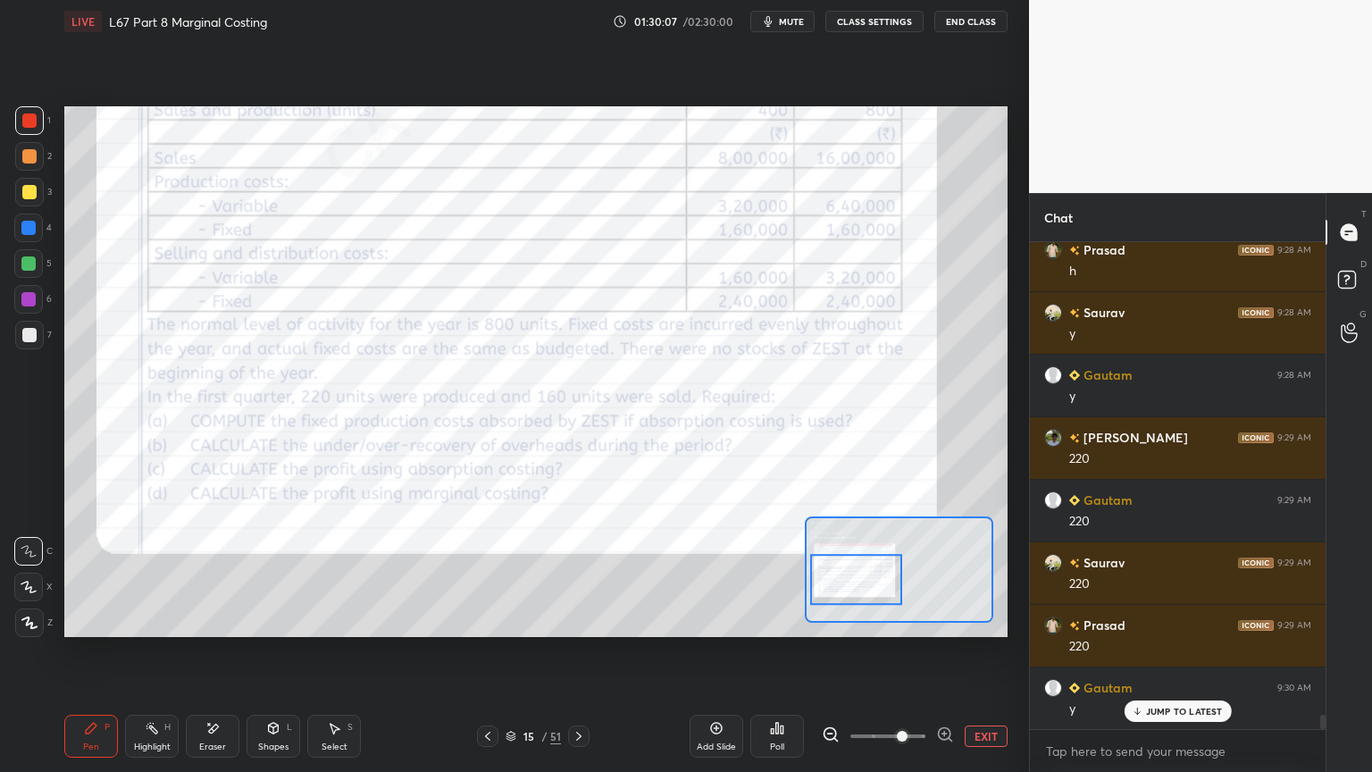
click at [907, 573] on span at bounding box center [902, 736] width 11 height 11
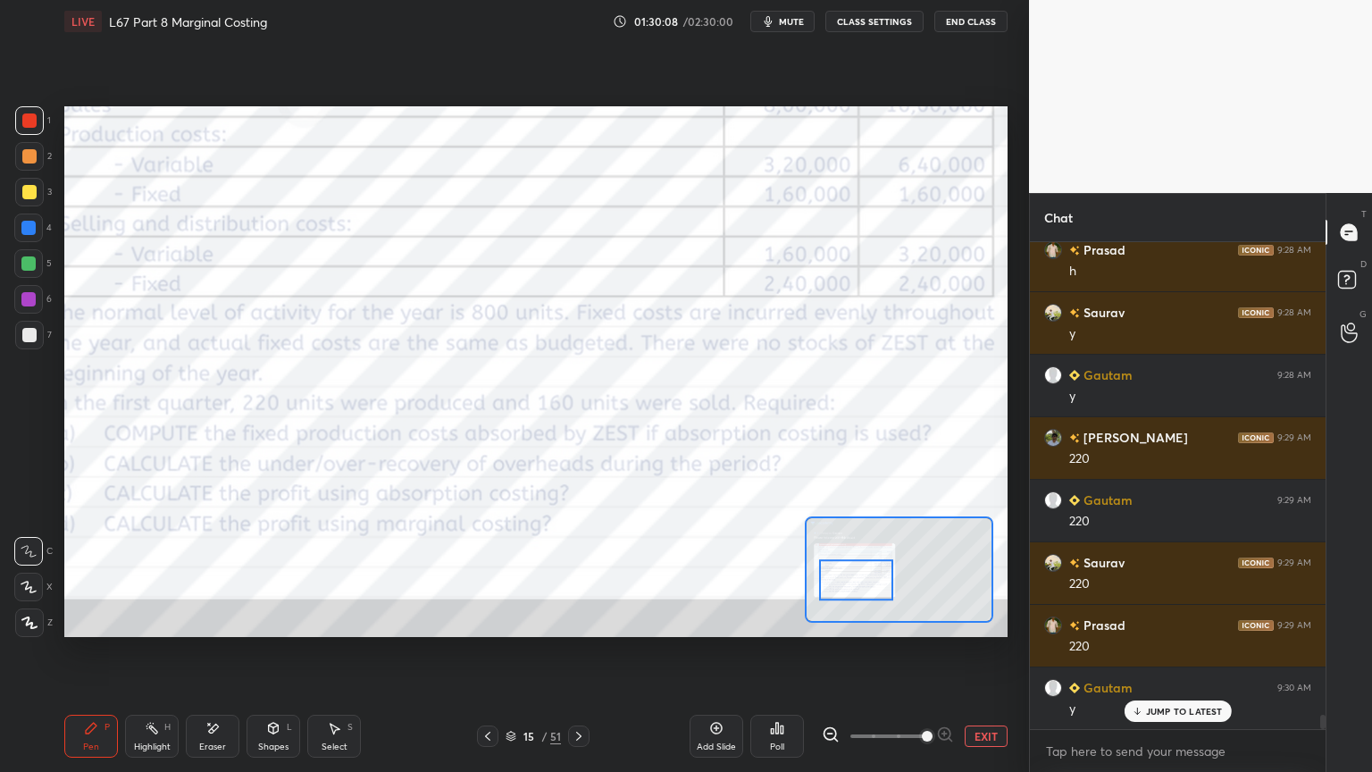
scroll to position [16321, 0]
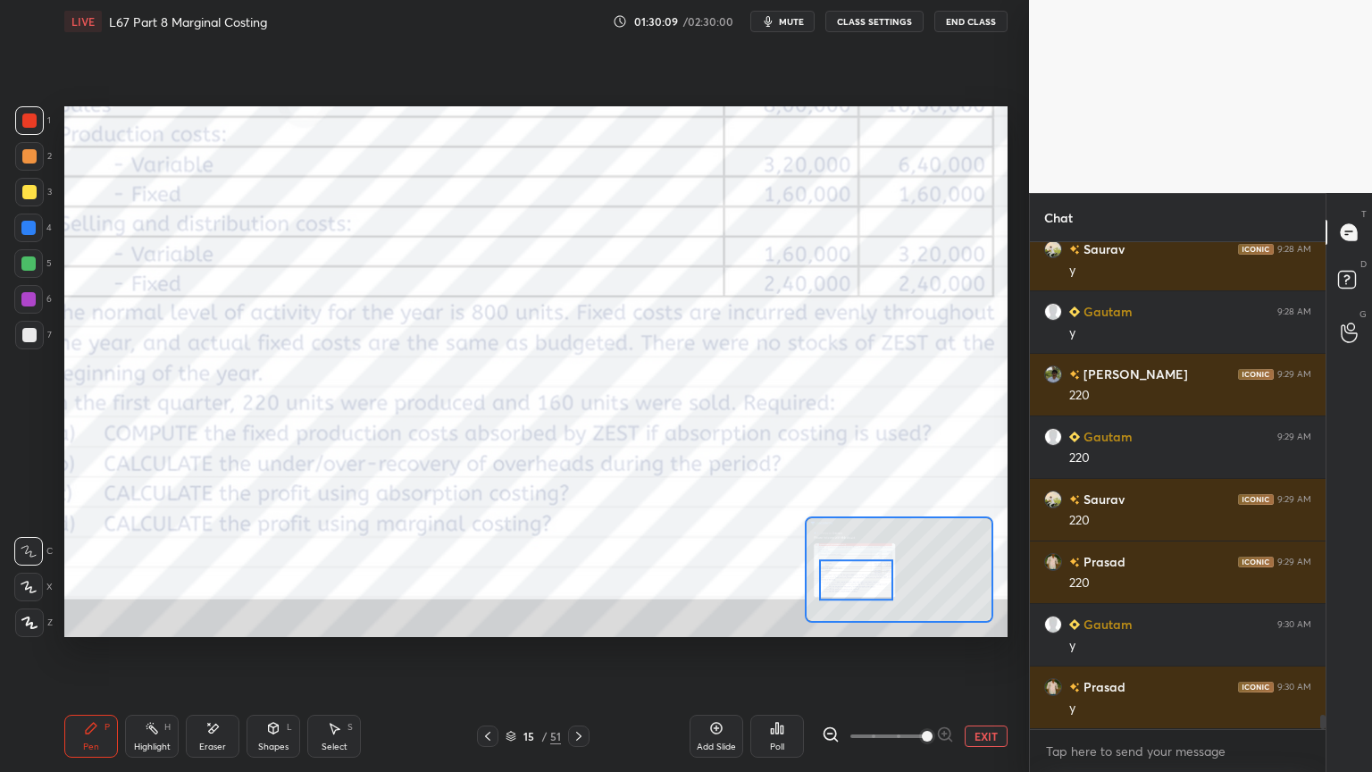
click at [822, 573] on icon at bounding box center [831, 734] width 18 height 18
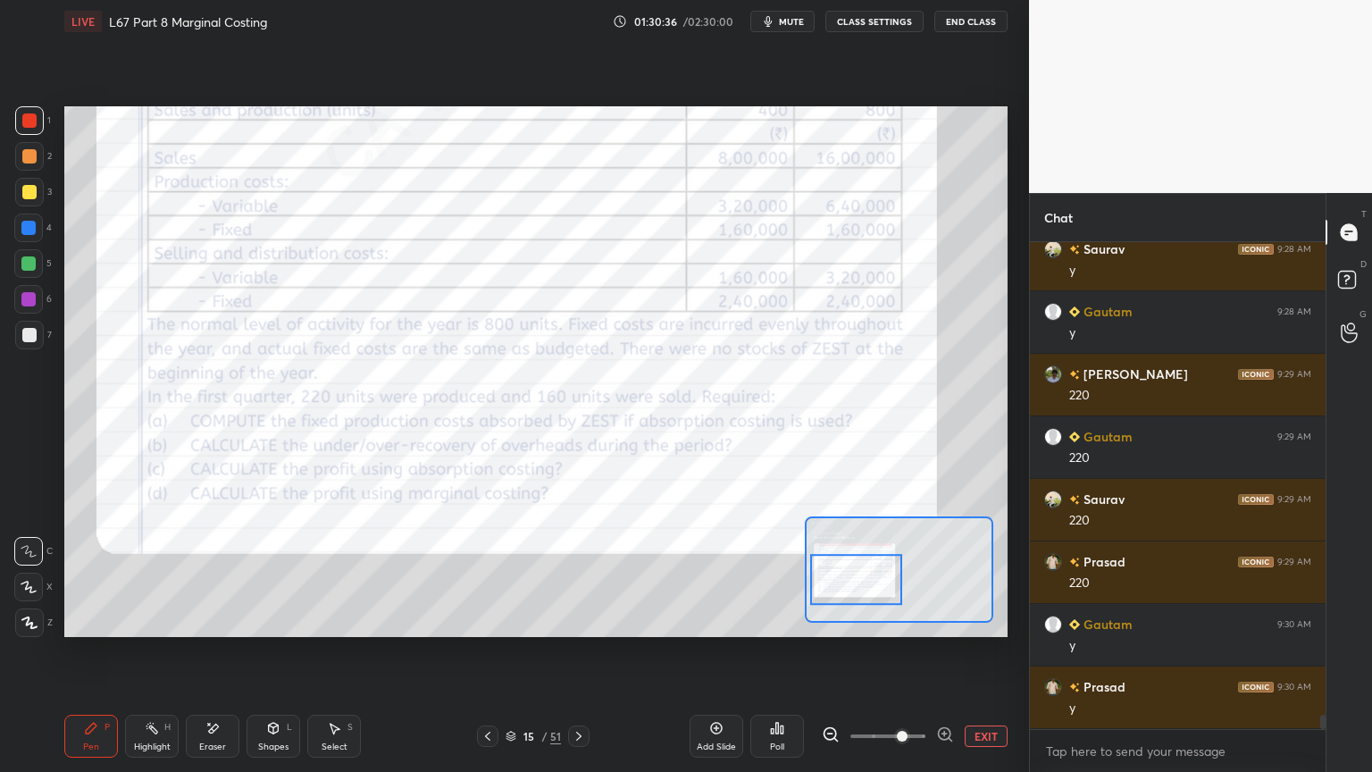
click at [209, 573] on div "Eraser" at bounding box center [213, 735] width 54 height 43
click at [32, 573] on span "Erase all" at bounding box center [28, 622] width 27 height 13
click at [82, 573] on div "Pen P Highlight H Eraser Shapes L Select S 15 / 51 Add Slide Poll EXIT" at bounding box center [535, 735] width 943 height 71
click at [580, 573] on icon at bounding box center [579, 736] width 14 height 14
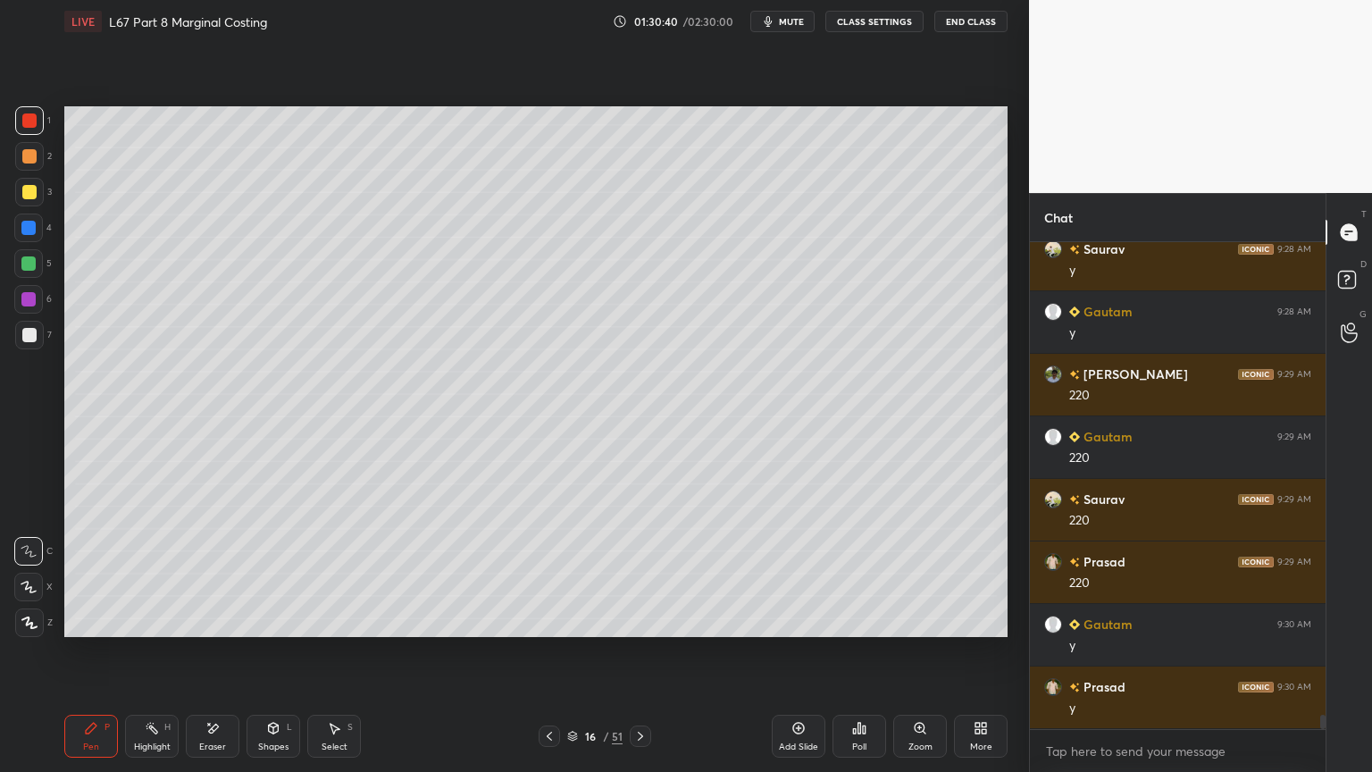
click at [82, 573] on div "Pen P" at bounding box center [91, 735] width 54 height 43
click at [157, 573] on div "Highlight H" at bounding box center [152, 735] width 54 height 43
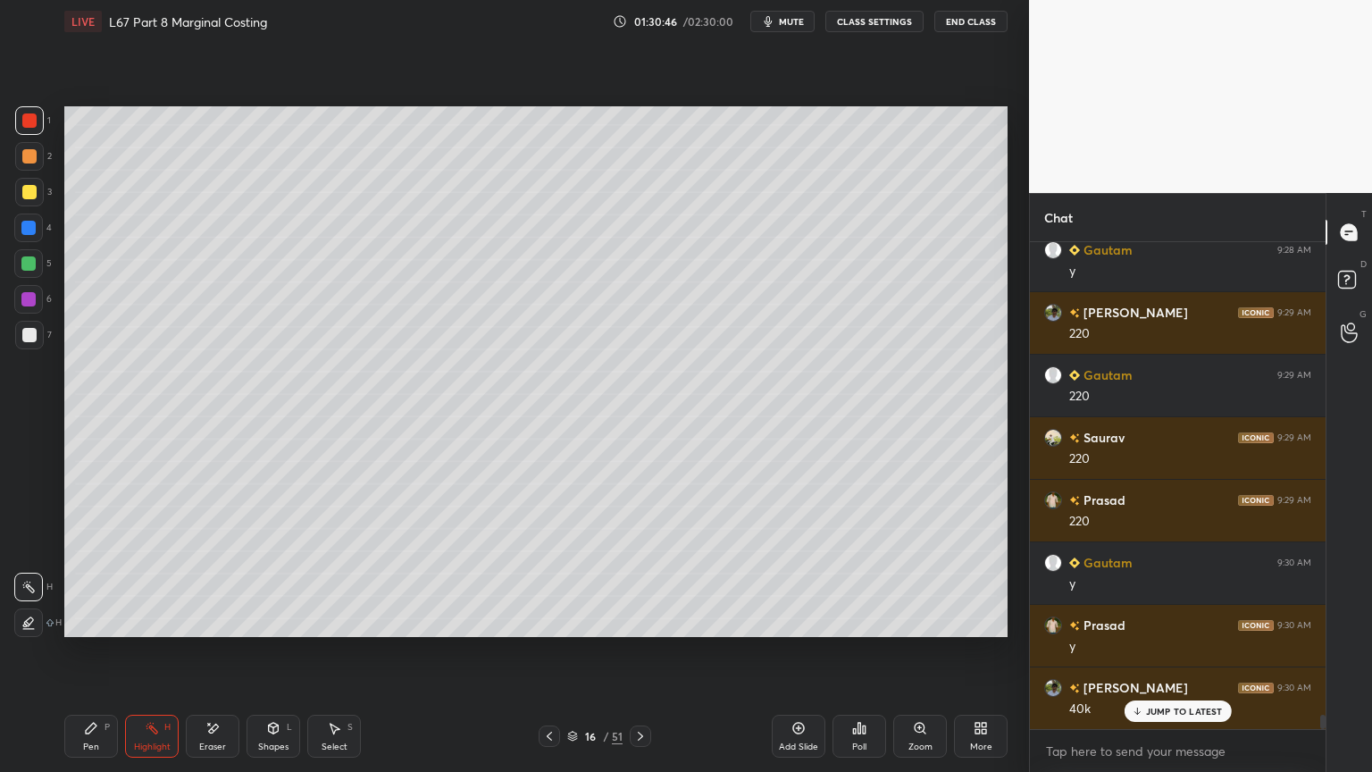
click at [86, 573] on div "Pen P" at bounding box center [91, 735] width 54 height 43
click at [18, 339] on div at bounding box center [29, 335] width 29 height 29
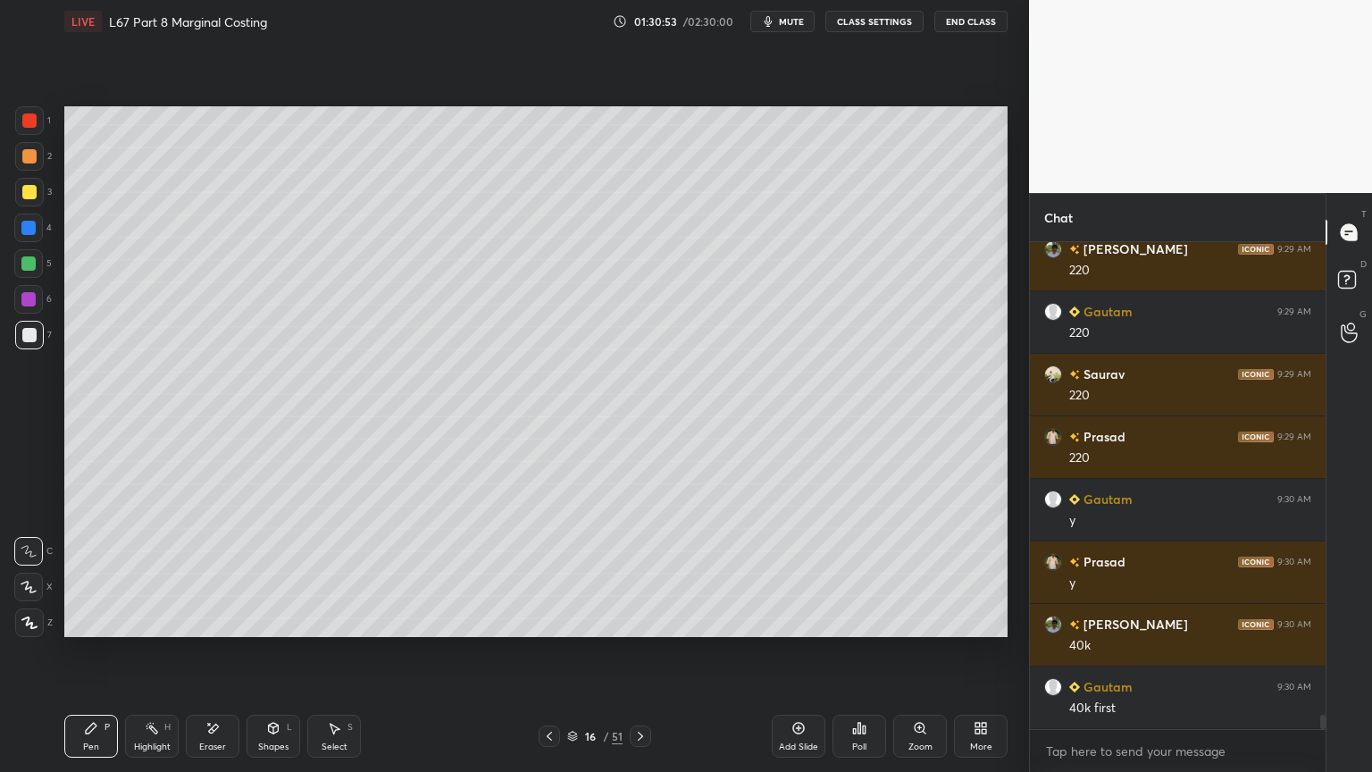
click at [33, 275] on div at bounding box center [28, 263] width 29 height 29
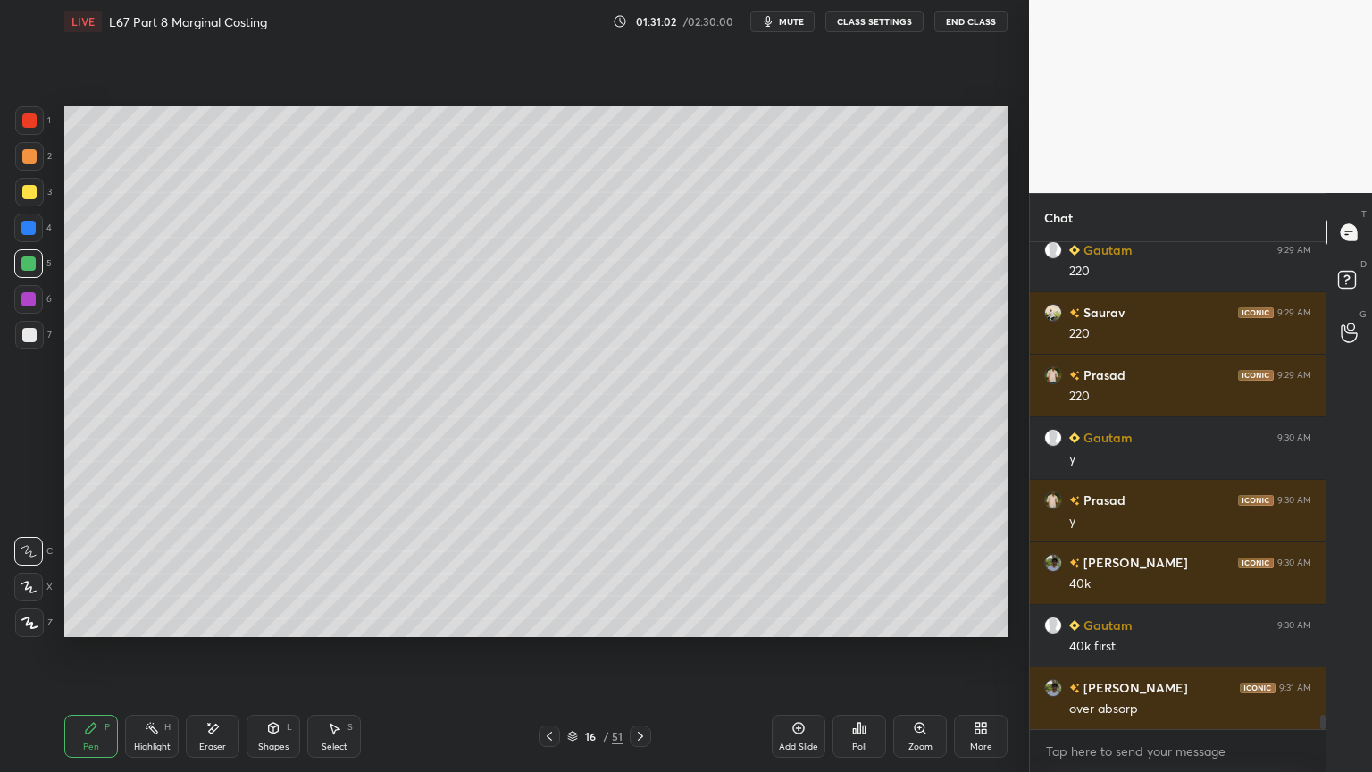
click at [16, 330] on div at bounding box center [29, 335] width 29 height 29
click at [30, 241] on div at bounding box center [28, 227] width 29 height 29
click at [275, 573] on div "Shapes L" at bounding box center [273, 735] width 54 height 43
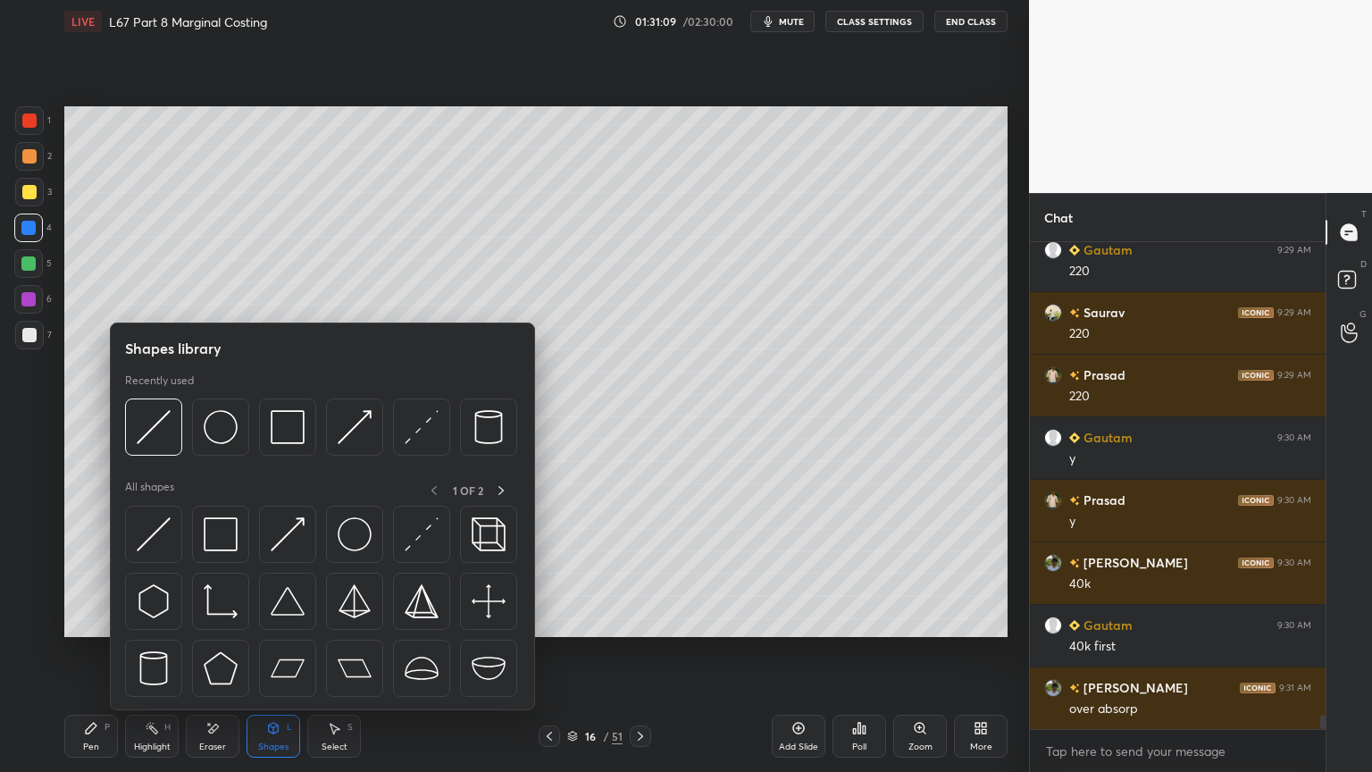
click at [161, 443] on img at bounding box center [154, 427] width 34 height 34
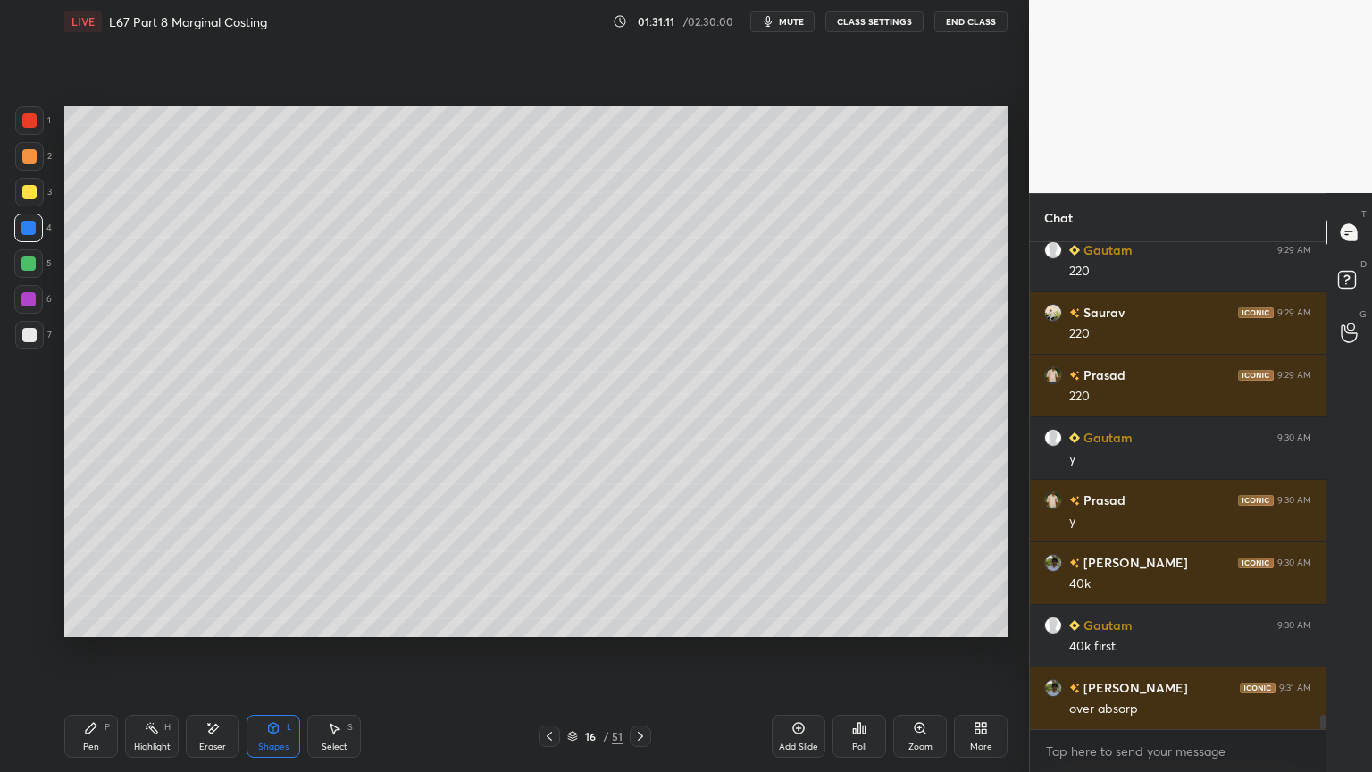
click at [36, 344] on div at bounding box center [29, 335] width 29 height 29
click at [75, 573] on div "Pen P" at bounding box center [91, 735] width 54 height 43
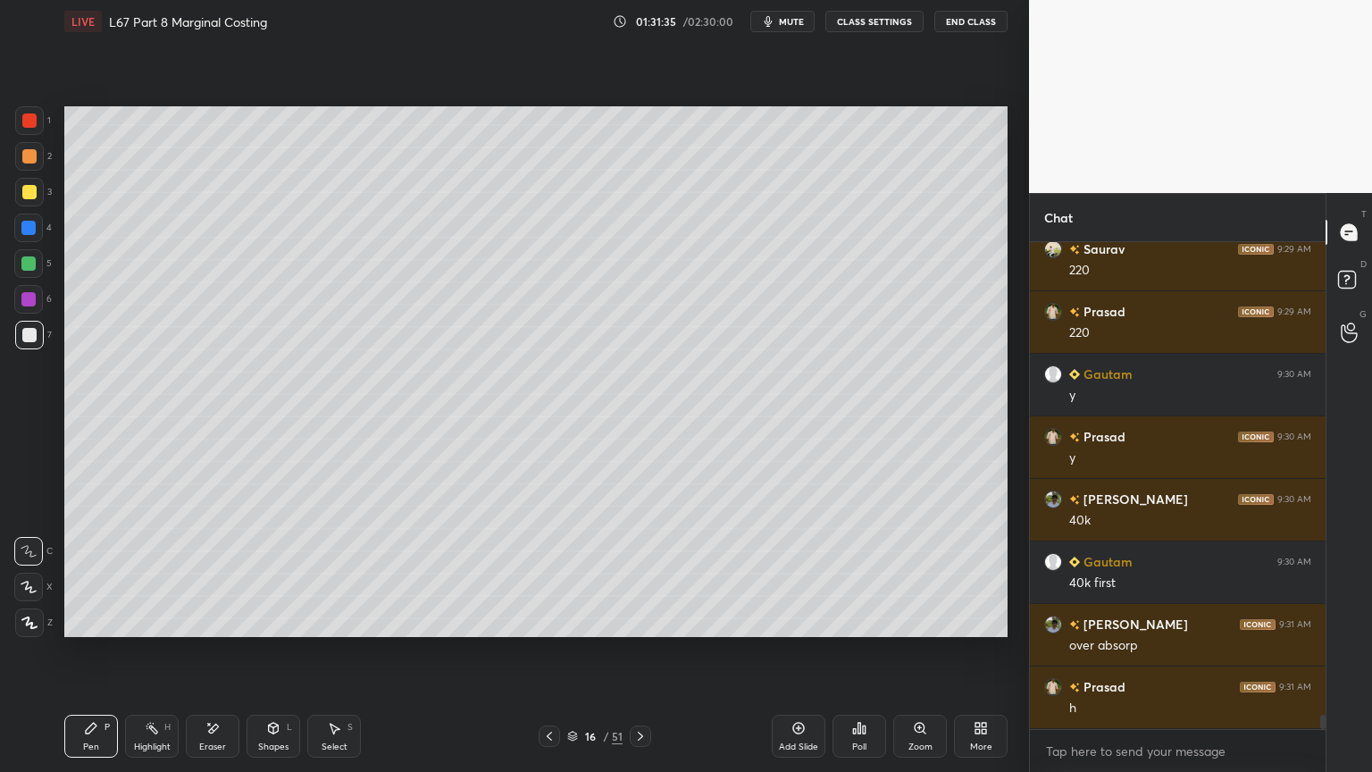
scroll to position [16589, 0]
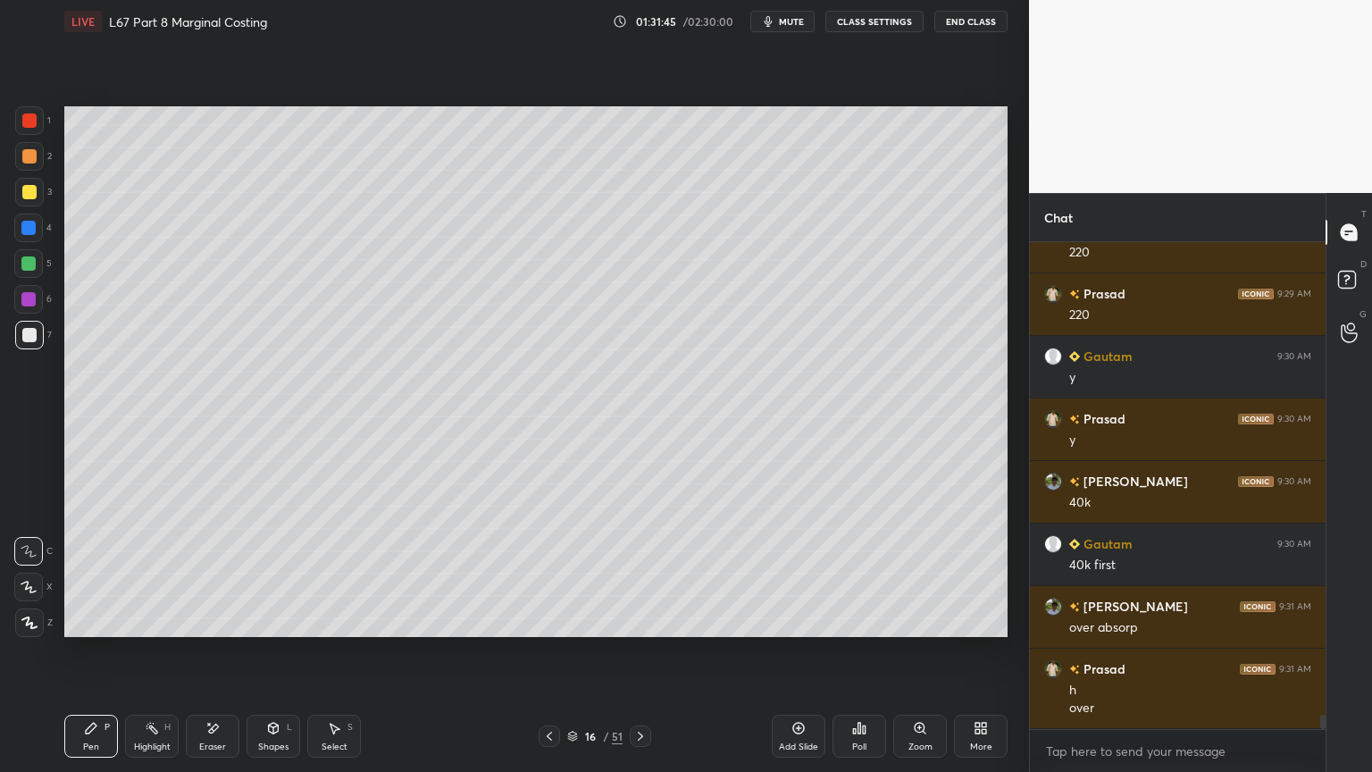
click at [560, 573] on div "16 / 51" at bounding box center [595, 735] width 113 height 21
click at [551, 573] on icon at bounding box center [549, 736] width 14 height 14
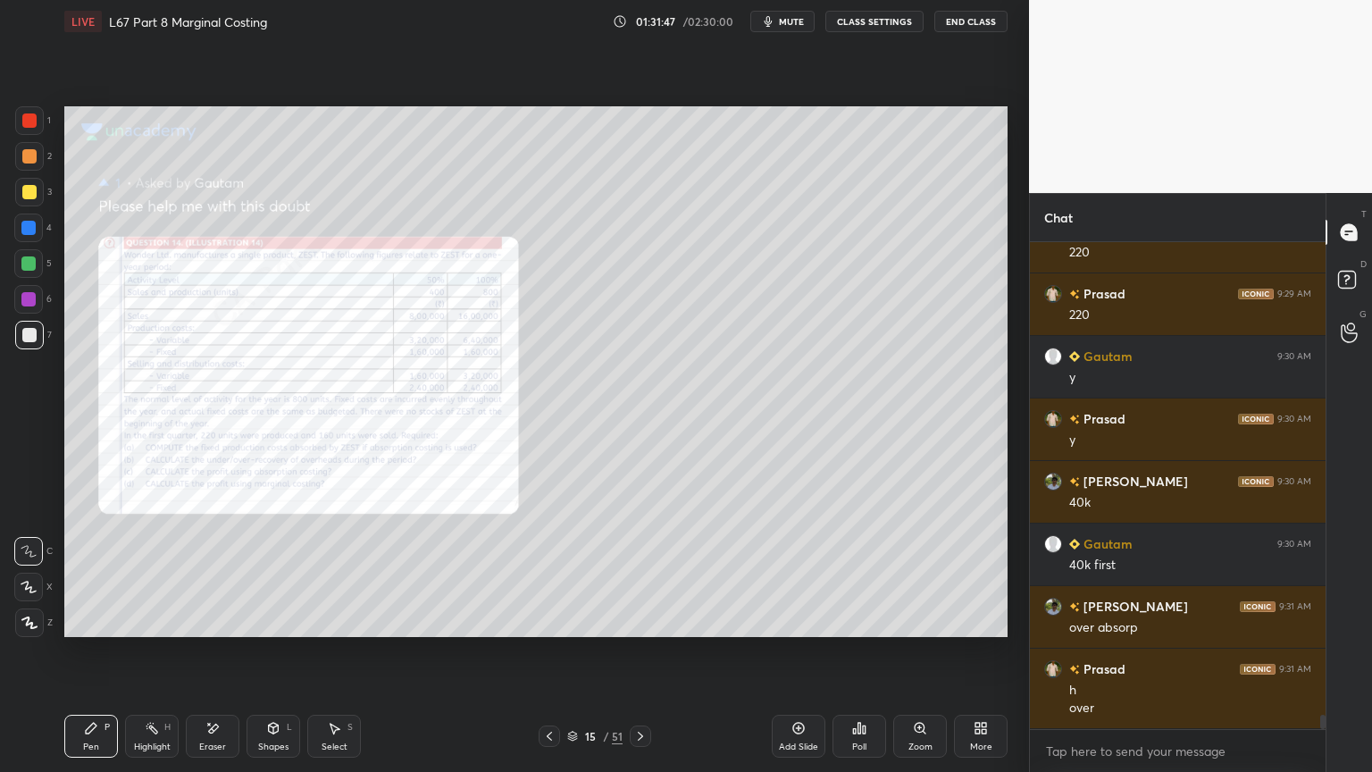
click at [915, 573] on icon at bounding box center [920, 728] width 14 height 14
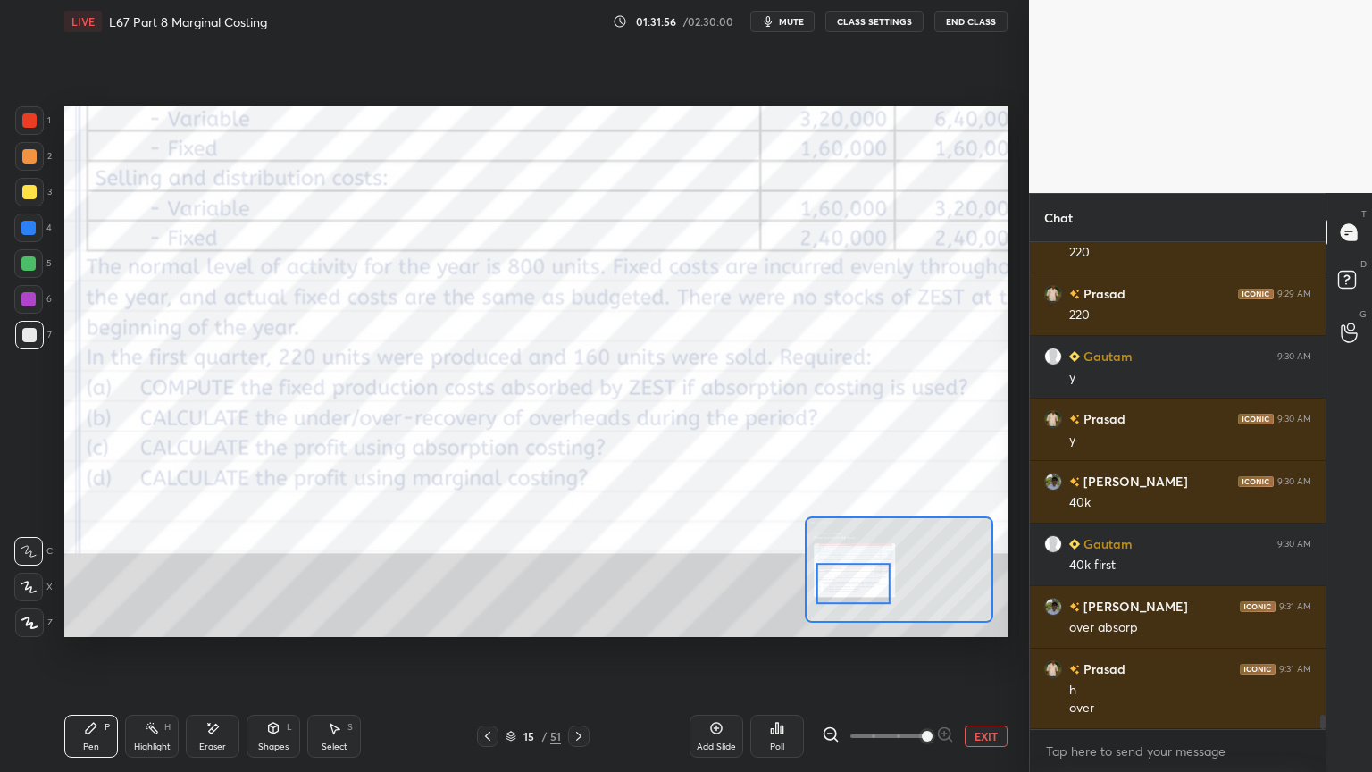
click at [579, 573] on icon at bounding box center [578, 735] width 5 height 9
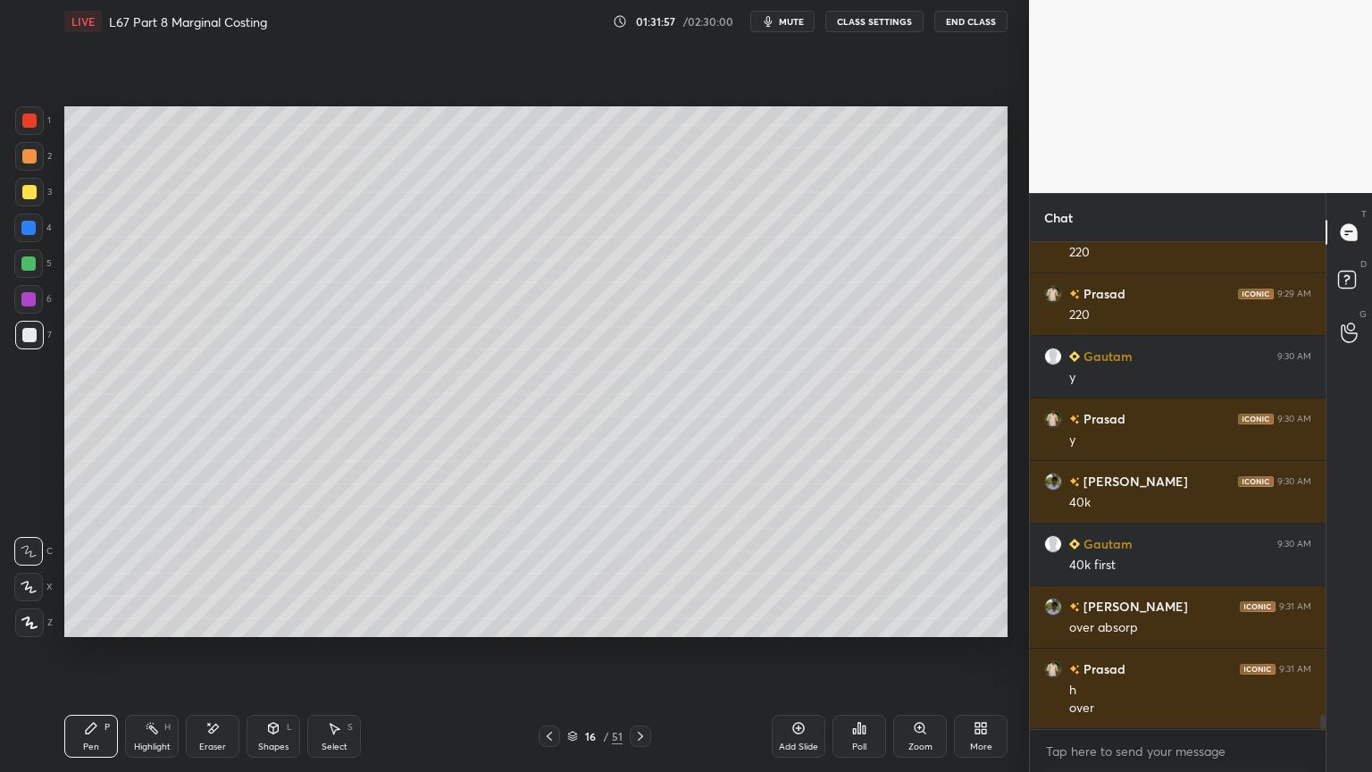
click at [548, 573] on icon at bounding box center [549, 735] width 5 height 9
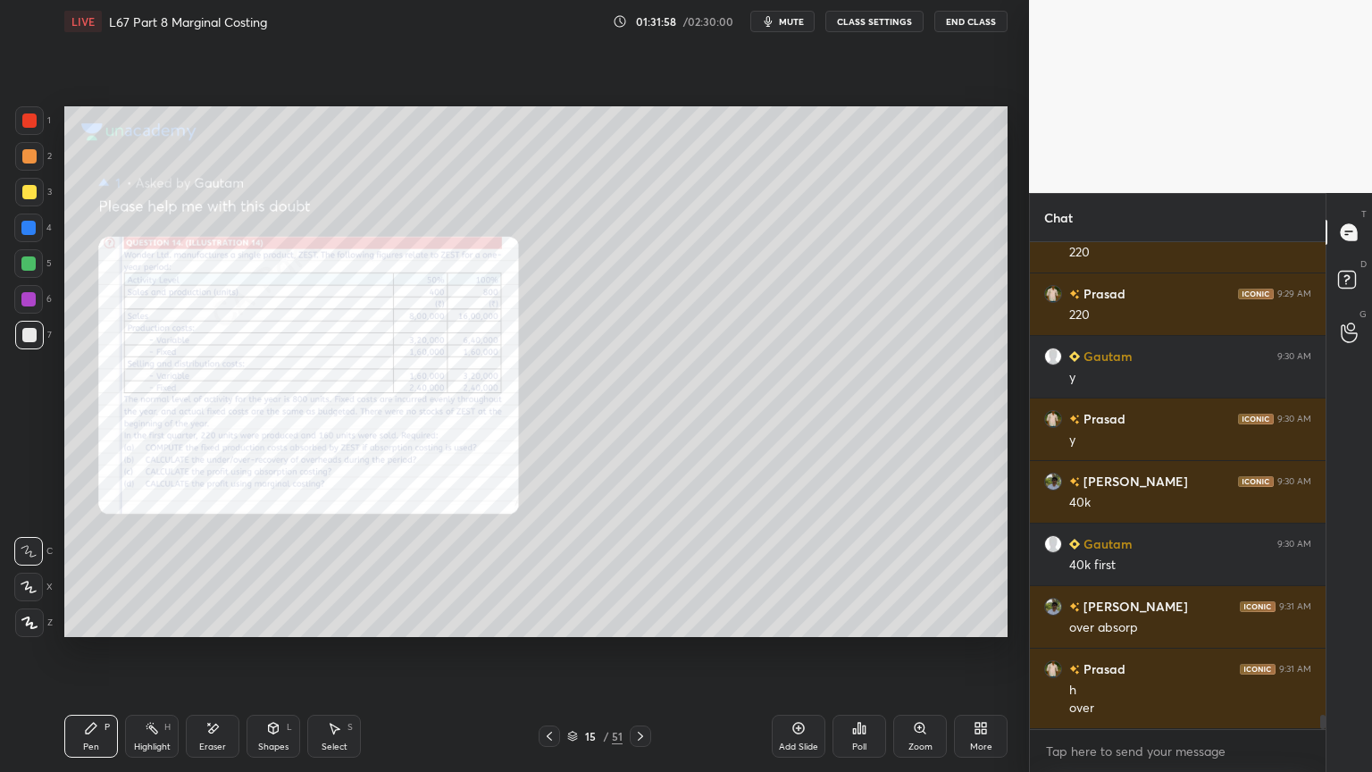
click at [921, 573] on icon at bounding box center [920, 727] width 10 height 10
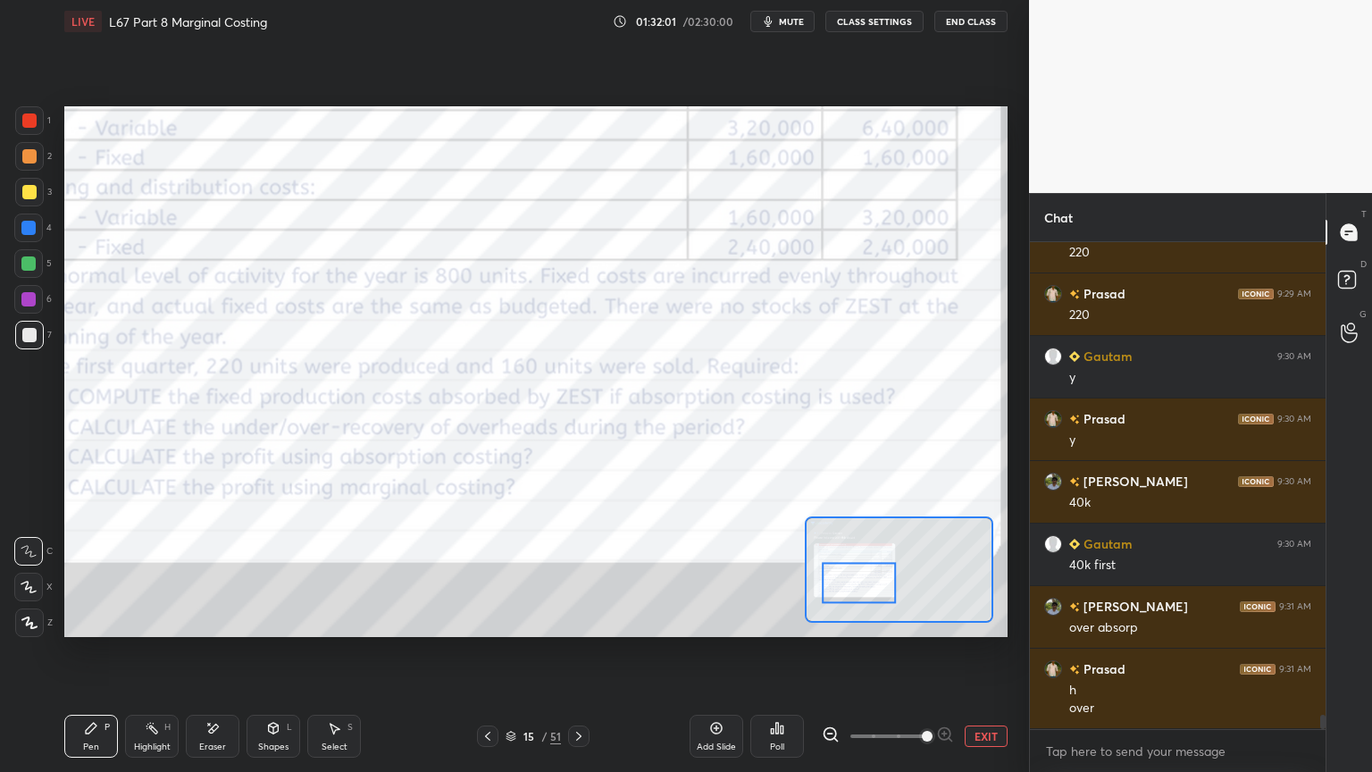
click at [26, 124] on div at bounding box center [29, 120] width 14 height 14
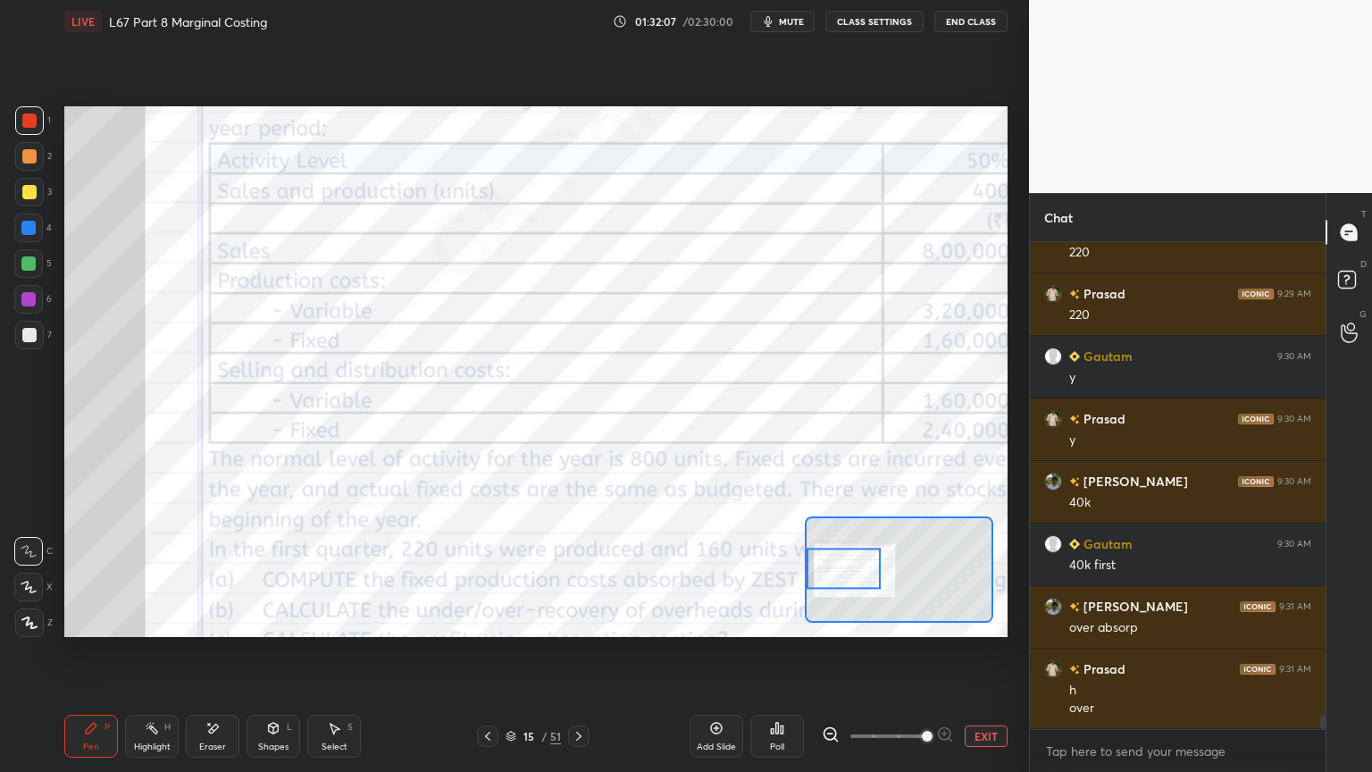
click at [585, 573] on icon at bounding box center [579, 736] width 14 height 14
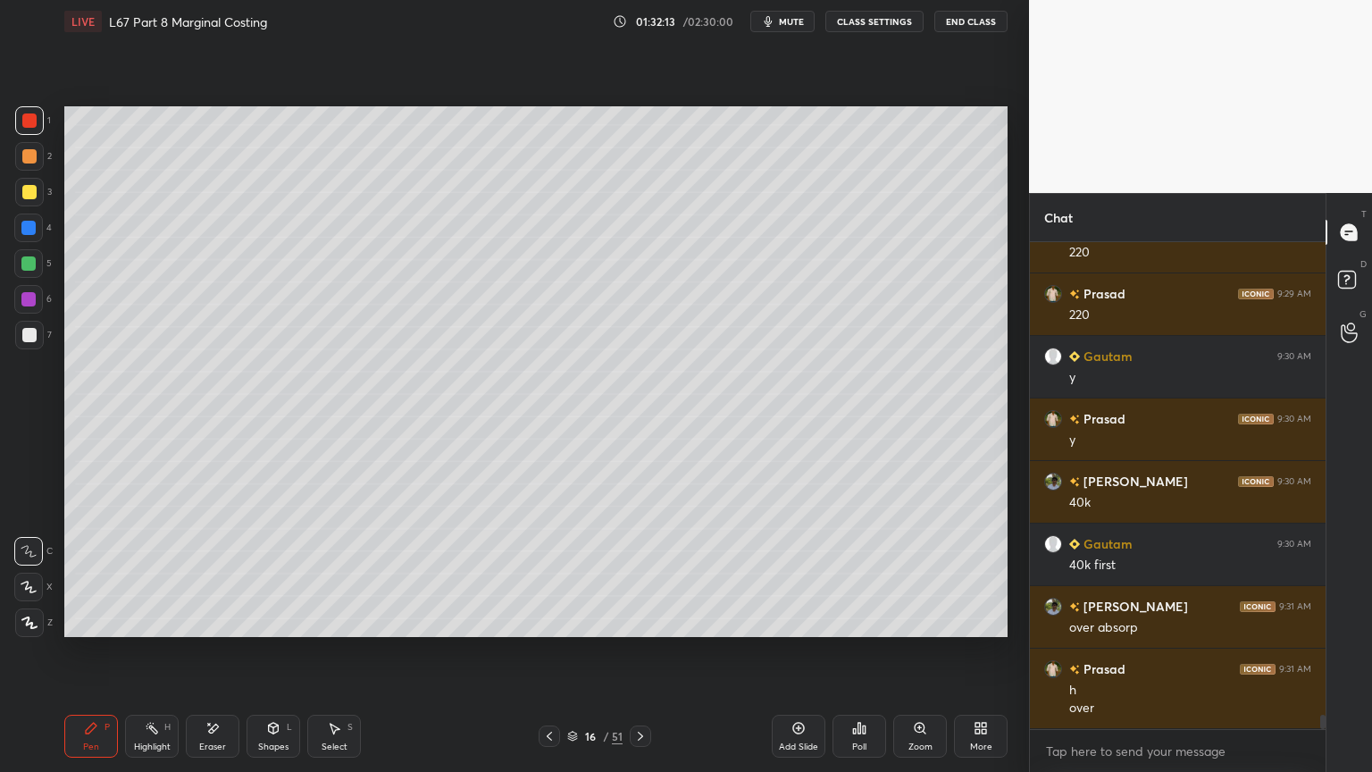
click at [547, 573] on icon at bounding box center [549, 736] width 14 height 14
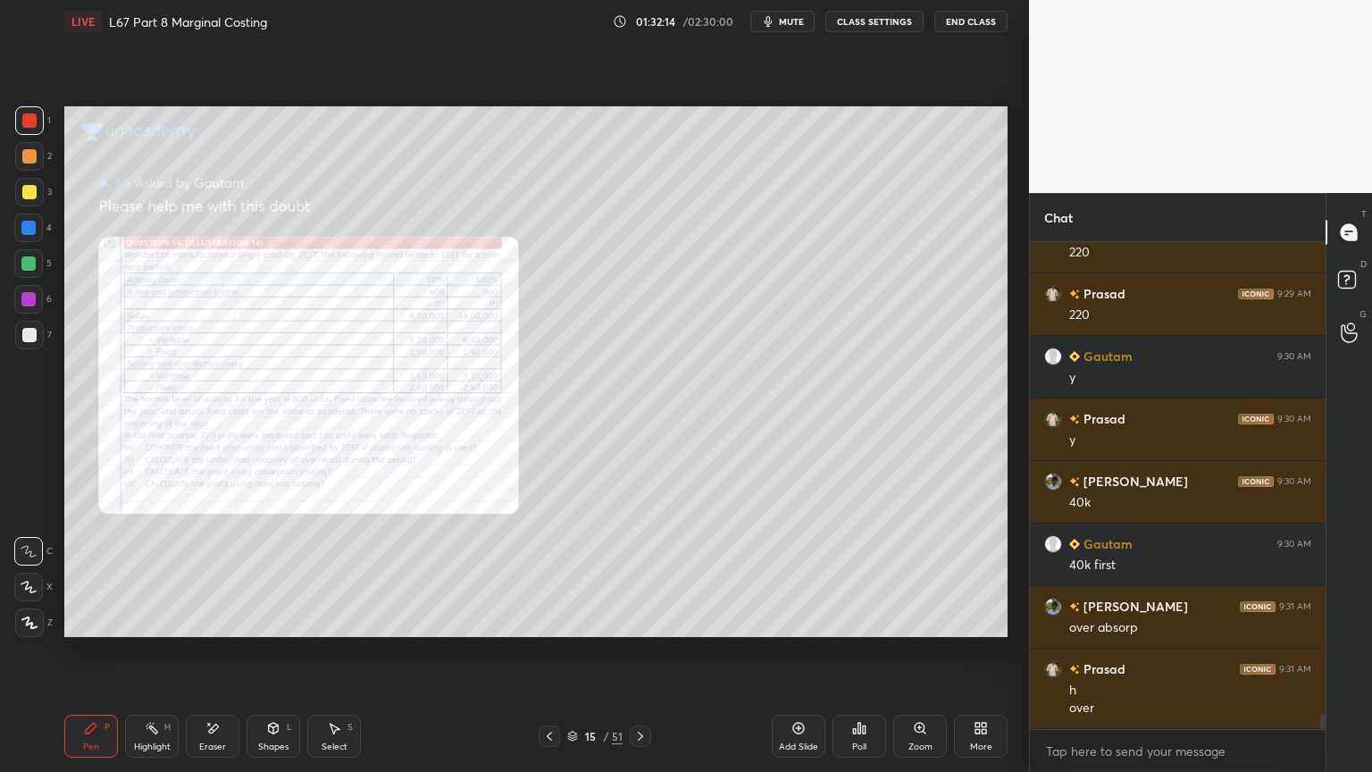
click at [939, 573] on div "Zoom" at bounding box center [920, 735] width 54 height 43
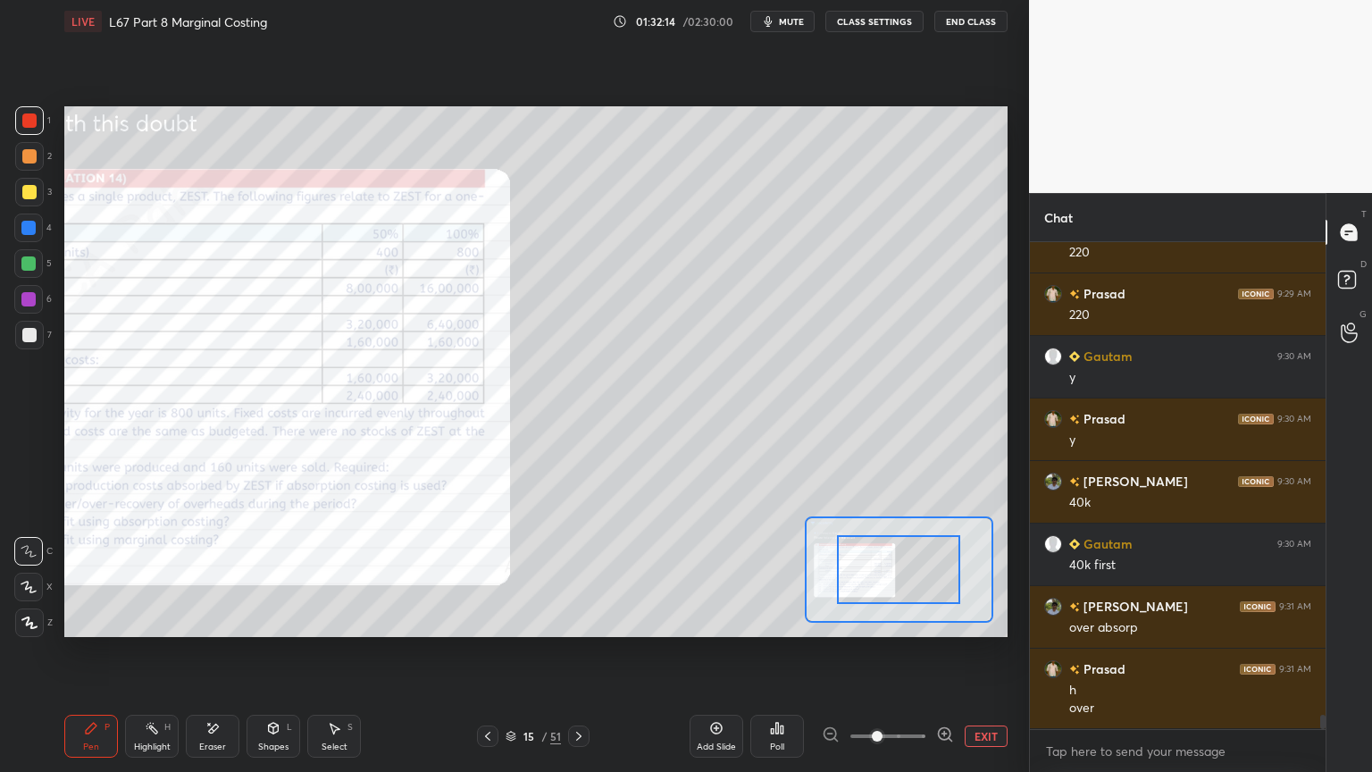
click at [937, 573] on icon at bounding box center [945, 734] width 18 height 18
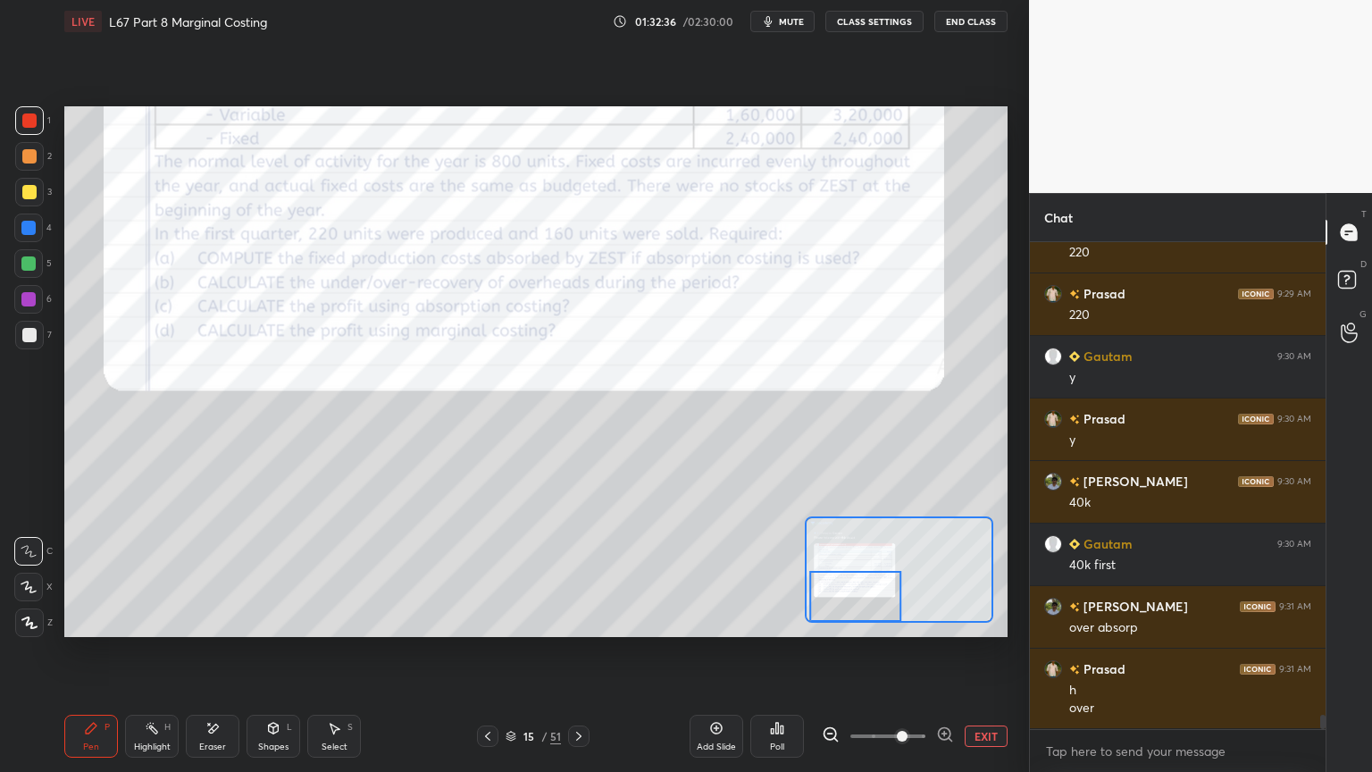
click at [582, 573] on icon at bounding box center [579, 736] width 14 height 14
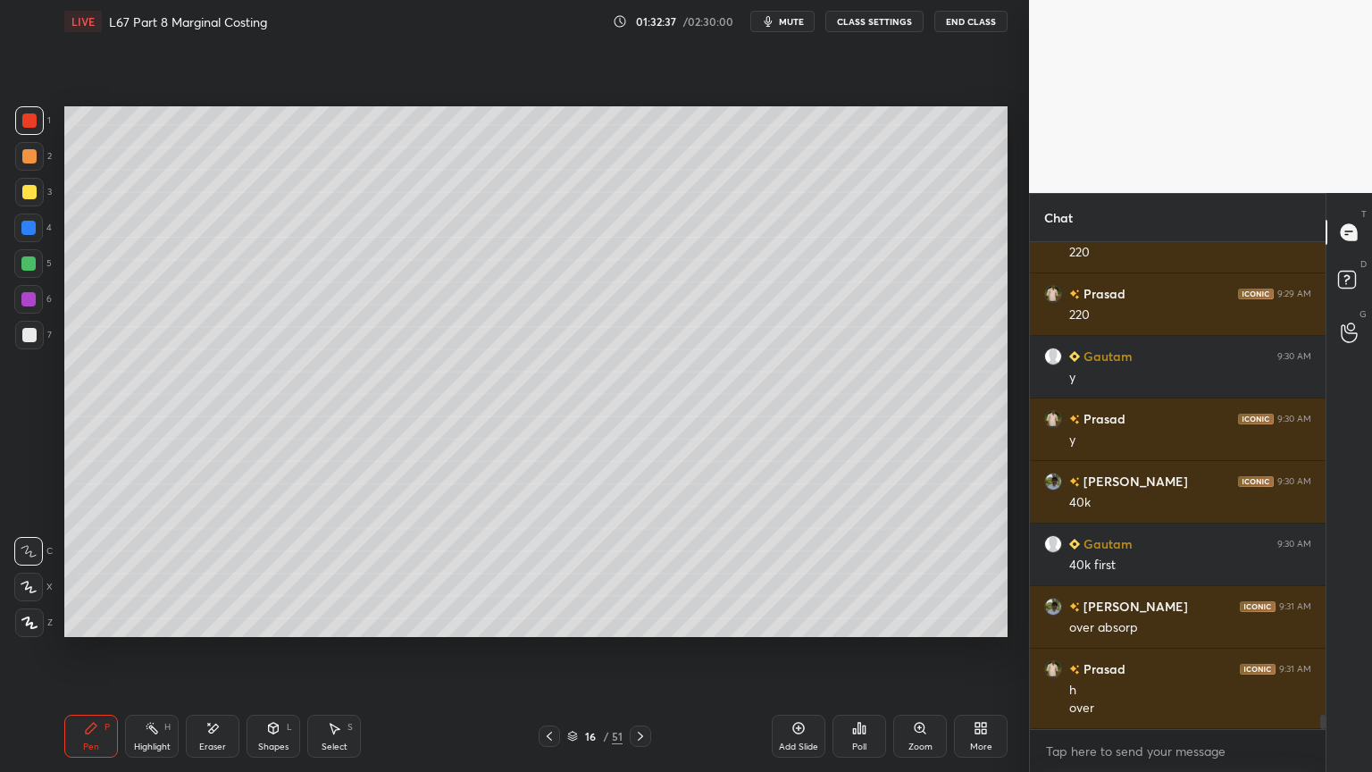
click at [279, 573] on icon at bounding box center [273, 728] width 14 height 14
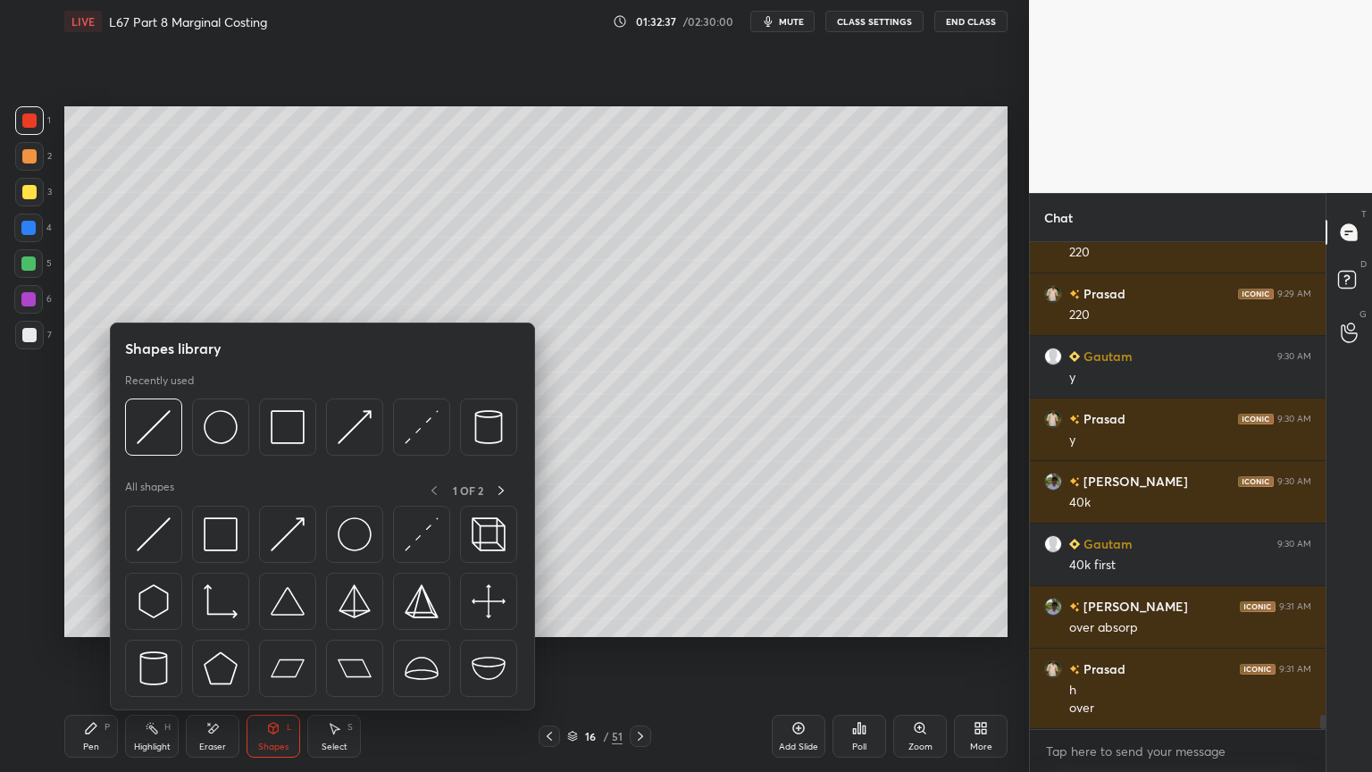
click at [296, 432] on img at bounding box center [288, 427] width 34 height 34
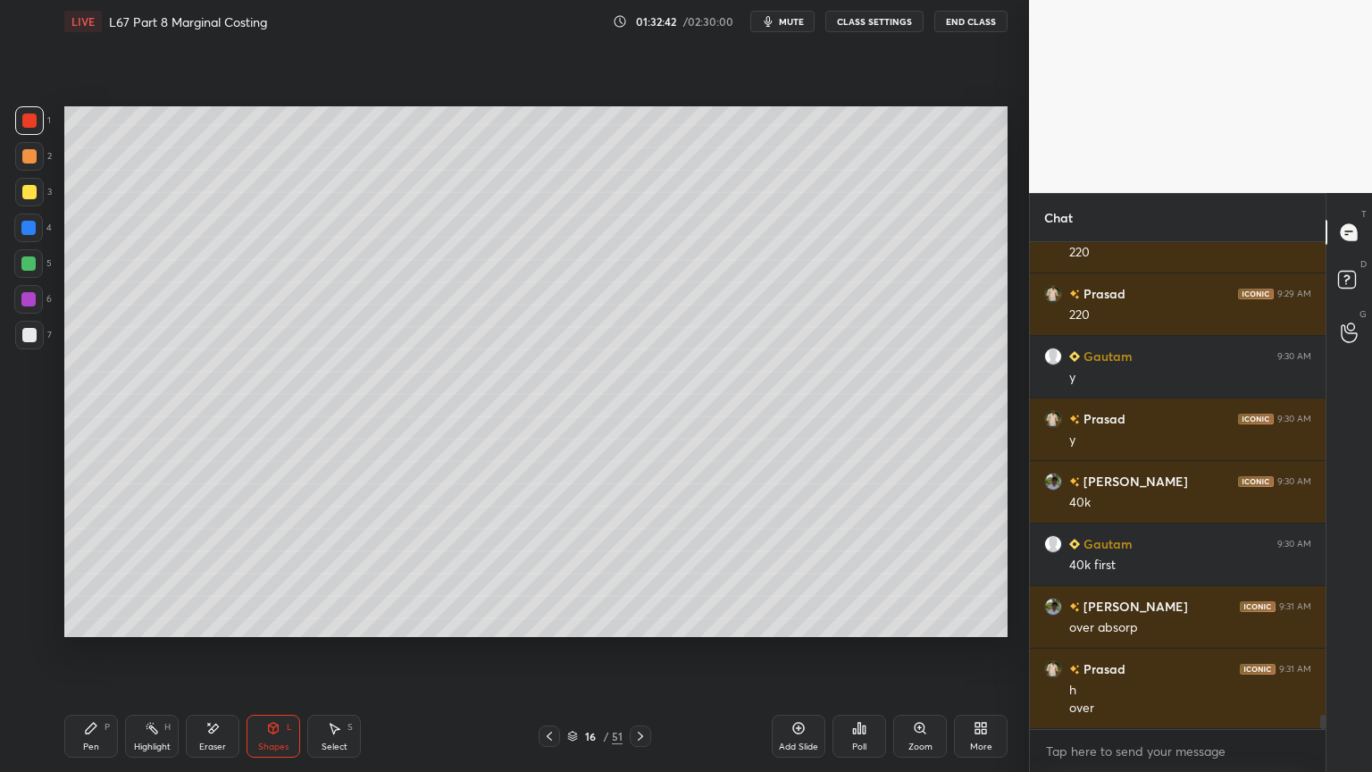
click at [71, 573] on div "Pen P" at bounding box center [91, 735] width 54 height 43
click at [549, 573] on icon at bounding box center [549, 735] width 5 height 9
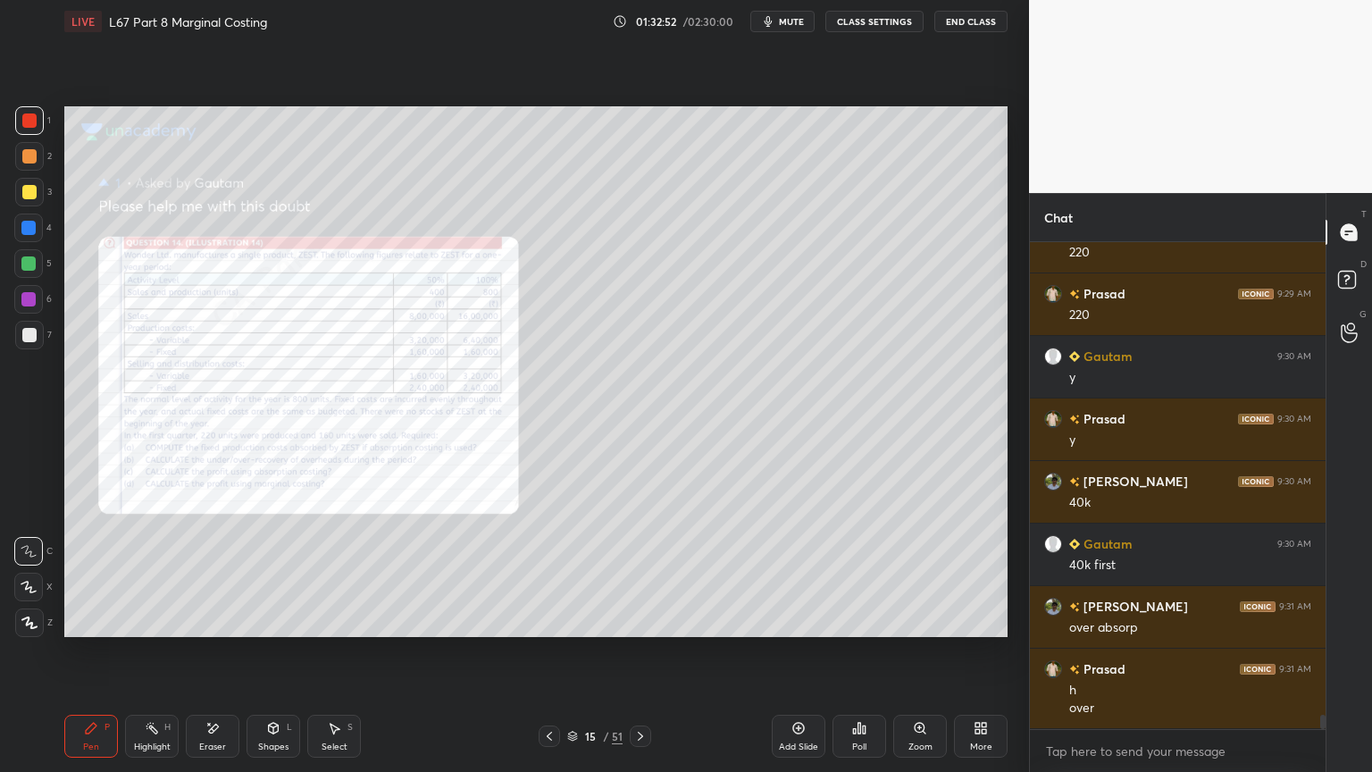
click at [922, 573] on div "Zoom" at bounding box center [920, 735] width 54 height 43
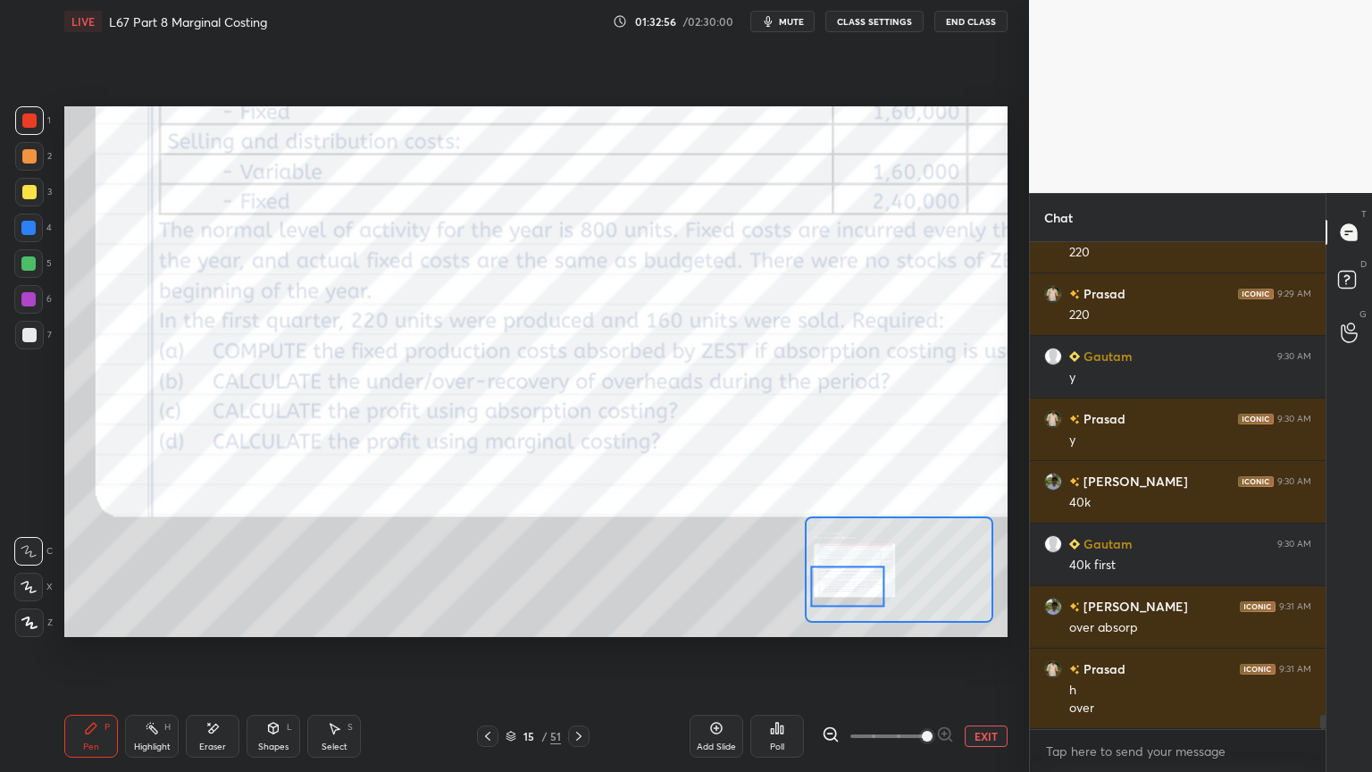
click at [39, 118] on div at bounding box center [29, 120] width 29 height 29
click at [586, 573] on div at bounding box center [578, 735] width 21 height 21
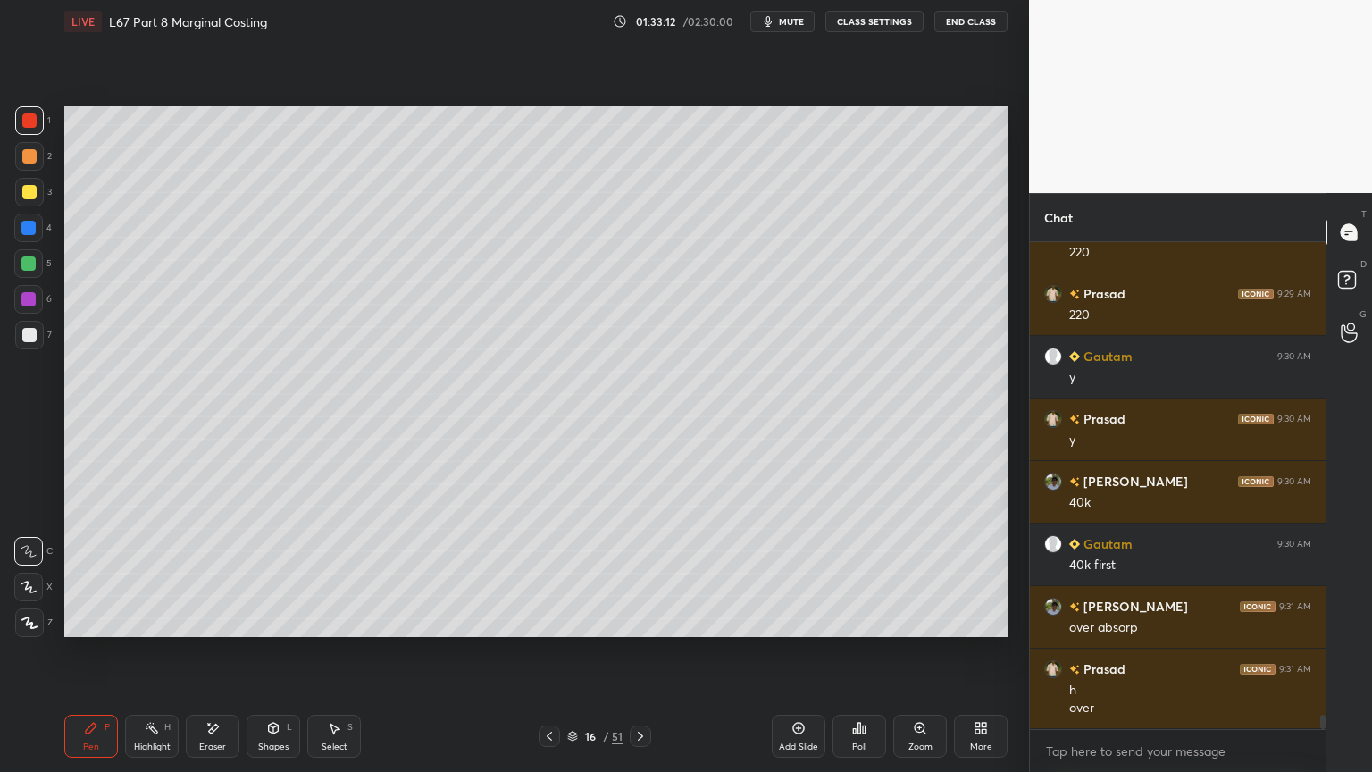
click at [785, 573] on div "Add Slide" at bounding box center [799, 735] width 54 height 43
click at [32, 237] on div at bounding box center [28, 227] width 29 height 29
click at [280, 573] on icon at bounding box center [273, 728] width 14 height 14
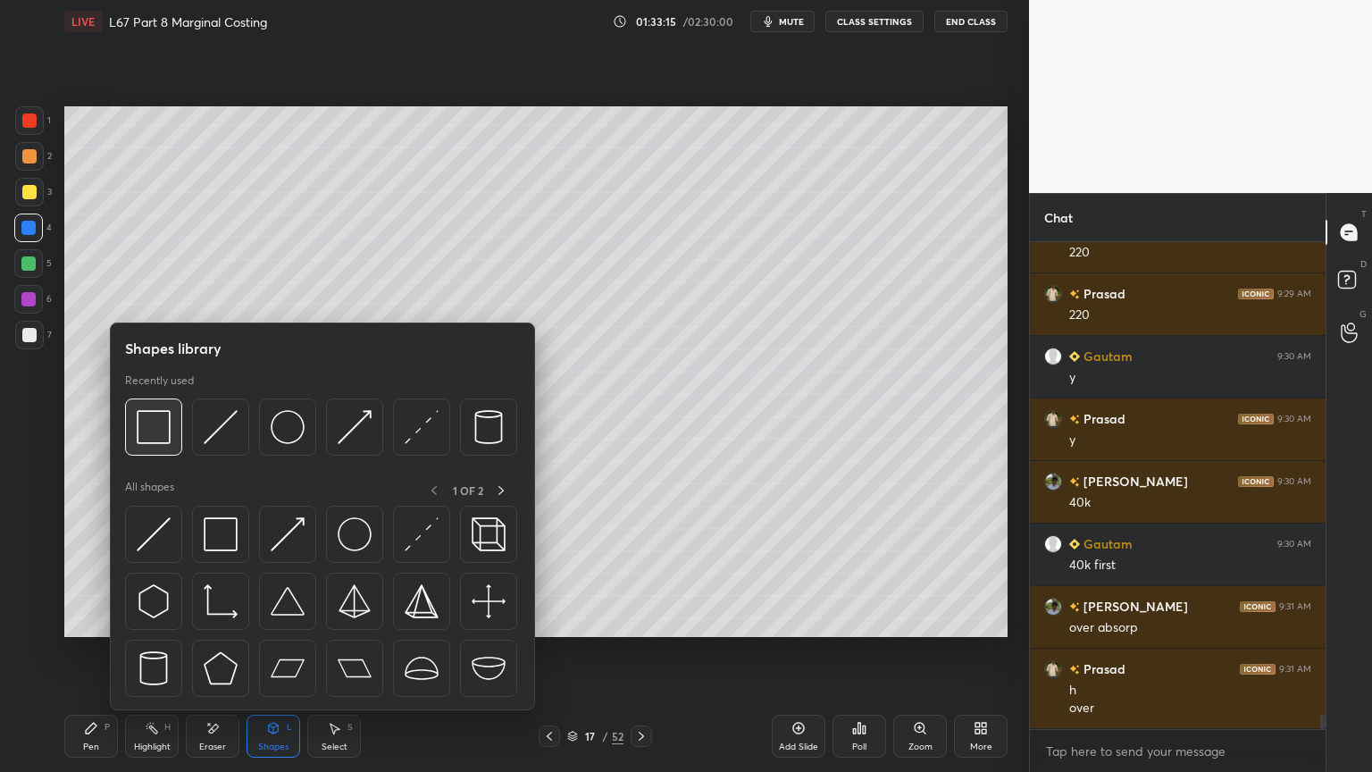
click at [161, 429] on img at bounding box center [154, 427] width 34 height 34
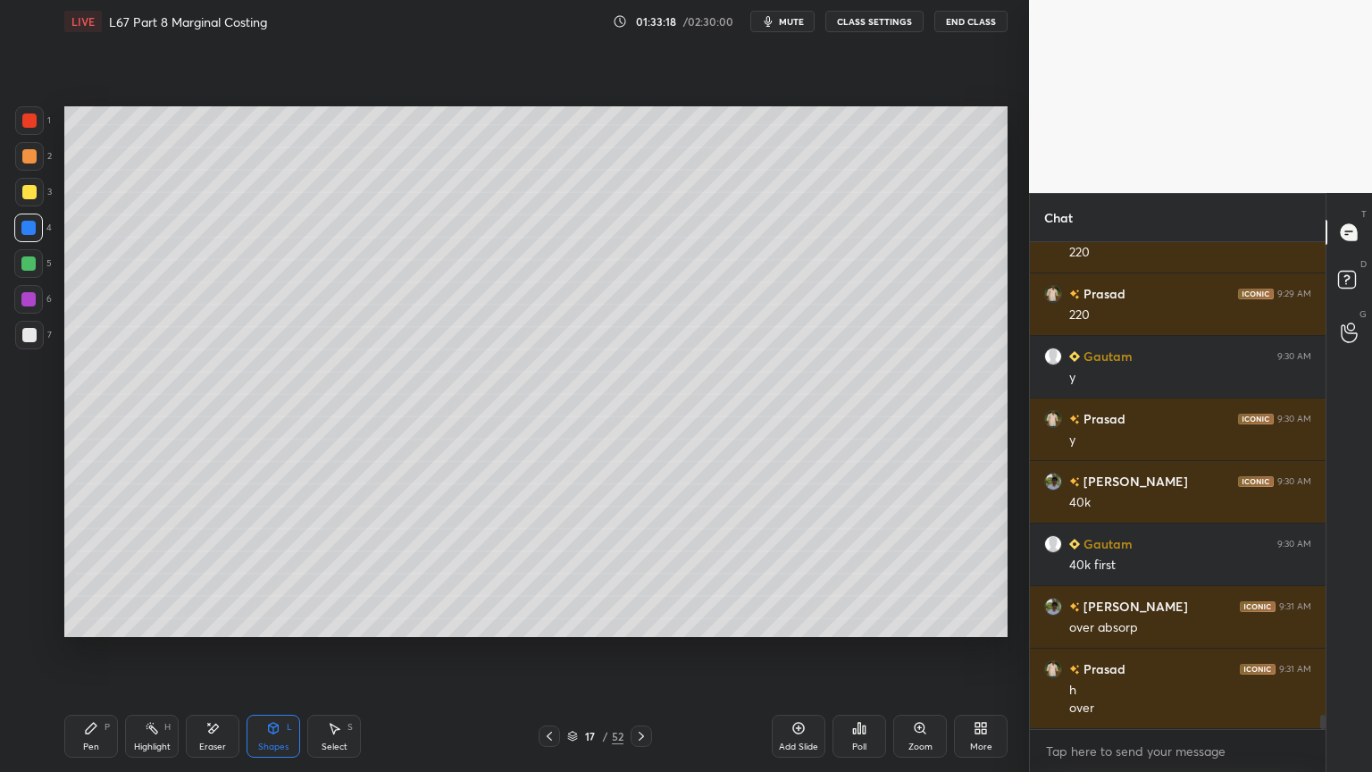
click at [34, 195] on div at bounding box center [29, 192] width 14 height 14
click at [96, 573] on div "Setting up your live class Poll for secs No correct answer Start poll" at bounding box center [535, 371] width 957 height 657
click at [85, 573] on div "Pen P Highlight H Eraser Shapes L Select S 17 / 52 Add Slide Poll Zoom More" at bounding box center [535, 735] width 943 height 71
click at [40, 573] on div "1 2 3 4 5 6 7 C X Z E E Erase all H H LIVE L67 Part 8 Marginal Costing 01:33:20…" at bounding box center [507, 386] width 1015 height 772
click at [76, 573] on div "Pen P" at bounding box center [91, 735] width 54 height 43
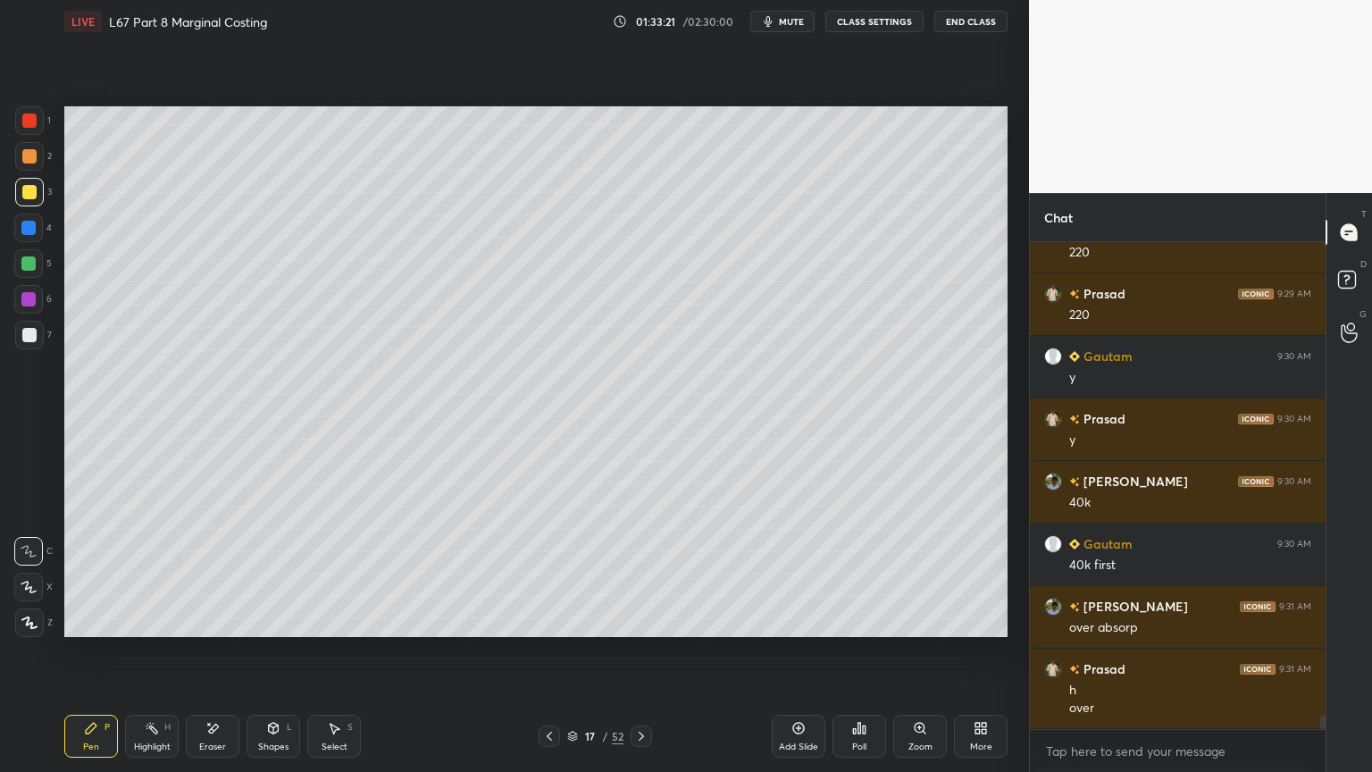
click at [546, 573] on icon at bounding box center [549, 736] width 14 height 14
click at [196, 573] on div "Eraser" at bounding box center [213, 735] width 54 height 43
click at [90, 573] on icon at bounding box center [91, 727] width 11 height 11
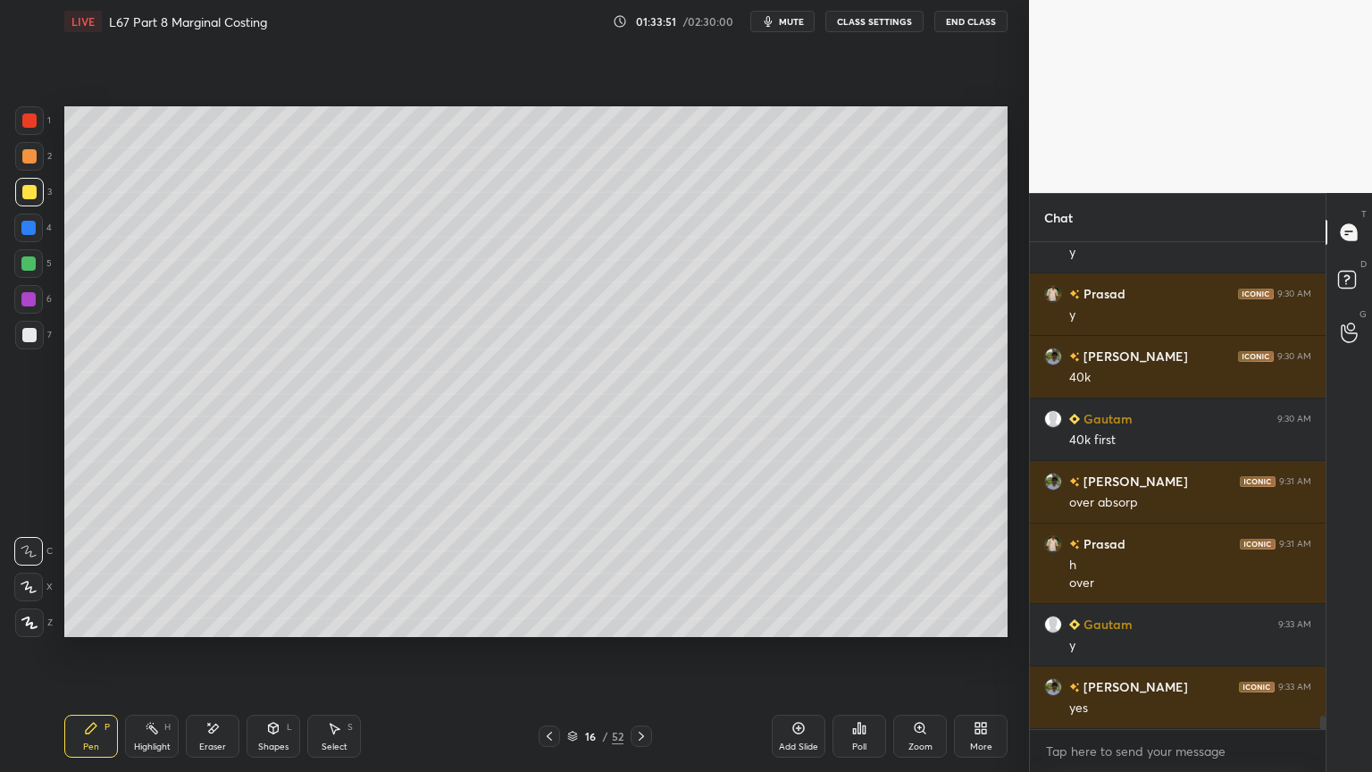
scroll to position [16776, 0]
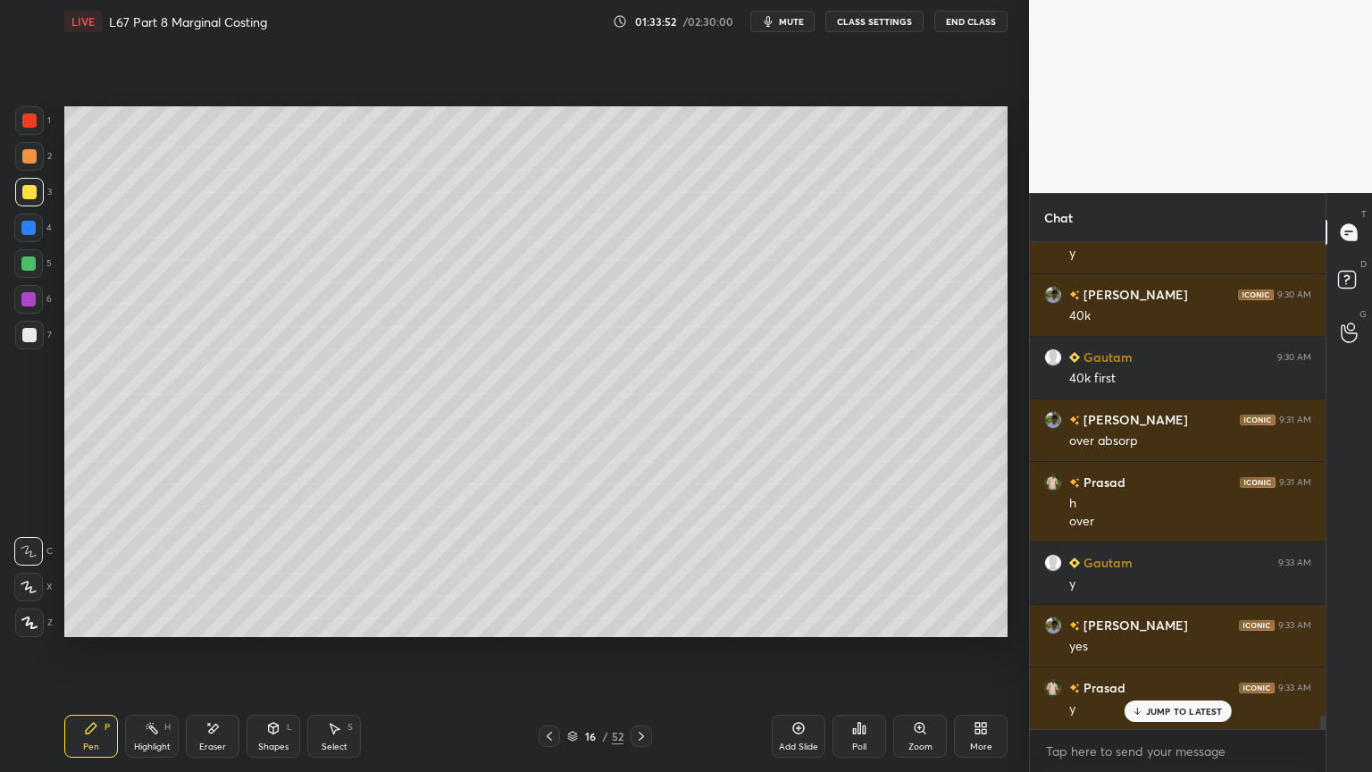
click at [644, 573] on icon at bounding box center [641, 736] width 14 height 14
click at [271, 573] on icon at bounding box center [274, 726] width 10 height 3
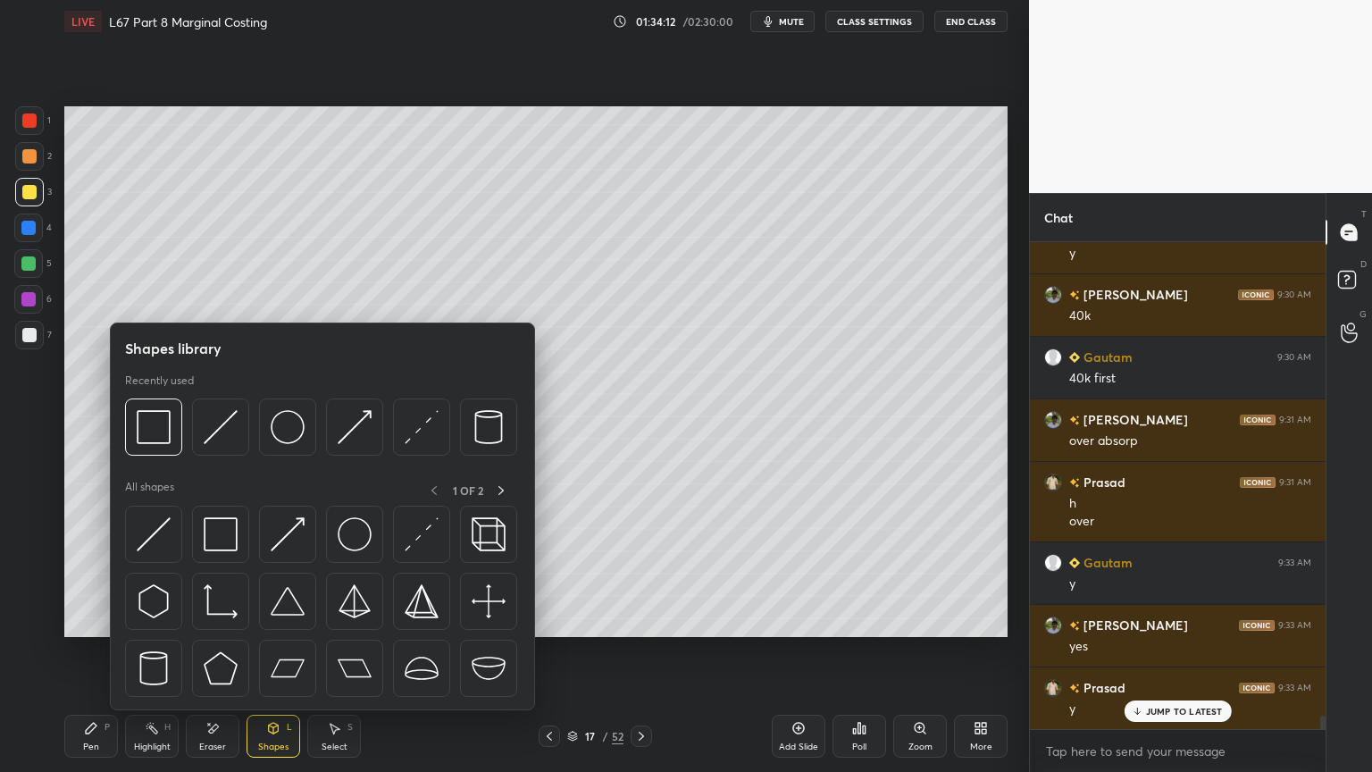
click at [225, 428] on img at bounding box center [221, 427] width 34 height 34
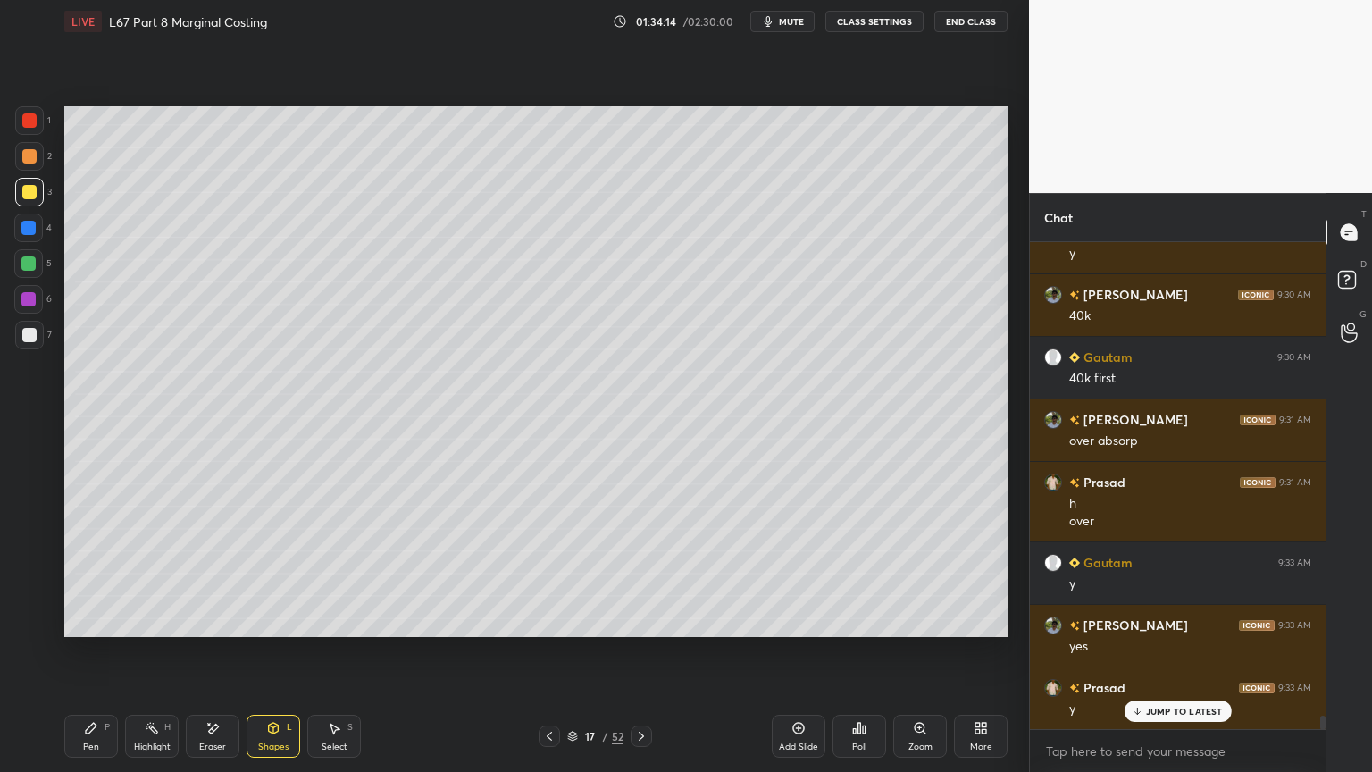
click at [40, 168] on div at bounding box center [29, 156] width 29 height 29
click at [83, 573] on div "Pen P Highlight H Eraser Shapes L Select S 17 / 52 Add Slide Poll Zoom More" at bounding box center [535, 735] width 943 height 71
click at [90, 573] on icon at bounding box center [91, 727] width 11 height 11
click at [279, 573] on icon at bounding box center [273, 728] width 14 height 14
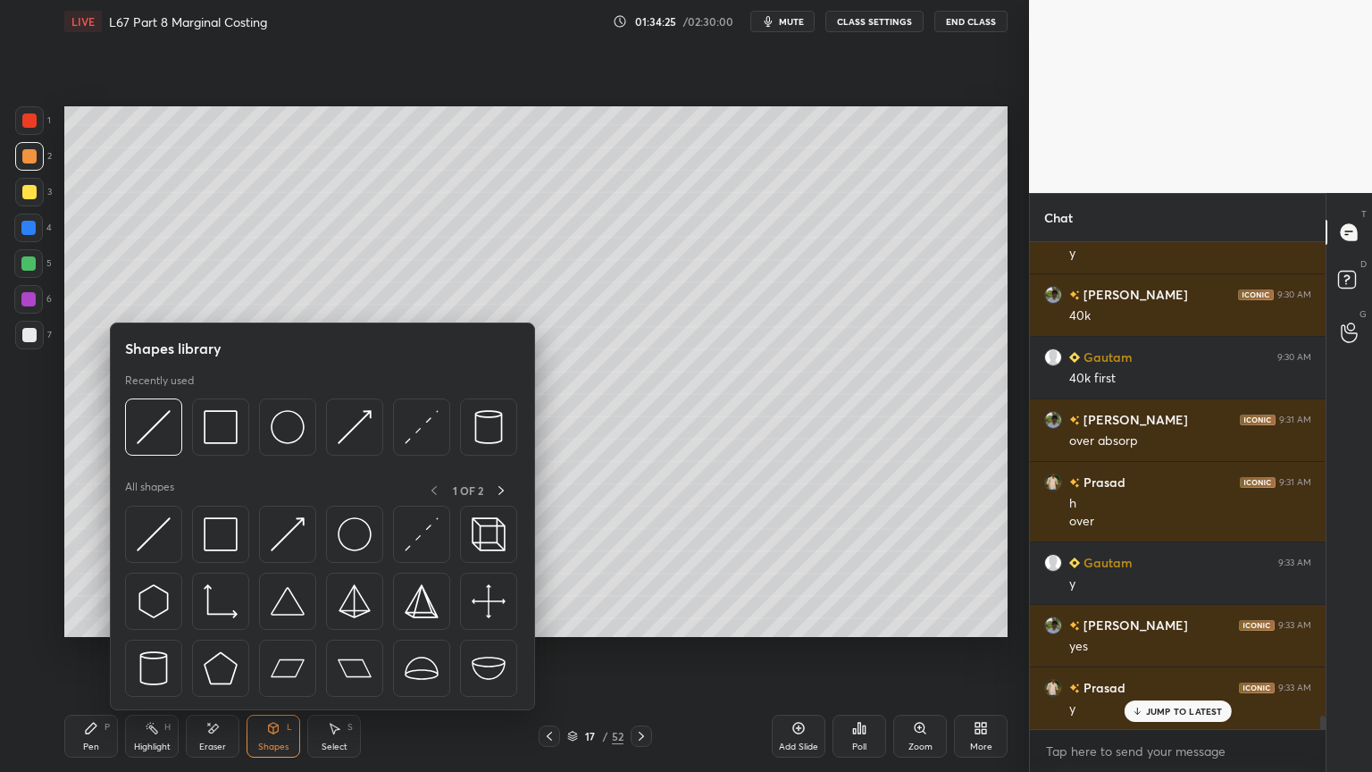
click at [164, 437] on img at bounding box center [154, 427] width 34 height 34
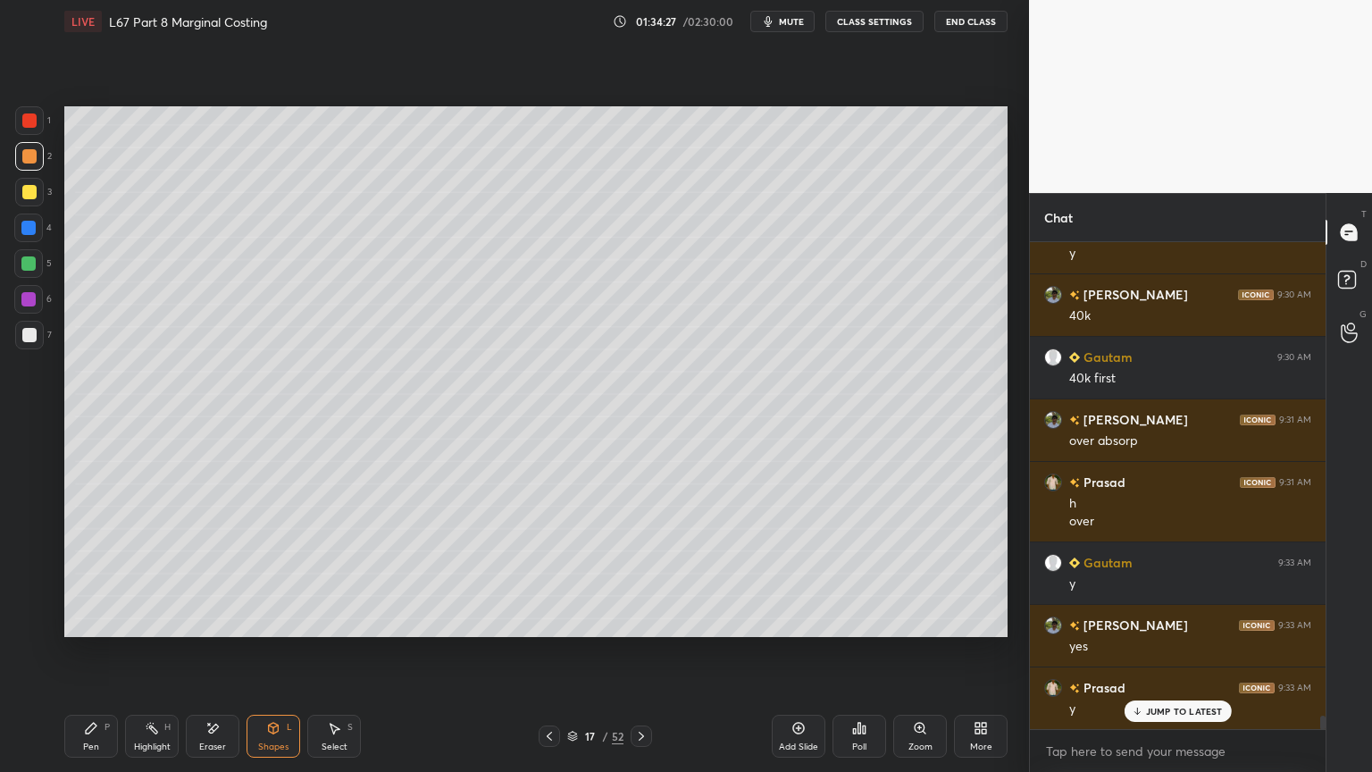
click at [39, 339] on div at bounding box center [29, 335] width 29 height 29
click at [68, 573] on div "Pen P" at bounding box center [91, 735] width 54 height 43
click at [548, 573] on icon at bounding box center [549, 736] width 14 height 14
click at [547, 573] on icon at bounding box center [549, 736] width 14 height 14
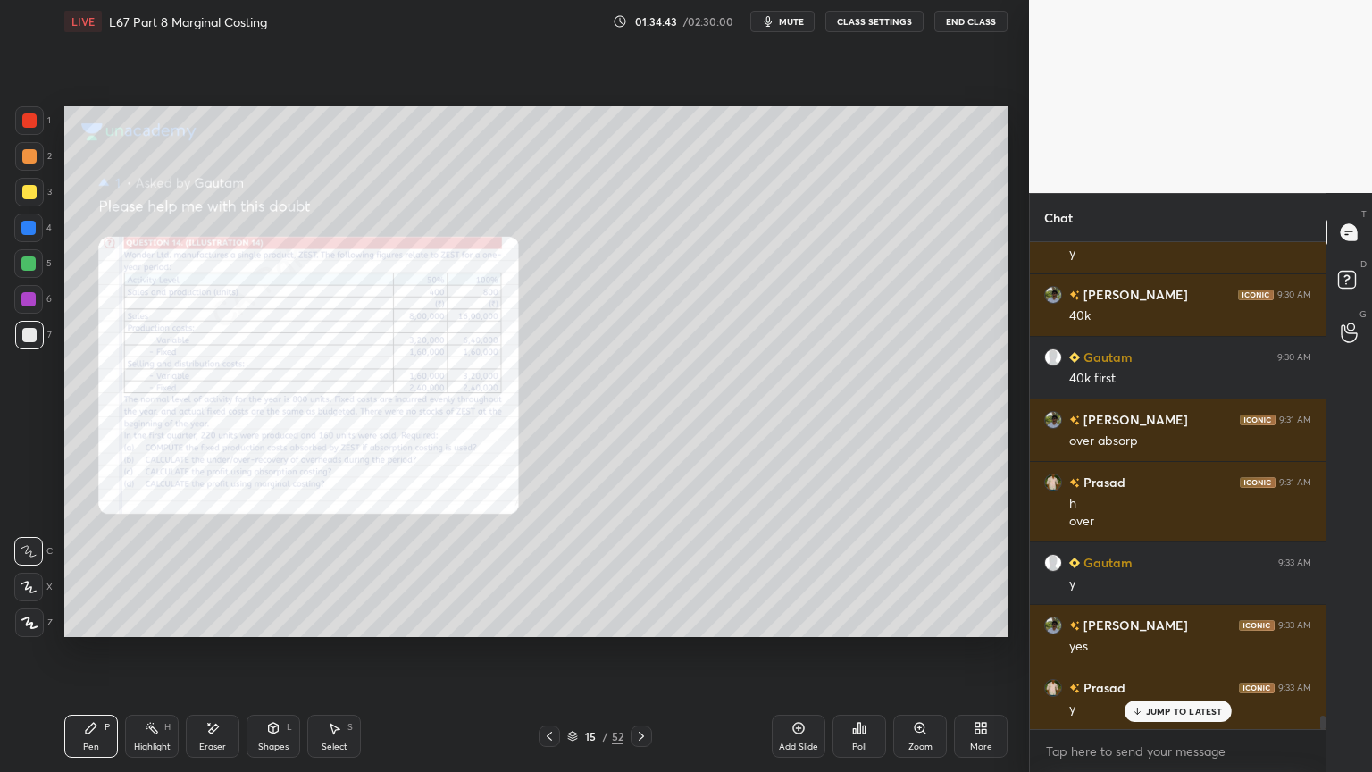
click at [215, 573] on icon at bounding box center [212, 728] width 14 height 15
click at [29, 573] on span "Erase all" at bounding box center [28, 622] width 27 height 13
click at [79, 573] on div "Pen P" at bounding box center [91, 735] width 54 height 43
click at [930, 573] on div "Zoom" at bounding box center [920, 735] width 54 height 43
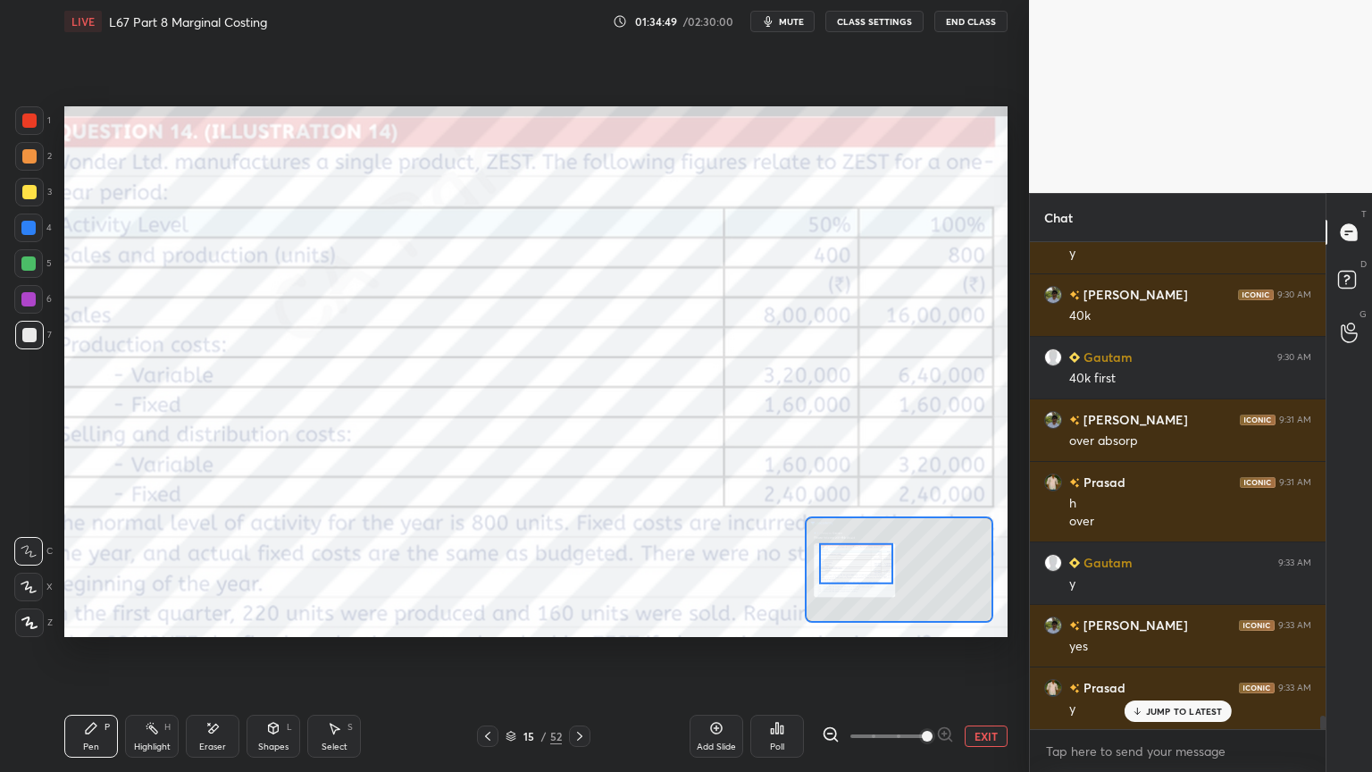
click at [585, 573] on icon at bounding box center [579, 736] width 14 height 14
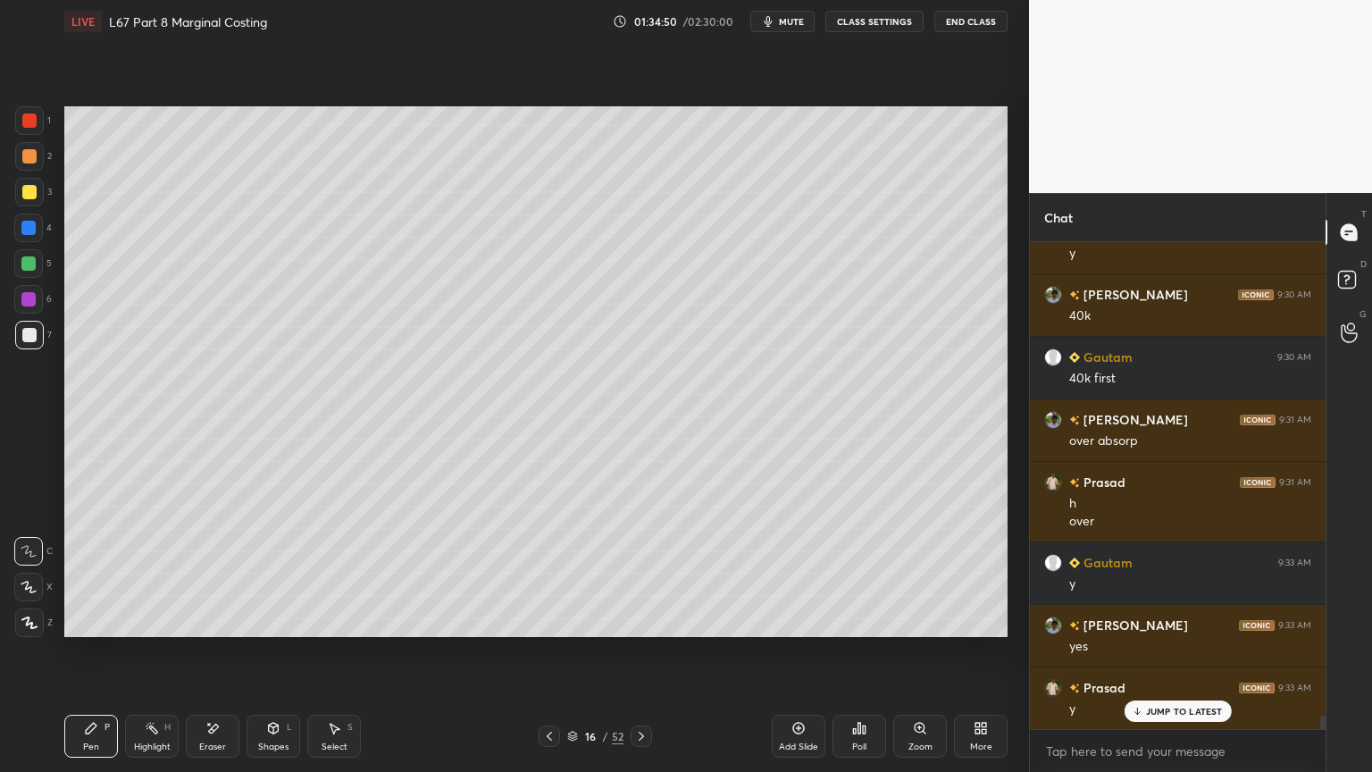
click at [639, 573] on icon at bounding box center [641, 736] width 14 height 14
click at [88, 573] on icon at bounding box center [91, 727] width 11 height 11
click at [22, 269] on div at bounding box center [28, 263] width 14 height 14
click at [561, 573] on div "17 / 52" at bounding box center [595, 735] width 113 height 21
click at [559, 573] on div at bounding box center [549, 735] width 21 height 21
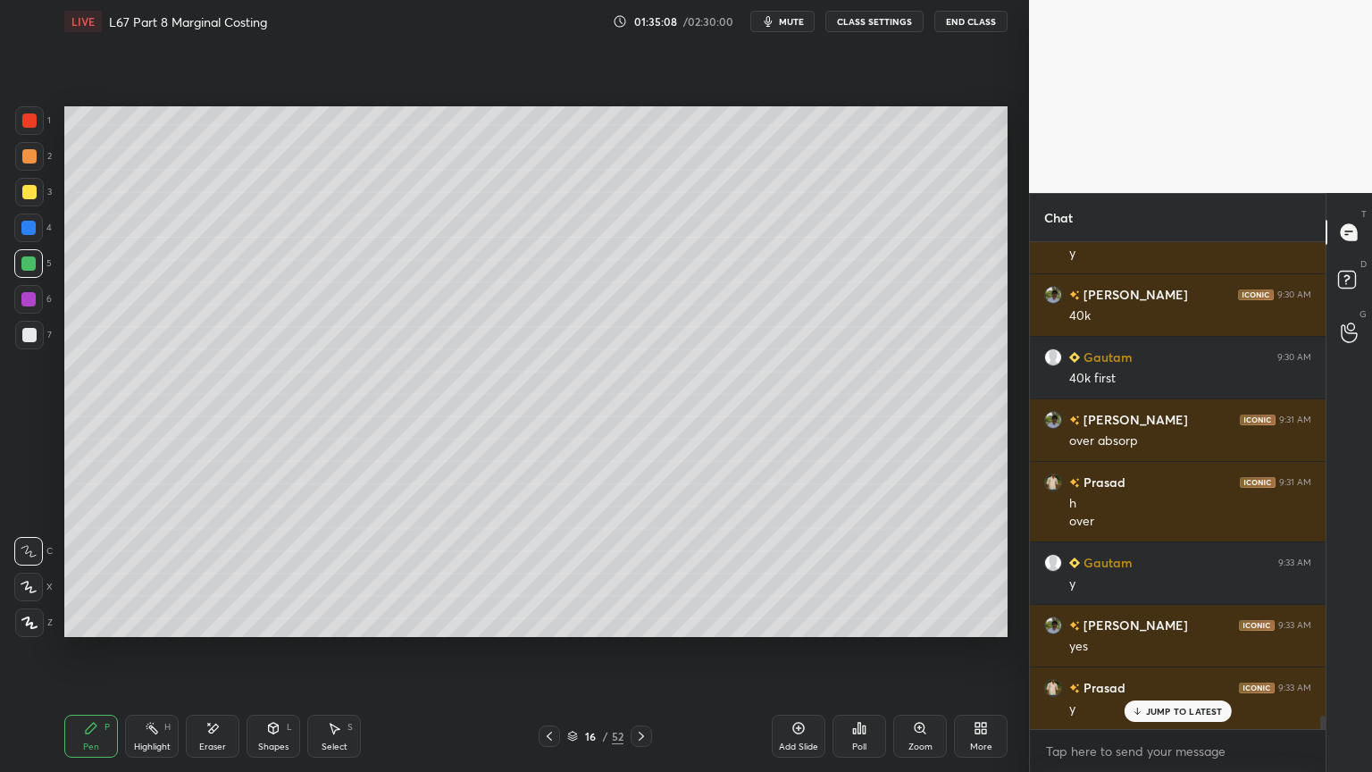
click at [561, 573] on div "16 / 52" at bounding box center [595, 735] width 113 height 21
click at [547, 573] on icon at bounding box center [549, 736] width 14 height 14
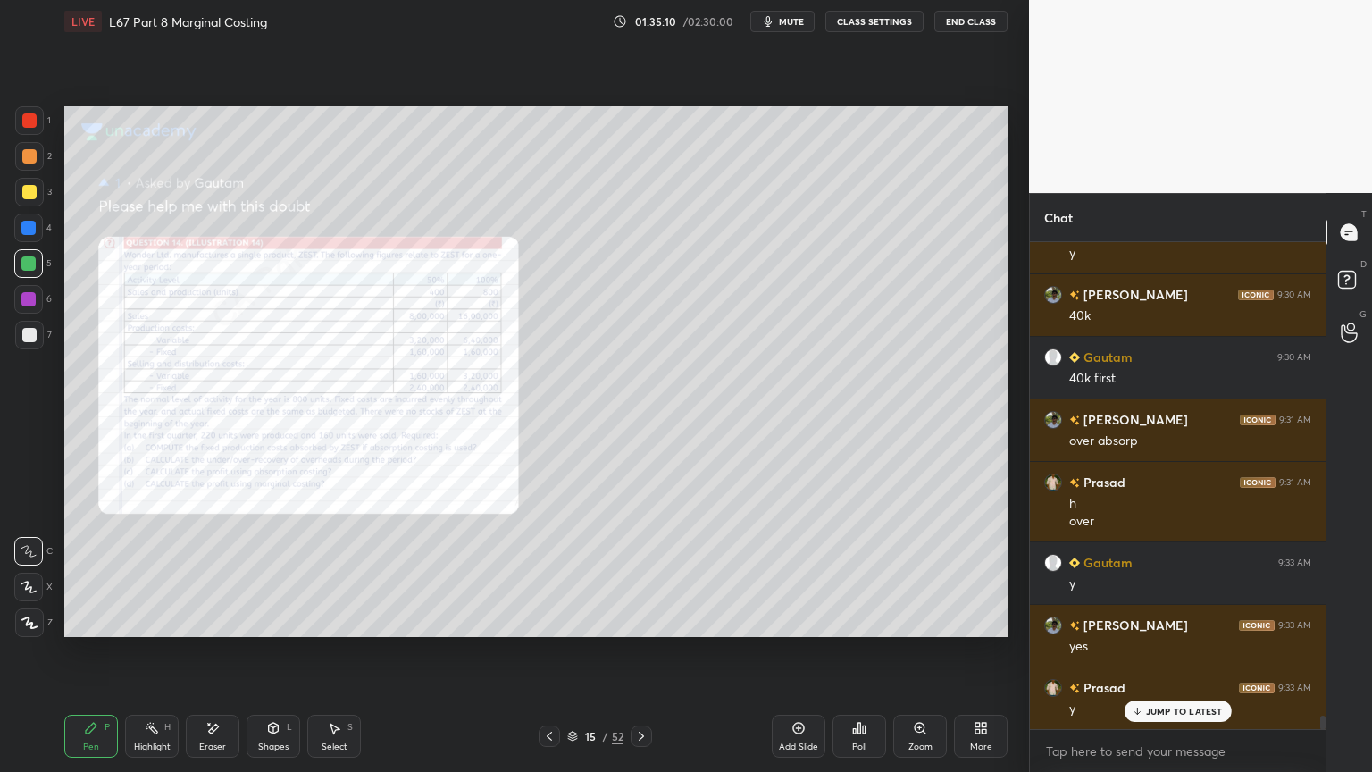
click at [628, 573] on div "15 / 52" at bounding box center [595, 735] width 113 height 21
click at [647, 573] on icon at bounding box center [641, 736] width 14 height 14
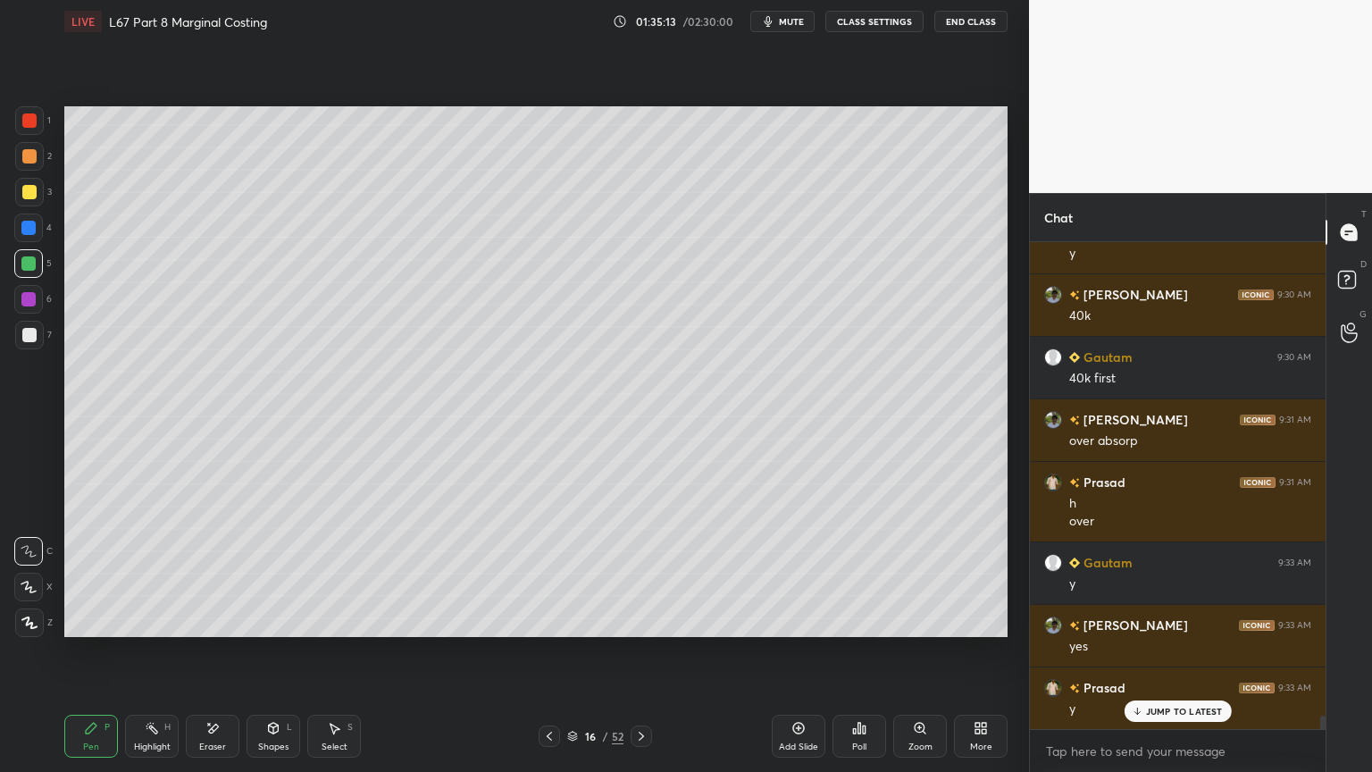
click at [551, 573] on icon at bounding box center [549, 736] width 14 height 14
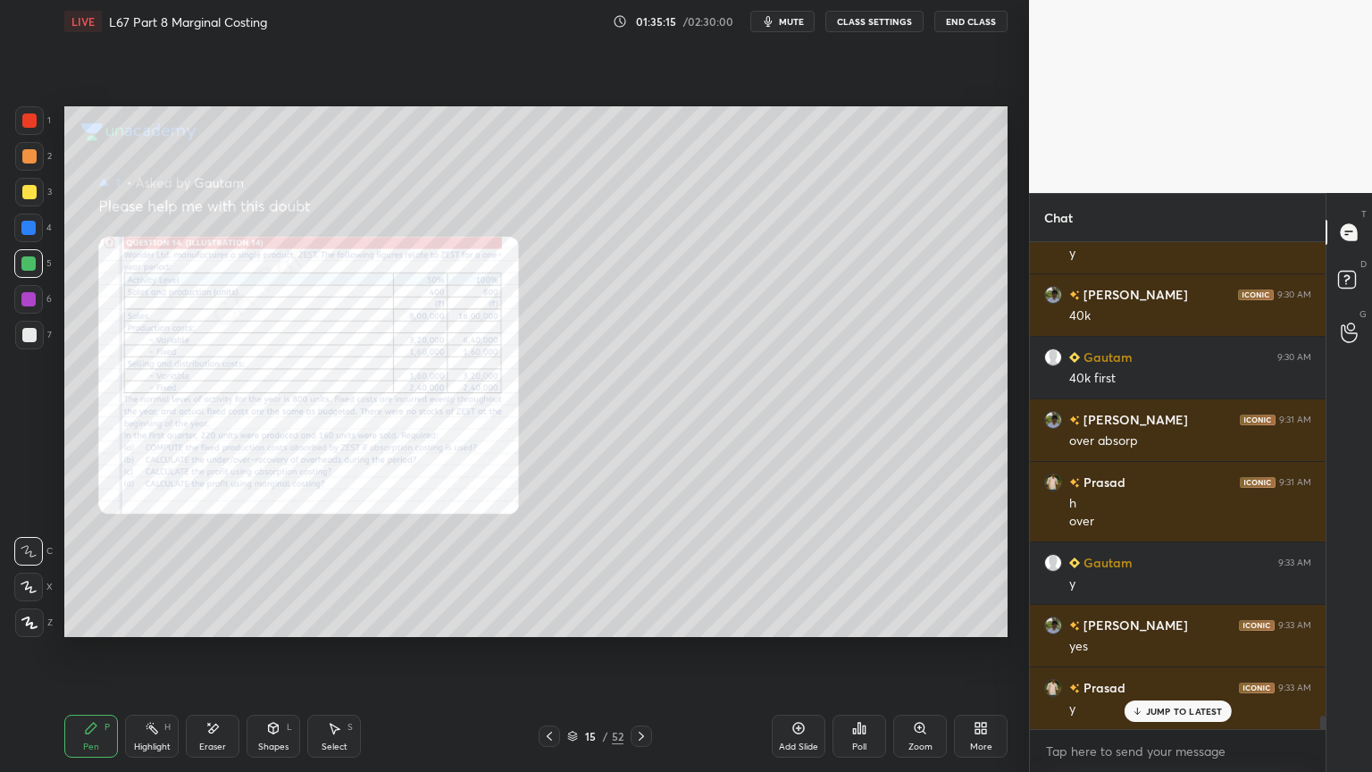
click at [911, 573] on div "Zoom" at bounding box center [920, 735] width 54 height 43
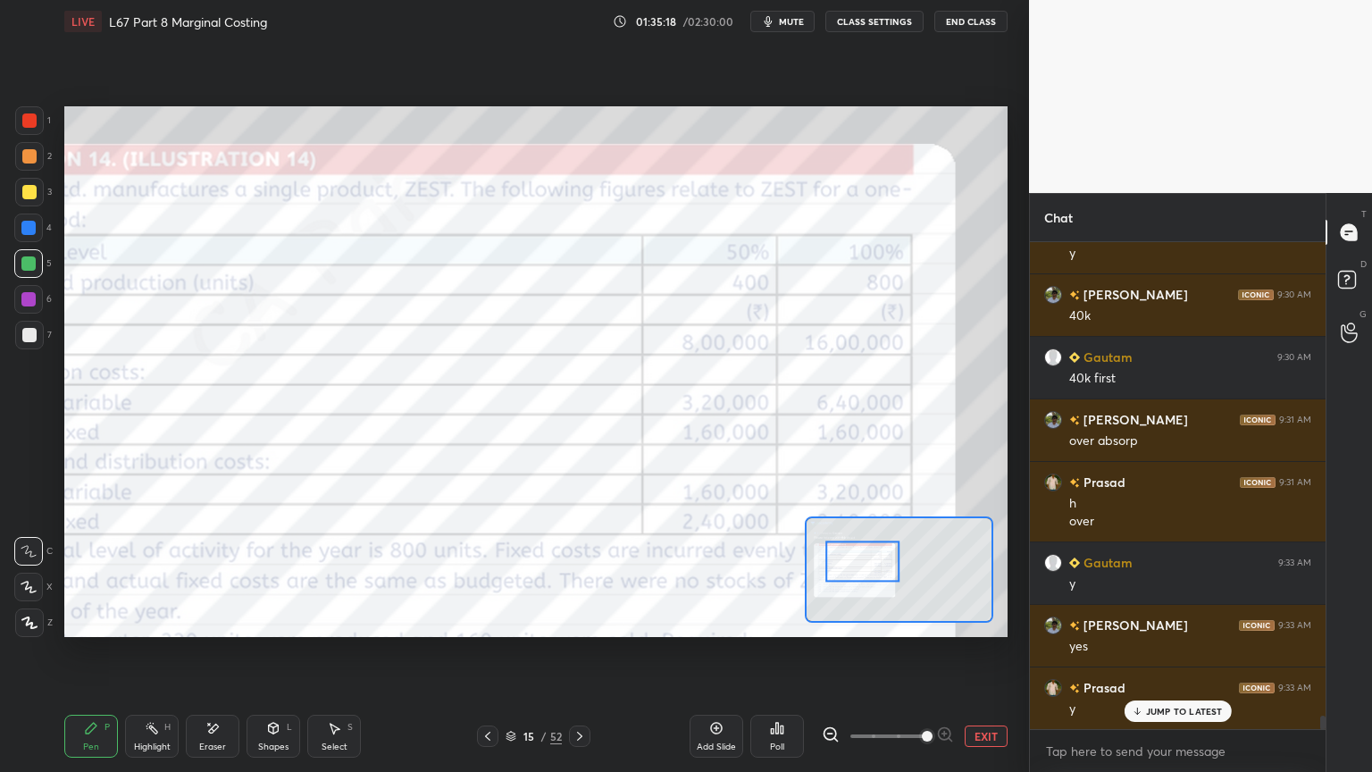
click at [79, 573] on div "Pen P" at bounding box center [91, 735] width 54 height 43
click at [32, 129] on div at bounding box center [29, 120] width 29 height 29
click at [581, 573] on icon at bounding box center [579, 736] width 14 height 14
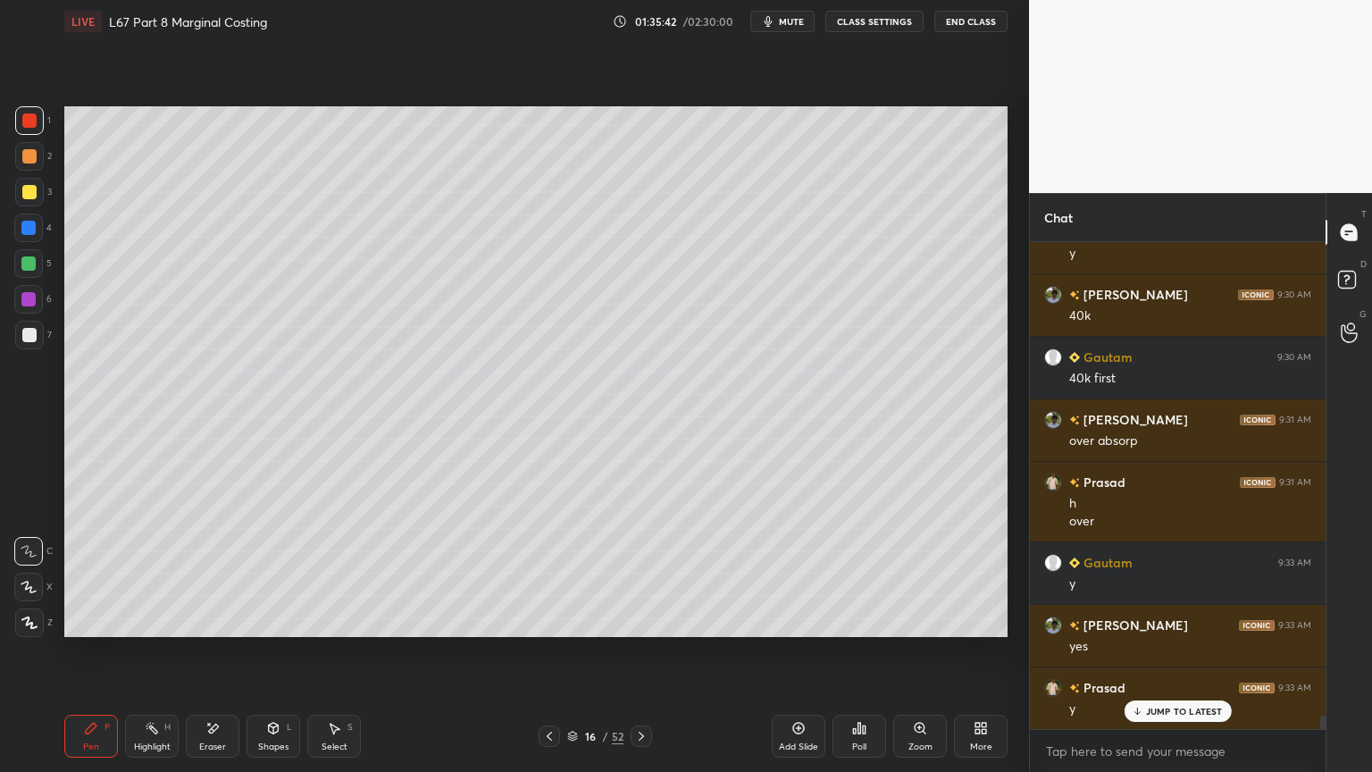
click at [634, 573] on icon at bounding box center [641, 736] width 14 height 14
click at [30, 254] on div at bounding box center [28, 263] width 29 height 29
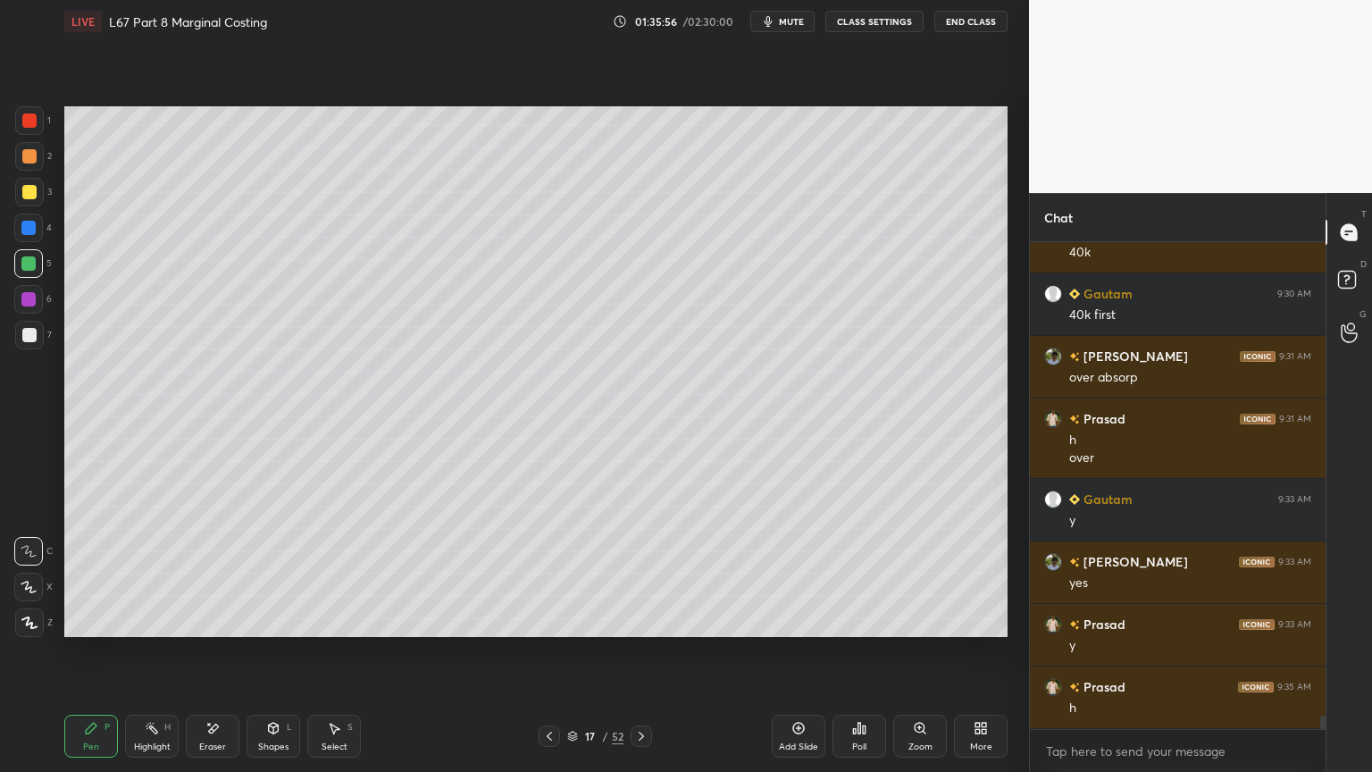
click at [548, 573] on icon at bounding box center [549, 735] width 5 height 9
click at [643, 573] on icon at bounding box center [641, 736] width 14 height 14
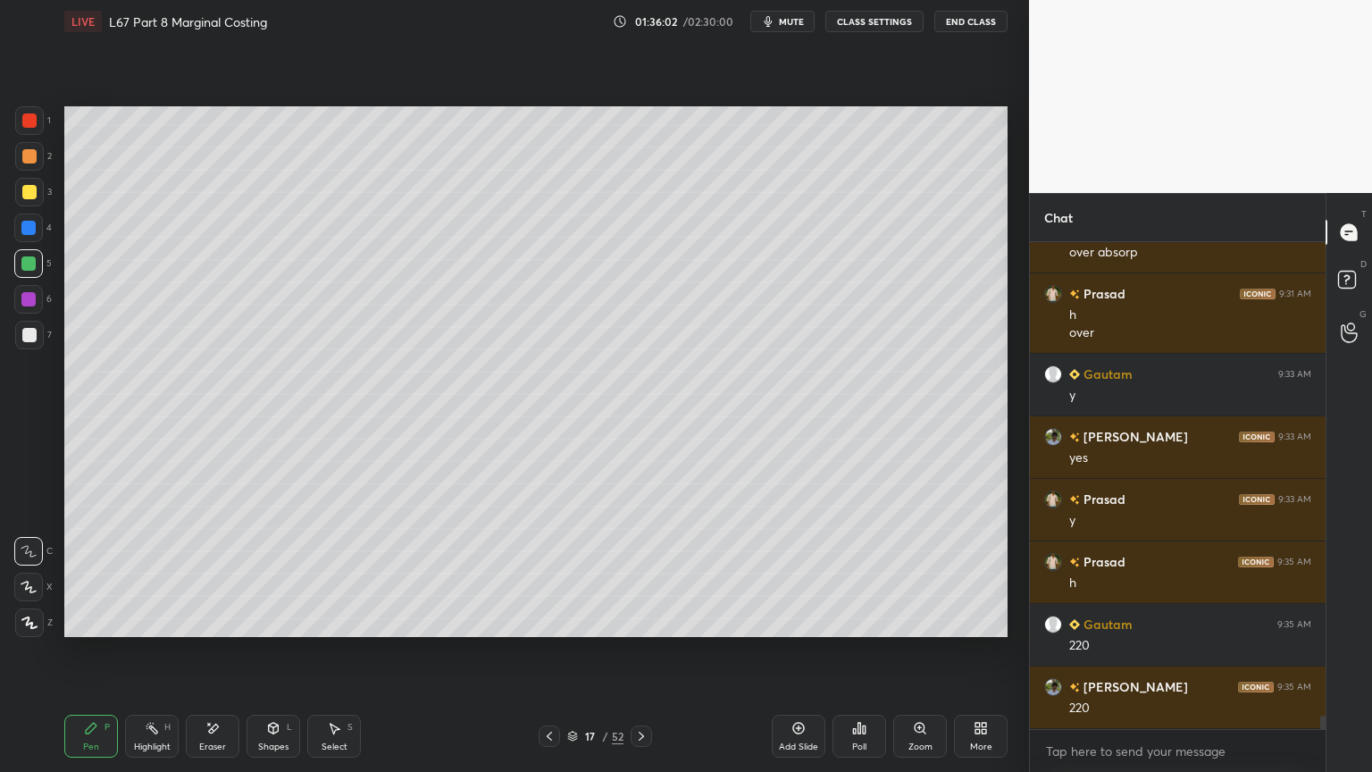
scroll to position [17026, 0]
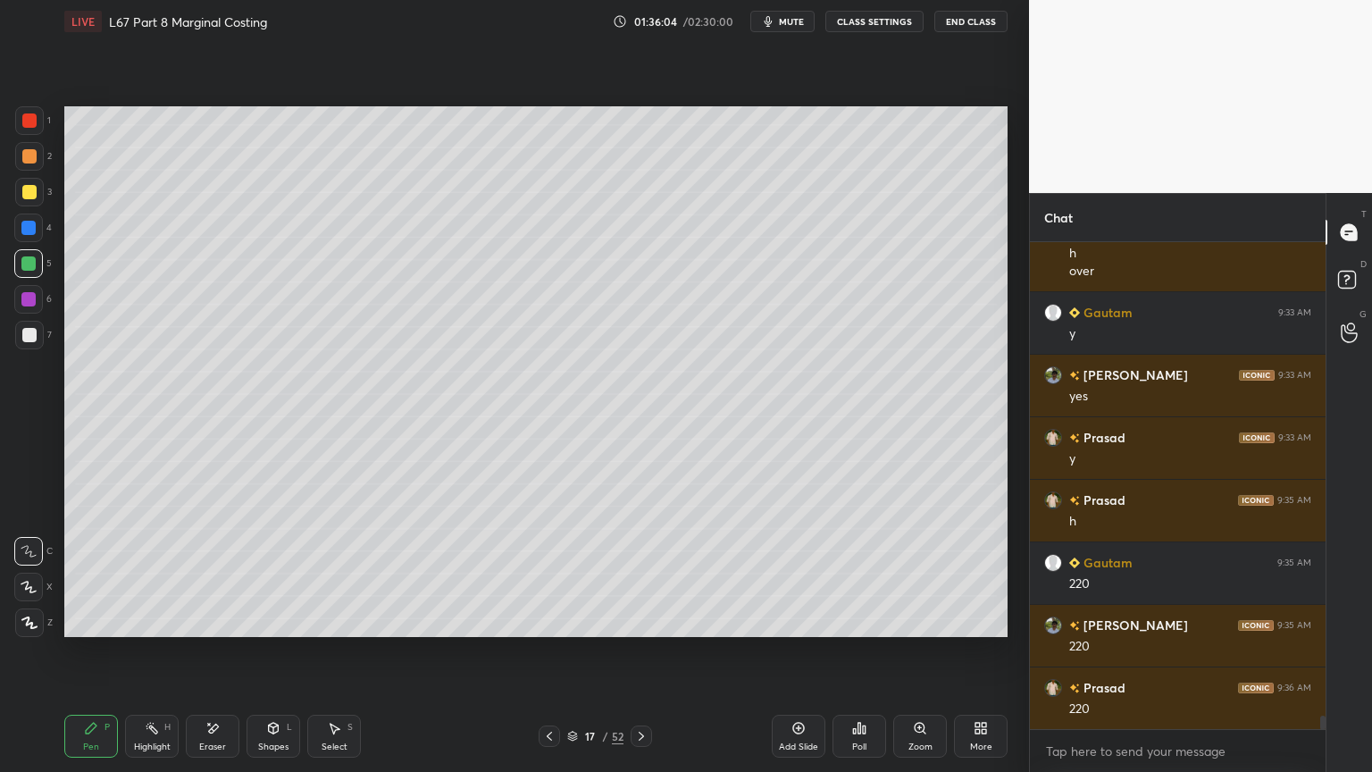
click at [30, 313] on div "6" at bounding box center [33, 303] width 38 height 36
click at [32, 341] on div at bounding box center [29, 335] width 14 height 14
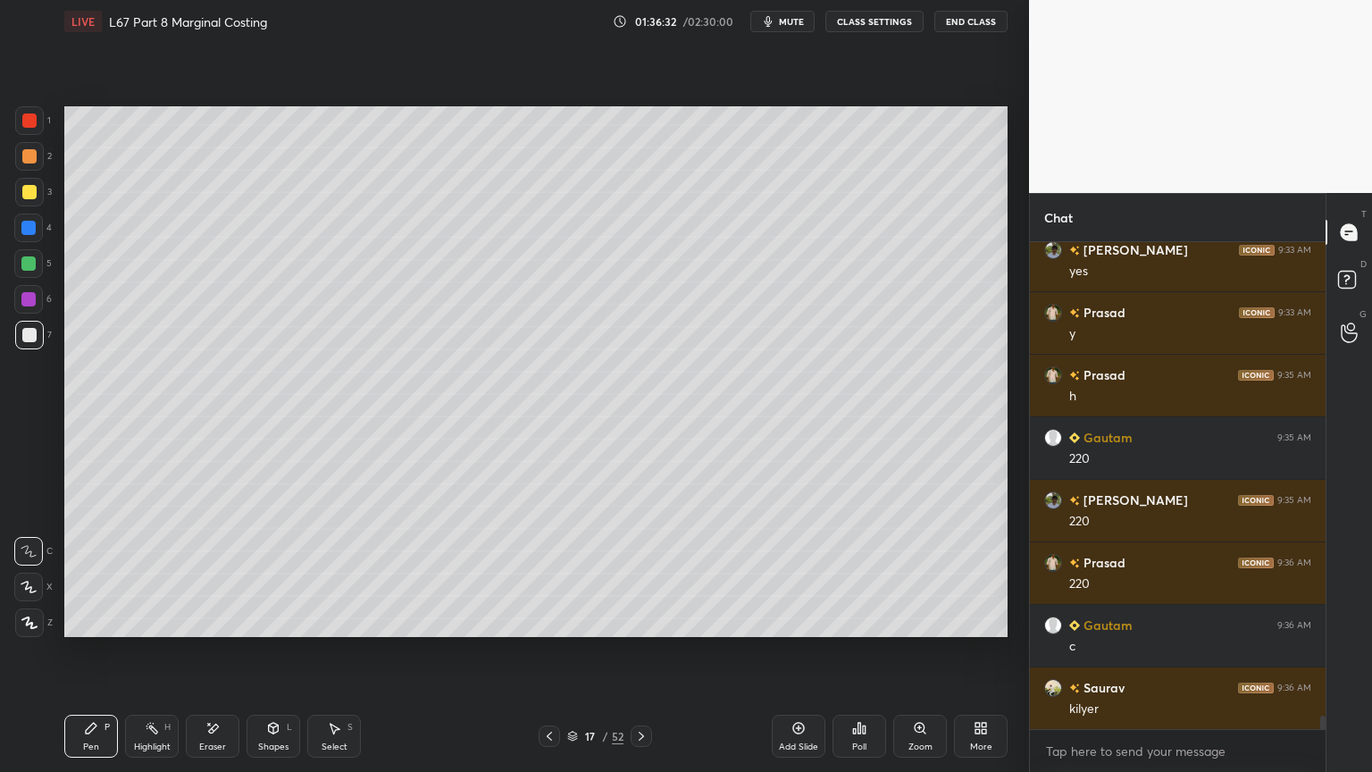
scroll to position [17214, 0]
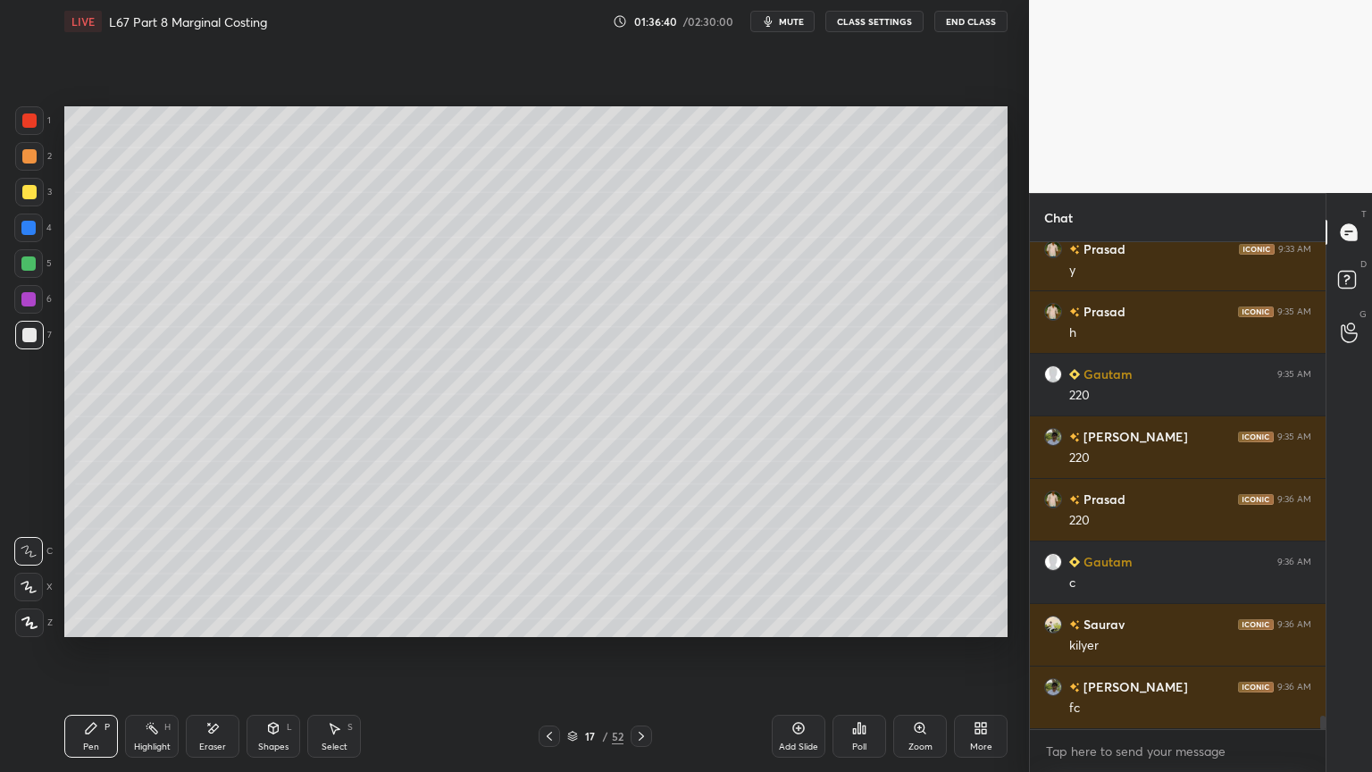
click at [31, 256] on div at bounding box center [28, 263] width 14 height 14
click at [555, 573] on icon at bounding box center [549, 736] width 14 height 14
click at [640, 573] on icon at bounding box center [641, 736] width 14 height 14
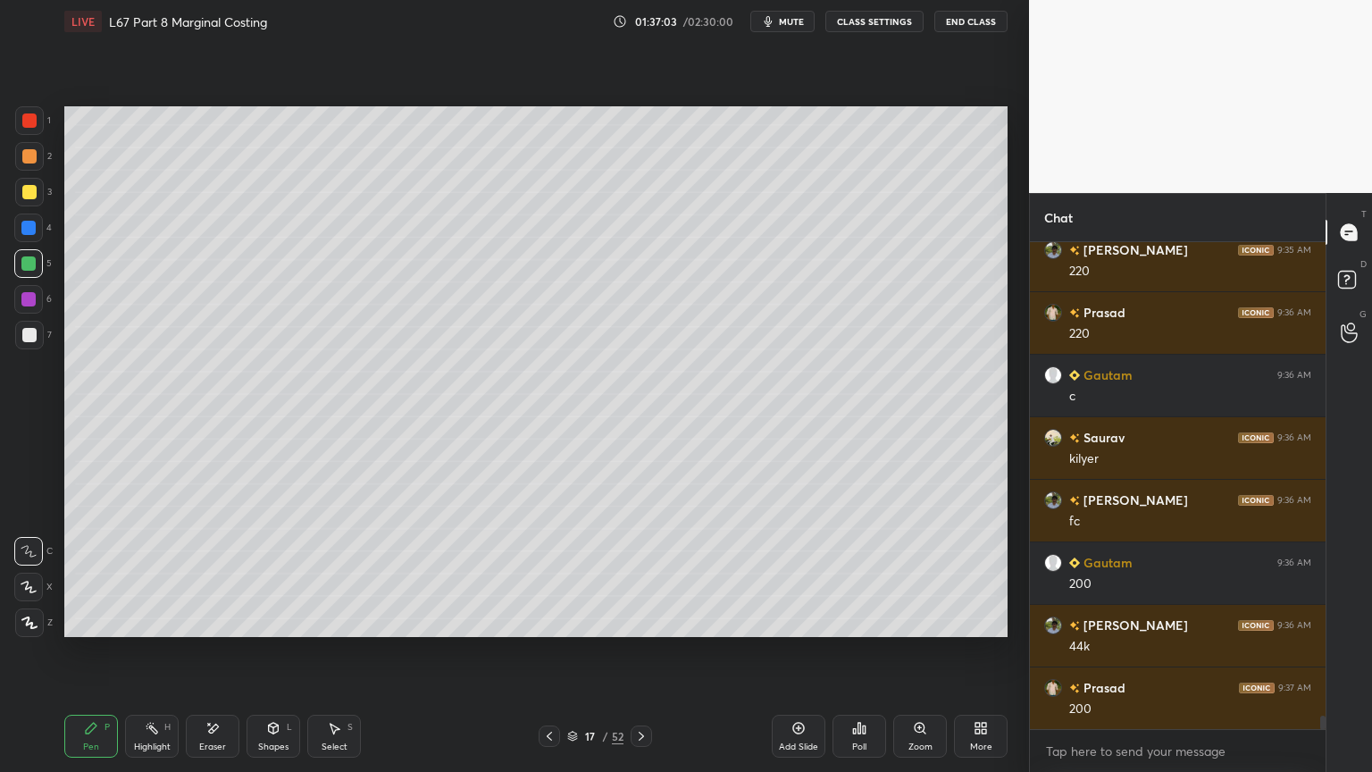
scroll to position [17419, 0]
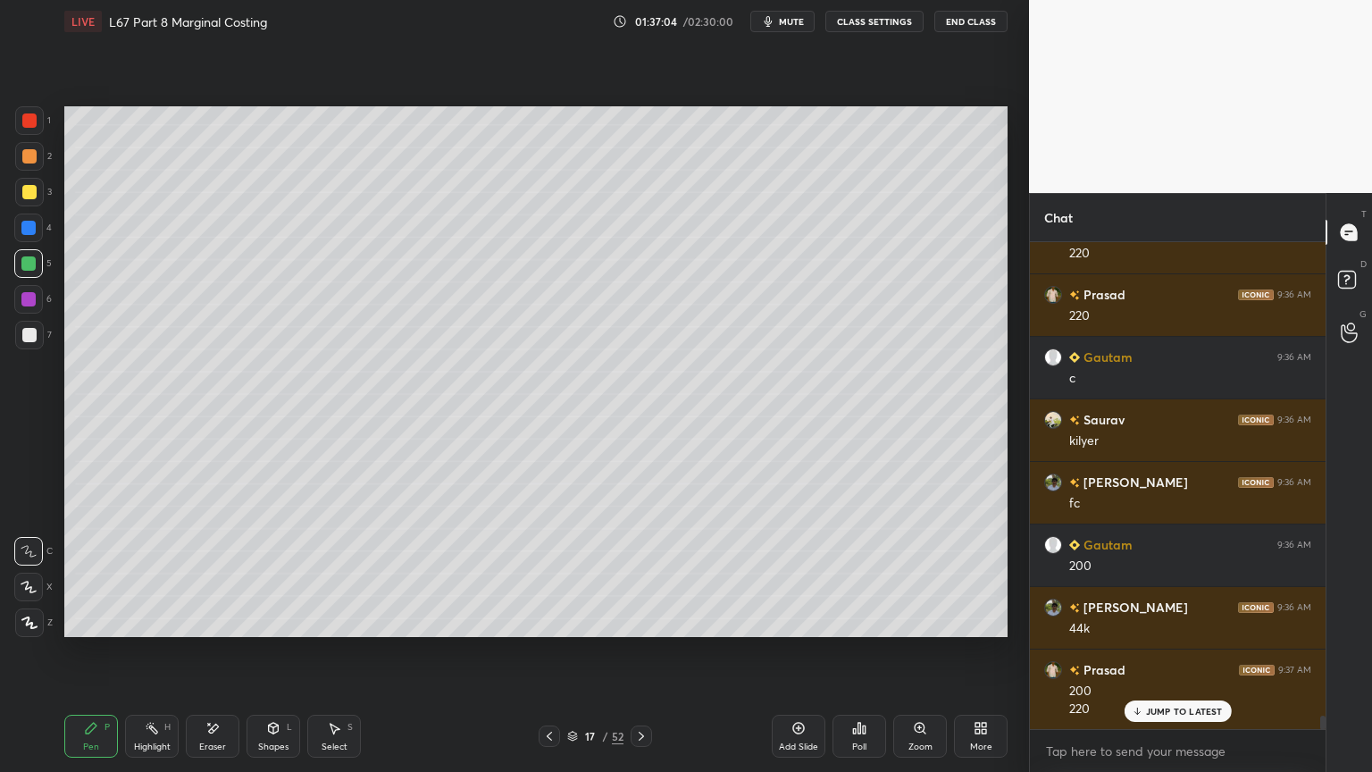
click at [28, 336] on div at bounding box center [29, 335] width 14 height 14
click at [32, 247] on div "4" at bounding box center [33, 231] width 38 height 36
click at [279, 573] on div "Shapes" at bounding box center [273, 746] width 30 height 9
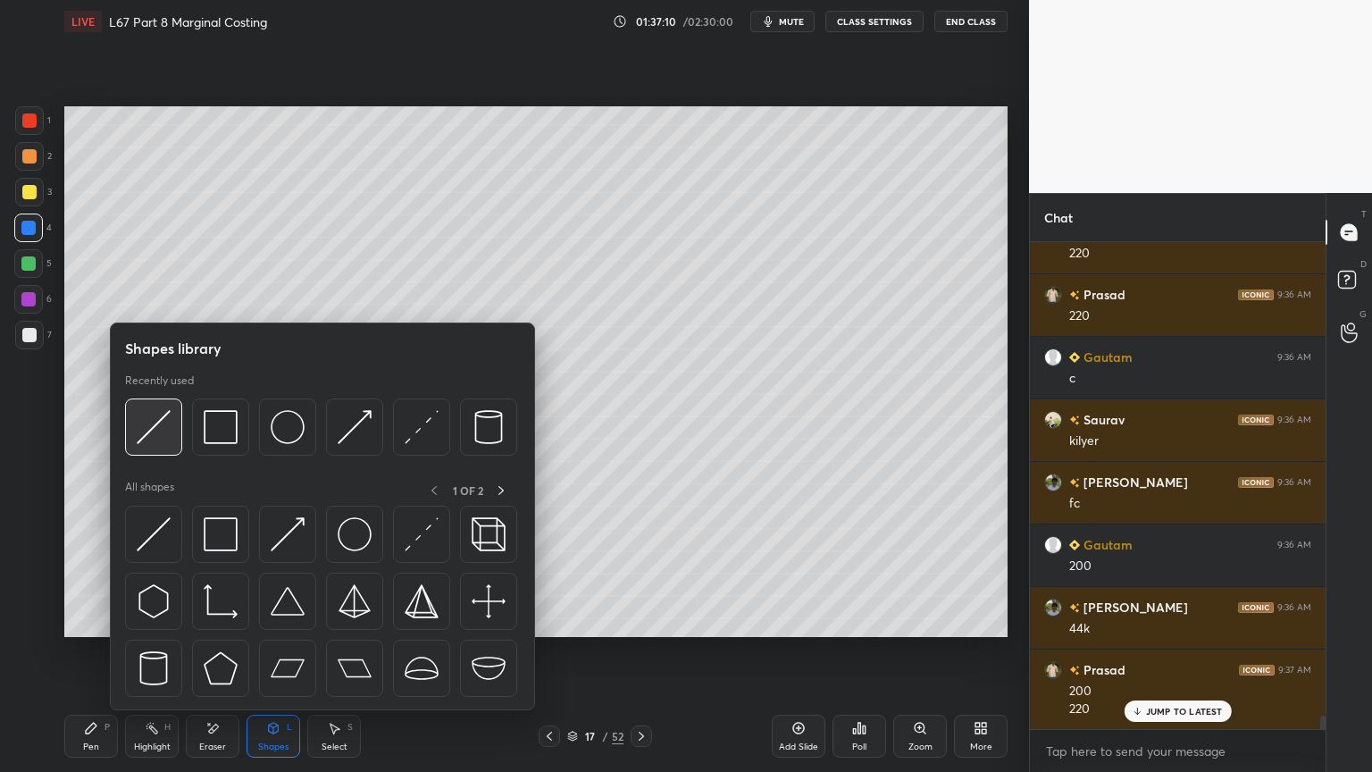
click at [159, 448] on div at bounding box center [153, 426] width 57 height 57
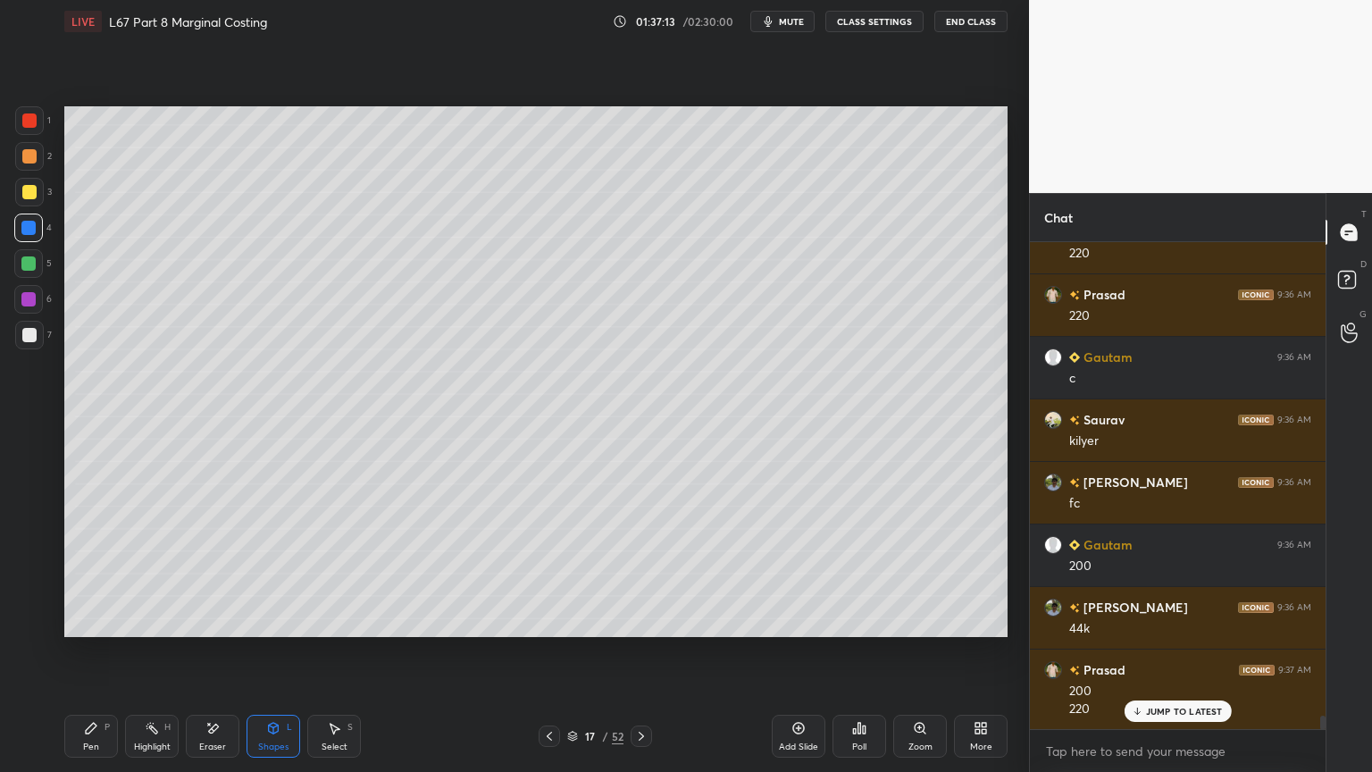
click at [33, 331] on div at bounding box center [29, 335] width 14 height 14
click at [92, 573] on icon at bounding box center [91, 727] width 11 height 11
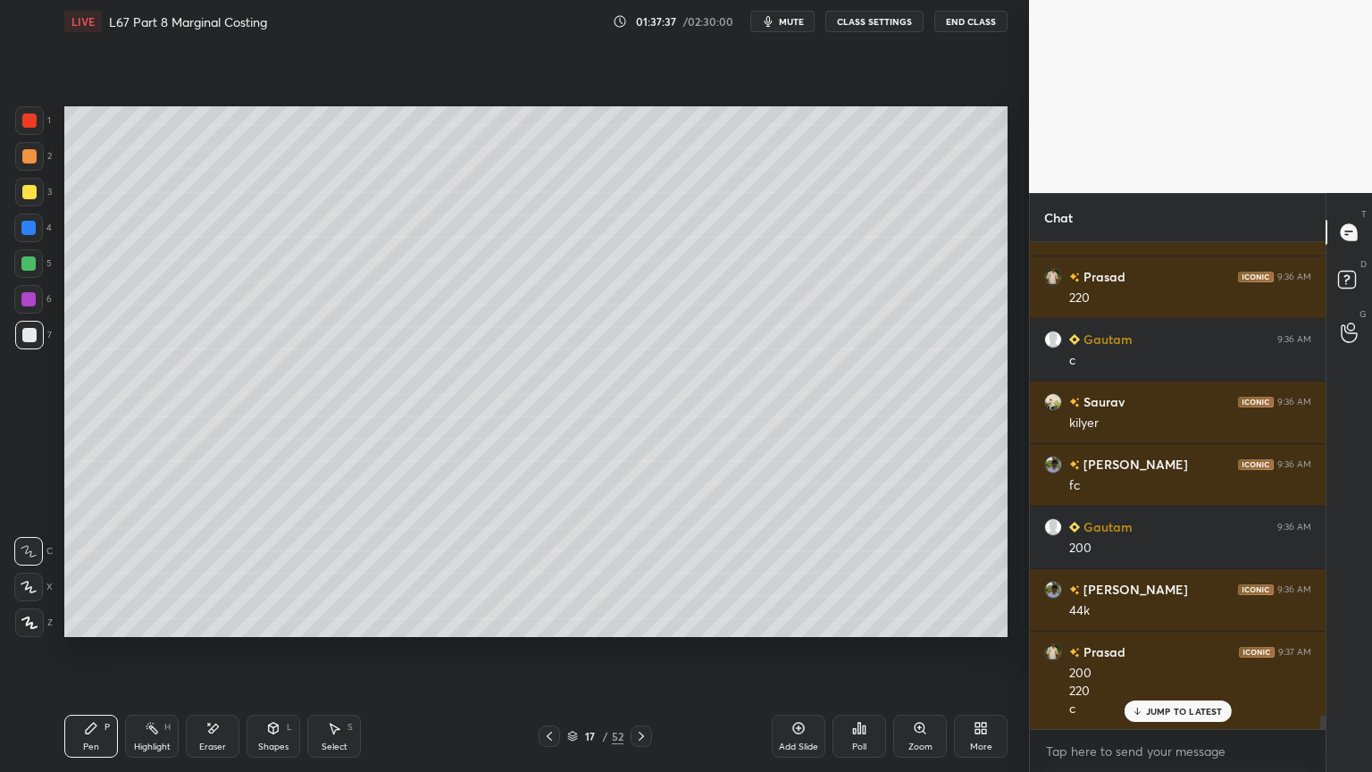
click at [26, 261] on div at bounding box center [28, 263] width 14 height 14
click at [26, 136] on div "1" at bounding box center [33, 124] width 36 height 36
click at [32, 336] on div at bounding box center [29, 335] width 14 height 14
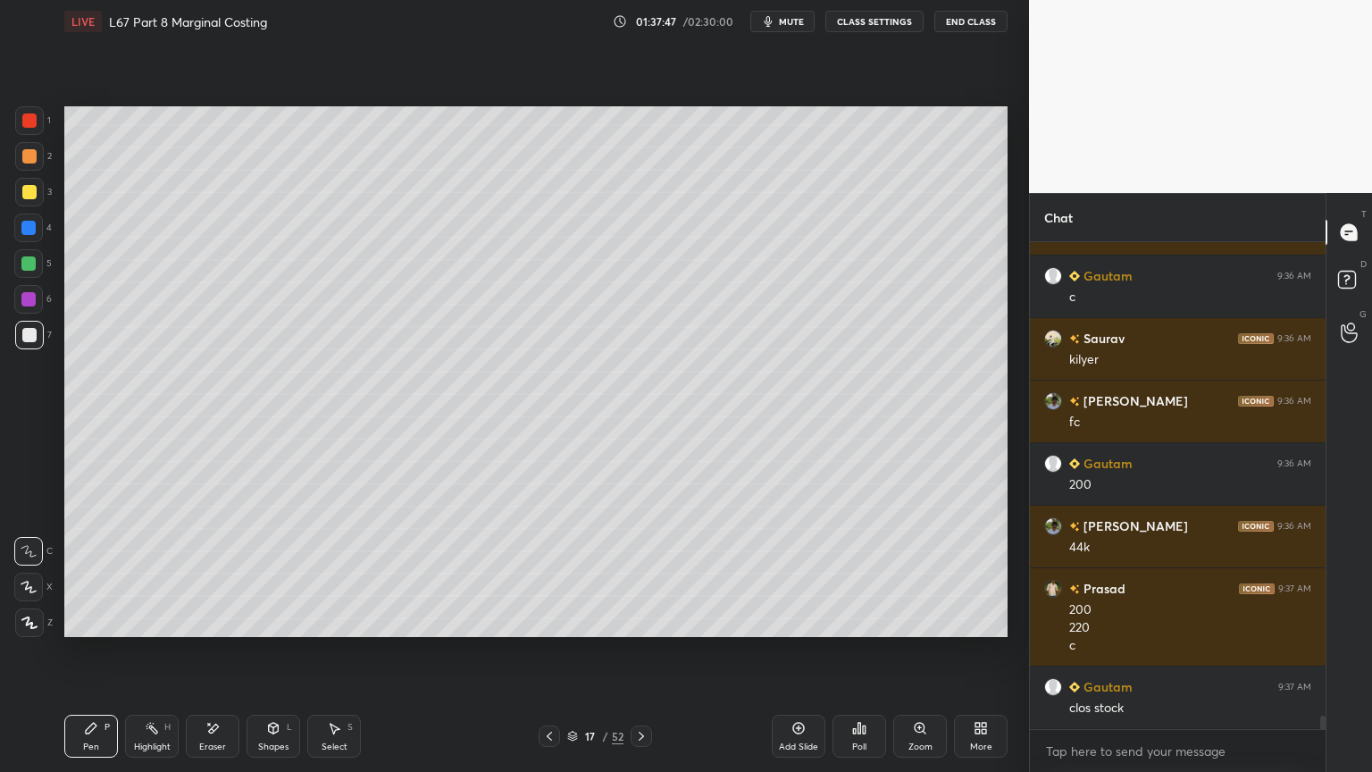
scroll to position [17518, 0]
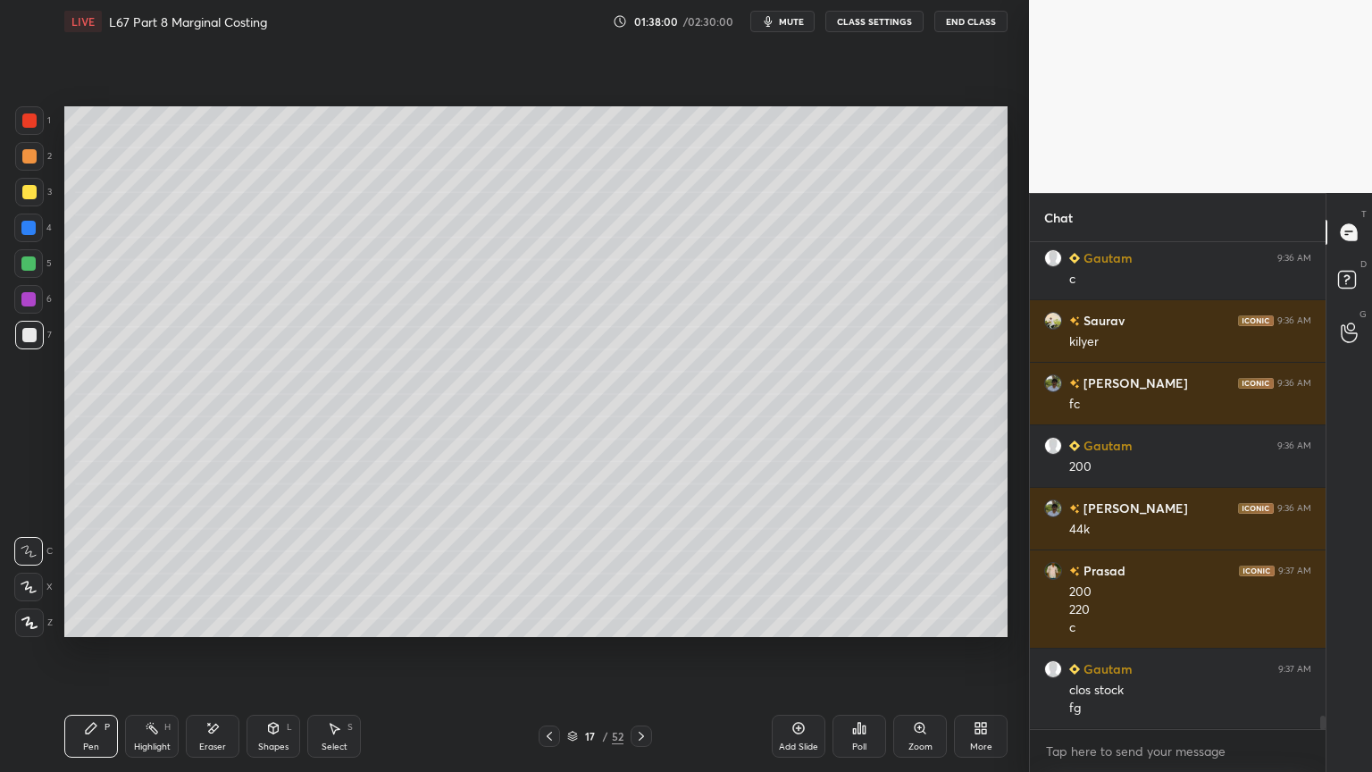
click at [216, 573] on div "Eraser" at bounding box center [213, 735] width 54 height 43
click at [79, 573] on div "Pen P" at bounding box center [91, 735] width 54 height 43
click at [29, 264] on div at bounding box center [28, 263] width 14 height 14
click at [553, 573] on icon at bounding box center [549, 736] width 14 height 14
click at [645, 573] on icon at bounding box center [641, 736] width 14 height 14
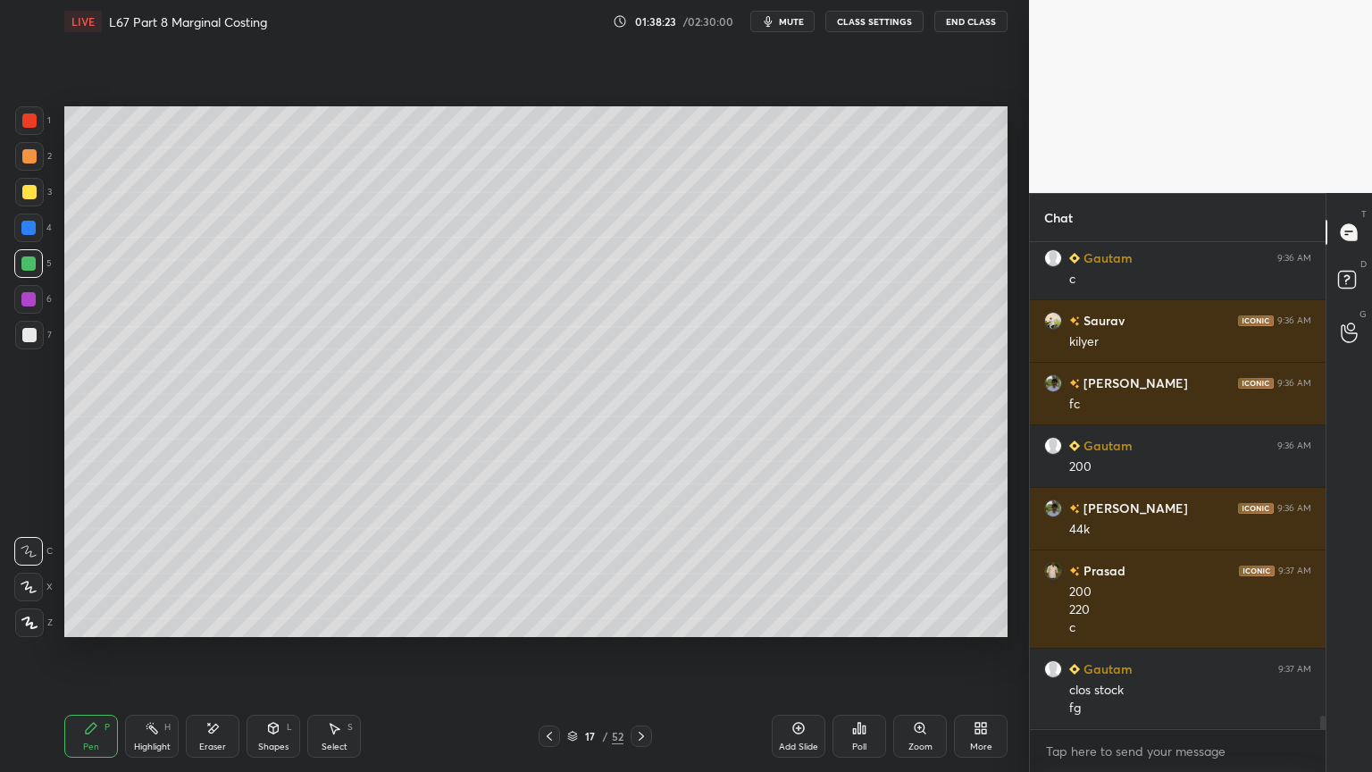
click at [11, 339] on div "1 2 3 4 5 6 7 C X Z E E Erase all H H" at bounding box center [28, 371] width 57 height 530
click at [46, 338] on div "7" at bounding box center [33, 335] width 37 height 29
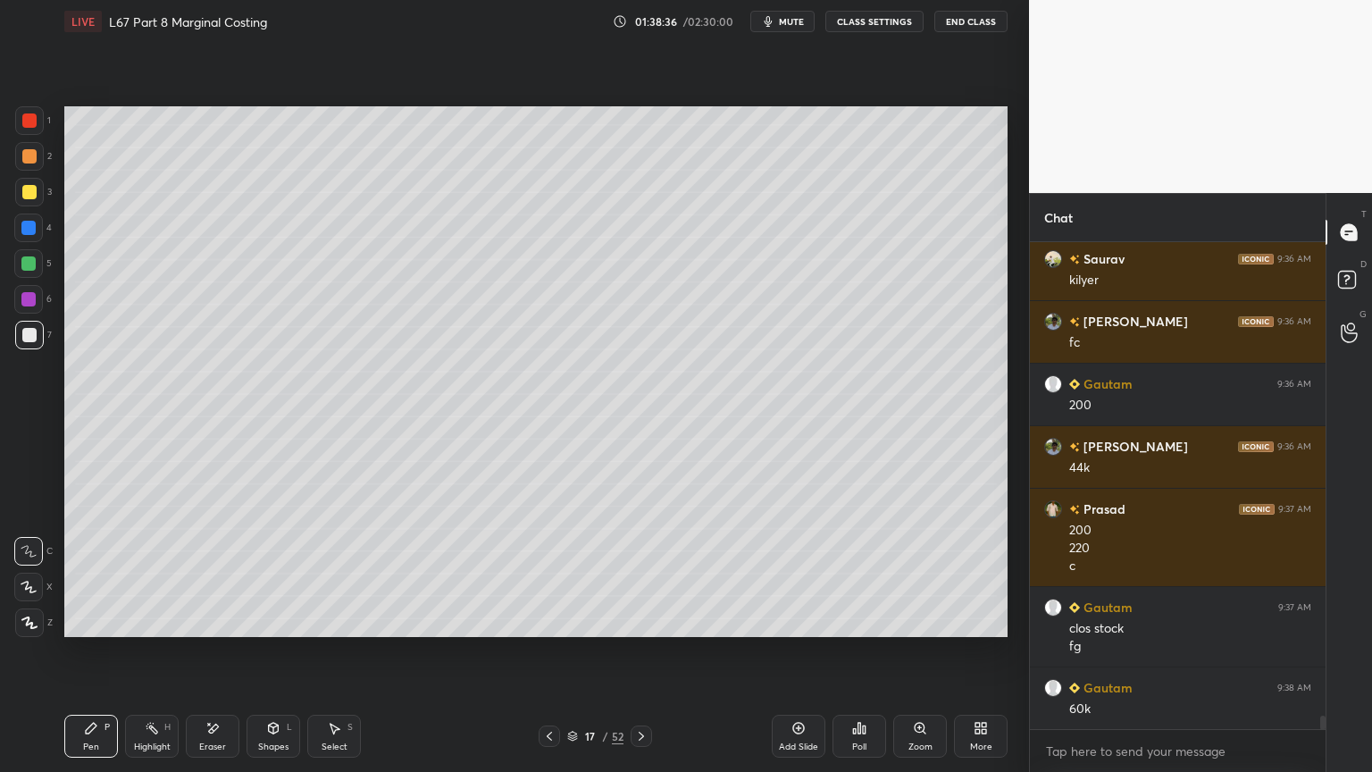
scroll to position [17643, 0]
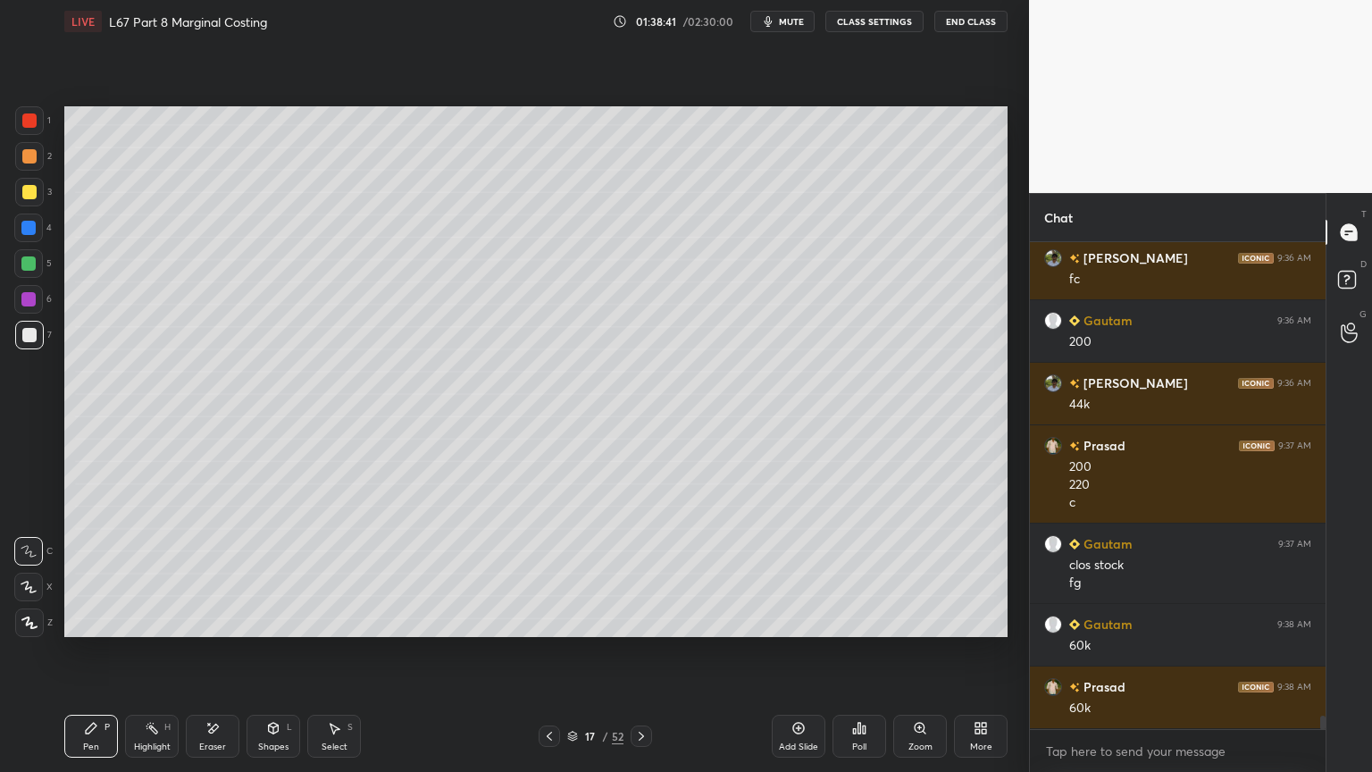
click at [22, 227] on div at bounding box center [28, 228] width 14 height 14
click at [267, 573] on div "Shapes" at bounding box center [273, 746] width 30 height 9
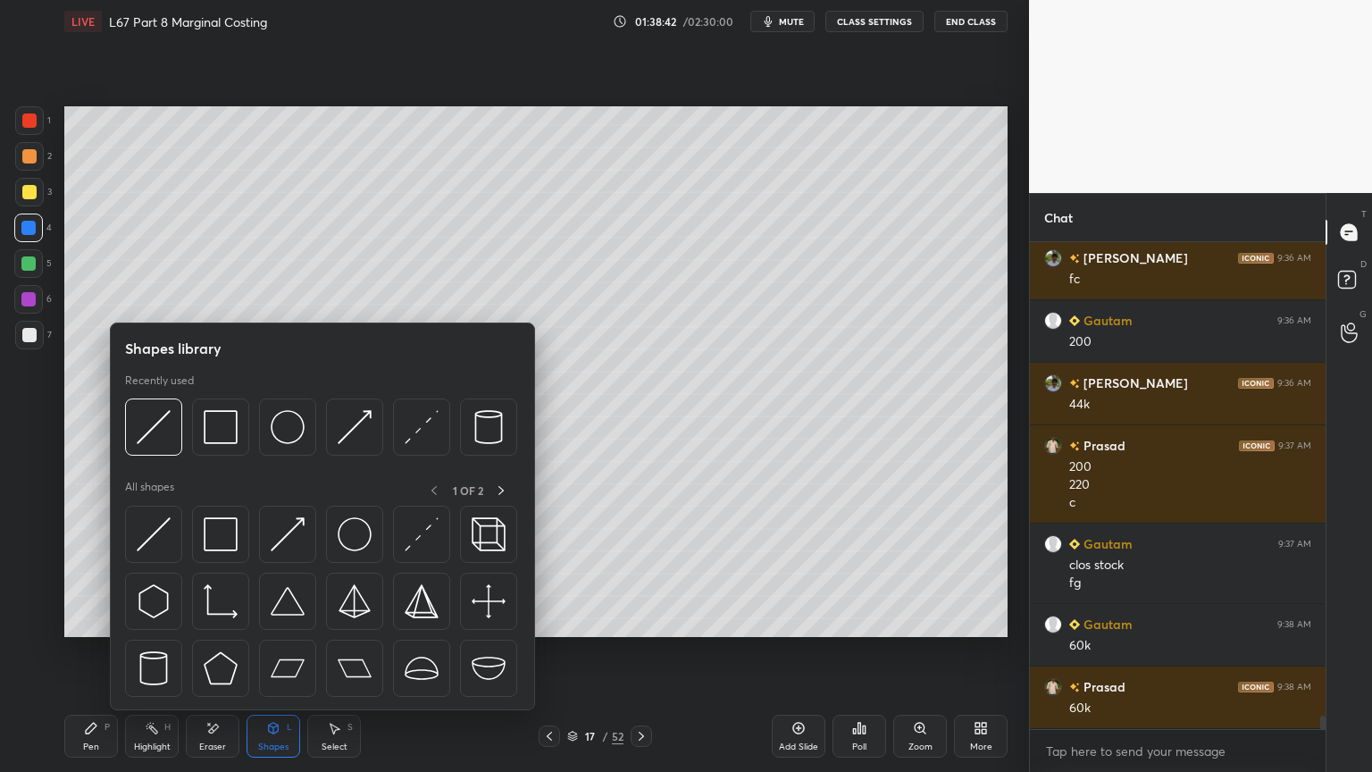
click at [162, 460] on div at bounding box center [321, 431] width 392 height 67
click at [165, 436] on img at bounding box center [154, 427] width 34 height 34
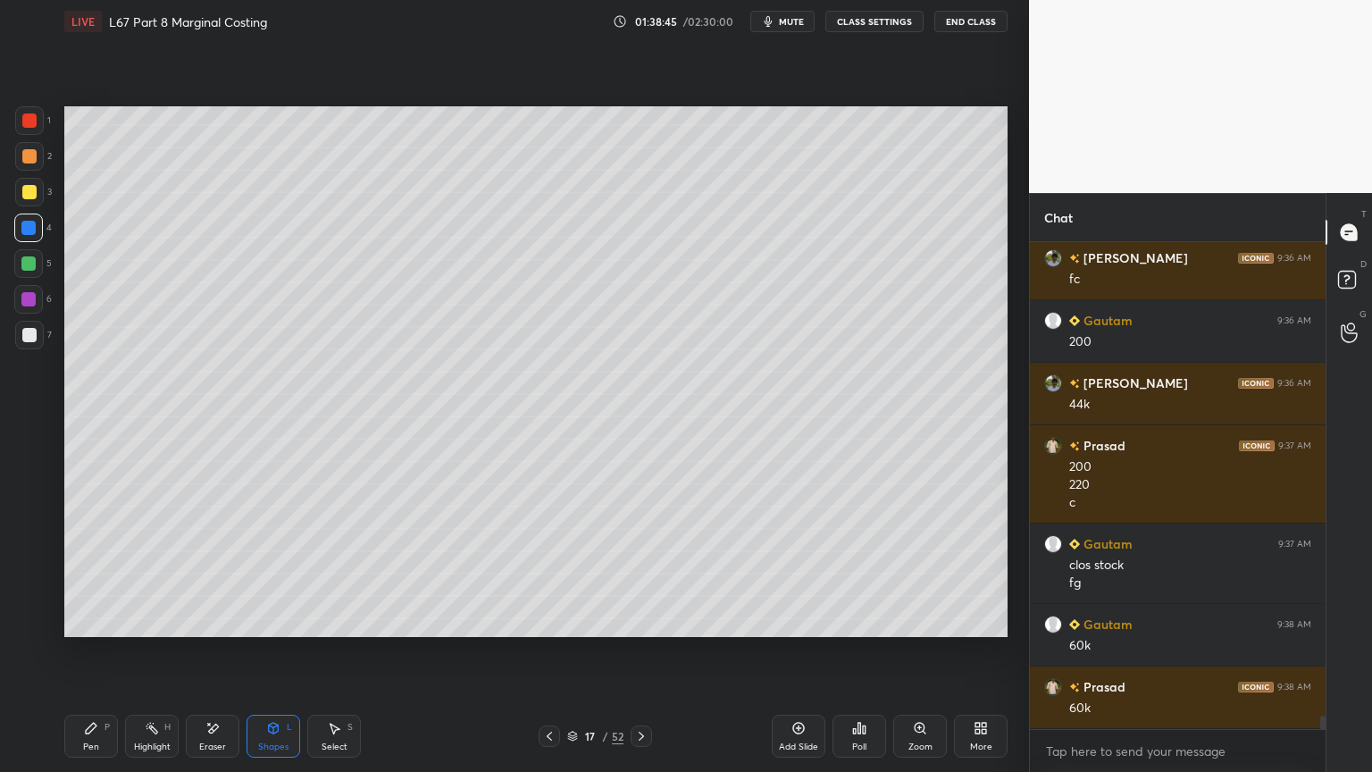
click at [45, 345] on div "7" at bounding box center [33, 335] width 37 height 29
click at [71, 573] on div "Pen P" at bounding box center [91, 735] width 54 height 43
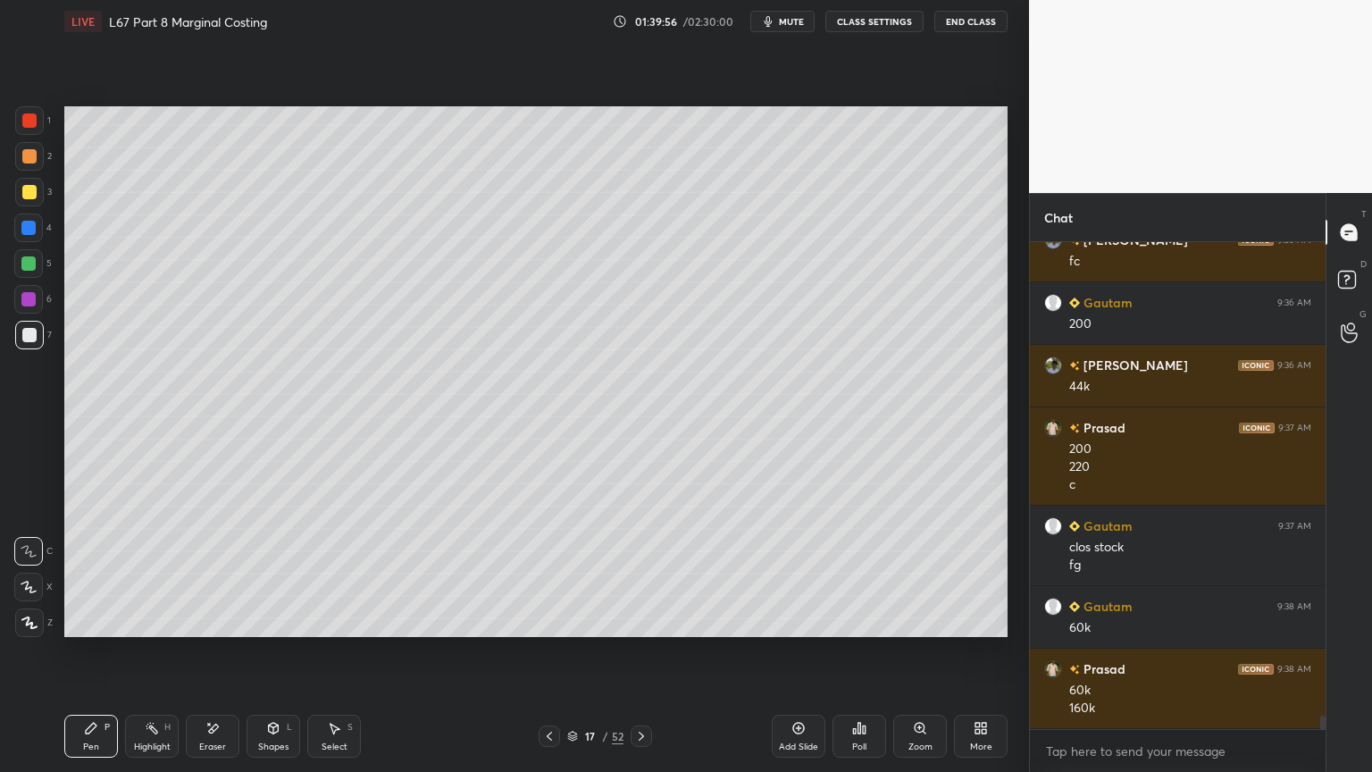
click at [543, 573] on icon at bounding box center [549, 736] width 14 height 14
click at [636, 573] on icon at bounding box center [641, 736] width 14 height 14
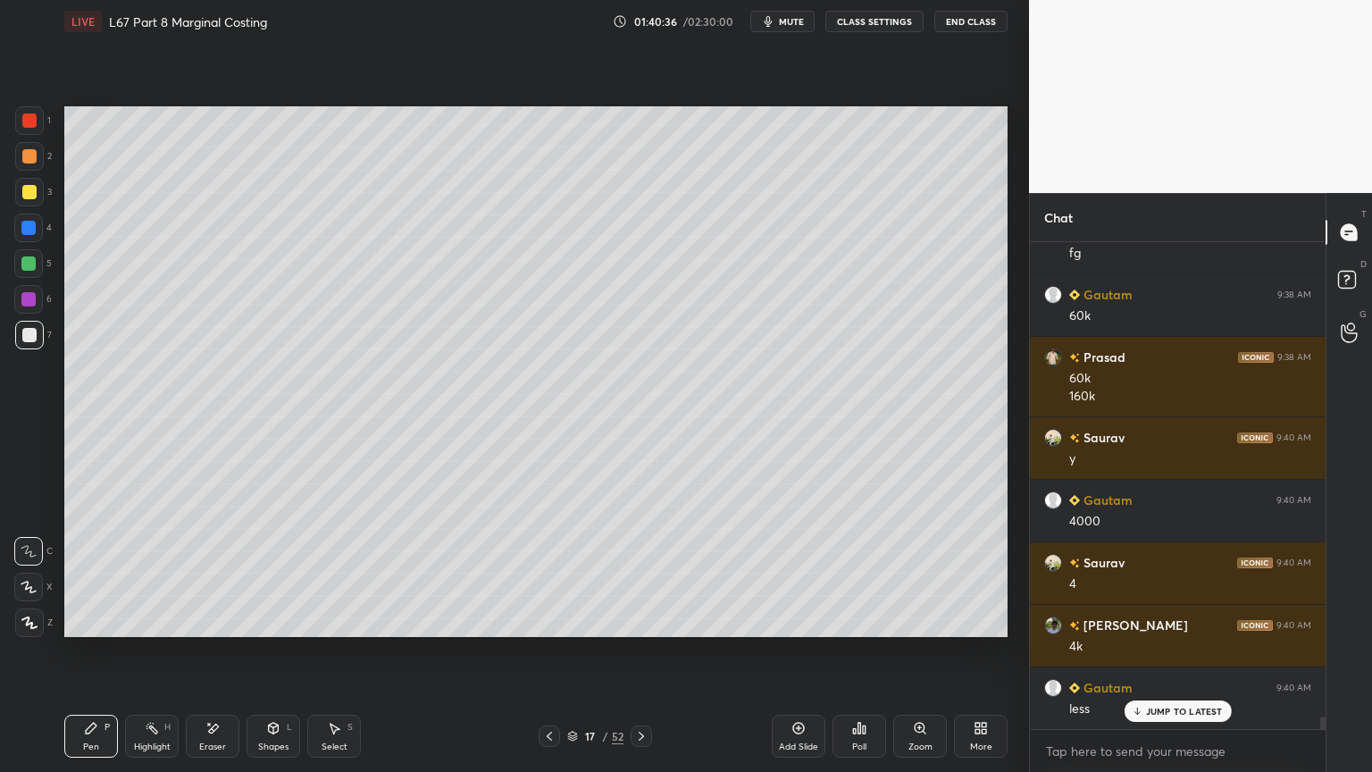
scroll to position [18036, 0]
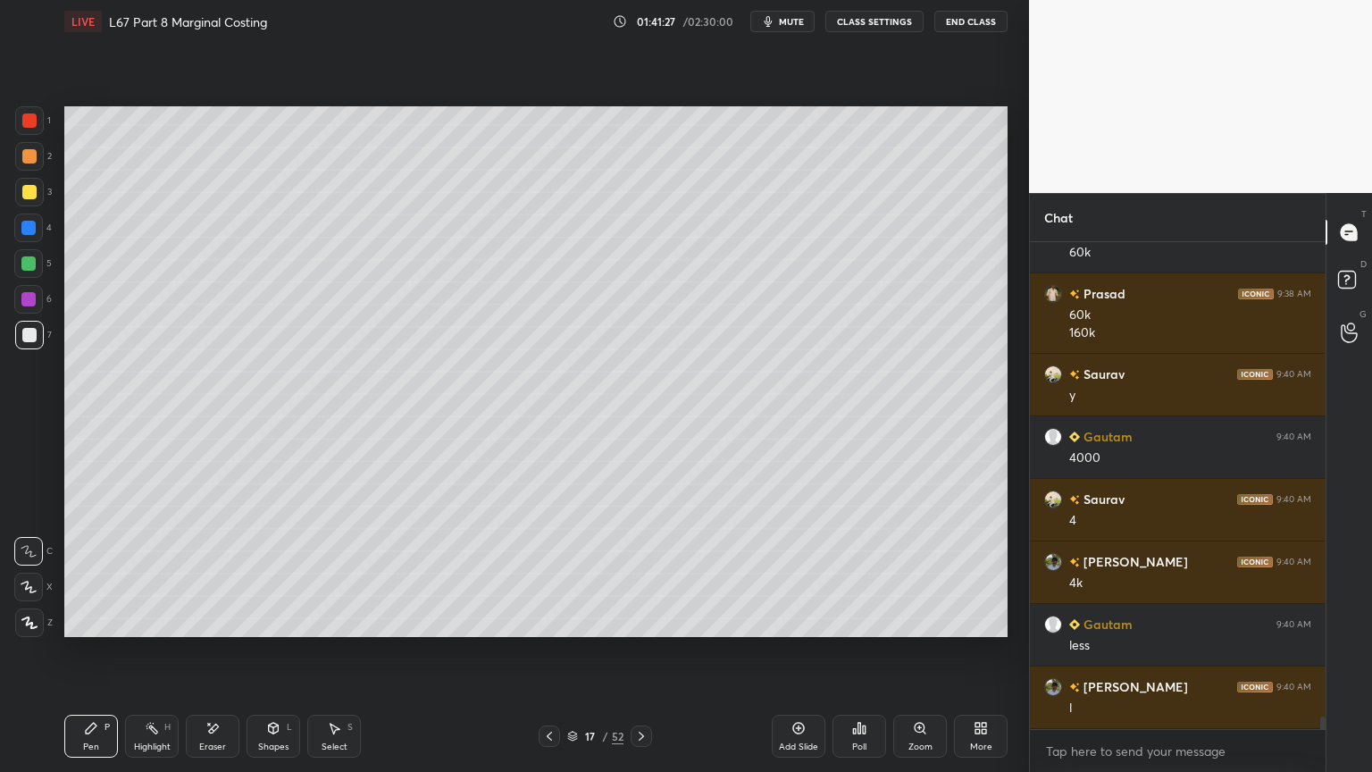
click at [35, 132] on div at bounding box center [29, 120] width 29 height 29
click at [270, 573] on icon at bounding box center [274, 727] width 10 height 11
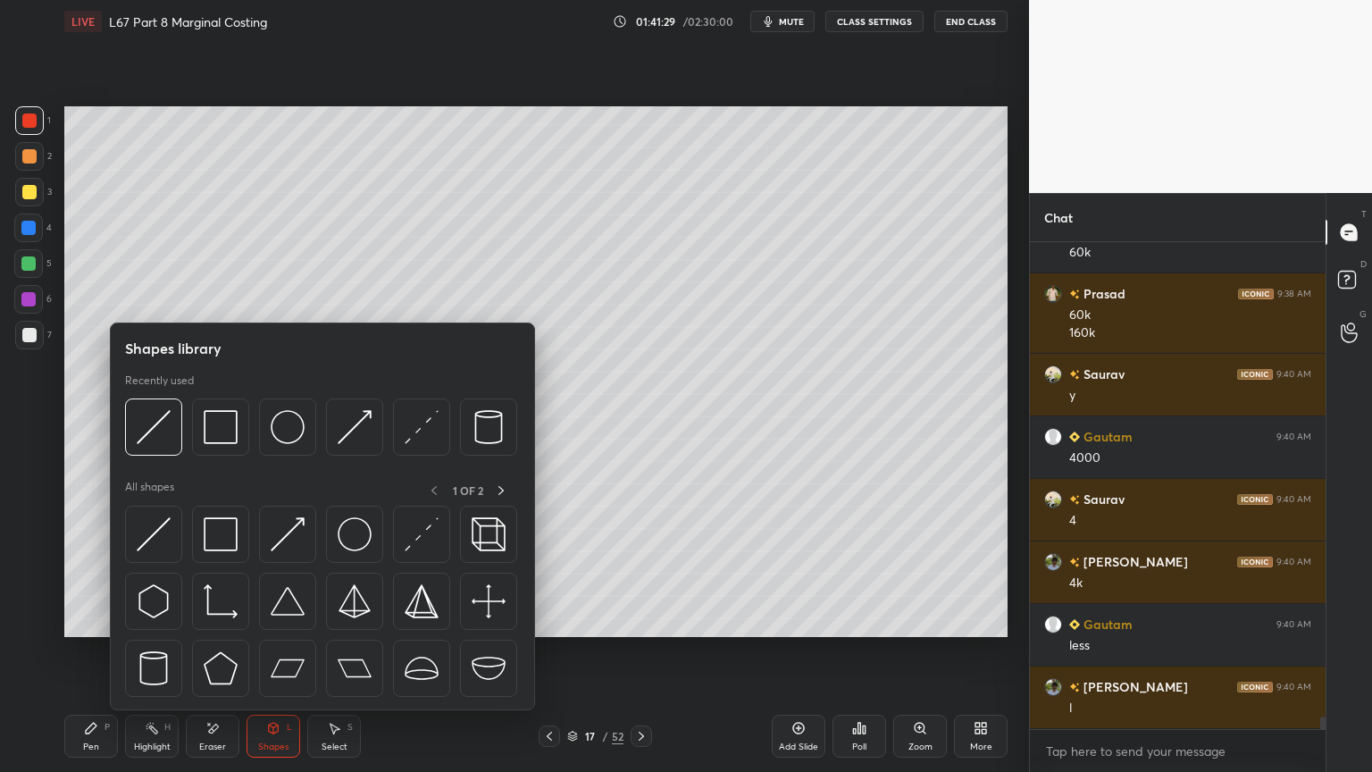
click at [245, 441] on div at bounding box center [220, 426] width 57 height 57
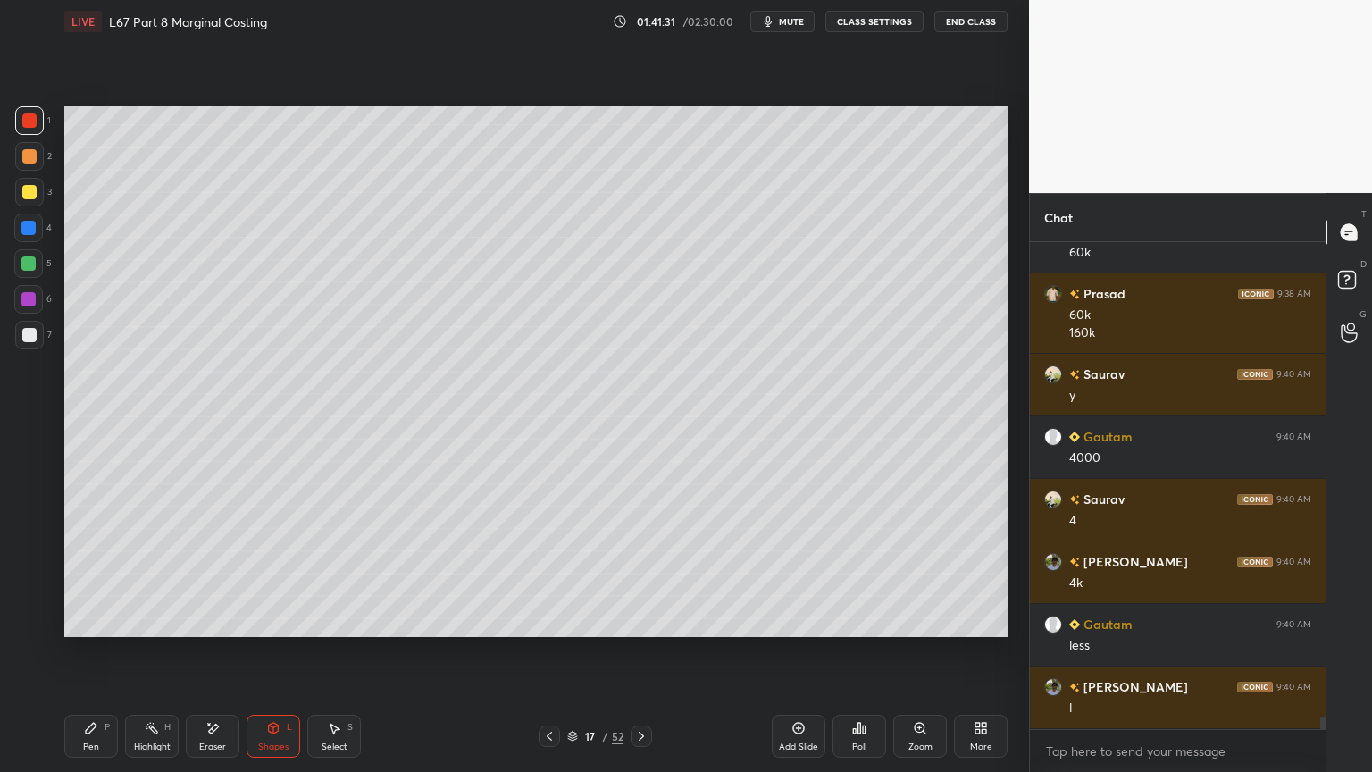
click at [34, 350] on div "7" at bounding box center [33, 339] width 37 height 36
click at [86, 573] on icon at bounding box center [91, 728] width 14 height 14
click at [550, 573] on icon at bounding box center [549, 736] width 14 height 14
click at [553, 573] on icon at bounding box center [549, 736] width 14 height 14
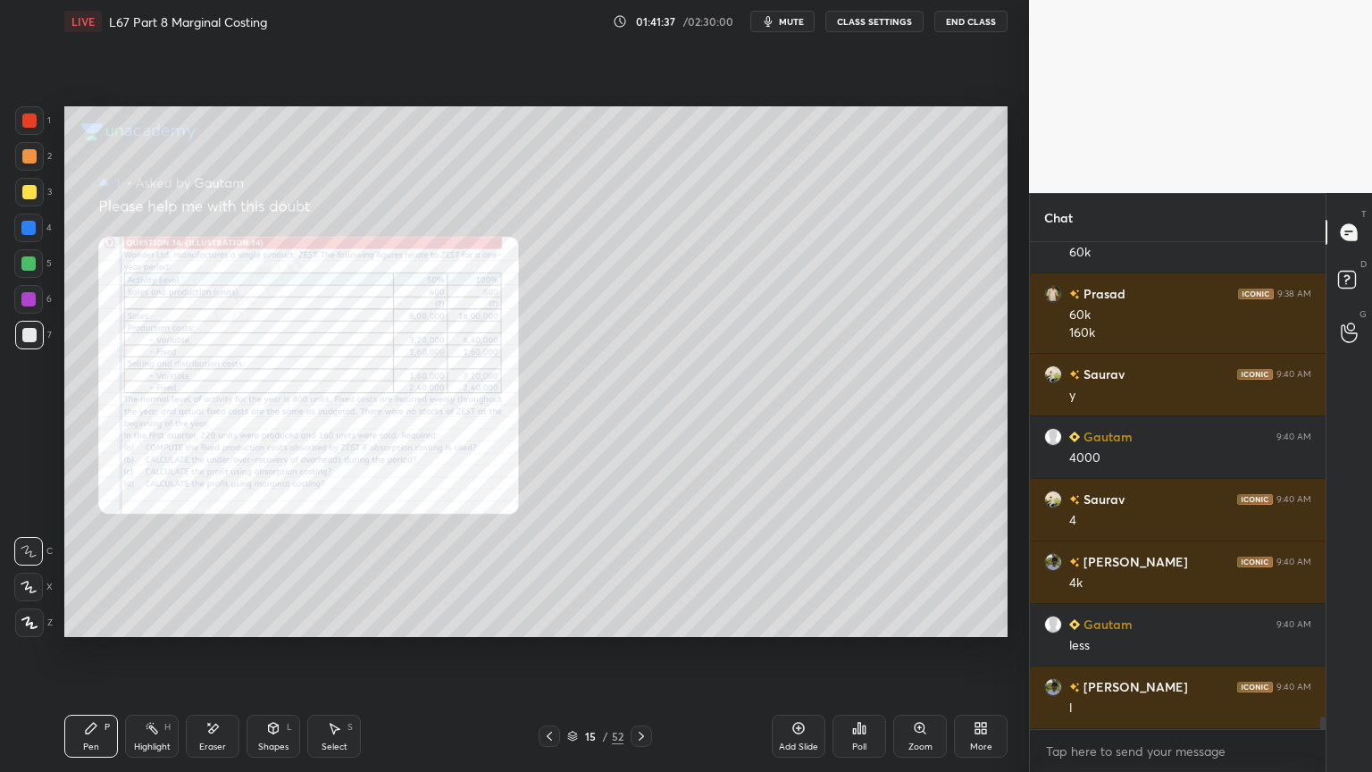
click at [932, 573] on div "Zoom" at bounding box center [920, 735] width 54 height 43
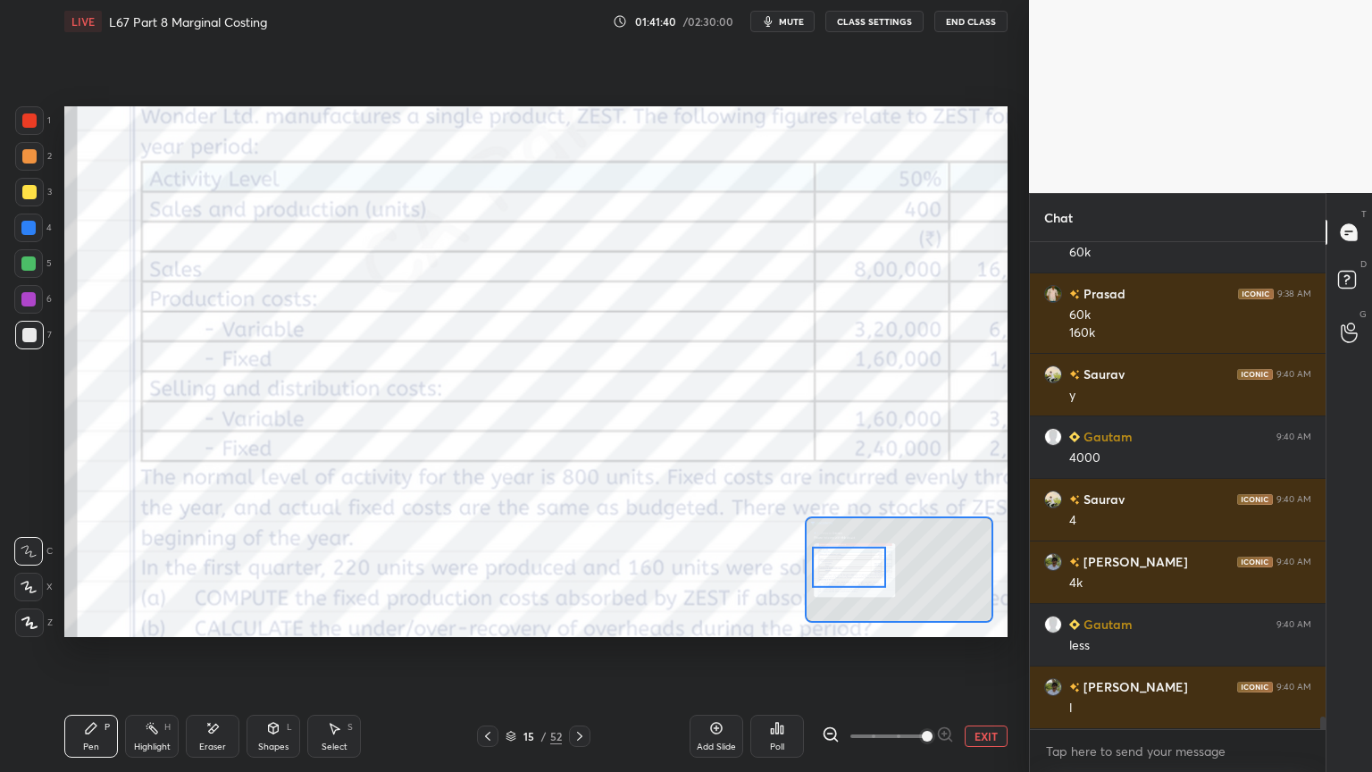
click at [576, 573] on icon at bounding box center [579, 736] width 14 height 14
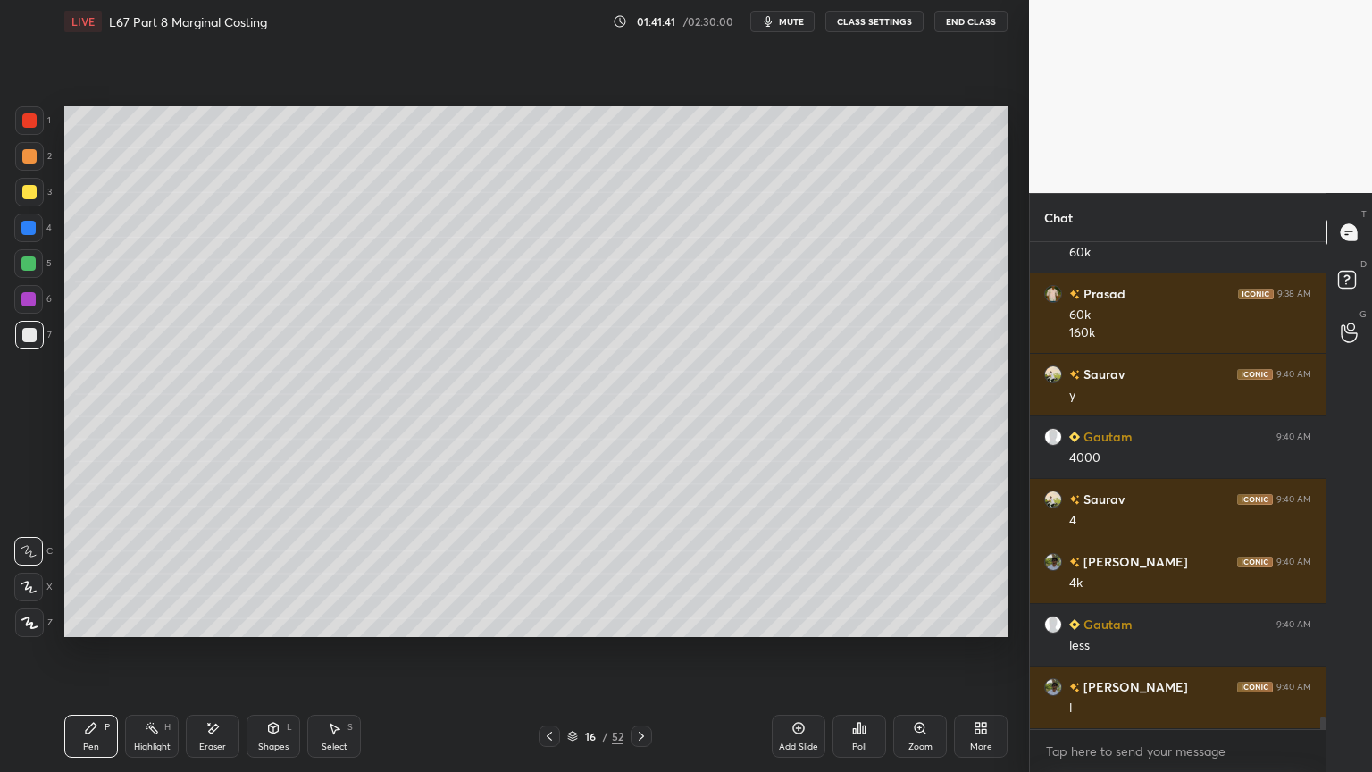
click at [644, 573] on icon at bounding box center [641, 736] width 14 height 14
click at [280, 573] on div "Shapes L" at bounding box center [273, 735] width 54 height 43
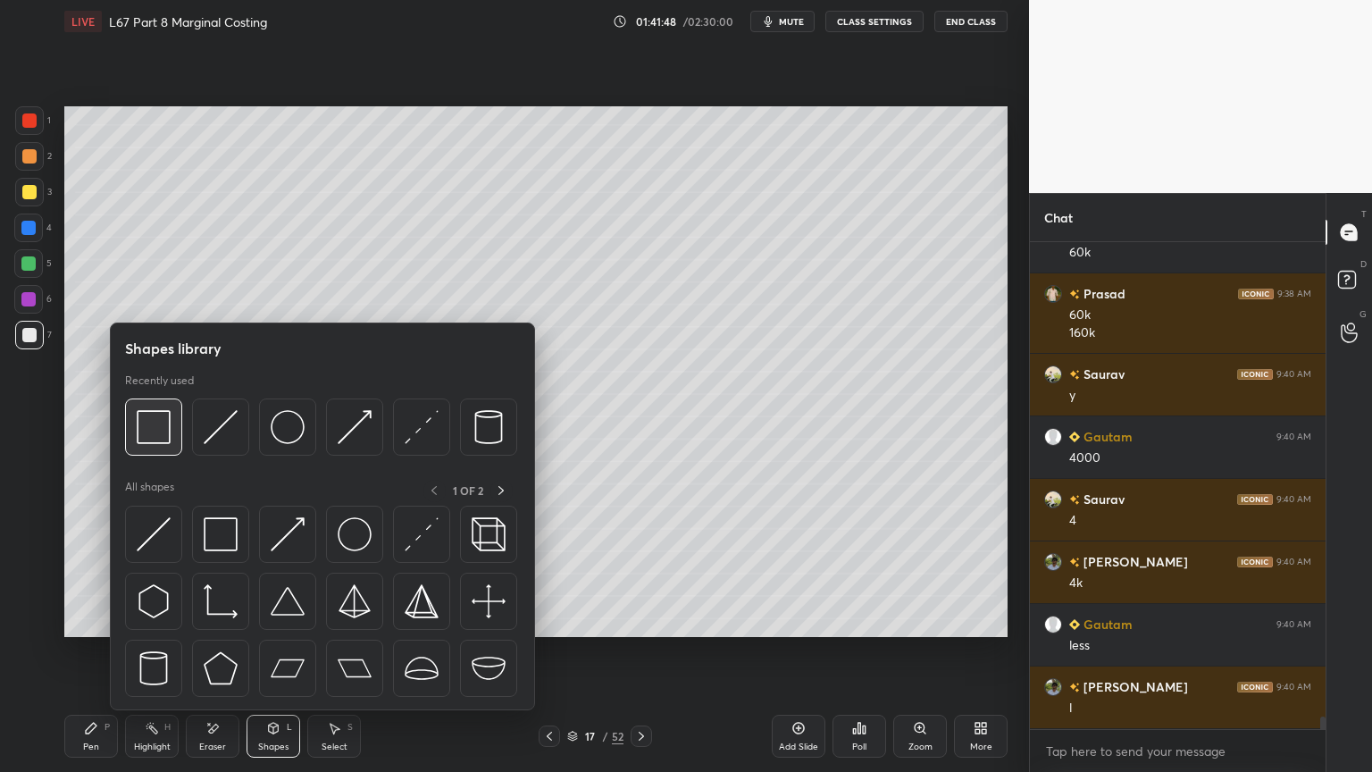
click at [164, 445] on div at bounding box center [153, 426] width 57 height 57
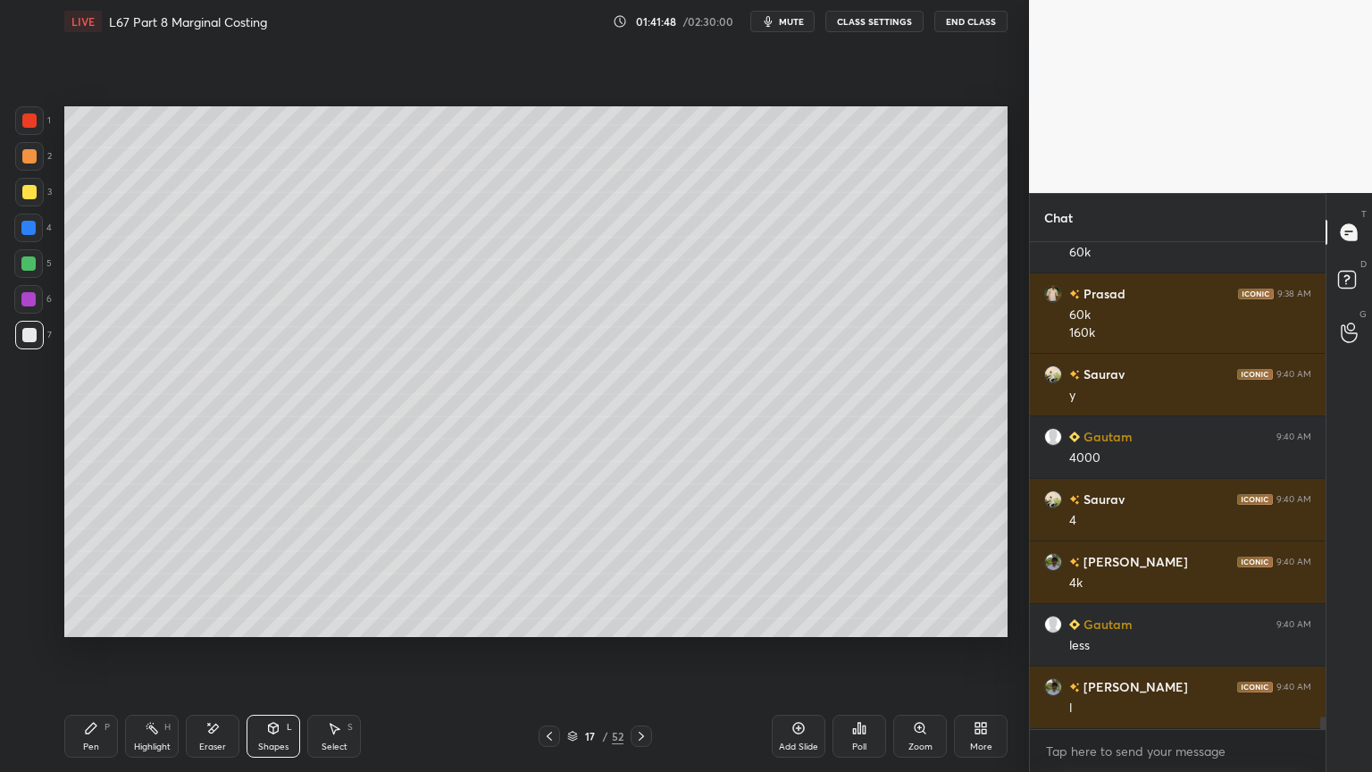
click at [267, 573] on icon at bounding box center [273, 728] width 14 height 14
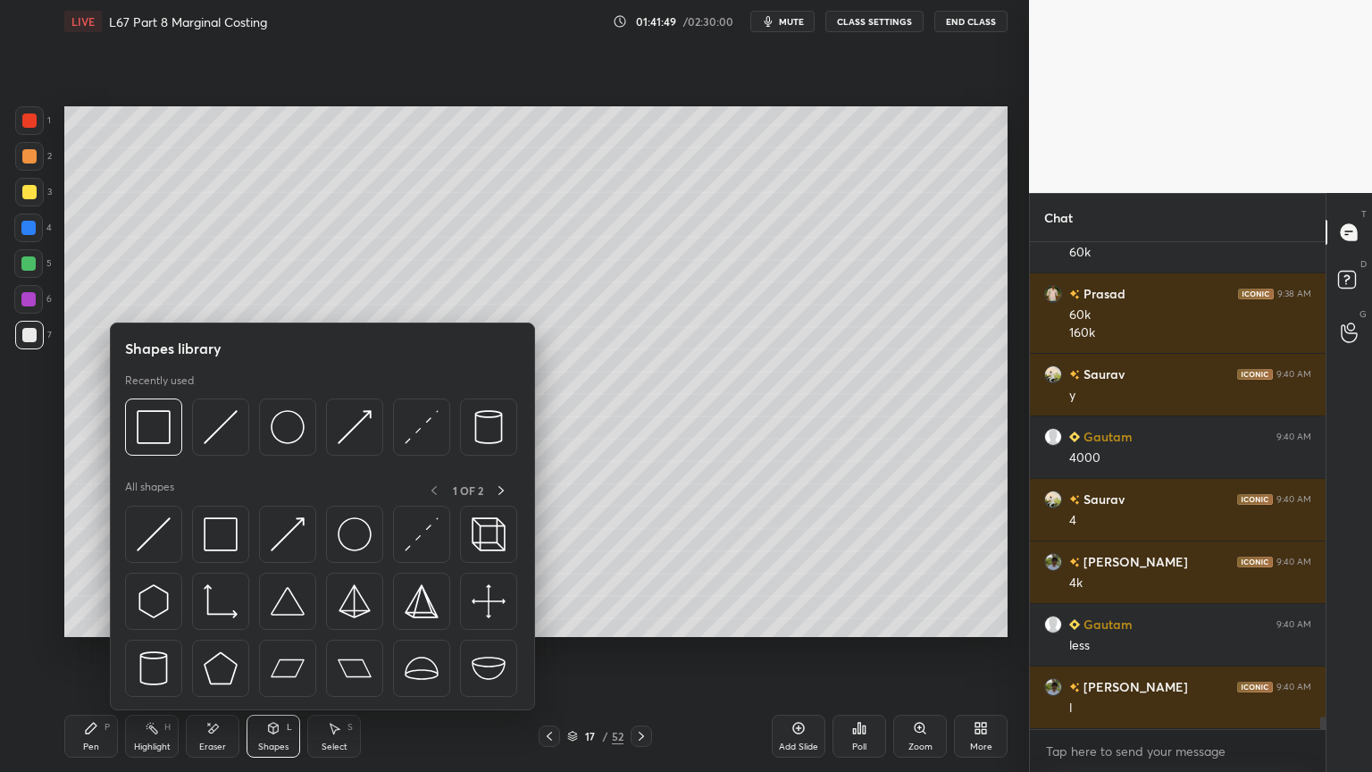
click at [225, 429] on img at bounding box center [221, 427] width 34 height 34
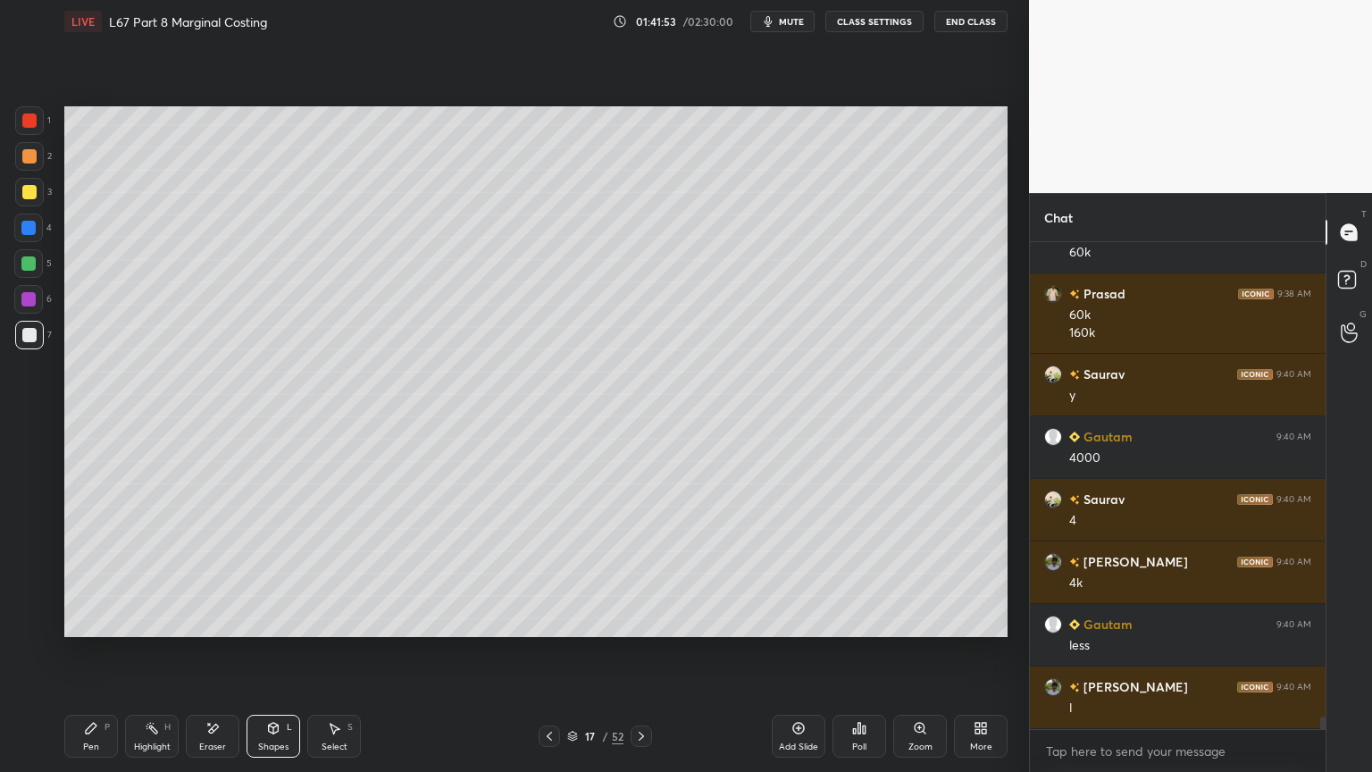
click at [89, 573] on icon at bounding box center [91, 728] width 14 height 14
click at [31, 276] on div at bounding box center [28, 263] width 29 height 29
click at [539, 573] on div at bounding box center [549, 735] width 21 height 21
click at [551, 573] on icon at bounding box center [549, 736] width 14 height 14
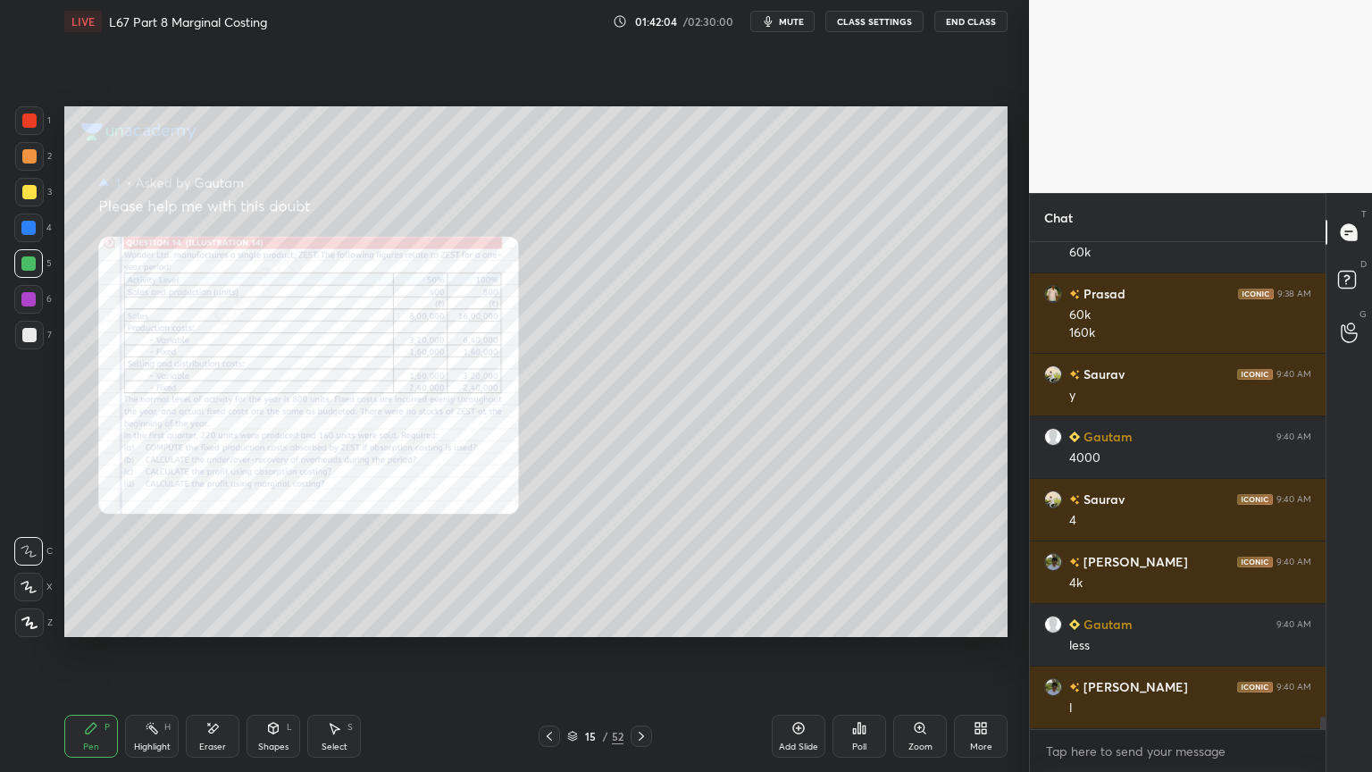
click at [648, 573] on div at bounding box center [641, 735] width 21 height 21
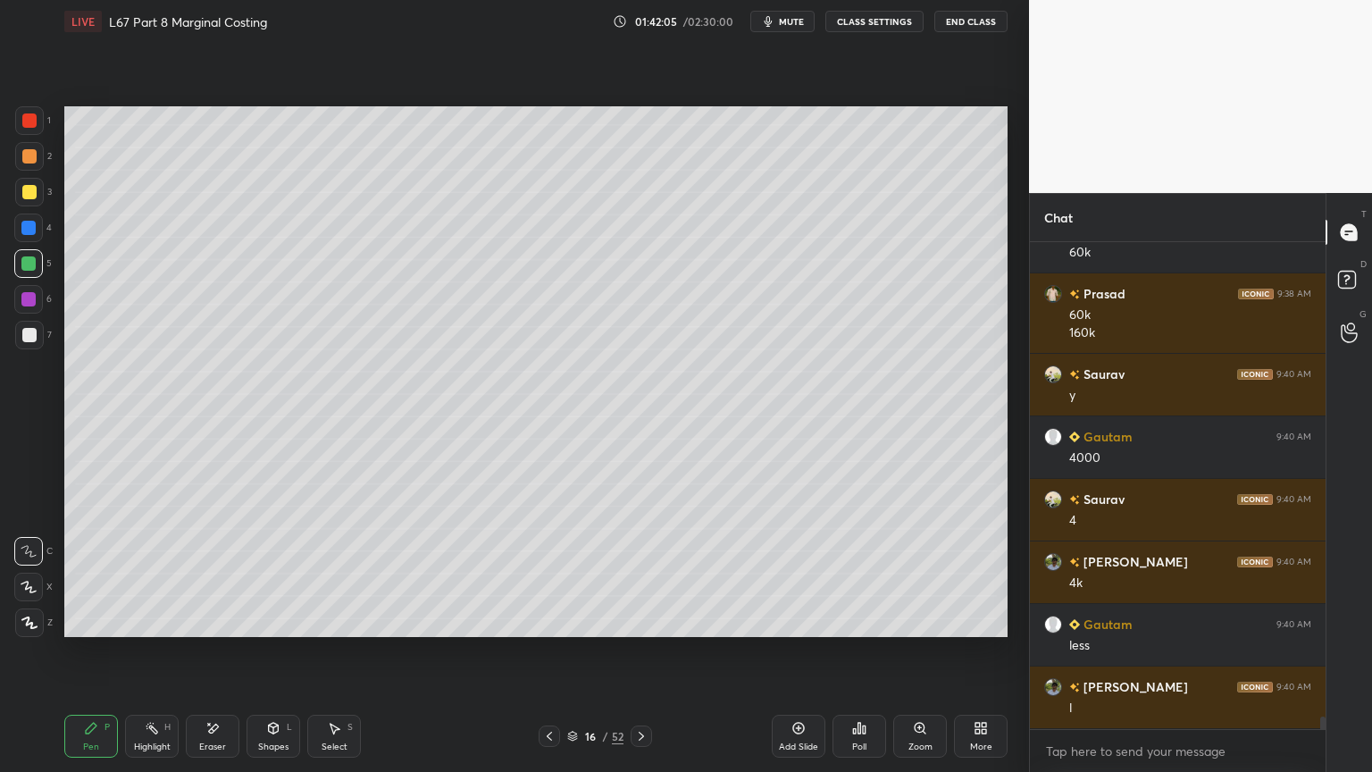
click at [640, 573] on icon at bounding box center [641, 736] width 14 height 14
click at [548, 573] on icon at bounding box center [549, 735] width 5 height 9
click at [643, 573] on icon at bounding box center [641, 736] width 14 height 14
click at [39, 347] on div at bounding box center [29, 335] width 29 height 29
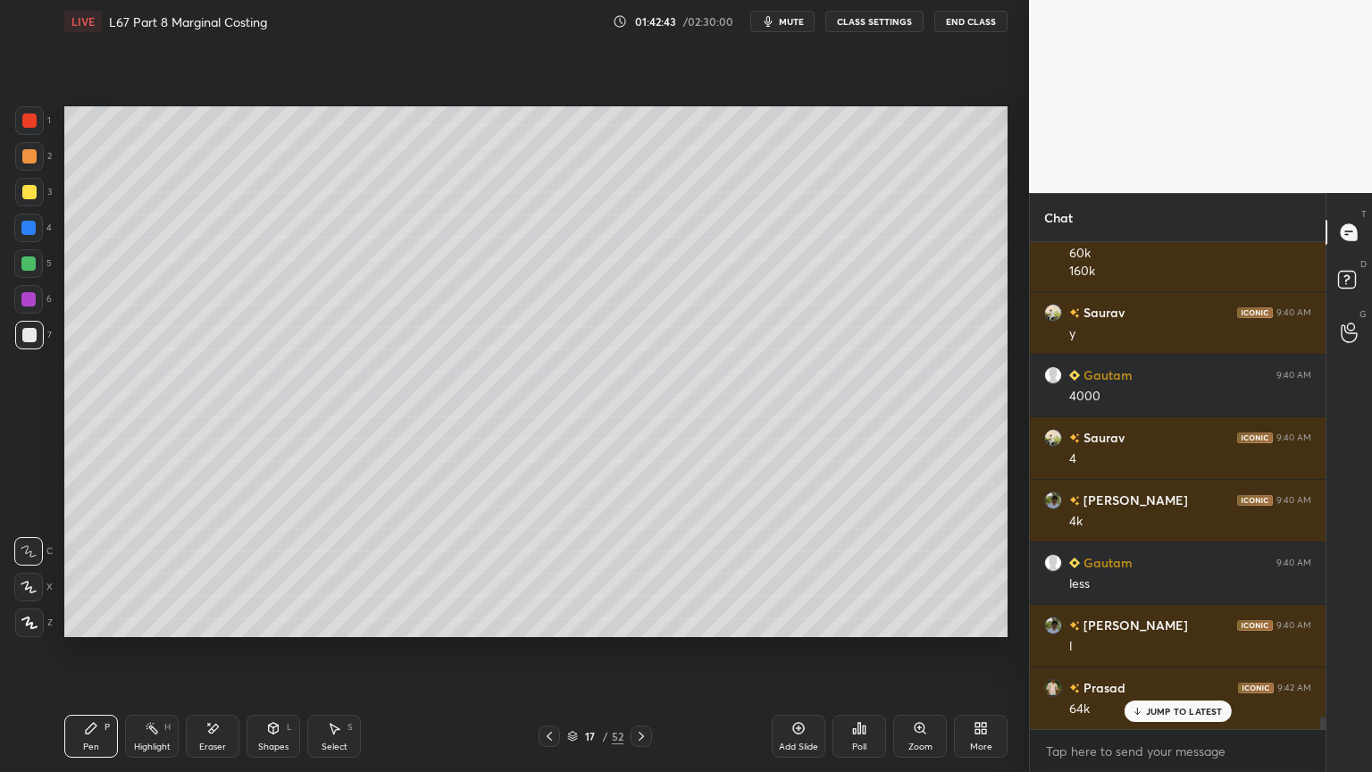
click at [549, 573] on icon at bounding box center [549, 736] width 14 height 14
click at [552, 573] on icon at bounding box center [549, 736] width 14 height 14
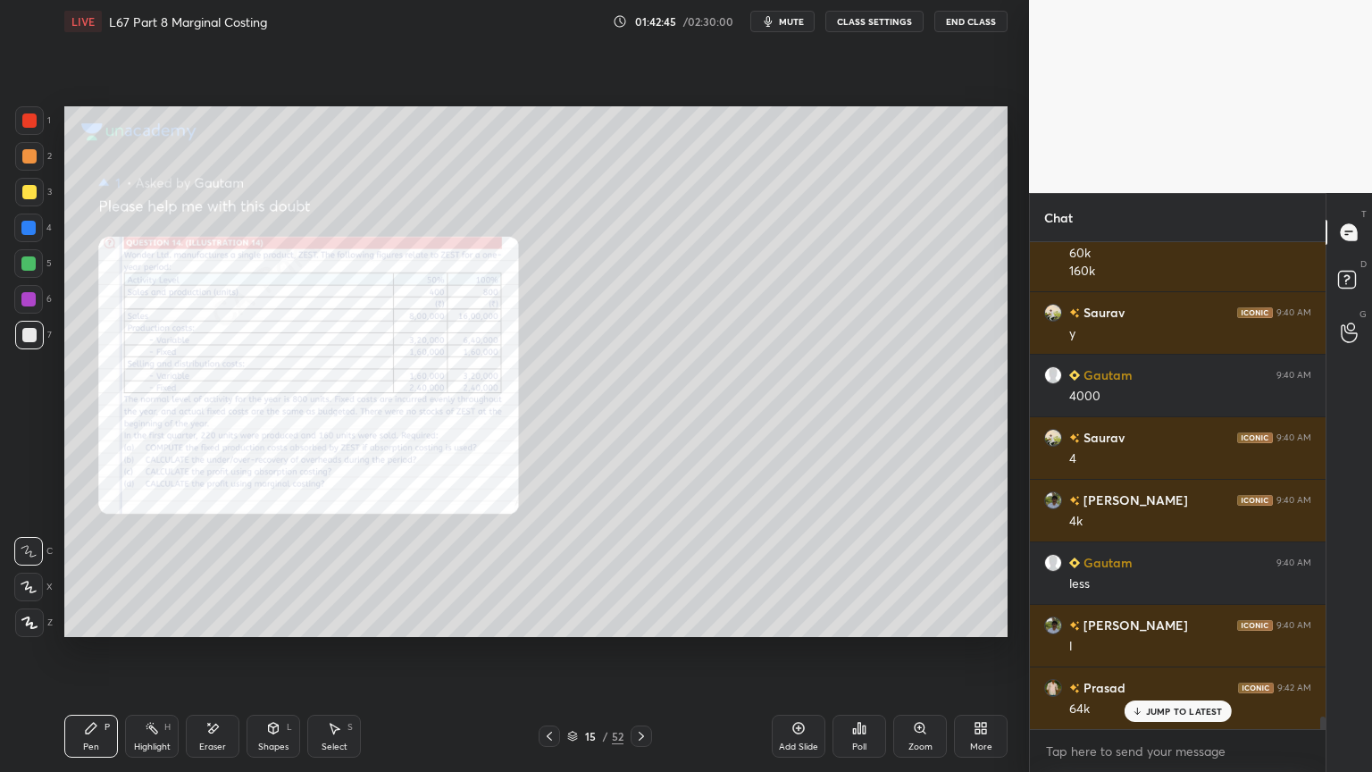
click at [635, 573] on icon at bounding box center [641, 736] width 14 height 14
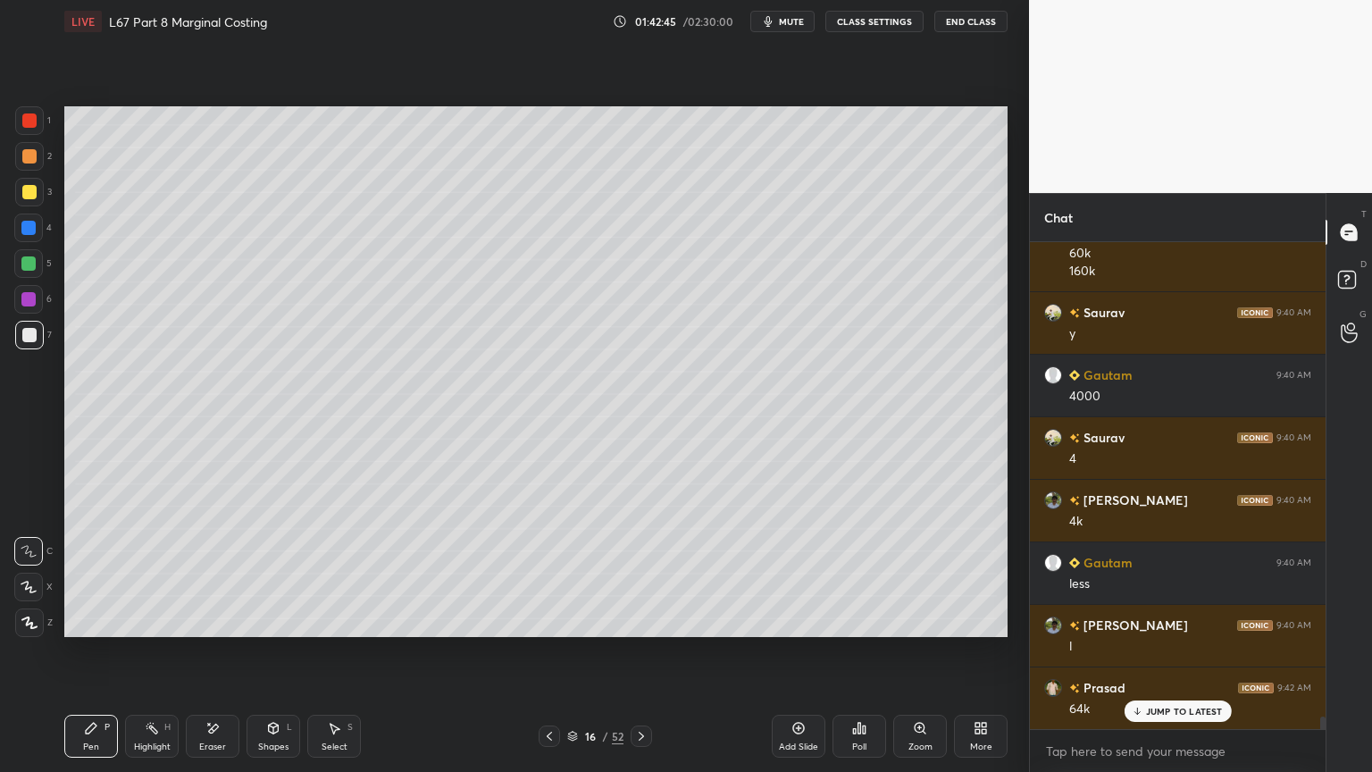
click at [645, 573] on icon at bounding box center [641, 736] width 14 height 14
click at [35, 271] on div at bounding box center [28, 263] width 29 height 29
click at [28, 336] on div at bounding box center [29, 335] width 14 height 14
click at [21, 232] on div at bounding box center [28, 228] width 14 height 14
click at [273, 573] on icon at bounding box center [273, 730] width 0 height 6
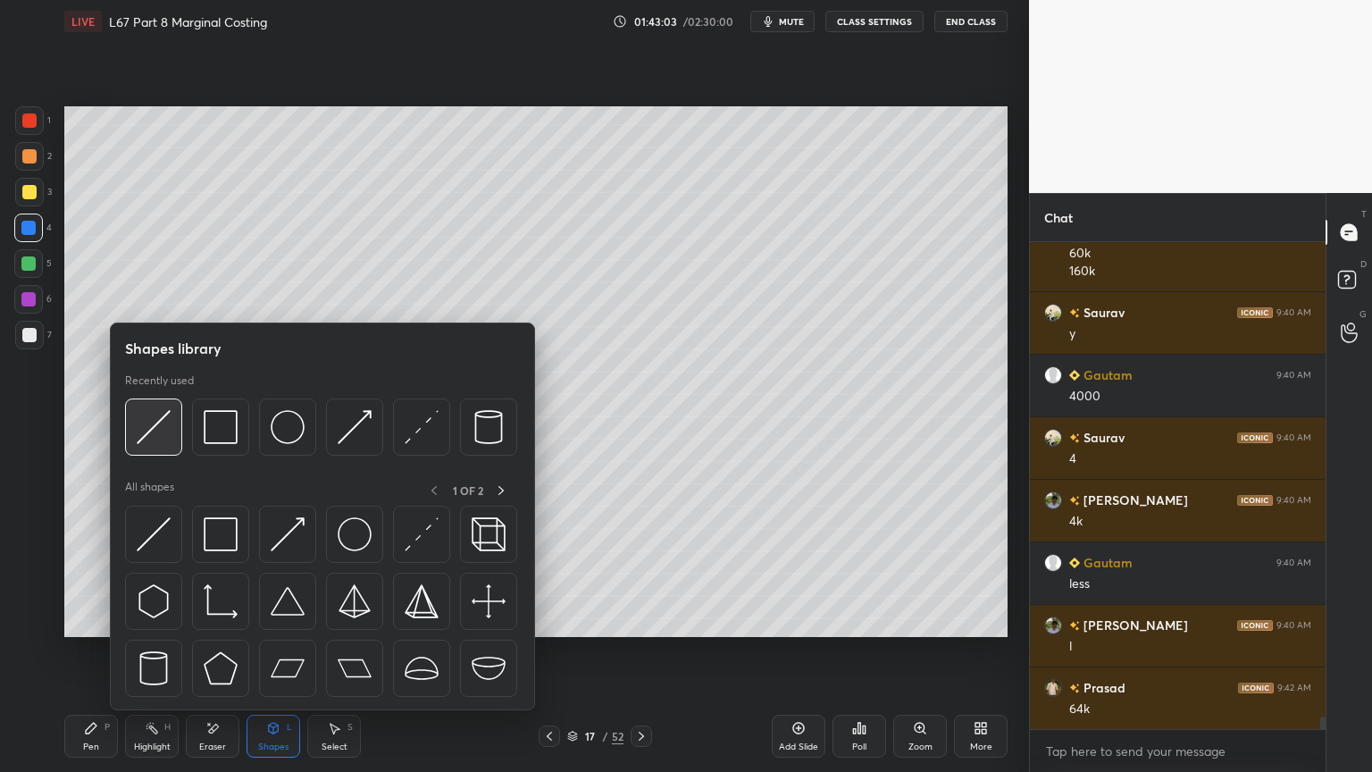
click at [150, 433] on img at bounding box center [154, 427] width 34 height 34
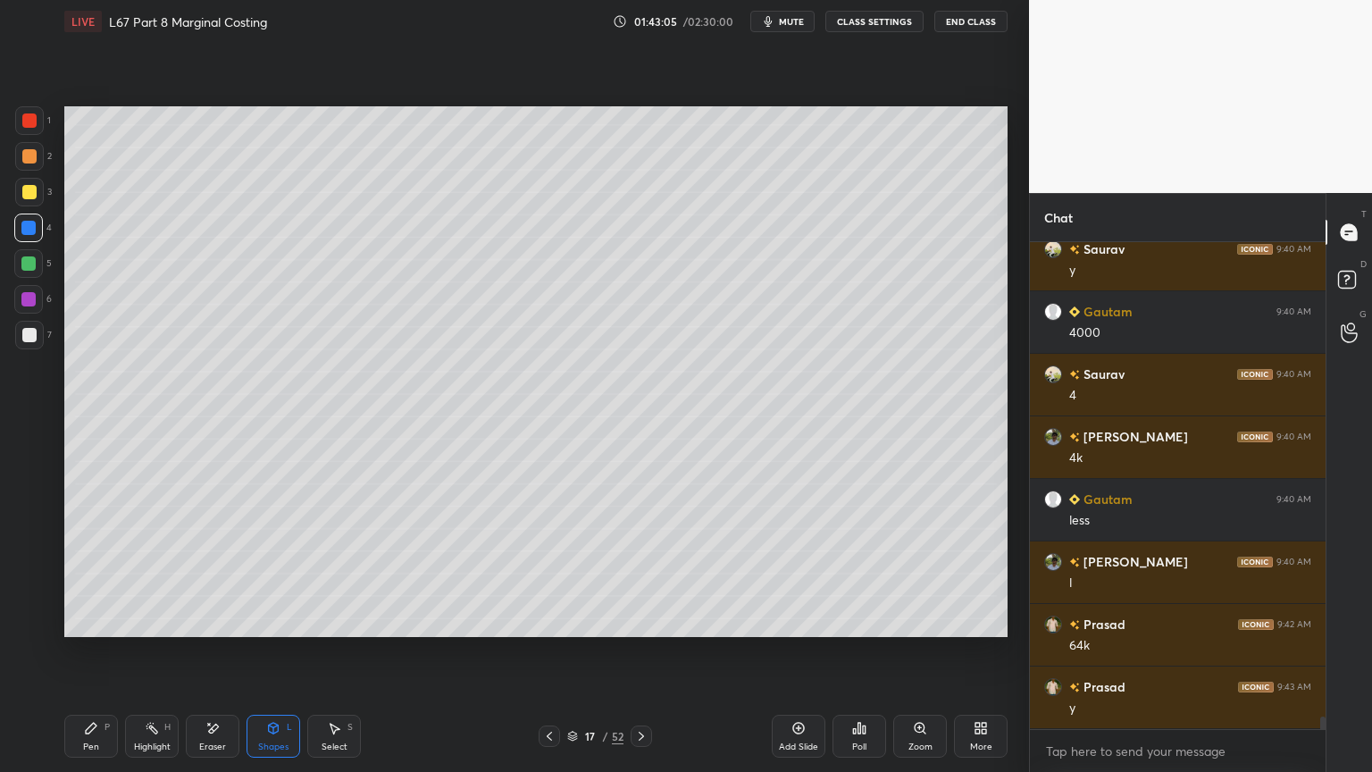
scroll to position [18222, 0]
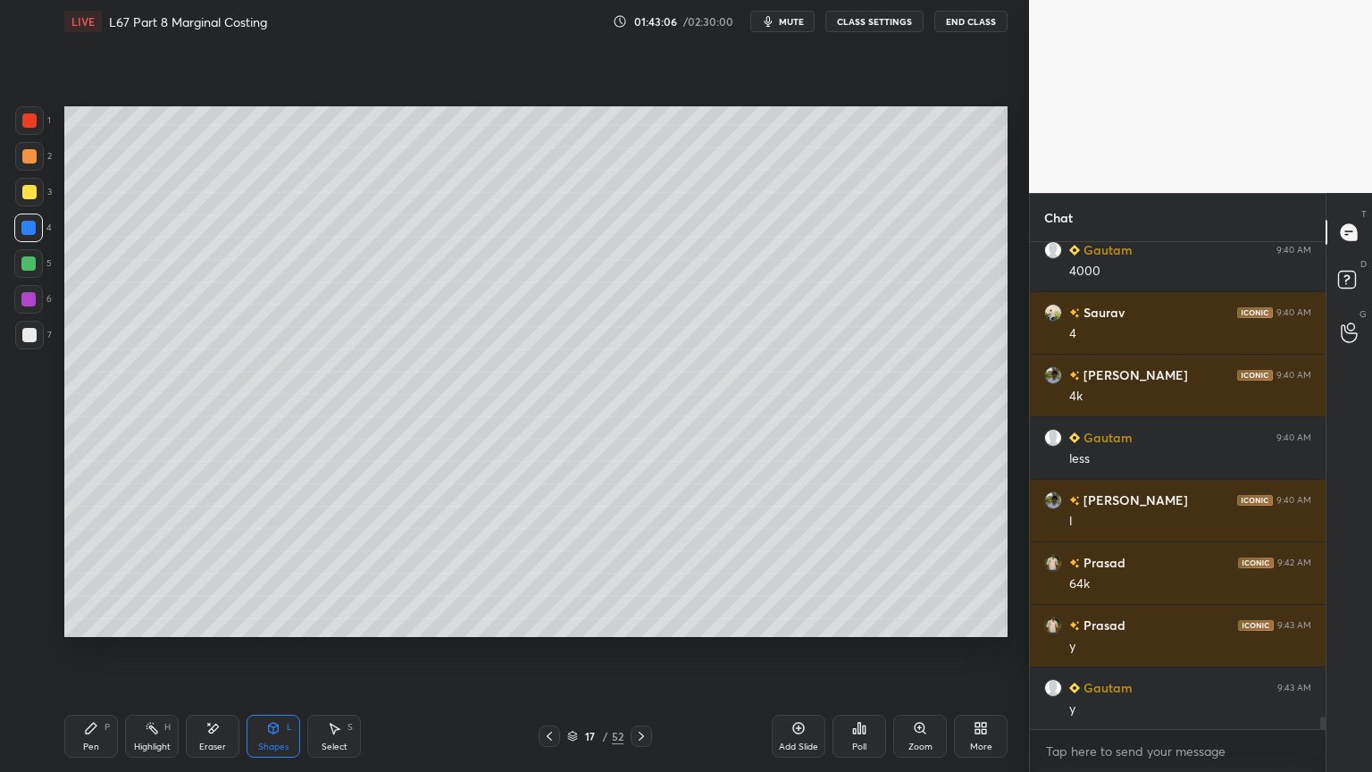
click at [38, 335] on div at bounding box center [29, 335] width 29 height 29
click at [88, 573] on icon at bounding box center [91, 728] width 14 height 14
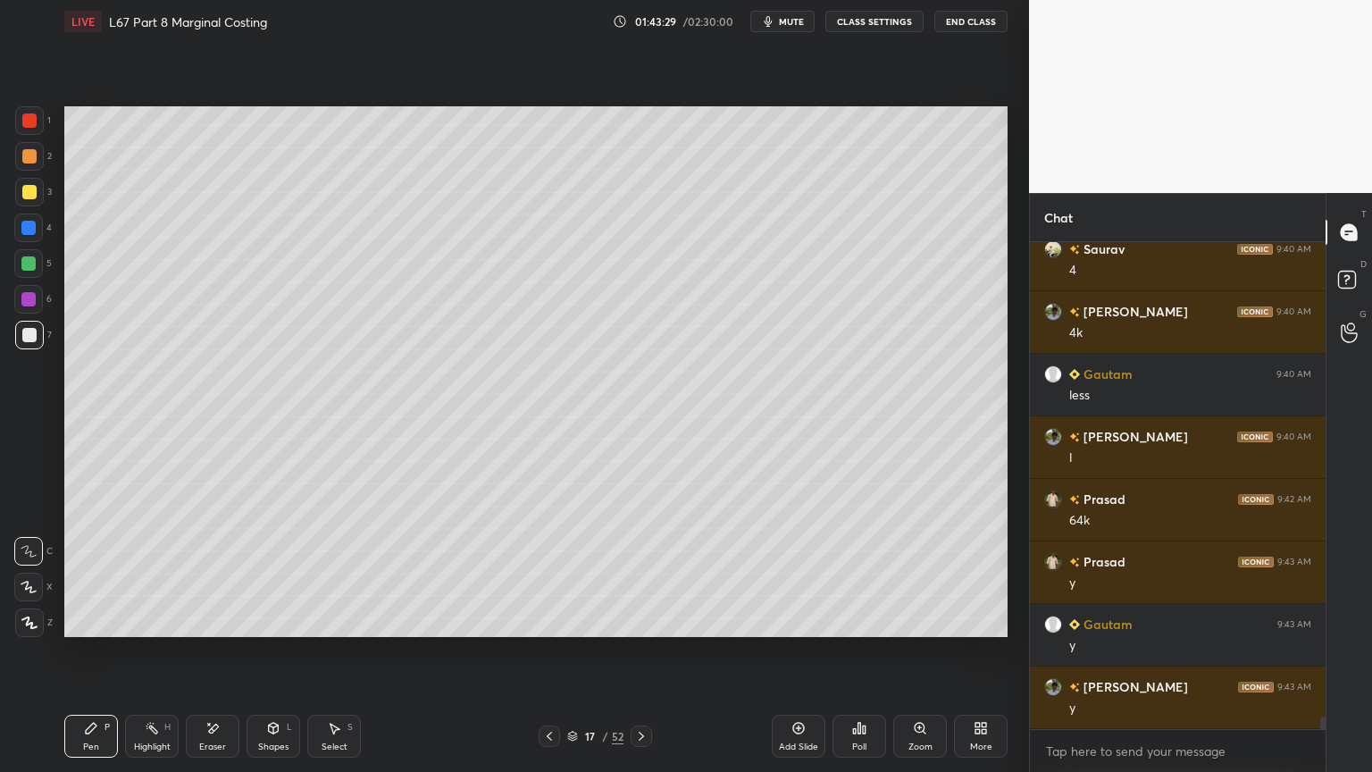
scroll to position [18347, 0]
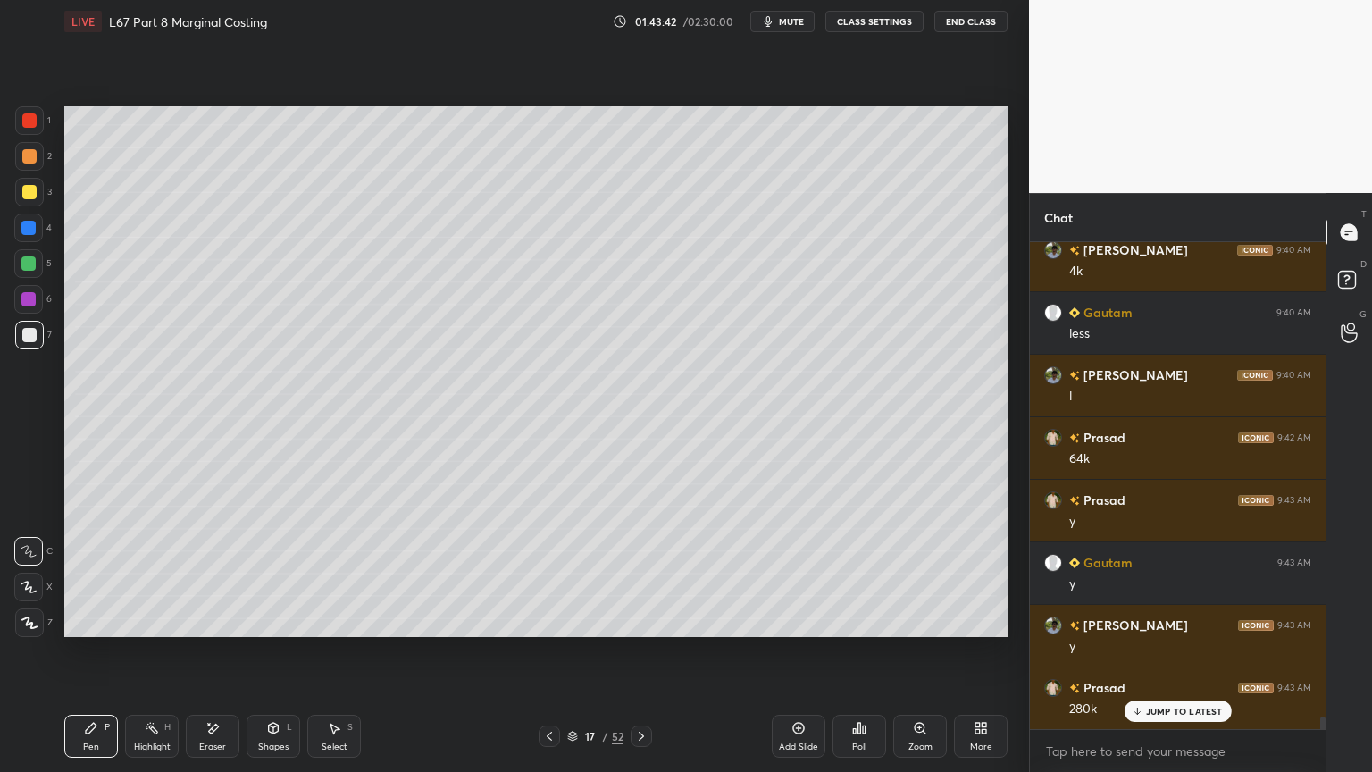
click at [32, 247] on div "4" at bounding box center [33, 231] width 38 height 36
click at [269, 573] on div "Shapes L" at bounding box center [273, 735] width 54 height 43
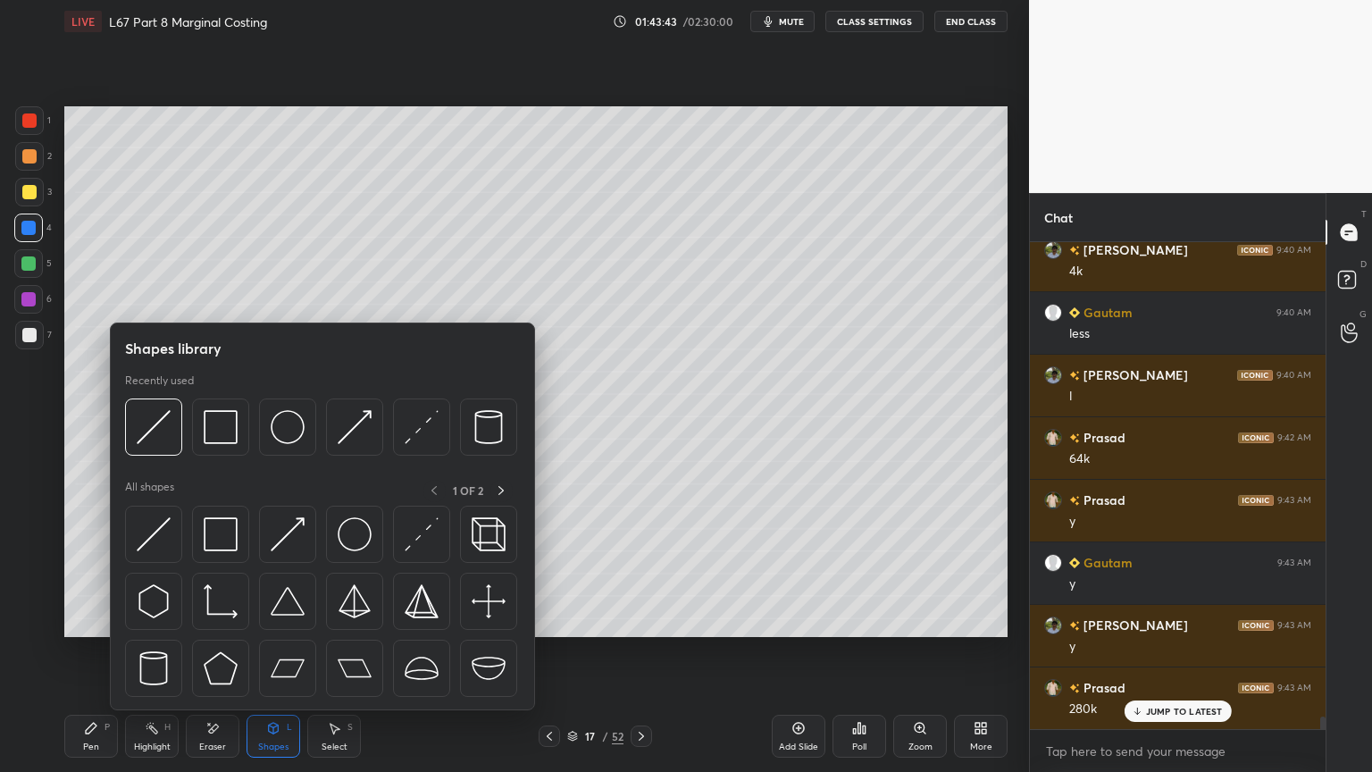
click at [151, 443] on img at bounding box center [154, 427] width 34 height 34
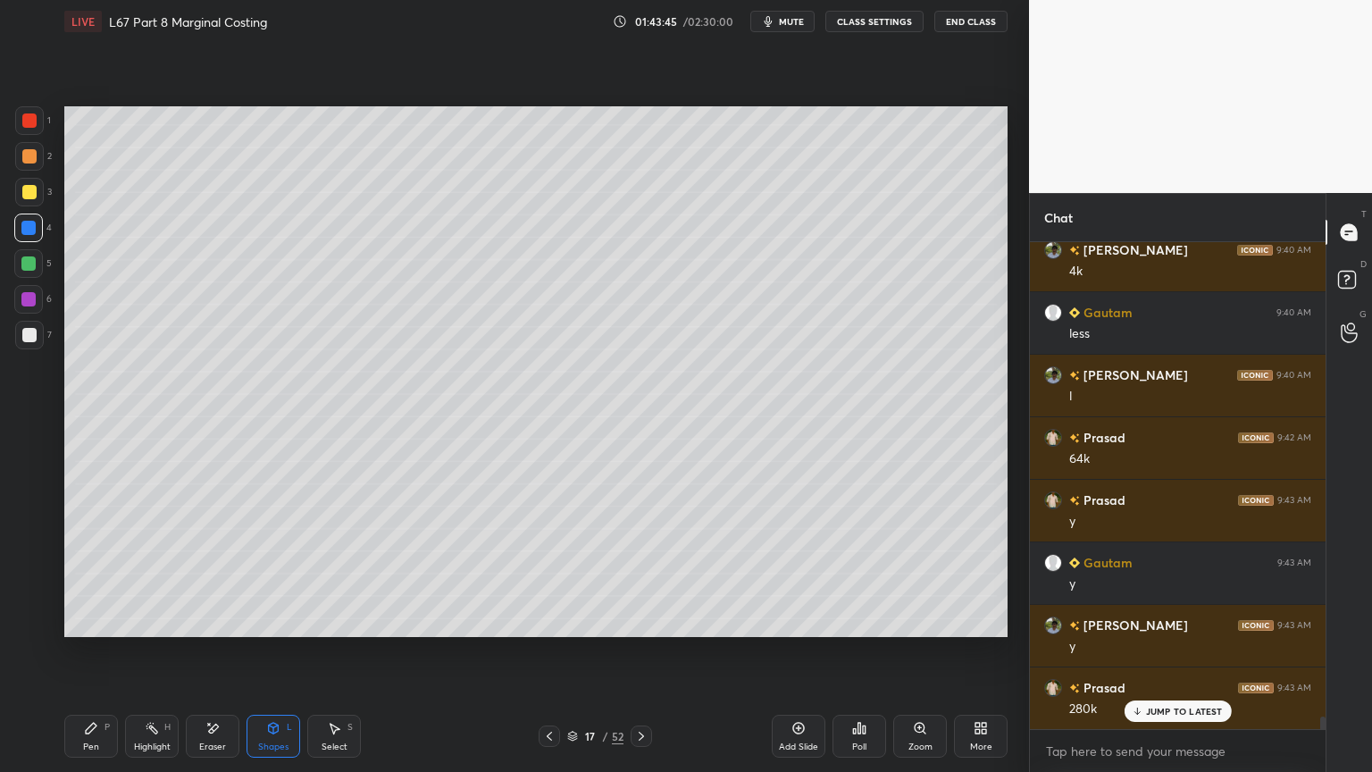
click at [34, 329] on div at bounding box center [29, 335] width 14 height 14
click at [84, 573] on icon at bounding box center [91, 728] width 14 height 14
click at [552, 573] on icon at bounding box center [549, 736] width 14 height 14
click at [553, 573] on icon at bounding box center [549, 736] width 14 height 14
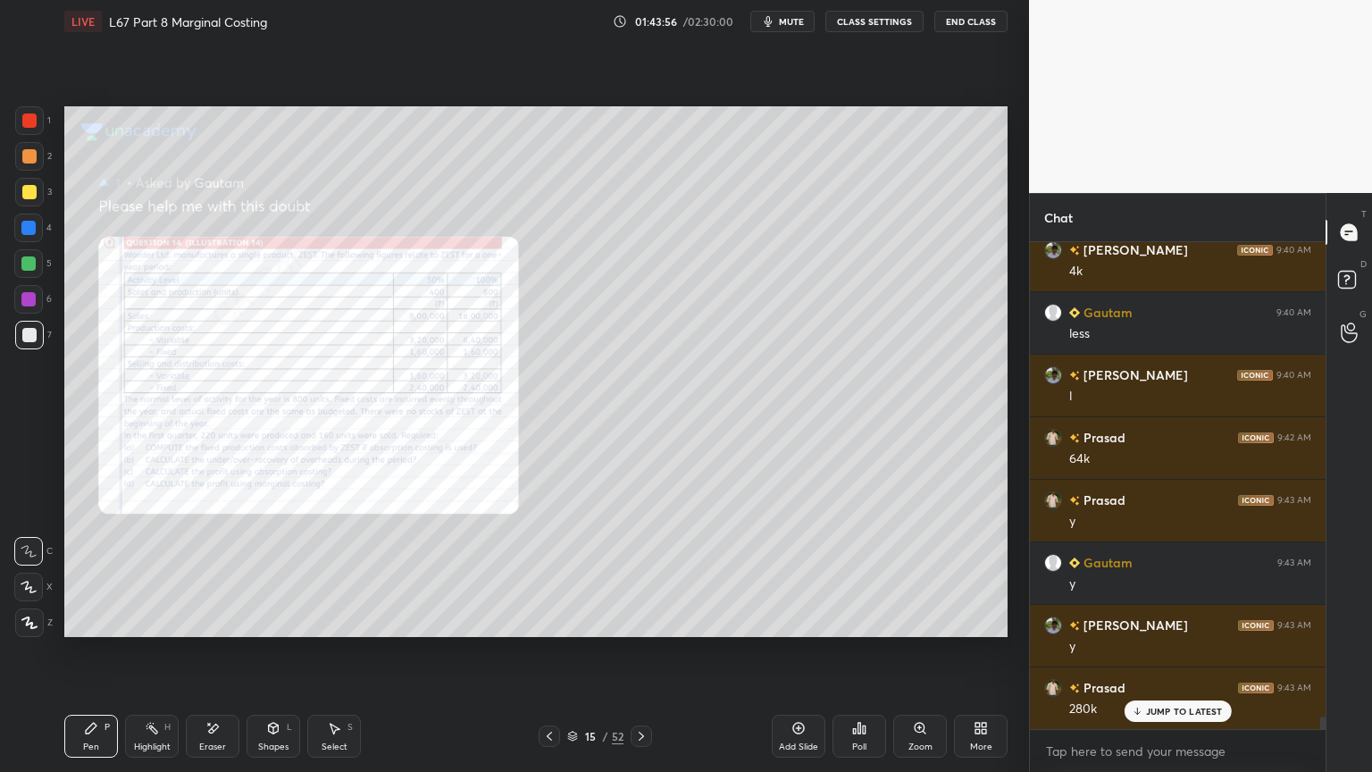
click at [215, 573] on icon at bounding box center [214, 727] width 10 height 9
click at [23, 573] on span "Erase all" at bounding box center [28, 622] width 27 height 13
click at [36, 113] on div at bounding box center [29, 120] width 29 height 29
click at [917, 573] on icon at bounding box center [920, 727] width 10 height 10
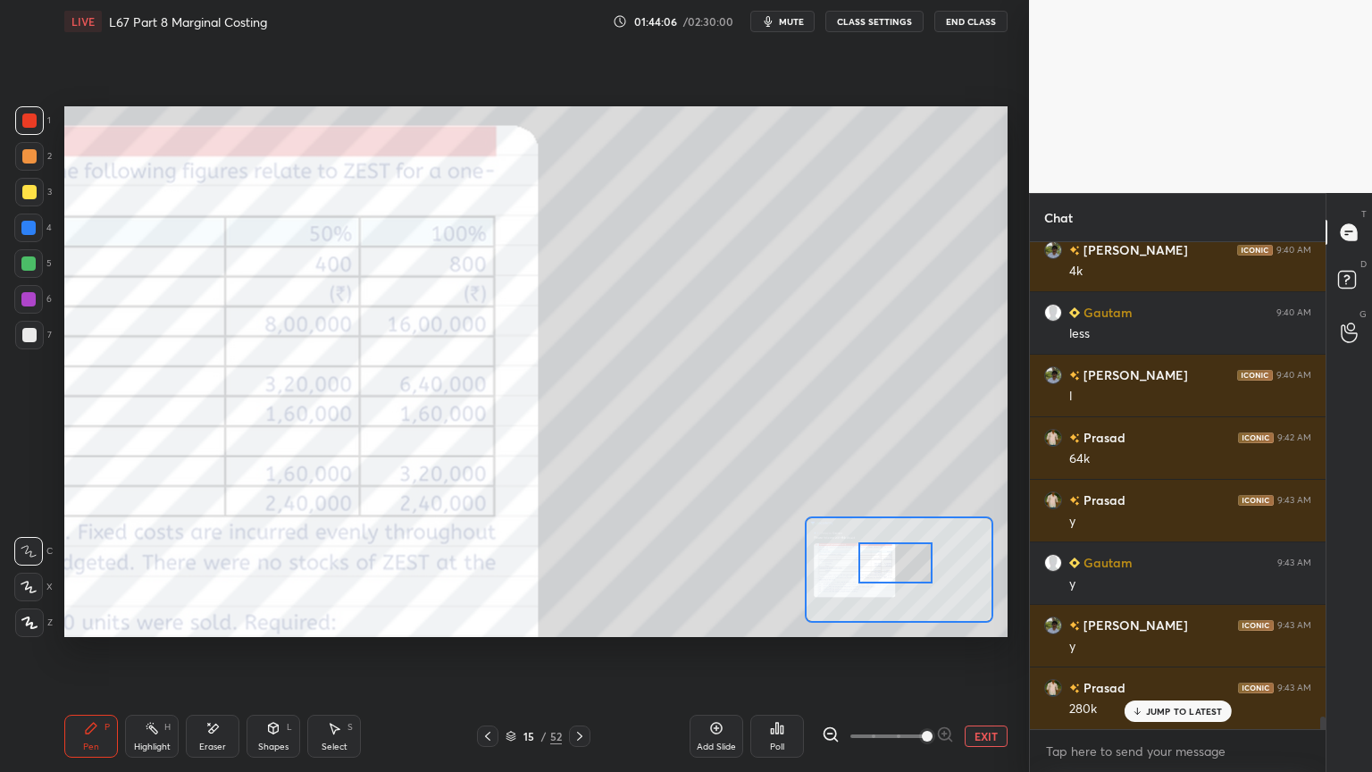
click at [587, 573] on div at bounding box center [579, 735] width 21 height 21
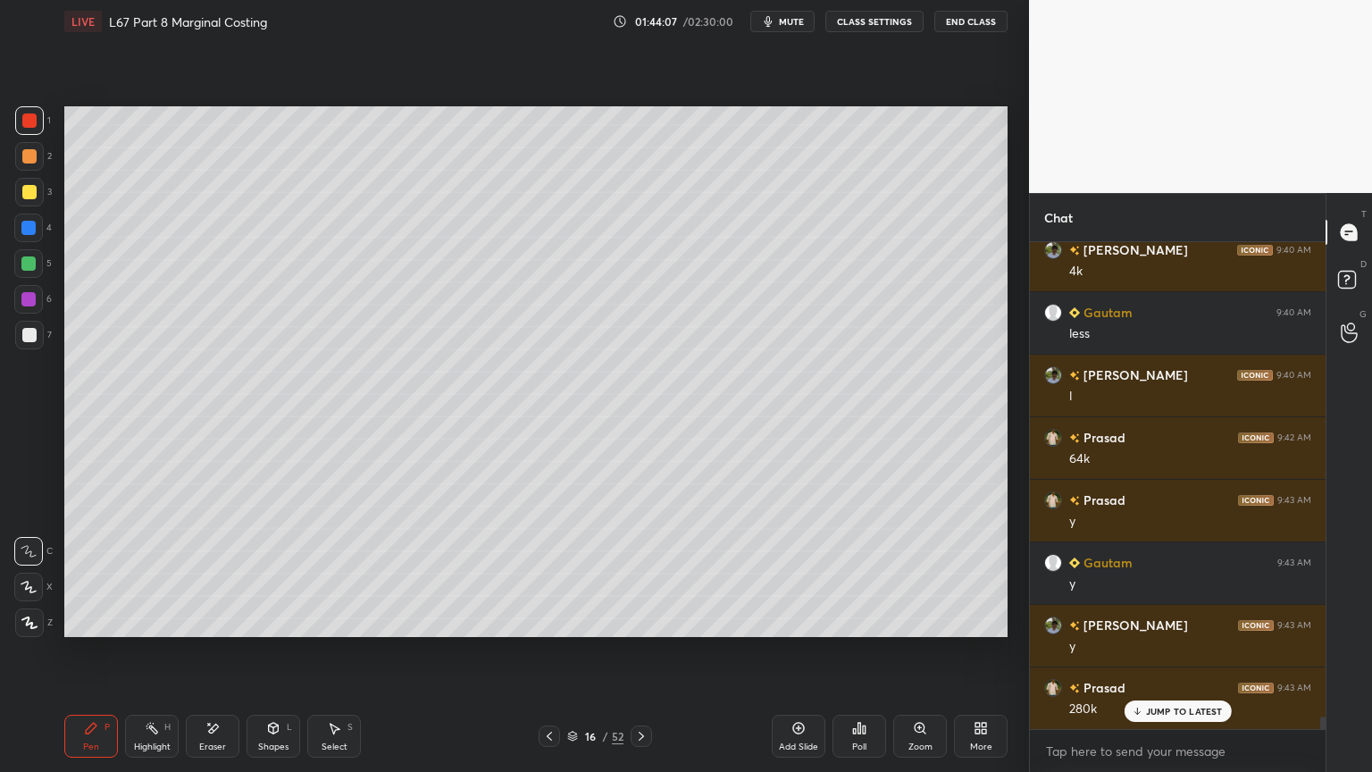
click at [38, 267] on div at bounding box center [28, 263] width 29 height 29
click at [644, 573] on icon at bounding box center [641, 736] width 14 height 14
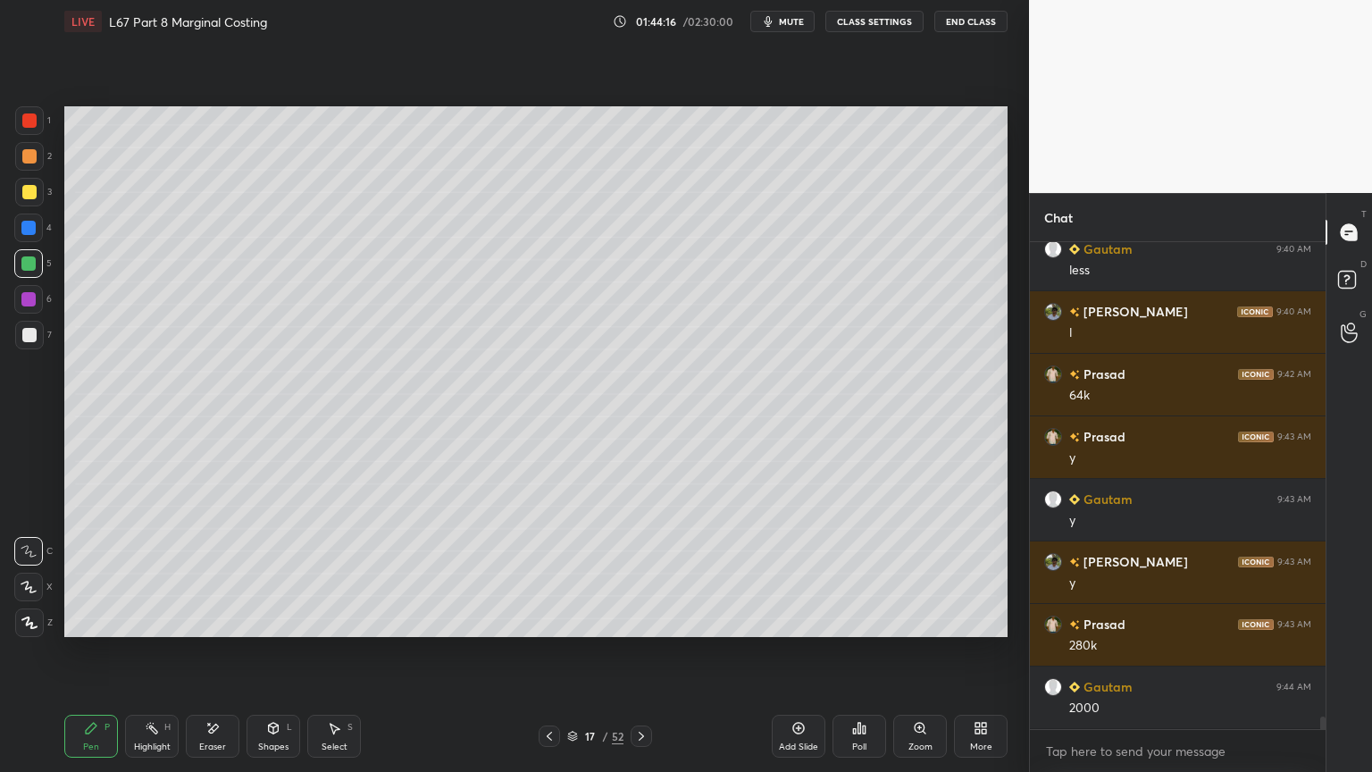
click at [536, 573] on div "17 / 52" at bounding box center [595, 735] width 354 height 21
click at [554, 573] on icon at bounding box center [549, 736] width 14 height 14
click at [641, 573] on icon at bounding box center [641, 736] width 14 height 14
click at [22, 335] on div at bounding box center [29, 335] width 14 height 14
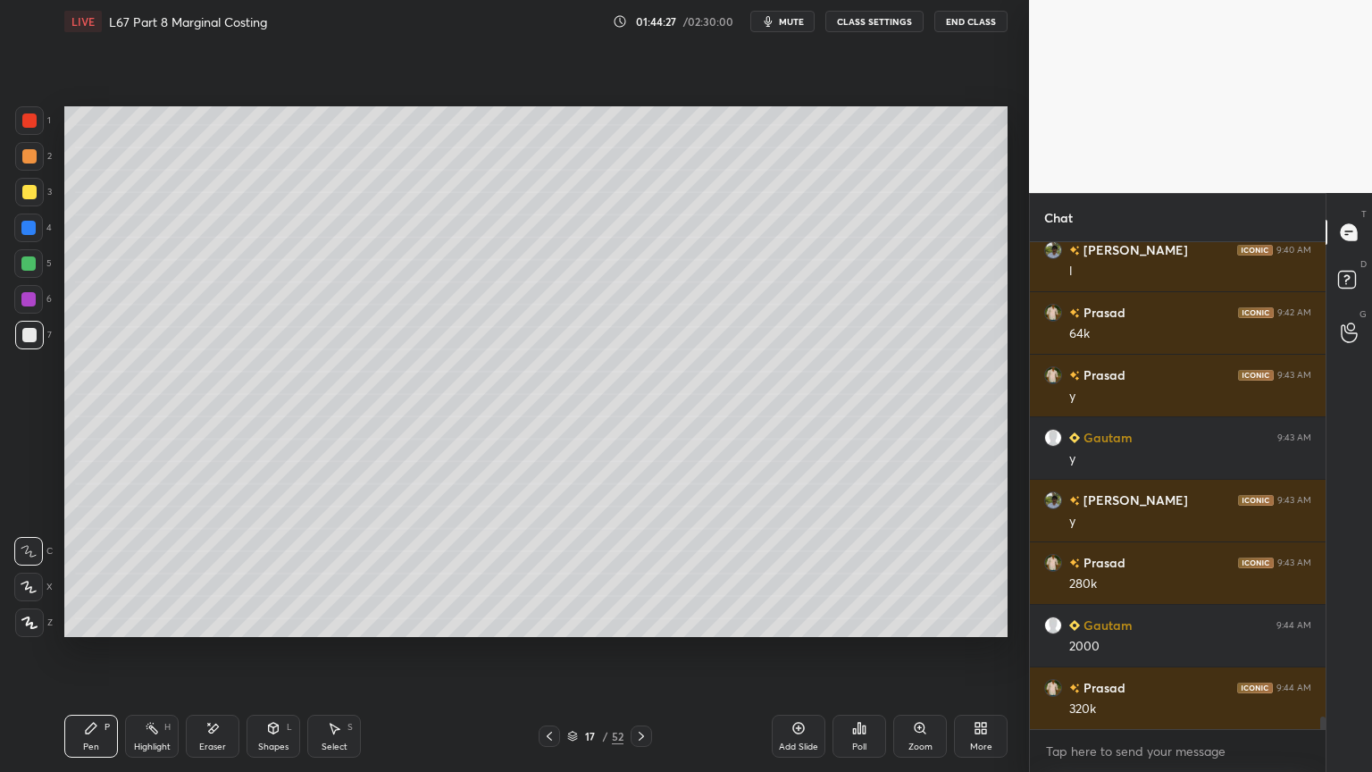
scroll to position [18536, 0]
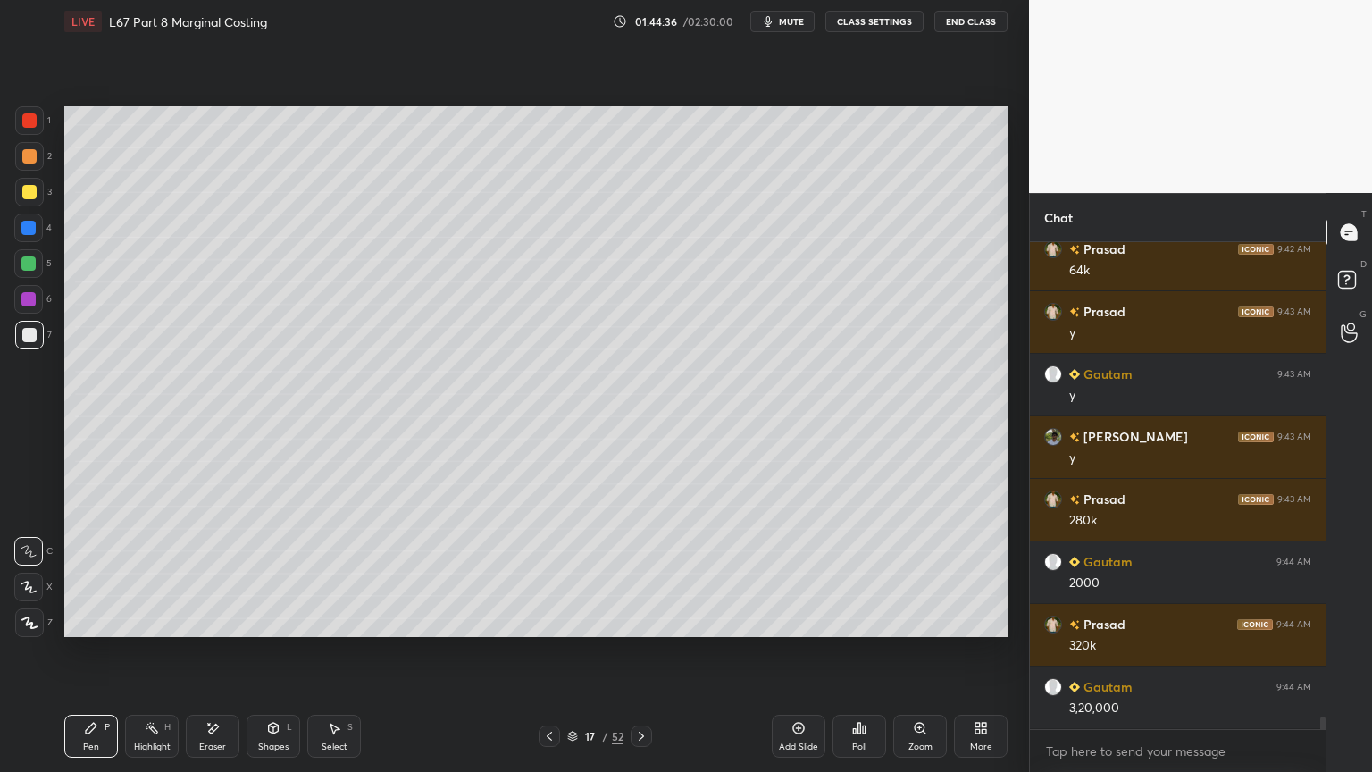
click at [266, 573] on icon at bounding box center [273, 728] width 14 height 14
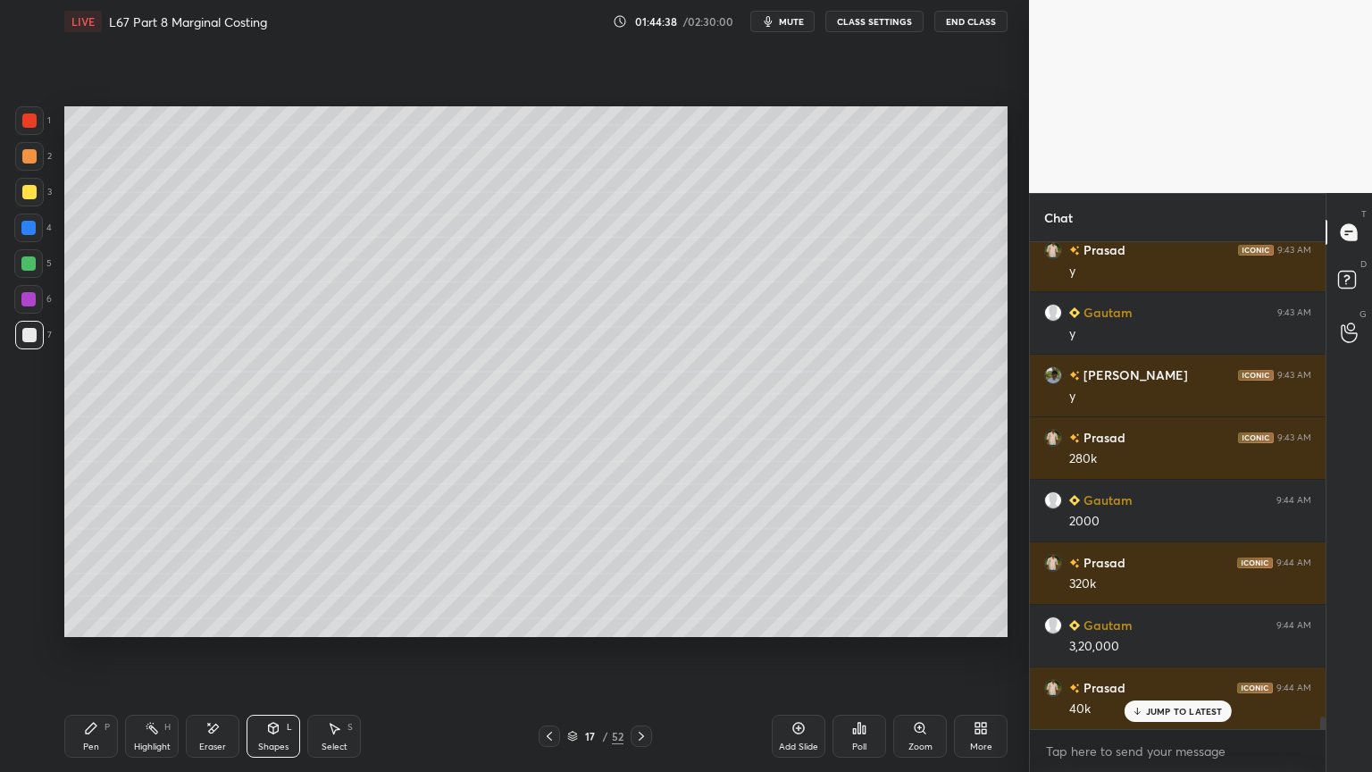
click at [214, 573] on icon at bounding box center [212, 728] width 14 height 15
click at [84, 573] on div "Pen P" at bounding box center [91, 735] width 54 height 43
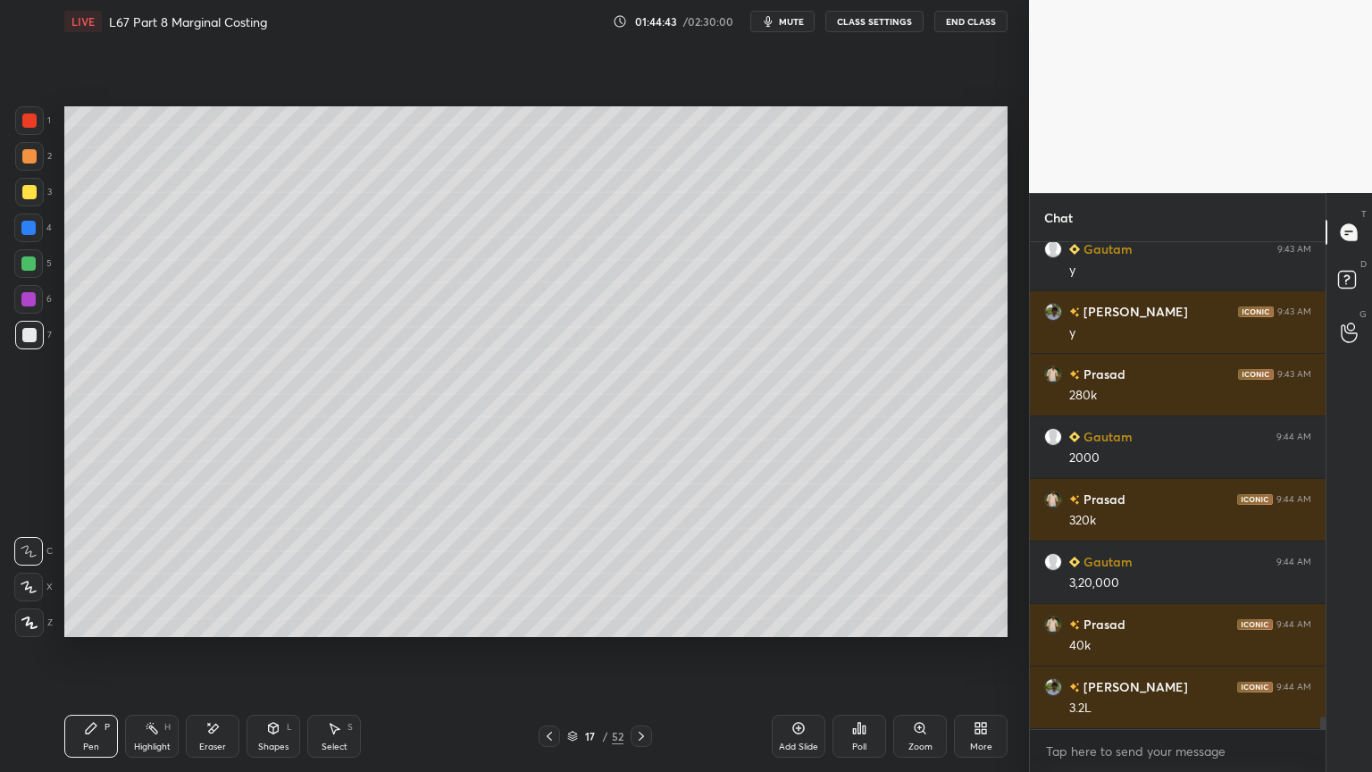
click at [90, 573] on icon at bounding box center [91, 728] width 14 height 14
click at [548, 573] on icon at bounding box center [549, 735] width 5 height 9
click at [643, 573] on icon at bounding box center [641, 736] width 14 height 14
click at [39, 127] on div at bounding box center [29, 120] width 29 height 29
click at [275, 573] on icon at bounding box center [274, 727] width 10 height 11
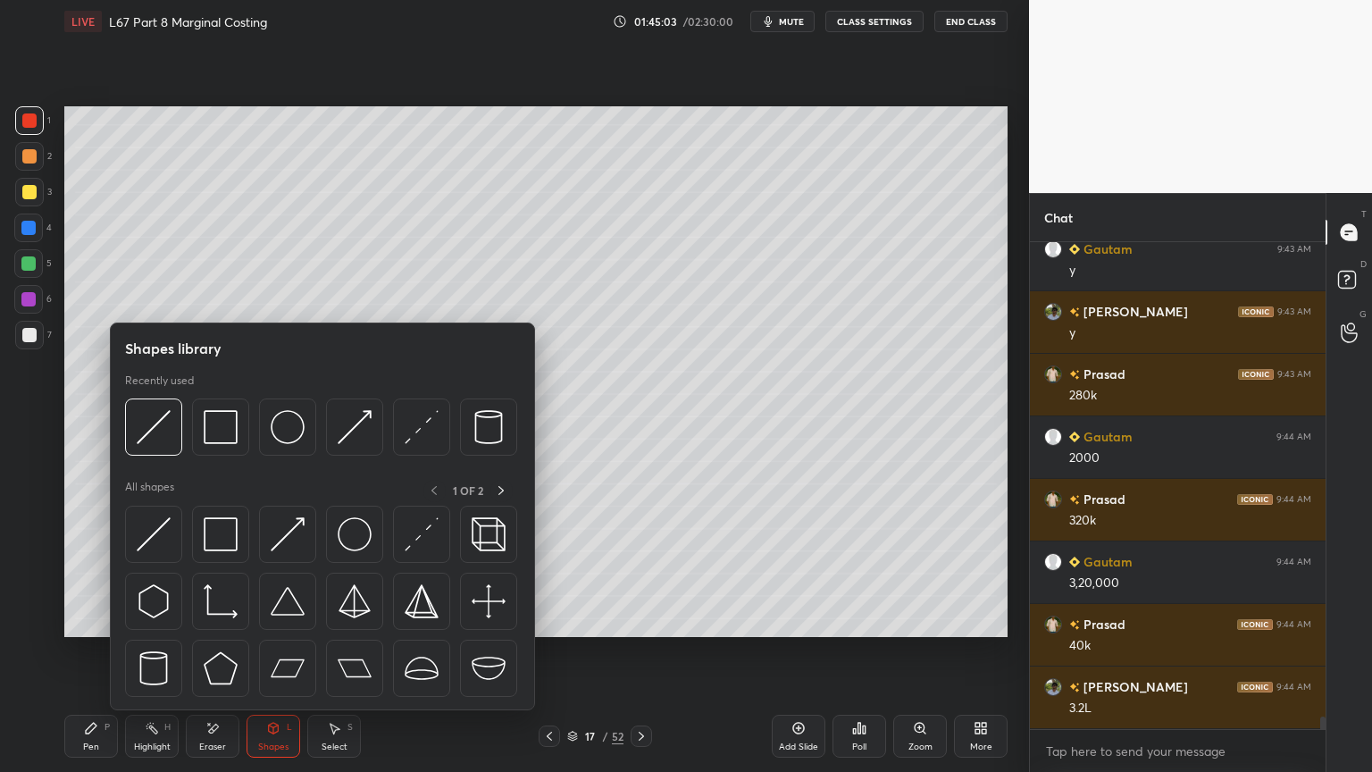
click at [301, 432] on img at bounding box center [288, 427] width 34 height 34
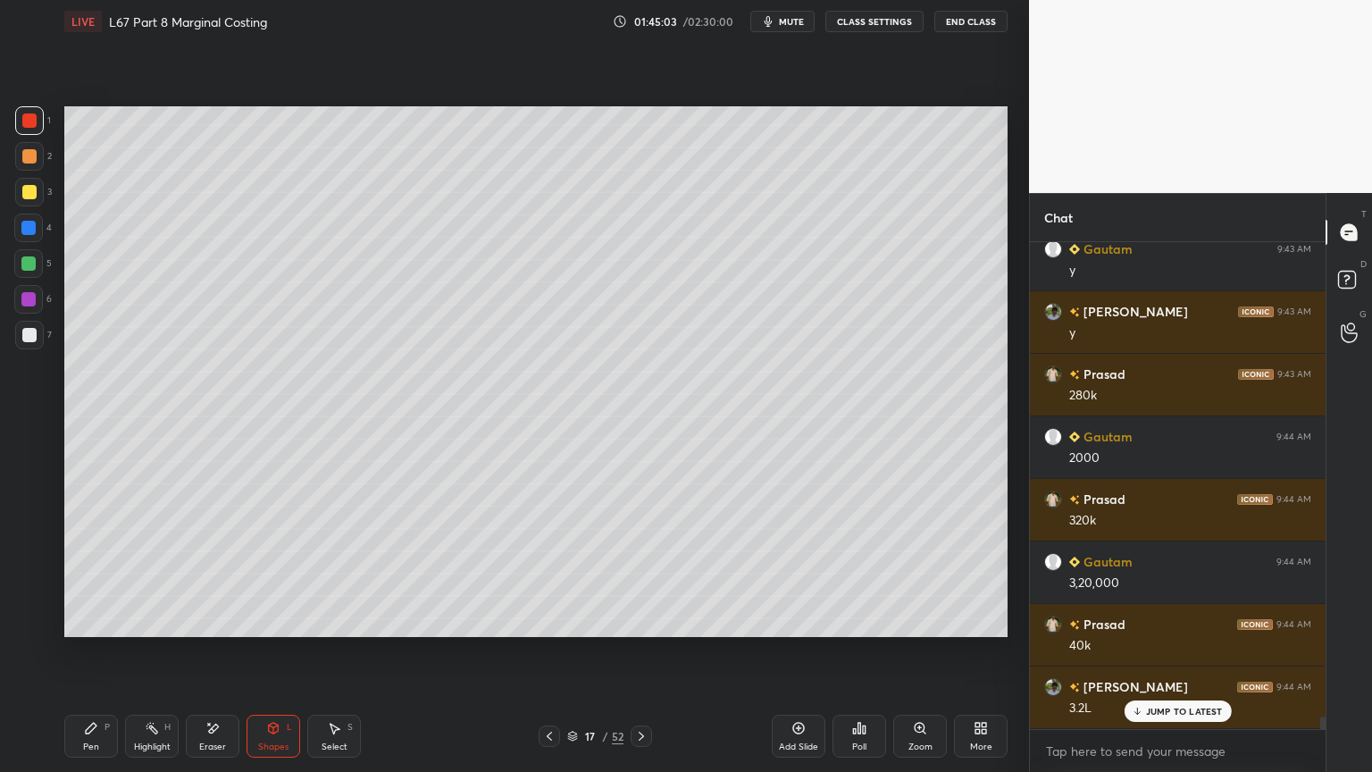
scroll to position [18722, 0]
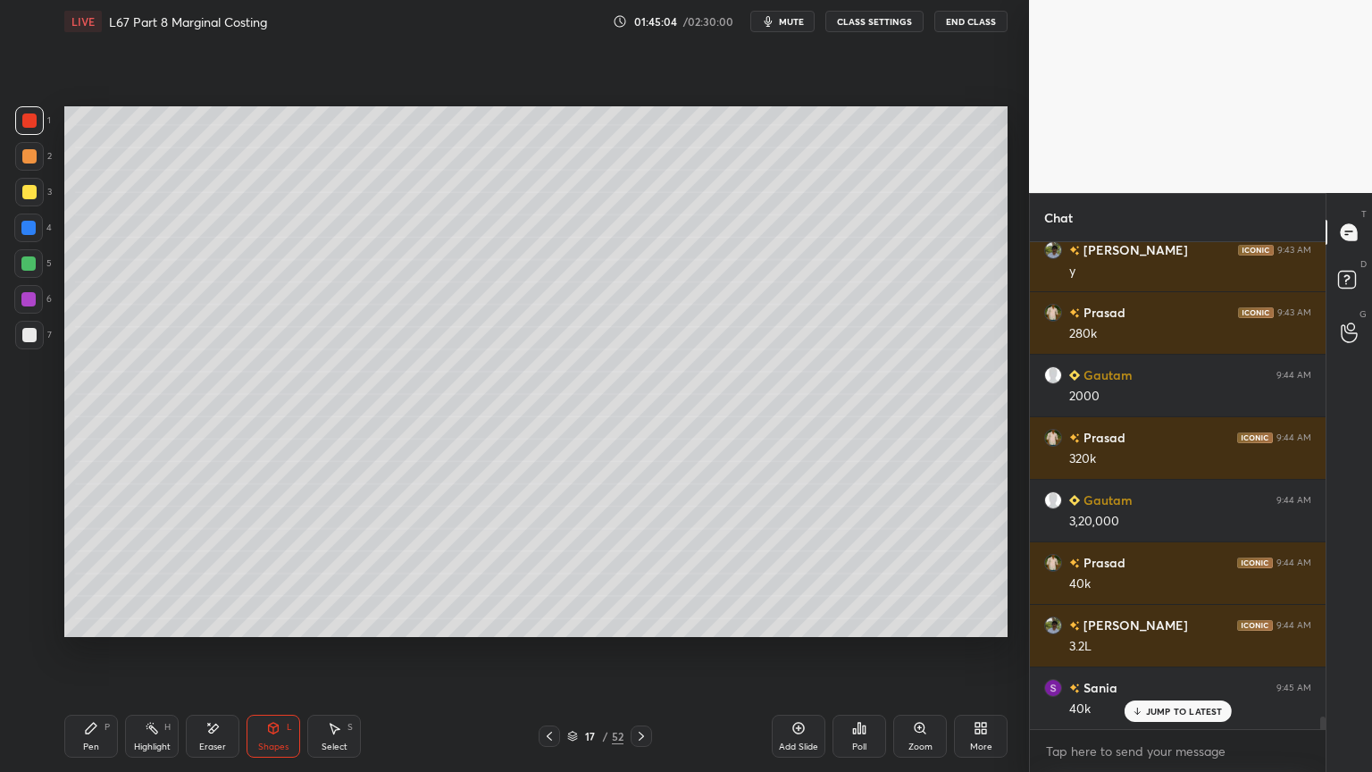
click at [96, 573] on icon at bounding box center [91, 728] width 14 height 14
click at [21, 251] on div at bounding box center [28, 263] width 29 height 29
click at [26, 189] on div at bounding box center [29, 192] width 14 height 14
click at [39, 338] on div at bounding box center [29, 335] width 29 height 29
click at [70, 573] on div "Pen P" at bounding box center [91, 735] width 54 height 43
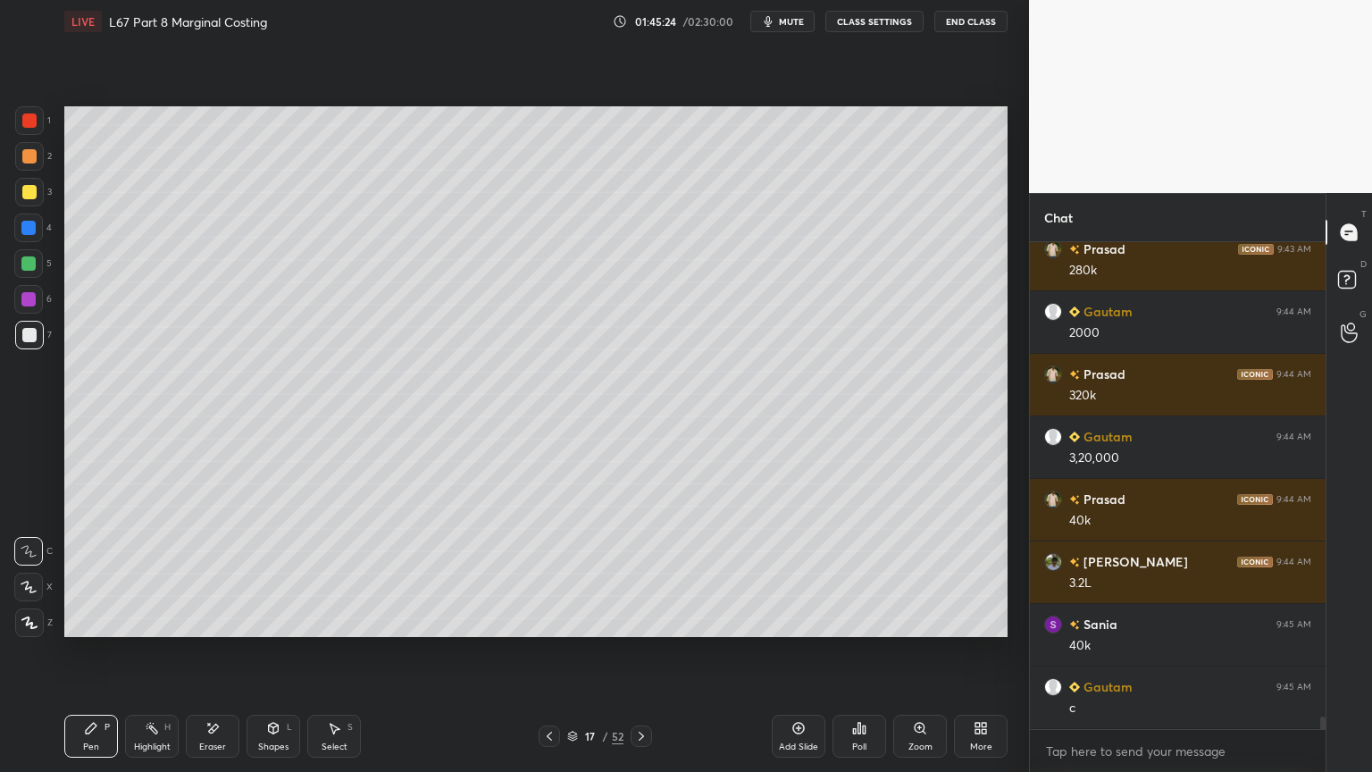
scroll to position [18847, 0]
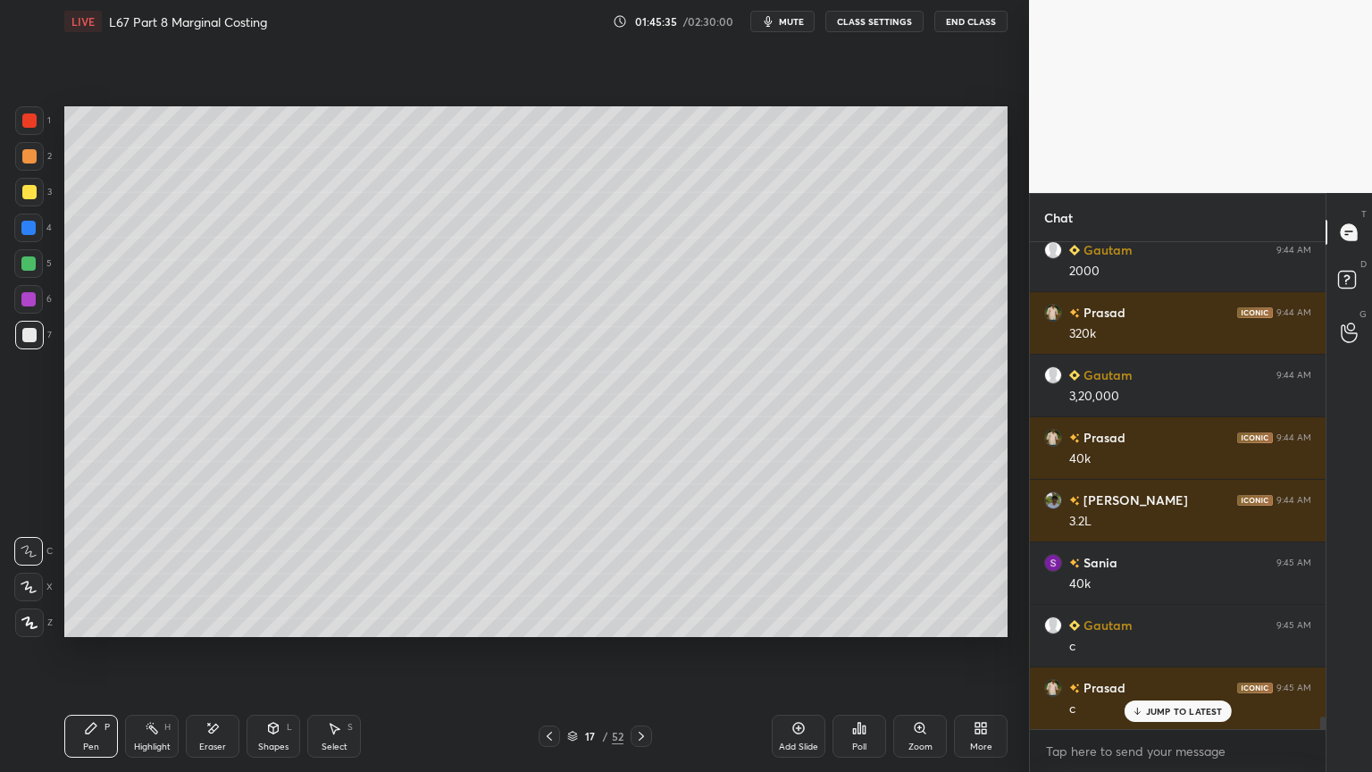
click at [552, 573] on icon at bounding box center [549, 736] width 14 height 14
click at [550, 573] on icon at bounding box center [549, 735] width 5 height 9
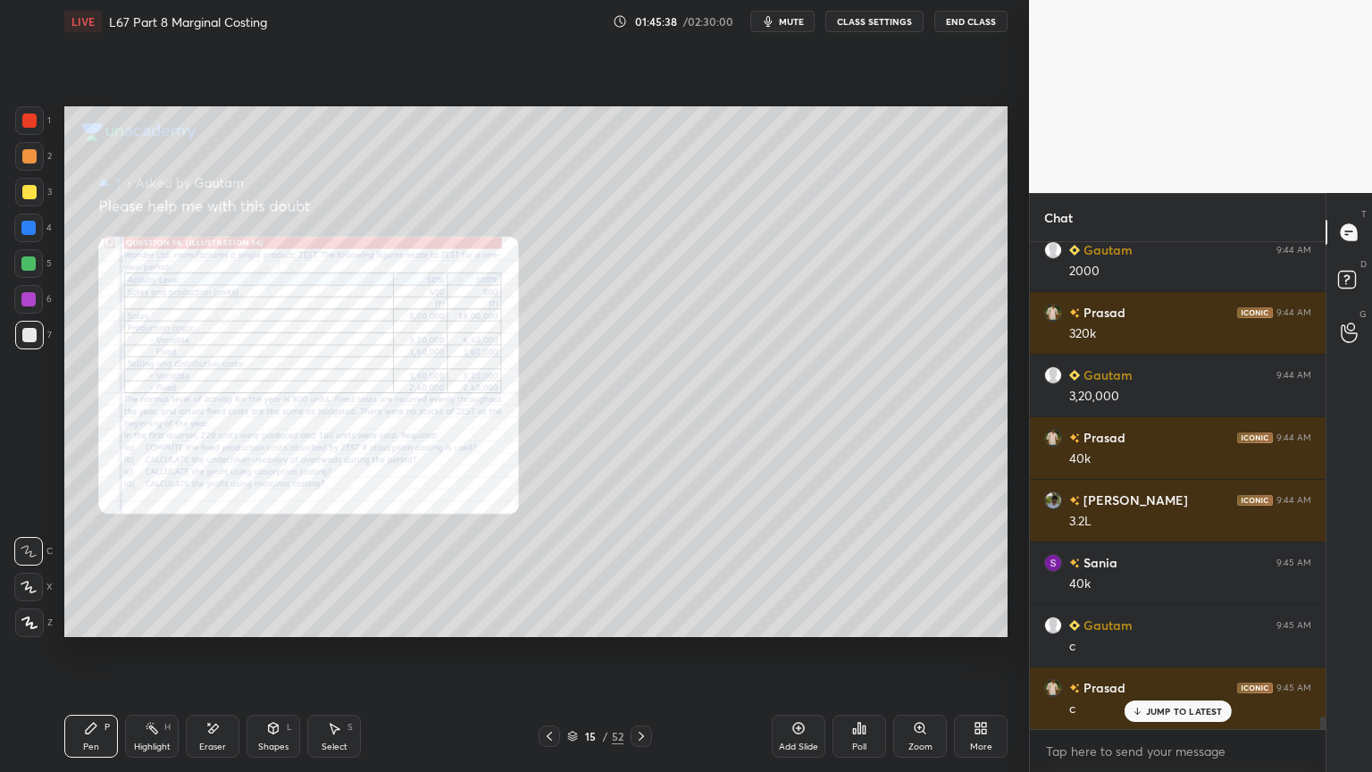
click at [909, 573] on div "Zoom" at bounding box center [920, 735] width 54 height 43
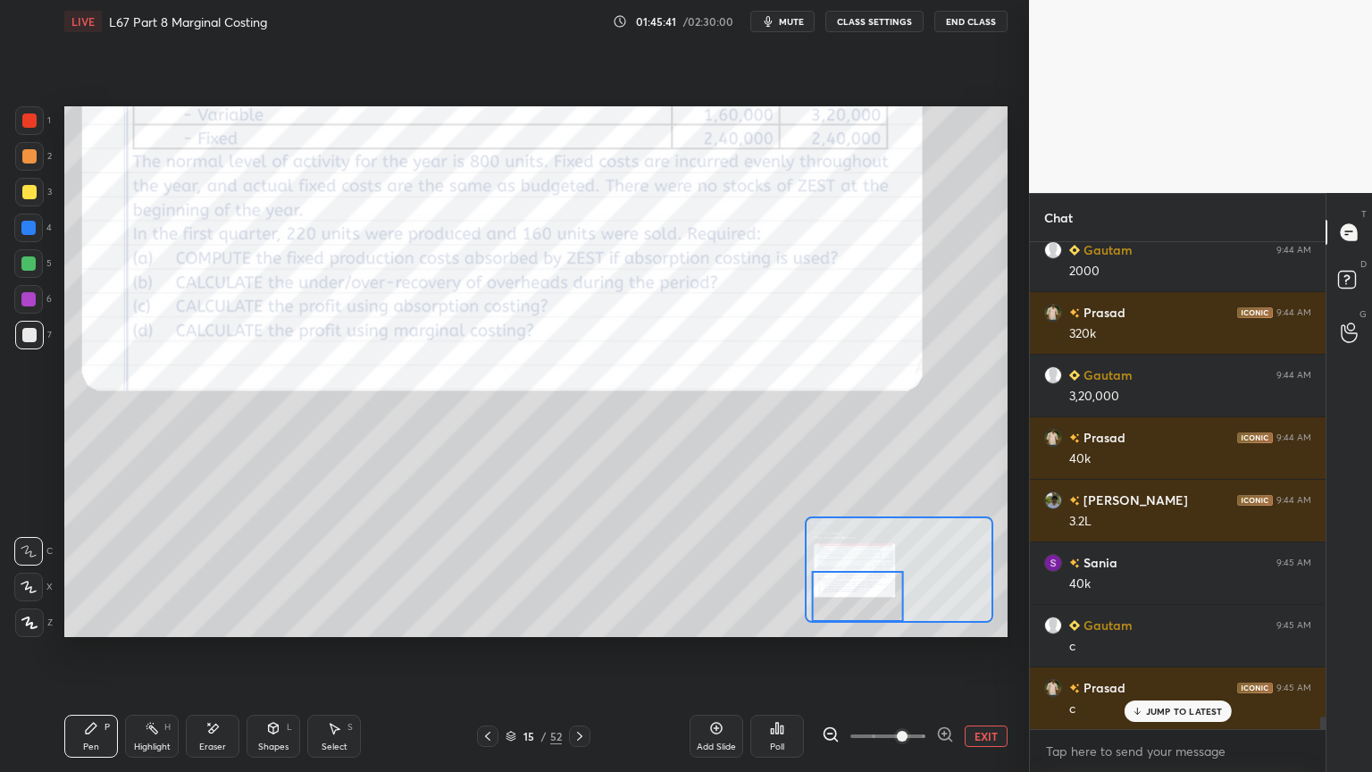
click at [582, 573] on icon at bounding box center [579, 736] width 14 height 14
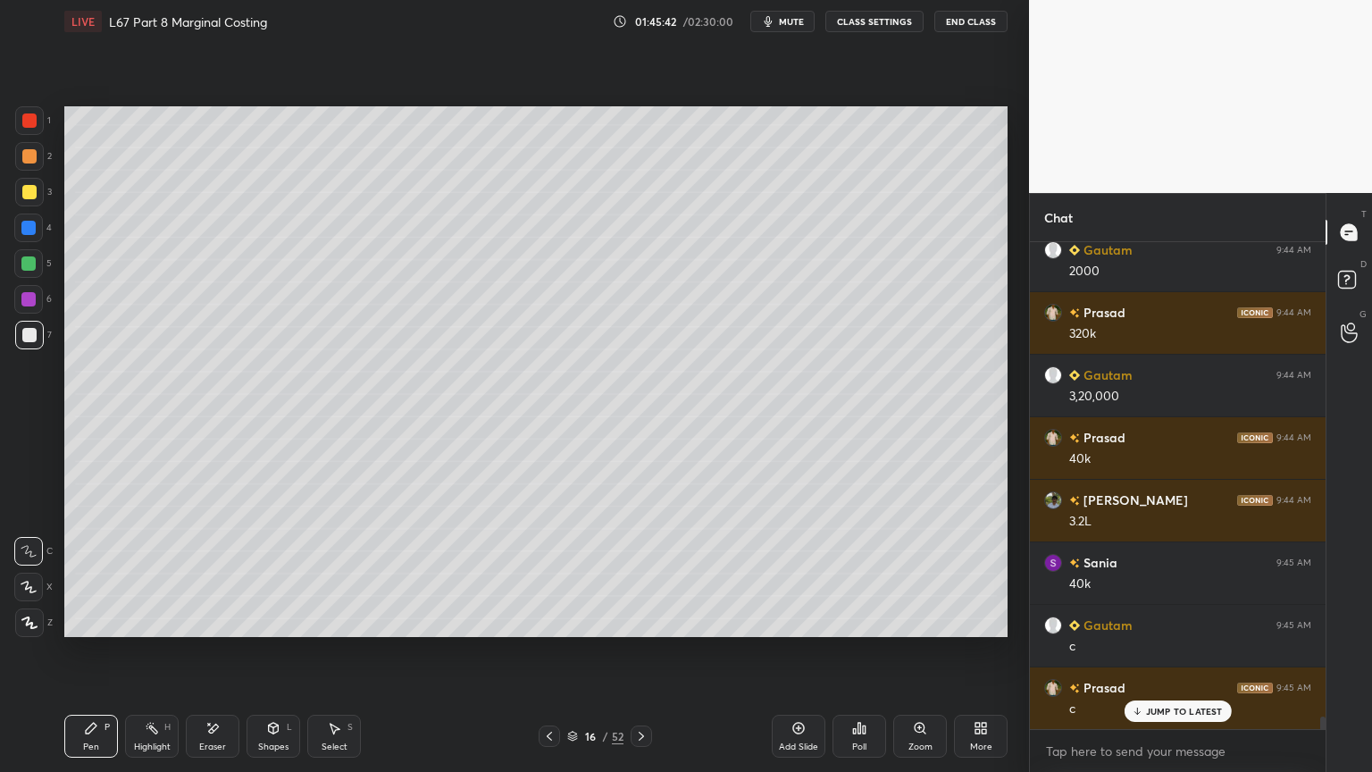
click at [646, 573] on icon at bounding box center [641, 736] width 14 height 14
click at [643, 573] on icon at bounding box center [641, 736] width 14 height 14
click at [546, 573] on icon at bounding box center [549, 736] width 14 height 14
click at [792, 573] on div "Add Slide" at bounding box center [799, 735] width 54 height 43
click at [25, 243] on div "4" at bounding box center [33, 231] width 38 height 36
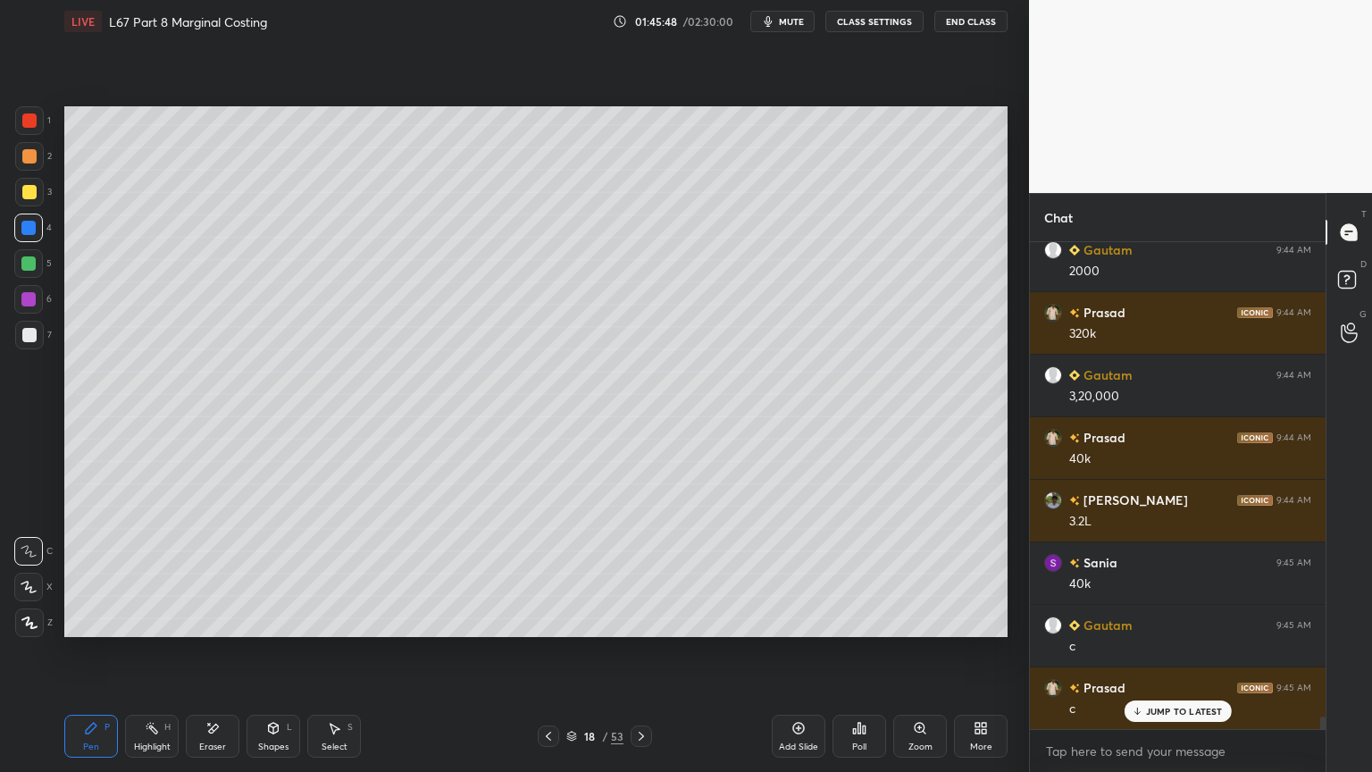
click at [276, 573] on div "Shapes L" at bounding box center [273, 735] width 54 height 43
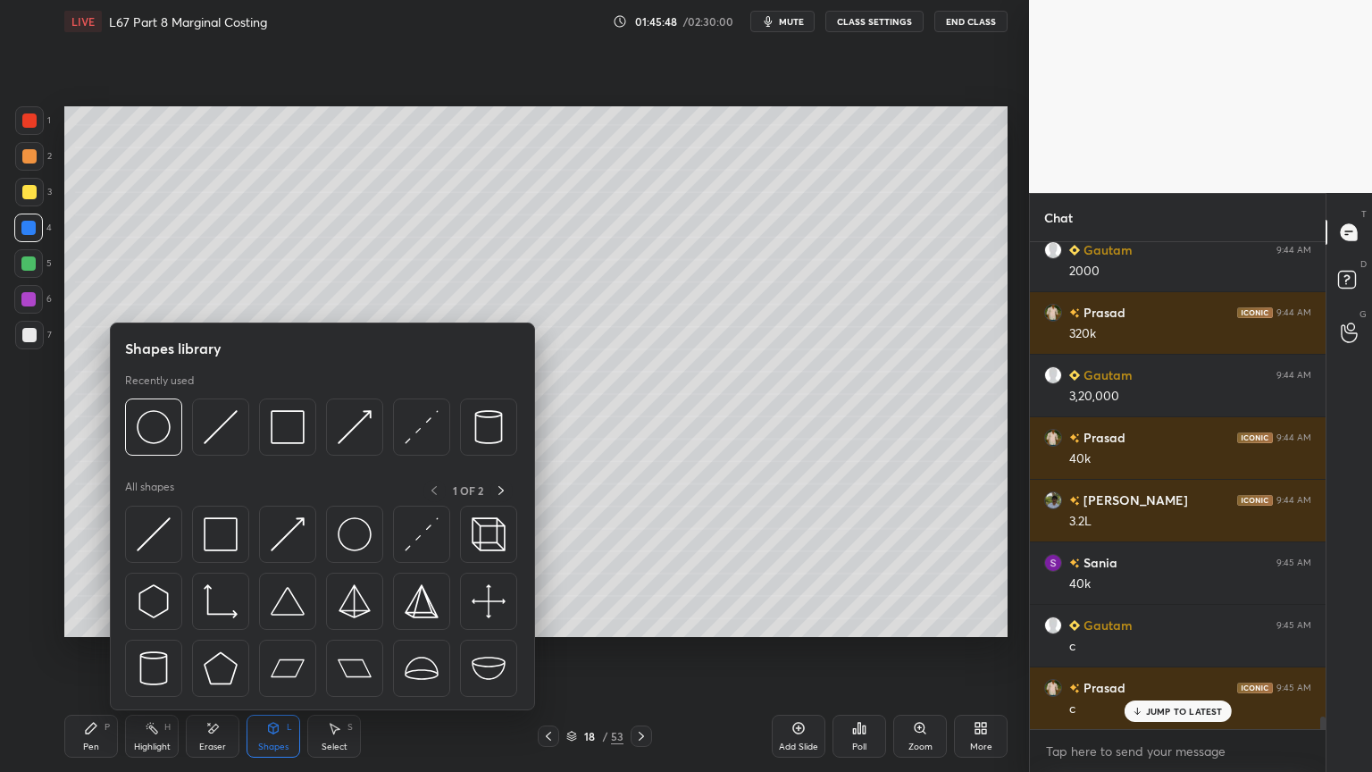
click at [285, 431] on img at bounding box center [288, 427] width 34 height 34
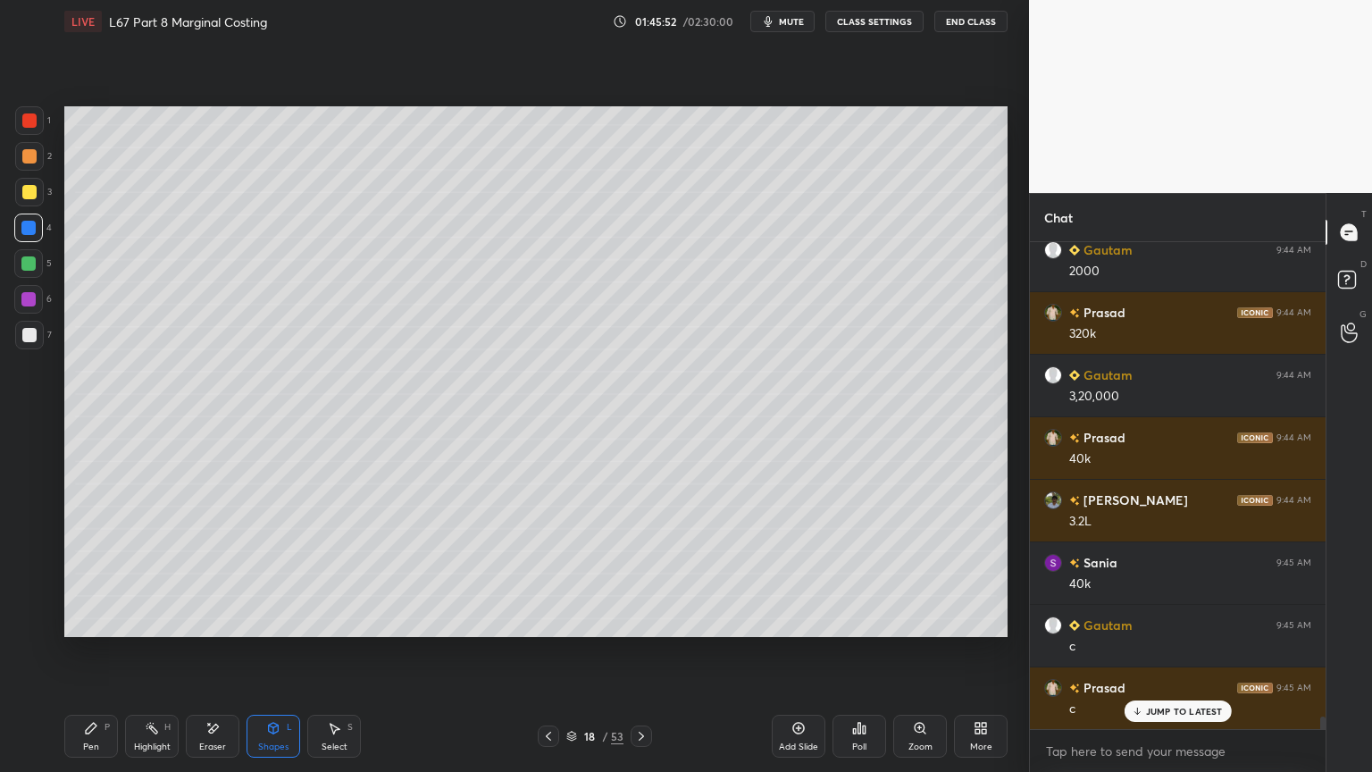
click at [75, 573] on div "Pen P" at bounding box center [91, 735] width 54 height 43
click at [29, 197] on div at bounding box center [29, 192] width 14 height 14
click at [550, 573] on div at bounding box center [548, 735] width 21 height 21
click at [639, 573] on icon at bounding box center [641, 736] width 14 height 14
click at [261, 573] on div "Shapes L" at bounding box center [273, 735] width 54 height 43
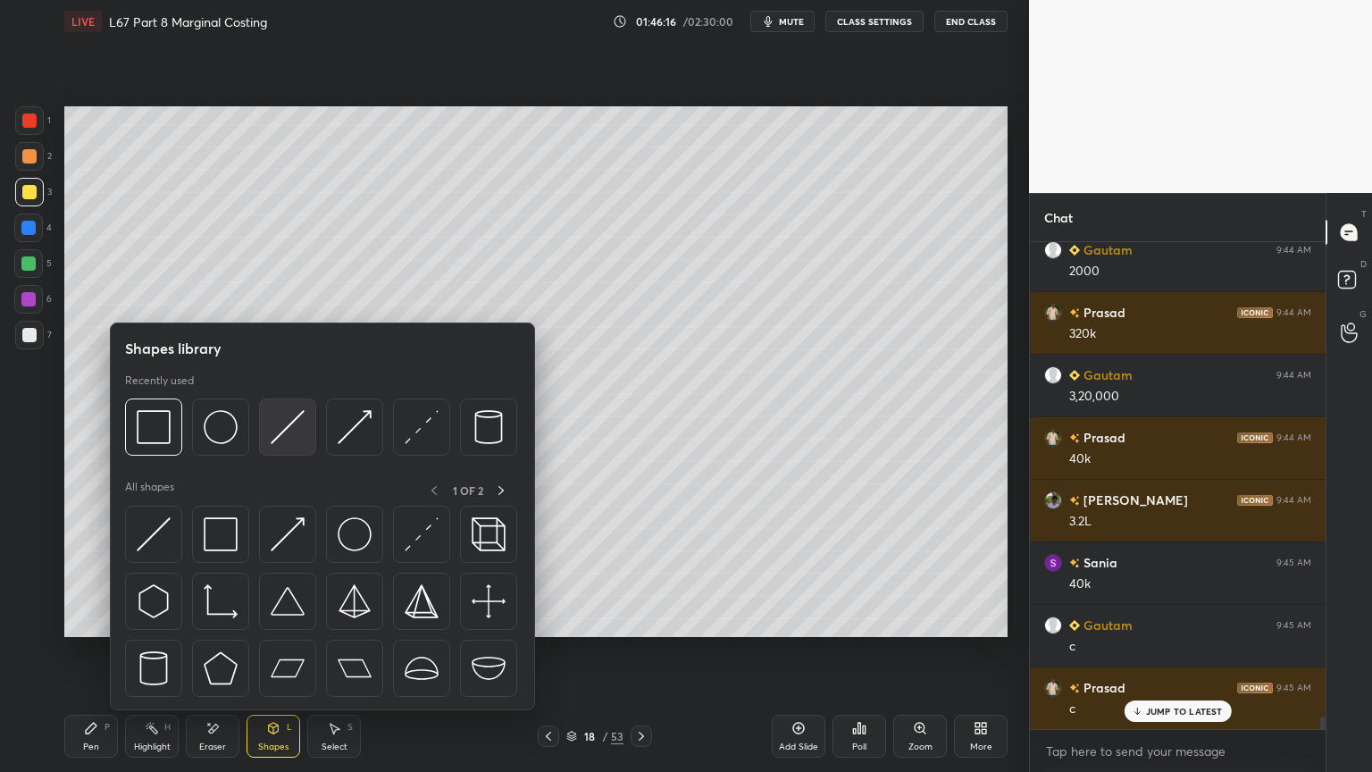
click at [312, 424] on div at bounding box center [287, 426] width 57 height 57
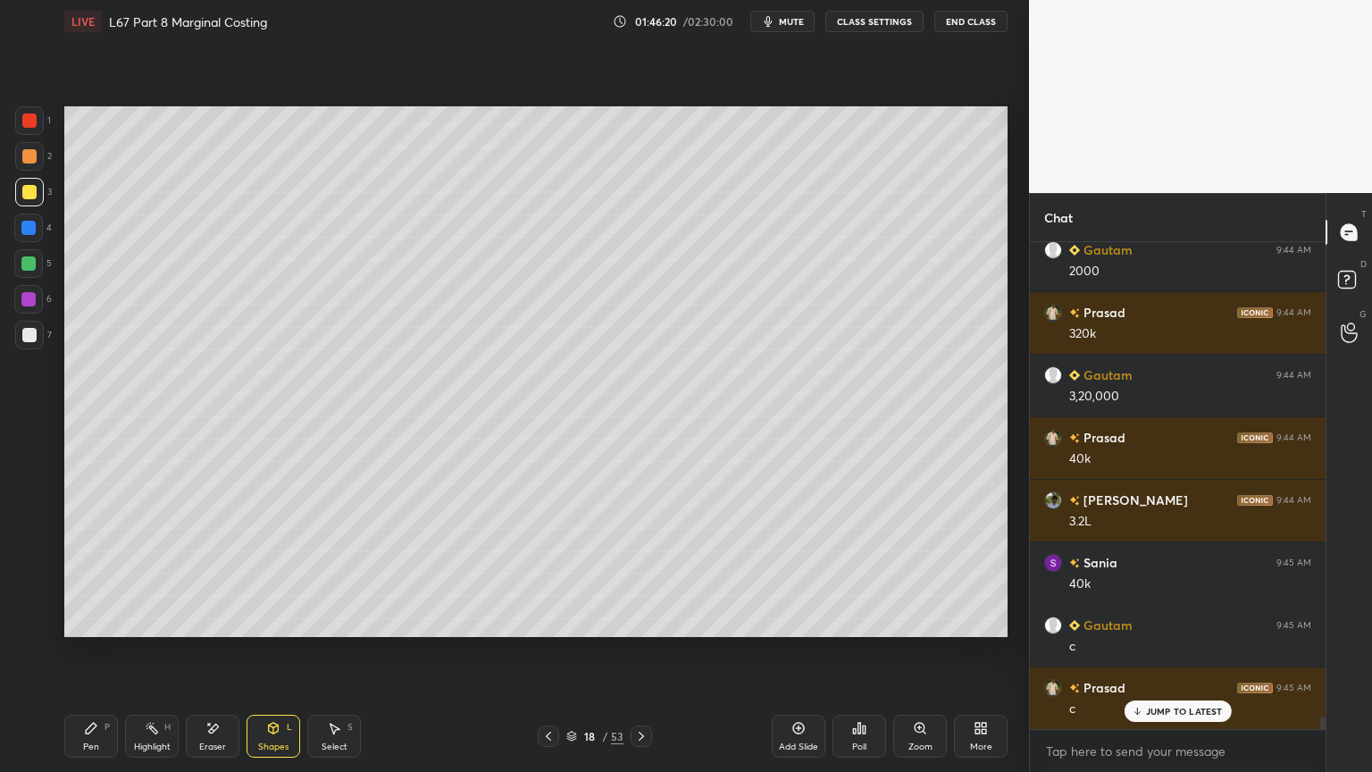
click at [83, 573] on div "Pen P" at bounding box center [91, 735] width 54 height 43
click at [27, 162] on div at bounding box center [29, 156] width 14 height 14
click at [550, 573] on icon at bounding box center [548, 736] width 14 height 14
click at [642, 573] on icon at bounding box center [641, 735] width 5 height 9
click at [271, 573] on icon at bounding box center [274, 727] width 10 height 11
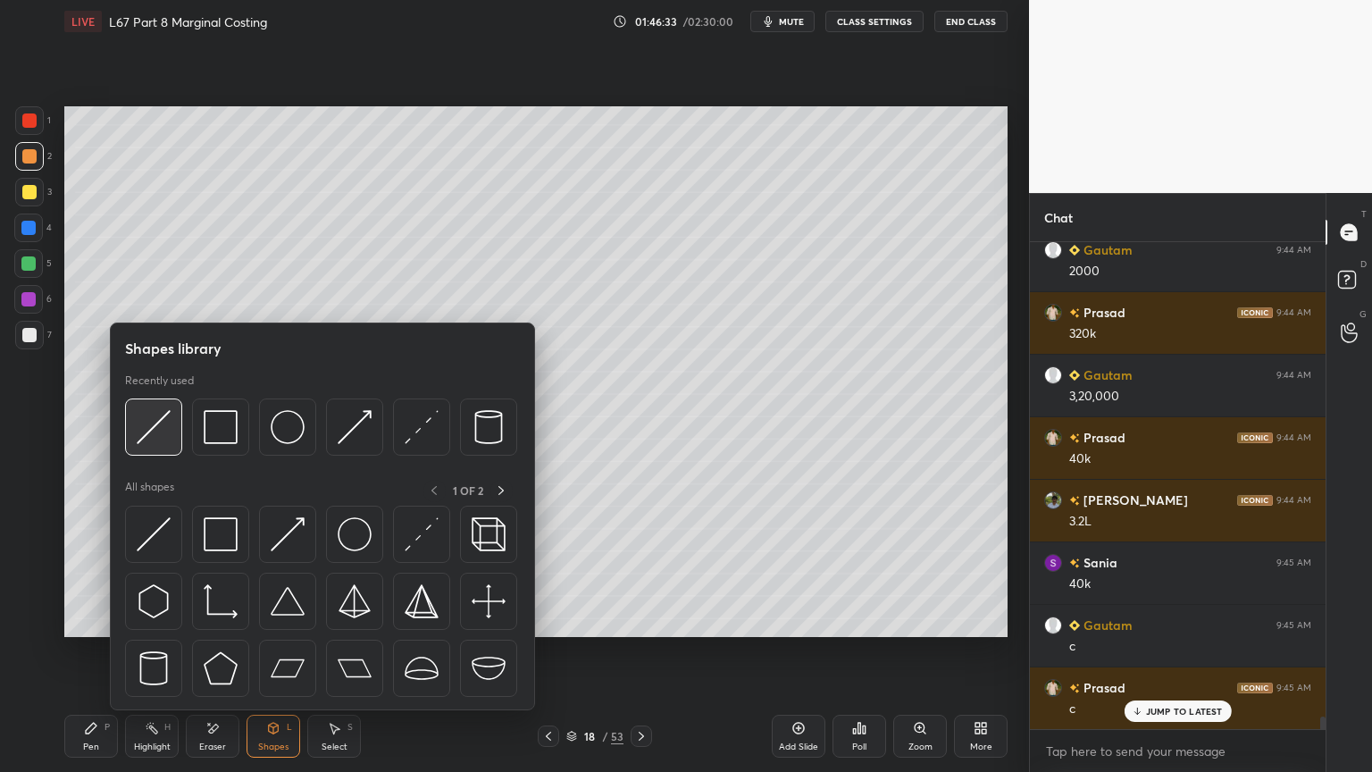
click at [151, 439] on img at bounding box center [154, 427] width 34 height 34
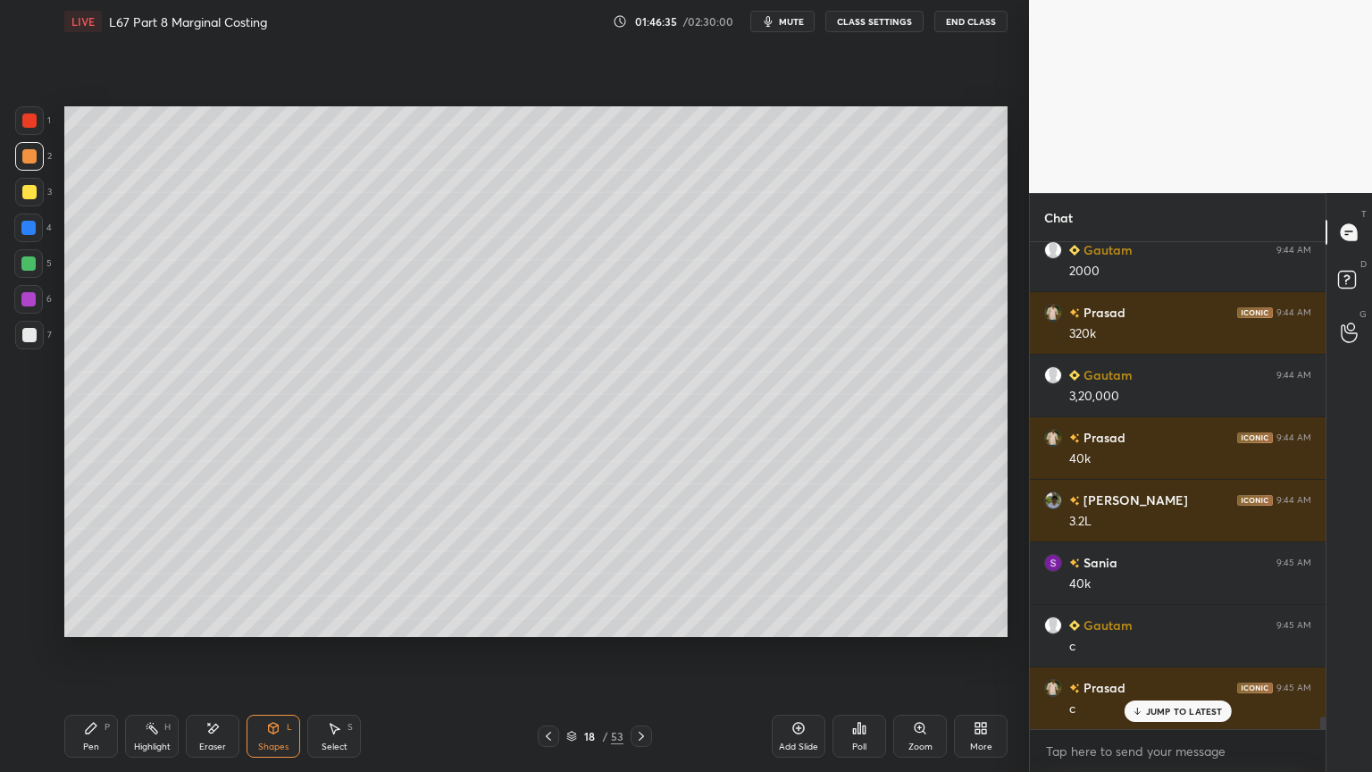
click at [16, 318] on div "6" at bounding box center [33, 303] width 38 height 36
click at [27, 345] on div at bounding box center [29, 335] width 29 height 29
click at [108, 573] on div "Pen P" at bounding box center [91, 735] width 54 height 43
click at [23, 242] on div "4" at bounding box center [33, 231] width 38 height 36
click at [276, 573] on div "Shapes L" at bounding box center [273, 735] width 54 height 43
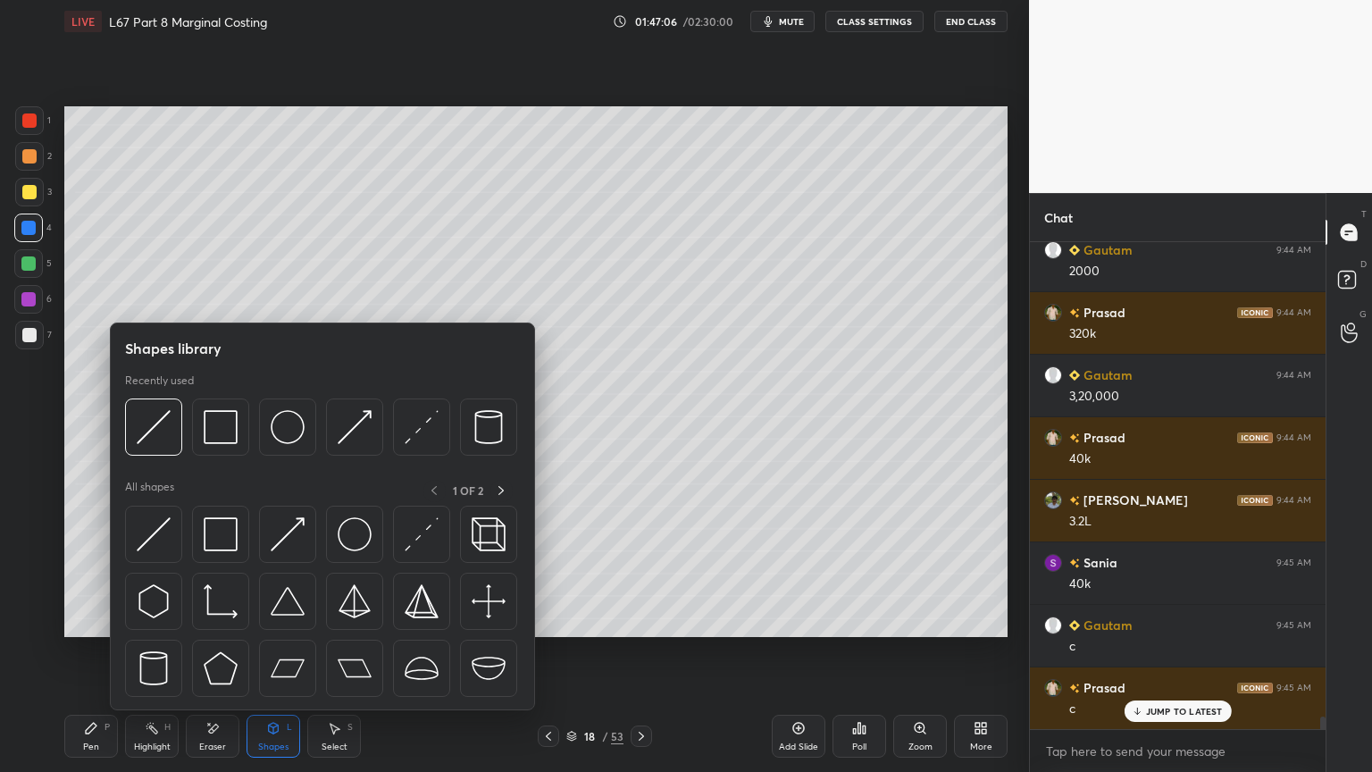
click at [167, 436] on img at bounding box center [154, 427] width 34 height 34
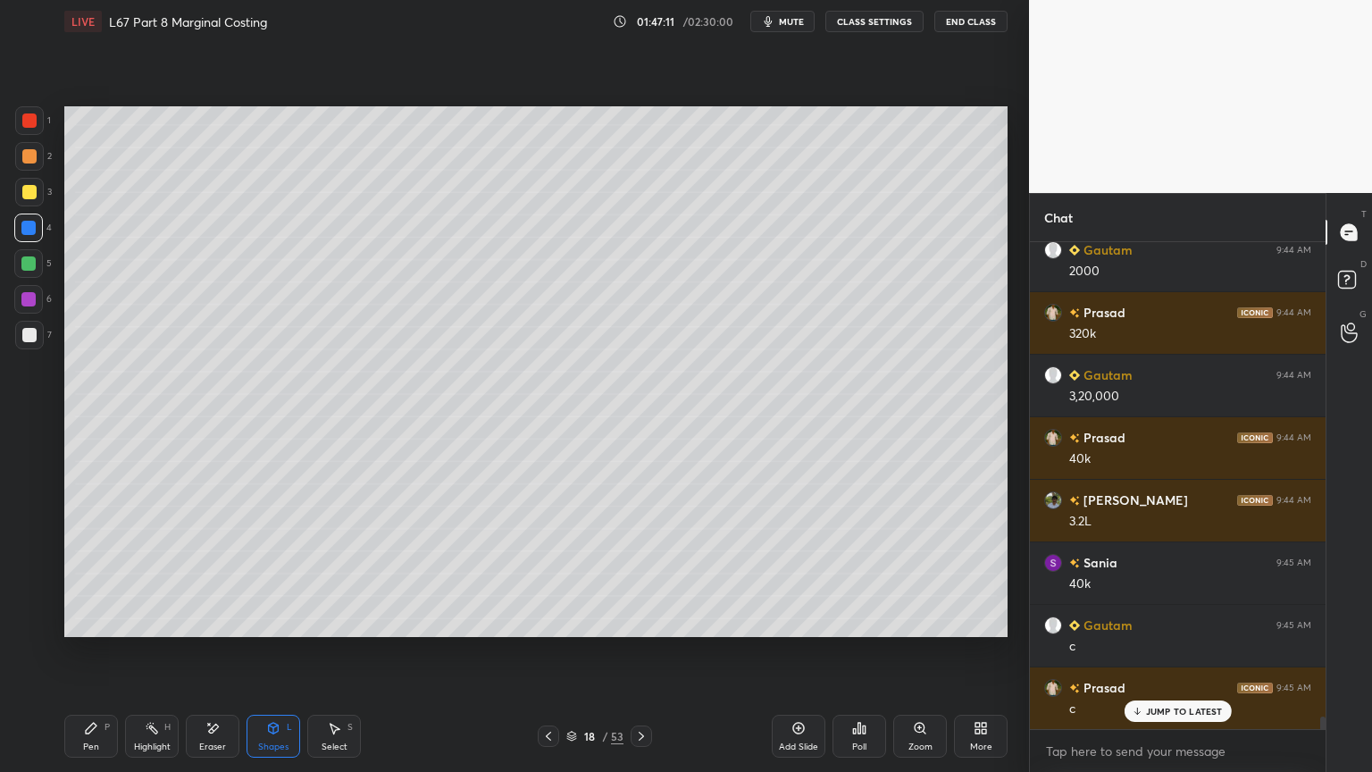
click at [37, 338] on div at bounding box center [29, 335] width 29 height 29
click at [74, 573] on div "Pen P Highlight H Eraser Shapes L Select S 18 / 53 Add Slide Poll Zoom More" at bounding box center [535, 735] width 943 height 71
click at [96, 573] on div "Pen" at bounding box center [91, 746] width 16 height 9
click at [32, 271] on div at bounding box center [28, 263] width 29 height 29
click at [548, 573] on icon at bounding box center [548, 736] width 14 height 14
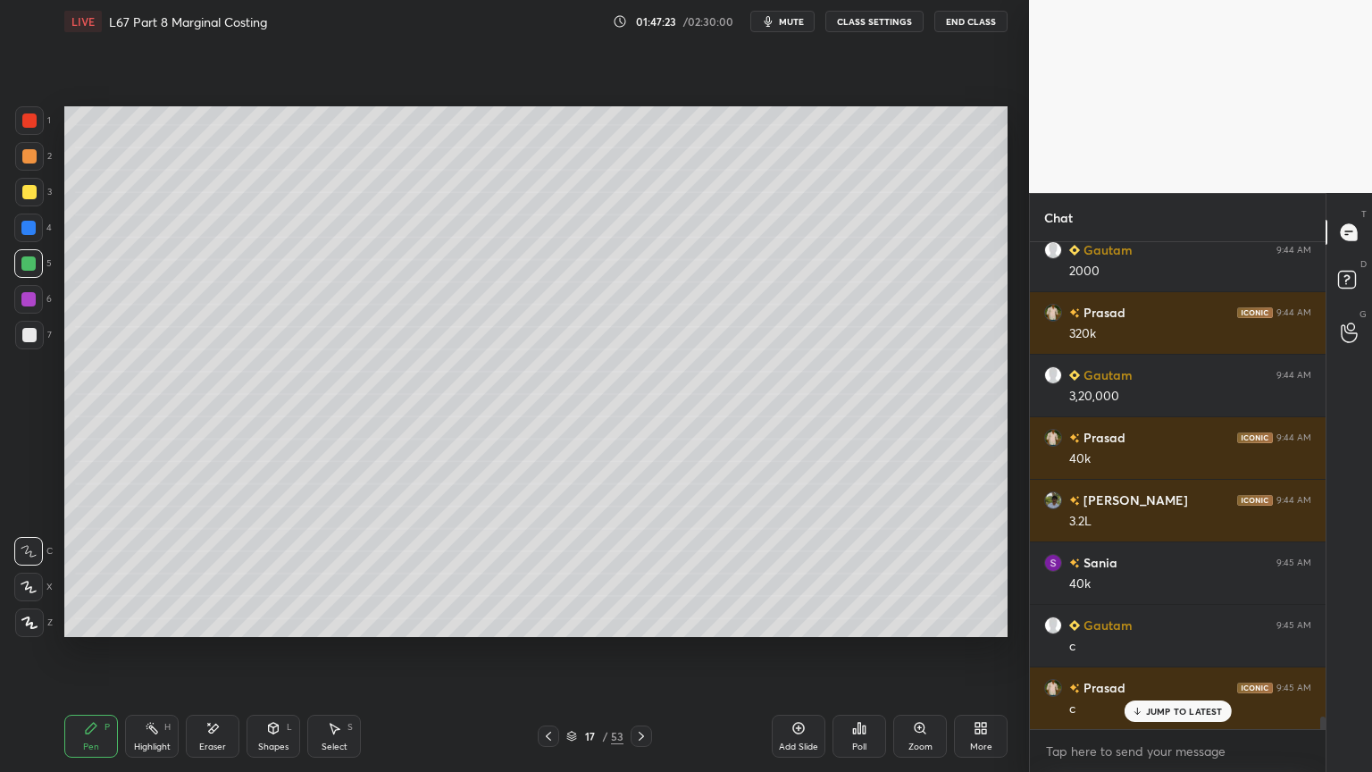
scroll to position [18911, 0]
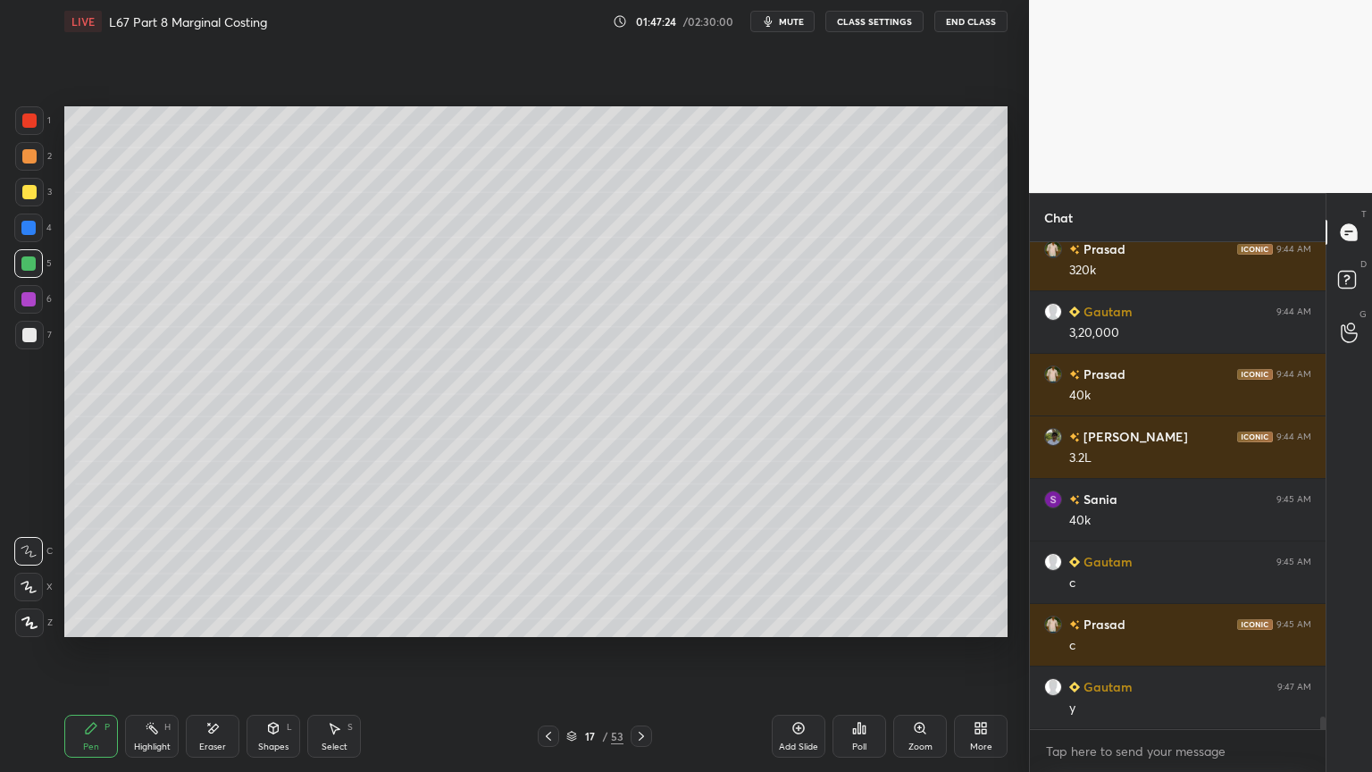
click at [38, 344] on div at bounding box center [29, 335] width 29 height 29
click at [644, 573] on icon at bounding box center [641, 736] width 14 height 14
click at [31, 206] on div "3" at bounding box center [33, 196] width 37 height 36
click at [548, 573] on icon at bounding box center [548, 735] width 5 height 9
click at [554, 573] on icon at bounding box center [548, 736] width 14 height 14
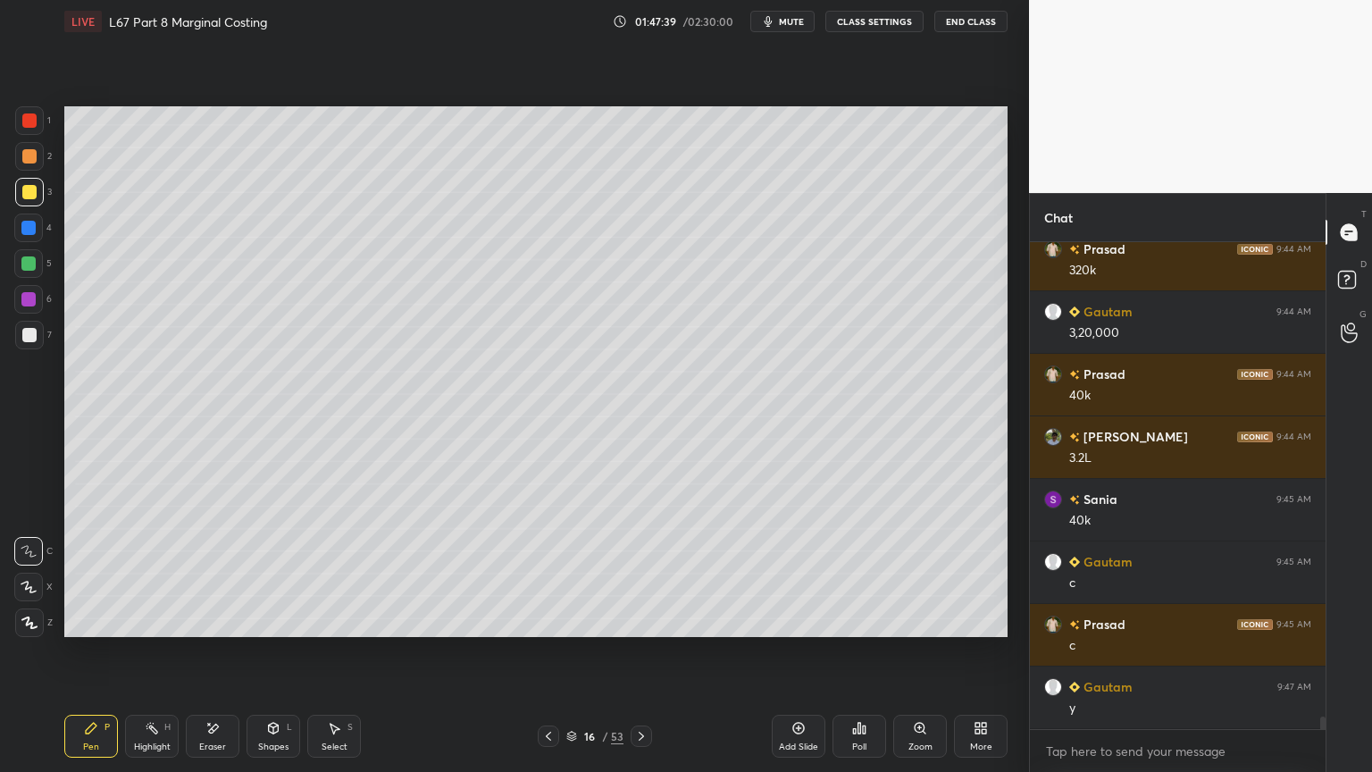
click at [642, 573] on icon at bounding box center [641, 736] width 14 height 14
click at [641, 573] on icon at bounding box center [641, 735] width 5 height 9
click at [263, 573] on div "Shapes L" at bounding box center [273, 735] width 54 height 43
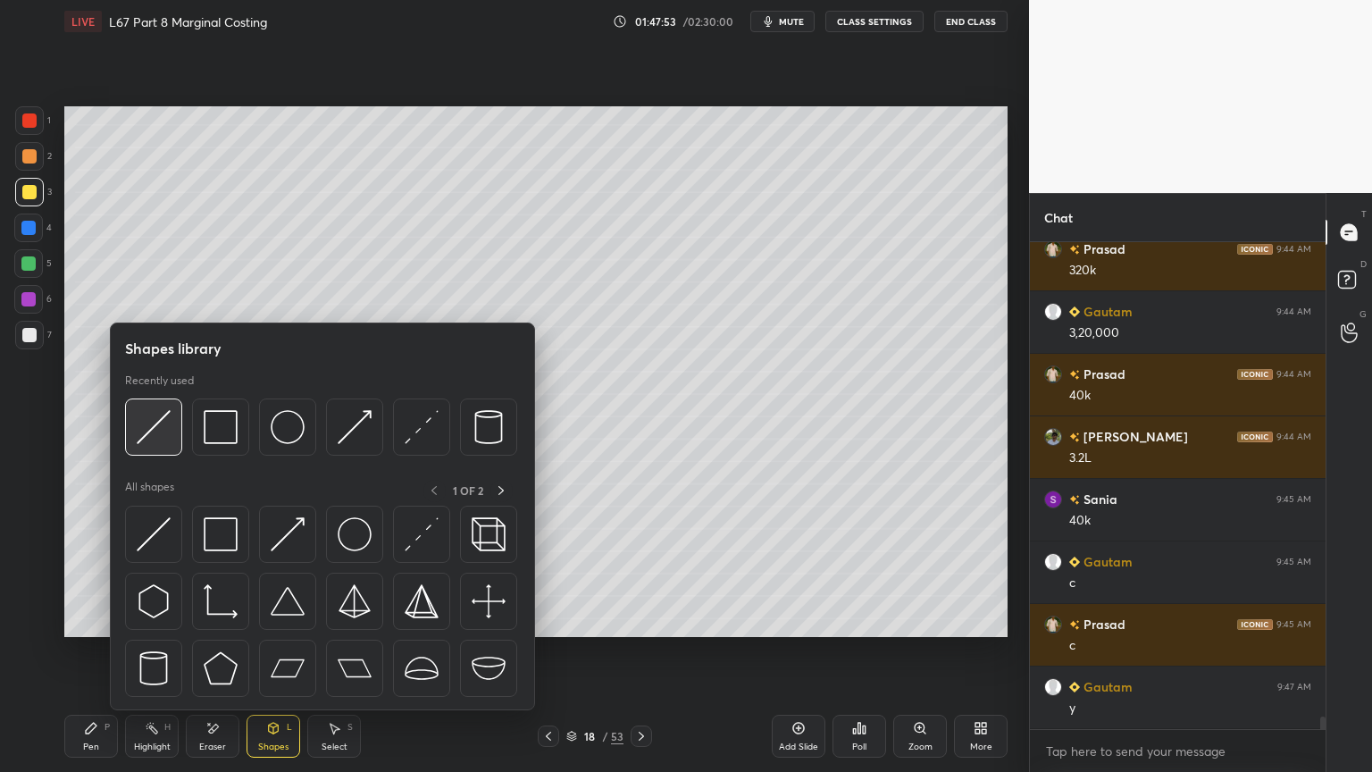
click at [168, 424] on img at bounding box center [154, 427] width 34 height 34
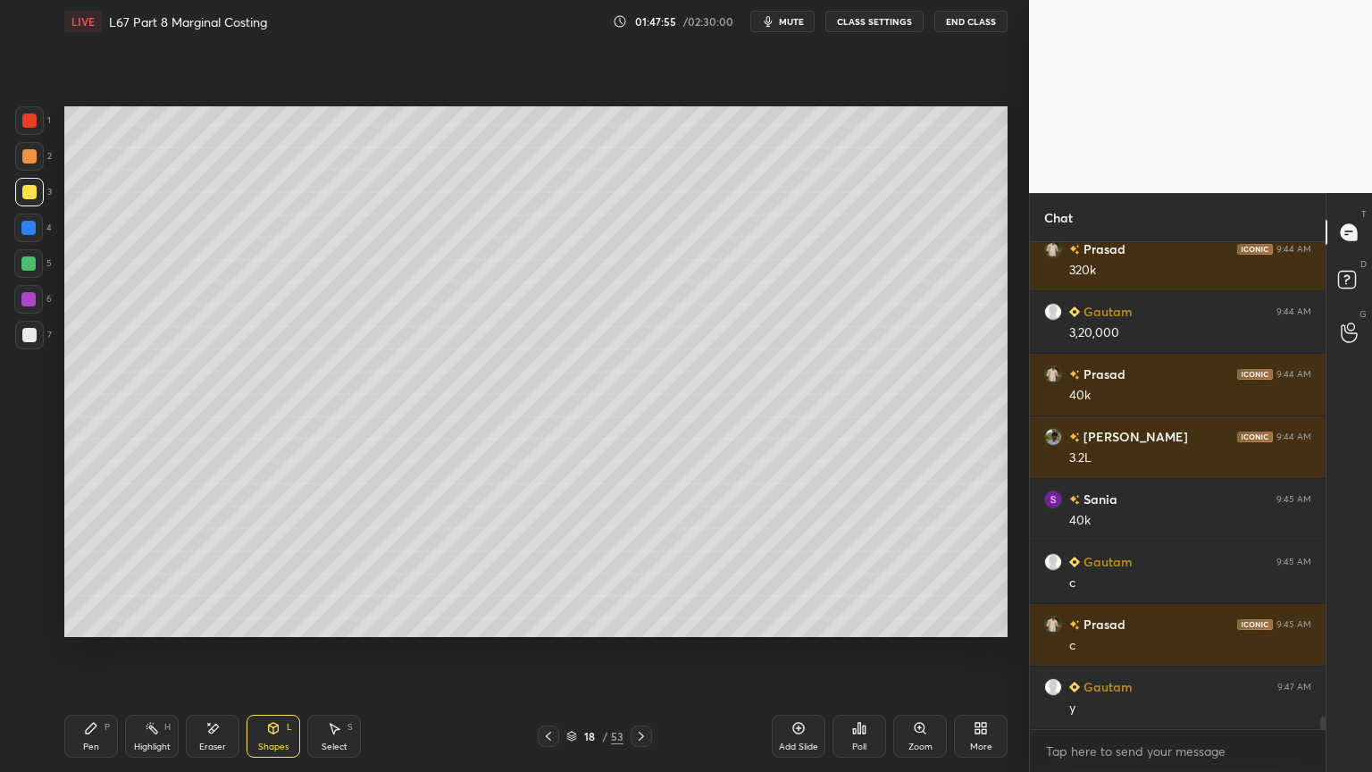
click at [25, 344] on div at bounding box center [29, 335] width 29 height 29
click at [77, 573] on div "Pen P" at bounding box center [91, 735] width 54 height 43
click at [551, 573] on icon at bounding box center [548, 736] width 14 height 14
click at [639, 573] on icon at bounding box center [641, 736] width 14 height 14
click at [31, 267] on div at bounding box center [28, 263] width 14 height 14
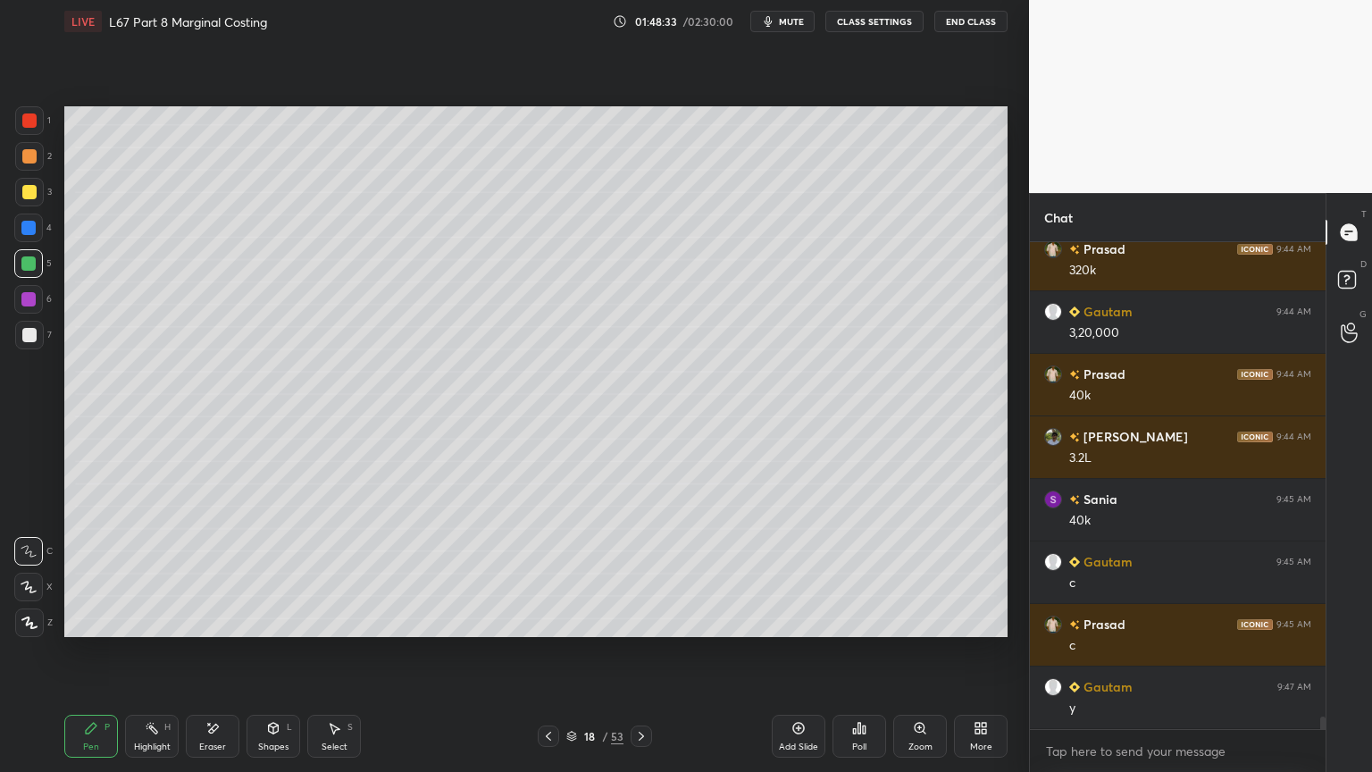
click at [25, 341] on div at bounding box center [29, 335] width 14 height 14
click at [547, 573] on icon at bounding box center [548, 736] width 14 height 14
click at [641, 573] on icon at bounding box center [641, 736] width 14 height 14
click at [26, 161] on div at bounding box center [29, 156] width 14 height 14
click at [39, 345] on div at bounding box center [29, 335] width 29 height 29
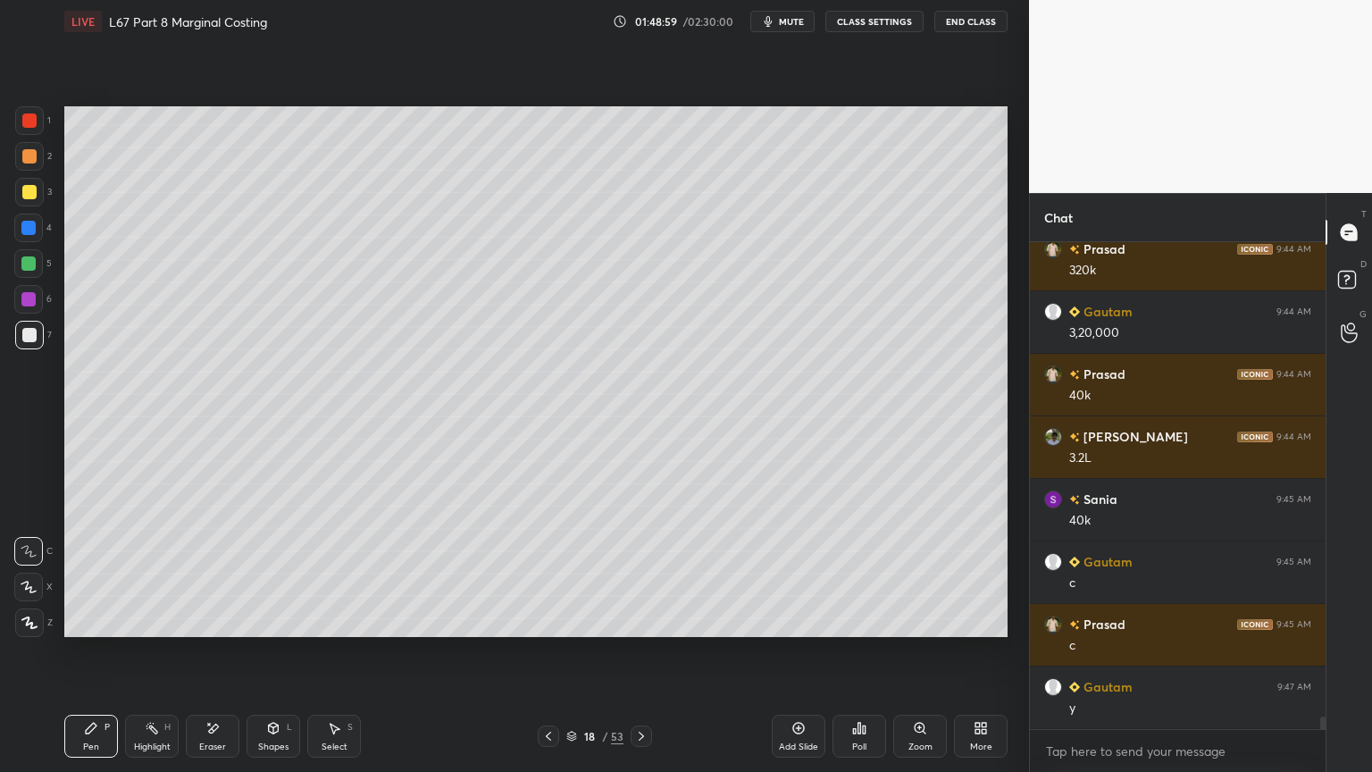
click at [23, 200] on div at bounding box center [29, 192] width 29 height 29
click at [37, 346] on div at bounding box center [29, 335] width 29 height 29
click at [547, 573] on icon at bounding box center [548, 736] width 14 height 14
click at [643, 573] on icon at bounding box center [641, 735] width 5 height 9
click at [39, 270] on div at bounding box center [28, 263] width 29 height 29
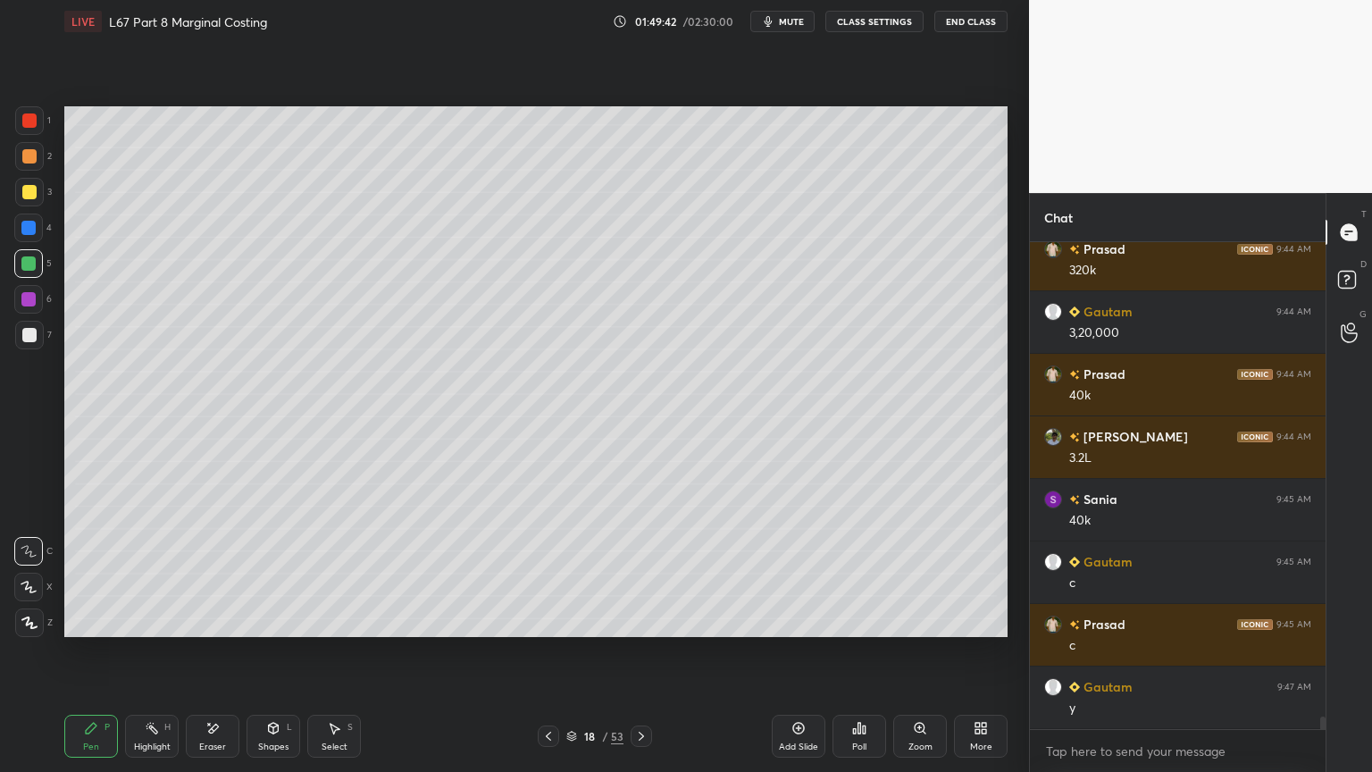
click at [564, 573] on div "18 / 53" at bounding box center [595, 735] width 114 height 21
click at [563, 573] on div "18 / 53" at bounding box center [595, 735] width 114 height 21
click at [562, 573] on div "18 / 53" at bounding box center [595, 735] width 114 height 21
click at [548, 573] on icon at bounding box center [548, 736] width 14 height 14
click at [547, 573] on icon at bounding box center [548, 736] width 14 height 14
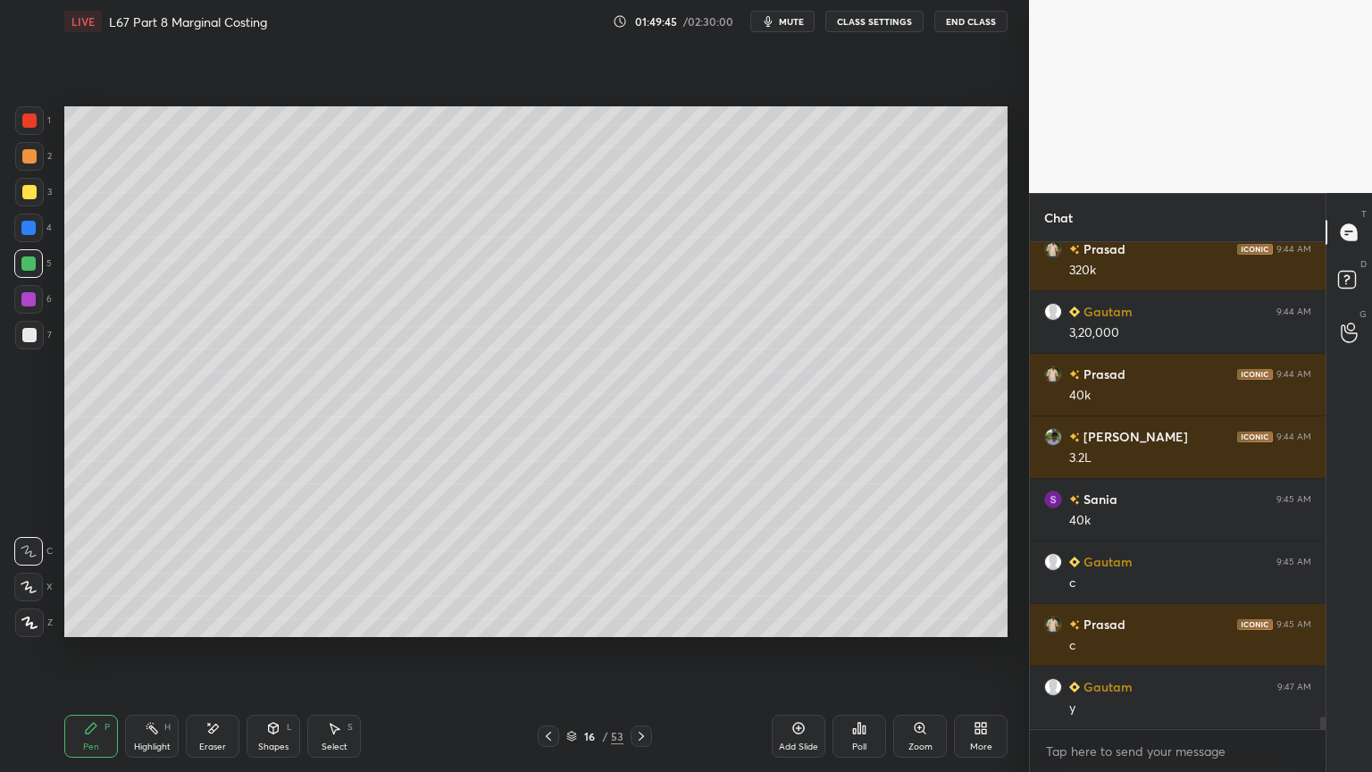
click at [654, 573] on div "16 / 53" at bounding box center [595, 735] width 354 height 21
click at [651, 573] on div at bounding box center [641, 735] width 21 height 21
click at [647, 573] on icon at bounding box center [641, 736] width 14 height 14
click at [36, 318] on div "6" at bounding box center [33, 303] width 38 height 36
click at [32, 328] on div at bounding box center [29, 335] width 14 height 14
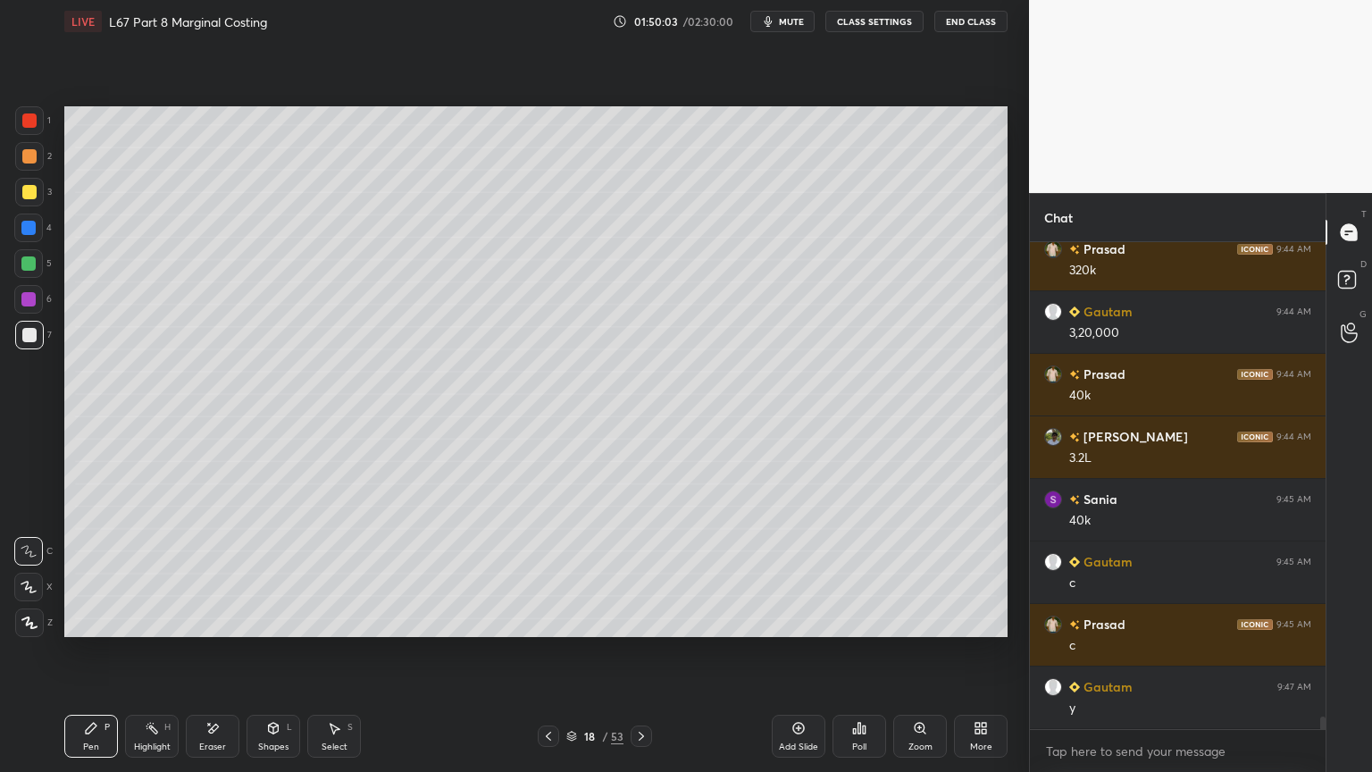
scroll to position [18973, 0]
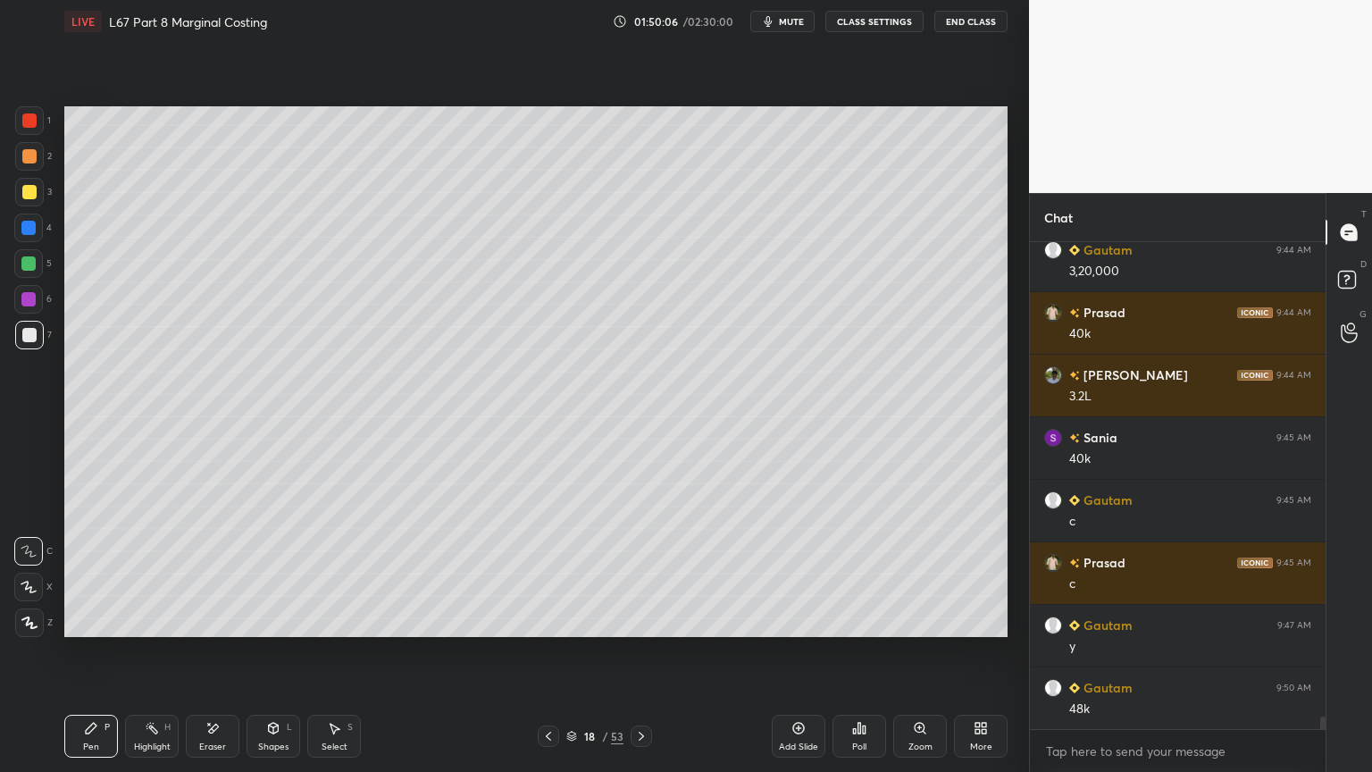
click at [17, 237] on div at bounding box center [28, 227] width 29 height 29
click at [281, 573] on div "Shapes L" at bounding box center [273, 735] width 54 height 43
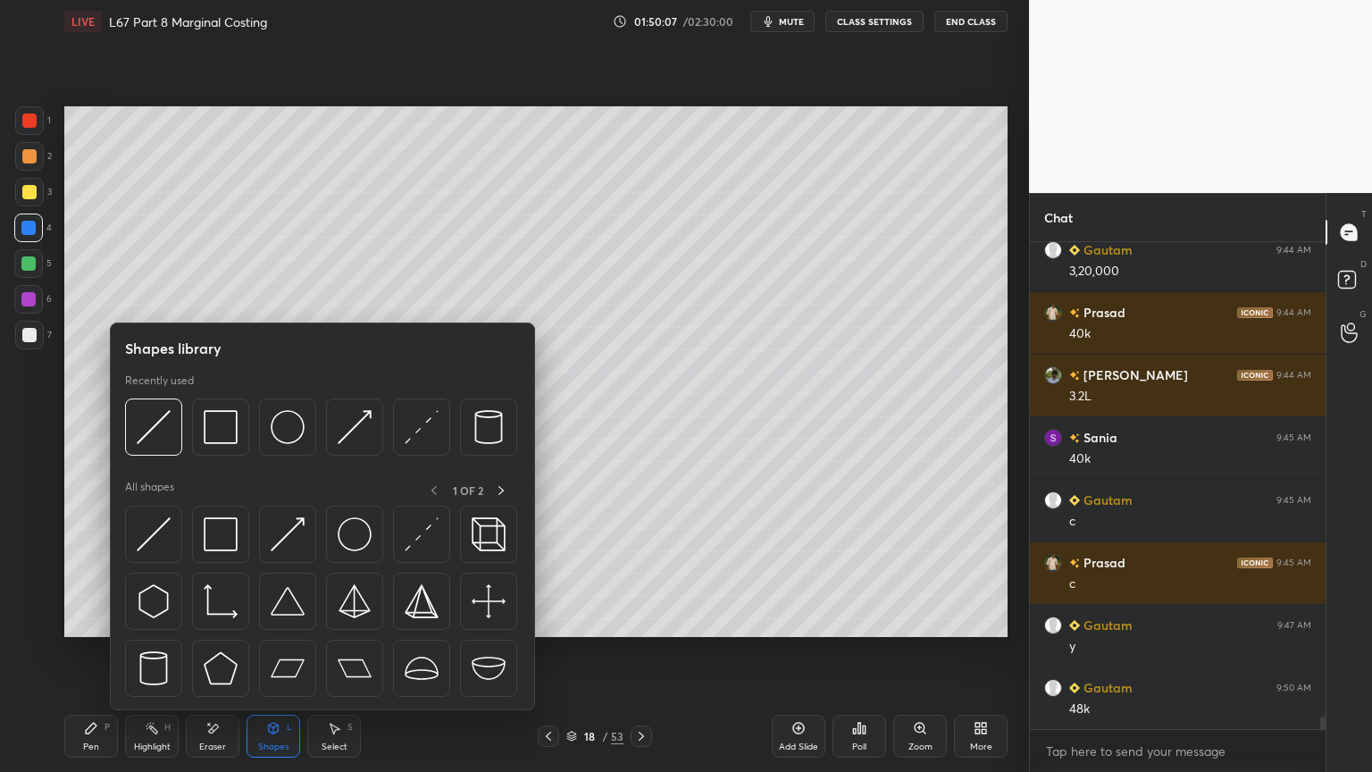
click at [154, 440] on img at bounding box center [154, 427] width 34 height 34
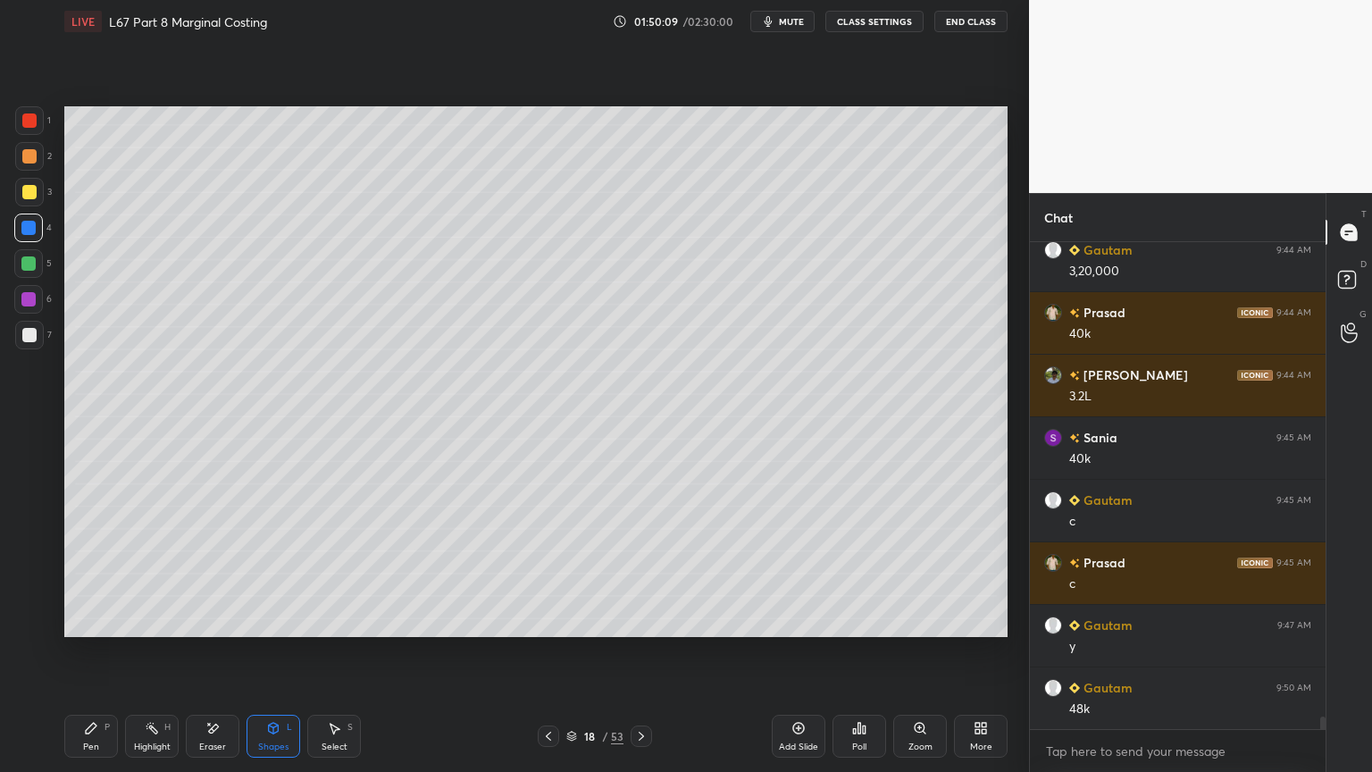
click at [27, 338] on div at bounding box center [29, 335] width 14 height 14
click at [100, 573] on div "Pen P" at bounding box center [91, 735] width 54 height 43
click at [36, 259] on div at bounding box center [28, 263] width 29 height 29
click at [29, 239] on div at bounding box center [28, 227] width 29 height 29
click at [264, 573] on div "Shapes L" at bounding box center [273, 735] width 54 height 43
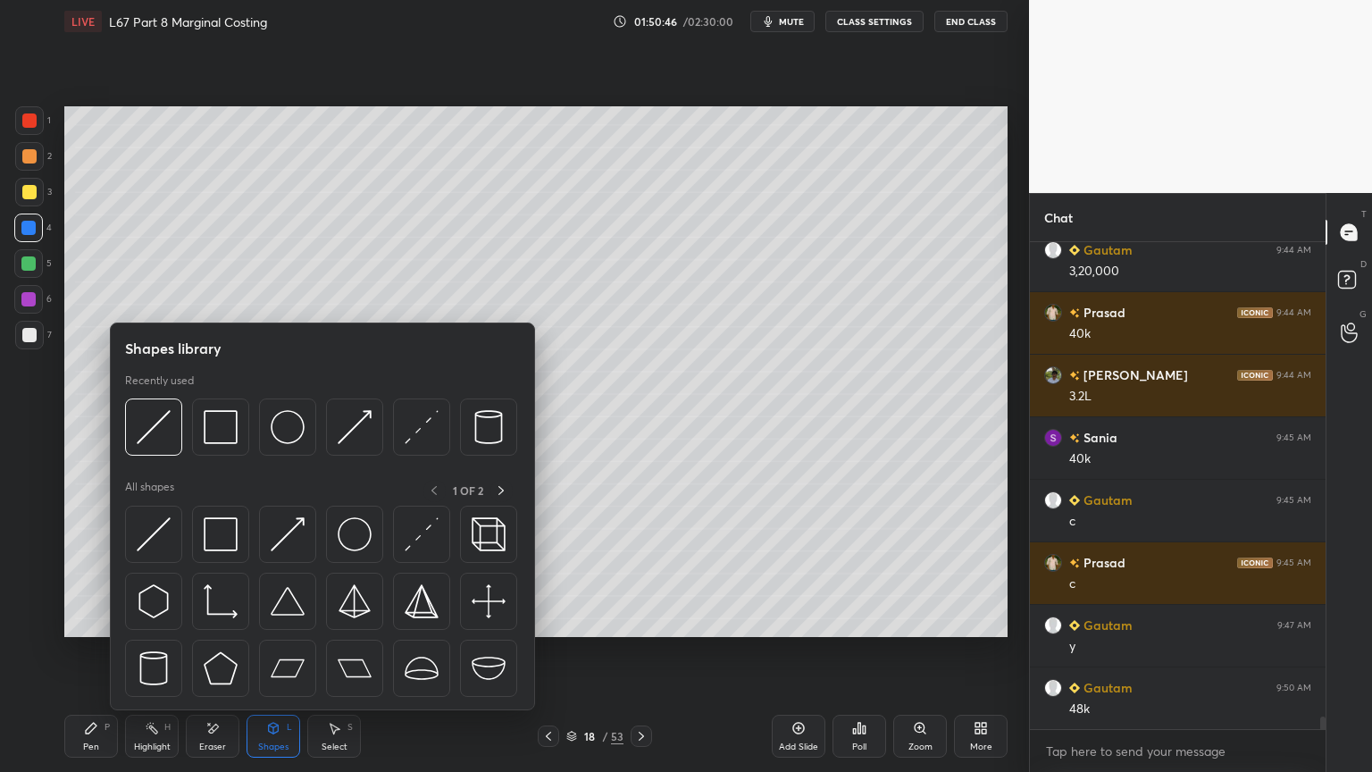
click at [149, 433] on img at bounding box center [154, 427] width 34 height 34
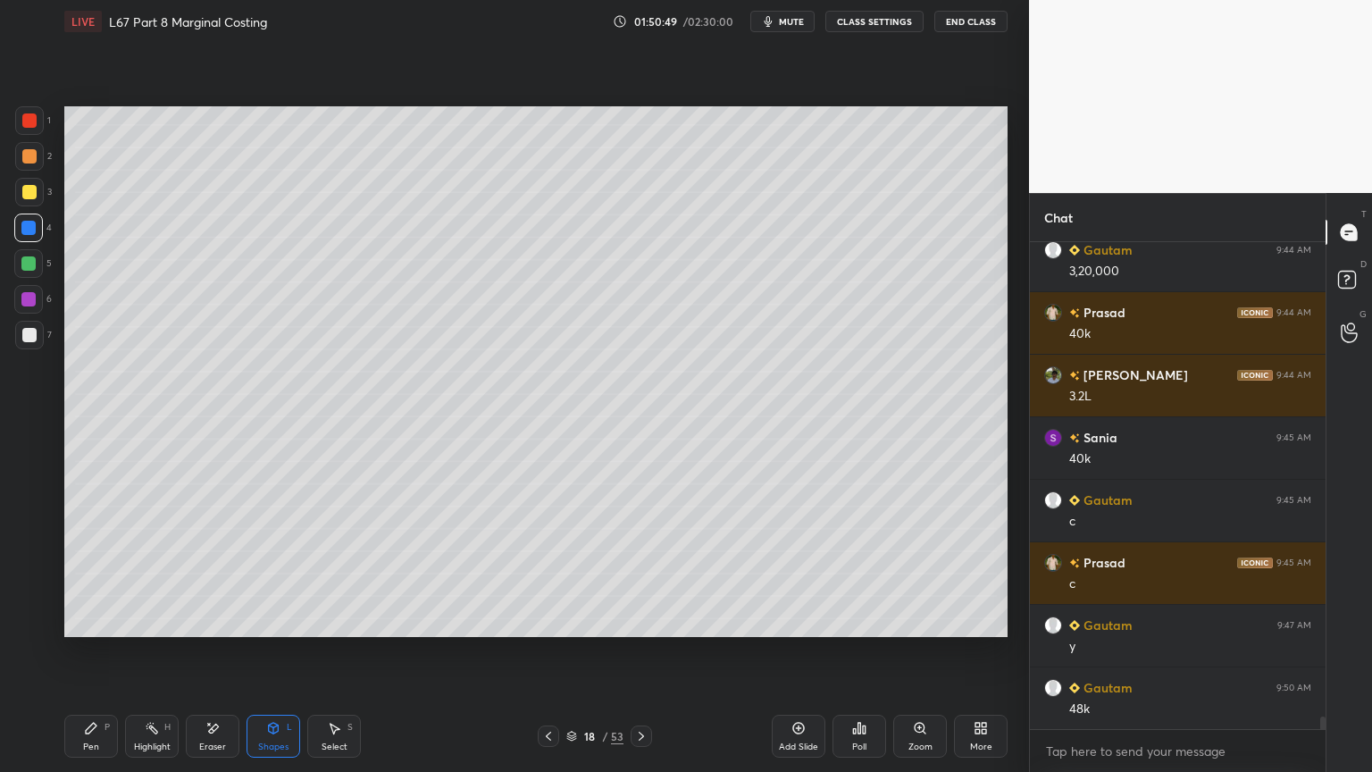
click at [29, 343] on div at bounding box center [29, 335] width 29 height 29
click at [86, 573] on div "Pen P Highlight H Eraser Shapes L Select S 18 / 53 Add Slide Poll Zoom More" at bounding box center [535, 735] width 943 height 71
click at [118, 573] on div "Pen P Highlight H Eraser Shapes L Select S" at bounding box center [241, 735] width 354 height 43
click at [114, 573] on div "Pen P" at bounding box center [91, 735] width 54 height 43
click at [554, 573] on icon at bounding box center [548, 736] width 14 height 14
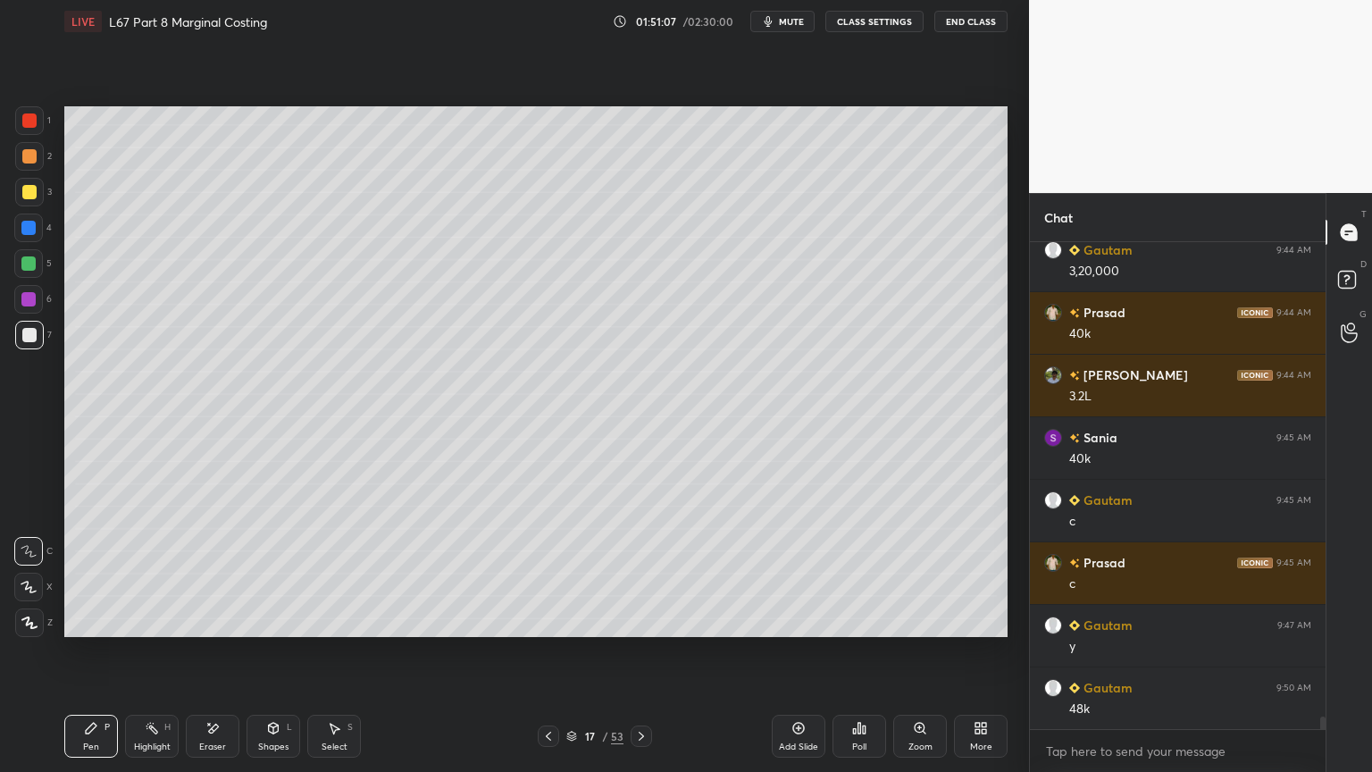
click at [640, 573] on icon at bounding box center [641, 736] width 14 height 14
click at [14, 239] on div "4" at bounding box center [33, 227] width 38 height 29
click at [18, 332] on div at bounding box center [29, 335] width 29 height 29
click at [555, 573] on icon at bounding box center [548, 736] width 14 height 14
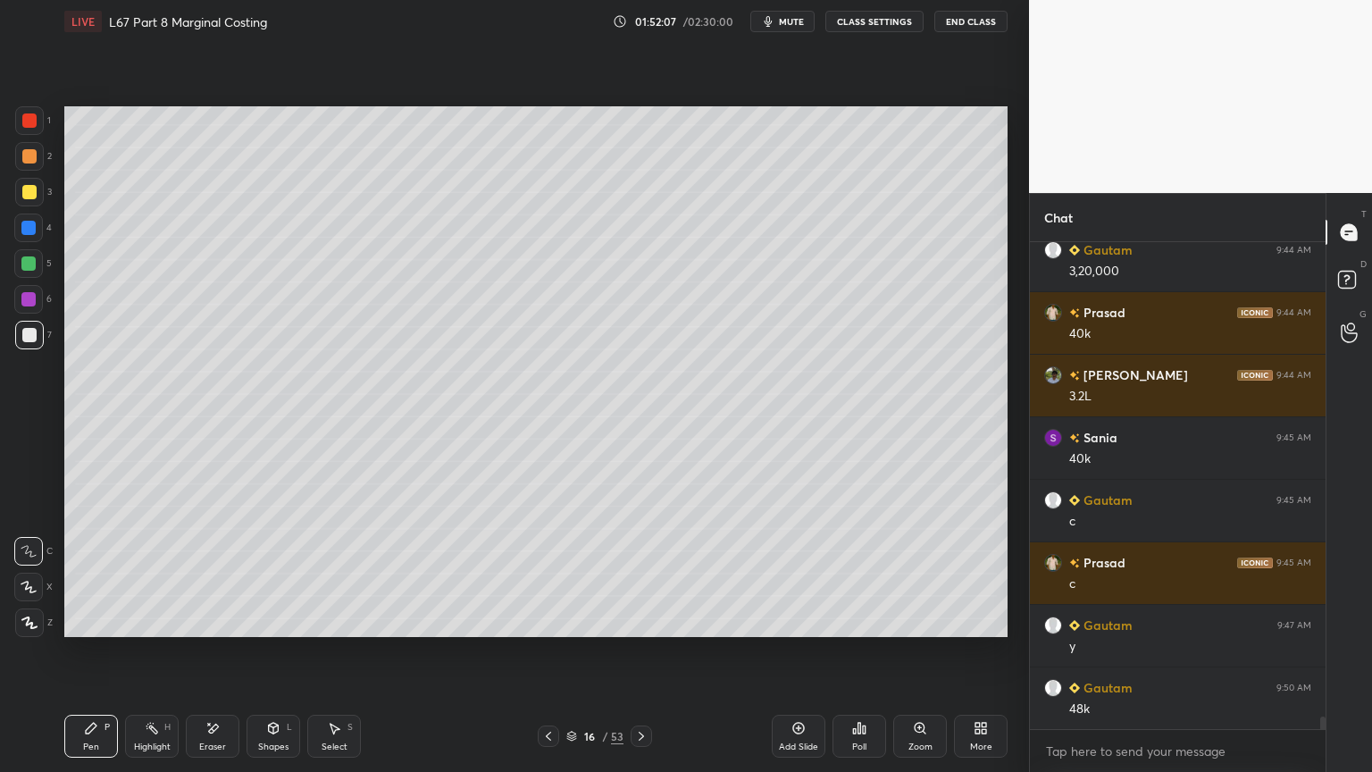
click at [551, 573] on icon at bounding box center [548, 736] width 14 height 14
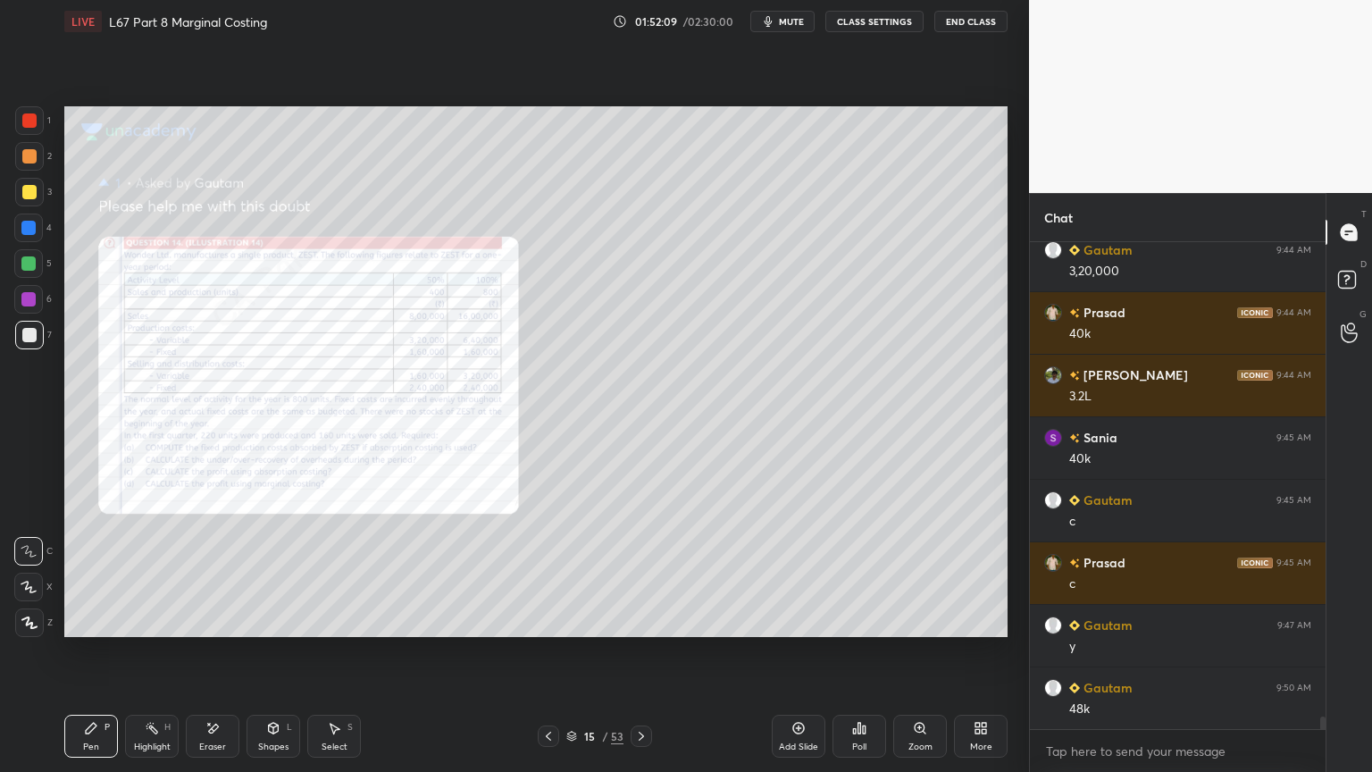
scroll to position [19036, 0]
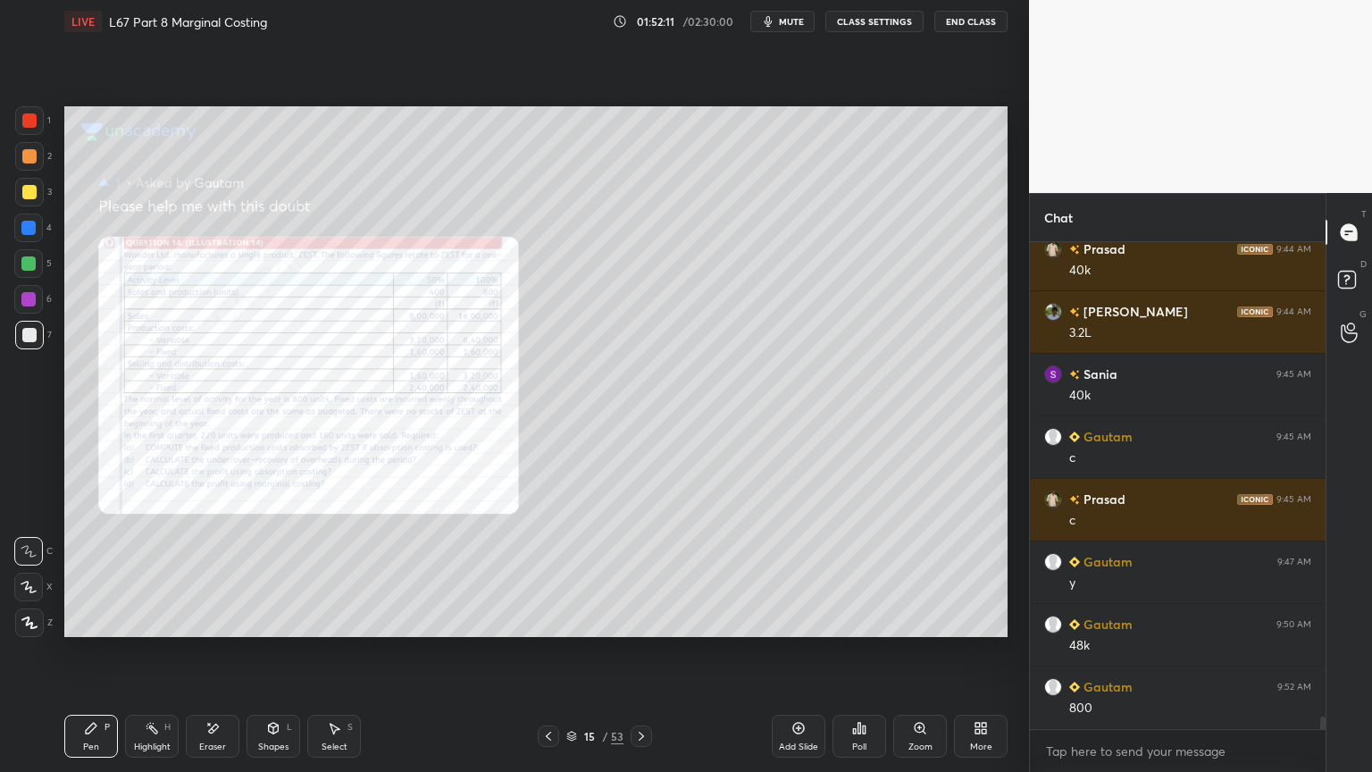
click at [639, 573] on icon at bounding box center [641, 736] width 14 height 14
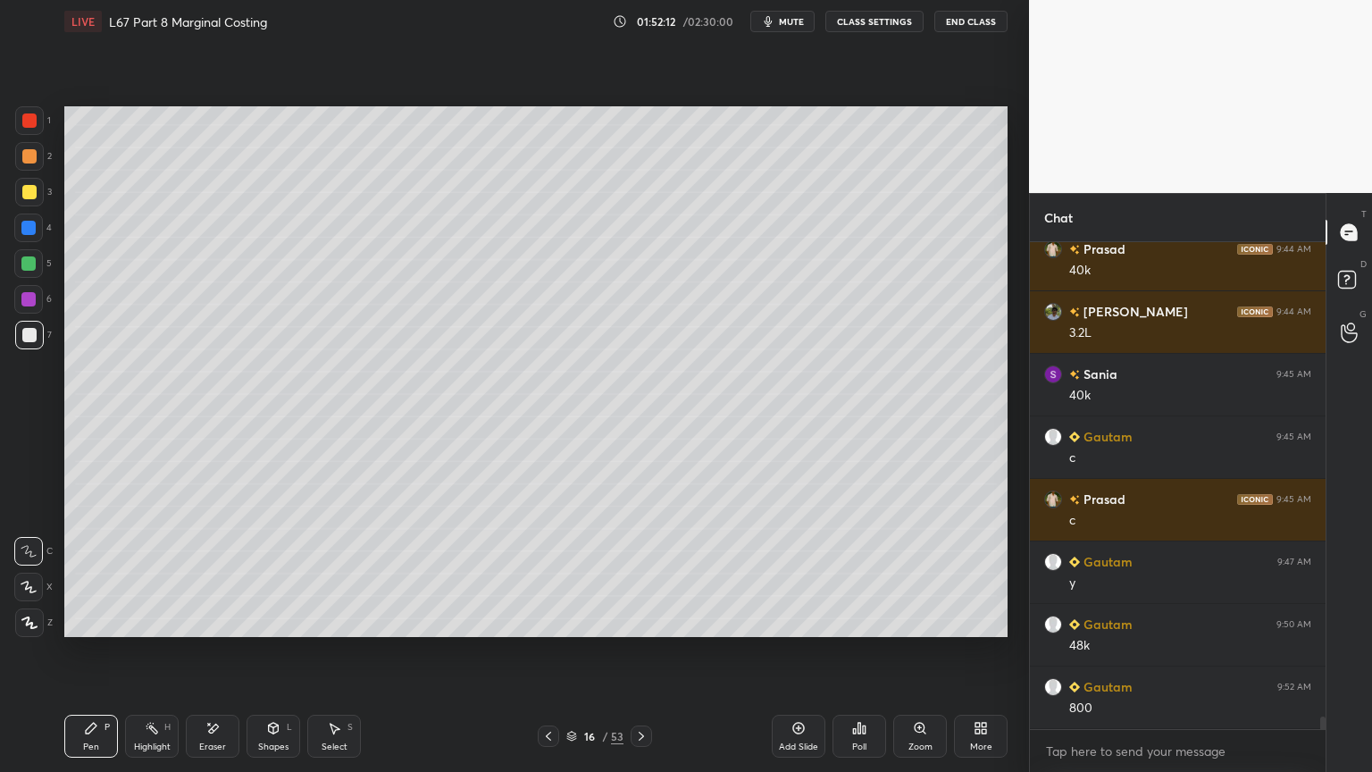
click at [646, 573] on icon at bounding box center [641, 736] width 14 height 14
click at [651, 573] on div at bounding box center [641, 735] width 21 height 21
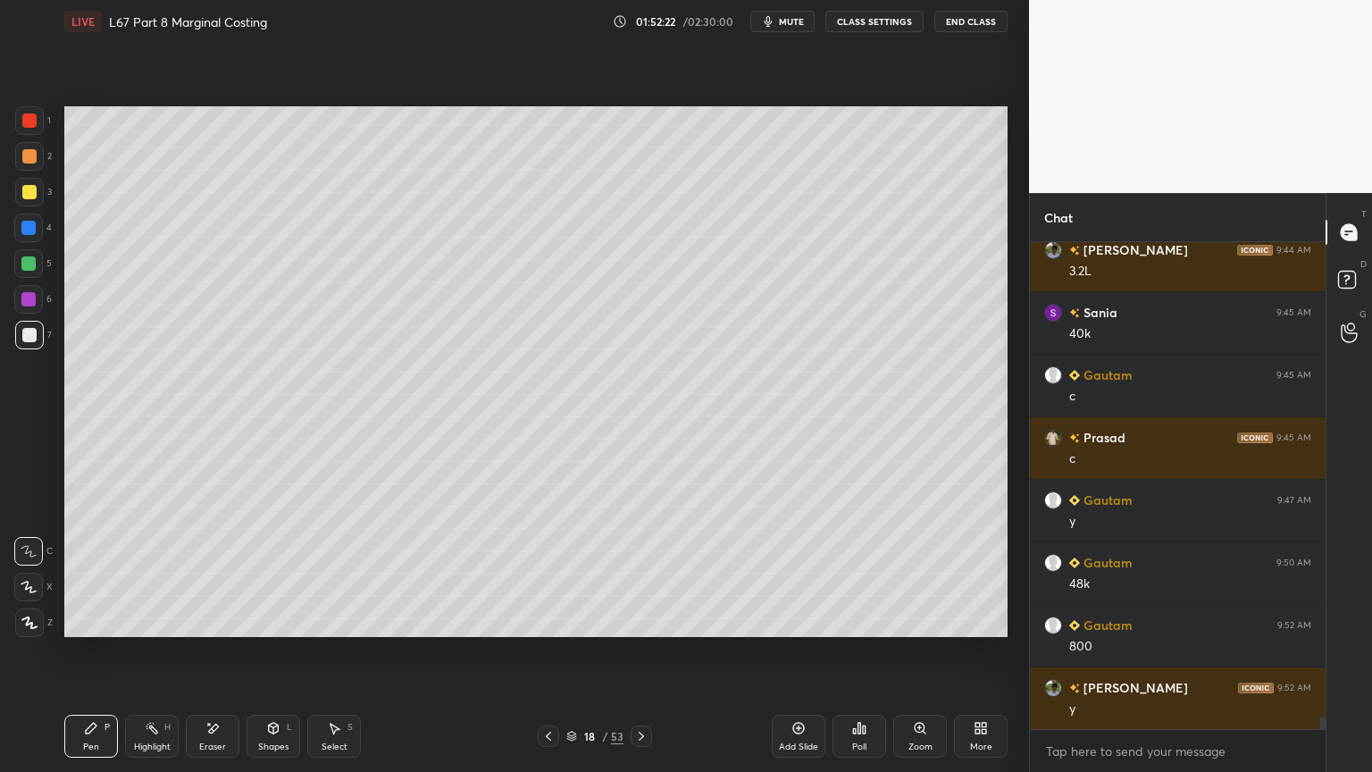
click at [545, 573] on icon at bounding box center [548, 736] width 14 height 14
click at [542, 573] on icon at bounding box center [548, 736] width 14 height 14
click at [539, 573] on div at bounding box center [548, 735] width 21 height 21
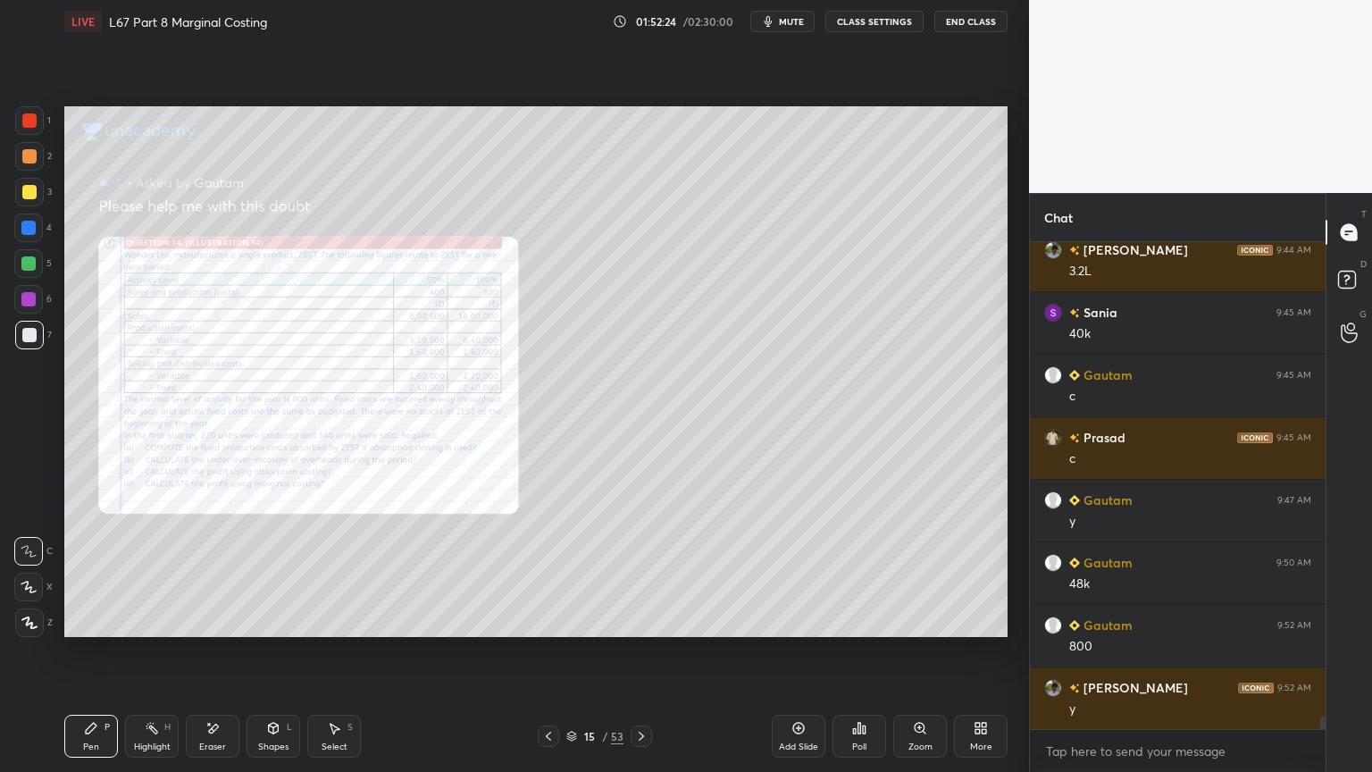
click at [917, 573] on icon at bounding box center [920, 727] width 10 height 10
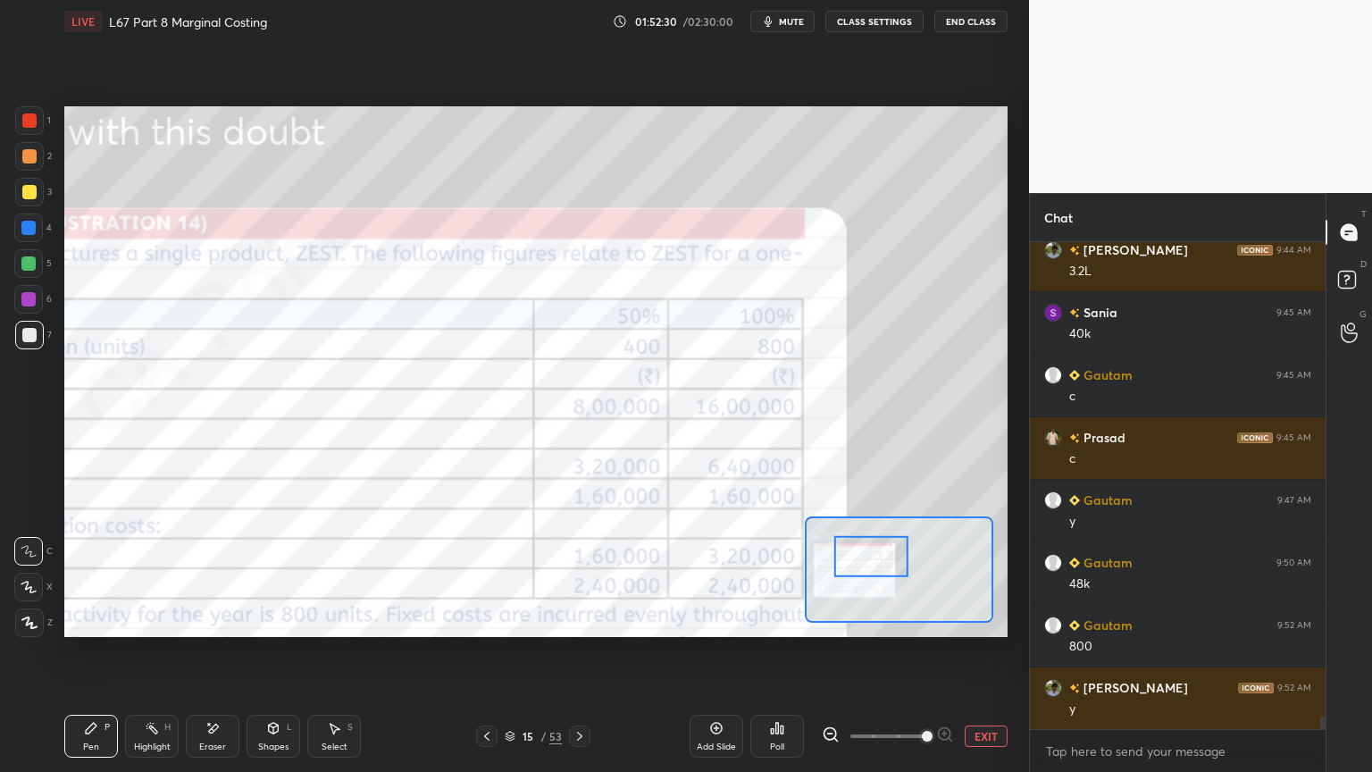
click at [582, 573] on icon at bounding box center [579, 736] width 14 height 14
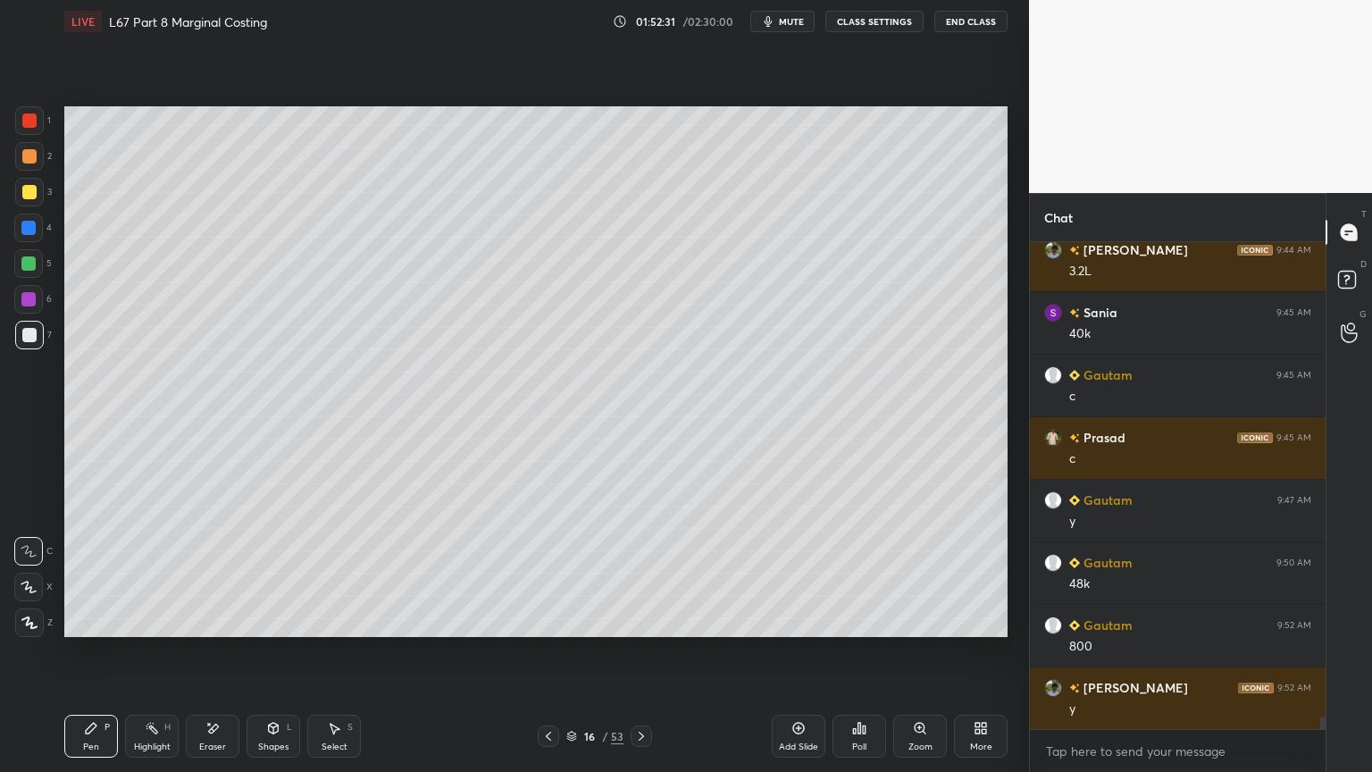
click at [649, 573] on div at bounding box center [641, 735] width 21 height 21
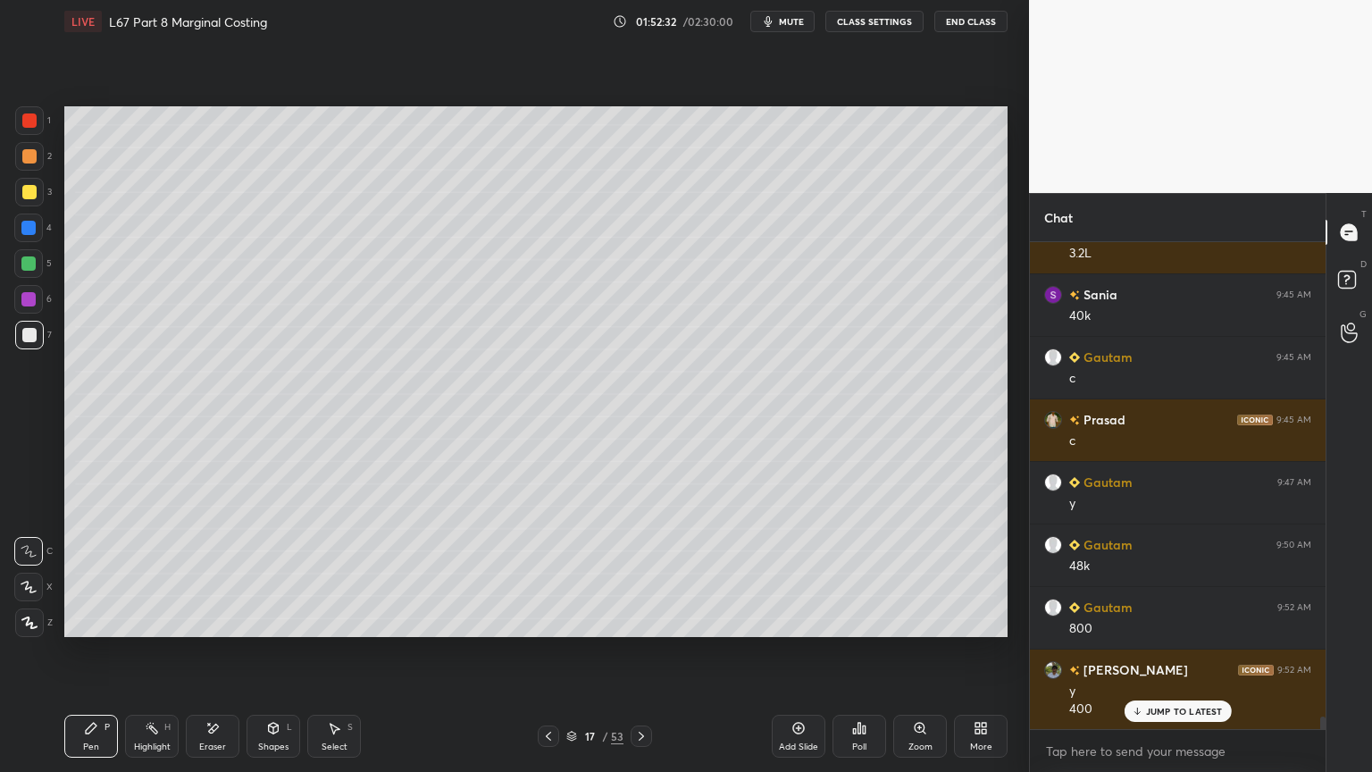
click at [640, 573] on icon at bounding box center [641, 735] width 5 height 9
click at [33, 237] on div at bounding box center [28, 227] width 29 height 29
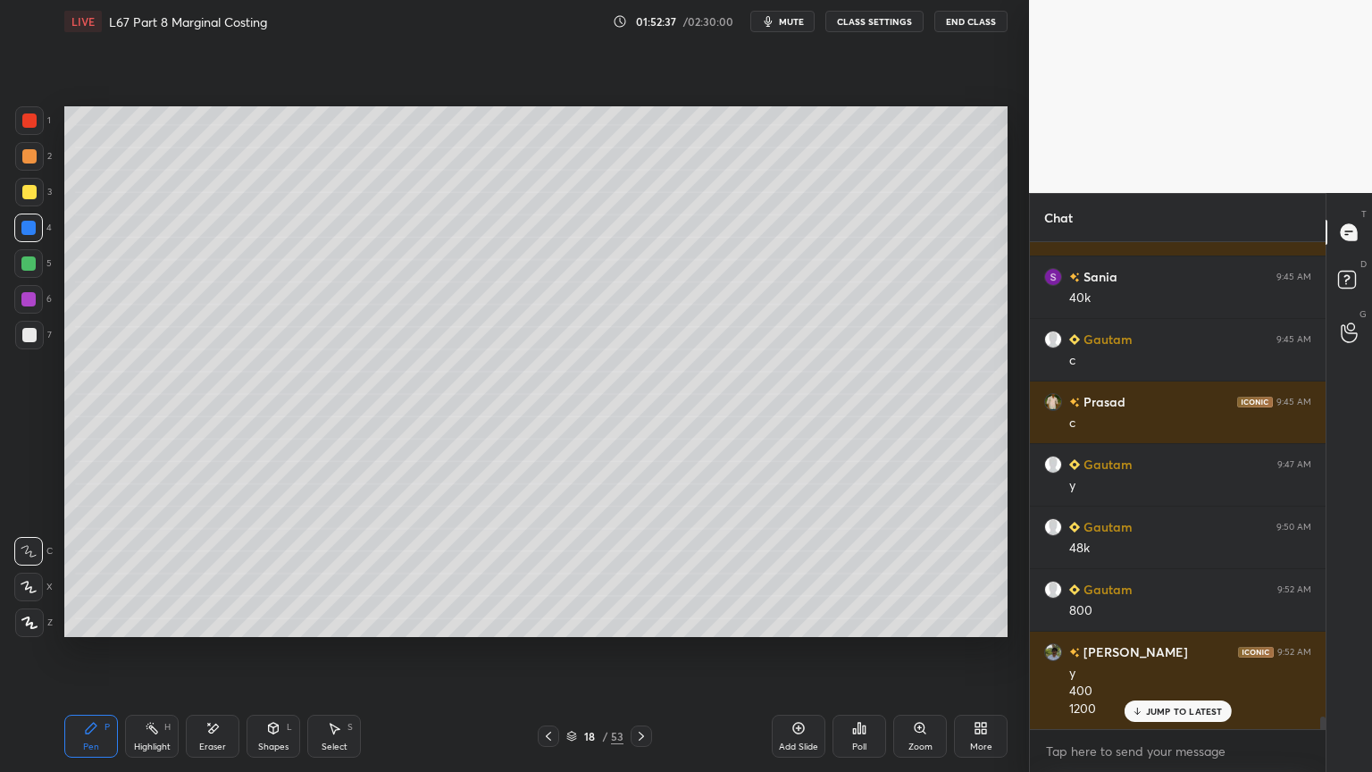
click at [266, 573] on icon at bounding box center [273, 728] width 14 height 14
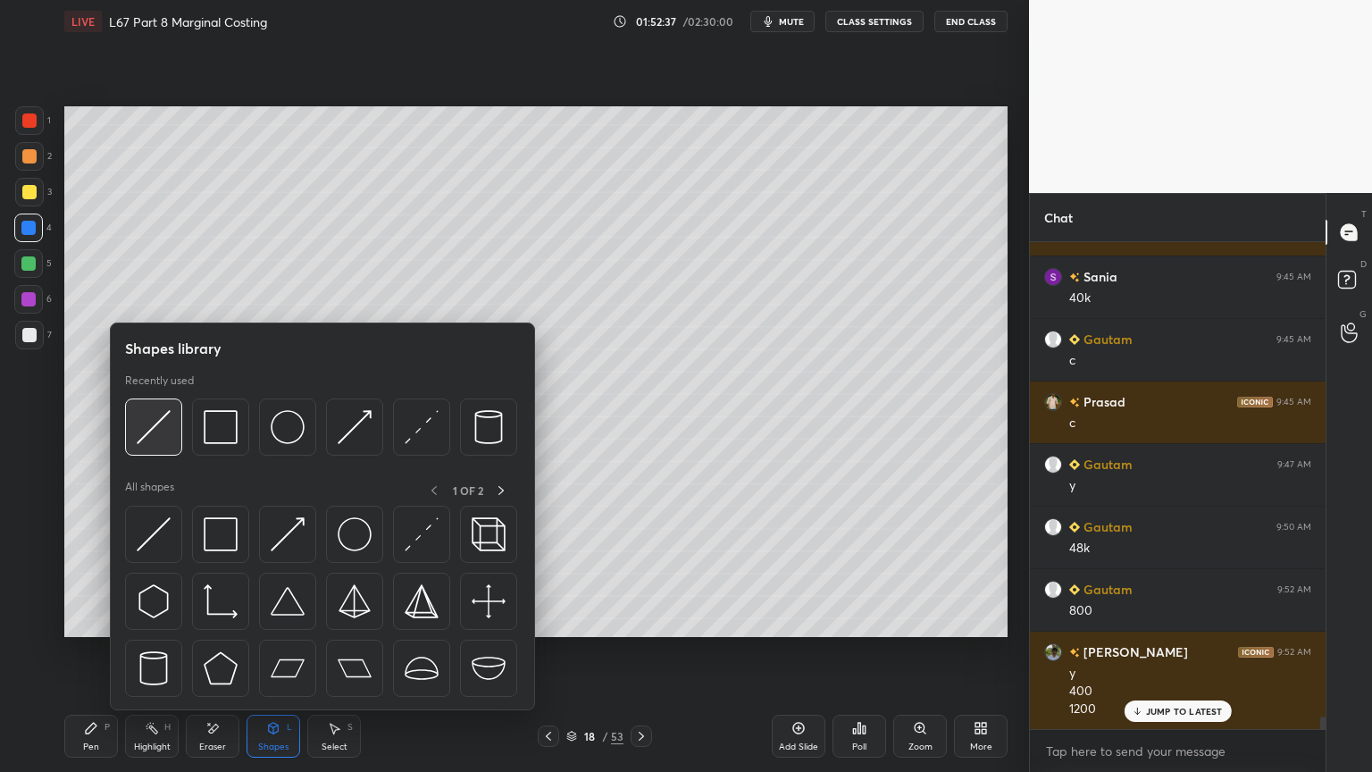
click at [139, 443] on img at bounding box center [154, 427] width 34 height 34
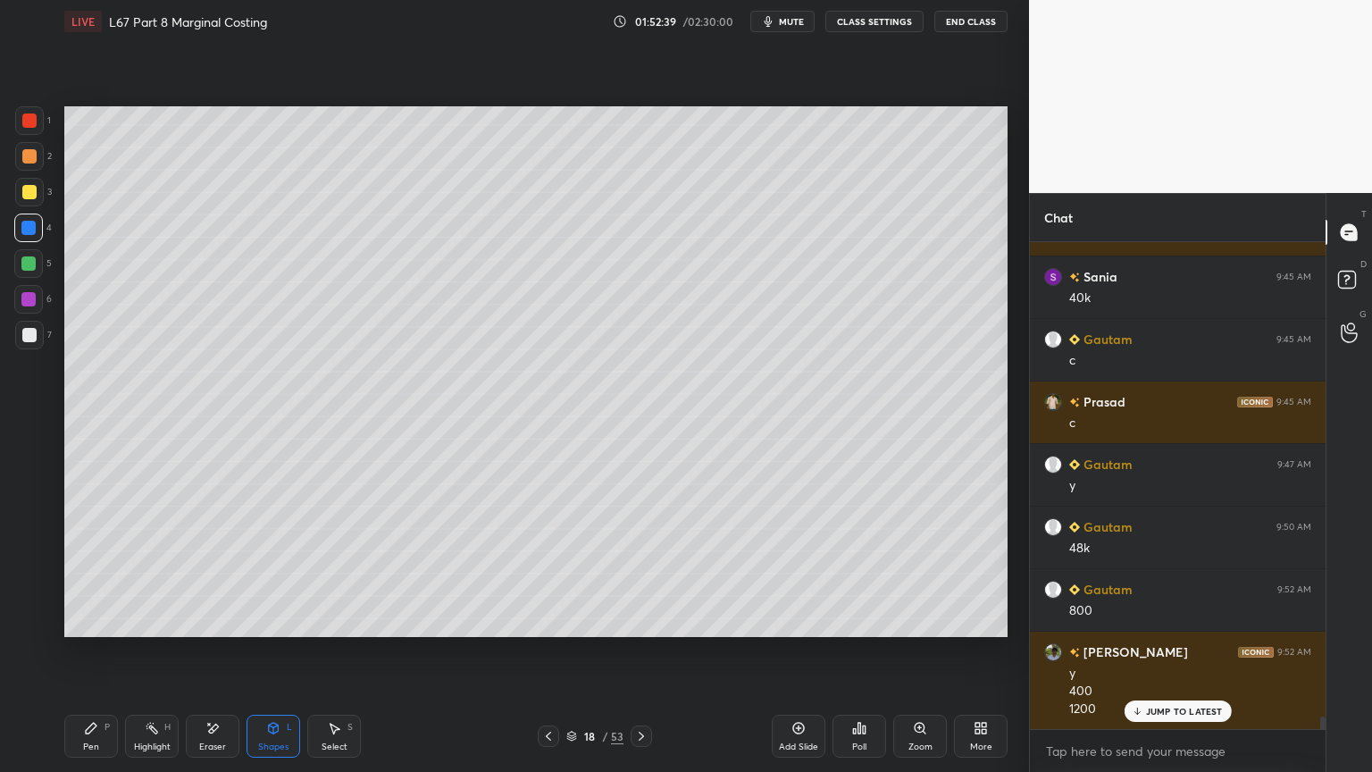
click at [33, 334] on div at bounding box center [29, 335] width 14 height 14
click at [88, 573] on div "Pen P" at bounding box center [91, 735] width 54 height 43
click at [547, 573] on icon at bounding box center [548, 736] width 14 height 14
click at [635, 573] on icon at bounding box center [641, 736] width 14 height 14
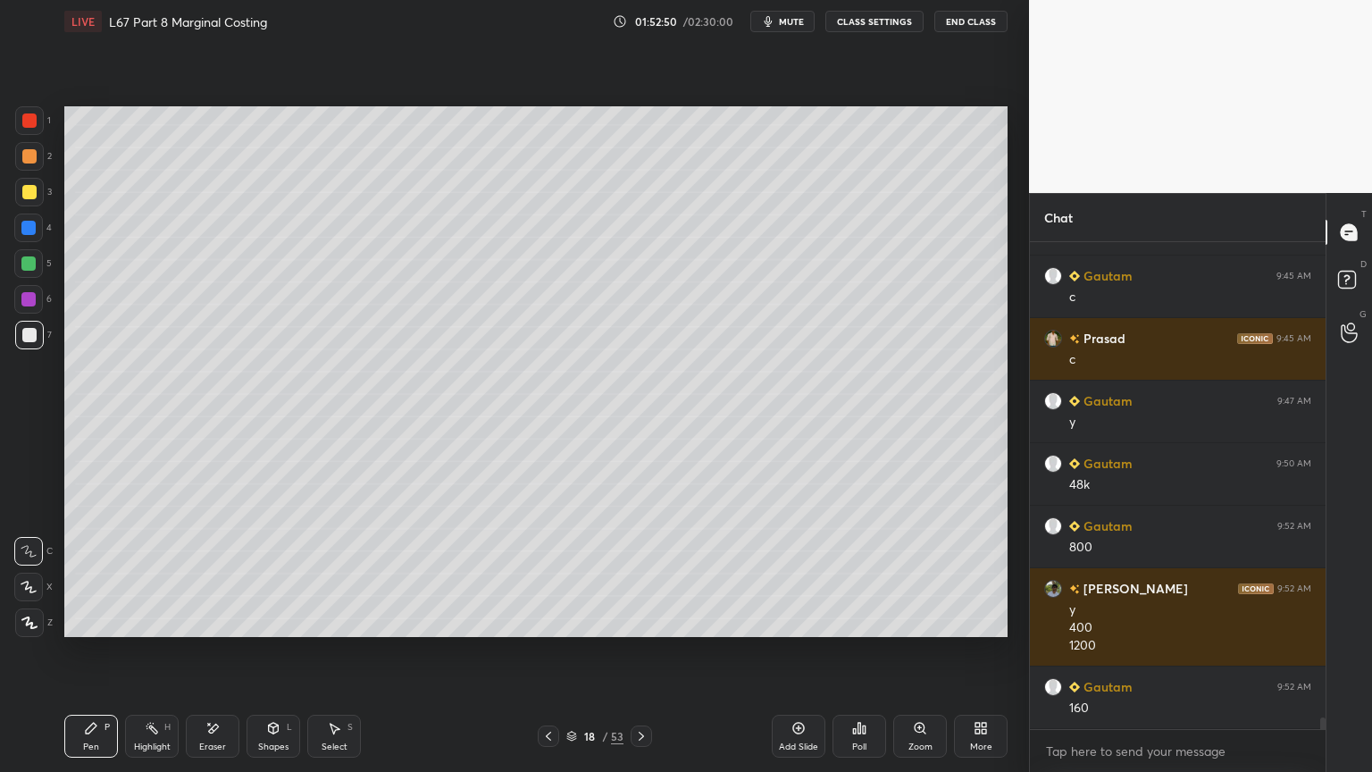
click at [36, 239] on div at bounding box center [28, 227] width 29 height 29
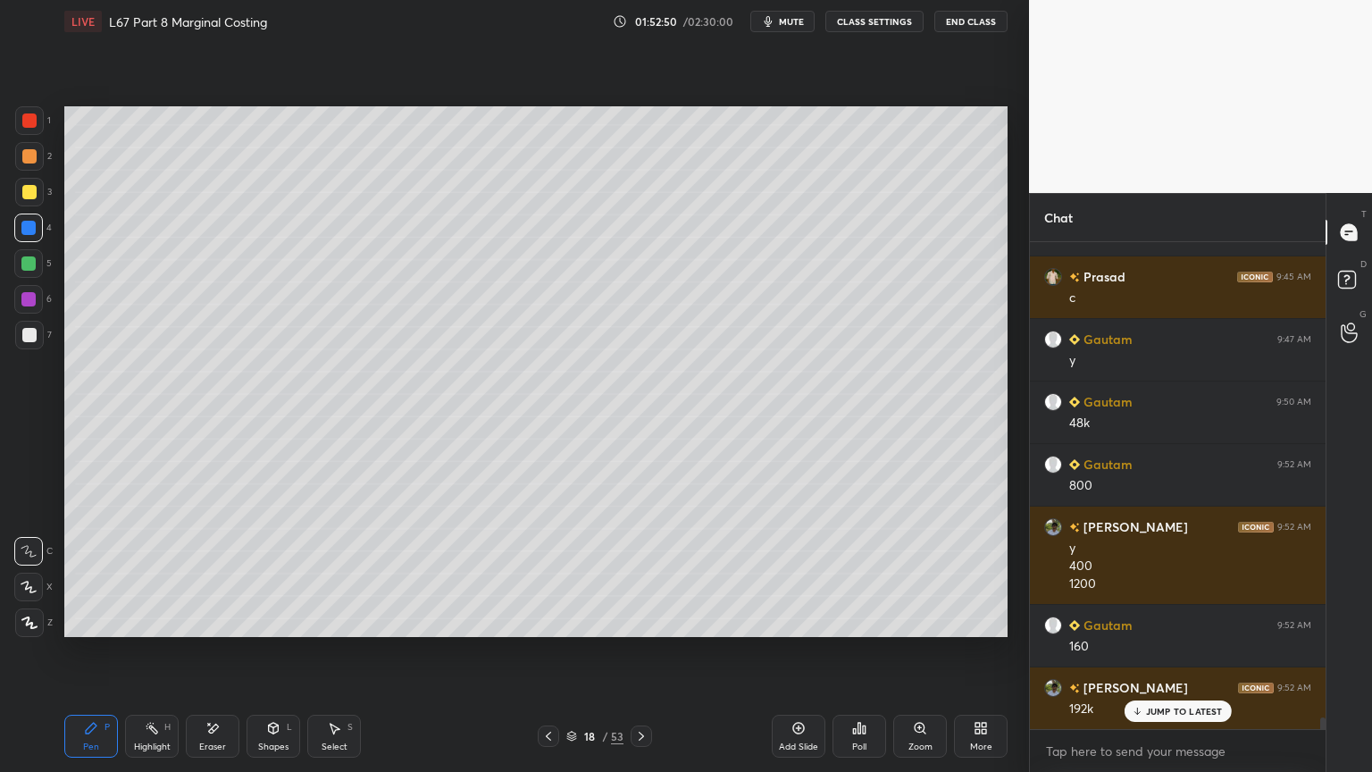
click at [275, 573] on div "Shapes L" at bounding box center [273, 735] width 54 height 43
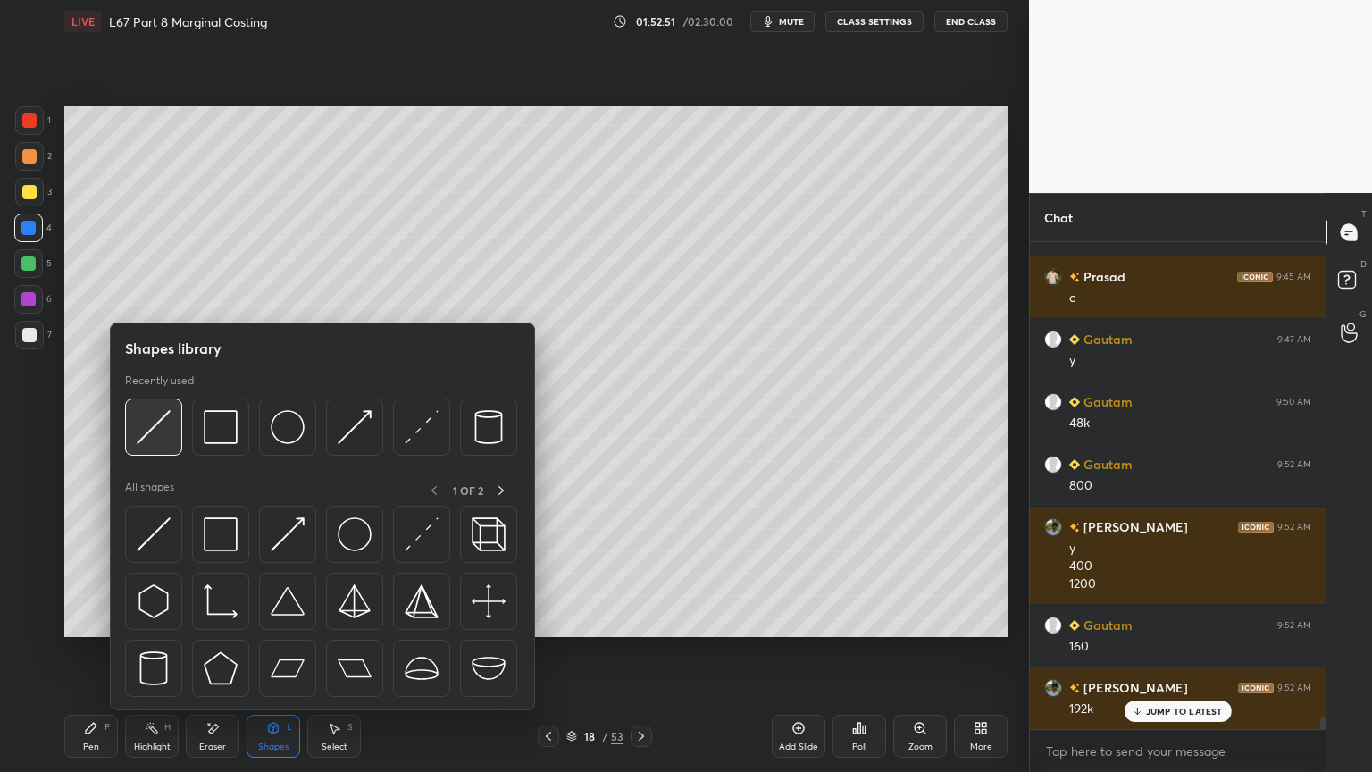
click at [150, 443] on img at bounding box center [154, 427] width 34 height 34
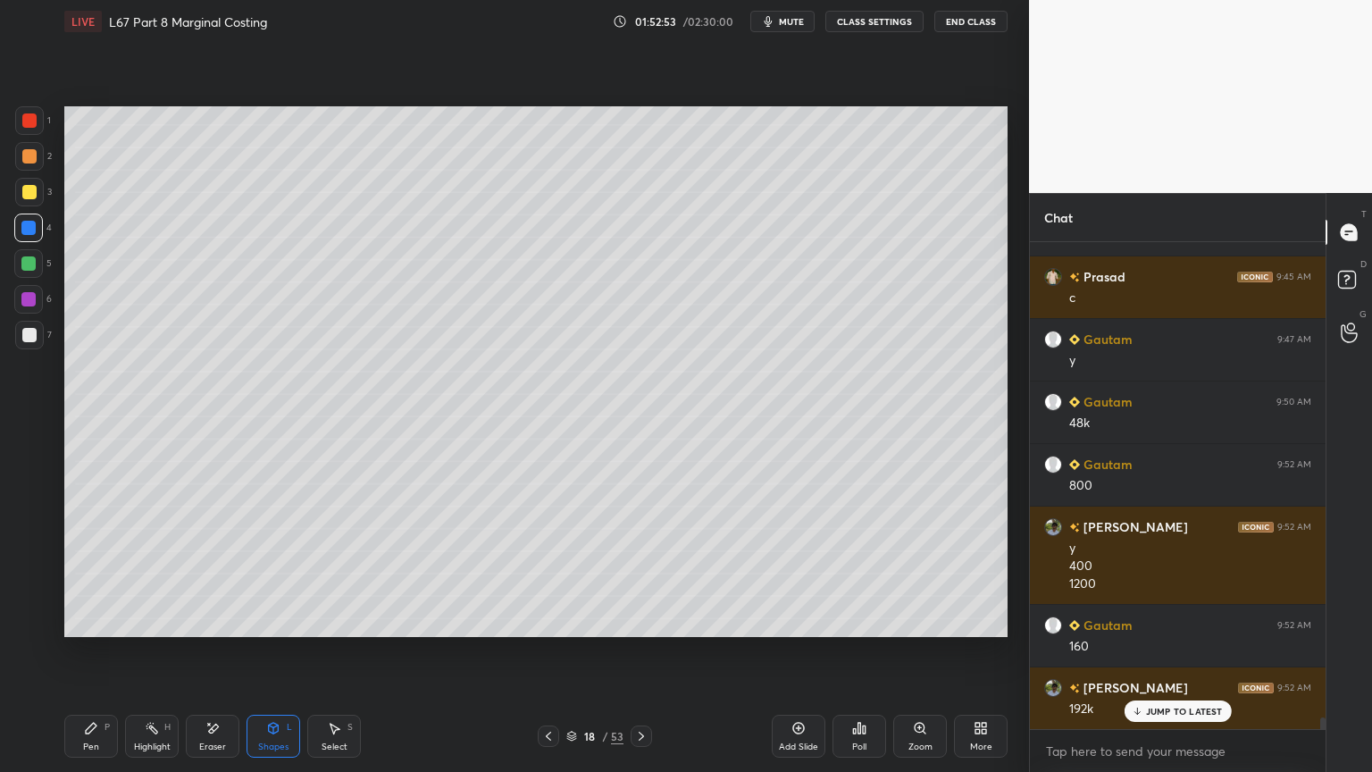
click at [39, 344] on div at bounding box center [29, 335] width 29 height 29
click at [95, 573] on icon at bounding box center [91, 728] width 14 height 14
click at [547, 573] on icon at bounding box center [548, 735] width 5 height 9
click at [150, 573] on div "Highlight" at bounding box center [152, 746] width 37 height 9
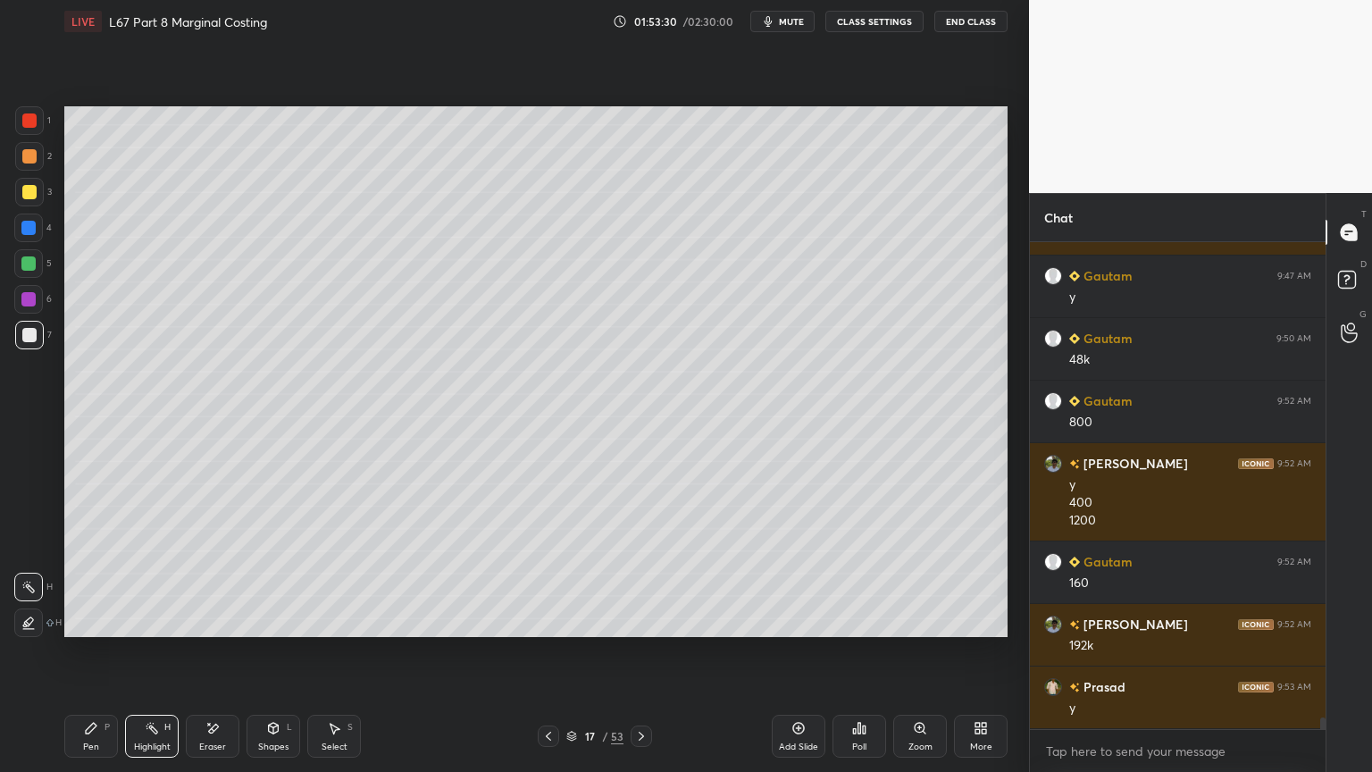
click at [640, 573] on icon at bounding box center [641, 736] width 14 height 14
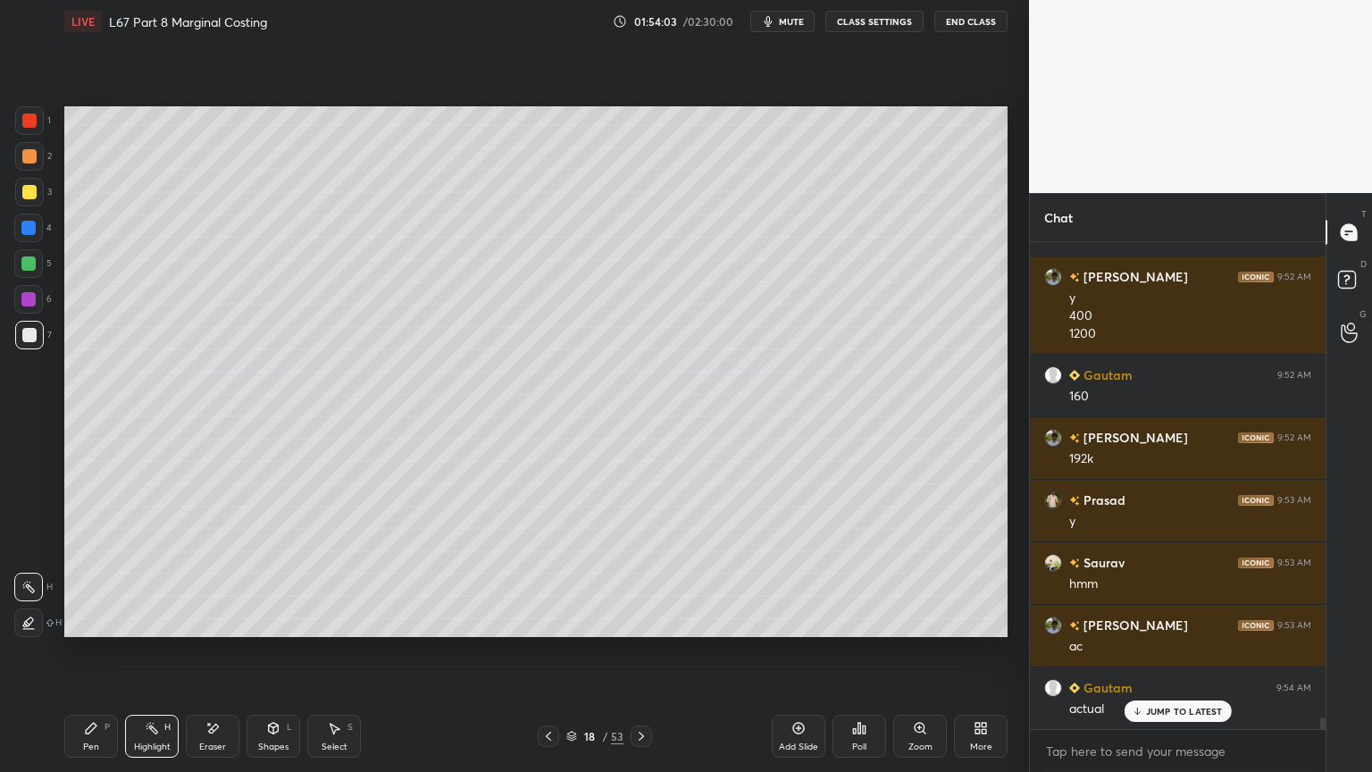
scroll to position [19572, 0]
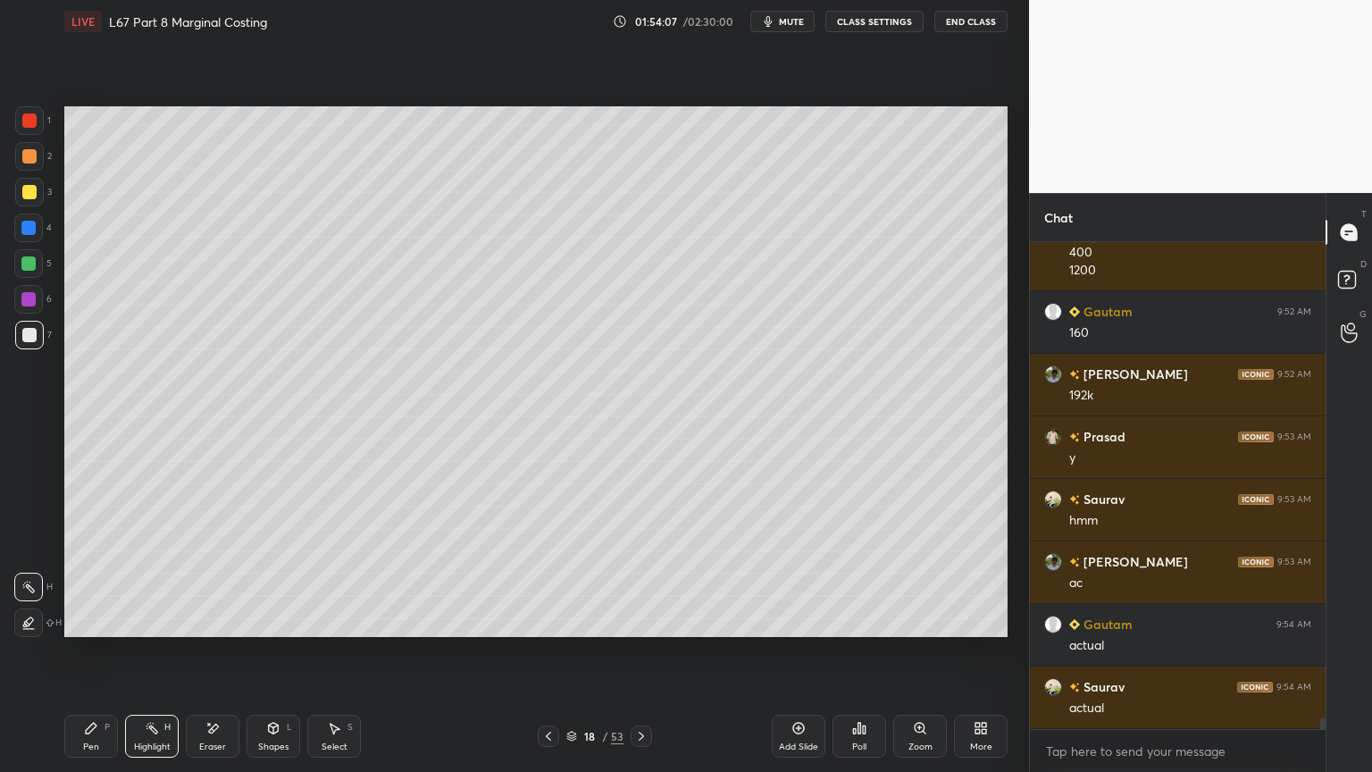
click at [543, 573] on icon at bounding box center [548, 736] width 14 height 14
click at [547, 573] on icon at bounding box center [548, 736] width 14 height 14
click at [550, 573] on icon at bounding box center [548, 736] width 14 height 14
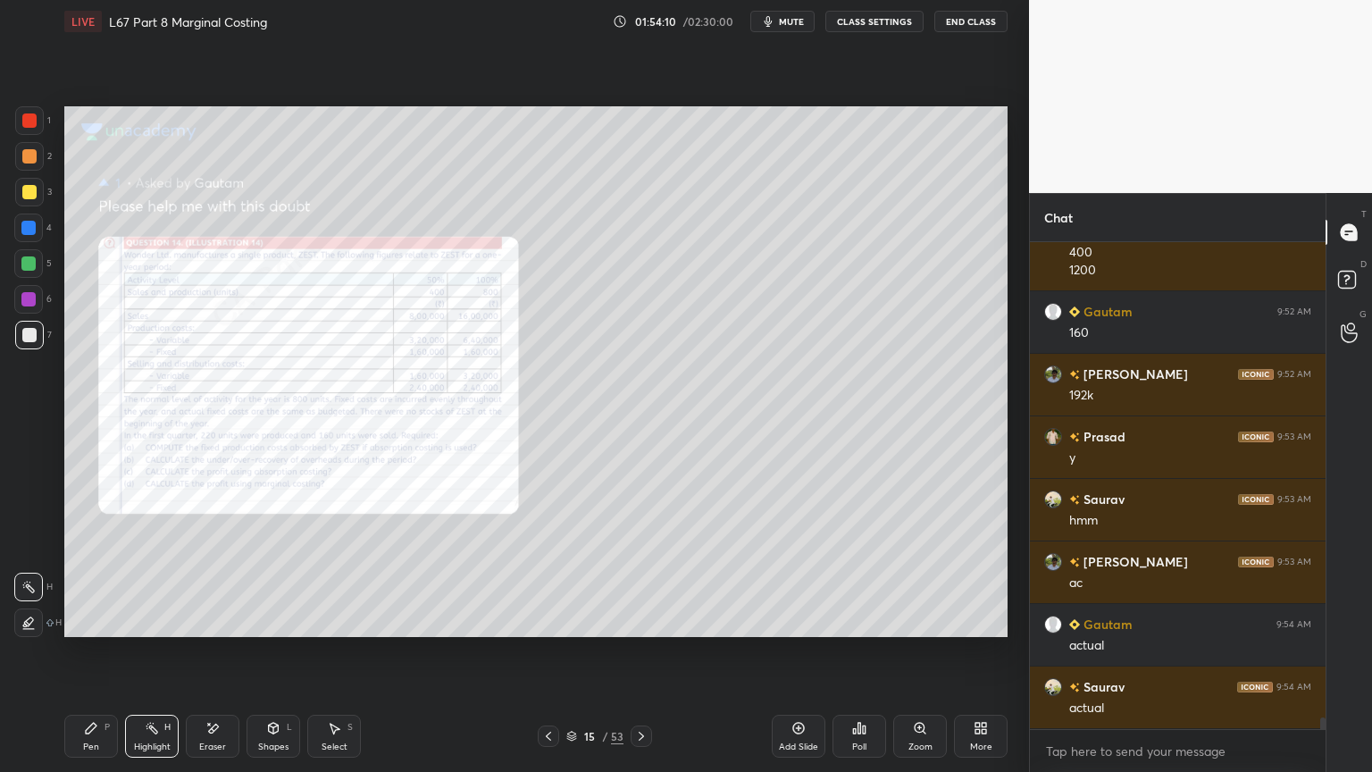
click at [214, 573] on div "Eraser" at bounding box center [212, 746] width 27 height 9
click at [24, 573] on span "Erase all" at bounding box center [28, 622] width 27 height 13
click at [907, 573] on div "Zoom" at bounding box center [920, 735] width 54 height 43
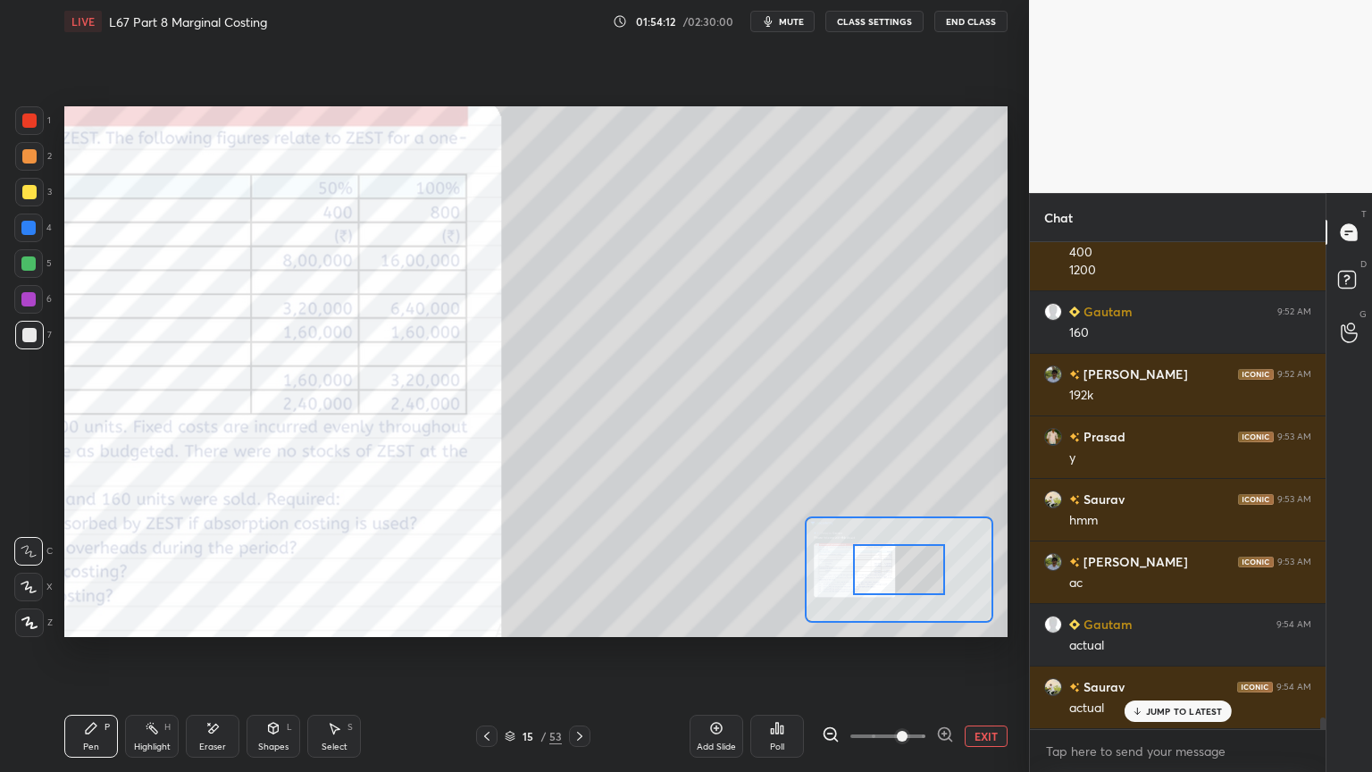
scroll to position [19633, 0]
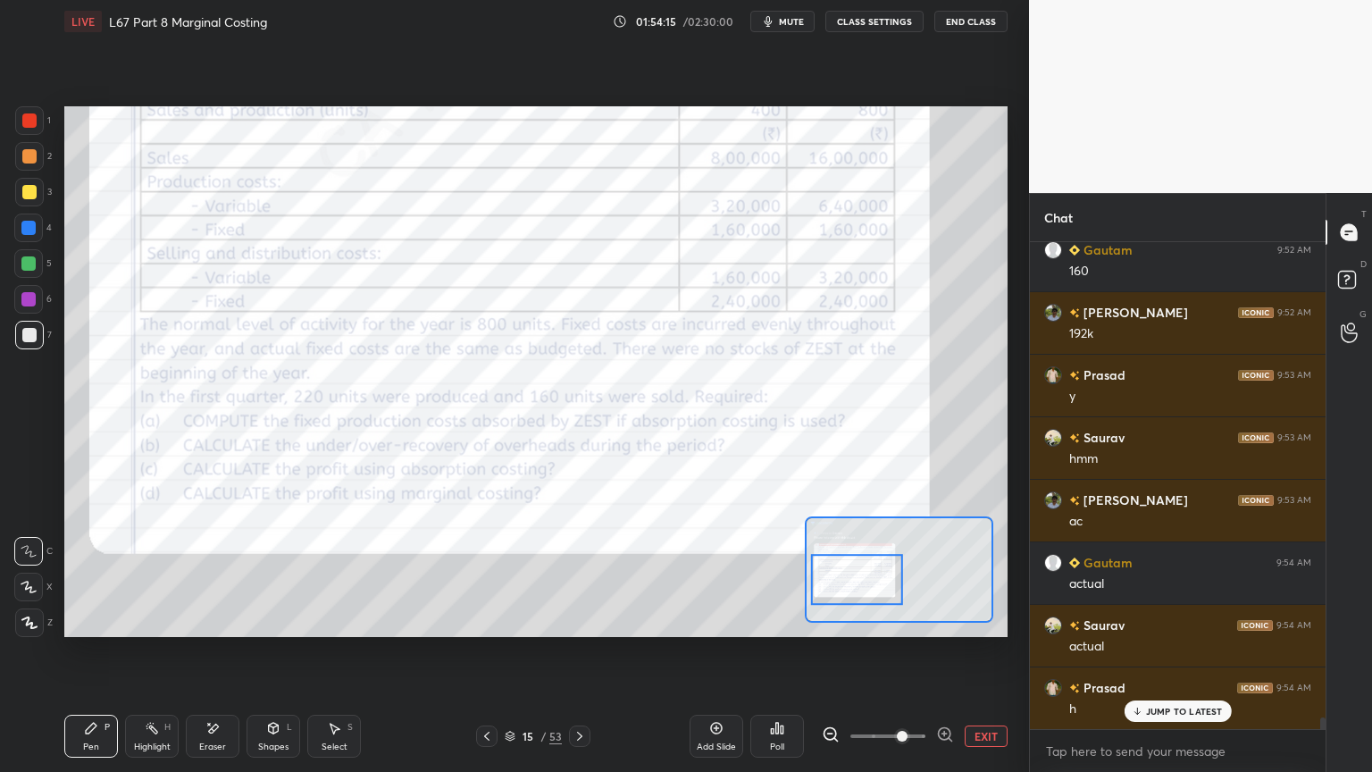
click at [157, 573] on icon at bounding box center [152, 728] width 14 height 14
click at [22, 123] on div at bounding box center [29, 120] width 14 height 14
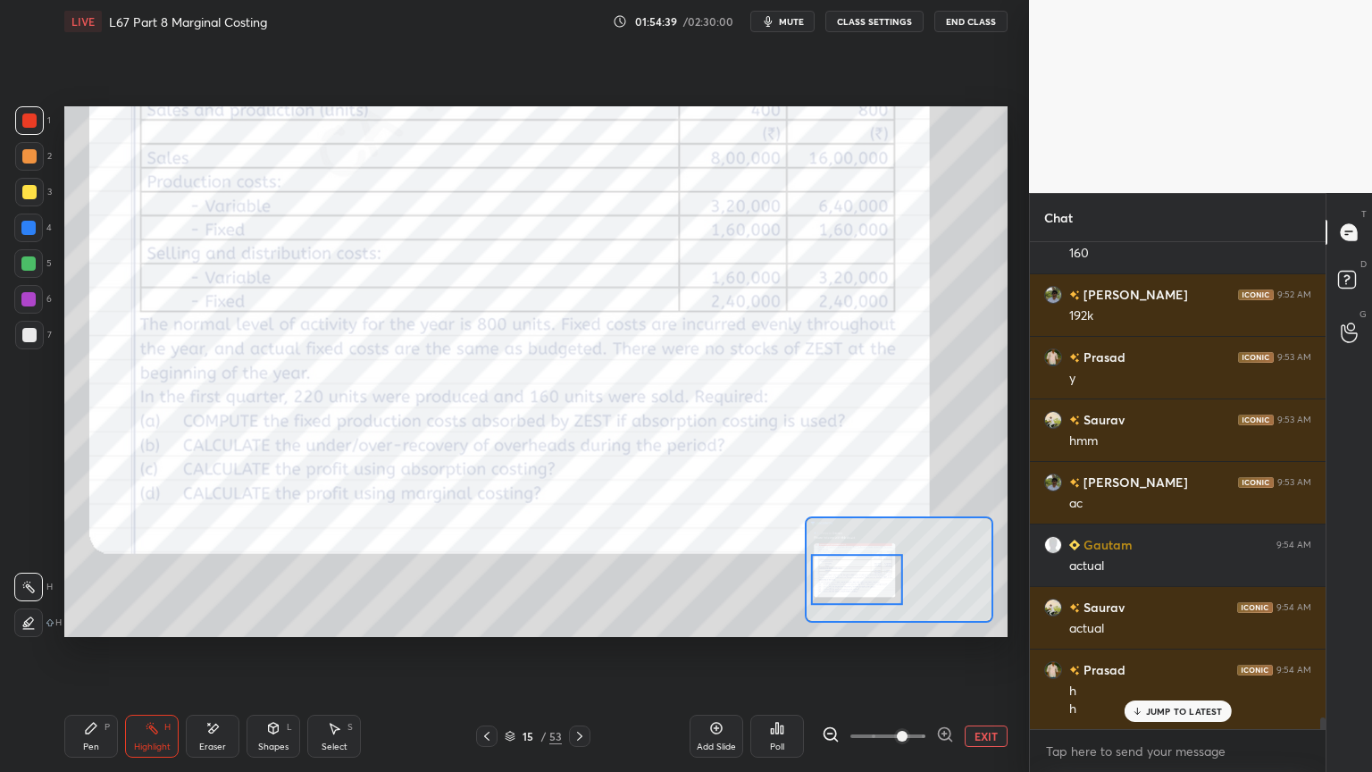
scroll to position [19715, 0]
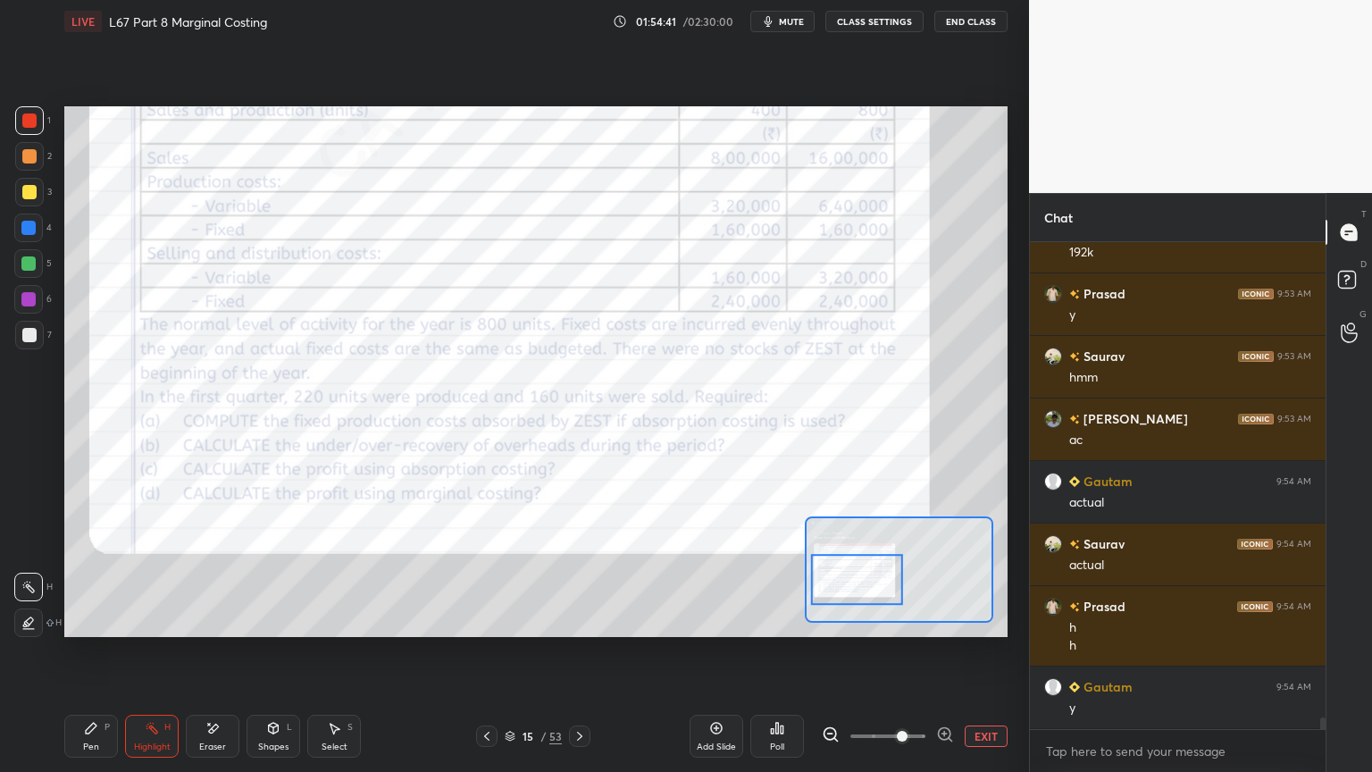
click at [581, 573] on icon at bounding box center [579, 736] width 14 height 14
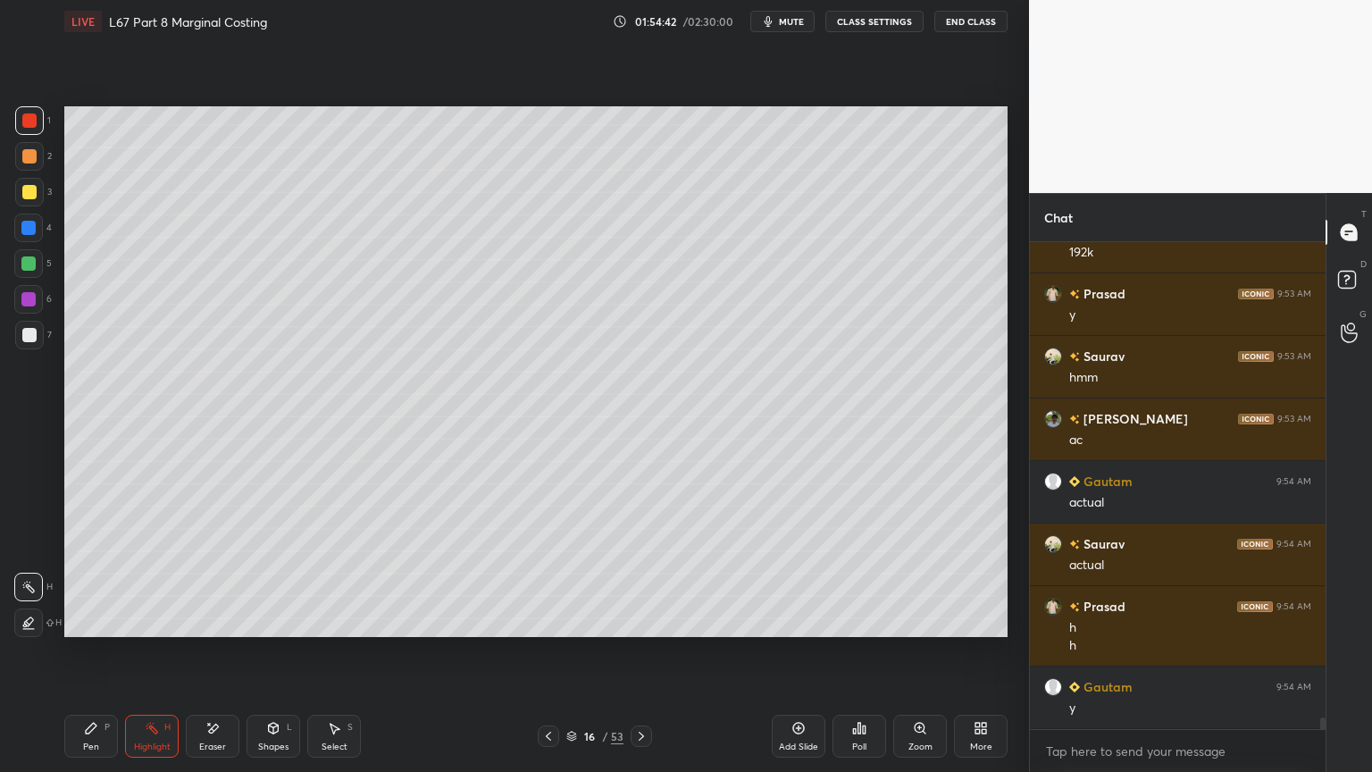
click at [639, 573] on icon at bounding box center [641, 736] width 14 height 14
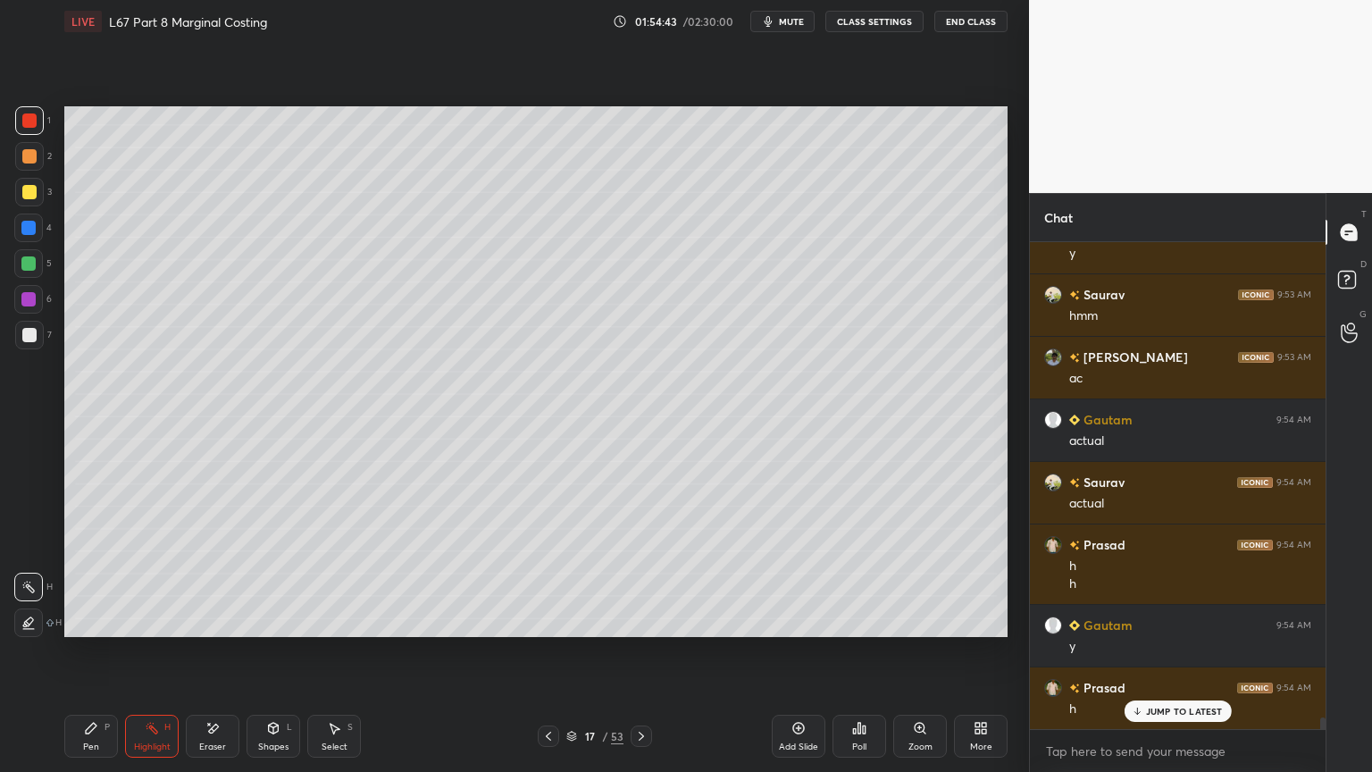
click at [636, 573] on icon at bounding box center [641, 736] width 14 height 14
click at [792, 573] on div "Add Slide" at bounding box center [798, 746] width 39 height 9
click at [29, 239] on div at bounding box center [28, 227] width 29 height 29
click at [277, 573] on icon at bounding box center [274, 727] width 10 height 11
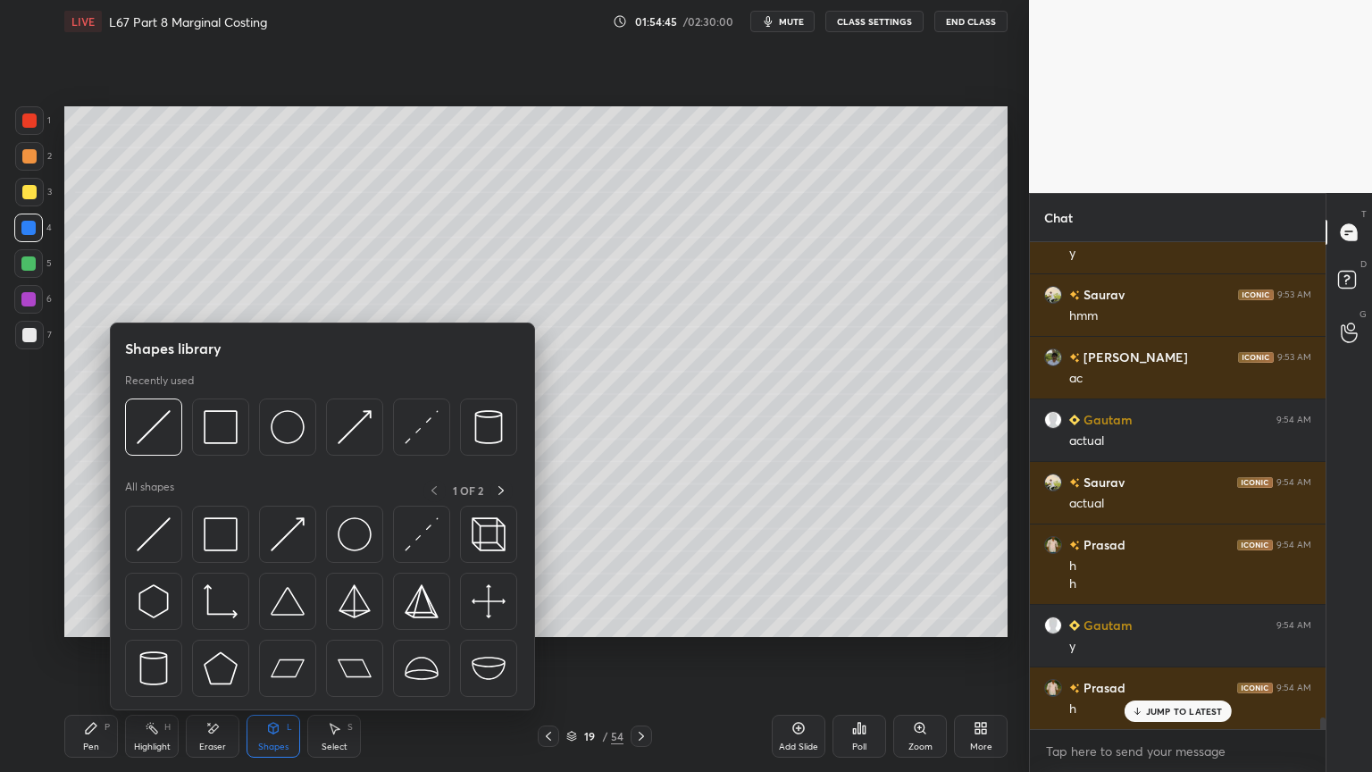
click at [235, 429] on img at bounding box center [221, 427] width 34 height 34
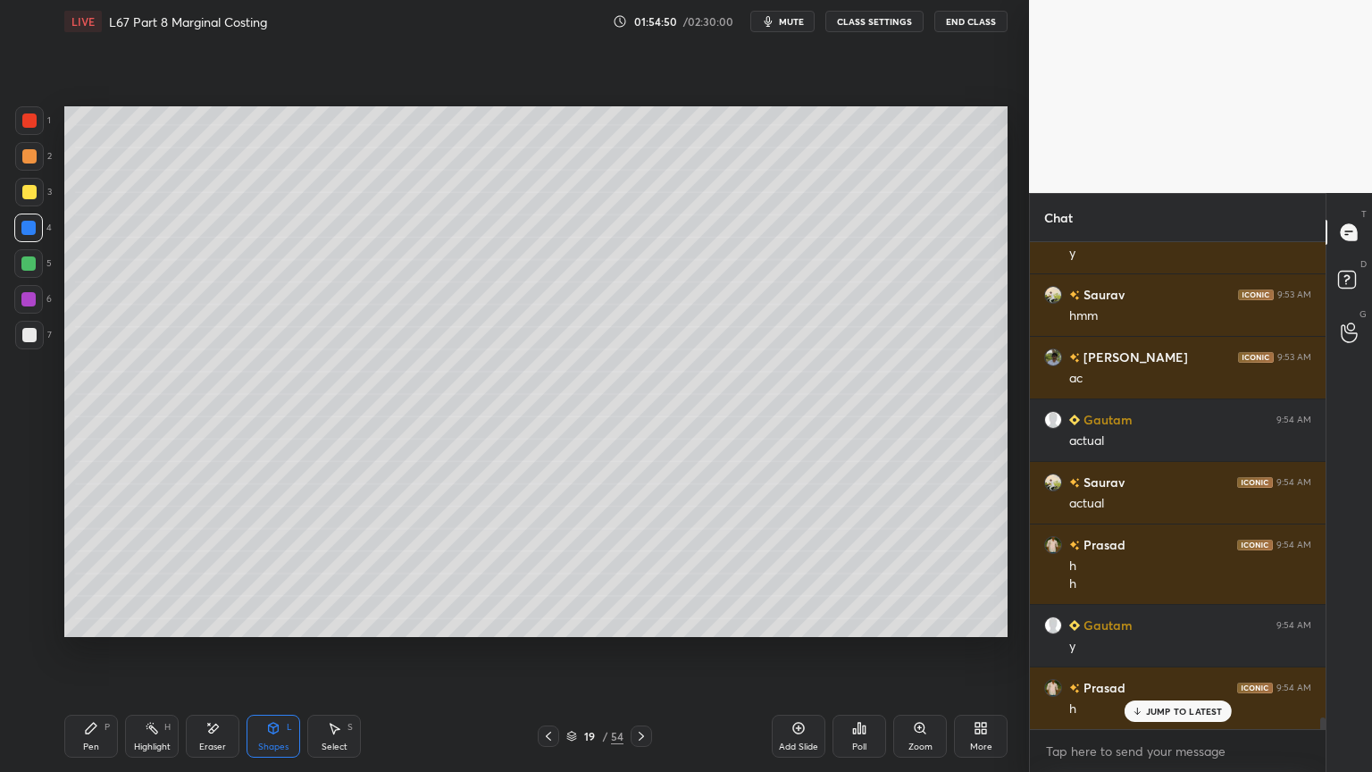
click at [549, 573] on icon at bounding box center [548, 735] width 5 height 9
click at [89, 573] on icon at bounding box center [91, 727] width 11 height 11
click at [33, 201] on div at bounding box center [29, 192] width 29 height 29
click at [632, 573] on div at bounding box center [641, 735] width 21 height 21
click at [276, 573] on div "Shapes L" at bounding box center [273, 735] width 54 height 43
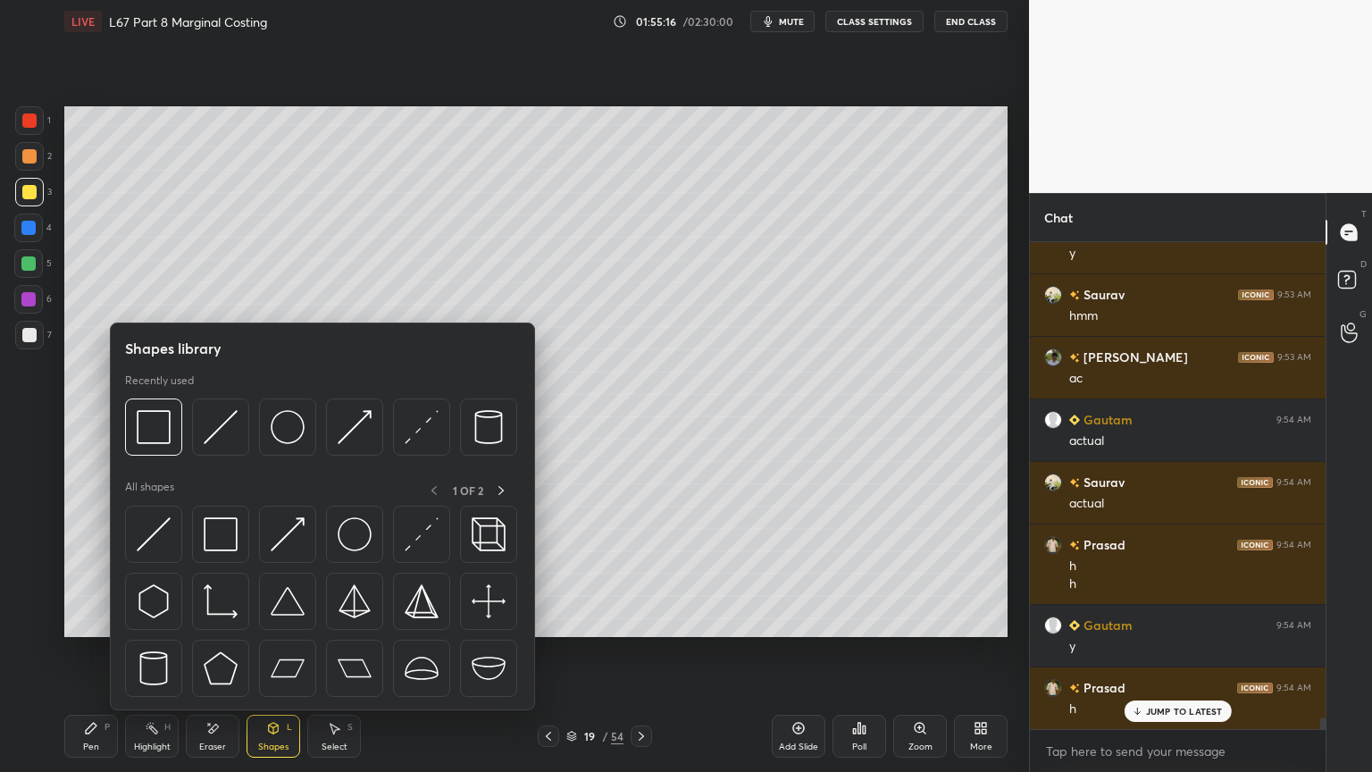
click at [225, 422] on img at bounding box center [221, 427] width 34 height 34
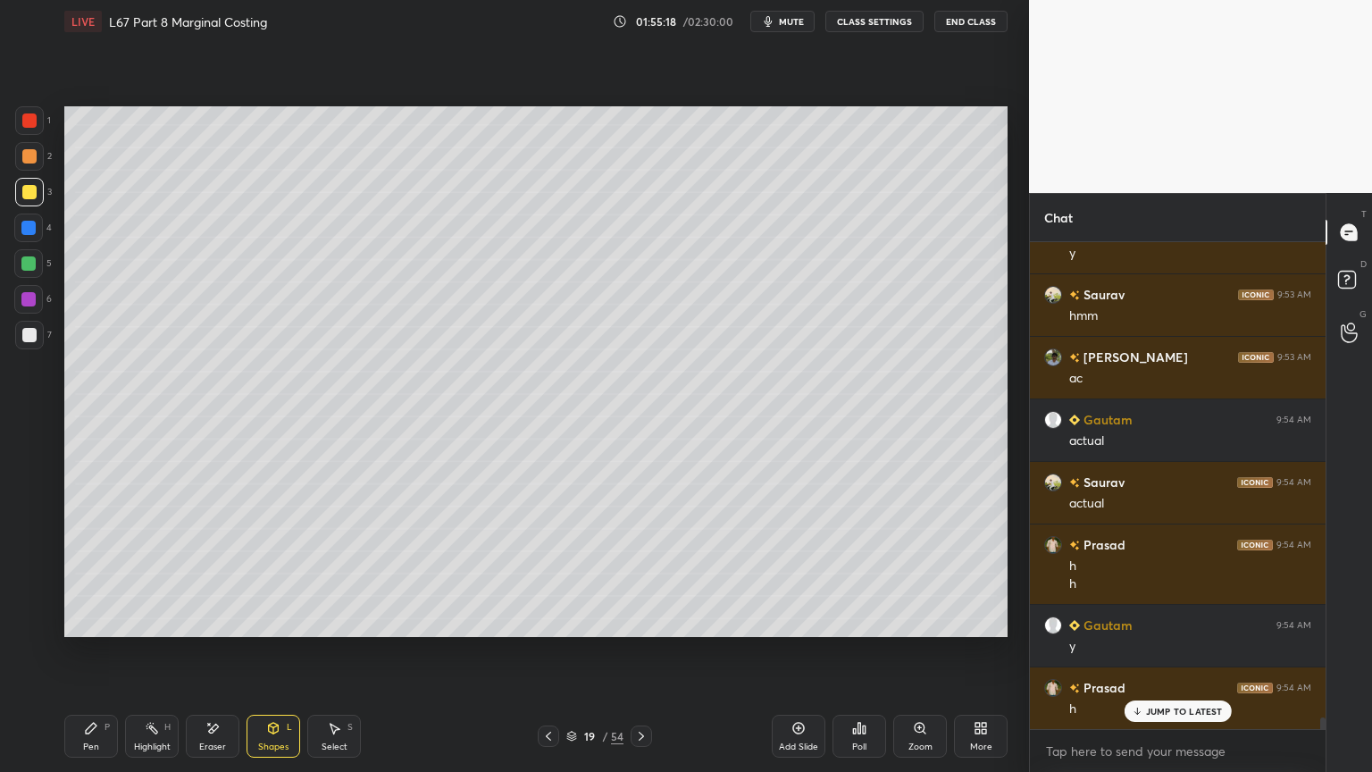
click at [22, 325] on div at bounding box center [29, 335] width 29 height 29
click at [82, 573] on div "Pen P" at bounding box center [91, 735] width 54 height 43
click at [552, 573] on icon at bounding box center [548, 736] width 14 height 14
click at [647, 573] on icon at bounding box center [641, 736] width 14 height 14
click at [215, 573] on icon at bounding box center [212, 728] width 14 height 15
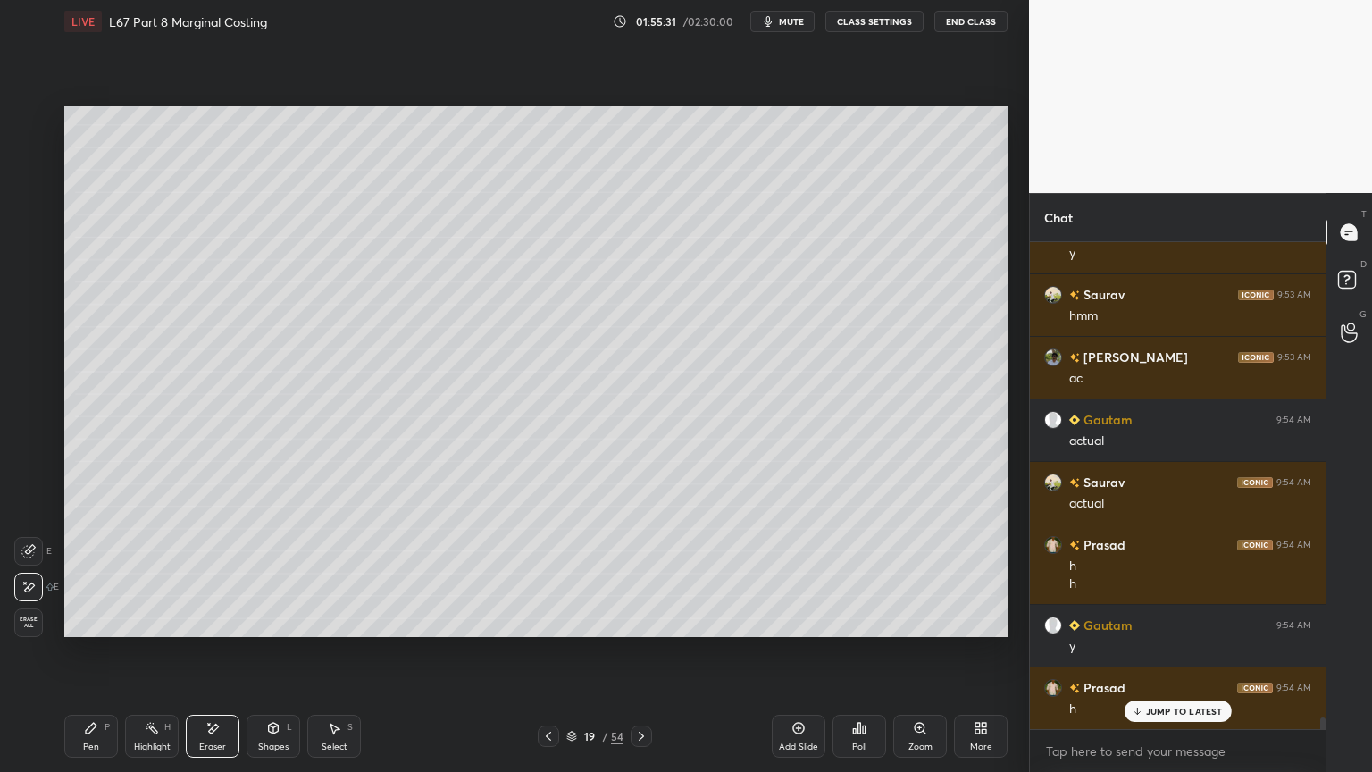
click at [93, 573] on div "Pen P" at bounding box center [91, 735] width 54 height 43
click at [212, 573] on icon at bounding box center [212, 728] width 14 height 15
click at [81, 573] on div "Pen P" at bounding box center [91, 735] width 54 height 43
click at [549, 573] on icon at bounding box center [548, 735] width 5 height 9
click at [554, 573] on icon at bounding box center [548, 736] width 14 height 14
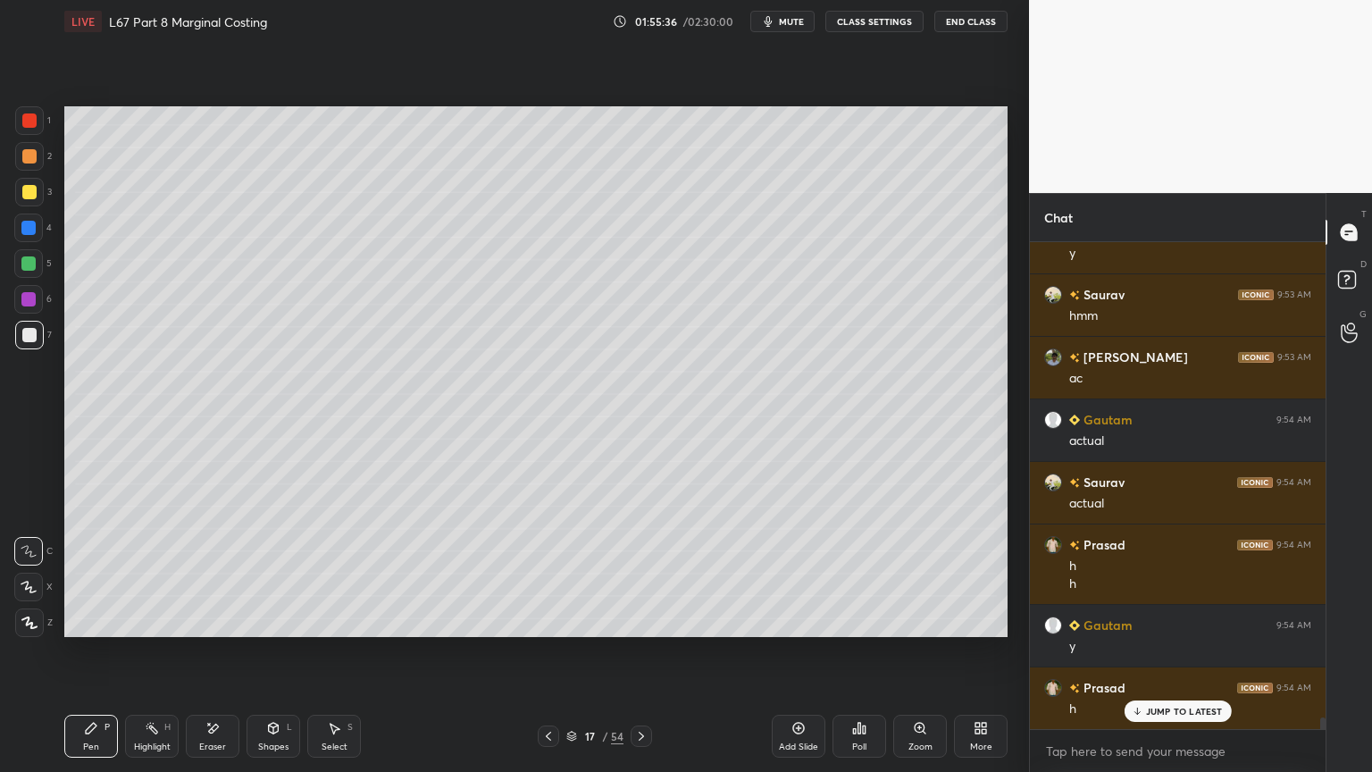
click at [645, 573] on icon at bounding box center [641, 736] width 14 height 14
click at [643, 573] on icon at bounding box center [641, 735] width 5 height 9
click at [33, 253] on div at bounding box center [28, 263] width 29 height 29
click at [550, 573] on icon at bounding box center [548, 736] width 14 height 14
click at [552, 573] on icon at bounding box center [548, 736] width 14 height 14
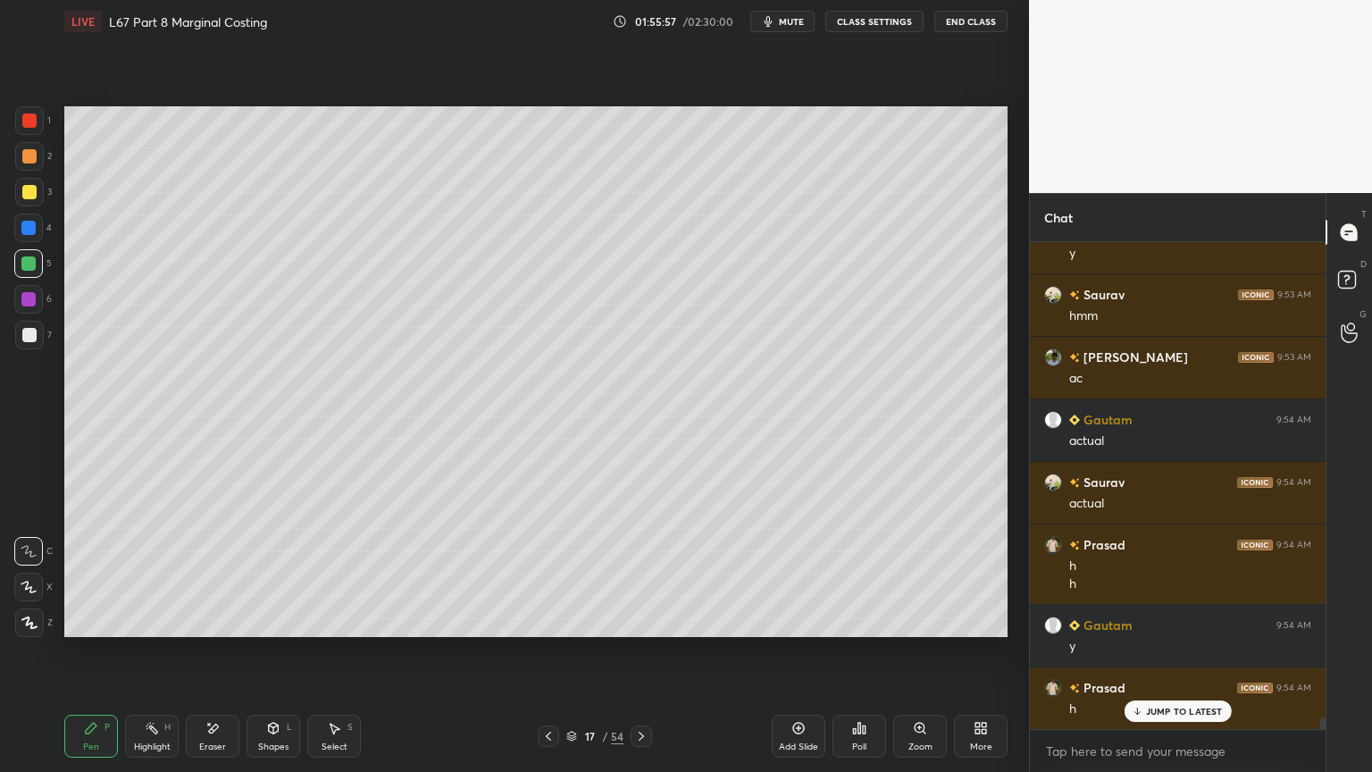
click at [553, 573] on icon at bounding box center [548, 736] width 14 height 14
click at [551, 573] on icon at bounding box center [548, 736] width 14 height 14
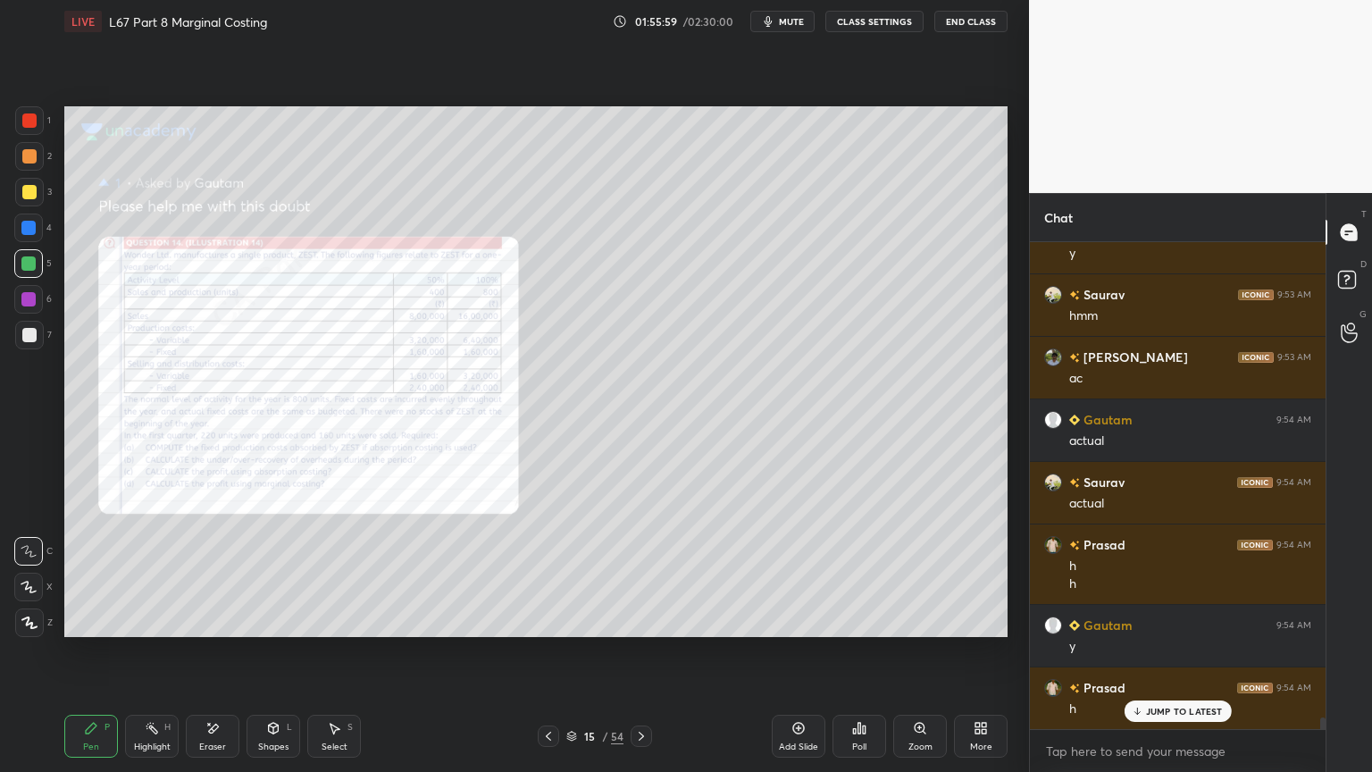
click at [646, 573] on icon at bounding box center [641, 736] width 14 height 14
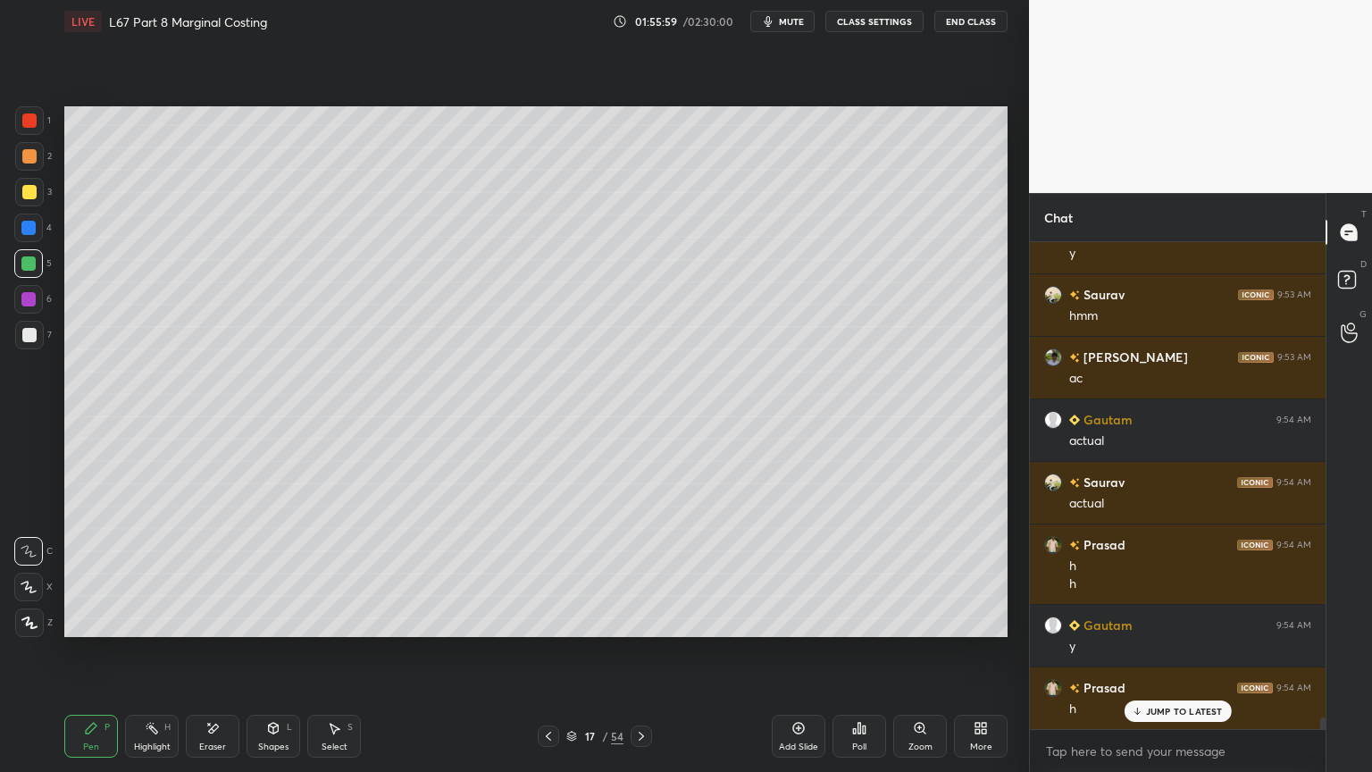
click at [644, 573] on icon at bounding box center [641, 736] width 14 height 14
click at [32, 319] on div "6" at bounding box center [33, 303] width 38 height 36
click at [36, 341] on div at bounding box center [29, 335] width 29 height 29
click at [39, 364] on div "1 2 3 4 5 6 7 C X Z E E Erase all H H" at bounding box center [28, 371] width 57 height 530
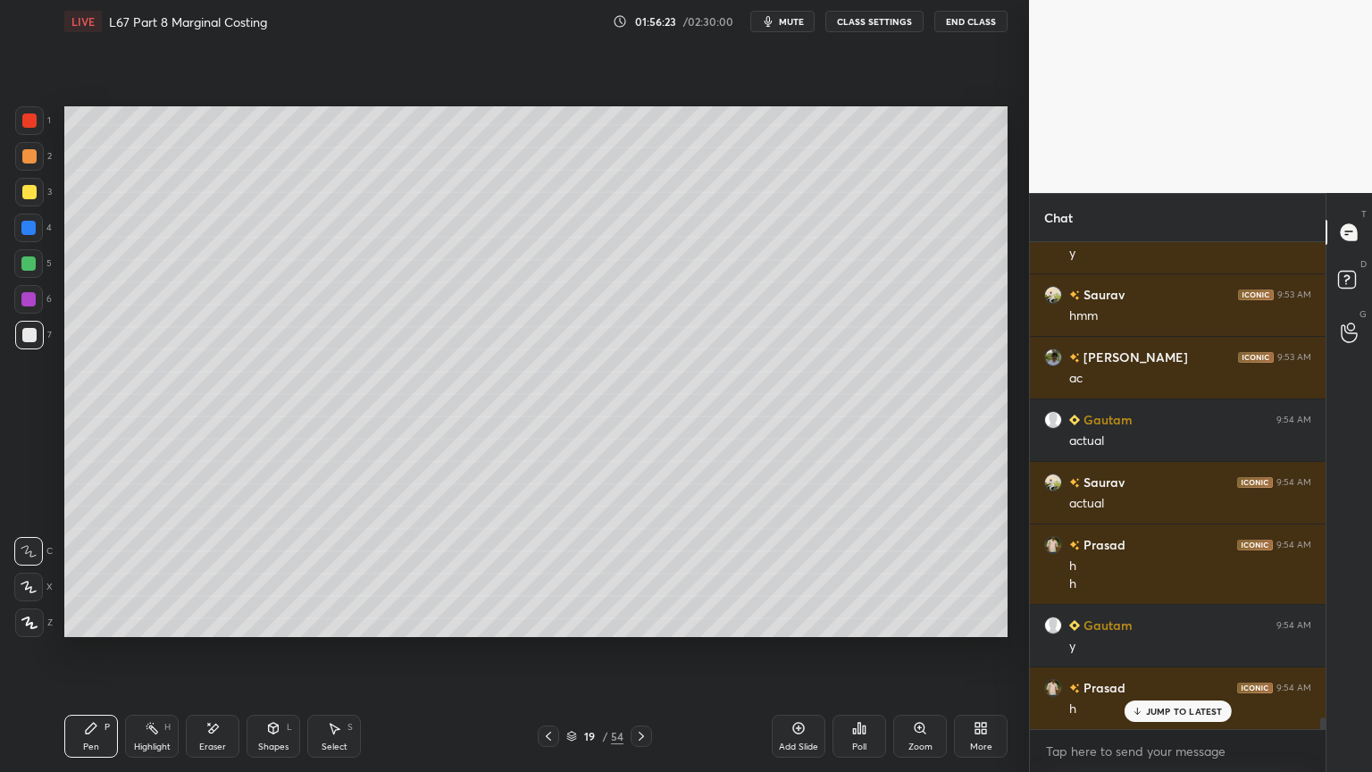
scroll to position [19840, 0]
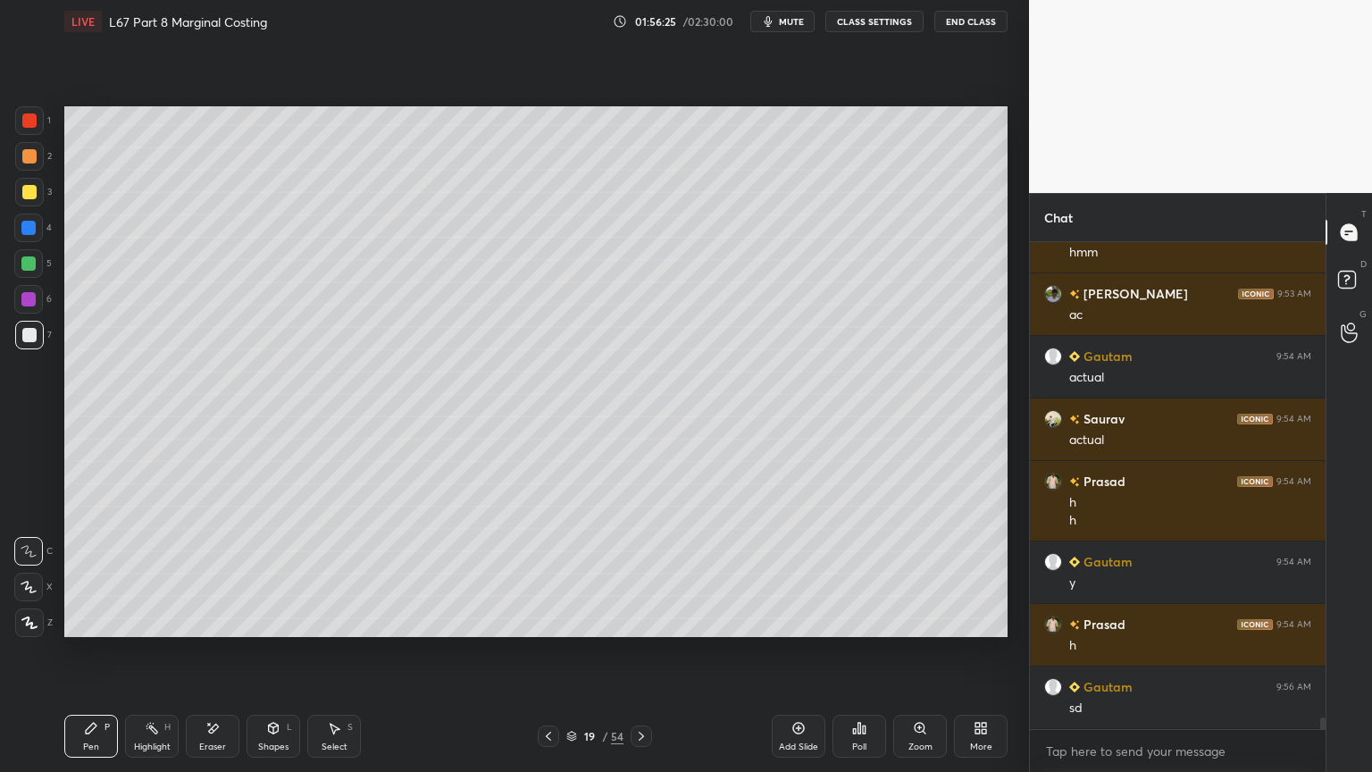
click at [33, 271] on div at bounding box center [28, 263] width 29 height 29
click at [545, 573] on icon at bounding box center [548, 736] width 14 height 14
click at [548, 573] on icon at bounding box center [548, 736] width 14 height 14
click at [544, 573] on div at bounding box center [548, 735] width 21 height 21
click at [554, 573] on icon at bounding box center [548, 736] width 14 height 14
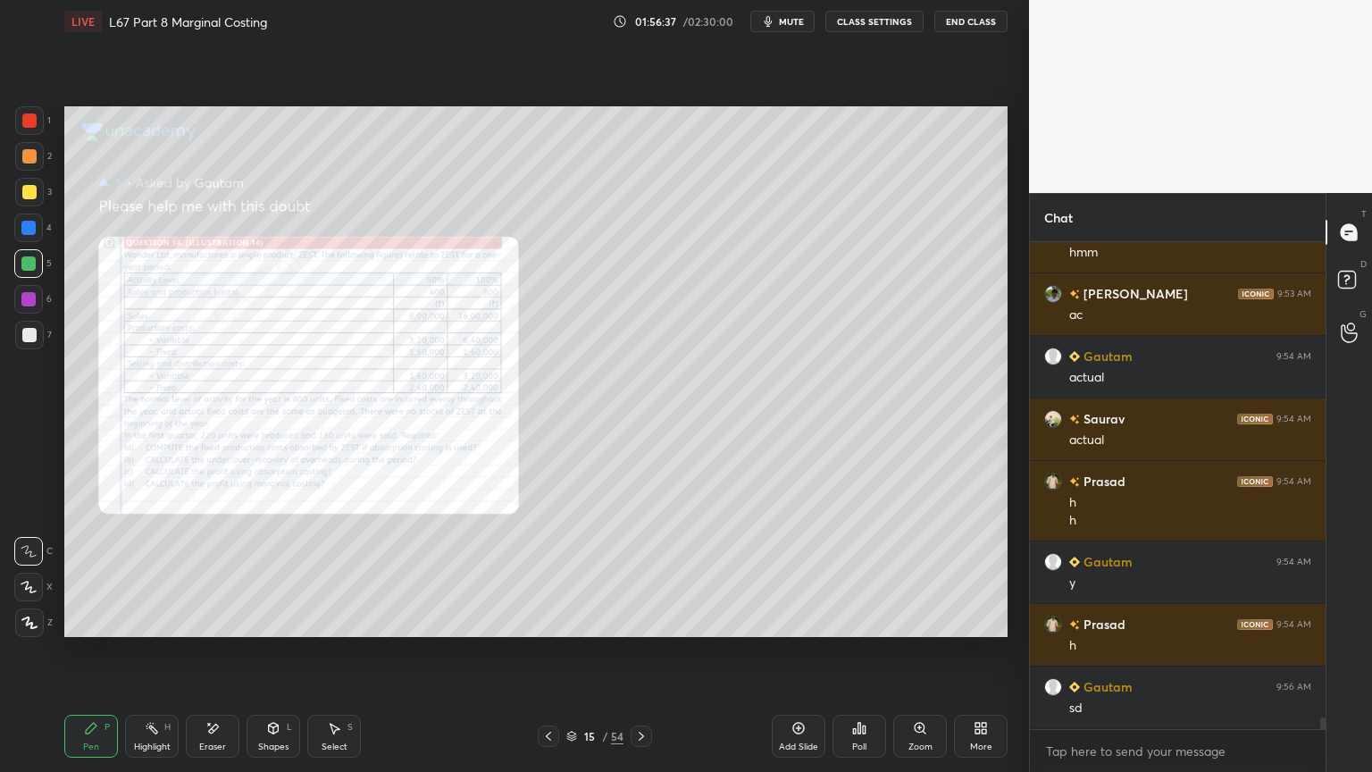
click at [636, 573] on icon at bounding box center [641, 736] width 14 height 14
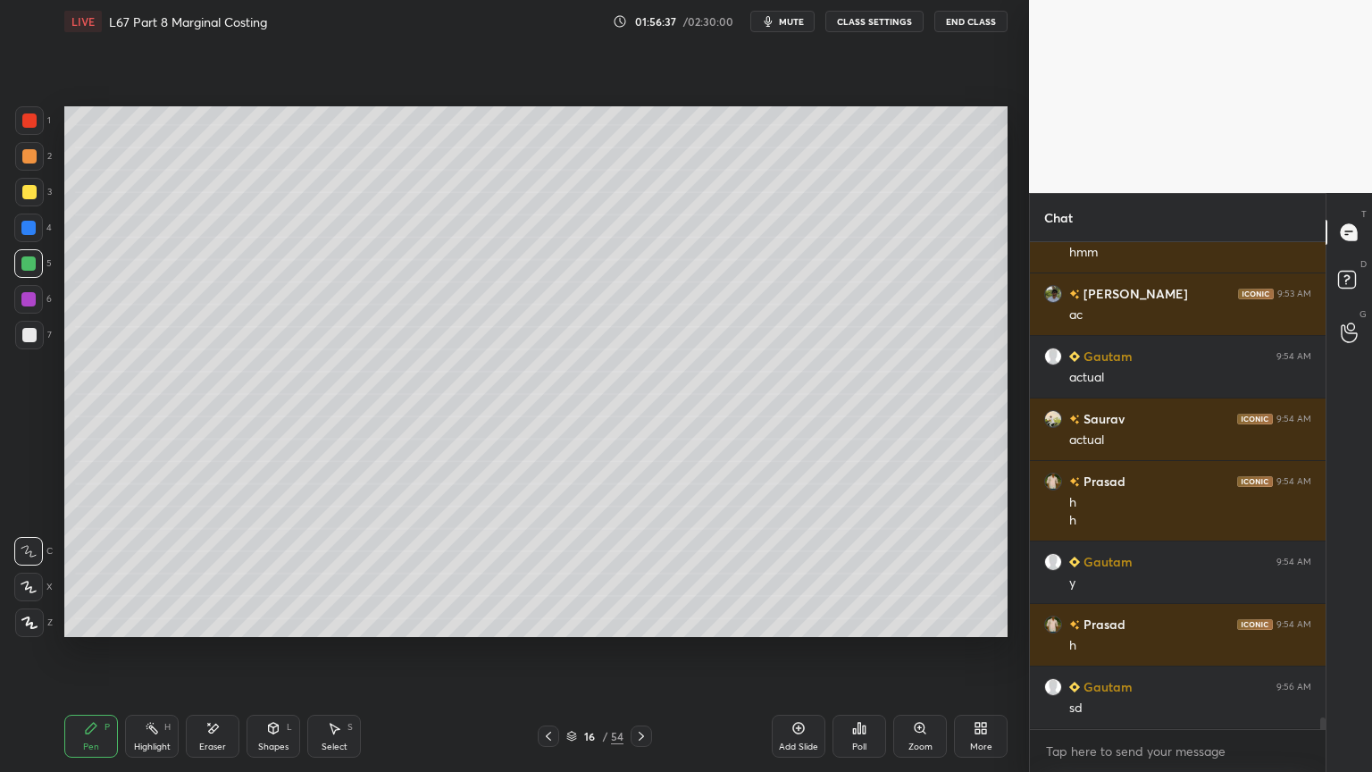
click at [637, 573] on icon at bounding box center [641, 736] width 14 height 14
click at [638, 573] on icon at bounding box center [641, 736] width 14 height 14
click at [634, 573] on icon at bounding box center [641, 736] width 14 height 14
click at [9, 336] on div "1 2 3 4 5 6 7 C X Z E E Erase all H H" at bounding box center [28, 371] width 57 height 530
click at [38, 347] on div at bounding box center [29, 335] width 29 height 29
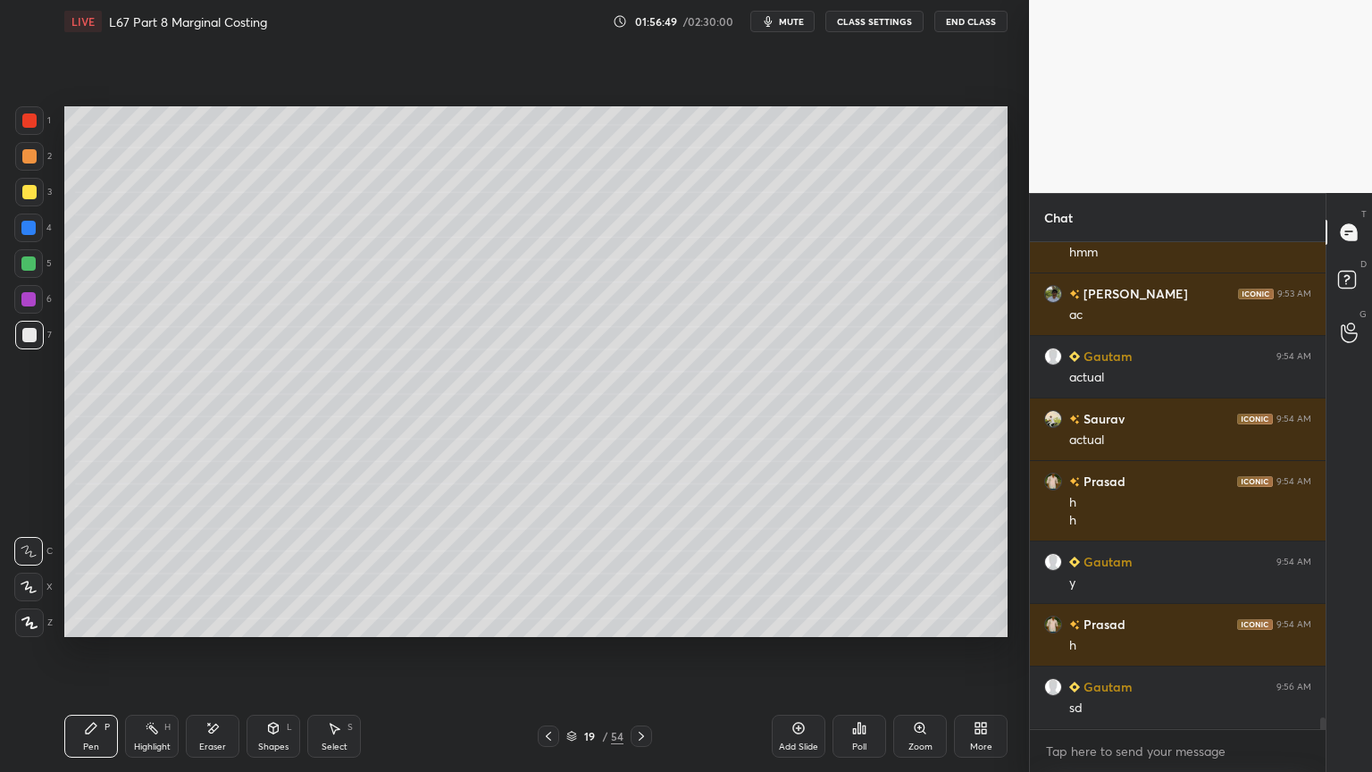
click at [21, 239] on div at bounding box center [28, 227] width 29 height 29
click at [281, 573] on div "Shapes L" at bounding box center [273, 735] width 54 height 43
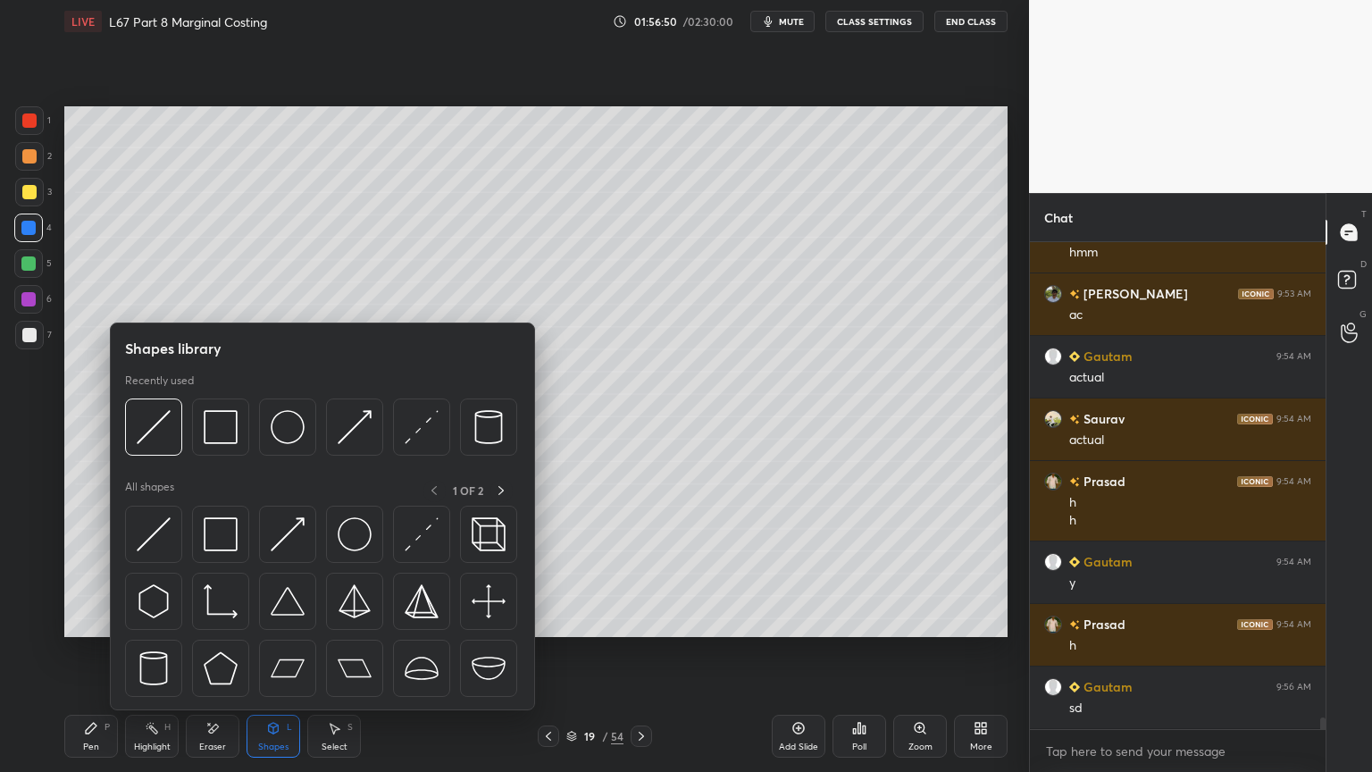
click at [172, 441] on div at bounding box center [153, 426] width 57 height 57
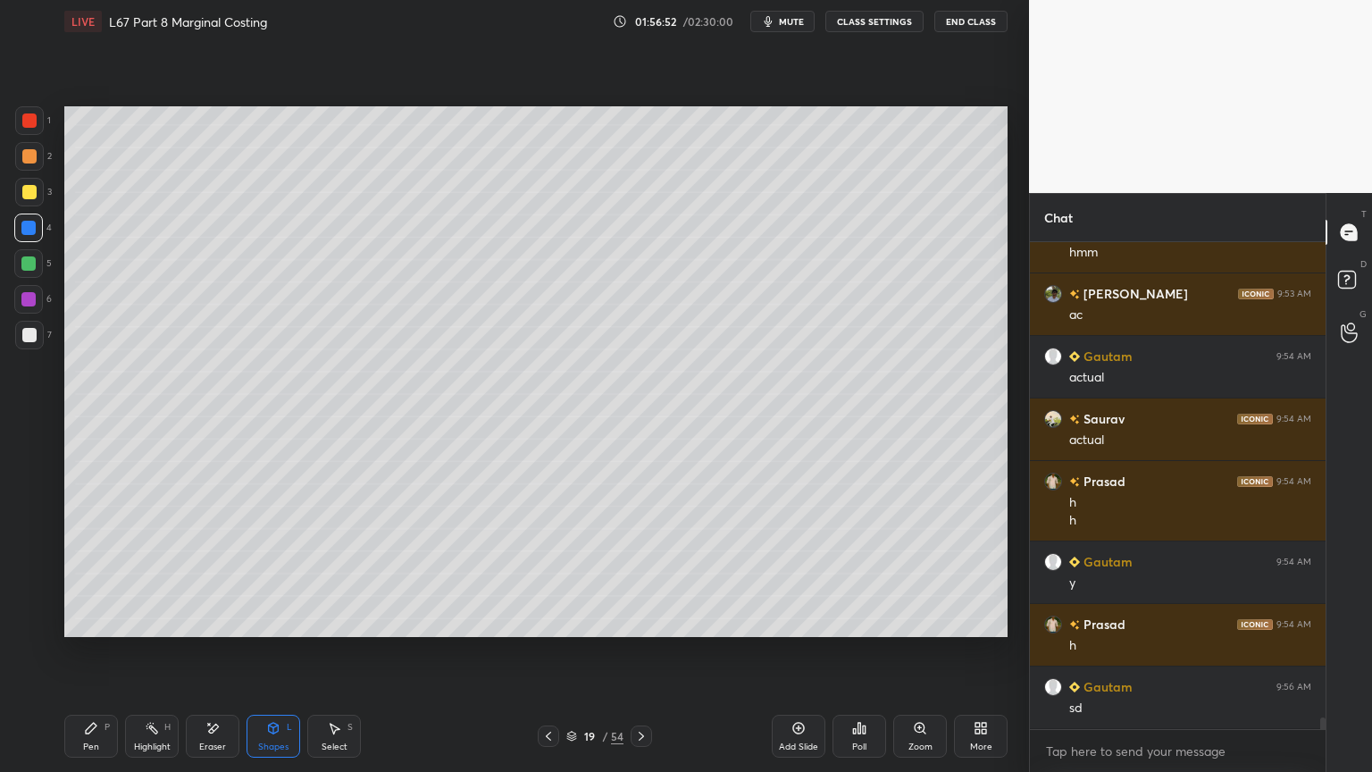
click at [25, 351] on div "7" at bounding box center [33, 339] width 37 height 36
click at [86, 573] on div "Pen" at bounding box center [91, 746] width 16 height 9
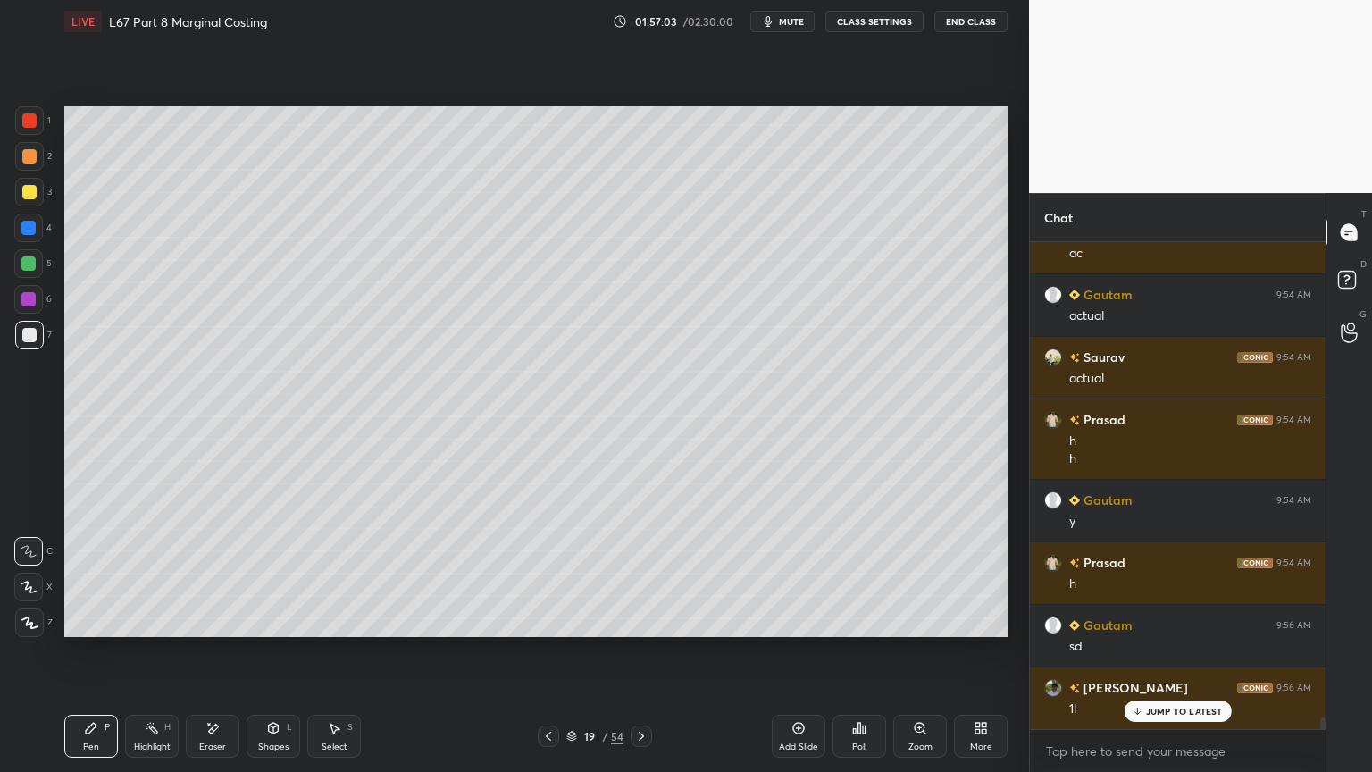
click at [539, 573] on div at bounding box center [548, 735] width 21 height 21
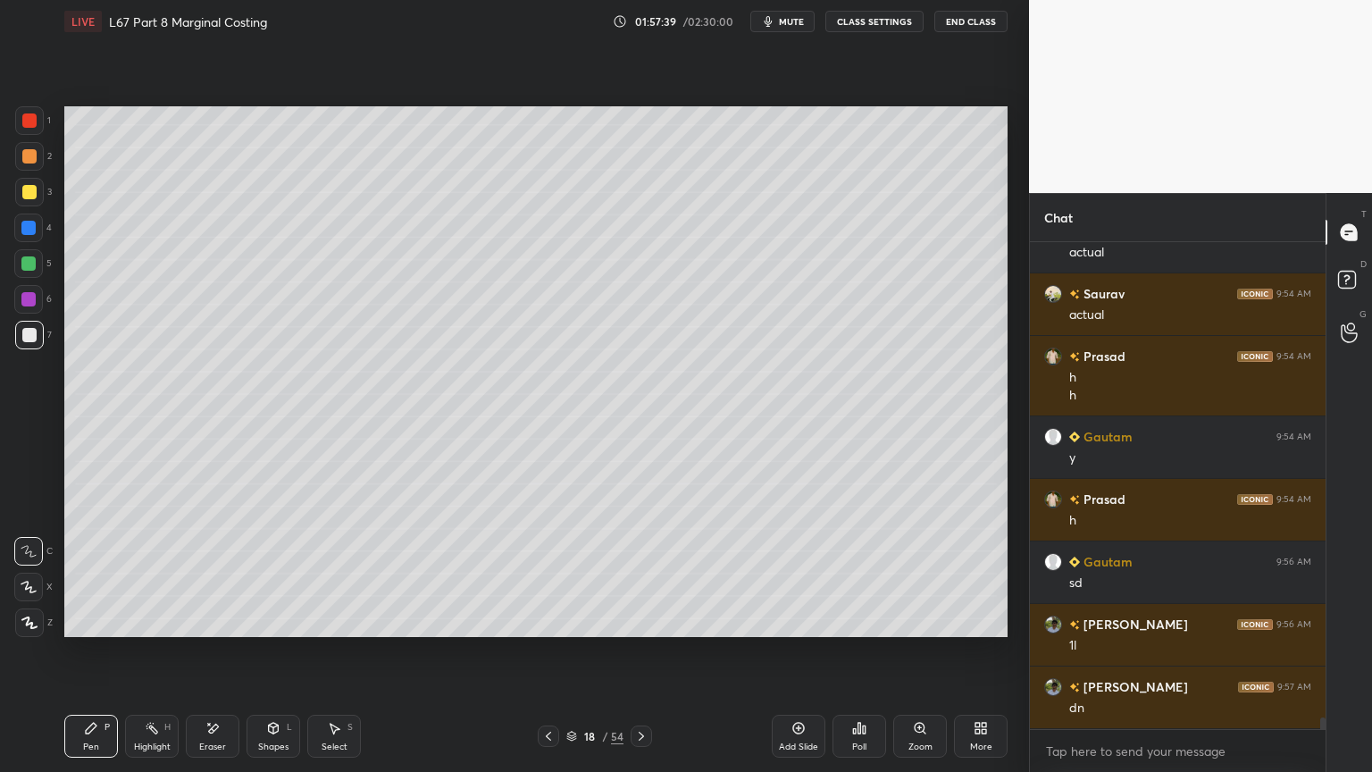
click at [643, 573] on icon at bounding box center [641, 736] width 14 height 14
click at [546, 573] on icon at bounding box center [548, 736] width 14 height 14
click at [545, 573] on icon at bounding box center [548, 736] width 14 height 14
click at [541, 573] on icon at bounding box center [548, 736] width 14 height 14
click at [543, 573] on icon at bounding box center [548, 736] width 14 height 14
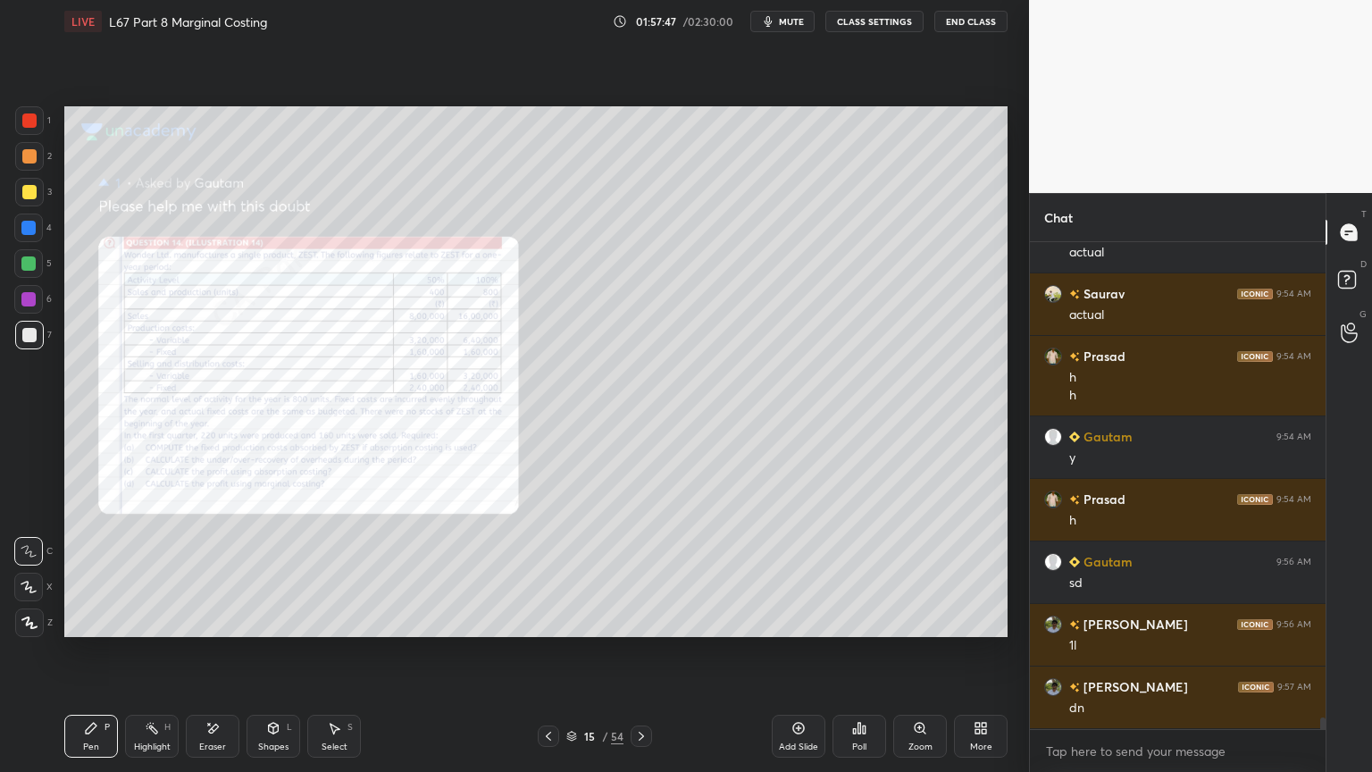
click at [925, 573] on icon at bounding box center [920, 728] width 14 height 14
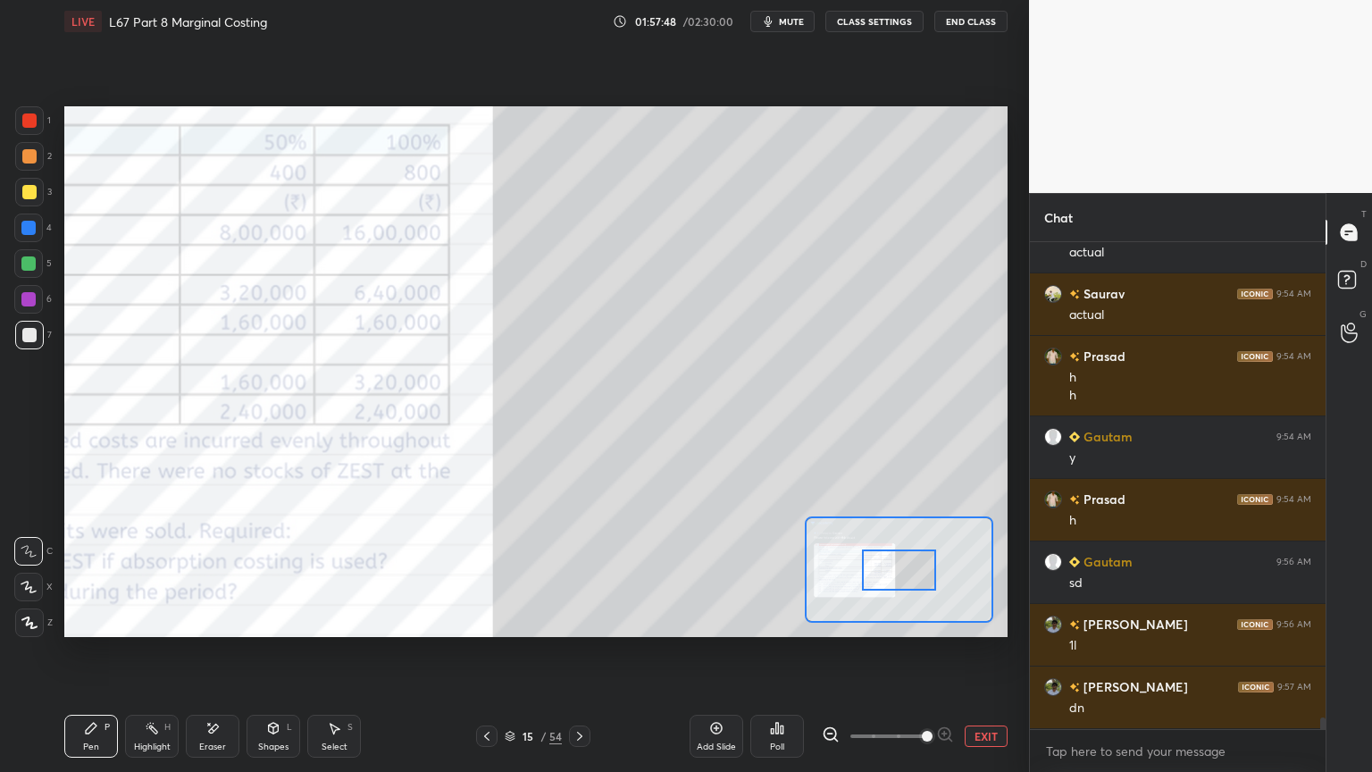
click at [929, 573] on span at bounding box center [927, 736] width 11 height 11
click at [18, 114] on div at bounding box center [29, 120] width 29 height 29
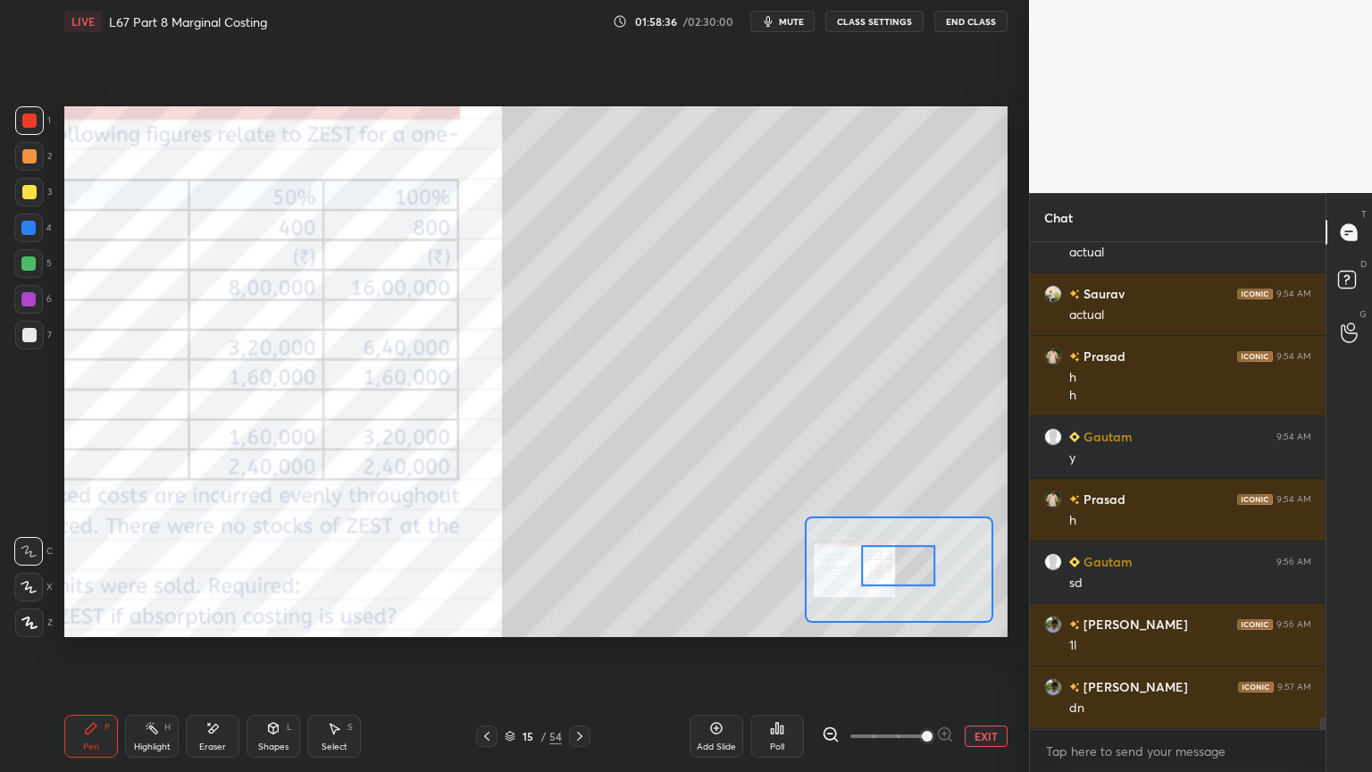
click at [211, 573] on icon at bounding box center [214, 727] width 10 height 9
click at [41, 573] on div "Erase all" at bounding box center [28, 622] width 29 height 29
click at [580, 573] on div at bounding box center [579, 735] width 21 height 21
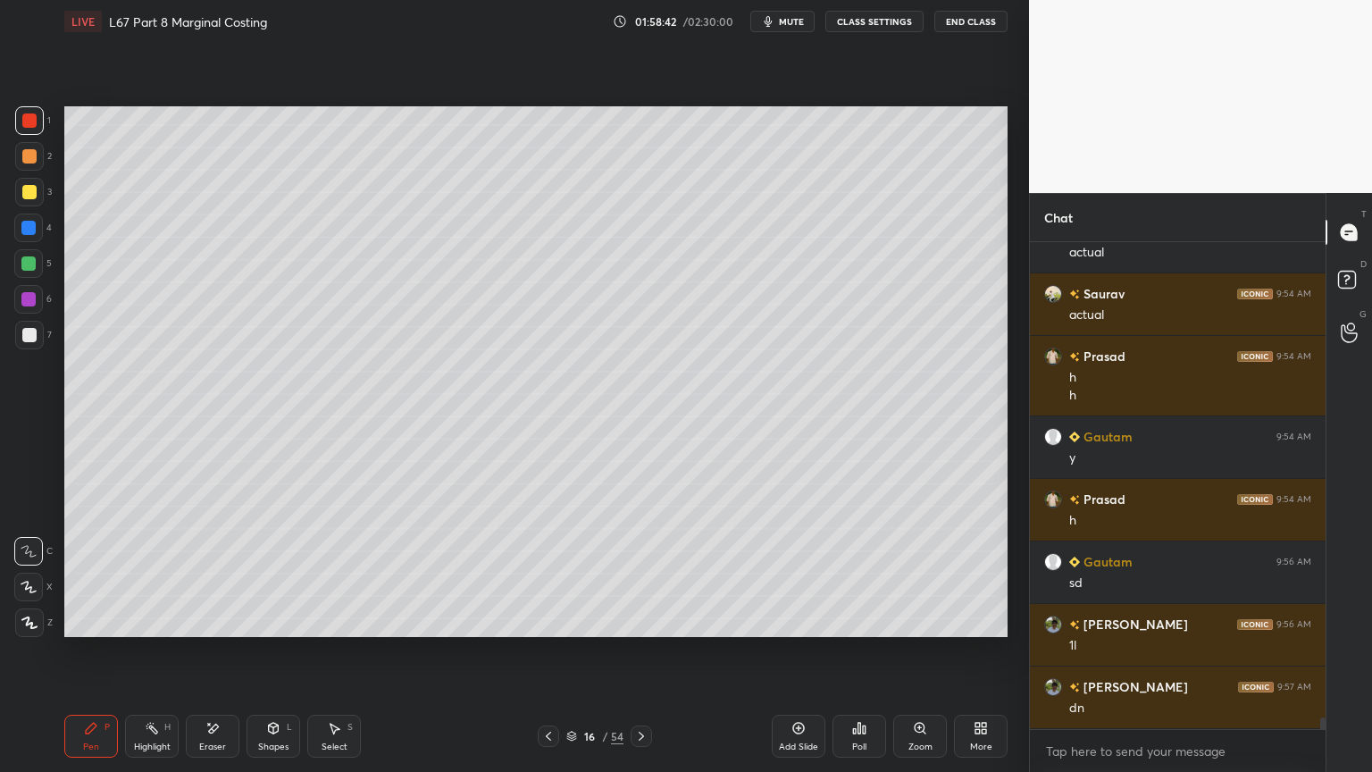
click at [644, 573] on icon at bounding box center [641, 736] width 14 height 14
click at [649, 573] on div at bounding box center [641, 735] width 21 height 21
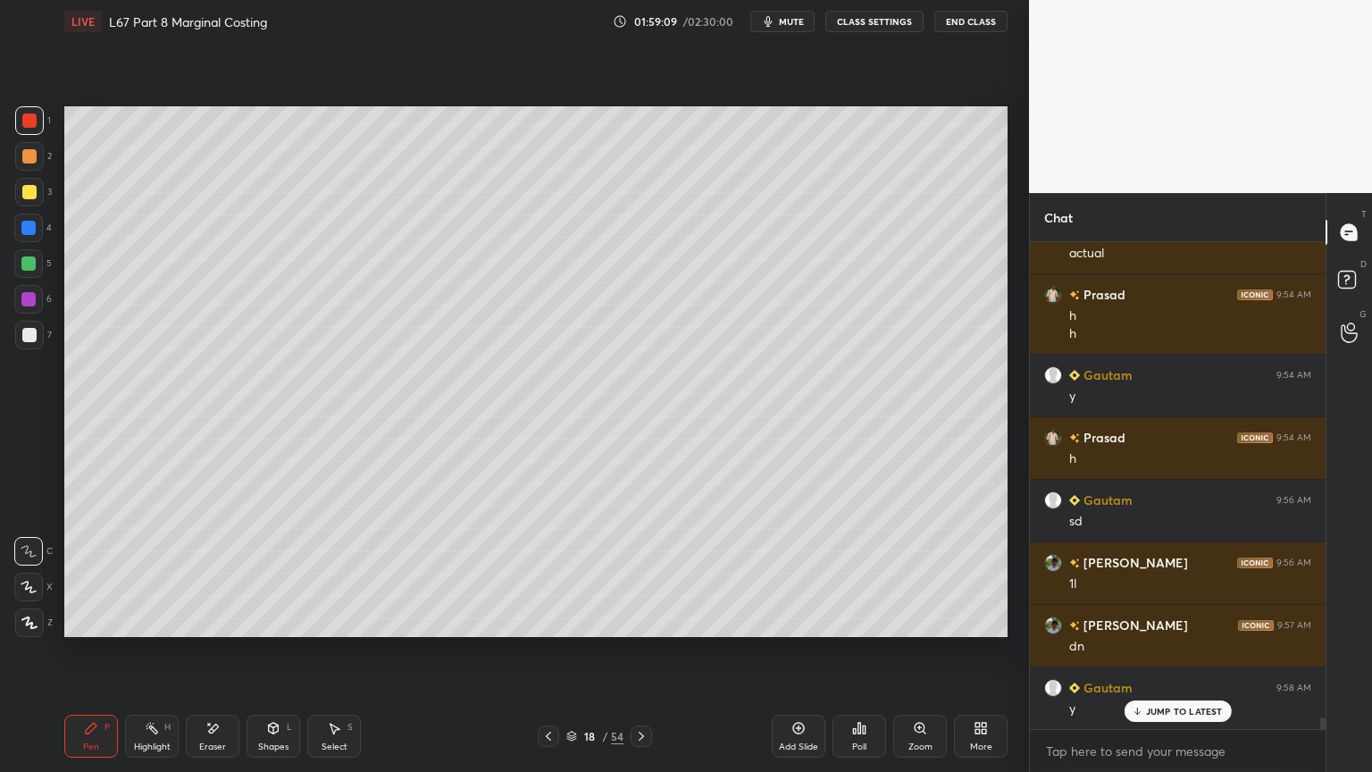
click at [634, 573] on icon at bounding box center [641, 736] width 14 height 14
click at [20, 197] on div at bounding box center [29, 192] width 29 height 29
click at [75, 573] on div "Pen P" at bounding box center [91, 735] width 54 height 43
click at [275, 573] on div "Shapes L" at bounding box center [273, 735] width 54 height 43
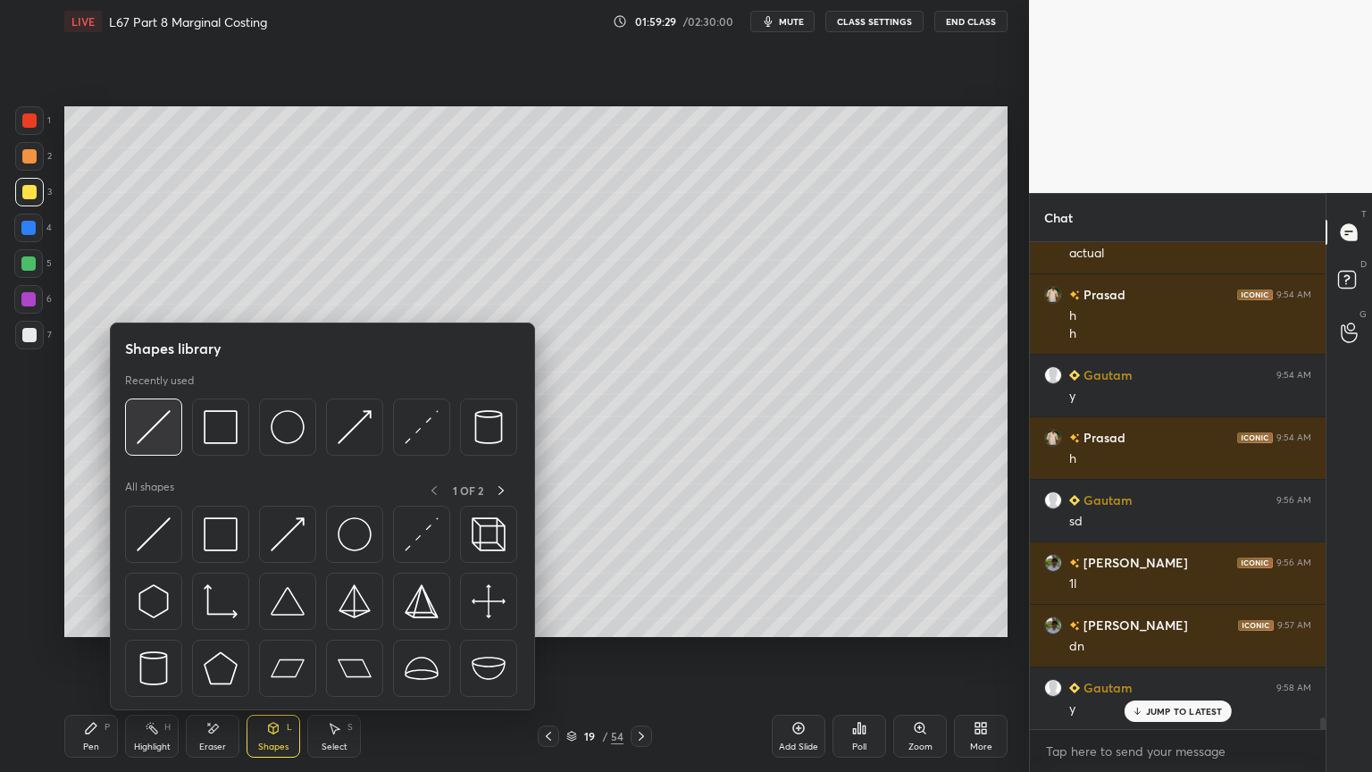
click at [171, 454] on div at bounding box center [153, 426] width 57 height 57
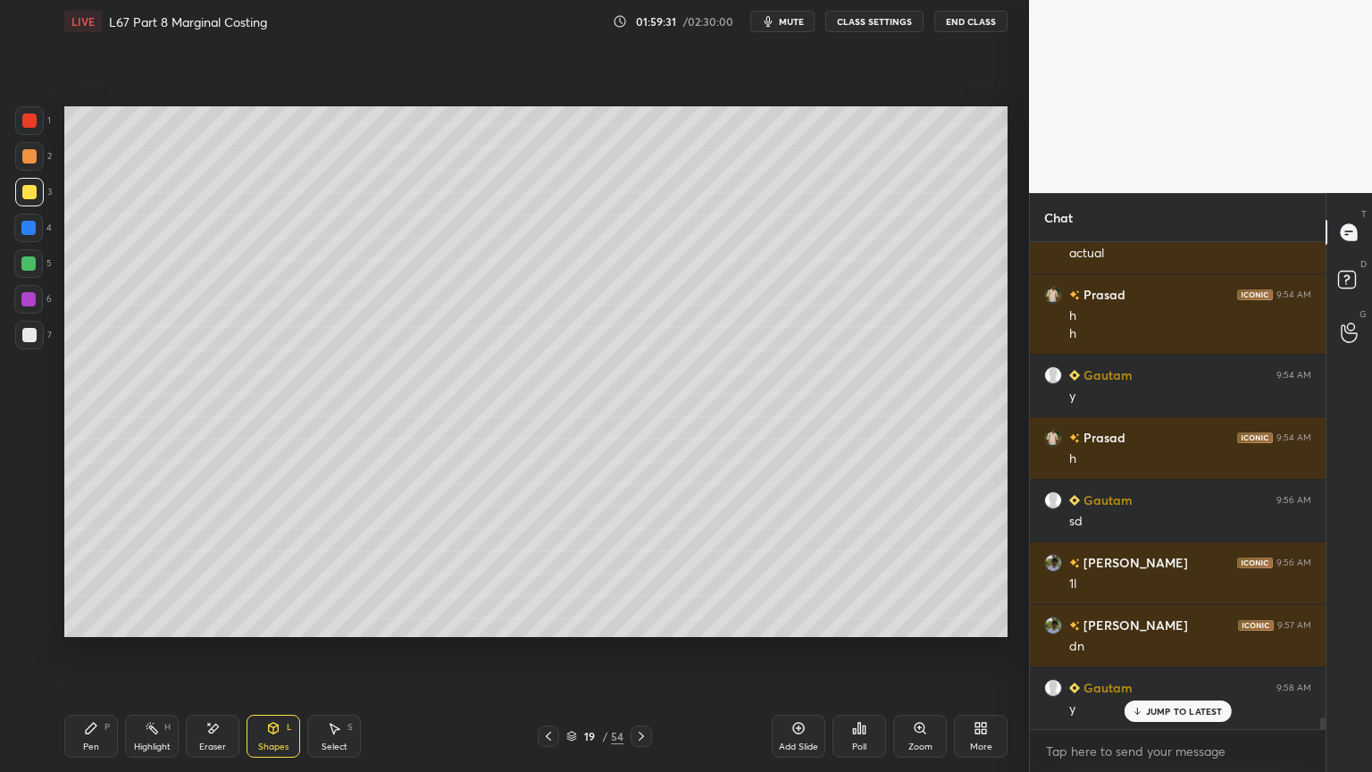
click at [49, 573] on div "1 2 3 4 5 6 7 C X Z E E Erase all H H LIVE L67 Part 8 Marginal Costing 01:59:31…" at bounding box center [507, 386] width 1015 height 772
click at [89, 573] on div "Pen P" at bounding box center [91, 735] width 54 height 43
click at [34, 345] on div at bounding box center [29, 335] width 29 height 29
click at [545, 573] on icon at bounding box center [548, 736] width 14 height 14
click at [548, 573] on icon at bounding box center [548, 736] width 14 height 14
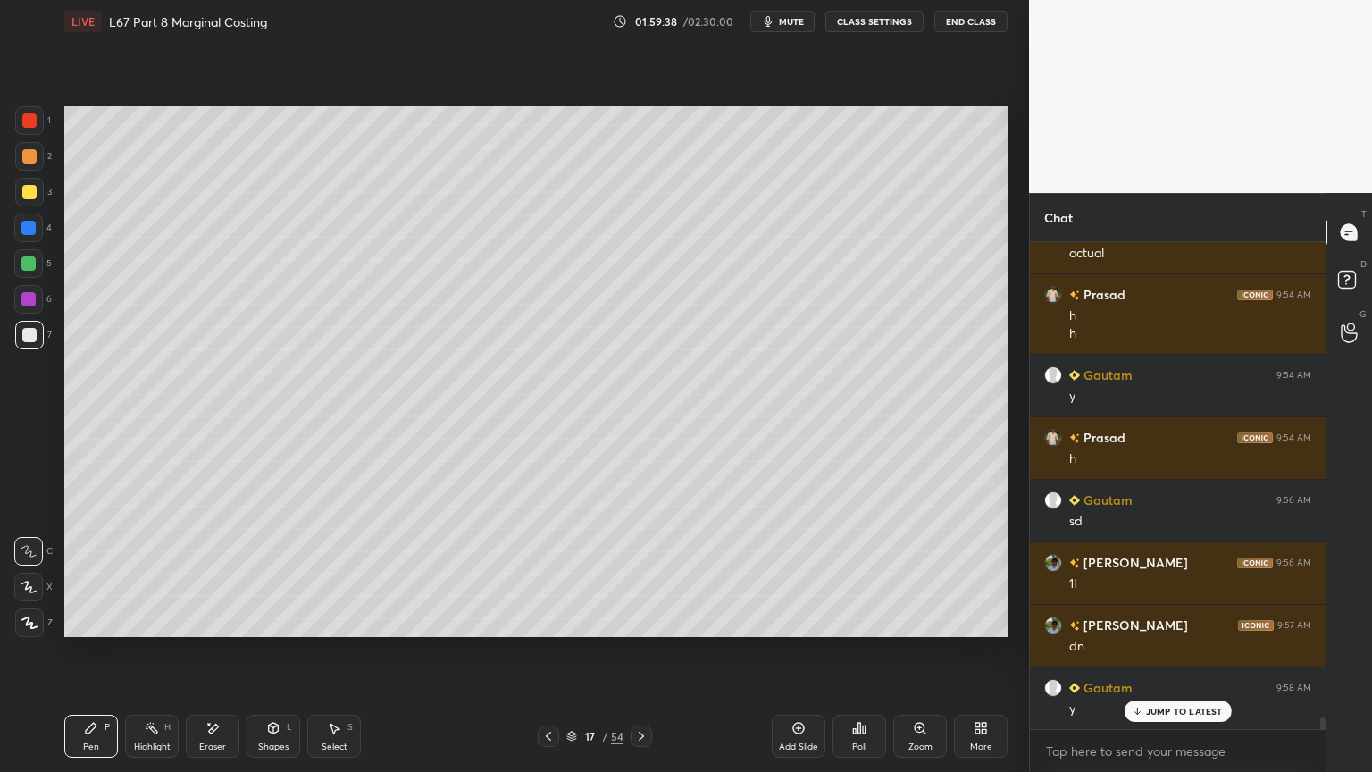
click at [145, 573] on div "Highlight" at bounding box center [152, 746] width 37 height 9
click at [21, 285] on div at bounding box center [28, 299] width 29 height 29
click at [102, 573] on div "Pen P" at bounding box center [91, 735] width 54 height 43
click at [7, 347] on div "1 2 3 4 5 6 7 C X Z E E Erase all H H" at bounding box center [28, 371] width 57 height 530
click at [25, 343] on div at bounding box center [29, 335] width 29 height 29
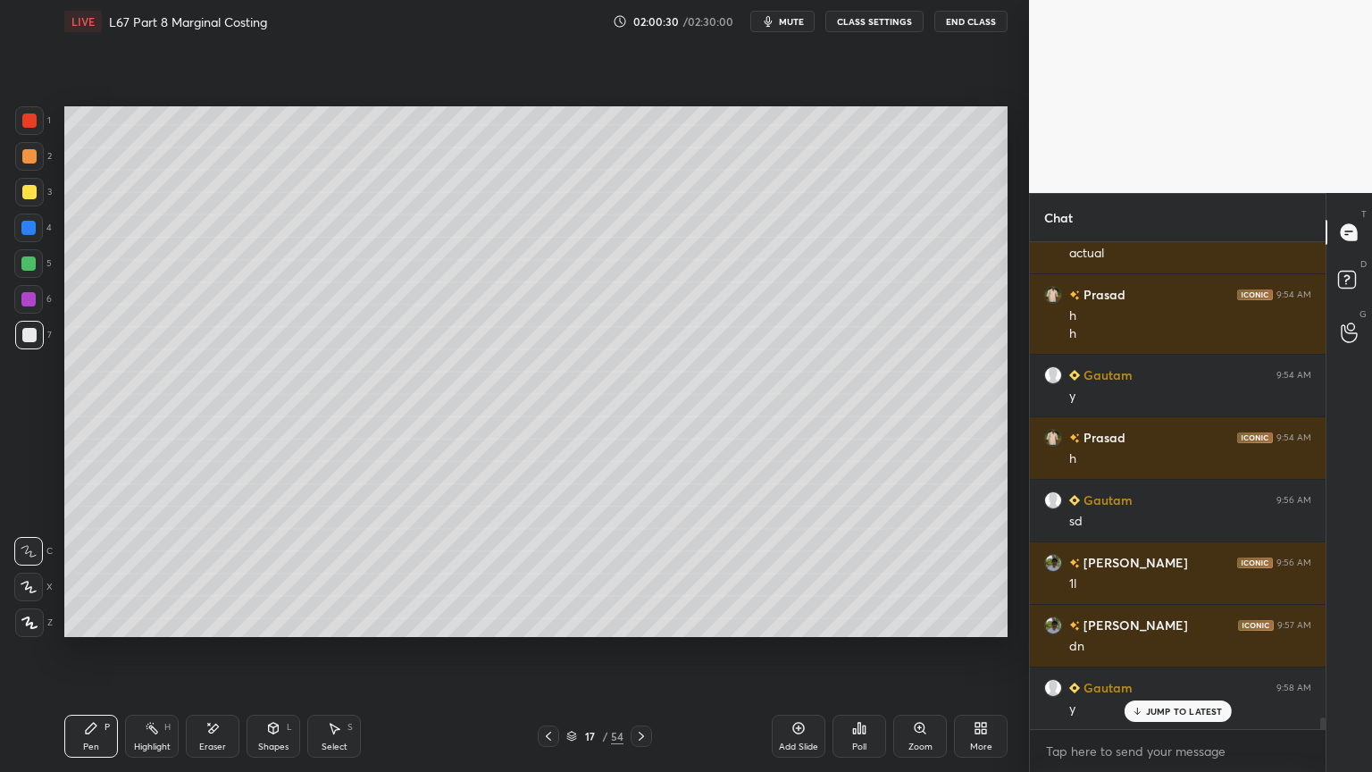
click at [111, 573] on div "Pen P Highlight H Eraser Shapes L Select S 17 / 54 Add Slide Poll Zoom More" at bounding box center [535, 735] width 943 height 71
click at [635, 573] on icon at bounding box center [641, 736] width 14 height 14
click at [542, 573] on icon at bounding box center [548, 736] width 14 height 14
click at [647, 573] on icon at bounding box center [641, 736] width 14 height 14
click at [549, 573] on icon at bounding box center [548, 736] width 14 height 14
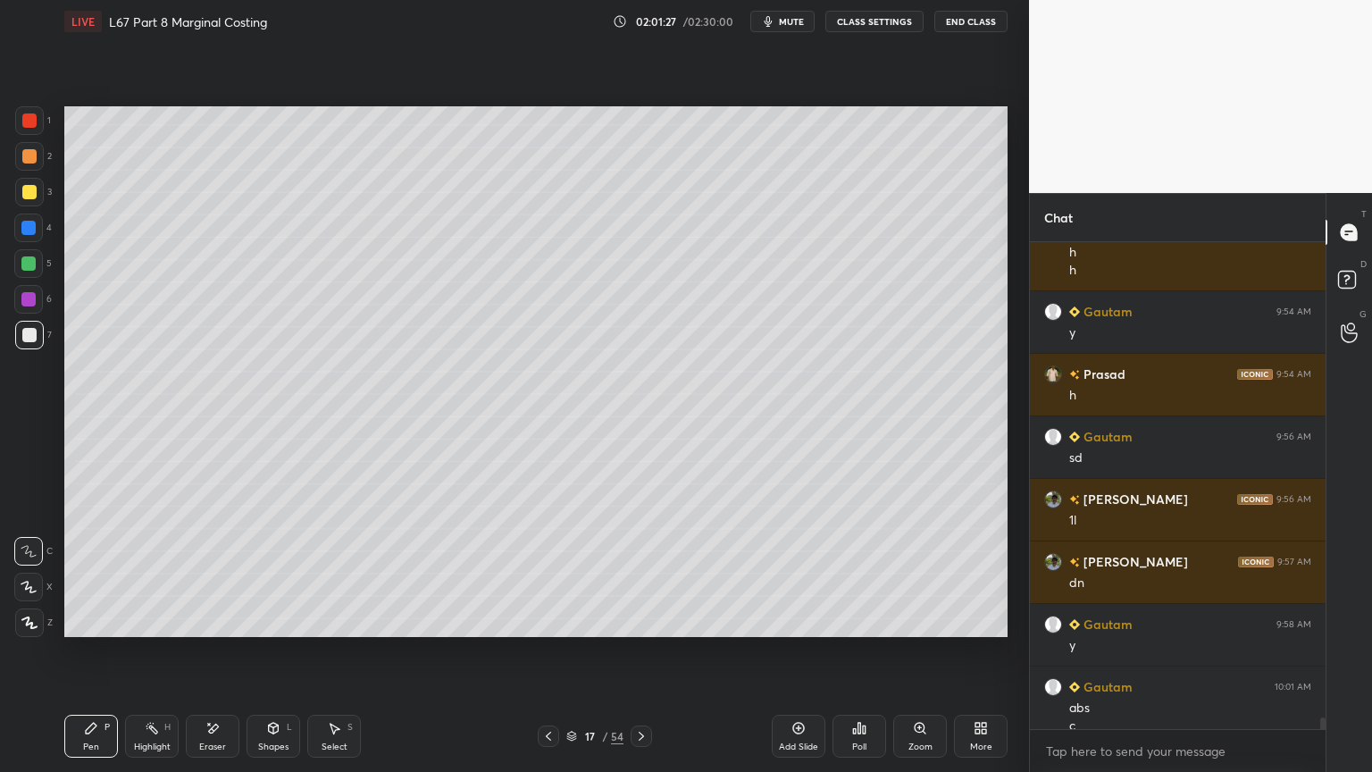
scroll to position [20108, 0]
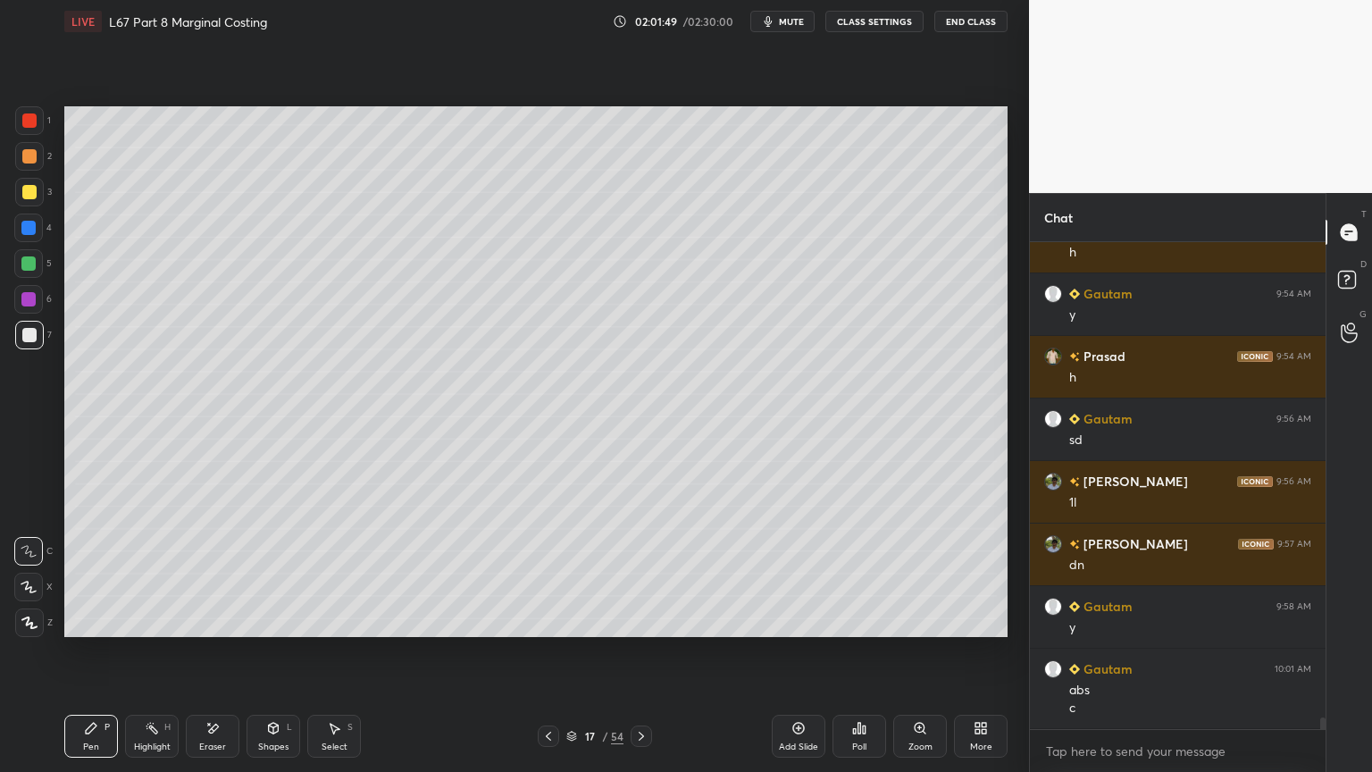
click at [648, 573] on div at bounding box center [641, 735] width 21 height 21
click at [647, 573] on icon at bounding box center [641, 736] width 14 height 14
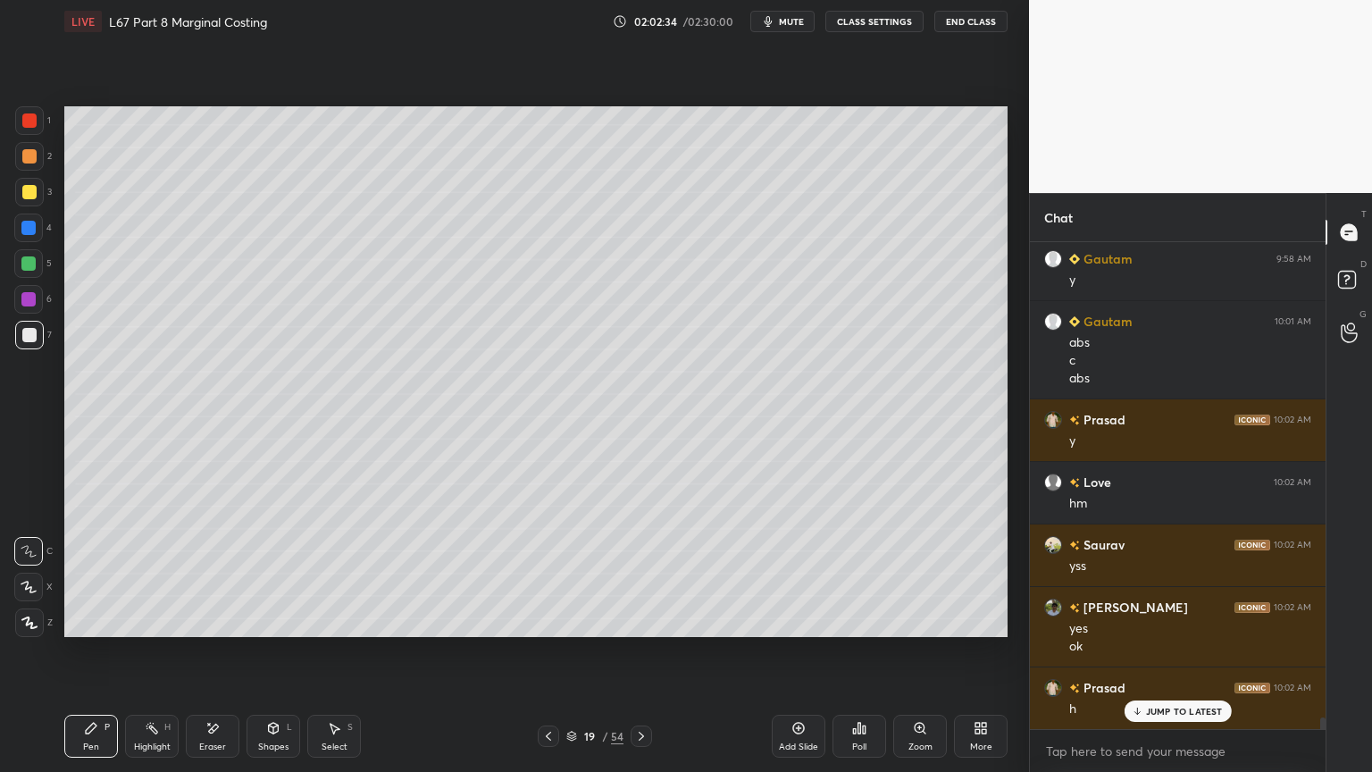
scroll to position [20518, 0]
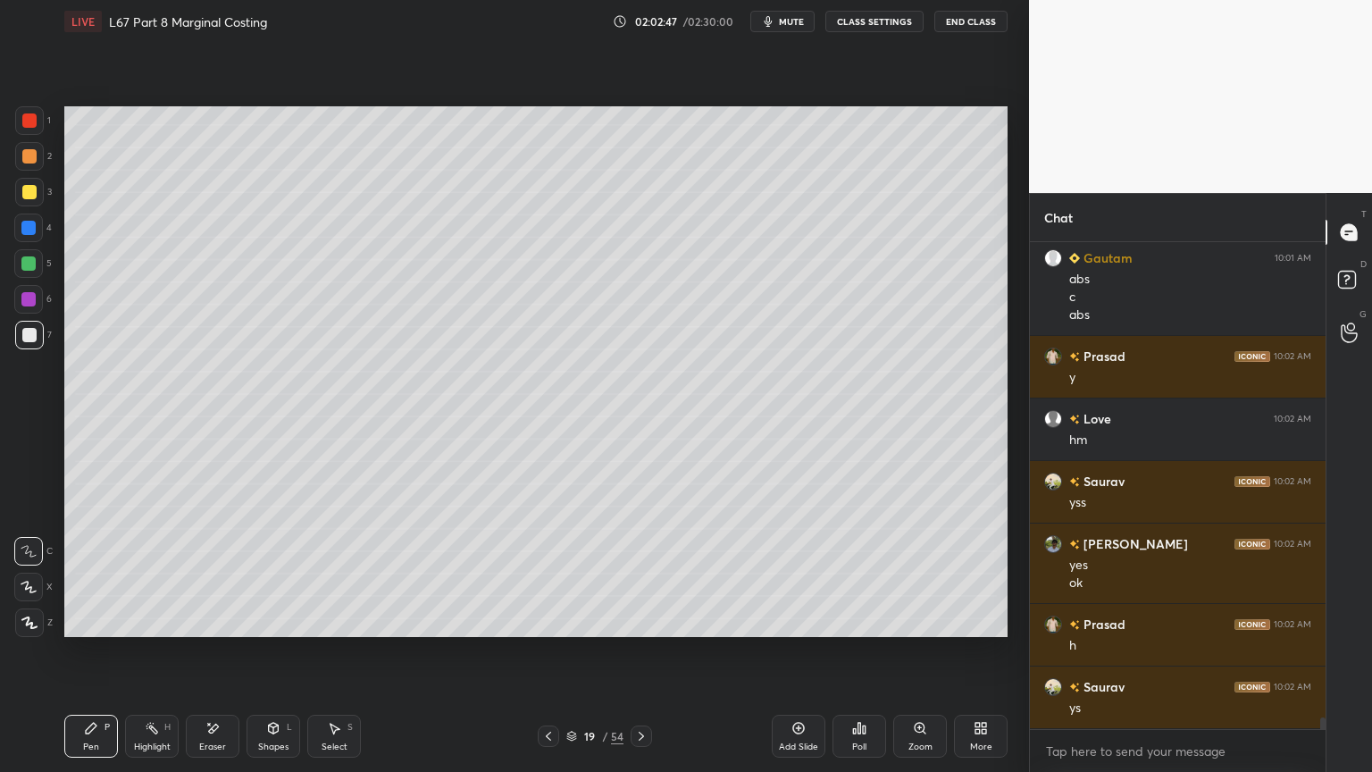
click at [68, 573] on div "Pen P" at bounding box center [91, 735] width 54 height 43
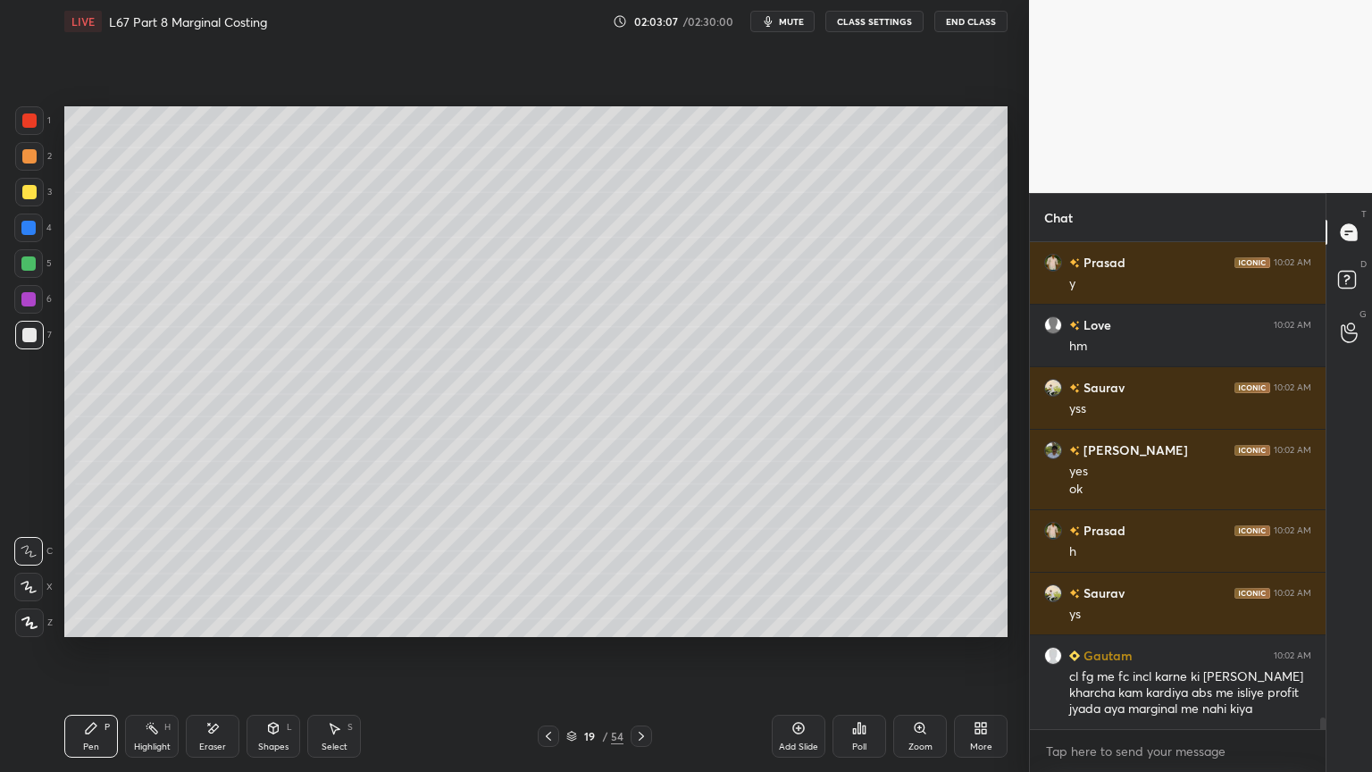
click at [546, 573] on icon at bounding box center [548, 736] width 14 height 14
click at [554, 573] on icon at bounding box center [548, 736] width 14 height 14
click at [647, 573] on icon at bounding box center [641, 736] width 14 height 14
click at [554, 573] on icon at bounding box center [548, 736] width 14 height 14
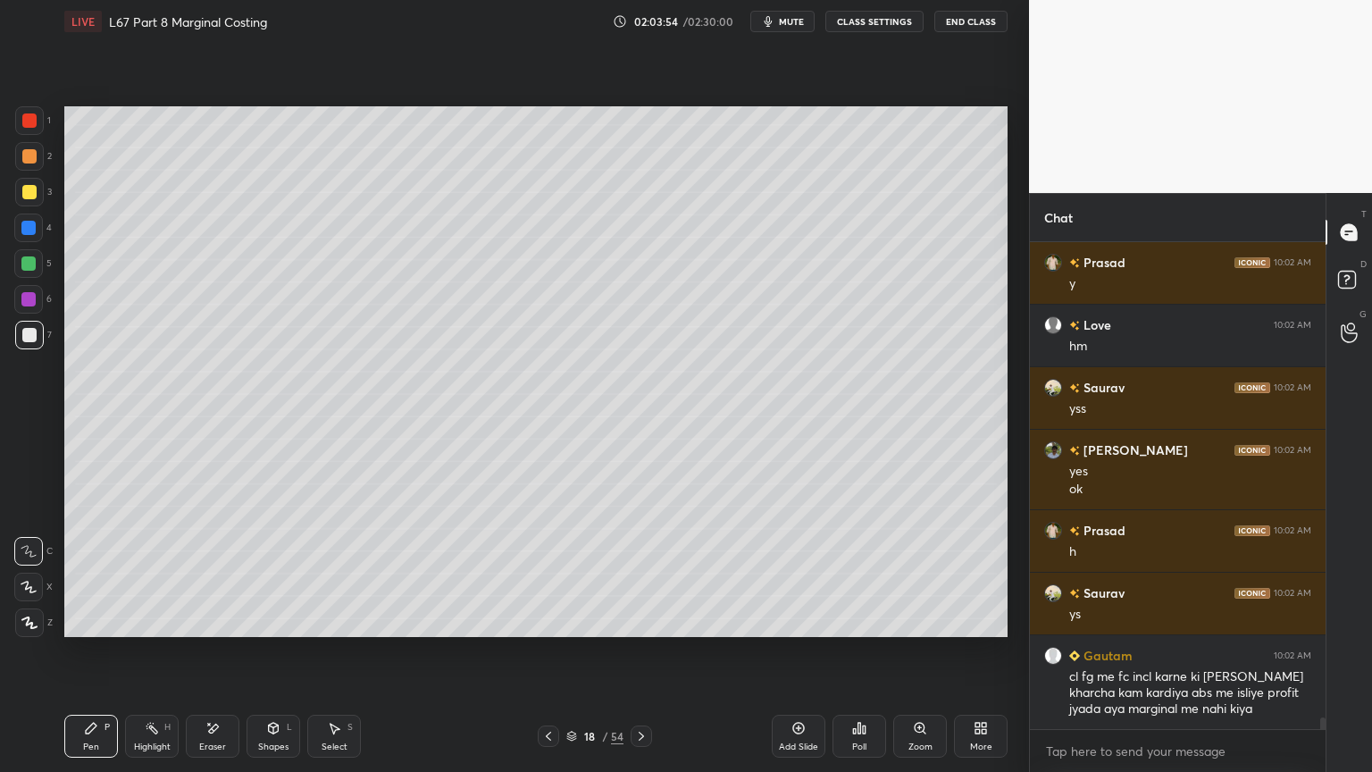
click at [639, 573] on icon at bounding box center [641, 736] width 14 height 14
click at [28, 231] on div at bounding box center [28, 228] width 14 height 14
click at [273, 573] on icon at bounding box center [273, 730] width 0 height 6
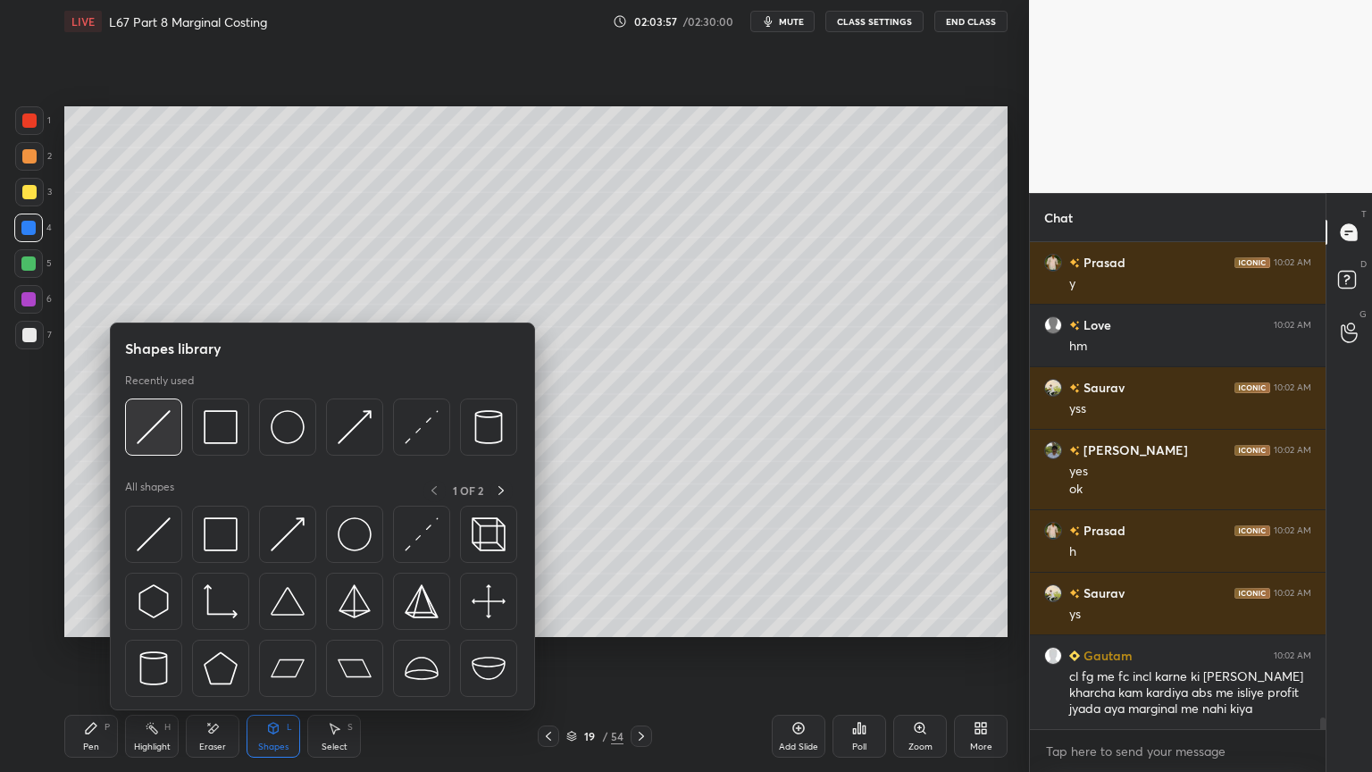
click at [143, 434] on img at bounding box center [154, 427] width 34 height 34
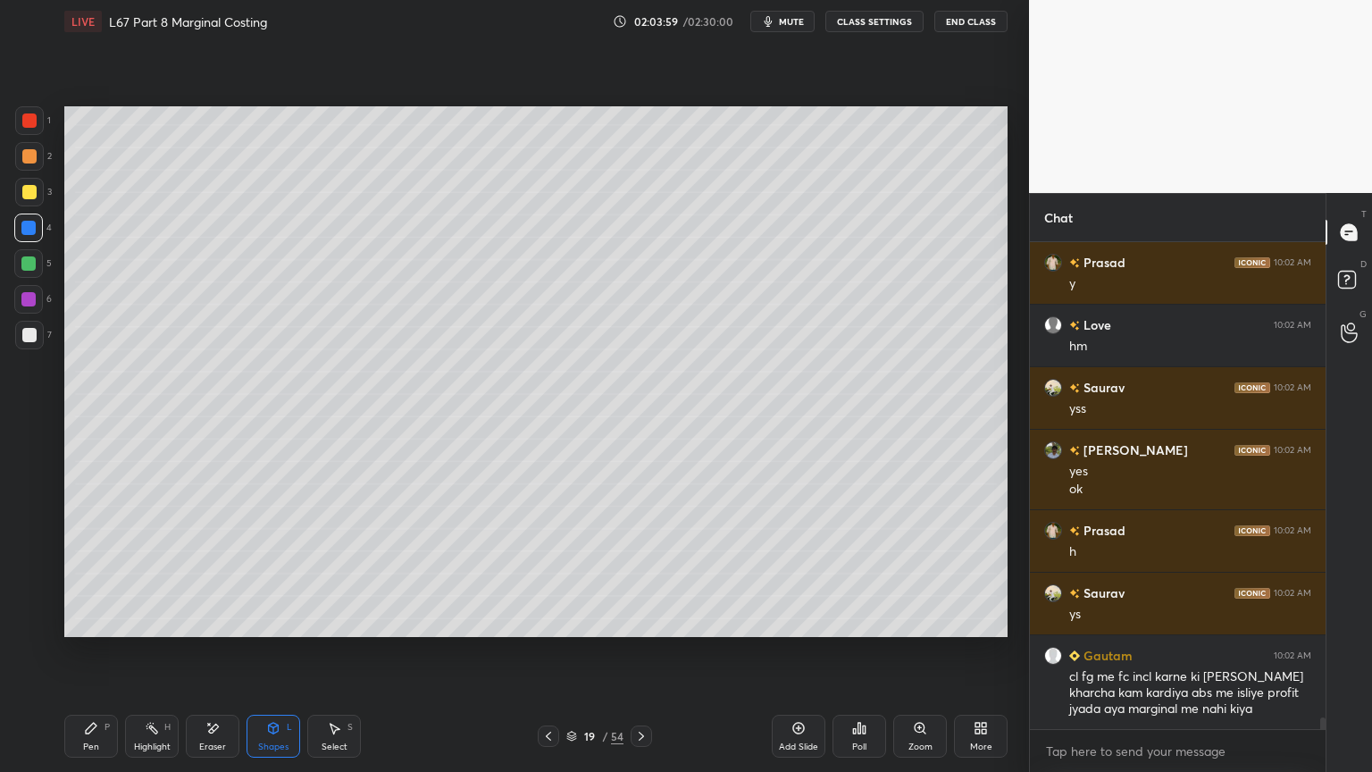
click at [25, 267] on div at bounding box center [28, 263] width 14 height 14
click at [96, 573] on div "Pen P" at bounding box center [91, 735] width 54 height 43
click at [550, 573] on icon at bounding box center [548, 736] width 14 height 14
click at [543, 573] on icon at bounding box center [548, 736] width 14 height 14
click at [650, 573] on div at bounding box center [641, 735] width 21 height 21
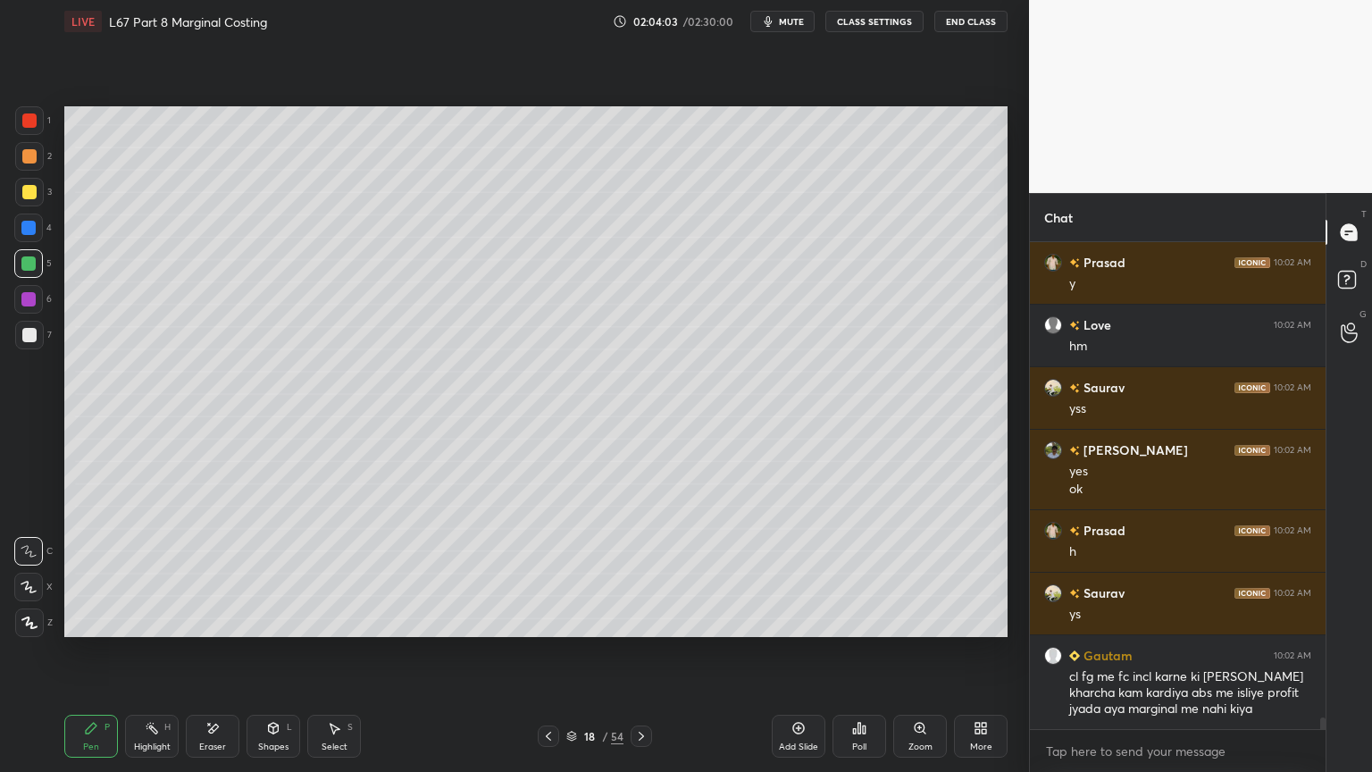
click at [644, 573] on icon at bounding box center [641, 736] width 14 height 14
click at [216, 573] on div "Eraser" at bounding box center [213, 735] width 54 height 43
click at [96, 573] on div "Pen P" at bounding box center [91, 735] width 54 height 43
click at [32, 270] on div at bounding box center [28, 263] width 14 height 14
click at [36, 238] on div at bounding box center [28, 227] width 29 height 29
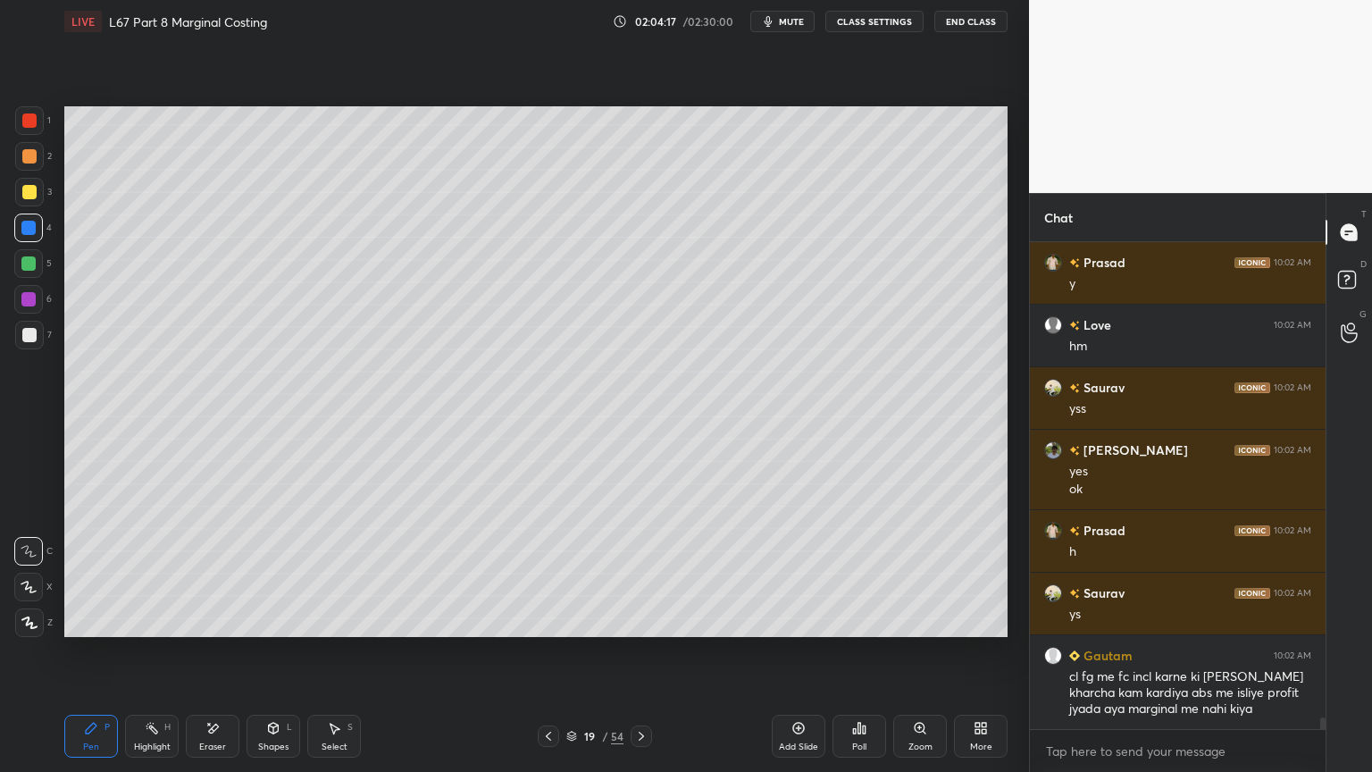
click at [266, 573] on icon at bounding box center [273, 728] width 14 height 14
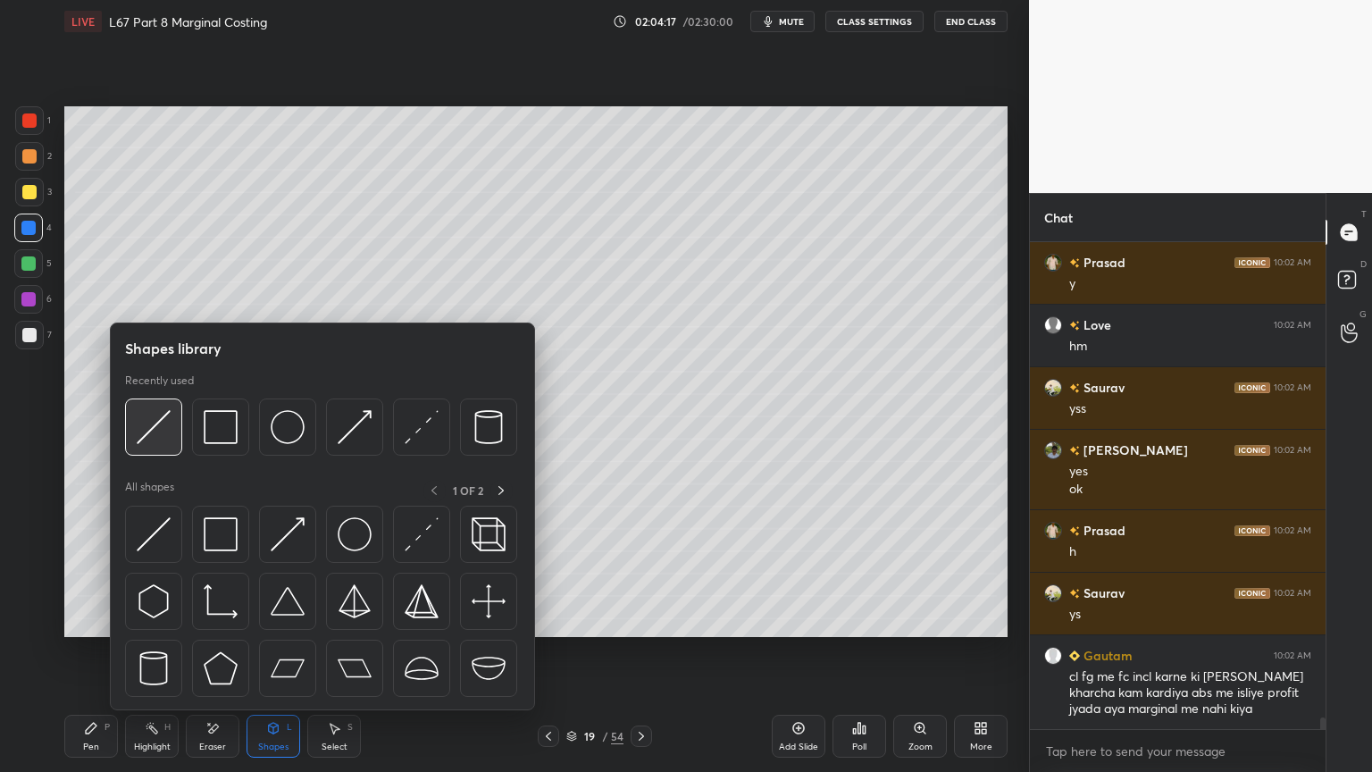
click at [154, 437] on img at bounding box center [154, 427] width 34 height 34
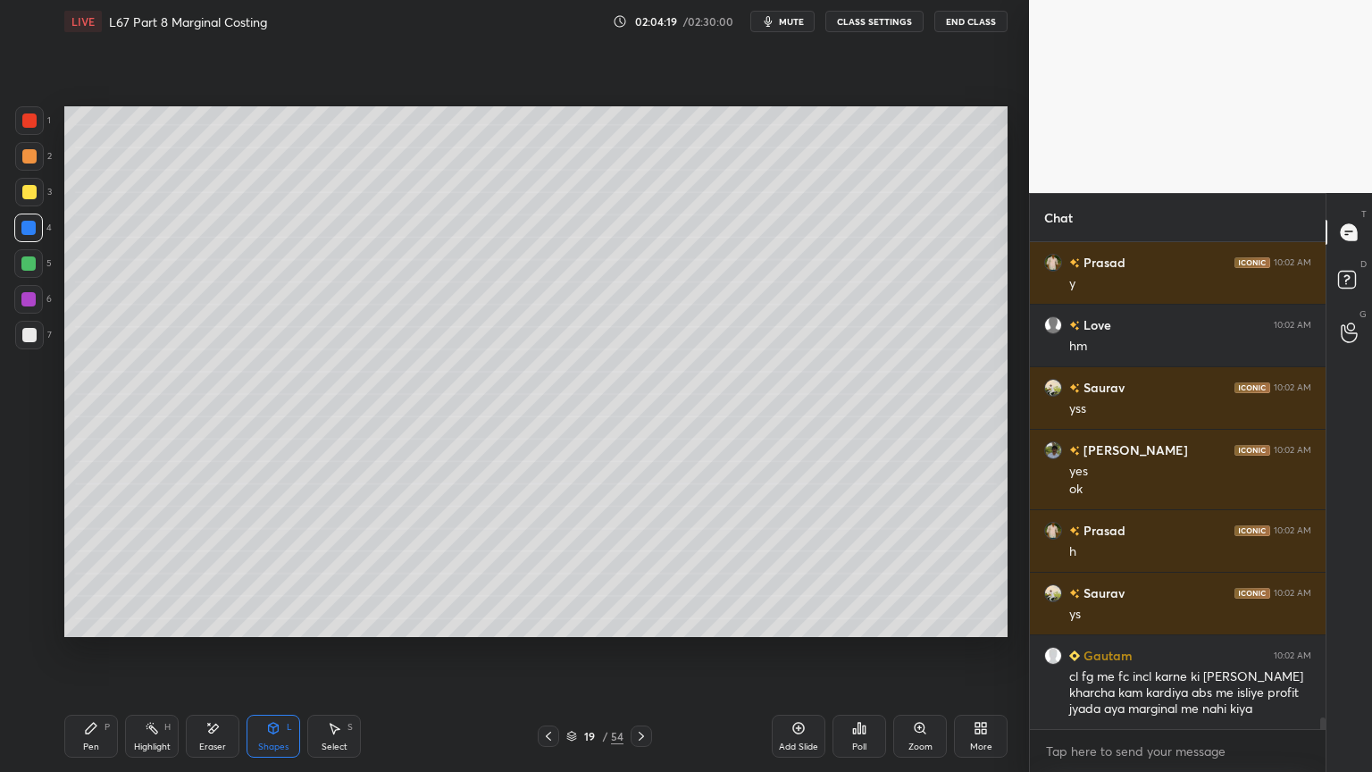
click at [21, 343] on div at bounding box center [29, 335] width 29 height 29
click at [79, 573] on div "Pen P" at bounding box center [91, 735] width 54 height 43
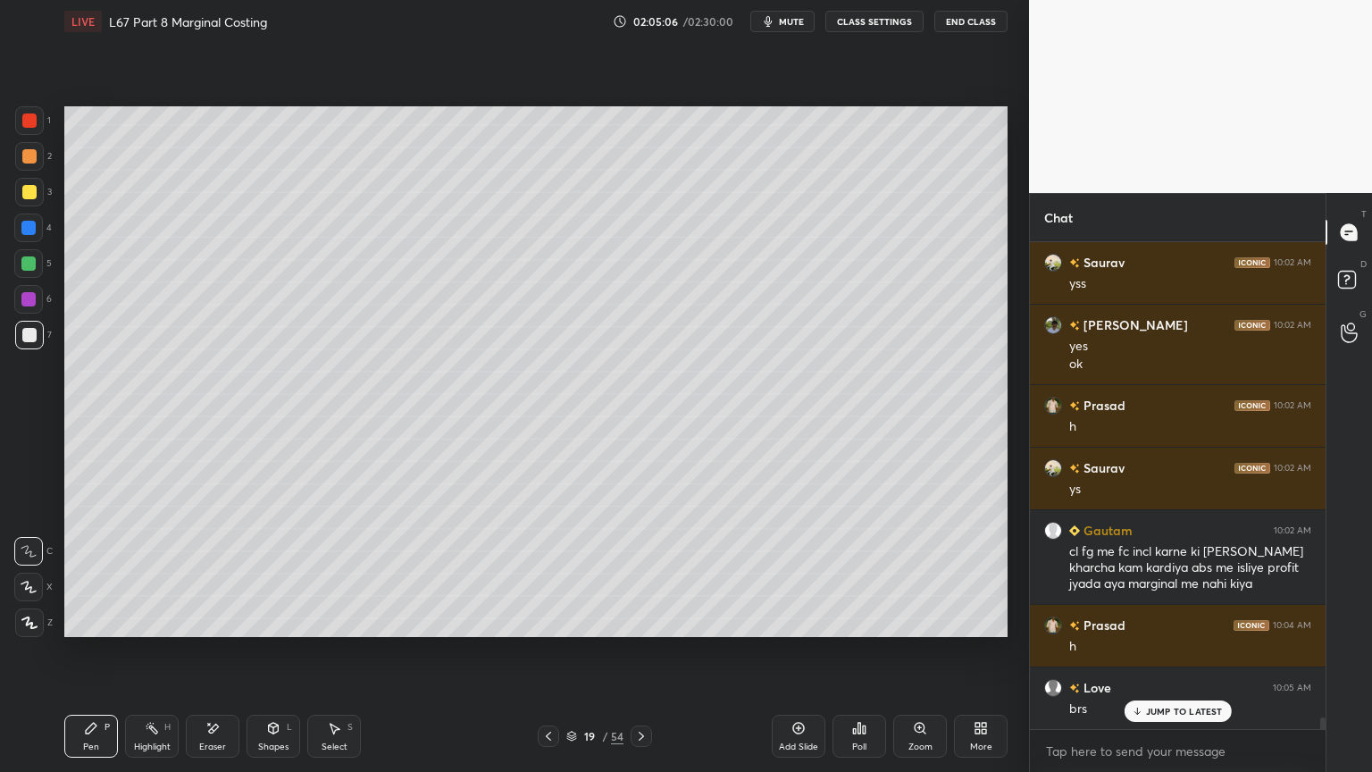
scroll to position [20801, 0]
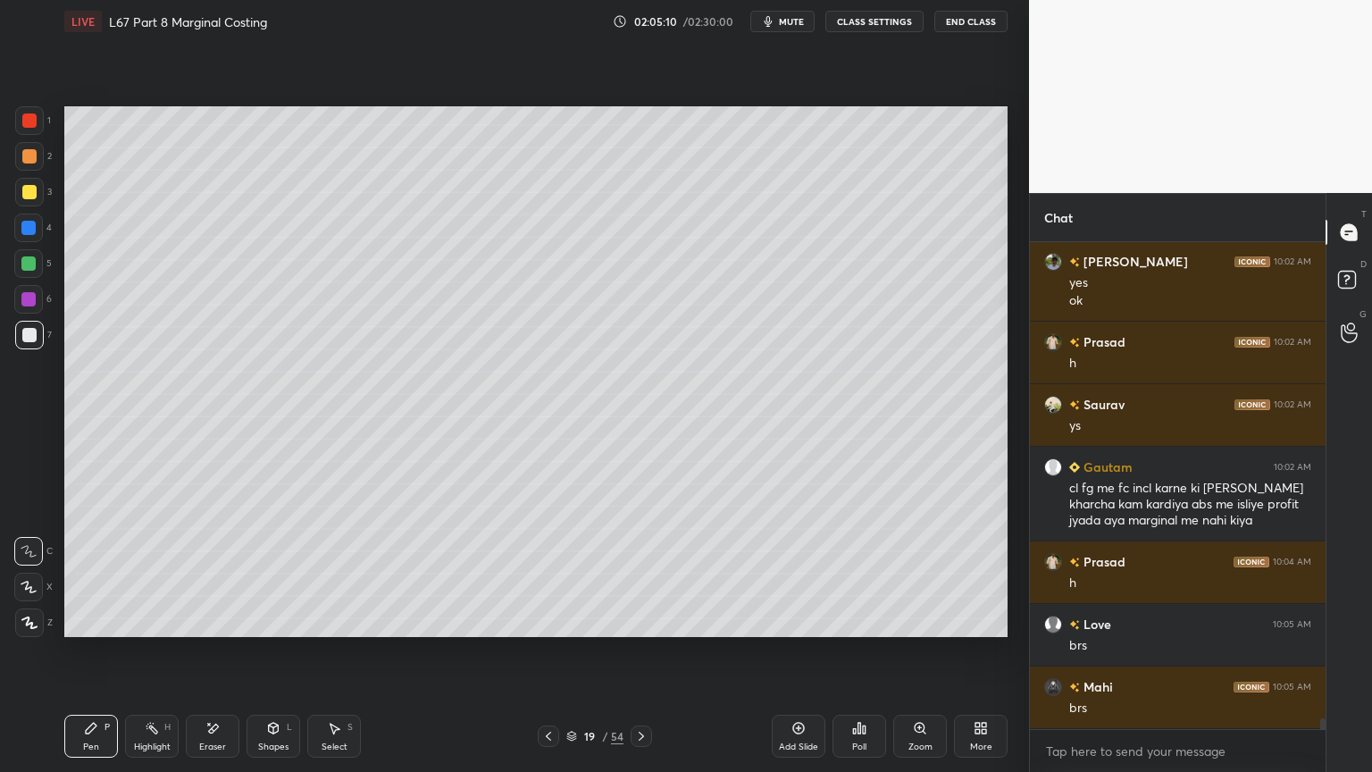
click at [541, 573] on icon at bounding box center [548, 736] width 14 height 14
click at [547, 573] on icon at bounding box center [548, 735] width 5 height 9
click at [550, 573] on icon at bounding box center [548, 736] width 14 height 14
click at [547, 573] on icon at bounding box center [548, 735] width 5 height 9
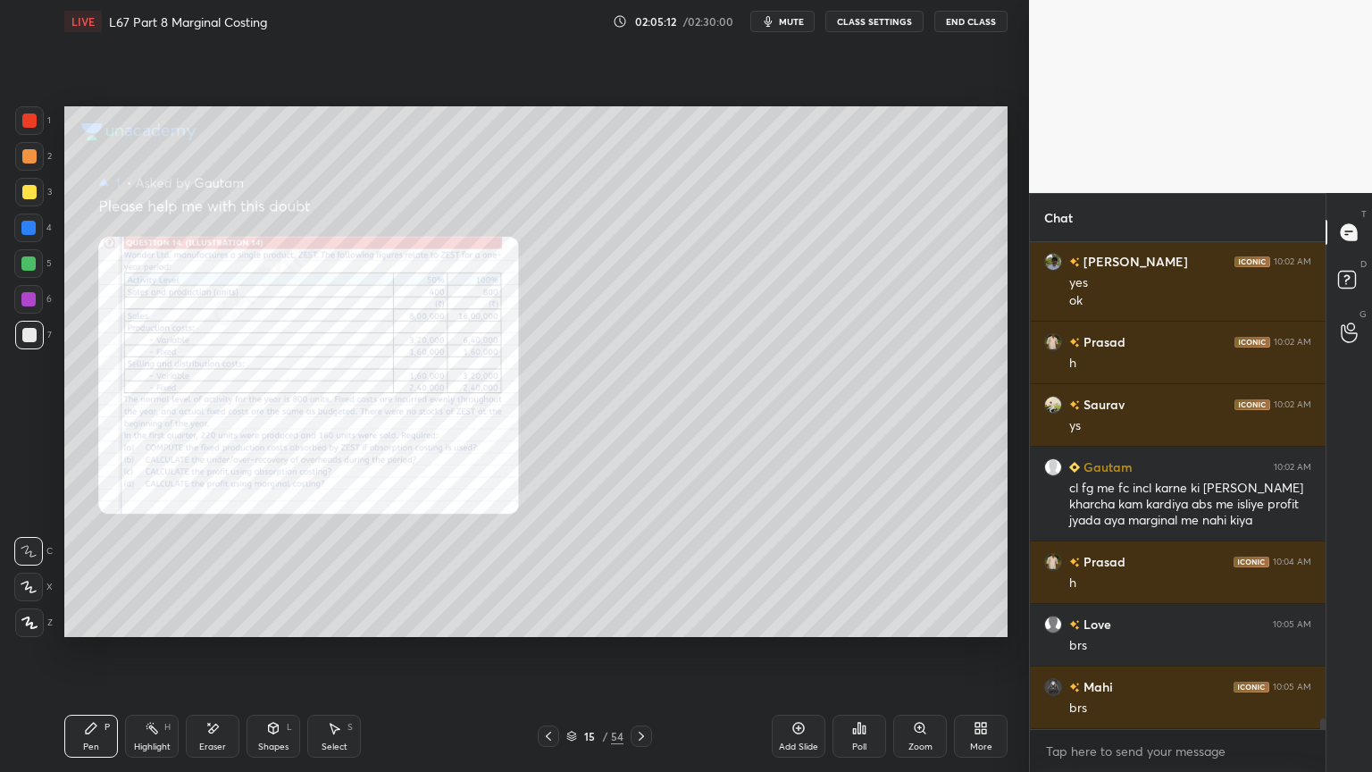
click at [928, 573] on div "Zoom" at bounding box center [920, 735] width 54 height 43
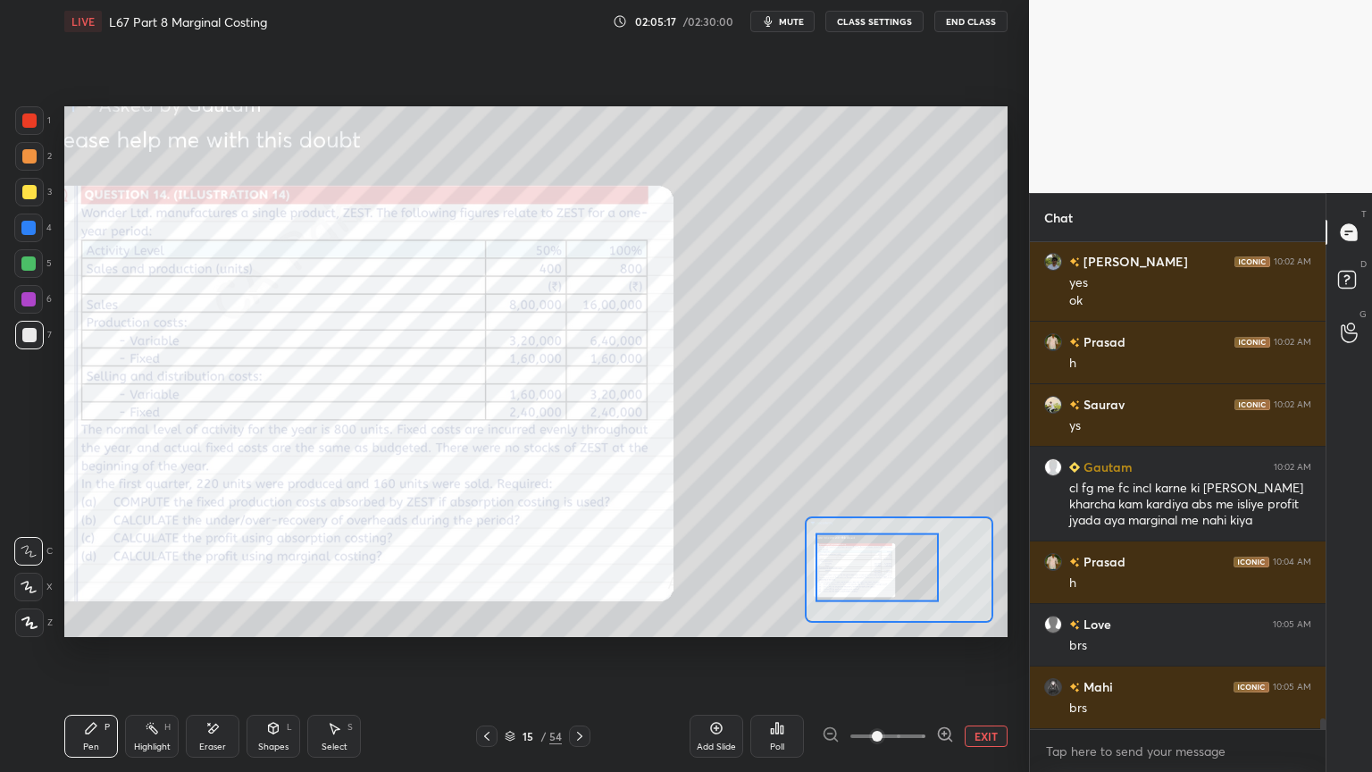
click at [582, 573] on div at bounding box center [579, 735] width 21 height 21
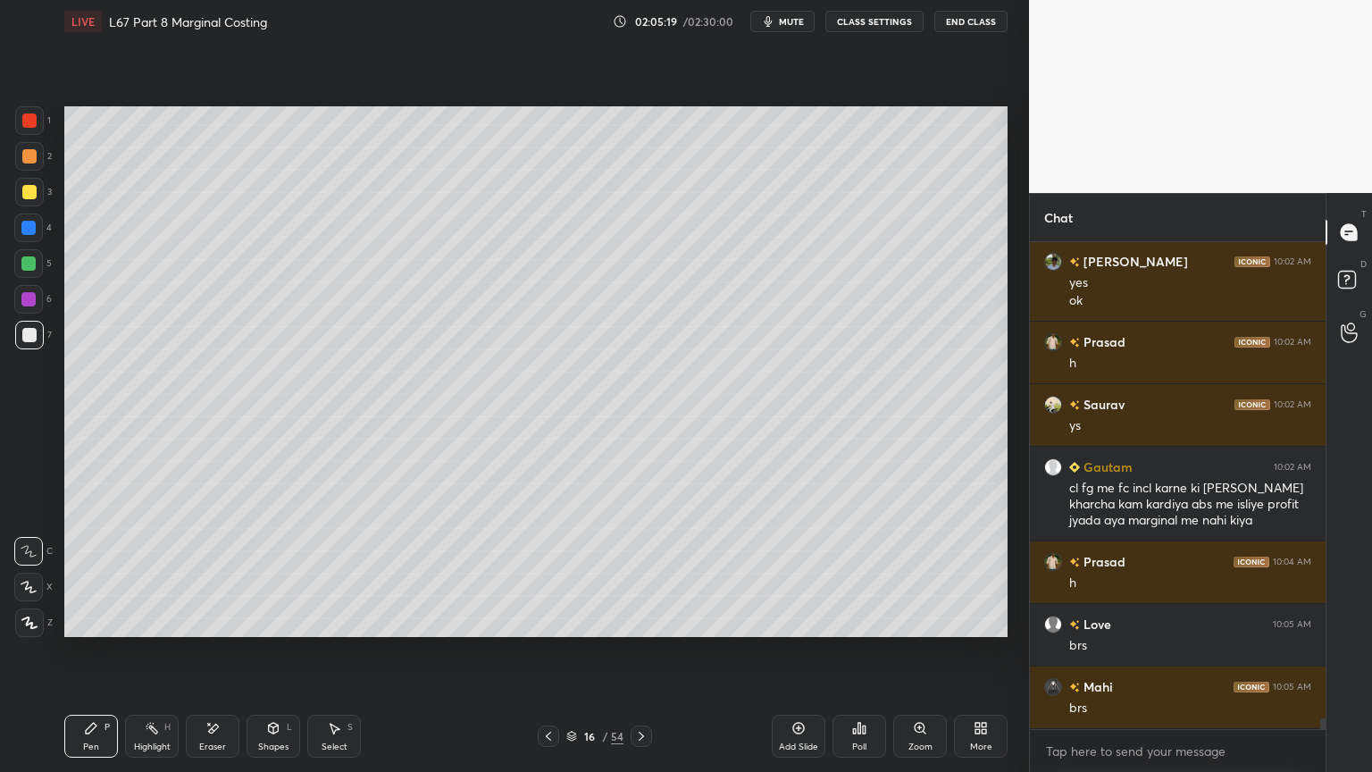
click at [640, 573] on icon at bounding box center [641, 735] width 5 height 9
click at [642, 573] on icon at bounding box center [641, 736] width 14 height 14
click at [641, 573] on icon at bounding box center [641, 736] width 14 height 14
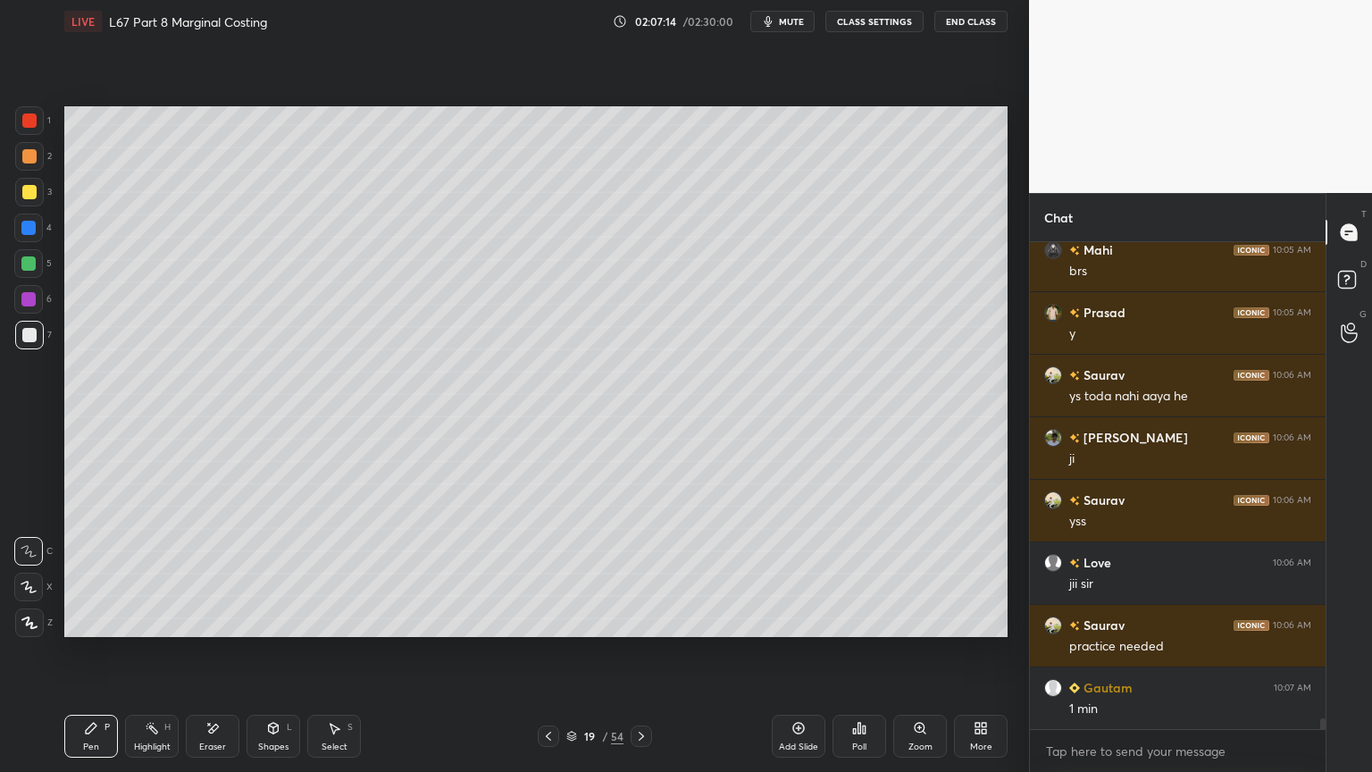
scroll to position [21301, 0]
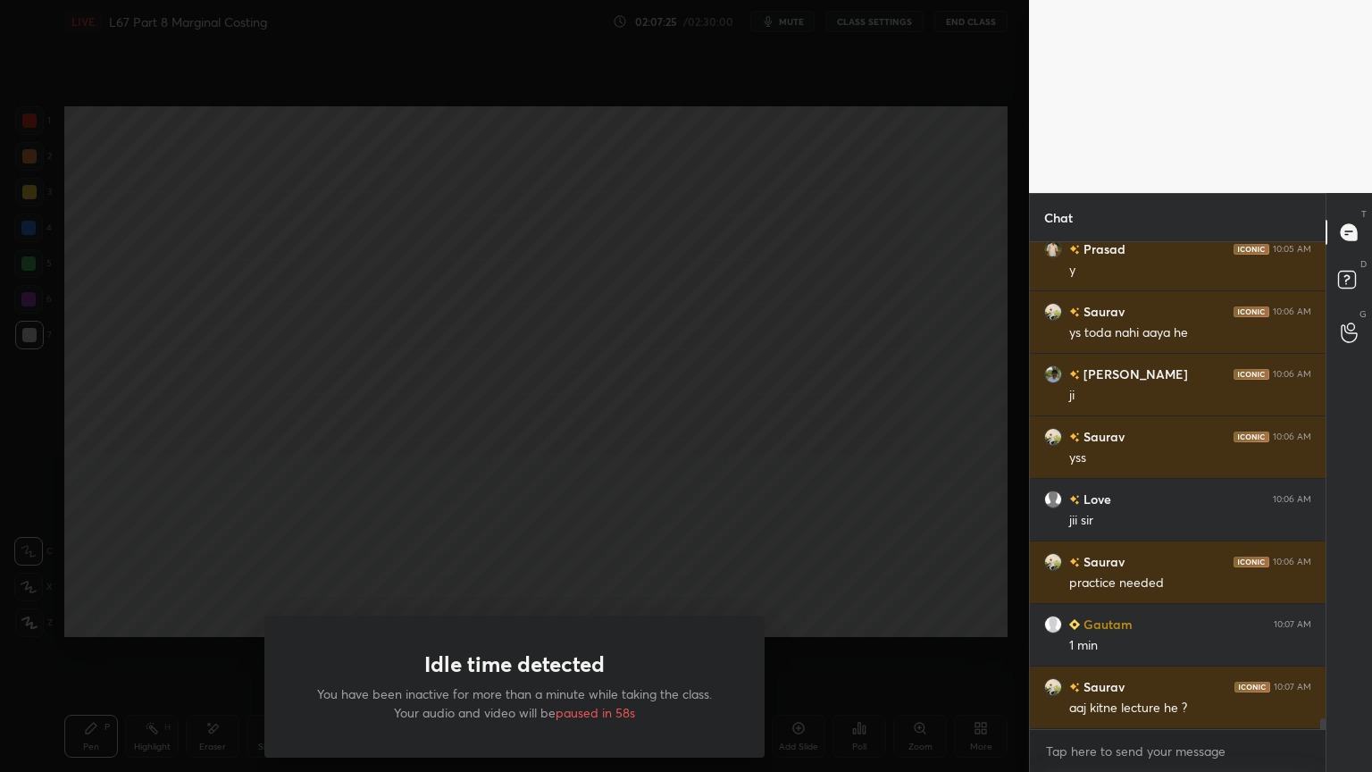
click at [681, 388] on div "Idle time detected You have been inactive for more than a minute while taking t…" at bounding box center [514, 386] width 1029 height 772
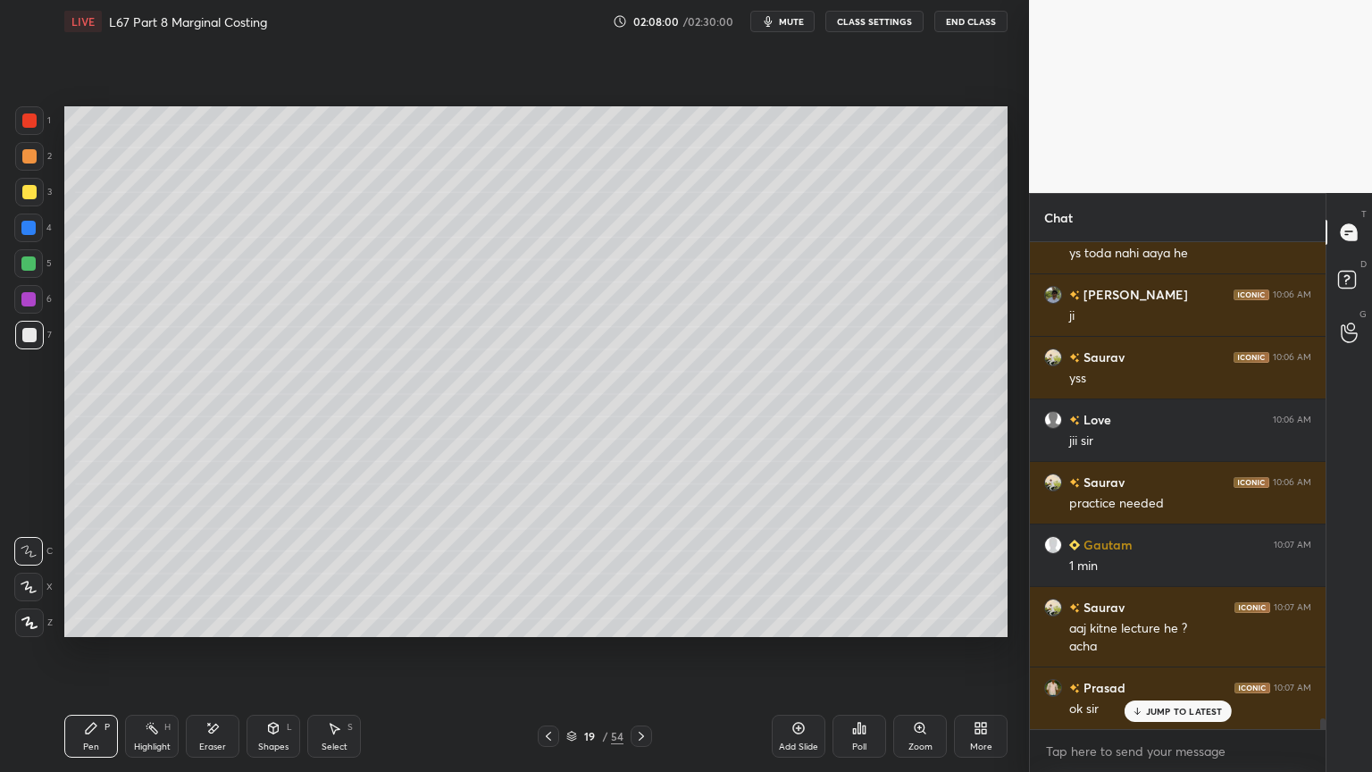
scroll to position [21459, 0]
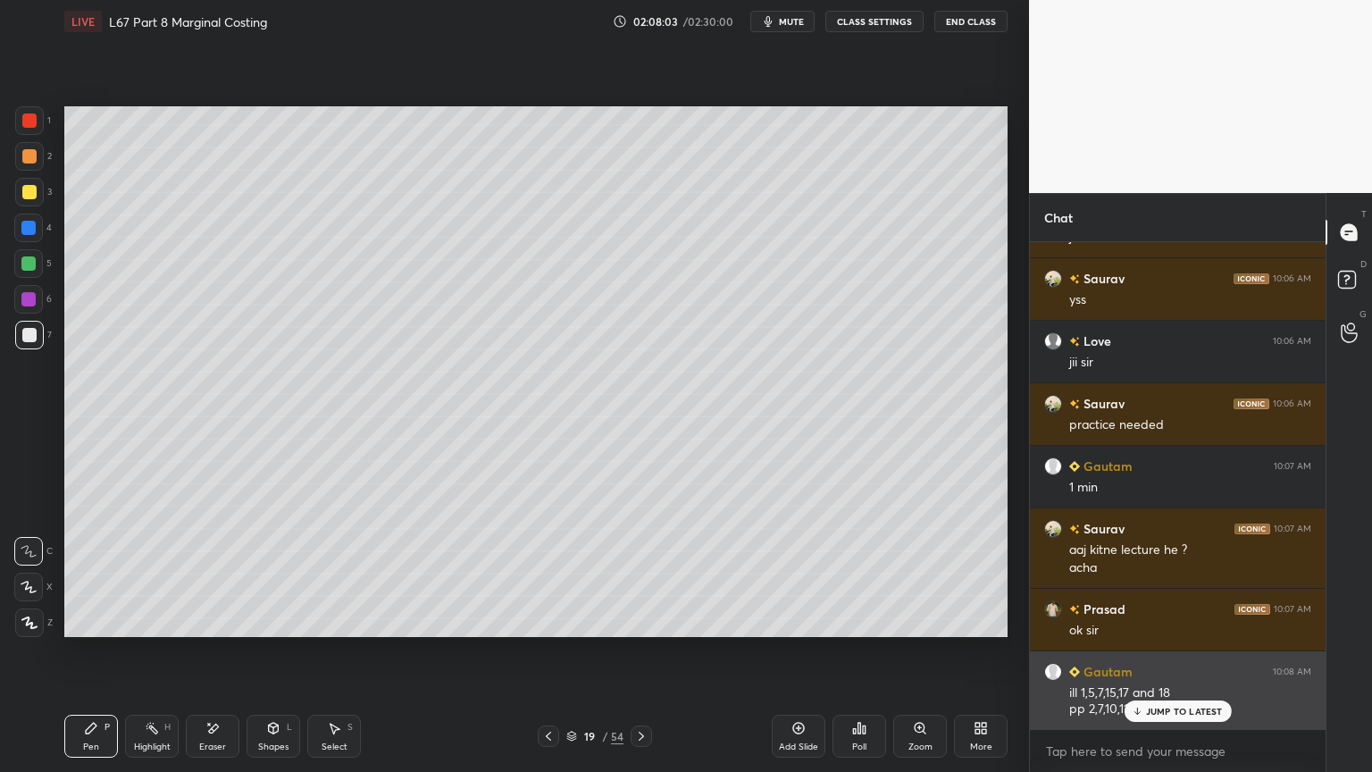
click at [1172, 573] on p "JUMP TO LATEST" at bounding box center [1184, 711] width 77 height 11
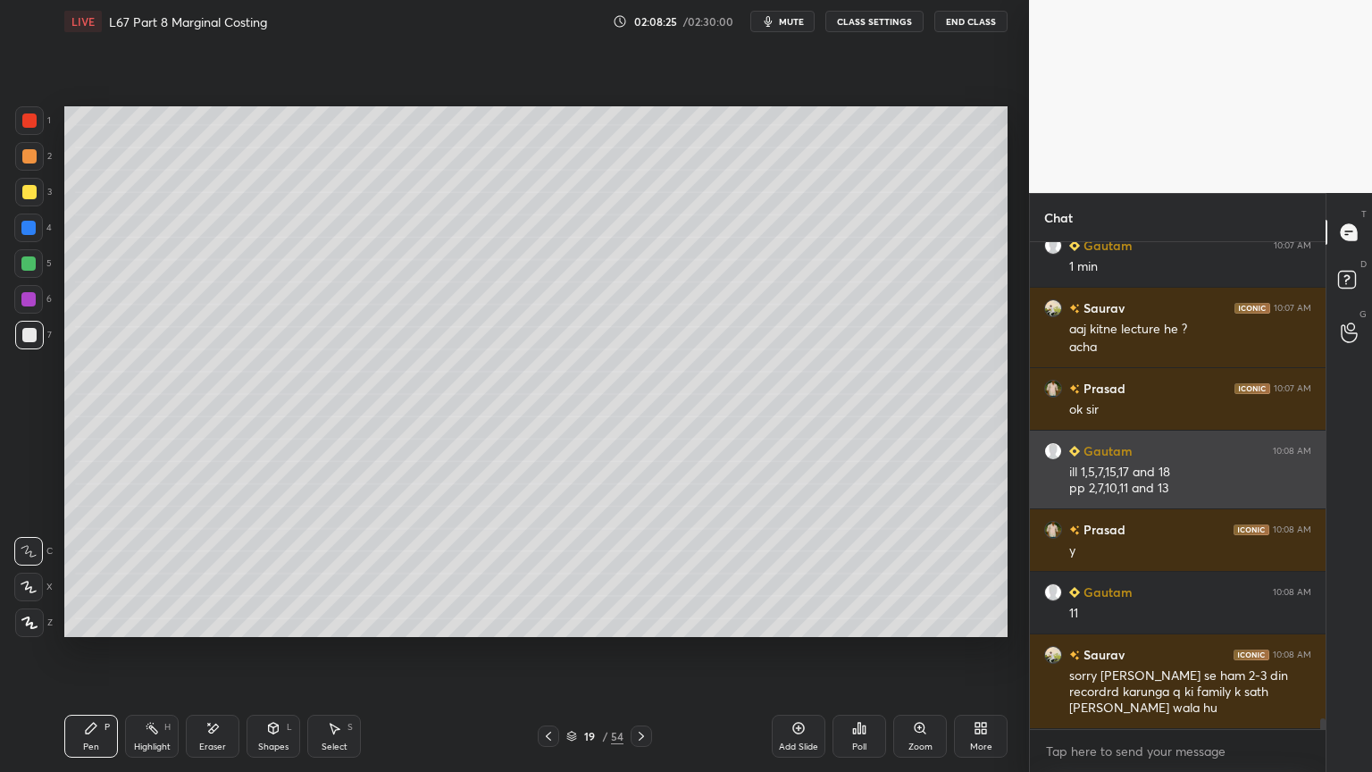
scroll to position [21741, 0]
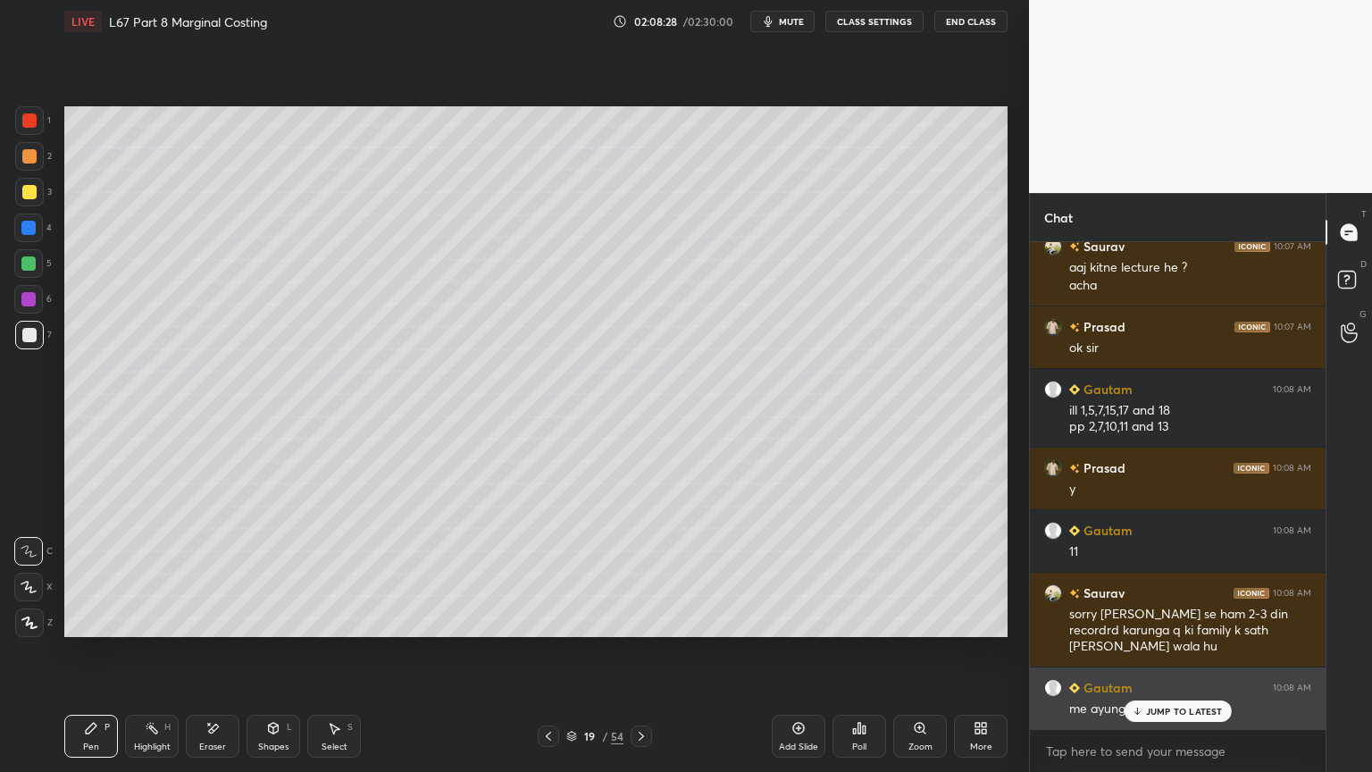
click at [1140, 573] on div "JUMP TO LATEST" at bounding box center [1176, 710] width 107 height 21
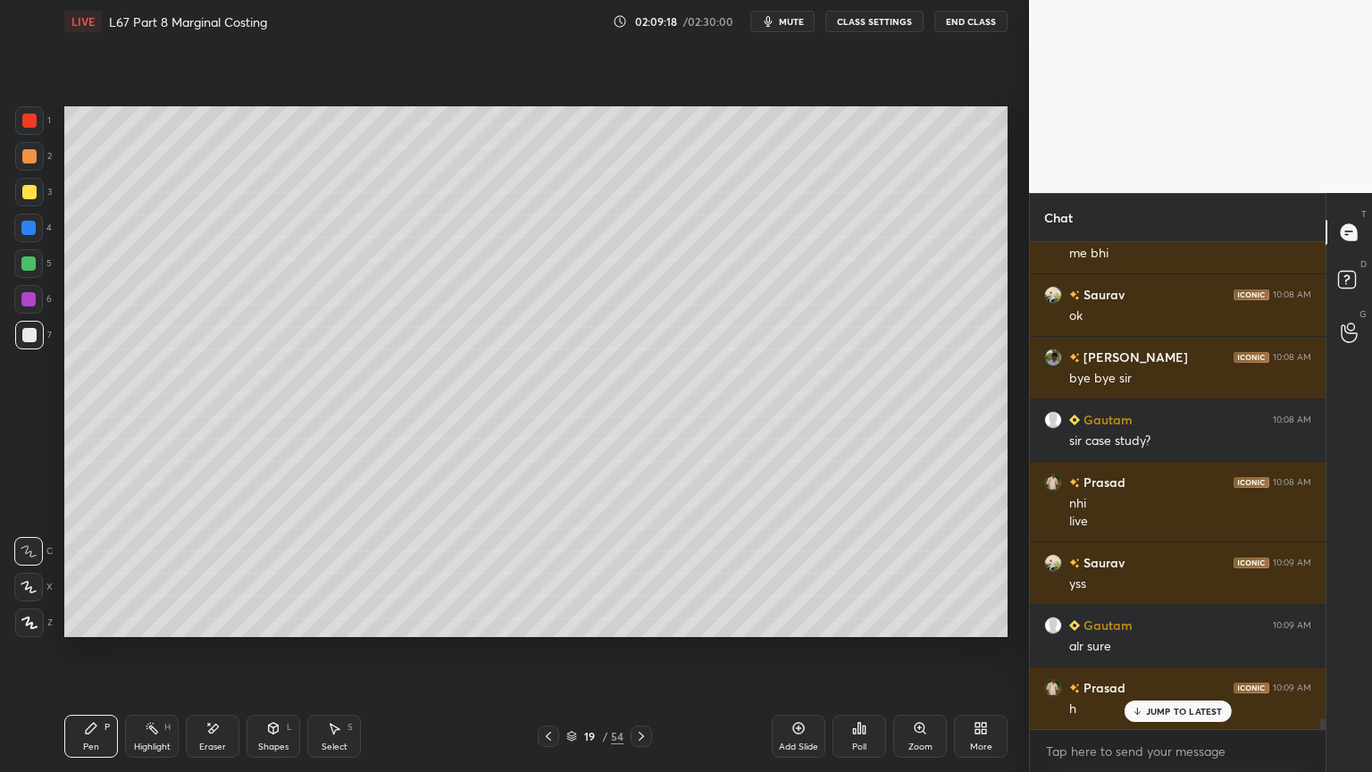
scroll to position [22322, 0]
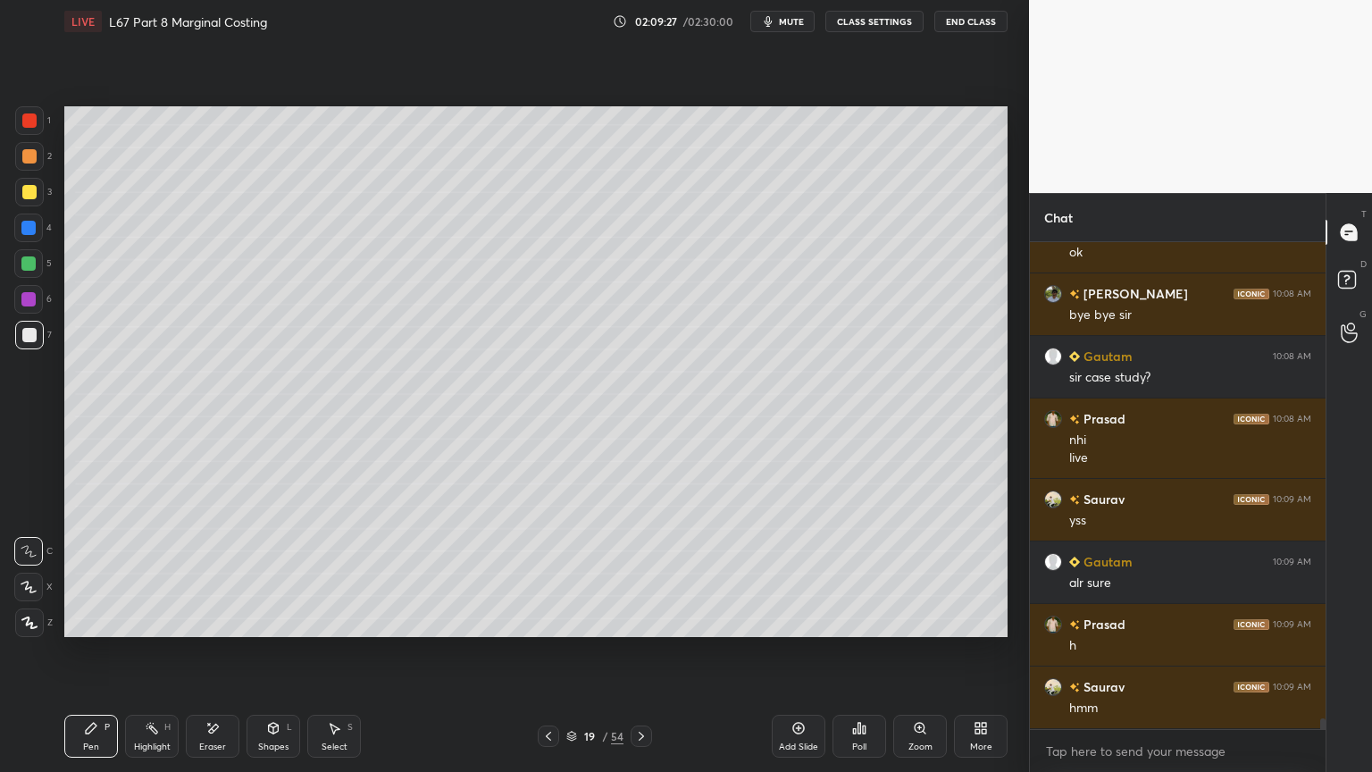
click at [962, 28] on button "End Class" at bounding box center [970, 21] width 73 height 21
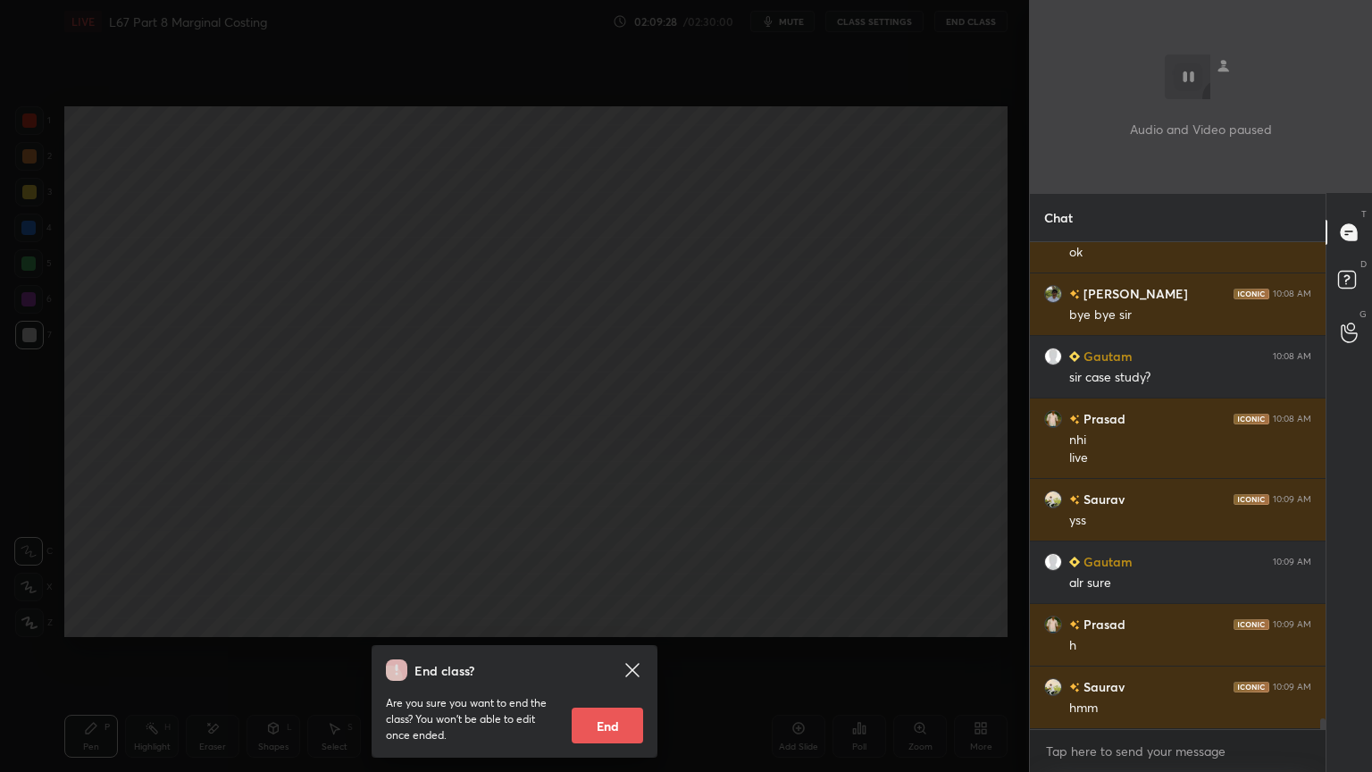
click at [618, 573] on button "End" at bounding box center [607, 725] width 71 height 36
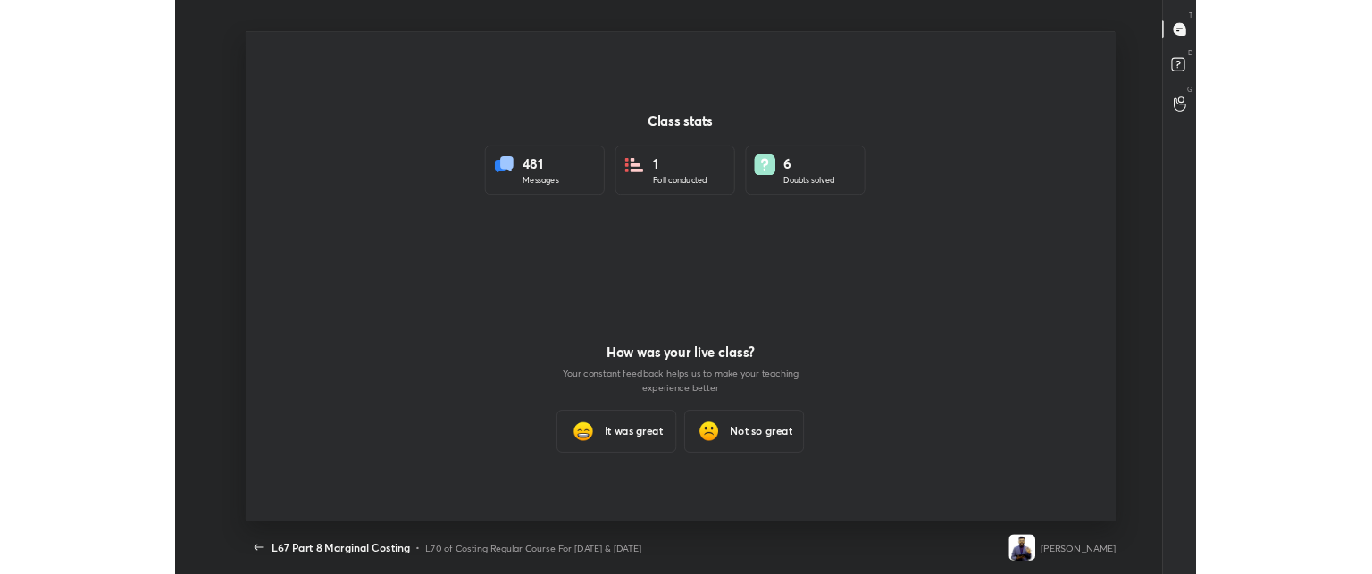
scroll to position [88847, 87950]
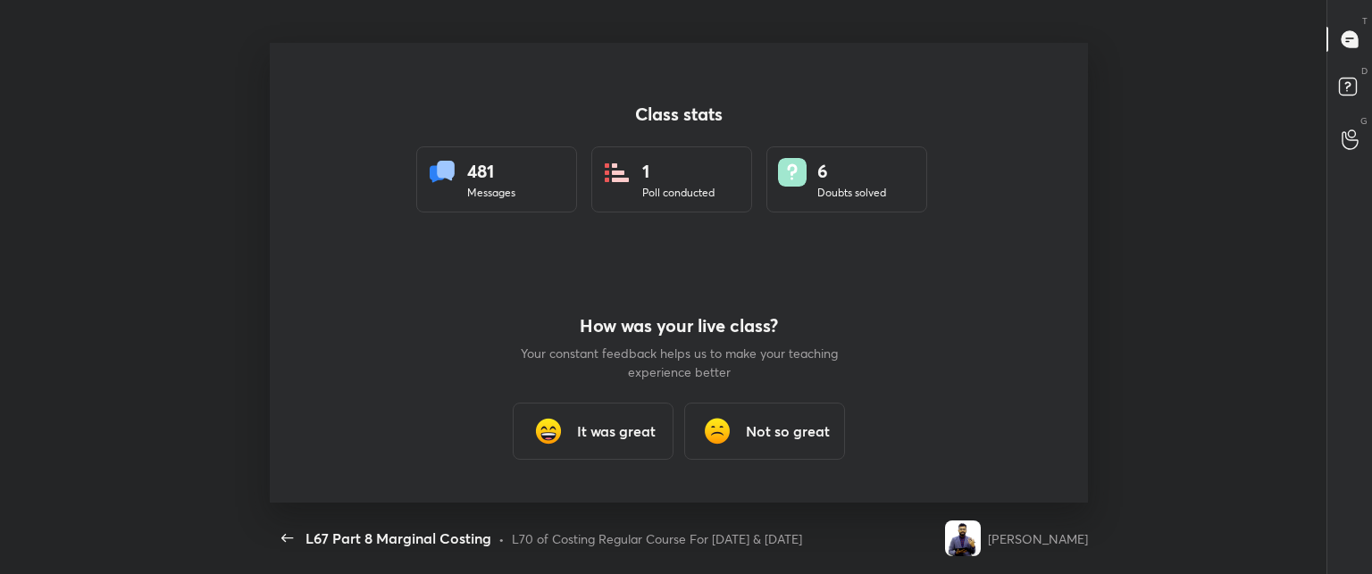
type textarea "x"
